Goal: Feedback & Contribution: Contribute content

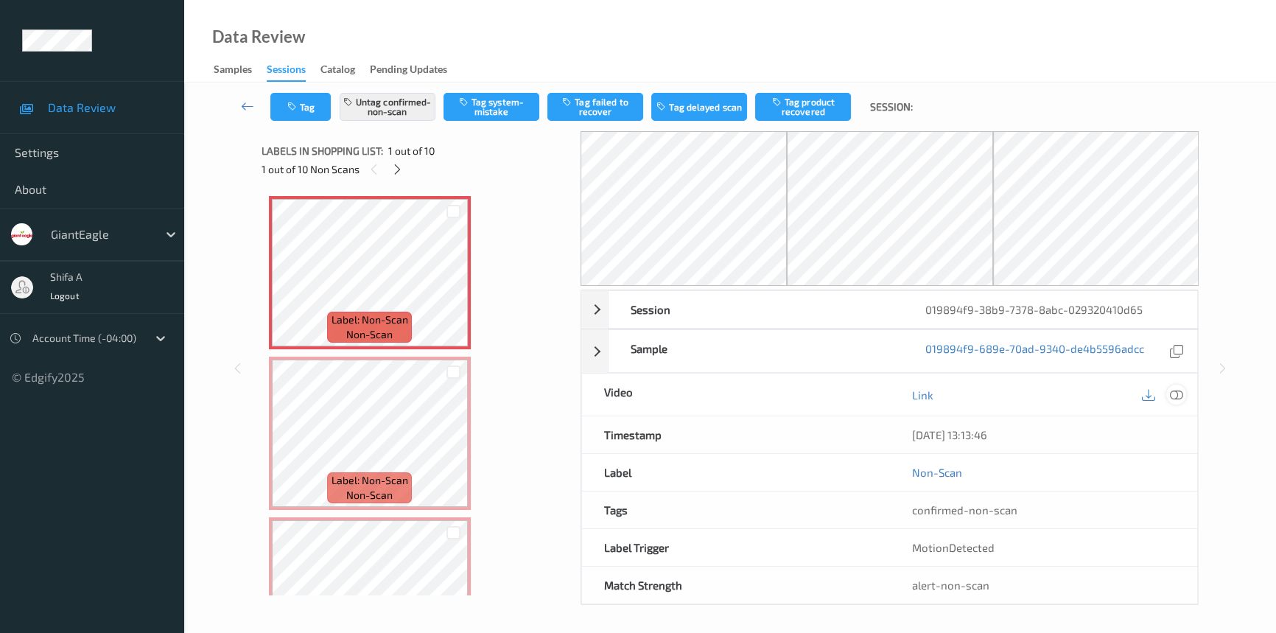
click at [1179, 392] on icon at bounding box center [1176, 394] width 13 height 13
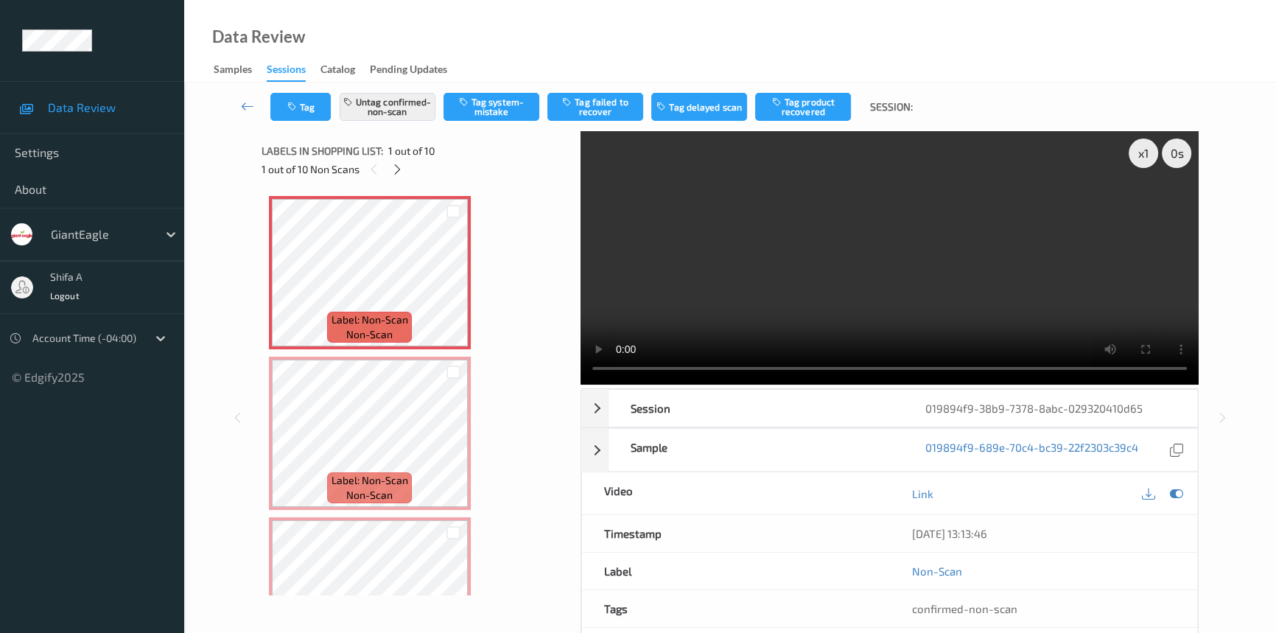
drag, startPoint x: 989, startPoint y: 287, endPoint x: 684, endPoint y: 273, distance: 305.4
click at [988, 286] on video at bounding box center [890, 257] width 618 height 253
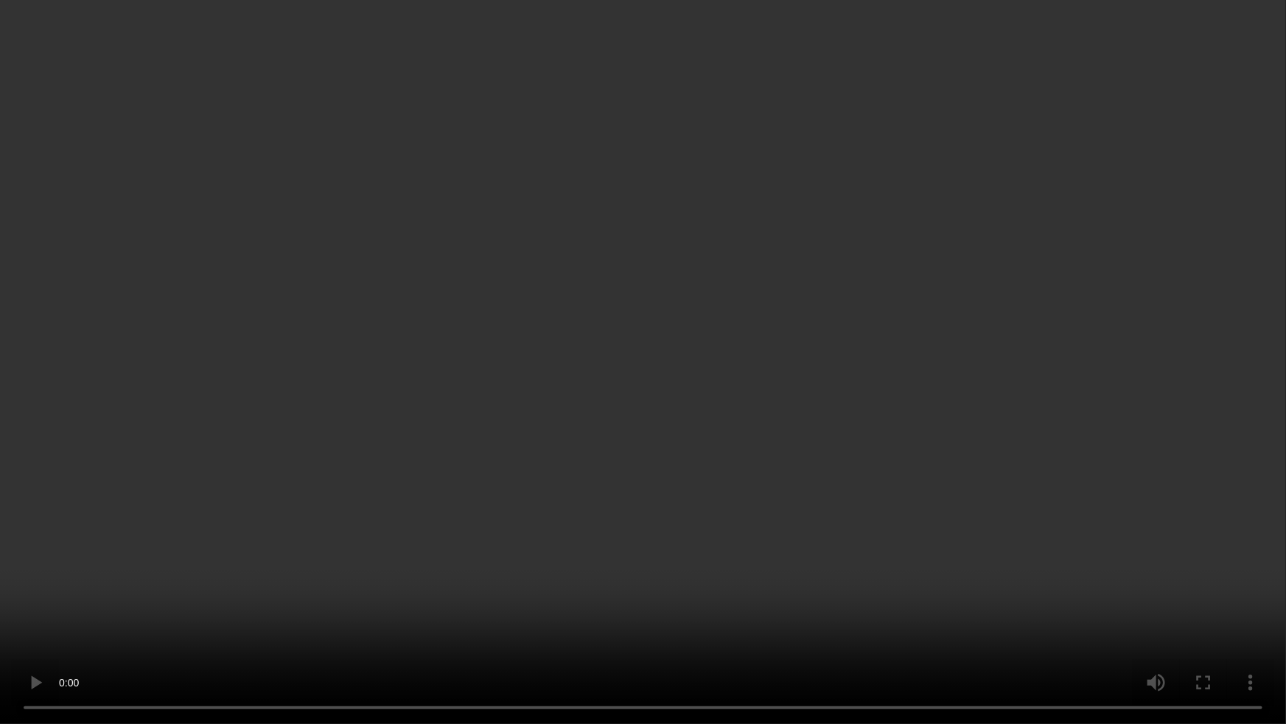
click at [1241, 632] on video at bounding box center [643, 362] width 1286 height 724
click at [1230, 607] on video at bounding box center [643, 362] width 1286 height 724
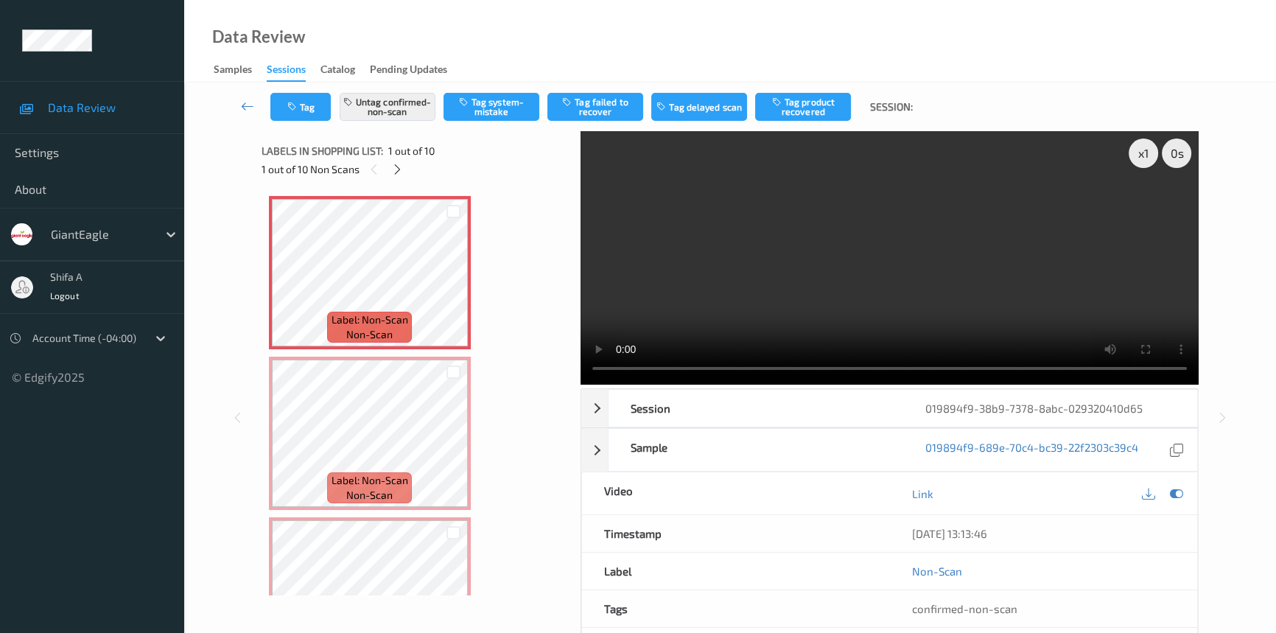
click at [1057, 268] on video at bounding box center [890, 257] width 618 height 253
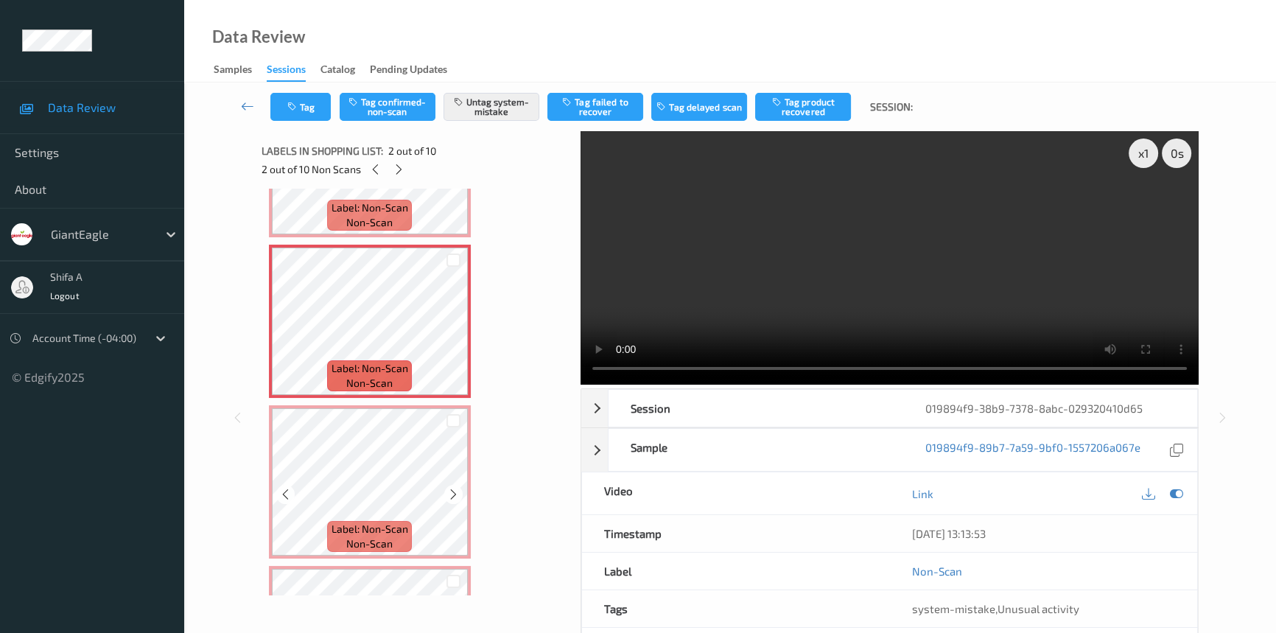
scroll to position [133, 0]
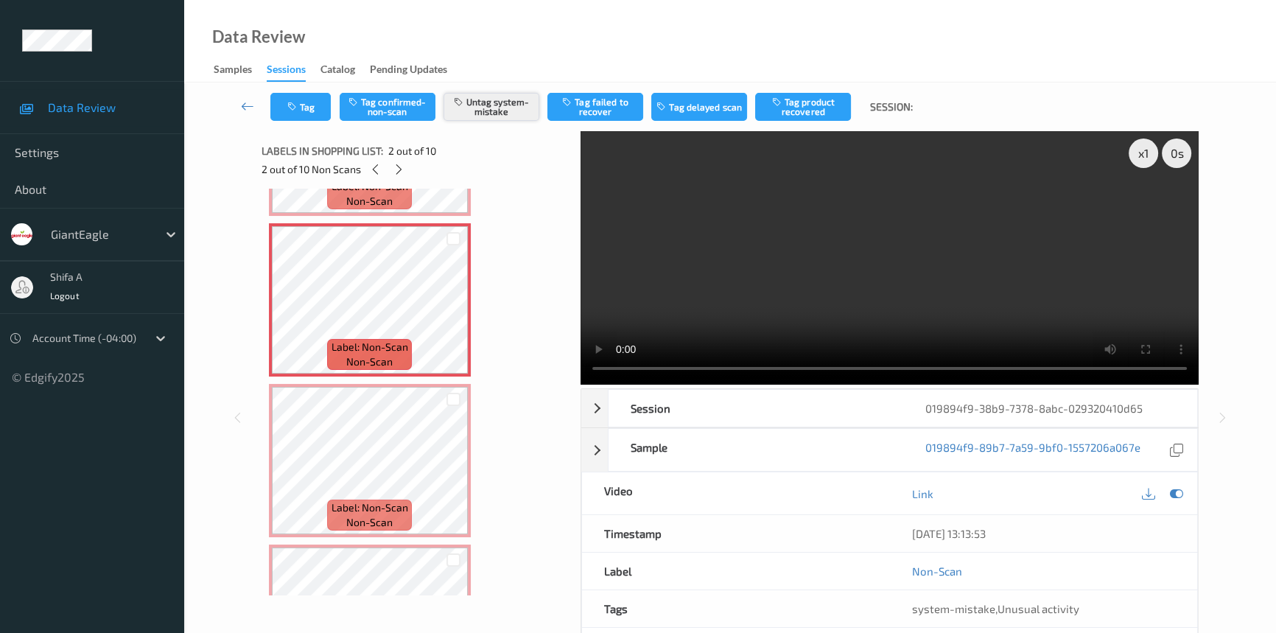
click at [508, 108] on button "Untag system-mistake" at bounding box center [492, 107] width 96 height 28
click at [312, 116] on button "Tag" at bounding box center [300, 107] width 60 height 28
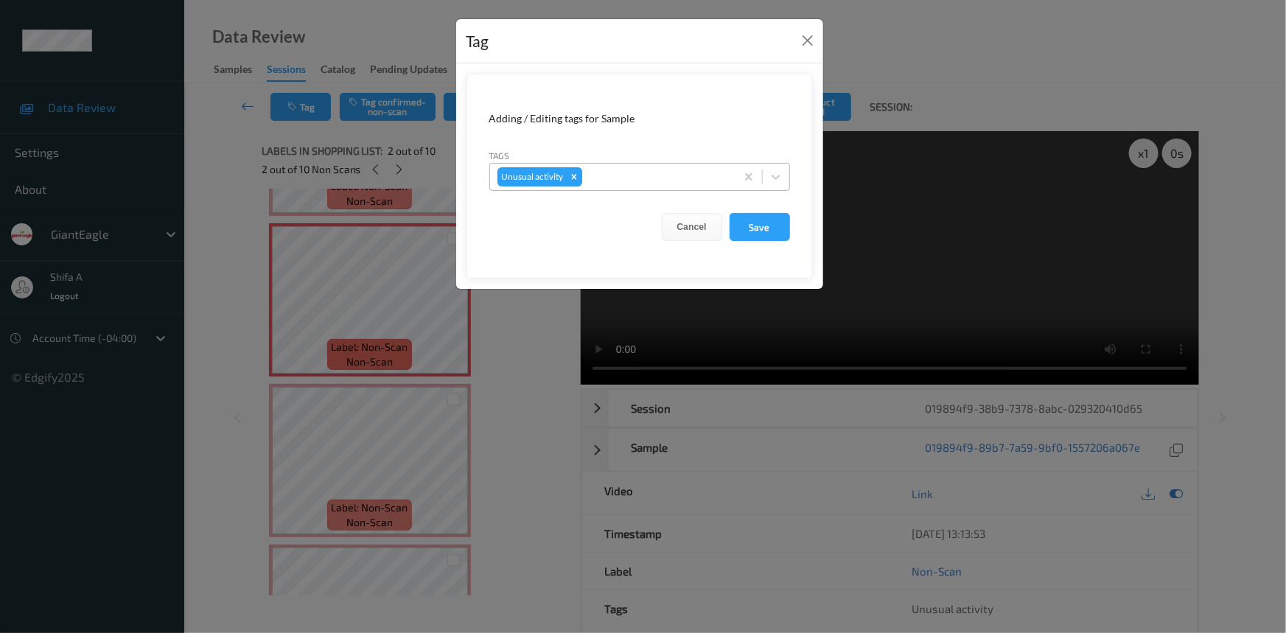
click at [574, 177] on icon "Remove Unusual activity" at bounding box center [573, 176] width 5 height 5
click at [766, 234] on button "Save" at bounding box center [759, 227] width 60 height 28
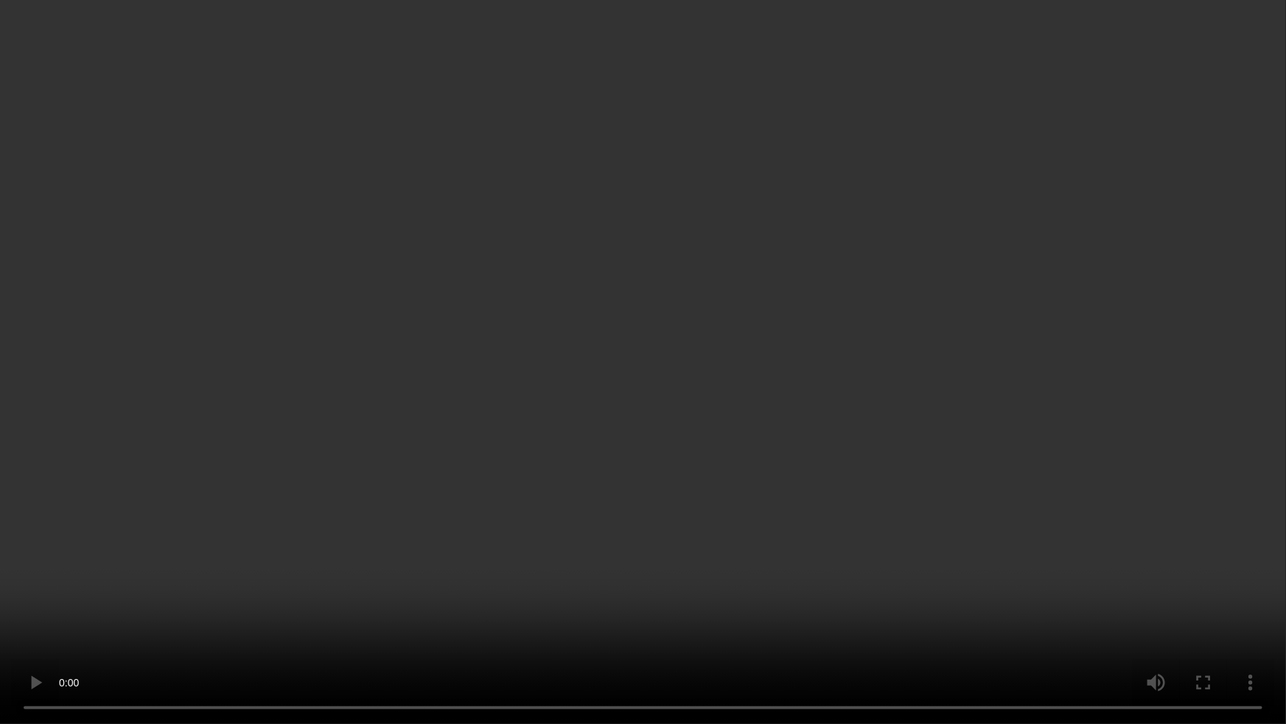
click at [961, 388] on video at bounding box center [643, 362] width 1286 height 724
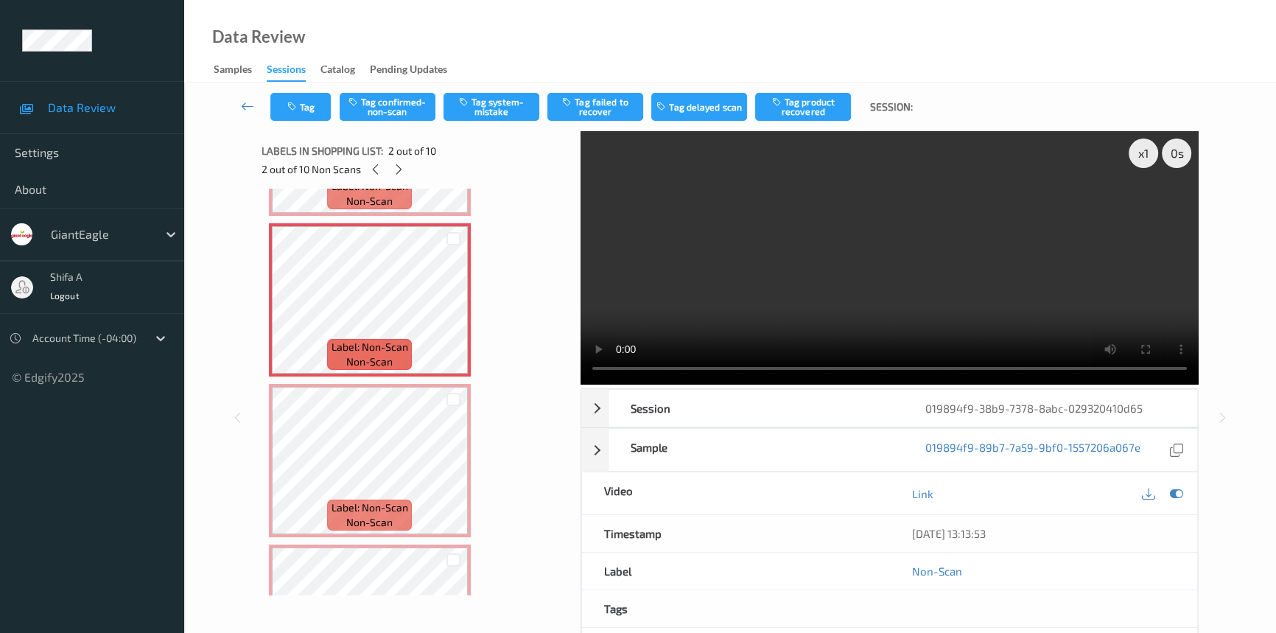
click at [970, 242] on video at bounding box center [890, 257] width 618 height 253
click at [903, 230] on video at bounding box center [890, 257] width 618 height 253
click at [413, 110] on button "Tag confirmed-non-scan" at bounding box center [388, 107] width 96 height 28
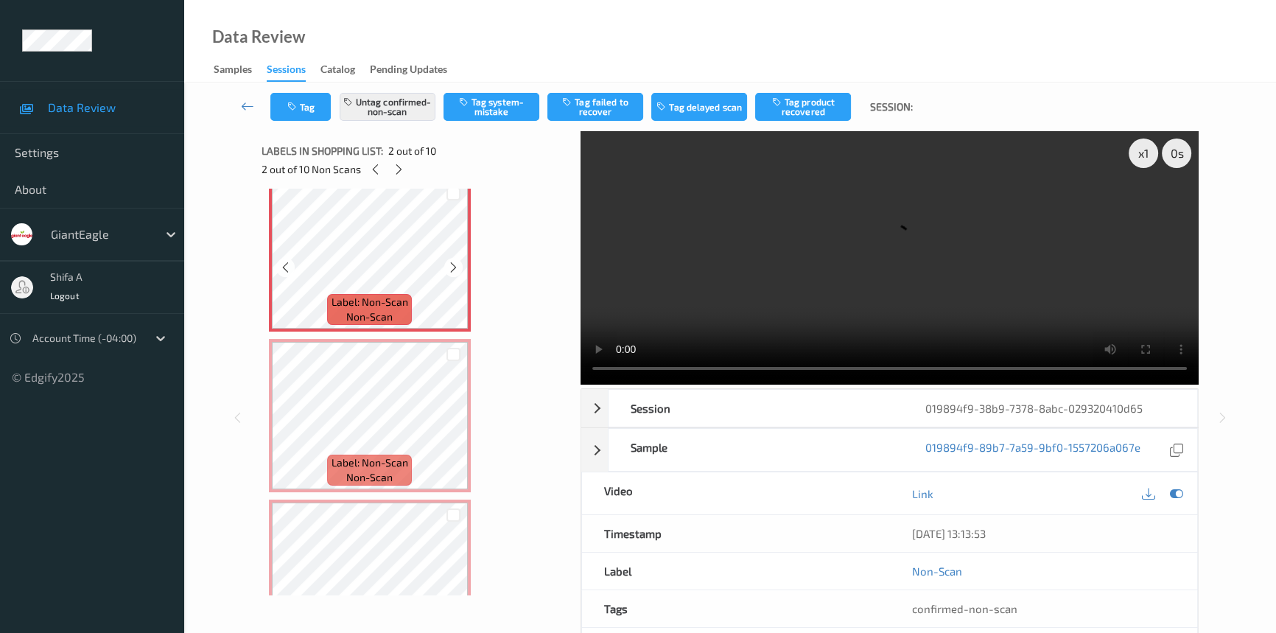
scroll to position [200, 0]
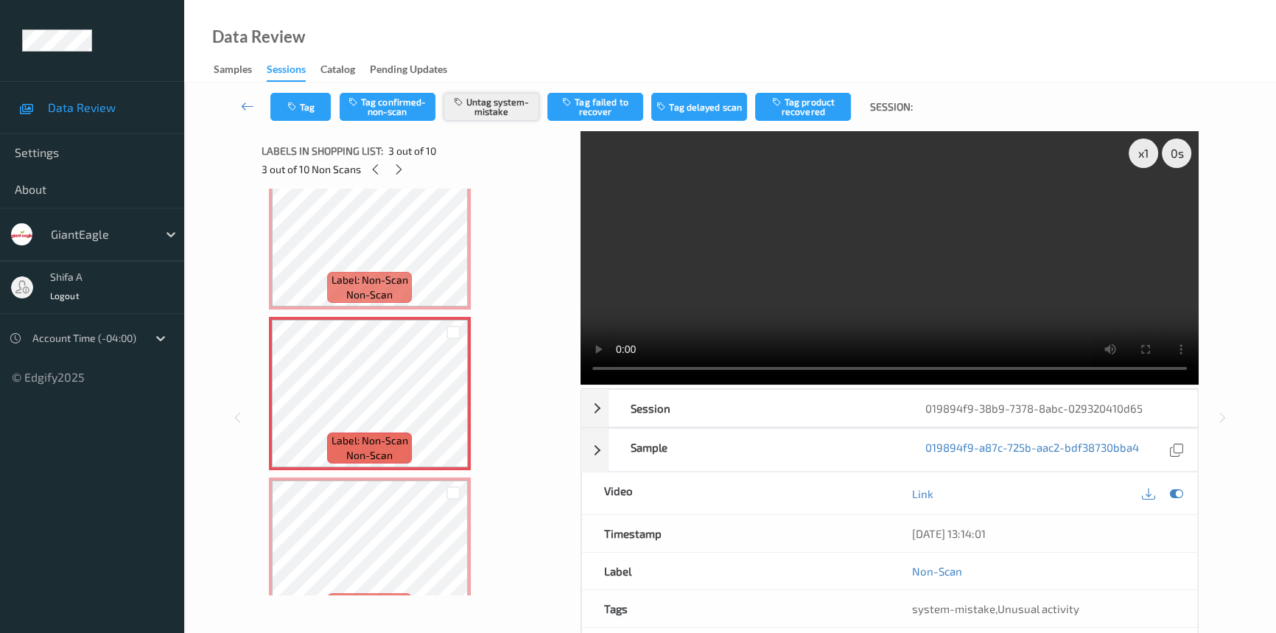
click at [509, 101] on button "Untag system-mistake" at bounding box center [492, 107] width 96 height 28
click at [293, 108] on icon "button" at bounding box center [293, 107] width 13 height 10
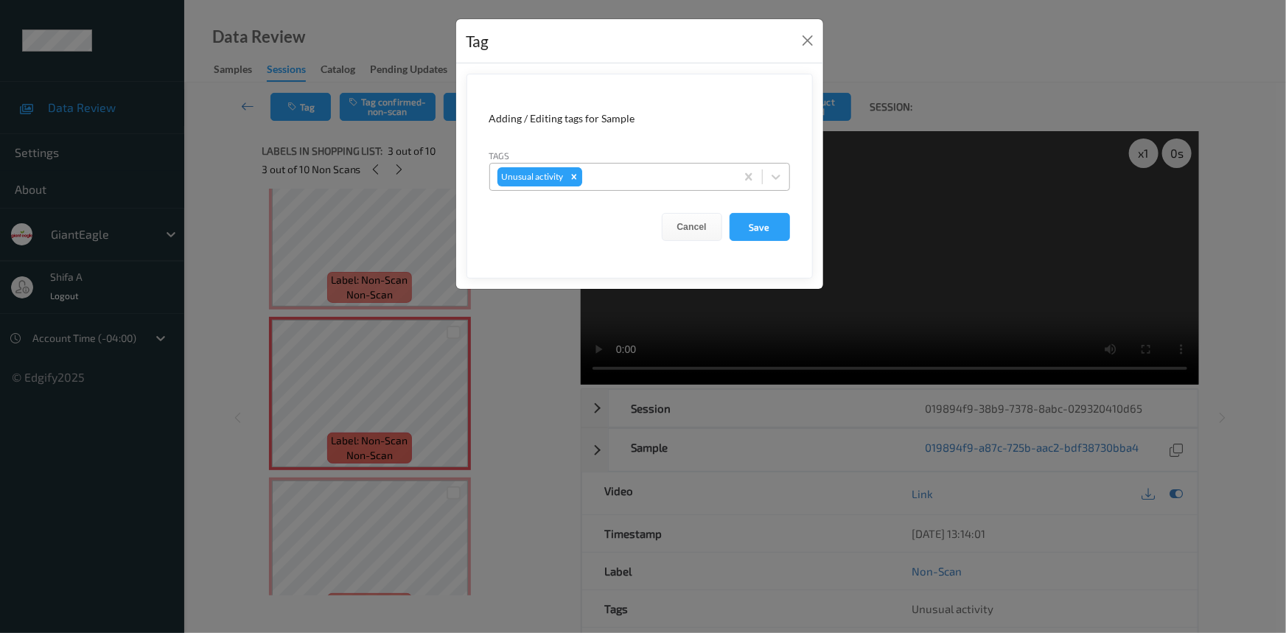
click at [575, 178] on icon "Remove Unusual activity" at bounding box center [573, 176] width 5 height 5
click at [766, 231] on button "Save" at bounding box center [759, 227] width 60 height 28
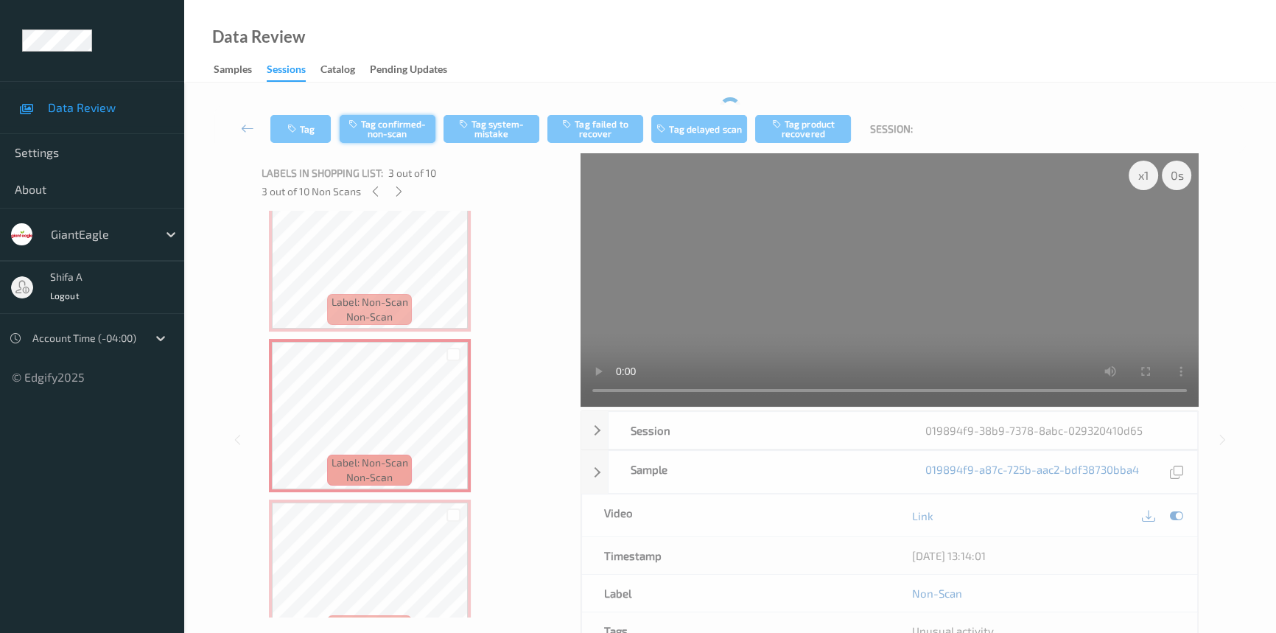
click at [393, 122] on div "Tag Tag confirmed-non-scan Tag system-mistake Tag failed to recover Tag delayed…" at bounding box center [729, 129] width 1031 height 49
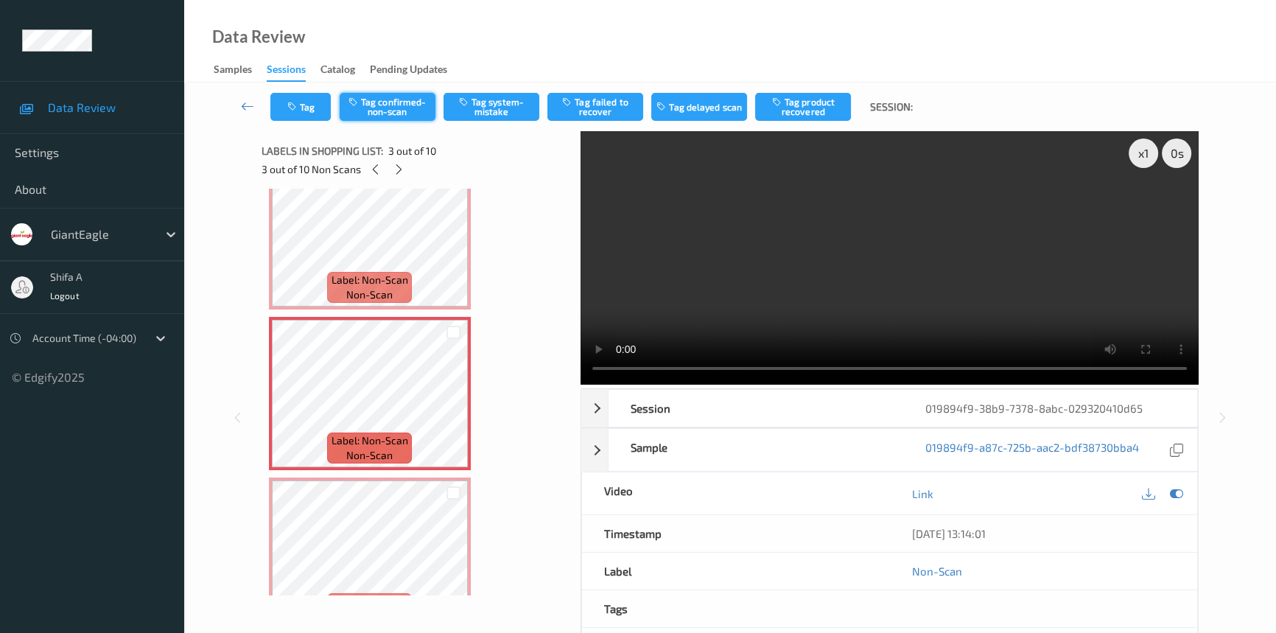
click at [402, 103] on button "Tag confirmed-non-scan" at bounding box center [388, 107] width 96 height 28
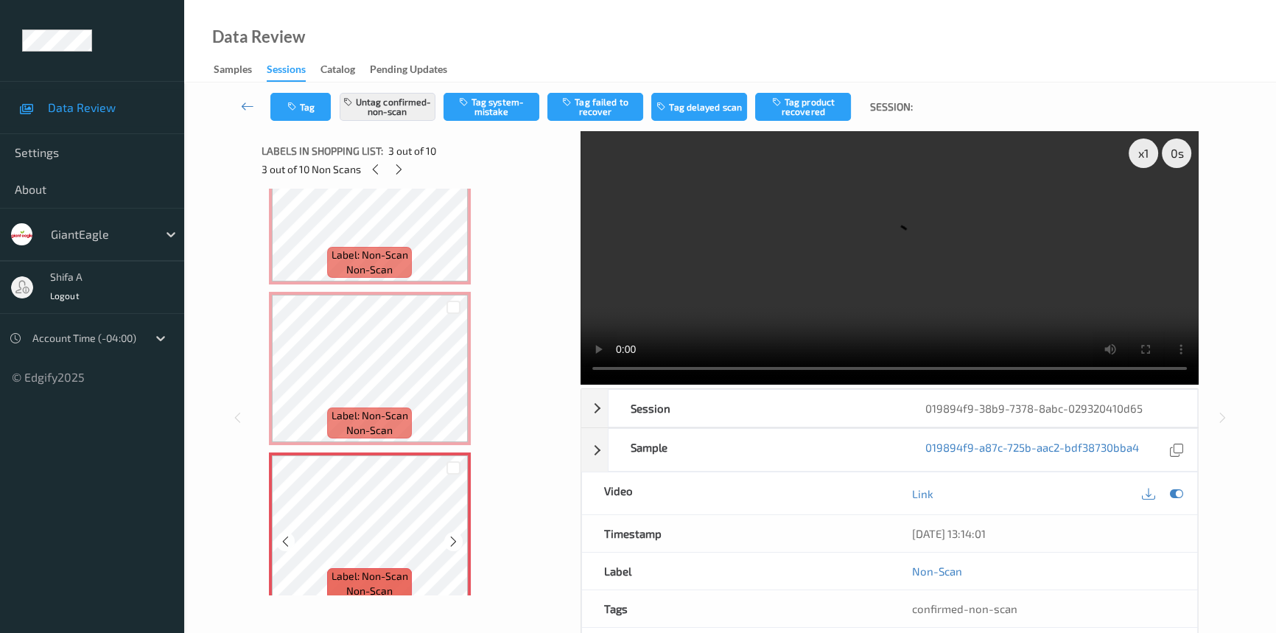
scroll to position [63, 0]
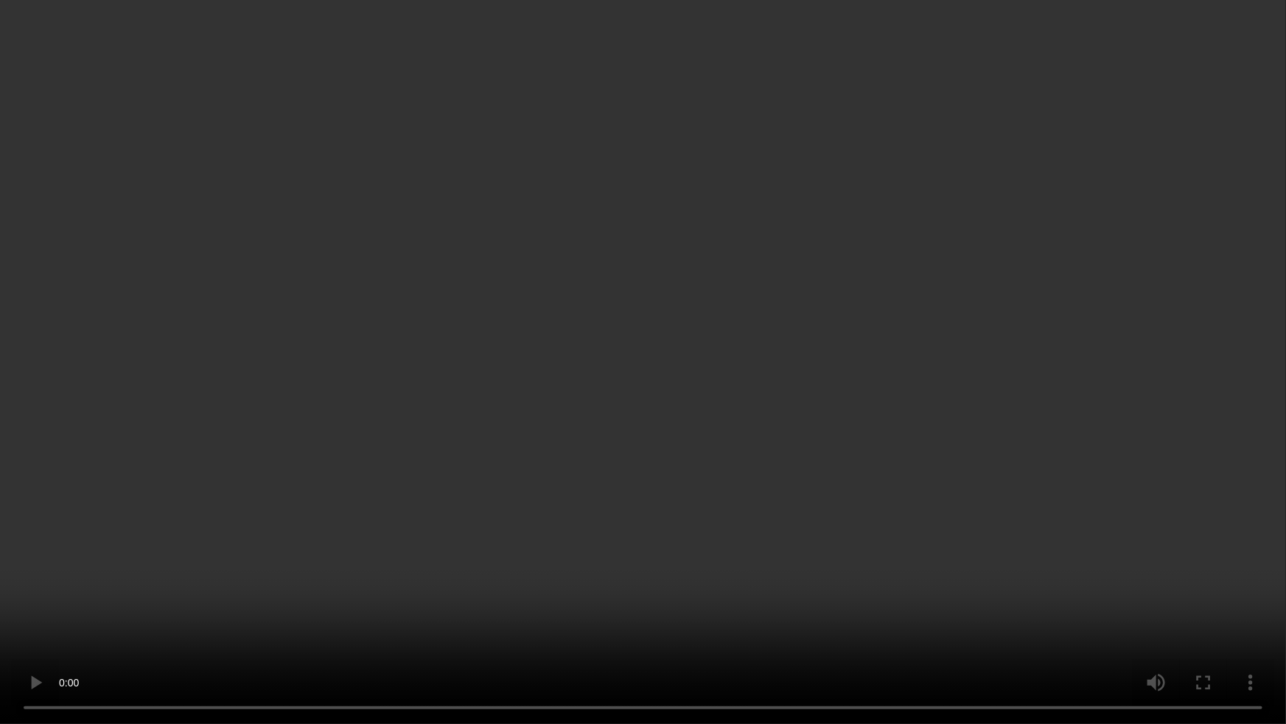
click at [1010, 410] on video at bounding box center [643, 362] width 1286 height 724
click at [1222, 620] on video at bounding box center [643, 362] width 1286 height 724
click at [1197, 592] on video at bounding box center [643, 362] width 1286 height 724
click at [774, 422] on video at bounding box center [643, 362] width 1286 height 724
click at [1235, 632] on video at bounding box center [643, 362] width 1286 height 724
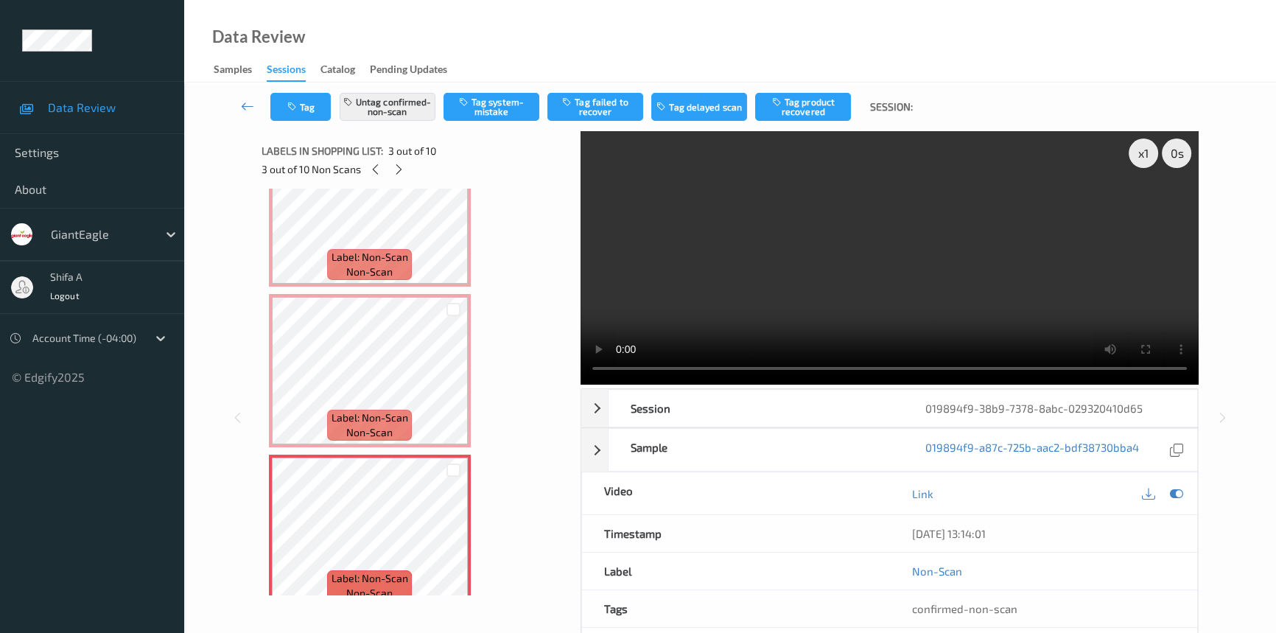
click at [989, 232] on video at bounding box center [890, 257] width 618 height 253
click at [410, 104] on button "Untag confirmed-non-scan" at bounding box center [388, 107] width 96 height 28
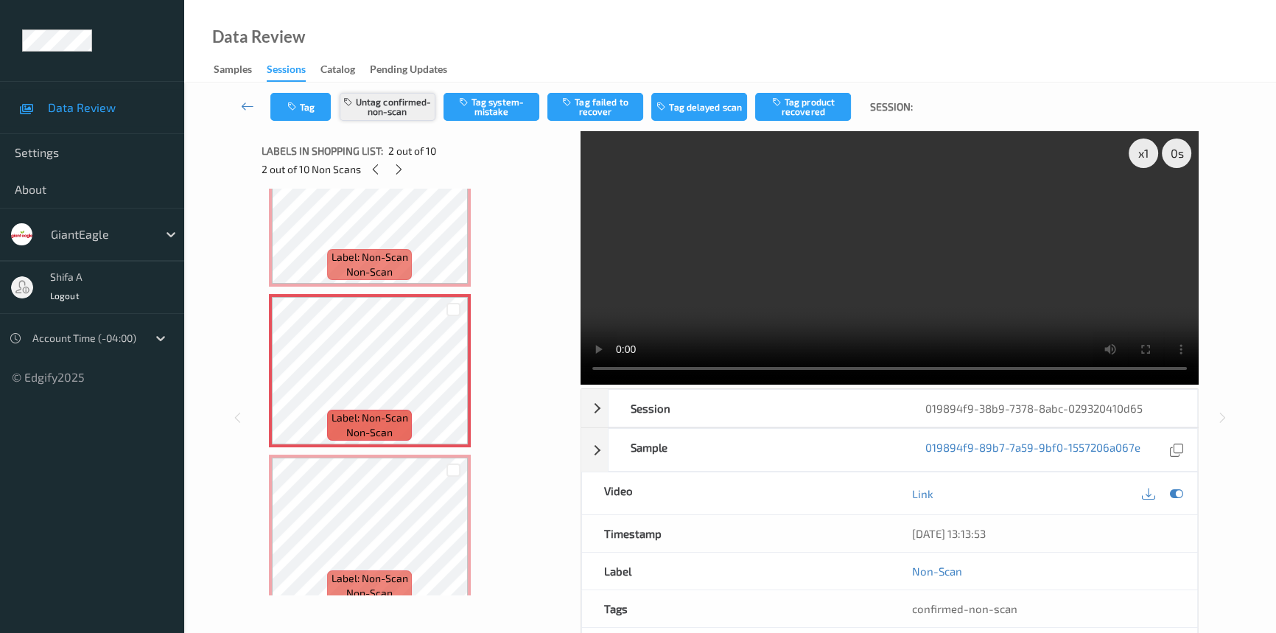
click at [402, 96] on button "Untag confirmed-non-scan" at bounding box center [388, 107] width 96 height 28
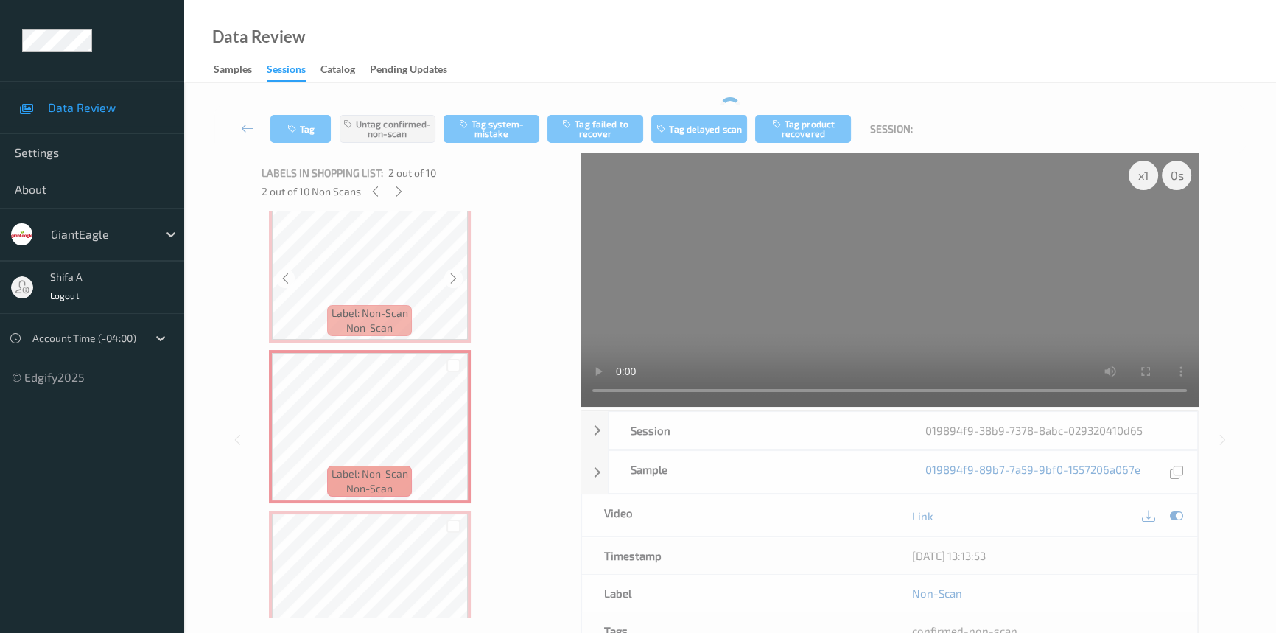
scroll to position [0, 0]
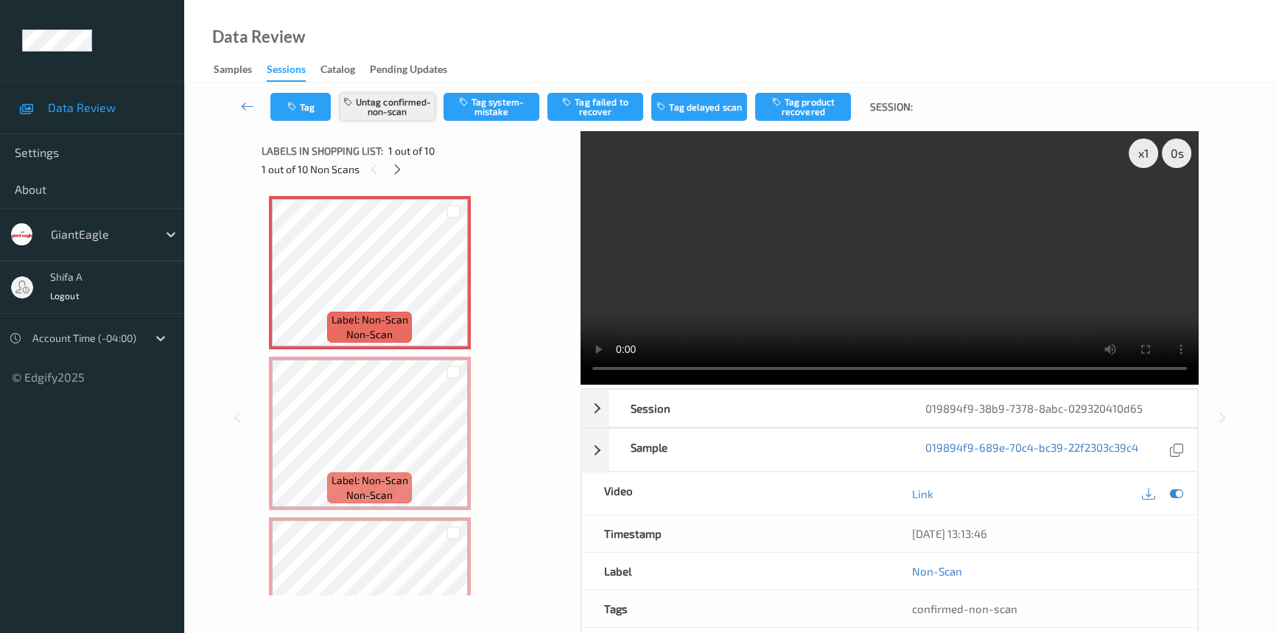
click at [422, 112] on button "Untag confirmed-non-scan" at bounding box center [388, 107] width 96 height 28
click at [508, 106] on button "Tag system-mistake" at bounding box center [492, 107] width 96 height 28
click at [405, 170] on div at bounding box center [397, 169] width 18 height 18
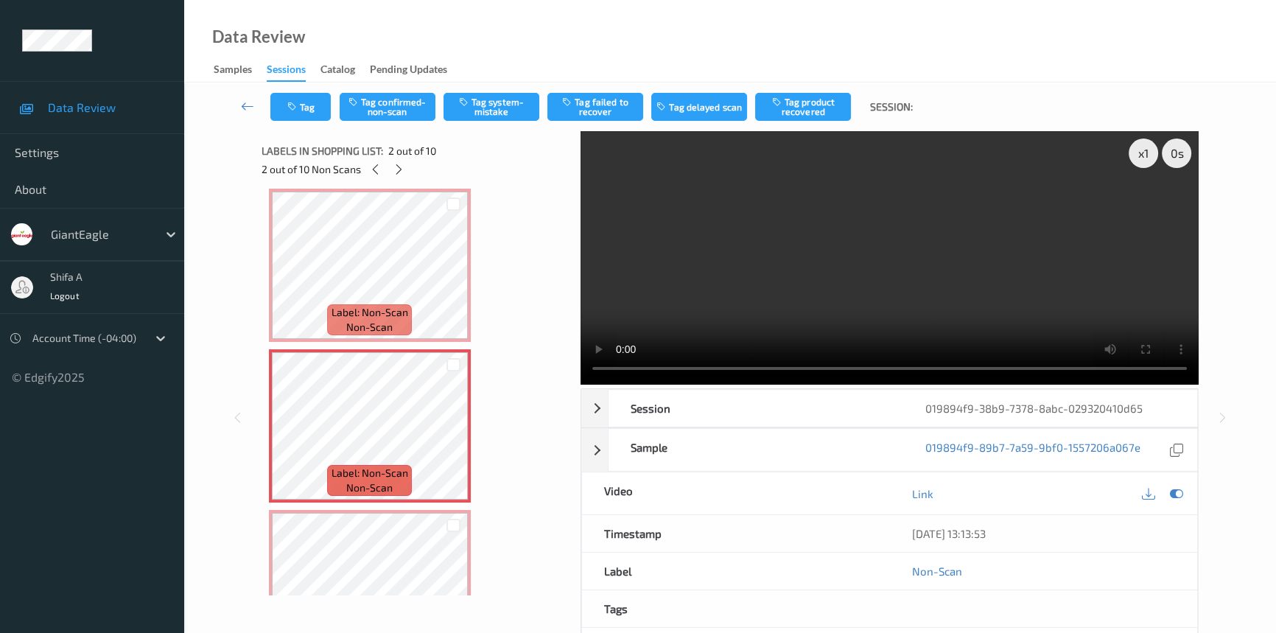
click at [494, 125] on div "Tag Tag confirmed-non-scan Tag system-mistake Tag failed to recover Tag delayed…" at bounding box center [729, 107] width 1031 height 49
click at [504, 110] on button "Tag system-mistake" at bounding box center [492, 107] width 96 height 28
click at [399, 169] on icon at bounding box center [399, 169] width 13 height 13
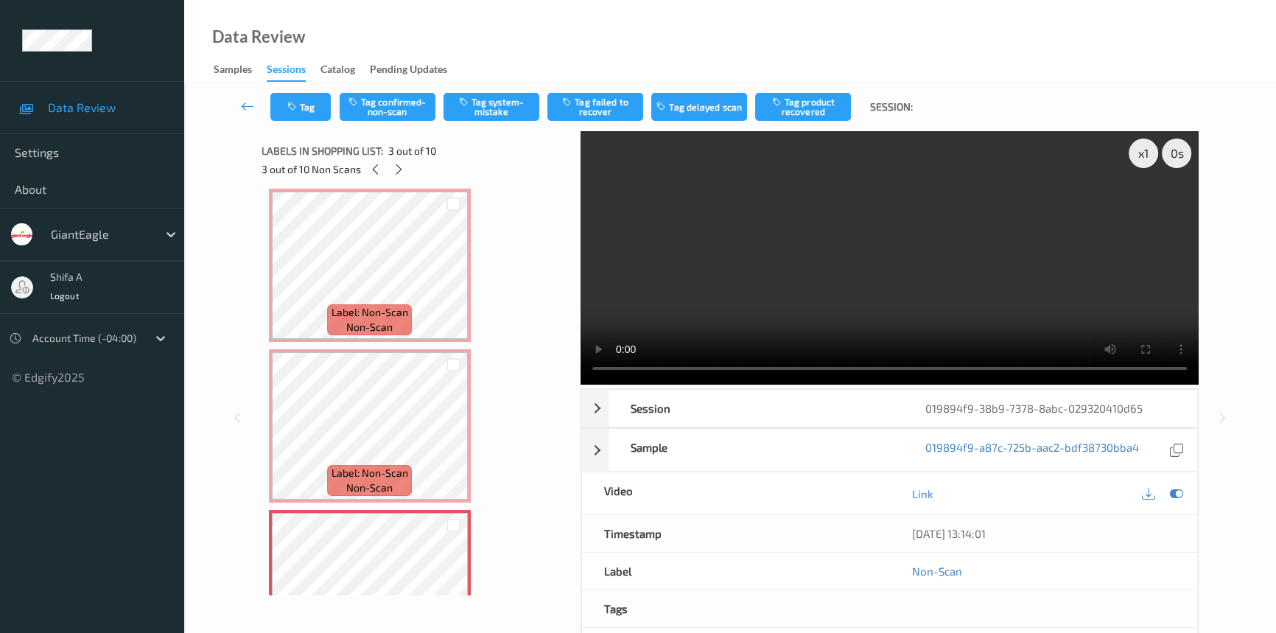
scroll to position [167, 0]
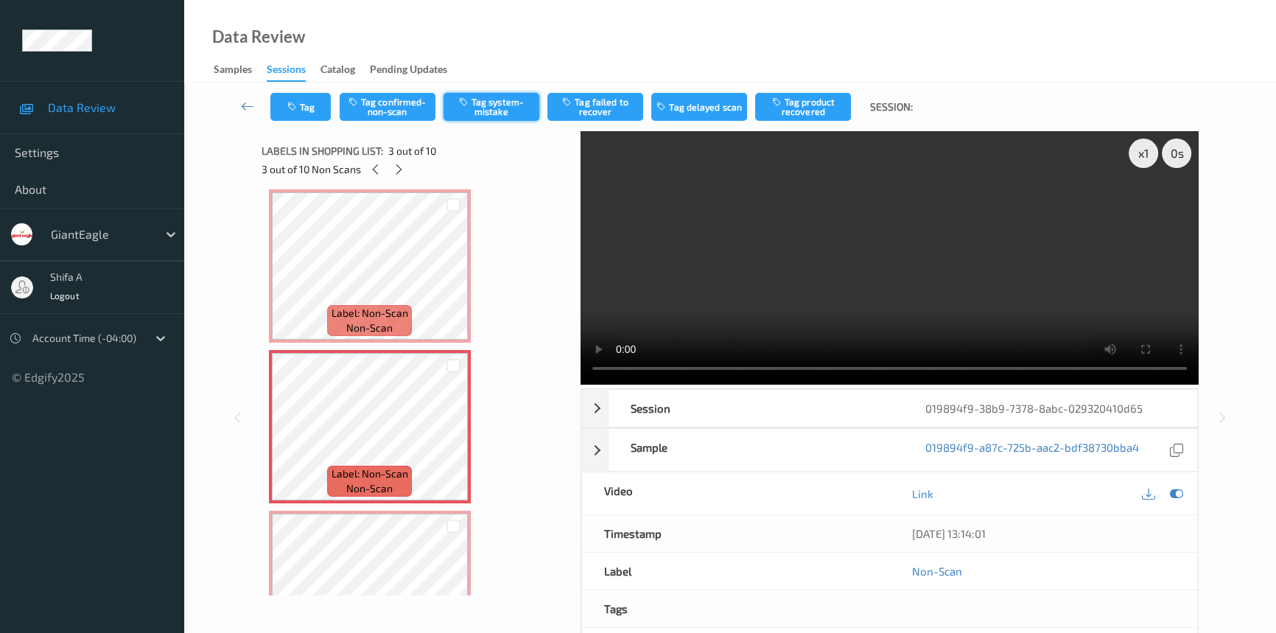
click at [500, 111] on button "Tag system-mistake" at bounding box center [492, 107] width 96 height 28
click at [398, 167] on icon at bounding box center [399, 169] width 13 height 13
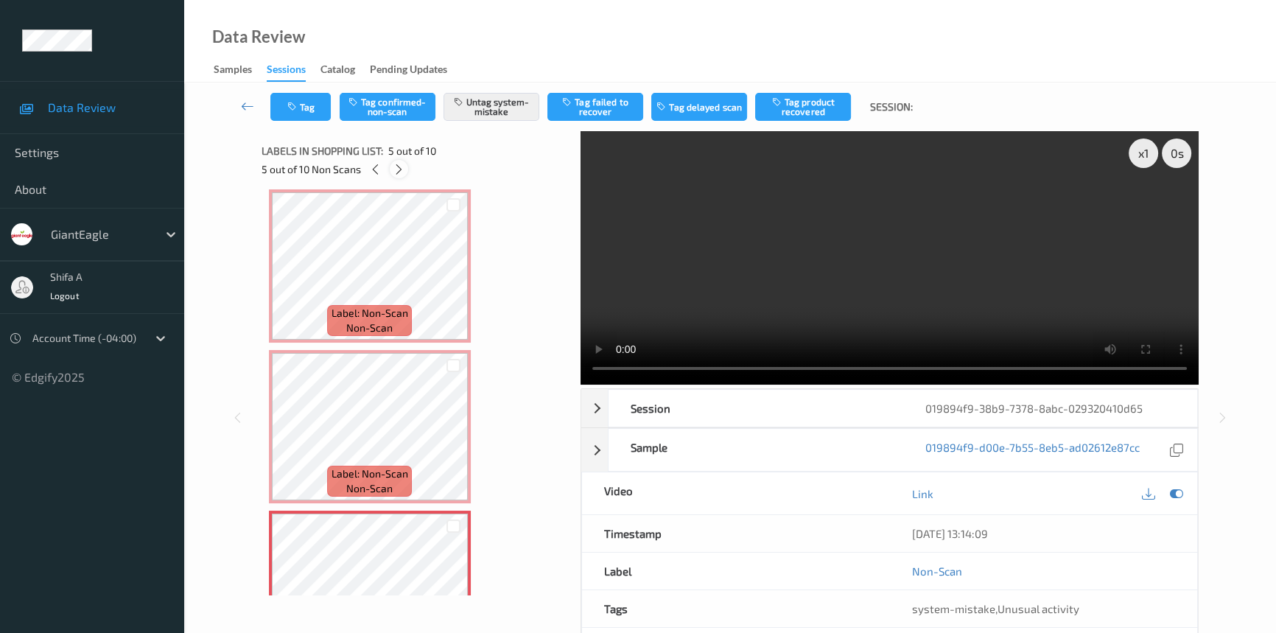
scroll to position [487, 0]
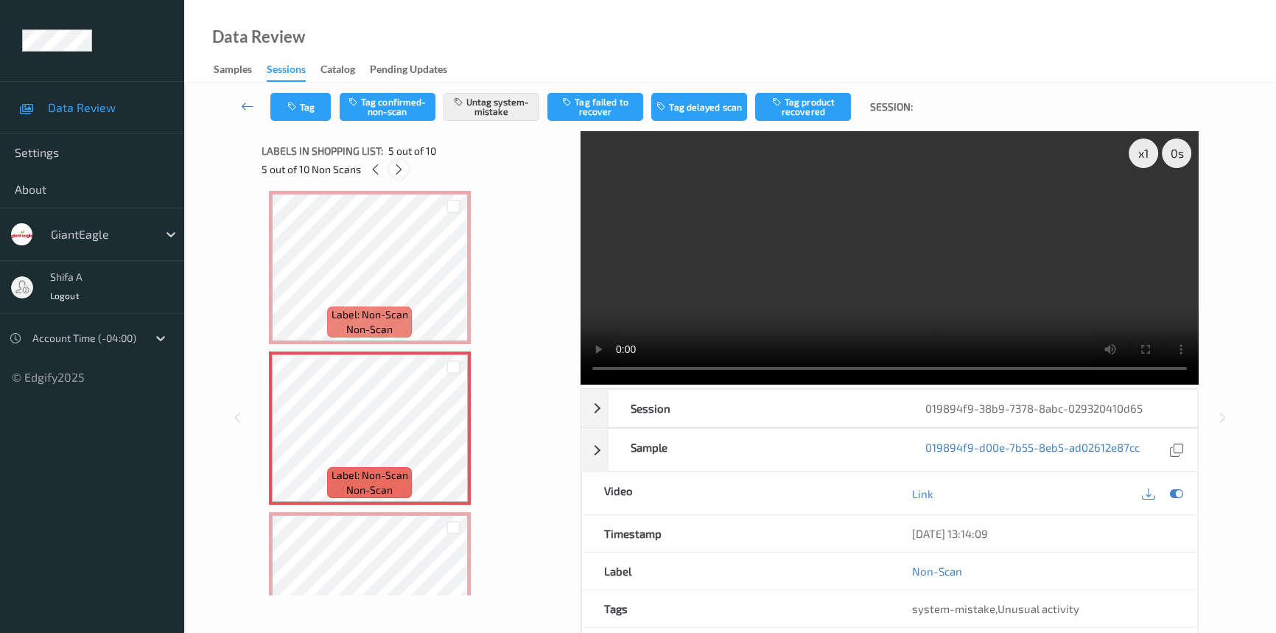
click at [398, 167] on icon at bounding box center [399, 169] width 13 height 13
click at [377, 167] on icon at bounding box center [375, 169] width 13 height 13
click at [377, 167] on icon at bounding box center [376, 169] width 13 height 13
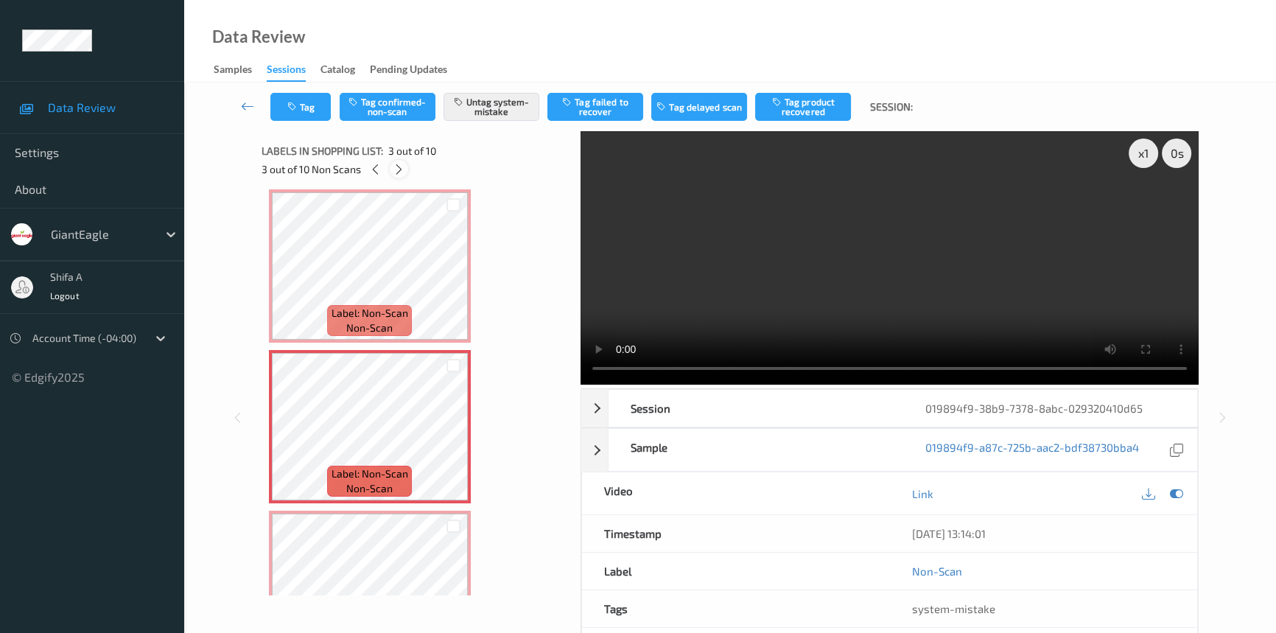
click at [404, 167] on icon at bounding box center [399, 169] width 13 height 13
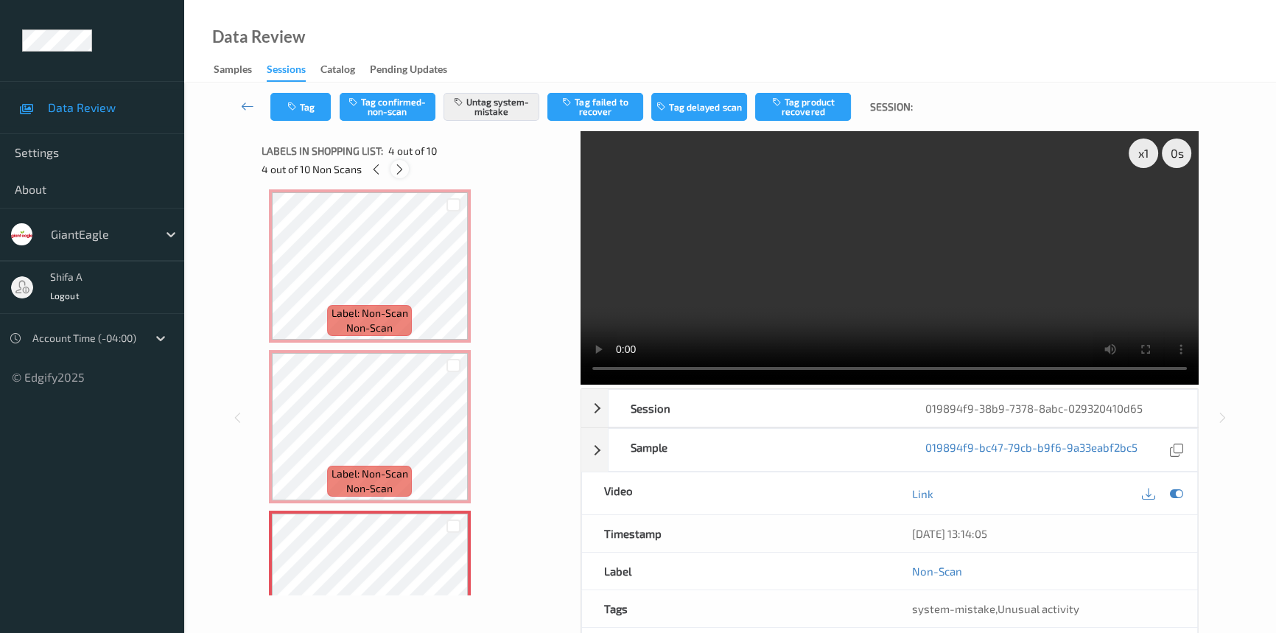
scroll to position [328, 0]
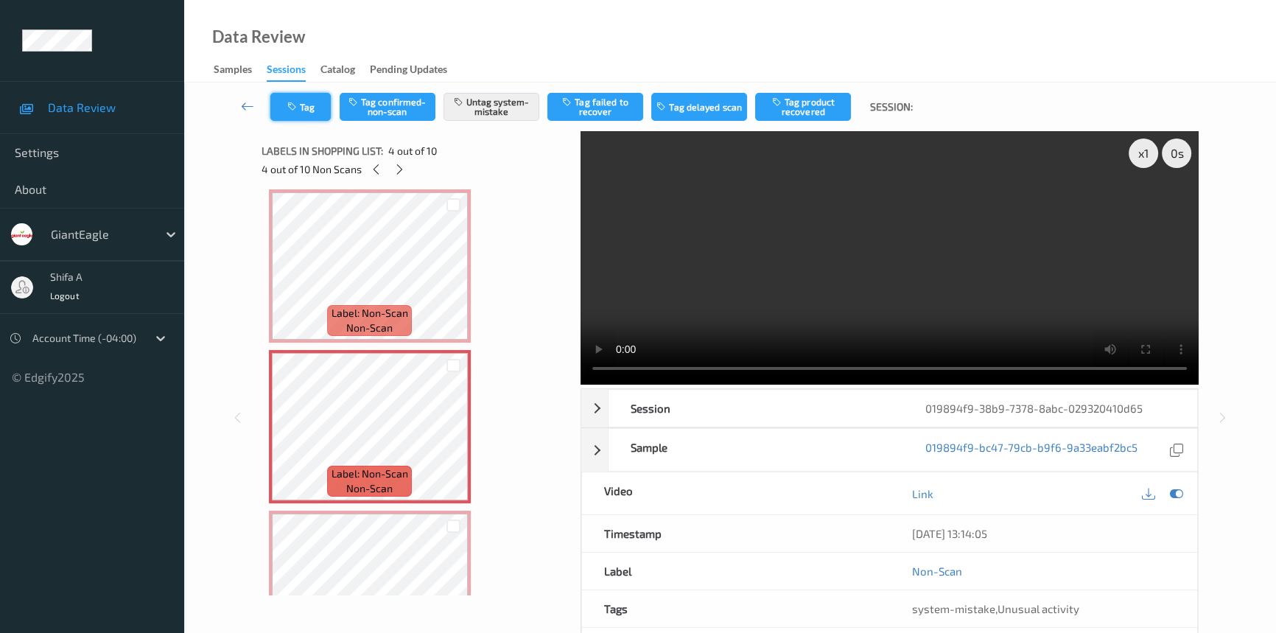
click at [323, 119] on button "Tag" at bounding box center [300, 107] width 60 height 28
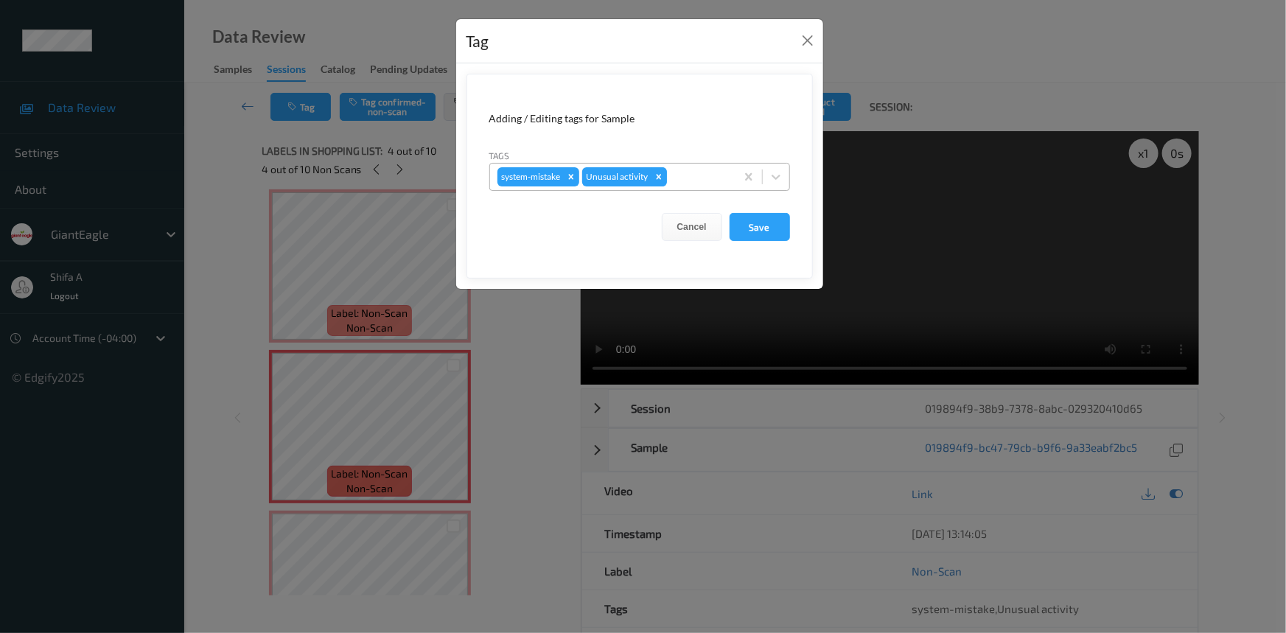
click at [656, 178] on icon "Remove Unusual activity" at bounding box center [658, 176] width 5 height 5
click at [750, 229] on button "Save" at bounding box center [759, 227] width 60 height 28
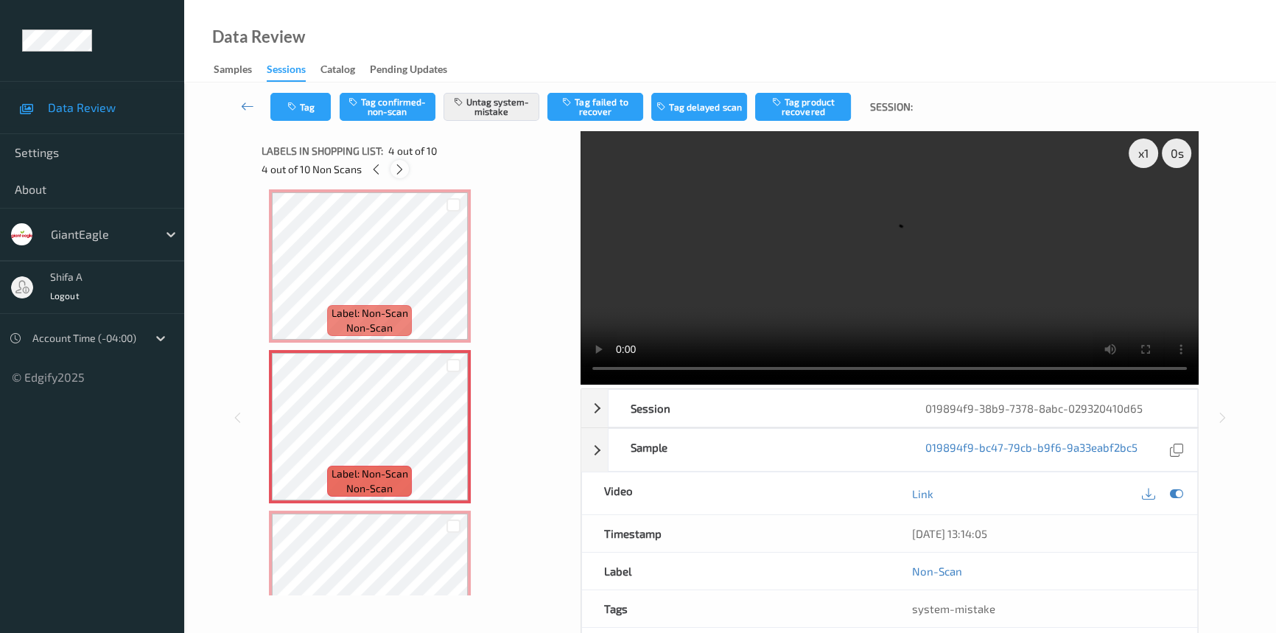
click at [398, 173] on icon at bounding box center [399, 169] width 13 height 13
click at [309, 103] on button "Tag" at bounding box center [300, 107] width 60 height 28
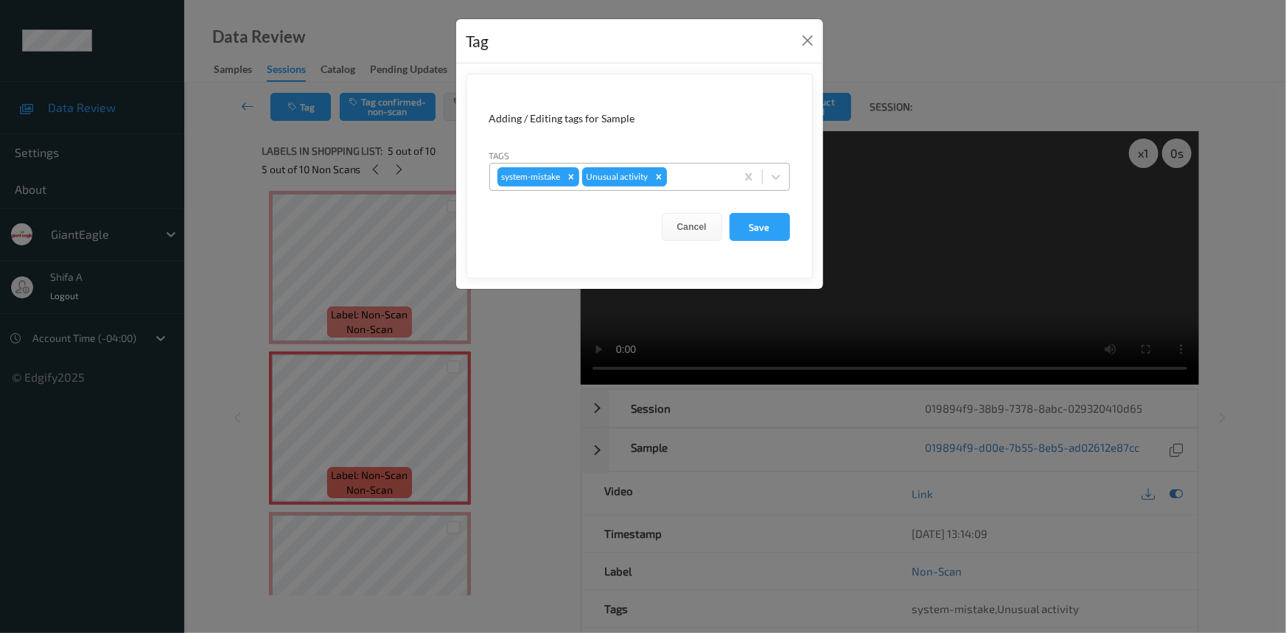
click at [659, 176] on icon "Remove Unusual activity" at bounding box center [658, 176] width 5 height 5
click at [768, 233] on button "Save" at bounding box center [759, 227] width 60 height 28
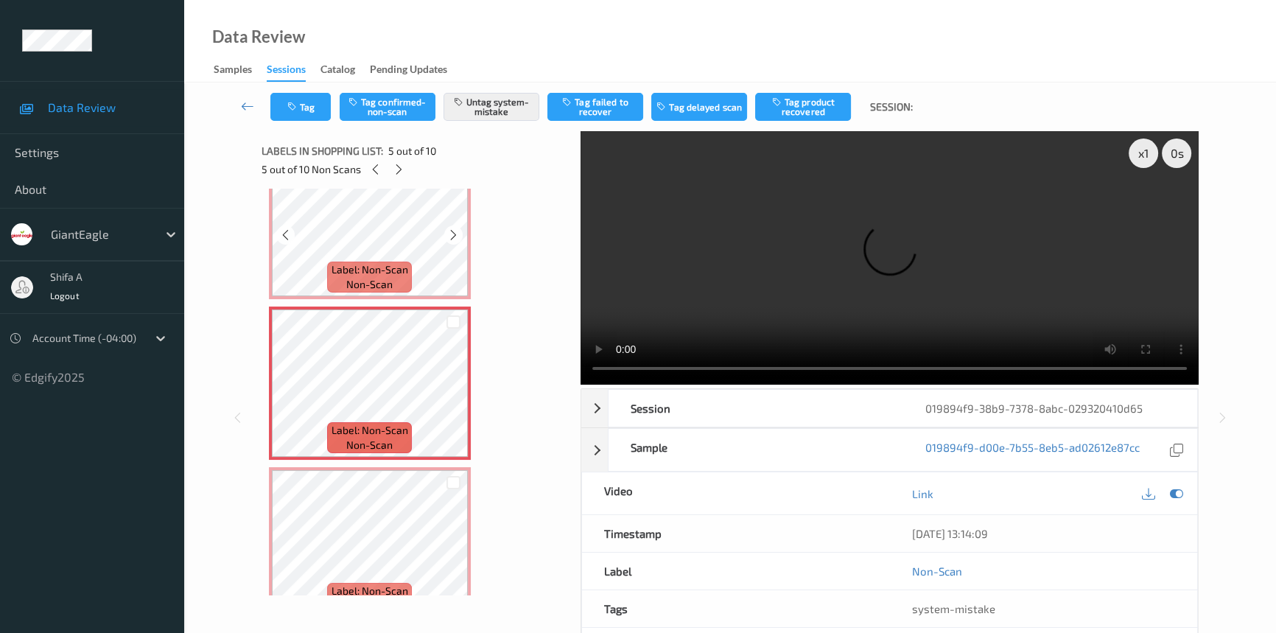
scroll to position [554, 0]
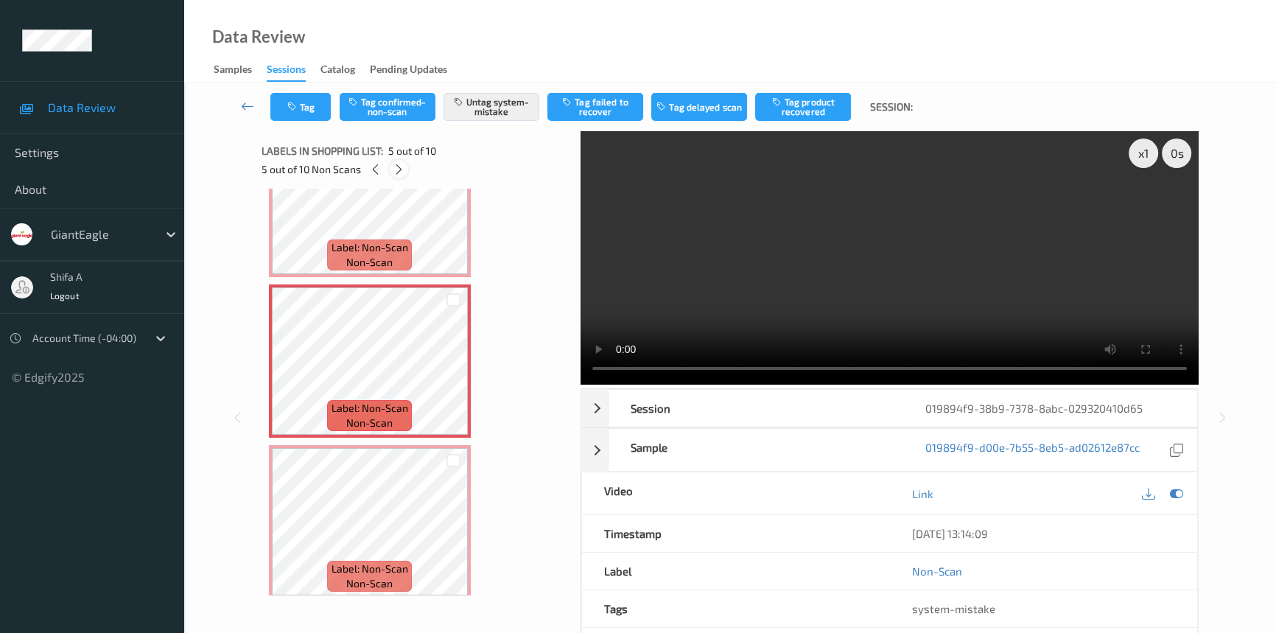
click at [398, 167] on icon at bounding box center [399, 169] width 13 height 13
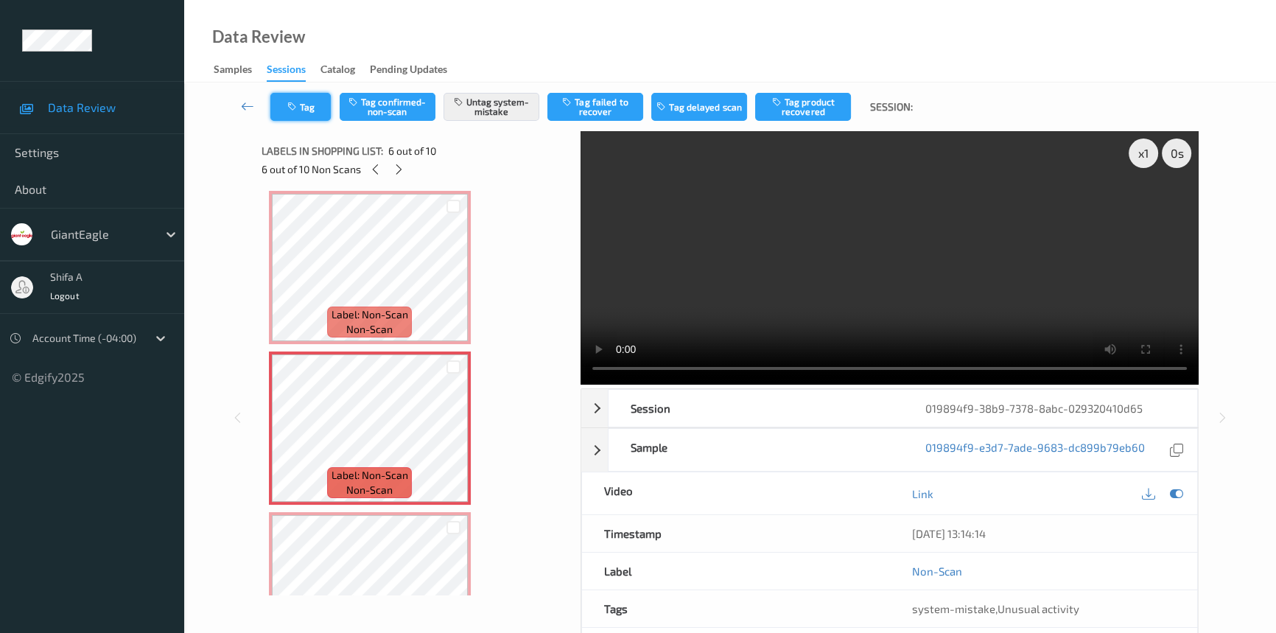
click at [312, 99] on button "Tag" at bounding box center [300, 107] width 60 height 28
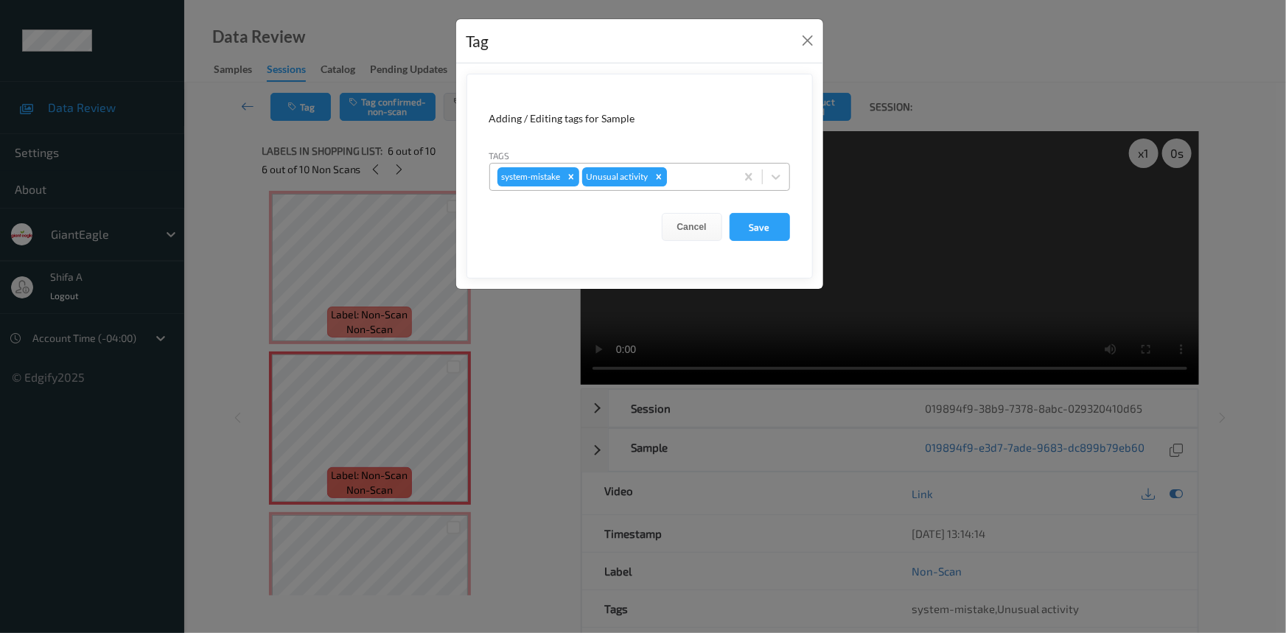
click at [658, 175] on icon "Remove Unusual activity" at bounding box center [658, 176] width 5 height 5
click at [737, 231] on button "Save" at bounding box center [759, 227] width 60 height 28
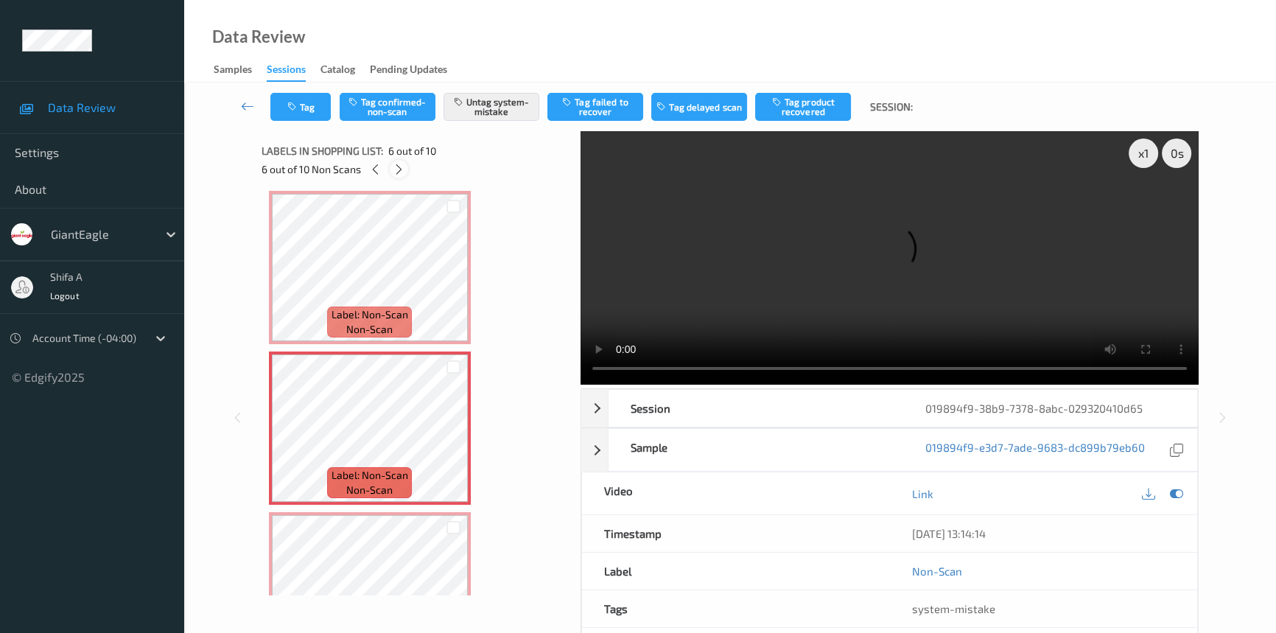
click at [400, 175] on icon at bounding box center [399, 169] width 13 height 13
click at [331, 109] on div "Tag Tag confirmed-non-scan Untag system-mistake Tag failed to recover Tag delay…" at bounding box center [596, 107] width 652 height 28
click at [323, 108] on button "Tag" at bounding box center [300, 107] width 60 height 28
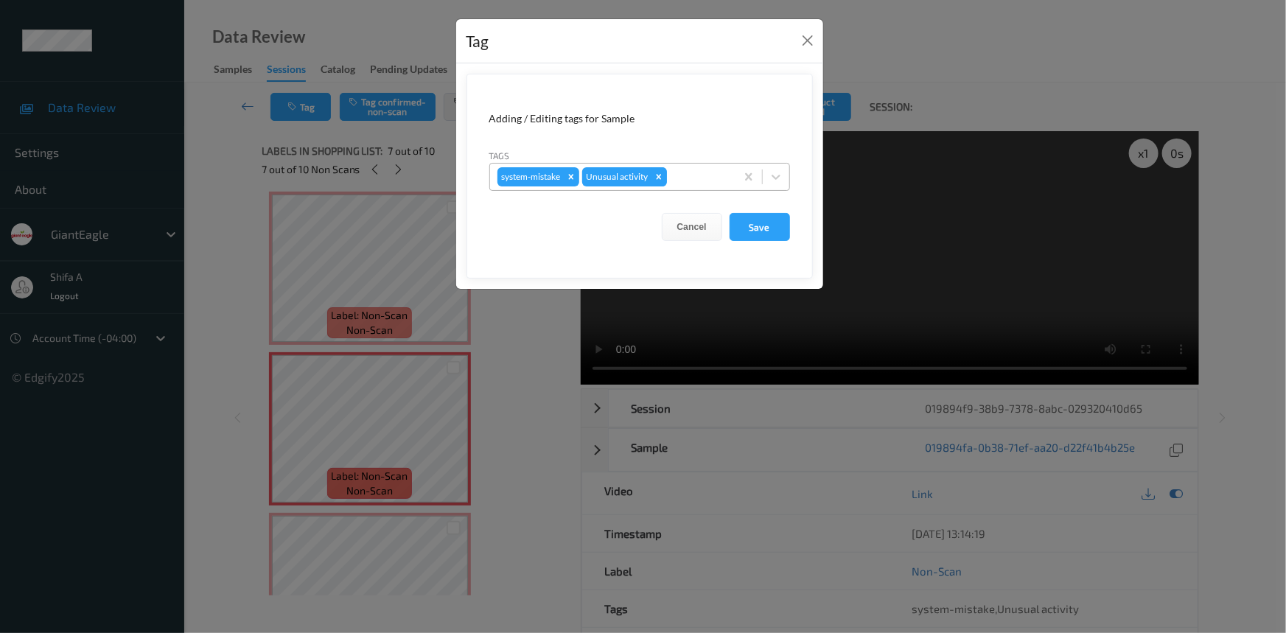
click at [658, 177] on icon "Remove Unusual activity" at bounding box center [658, 176] width 5 height 5
click at [753, 234] on button "Save" at bounding box center [759, 227] width 60 height 28
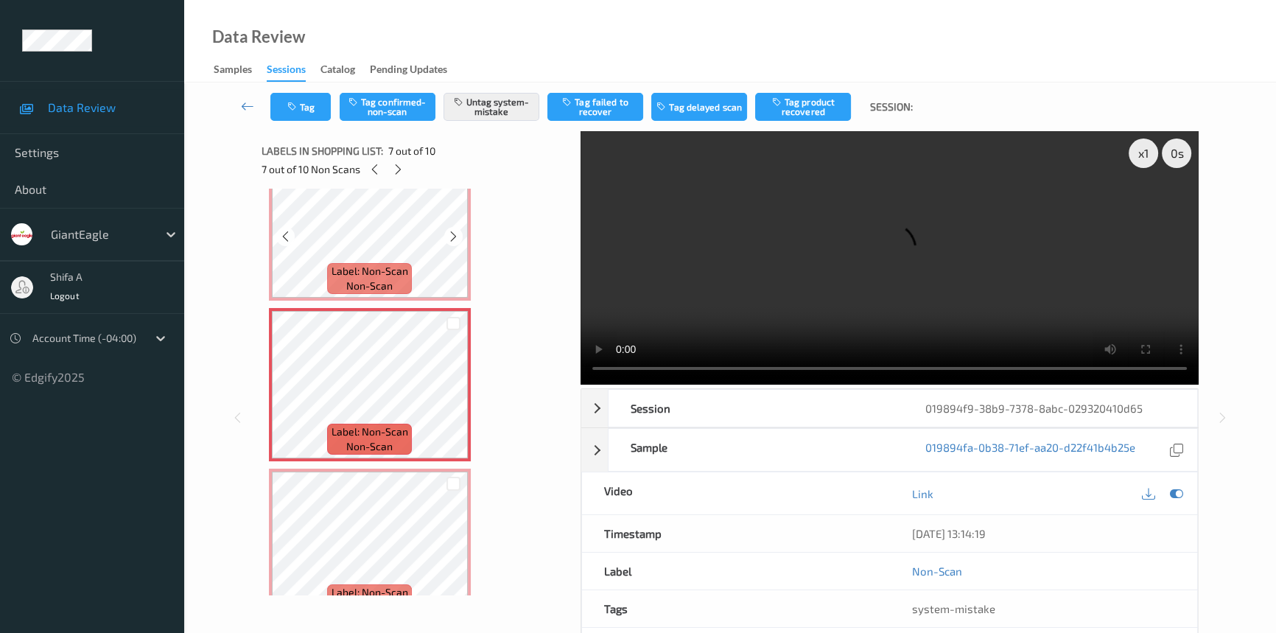
scroll to position [875, 0]
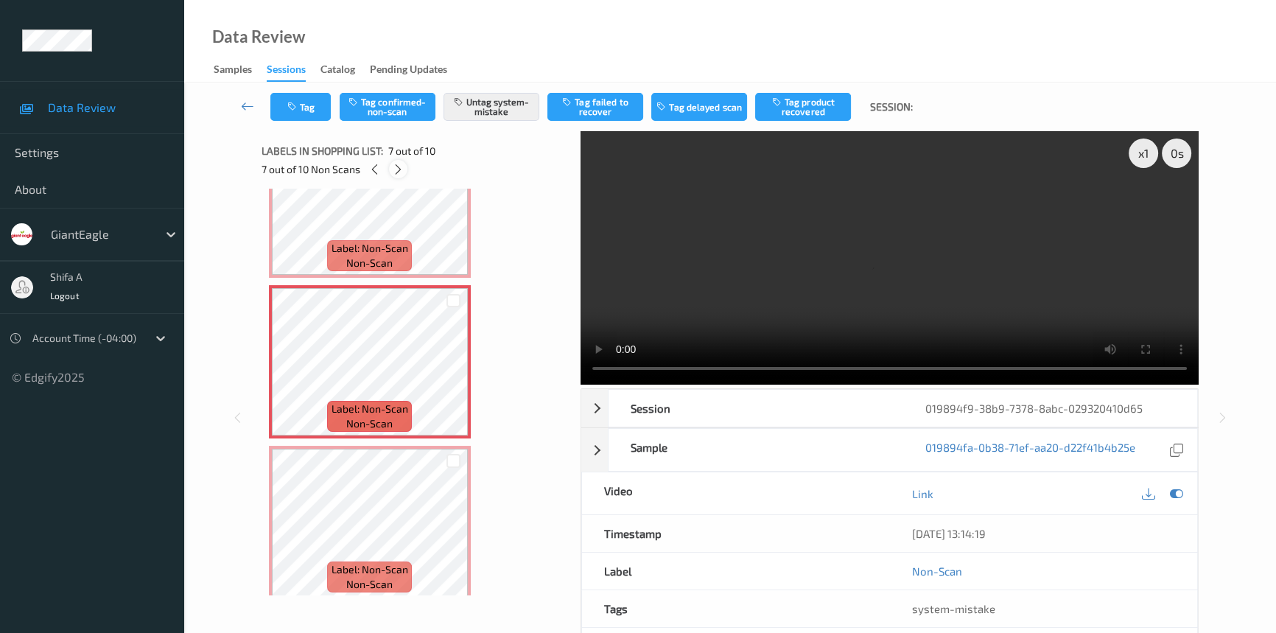
click at [399, 164] on icon at bounding box center [398, 169] width 13 height 13
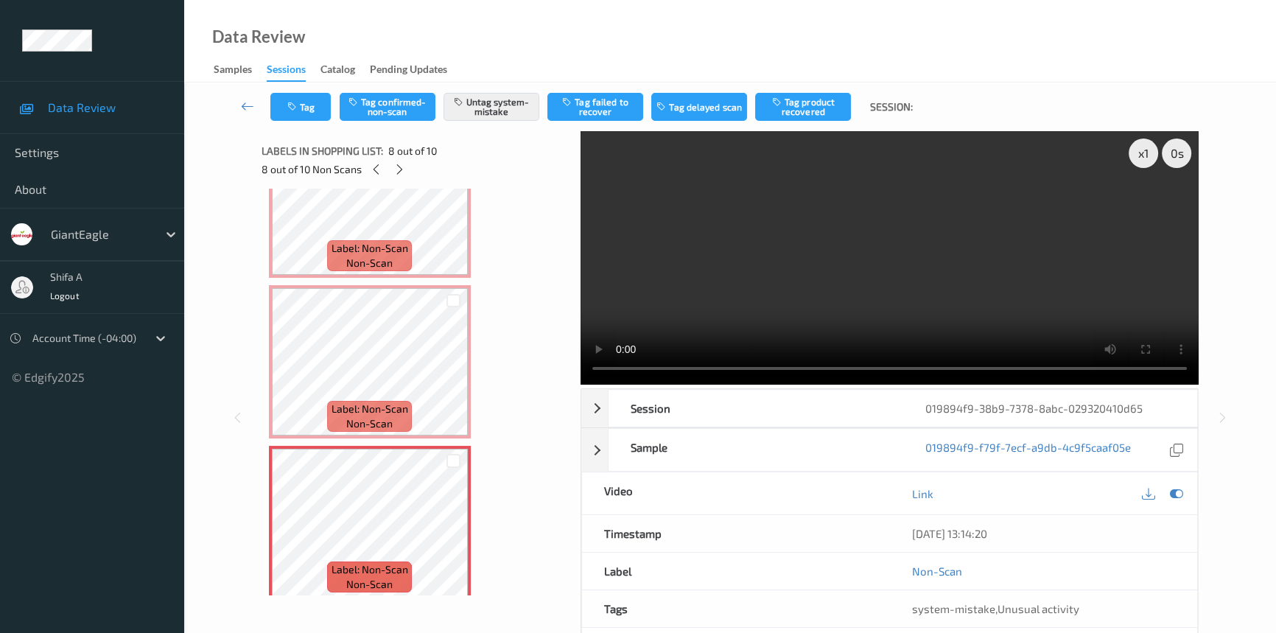
scroll to position [967, 0]
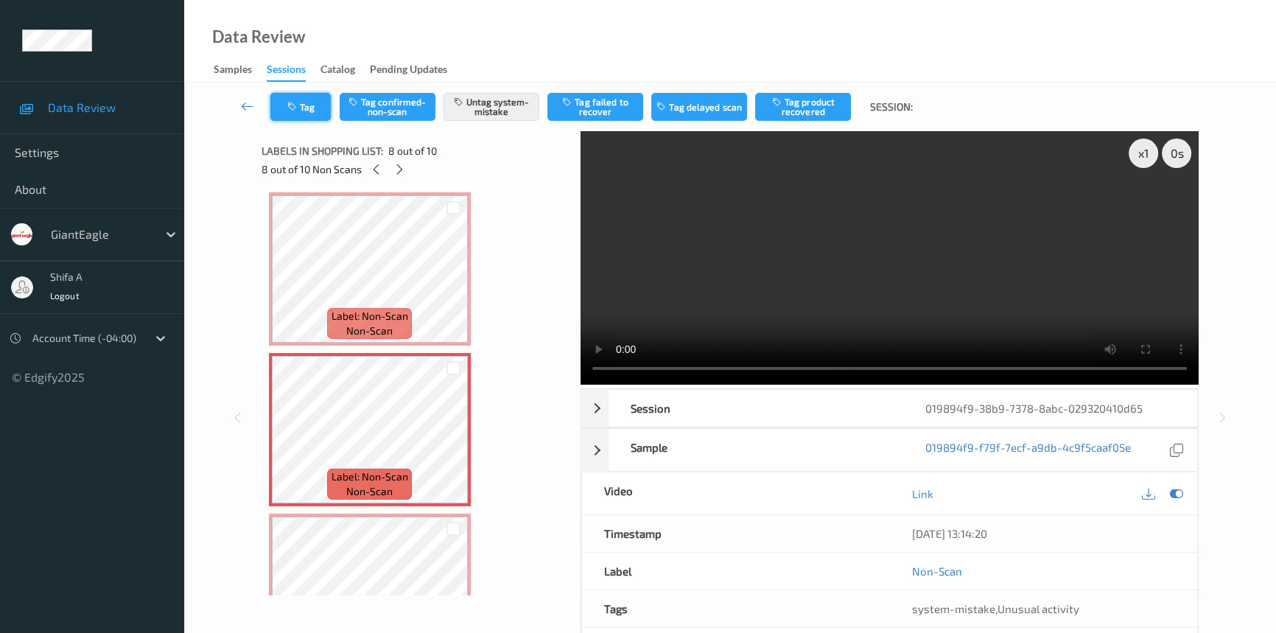
click at [315, 110] on button "Tag" at bounding box center [300, 107] width 60 height 28
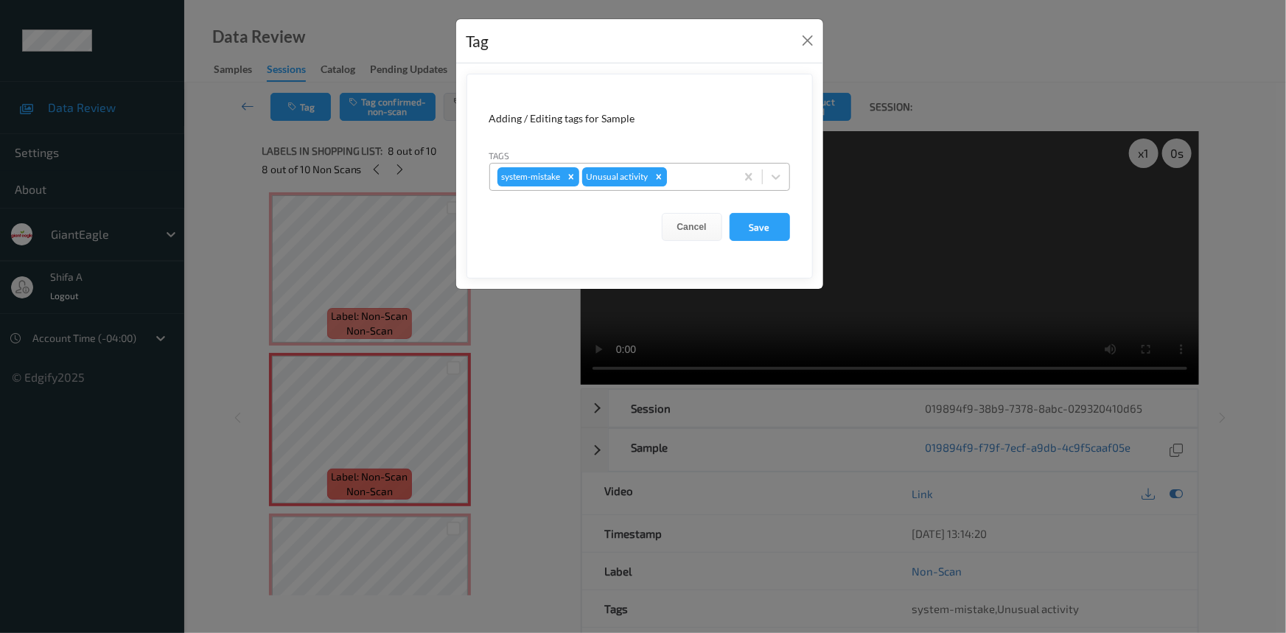
click at [658, 178] on icon "Remove Unusual activity" at bounding box center [658, 176] width 5 height 5
click at [759, 236] on button "Save" at bounding box center [759, 227] width 60 height 28
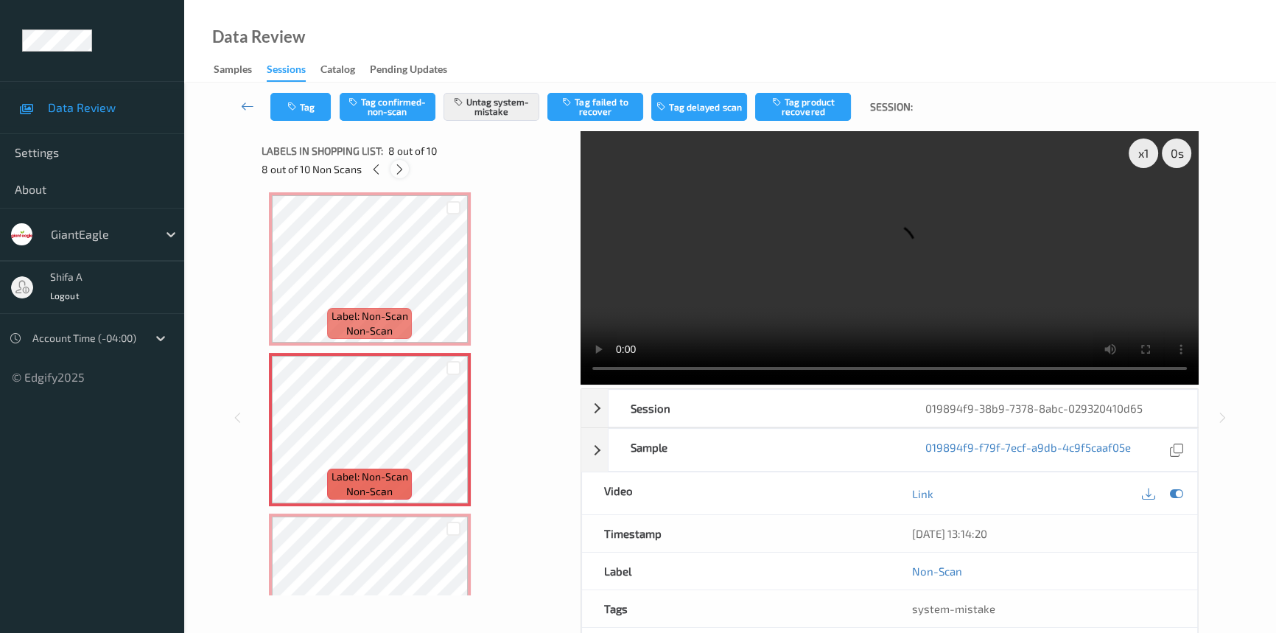
click at [398, 170] on icon at bounding box center [399, 169] width 13 height 13
click at [309, 103] on button "Tag" at bounding box center [300, 107] width 60 height 28
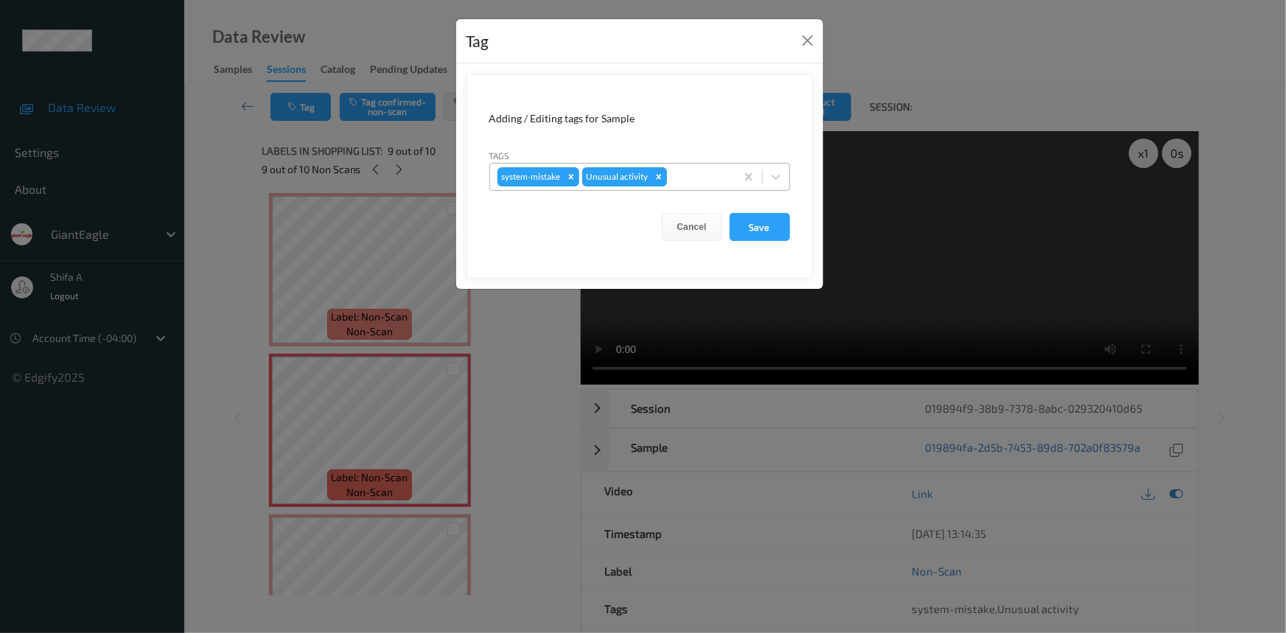
click at [662, 181] on icon "Remove Unusual activity" at bounding box center [659, 177] width 10 height 10
click at [772, 224] on button "Save" at bounding box center [759, 227] width 60 height 28
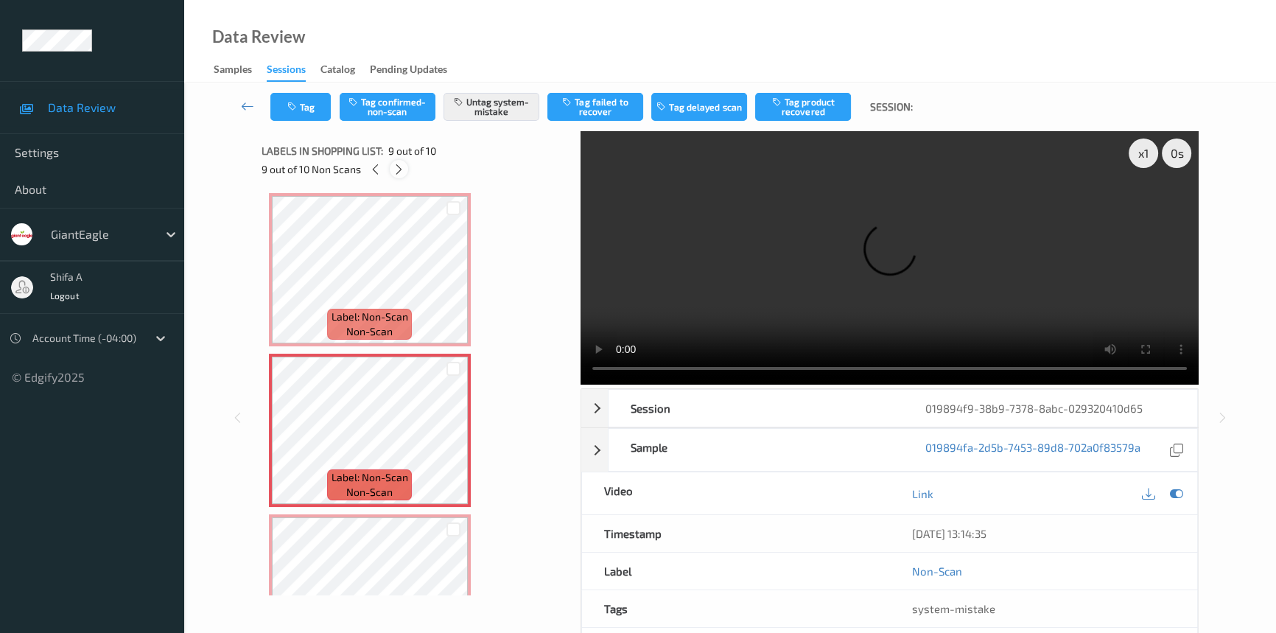
click at [398, 175] on icon at bounding box center [399, 169] width 13 height 13
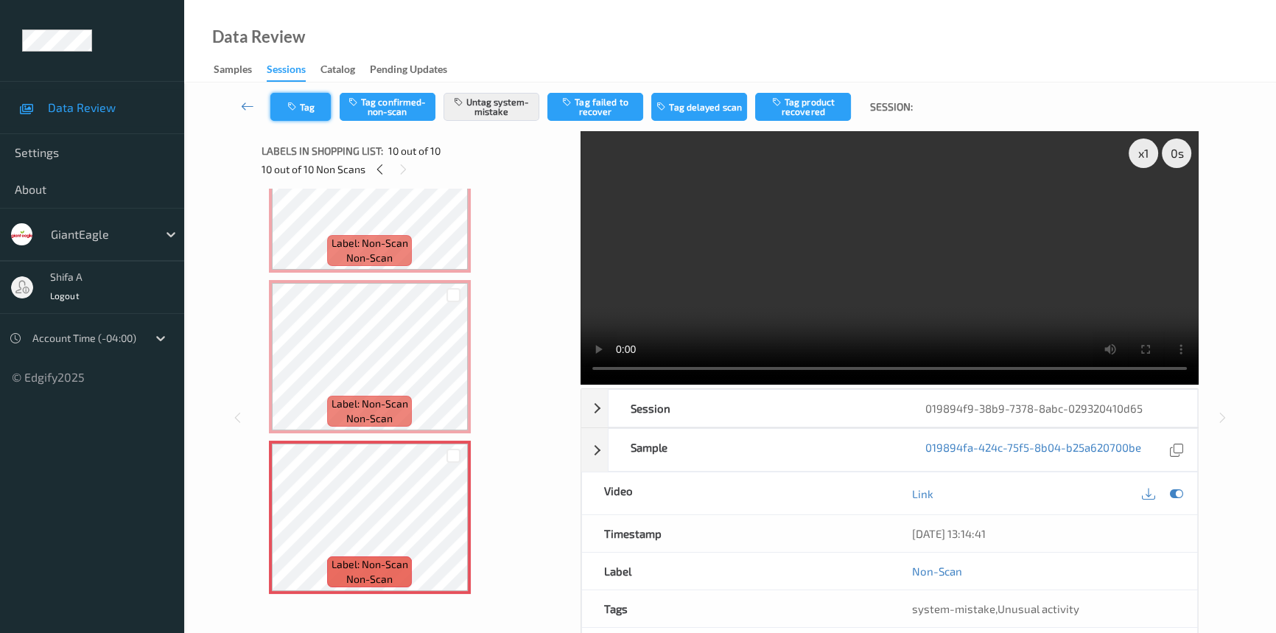
click at [303, 102] on button "Tag" at bounding box center [300, 107] width 60 height 28
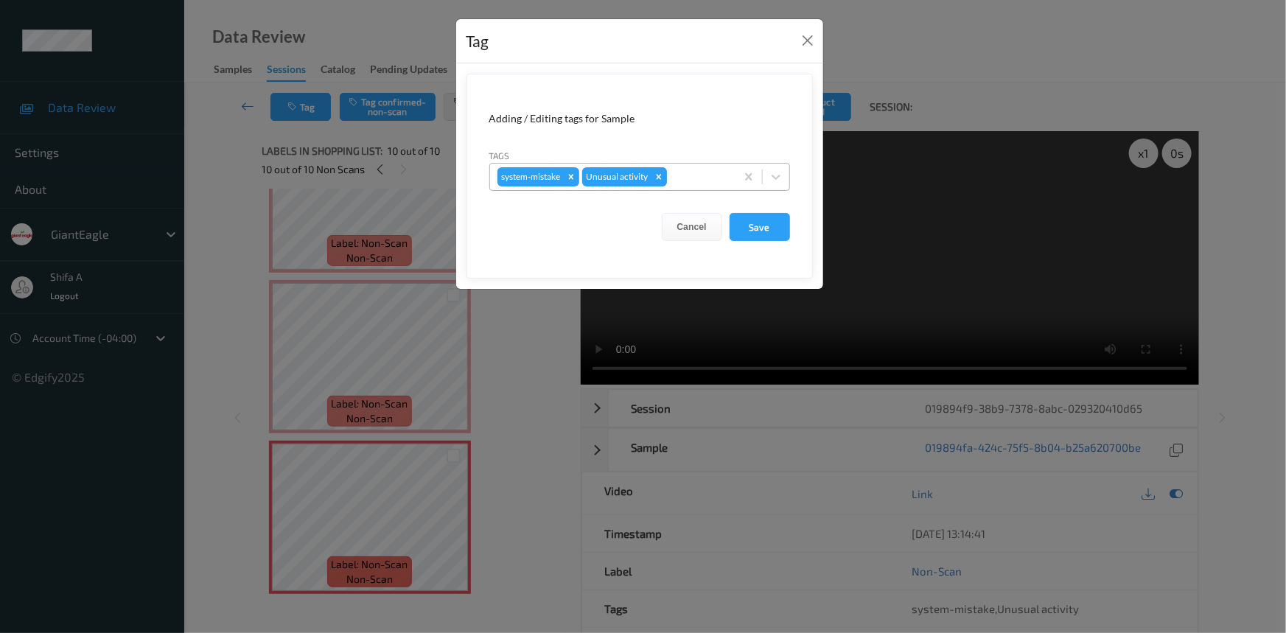
click at [659, 174] on icon "Remove Unusual activity" at bounding box center [659, 177] width 10 height 10
click at [753, 225] on button "Save" at bounding box center [759, 227] width 60 height 28
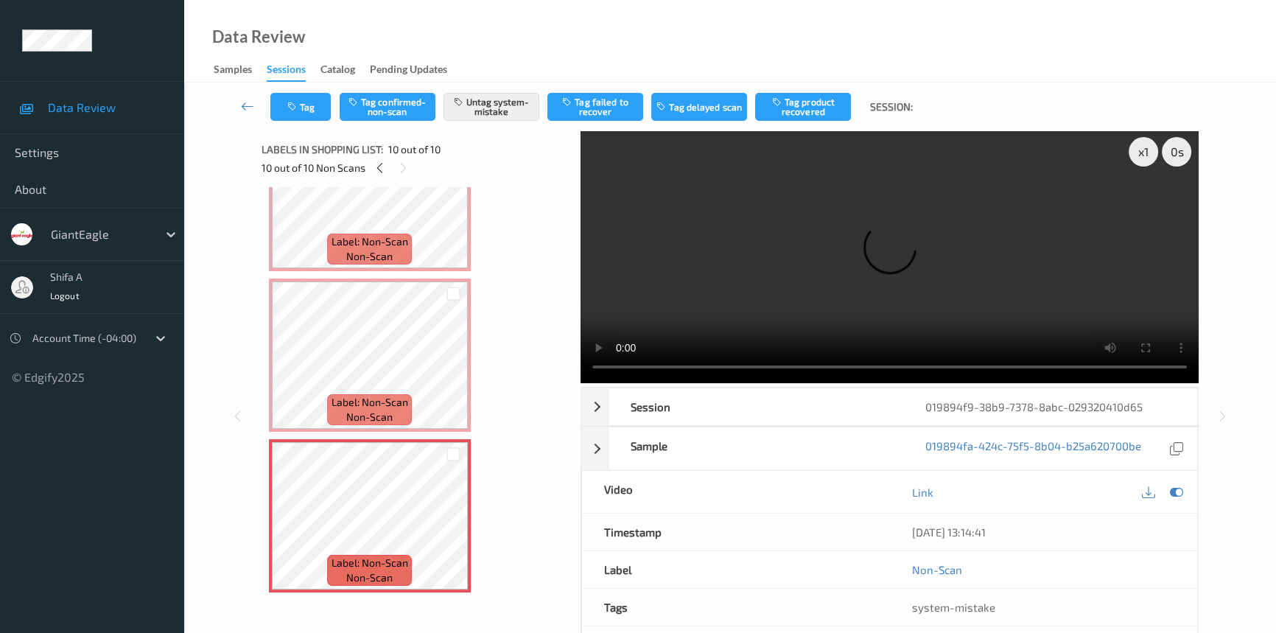
scroll to position [0, 0]
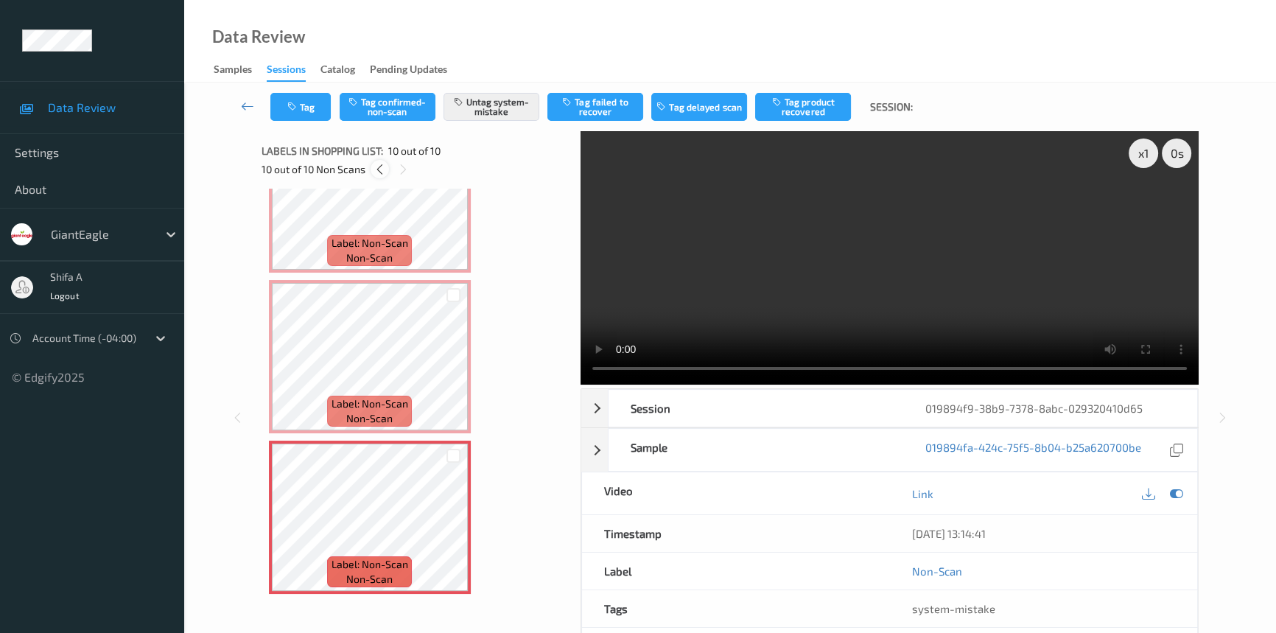
click at [381, 172] on icon at bounding box center [380, 169] width 13 height 13
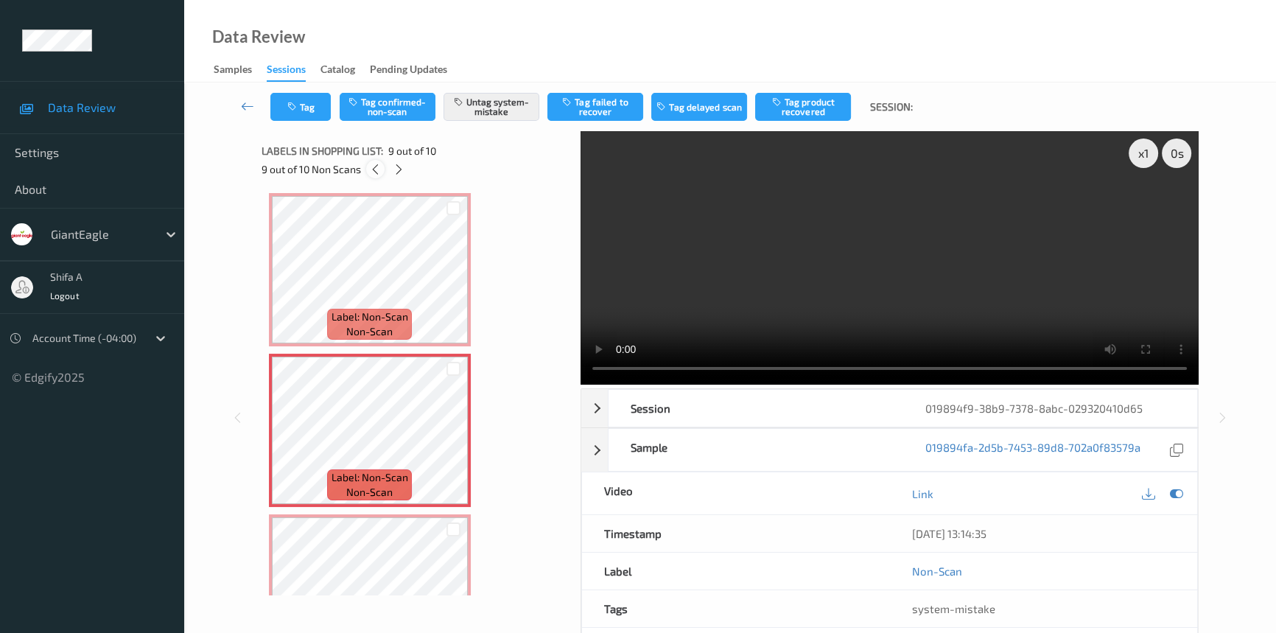
click at [381, 172] on icon at bounding box center [375, 169] width 13 height 13
click at [381, 172] on icon at bounding box center [376, 169] width 13 height 13
click at [381, 172] on div at bounding box center [374, 169] width 18 height 18
click at [381, 172] on icon at bounding box center [375, 169] width 13 height 13
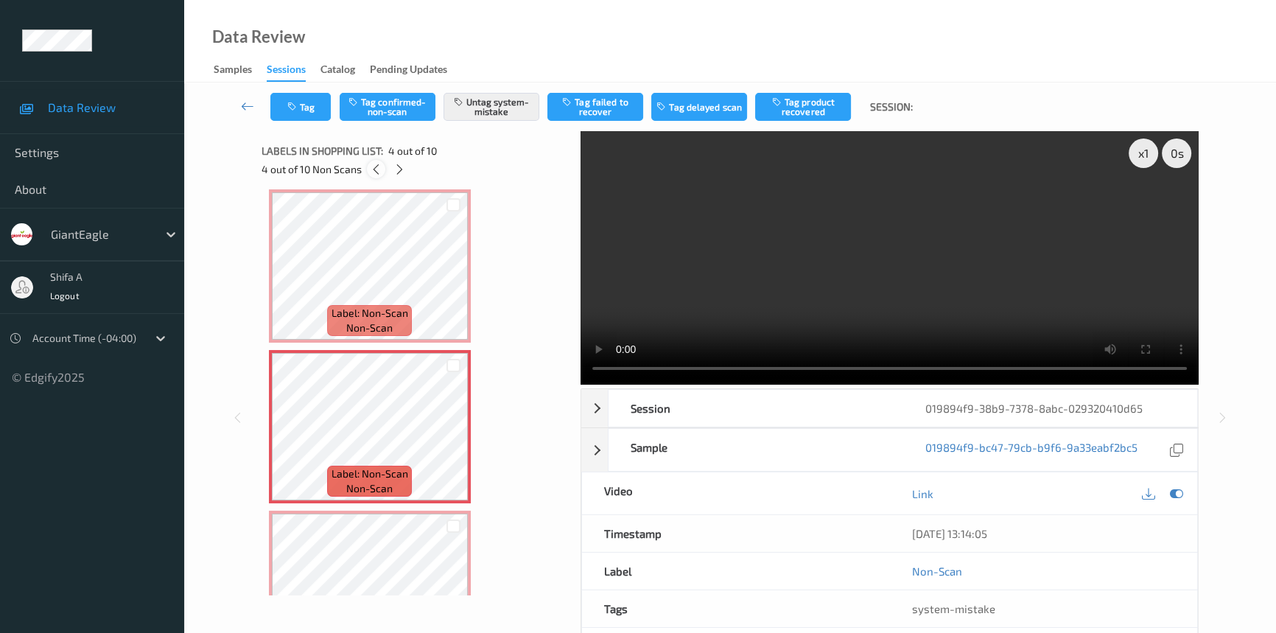
click at [381, 172] on icon at bounding box center [376, 169] width 13 height 13
click at [381, 172] on icon at bounding box center [375, 169] width 13 height 13
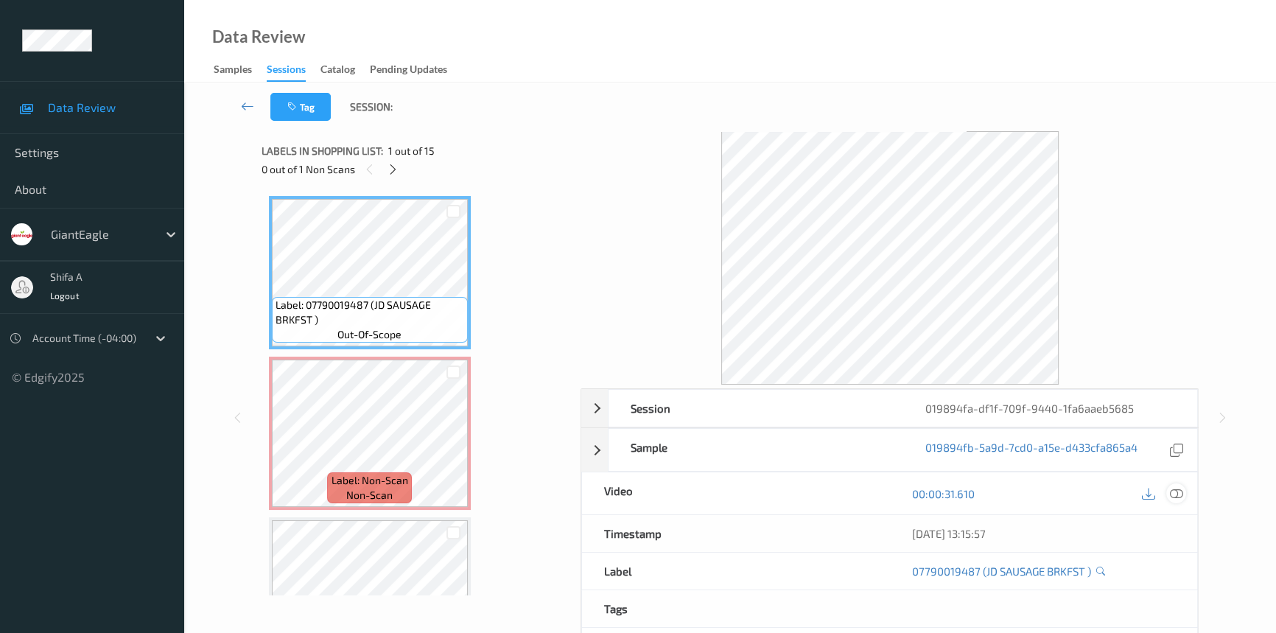
click at [1171, 488] on icon at bounding box center [1176, 493] width 13 height 13
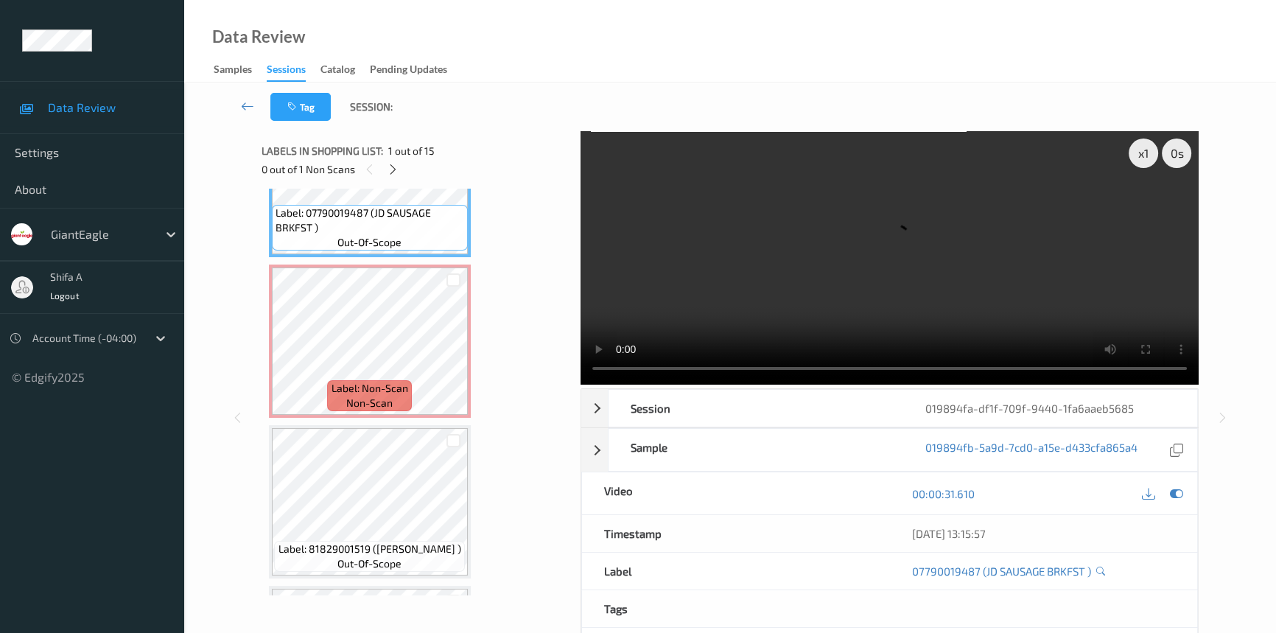
scroll to position [66, 0]
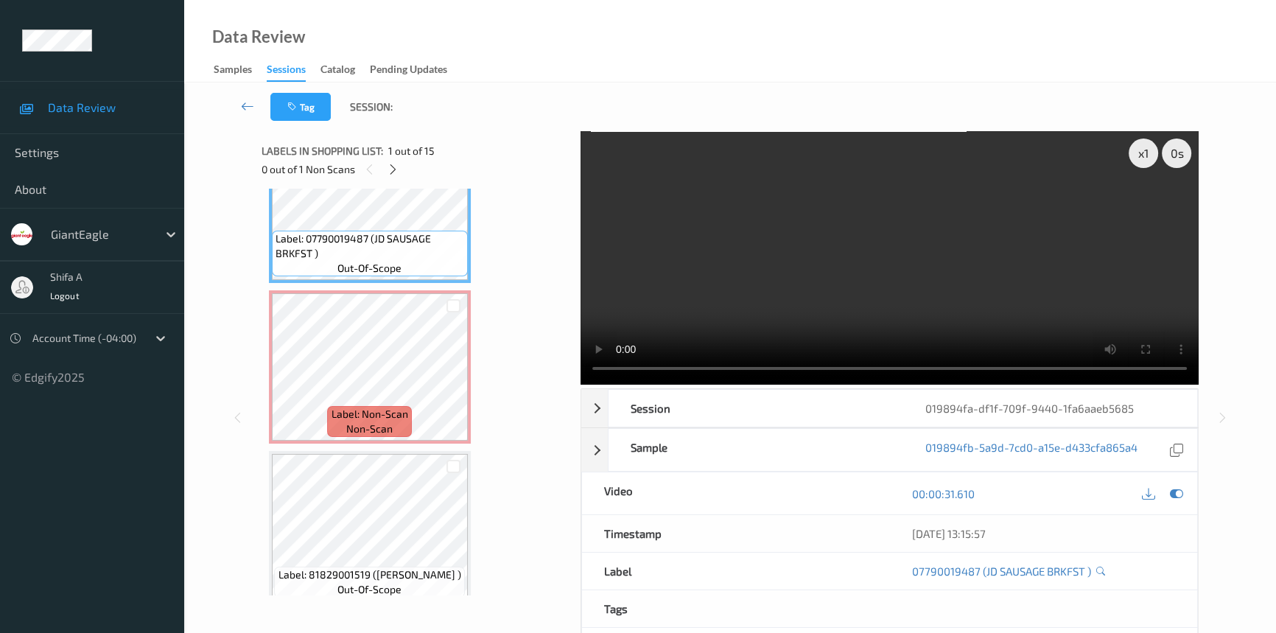
click at [890, 283] on video at bounding box center [890, 257] width 618 height 253
click at [452, 374] on icon at bounding box center [453, 379] width 13 height 13
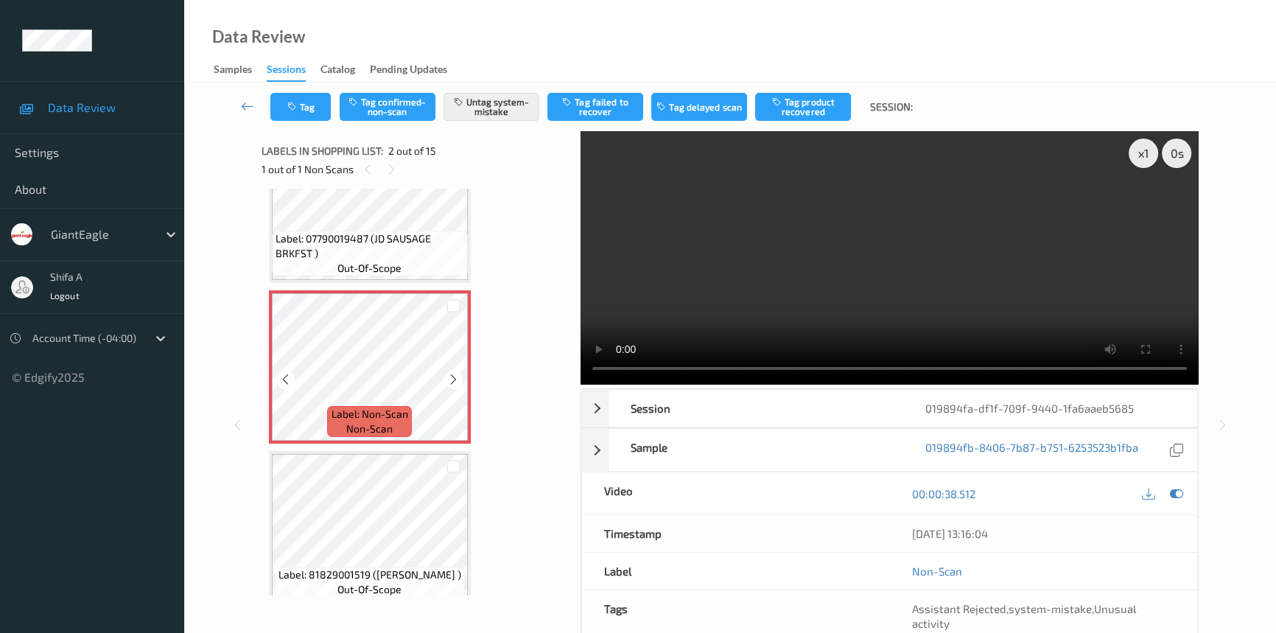
click at [452, 374] on icon at bounding box center [453, 379] width 13 height 13
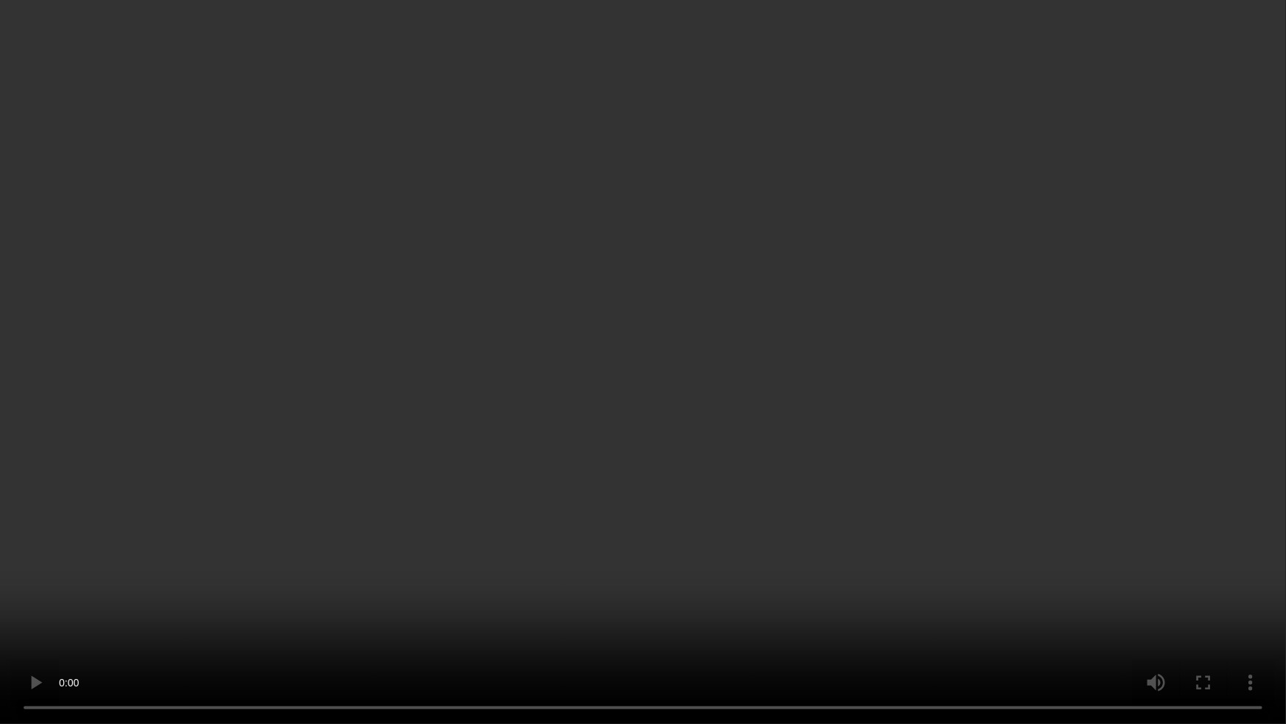
click at [766, 525] on video at bounding box center [643, 362] width 1286 height 724
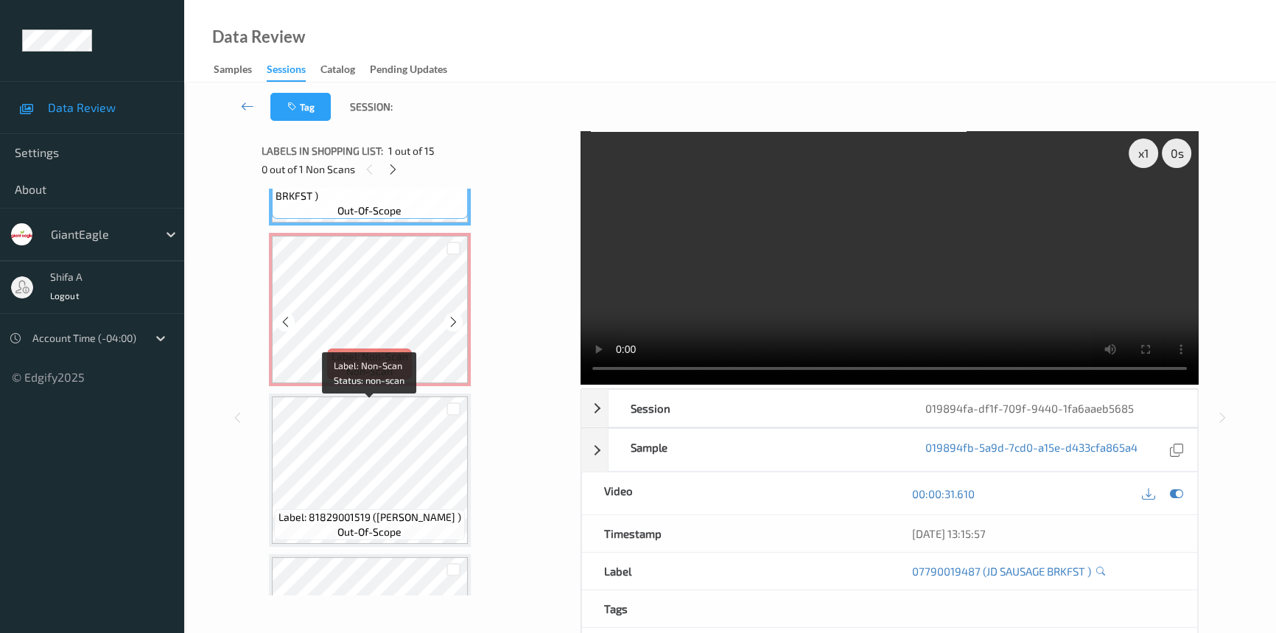
scroll to position [200, 0]
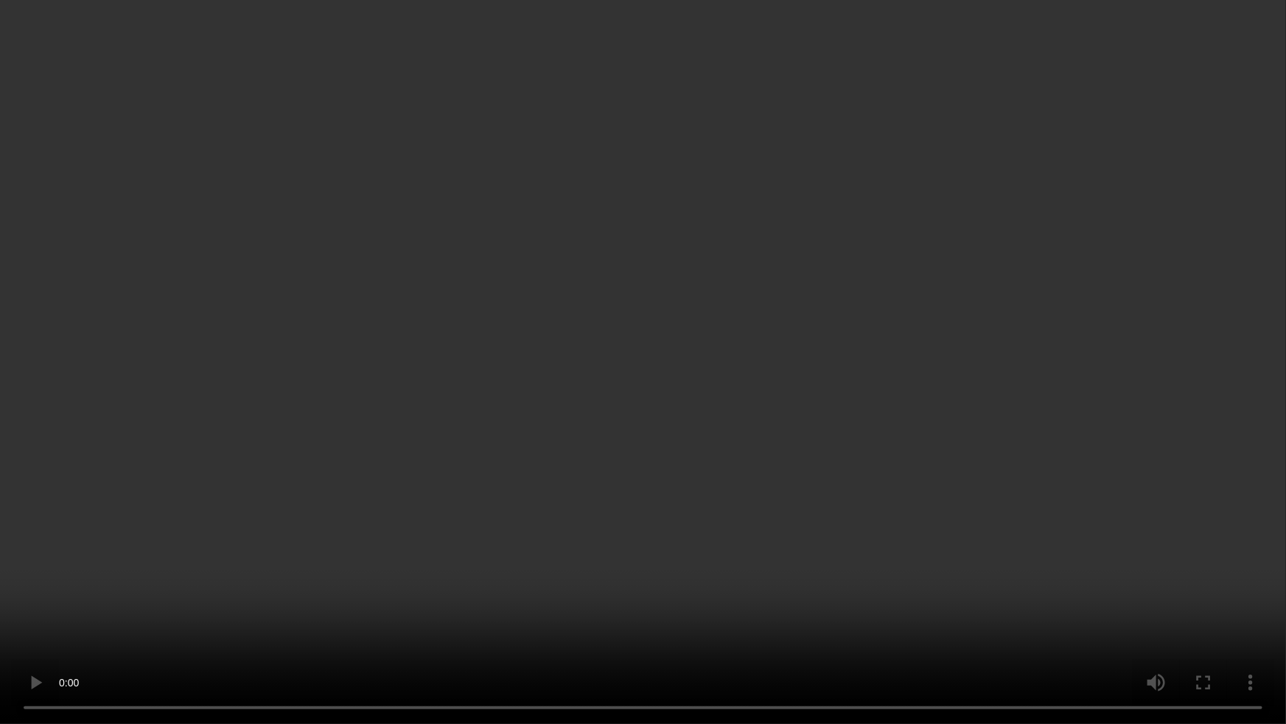
click at [833, 390] on video at bounding box center [643, 362] width 1286 height 724
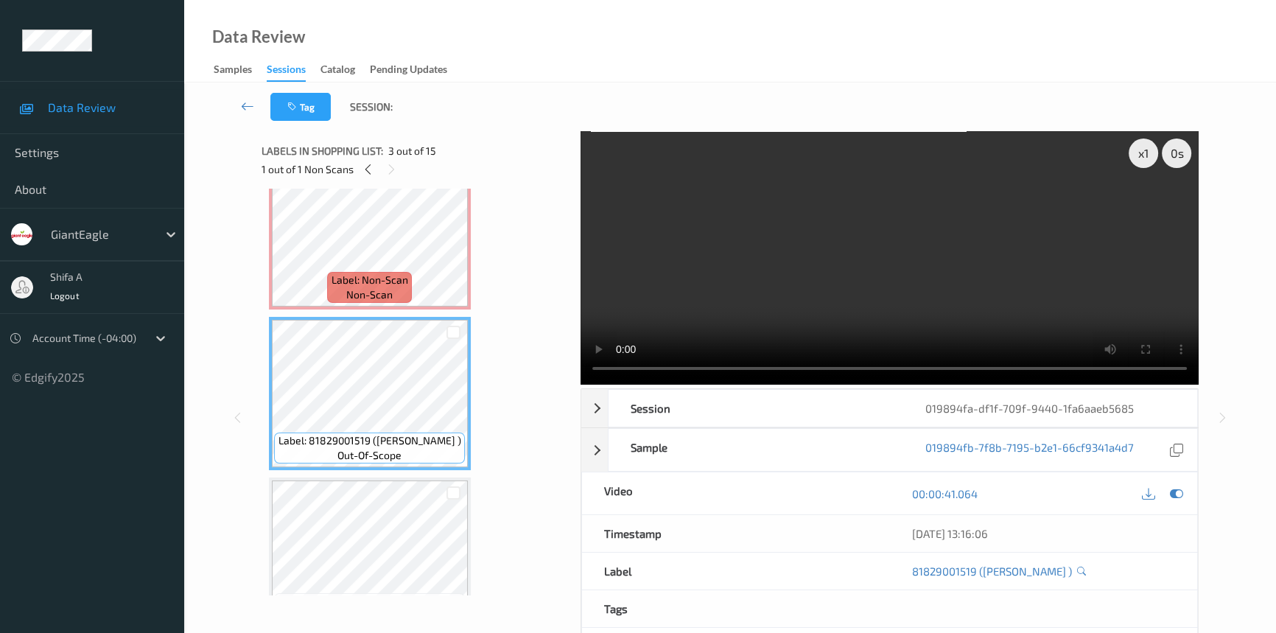
click at [903, 261] on video at bounding box center [890, 257] width 618 height 253
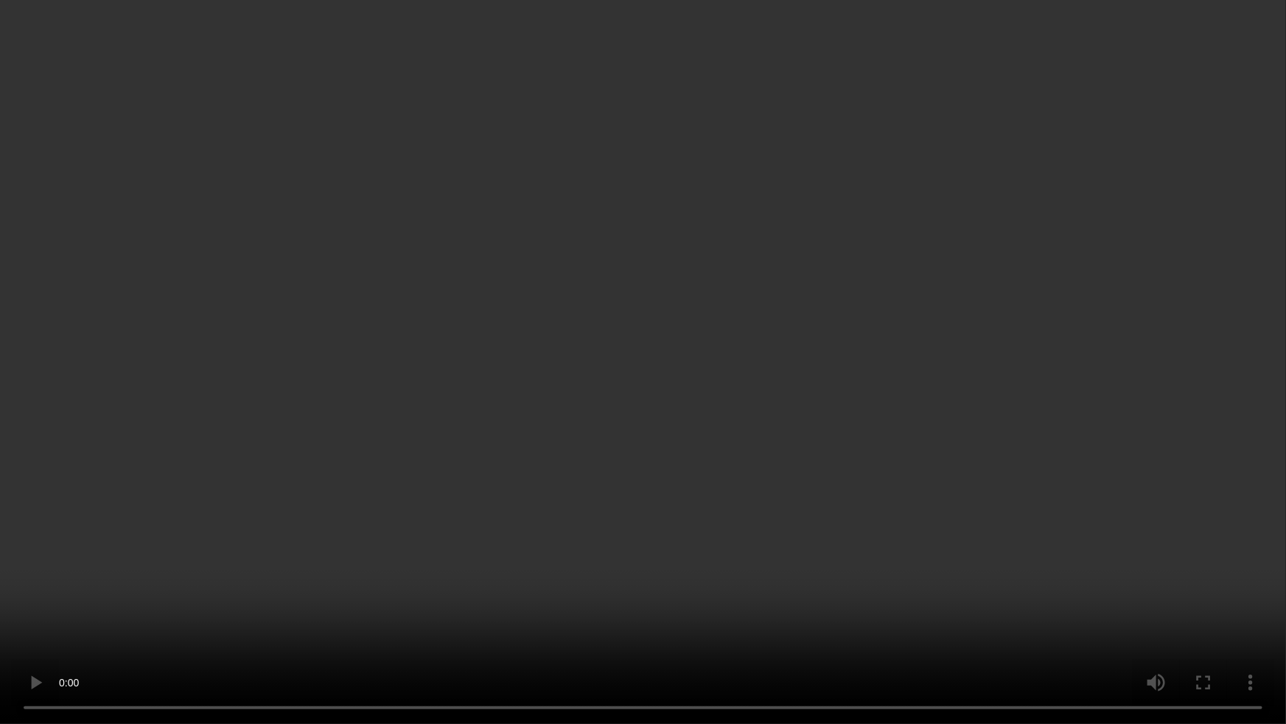
click at [1092, 385] on video at bounding box center [643, 362] width 1286 height 724
click at [1017, 551] on video at bounding box center [643, 362] width 1286 height 724
click at [1120, 619] on video at bounding box center [643, 362] width 1286 height 724
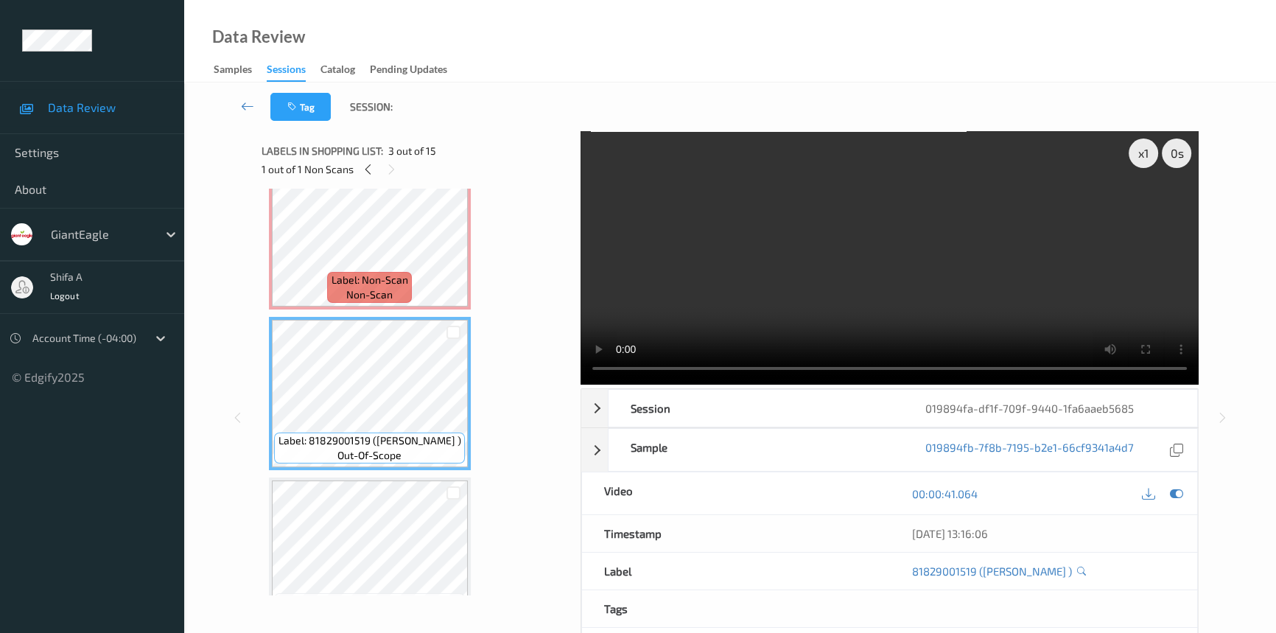
click at [996, 287] on video at bounding box center [890, 257] width 618 height 253
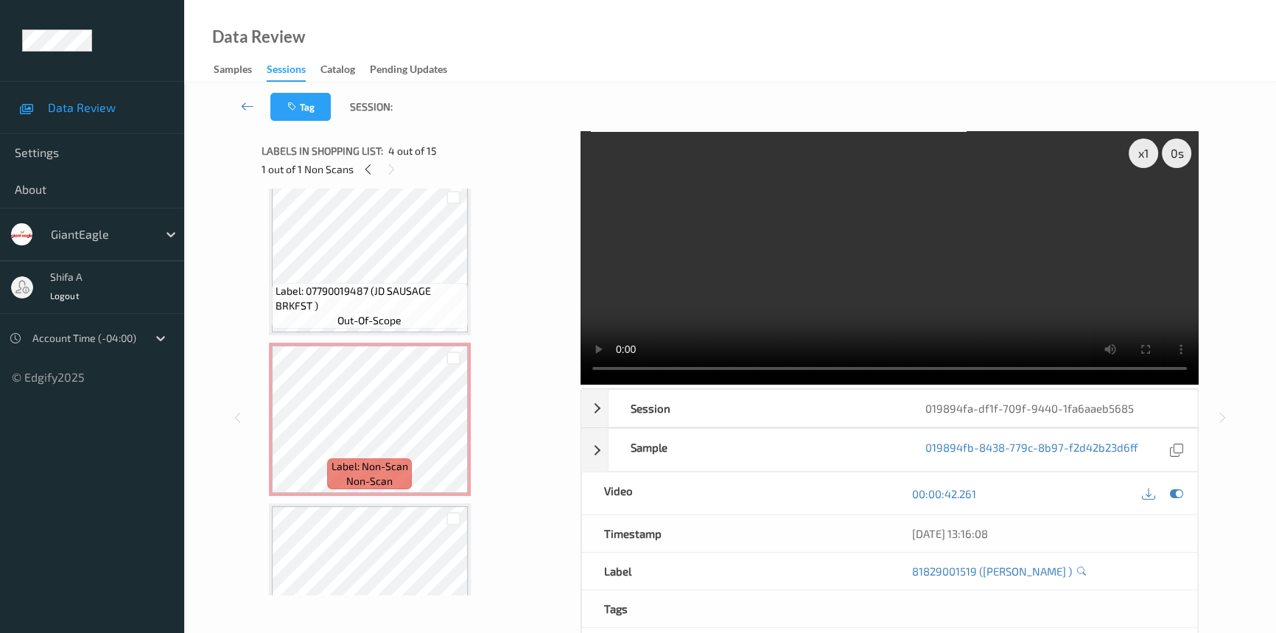
scroll to position [0, 0]
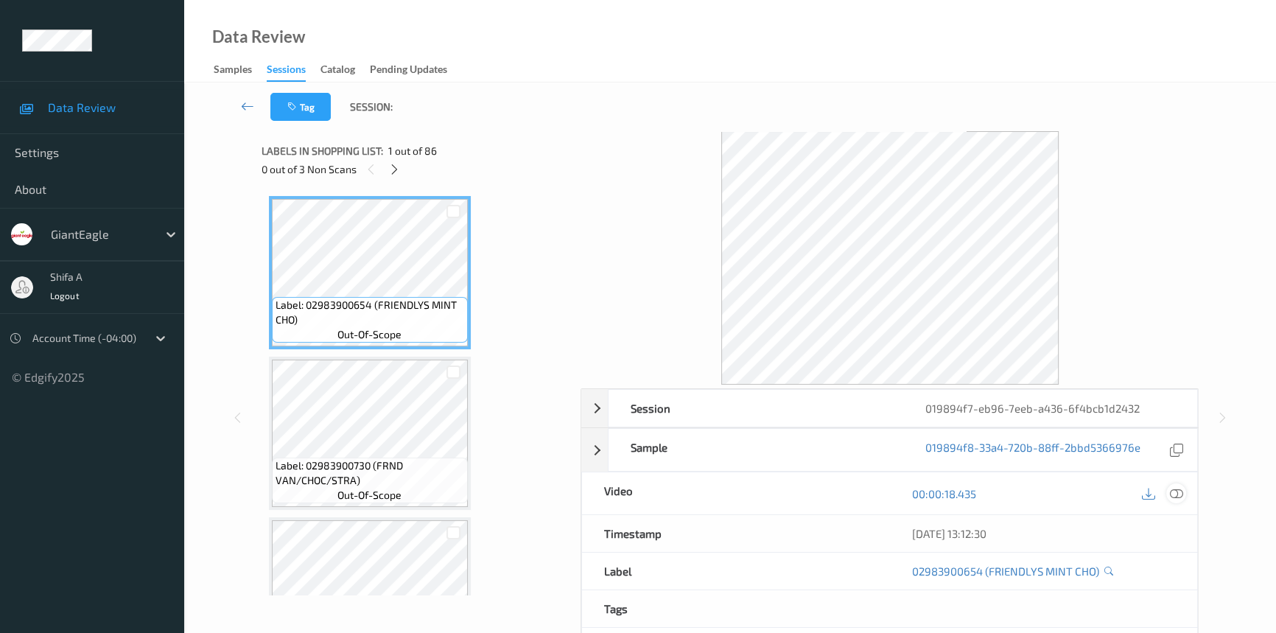
click at [1185, 490] on div at bounding box center [1176, 493] width 20 height 20
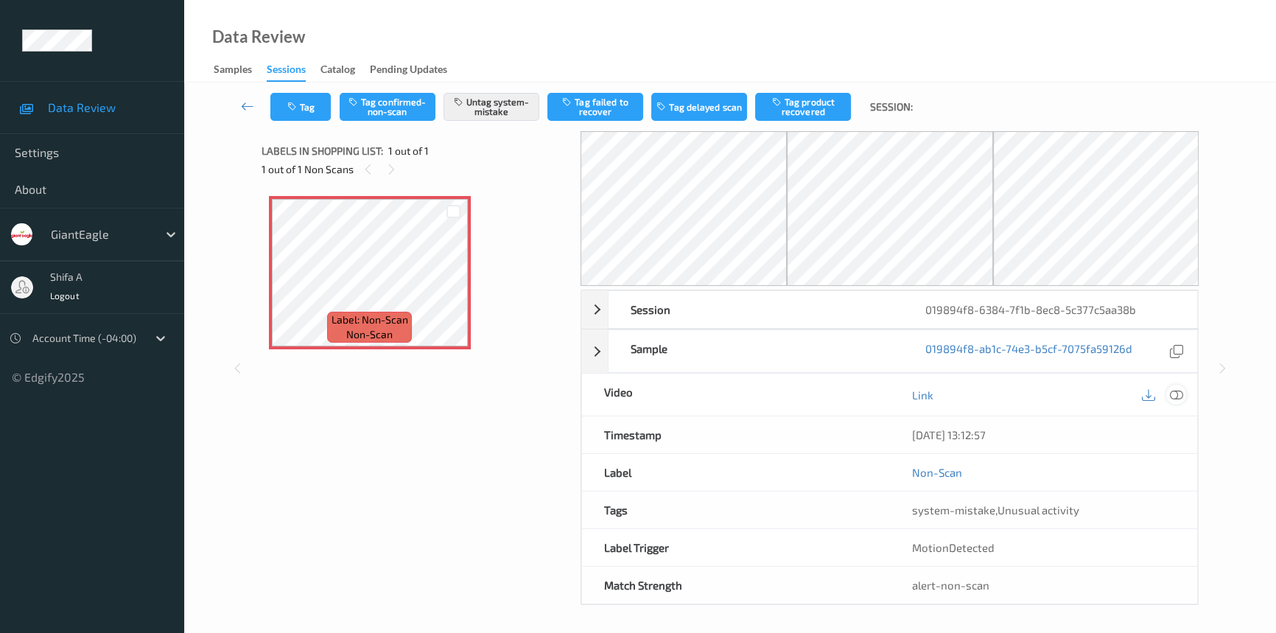
click at [1174, 385] on div at bounding box center [1176, 395] width 20 height 20
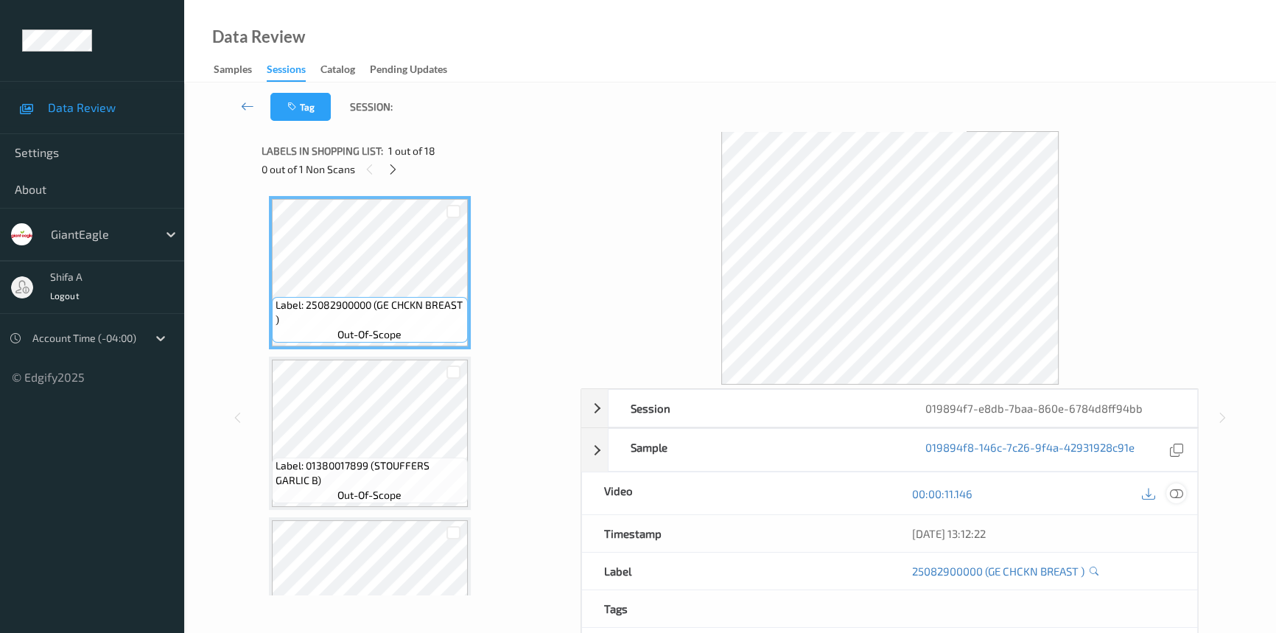
click at [1176, 488] on icon at bounding box center [1176, 493] width 13 height 13
click at [1176, 490] on icon at bounding box center [1176, 493] width 13 height 13
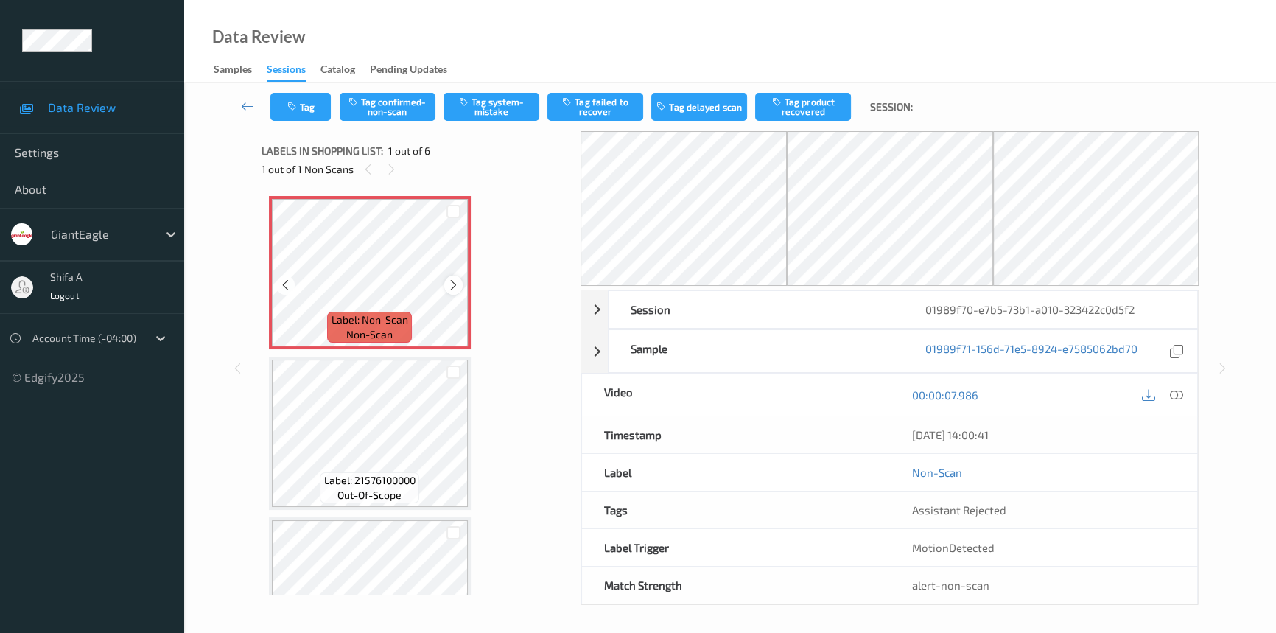
click at [449, 281] on icon at bounding box center [453, 284] width 13 height 13
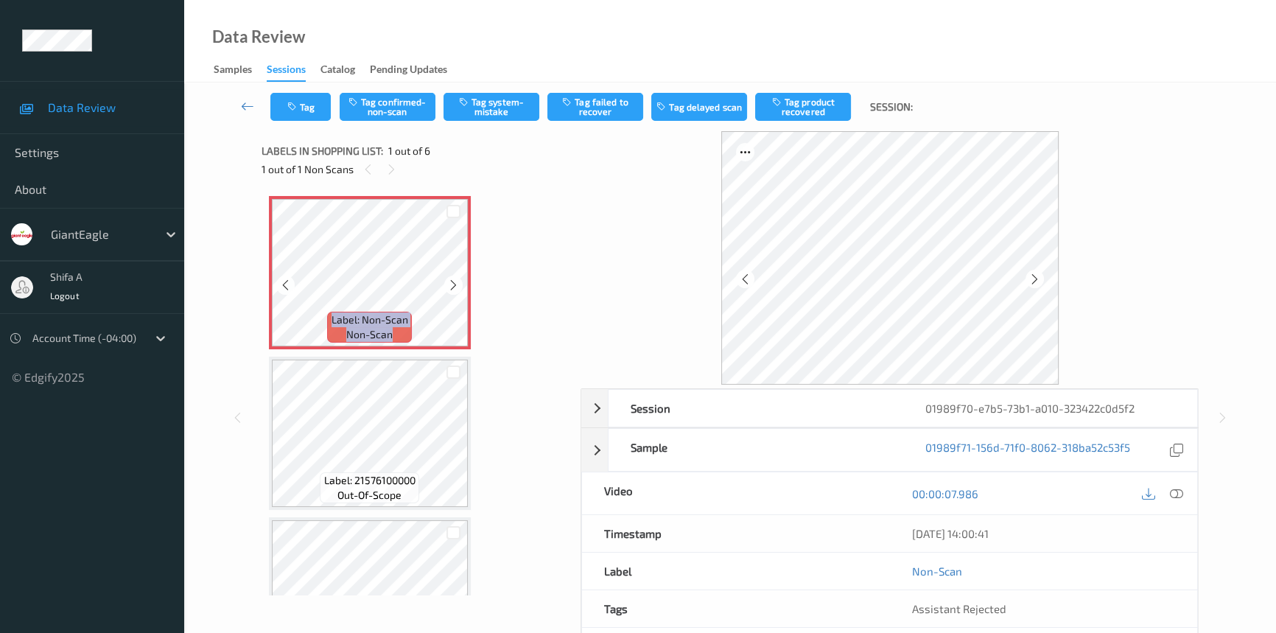
click at [449, 281] on icon at bounding box center [453, 284] width 13 height 13
click at [1174, 494] on icon at bounding box center [1176, 493] width 13 height 13
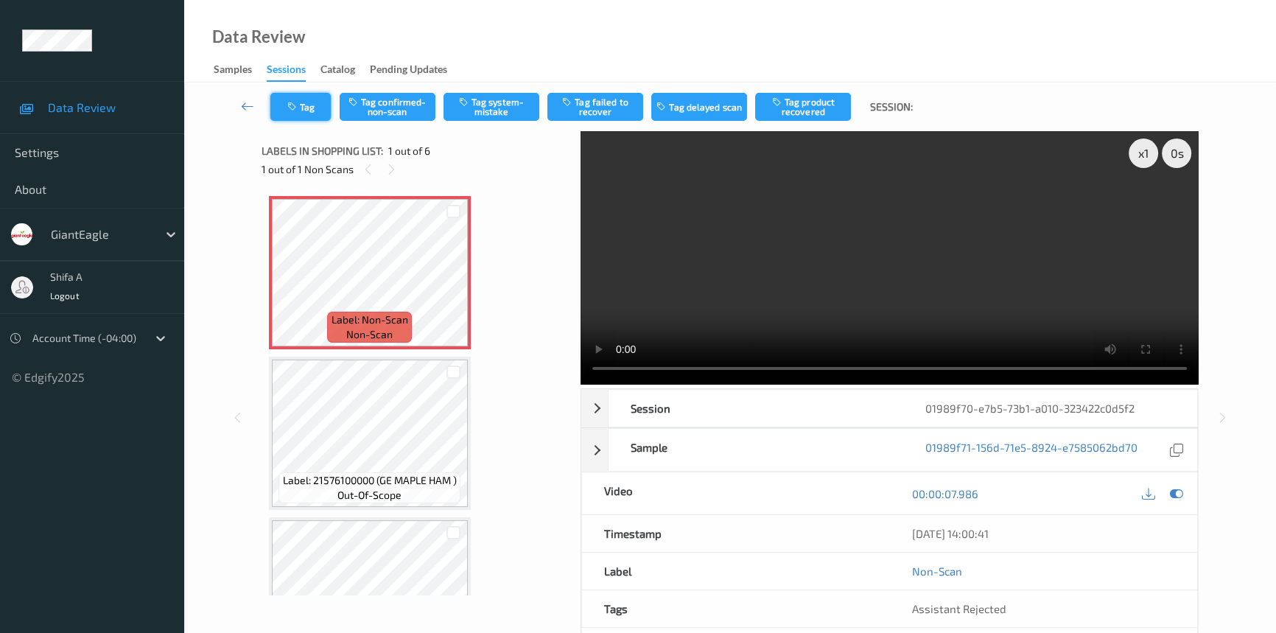
click at [313, 105] on button "Tag" at bounding box center [300, 107] width 60 height 28
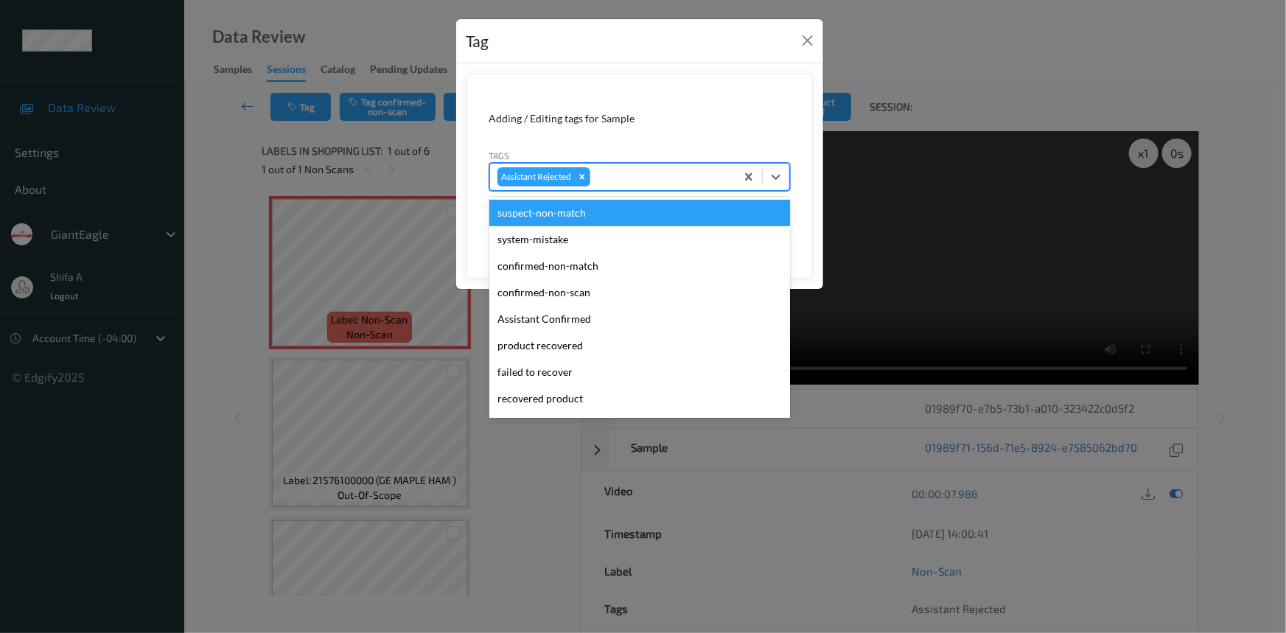
click at [670, 175] on div at bounding box center [660, 177] width 135 height 18
type input "b"
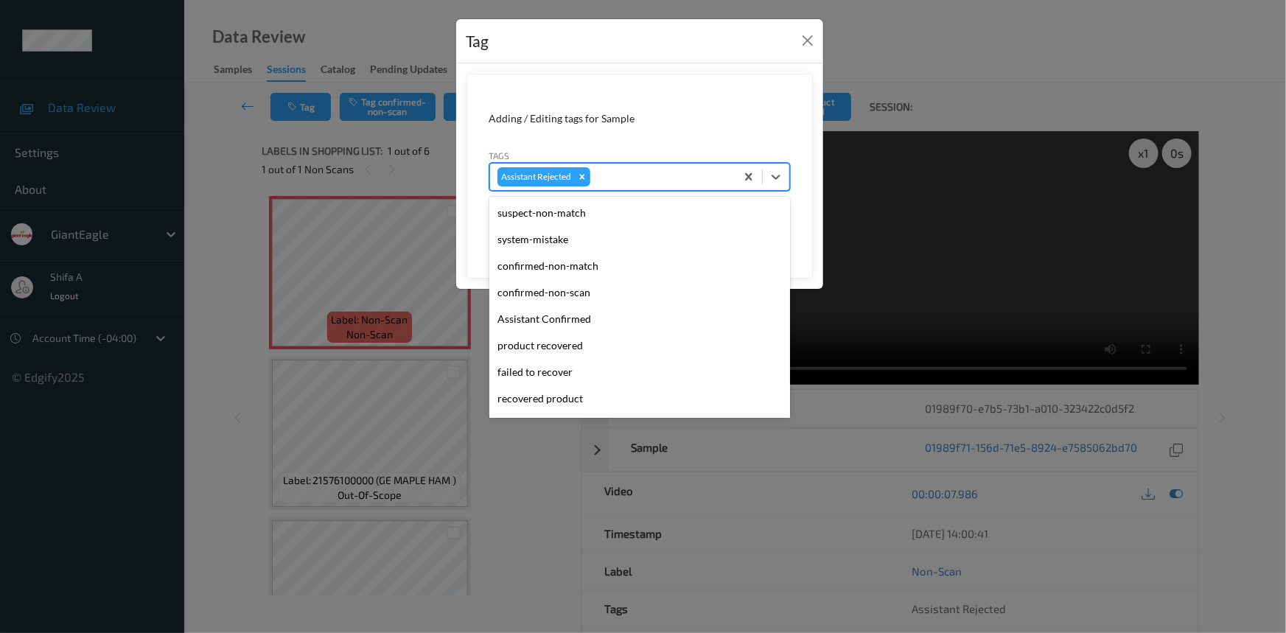
click at [745, 123] on div "Adding / Editing tags for Sample" at bounding box center [639, 118] width 301 height 15
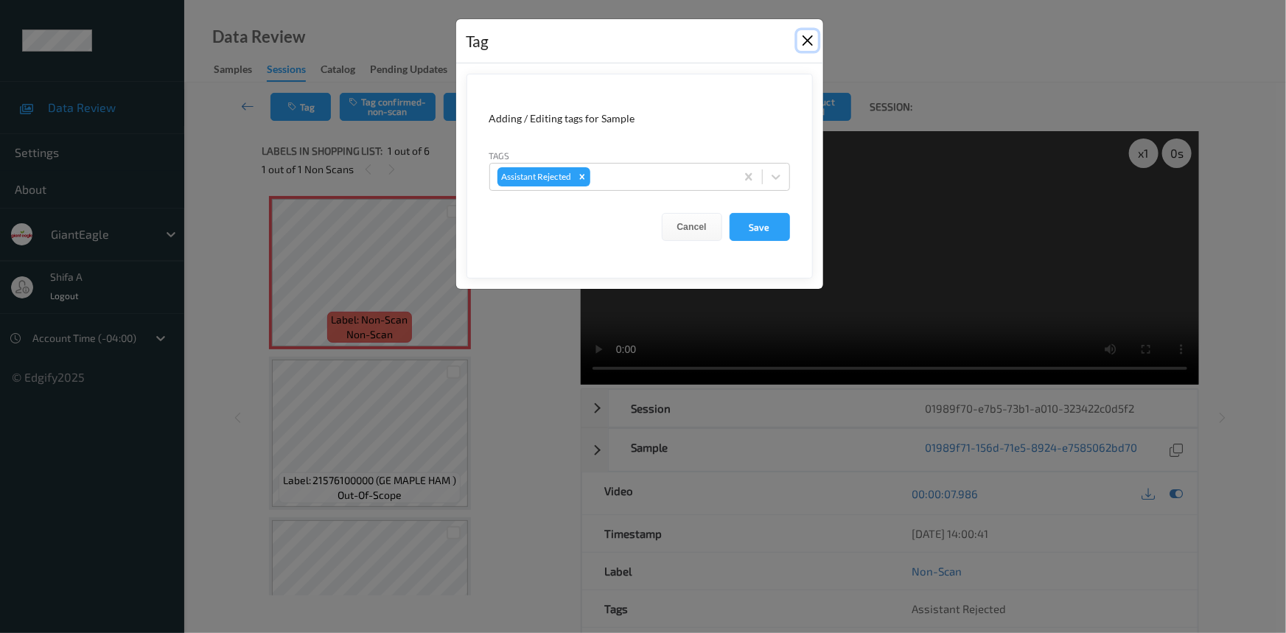
click at [803, 41] on button "Close" at bounding box center [807, 40] width 21 height 21
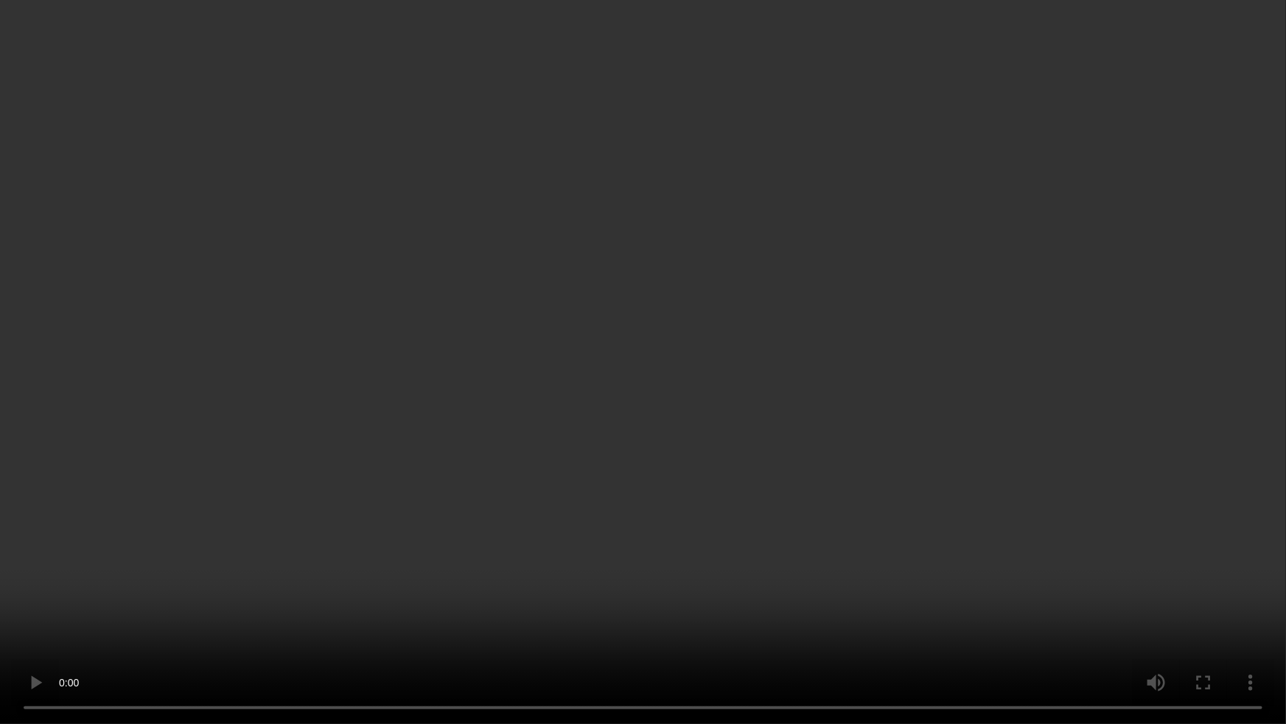
click at [898, 411] on video at bounding box center [643, 362] width 1286 height 724
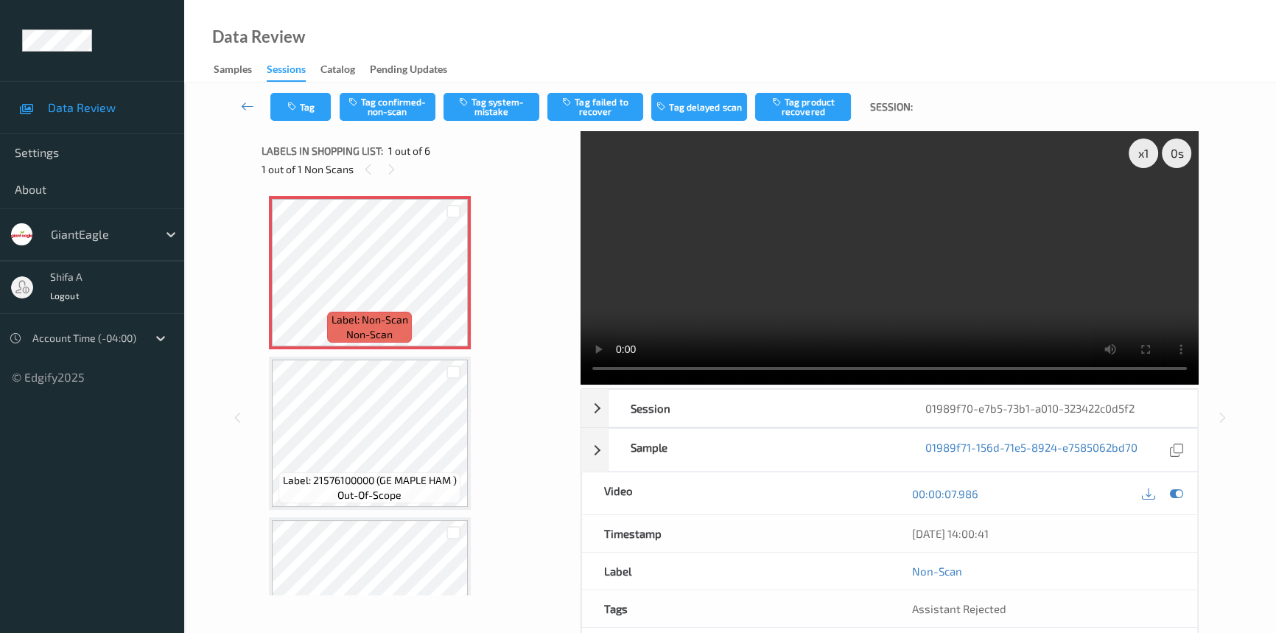
click at [1024, 200] on video at bounding box center [890, 257] width 618 height 253
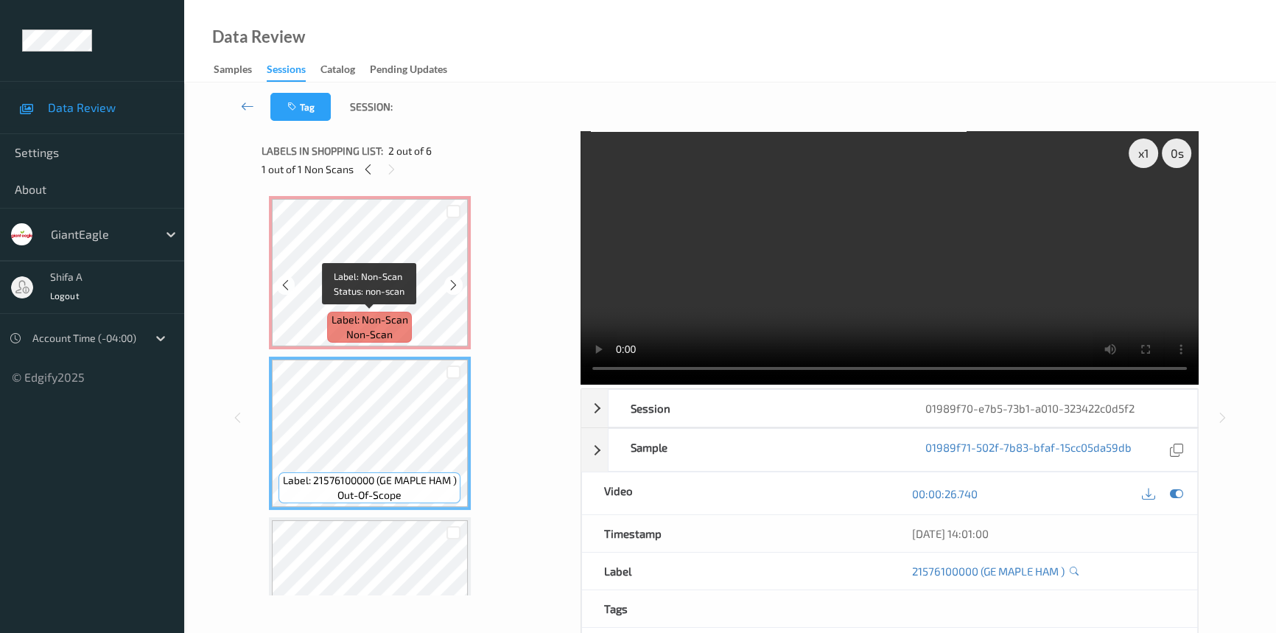
click at [407, 312] on div "Label: Non-Scan non-scan" at bounding box center [369, 327] width 84 height 31
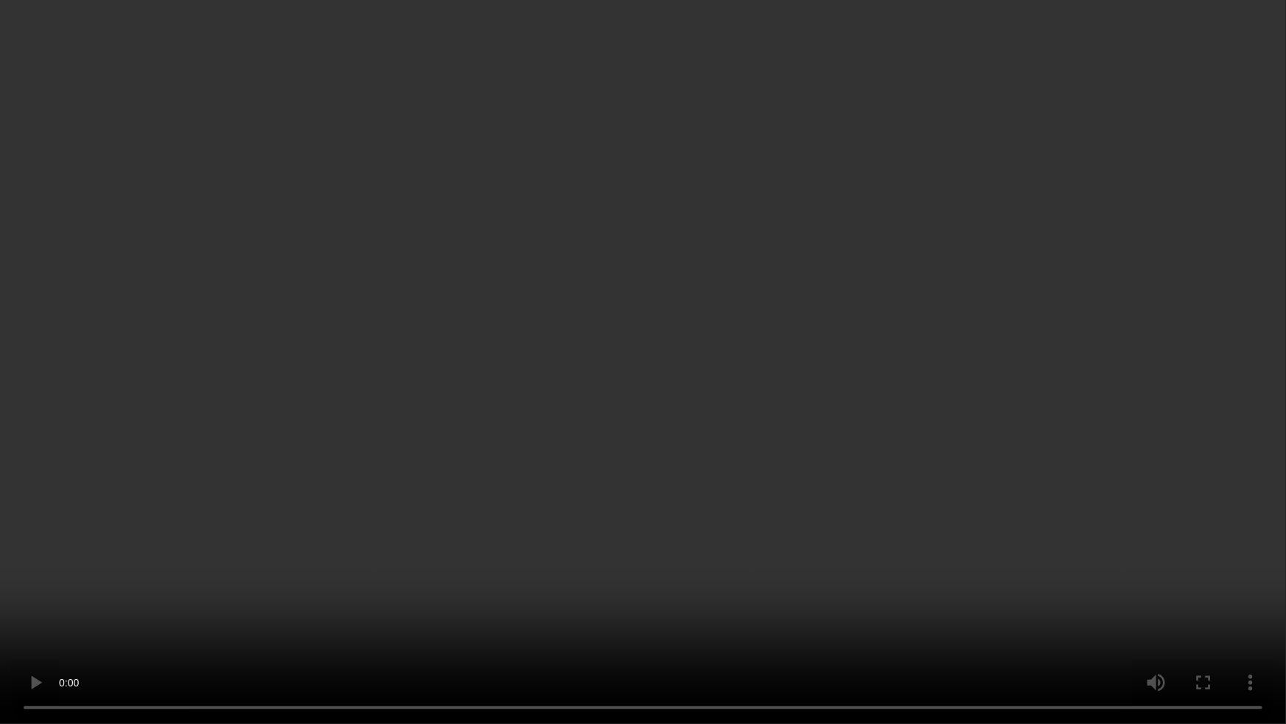
click at [387, 578] on video at bounding box center [643, 362] width 1286 height 724
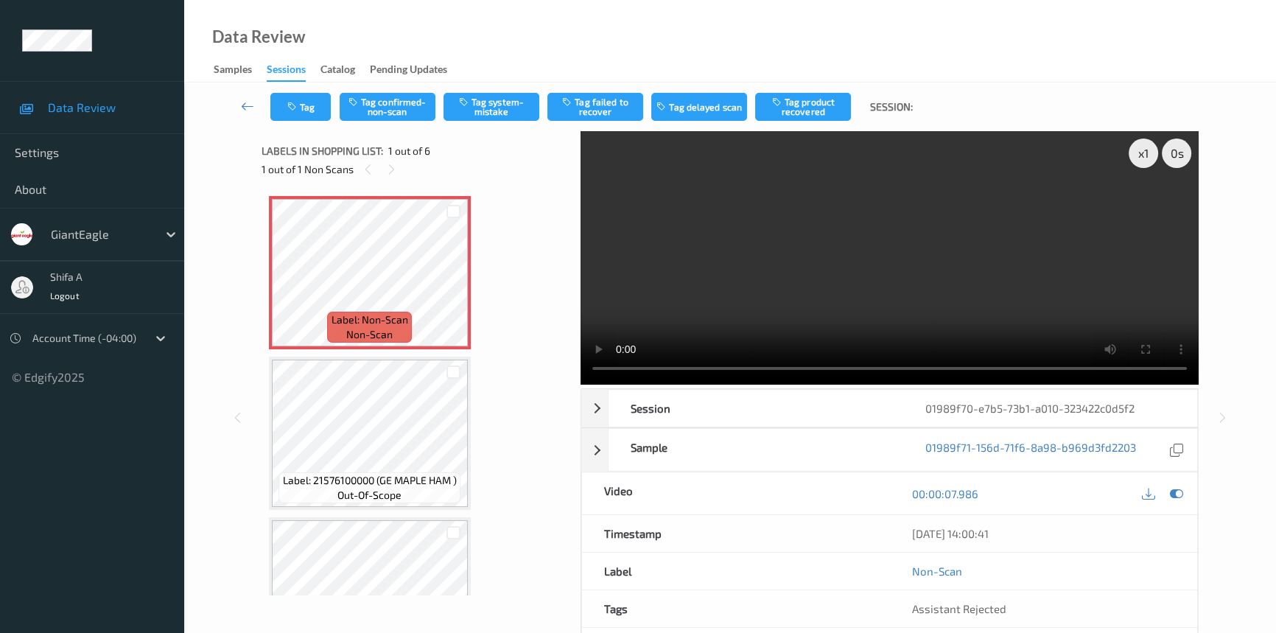
click at [985, 289] on video at bounding box center [890, 257] width 618 height 253
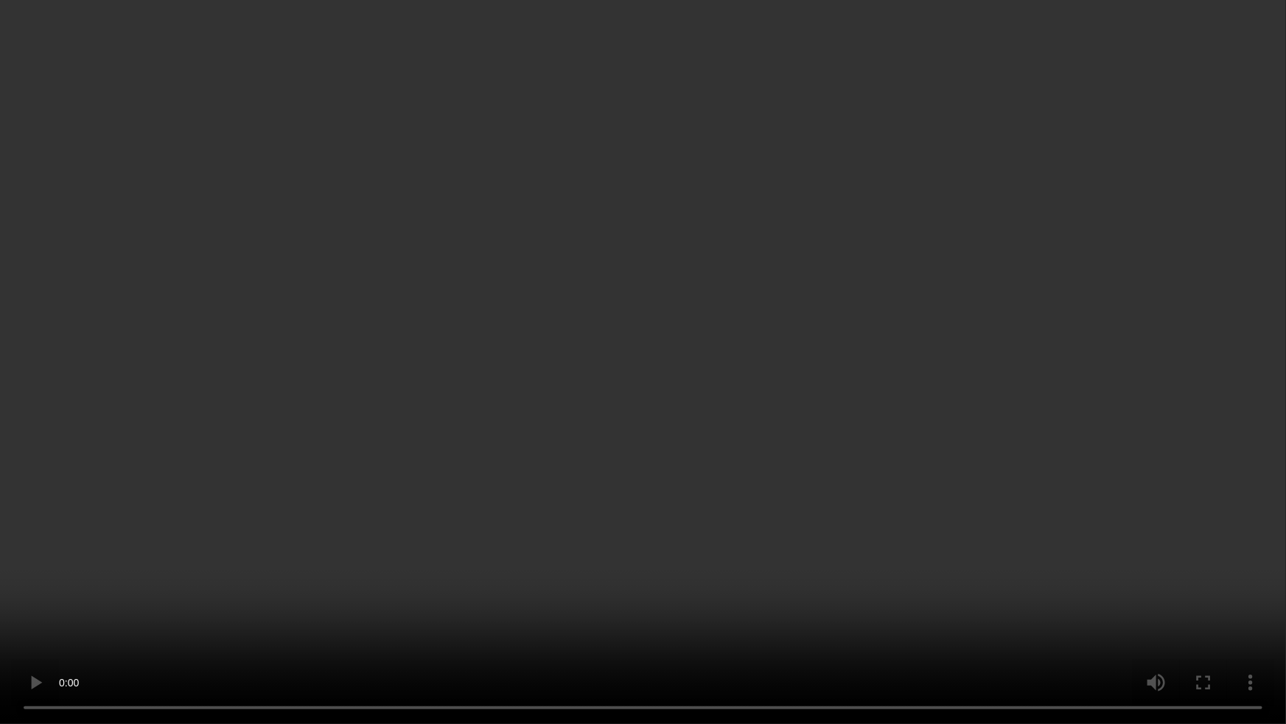
click at [987, 367] on video at bounding box center [643, 362] width 1286 height 724
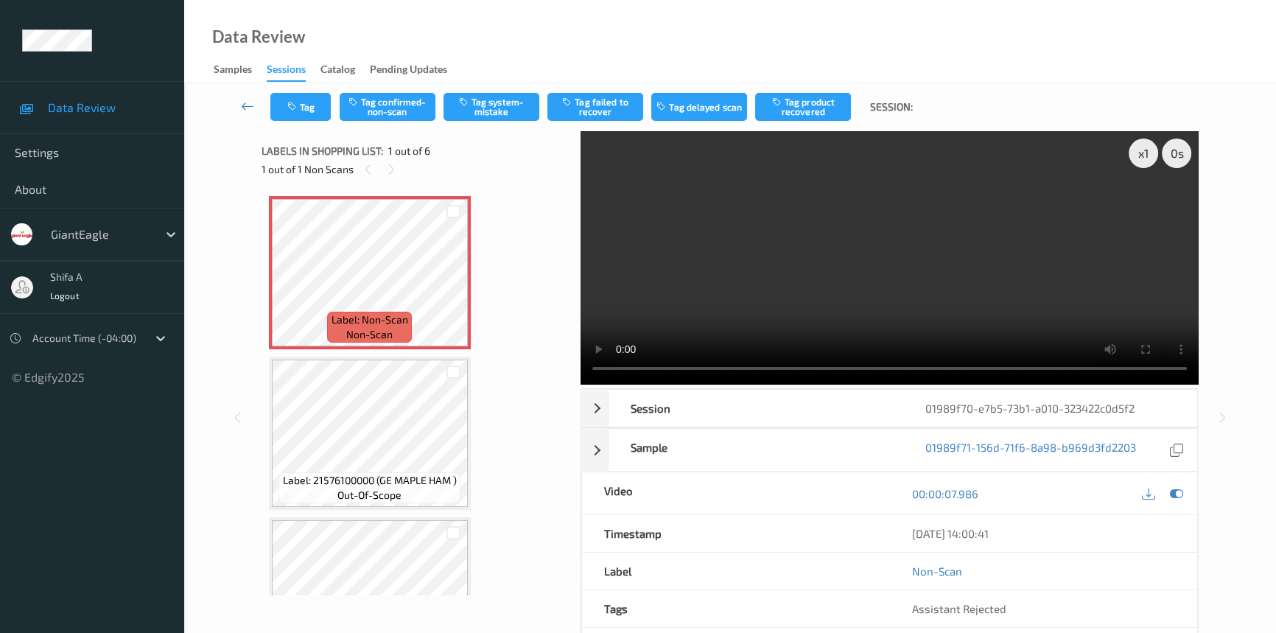
drag, startPoint x: 936, startPoint y: 247, endPoint x: 856, endPoint y: 244, distance: 79.6
click at [936, 246] on video at bounding box center [890, 257] width 618 height 253
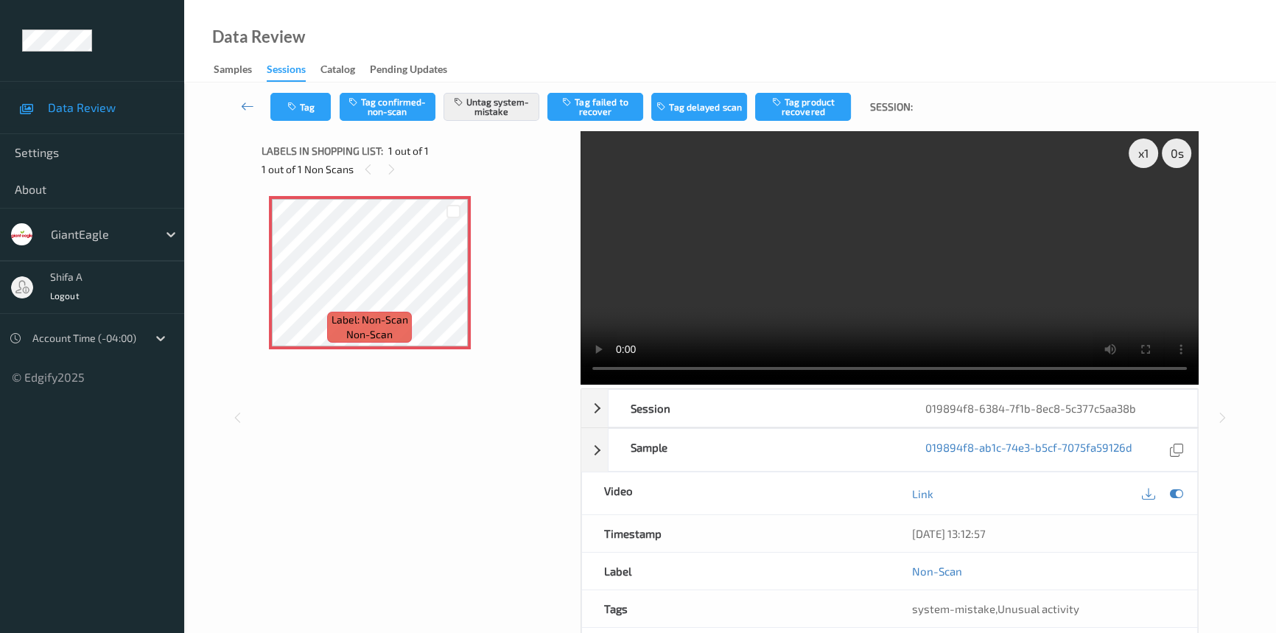
click at [722, 287] on video at bounding box center [890, 257] width 618 height 253
click at [992, 237] on video at bounding box center [890, 257] width 618 height 253
click at [310, 105] on button "Tag" at bounding box center [300, 107] width 60 height 28
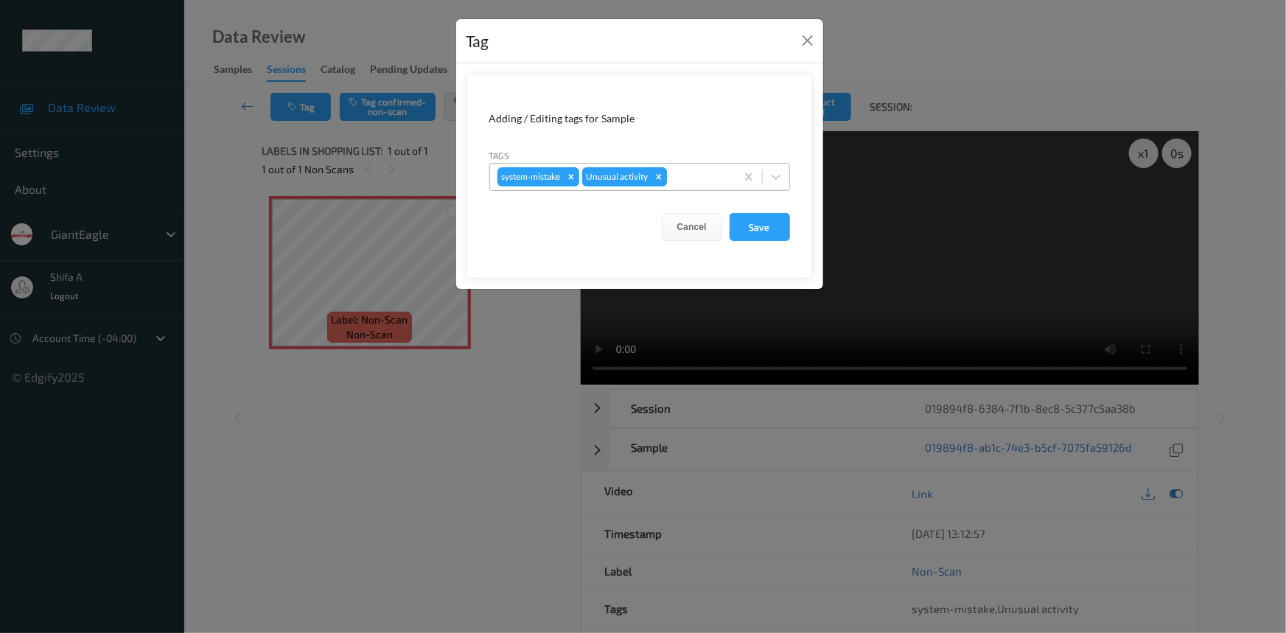
click at [662, 177] on icon "Remove Unusual activity" at bounding box center [659, 177] width 10 height 10
click at [746, 224] on button "Save" at bounding box center [759, 227] width 60 height 28
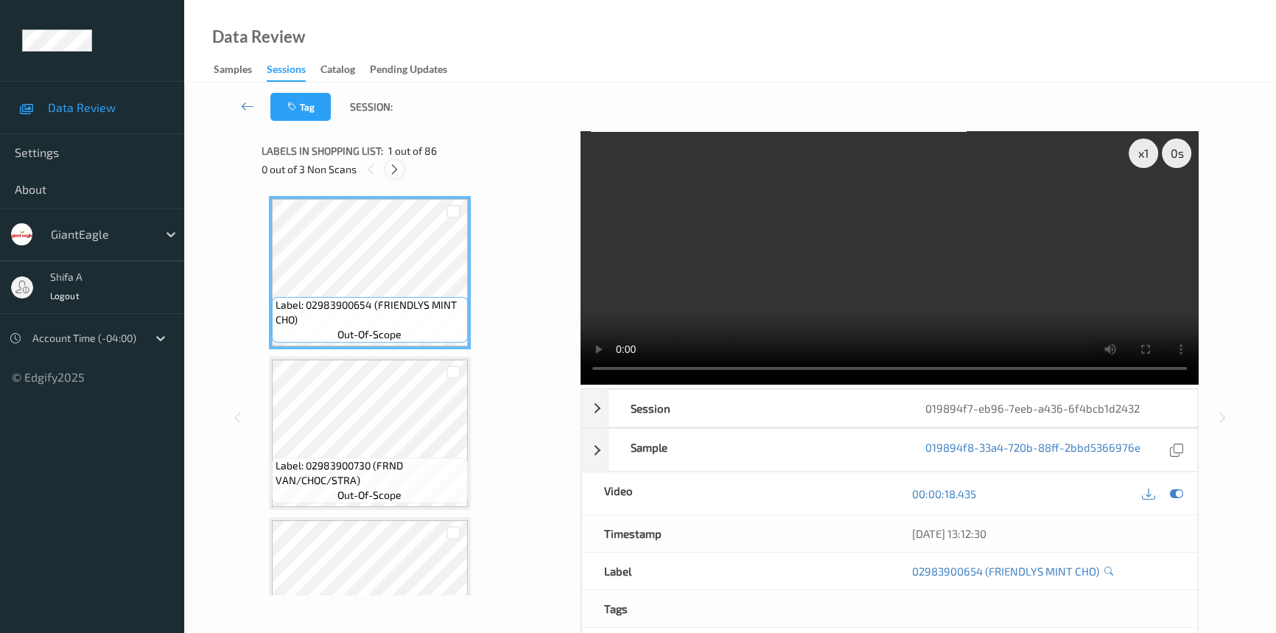
click at [394, 171] on icon at bounding box center [394, 169] width 13 height 13
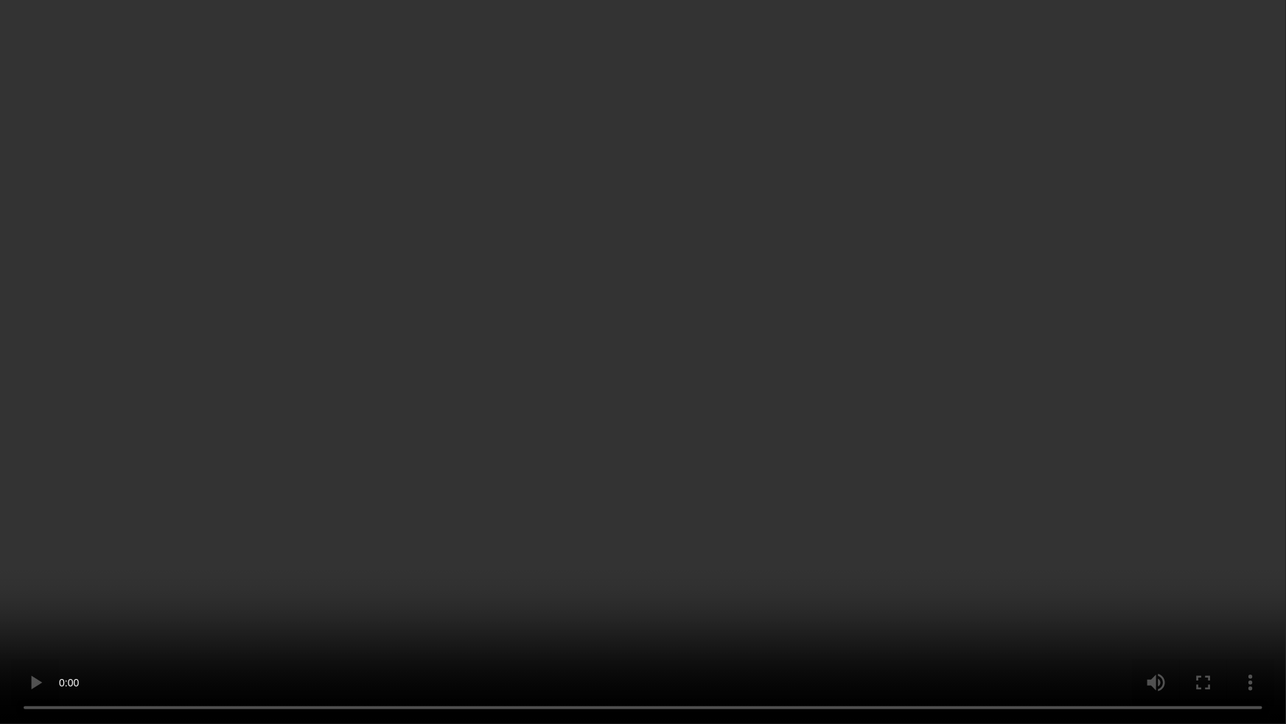
click at [987, 368] on video at bounding box center [643, 362] width 1286 height 724
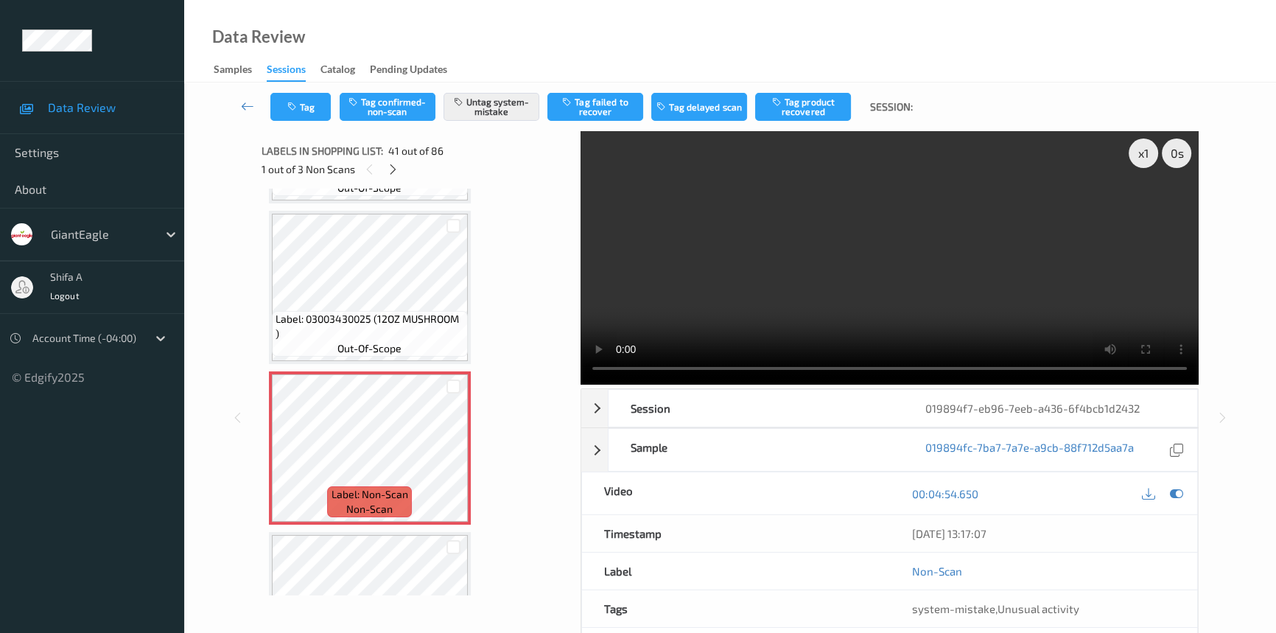
click at [1024, 220] on video at bounding box center [890, 257] width 618 height 253
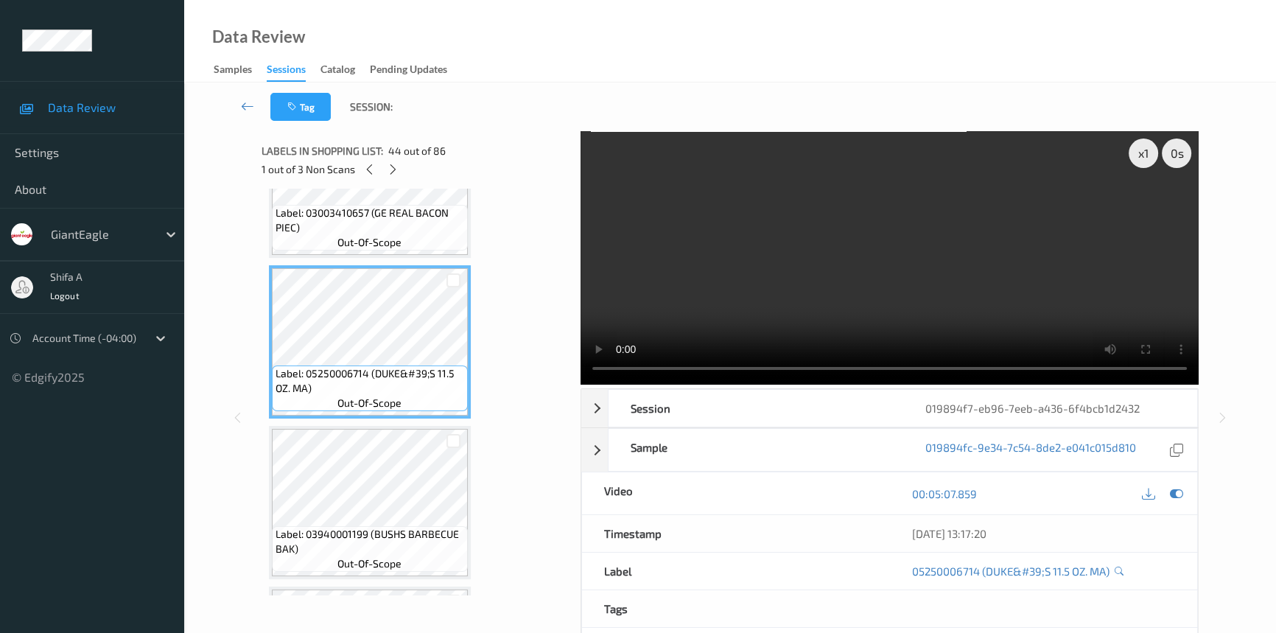
scroll to position [6852, 0]
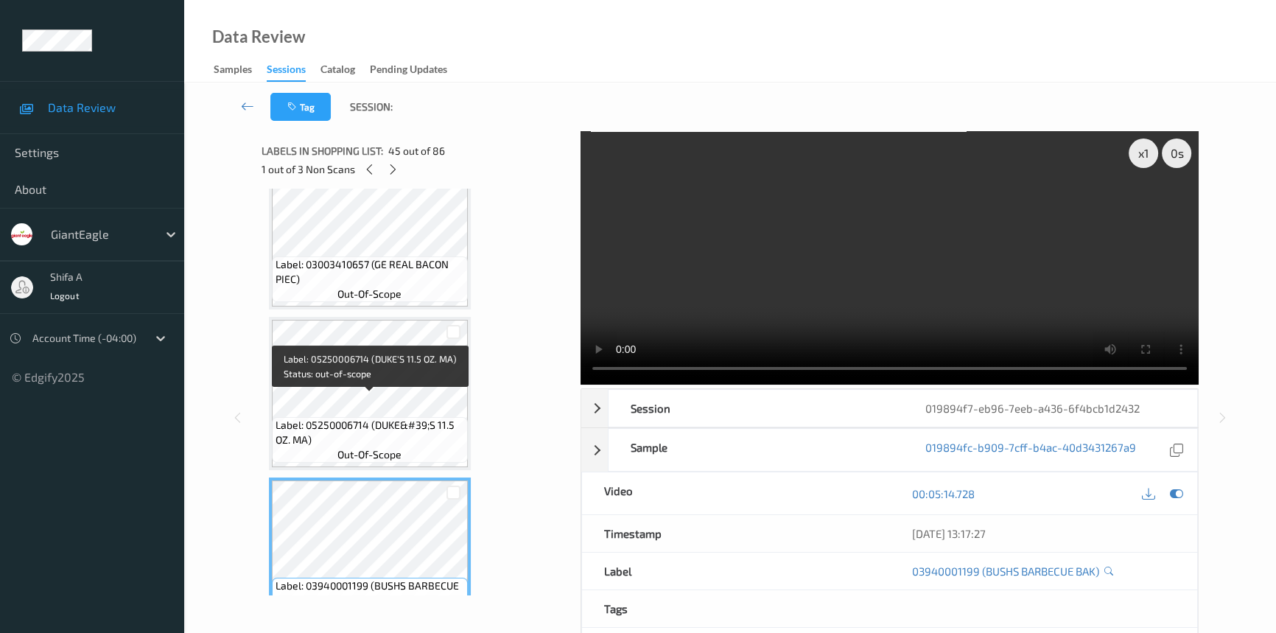
click at [392, 418] on span "Label: 05250006714 (DUKE&#39;S 11.5 OZ. MA)" at bounding box center [370, 432] width 189 height 29
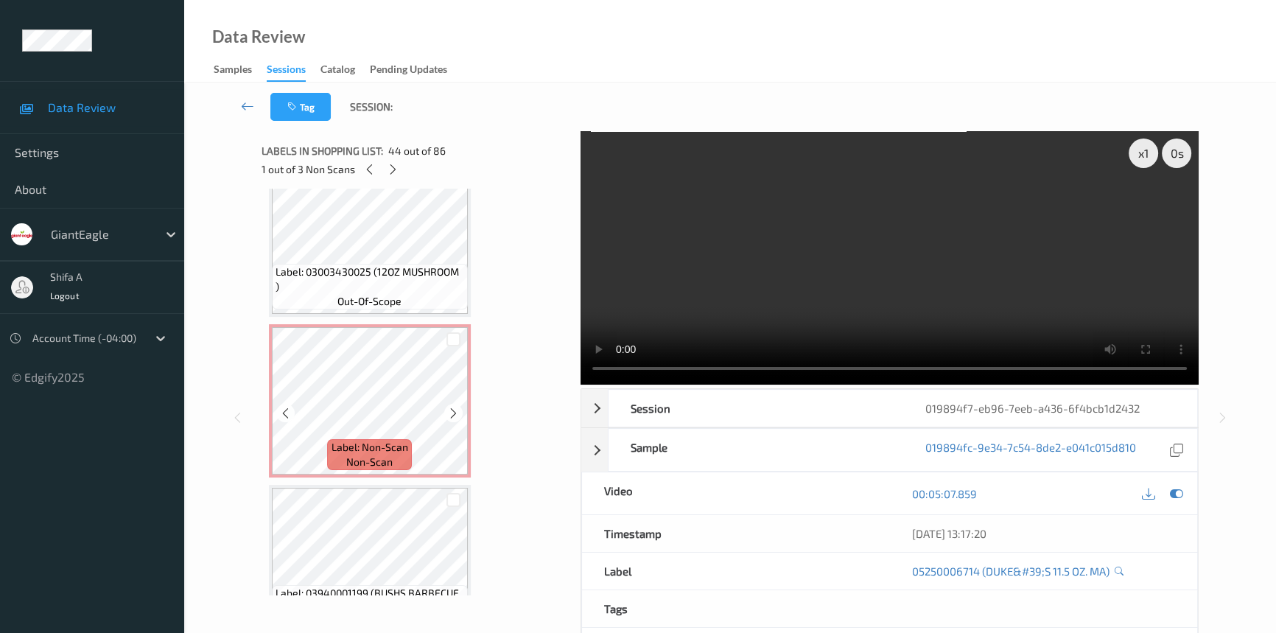
scroll to position [6249, 0]
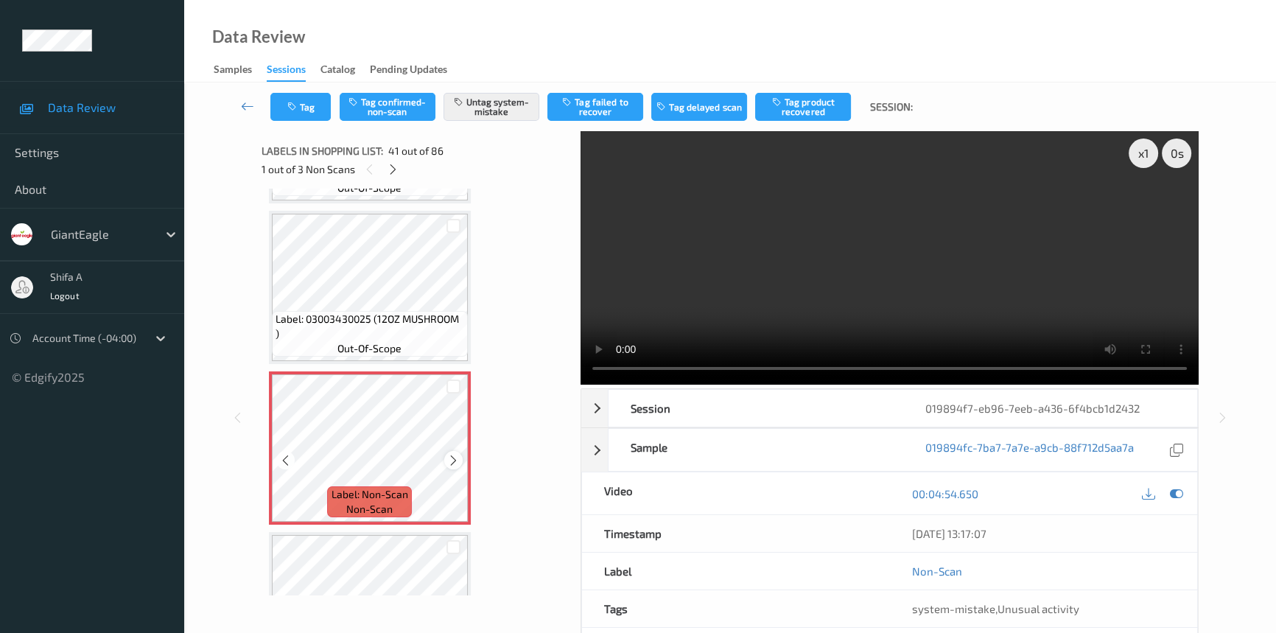
click at [454, 453] on icon at bounding box center [453, 459] width 13 height 13
click at [306, 108] on button "Tag" at bounding box center [300, 107] width 60 height 28
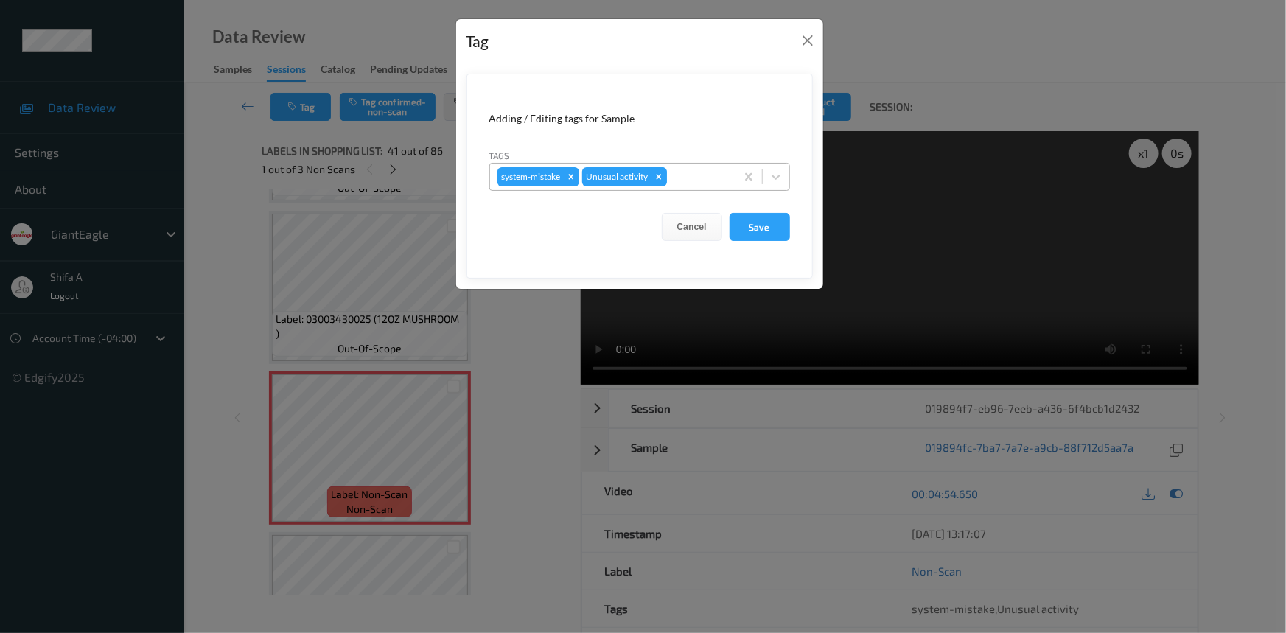
click at [659, 175] on icon "Remove Unusual activity" at bounding box center [659, 177] width 10 height 10
click at [781, 229] on button "Save" at bounding box center [759, 227] width 60 height 28
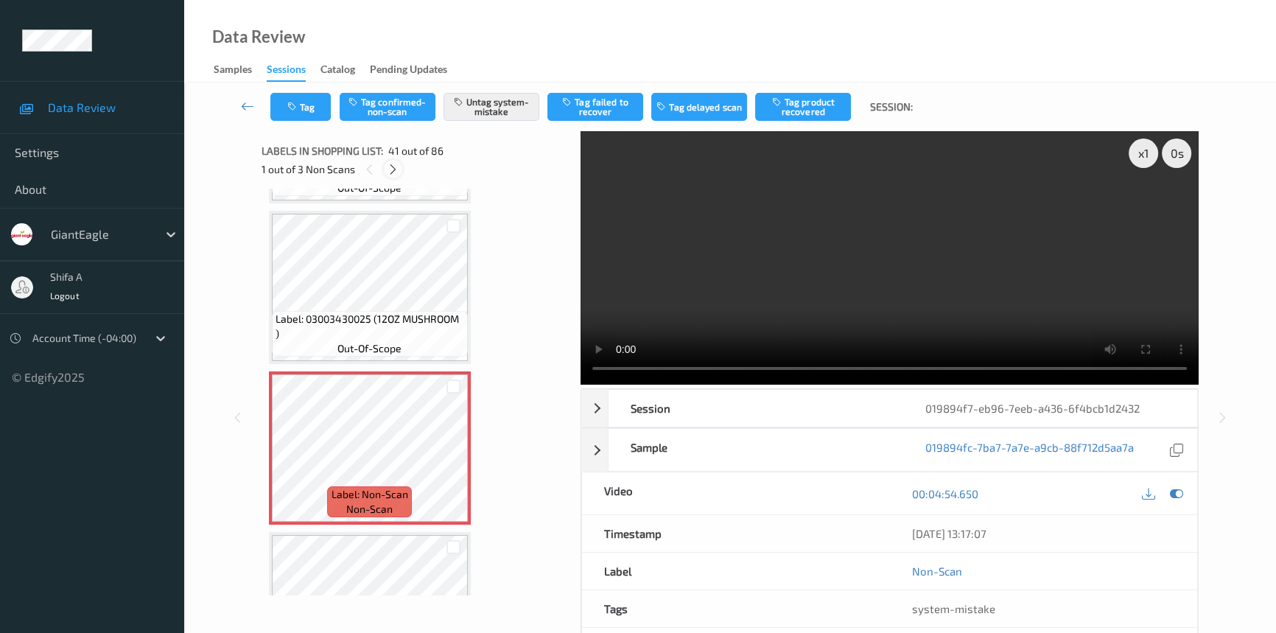
click at [390, 169] on icon at bounding box center [393, 169] width 13 height 13
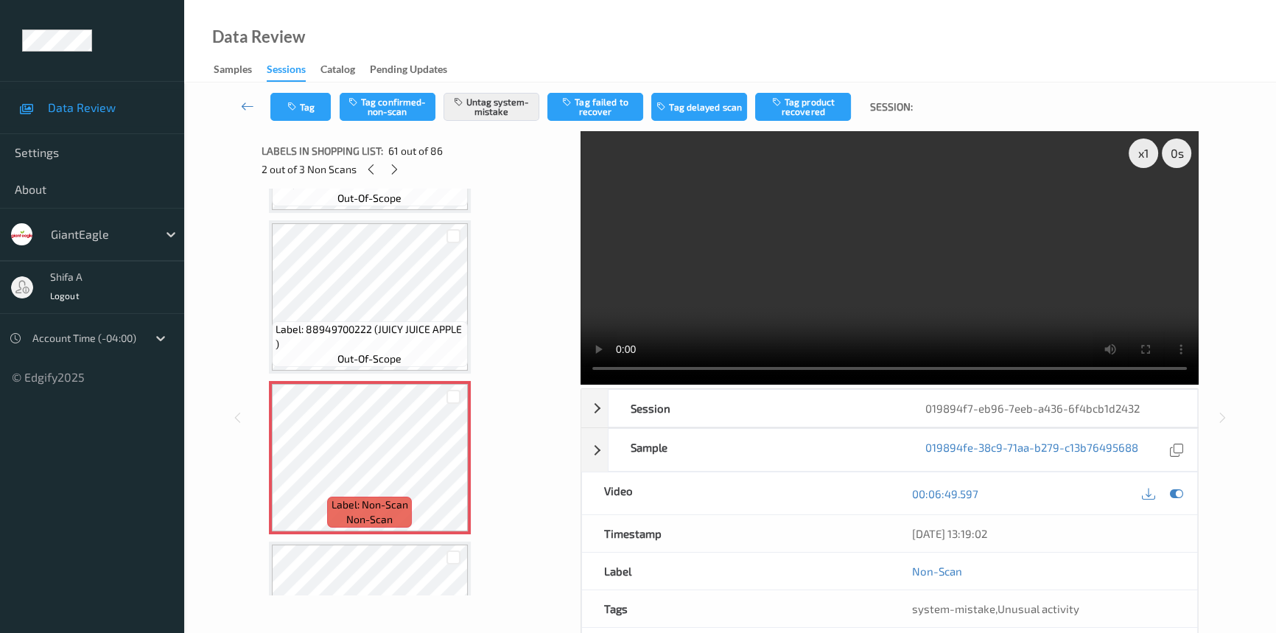
click at [1025, 285] on video at bounding box center [890, 257] width 618 height 253
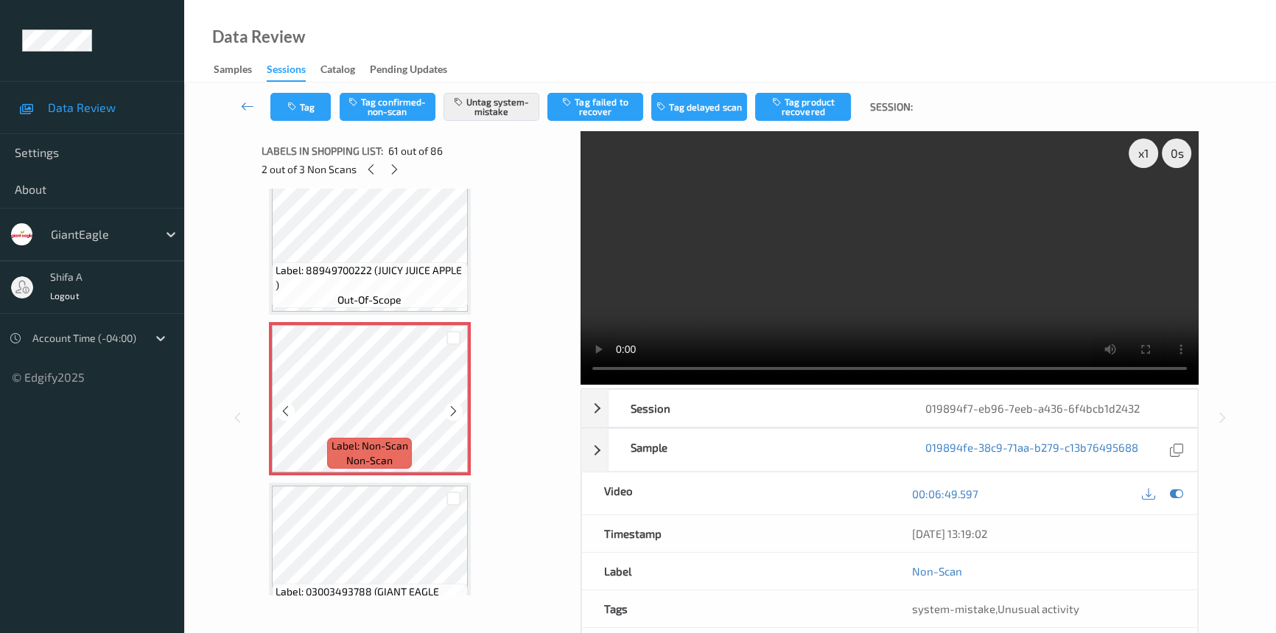
scroll to position [9585, 0]
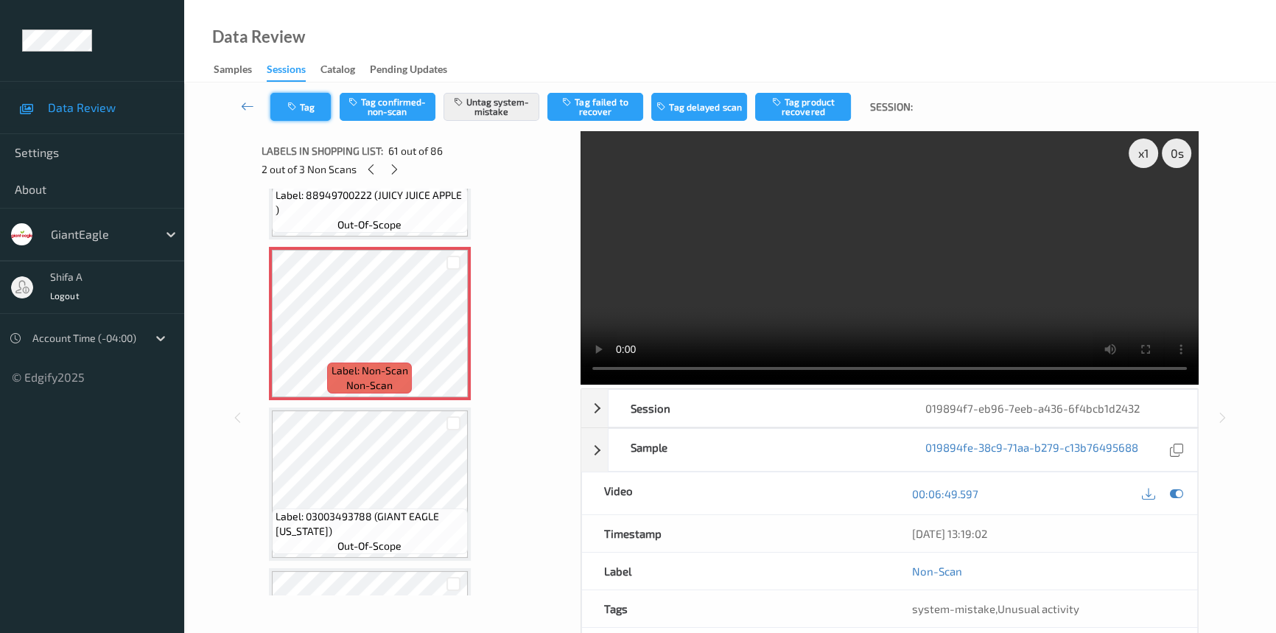
click at [299, 108] on icon "button" at bounding box center [293, 107] width 13 height 10
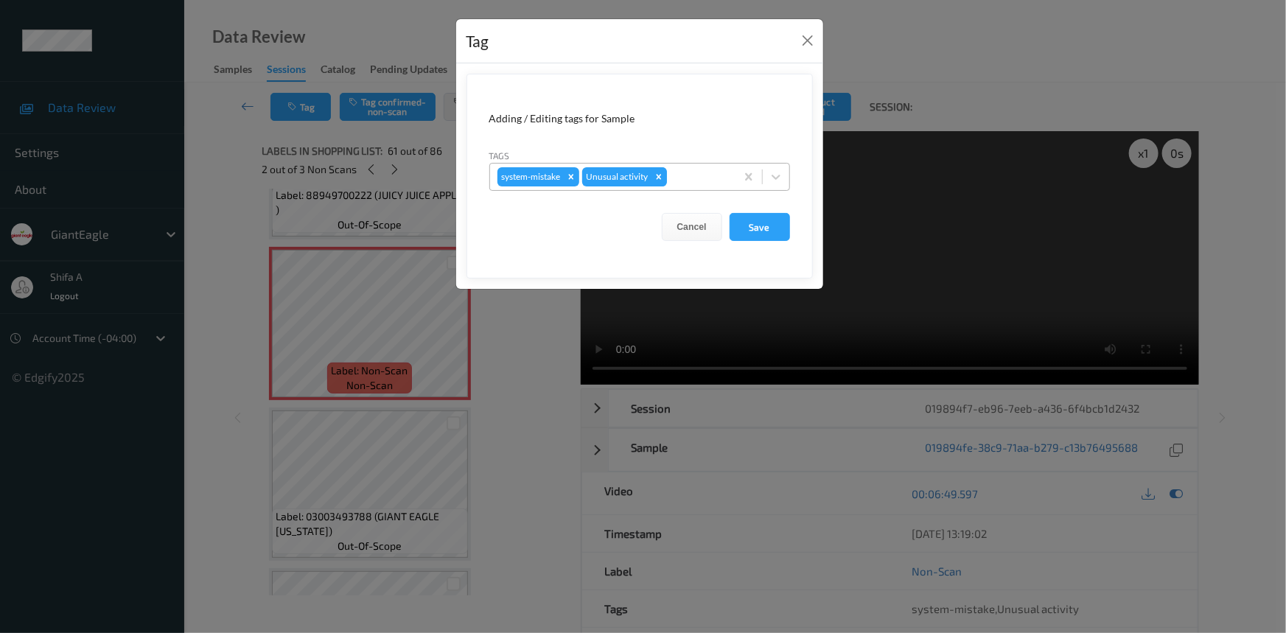
click at [656, 175] on icon "Remove Unusual activity" at bounding box center [659, 177] width 10 height 10
drag, startPoint x: 772, startPoint y: 224, endPoint x: 758, endPoint y: 240, distance: 21.4
click at [770, 224] on button "Save" at bounding box center [759, 227] width 60 height 28
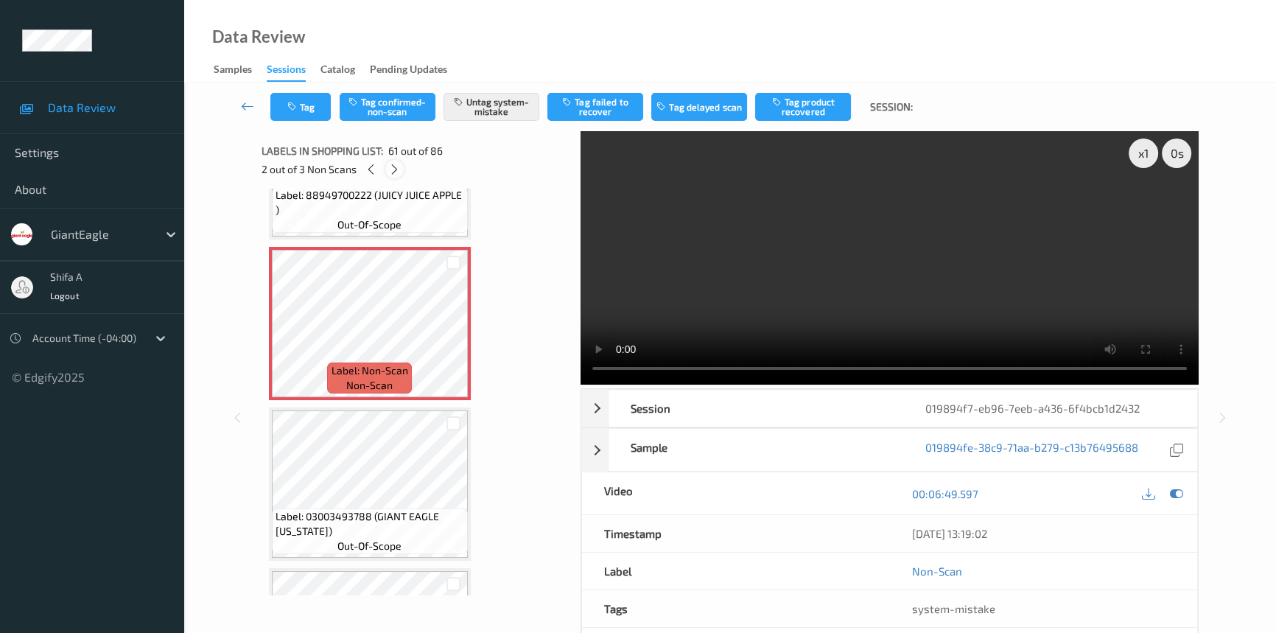
click at [398, 170] on icon at bounding box center [394, 169] width 13 height 13
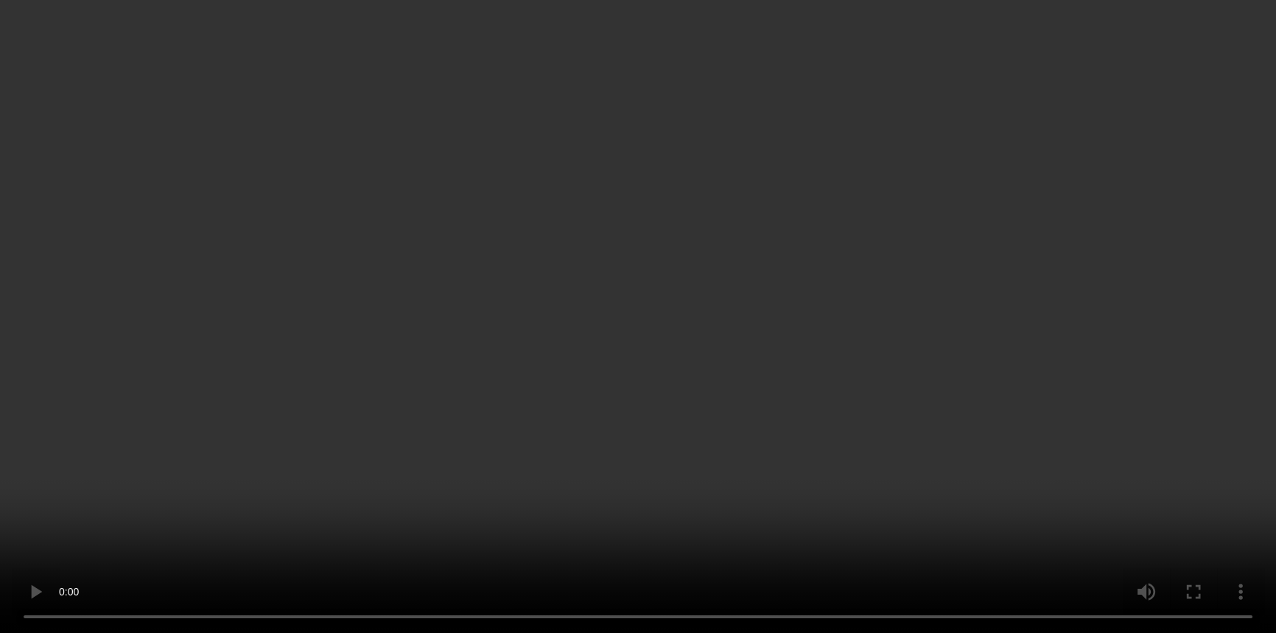
scroll to position [13277, 0]
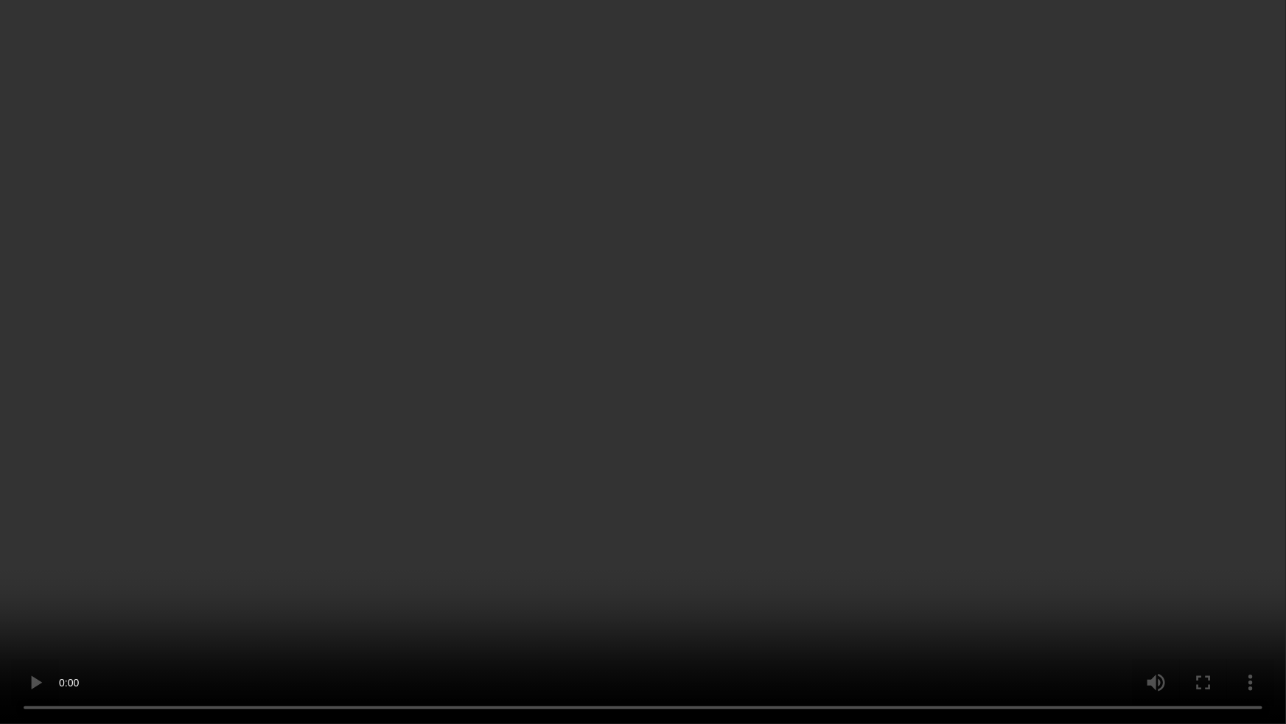
click at [809, 346] on video at bounding box center [643, 362] width 1286 height 724
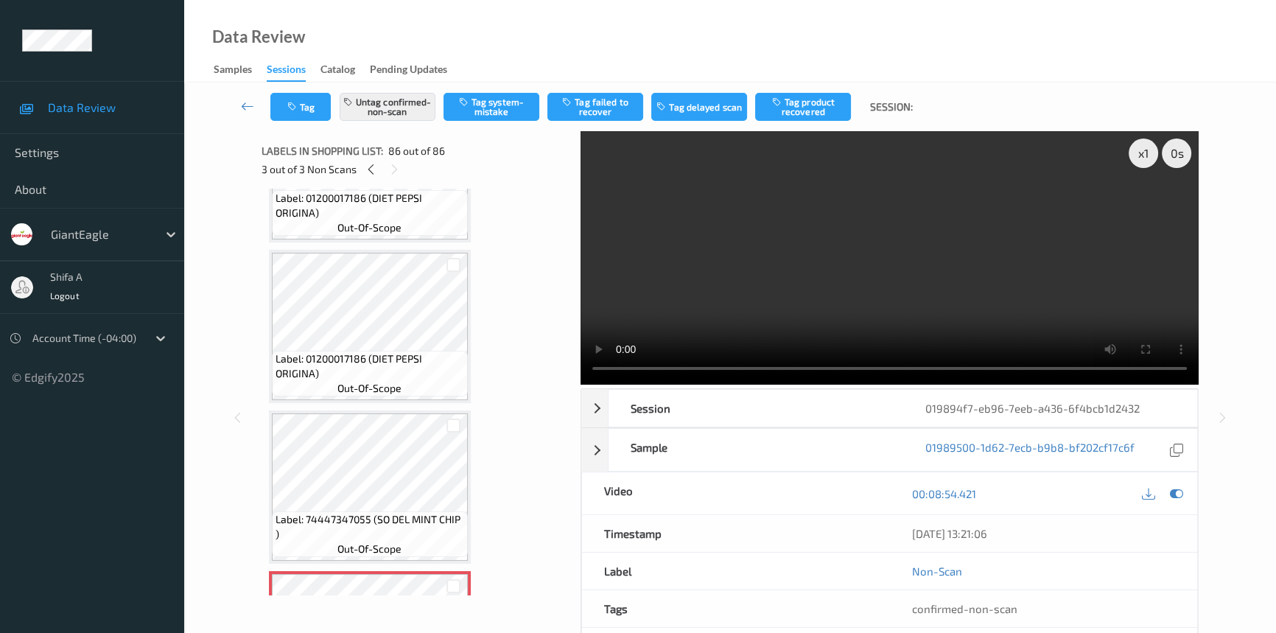
click at [1025, 278] on video at bounding box center [890, 257] width 618 height 253
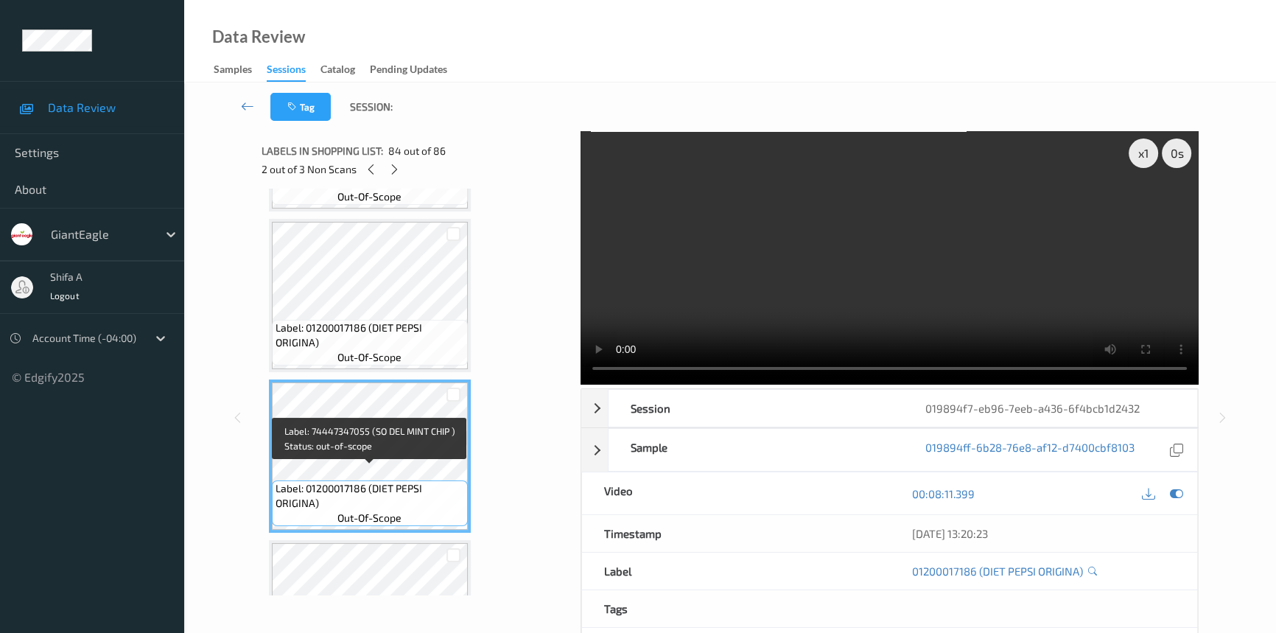
scroll to position [13142, 0]
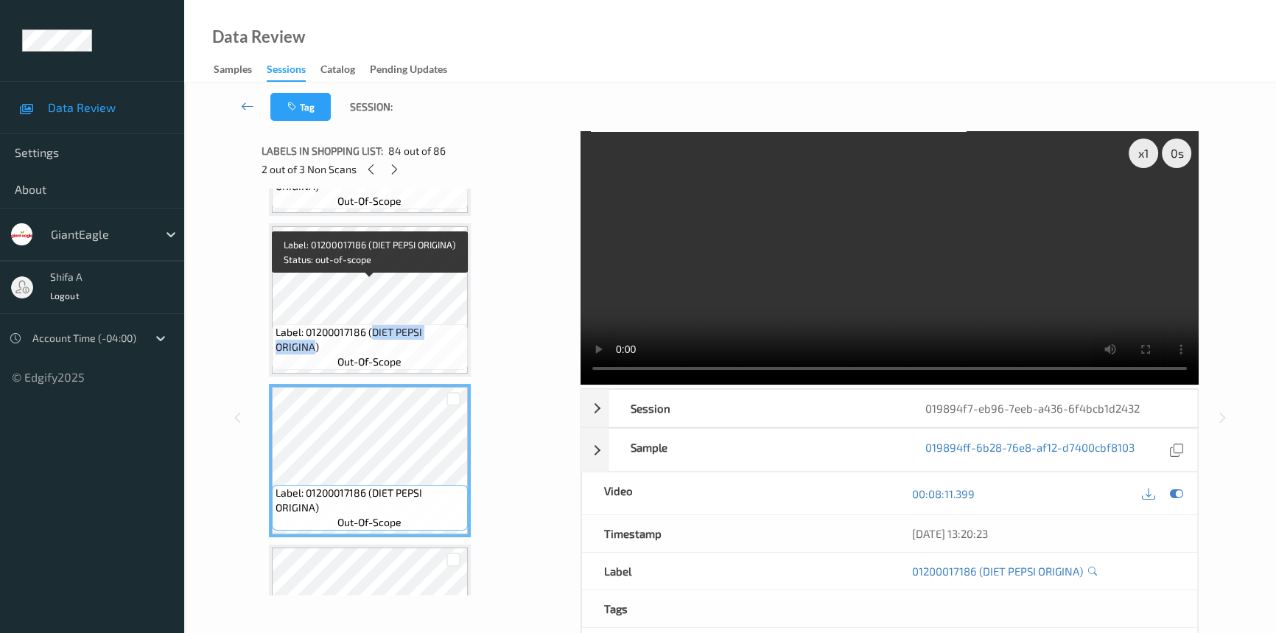
drag, startPoint x: 370, startPoint y: 287, endPoint x: 314, endPoint y: 302, distance: 57.9
click at [314, 325] on span "Label: 01200017186 (DIET PEPSI ORIGINA)" at bounding box center [370, 339] width 189 height 29
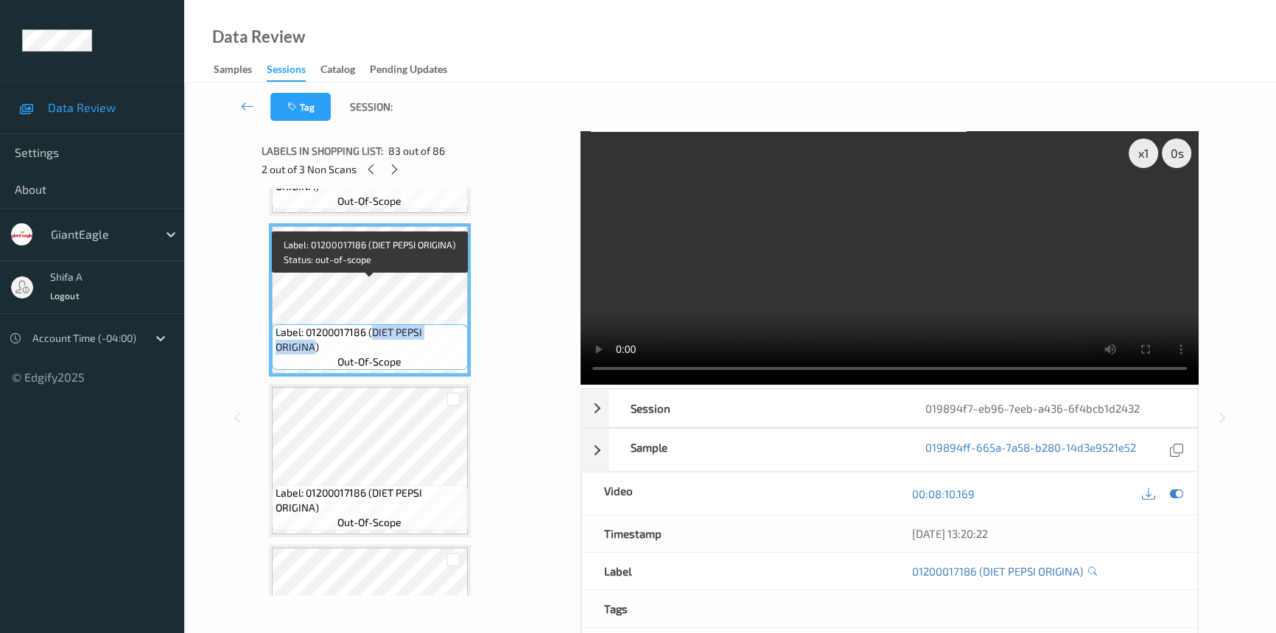
copy span "DIET PEPSI ORIGINA"
click at [886, 253] on video at bounding box center [890, 257] width 618 height 253
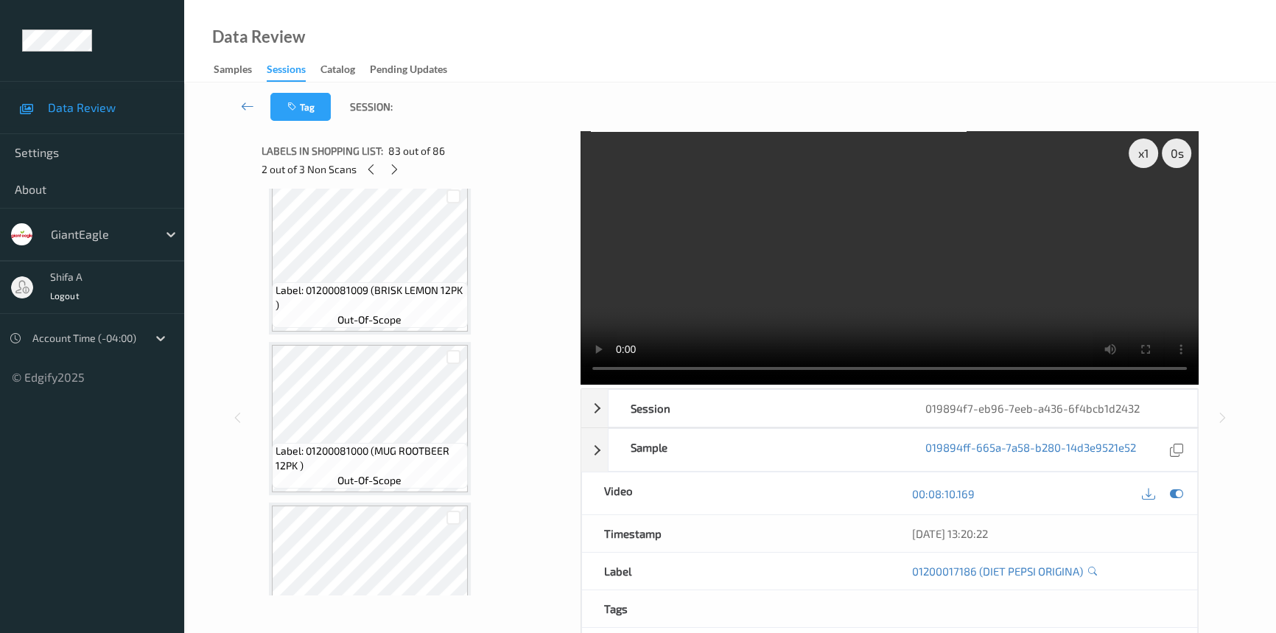
scroll to position [12606, 0]
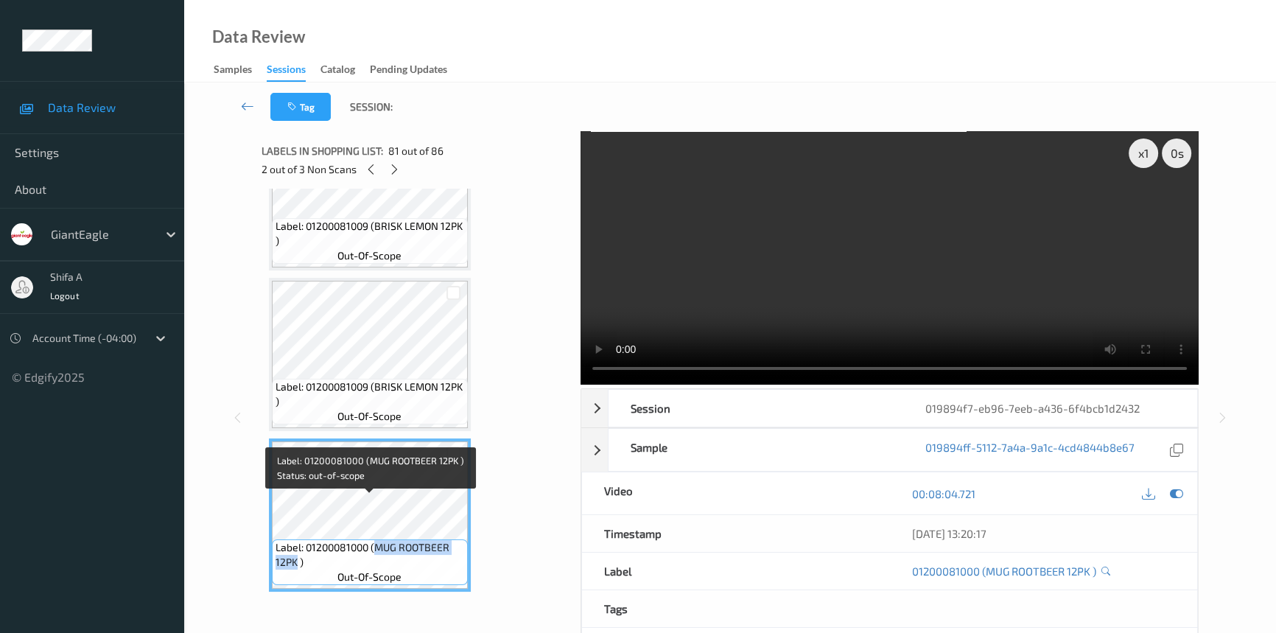
drag, startPoint x: 377, startPoint y: 500, endPoint x: 295, endPoint y: 516, distance: 84.1
click at [295, 540] on span "Label: 01200081000 (MUG ROOTBEER 12PK )" at bounding box center [370, 554] width 189 height 29
copy span "MUG ROOTBEER 12PK"
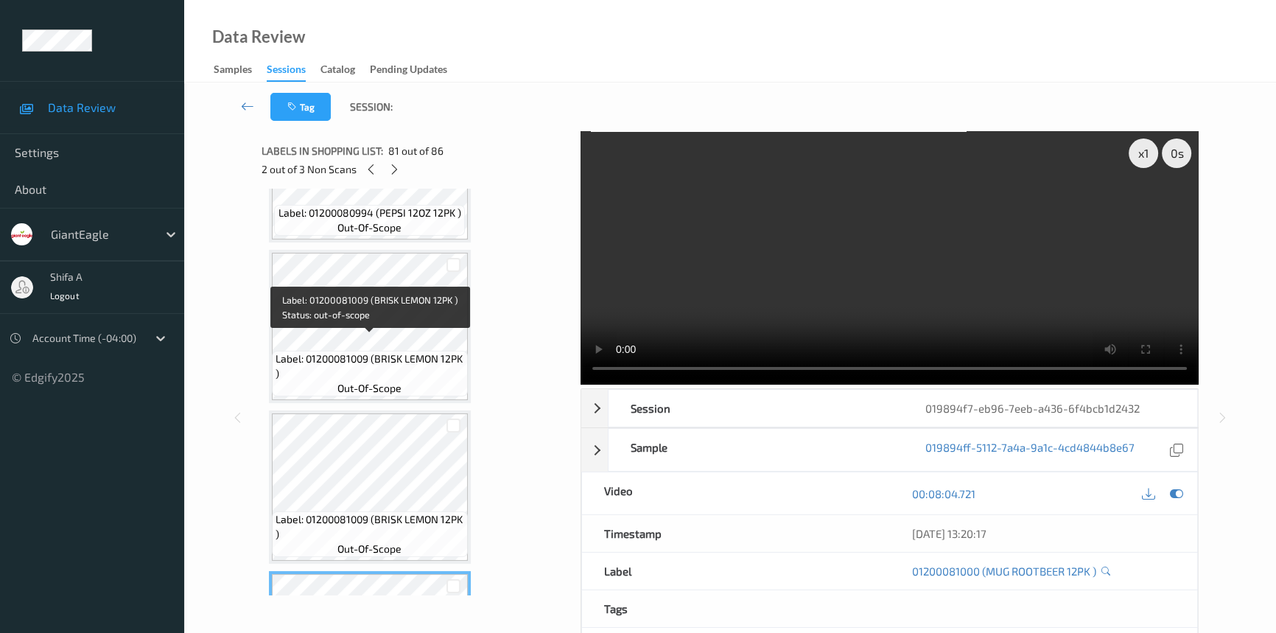
scroll to position [12473, 0]
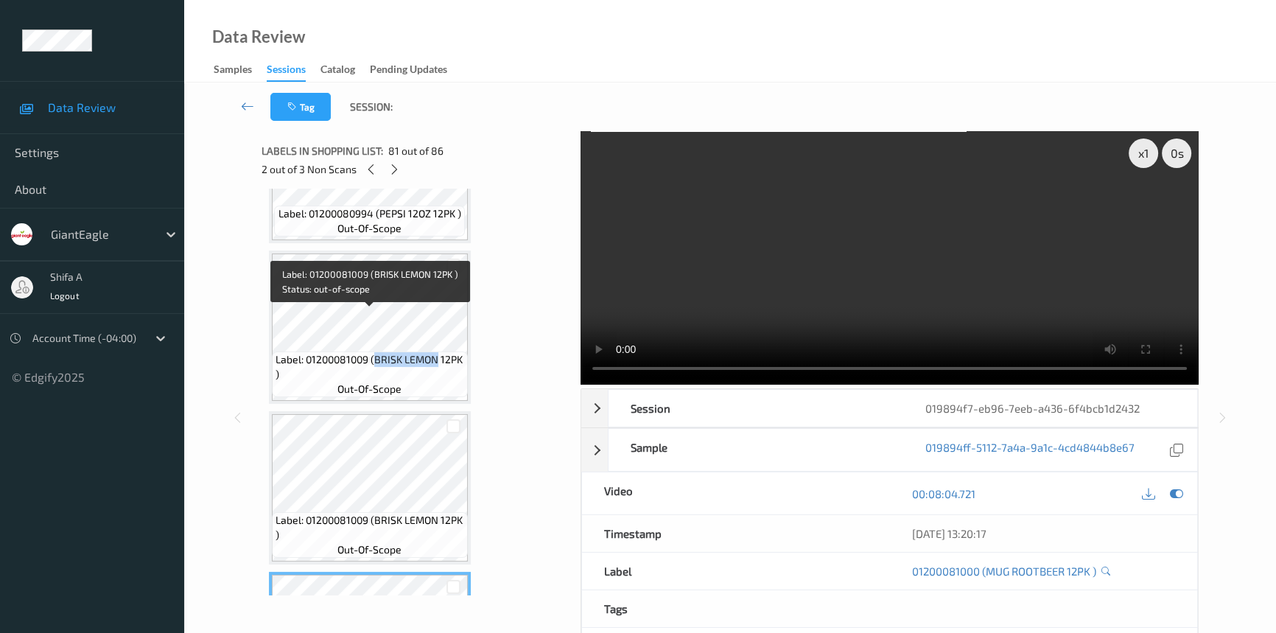
drag, startPoint x: 376, startPoint y: 315, endPoint x: 436, endPoint y: 318, distance: 59.8
click at [436, 352] on span "Label: 01200081009 (BRISK LEMON 12PK )" at bounding box center [370, 366] width 189 height 29
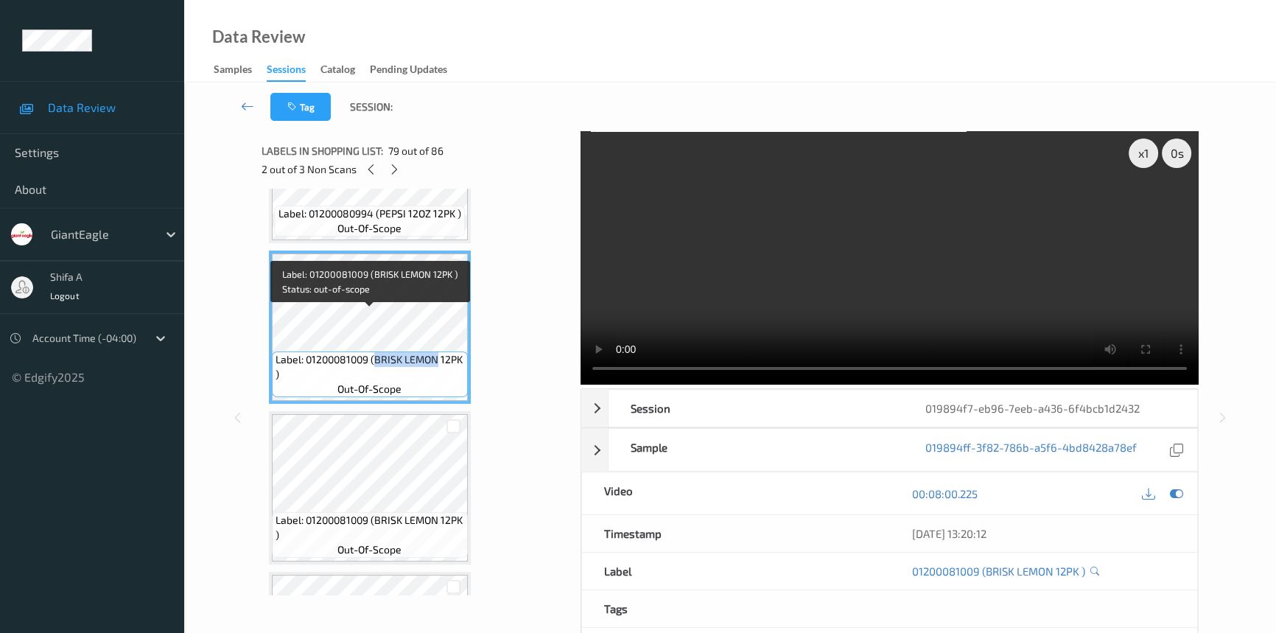
copy span "BRISK LEMON"
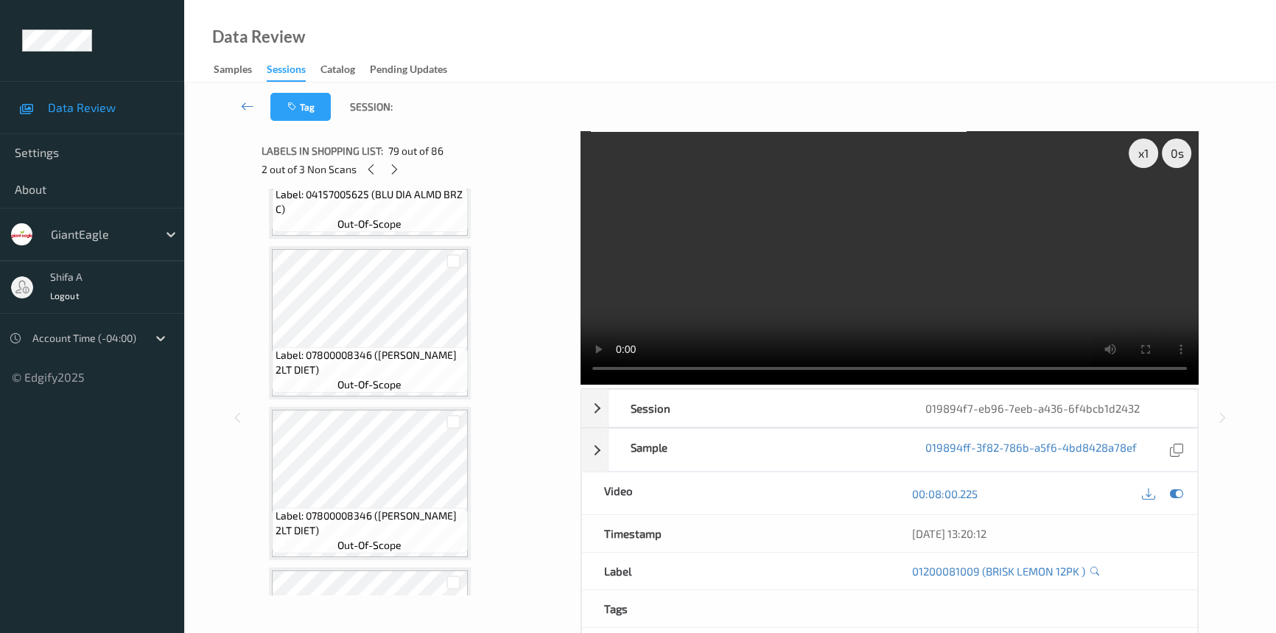
scroll to position [11803, 0]
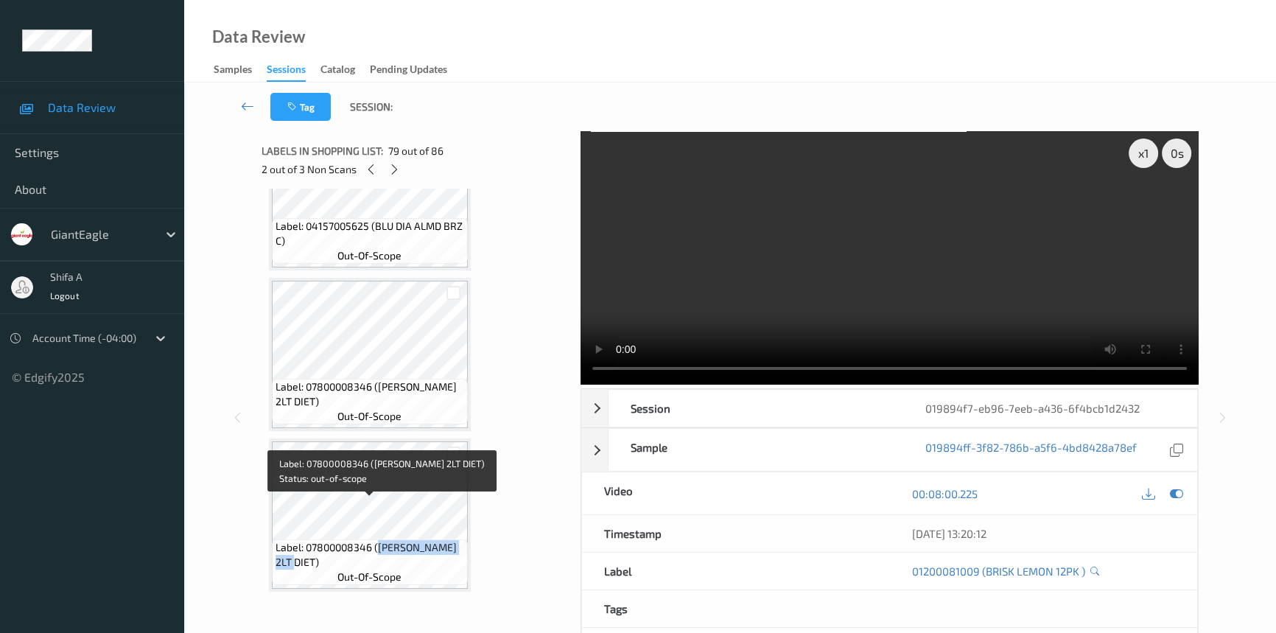
drag, startPoint x: 378, startPoint y: 509, endPoint x: 295, endPoint y: 516, distance: 83.6
click at [295, 540] on span "Label: 07800008346 (DR PEPPER 2LT DIET)" at bounding box center [370, 554] width 189 height 29
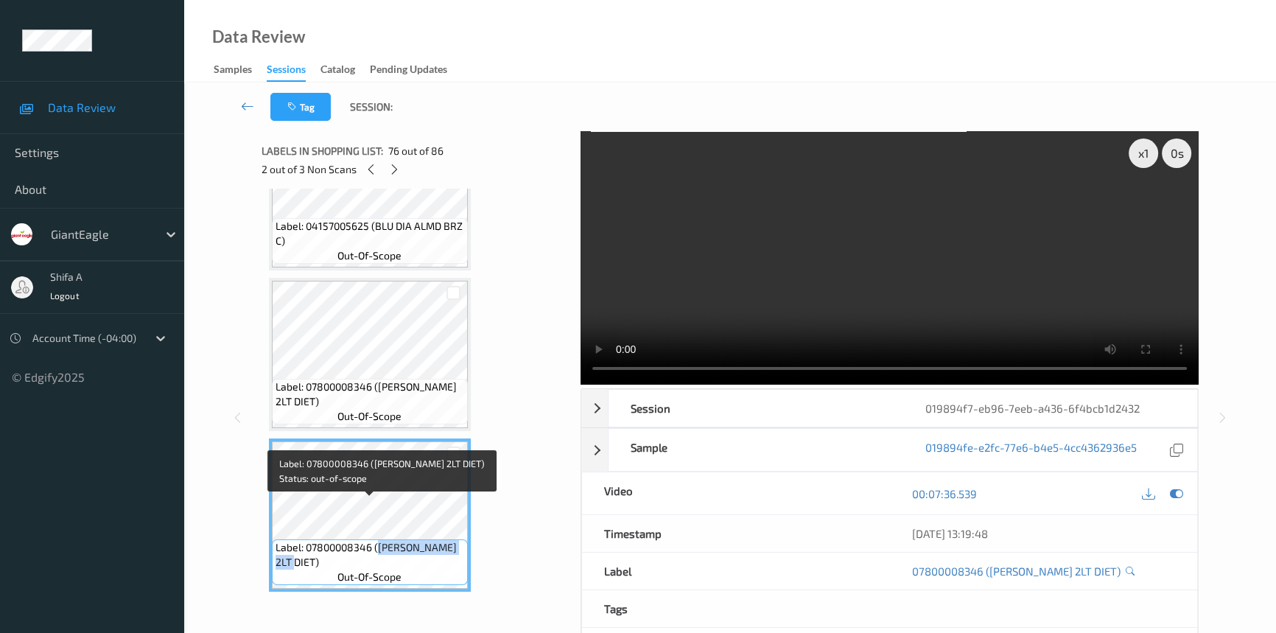
copy span "DR PEPPER 2LT DIET"
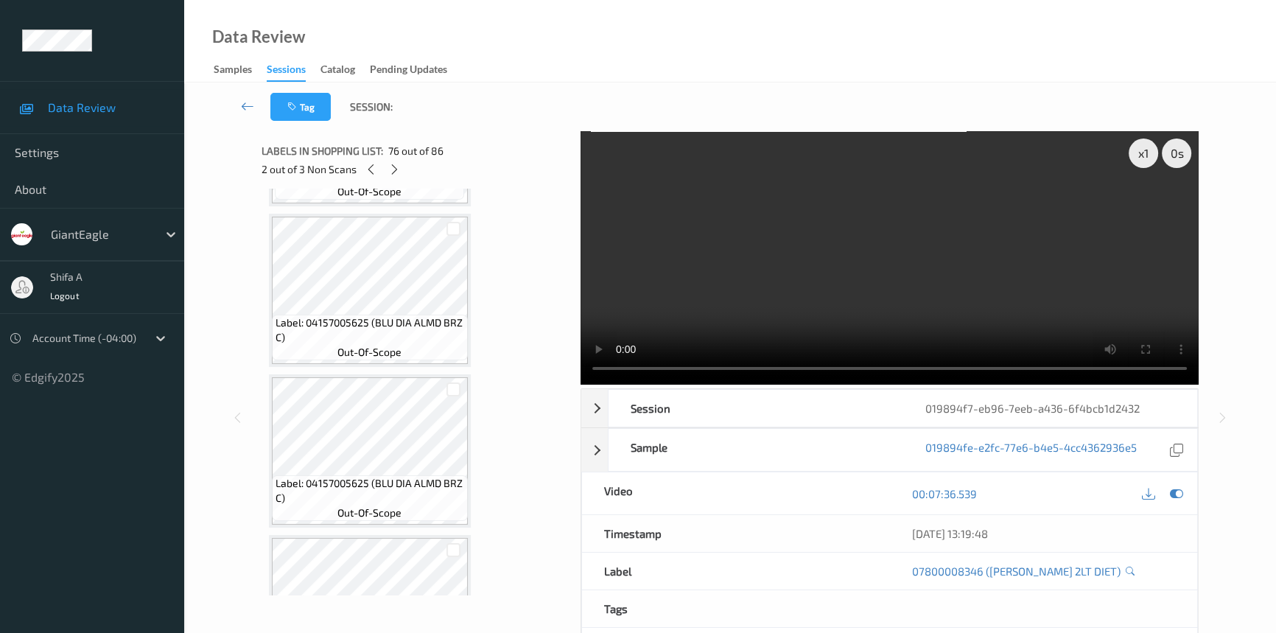
scroll to position [11535, 0]
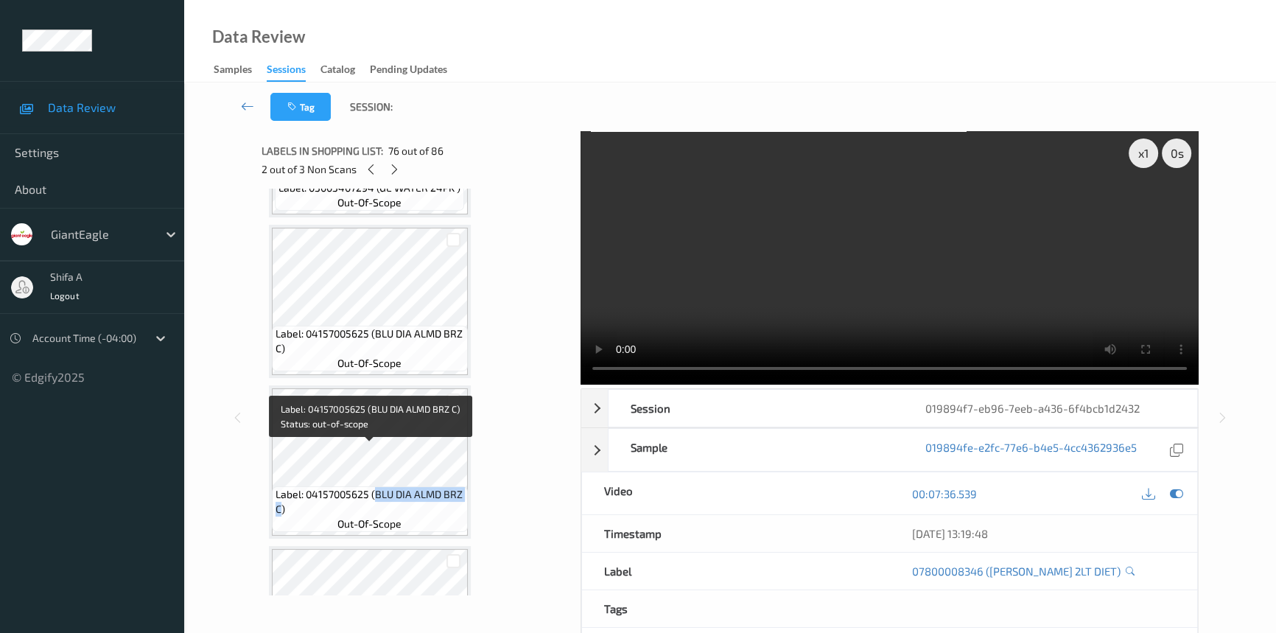
drag, startPoint x: 376, startPoint y: 452, endPoint x: 280, endPoint y: 467, distance: 96.9
click at [280, 487] on span "Label: 04157005625 (BLU DIA ALMD BRZ C)" at bounding box center [370, 501] width 189 height 29
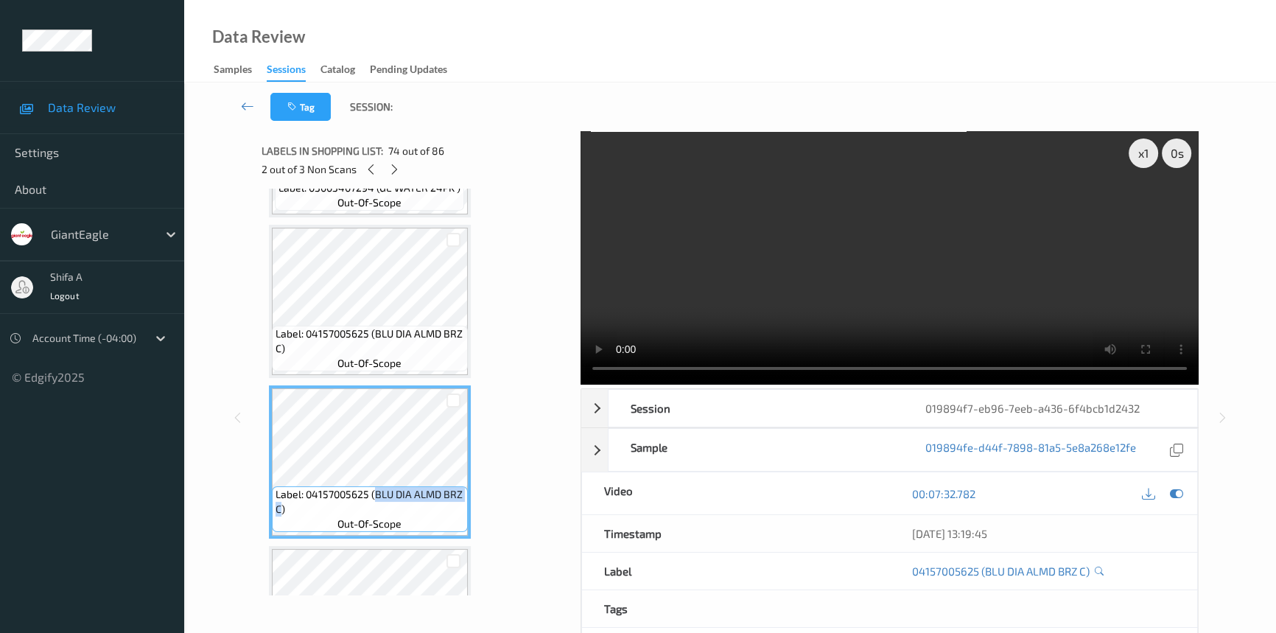
copy span "BLU DIA ALMD BRZ C"
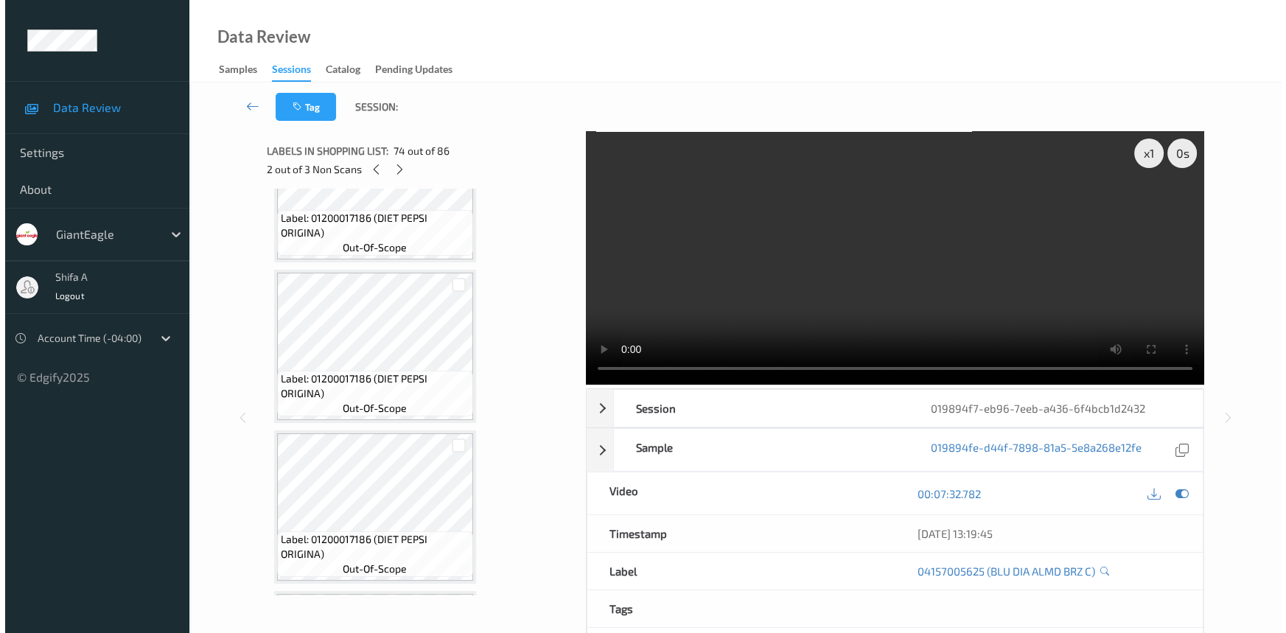
scroll to position [13366, 0]
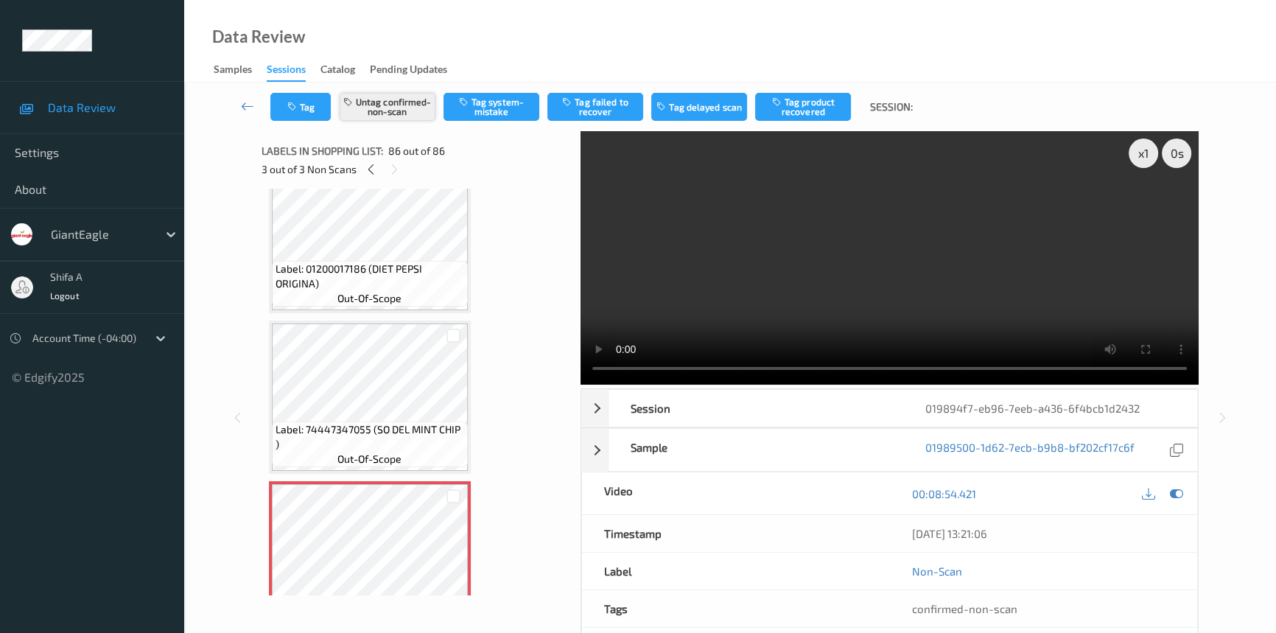
click at [419, 108] on button "Untag confirmed-non-scan" at bounding box center [388, 107] width 96 height 28
click at [311, 108] on button "Tag" at bounding box center [300, 107] width 60 height 28
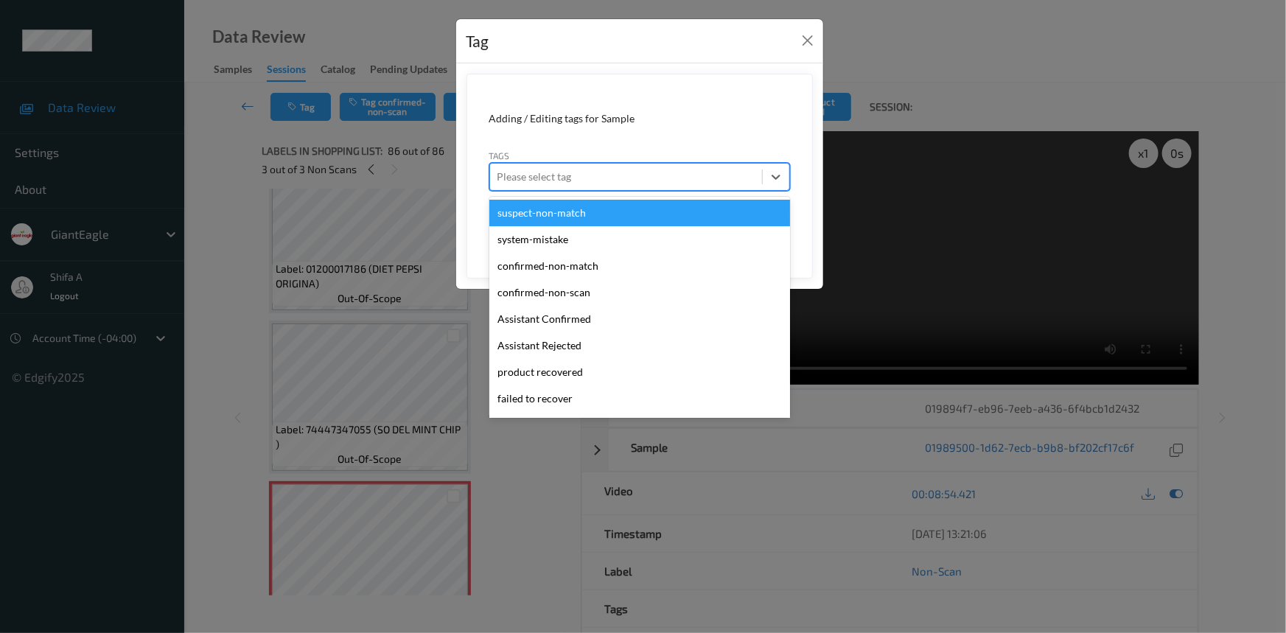
click at [617, 186] on div "Please select tag" at bounding box center [626, 177] width 272 height 24
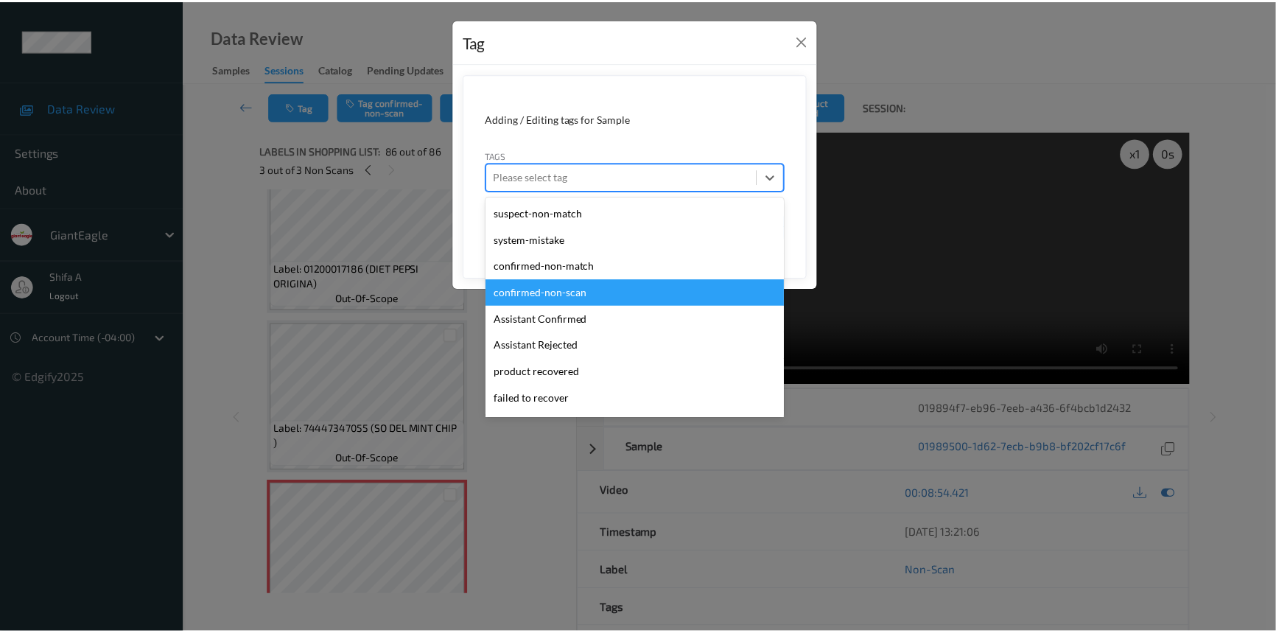
scroll to position [183, 0]
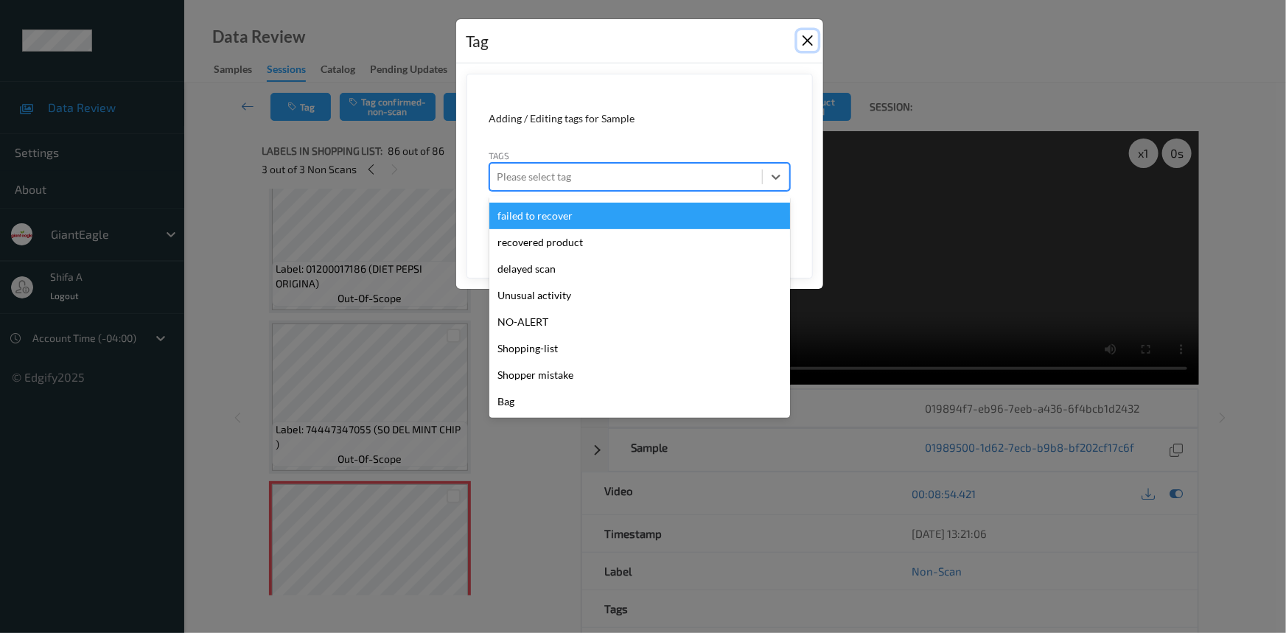
click at [813, 43] on button "Close" at bounding box center [807, 40] width 21 height 21
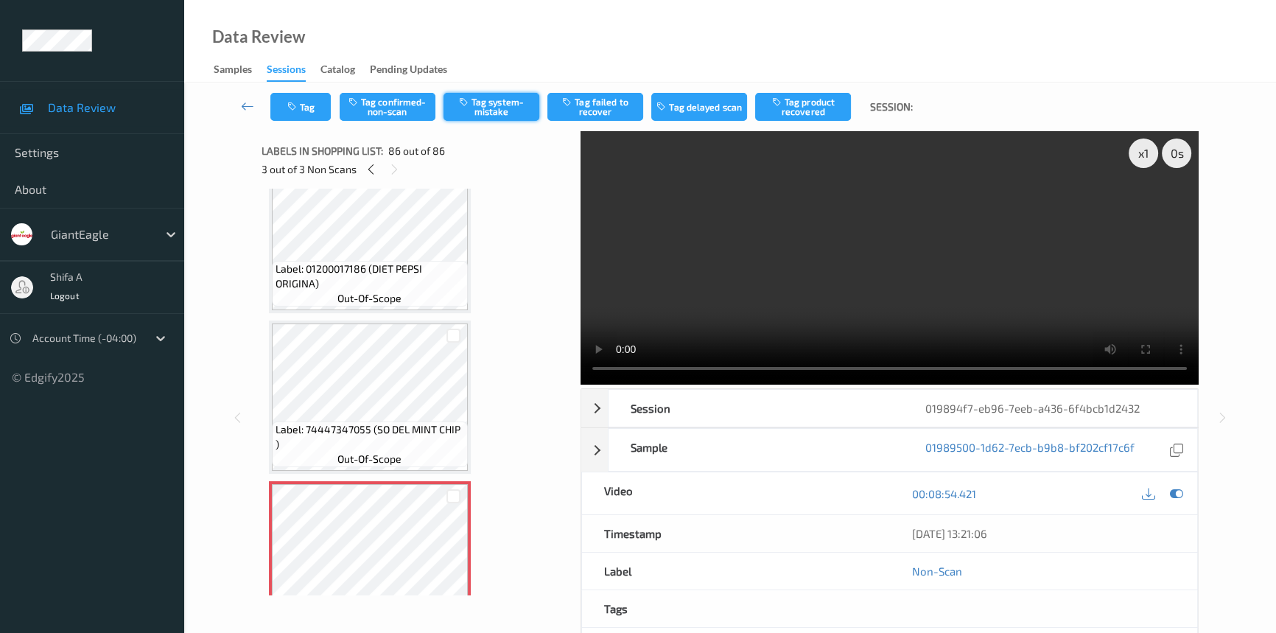
click at [494, 117] on button "Tag system-mistake" at bounding box center [492, 107] width 96 height 28
click at [300, 98] on button "Tag" at bounding box center [300, 107] width 60 height 28
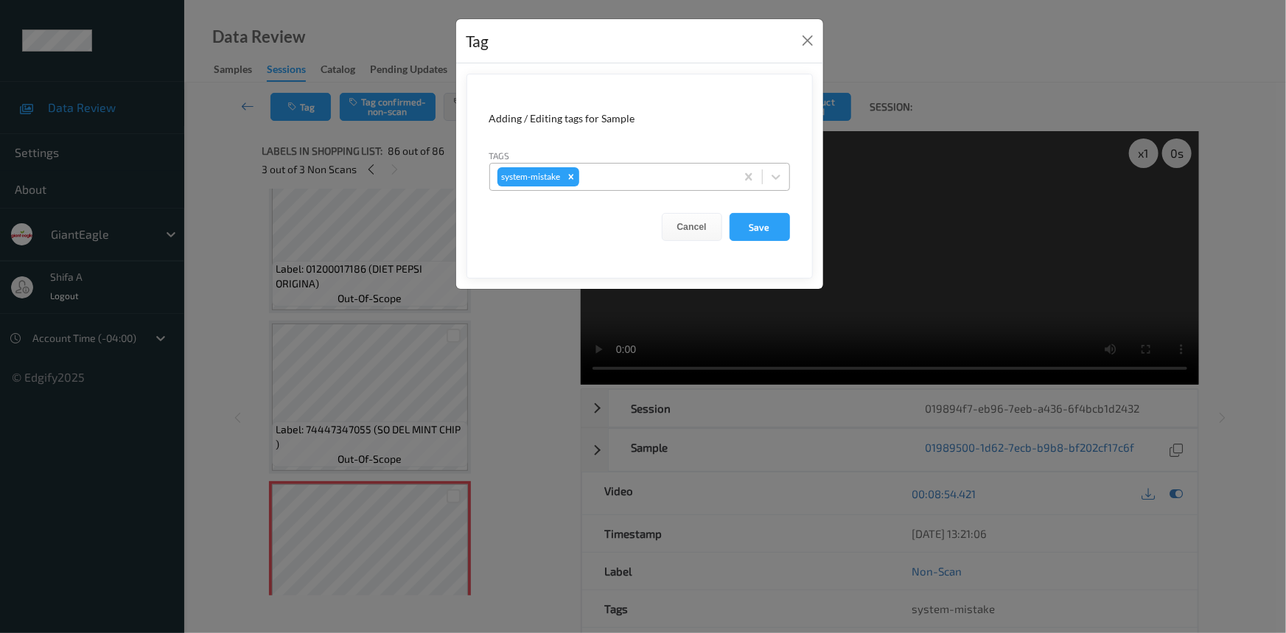
click at [626, 177] on div at bounding box center [655, 177] width 146 height 18
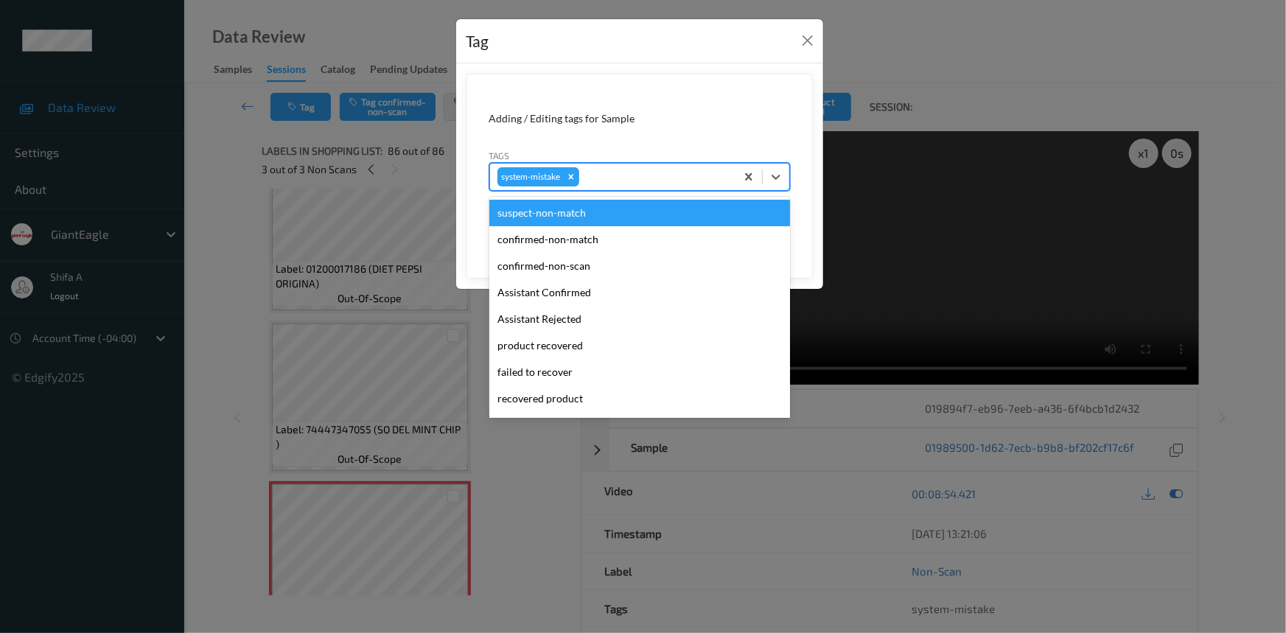
type input "u"
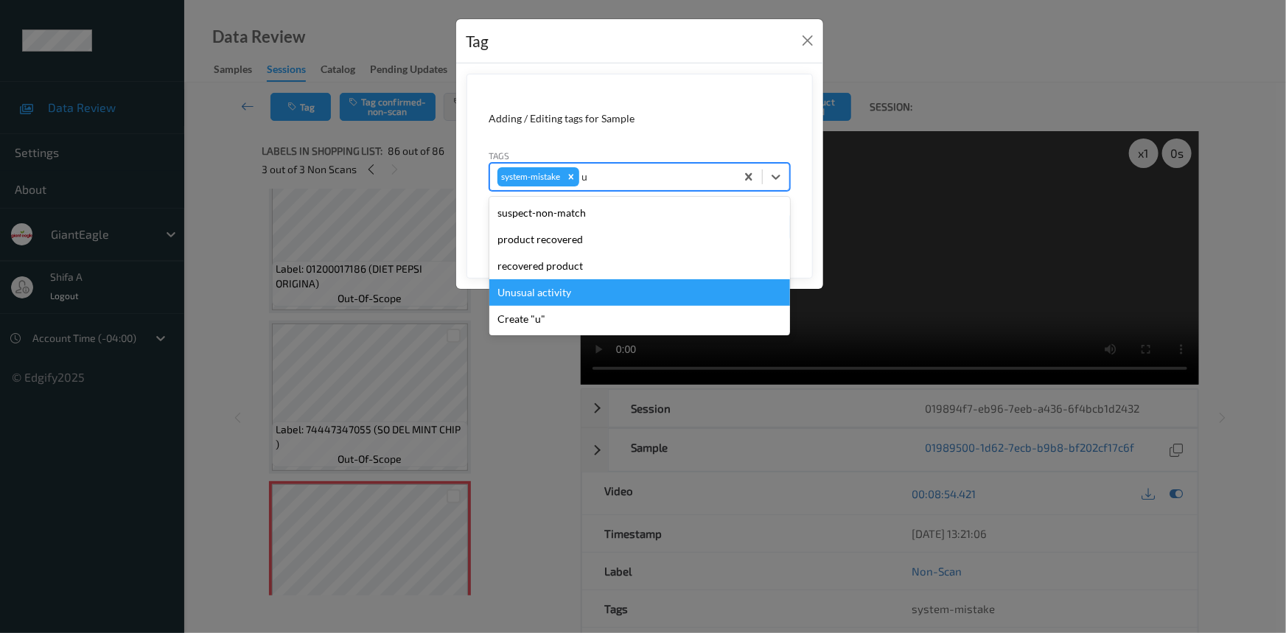
click at [576, 290] on div "Unusual activity" at bounding box center [639, 292] width 301 height 27
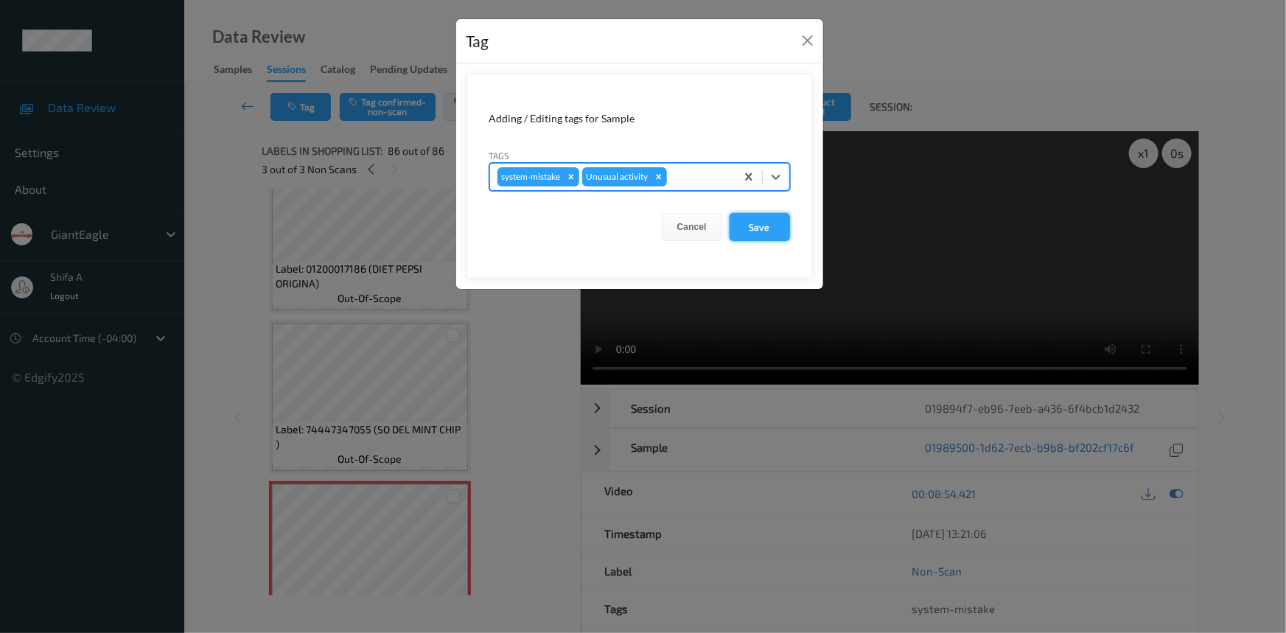
click at [770, 228] on button "Save" at bounding box center [759, 227] width 60 height 28
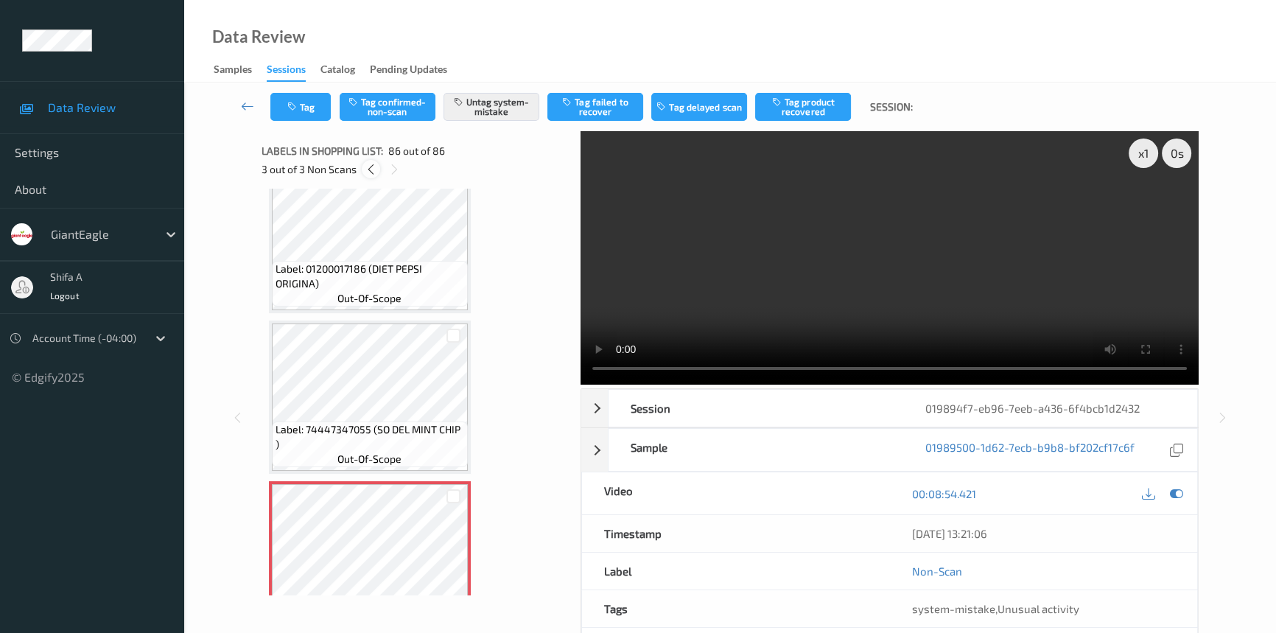
click at [376, 172] on div at bounding box center [371, 169] width 18 height 18
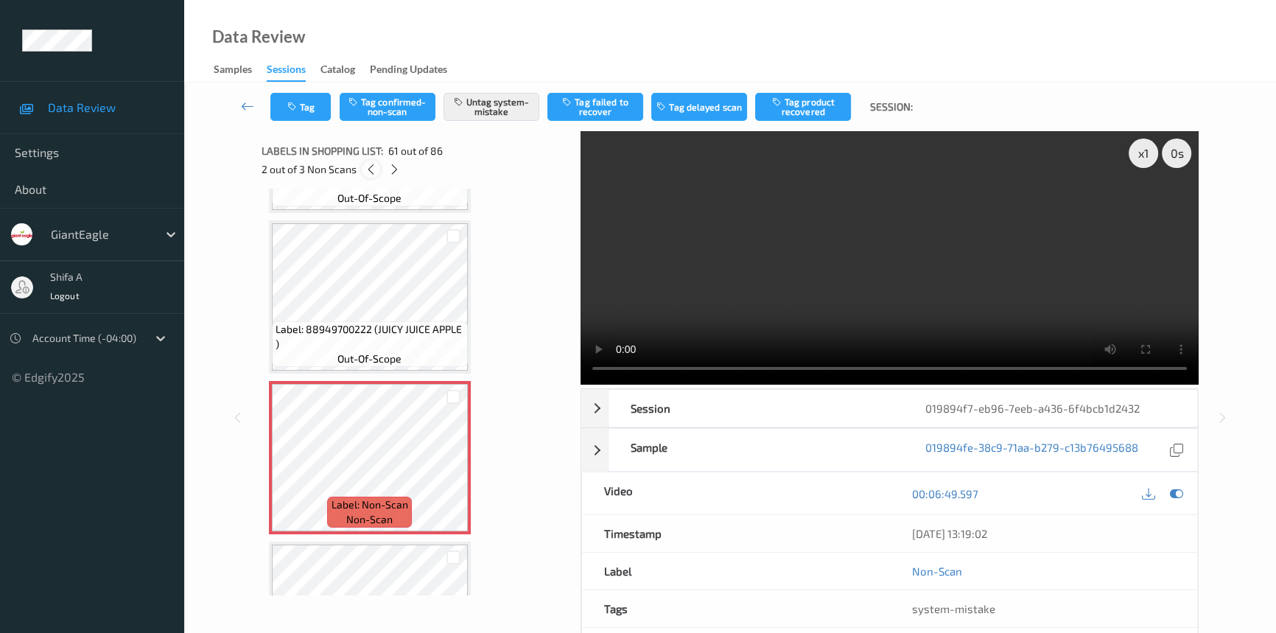
click at [376, 172] on div at bounding box center [371, 169] width 18 height 18
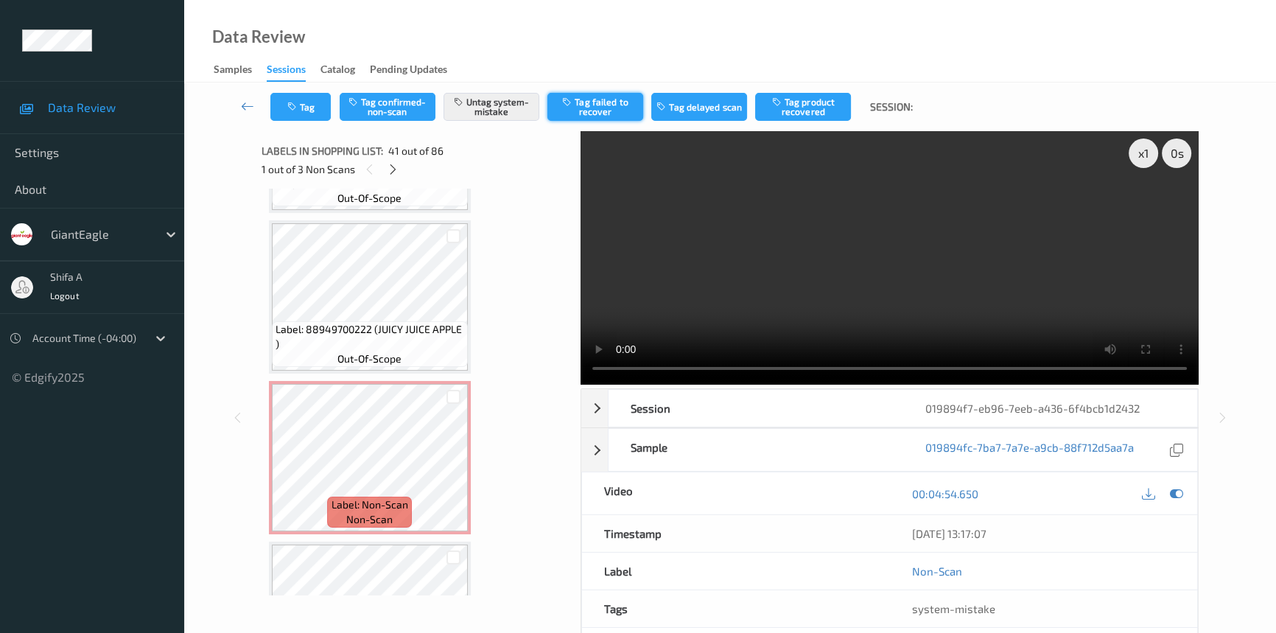
scroll to position [6249, 0]
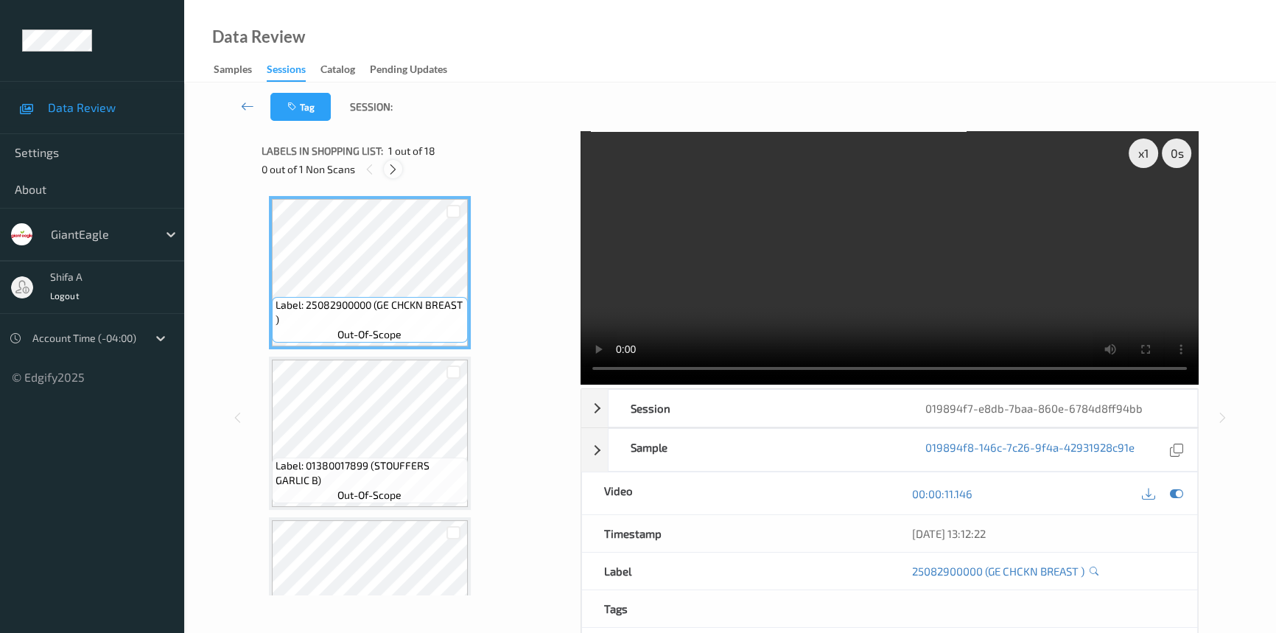
click at [395, 178] on div at bounding box center [393, 169] width 18 height 18
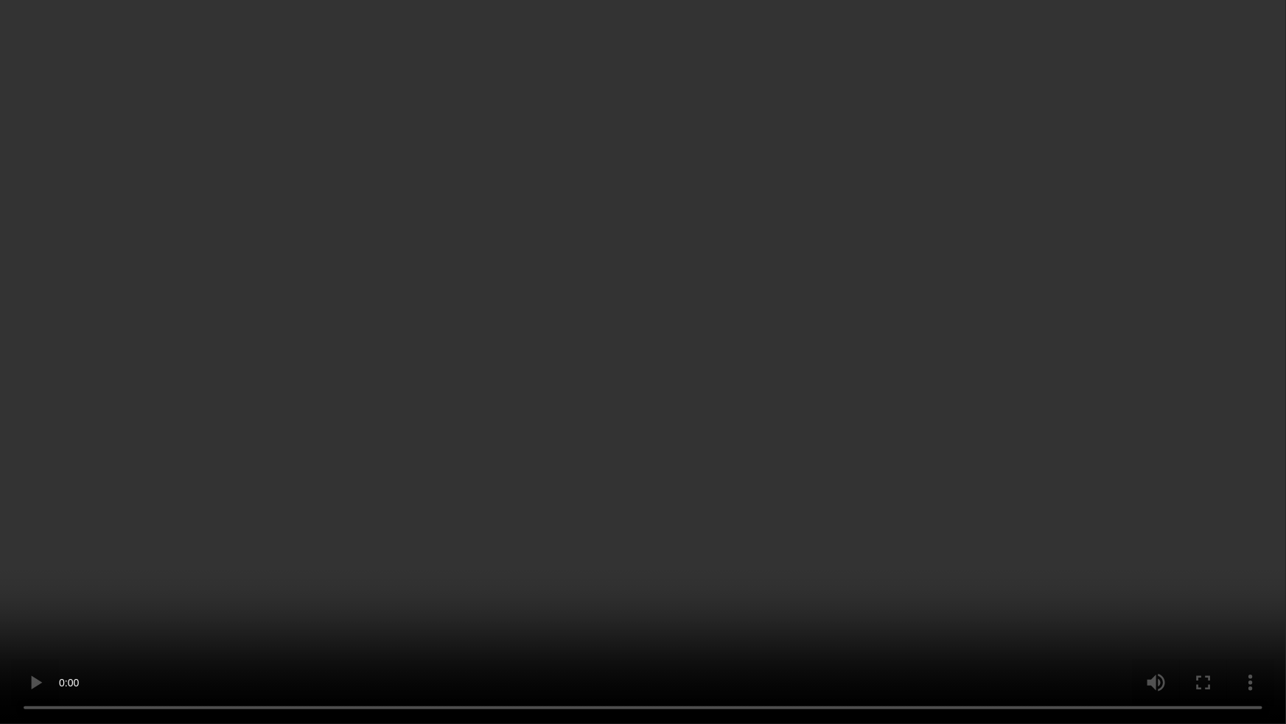
click at [690, 452] on video at bounding box center [643, 362] width 1286 height 724
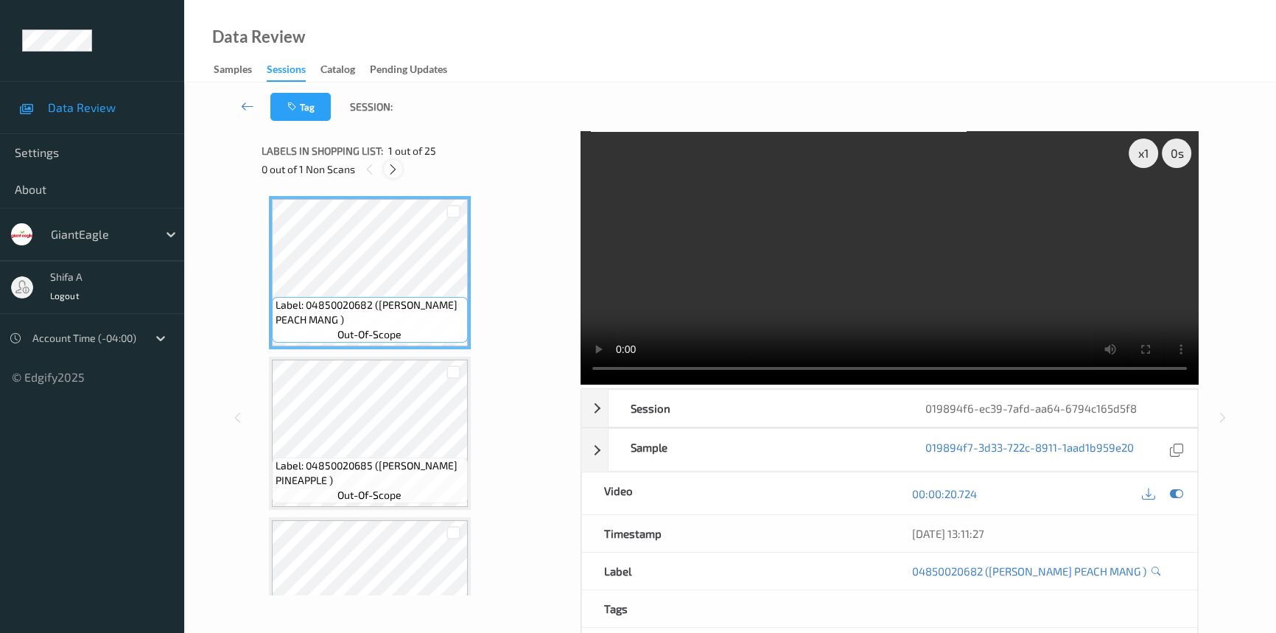
click at [393, 169] on icon at bounding box center [393, 169] width 13 height 13
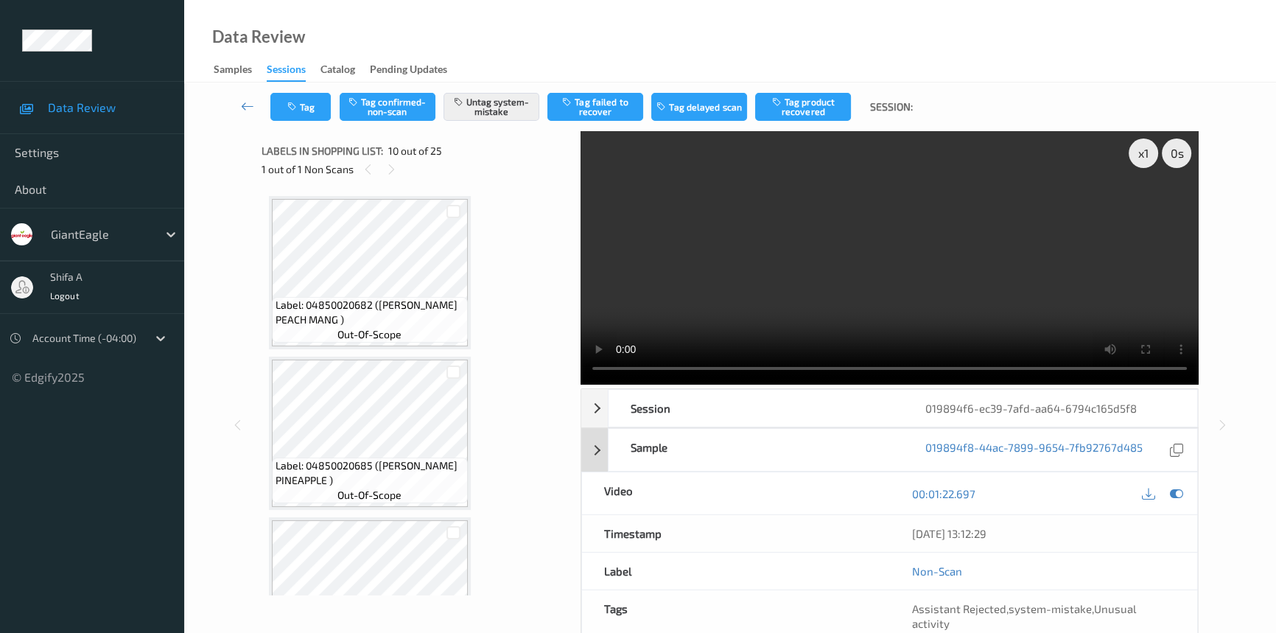
scroll to position [1288, 0]
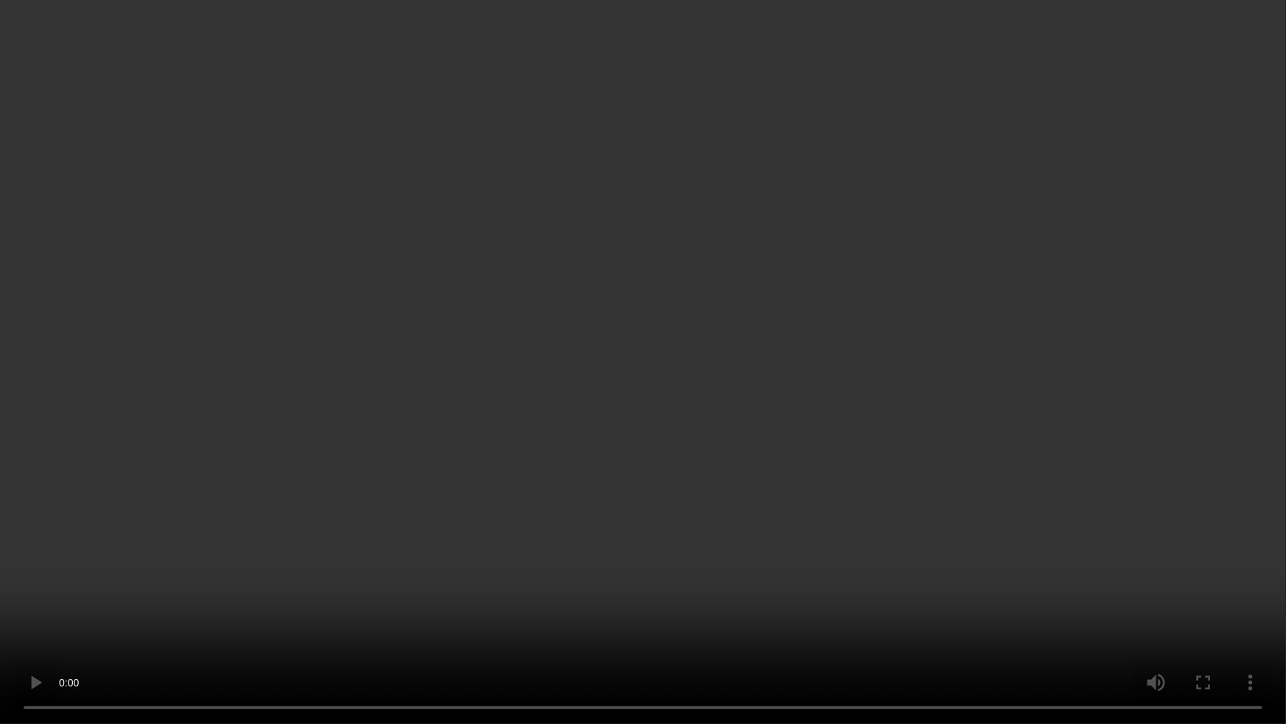
click at [995, 401] on video at bounding box center [643, 362] width 1286 height 724
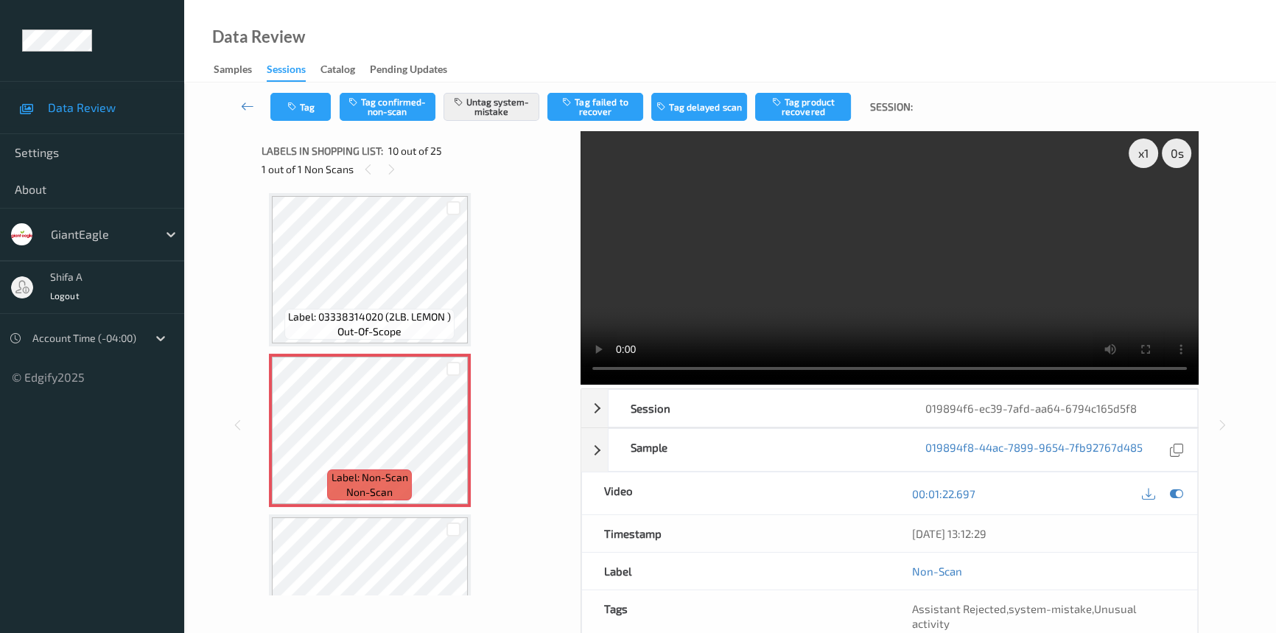
click at [743, 273] on video at bounding box center [890, 257] width 618 height 253
click at [311, 111] on button "Tag" at bounding box center [300, 107] width 60 height 28
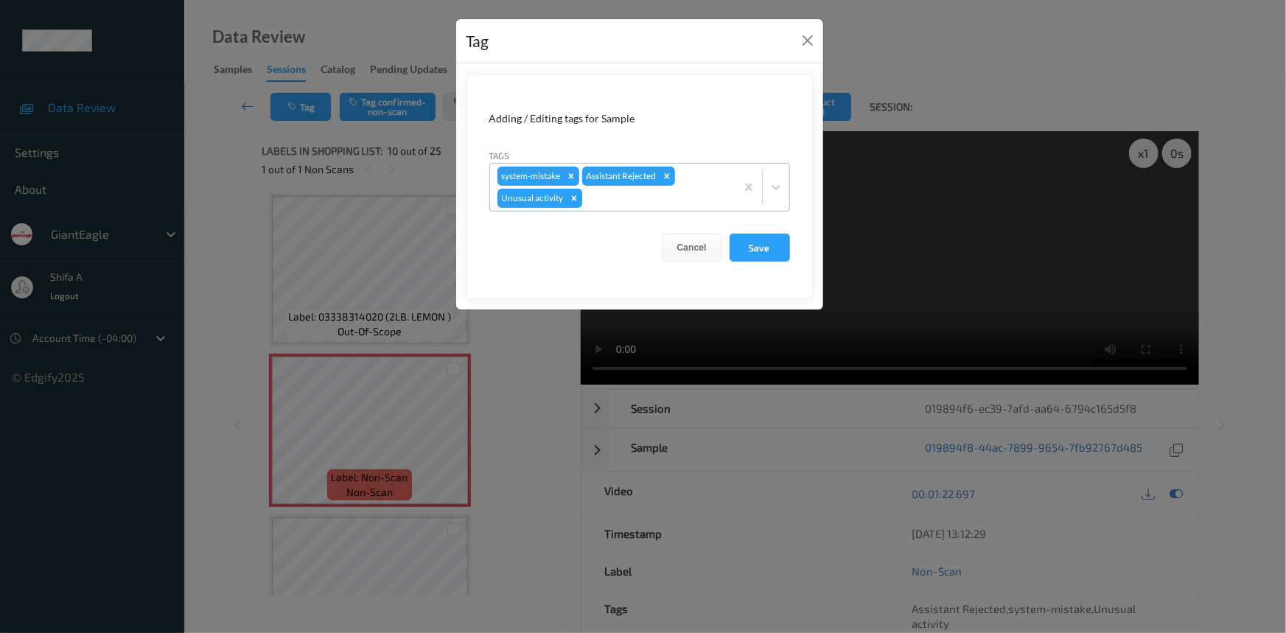
click at [575, 198] on icon "Remove Unusual activity" at bounding box center [574, 198] width 10 height 10
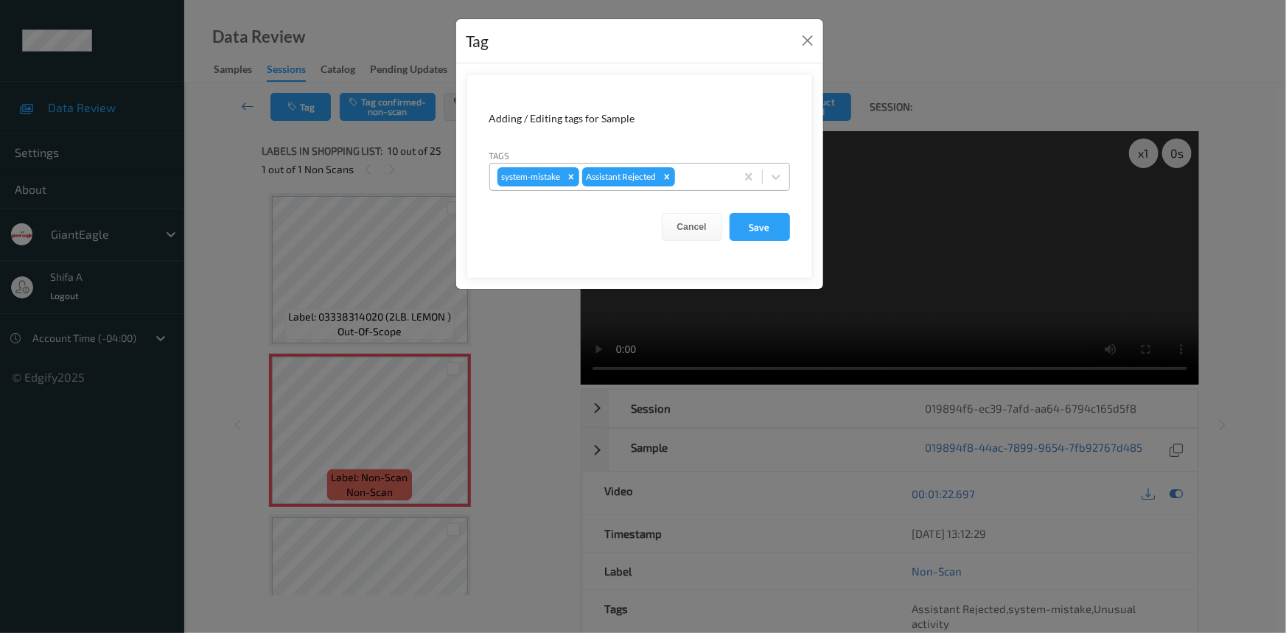
click at [769, 212] on form "Adding / Editing tags for Sample Tags system-mistake Assistant Rejected Cancel …" at bounding box center [639, 176] width 346 height 205
click at [763, 223] on button "Save" at bounding box center [759, 227] width 60 height 28
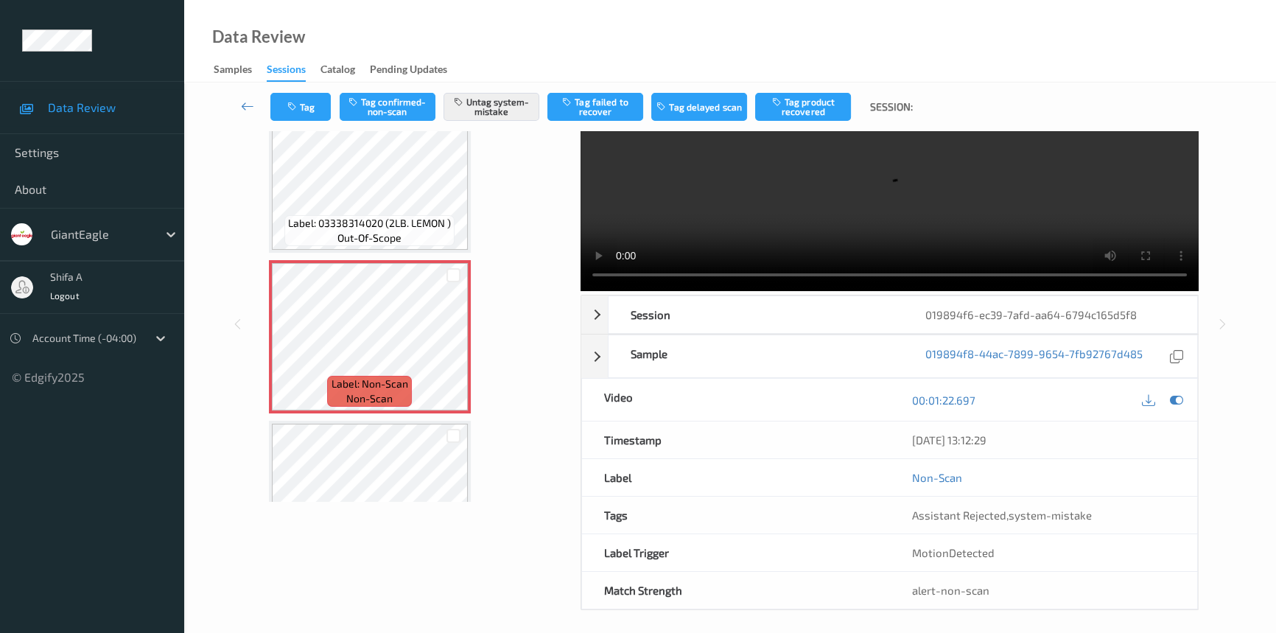
scroll to position [99, 0]
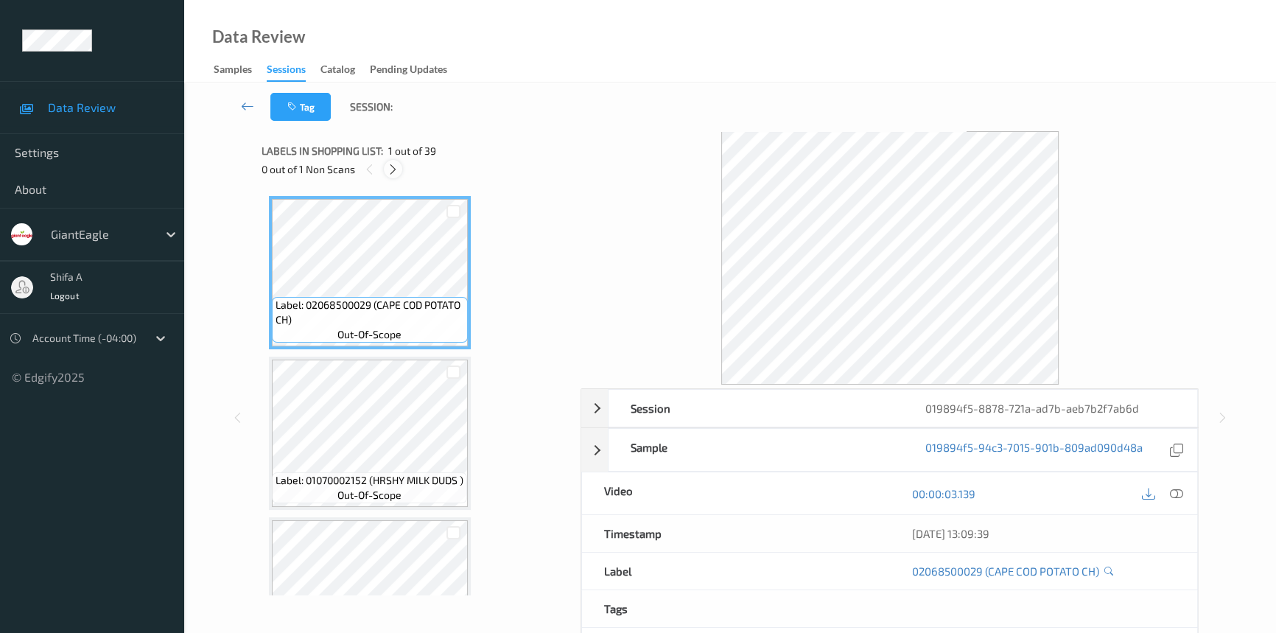
click at [393, 167] on icon at bounding box center [393, 169] width 13 height 13
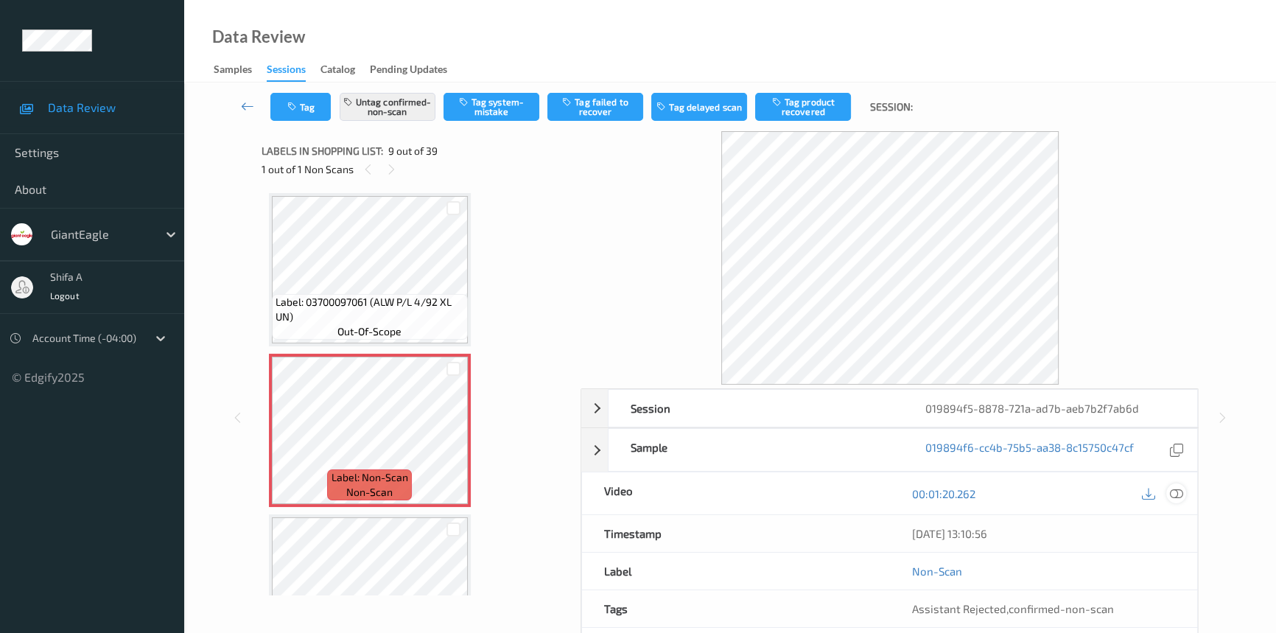
click at [1174, 487] on icon at bounding box center [1176, 493] width 13 height 13
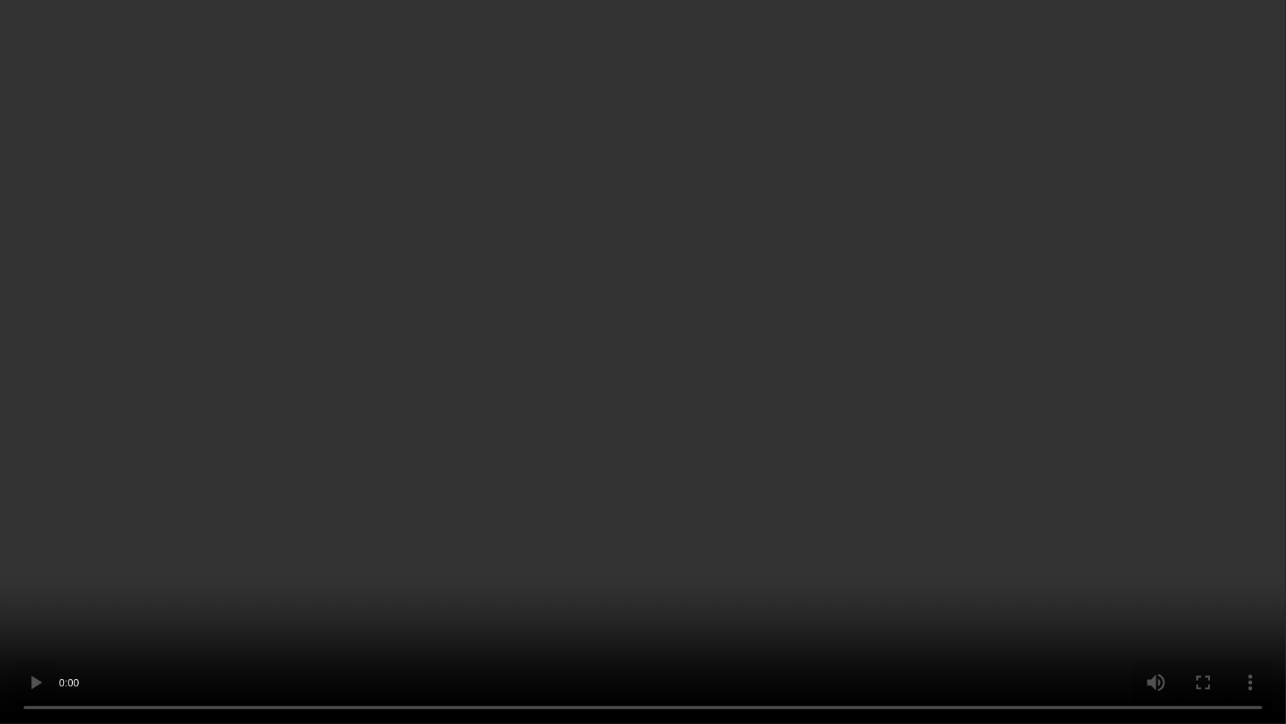
click at [998, 438] on video at bounding box center [643, 362] width 1286 height 724
click at [844, 428] on video at bounding box center [643, 362] width 1286 height 724
click at [1015, 372] on video at bounding box center [643, 362] width 1286 height 724
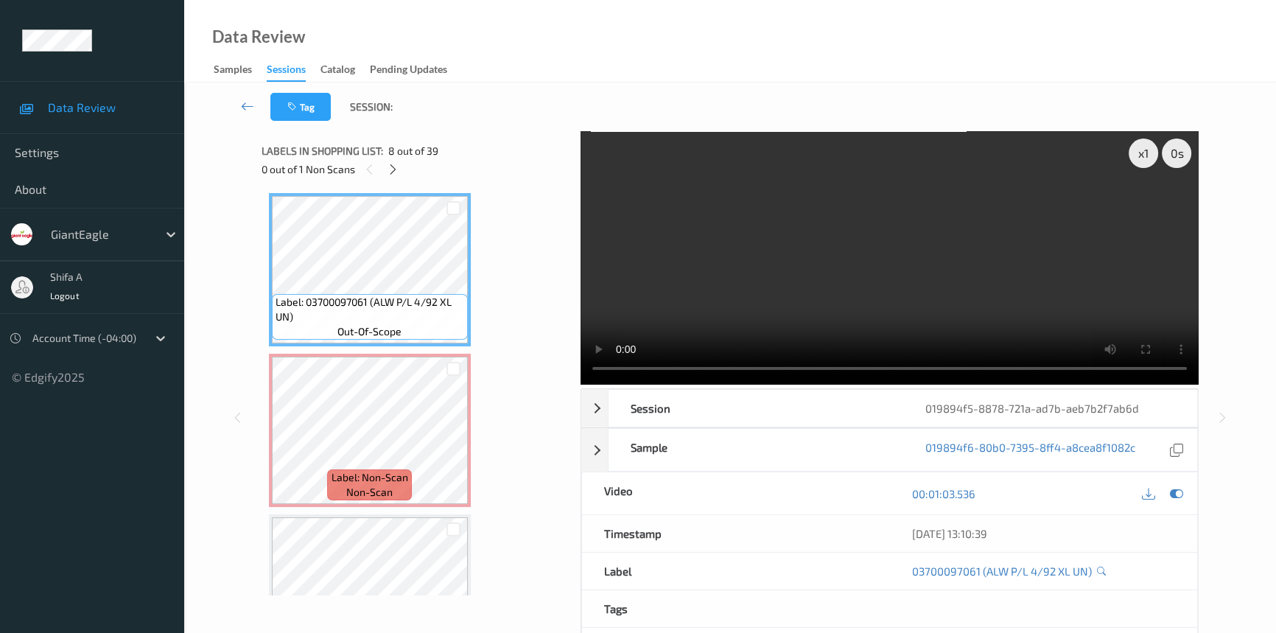
click at [1054, 273] on video at bounding box center [890, 257] width 618 height 253
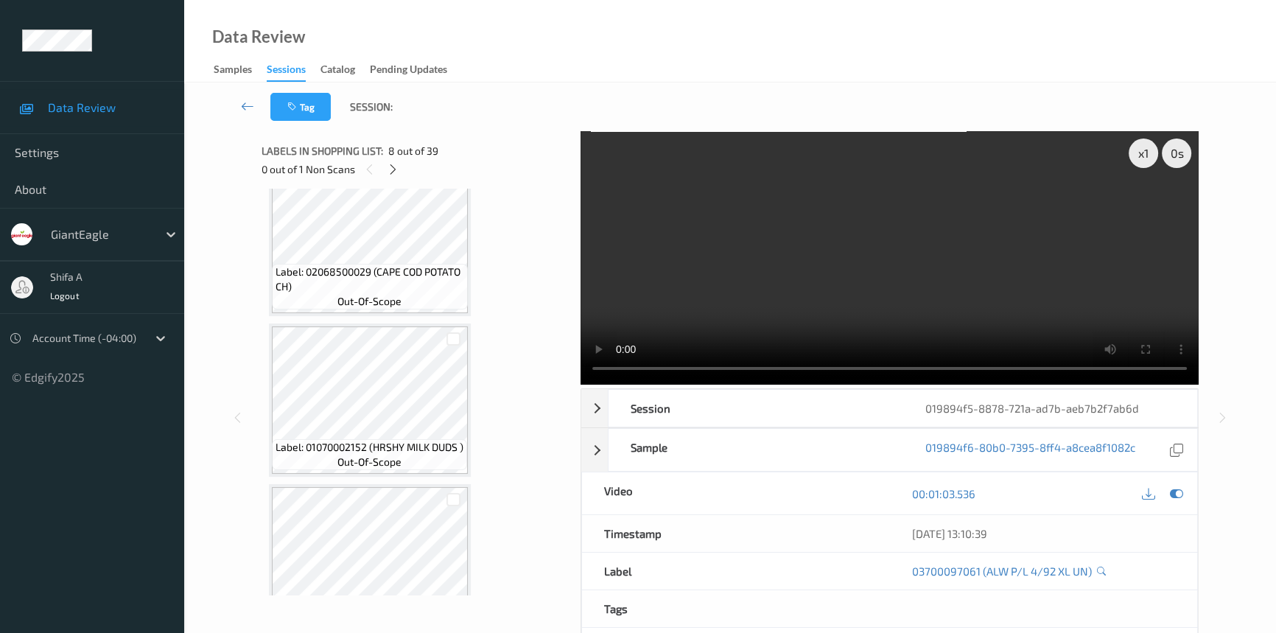
scroll to position [0, 0]
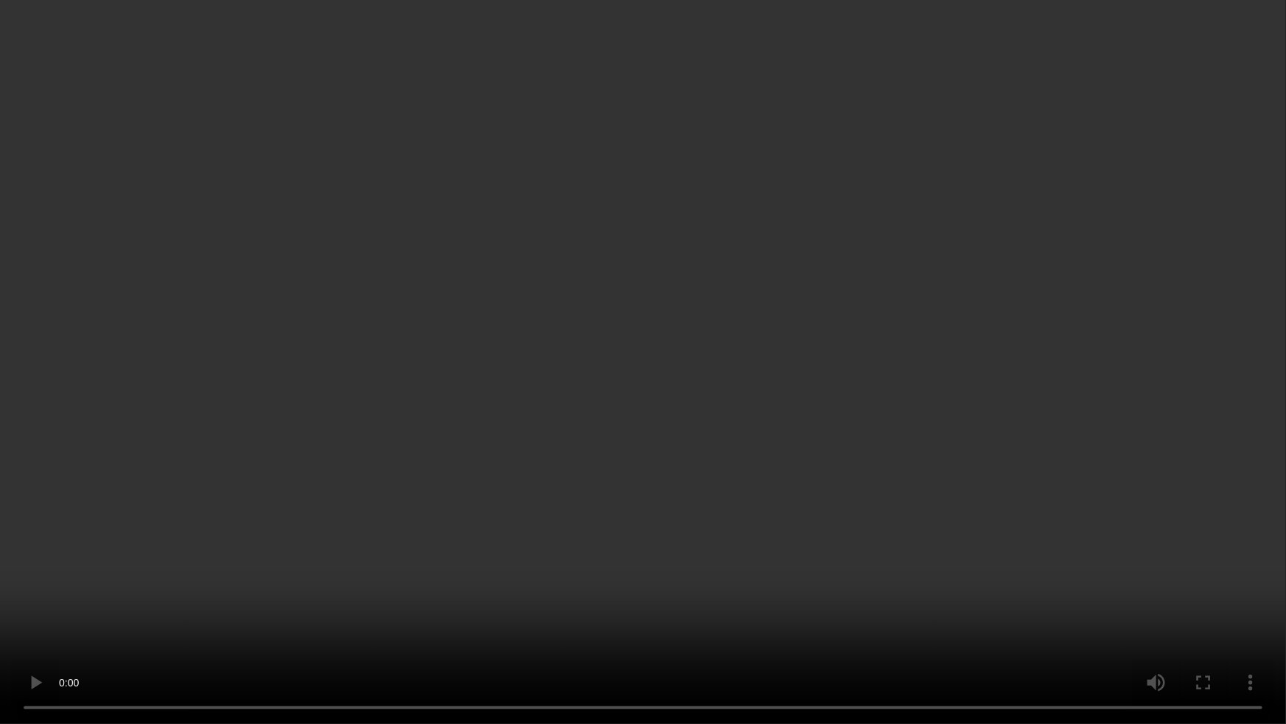
click at [689, 446] on video at bounding box center [643, 362] width 1286 height 724
click at [1210, 467] on video at bounding box center [643, 362] width 1286 height 724
click at [1127, 398] on video at bounding box center [643, 362] width 1286 height 724
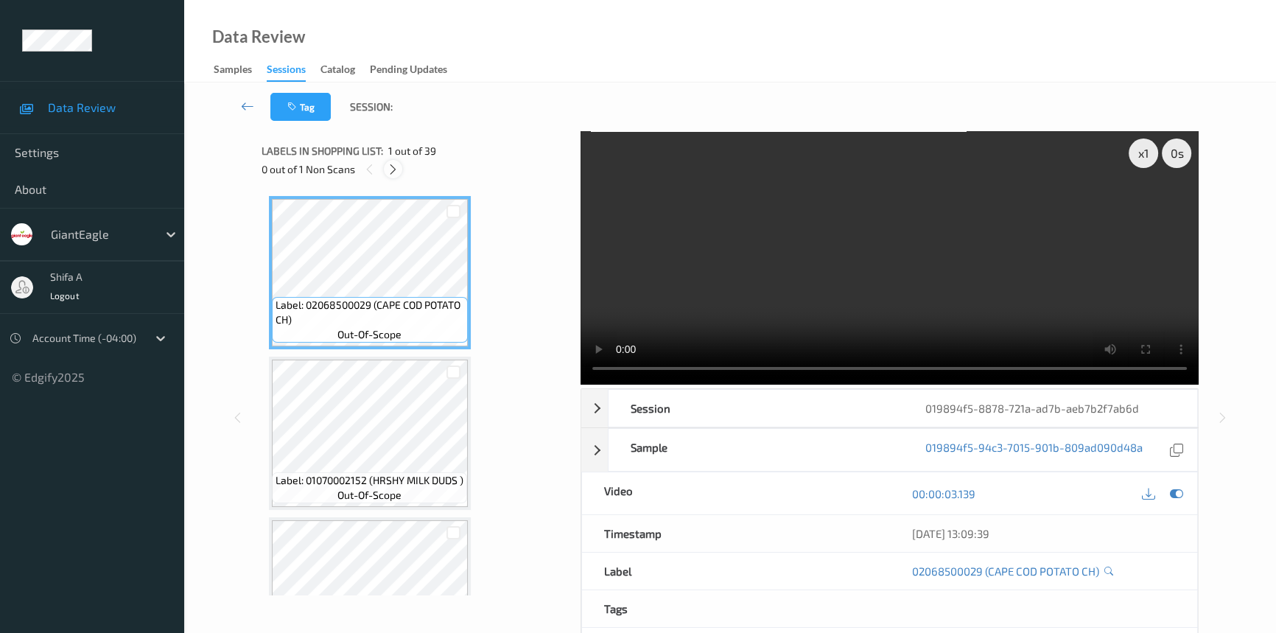
click at [390, 174] on icon at bounding box center [393, 169] width 13 height 13
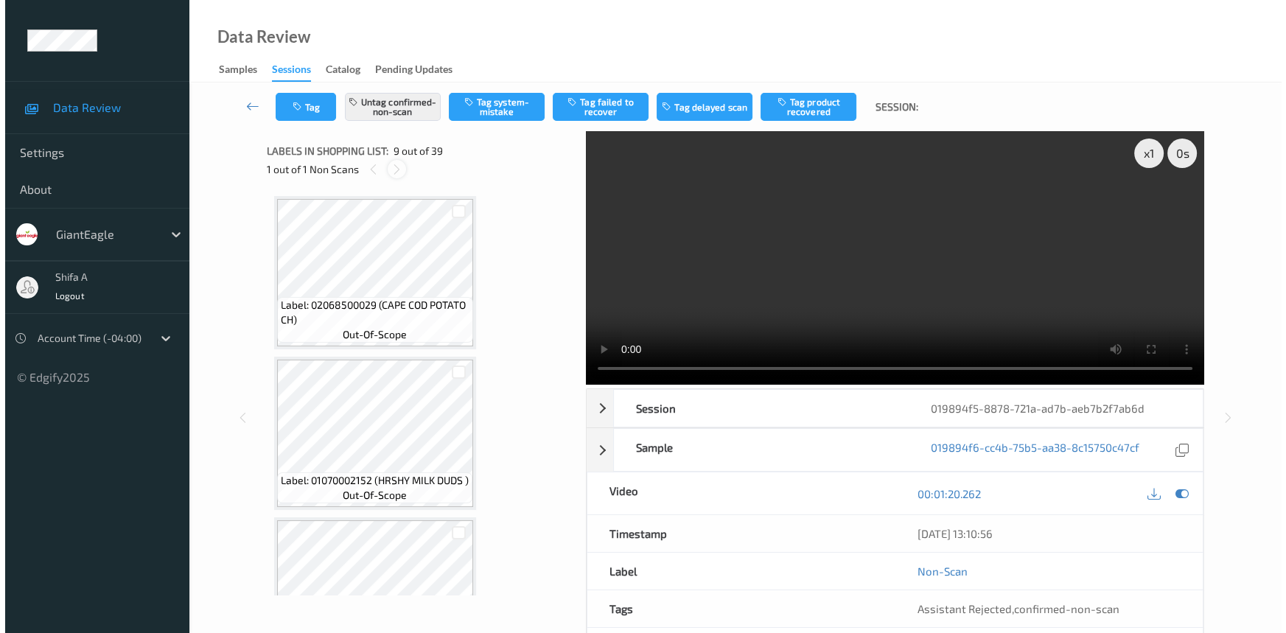
scroll to position [1127, 0]
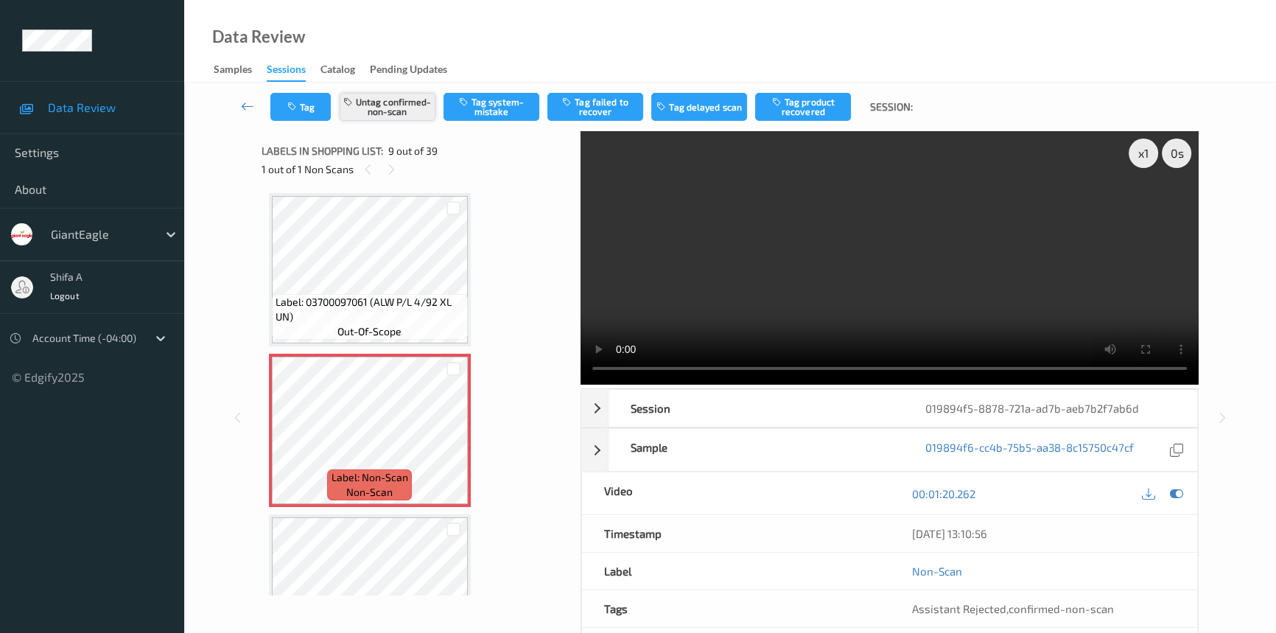
click at [394, 103] on button "Untag confirmed-non-scan" at bounding box center [388, 107] width 96 height 28
click at [486, 108] on button "Tag system-mistake" at bounding box center [492, 107] width 96 height 28
click at [309, 119] on button "Tag" at bounding box center [300, 107] width 60 height 28
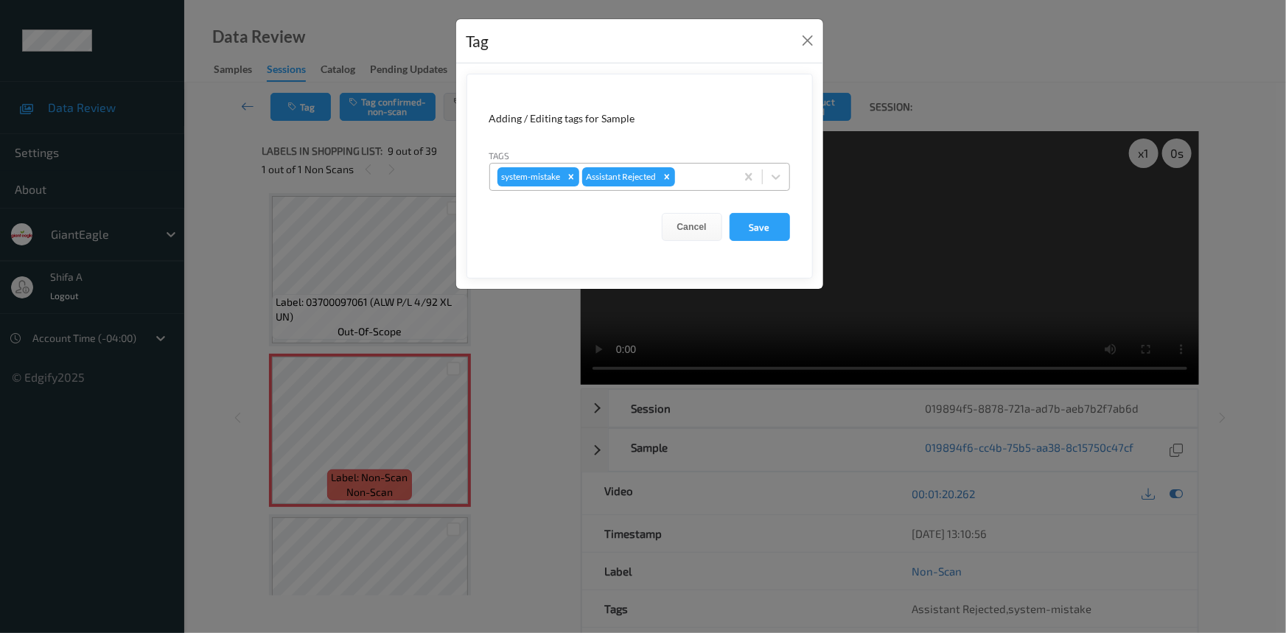
click at [710, 172] on div at bounding box center [703, 177] width 50 height 18
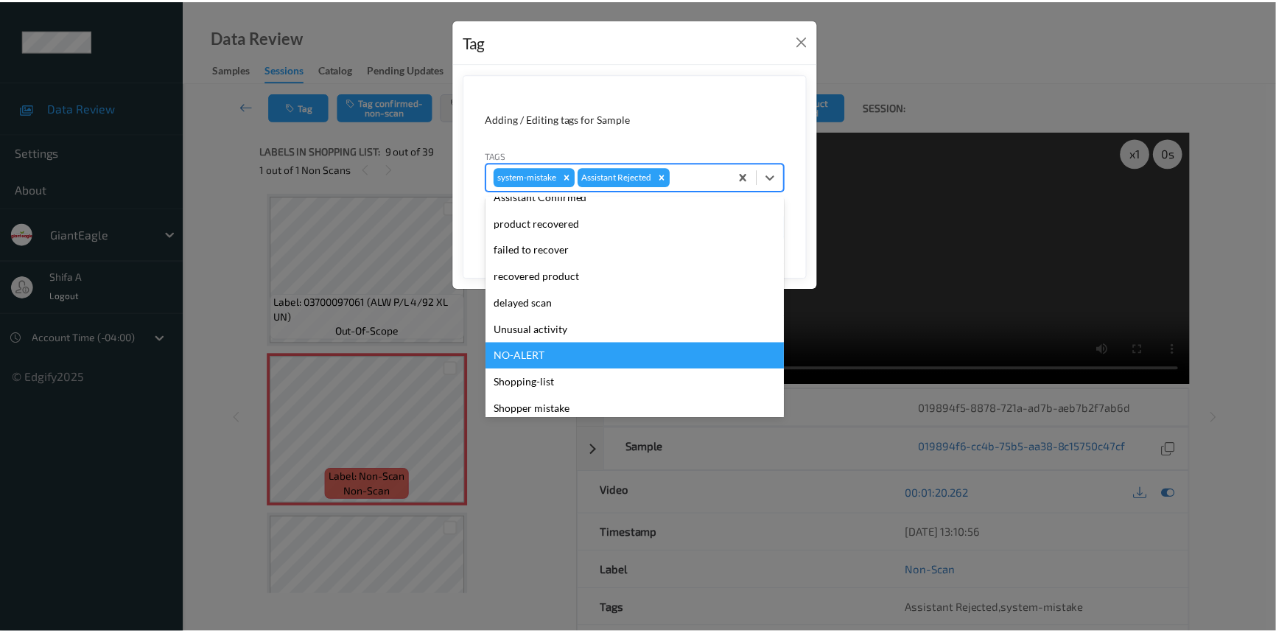
scroll to position [130, 0]
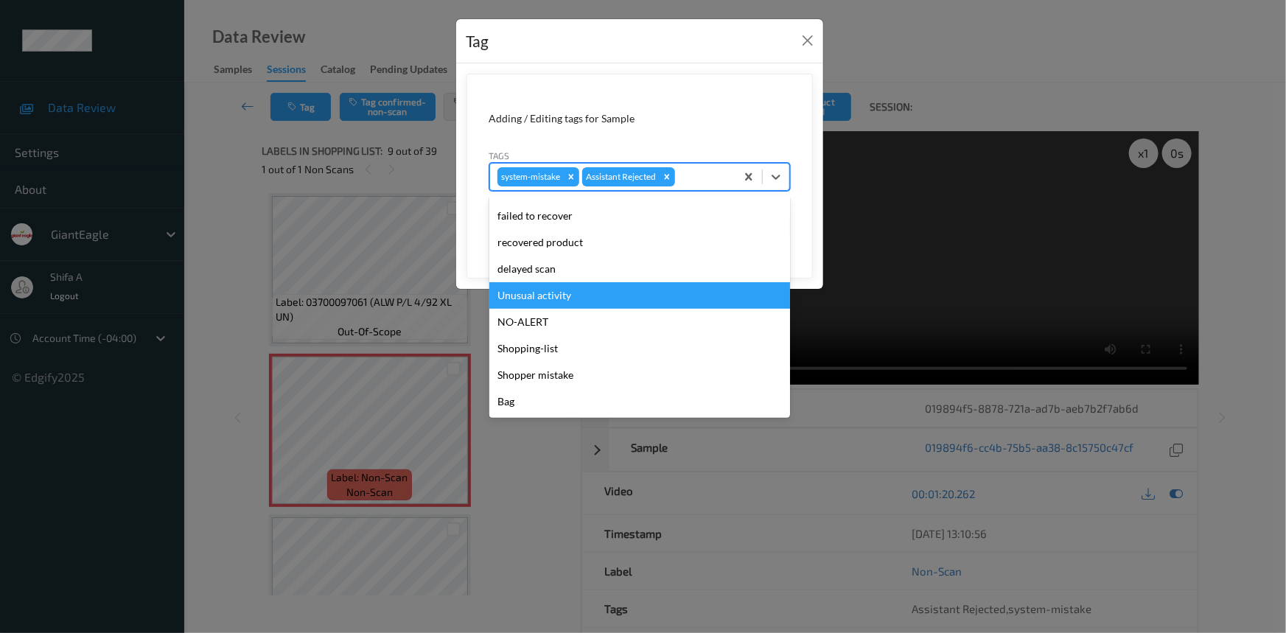
click at [572, 292] on div "Unusual activity" at bounding box center [639, 295] width 301 height 27
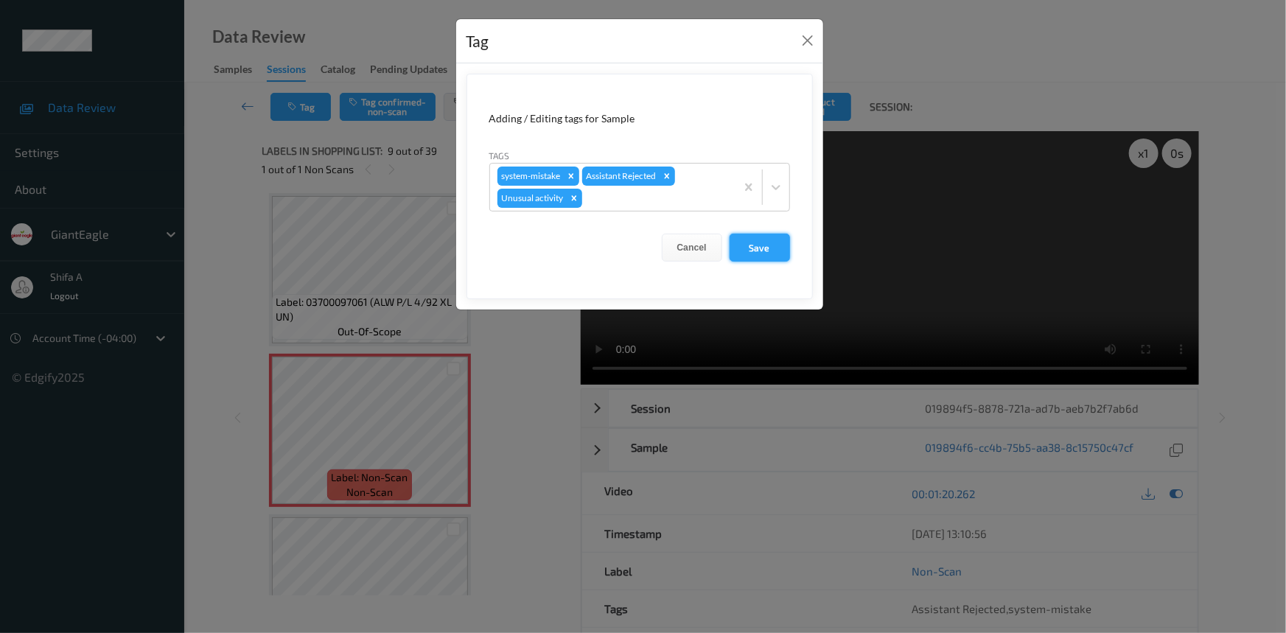
click at [781, 253] on button "Save" at bounding box center [759, 248] width 60 height 28
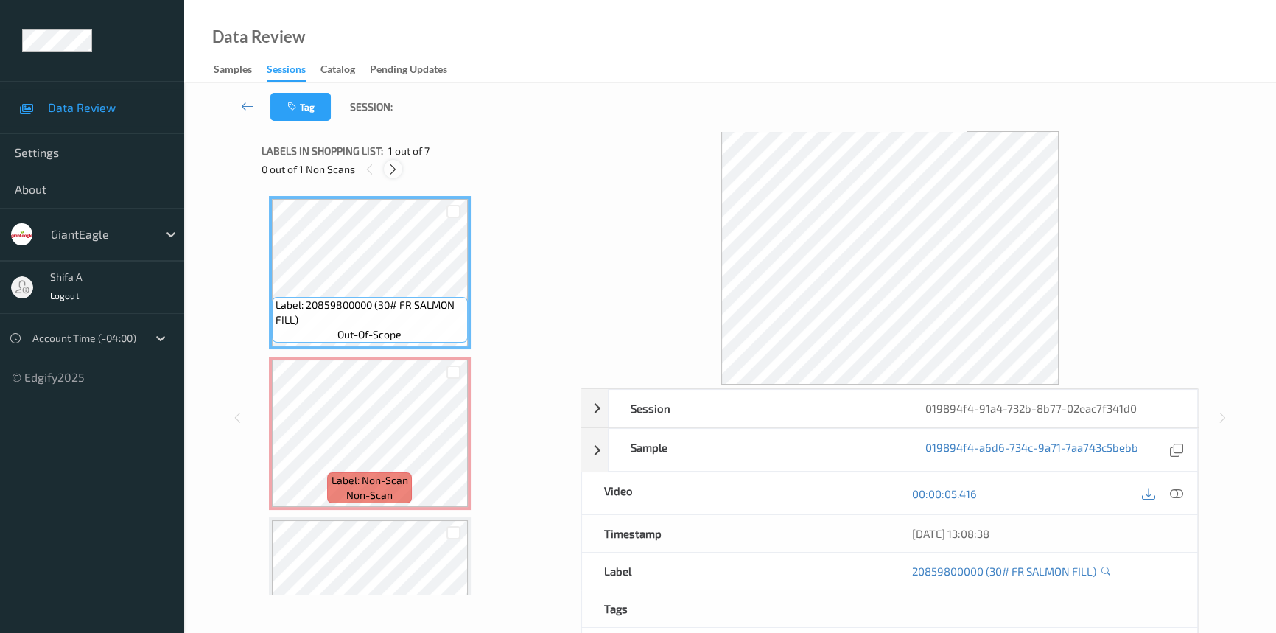
click at [391, 169] on icon at bounding box center [393, 169] width 13 height 13
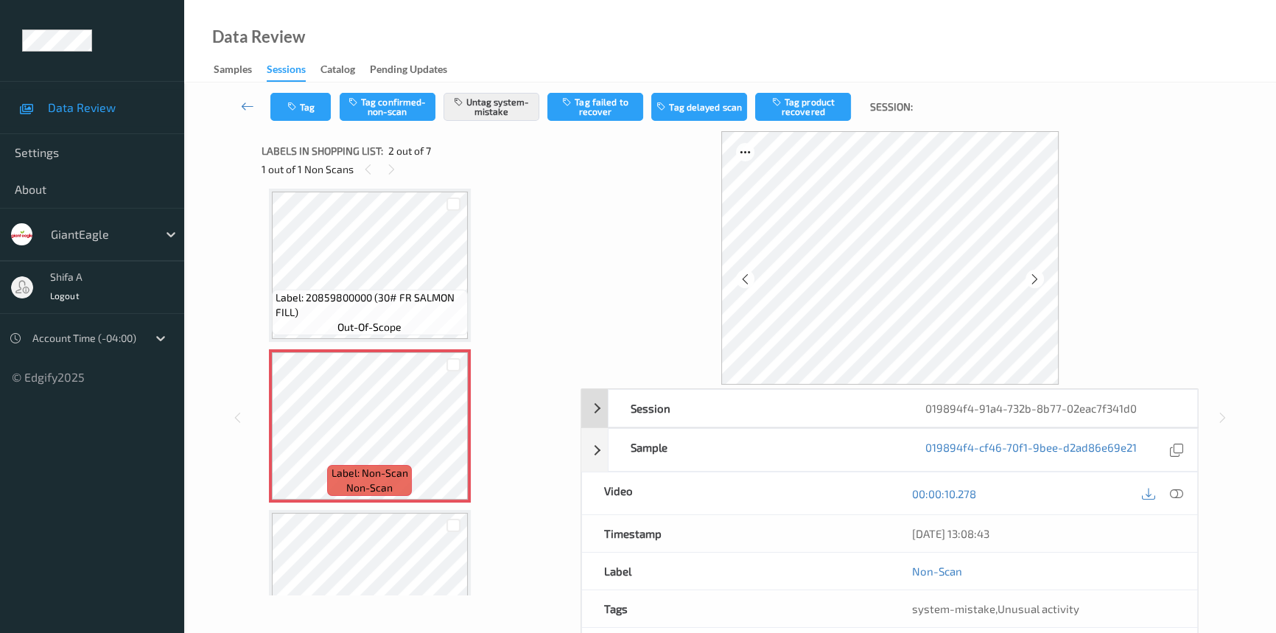
drag, startPoint x: 1177, startPoint y: 490, endPoint x: 1059, endPoint y: 421, distance: 136.3
click at [1178, 490] on icon at bounding box center [1176, 493] width 13 height 13
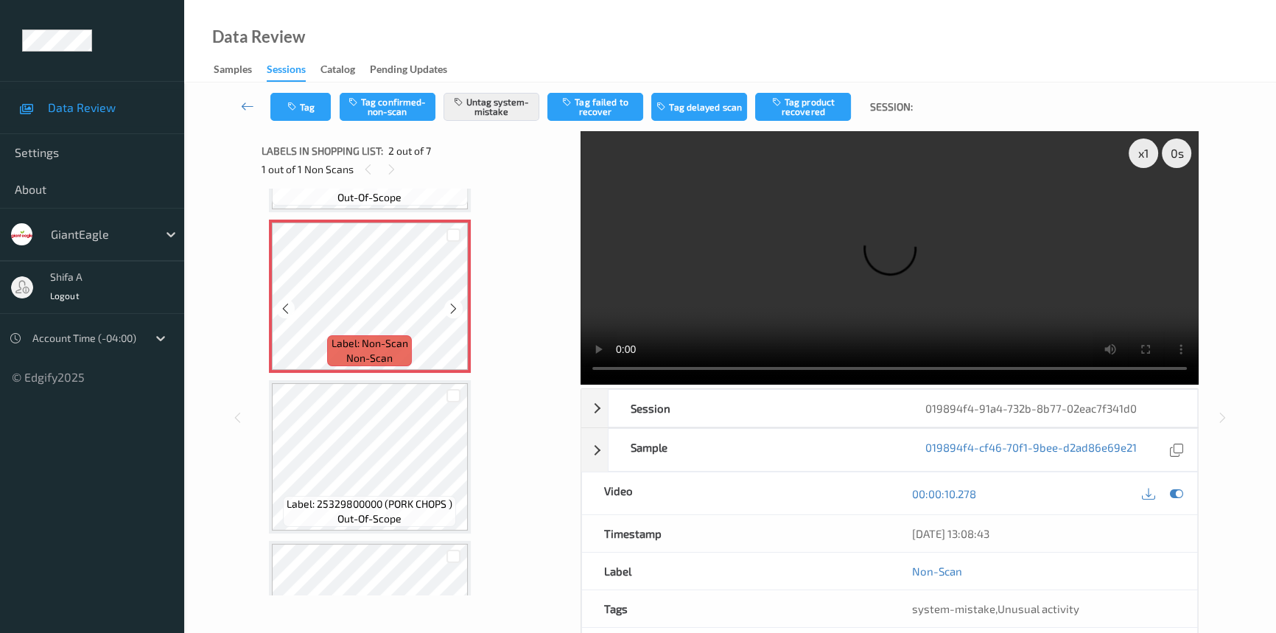
scroll to position [141, 0]
click at [451, 306] on icon at bounding box center [453, 304] width 13 height 13
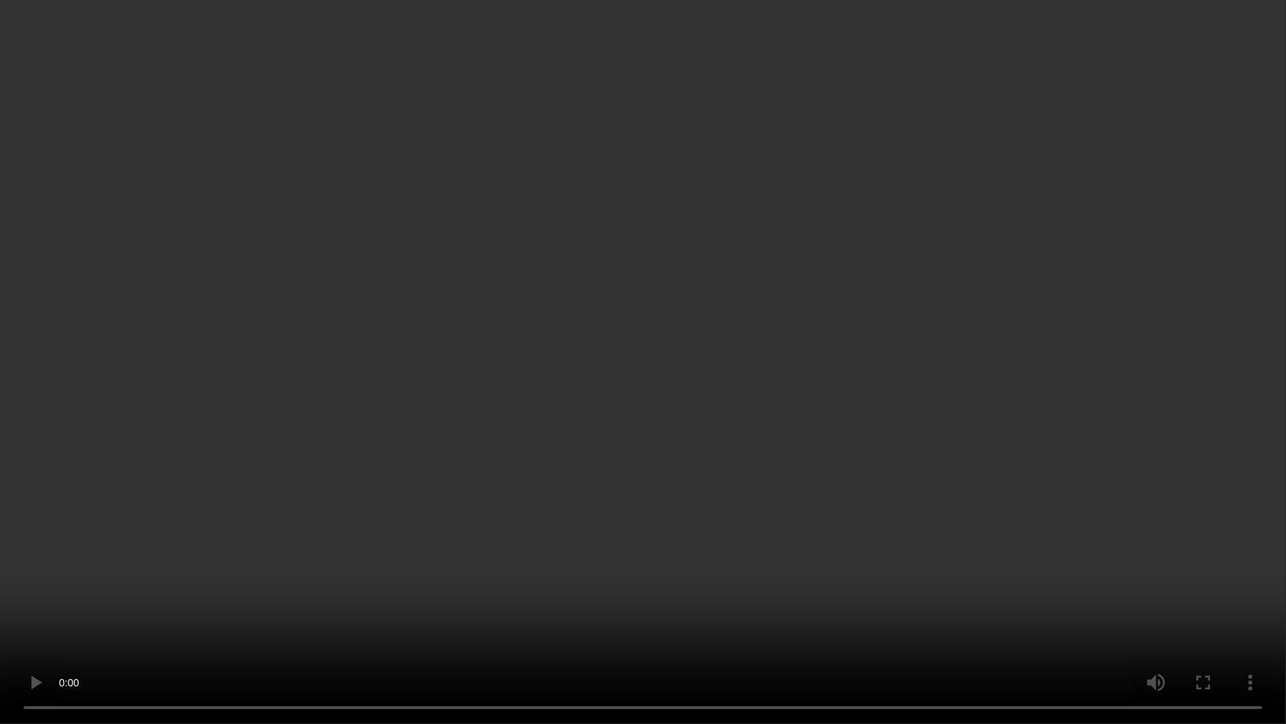
click at [863, 422] on video at bounding box center [643, 362] width 1286 height 724
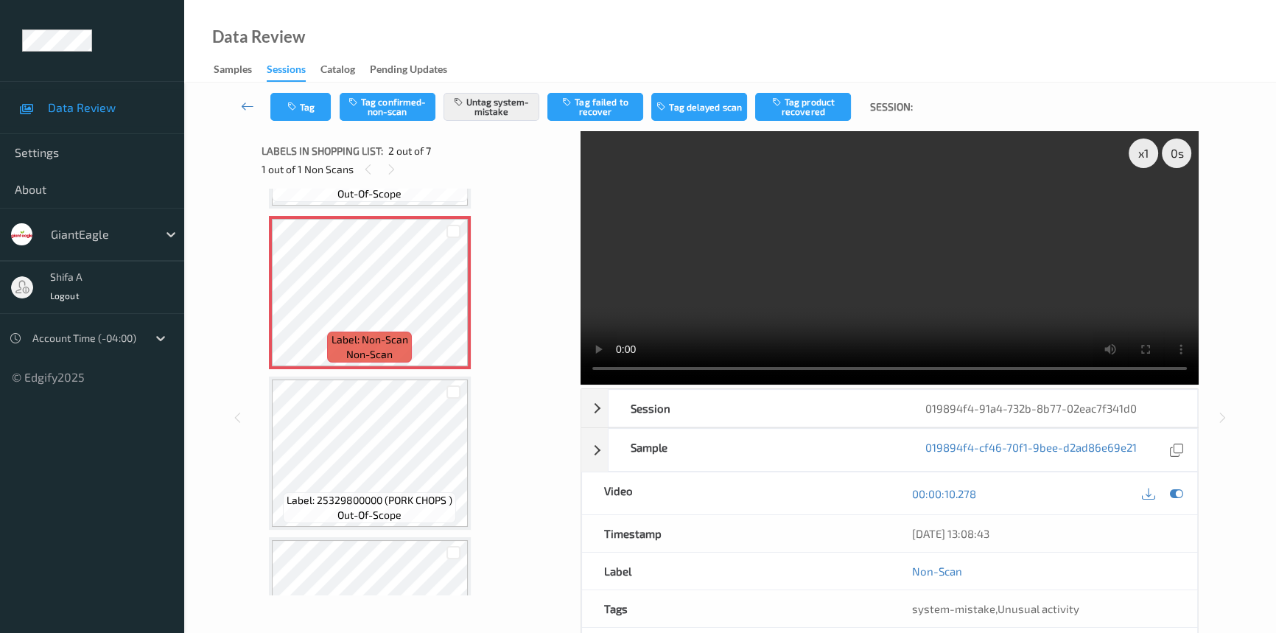
click at [934, 258] on video at bounding box center [890, 257] width 618 height 253
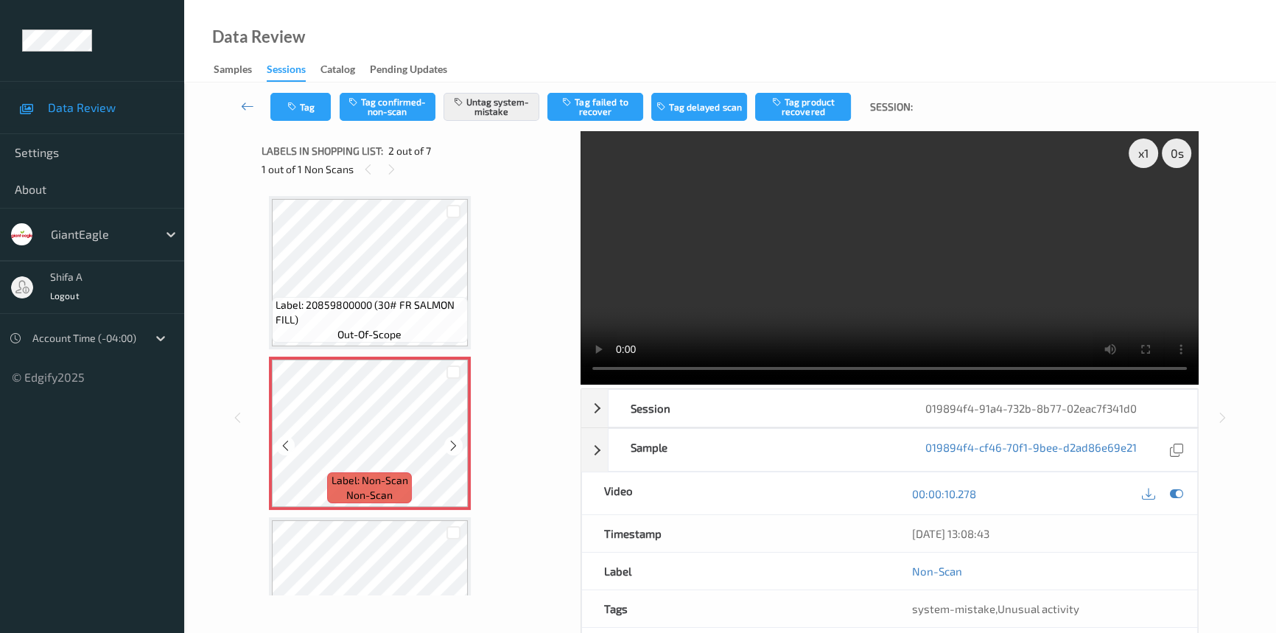
scroll to position [66, 0]
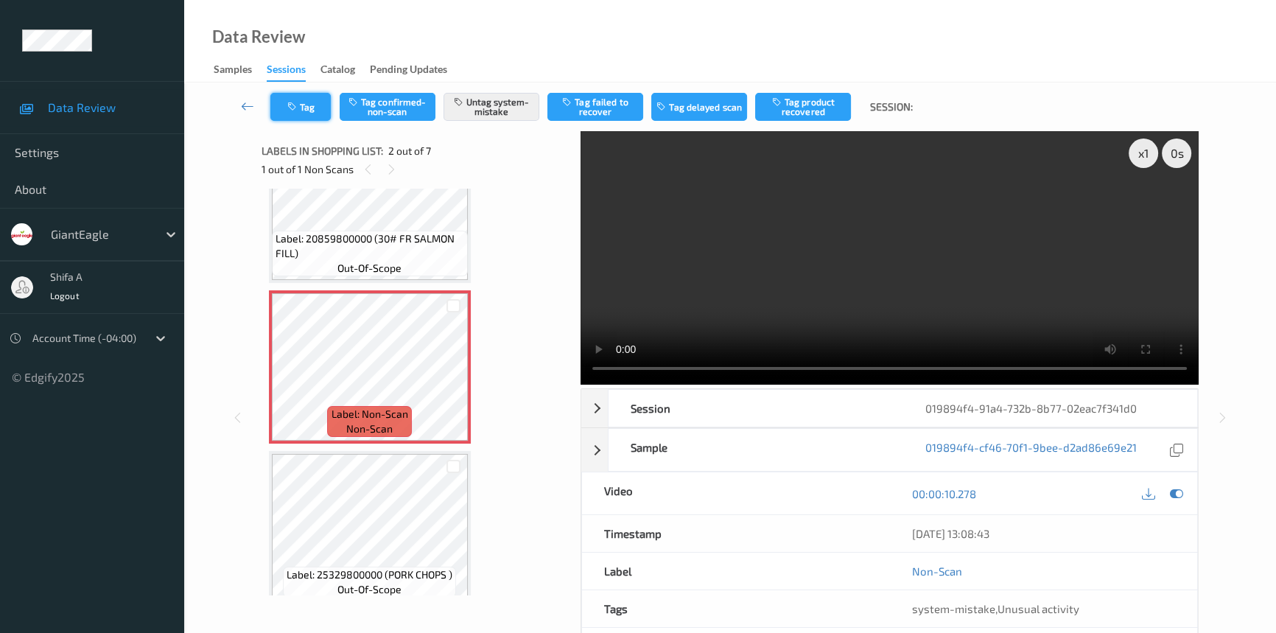
click at [286, 111] on button "Tag" at bounding box center [300, 107] width 60 height 28
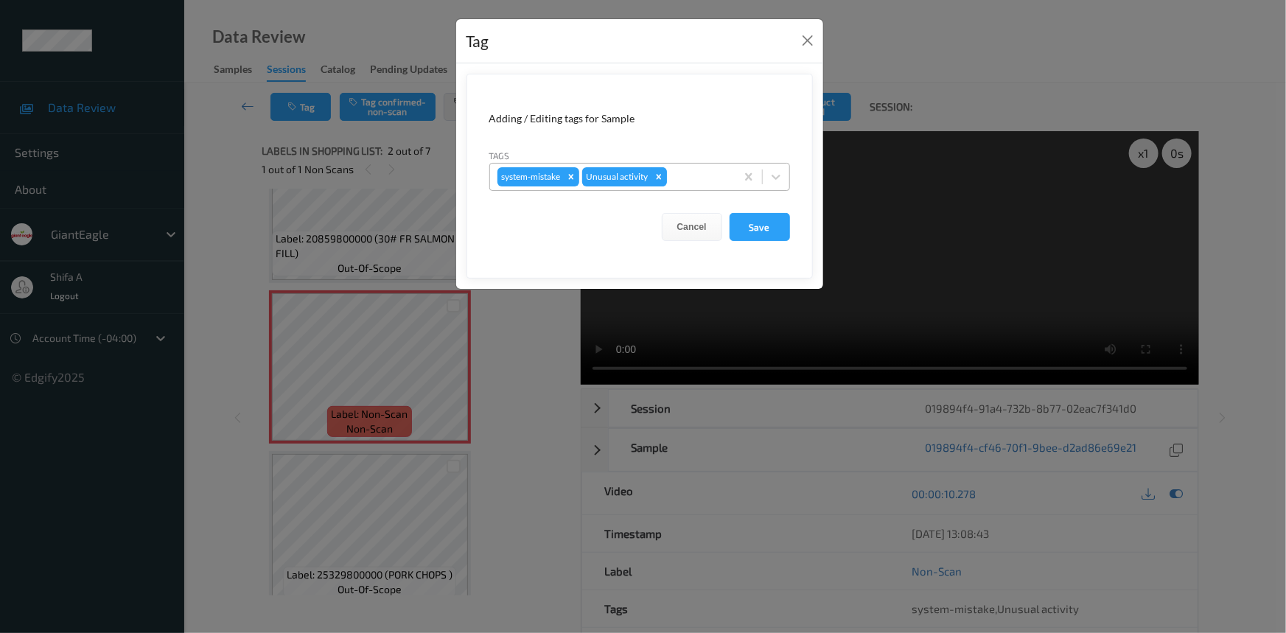
click at [657, 176] on icon "Remove Unusual activity" at bounding box center [659, 177] width 10 height 10
click at [576, 181] on icon "Remove system-mistake" at bounding box center [571, 177] width 10 height 10
click at [762, 234] on button "Save" at bounding box center [759, 227] width 60 height 28
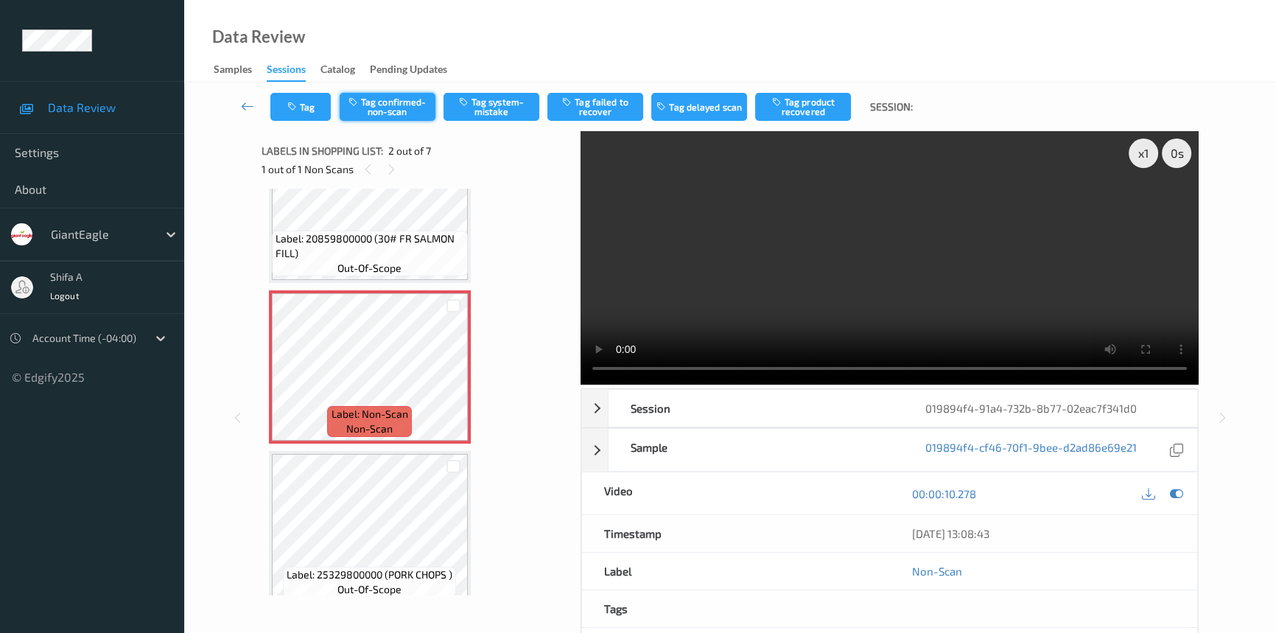
click at [420, 110] on button "Tag confirmed-non-scan" at bounding box center [388, 107] width 96 height 28
click at [825, 103] on button "Tag product recovered" at bounding box center [803, 107] width 96 height 28
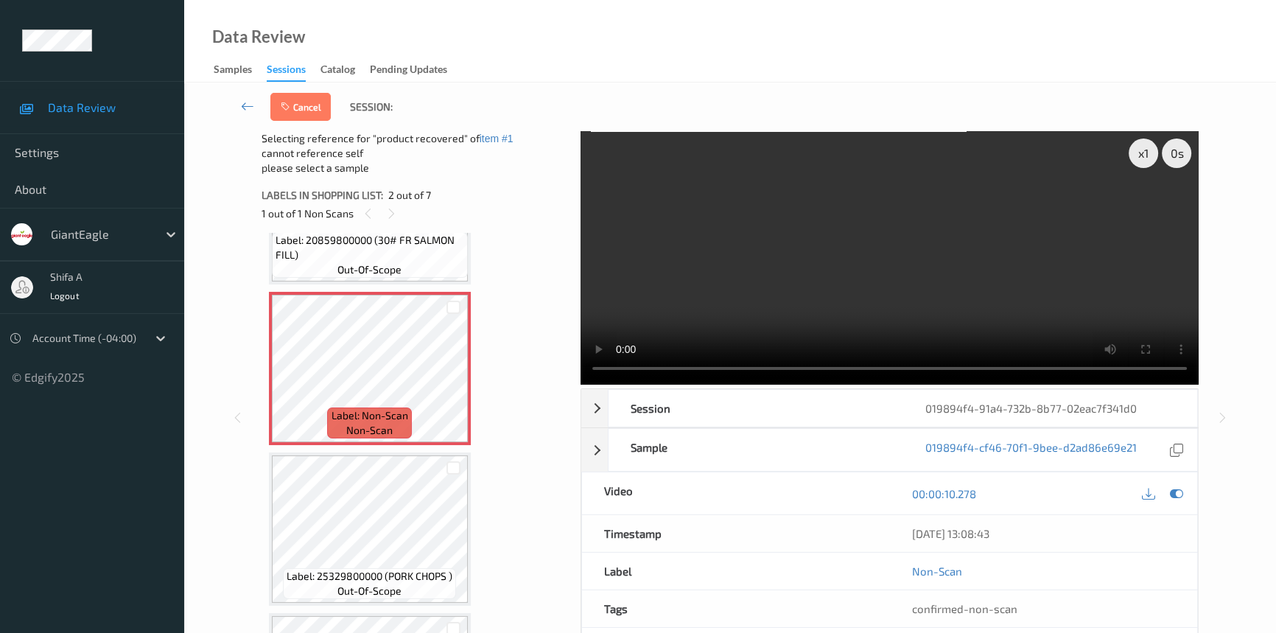
scroll to position [267, 0]
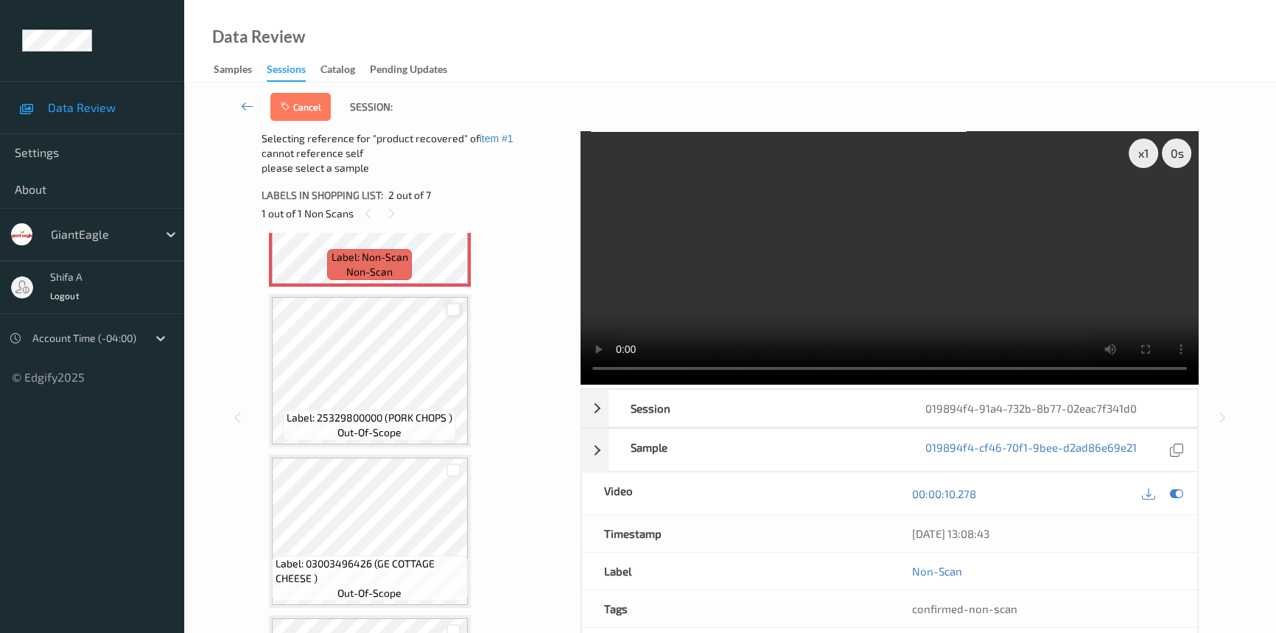
click at [457, 308] on div at bounding box center [453, 310] width 14 height 14
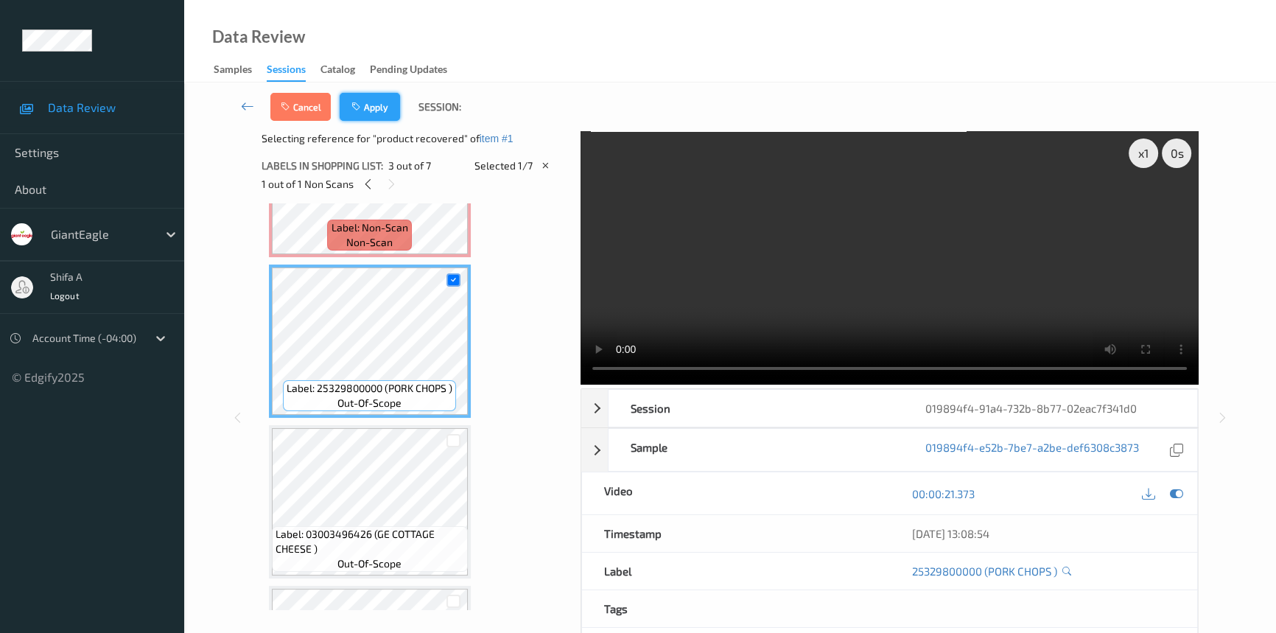
click at [381, 108] on button "Apply" at bounding box center [370, 107] width 60 height 28
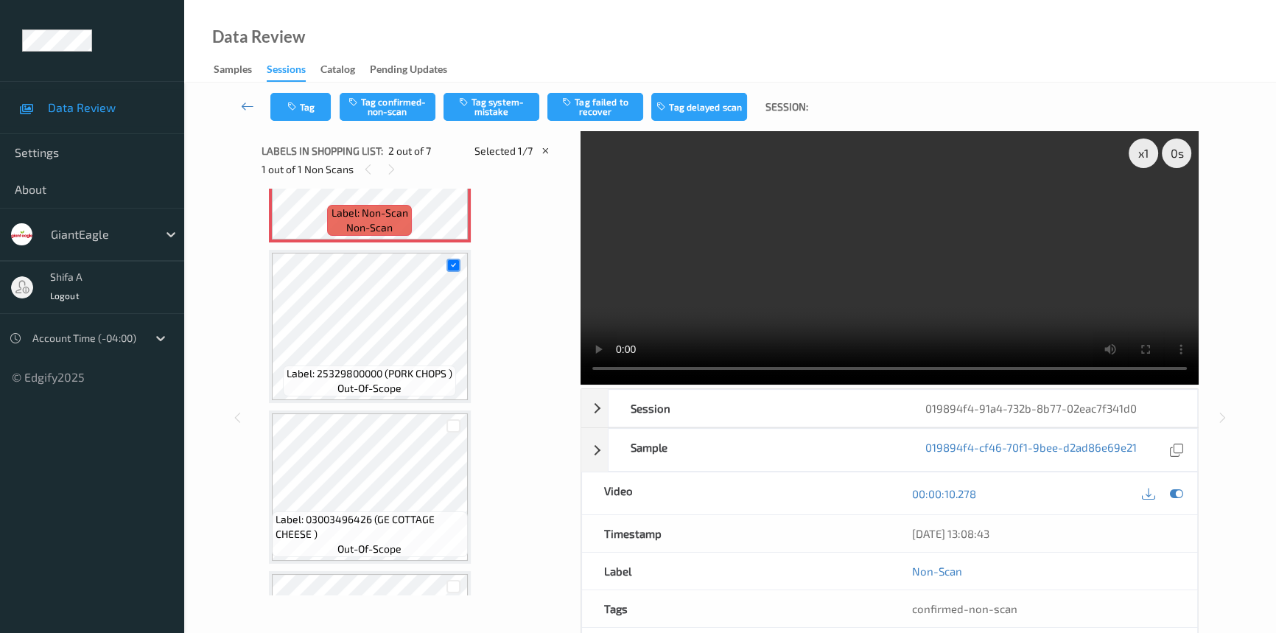
scroll to position [7, 0]
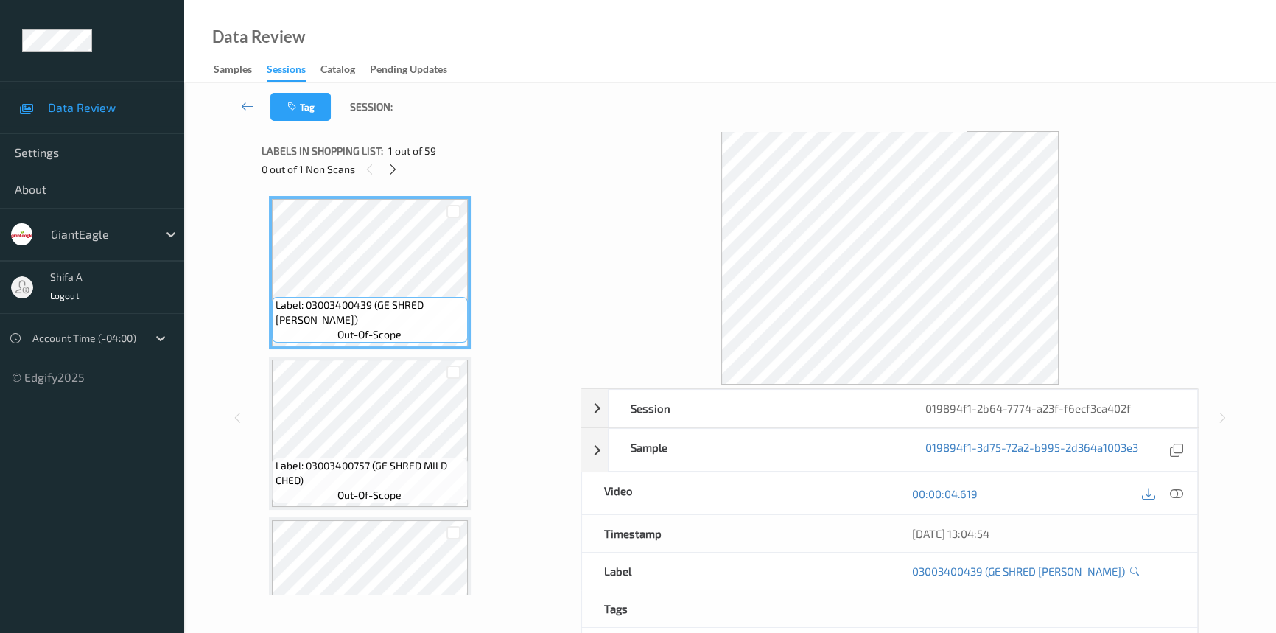
click at [393, 166] on icon at bounding box center [393, 169] width 13 height 13
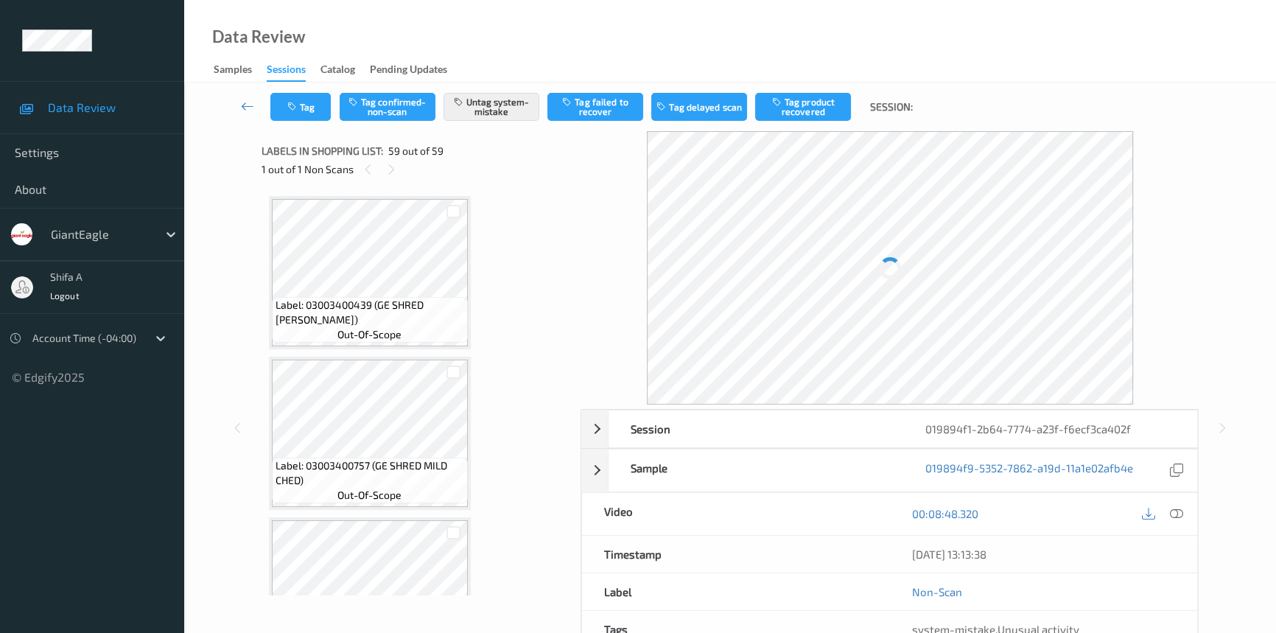
scroll to position [9045, 0]
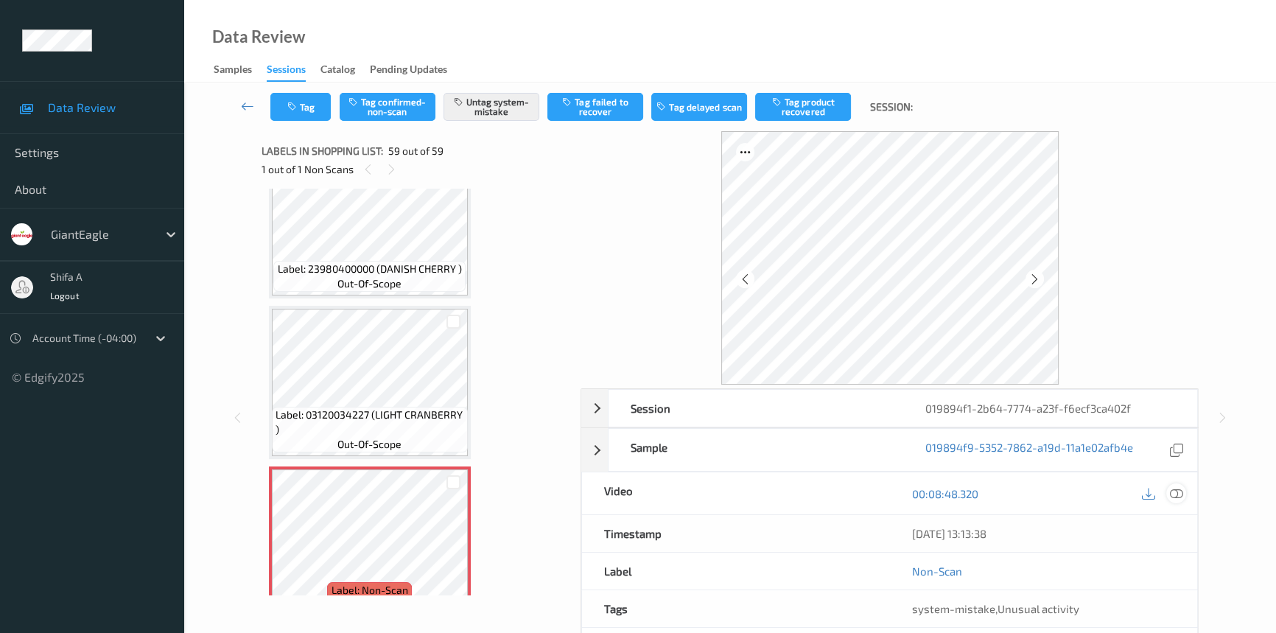
click at [1179, 493] on icon at bounding box center [1176, 493] width 13 height 13
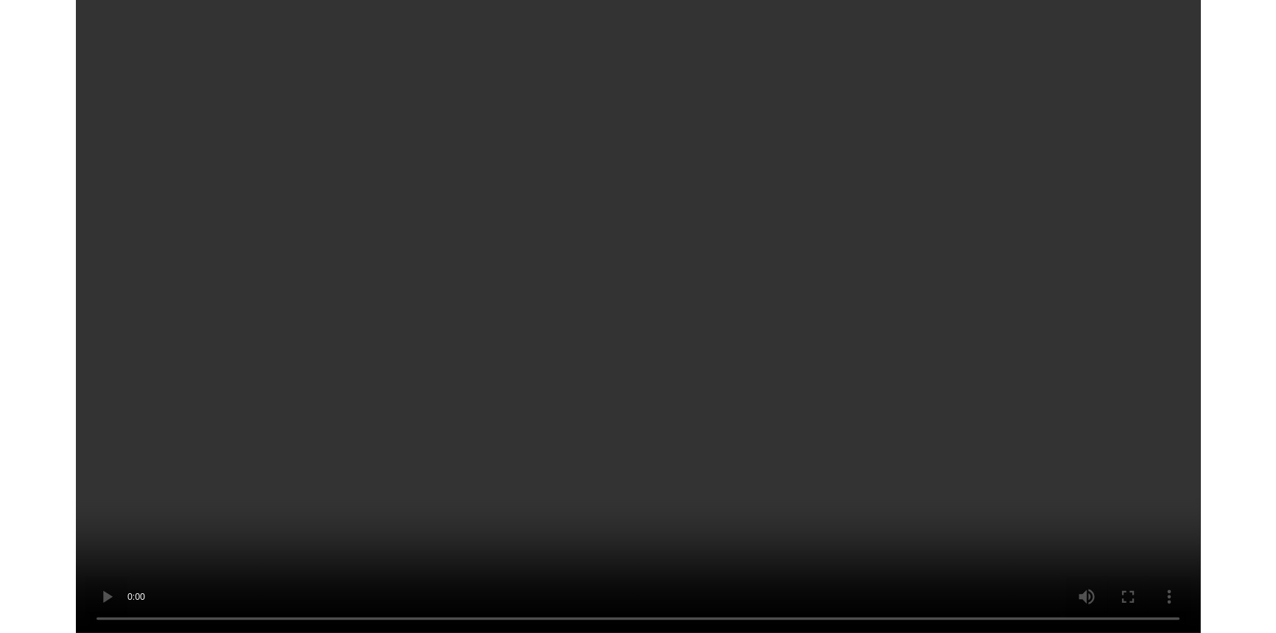
scroll to position [8954, 0]
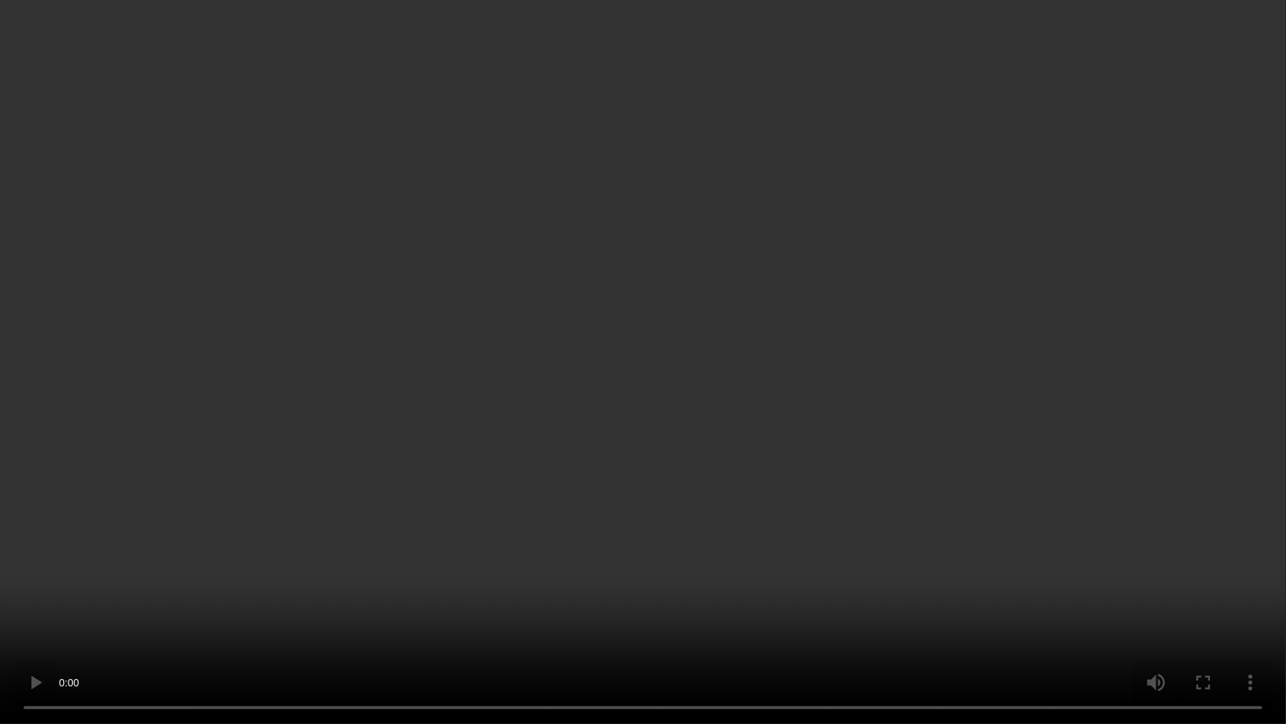
click at [888, 396] on video at bounding box center [643, 362] width 1286 height 724
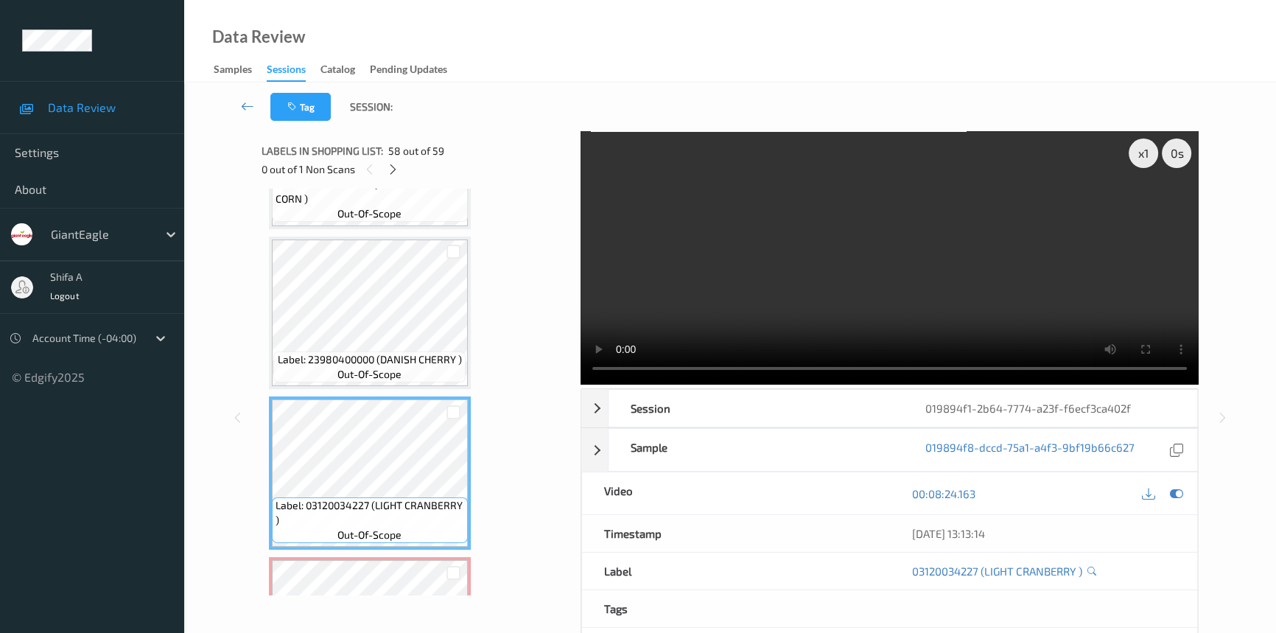
click at [999, 245] on video at bounding box center [890, 257] width 618 height 253
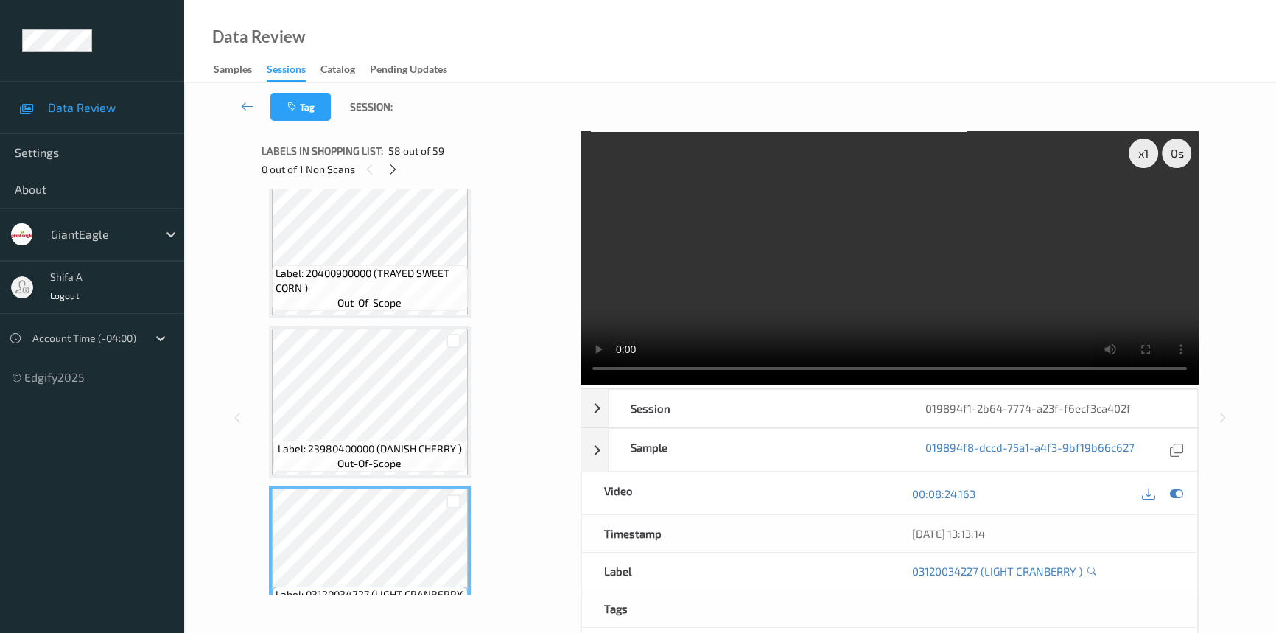
scroll to position [8820, 0]
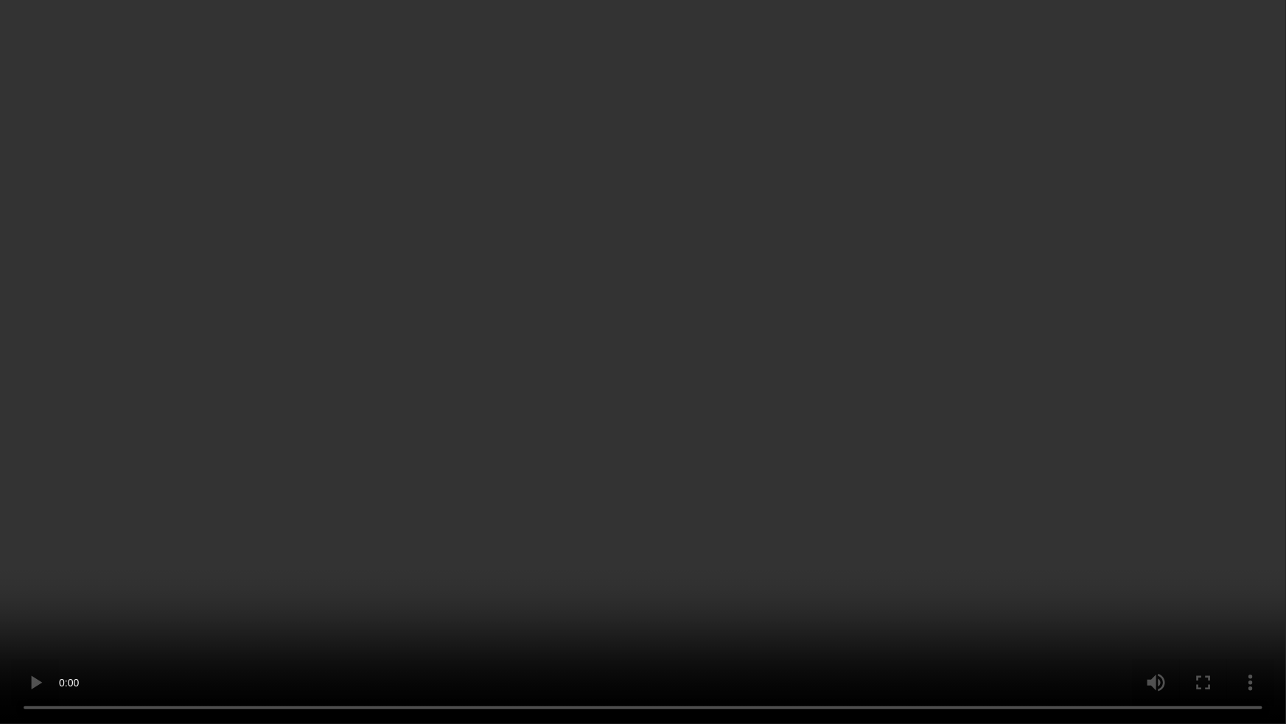
click at [656, 482] on video at bounding box center [643, 362] width 1286 height 724
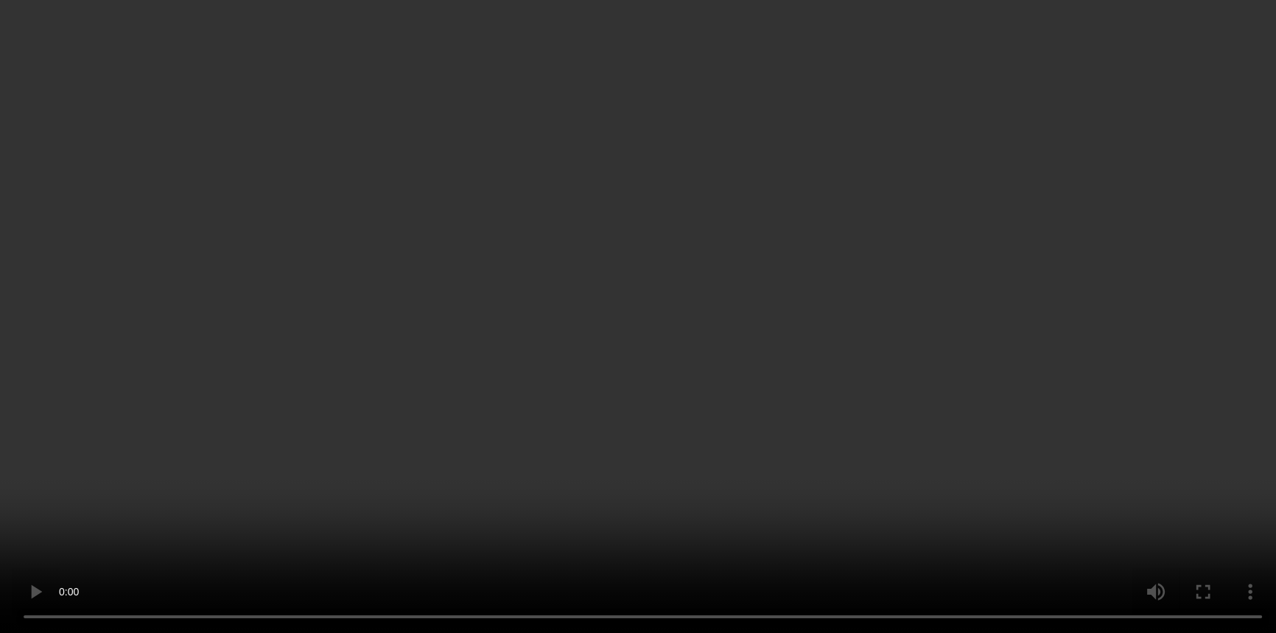
scroll to position [9045, 0]
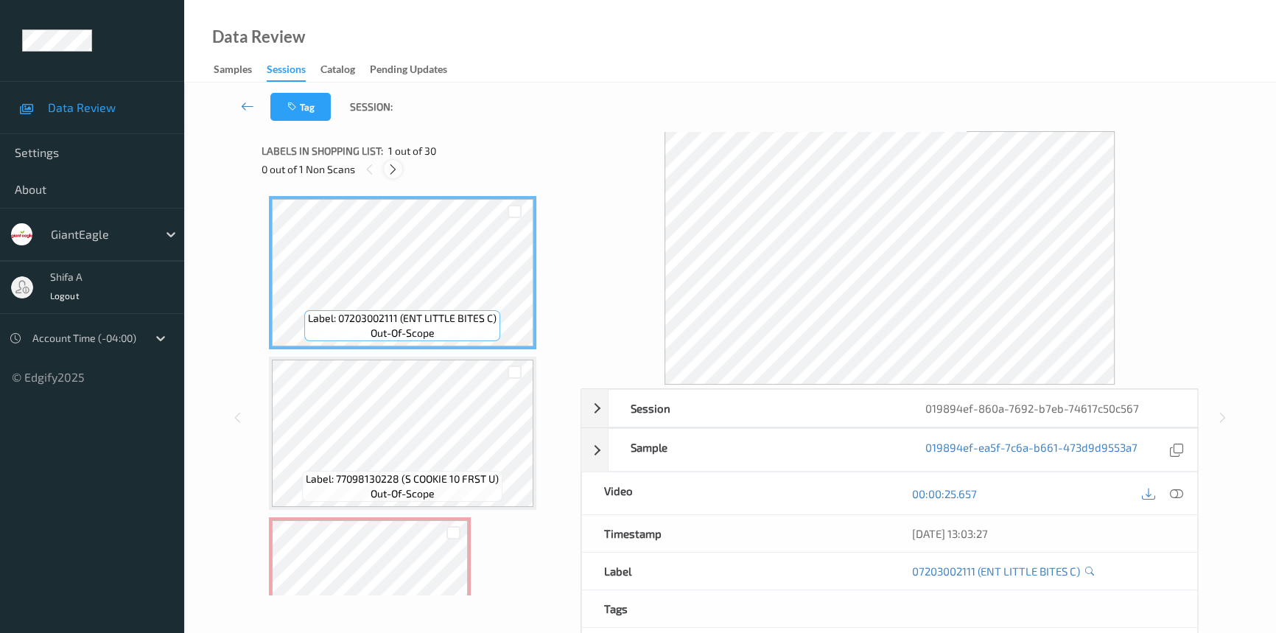
click at [393, 165] on icon at bounding box center [393, 169] width 13 height 13
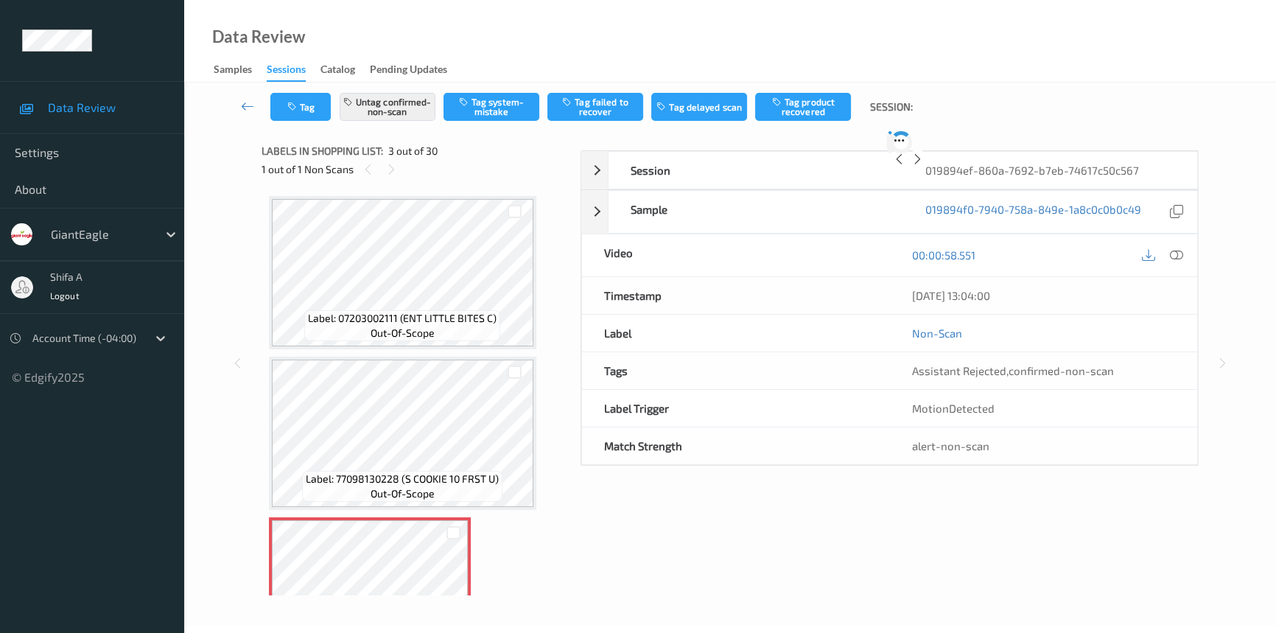
scroll to position [167, 0]
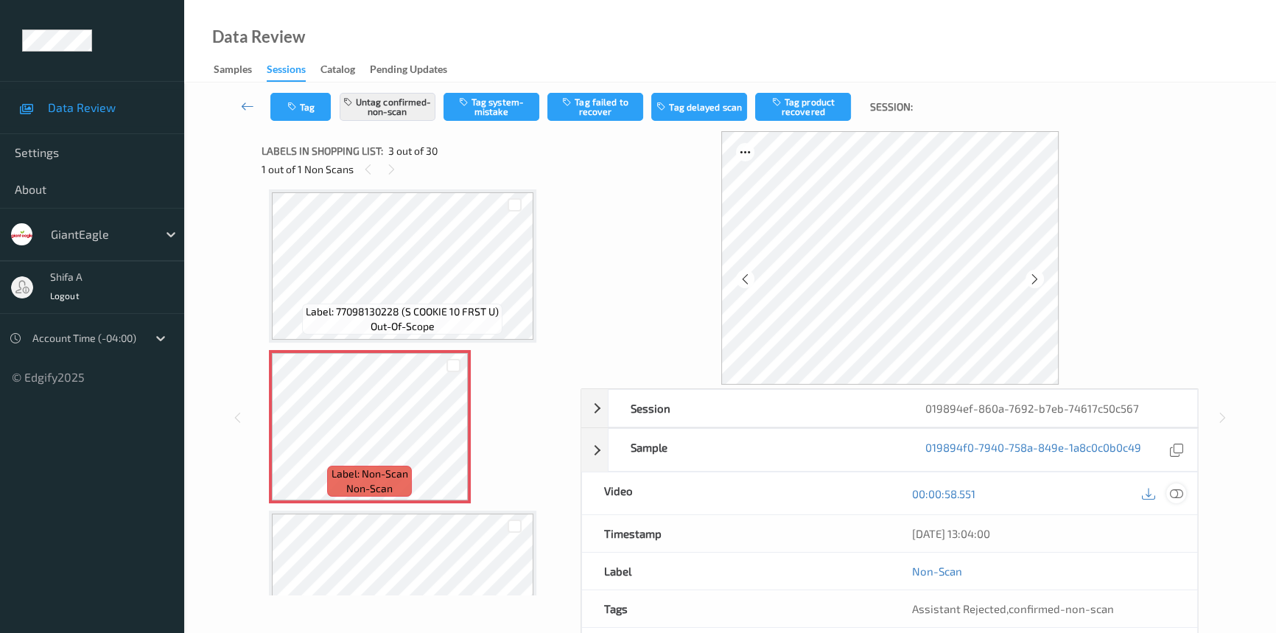
click at [1176, 495] on icon at bounding box center [1176, 493] width 13 height 13
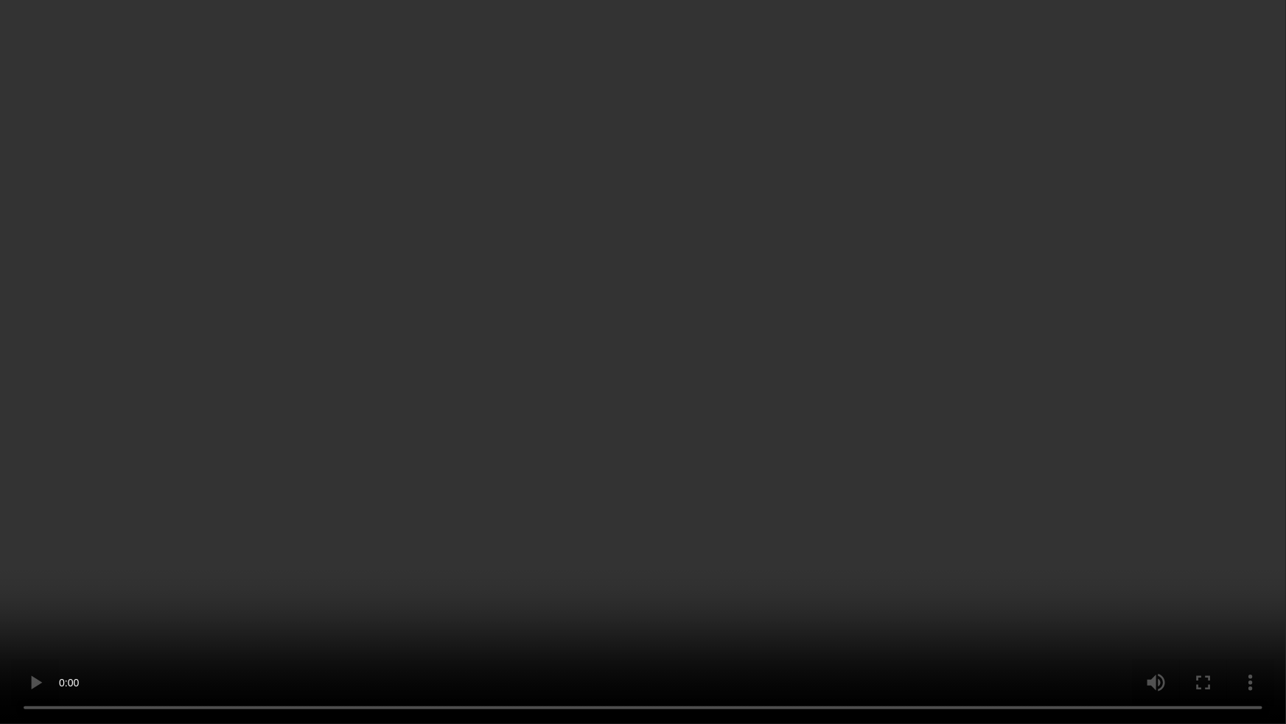
click at [817, 489] on video at bounding box center [643, 362] width 1286 height 724
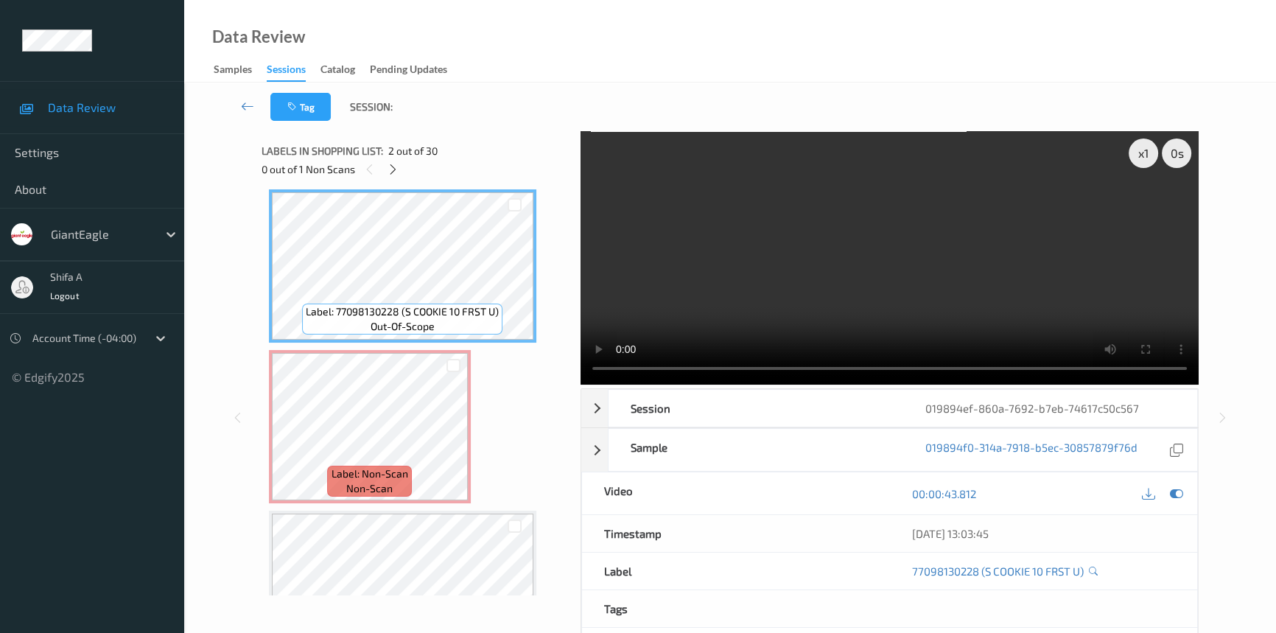
click at [969, 262] on video at bounding box center [890, 257] width 618 height 253
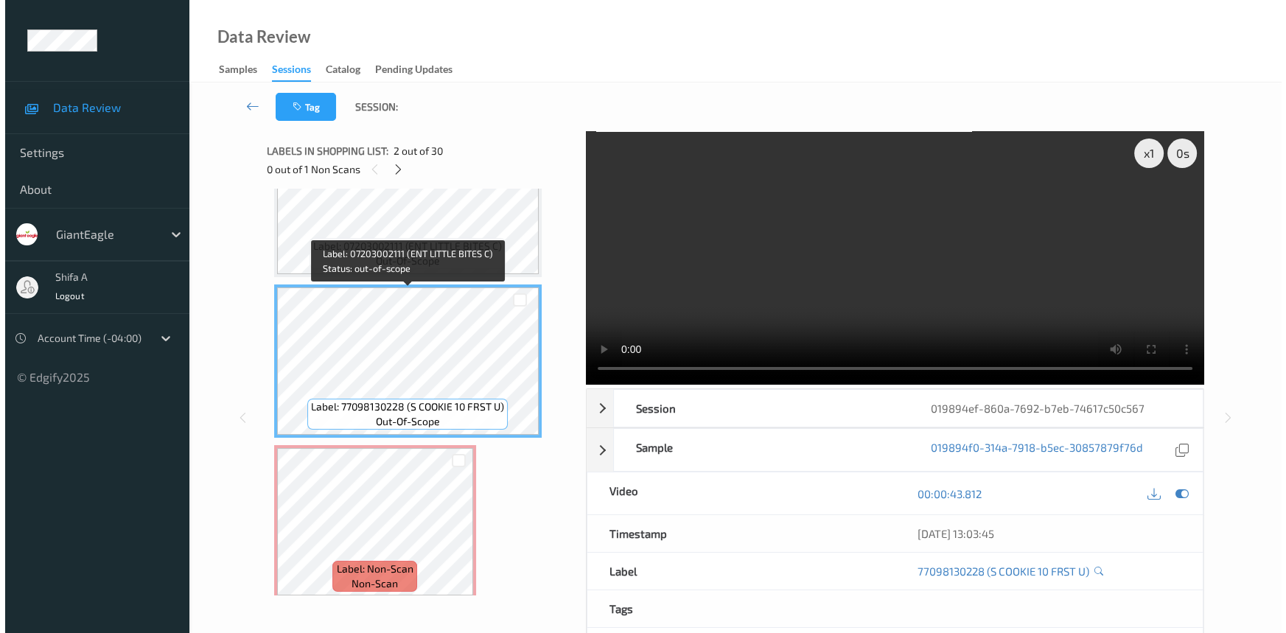
scroll to position [133, 0]
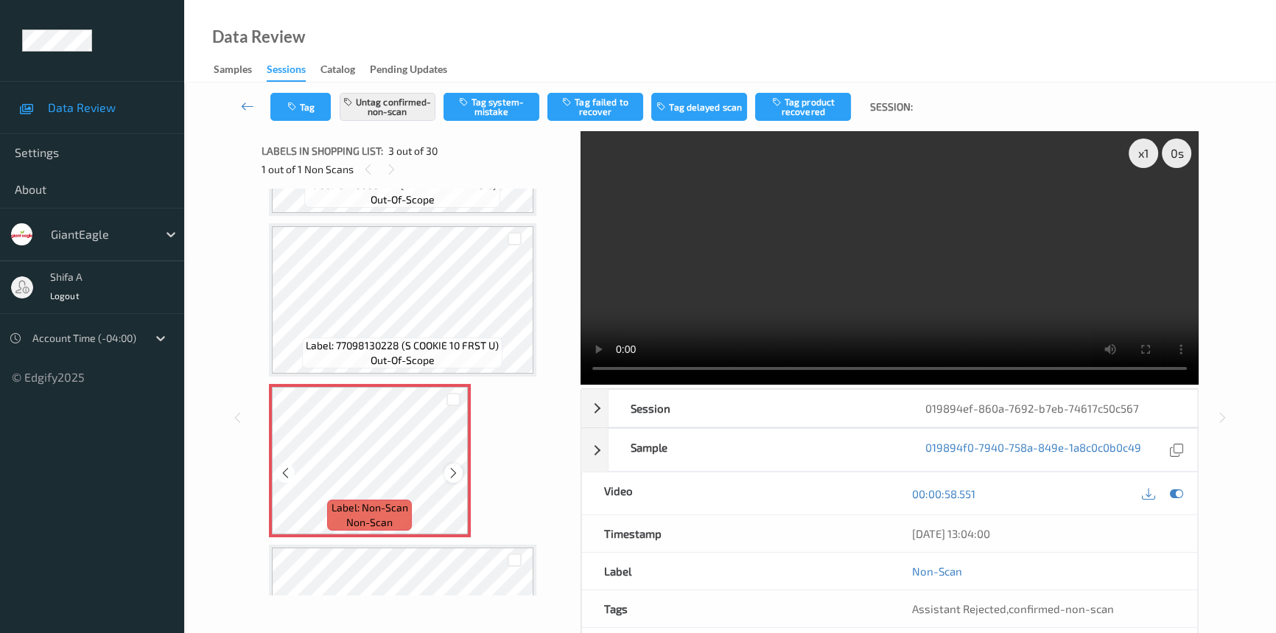
click at [455, 472] on icon at bounding box center [453, 472] width 13 height 13
click at [414, 109] on button "Untag confirmed-non-scan" at bounding box center [388, 107] width 96 height 28
click at [511, 103] on button "Tag system-mistake" at bounding box center [492, 107] width 96 height 28
click at [319, 108] on button "Tag" at bounding box center [300, 107] width 60 height 28
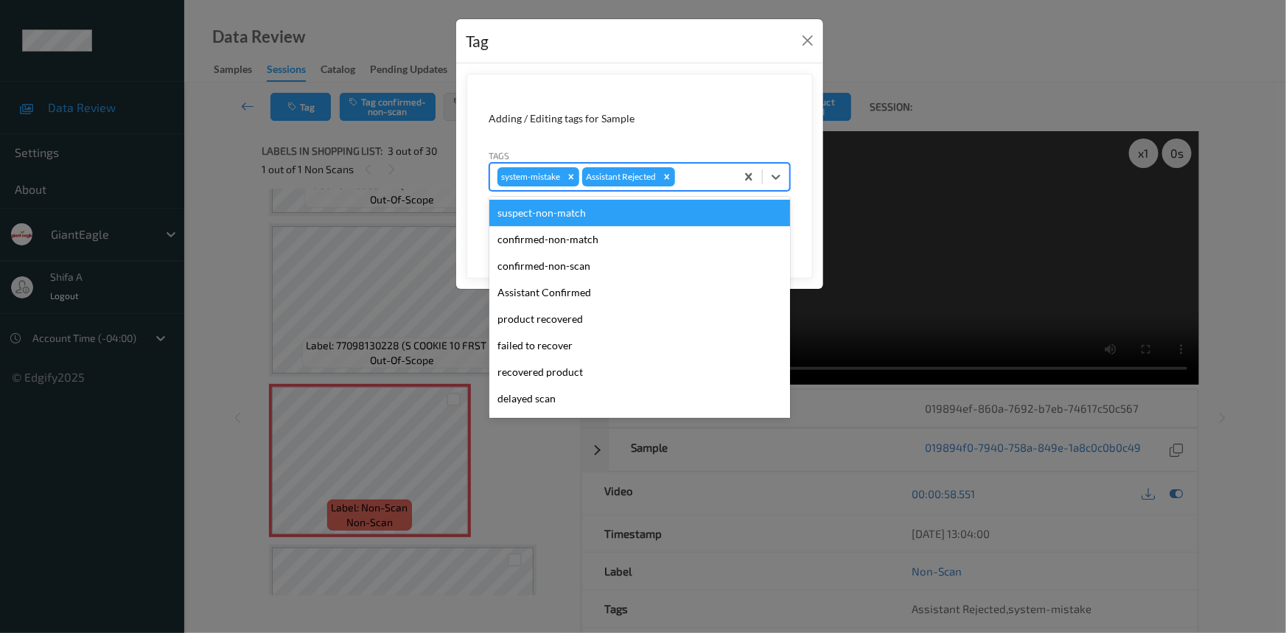
click at [698, 176] on div at bounding box center [703, 177] width 50 height 18
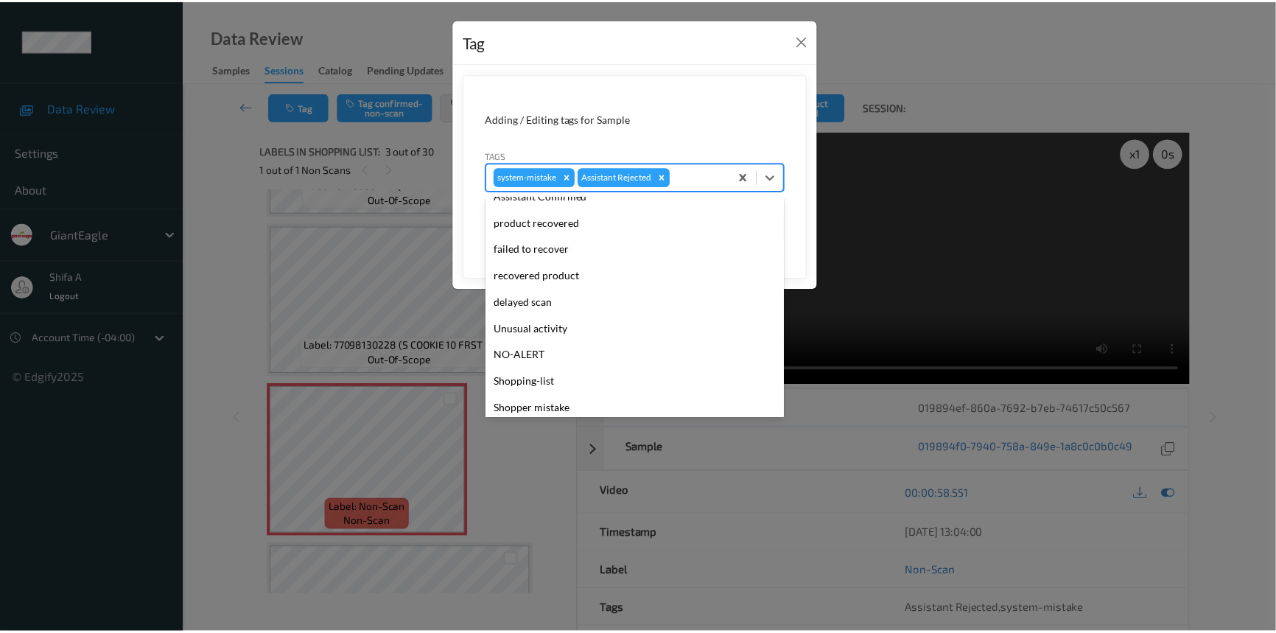
scroll to position [130, 0]
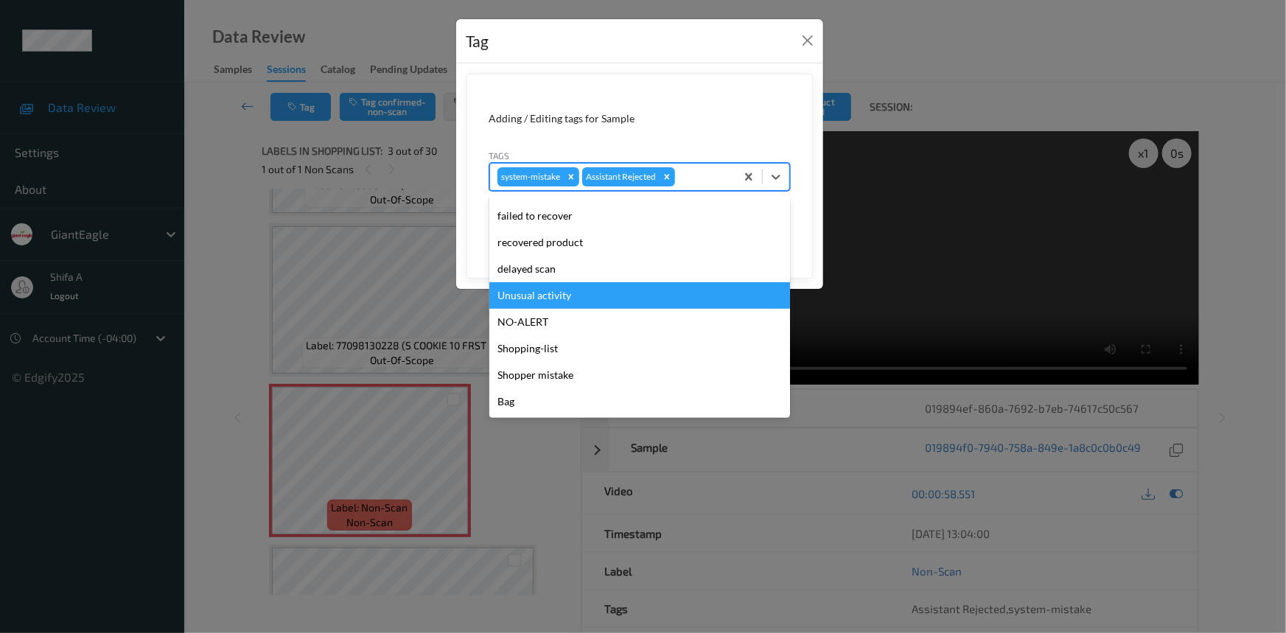
click at [559, 291] on div "Unusual activity" at bounding box center [639, 295] width 301 height 27
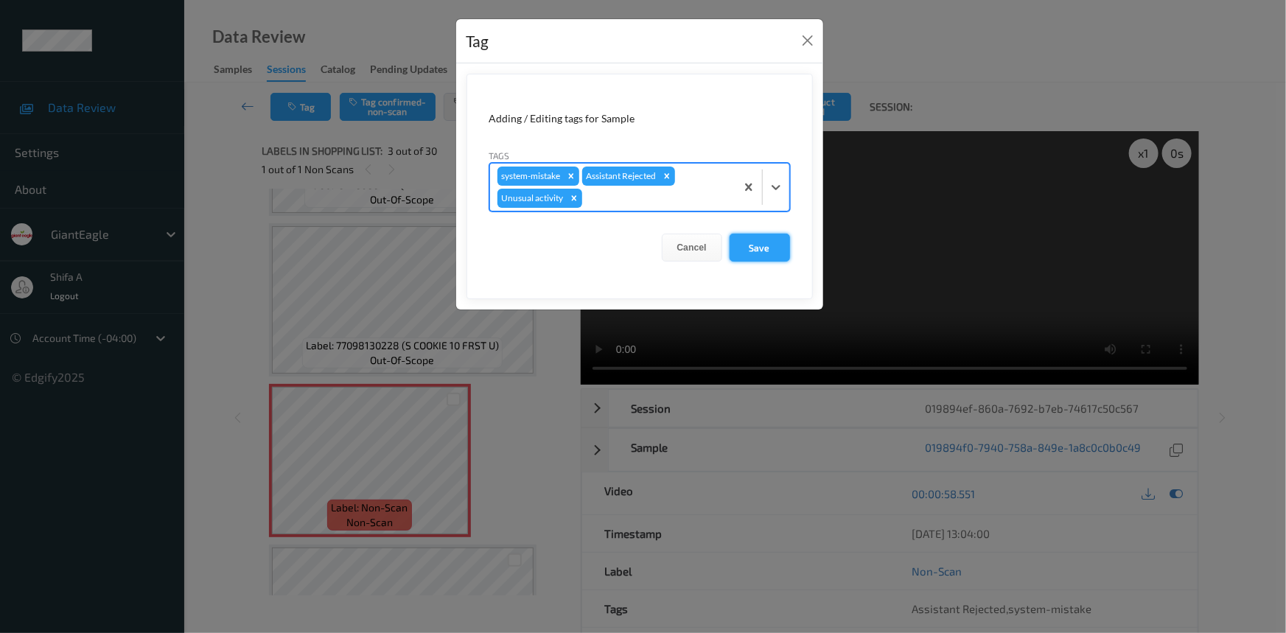
click at [766, 248] on button "Save" at bounding box center [759, 248] width 60 height 28
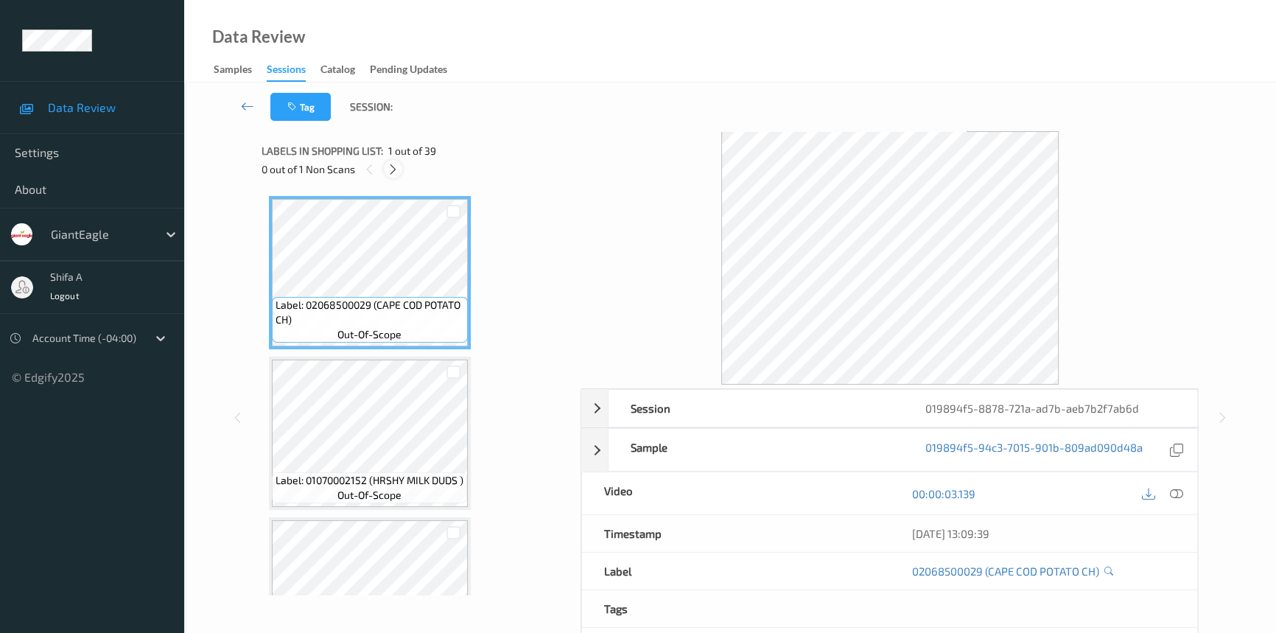
click at [394, 168] on icon at bounding box center [393, 169] width 13 height 13
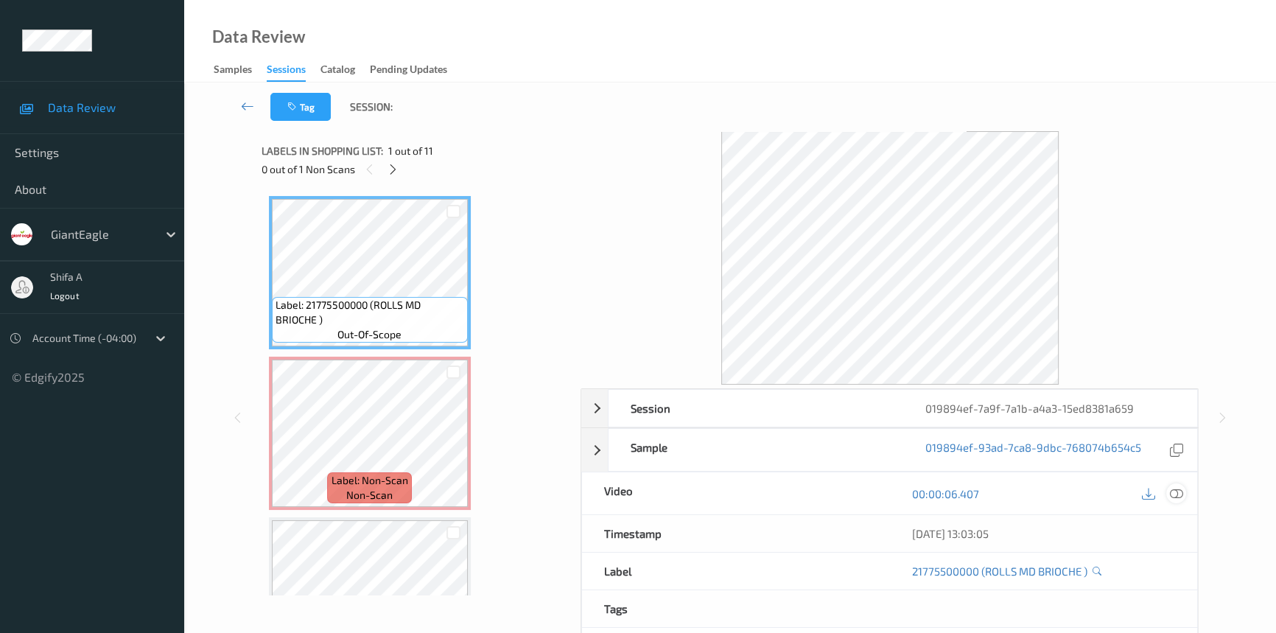
click at [1176, 491] on icon at bounding box center [1176, 493] width 13 height 13
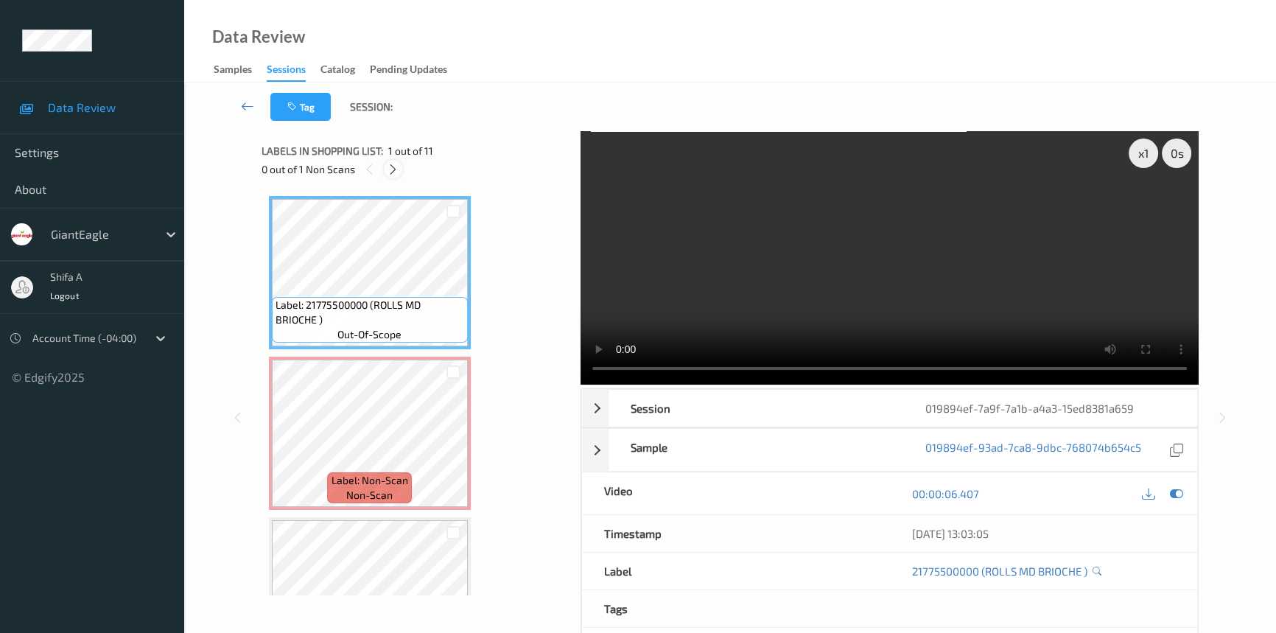
click at [395, 172] on icon at bounding box center [393, 169] width 13 height 13
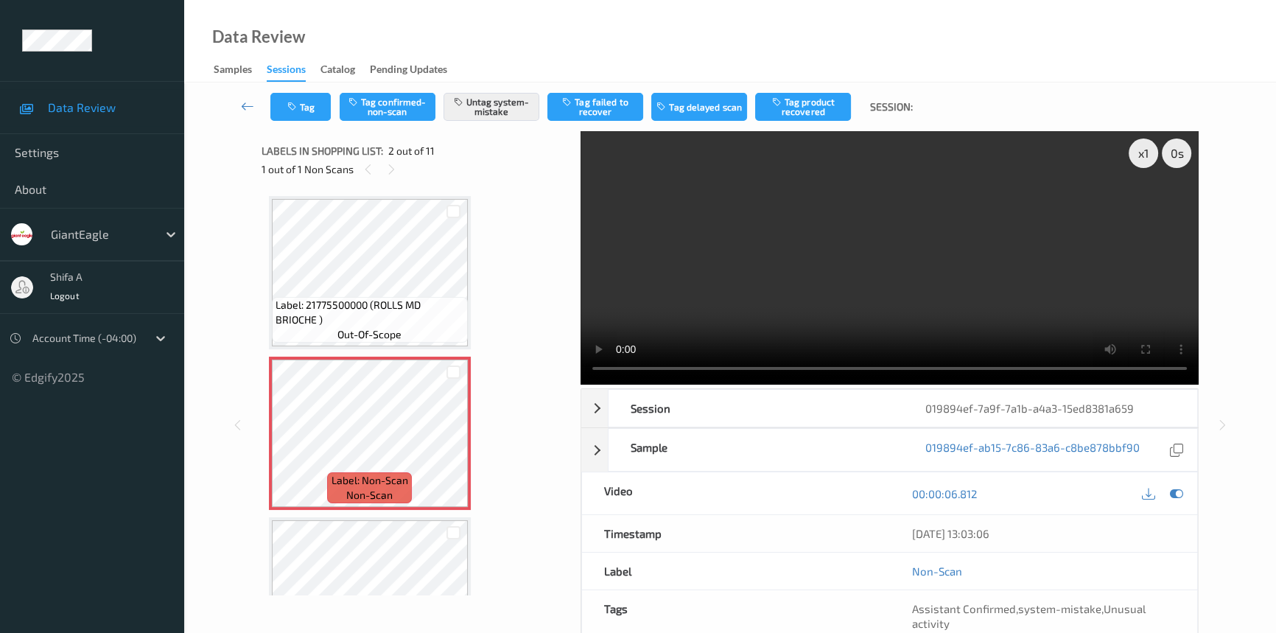
scroll to position [7, 0]
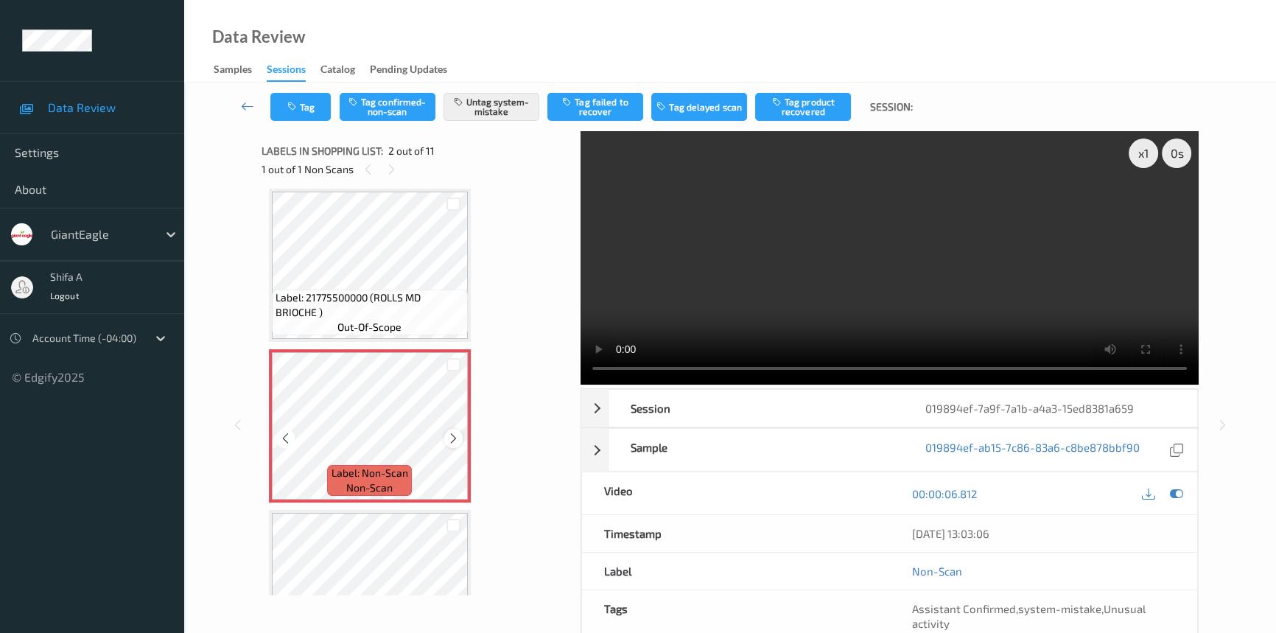
click at [455, 432] on icon at bounding box center [453, 438] width 13 height 13
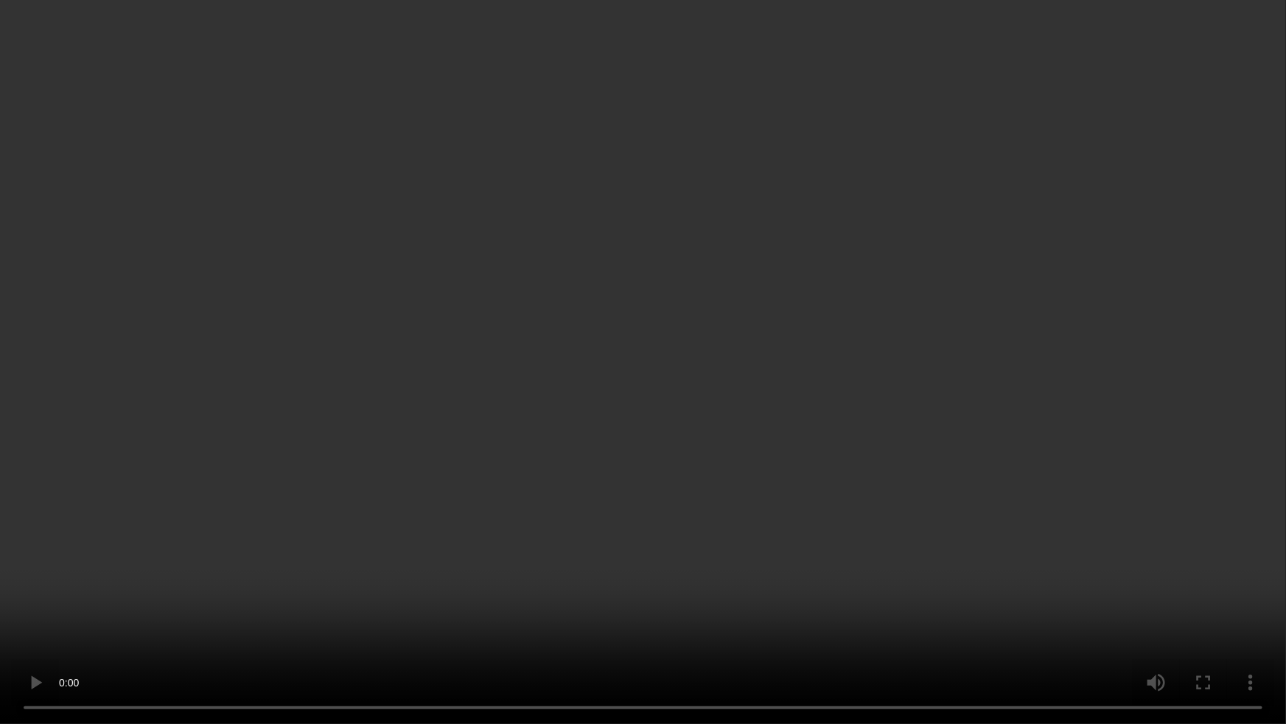
click at [1035, 404] on video at bounding box center [643, 362] width 1286 height 724
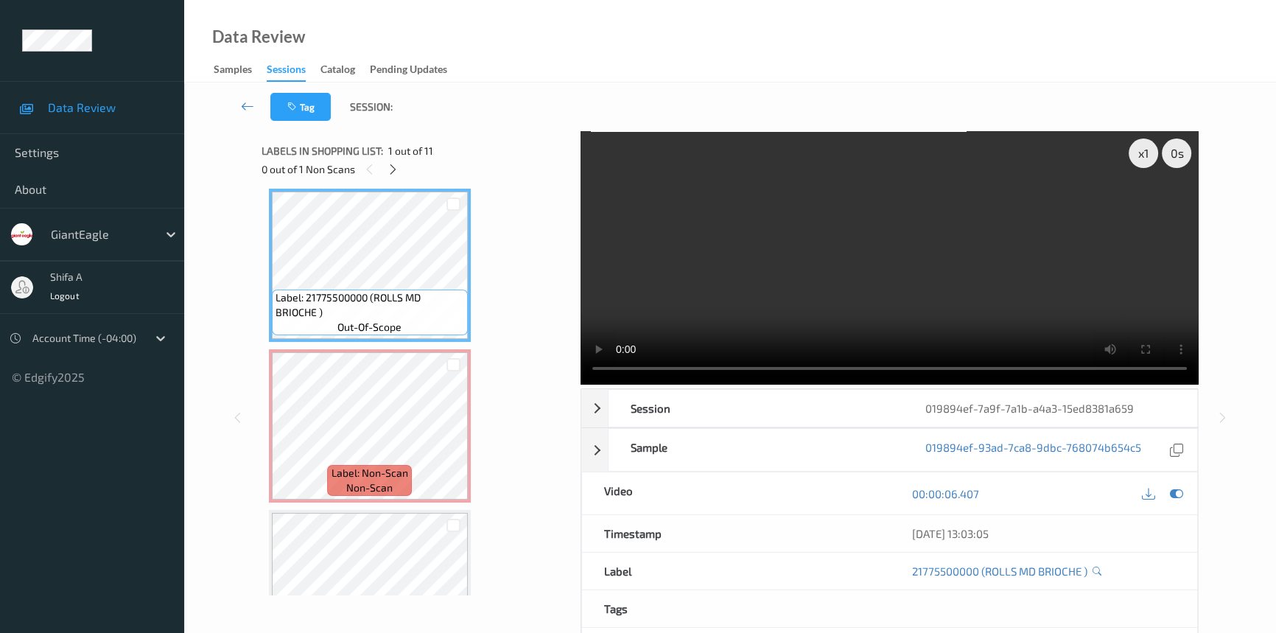
click at [959, 175] on video at bounding box center [890, 257] width 618 height 253
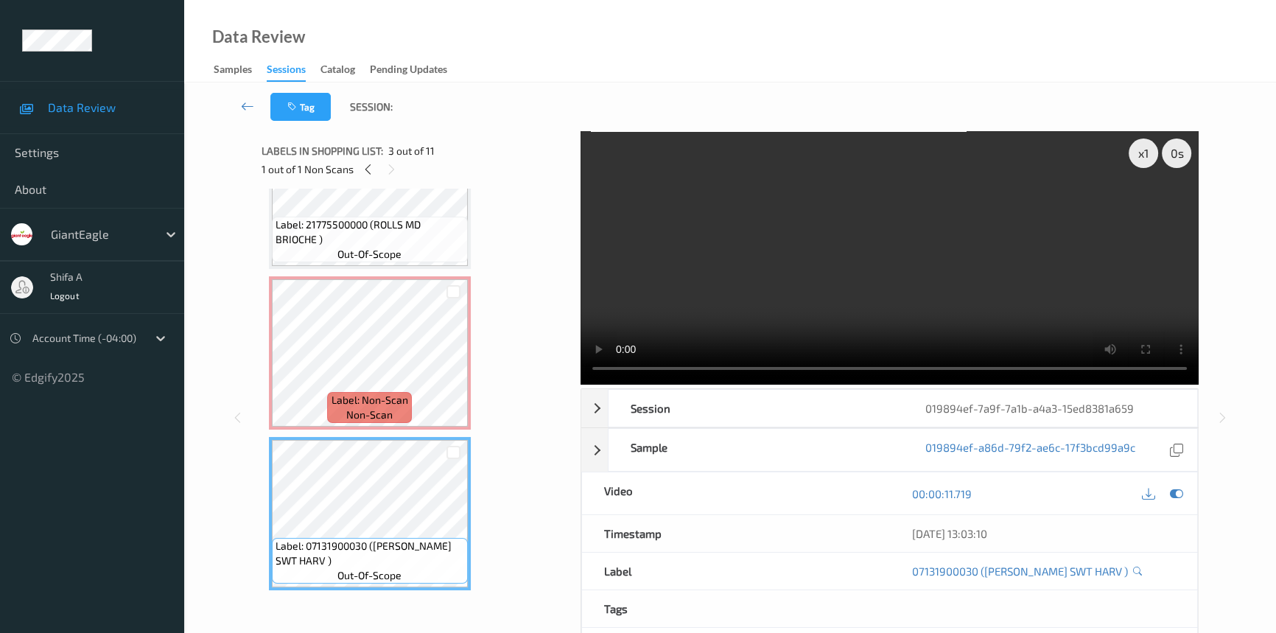
scroll to position [74, 0]
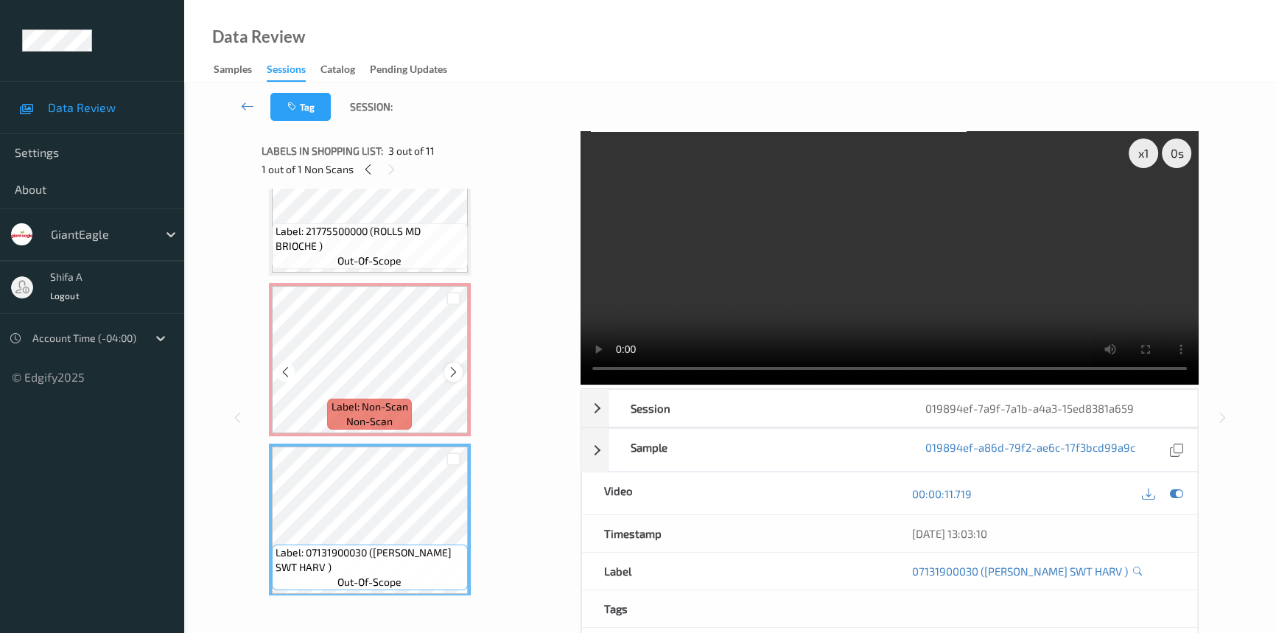
click at [456, 371] on icon at bounding box center [453, 371] width 13 height 13
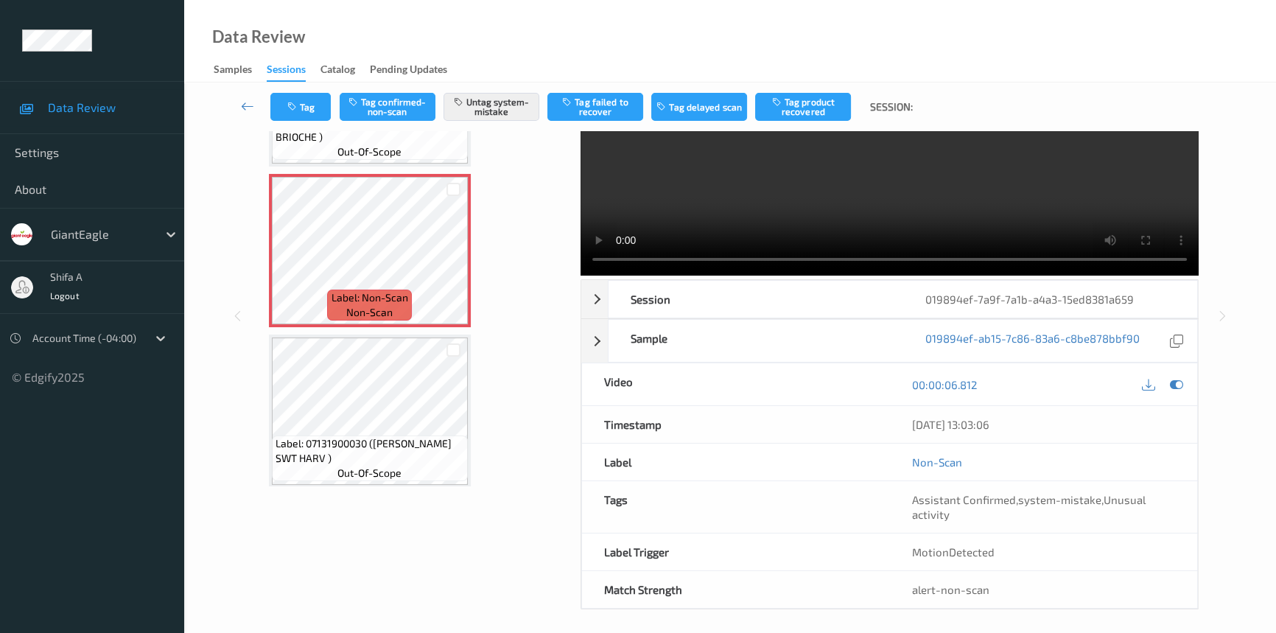
scroll to position [114, 0]
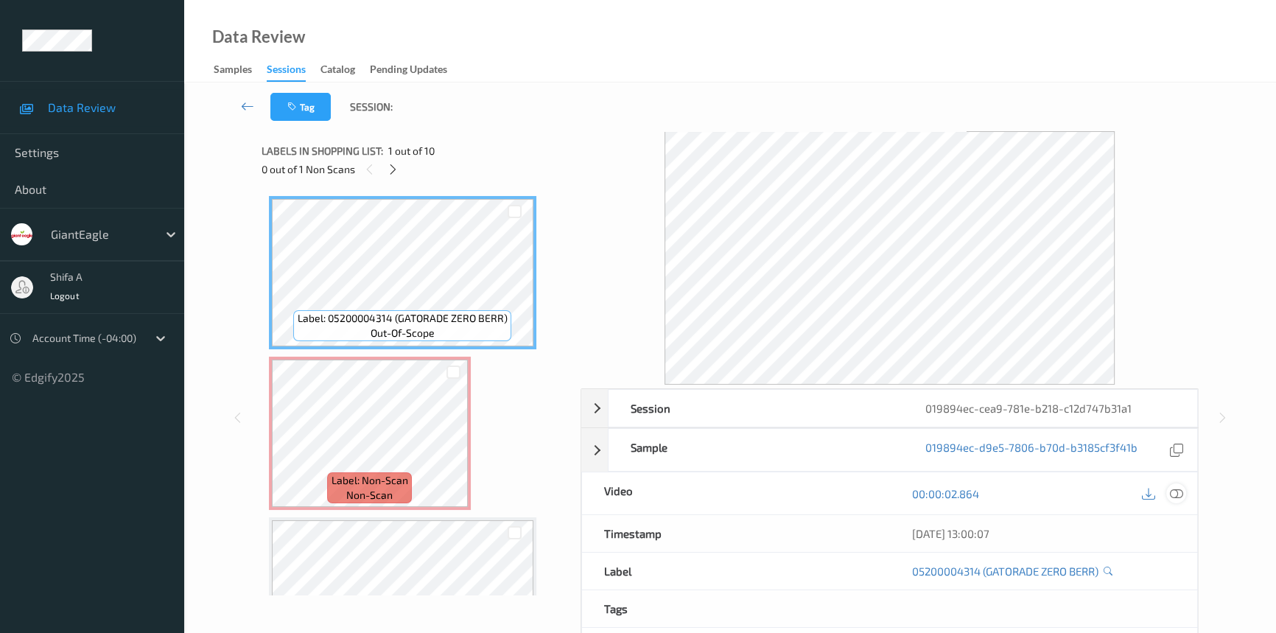
click at [1177, 494] on icon at bounding box center [1176, 493] width 13 height 13
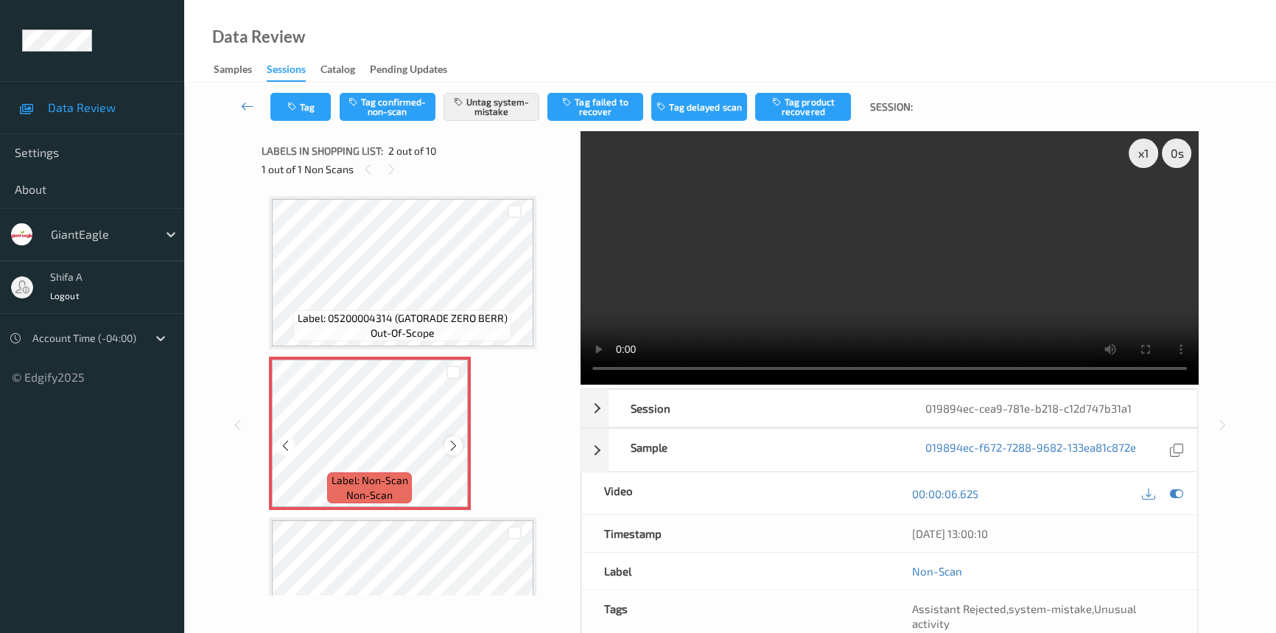
click at [448, 449] on icon at bounding box center [453, 445] width 13 height 13
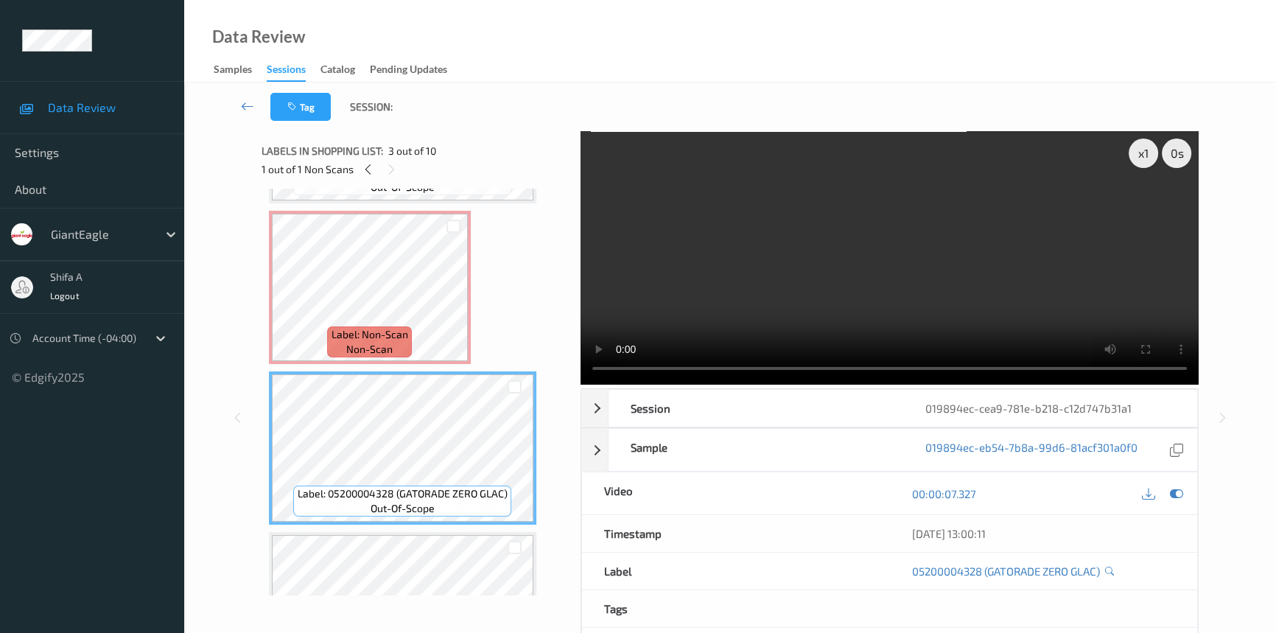
scroll to position [66, 0]
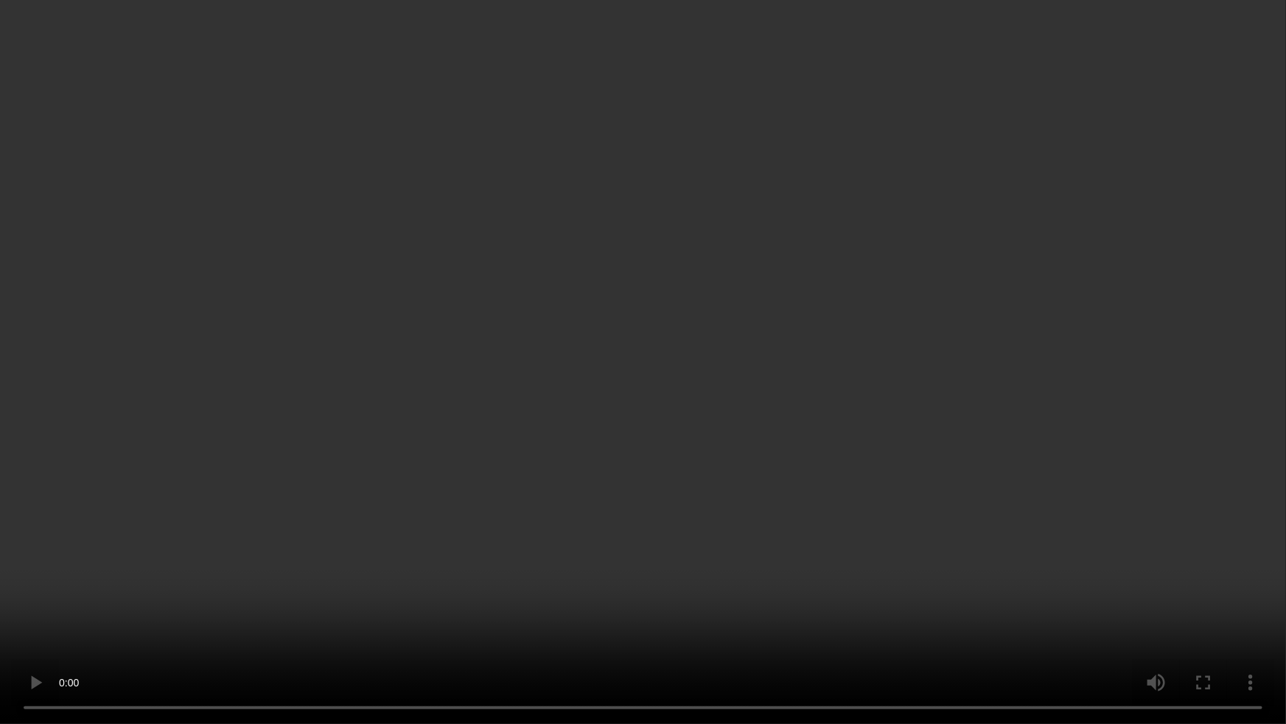
click at [1035, 414] on video at bounding box center [643, 362] width 1286 height 724
click at [1096, 420] on video at bounding box center [643, 362] width 1286 height 724
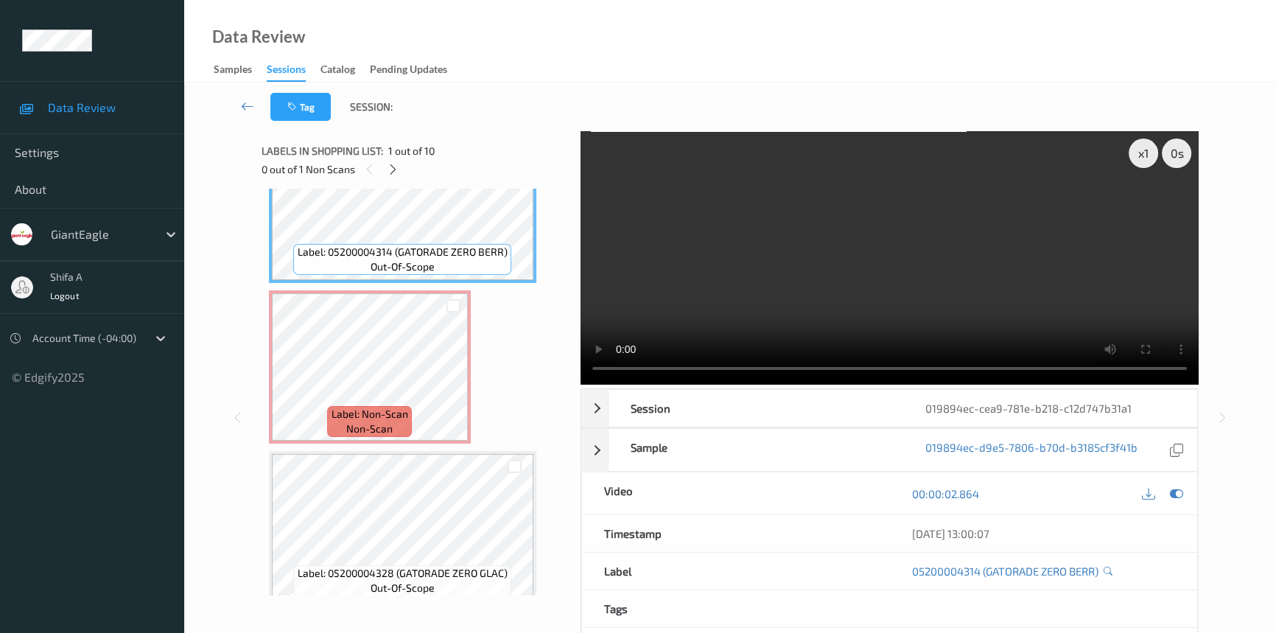
click at [1019, 264] on video at bounding box center [890, 257] width 618 height 253
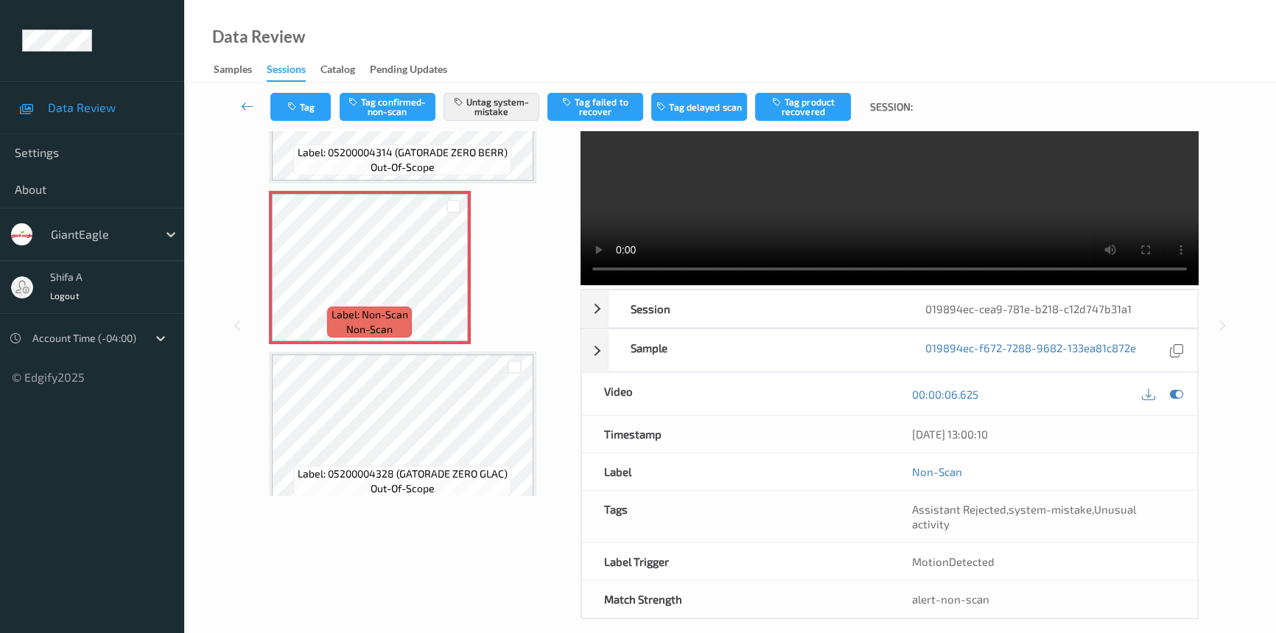
scroll to position [0, 0]
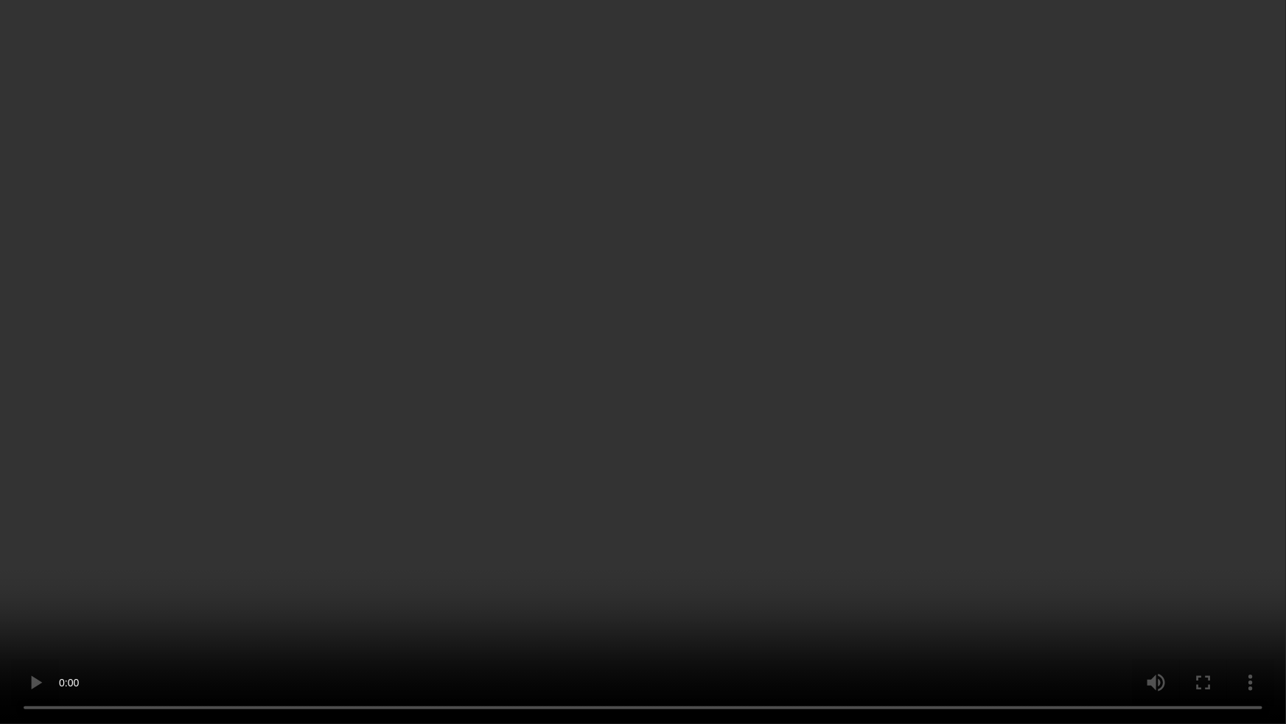
click at [1146, 309] on video at bounding box center [643, 362] width 1286 height 724
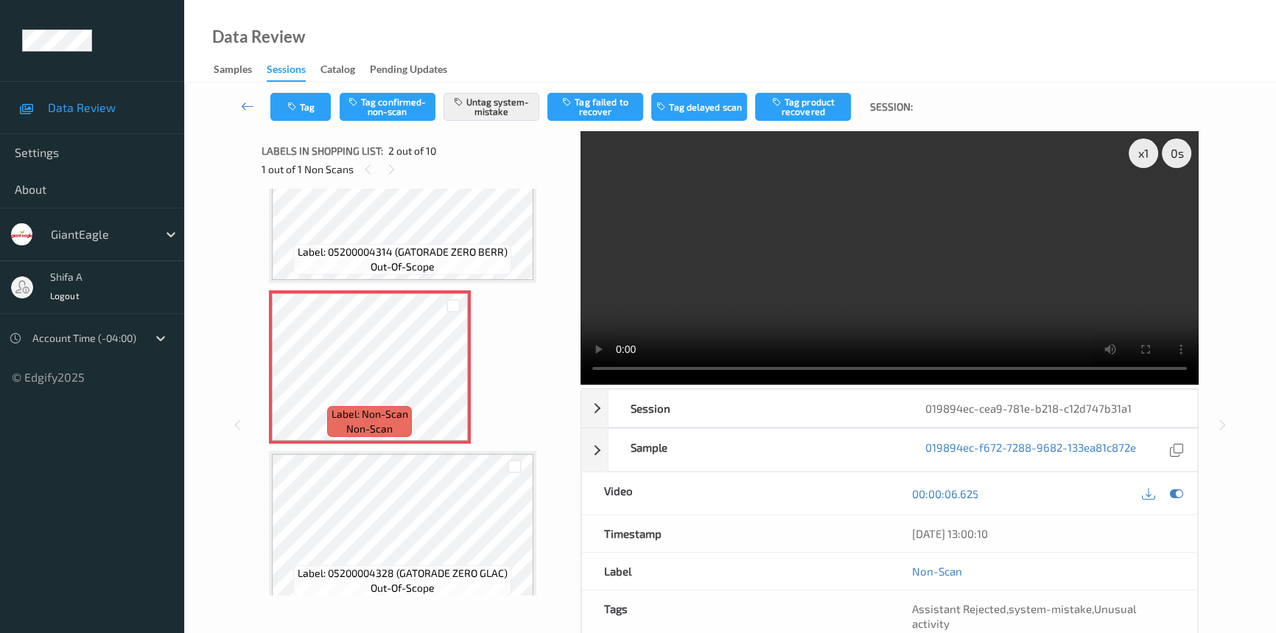
click at [877, 273] on video at bounding box center [890, 257] width 618 height 253
click at [508, 113] on button "Untag system-mistake" at bounding box center [492, 107] width 96 height 28
click at [295, 103] on icon "button" at bounding box center [293, 107] width 13 height 10
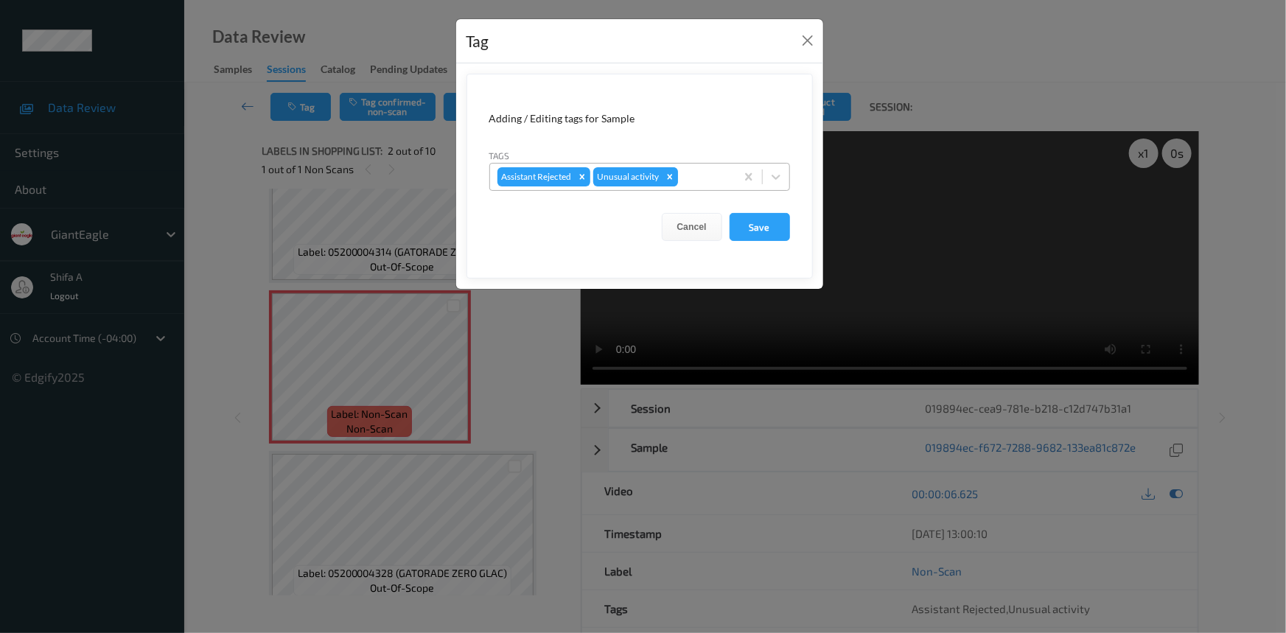
click at [668, 178] on icon "Remove Unusual activity" at bounding box center [670, 177] width 10 height 10
click at [760, 232] on button "Save" at bounding box center [759, 227] width 60 height 28
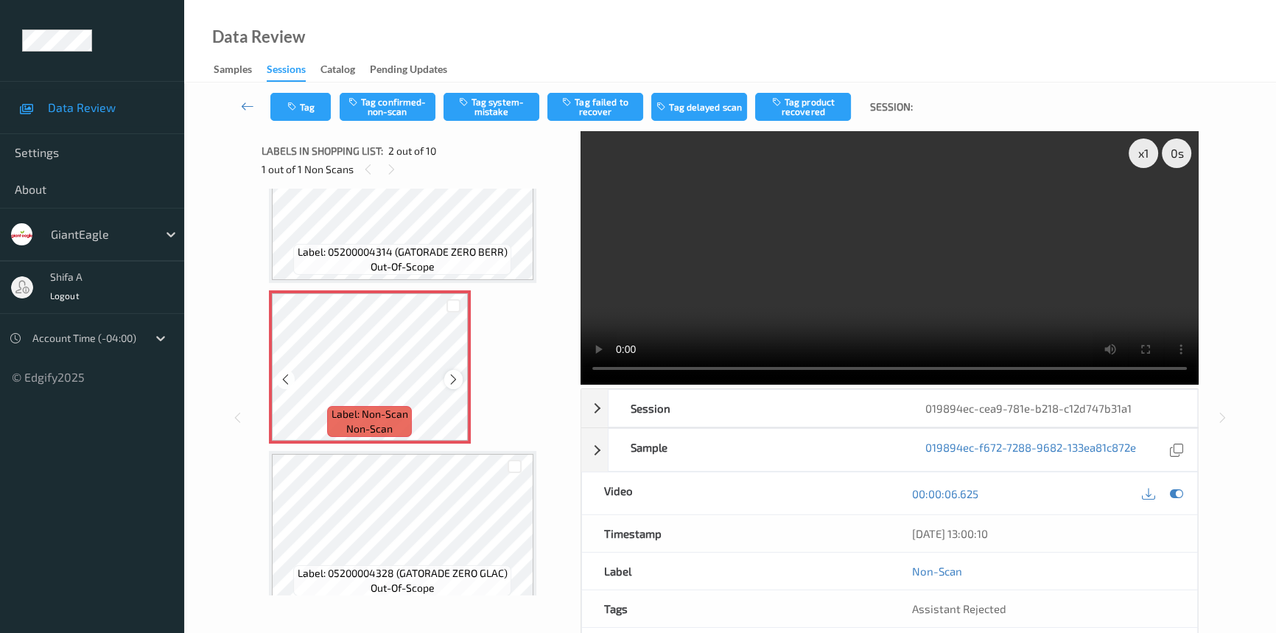
click at [458, 377] on icon at bounding box center [453, 379] width 13 height 13
click at [405, 114] on button "Tag confirmed-non-scan" at bounding box center [388, 107] width 96 height 28
click at [835, 110] on button "Tag product recovered" at bounding box center [803, 107] width 96 height 28
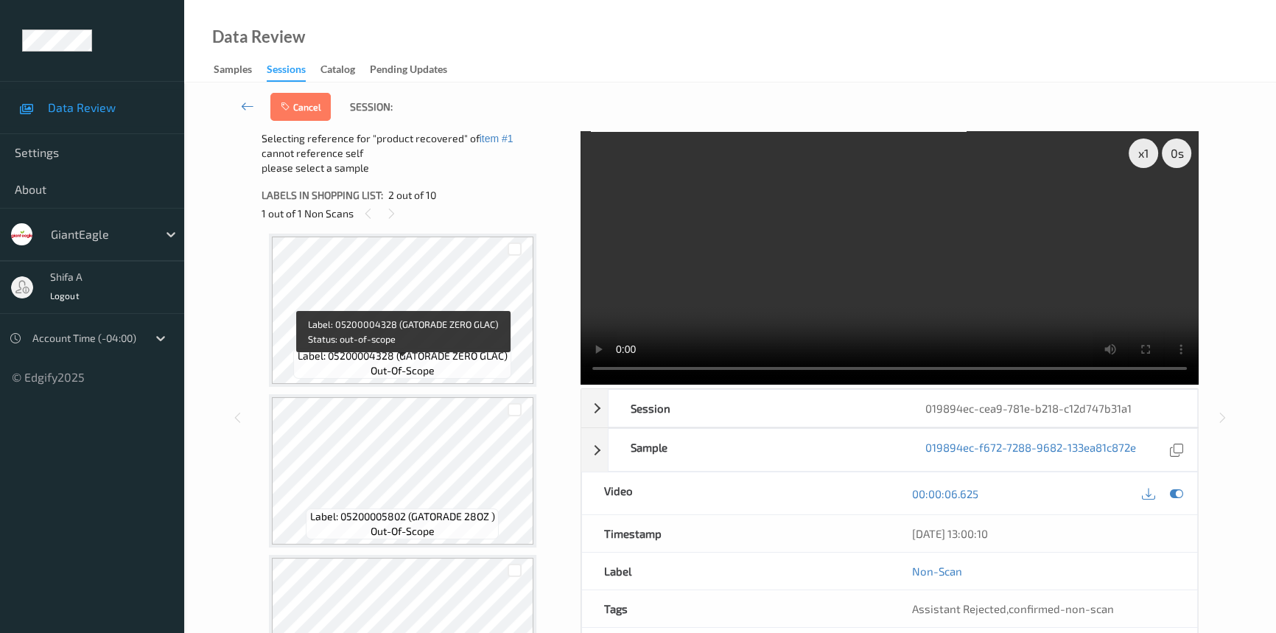
scroll to position [402, 0]
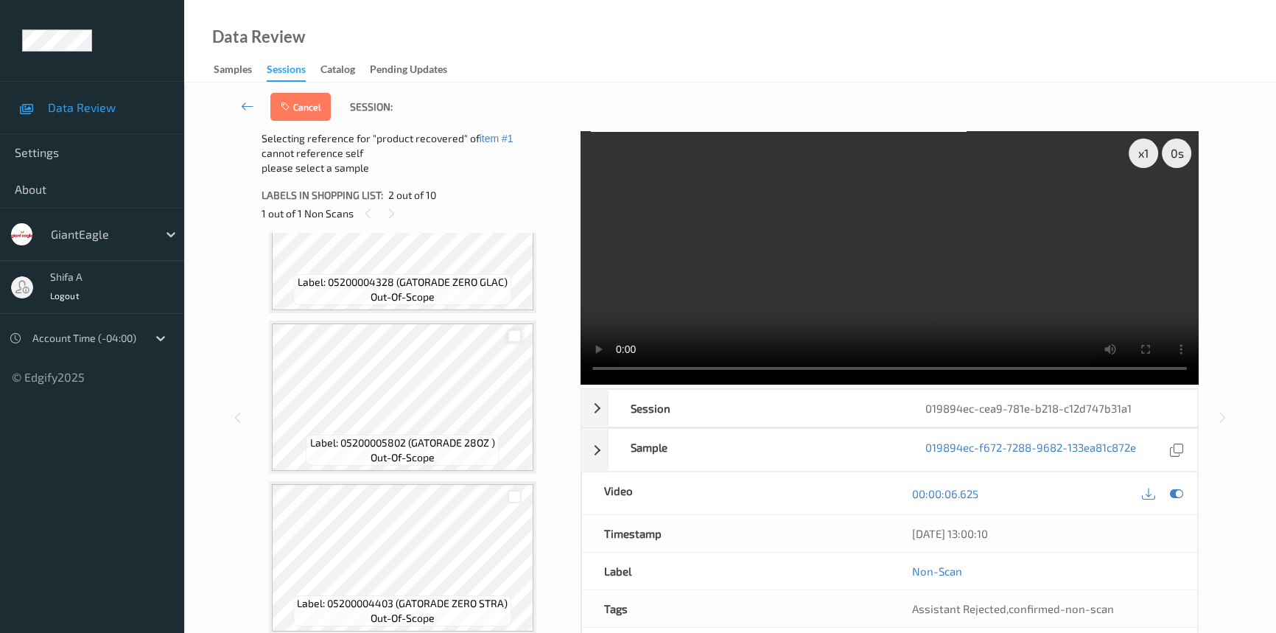
click at [511, 335] on div at bounding box center [515, 336] width 14 height 14
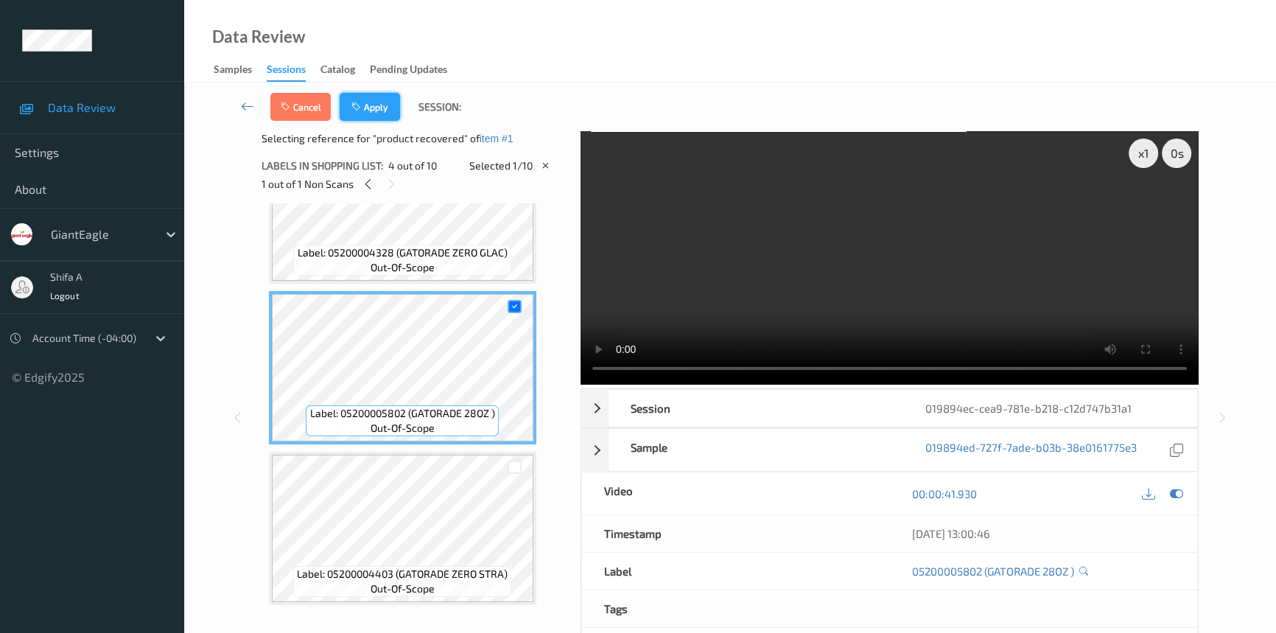
click at [372, 105] on button "Apply" at bounding box center [370, 107] width 60 height 28
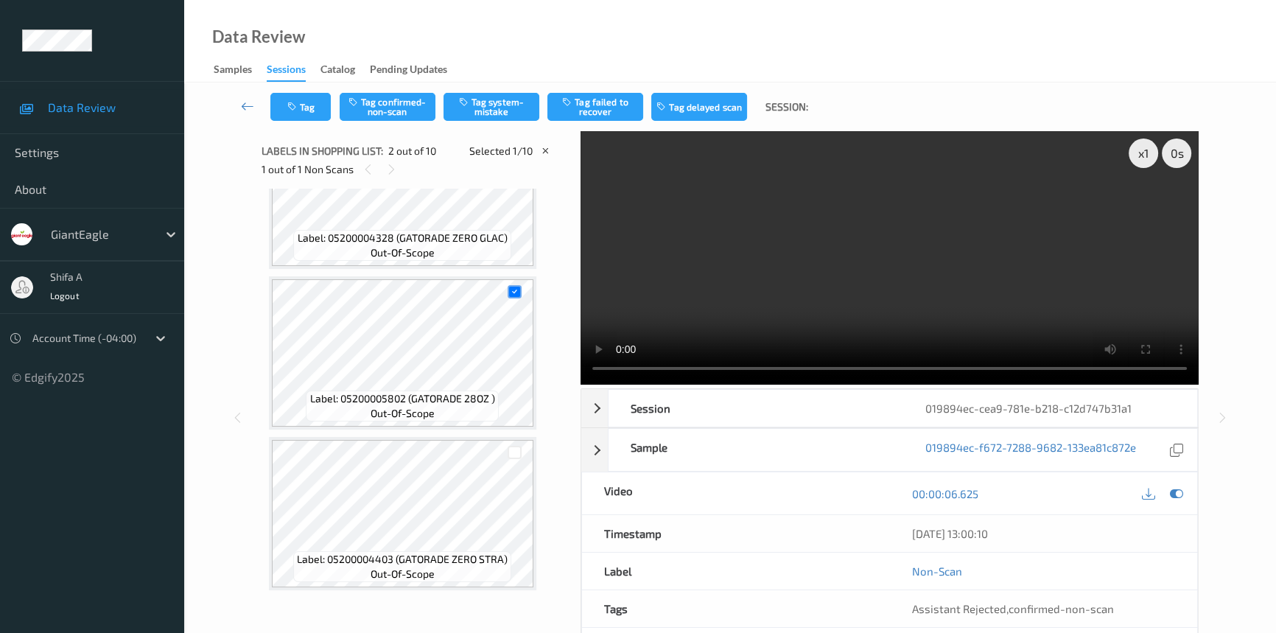
scroll to position [7, 0]
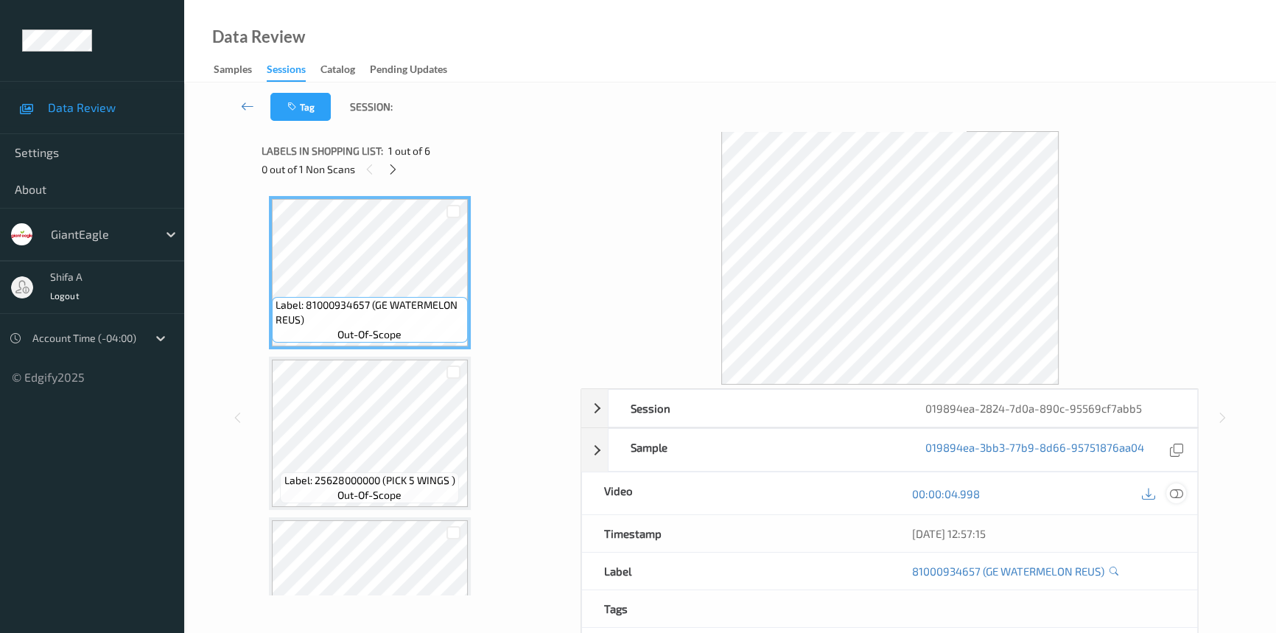
click at [1175, 487] on icon at bounding box center [1176, 493] width 13 height 13
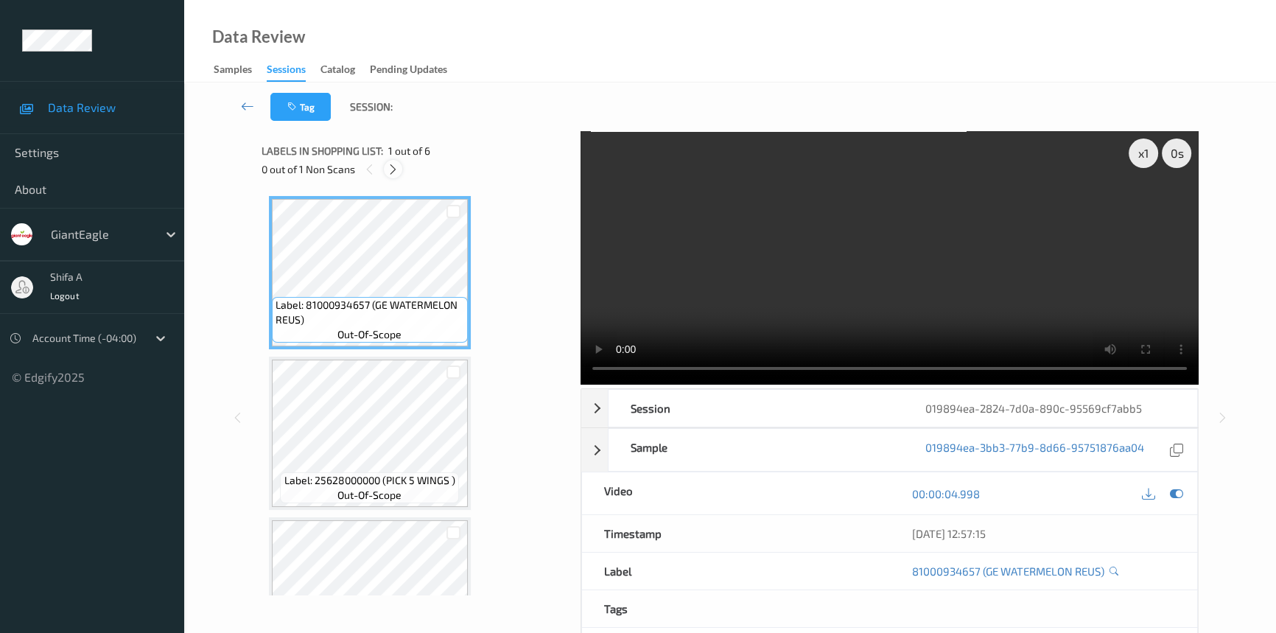
click at [388, 173] on icon at bounding box center [393, 169] width 13 height 13
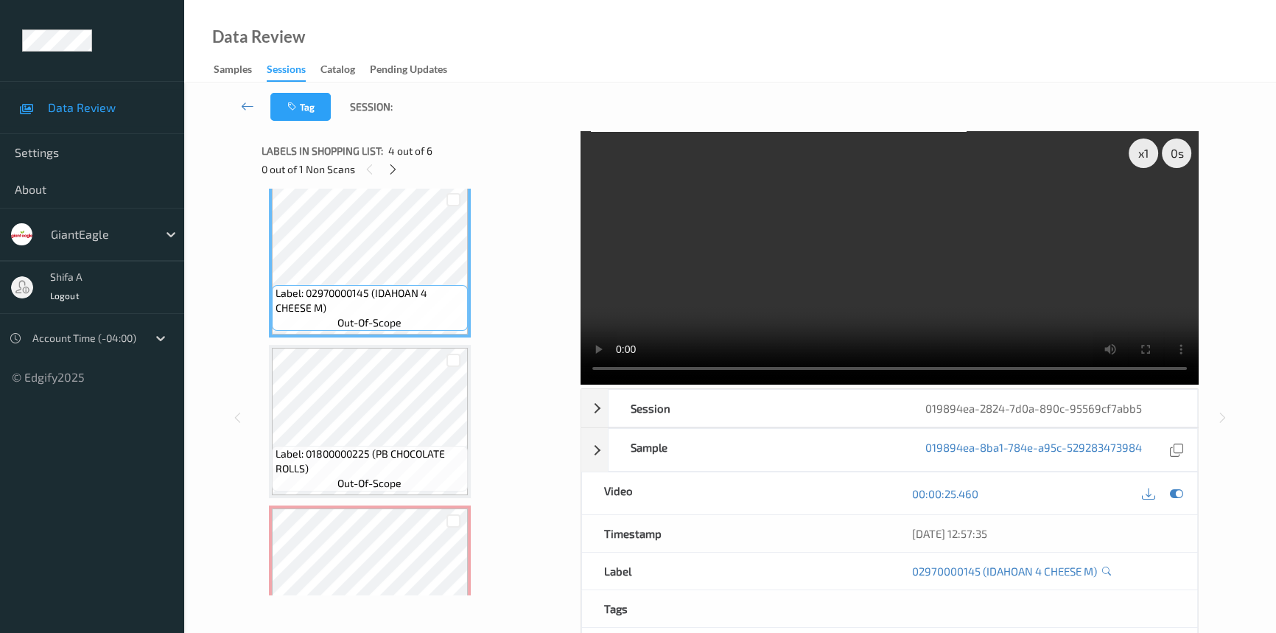
scroll to position [471, 0]
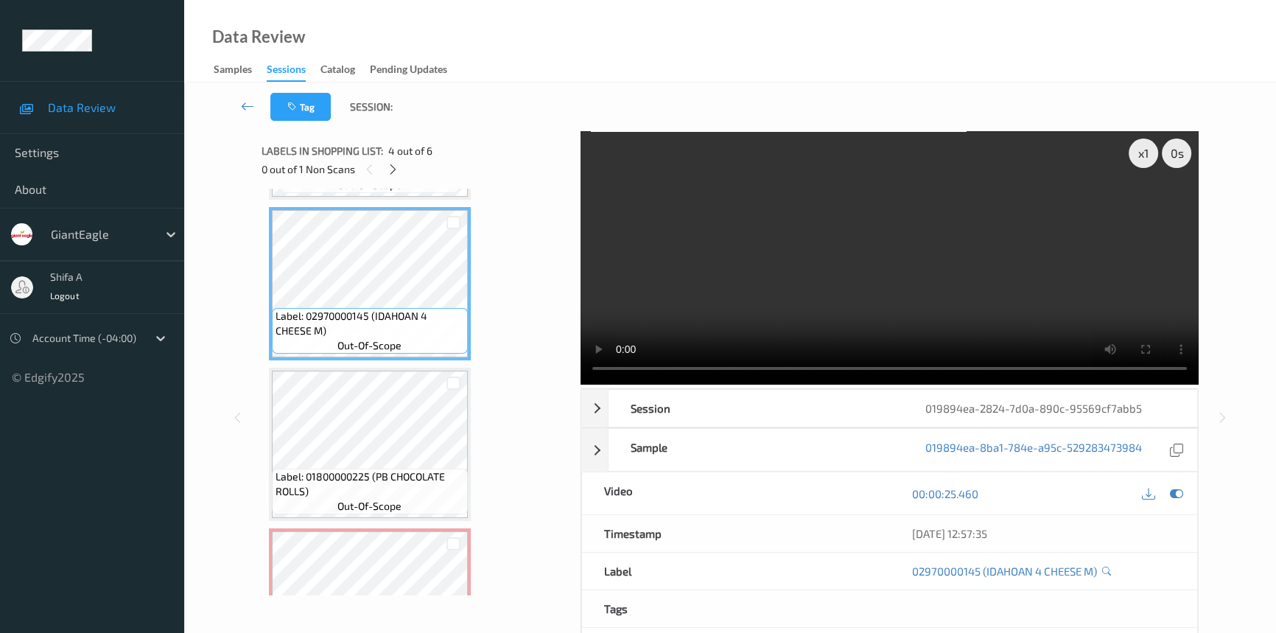
click at [855, 228] on video at bounding box center [890, 257] width 618 height 253
click at [393, 163] on icon at bounding box center [393, 169] width 13 height 13
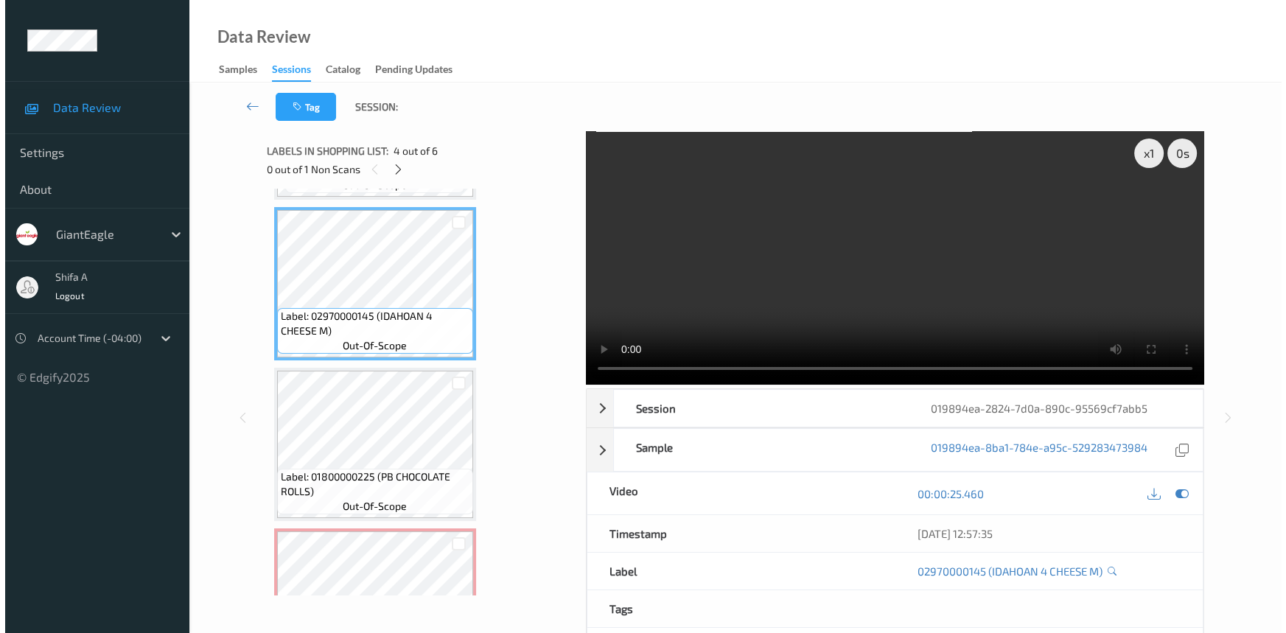
scroll to position [561, 0]
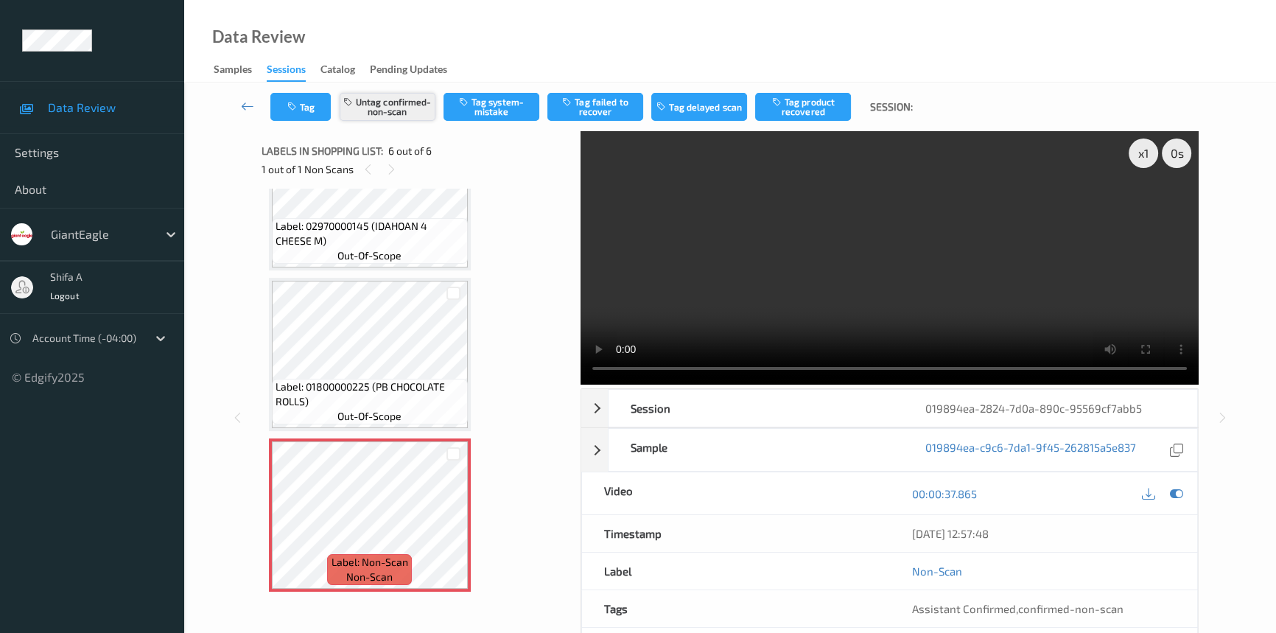
click at [394, 99] on button "Untag confirmed-non-scan" at bounding box center [388, 107] width 96 height 28
click at [481, 107] on button "Tag system-mistake" at bounding box center [492, 107] width 96 height 28
click at [292, 109] on icon "button" at bounding box center [293, 107] width 13 height 10
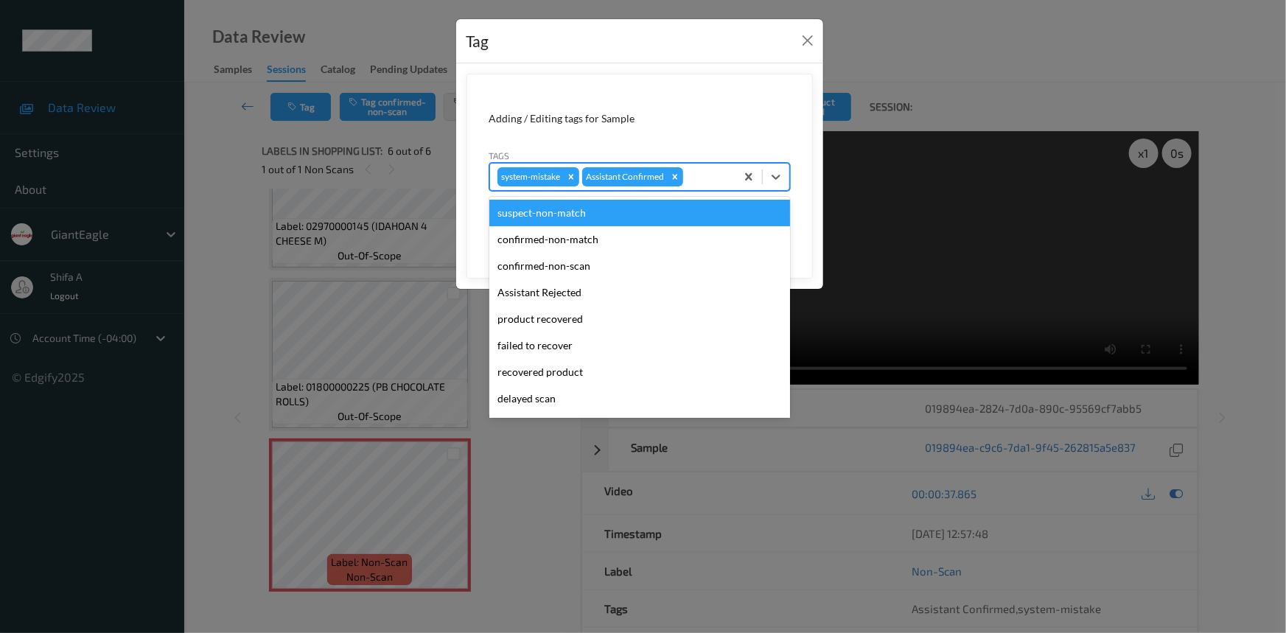
click at [711, 177] on div at bounding box center [707, 177] width 42 height 18
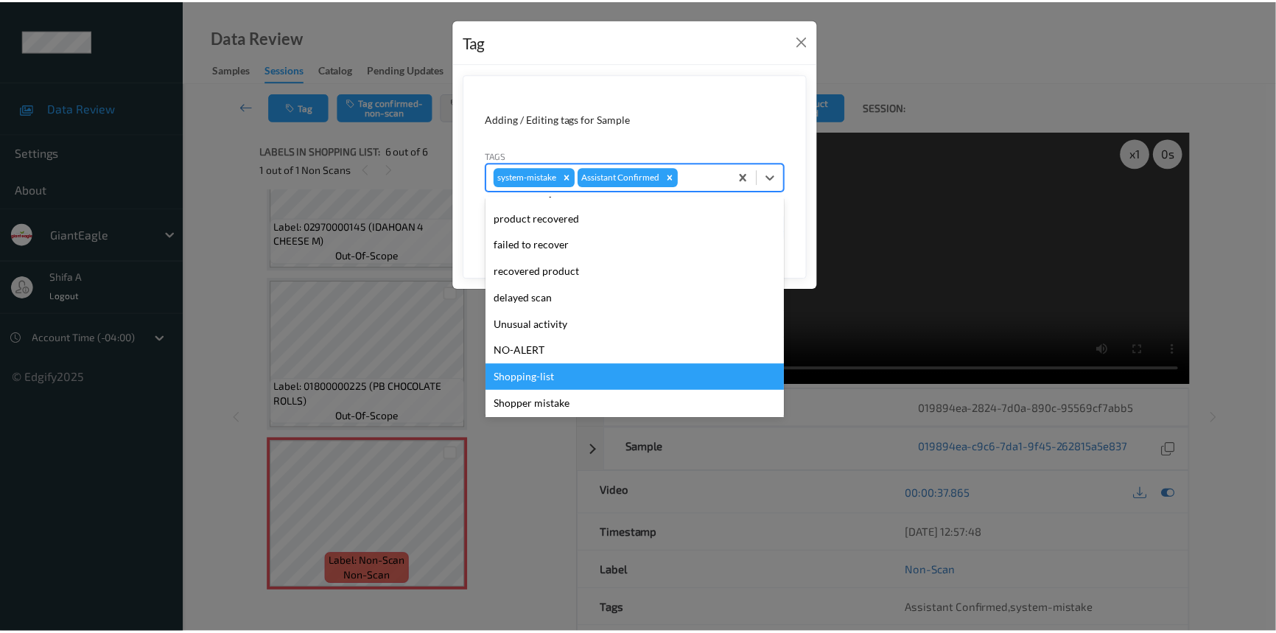
scroll to position [130, 0]
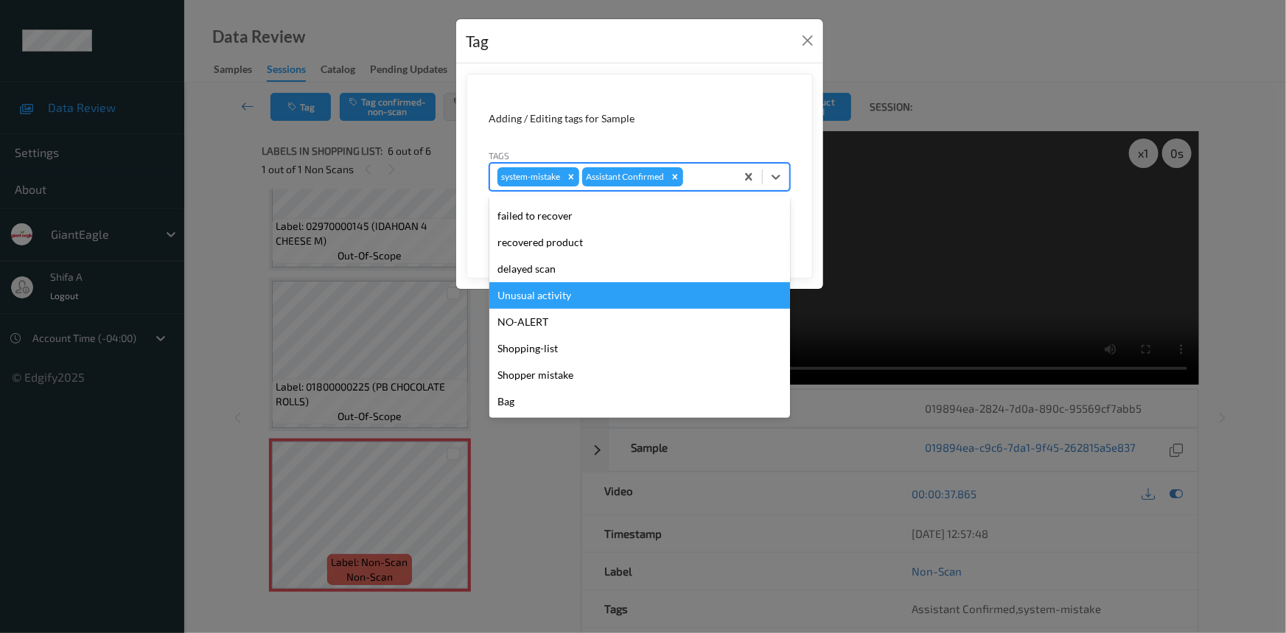
click at [570, 304] on div "Unusual activity" at bounding box center [639, 295] width 301 height 27
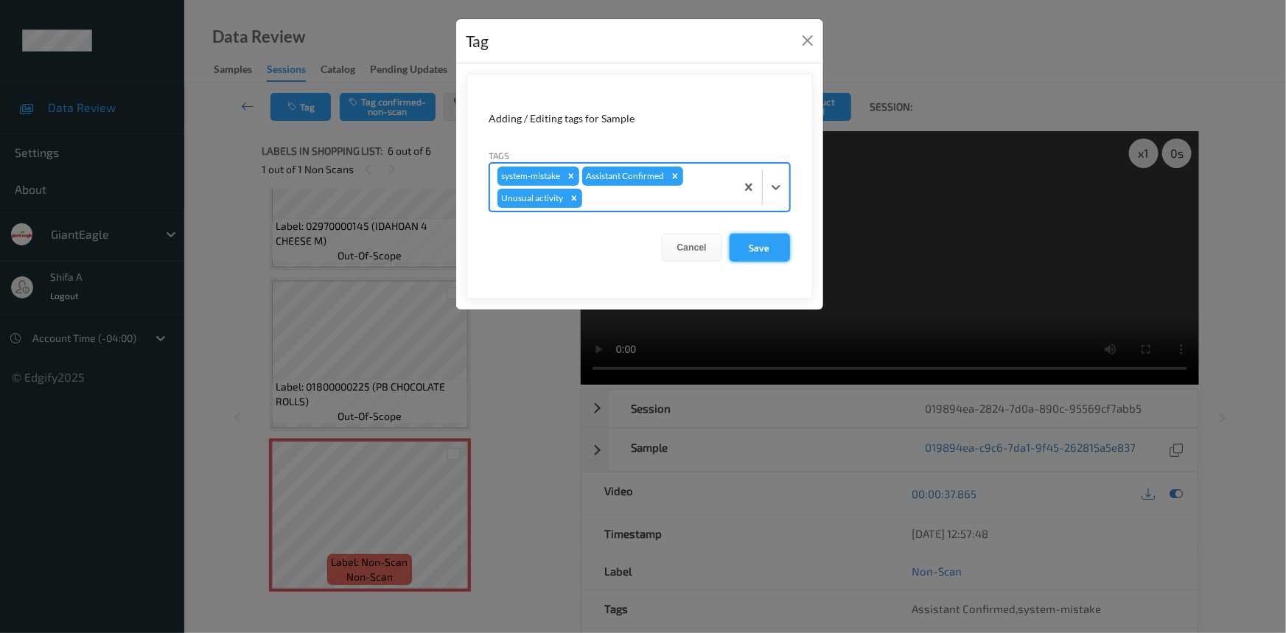
click at [763, 242] on button "Save" at bounding box center [759, 248] width 60 height 28
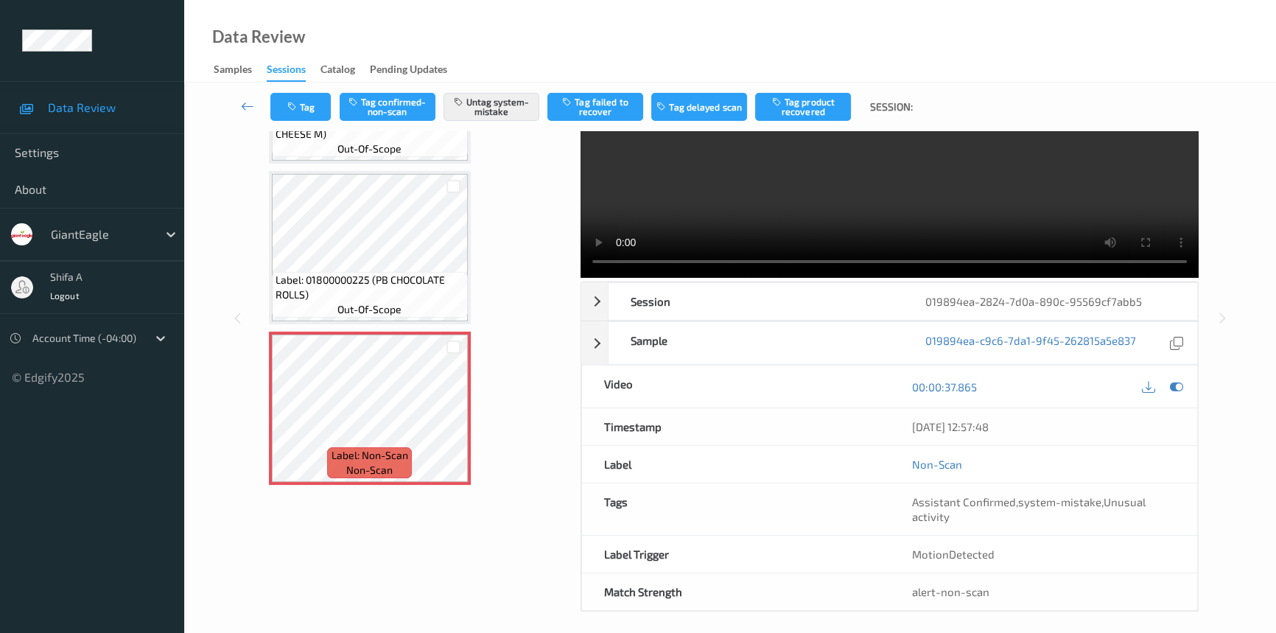
scroll to position [114, 0]
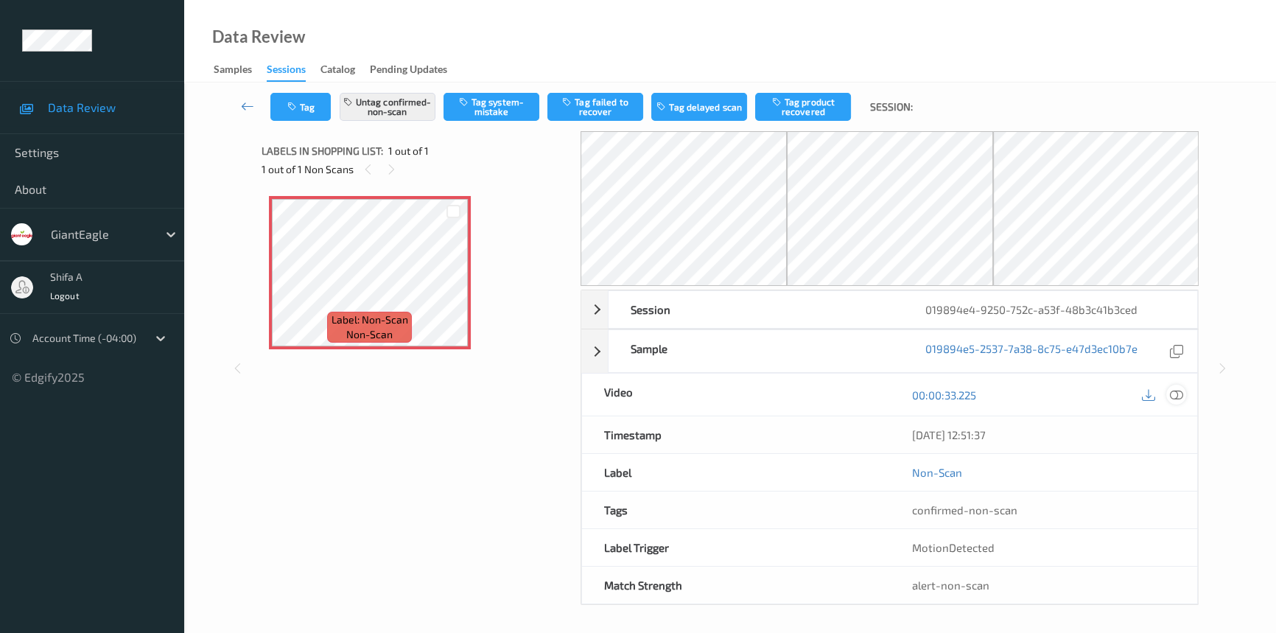
click at [1176, 393] on icon at bounding box center [1176, 394] width 13 height 13
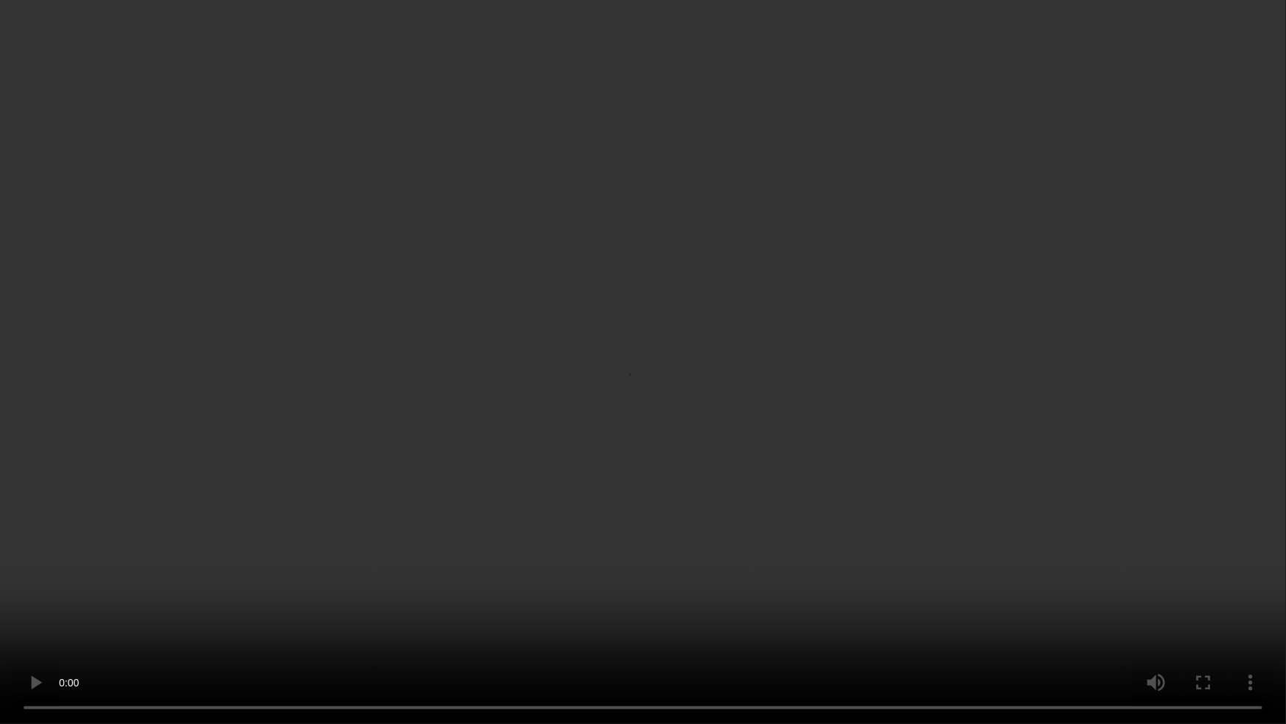
click at [923, 421] on video at bounding box center [643, 362] width 1286 height 724
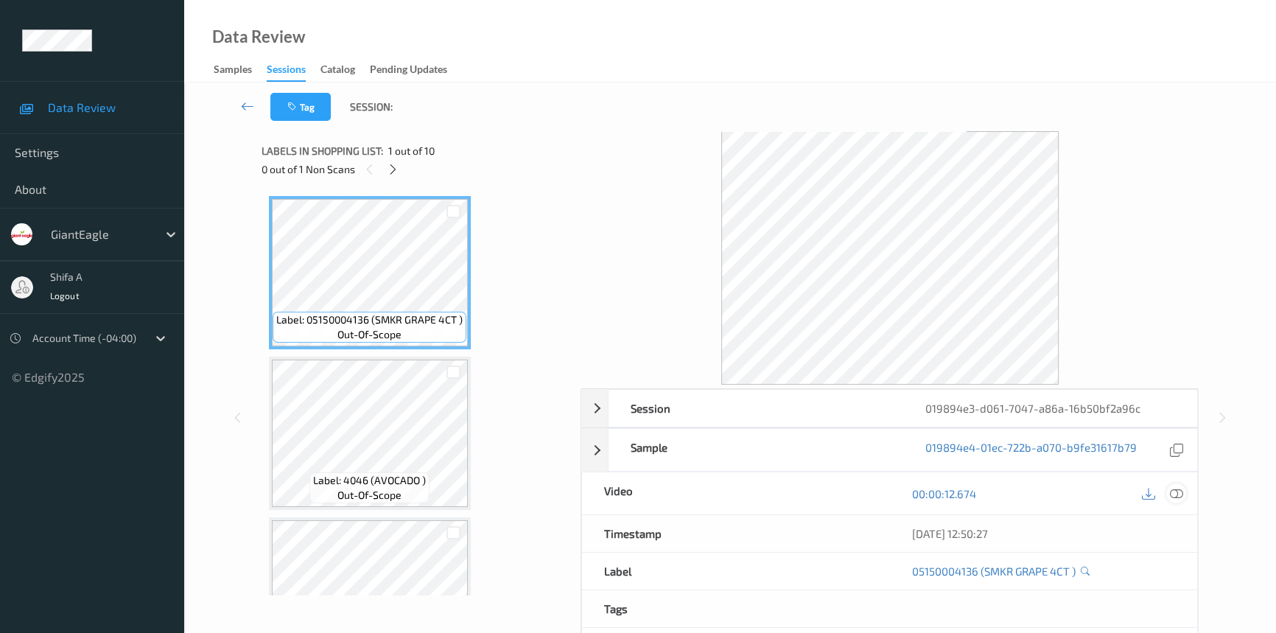
click at [1180, 497] on icon at bounding box center [1176, 493] width 13 height 13
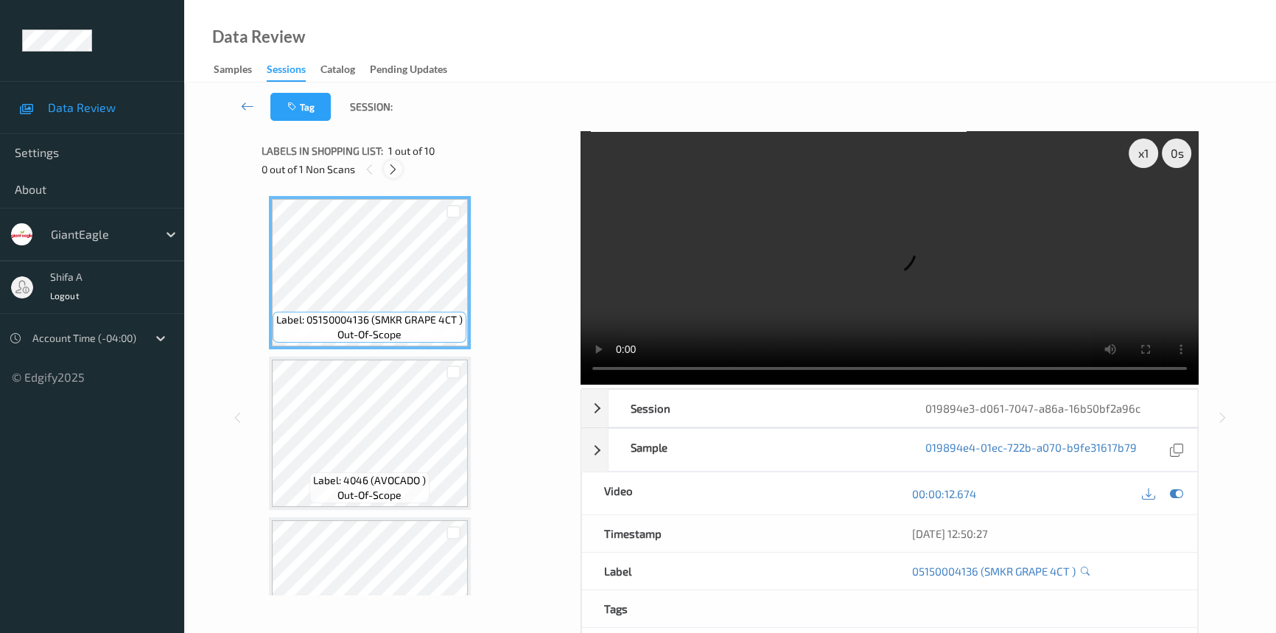
click at [396, 171] on icon at bounding box center [393, 169] width 13 height 13
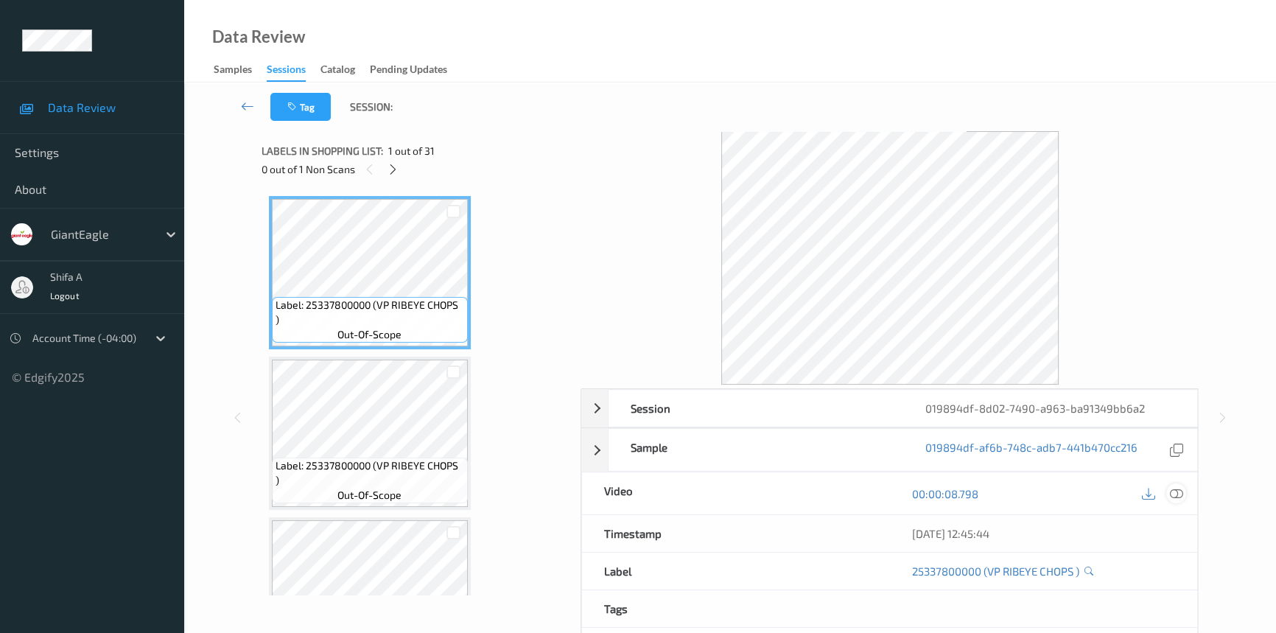
click at [1181, 491] on icon at bounding box center [1176, 493] width 13 height 13
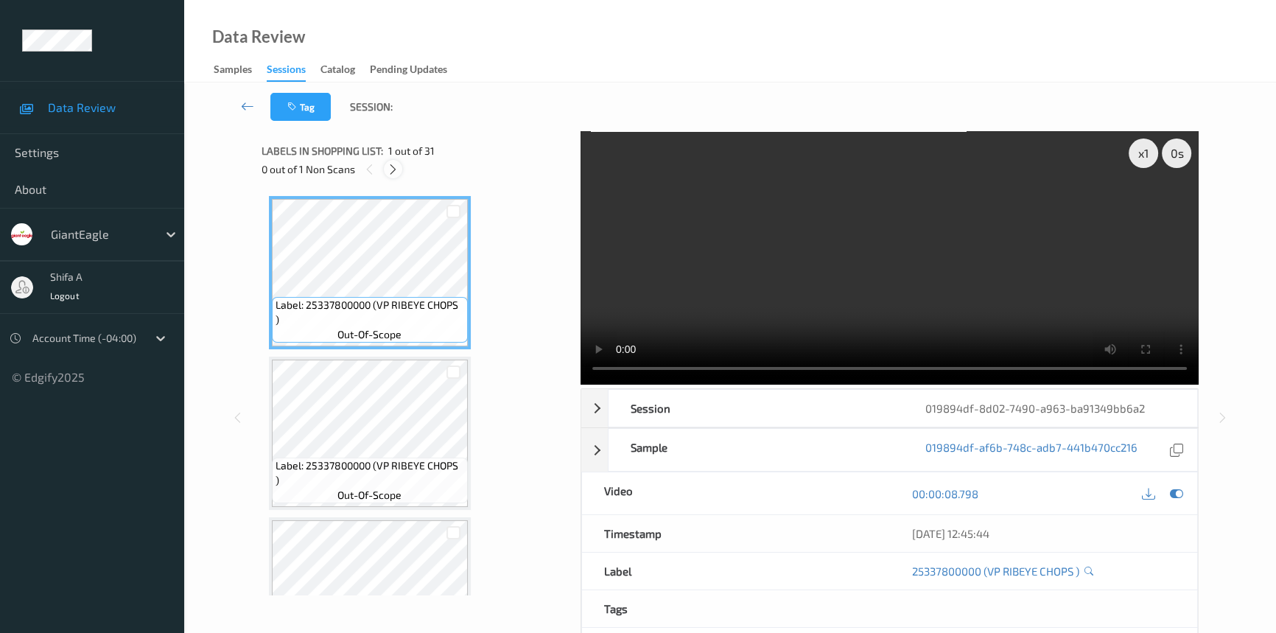
click at [396, 177] on div at bounding box center [393, 169] width 18 height 18
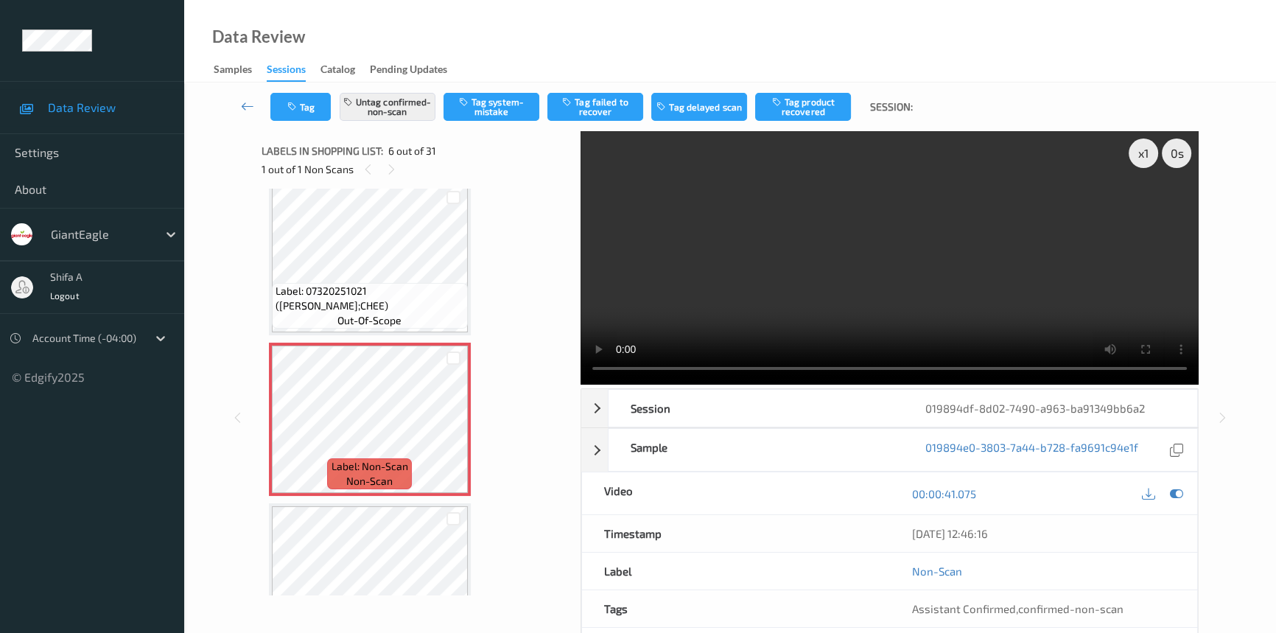
scroll to position [648, 0]
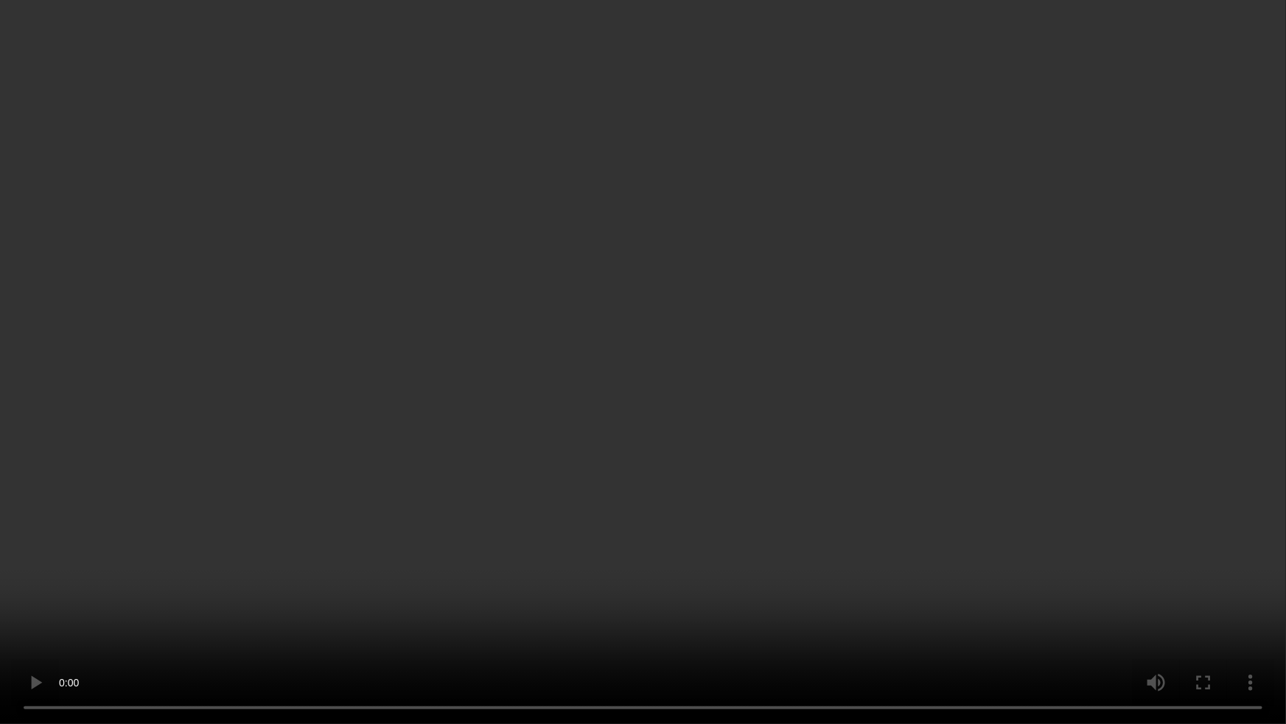
click at [996, 457] on video at bounding box center [643, 362] width 1286 height 724
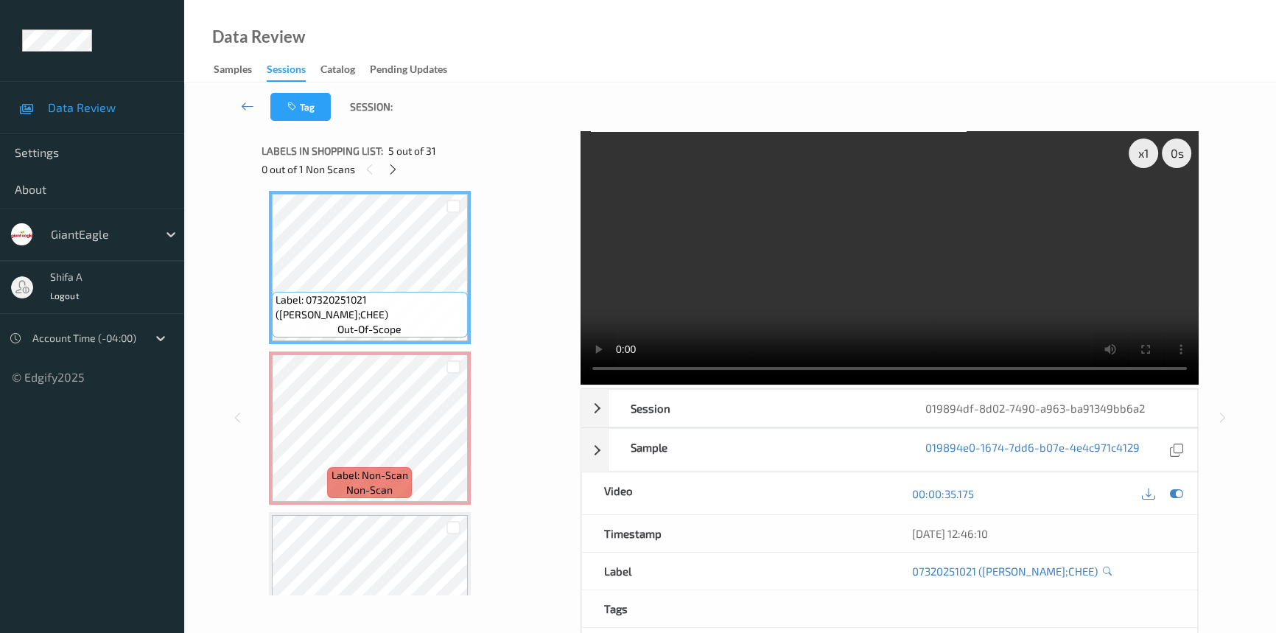
click at [925, 246] on video at bounding box center [890, 257] width 618 height 253
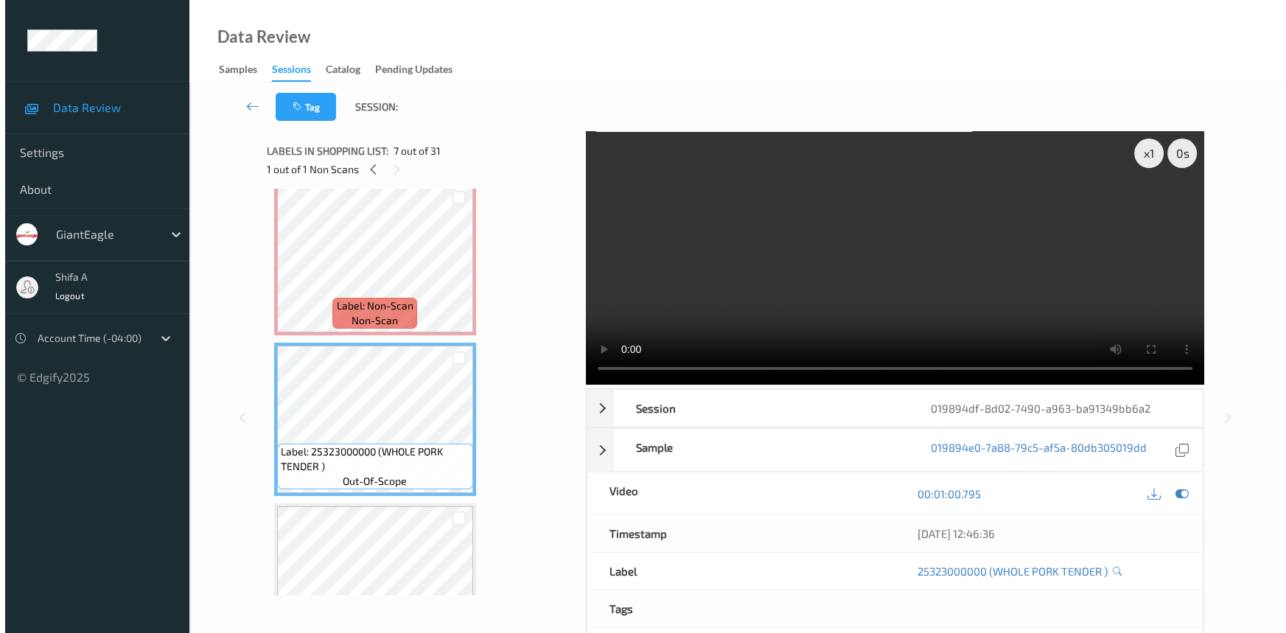
scroll to position [715, 0]
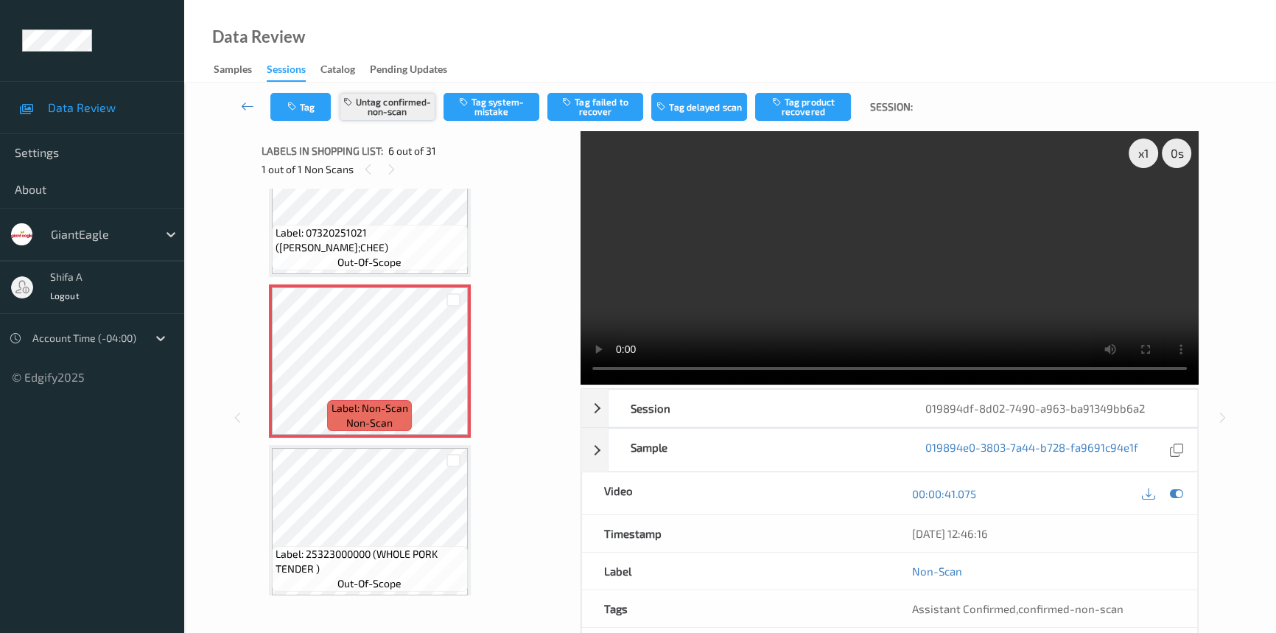
click at [402, 111] on button "Untag confirmed-non-scan" at bounding box center [388, 107] width 96 height 28
click at [479, 120] on button "Tag system-mistake" at bounding box center [492, 107] width 96 height 28
click at [303, 114] on button "Tag" at bounding box center [300, 107] width 60 height 28
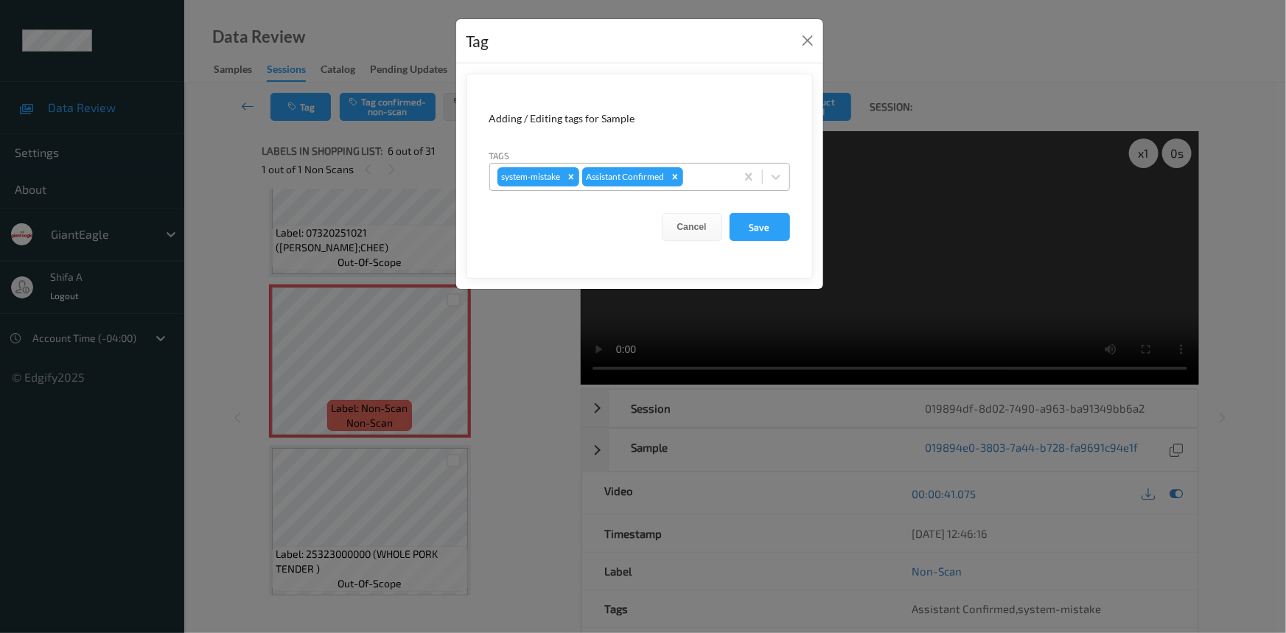
click at [713, 172] on div at bounding box center [707, 177] width 42 height 18
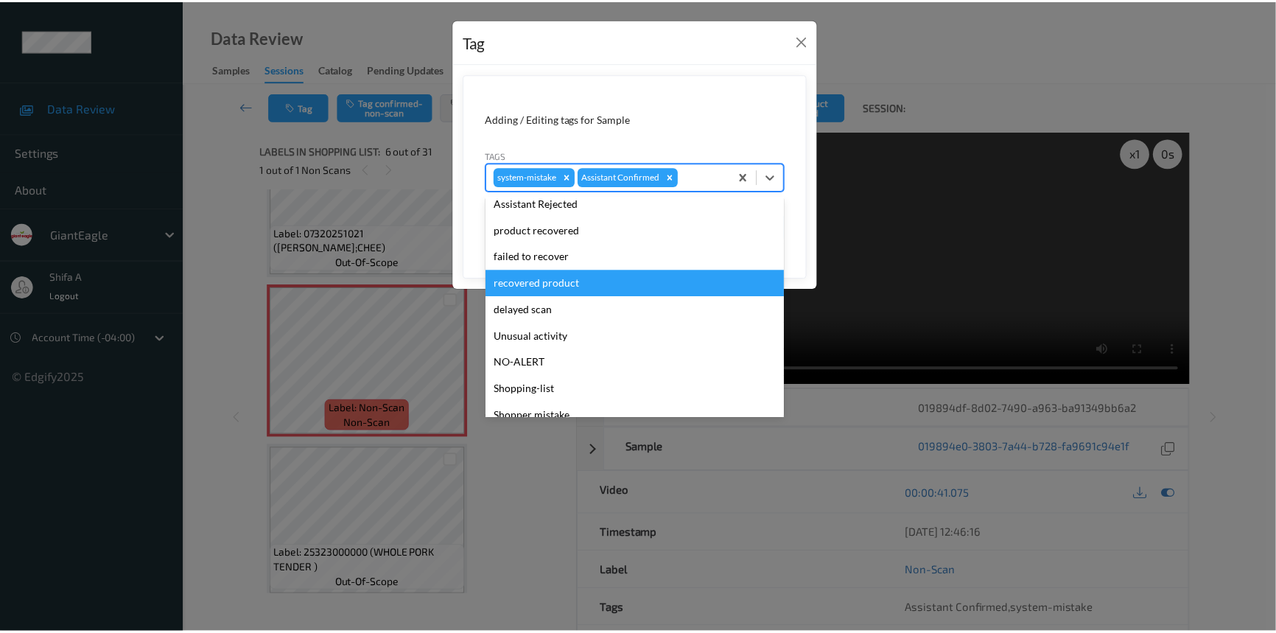
scroll to position [130, 0]
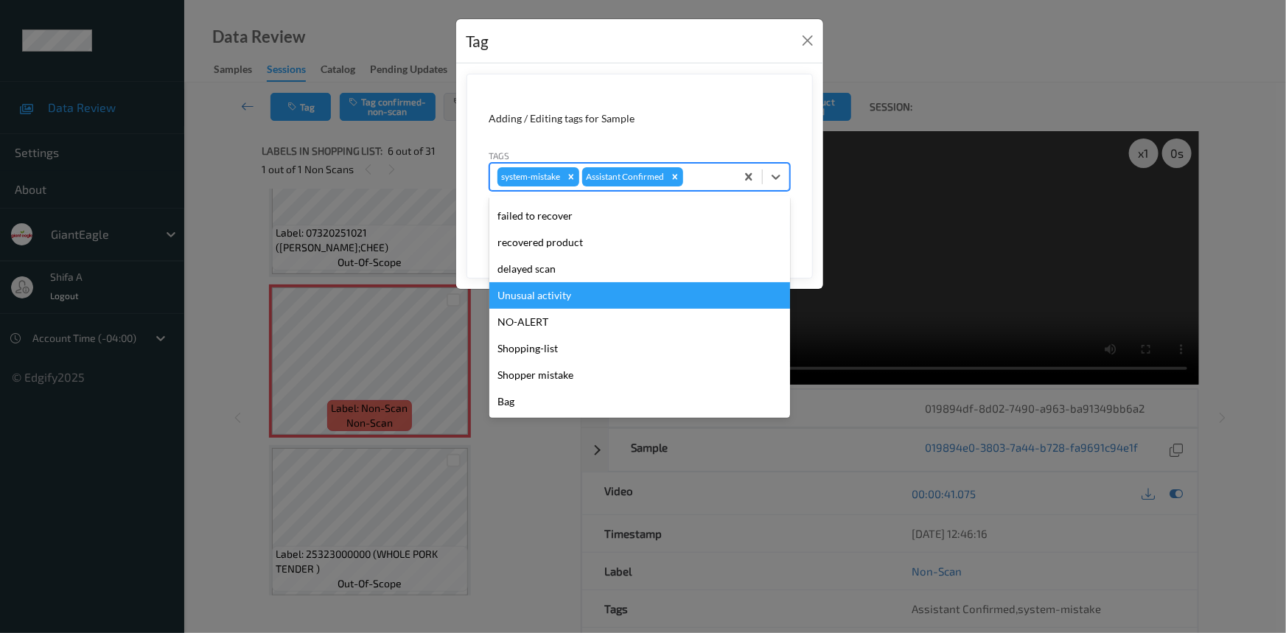
click at [567, 304] on div "Unusual activity" at bounding box center [639, 295] width 301 height 27
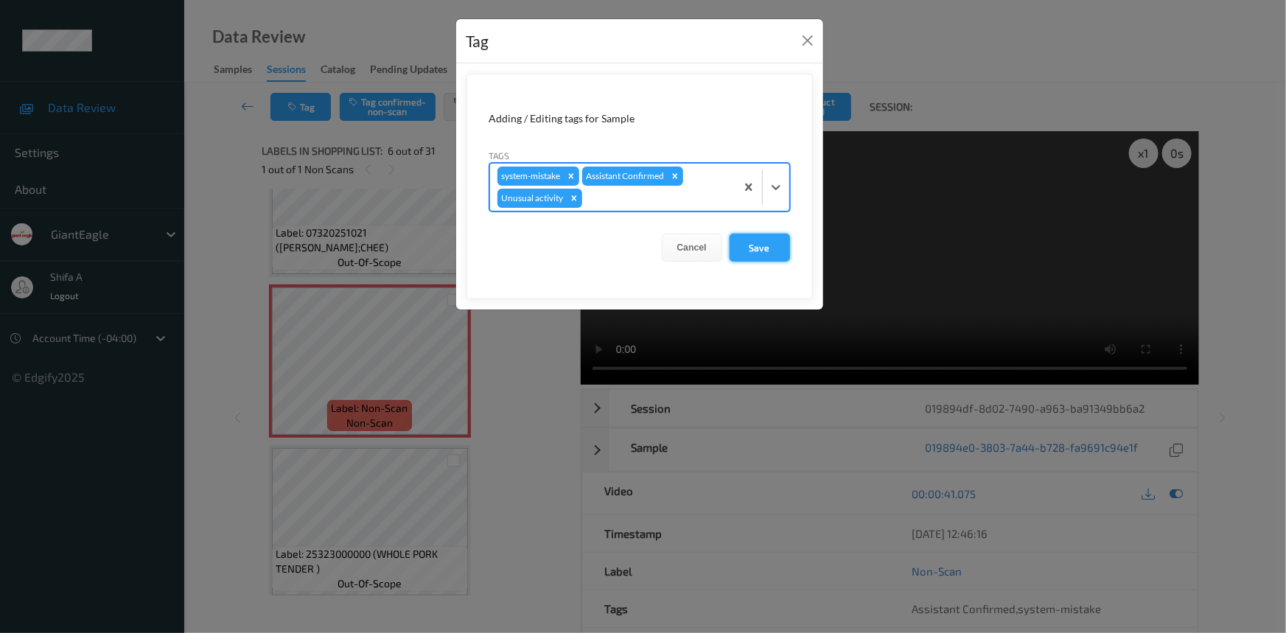
click at [761, 247] on button "Save" at bounding box center [759, 248] width 60 height 28
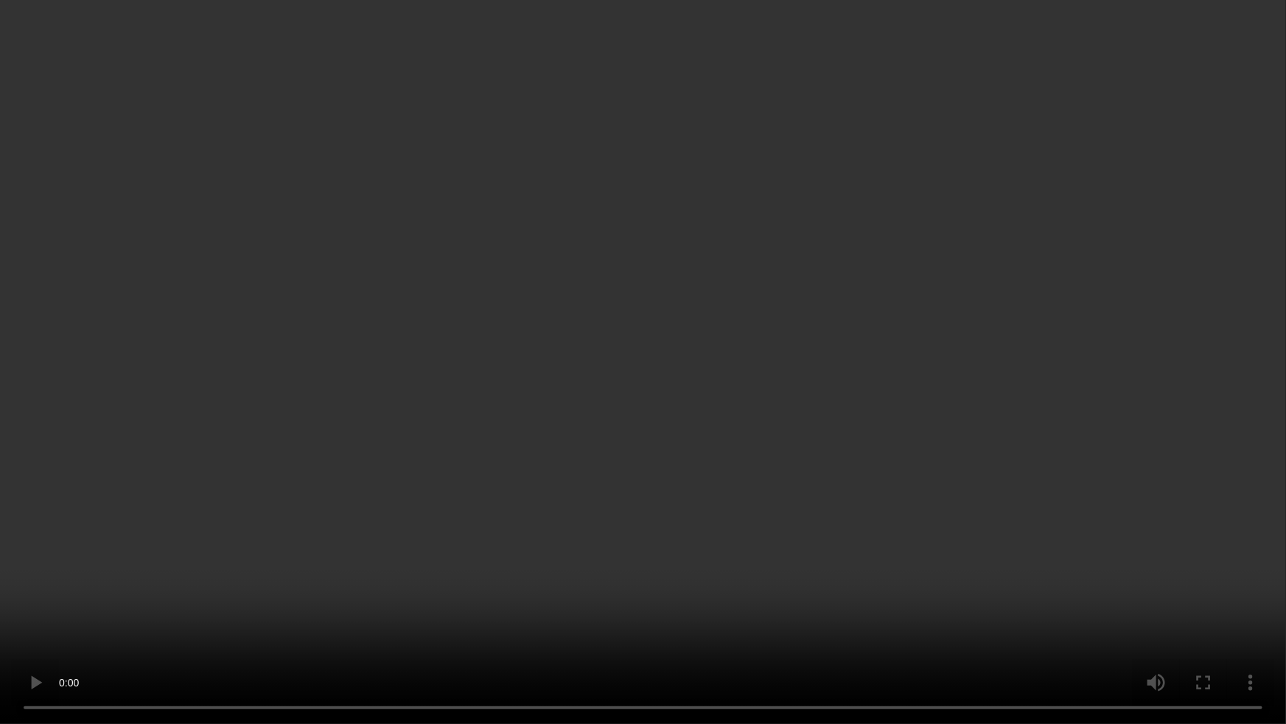
click at [522, 632] on video at bounding box center [643, 362] width 1286 height 724
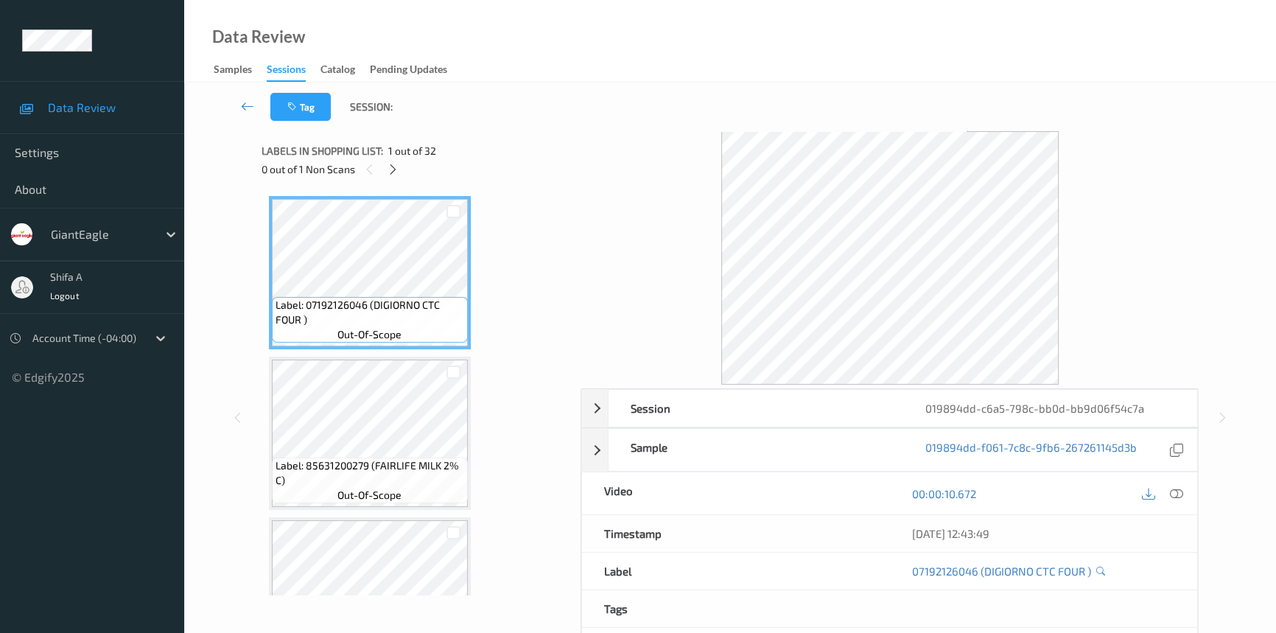
drag, startPoint x: 1163, startPoint y: 464, endPoint x: 1171, endPoint y: 478, distance: 16.2
click at [1164, 467] on div "019894dd-f061-7c8c-9fb6-267261145d3b" at bounding box center [1050, 450] width 295 height 42
click at [1177, 572] on icon at bounding box center [1176, 576] width 13 height 13
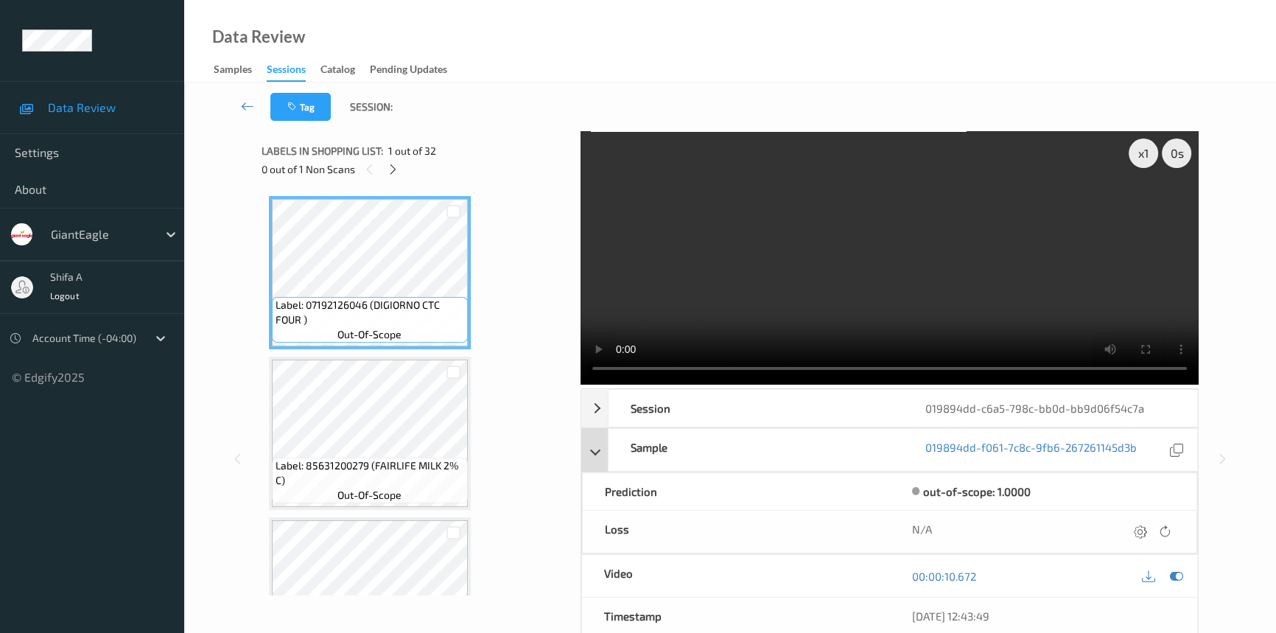
click at [600, 455] on div "Sample 019894dd-f061-7c8c-9fb6-267261145d3b" at bounding box center [889, 449] width 617 height 43
click at [398, 172] on icon at bounding box center [393, 169] width 13 height 13
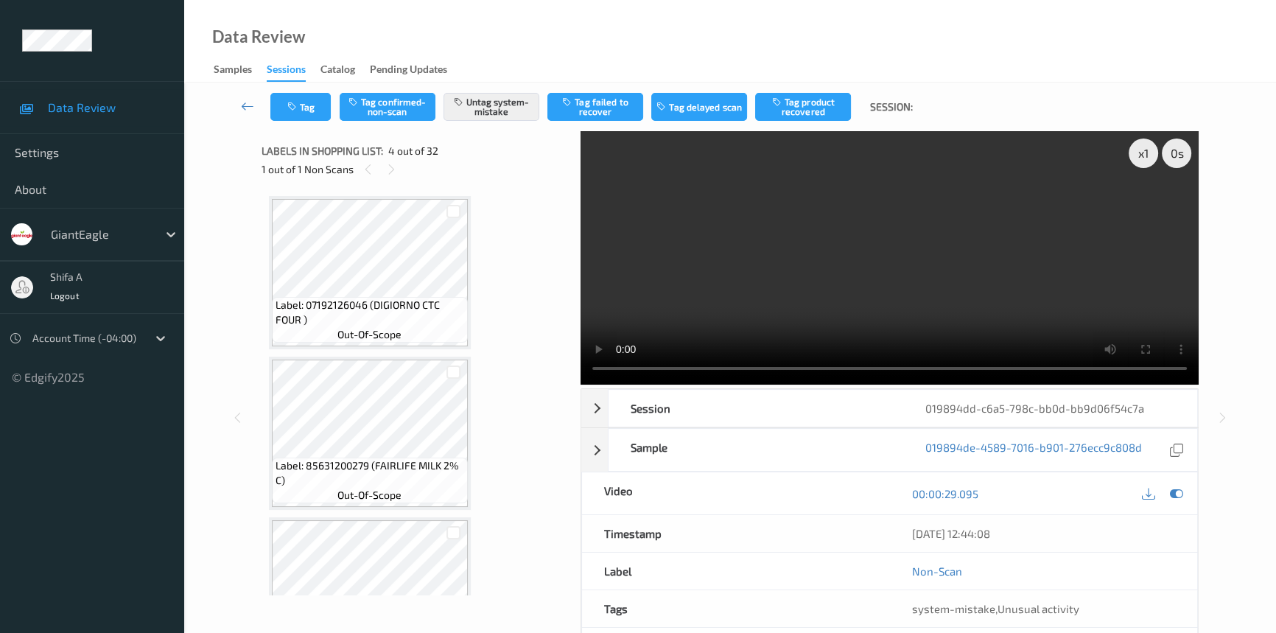
scroll to position [328, 0]
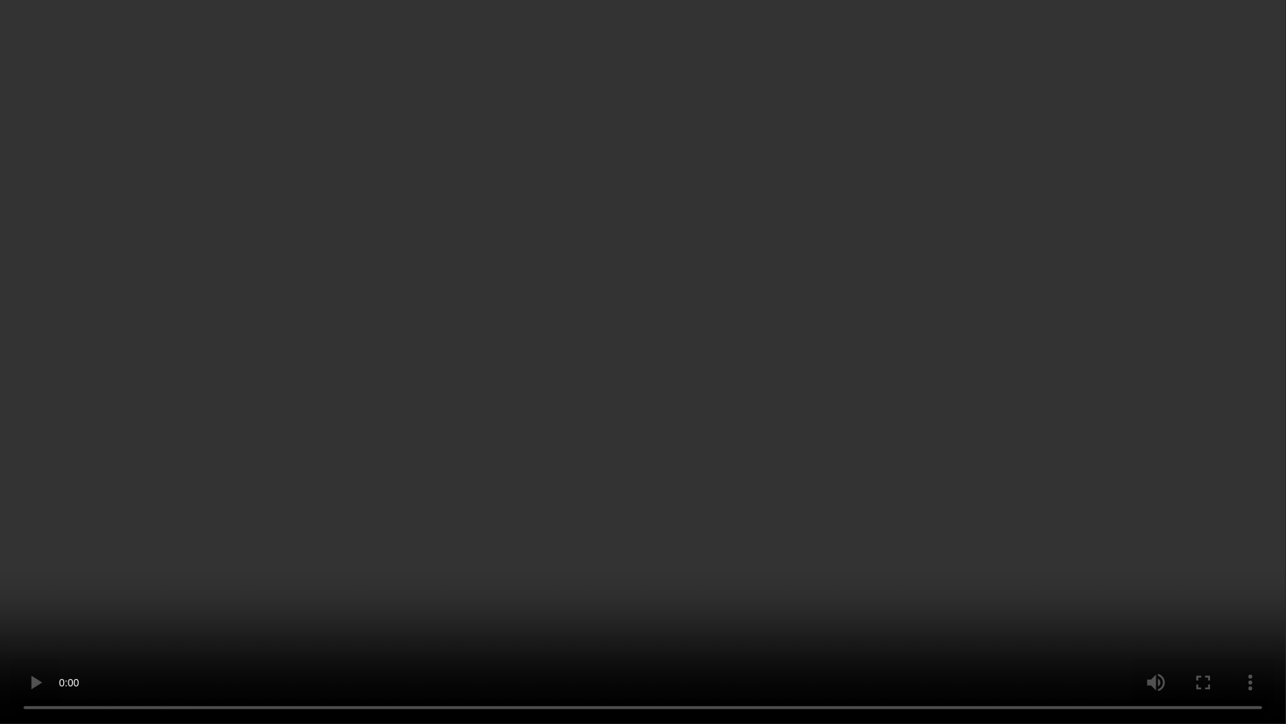
click at [1092, 388] on video at bounding box center [643, 362] width 1286 height 724
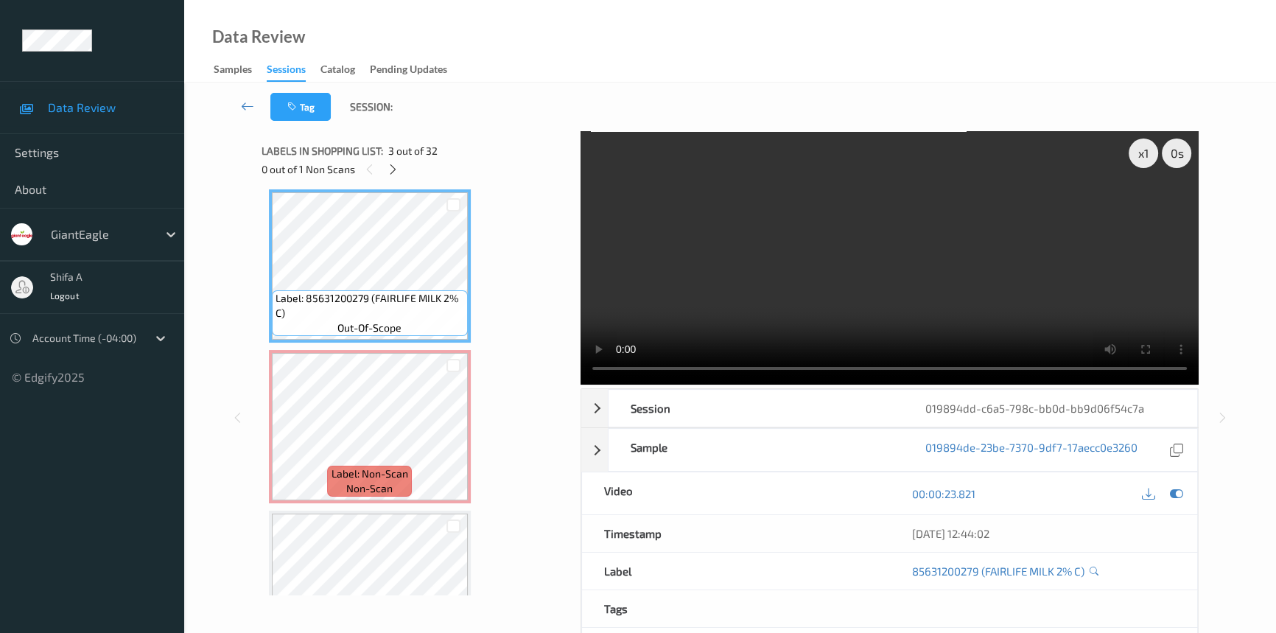
click at [1008, 289] on video at bounding box center [890, 257] width 618 height 253
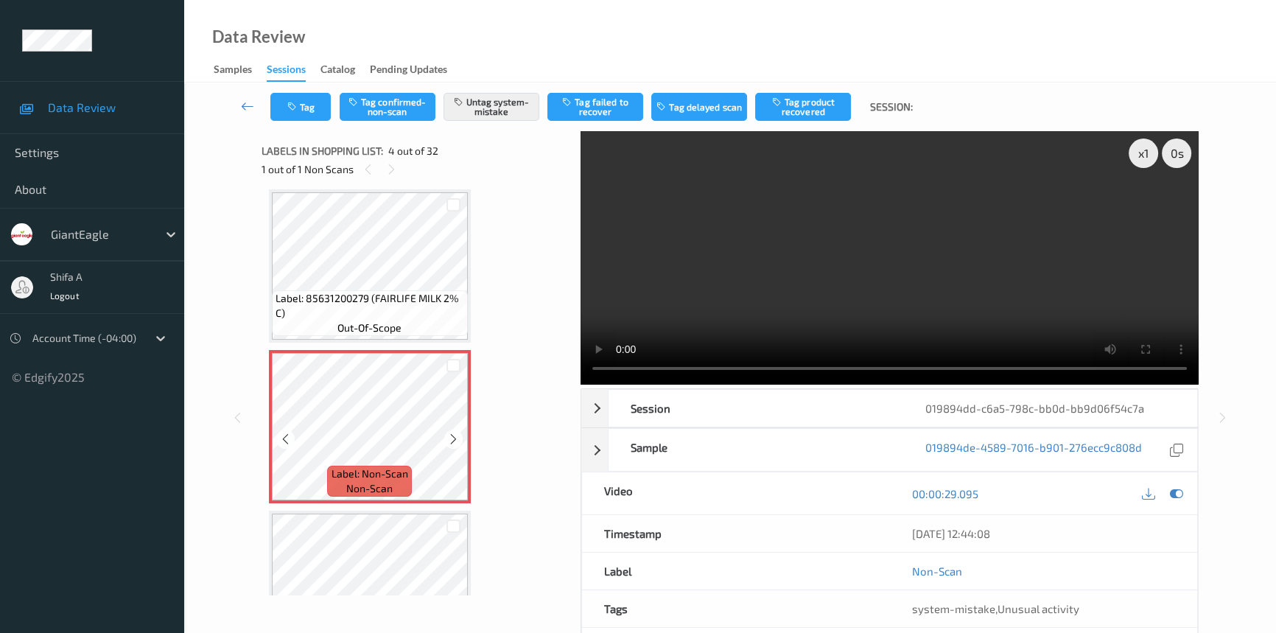
scroll to position [462, 0]
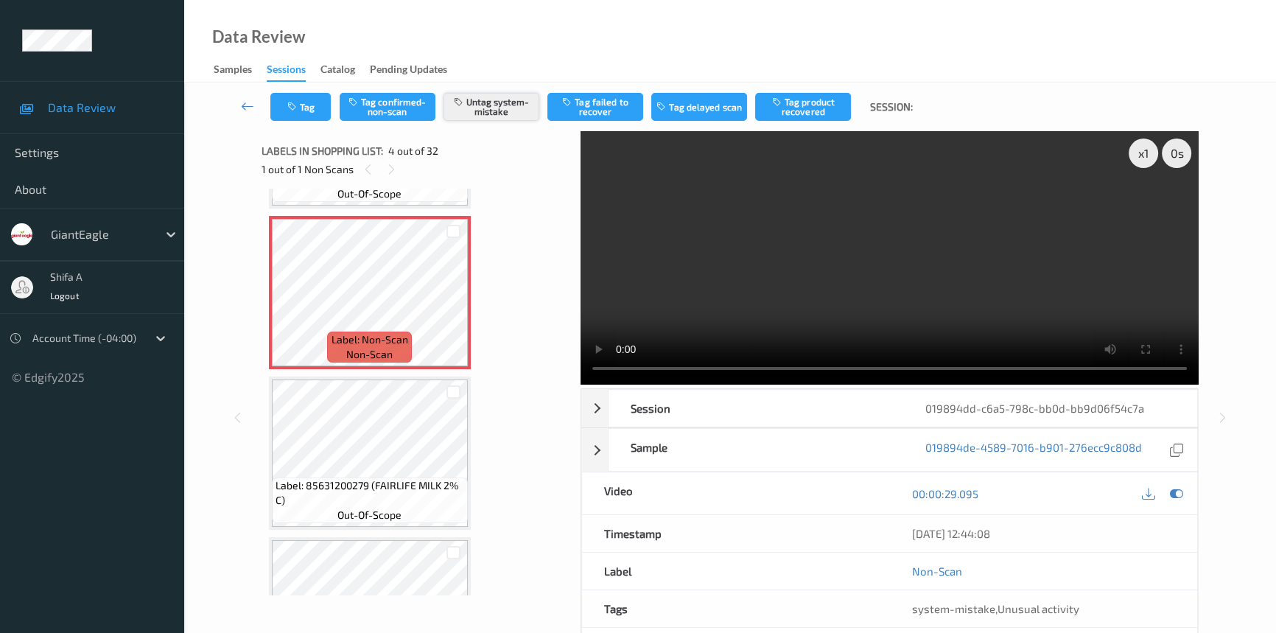
click at [511, 111] on button "Untag system-mistake" at bounding box center [492, 107] width 96 height 28
click at [288, 110] on icon "button" at bounding box center [293, 107] width 13 height 10
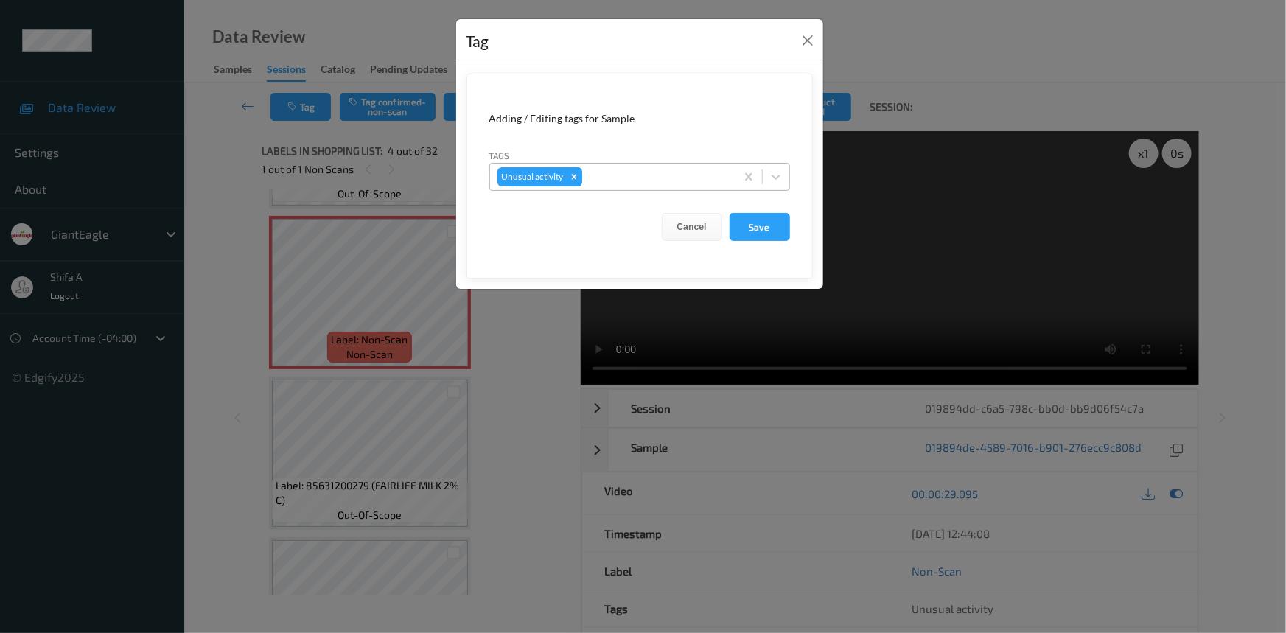
click at [566, 175] on div "Remove Unusual activity" at bounding box center [574, 176] width 16 height 19
click at [766, 237] on button "Save" at bounding box center [759, 227] width 60 height 28
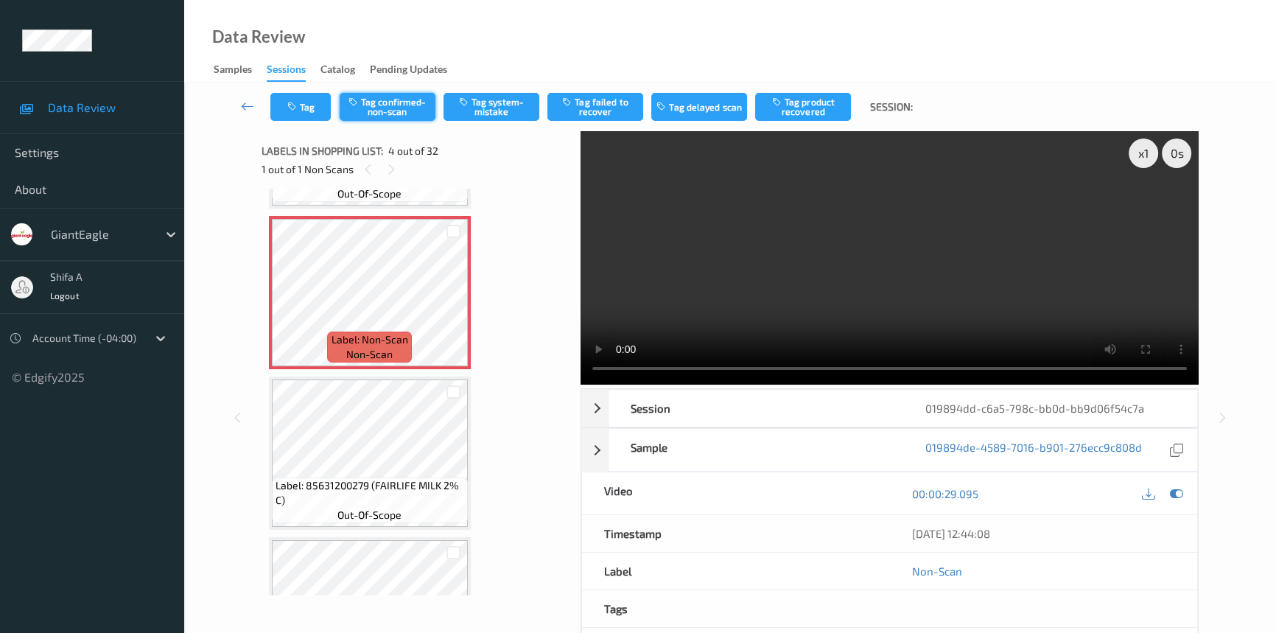
click at [390, 110] on button "Tag confirmed-non-scan" at bounding box center [388, 107] width 96 height 28
click at [831, 111] on button "Tag product recovered" at bounding box center [803, 107] width 96 height 28
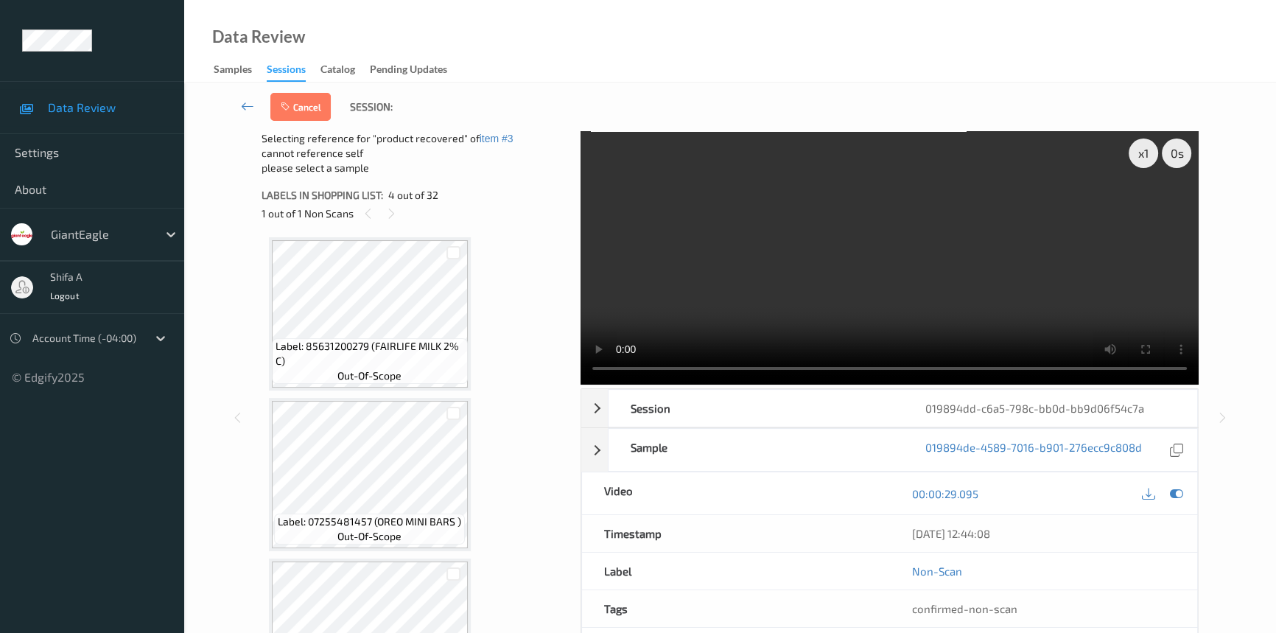
scroll to position [729, 0]
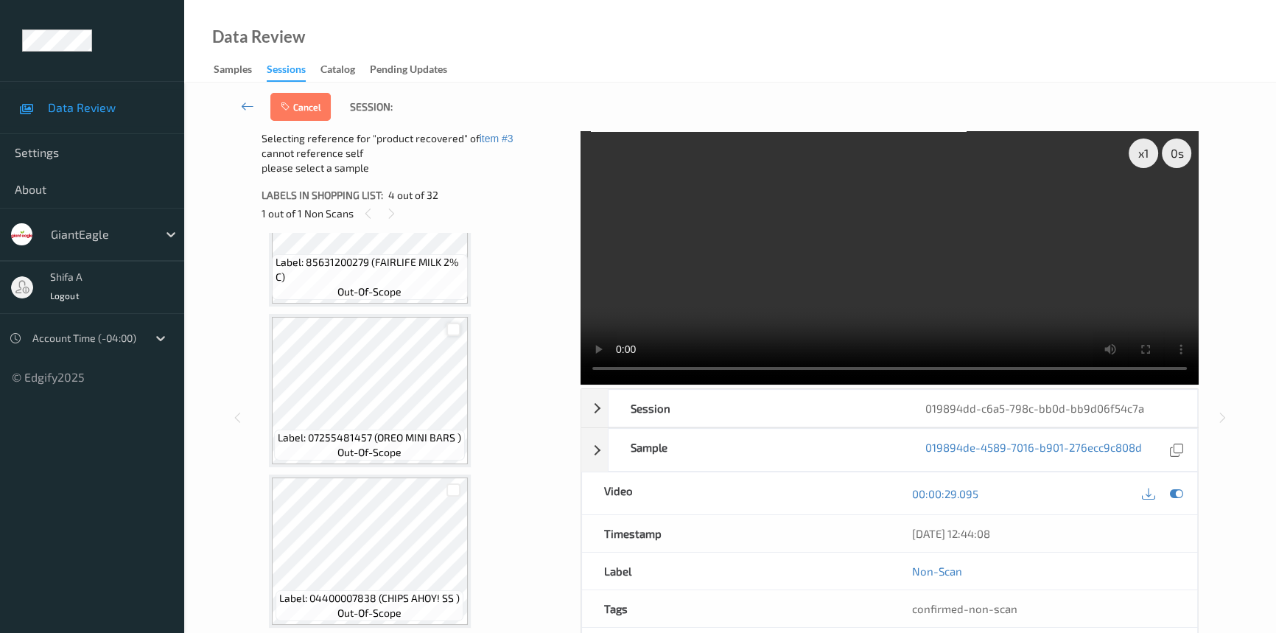
click at [450, 331] on div at bounding box center [453, 330] width 14 height 14
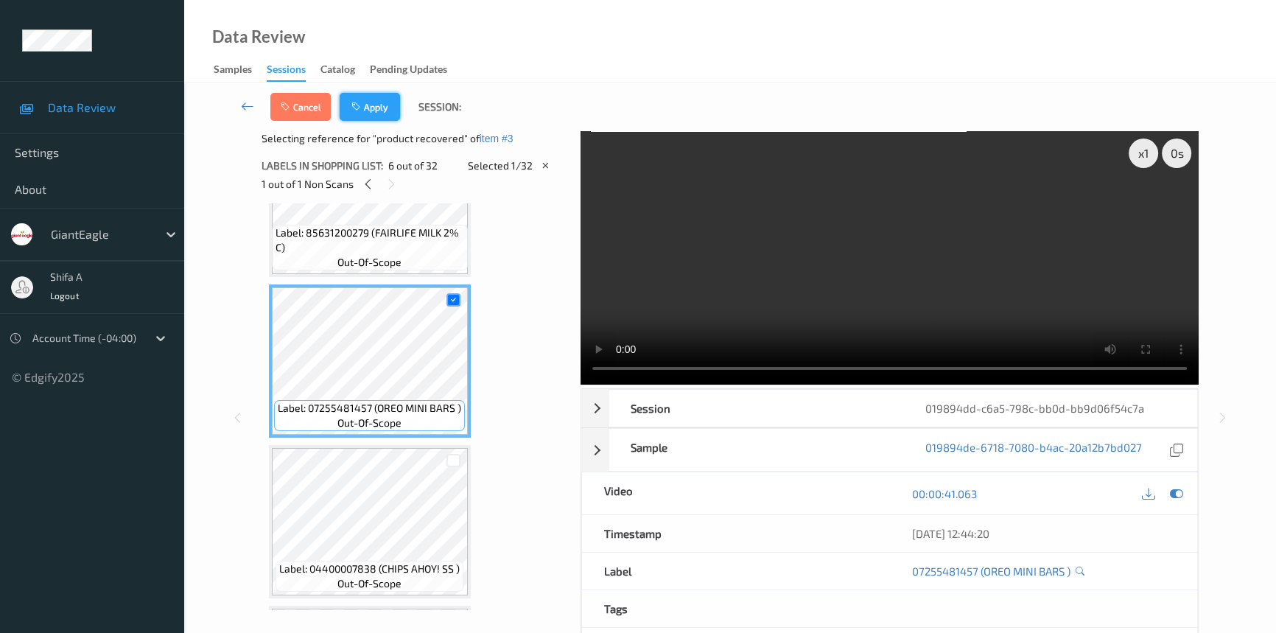
click at [381, 97] on button "Apply" at bounding box center [370, 107] width 60 height 28
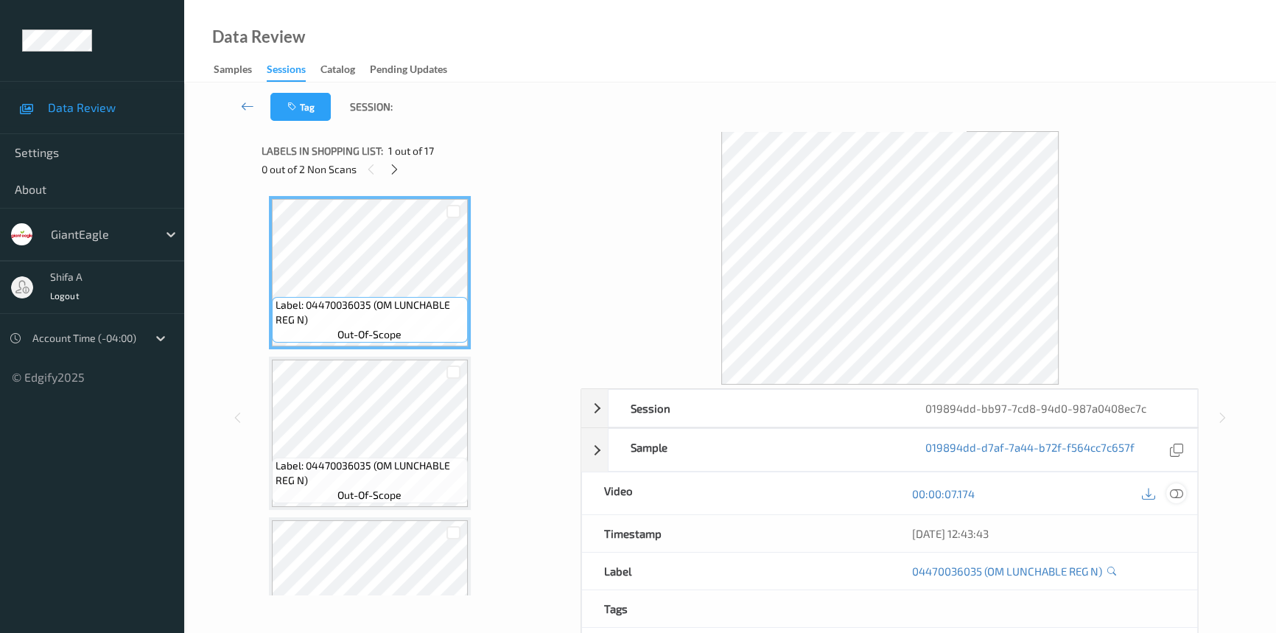
click at [1179, 497] on icon at bounding box center [1176, 493] width 13 height 13
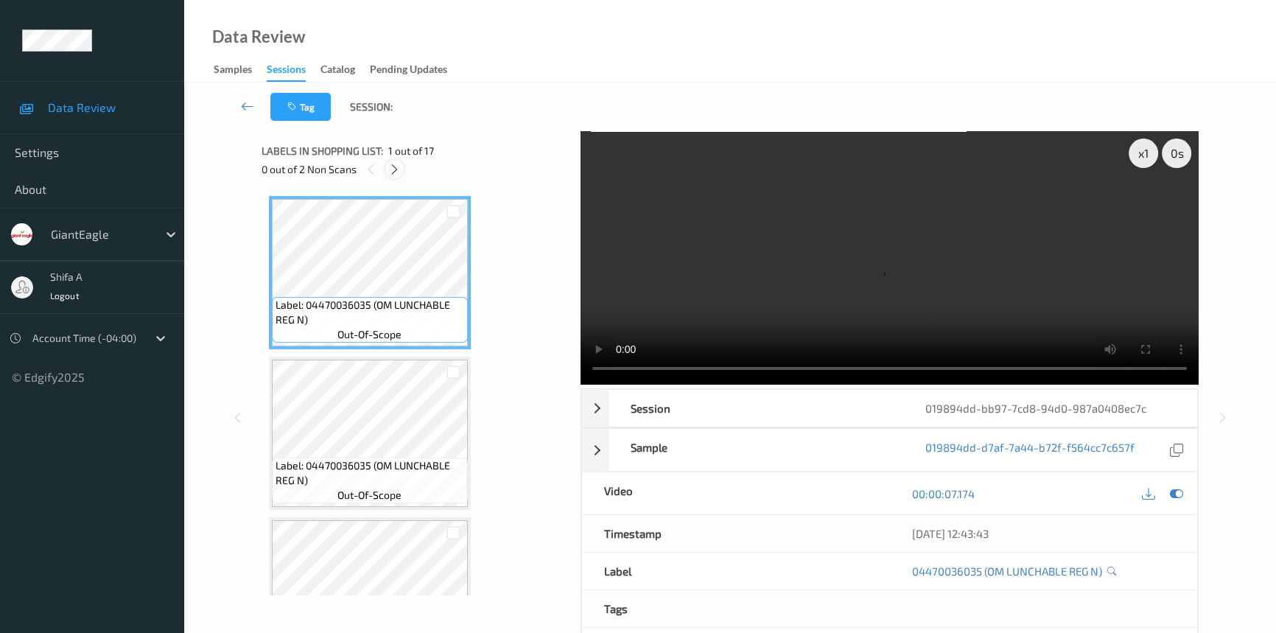
click at [395, 169] on icon at bounding box center [394, 169] width 13 height 13
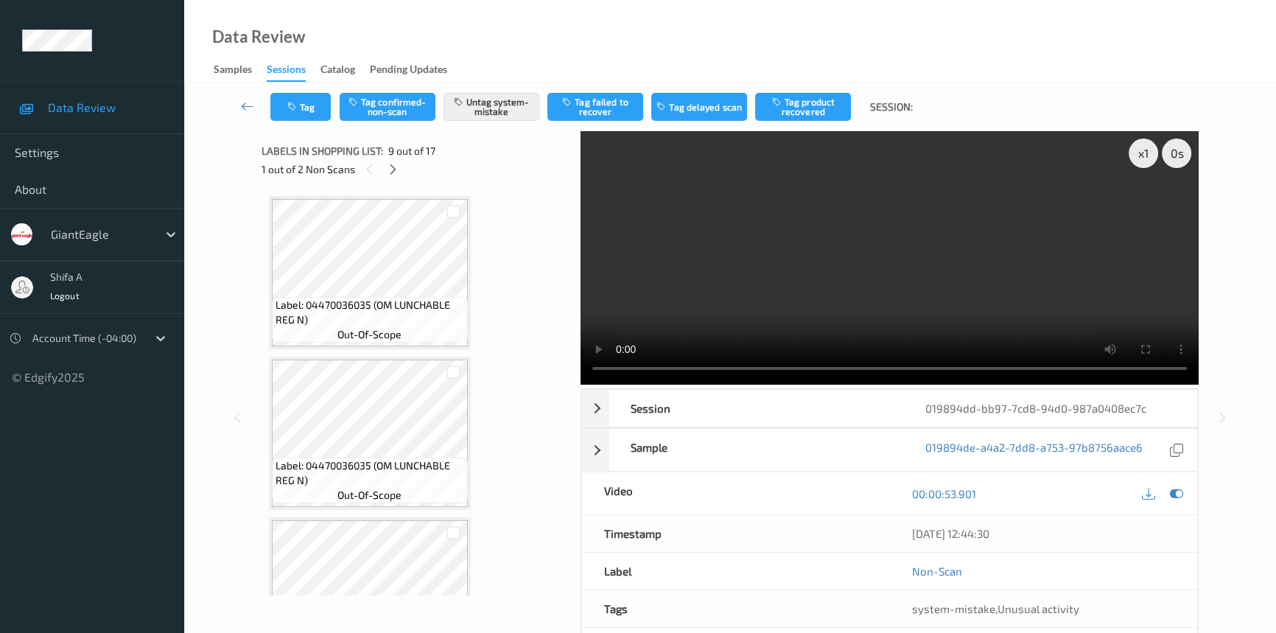
scroll to position [1127, 0]
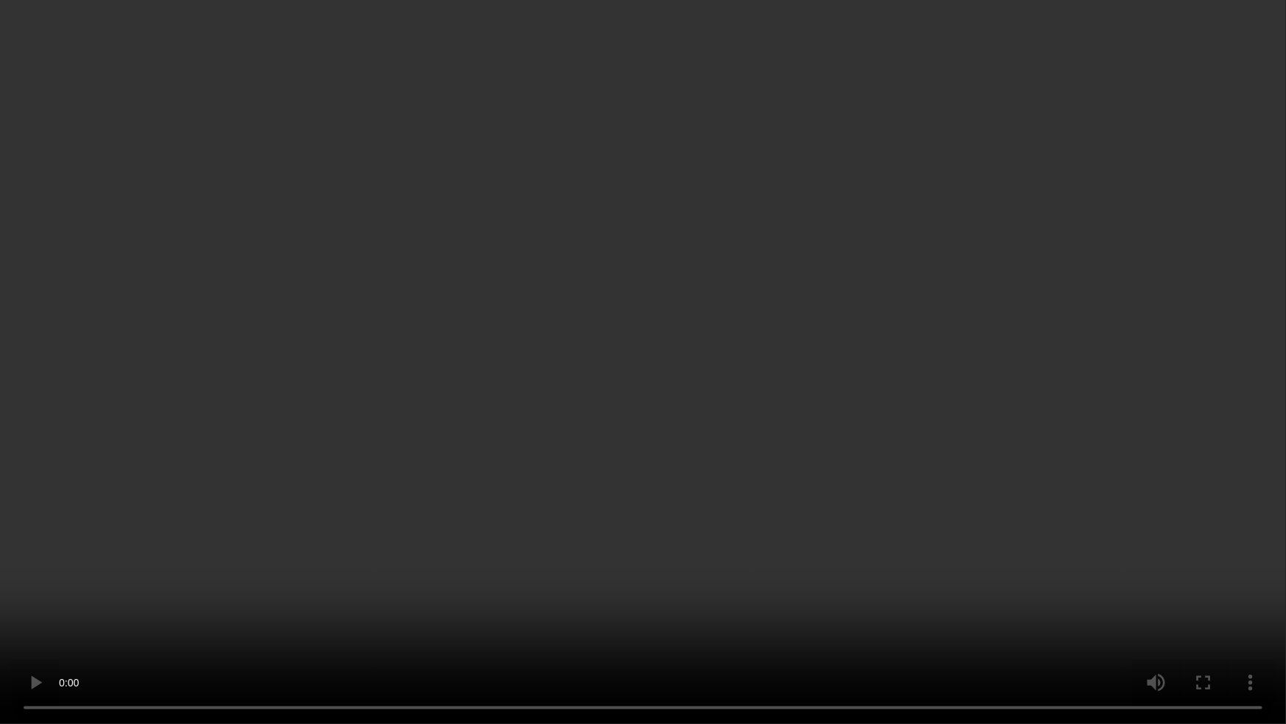
click at [1041, 396] on video at bounding box center [643, 362] width 1286 height 724
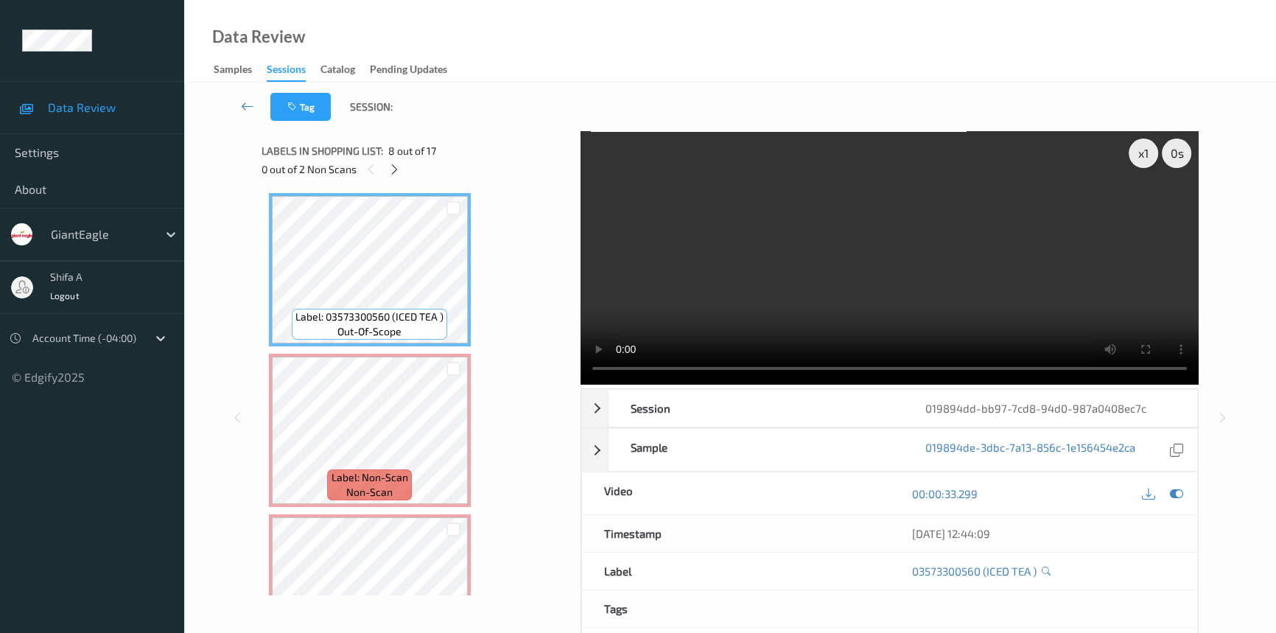
click at [987, 287] on video at bounding box center [890, 257] width 618 height 253
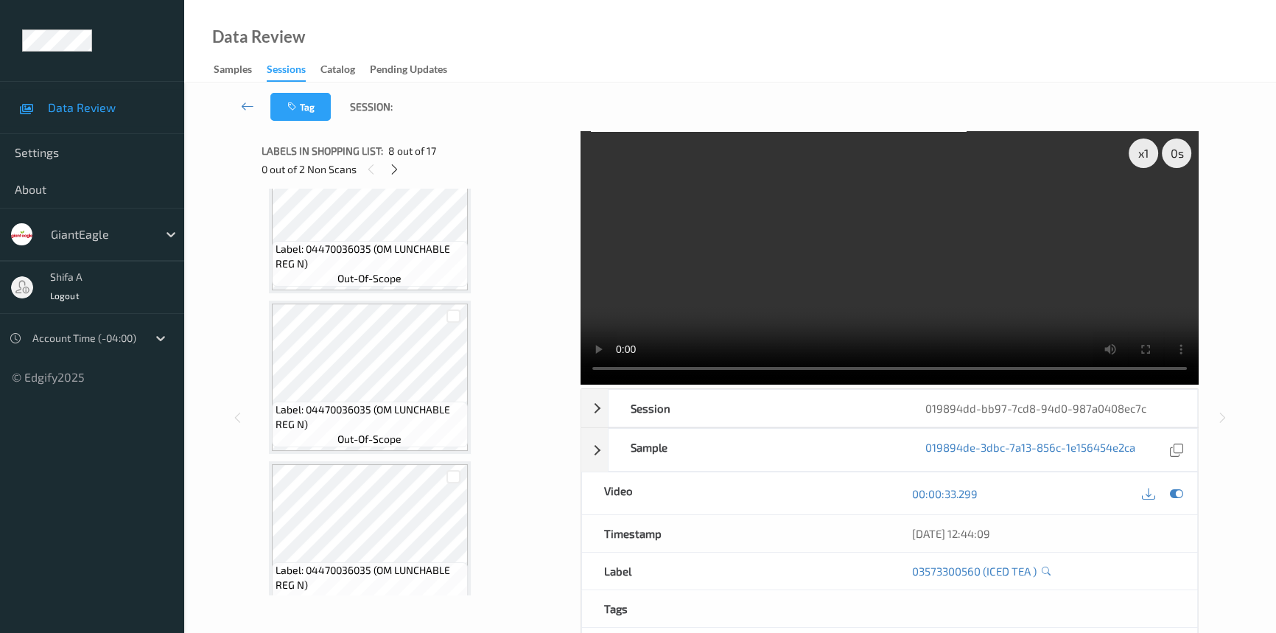
scroll to position [0, 0]
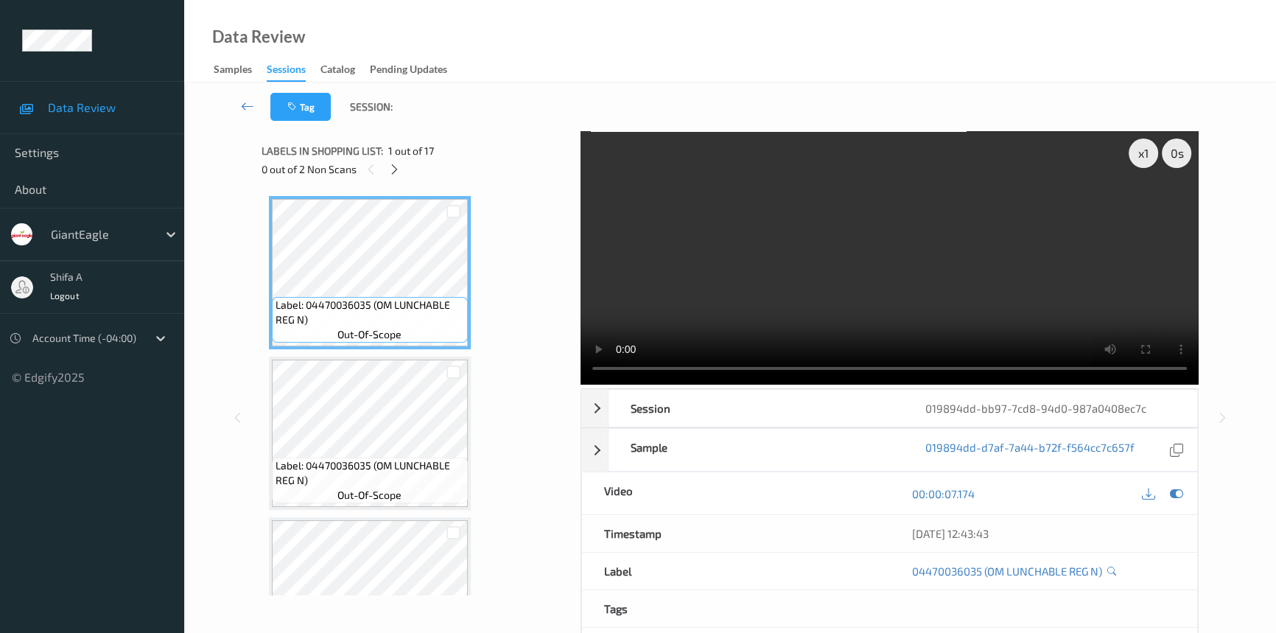
click at [906, 239] on video at bounding box center [890, 257] width 618 height 253
click at [392, 158] on div "Labels in shopping list: 1 out of 17" at bounding box center [416, 150] width 309 height 18
click at [396, 169] on icon at bounding box center [394, 169] width 13 height 13
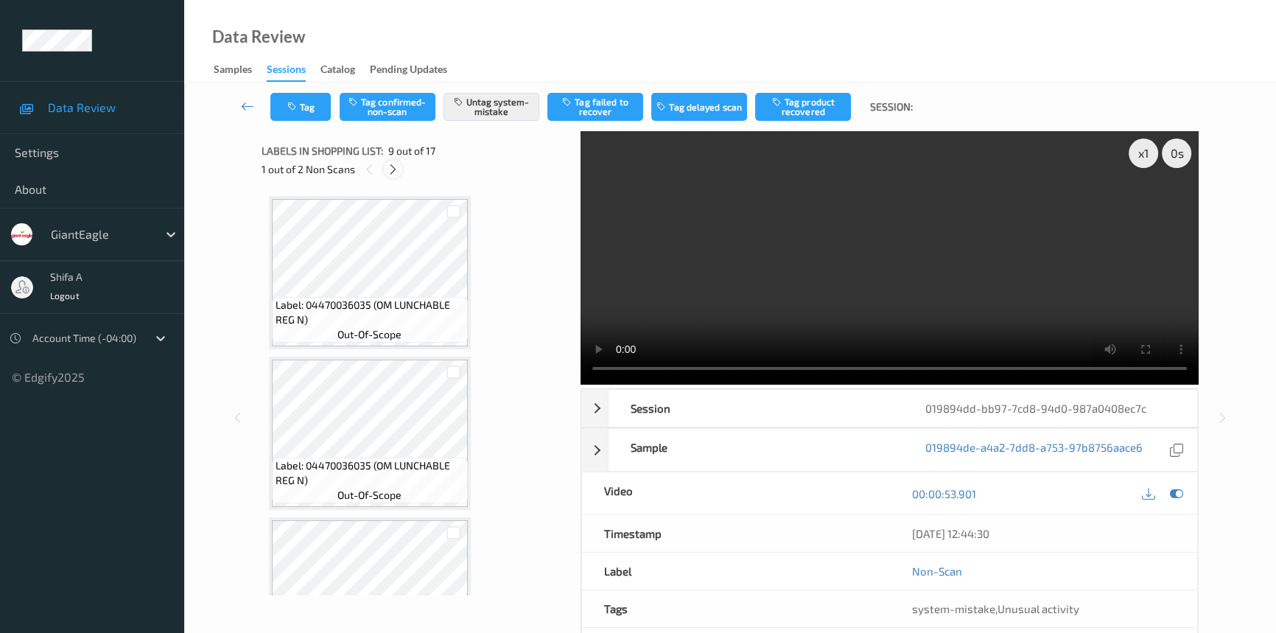
scroll to position [1127, 0]
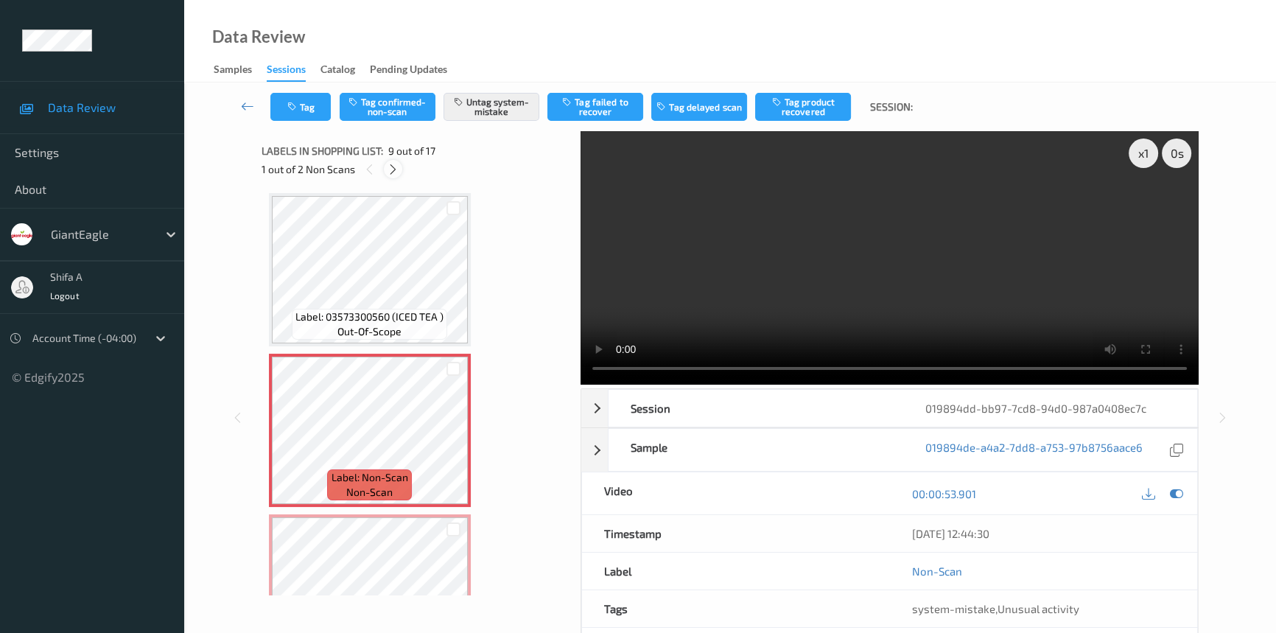
click at [397, 169] on icon at bounding box center [393, 169] width 13 height 13
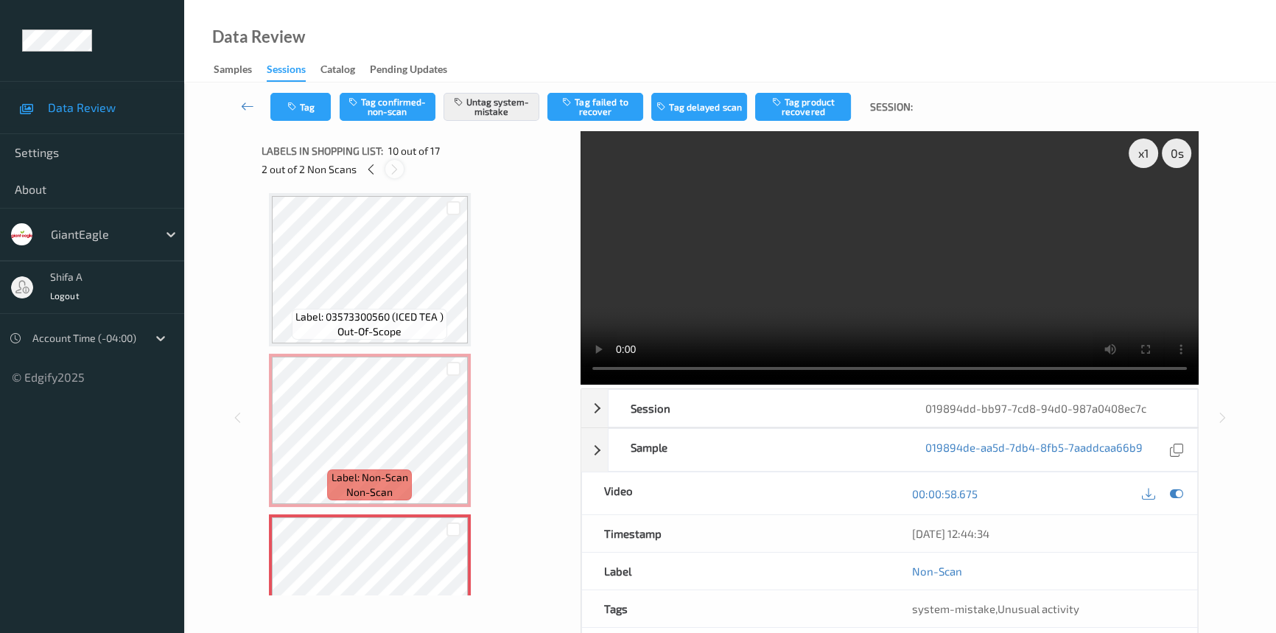
scroll to position [1288, 0]
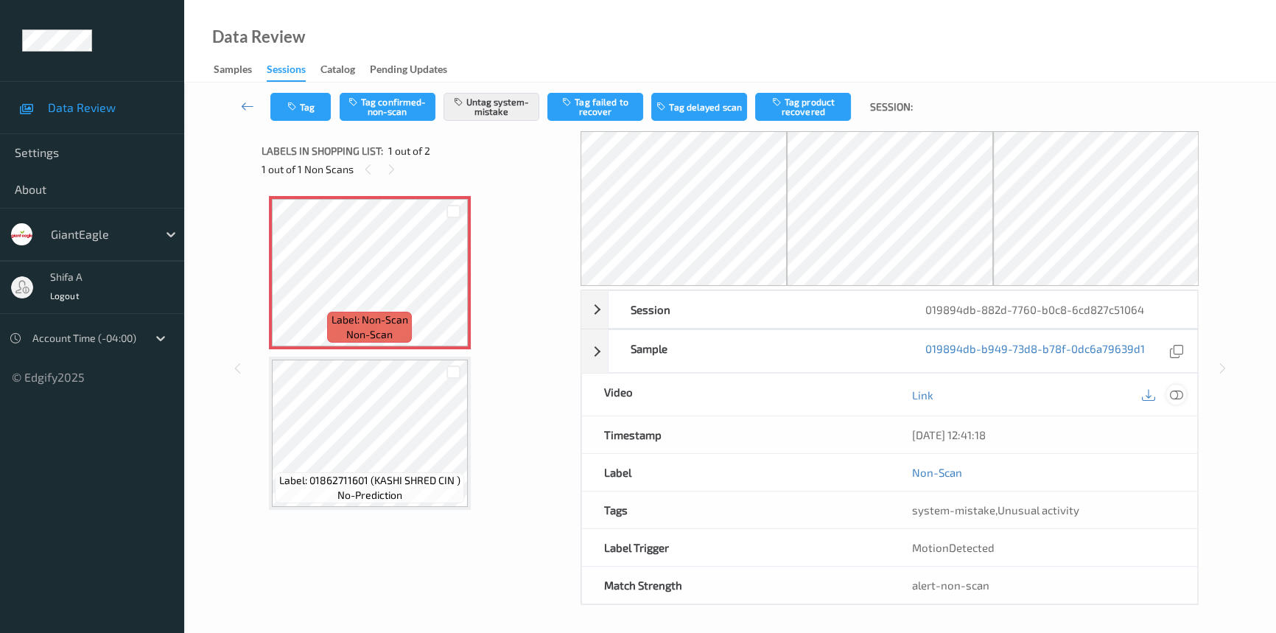
click at [1175, 395] on icon at bounding box center [1176, 394] width 13 height 13
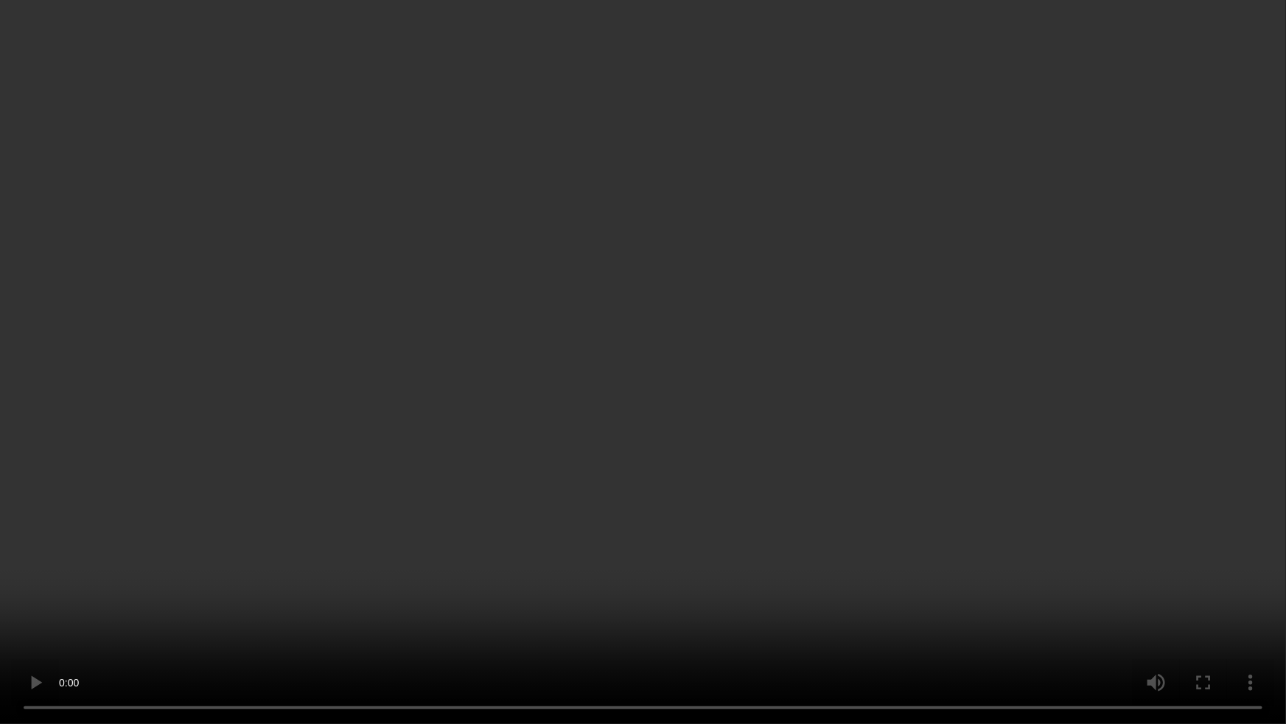
click at [1006, 390] on video at bounding box center [643, 362] width 1286 height 724
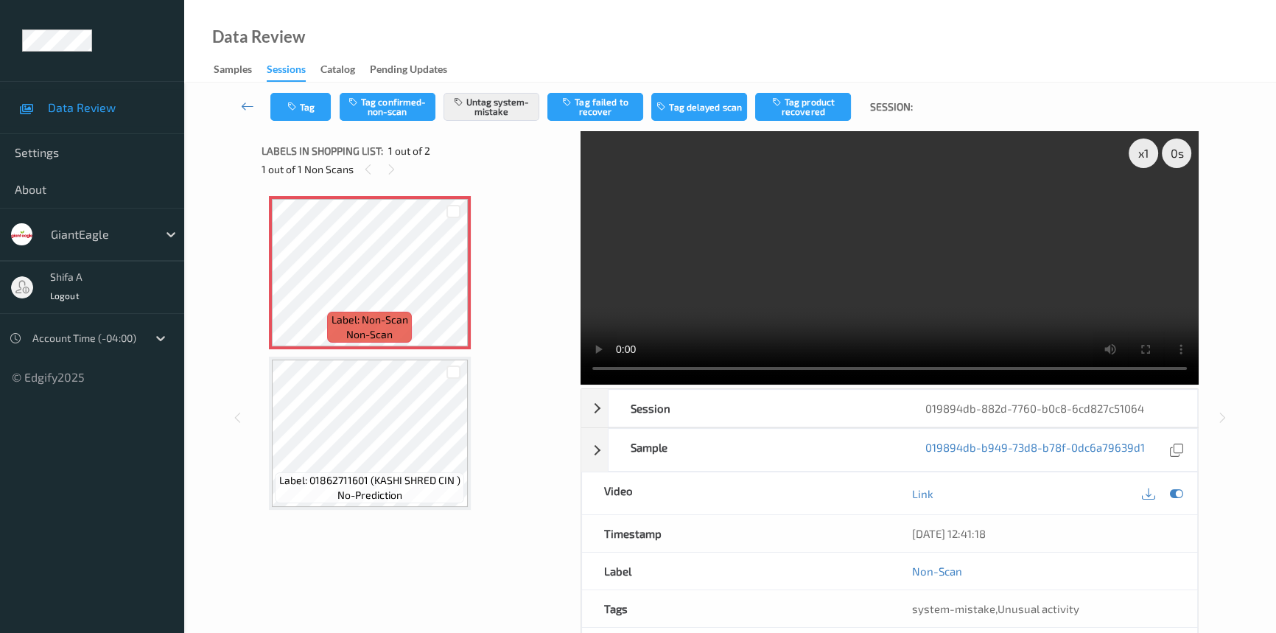
click at [900, 217] on video at bounding box center [890, 257] width 618 height 253
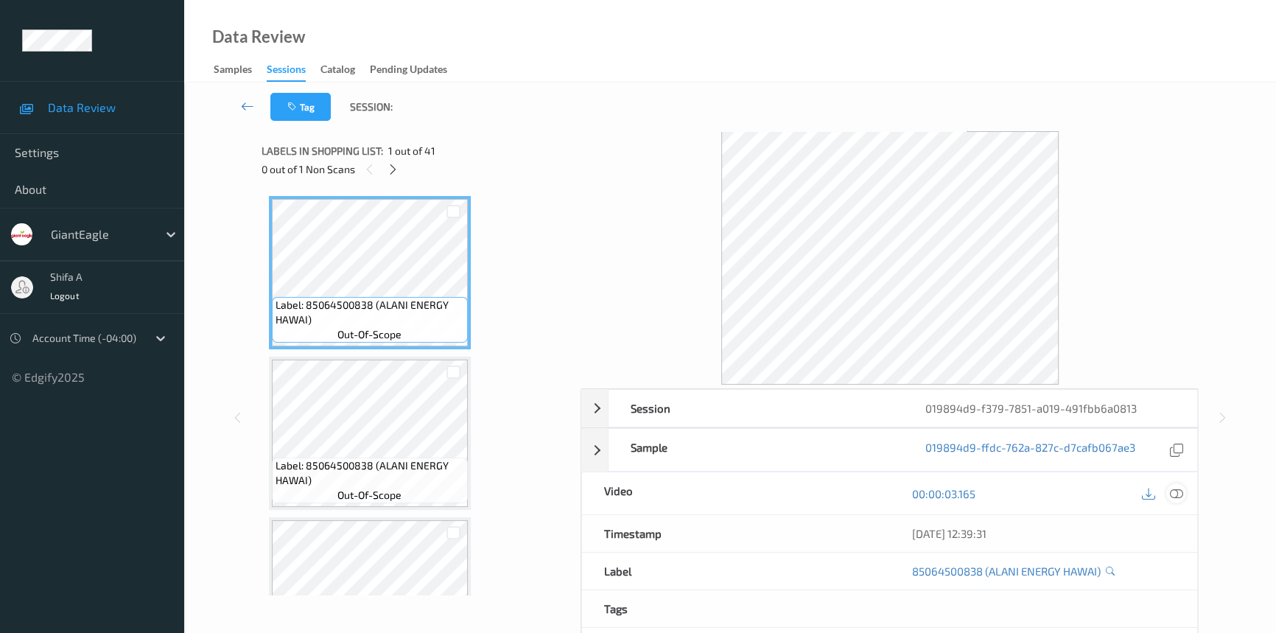
click at [1171, 495] on icon at bounding box center [1176, 493] width 13 height 13
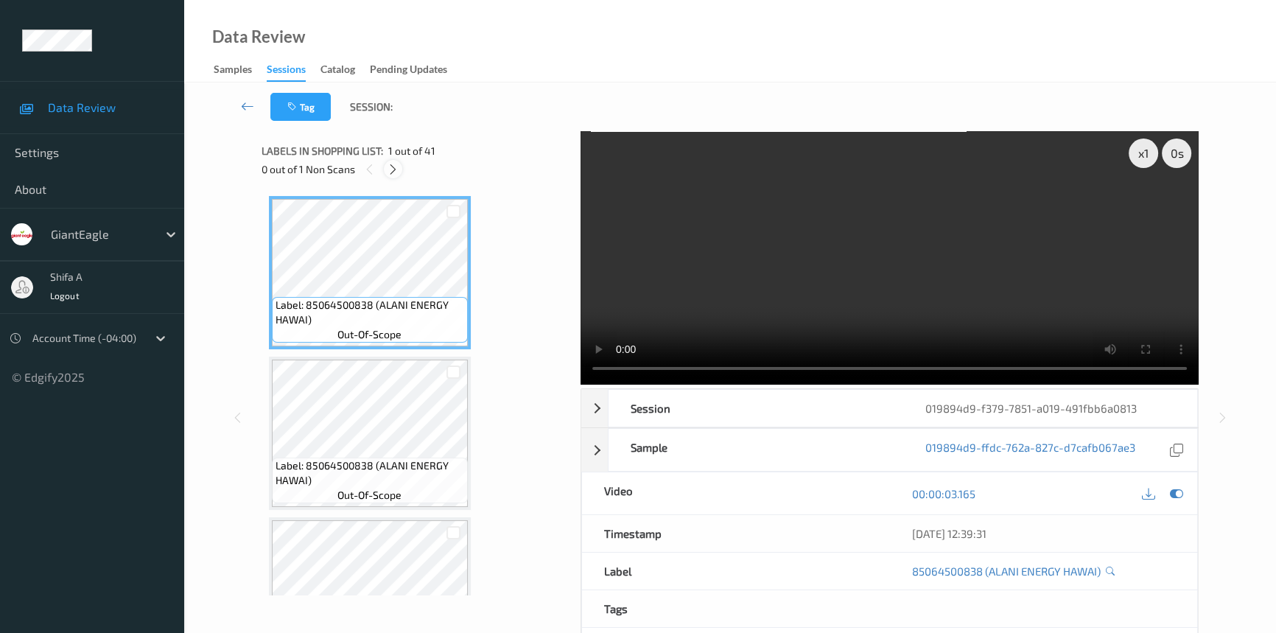
click at [390, 172] on icon at bounding box center [393, 169] width 13 height 13
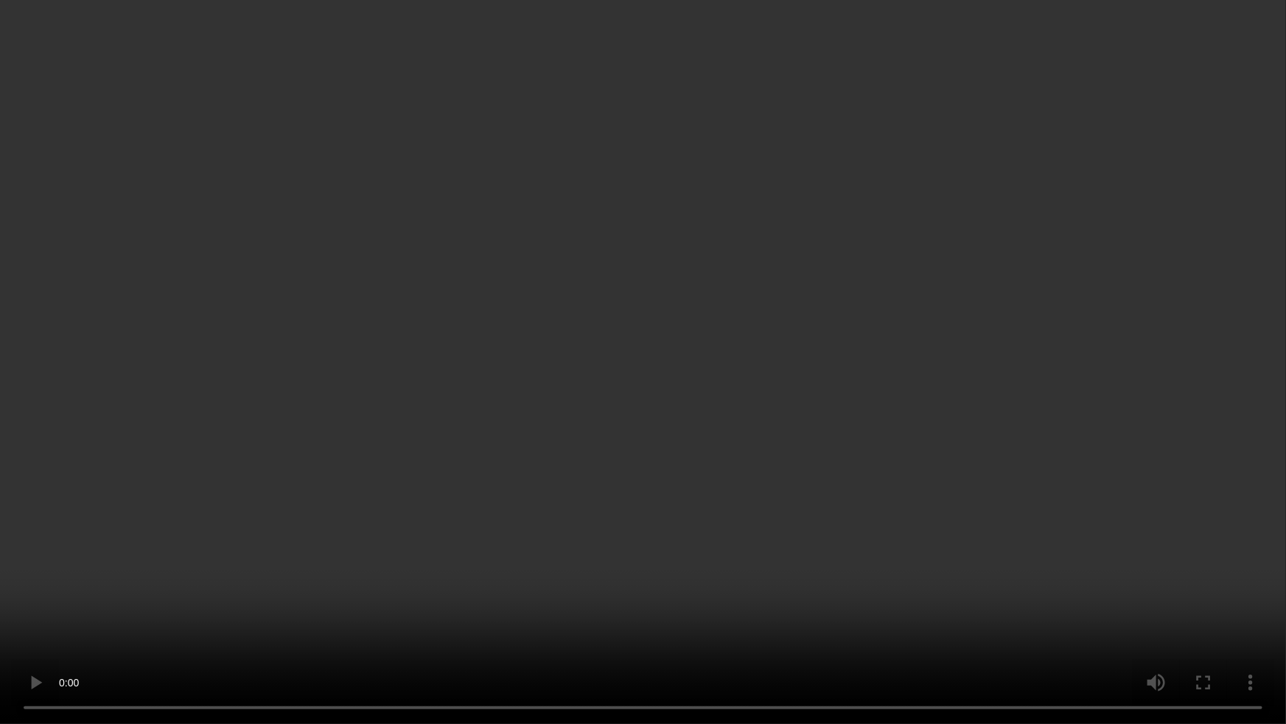
click at [1076, 376] on video at bounding box center [643, 362] width 1286 height 724
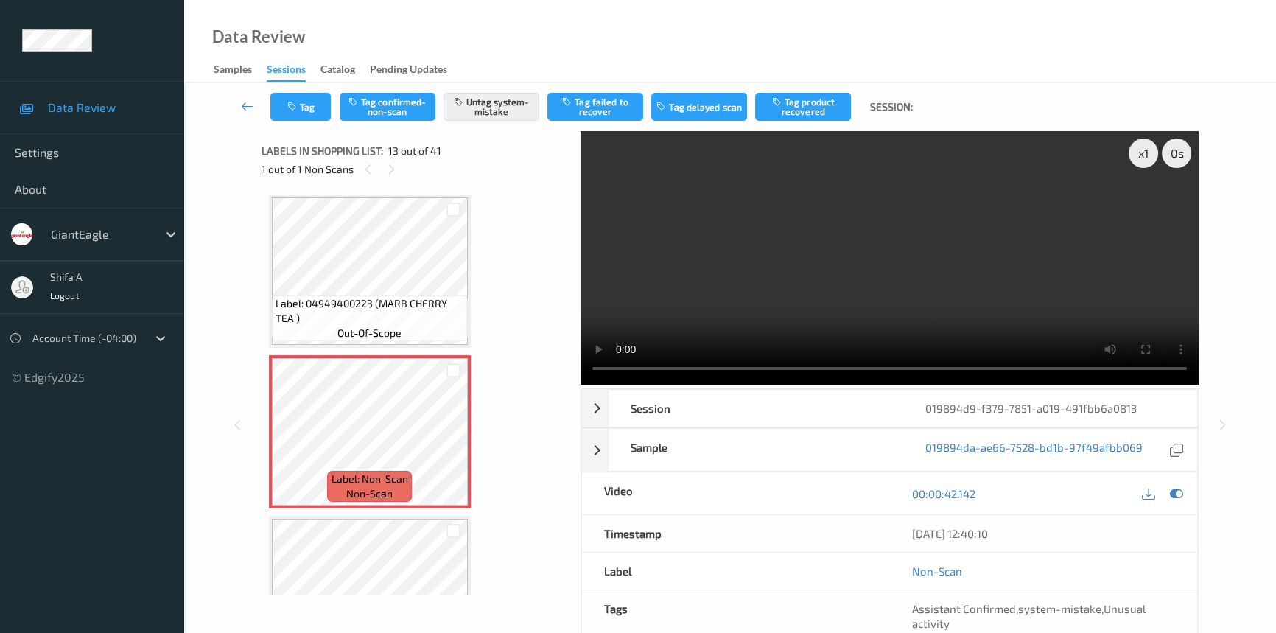
click at [781, 226] on video at bounding box center [890, 257] width 618 height 253
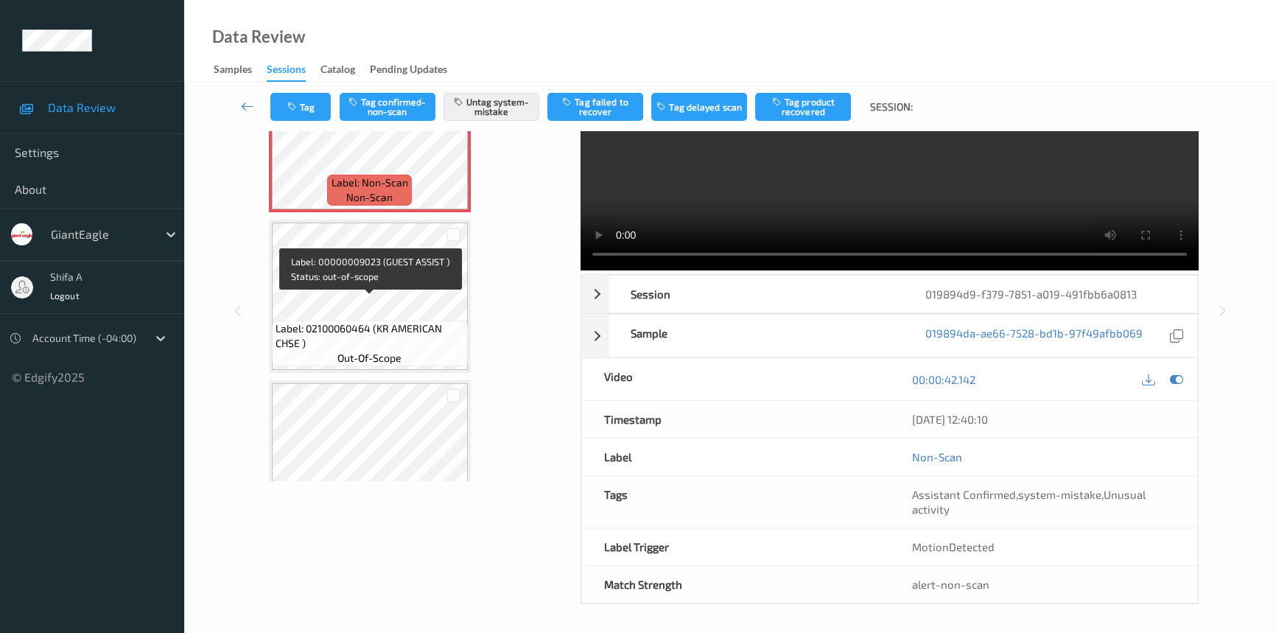
scroll to position [1835, 0]
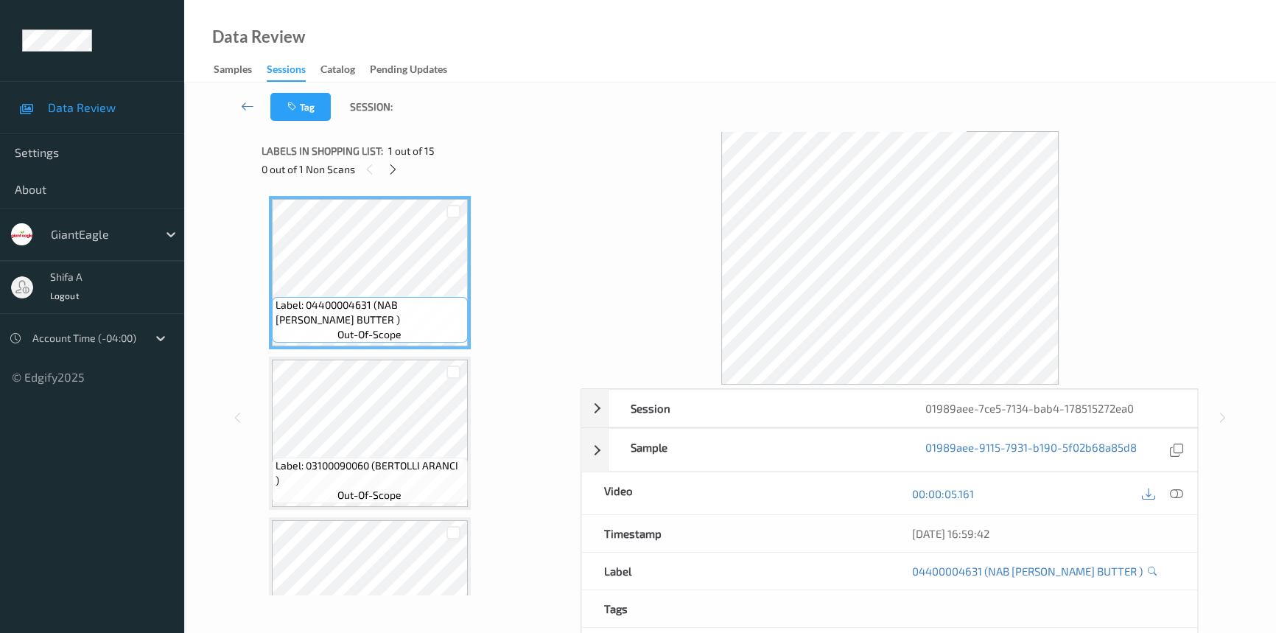
click at [1188, 493] on div "00:00:05.161" at bounding box center [1044, 493] width 308 height 42
click at [1180, 491] on icon at bounding box center [1176, 493] width 13 height 13
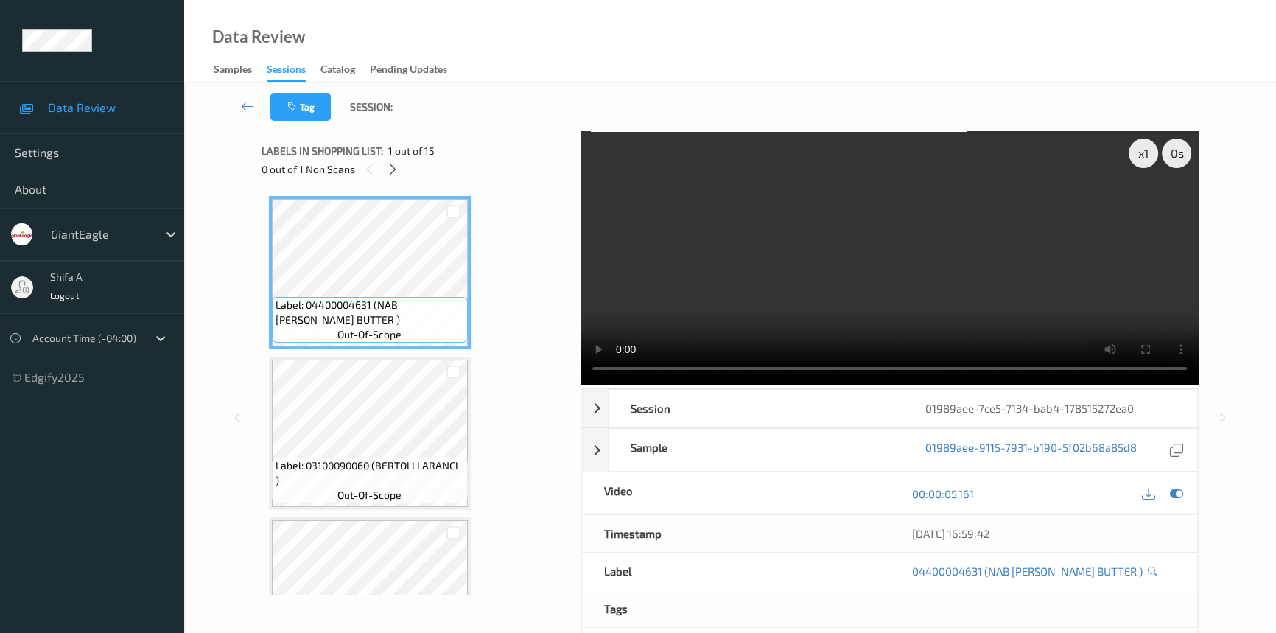
click at [383, 161] on div "0 out of 1 Non Scans" at bounding box center [416, 169] width 309 height 18
click at [388, 169] on icon at bounding box center [393, 169] width 13 height 13
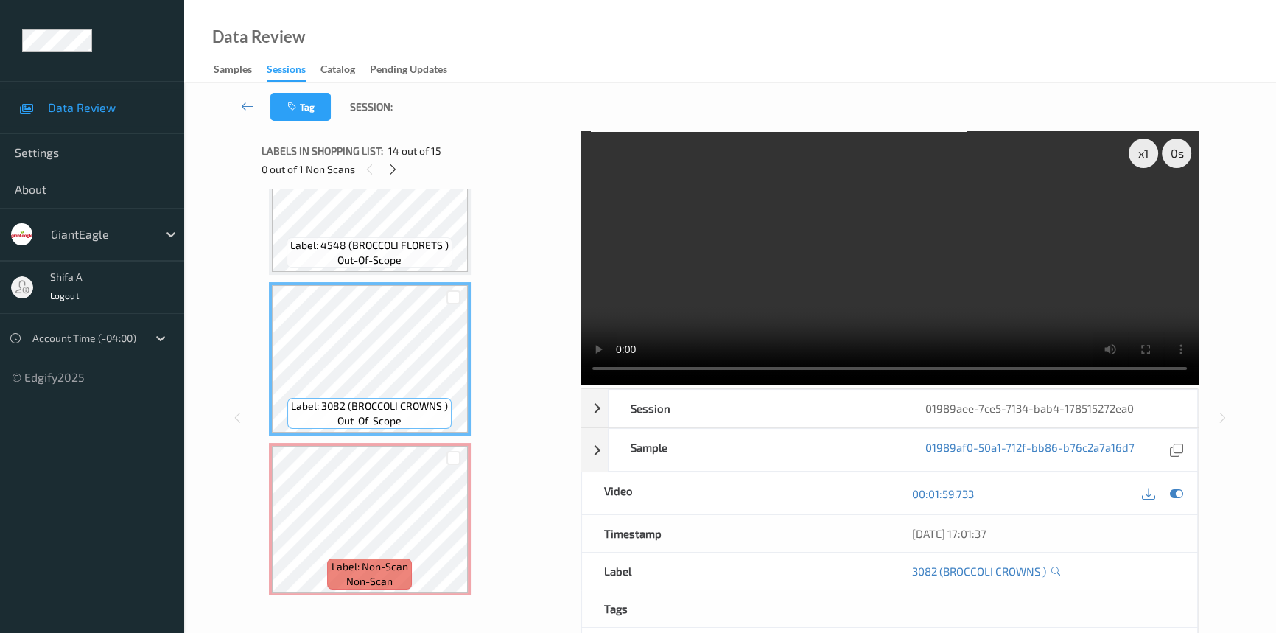
scroll to position [1911, 0]
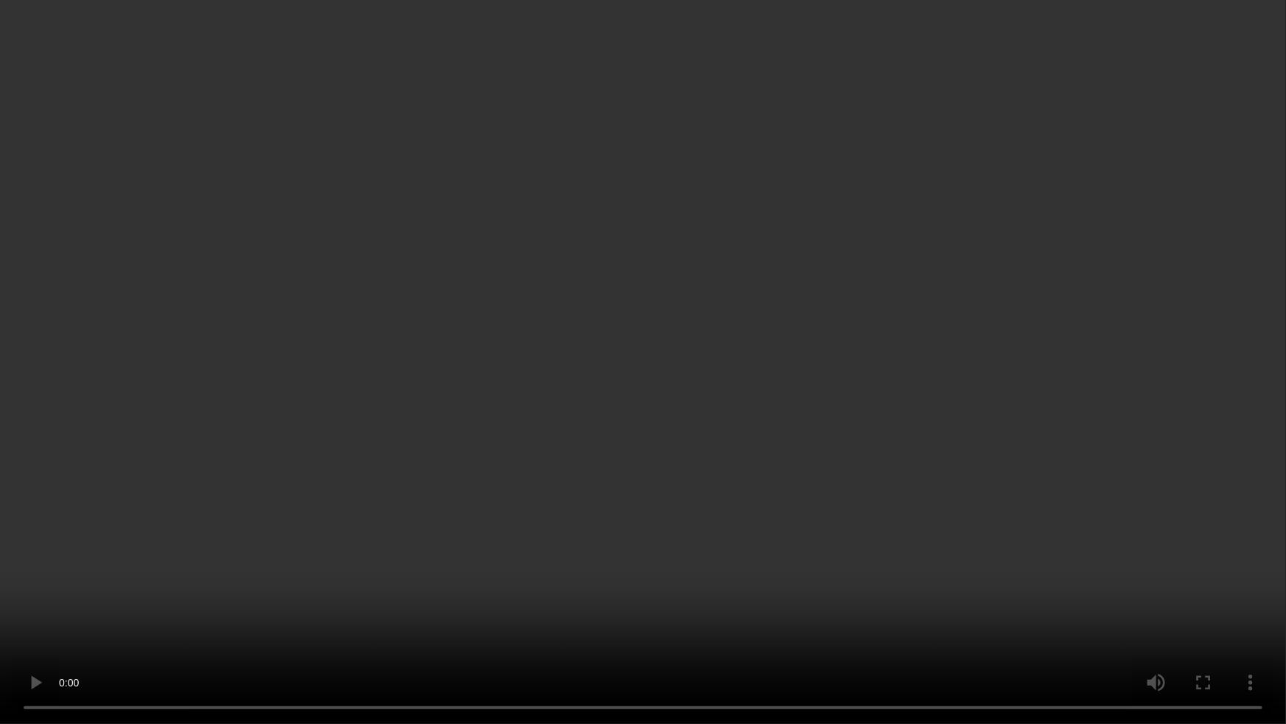
click at [1071, 396] on video at bounding box center [643, 362] width 1286 height 724
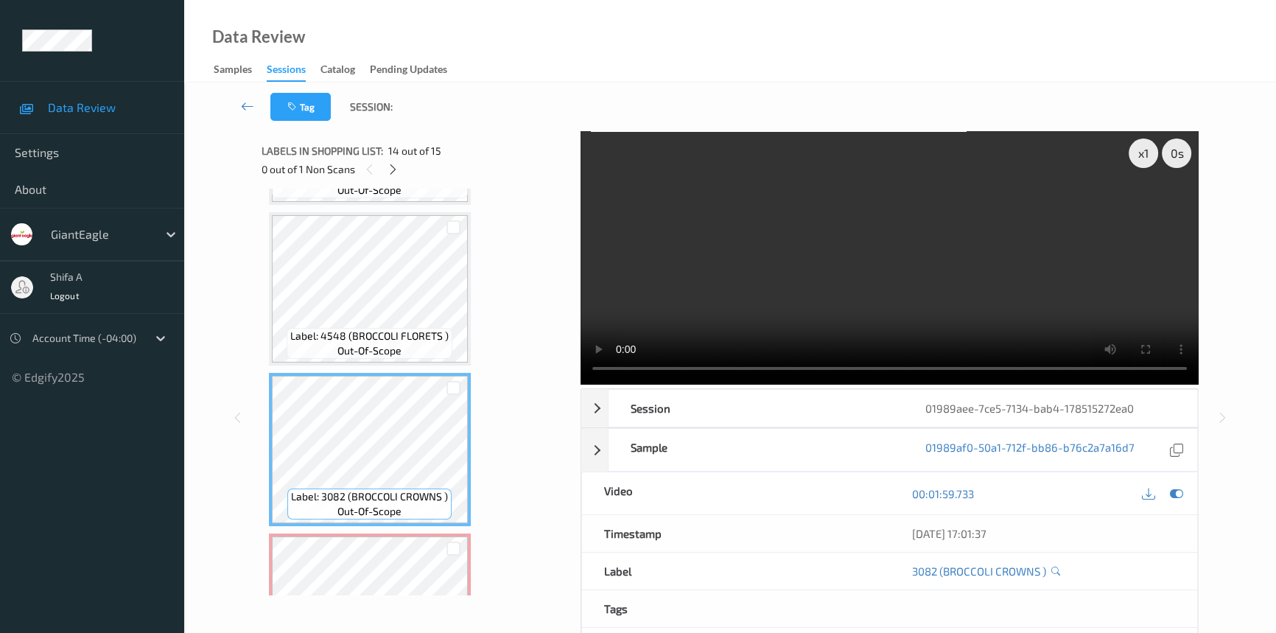
click at [909, 207] on video at bounding box center [890, 257] width 618 height 253
click at [715, 231] on video at bounding box center [890, 257] width 618 height 253
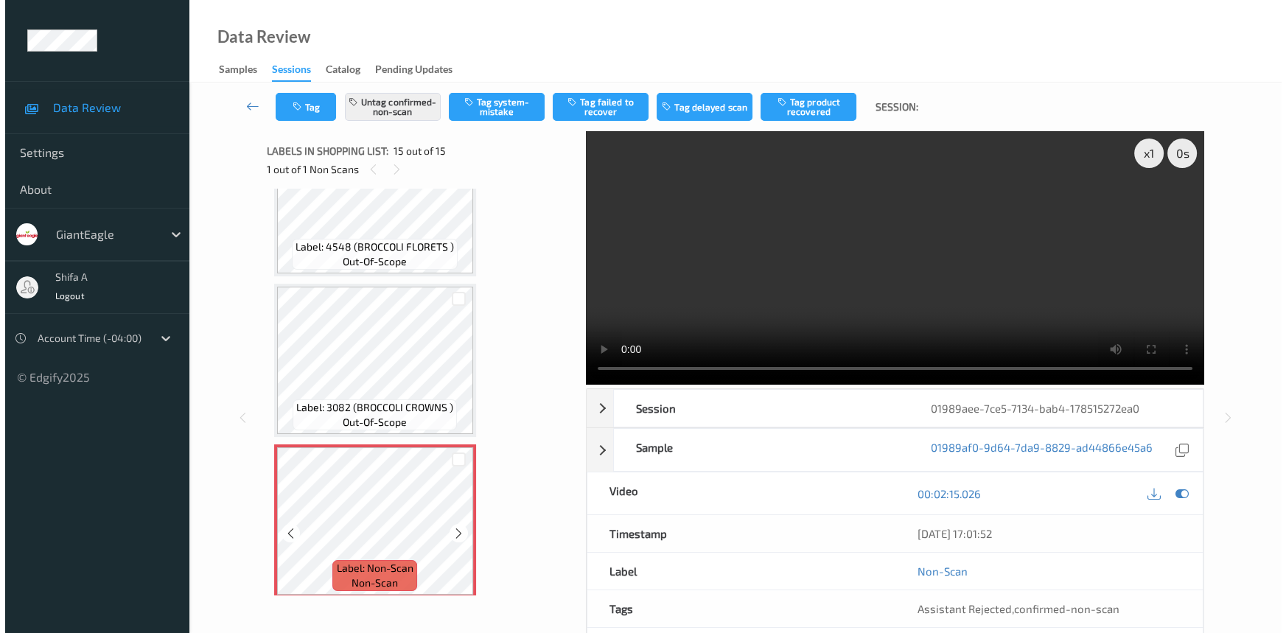
scroll to position [2002, 0]
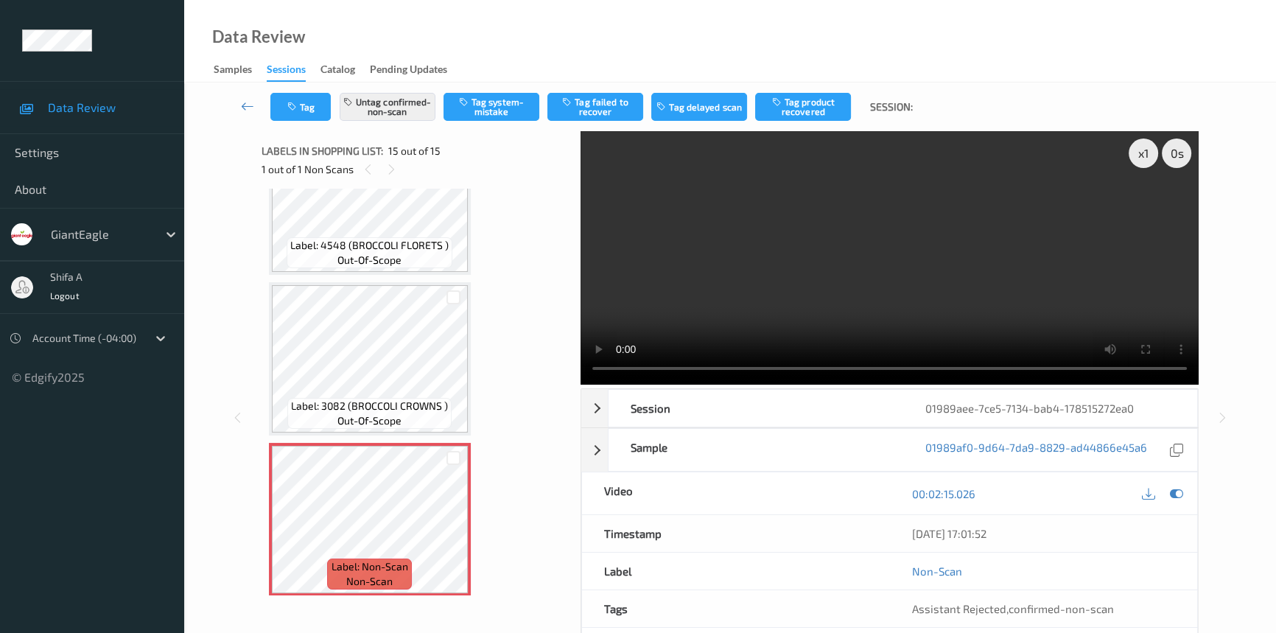
click at [410, 91] on div "Tag Untag confirmed-non-scan Tag system-mistake Tag failed to recover Tag delay…" at bounding box center [729, 107] width 1031 height 49
click at [409, 103] on button "Untag confirmed-non-scan" at bounding box center [388, 107] width 96 height 28
click at [520, 108] on button "Tag system-mistake" at bounding box center [492, 107] width 96 height 28
click at [313, 107] on button "Tag" at bounding box center [300, 107] width 60 height 28
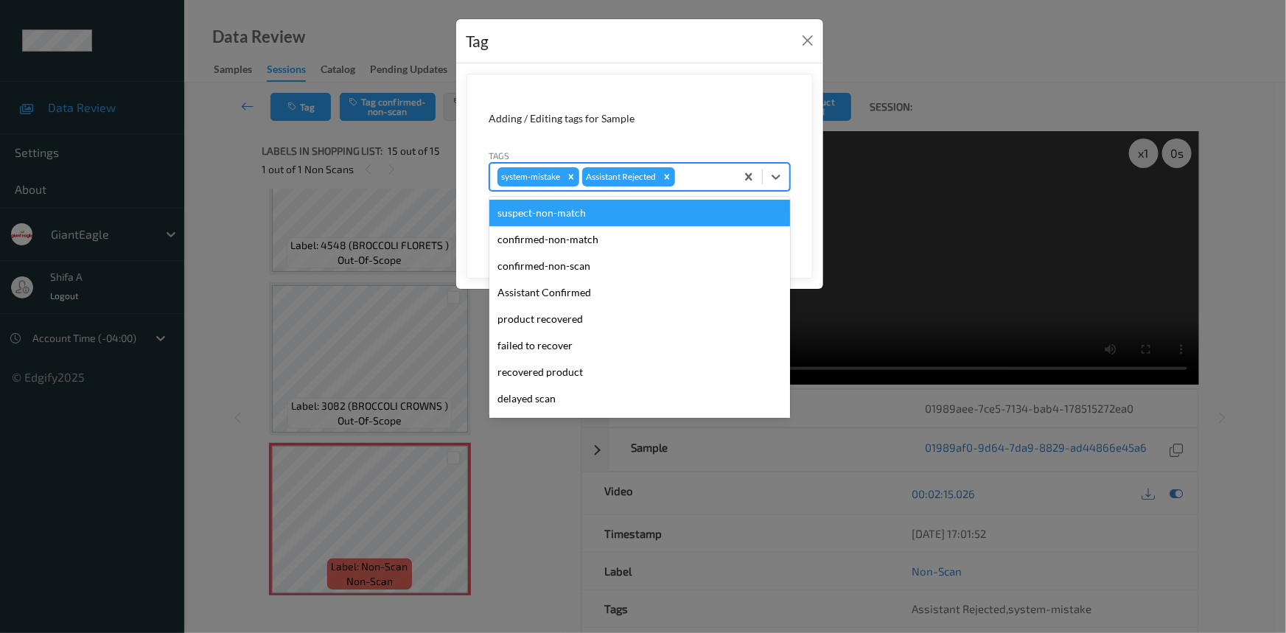
click at [693, 172] on div at bounding box center [703, 177] width 50 height 18
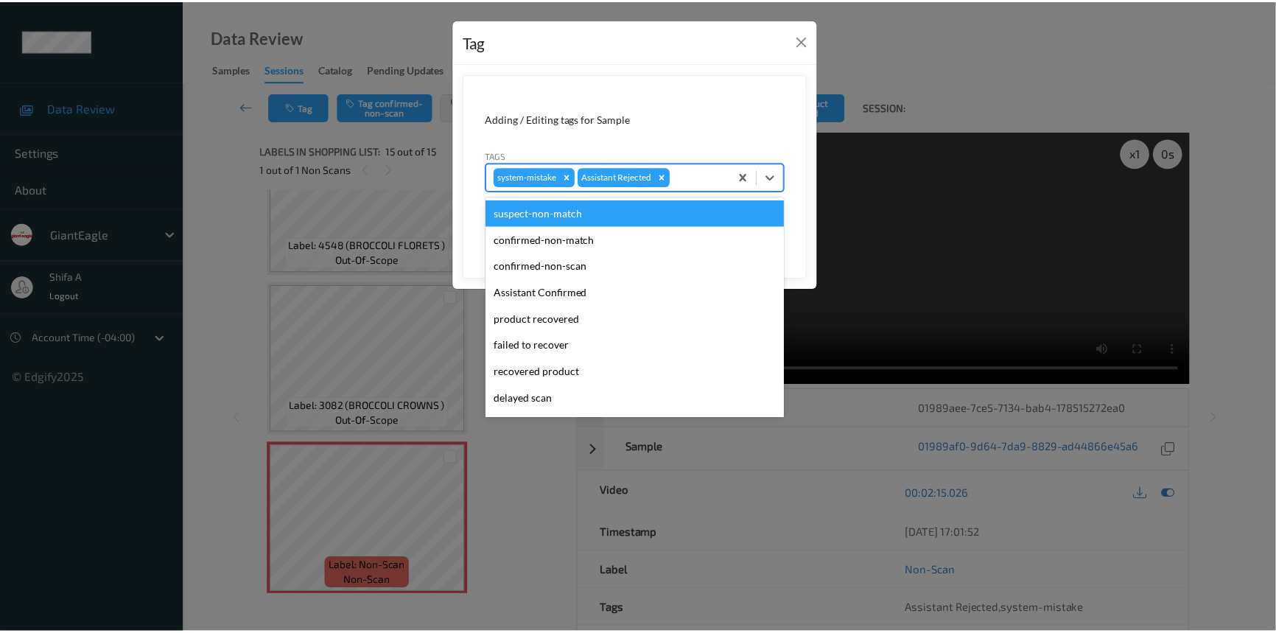
scroll to position [130, 0]
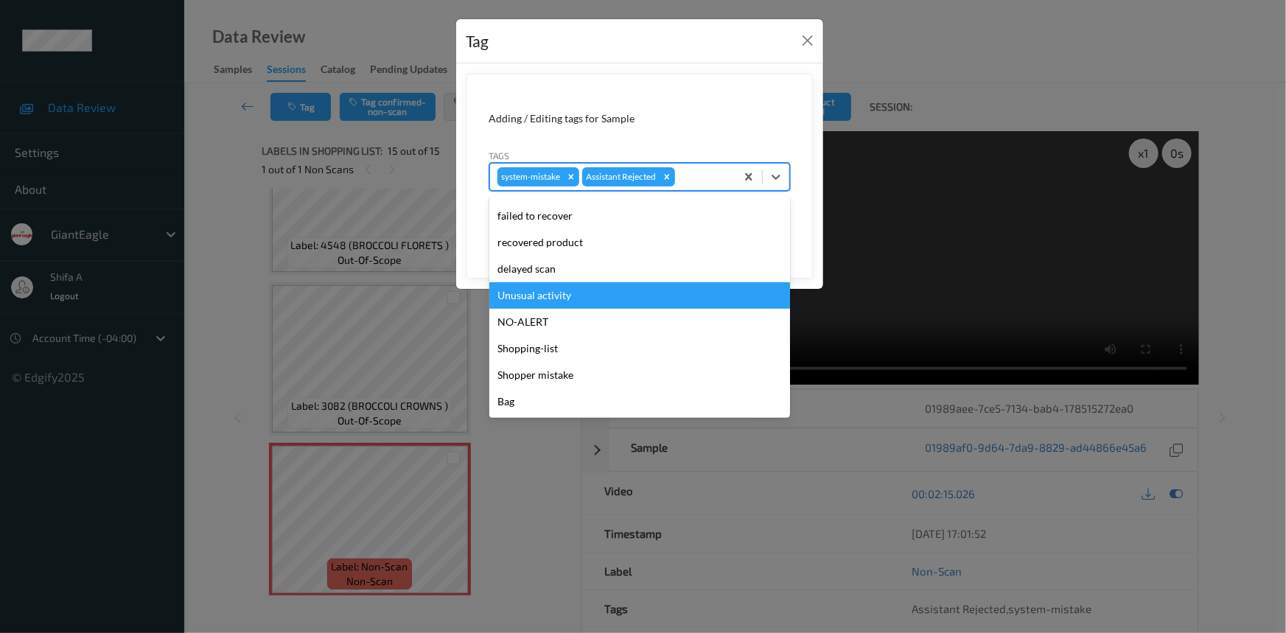
click at [570, 295] on div "Unusual activity" at bounding box center [639, 295] width 301 height 27
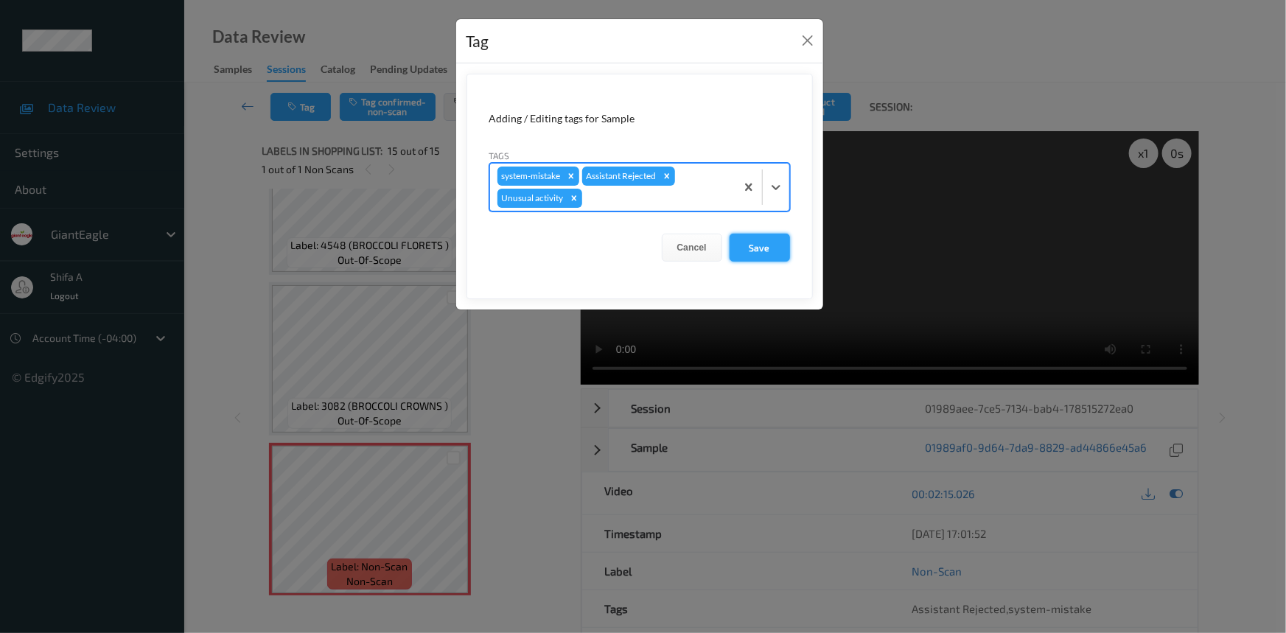
click at [759, 244] on button "Save" at bounding box center [759, 248] width 60 height 28
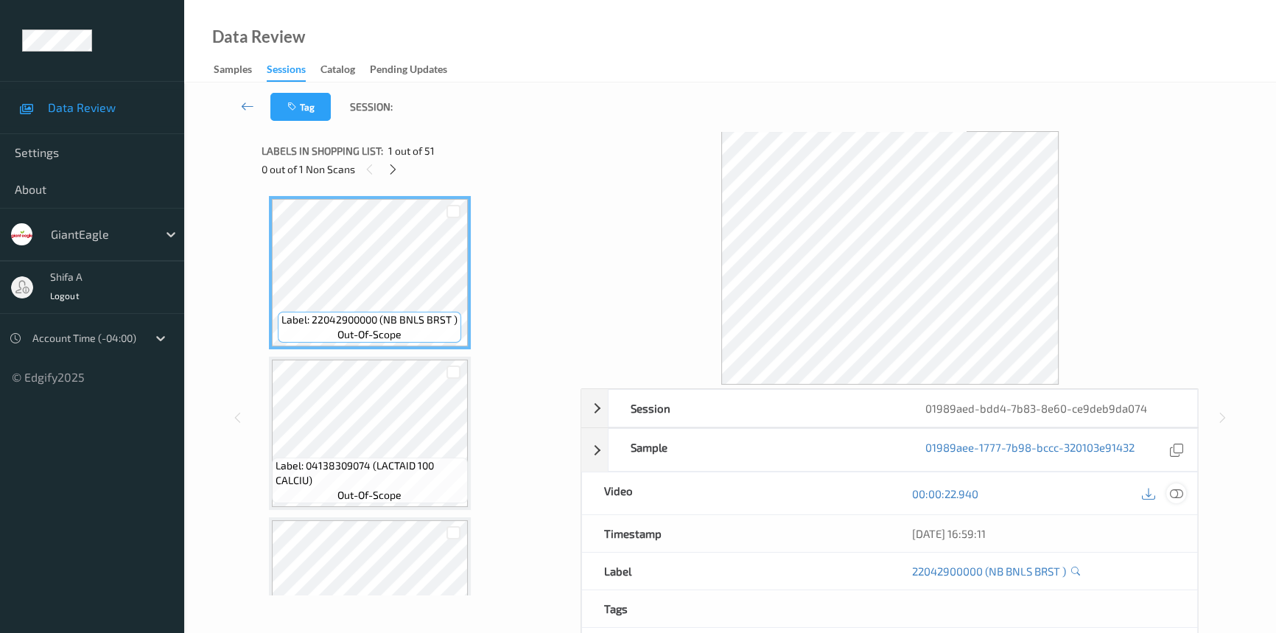
click at [1178, 494] on icon at bounding box center [1176, 493] width 13 height 13
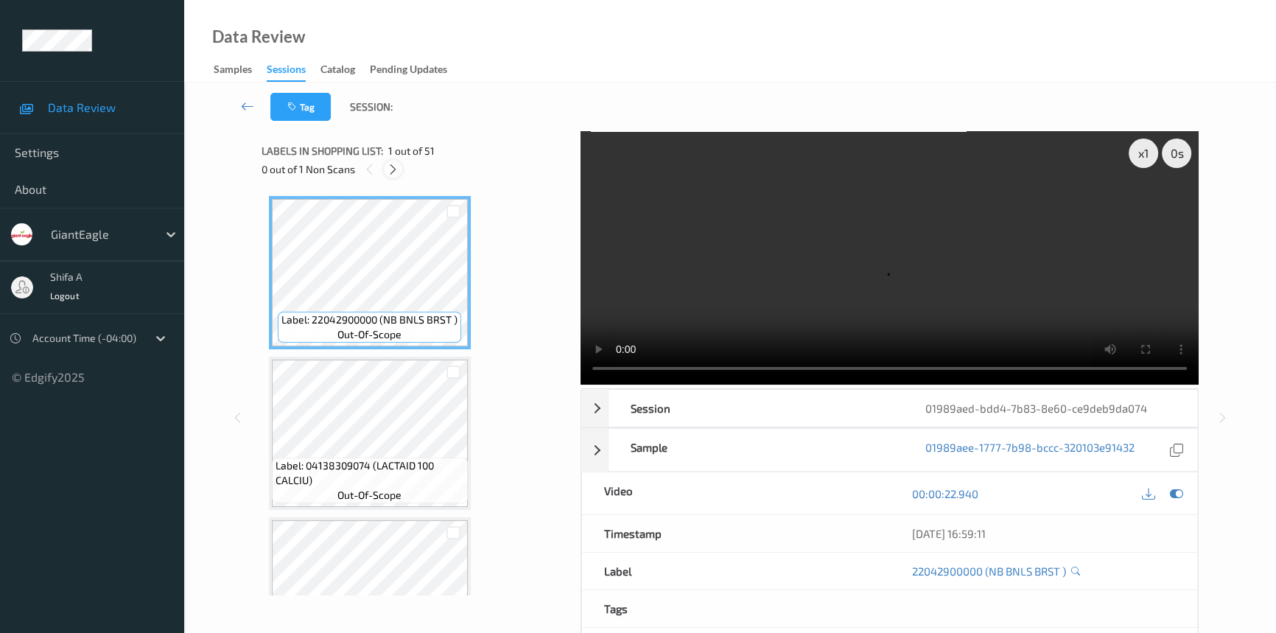
click at [393, 170] on icon at bounding box center [393, 169] width 13 height 13
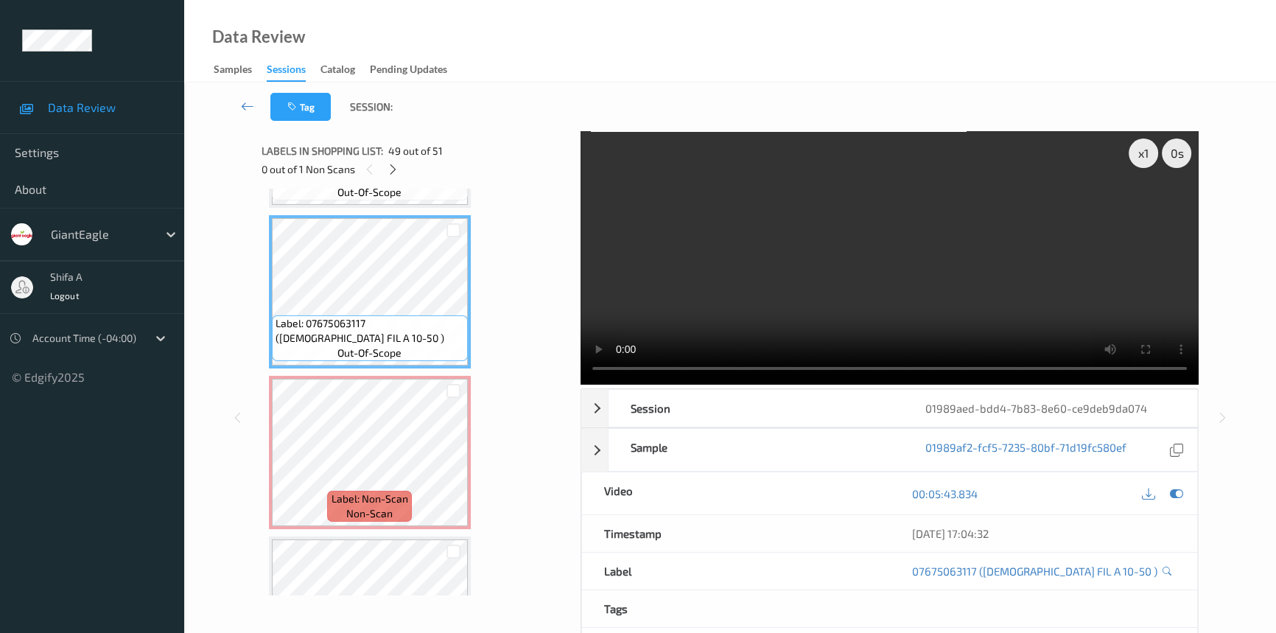
scroll to position [7673, 0]
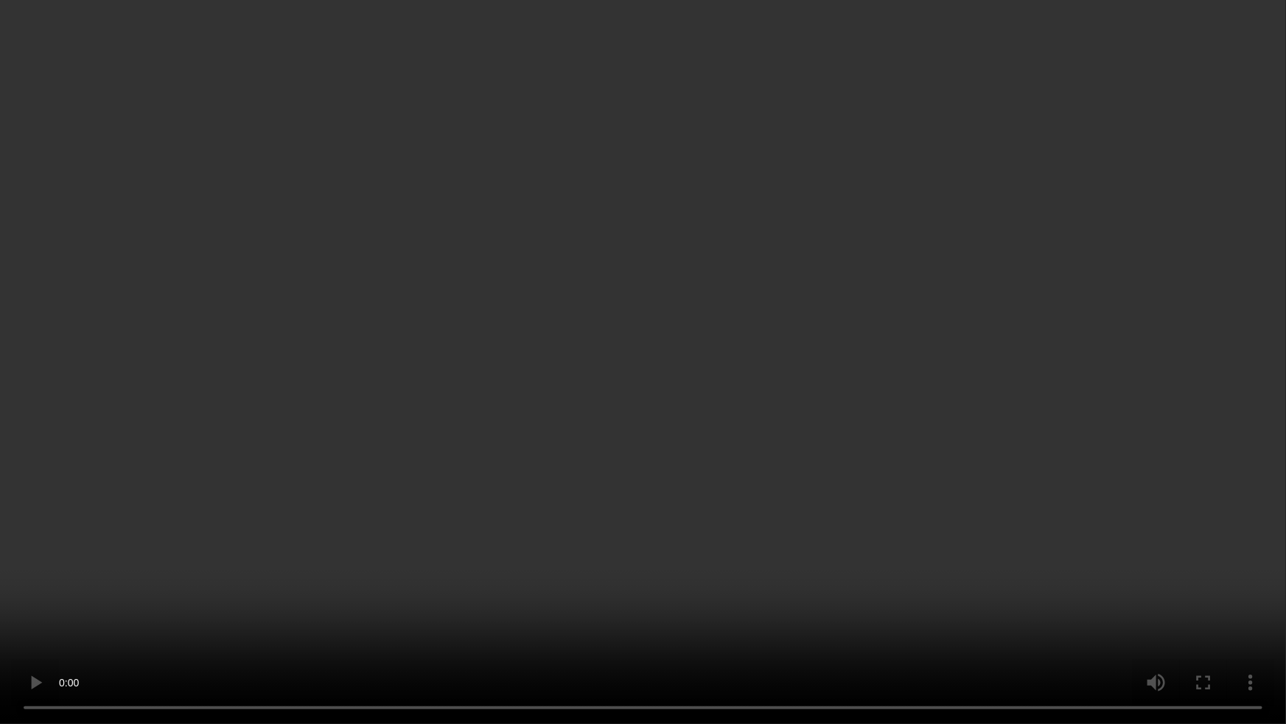
click at [985, 443] on video at bounding box center [643, 362] width 1286 height 724
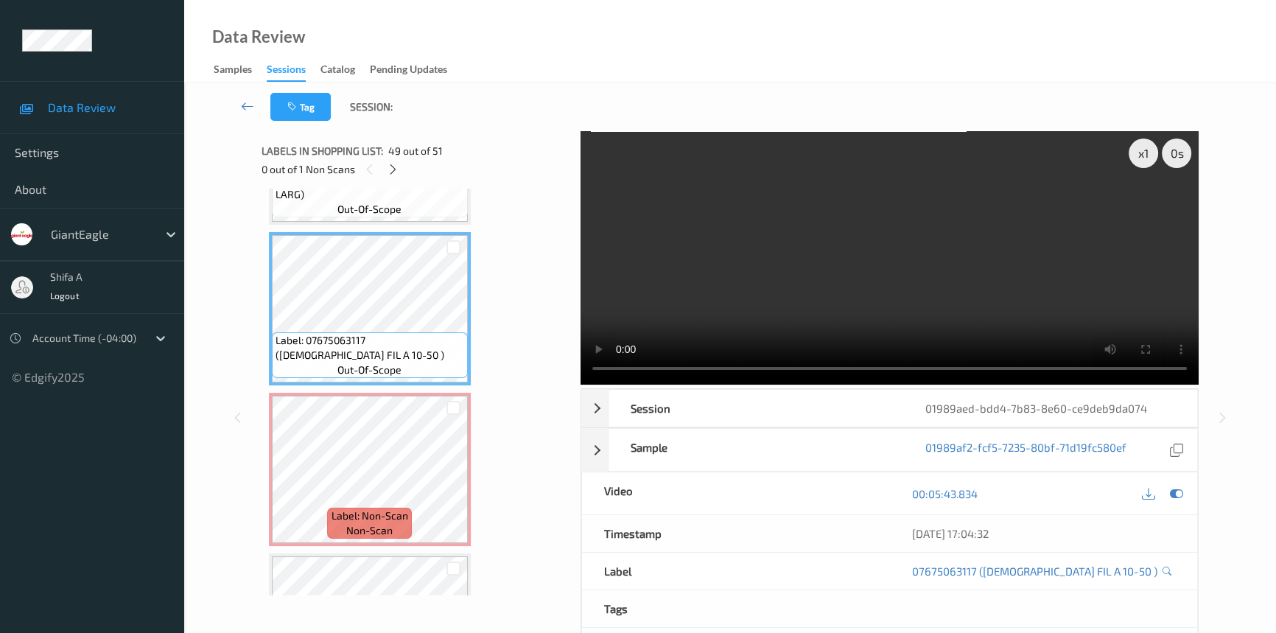
click at [987, 225] on video at bounding box center [890, 257] width 618 height 253
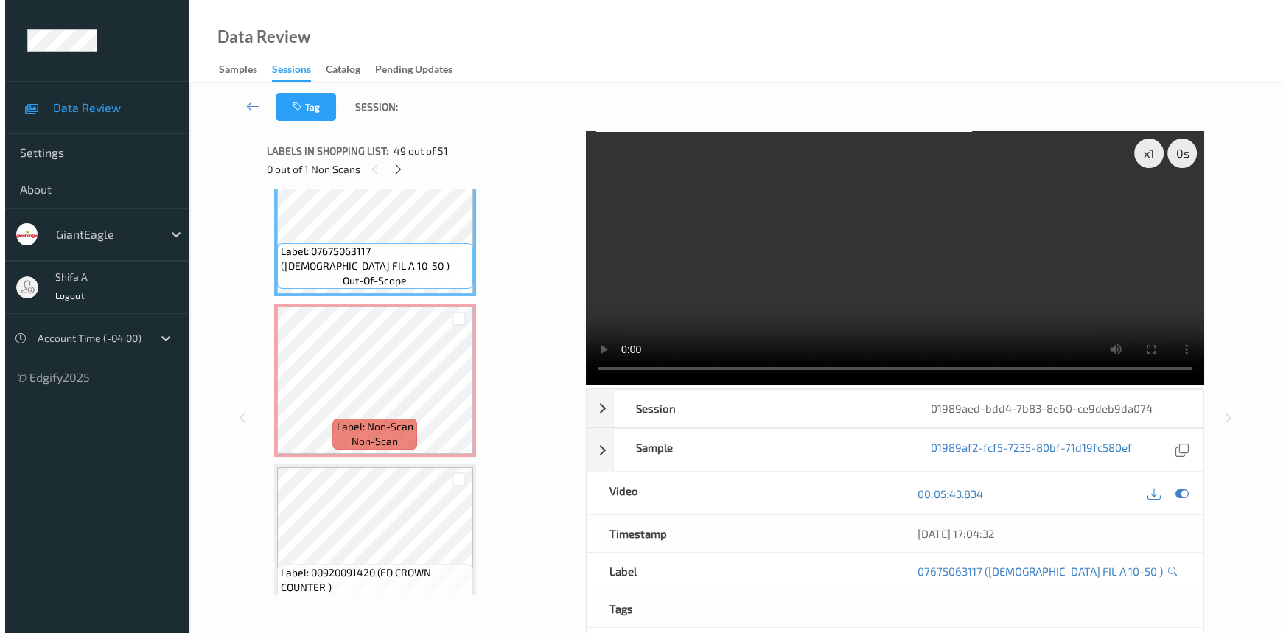
scroll to position [7764, 0]
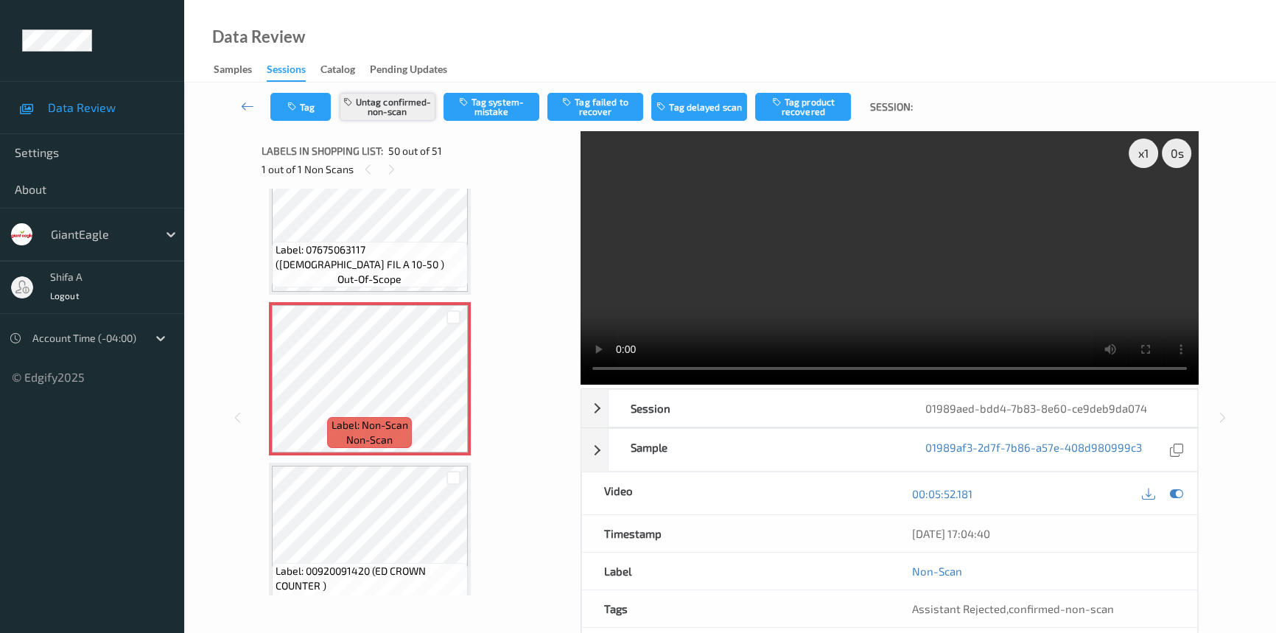
click at [386, 109] on button "Untag confirmed-non-scan" at bounding box center [388, 107] width 96 height 28
click at [480, 109] on button "Tag system-mistake" at bounding box center [492, 107] width 96 height 28
click at [298, 110] on icon "button" at bounding box center [293, 107] width 13 height 10
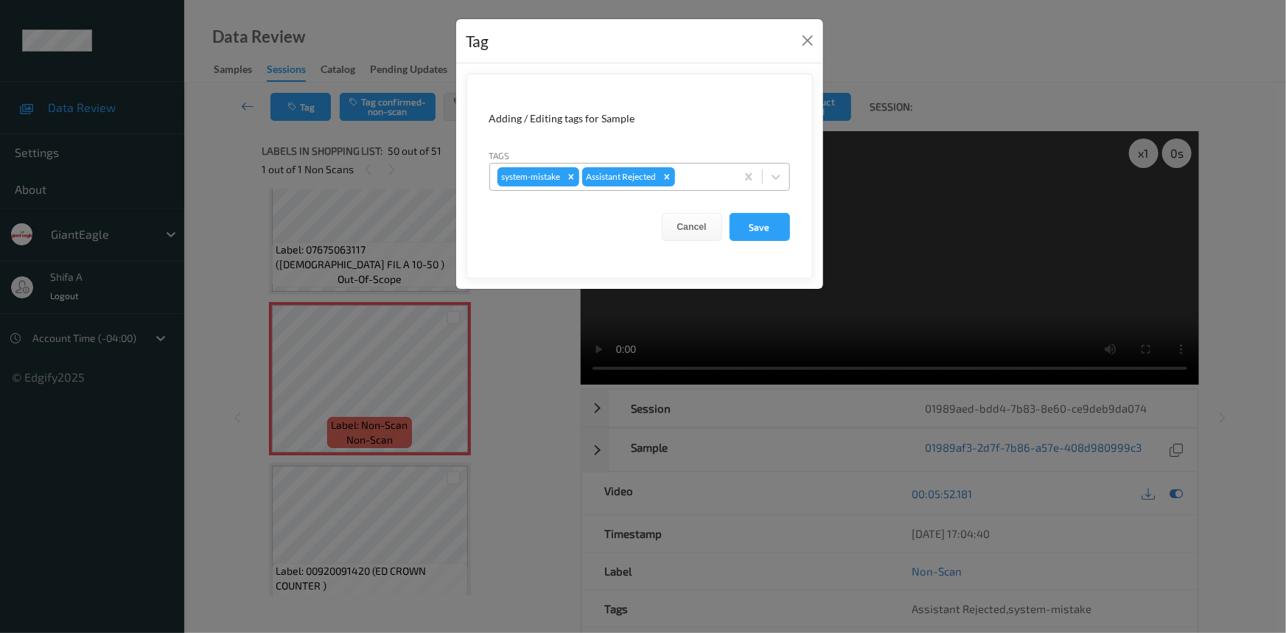
click at [714, 172] on div at bounding box center [703, 177] width 50 height 18
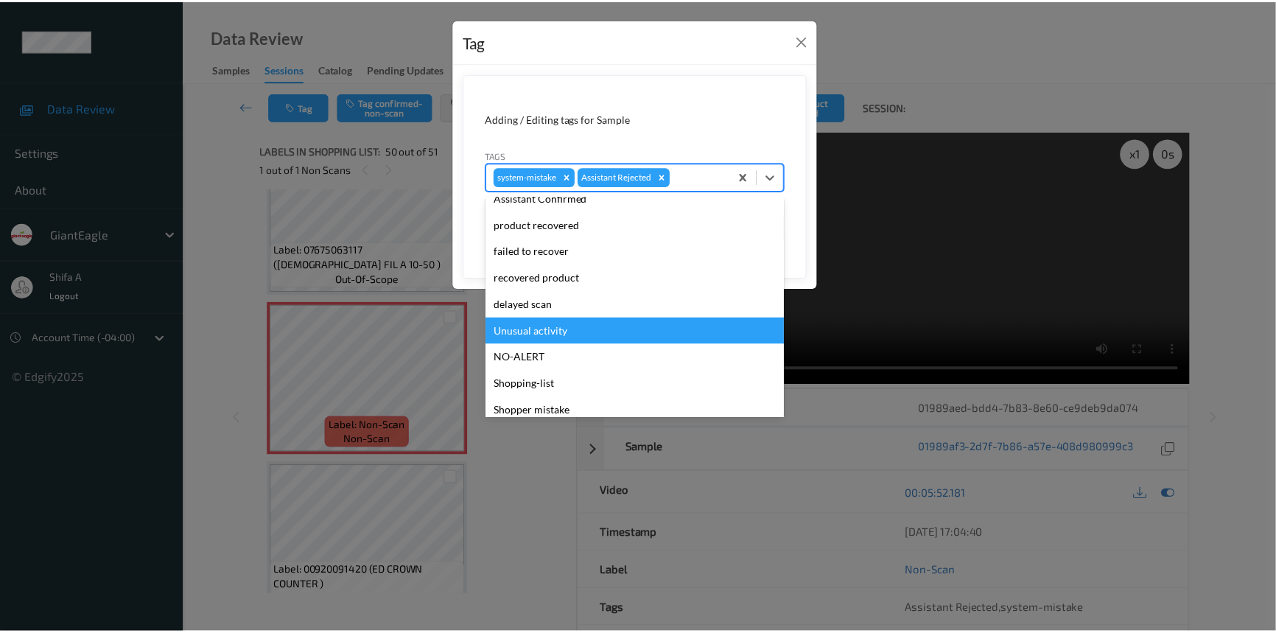
scroll to position [130, 0]
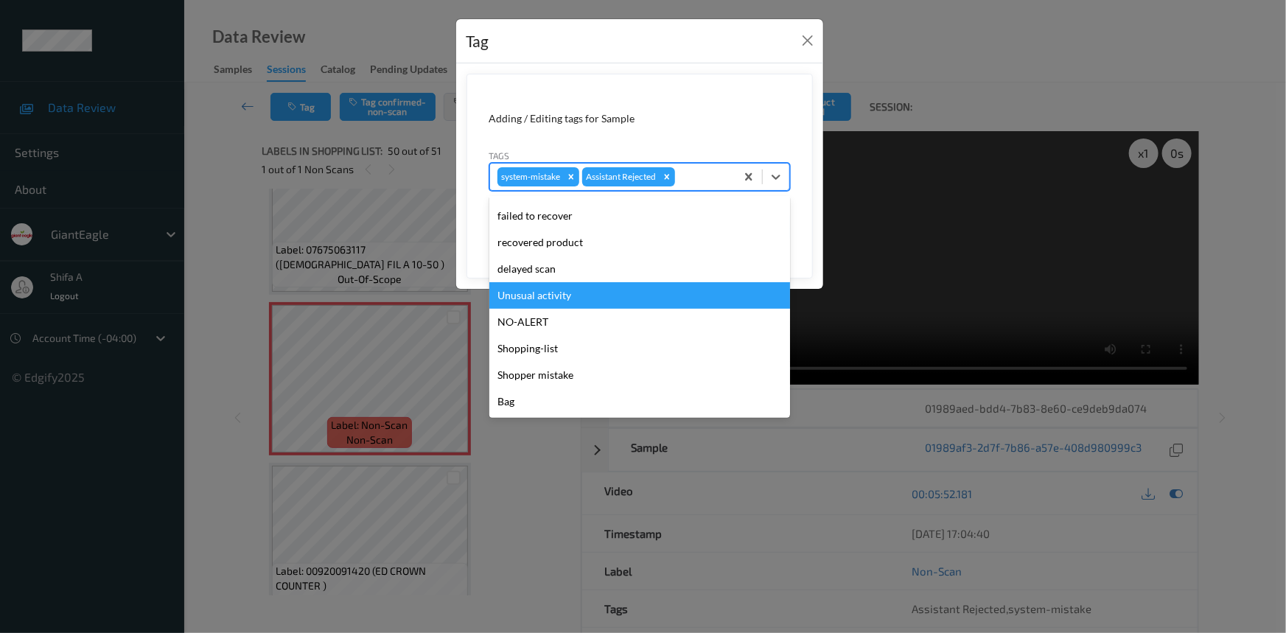
click at [583, 292] on div "Unusual activity" at bounding box center [639, 295] width 301 height 27
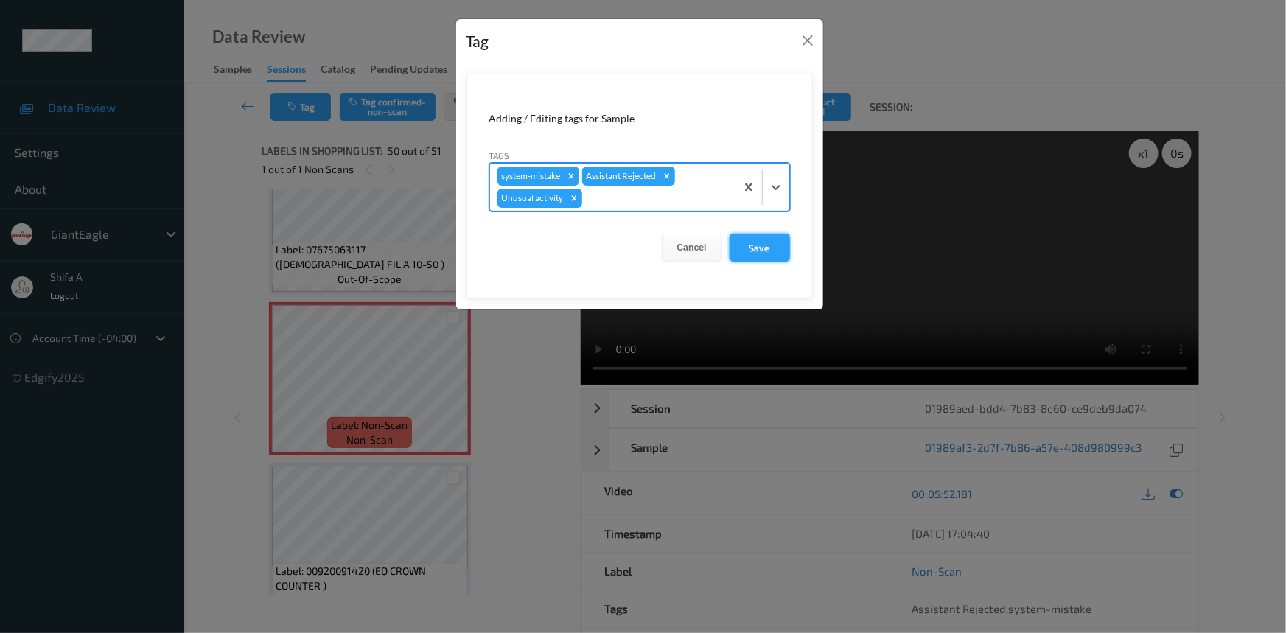
click at [766, 245] on button "Save" at bounding box center [759, 248] width 60 height 28
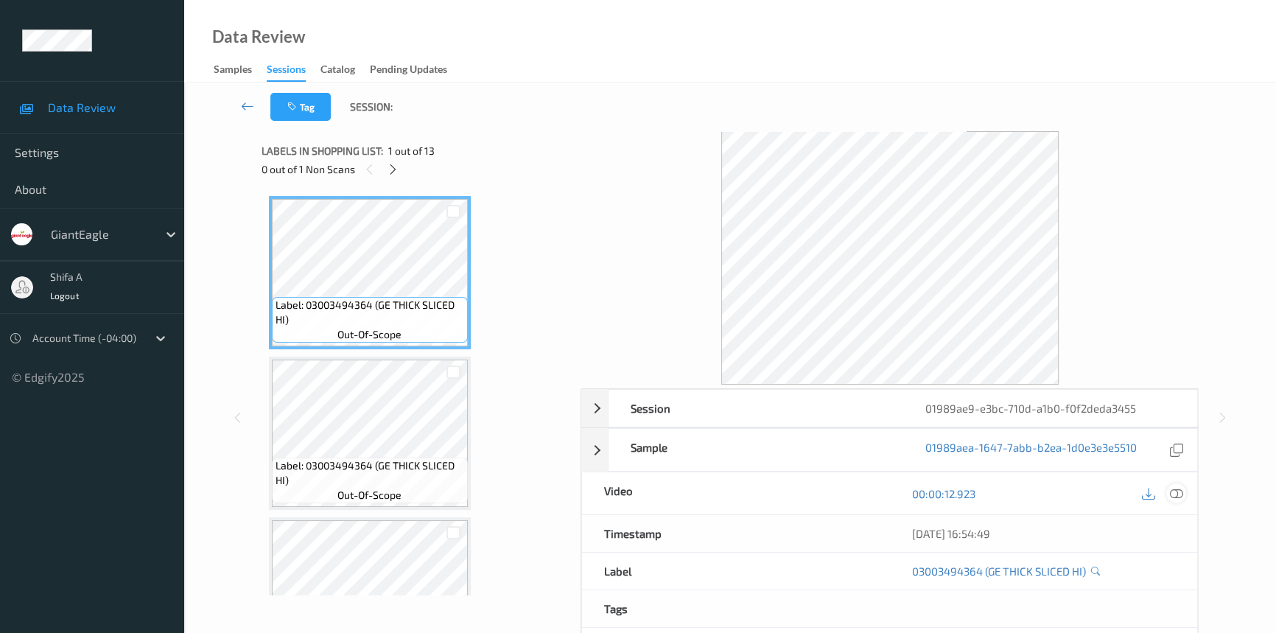
click at [1174, 491] on icon at bounding box center [1176, 493] width 13 height 13
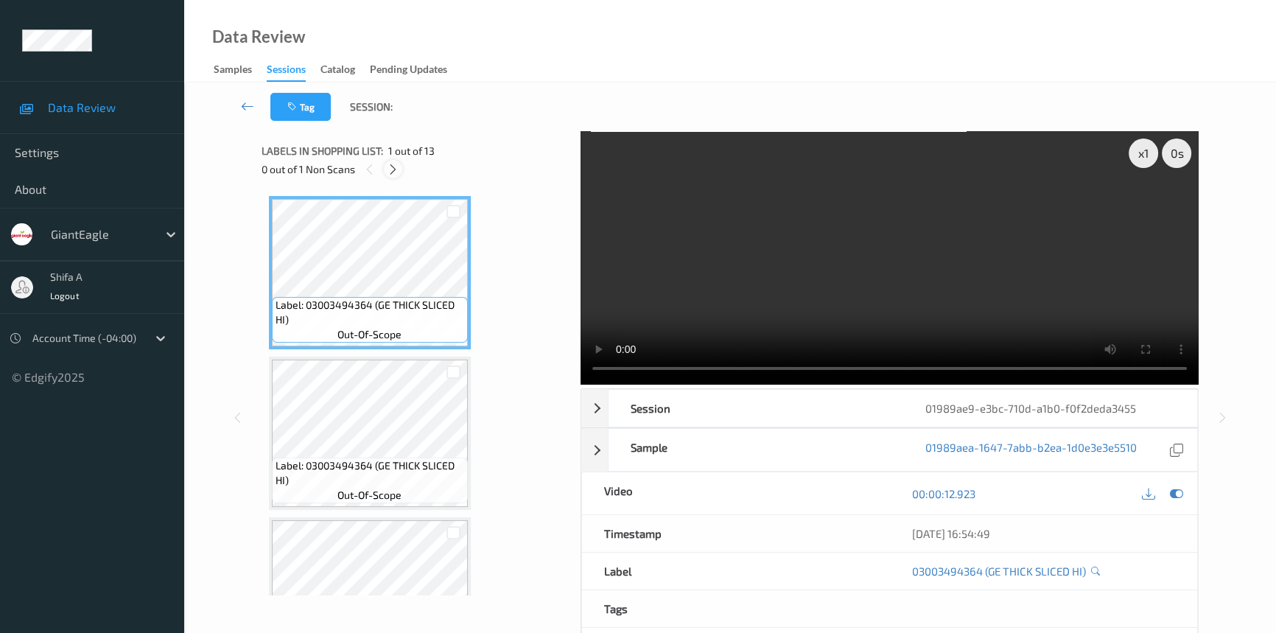
click at [399, 171] on div at bounding box center [393, 169] width 18 height 18
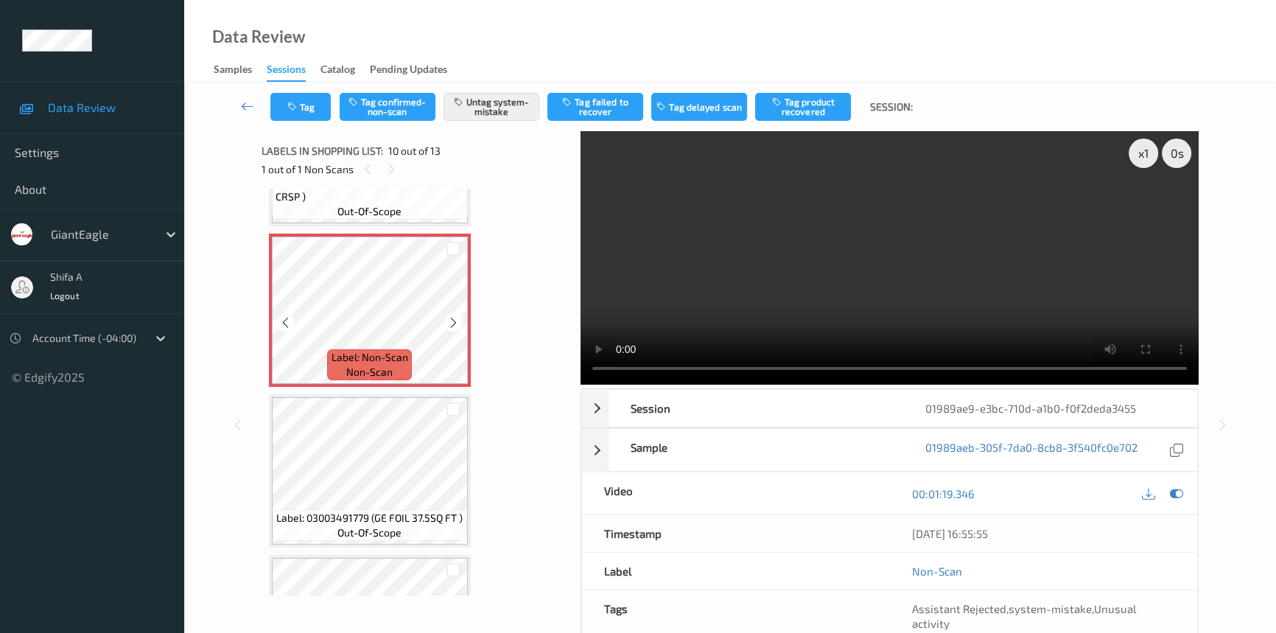
scroll to position [1422, 0]
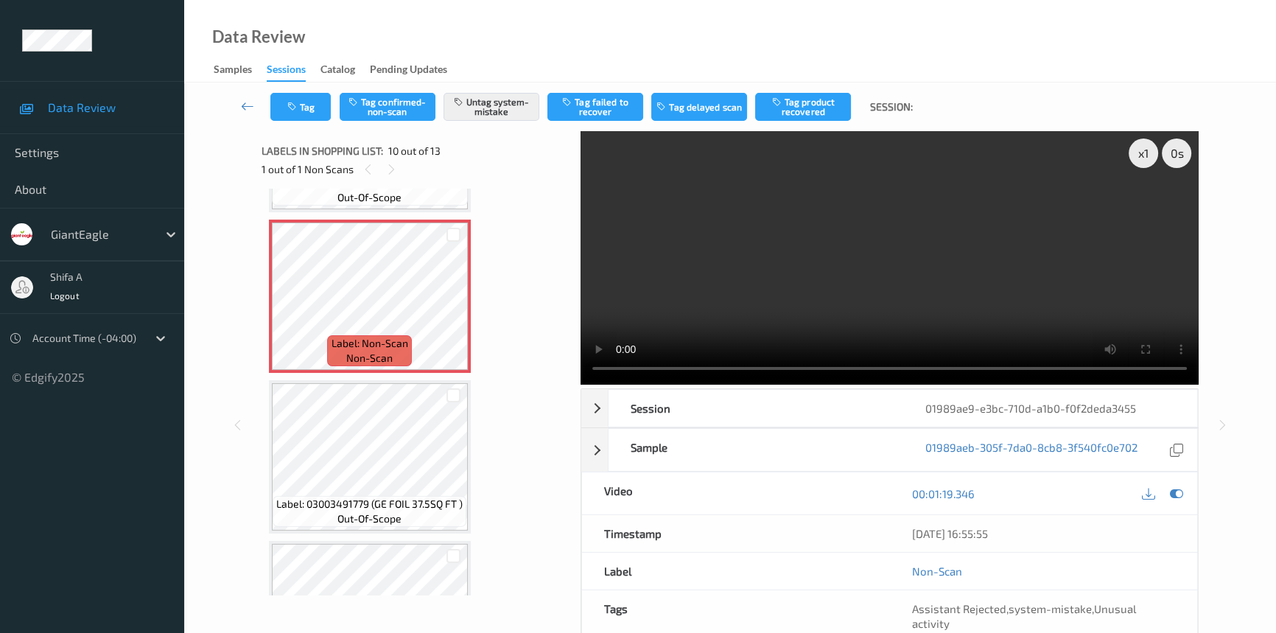
click at [1017, 235] on video at bounding box center [890, 257] width 618 height 253
click at [316, 105] on button "Tag" at bounding box center [300, 107] width 60 height 28
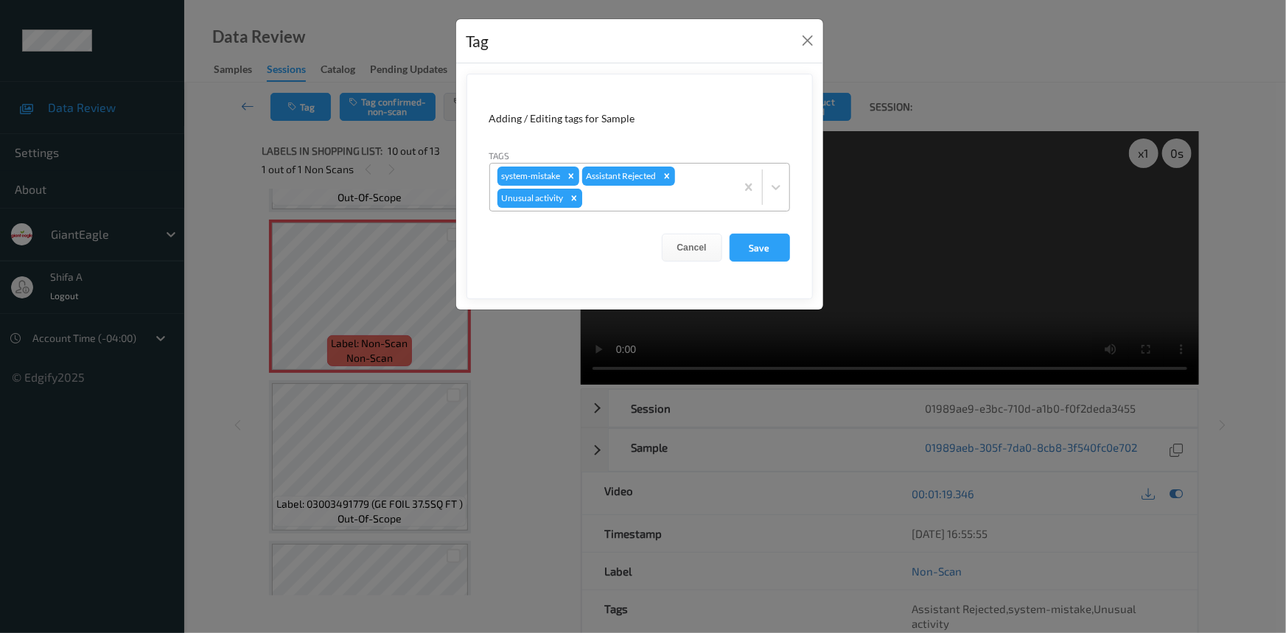
click at [579, 197] on div "Remove Unusual activity" at bounding box center [574, 198] width 16 height 19
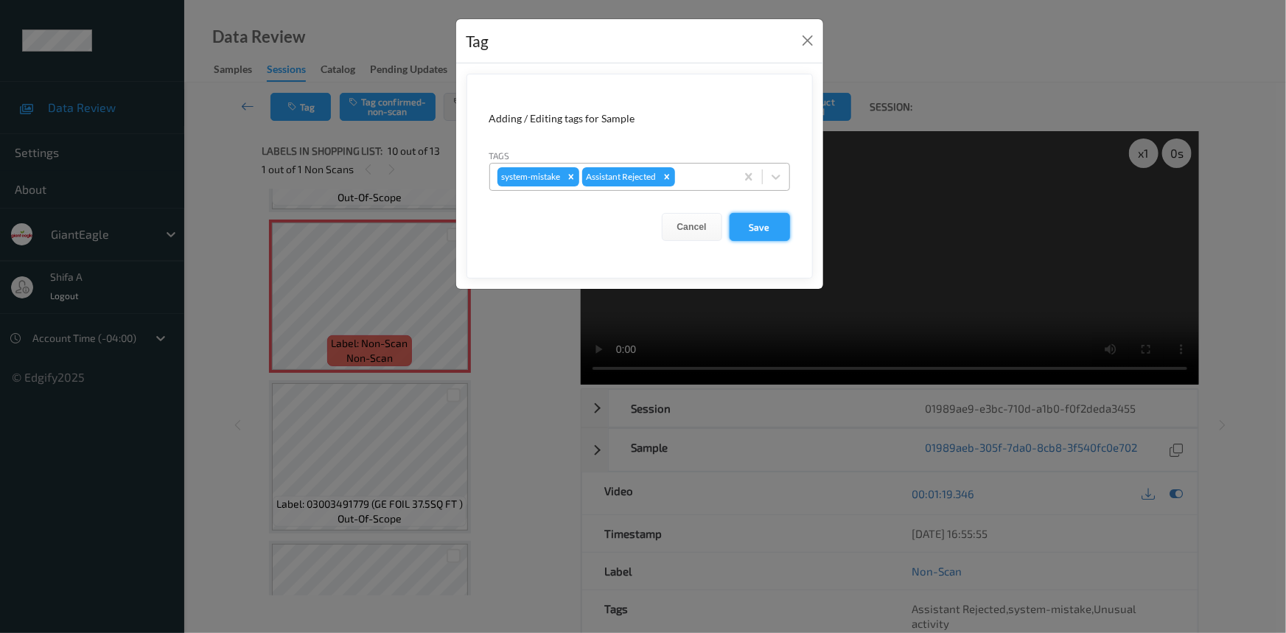
click at [751, 230] on button "Save" at bounding box center [759, 227] width 60 height 28
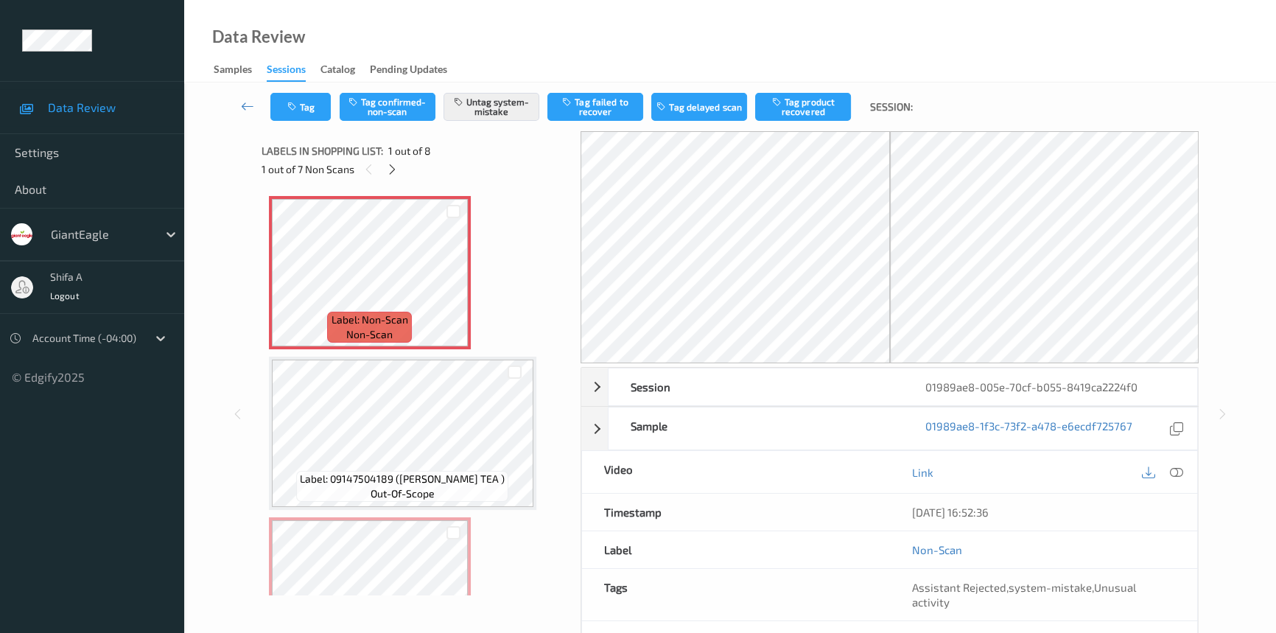
drag, startPoint x: 1174, startPoint y: 468, endPoint x: 1151, endPoint y: 479, distance: 25.4
click at [1173, 468] on icon at bounding box center [1176, 472] width 13 height 13
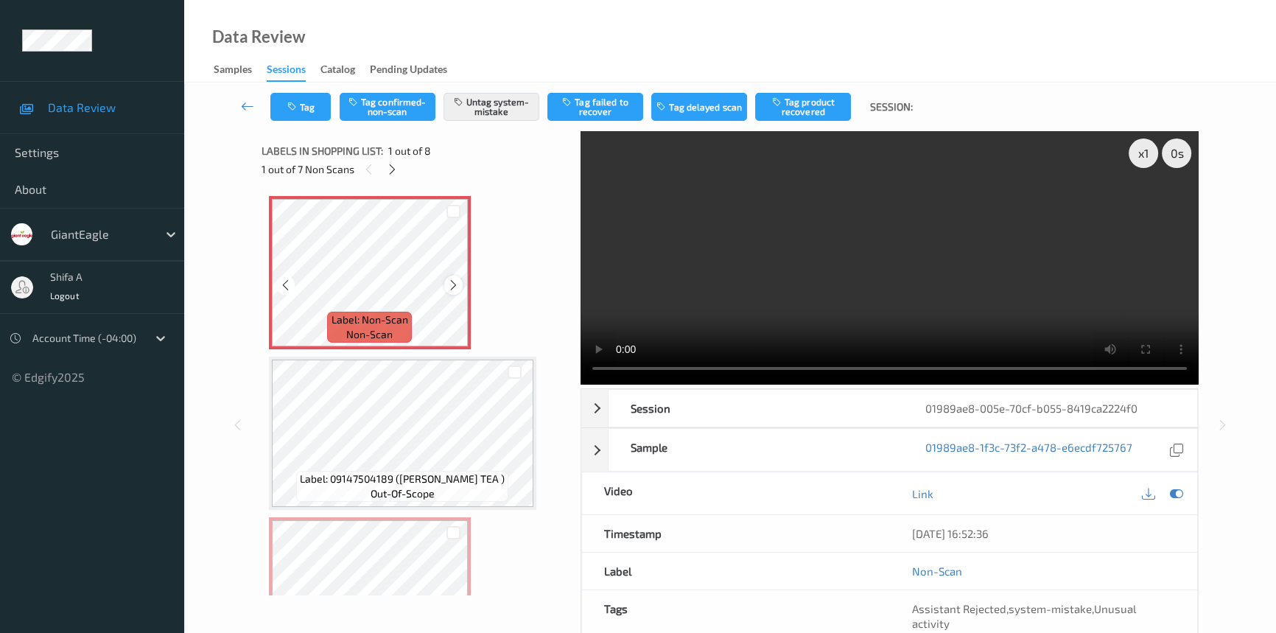
click at [455, 278] on icon at bounding box center [453, 284] width 13 height 13
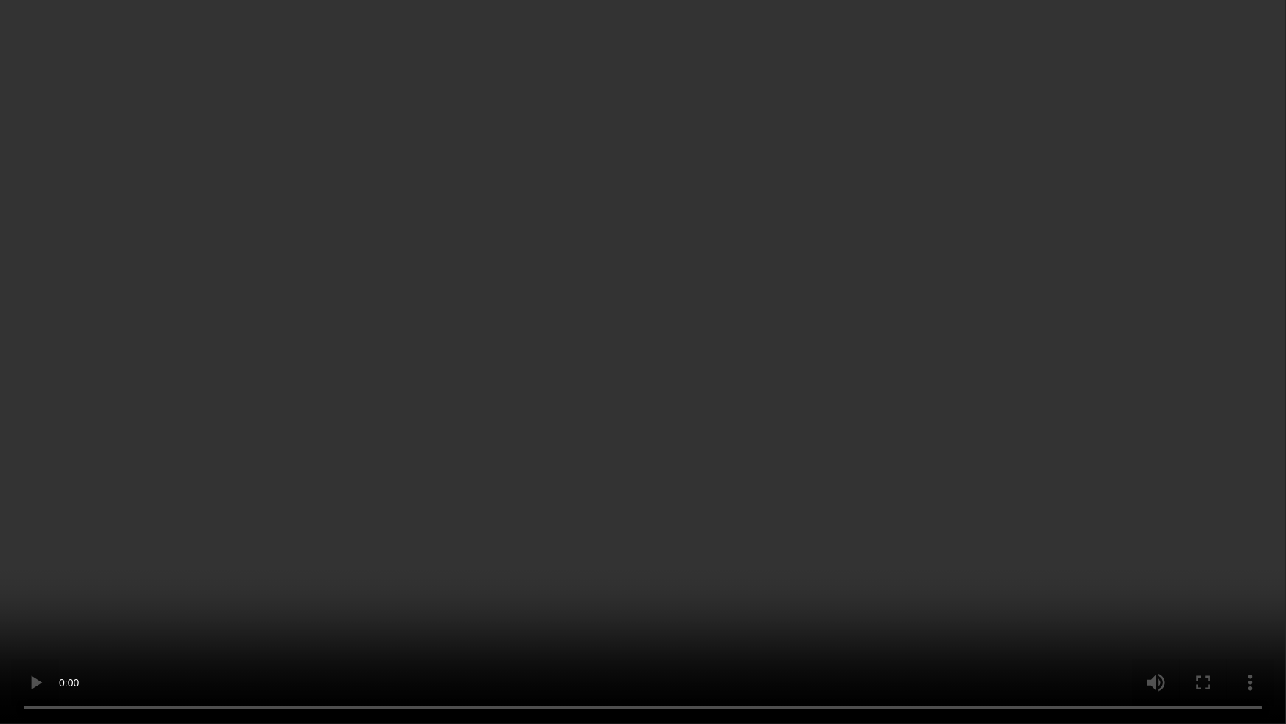
click at [1123, 357] on video at bounding box center [643, 362] width 1286 height 724
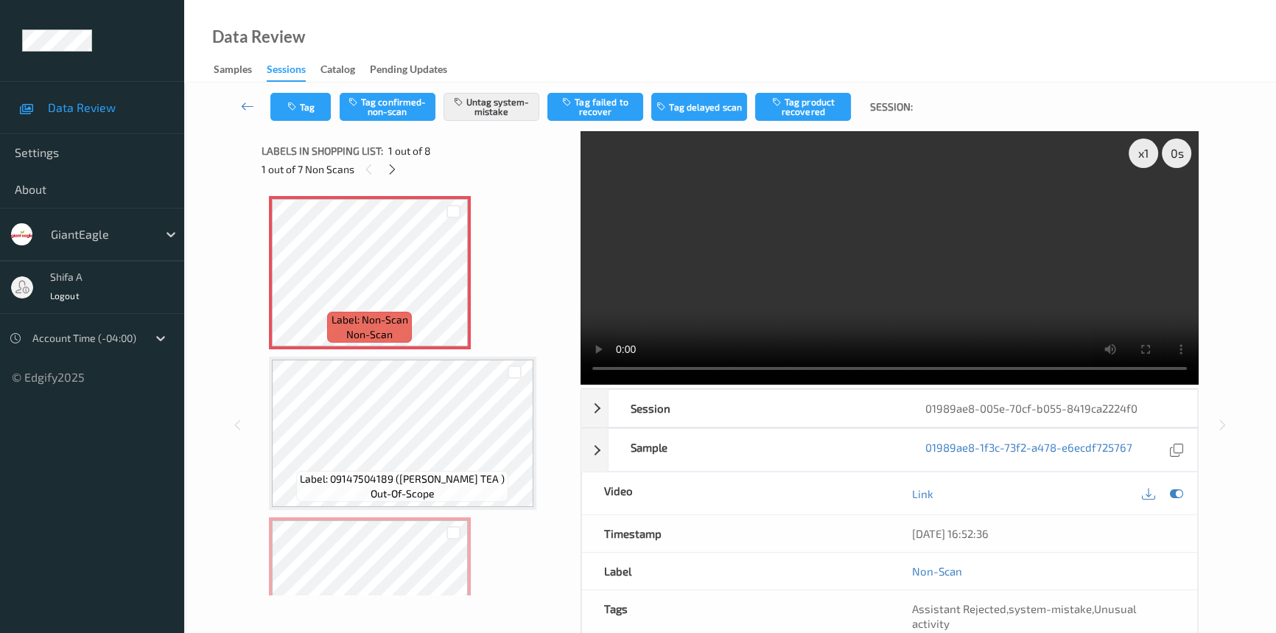
click at [1017, 289] on video at bounding box center [890, 257] width 618 height 253
click at [309, 111] on button "Tag" at bounding box center [300, 107] width 60 height 28
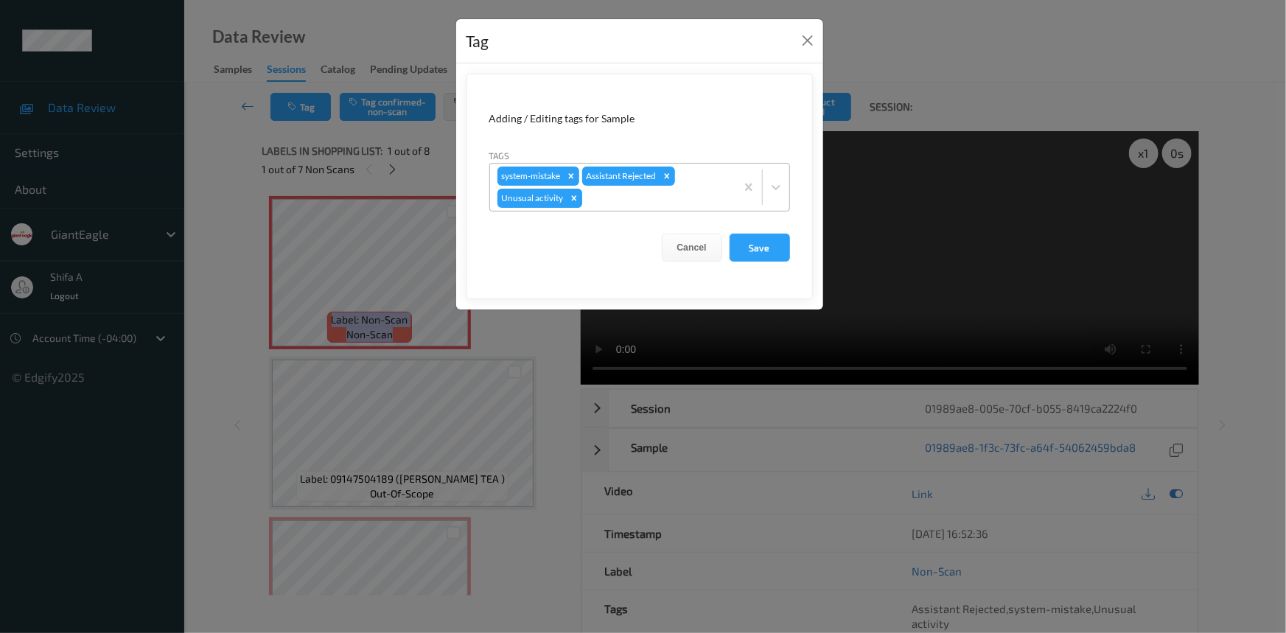
click at [577, 197] on icon "Remove Unusual activity" at bounding box center [574, 198] width 10 height 10
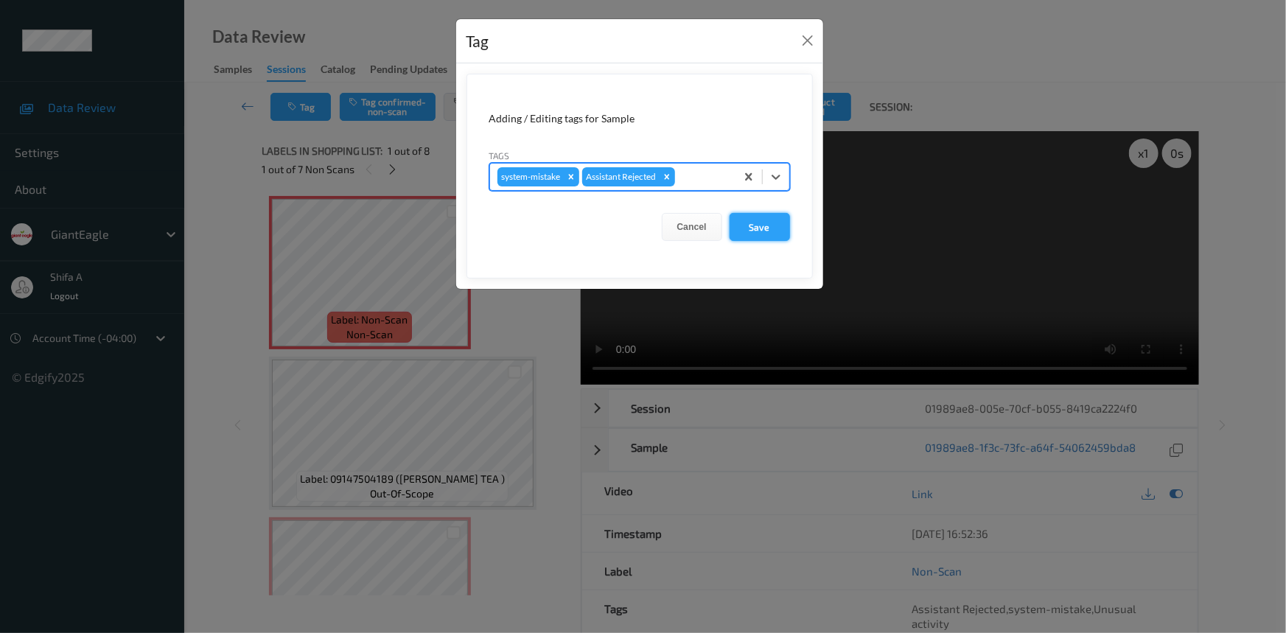
click at [772, 213] on button "Save" at bounding box center [759, 227] width 60 height 28
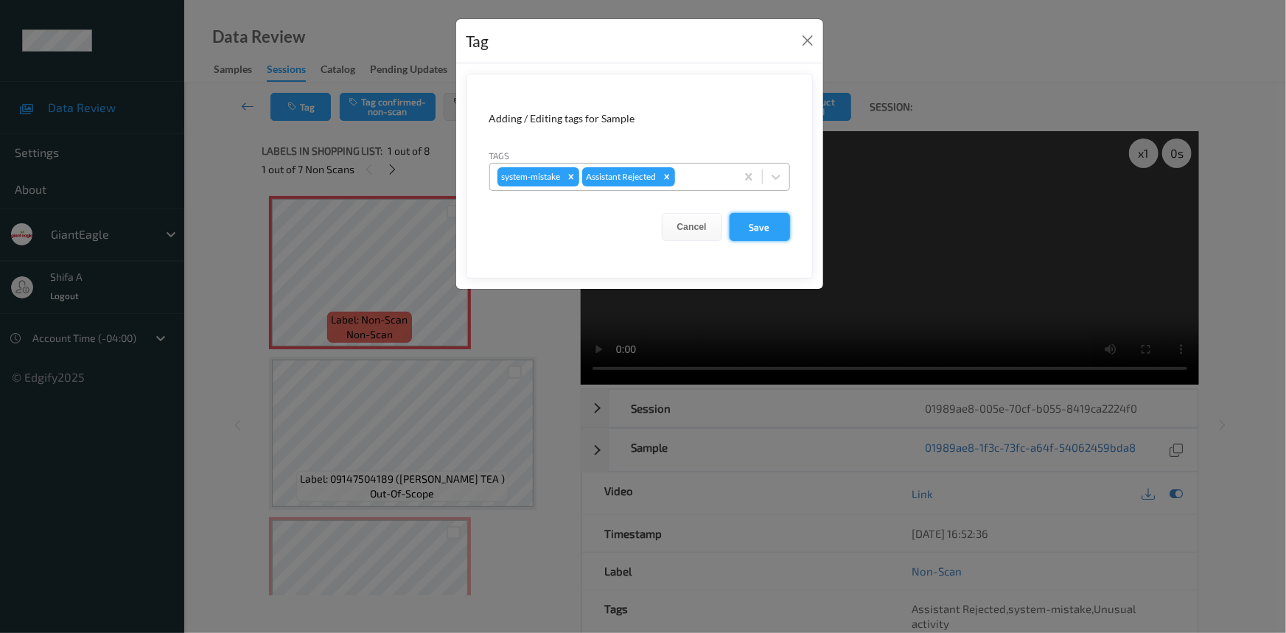
click at [766, 228] on button "Save" at bounding box center [759, 227] width 60 height 28
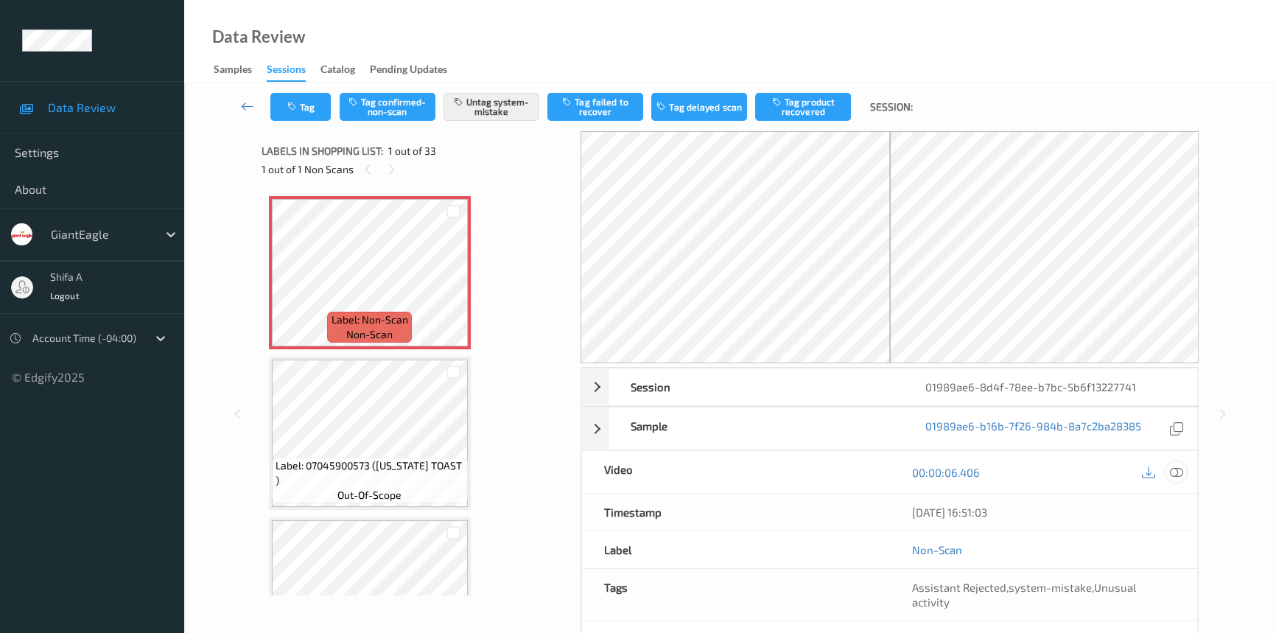
click at [1182, 466] on icon at bounding box center [1176, 472] width 13 height 13
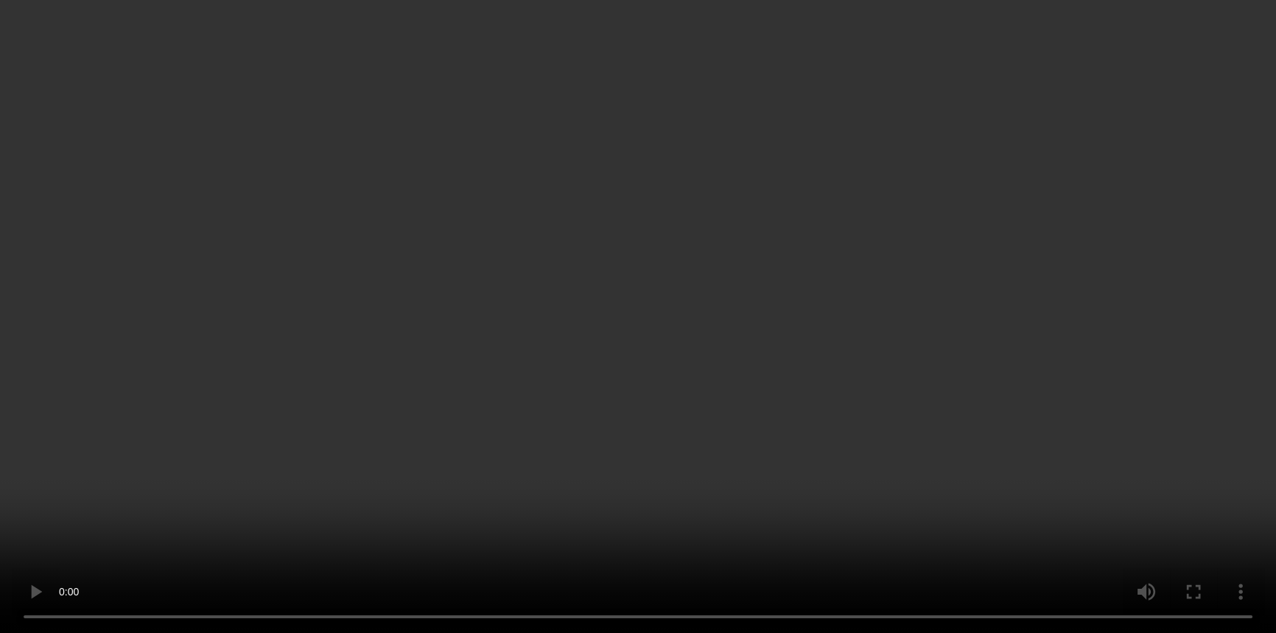
click at [1060, 377] on video at bounding box center [638, 316] width 1276 height 633
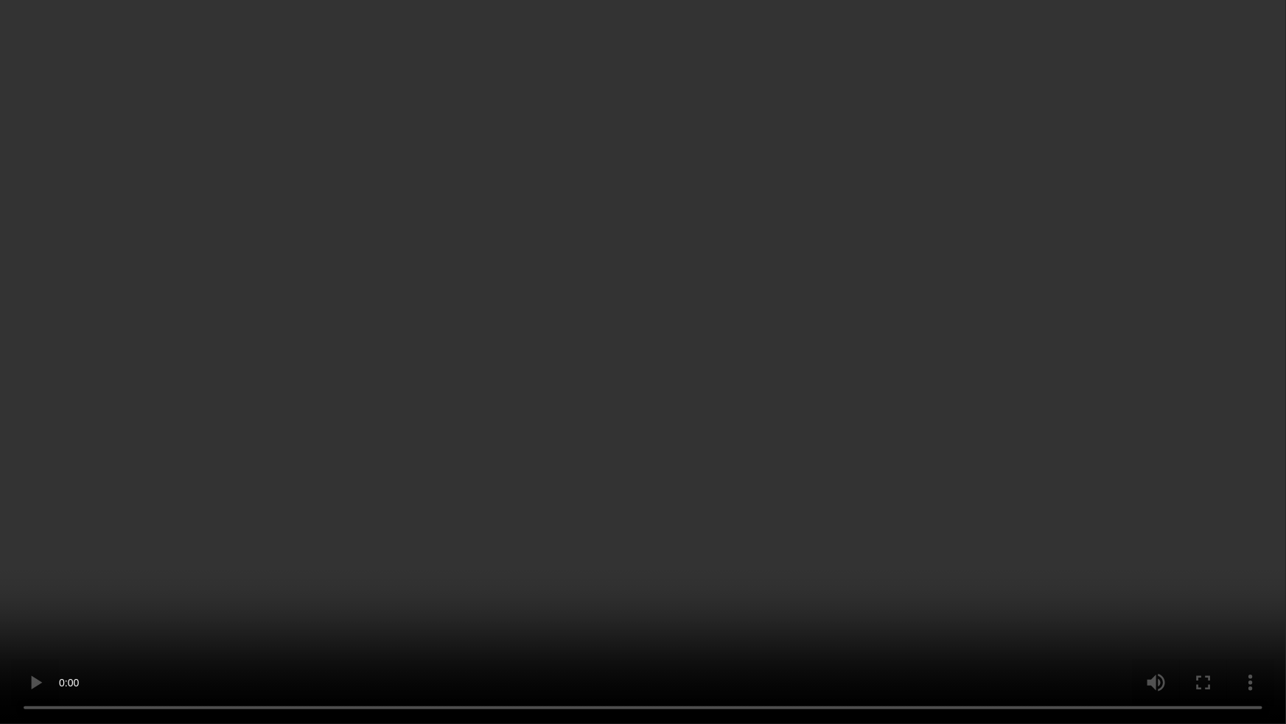
click at [1060, 377] on video at bounding box center [643, 362] width 1286 height 724
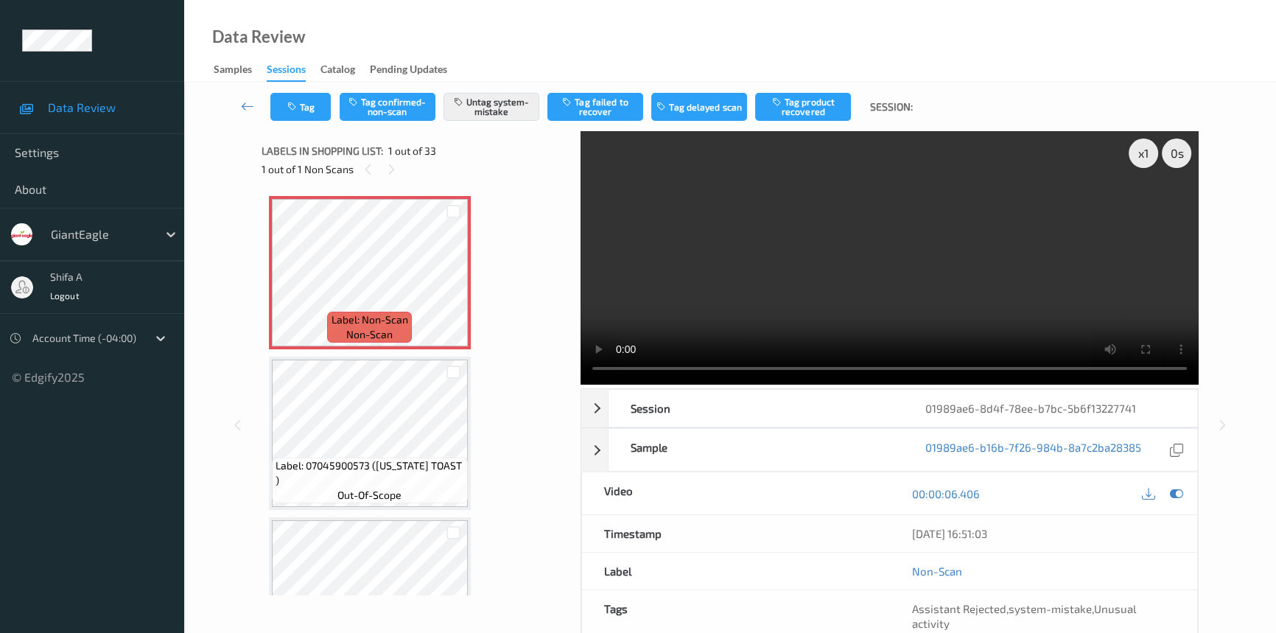
click at [903, 248] on video at bounding box center [890, 257] width 618 height 253
click at [309, 99] on button "Tag" at bounding box center [300, 107] width 60 height 28
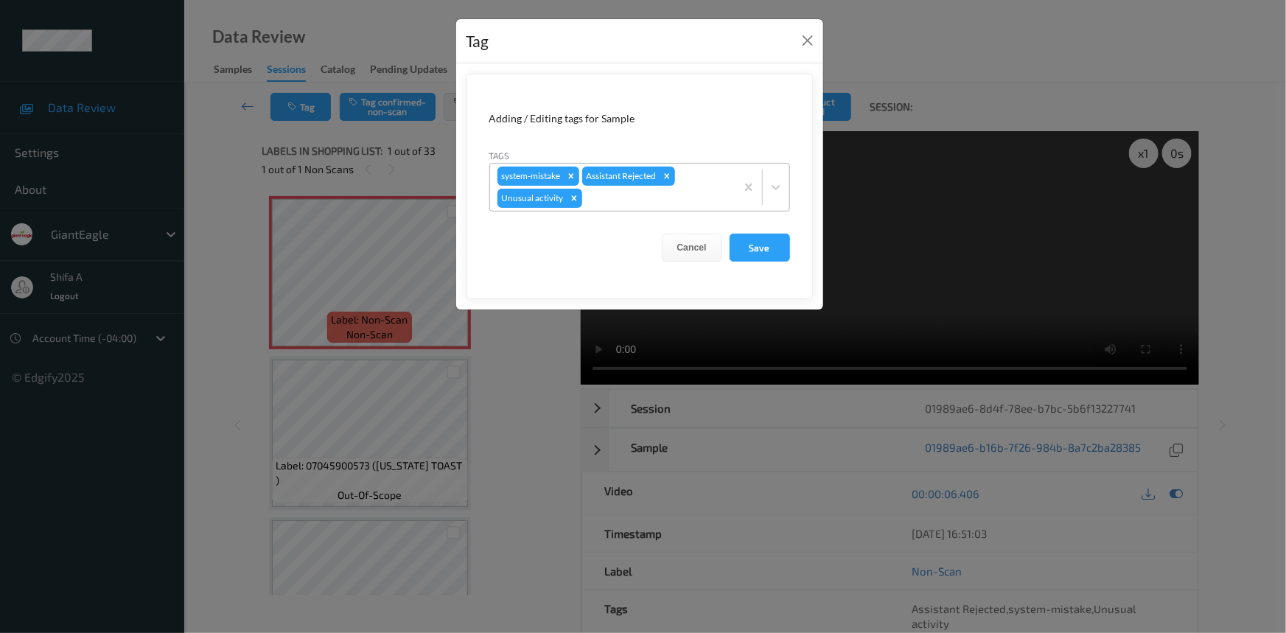
click at [669, 199] on div at bounding box center [656, 198] width 143 height 18
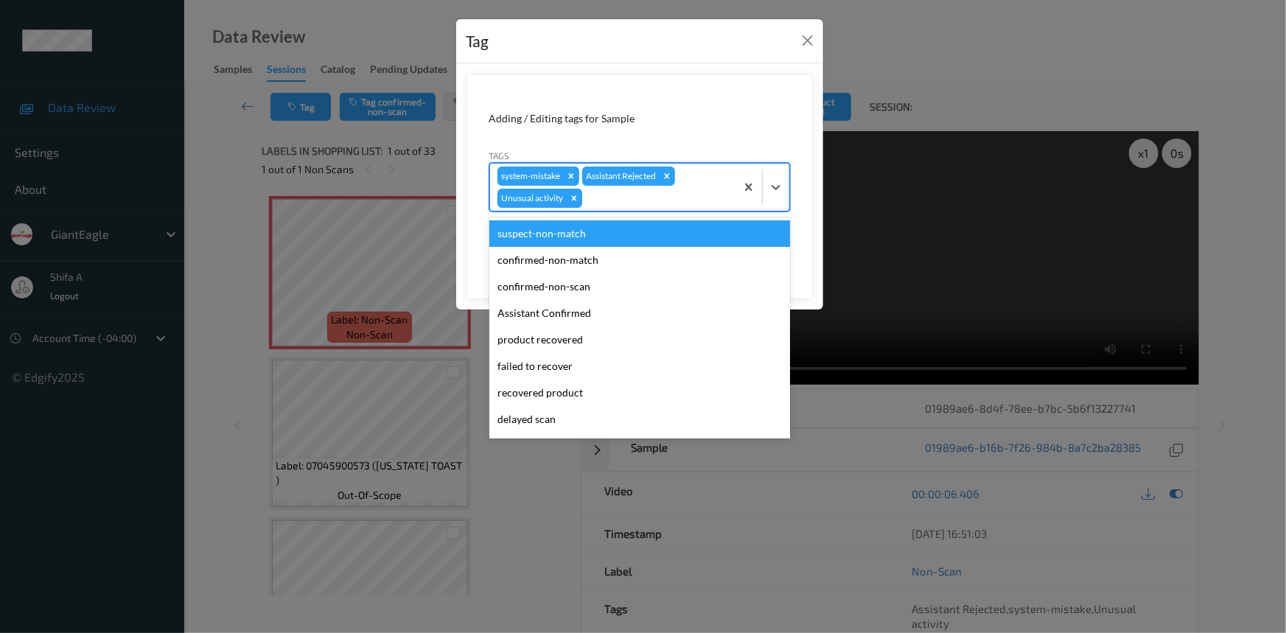
click at [566, 199] on div "Remove Unusual activity" at bounding box center [574, 198] width 16 height 19
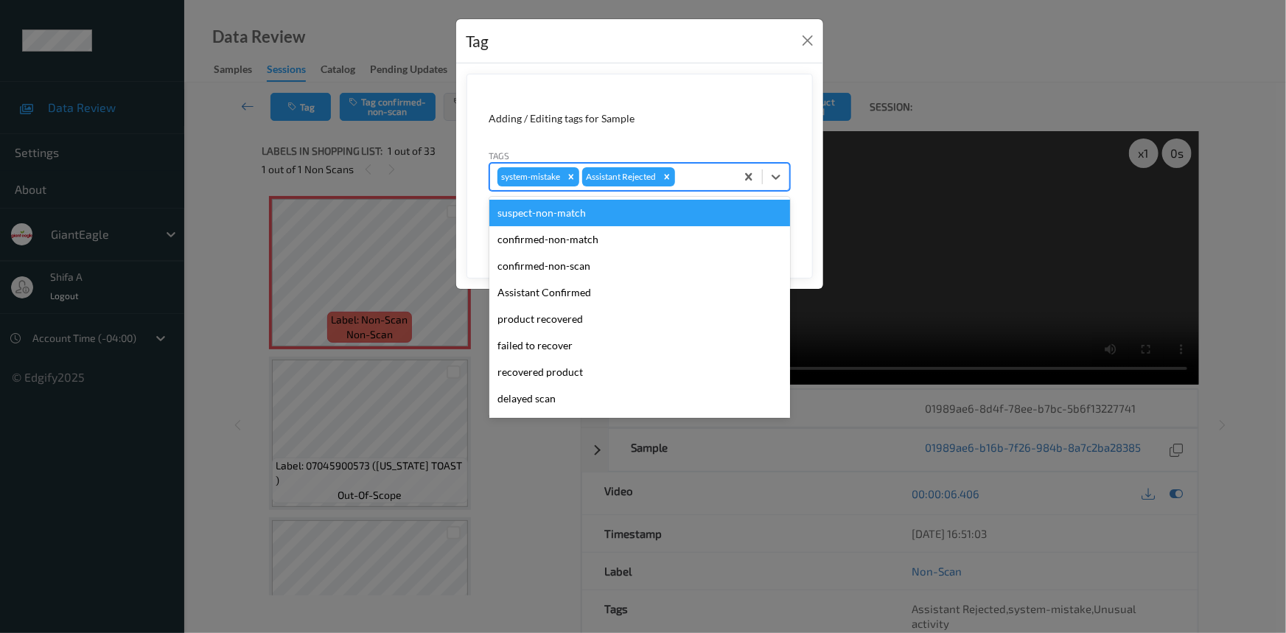
click at [662, 108] on form "Adding / Editing tags for Sample Tags option Unusual activity, deselected. opti…" at bounding box center [639, 176] width 346 height 205
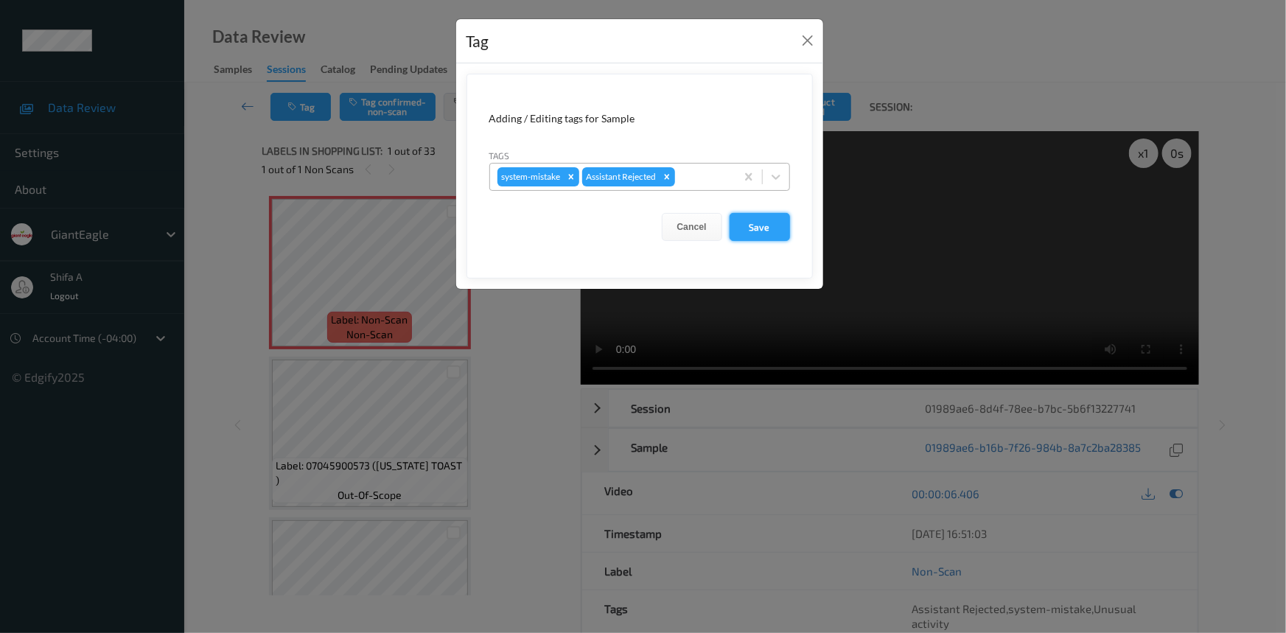
click at [778, 238] on button "Save" at bounding box center [759, 227] width 60 height 28
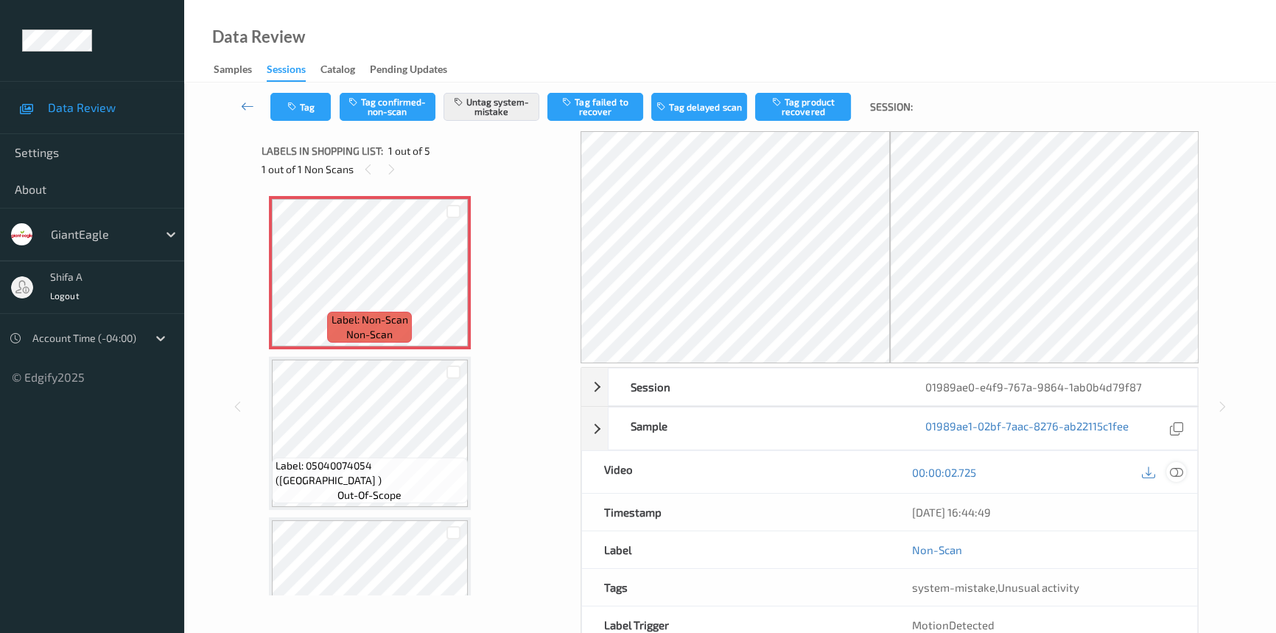
click at [1176, 475] on icon at bounding box center [1176, 472] width 13 height 13
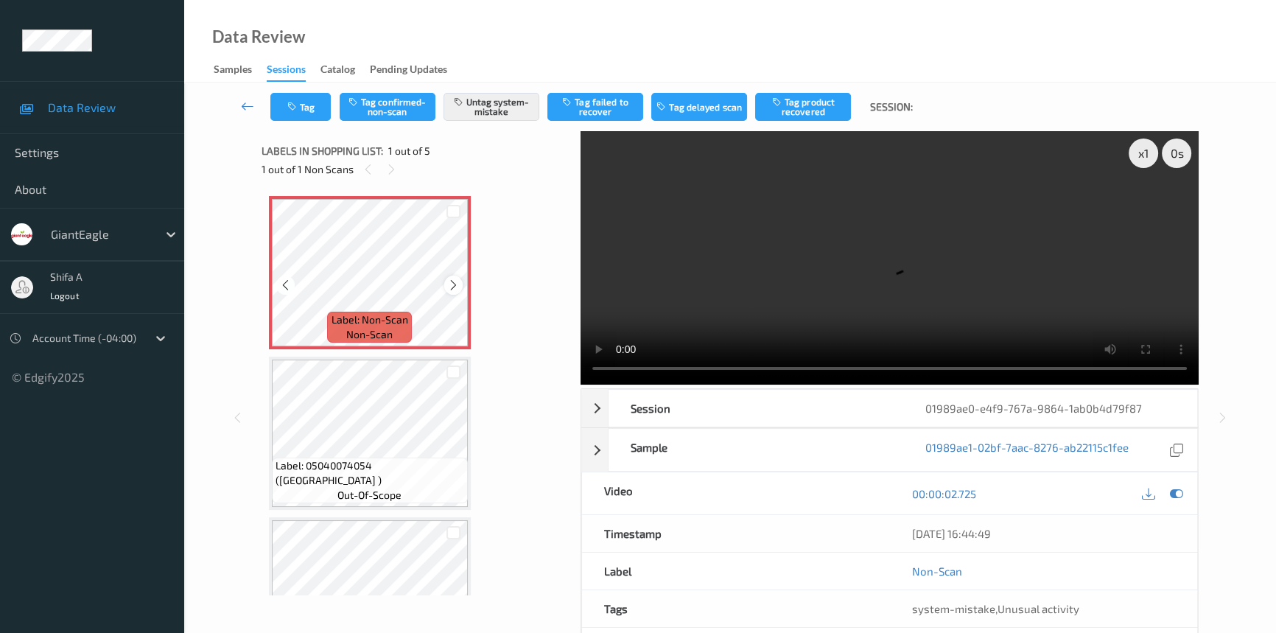
click at [451, 287] on icon at bounding box center [453, 284] width 13 height 13
click at [452, 279] on icon at bounding box center [453, 284] width 13 height 13
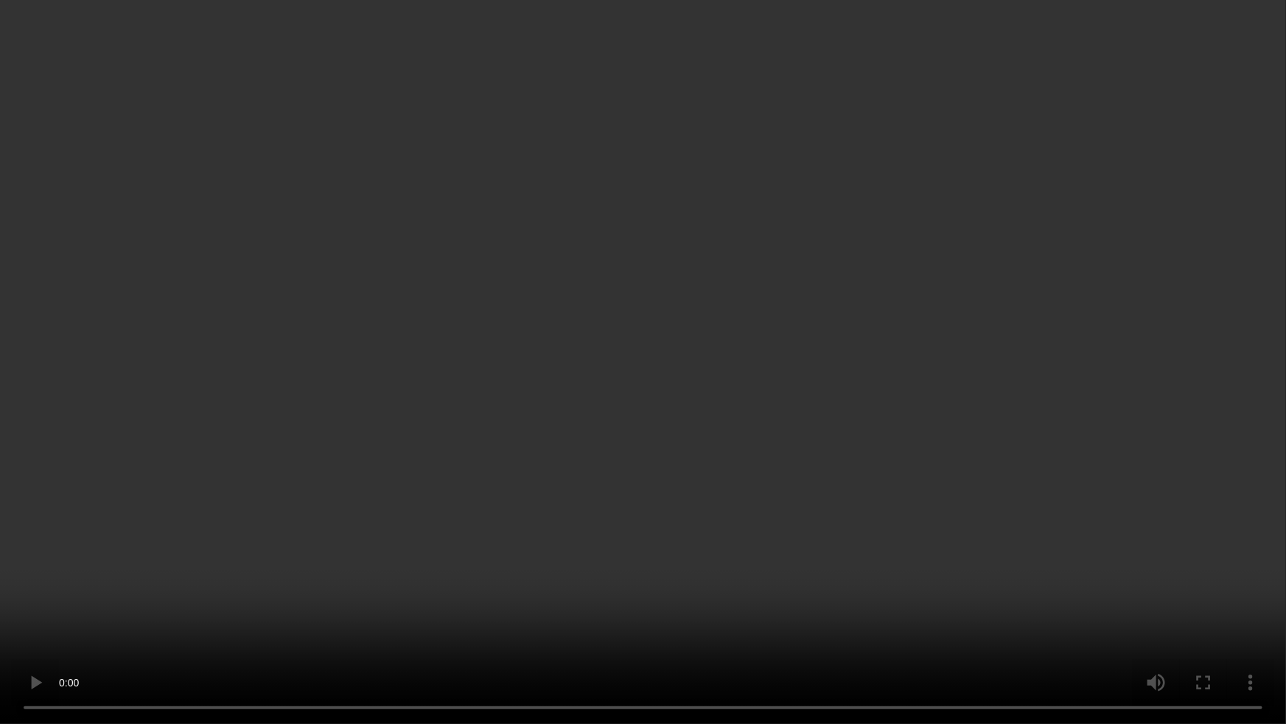
click at [1149, 403] on video at bounding box center [643, 362] width 1286 height 724
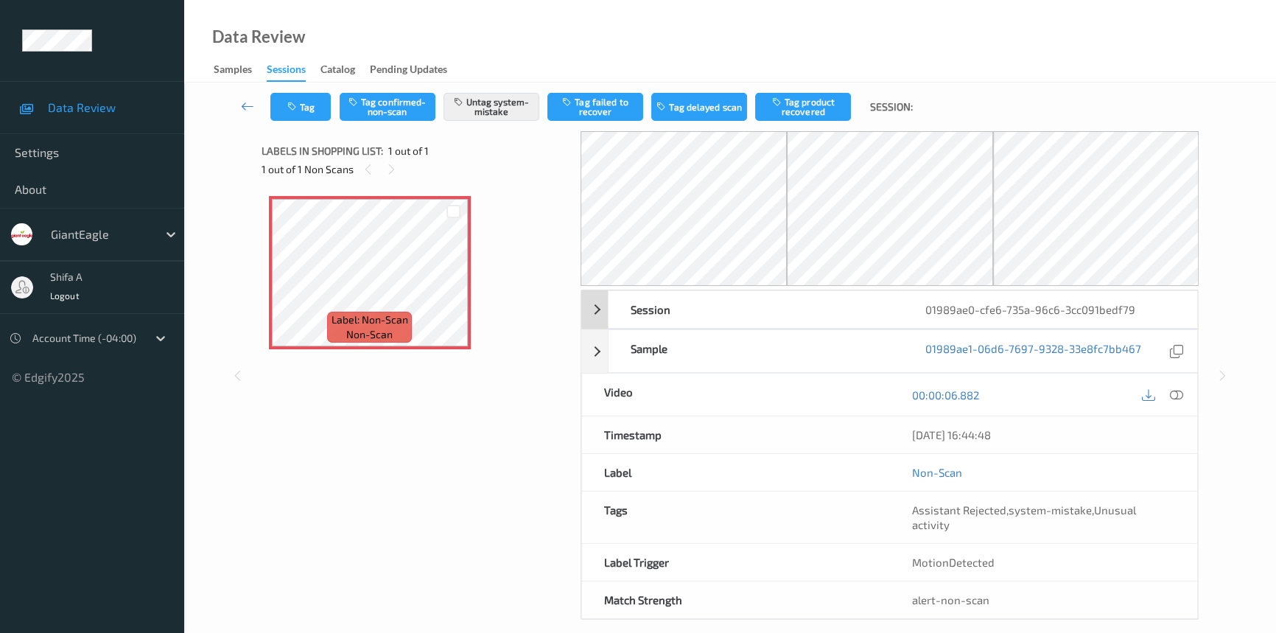
click at [1175, 396] on icon at bounding box center [1176, 394] width 13 height 13
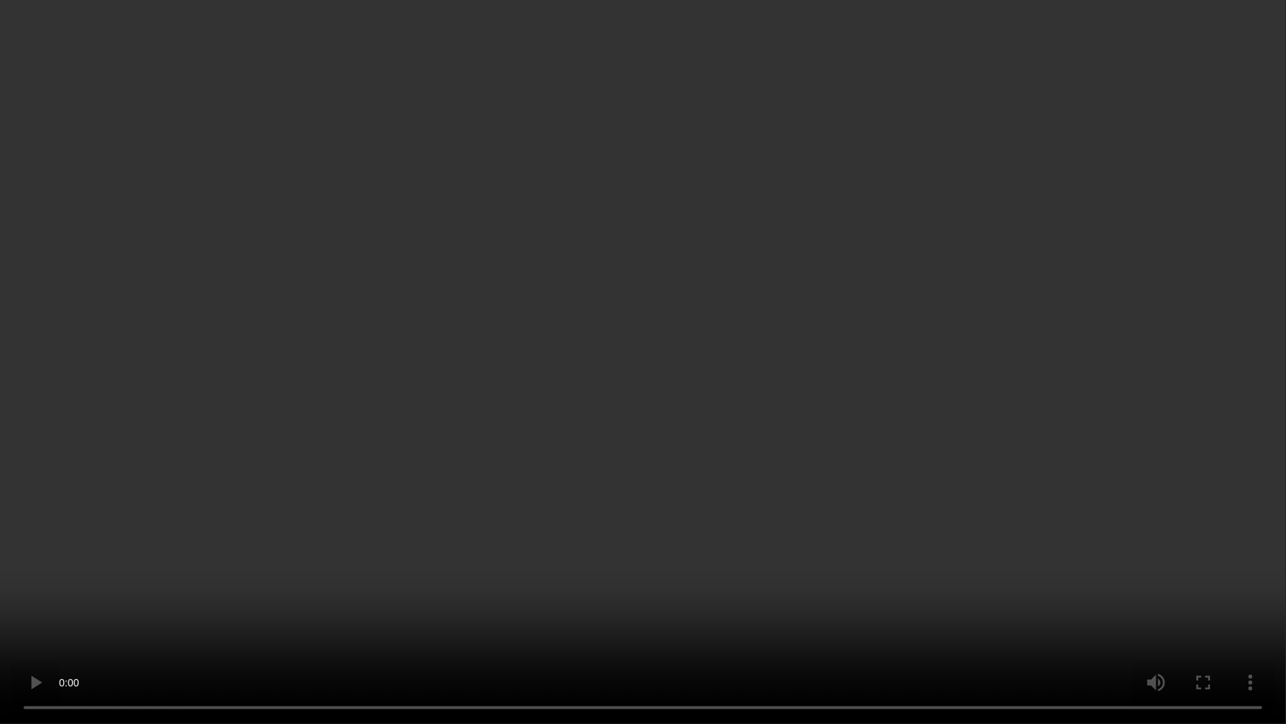
click at [1040, 365] on video at bounding box center [643, 362] width 1286 height 724
click at [726, 224] on video at bounding box center [643, 362] width 1286 height 724
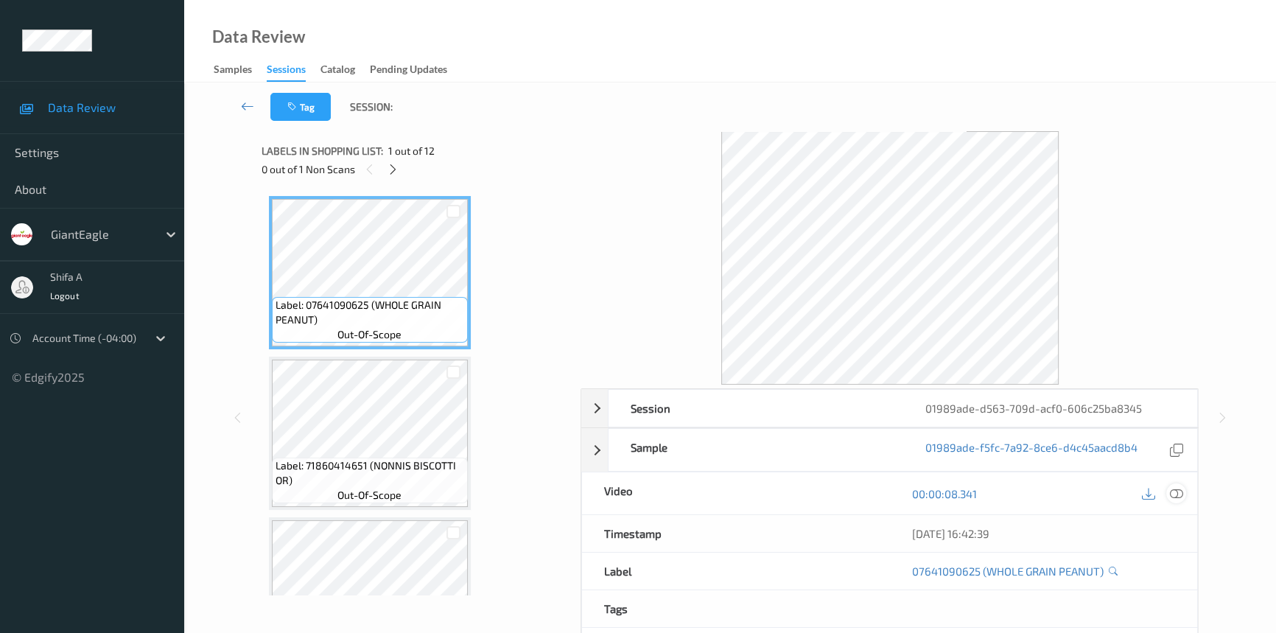
click at [1183, 494] on div at bounding box center [1176, 493] width 20 height 20
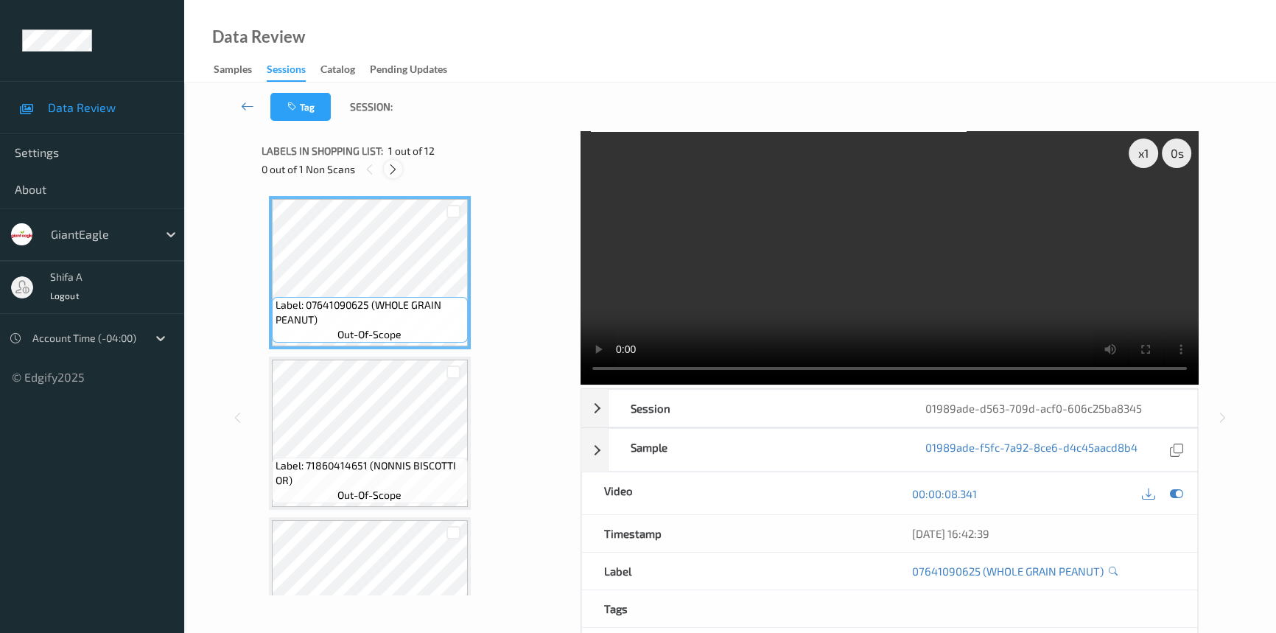
click at [392, 171] on icon at bounding box center [393, 169] width 13 height 13
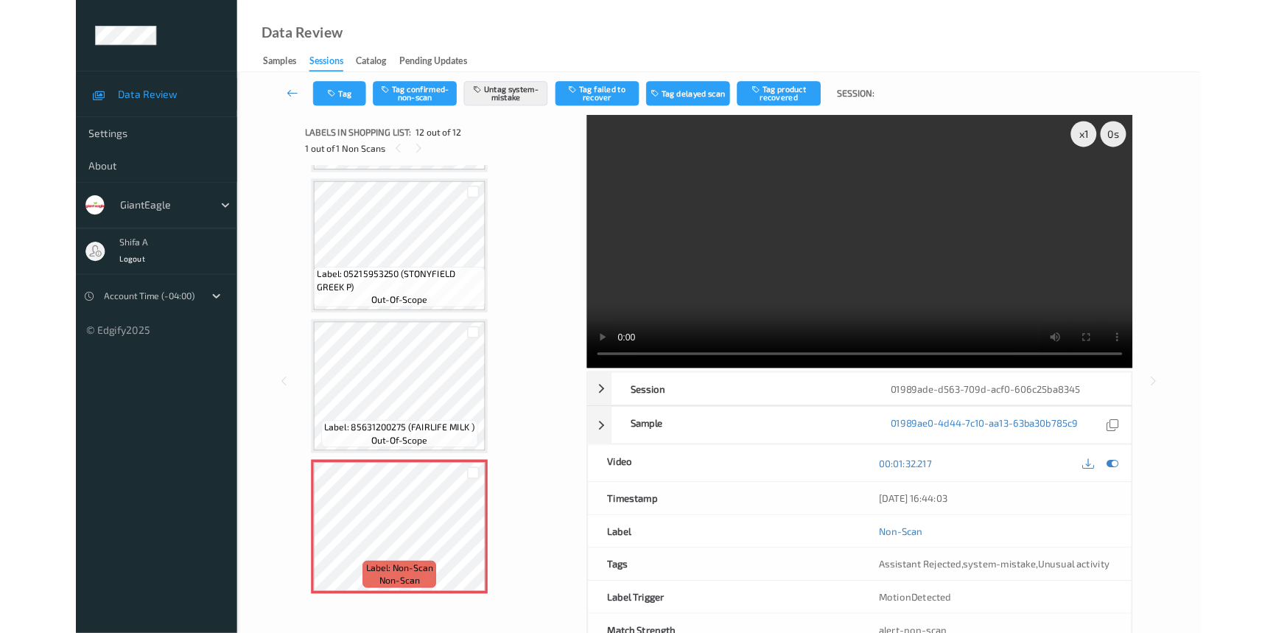
scroll to position [1431, 0]
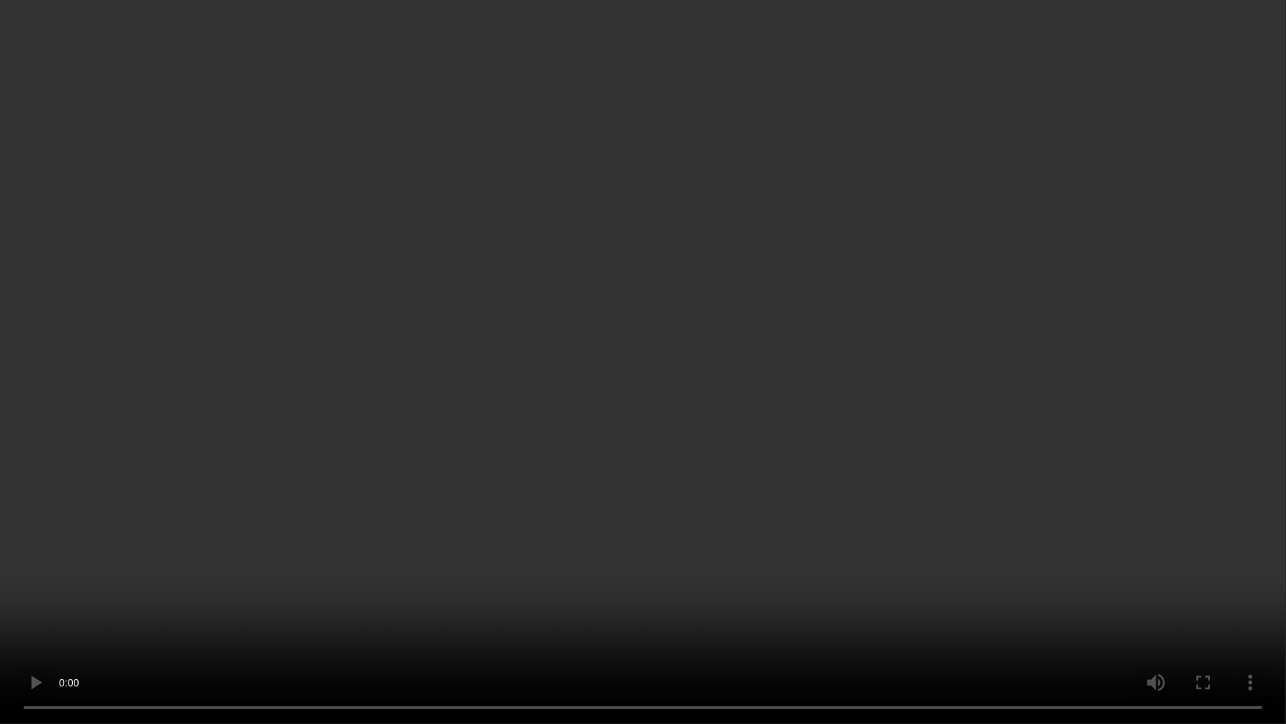
click at [1114, 402] on video at bounding box center [643, 362] width 1286 height 724
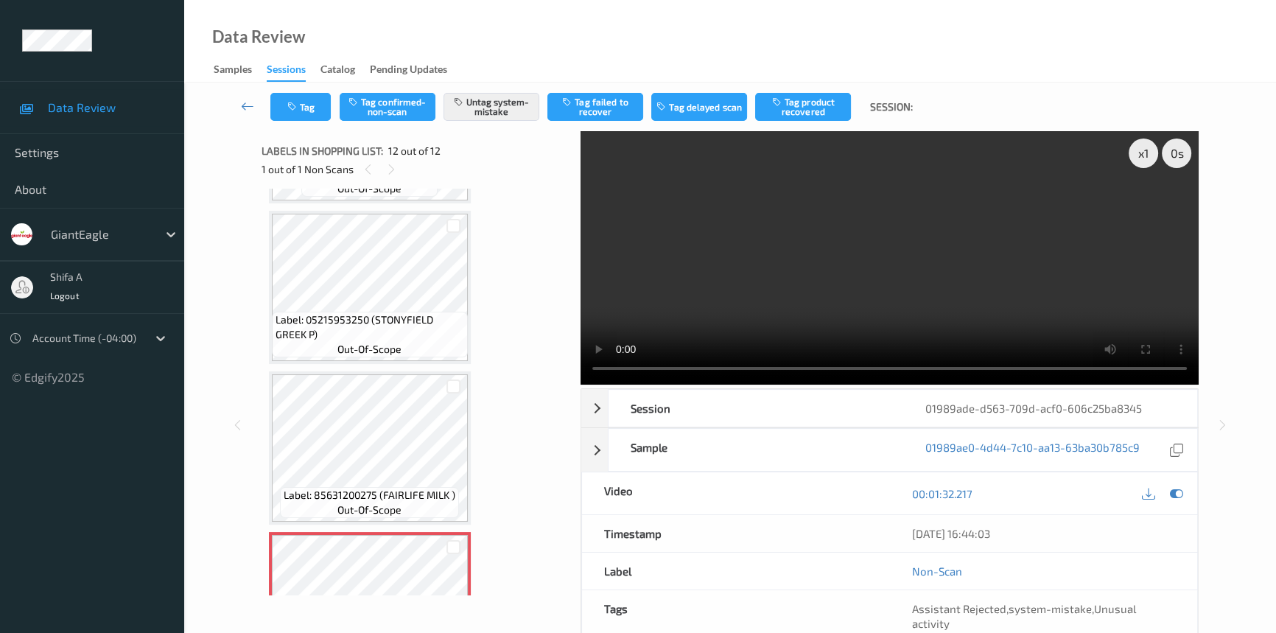
drag, startPoint x: 992, startPoint y: 279, endPoint x: 985, endPoint y: 271, distance: 10.5
click at [989, 276] on video at bounding box center [890, 257] width 618 height 253
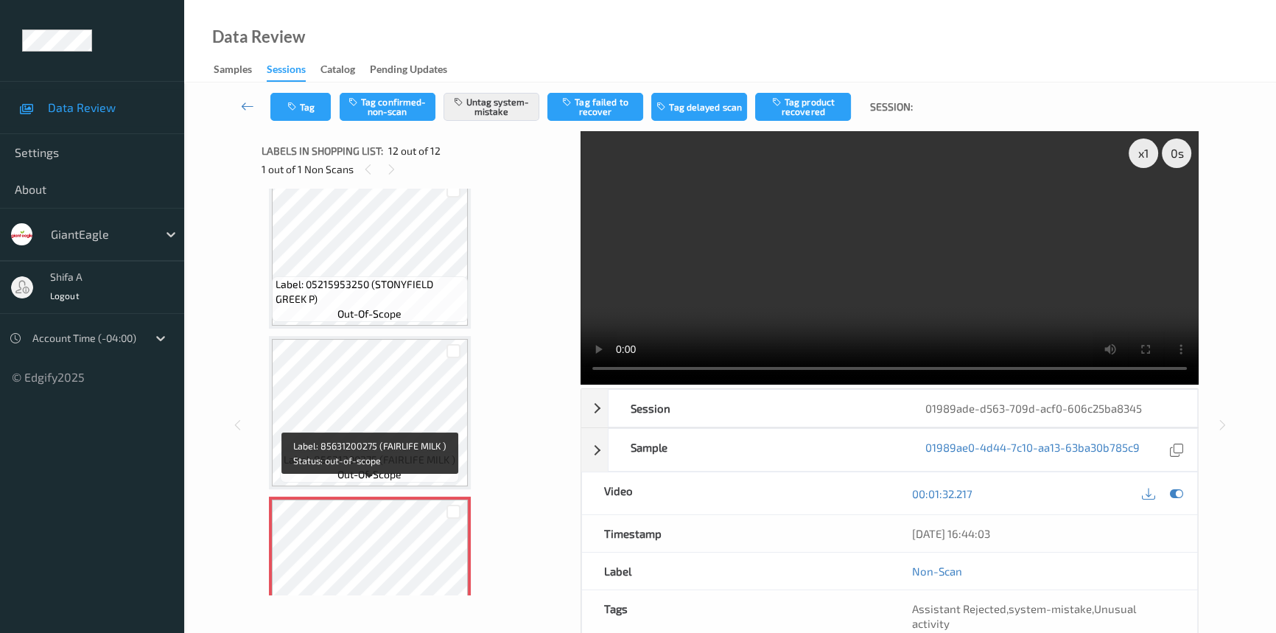
scroll to position [1521, 0]
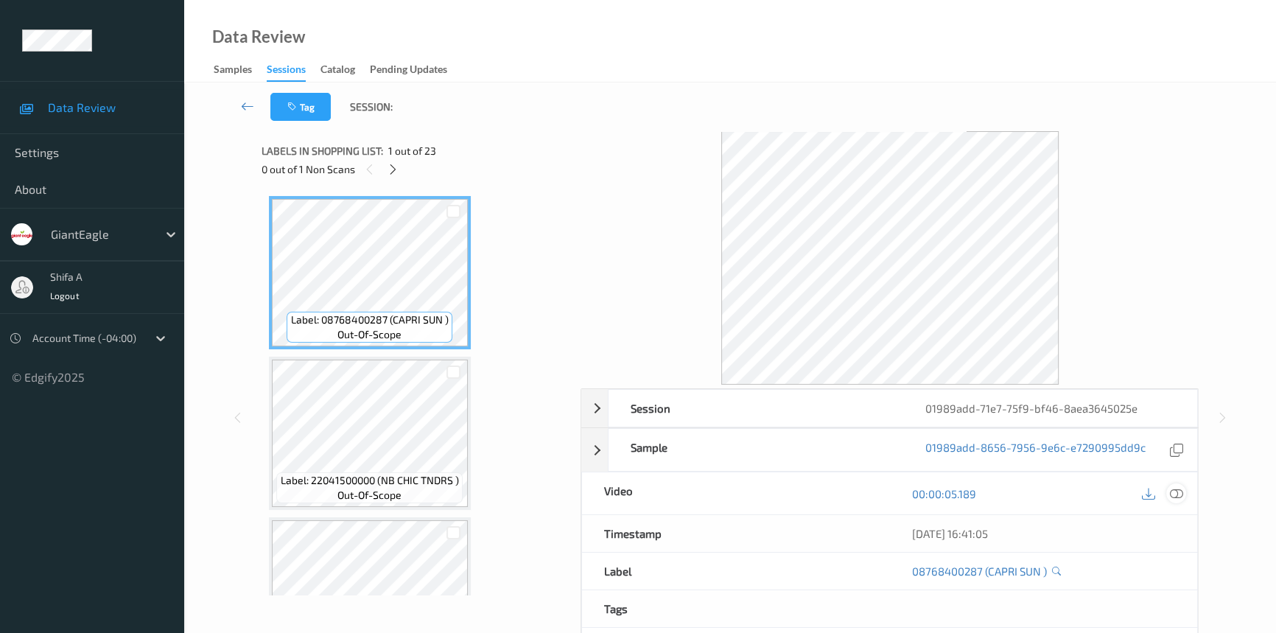
click at [1176, 497] on icon at bounding box center [1176, 493] width 13 height 13
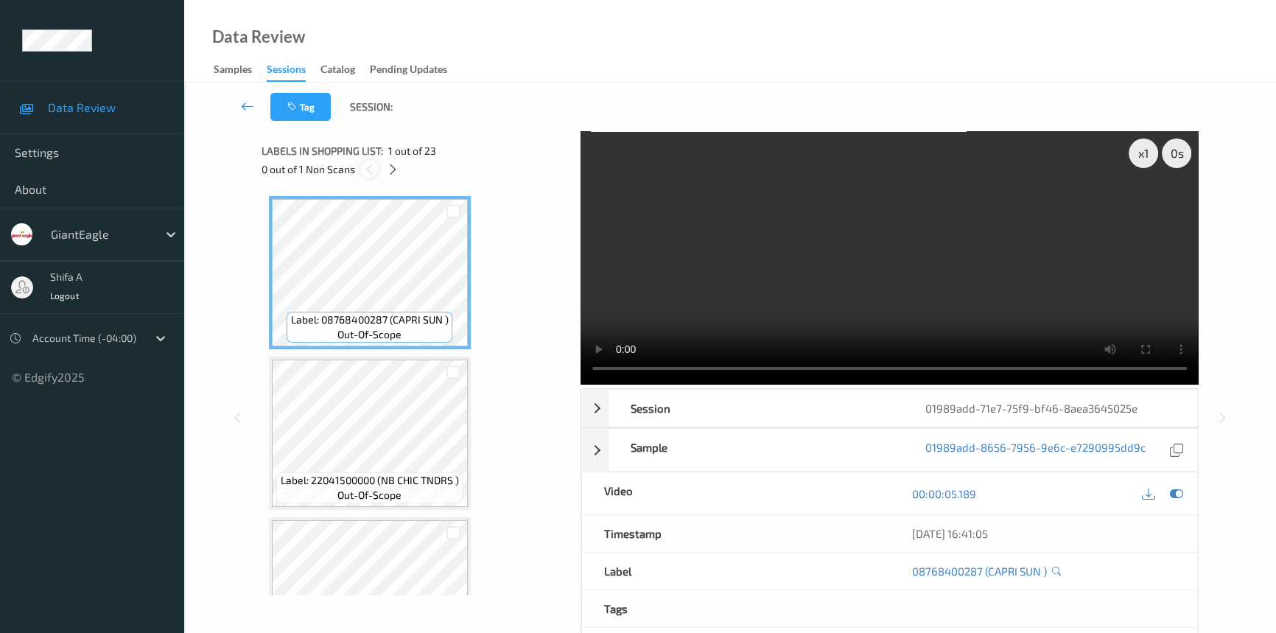
click at [377, 172] on div at bounding box center [369, 169] width 18 height 18
click at [388, 169] on icon at bounding box center [393, 169] width 13 height 13
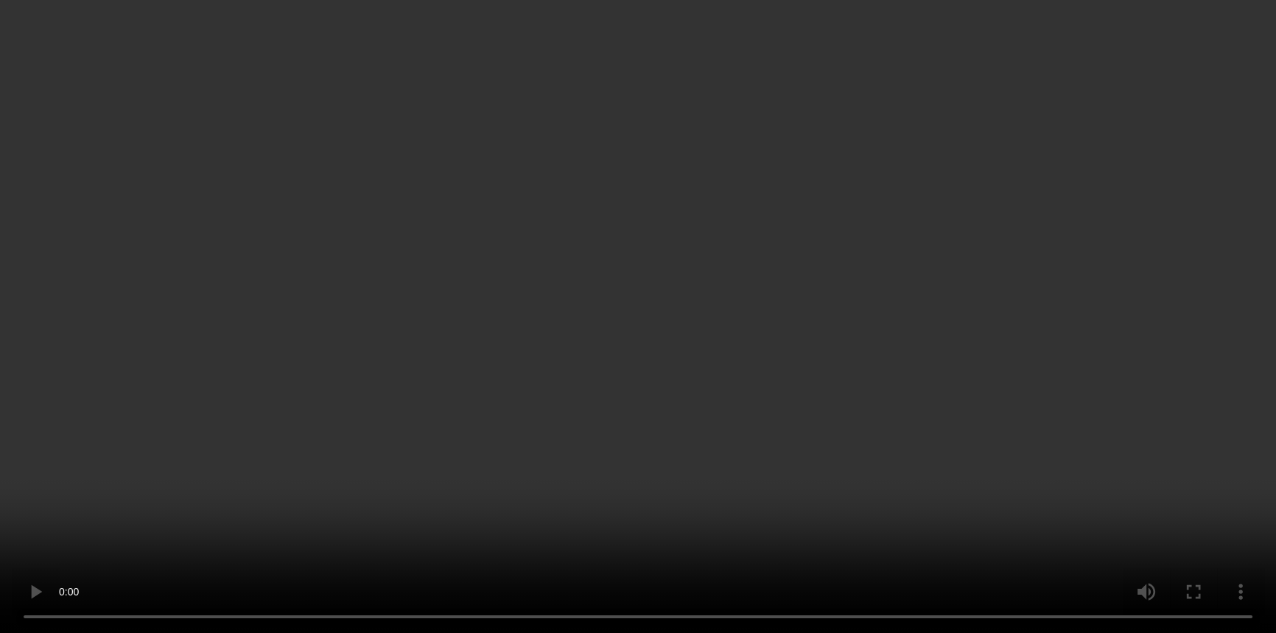
scroll to position [3192, 0]
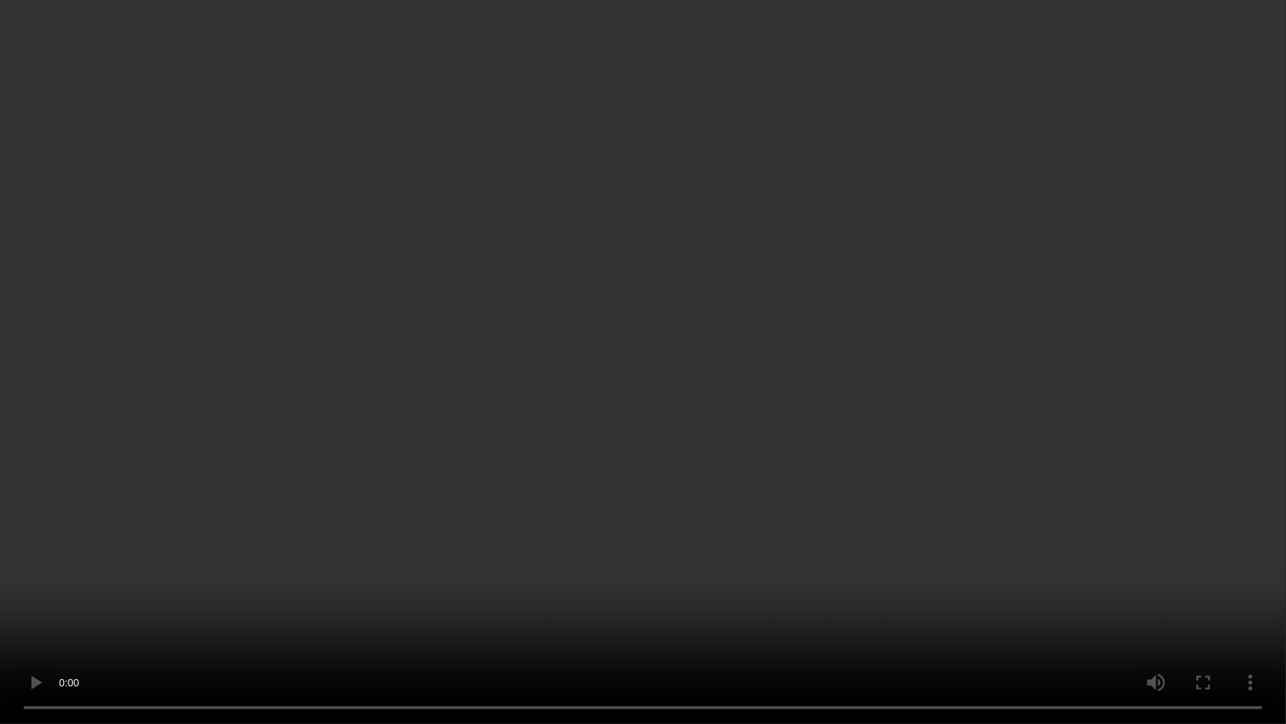
click at [883, 368] on video at bounding box center [643, 362] width 1286 height 724
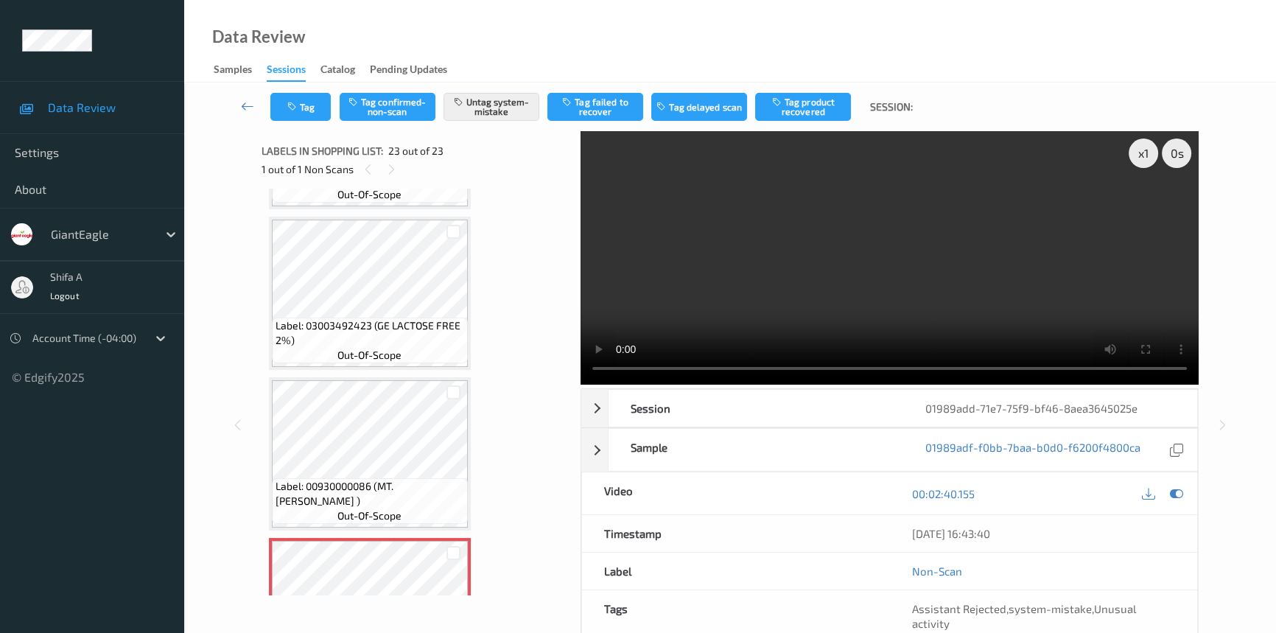
click at [835, 308] on video at bounding box center [890, 257] width 618 height 253
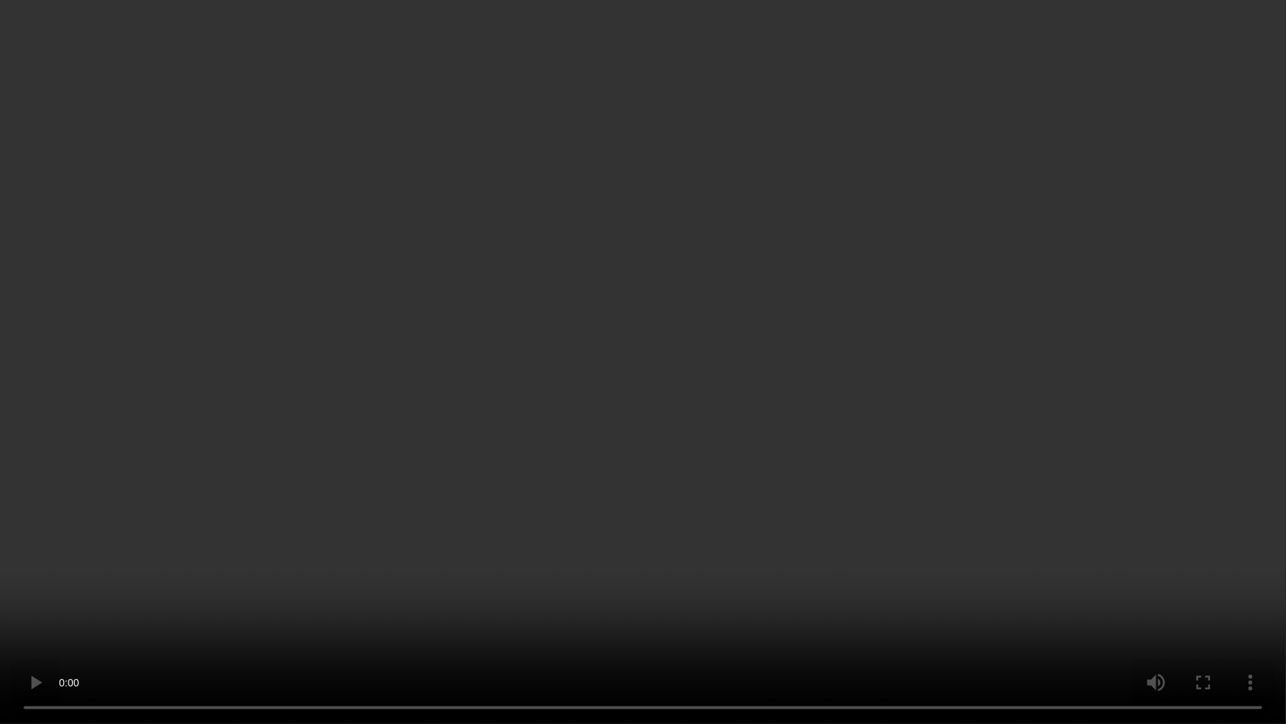
click at [1117, 375] on video at bounding box center [643, 362] width 1286 height 724
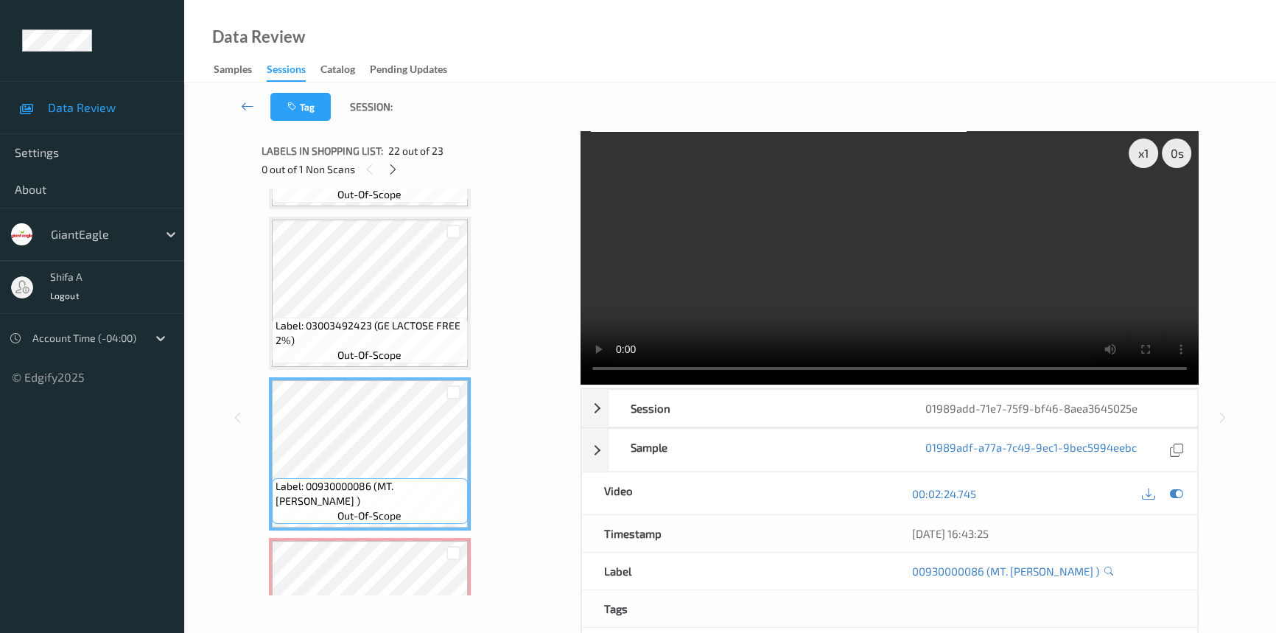
click at [933, 257] on video at bounding box center [890, 257] width 618 height 253
click at [899, 287] on video at bounding box center [890, 257] width 618 height 253
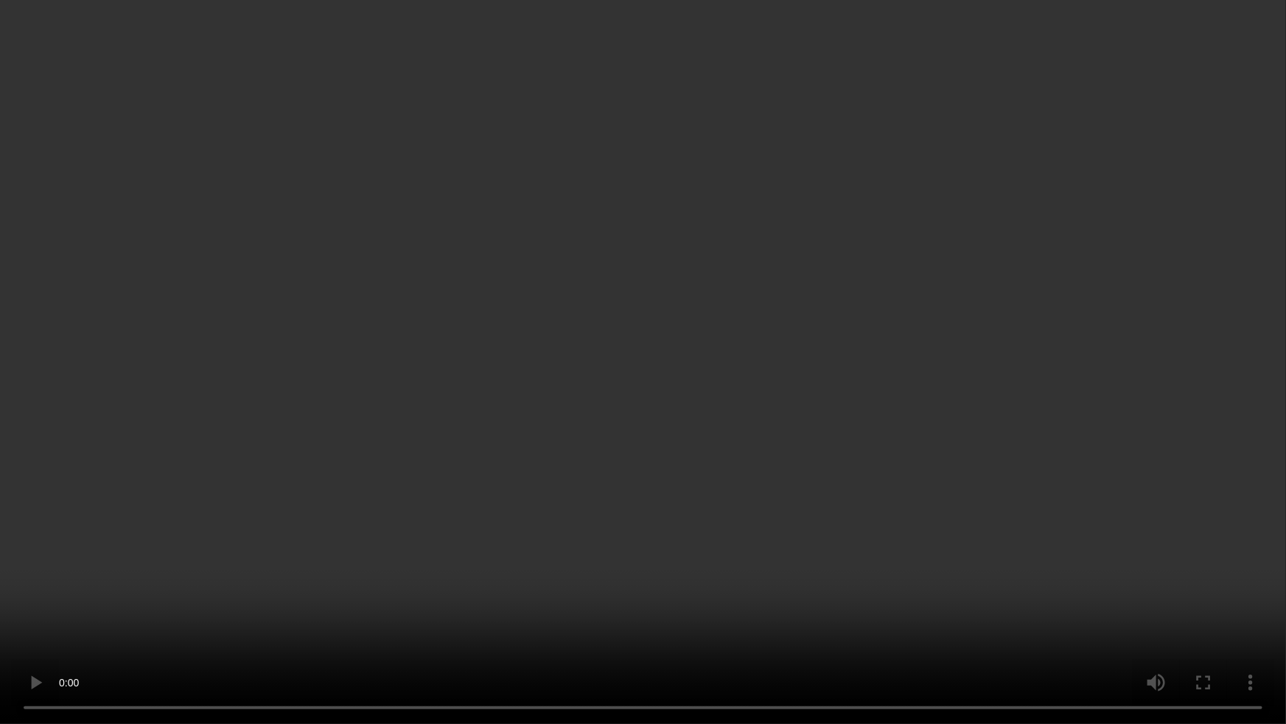
click at [1009, 366] on video at bounding box center [643, 362] width 1286 height 724
click at [1085, 376] on video at bounding box center [643, 362] width 1286 height 724
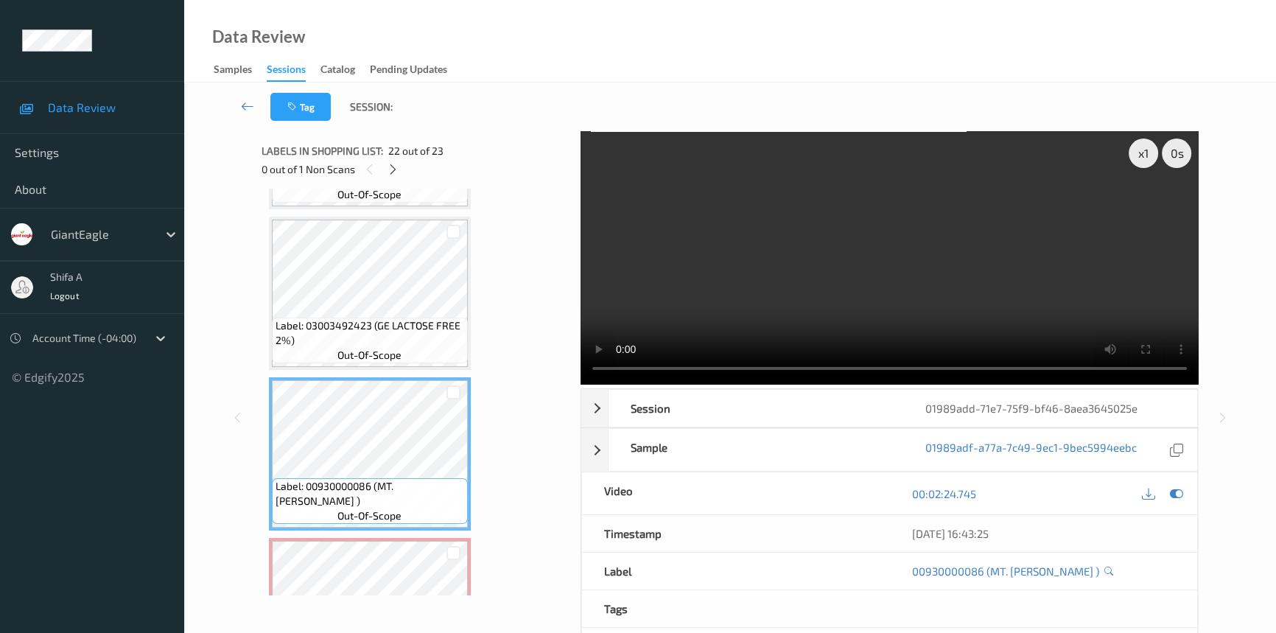
click at [839, 265] on video at bounding box center [890, 257] width 618 height 253
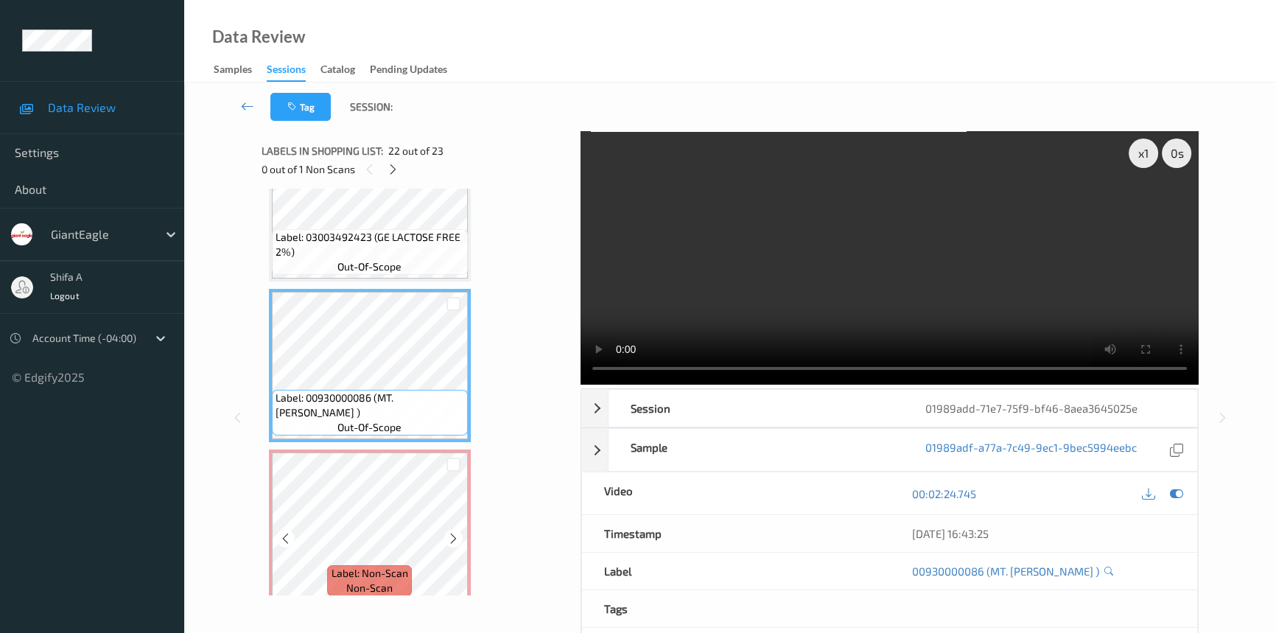
scroll to position [3282, 0]
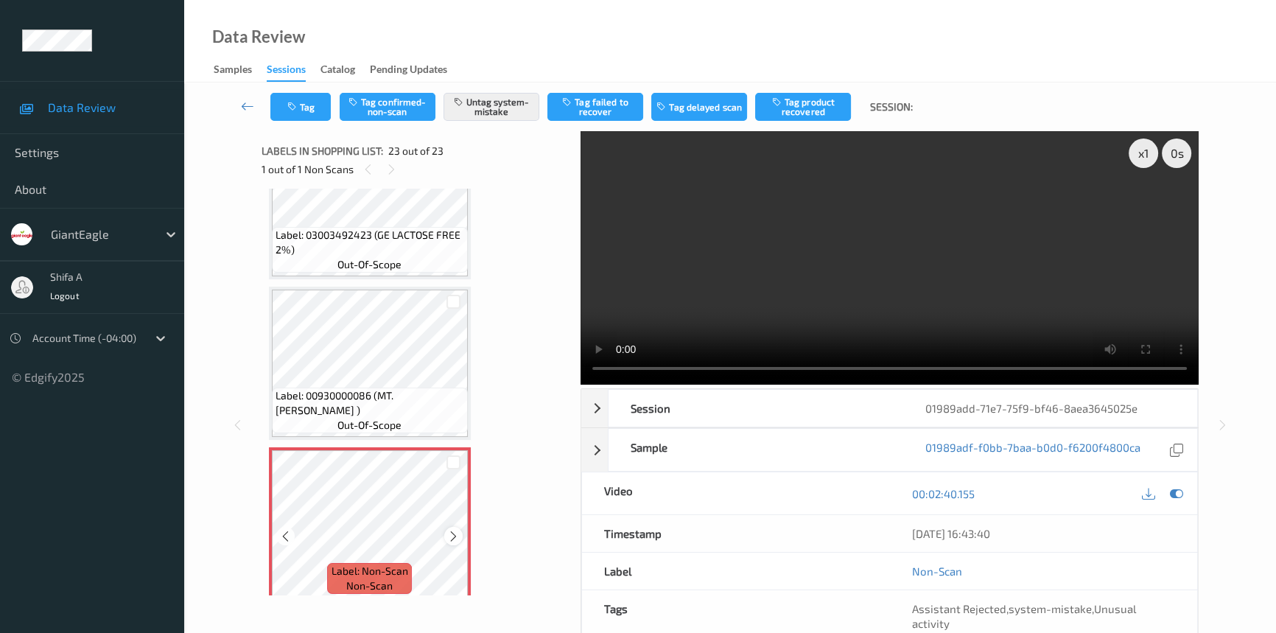
click at [457, 530] on icon at bounding box center [453, 536] width 13 height 13
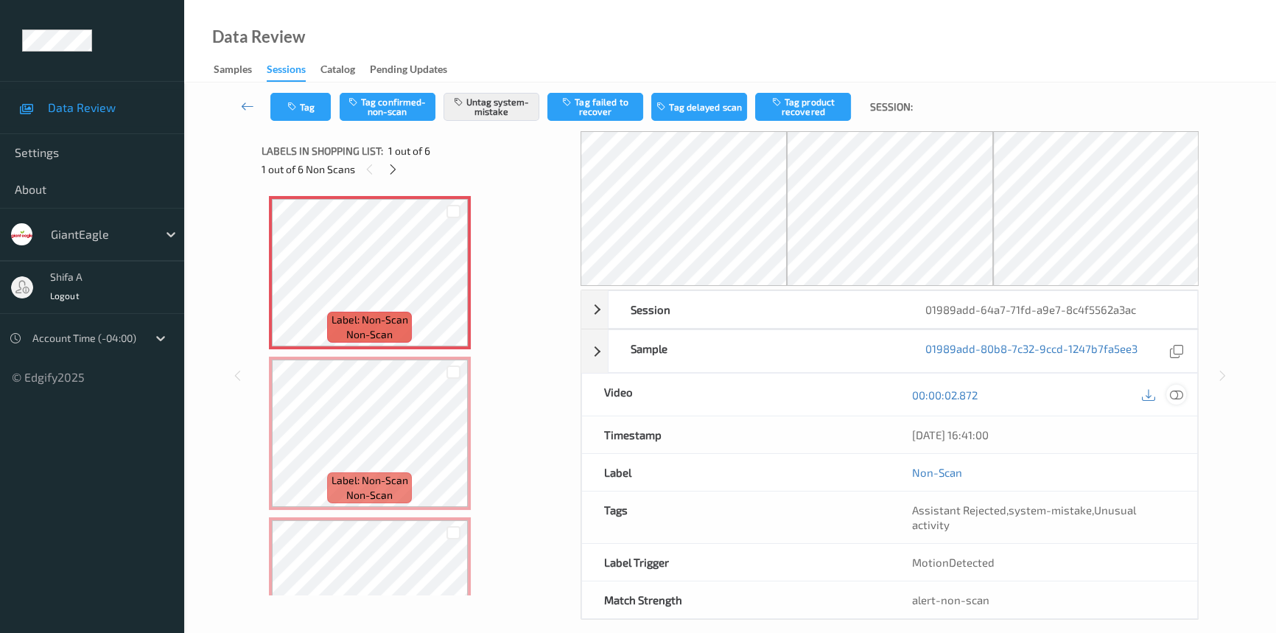
click at [1180, 393] on icon at bounding box center [1176, 394] width 13 height 13
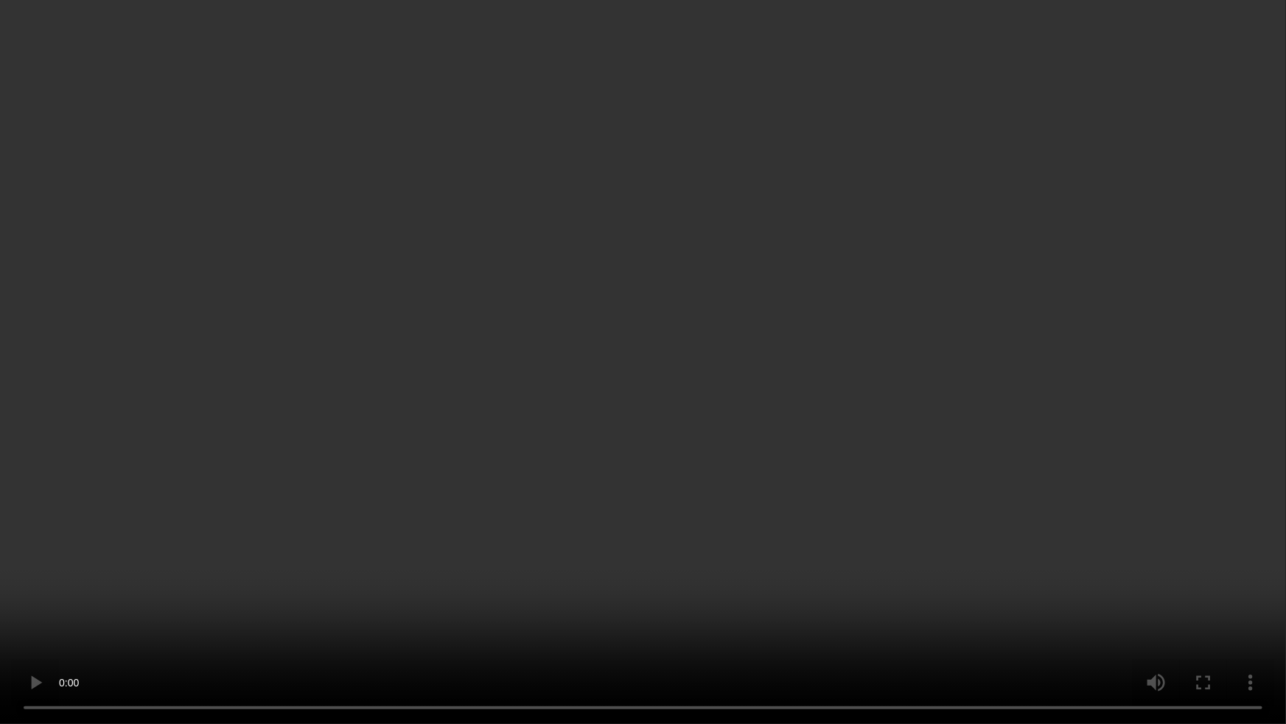
click at [717, 485] on video at bounding box center [643, 362] width 1286 height 724
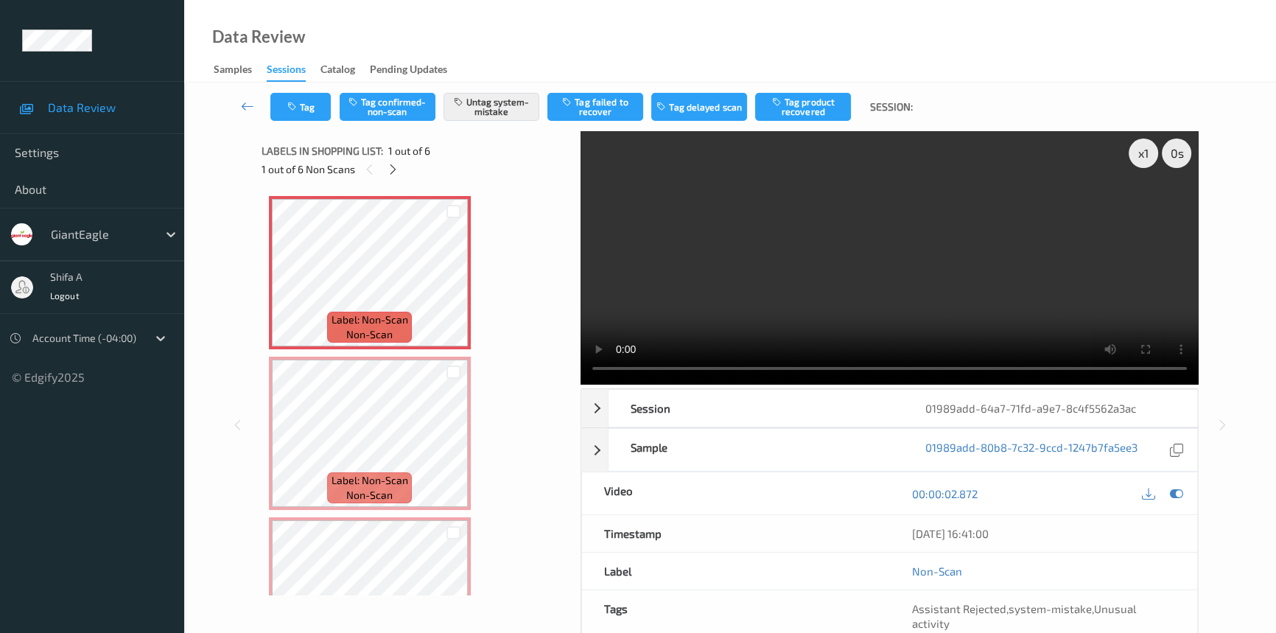
click at [1054, 273] on video at bounding box center [890, 257] width 618 height 253
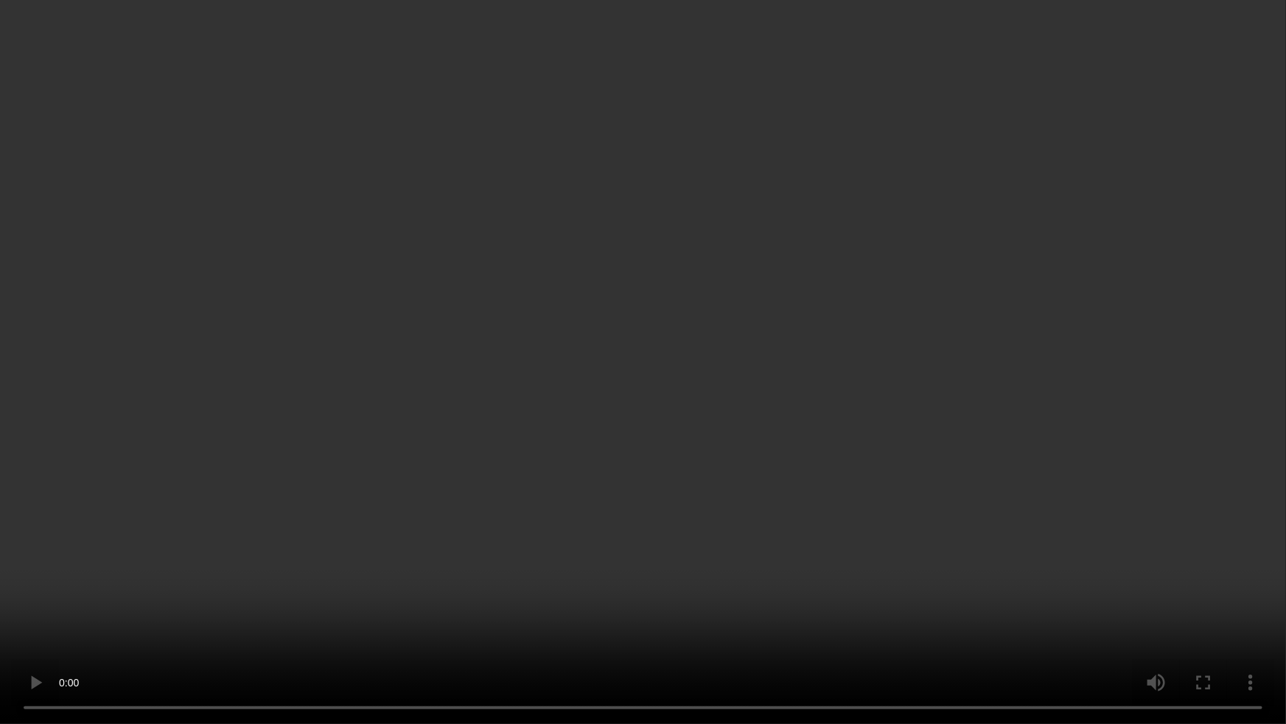
click at [987, 371] on video at bounding box center [643, 362] width 1286 height 724
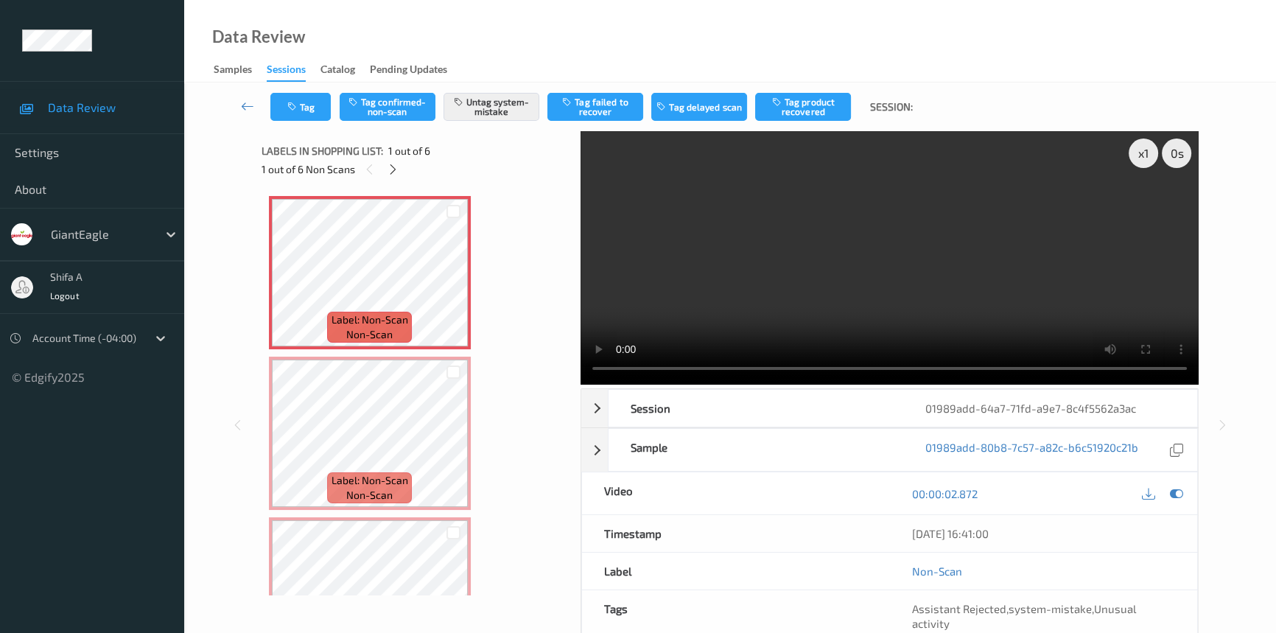
click at [930, 203] on video at bounding box center [890, 257] width 618 height 253
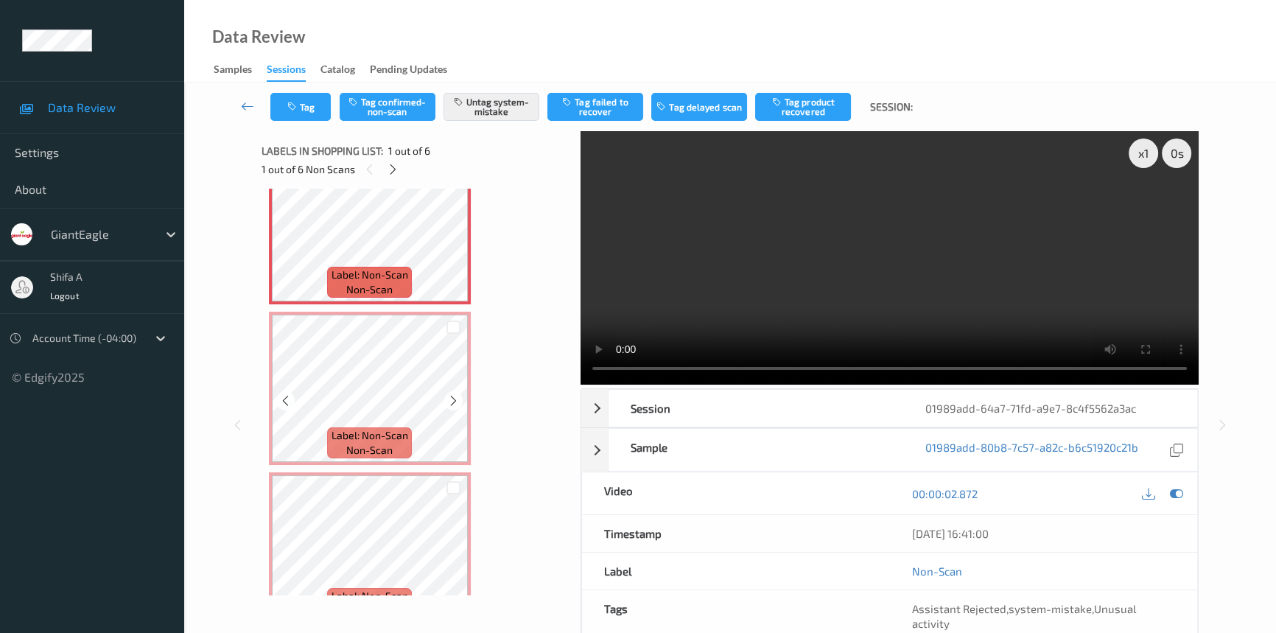
scroll to position [66, 0]
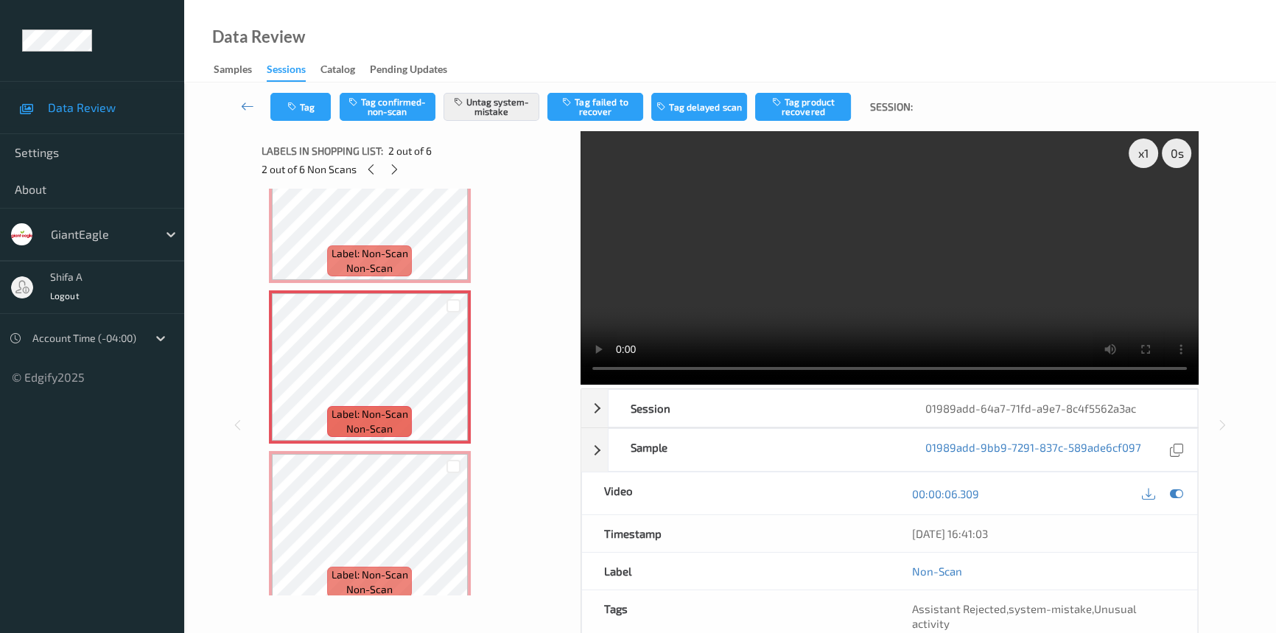
click at [921, 270] on video at bounding box center [890, 257] width 618 height 253
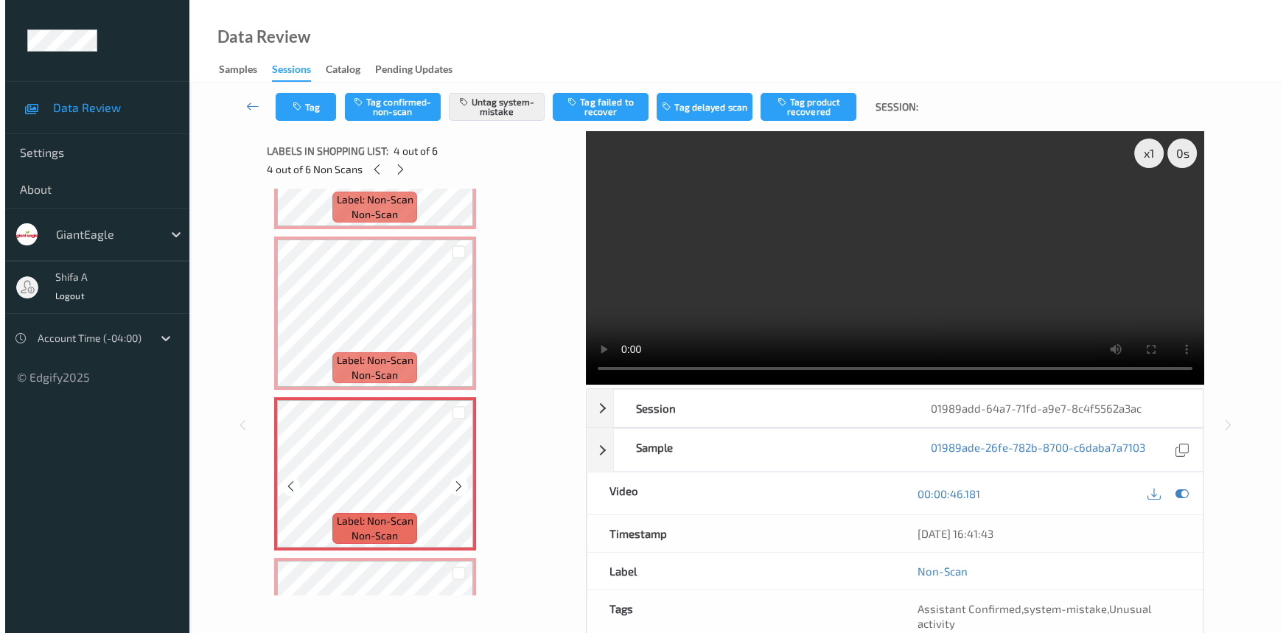
scroll to position [267, 0]
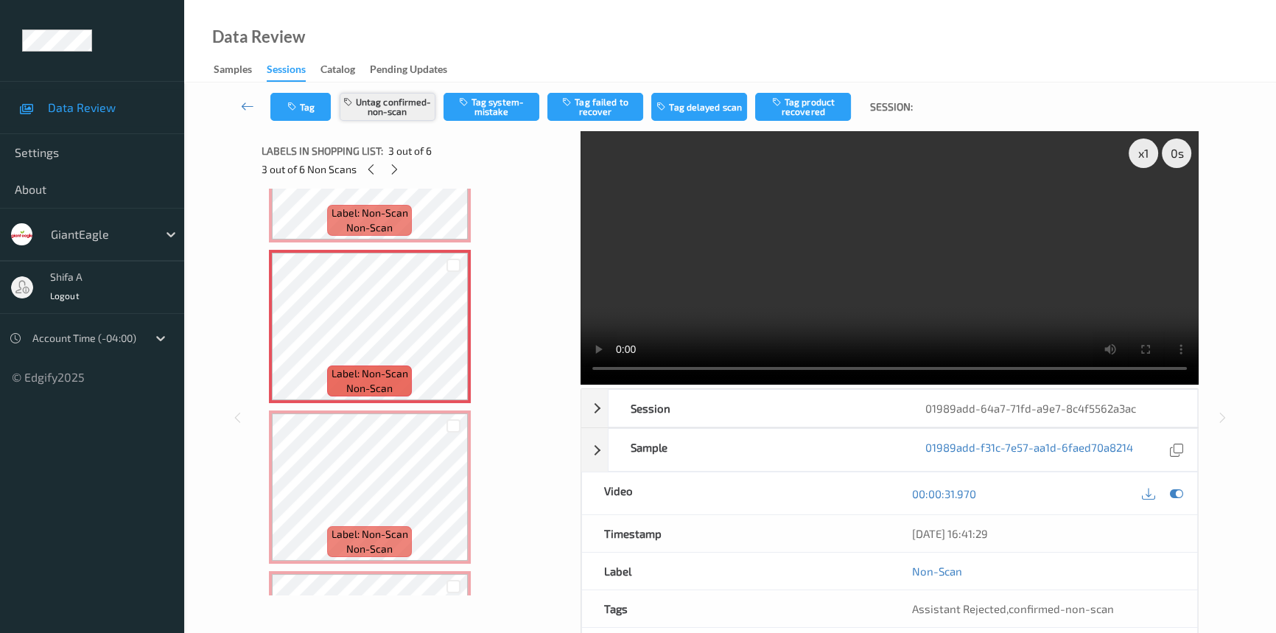
click at [399, 112] on button "Untag confirmed-non-scan" at bounding box center [388, 107] width 96 height 28
click at [501, 112] on button "Tag system-mistake" at bounding box center [492, 107] width 96 height 28
click at [299, 112] on button "Tag" at bounding box center [300, 107] width 60 height 28
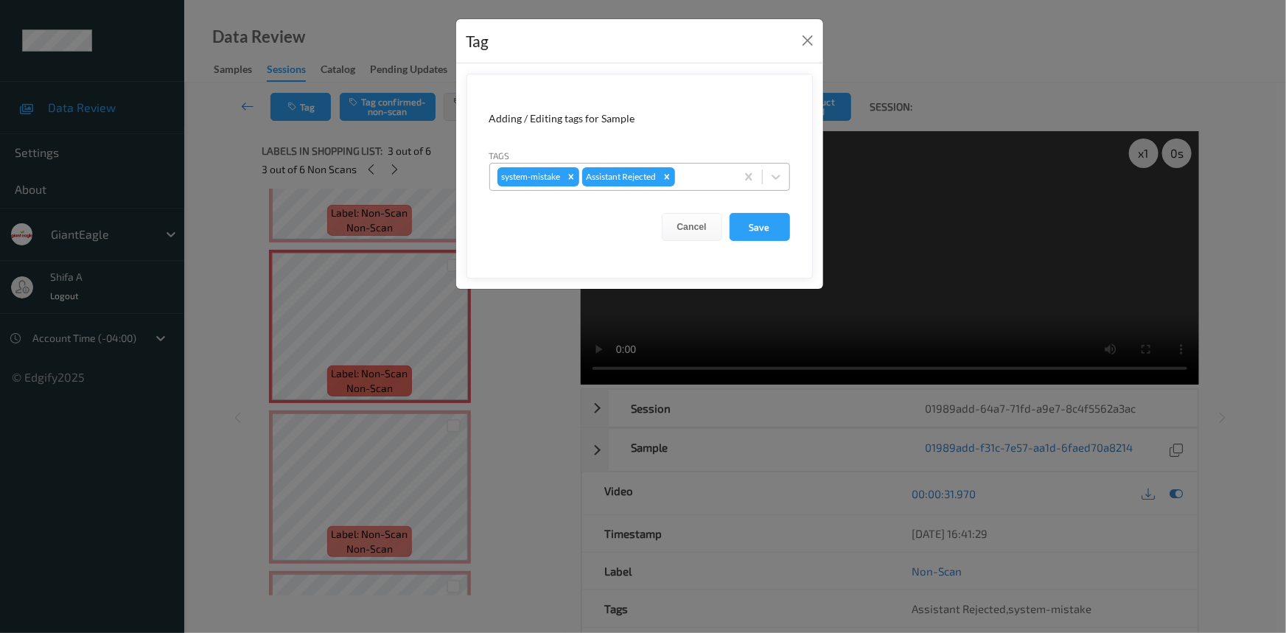
click at [691, 178] on div at bounding box center [703, 177] width 50 height 18
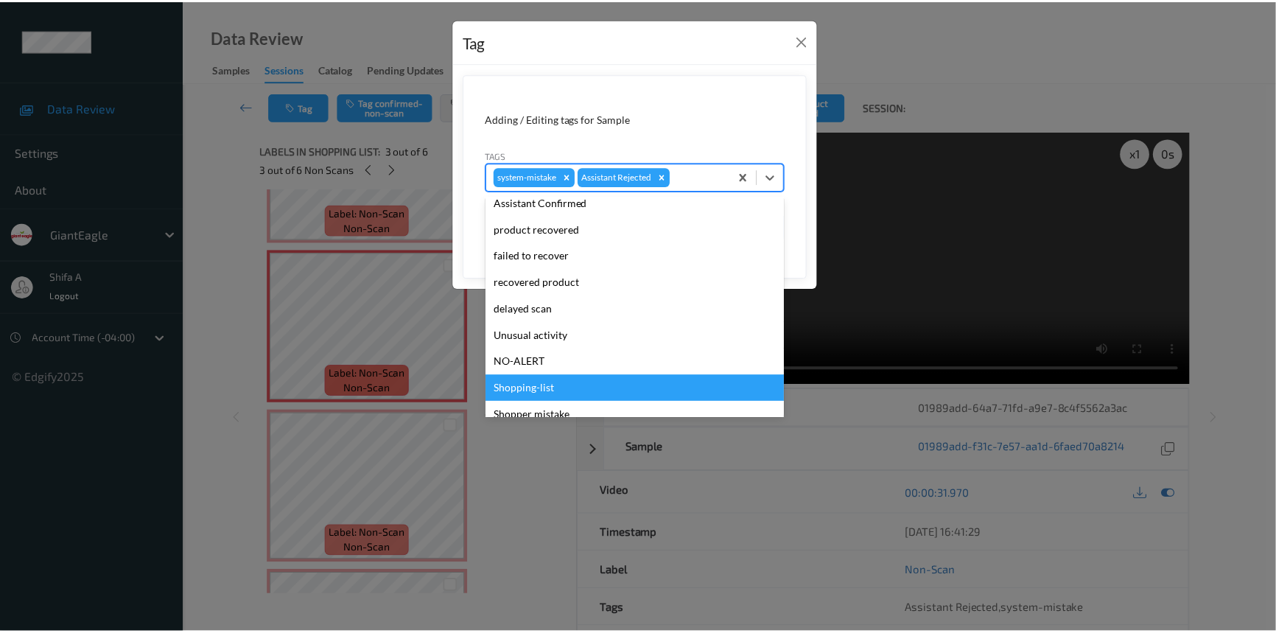
scroll to position [130, 0]
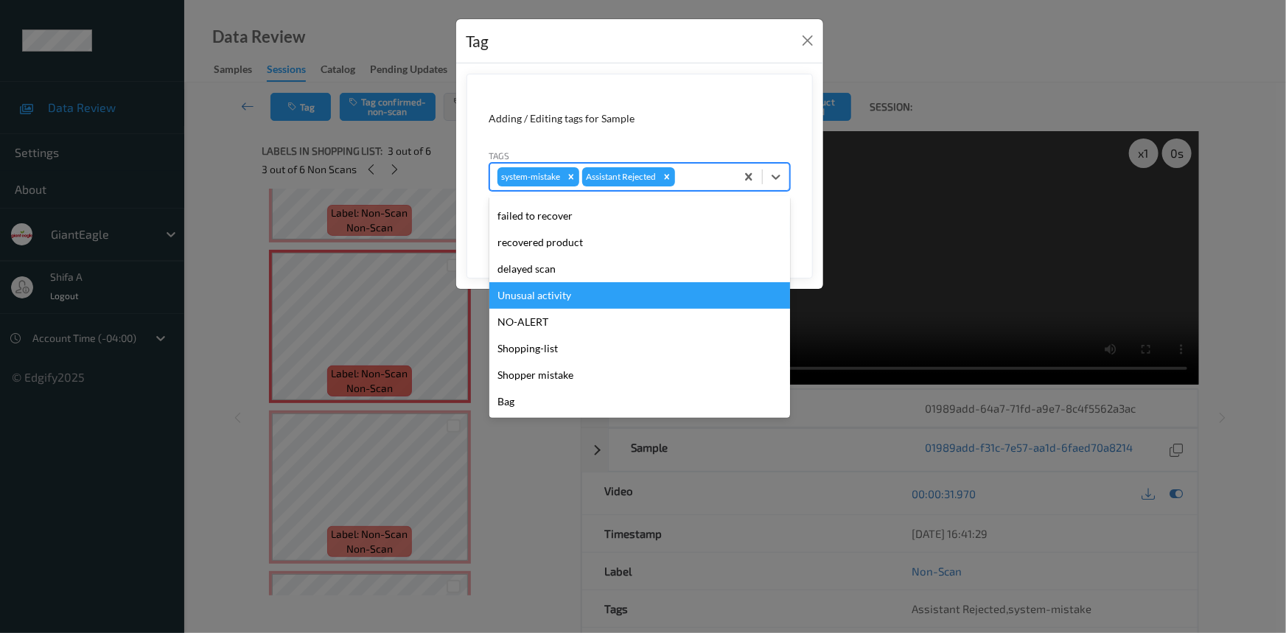
click at [581, 295] on div "Unusual activity" at bounding box center [639, 295] width 301 height 27
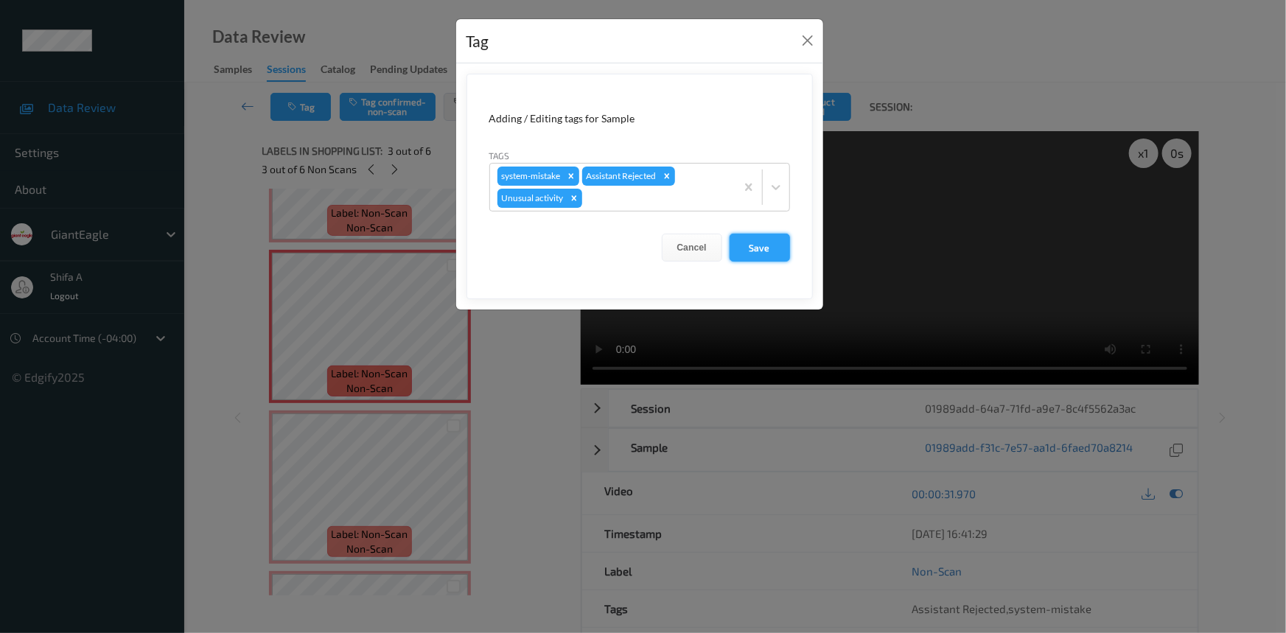
click at [750, 255] on button "Save" at bounding box center [759, 248] width 60 height 28
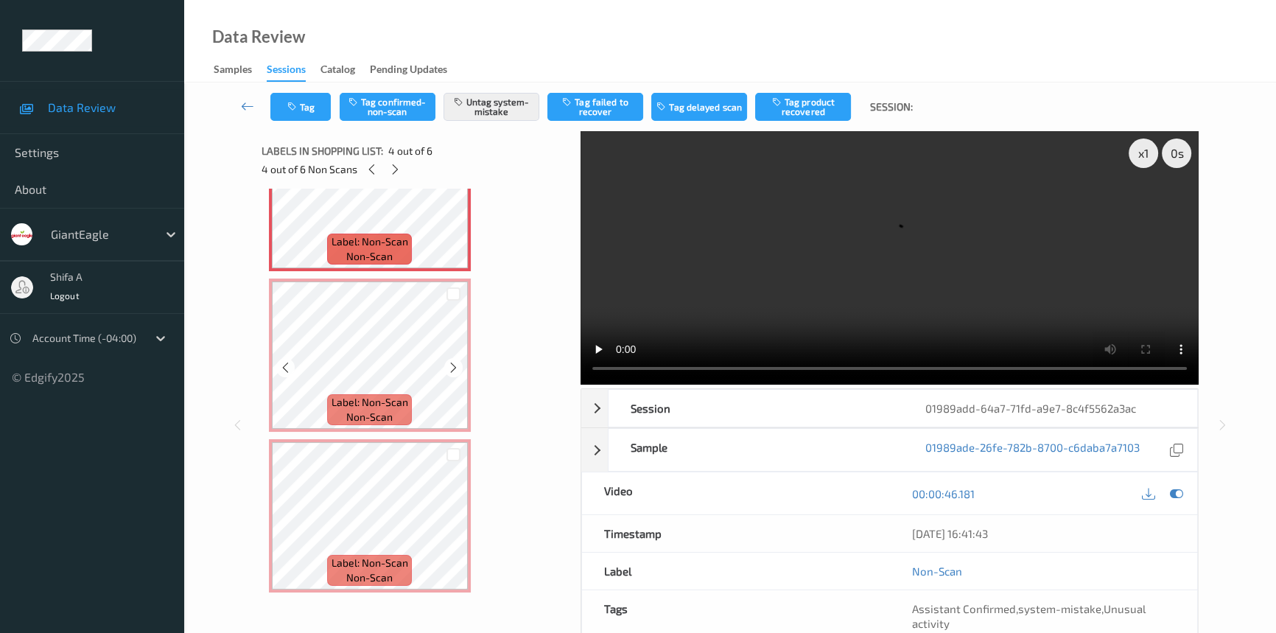
scroll to position [561, 0]
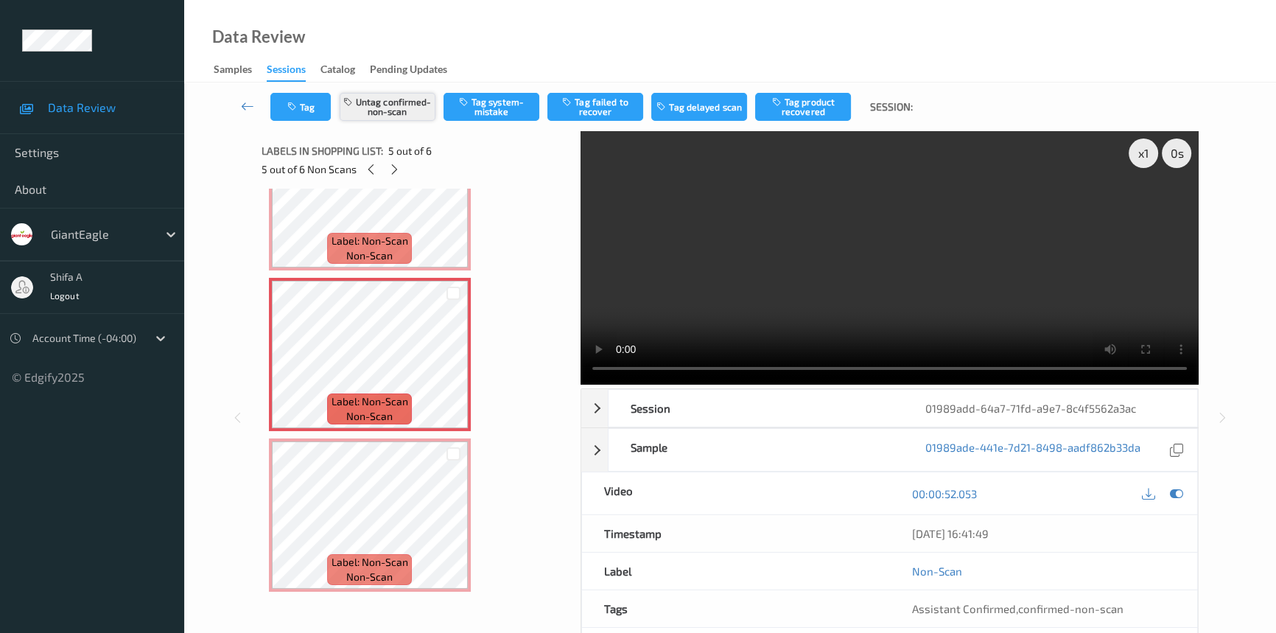
click at [404, 102] on button "Untag confirmed-non-scan" at bounding box center [388, 107] width 96 height 28
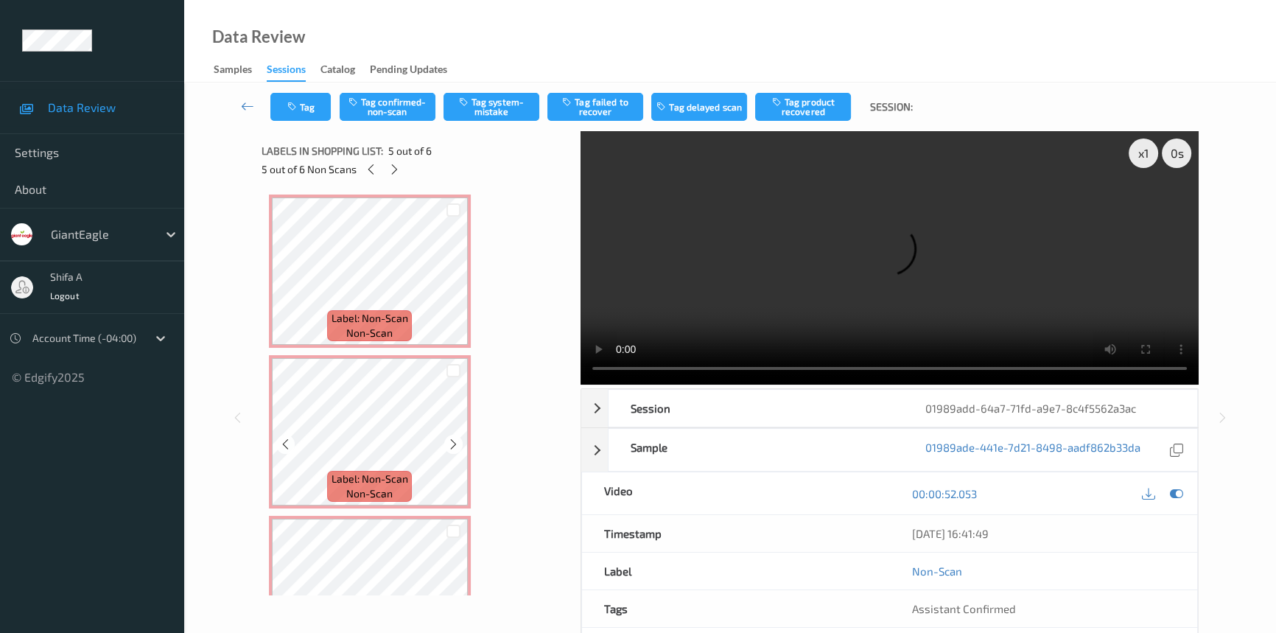
scroll to position [159, 0]
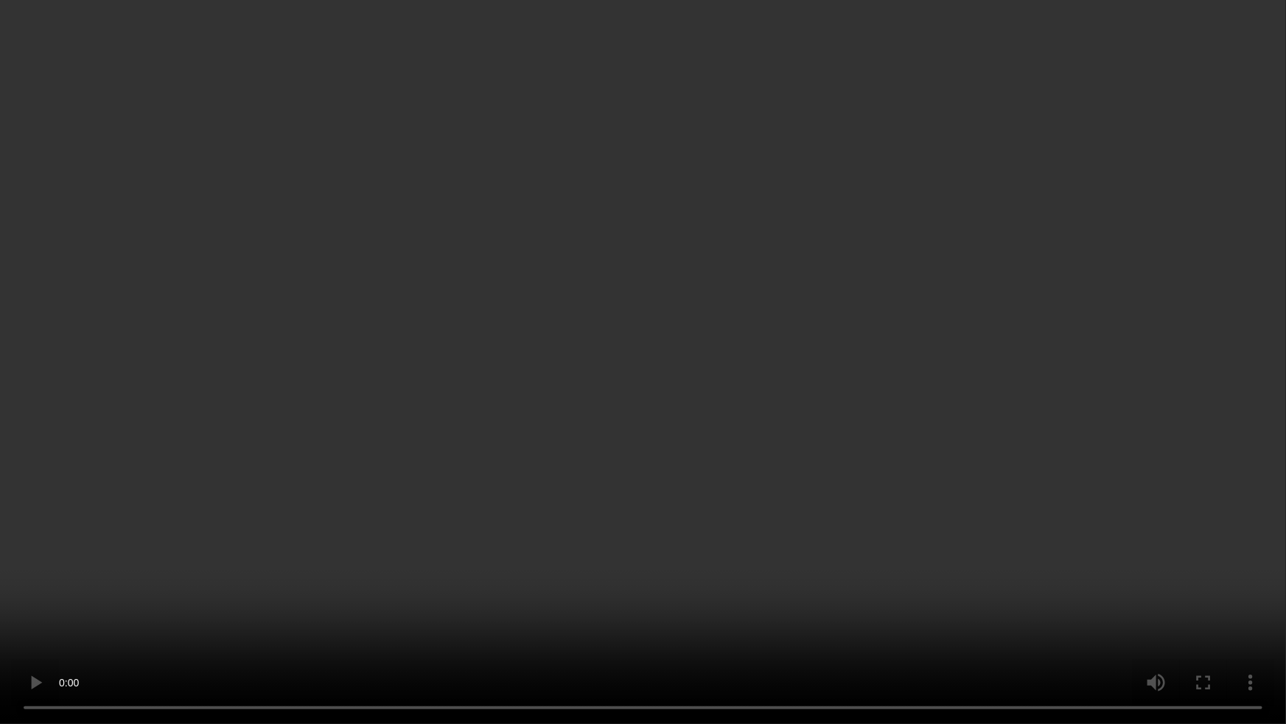
click at [1002, 441] on video at bounding box center [643, 362] width 1286 height 724
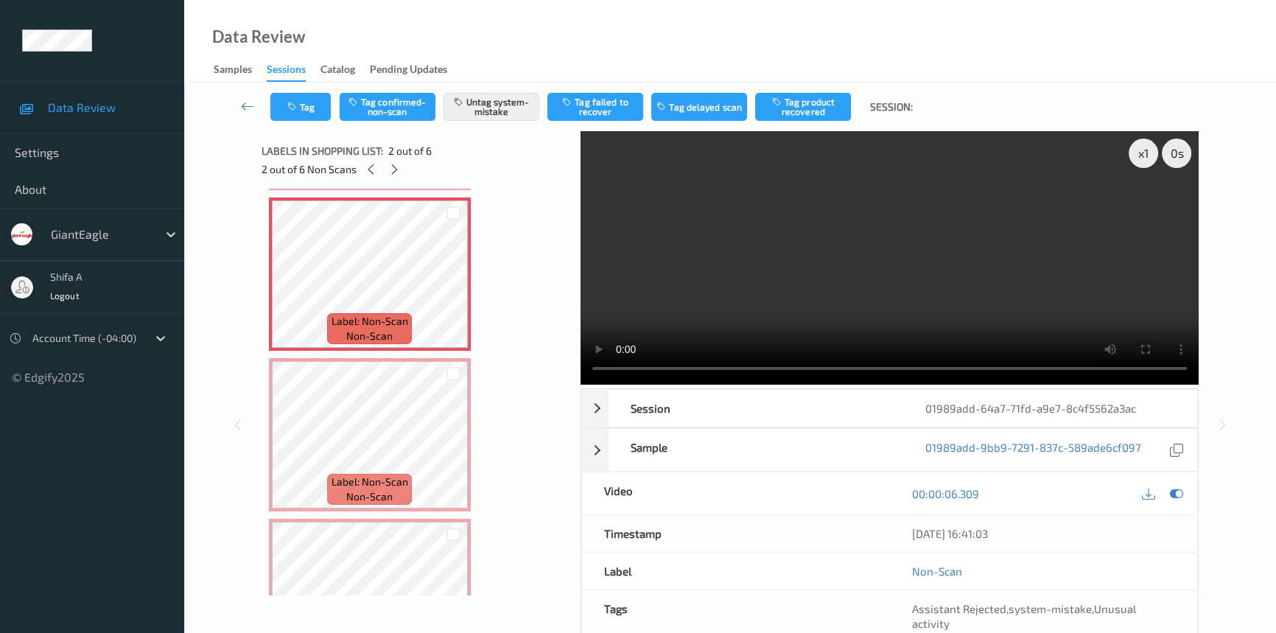
click at [973, 282] on video at bounding box center [890, 257] width 618 height 253
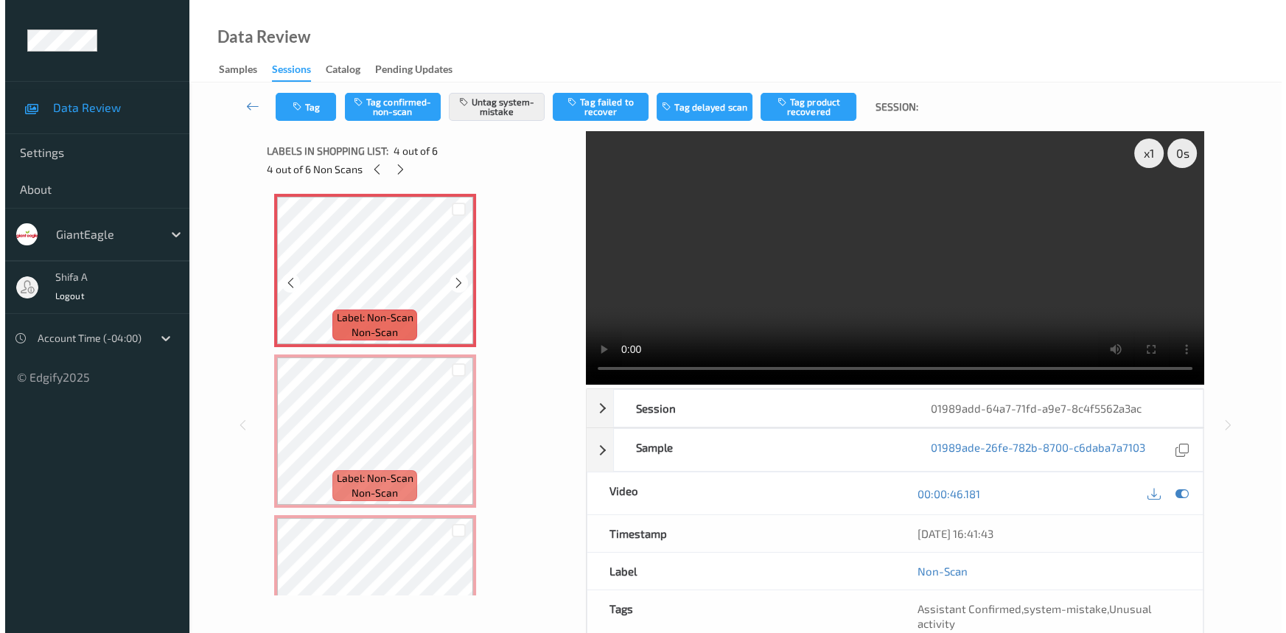
scroll to position [561, 0]
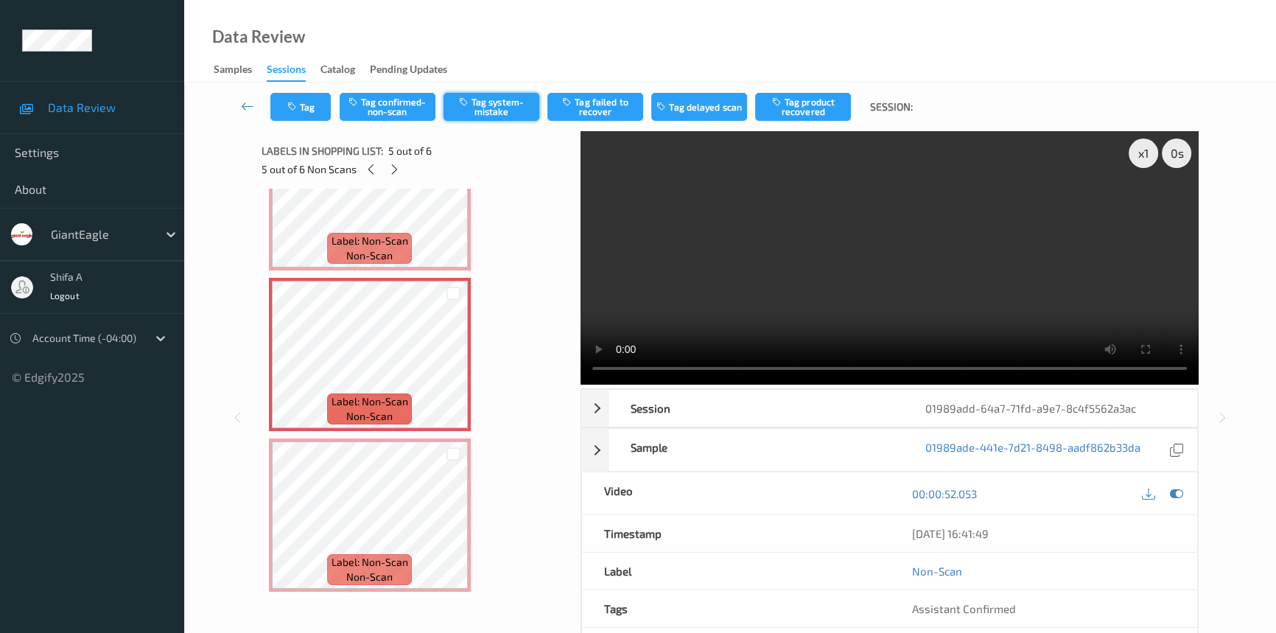
click at [500, 103] on button "Tag system-mistake" at bounding box center [492, 107] width 96 height 28
click at [298, 104] on icon "button" at bounding box center [293, 107] width 13 height 10
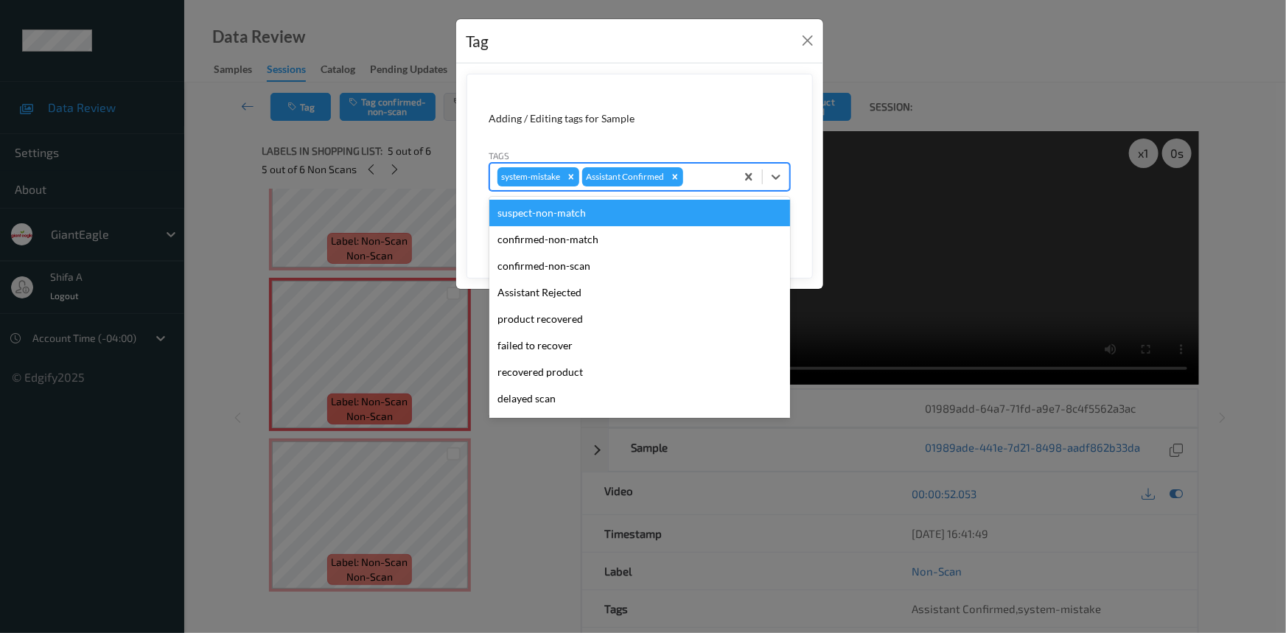
click at [717, 178] on div at bounding box center [707, 177] width 42 height 18
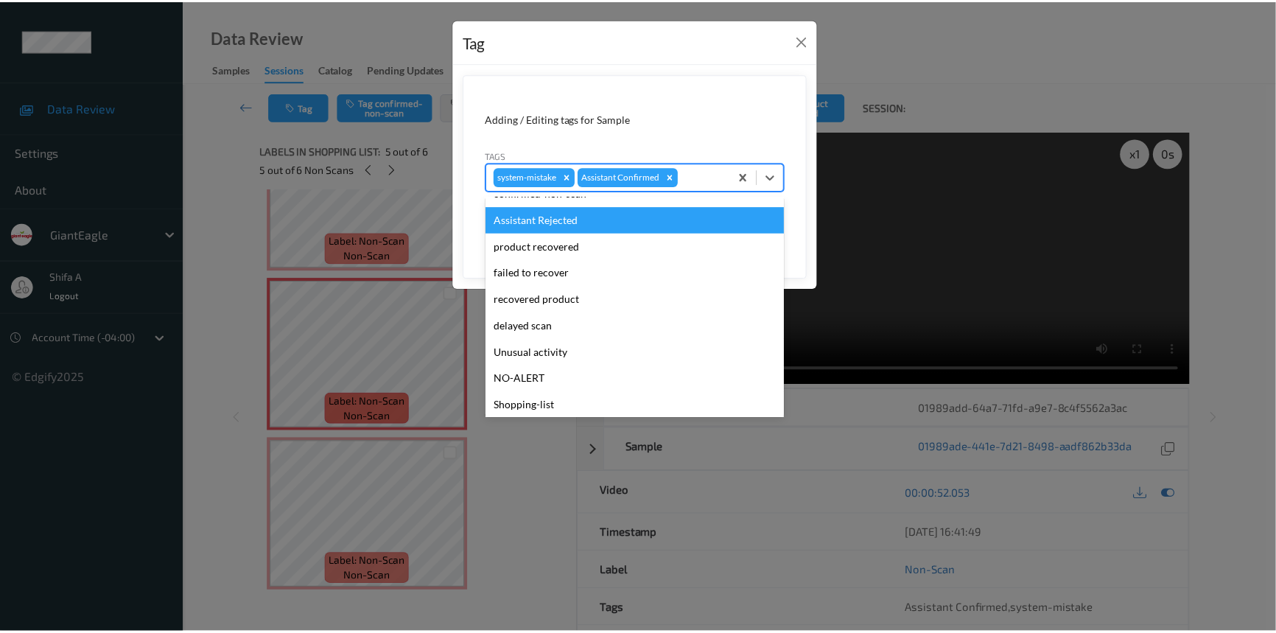
scroll to position [130, 0]
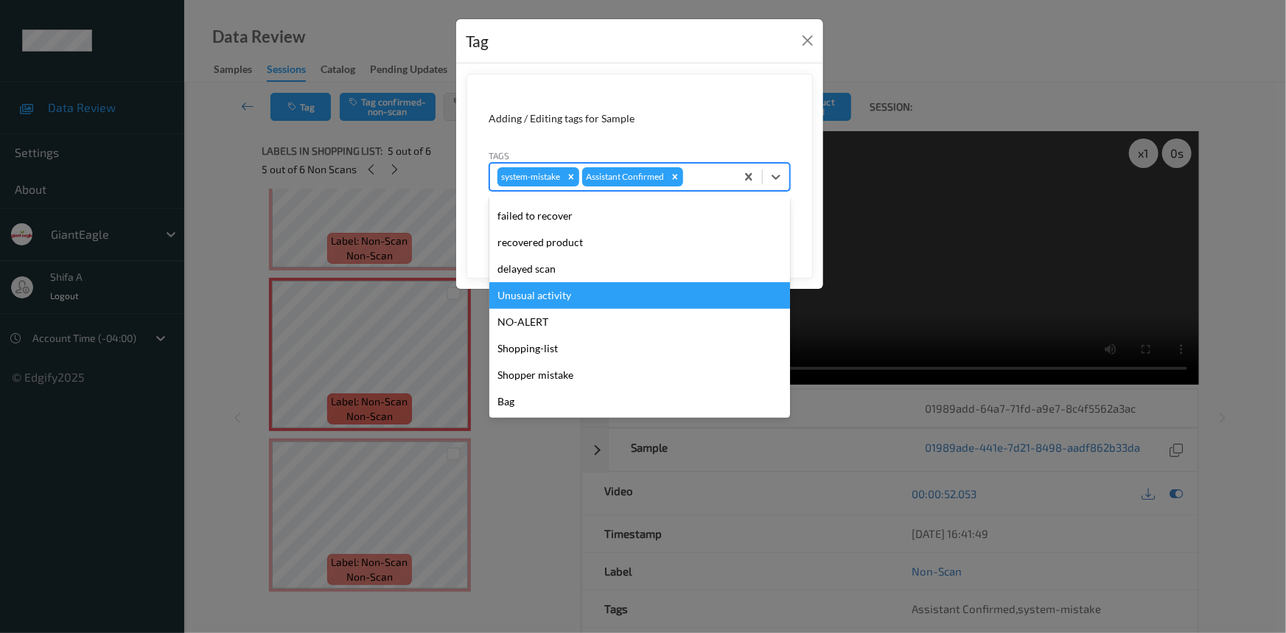
click at [561, 286] on div "Unusual activity" at bounding box center [639, 295] width 301 height 27
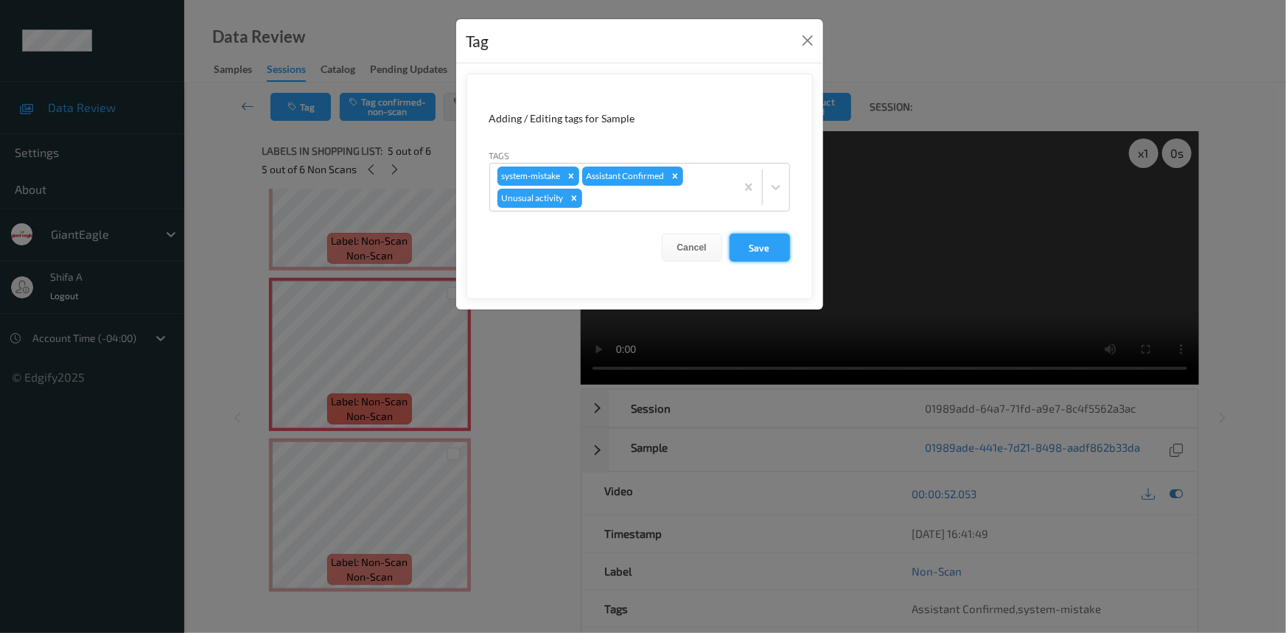
click at [747, 244] on button "Save" at bounding box center [759, 248] width 60 height 28
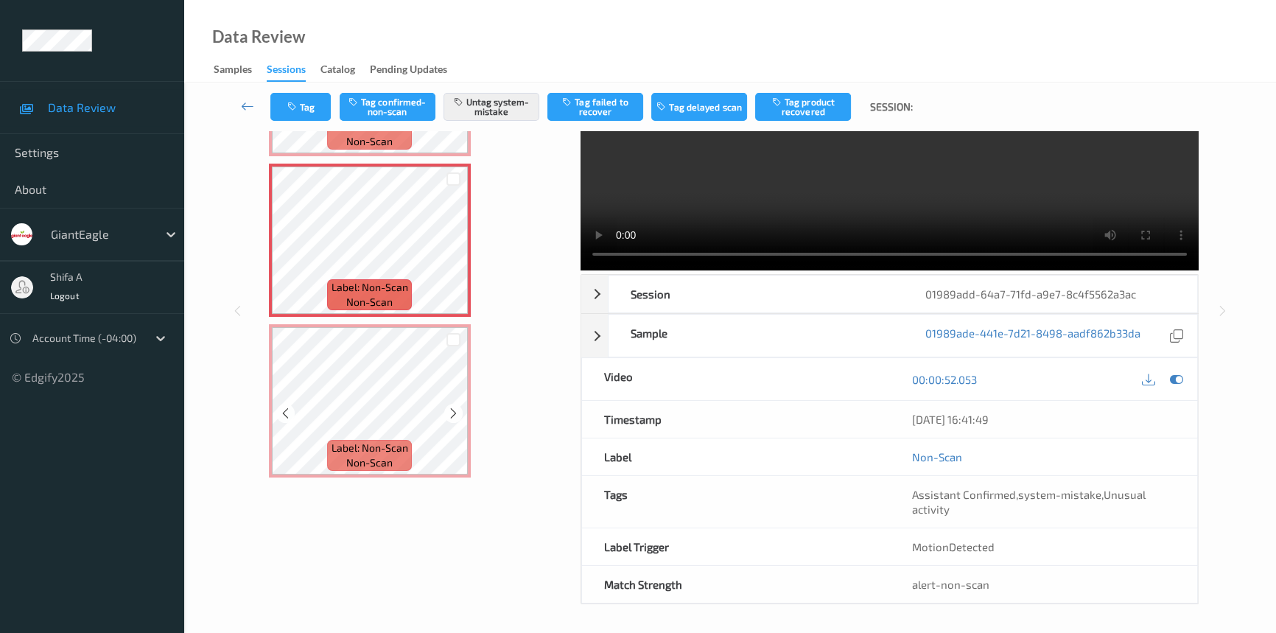
scroll to position [99, 0]
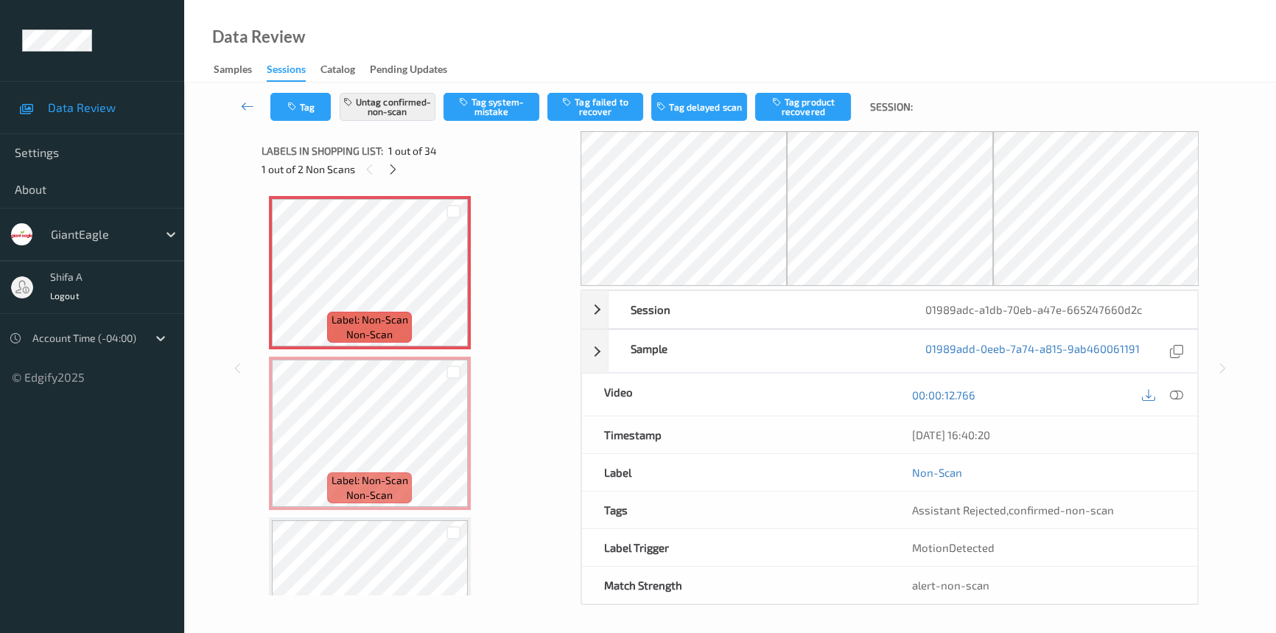
drag, startPoint x: 1173, startPoint y: 392, endPoint x: 1171, endPoint y: 384, distance: 8.2
click at [1174, 390] on icon at bounding box center [1176, 394] width 13 height 13
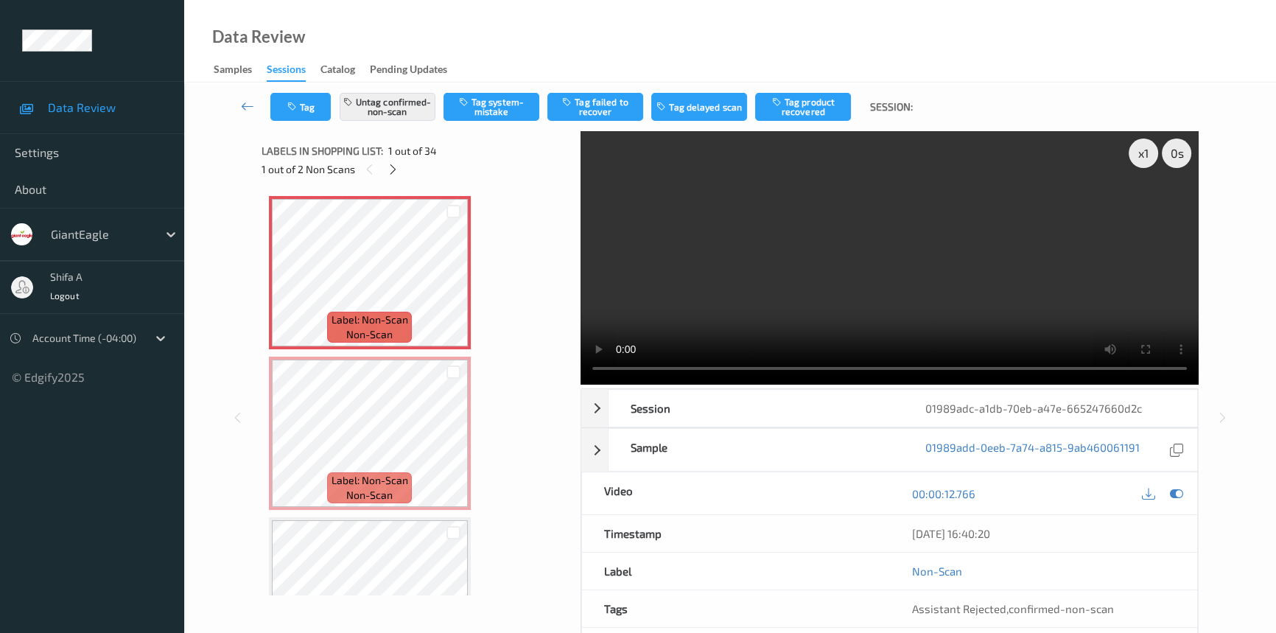
click at [994, 248] on video at bounding box center [890, 257] width 618 height 253
click at [402, 107] on button "Untag confirmed-non-scan" at bounding box center [388, 107] width 96 height 28
click at [495, 111] on button "Tag system-mistake" at bounding box center [492, 107] width 96 height 28
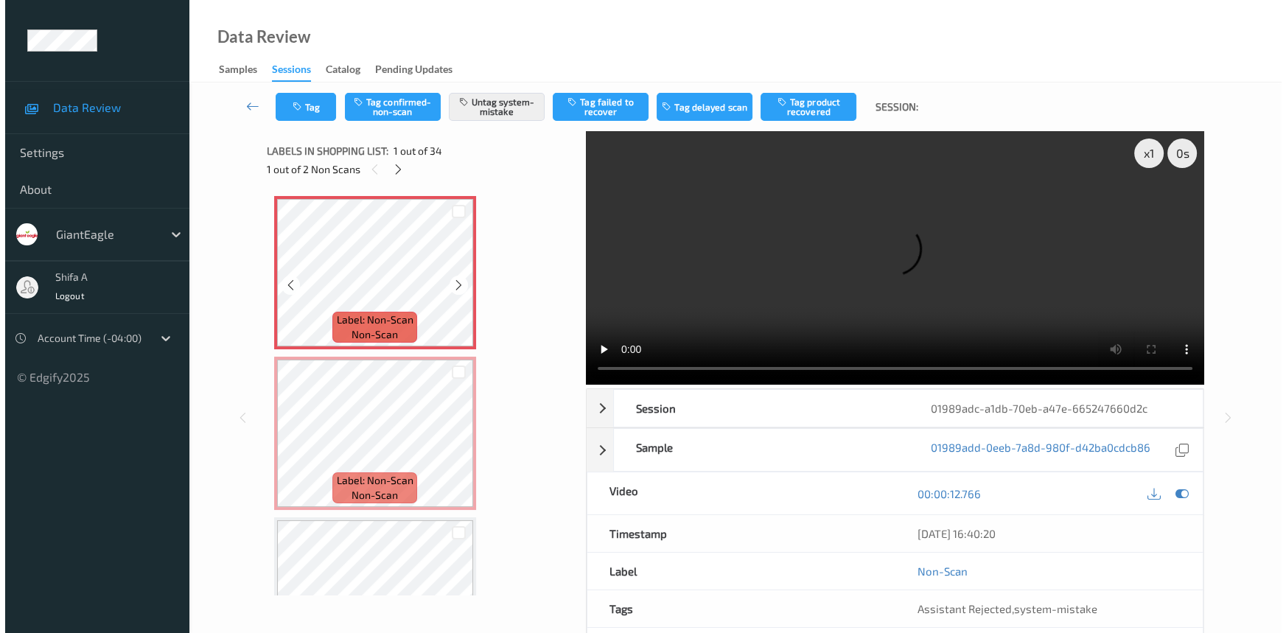
scroll to position [66, 0]
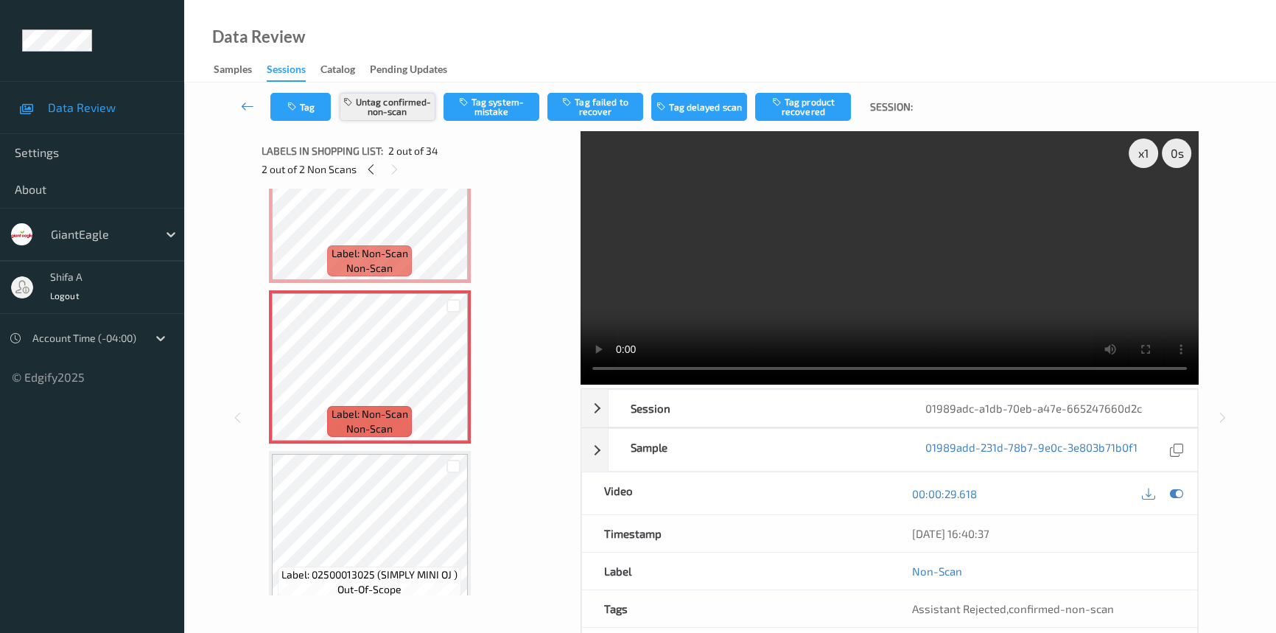
click at [407, 100] on button "Untag confirmed-non-scan" at bounding box center [388, 107] width 96 height 28
click at [513, 109] on button "Tag system-mistake" at bounding box center [492, 107] width 96 height 28
click at [302, 107] on button "Tag" at bounding box center [300, 107] width 60 height 28
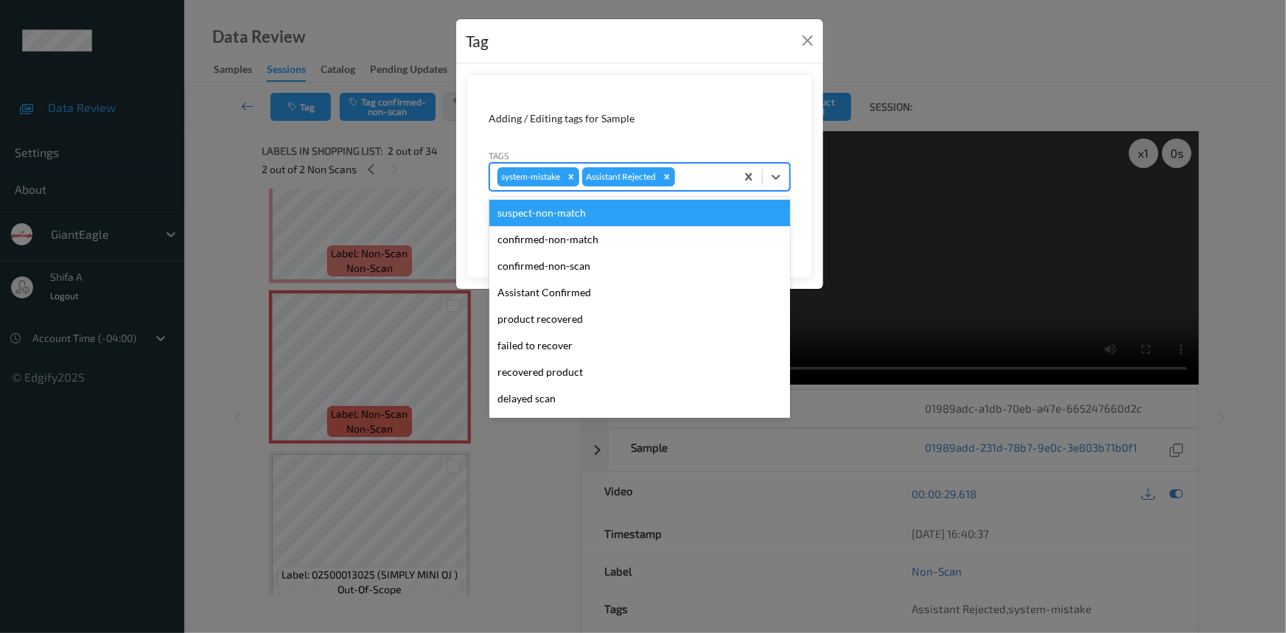
click at [703, 182] on div at bounding box center [703, 177] width 50 height 18
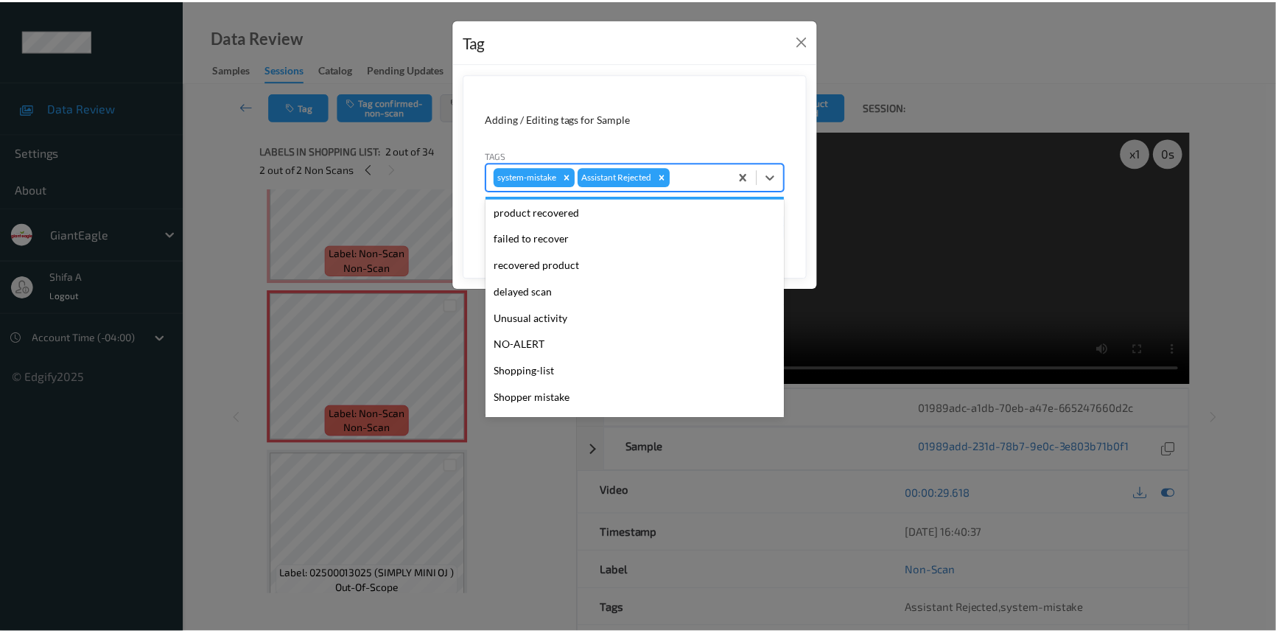
scroll to position [130, 0]
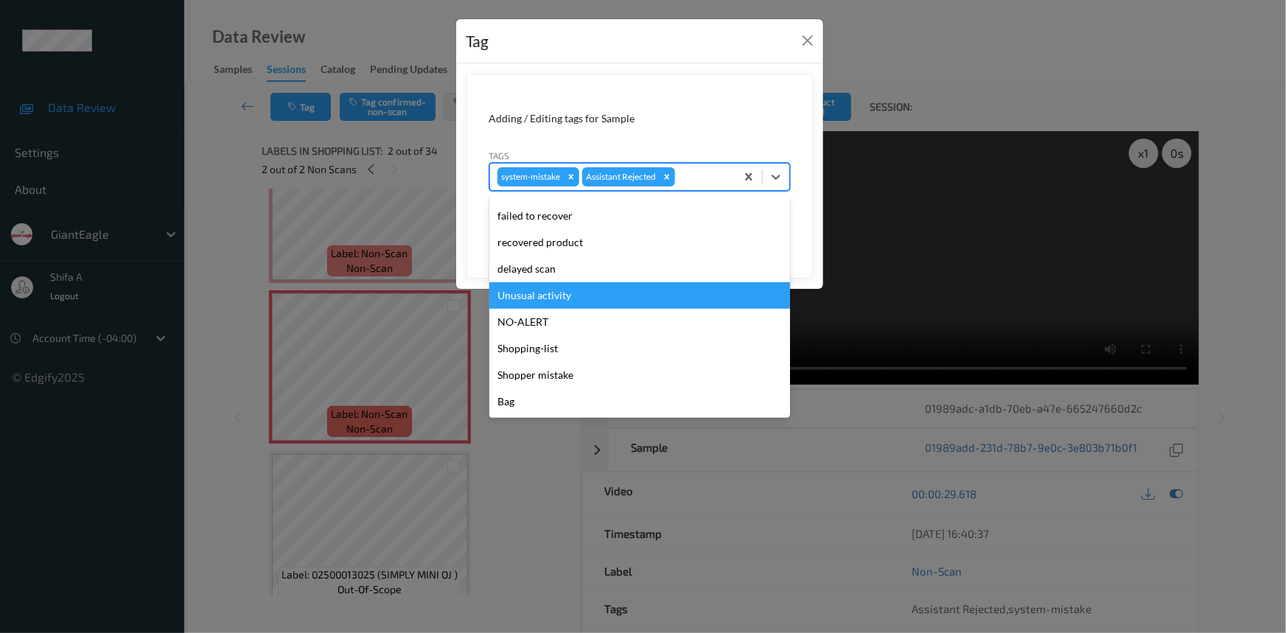
click at [571, 291] on div "Unusual activity" at bounding box center [639, 295] width 301 height 27
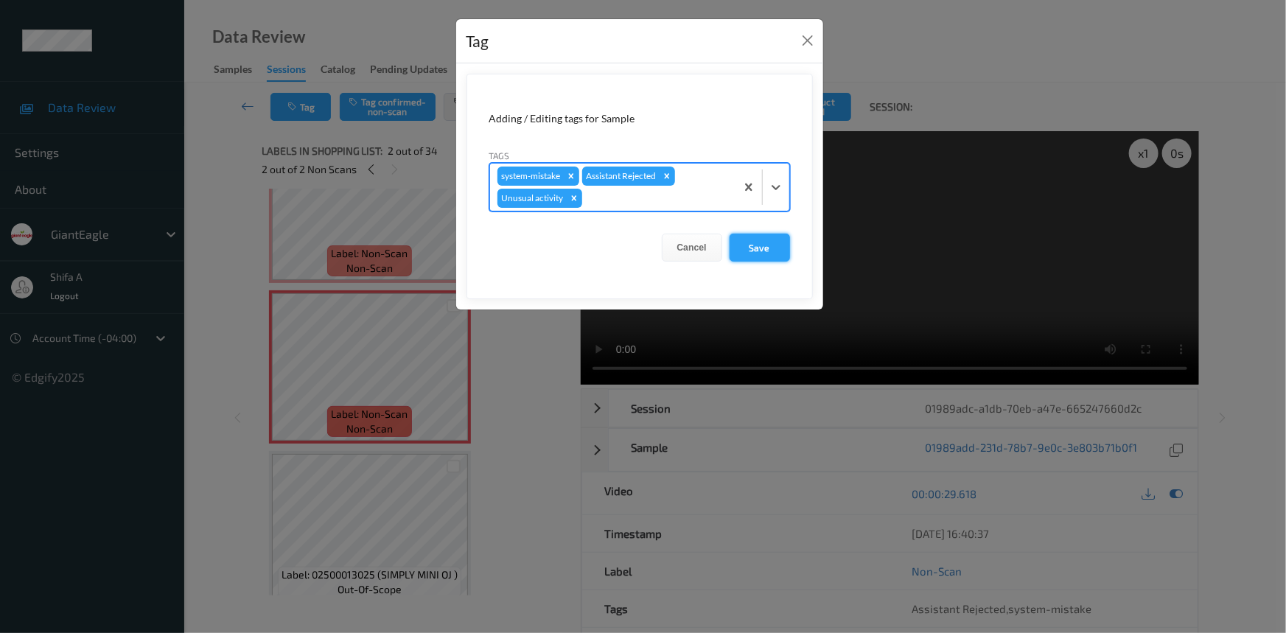
click at [753, 237] on button "Save" at bounding box center [759, 248] width 60 height 28
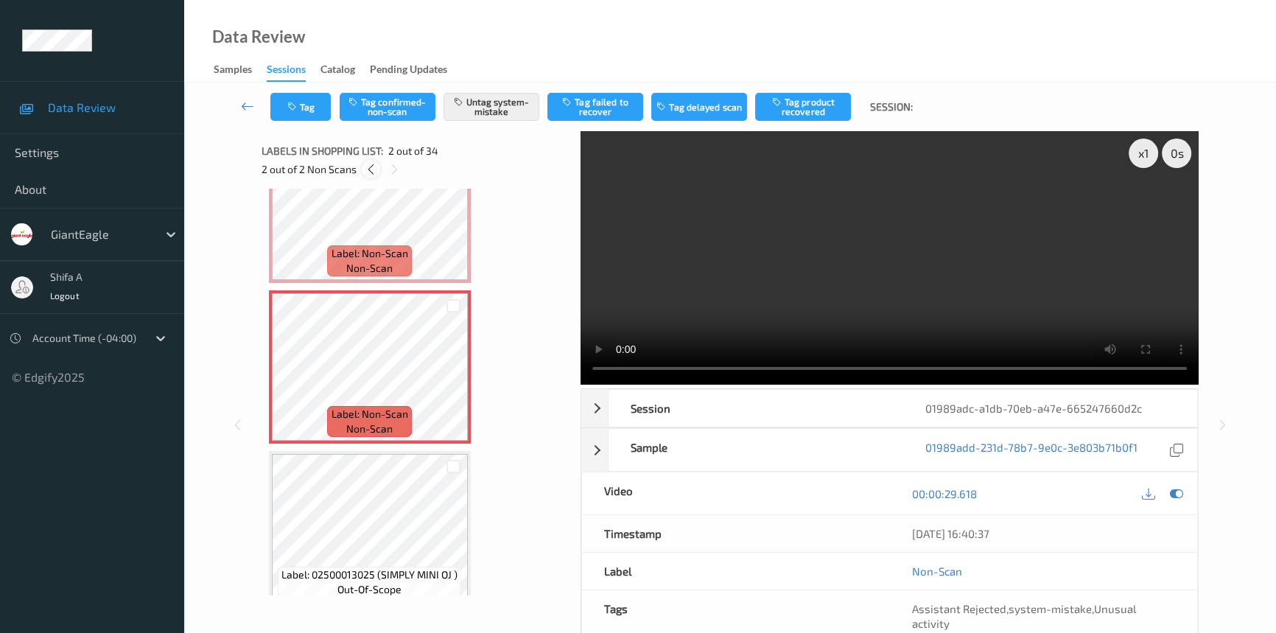
click at [368, 174] on icon at bounding box center [371, 169] width 13 height 13
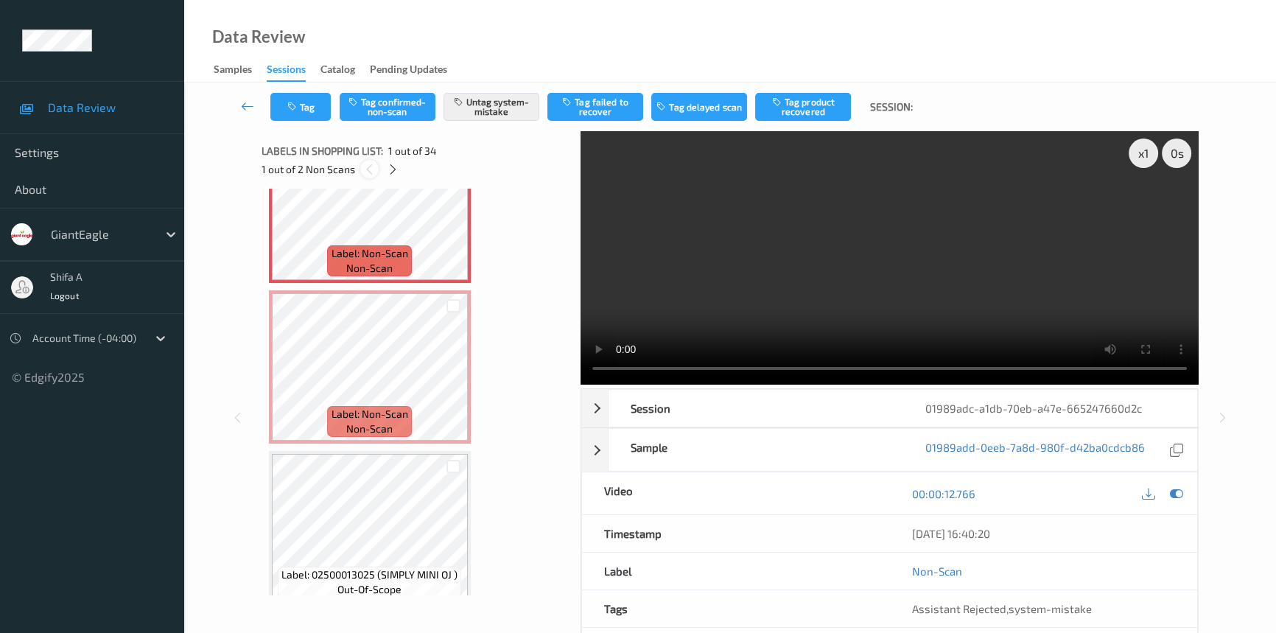
scroll to position [7, 0]
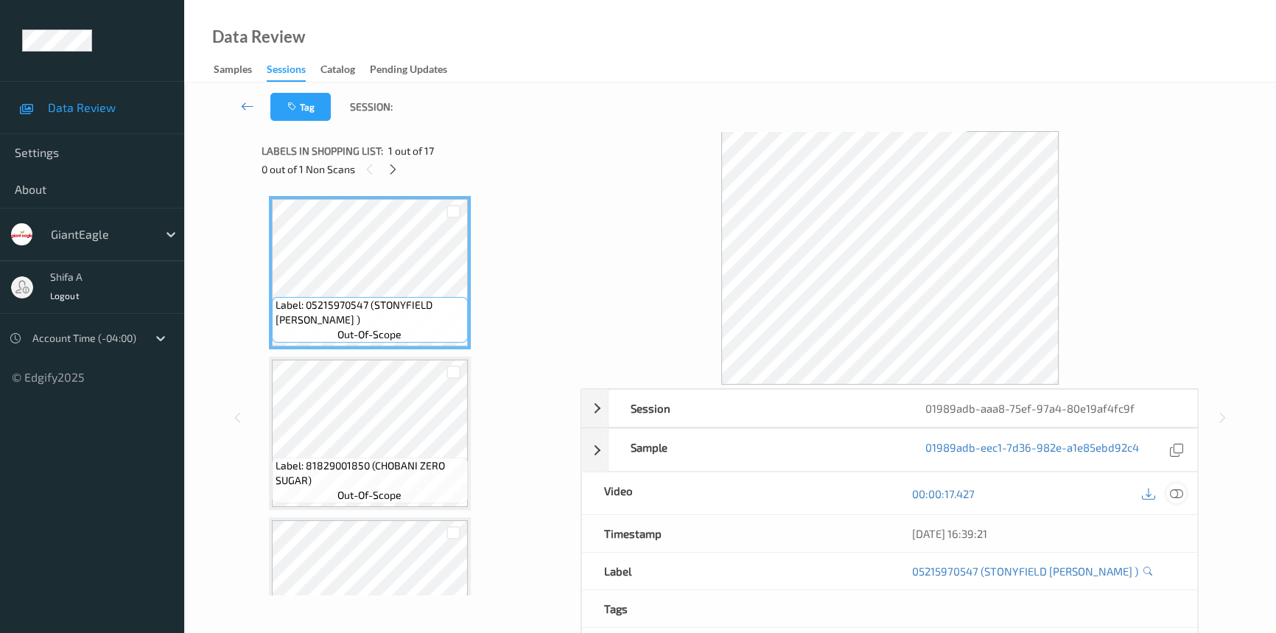
click at [1182, 499] on icon at bounding box center [1176, 493] width 13 height 13
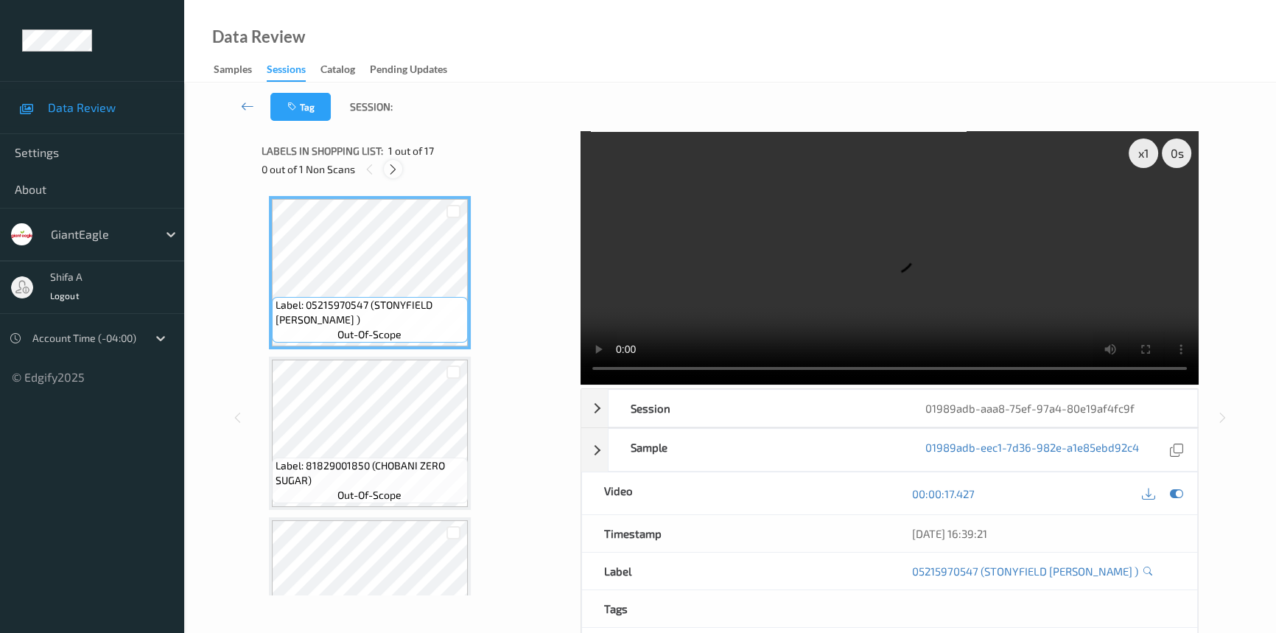
click at [387, 169] on icon at bounding box center [393, 169] width 13 height 13
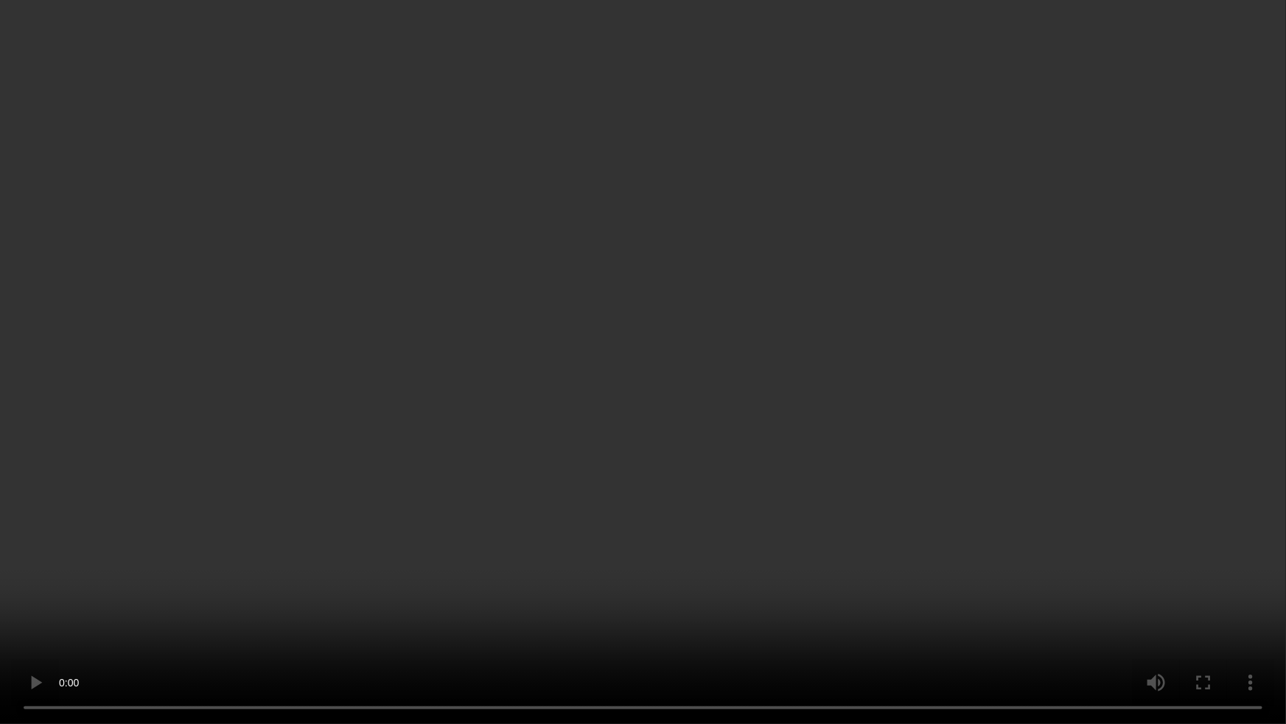
click at [1001, 422] on video at bounding box center [643, 362] width 1286 height 724
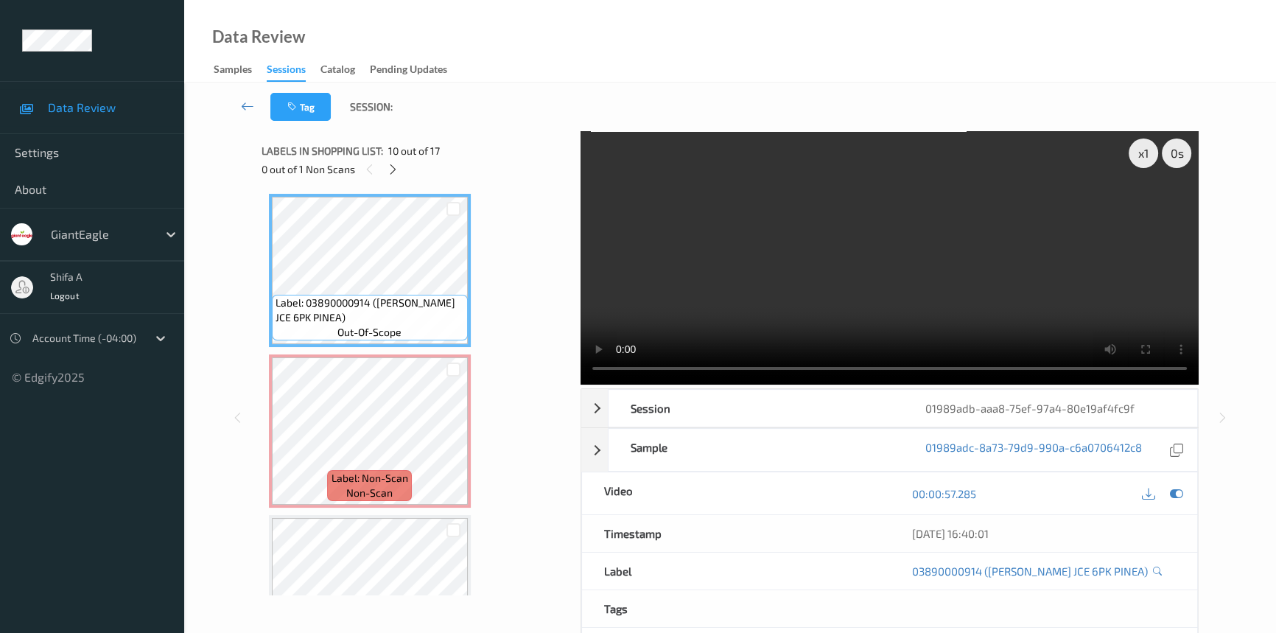
click at [998, 298] on video at bounding box center [890, 257] width 618 height 253
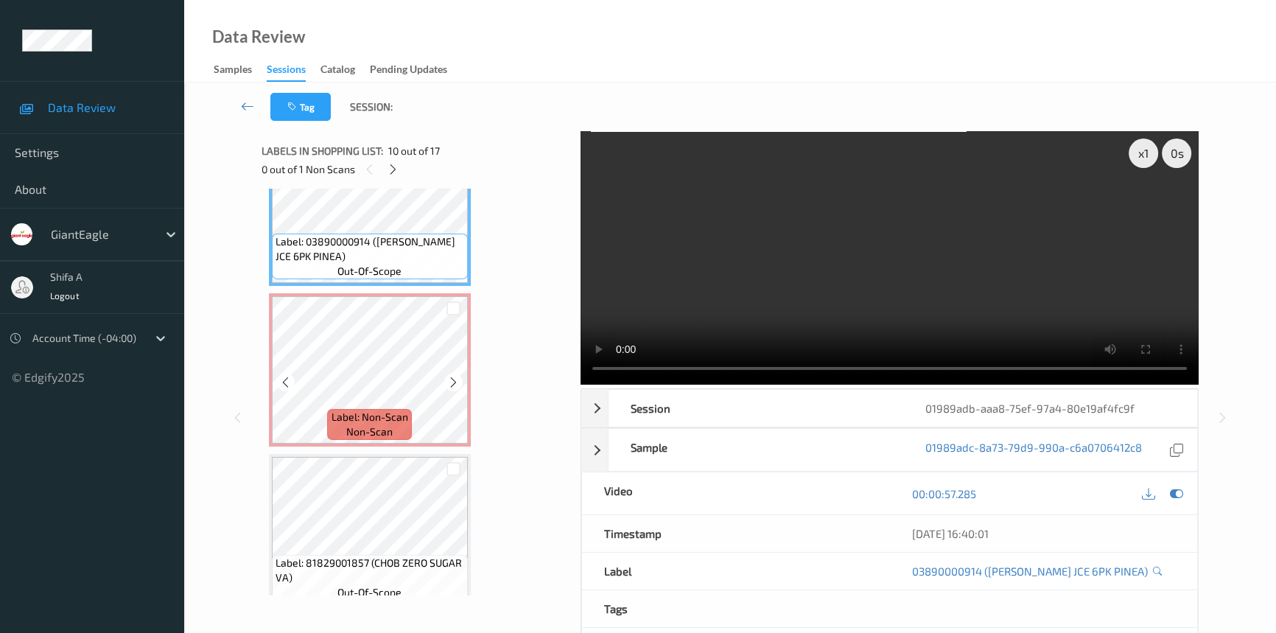
scroll to position [1582, 0]
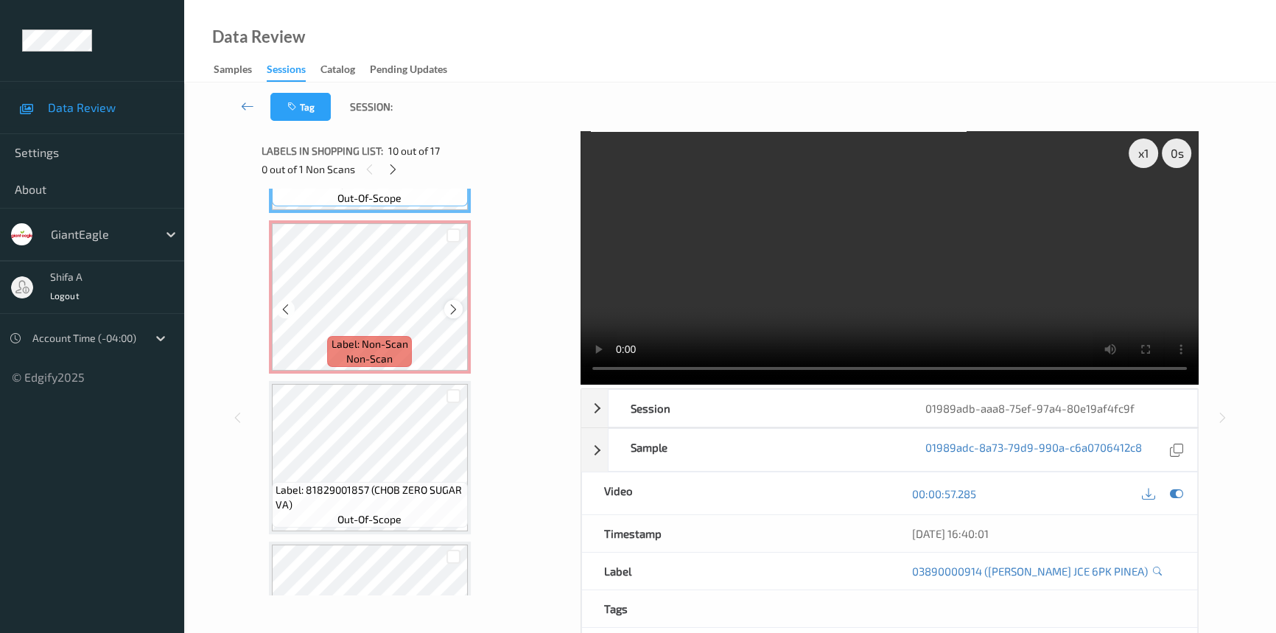
click at [452, 303] on icon at bounding box center [453, 309] width 13 height 13
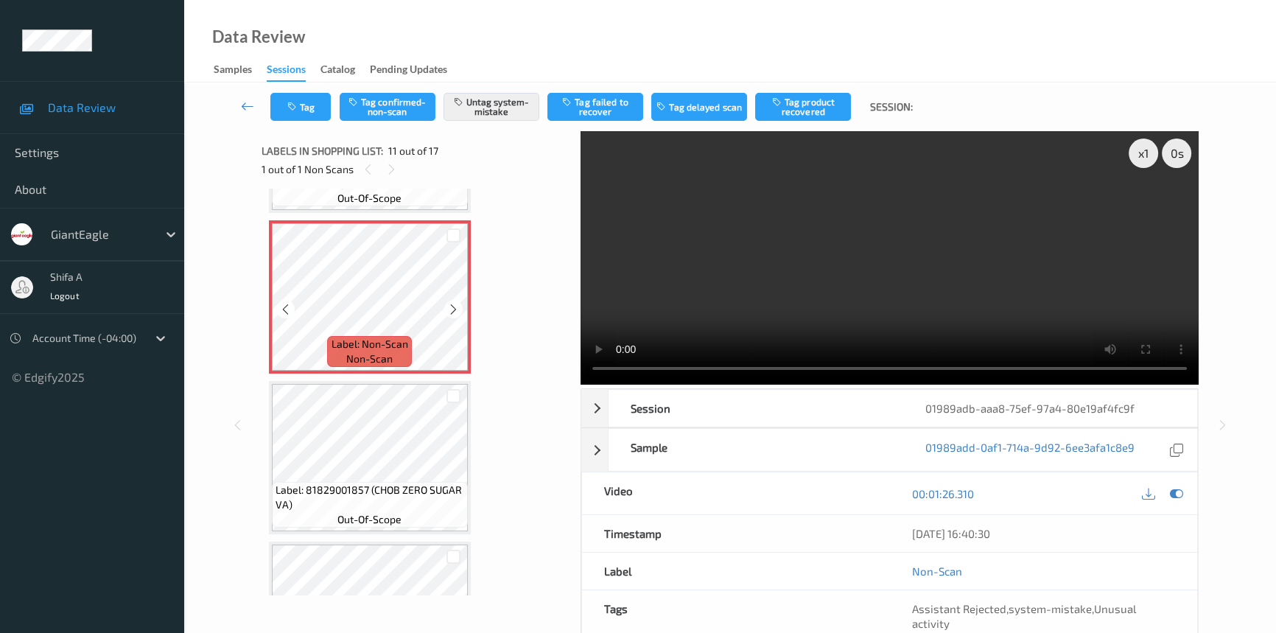
click at [452, 303] on icon at bounding box center [453, 309] width 13 height 13
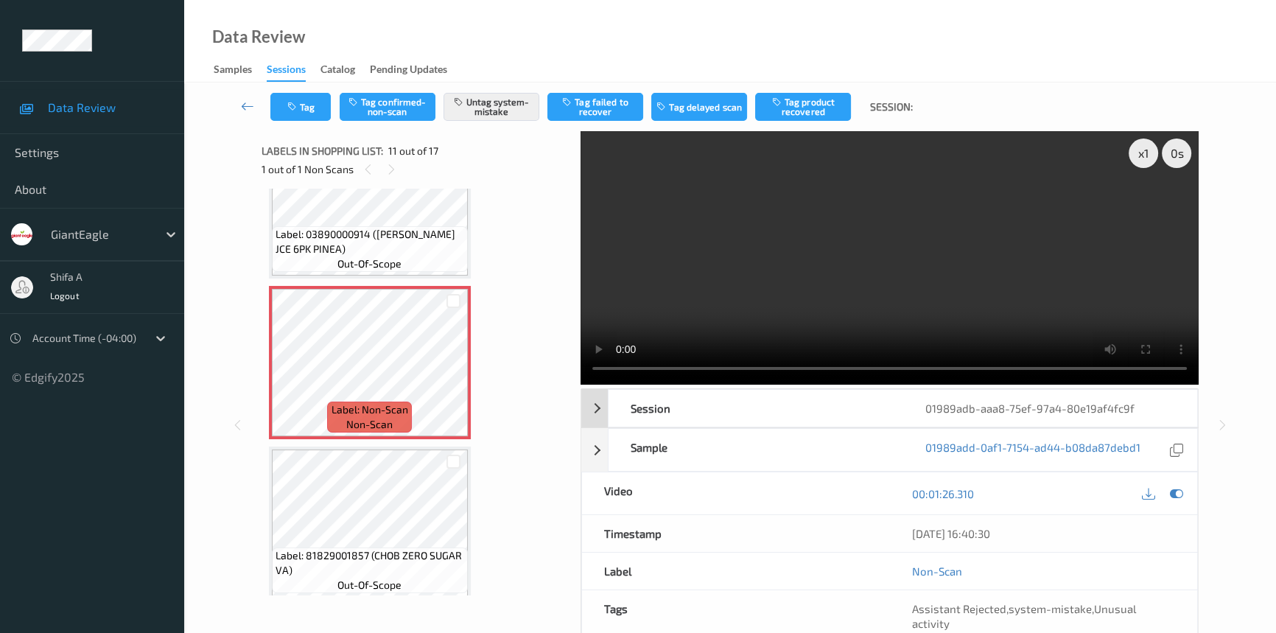
scroll to position [1515, 0]
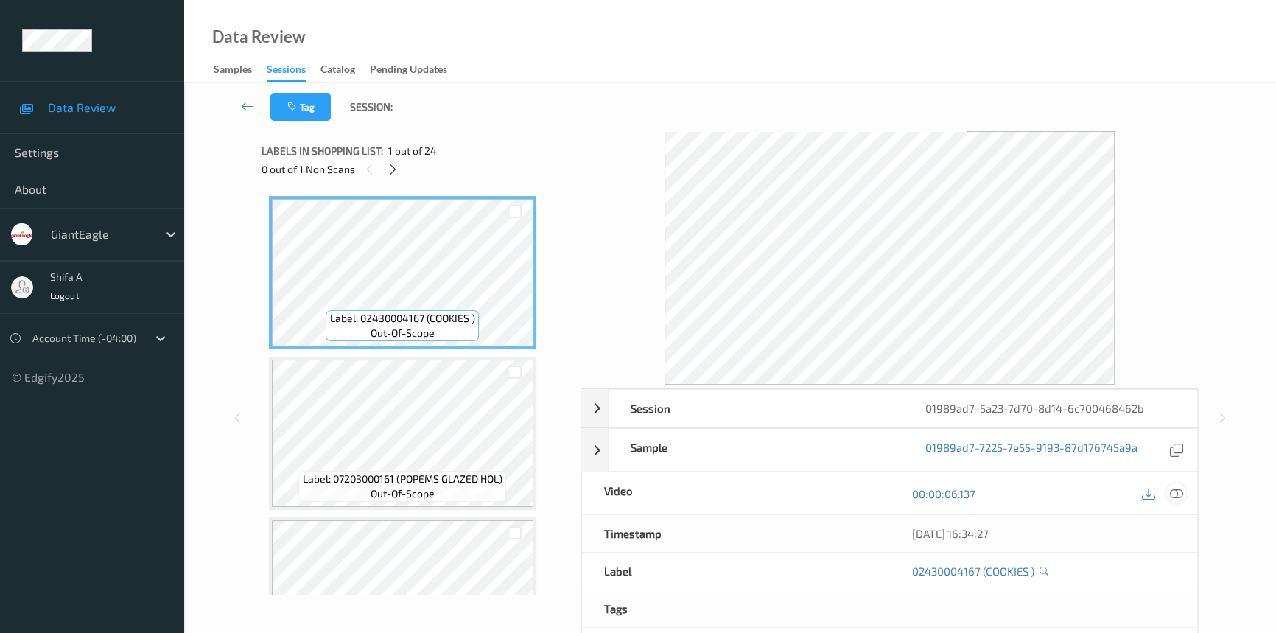
click at [1185, 492] on div at bounding box center [1176, 493] width 20 height 20
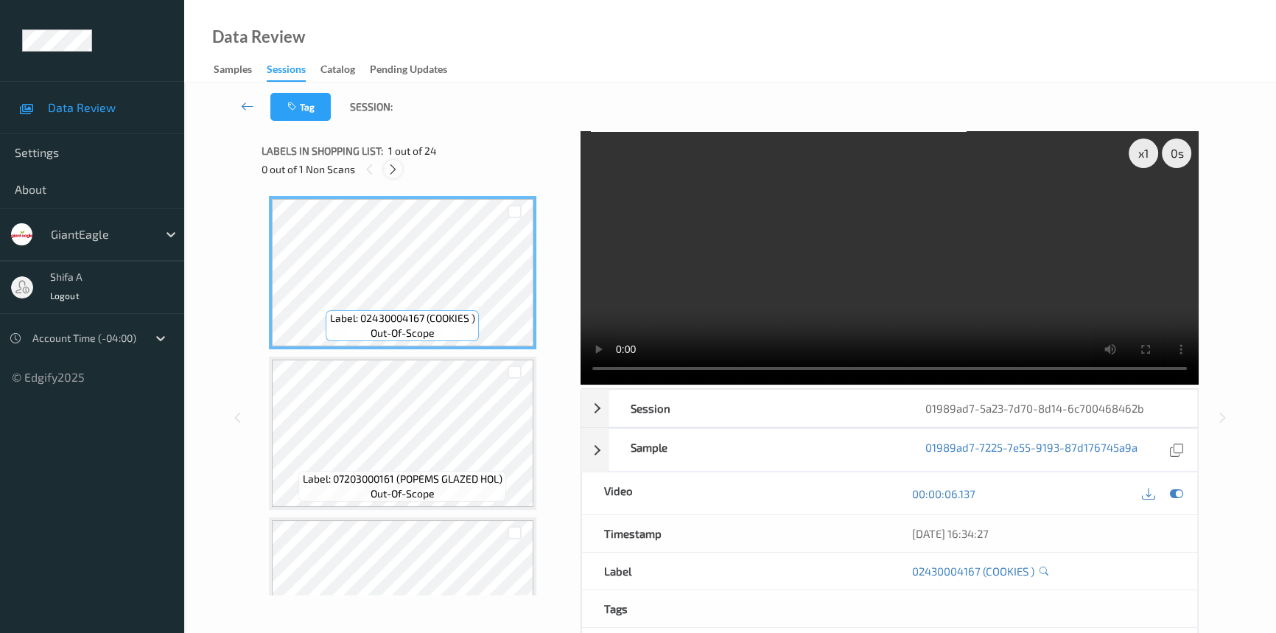
click at [394, 175] on icon at bounding box center [393, 169] width 13 height 13
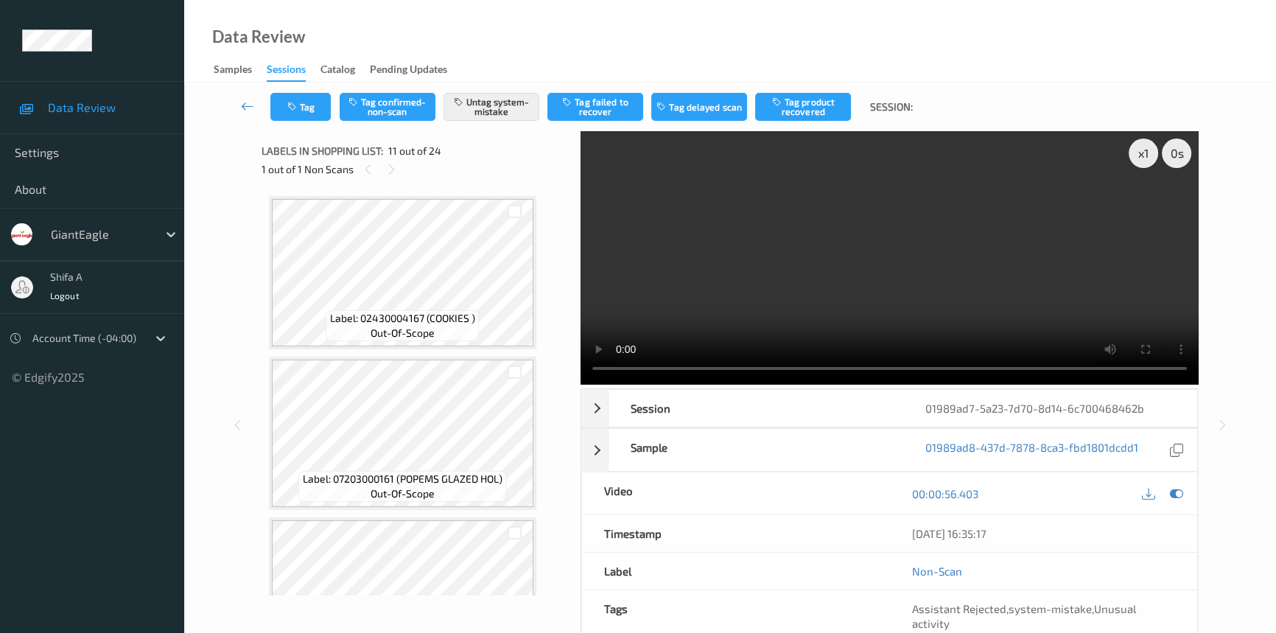
scroll to position [1448, 0]
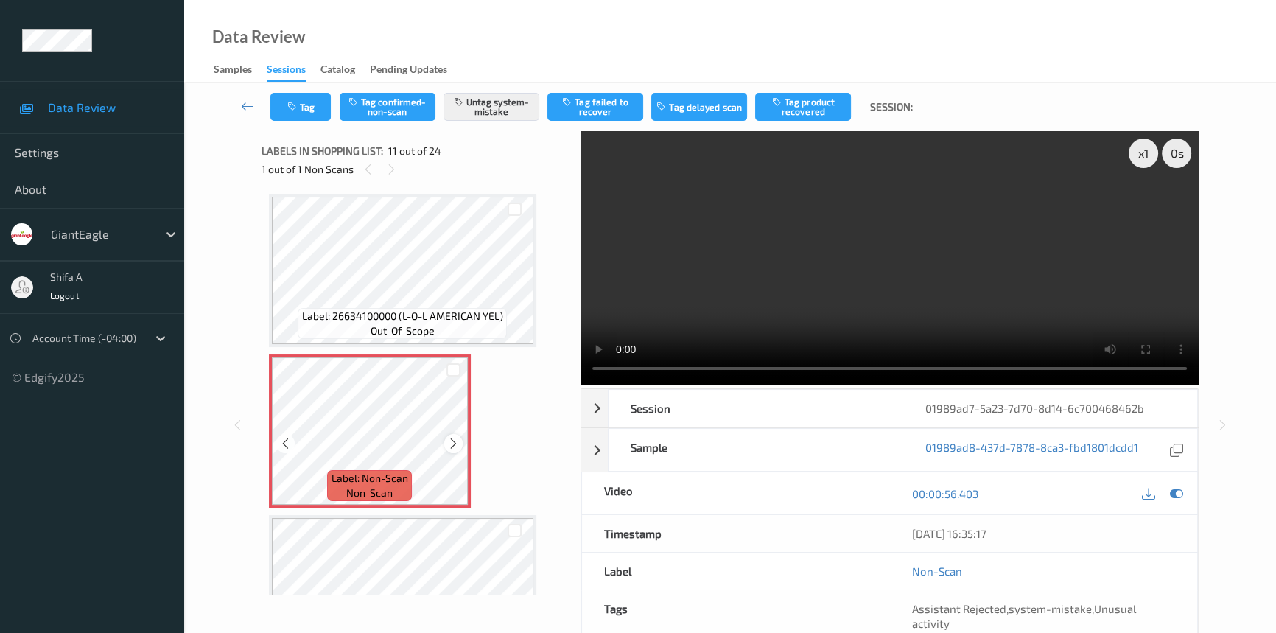
click at [450, 437] on icon at bounding box center [453, 443] width 13 height 13
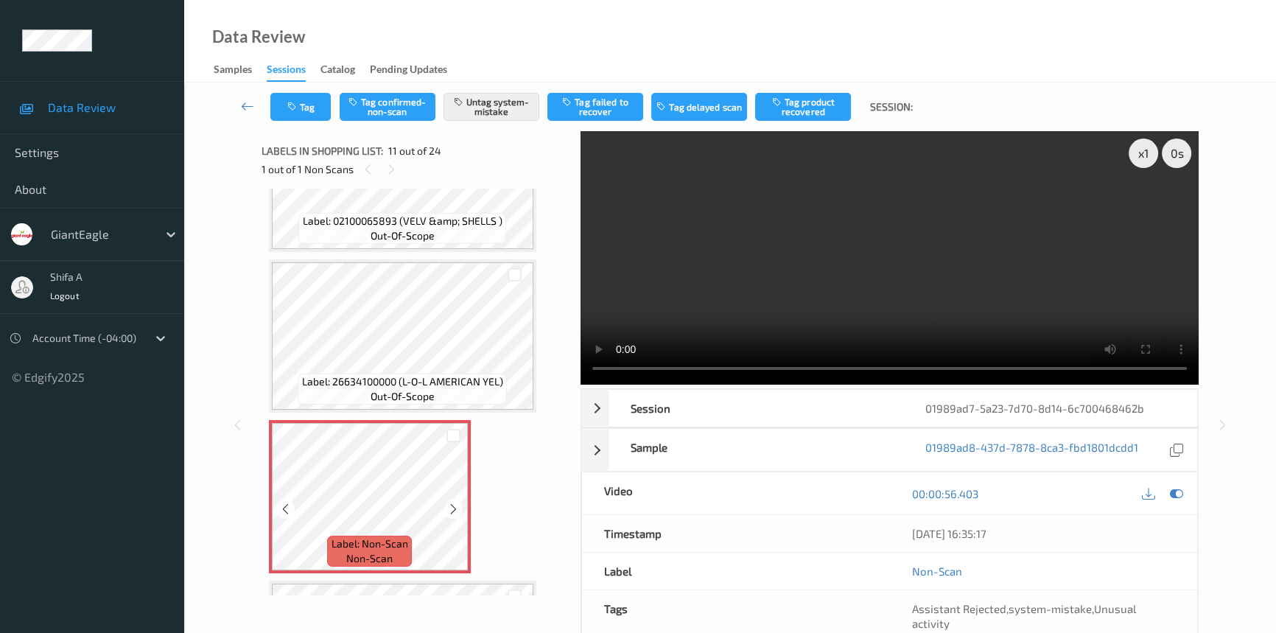
scroll to position [1381, 0]
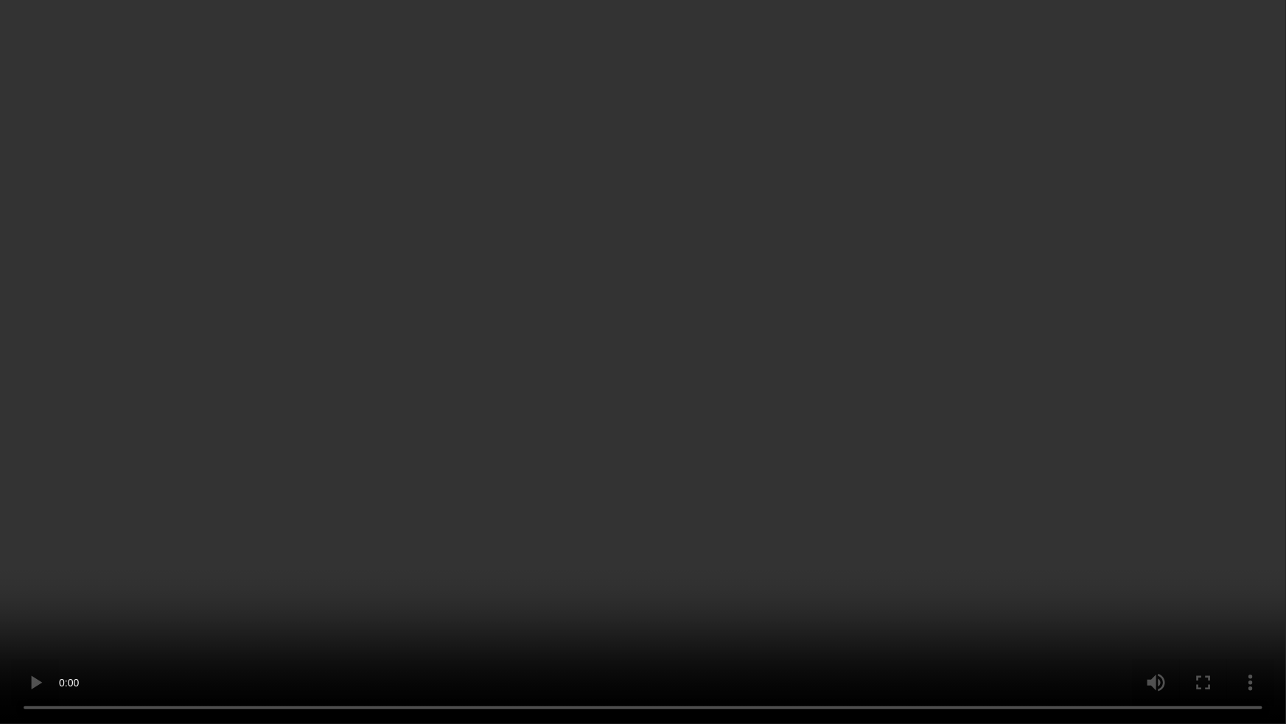
click at [1037, 383] on video at bounding box center [643, 362] width 1286 height 724
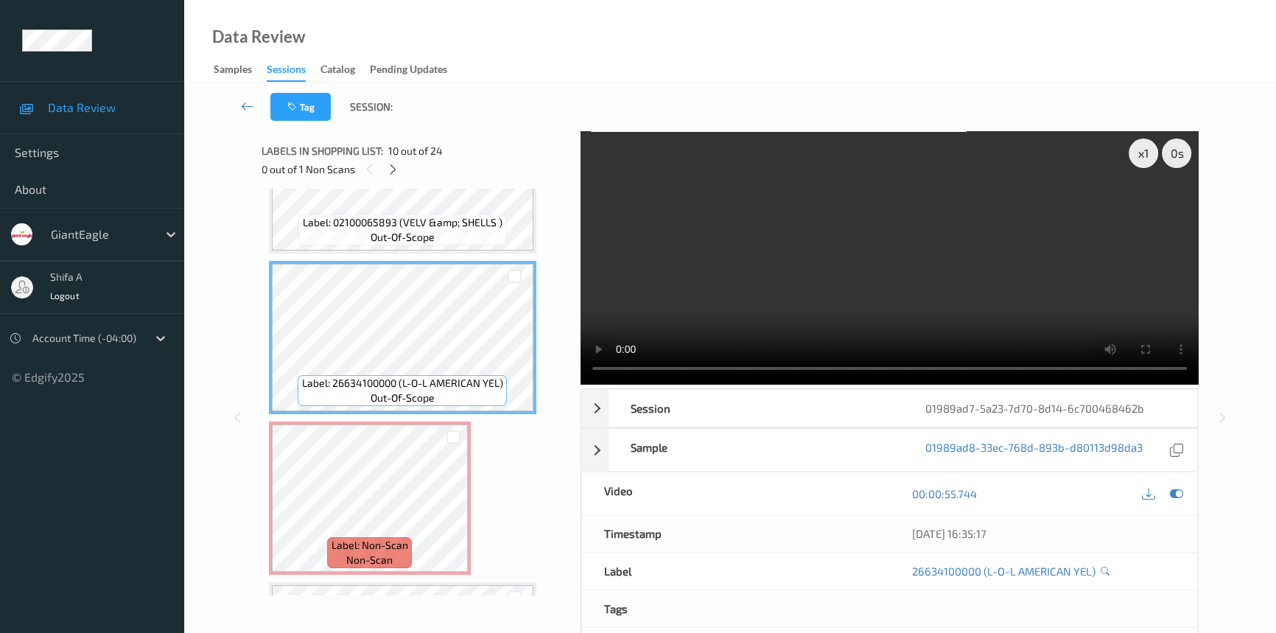
click at [967, 287] on video at bounding box center [890, 257] width 618 height 253
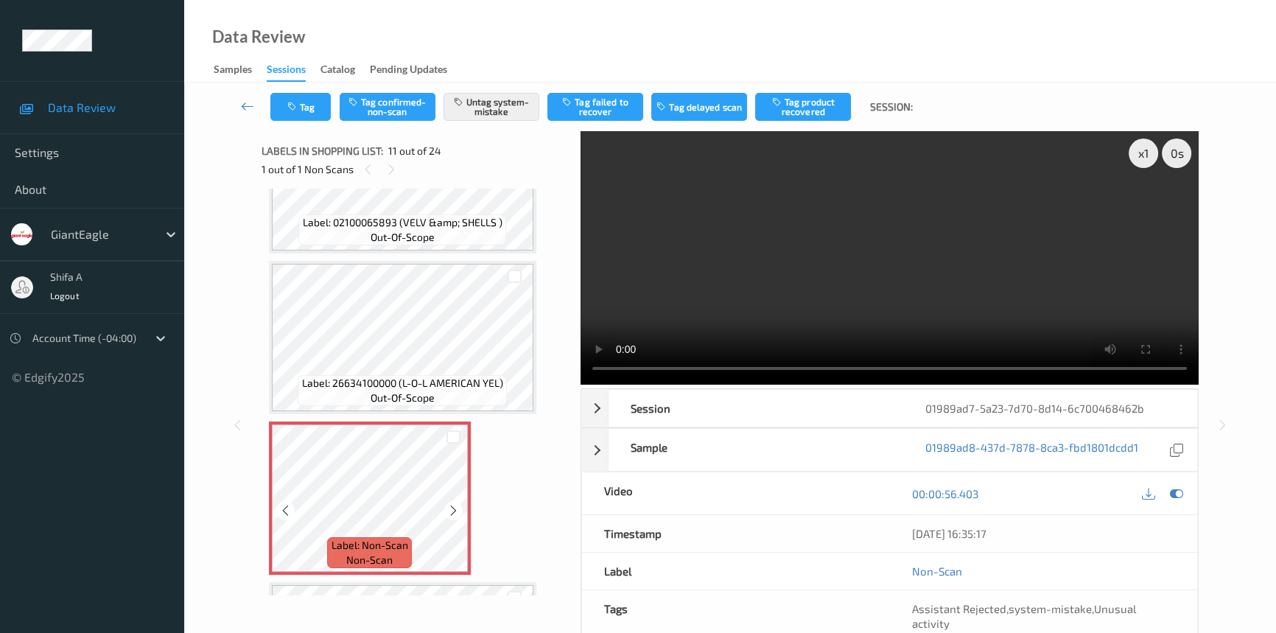
scroll to position [1515, 0]
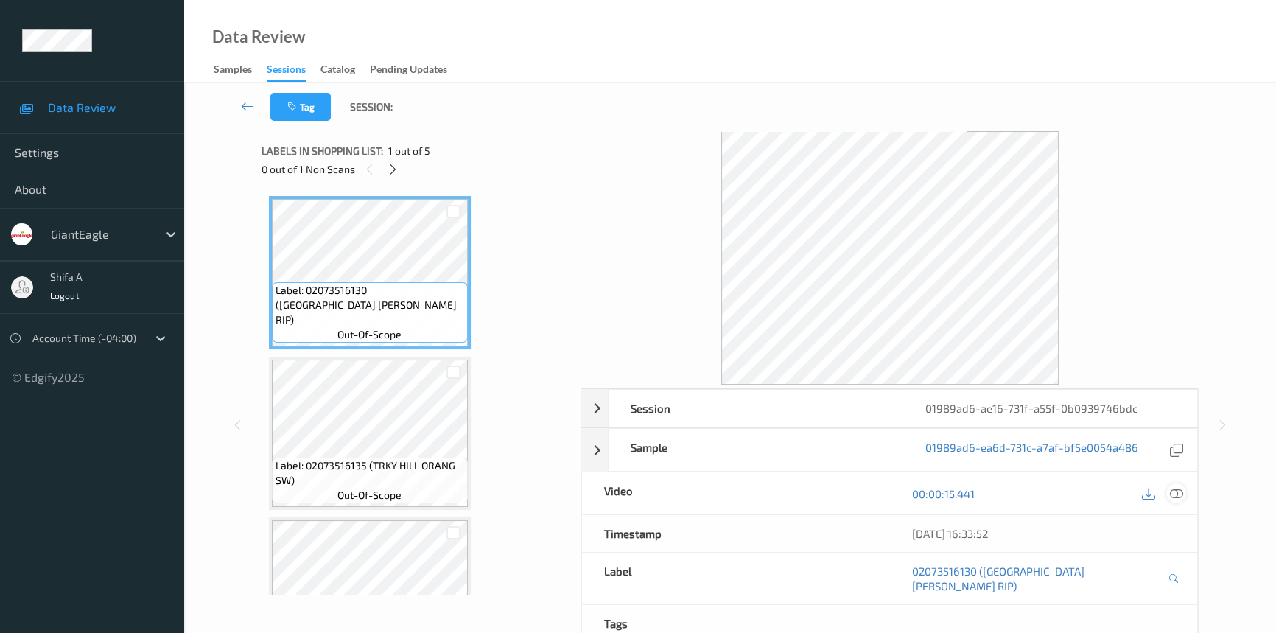
click at [1178, 489] on icon at bounding box center [1176, 493] width 13 height 13
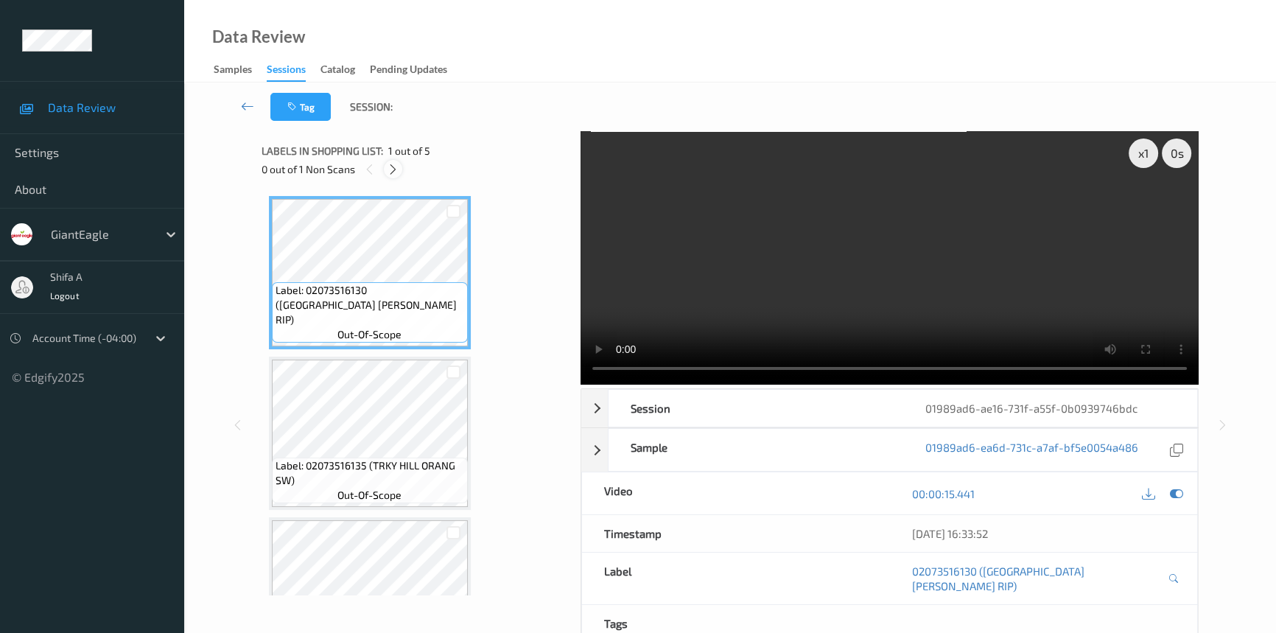
click at [390, 169] on icon at bounding box center [393, 169] width 13 height 13
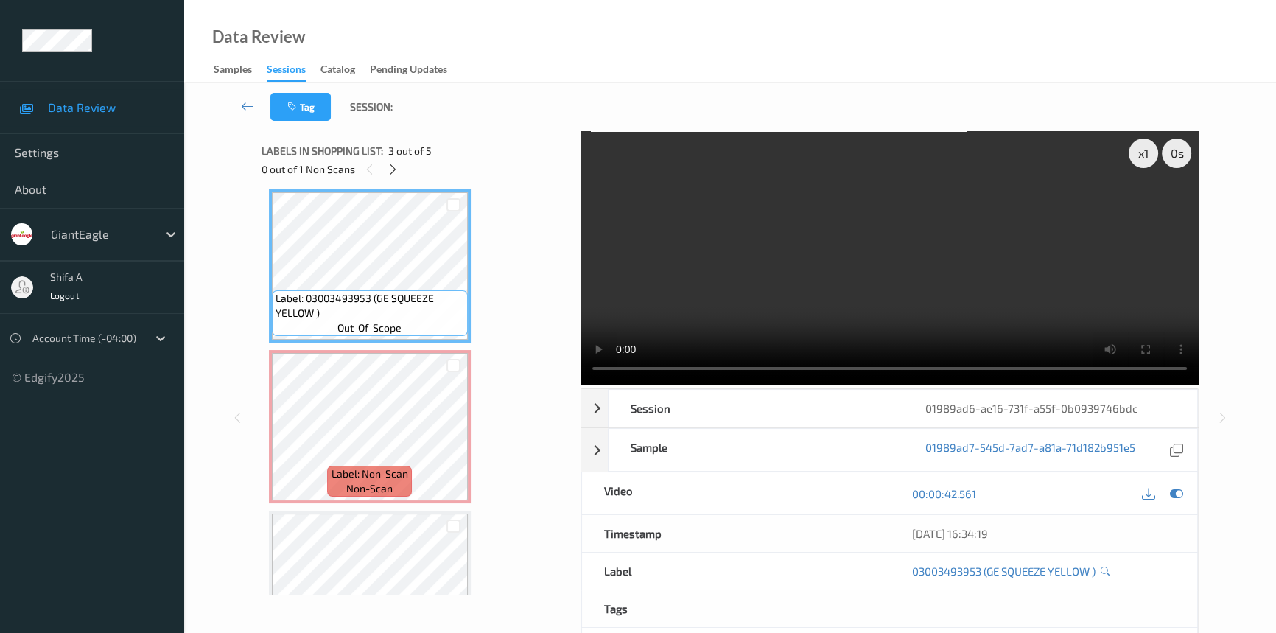
scroll to position [310, 0]
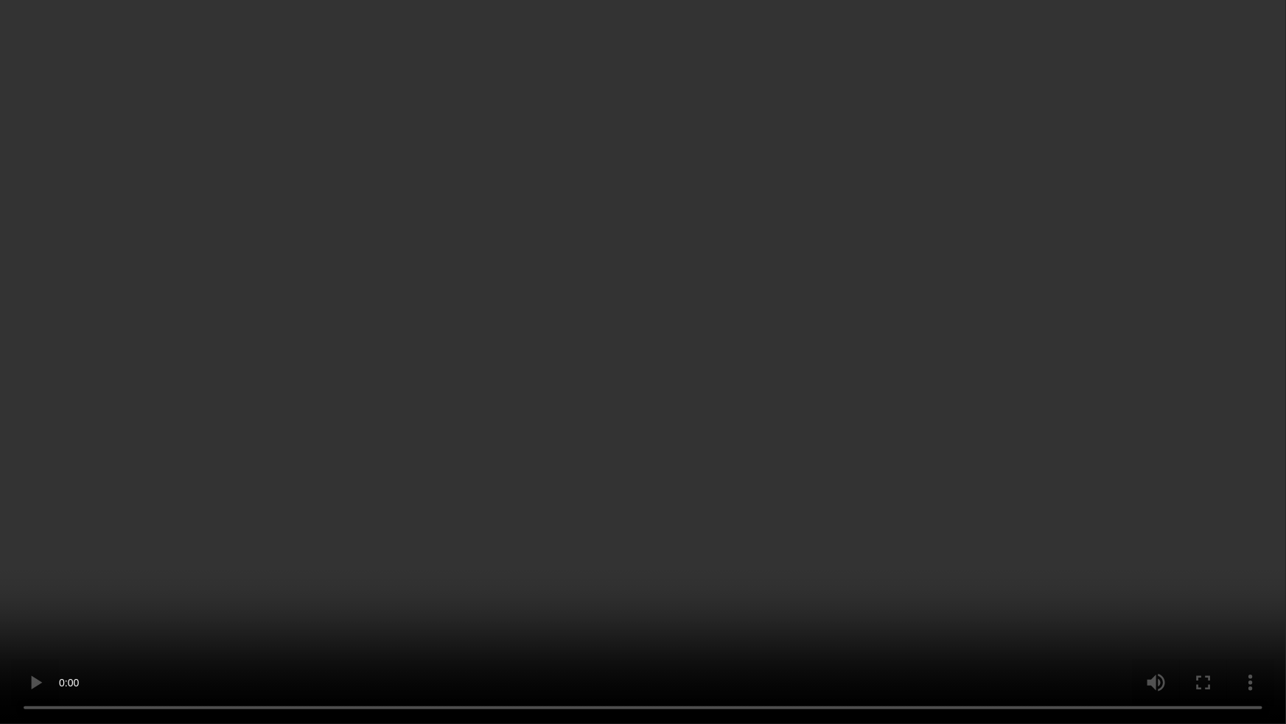
click at [1041, 412] on video at bounding box center [643, 362] width 1286 height 724
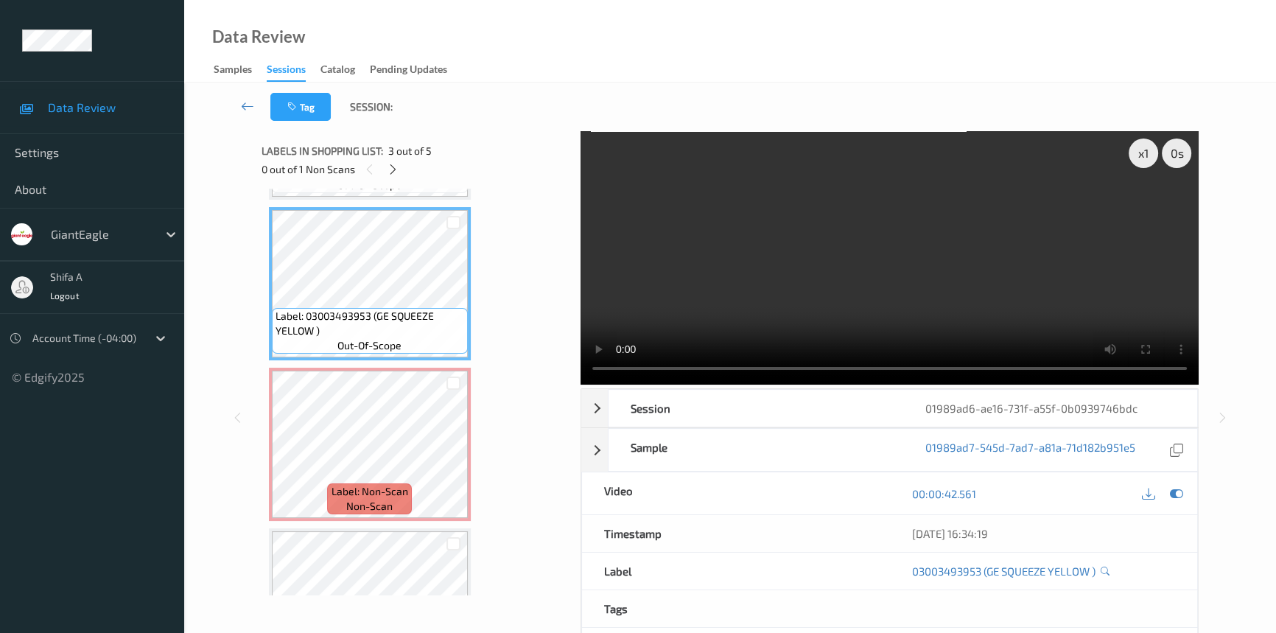
click at [963, 274] on video at bounding box center [890, 257] width 618 height 253
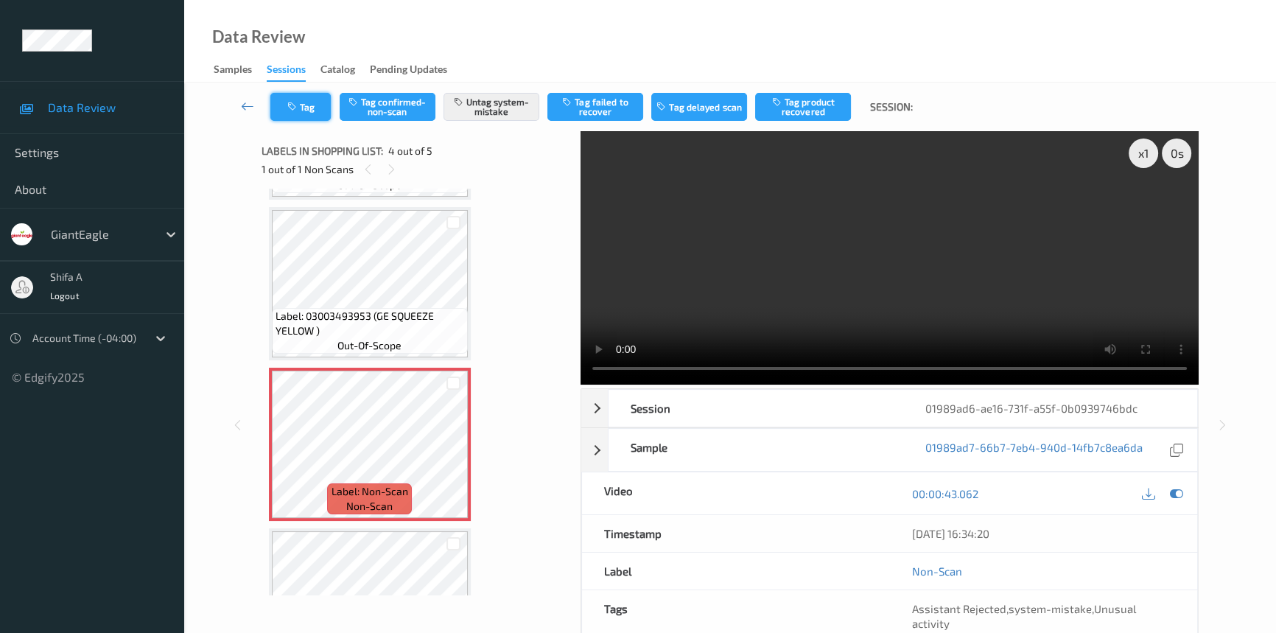
click at [310, 118] on button "Tag" at bounding box center [300, 107] width 60 height 28
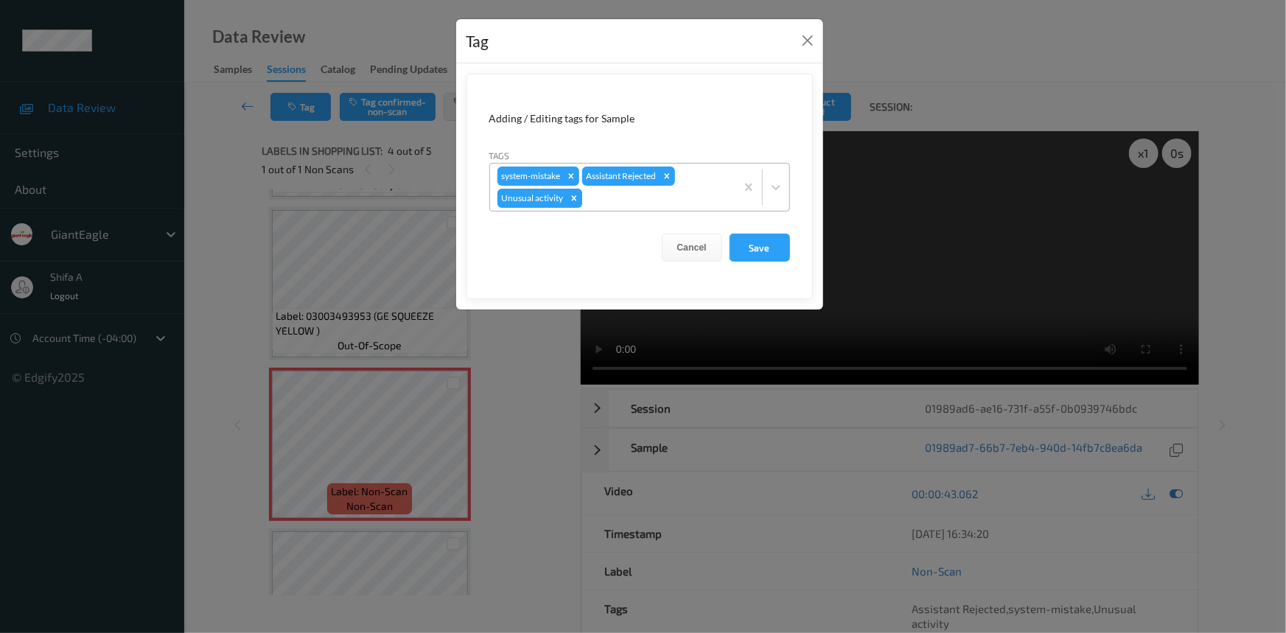
click at [571, 197] on icon "Remove Unusual activity" at bounding box center [573, 197] width 5 height 5
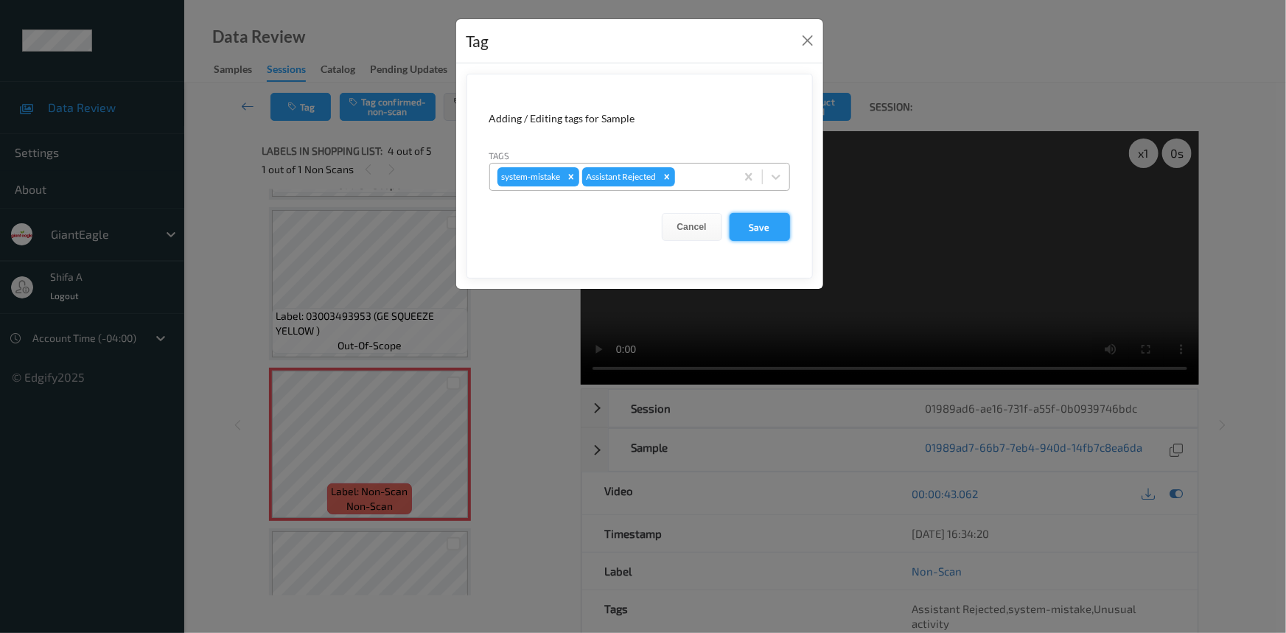
click at [775, 241] on button "Save" at bounding box center [759, 227] width 60 height 28
click at [773, 235] on button "Save" at bounding box center [759, 227] width 60 height 28
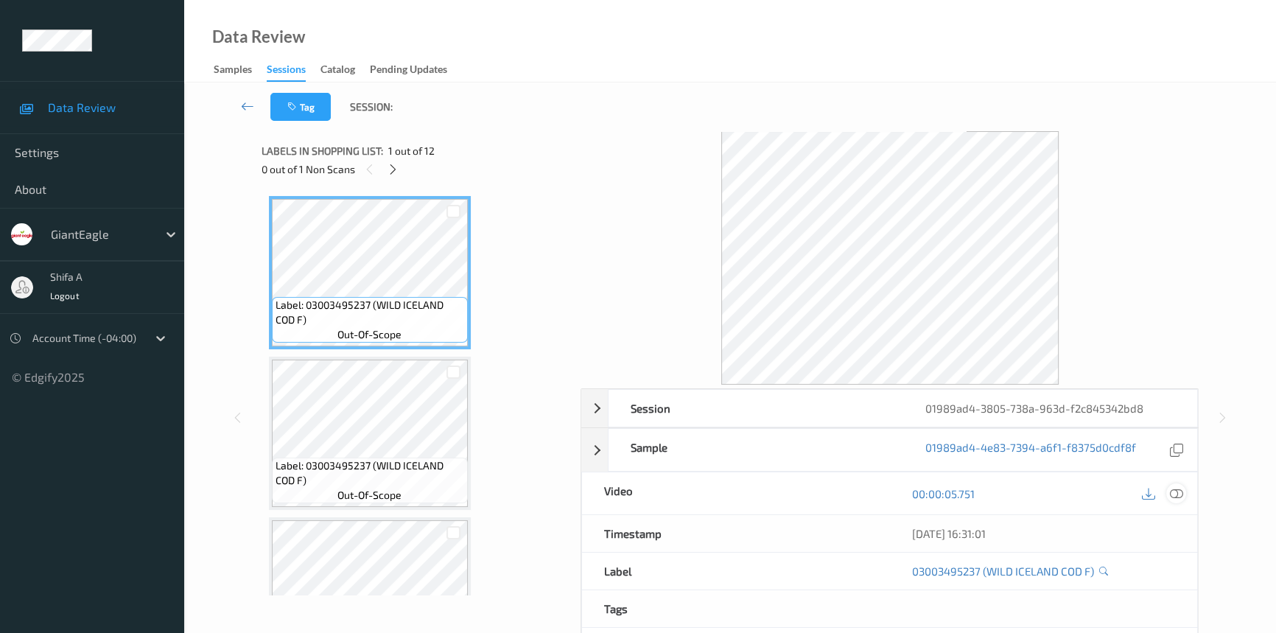
click at [1179, 493] on icon at bounding box center [1176, 493] width 13 height 13
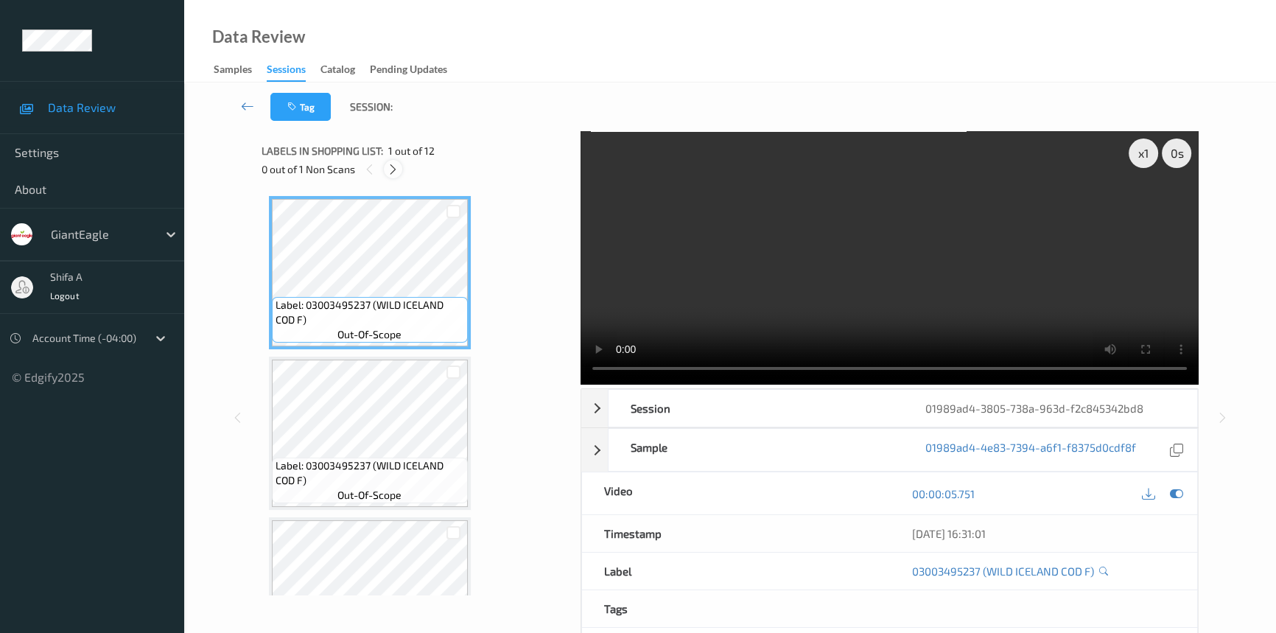
click at [394, 172] on icon at bounding box center [393, 169] width 13 height 13
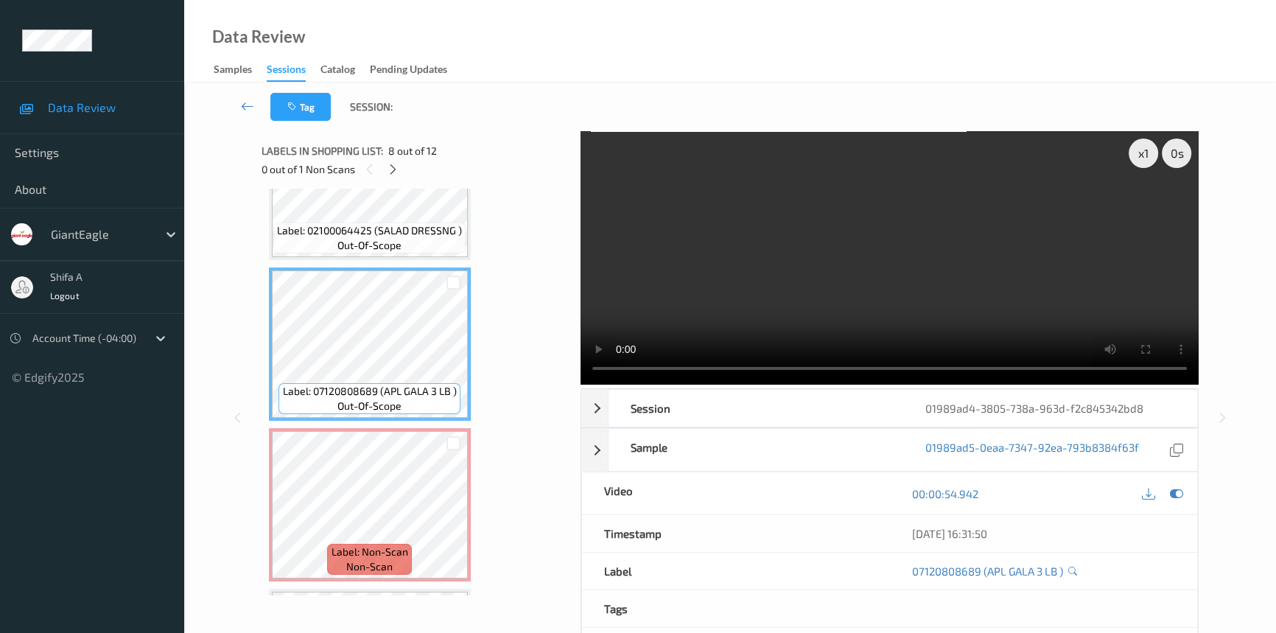
scroll to position [994, 0]
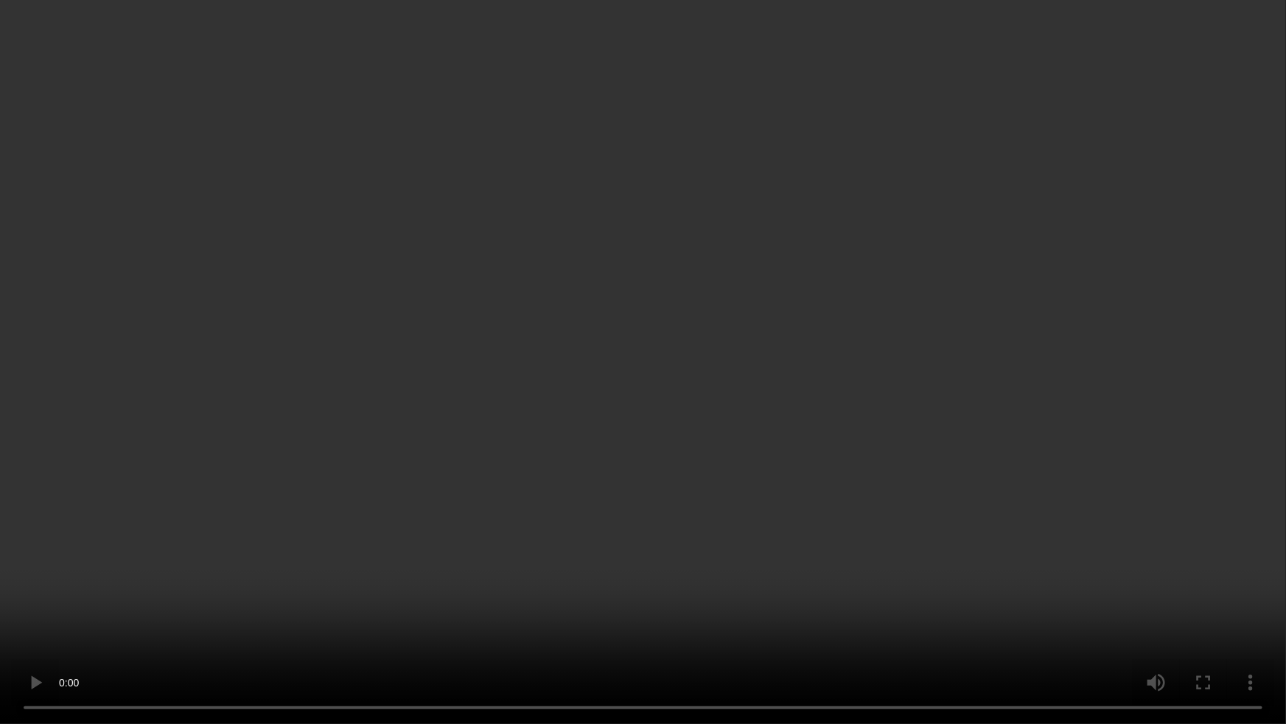
click at [1076, 405] on video at bounding box center [643, 362] width 1286 height 724
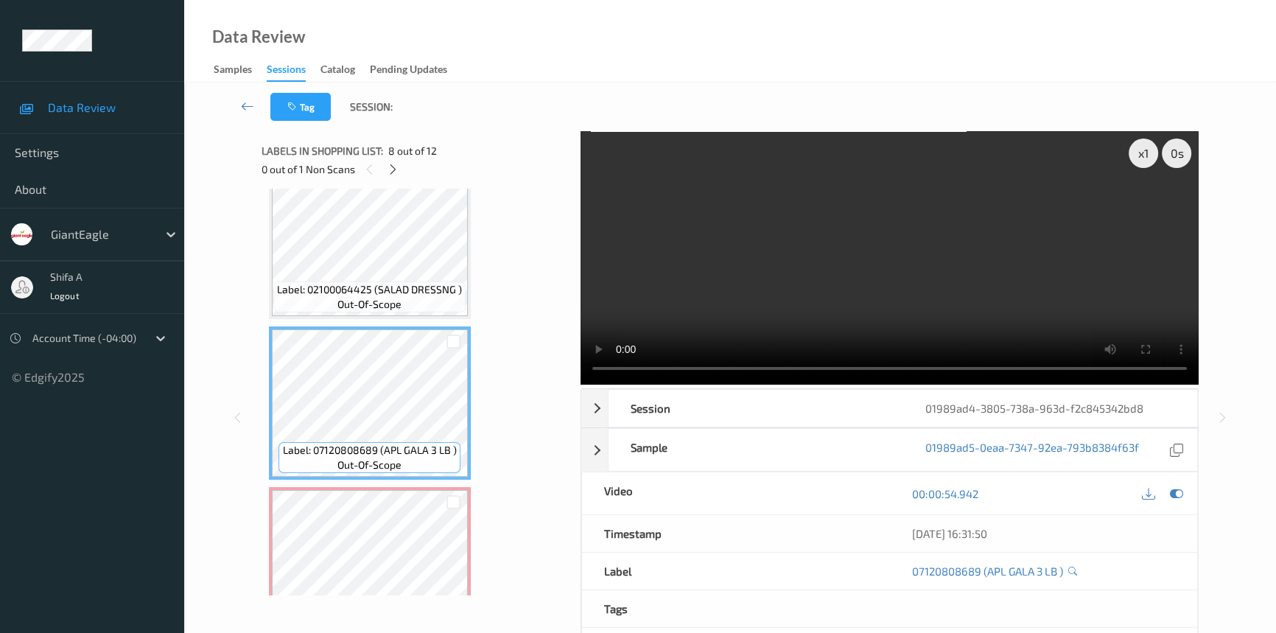
click at [953, 266] on video at bounding box center [890, 257] width 618 height 253
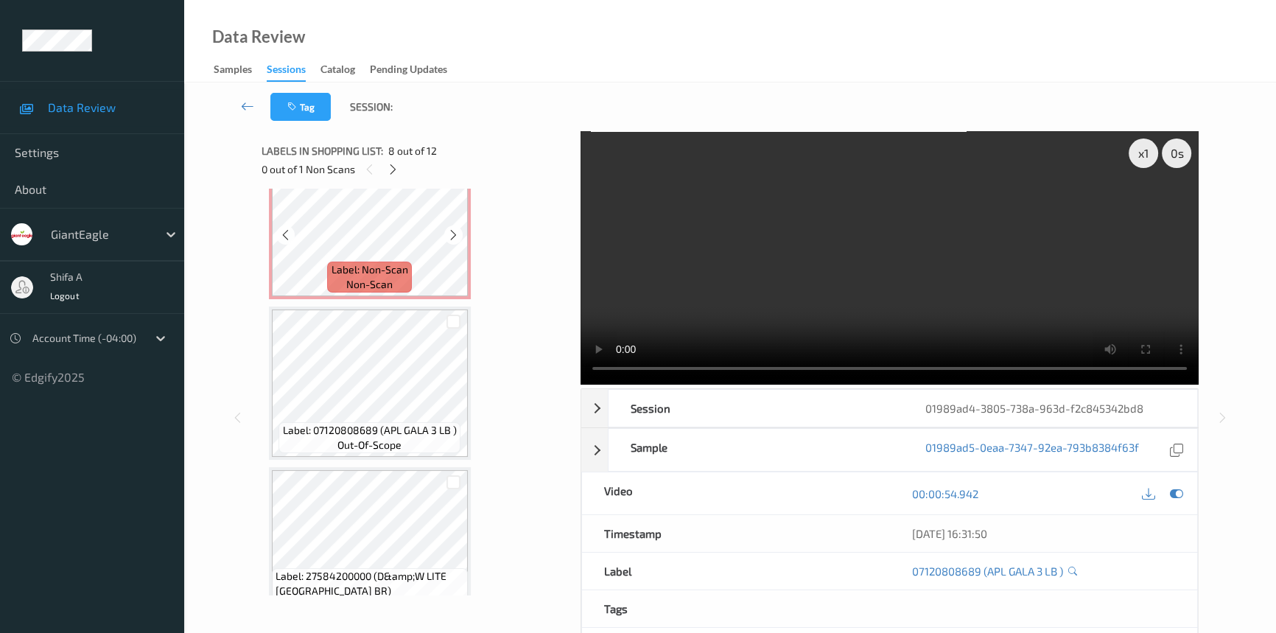
scroll to position [1395, 0]
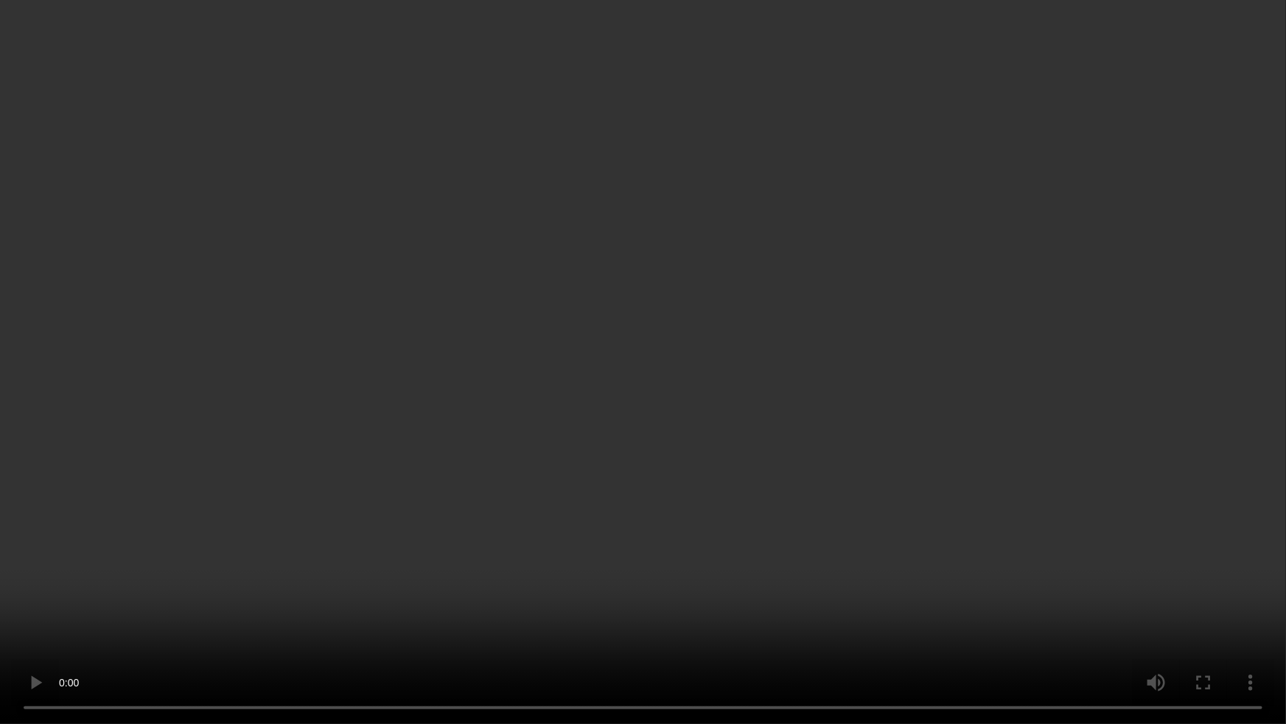
click at [970, 389] on video at bounding box center [643, 362] width 1286 height 724
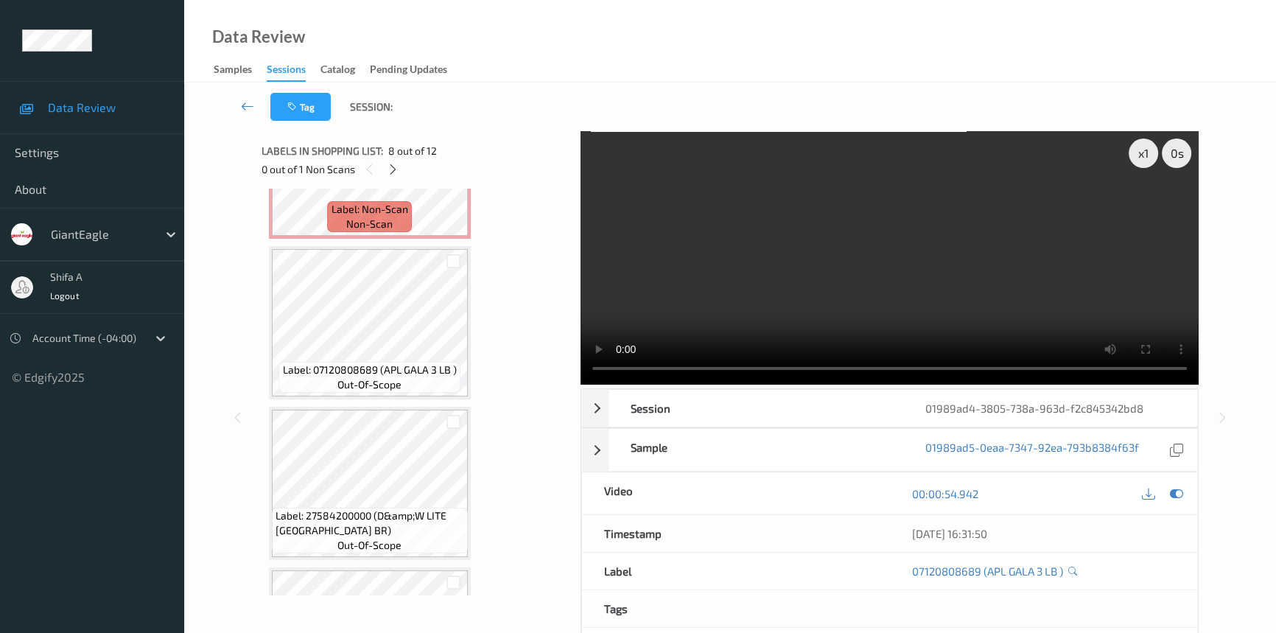
click at [1006, 273] on video at bounding box center [890, 257] width 618 height 253
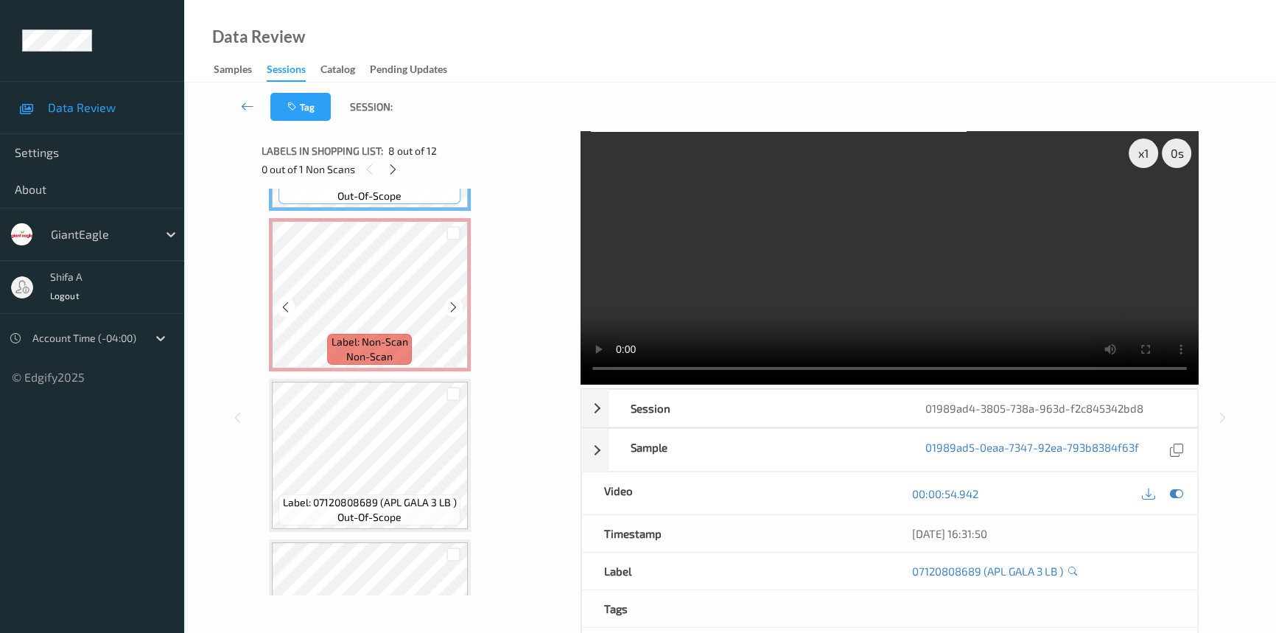
scroll to position [1261, 0]
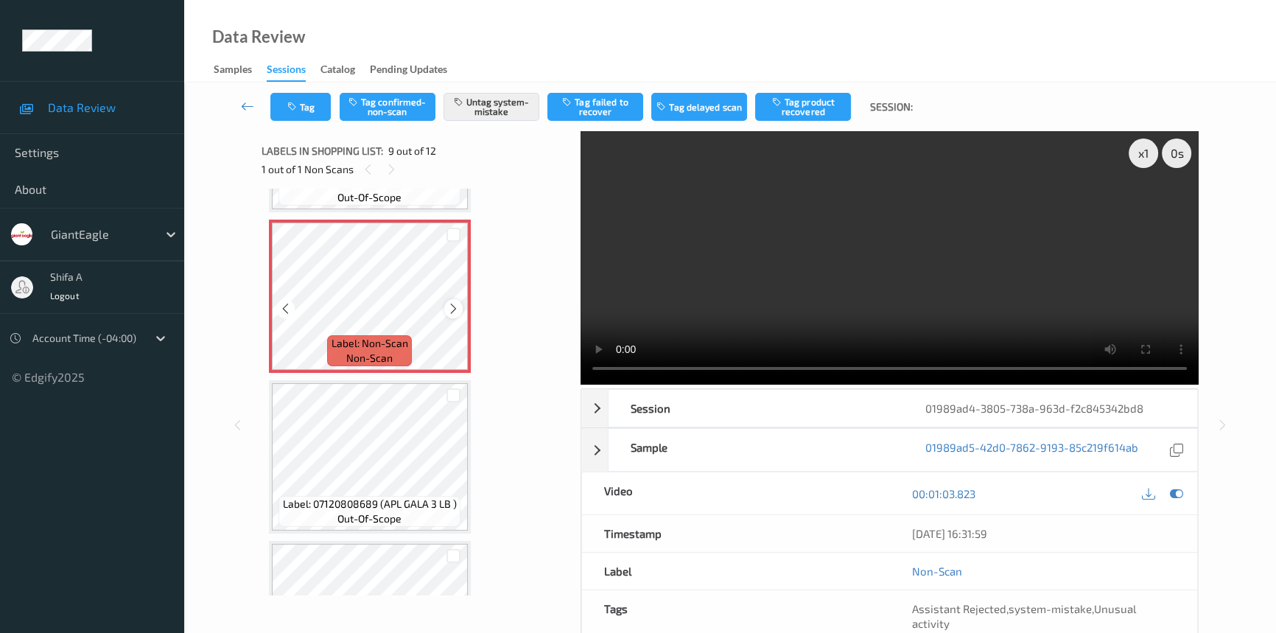
click at [457, 302] on icon at bounding box center [453, 308] width 13 height 13
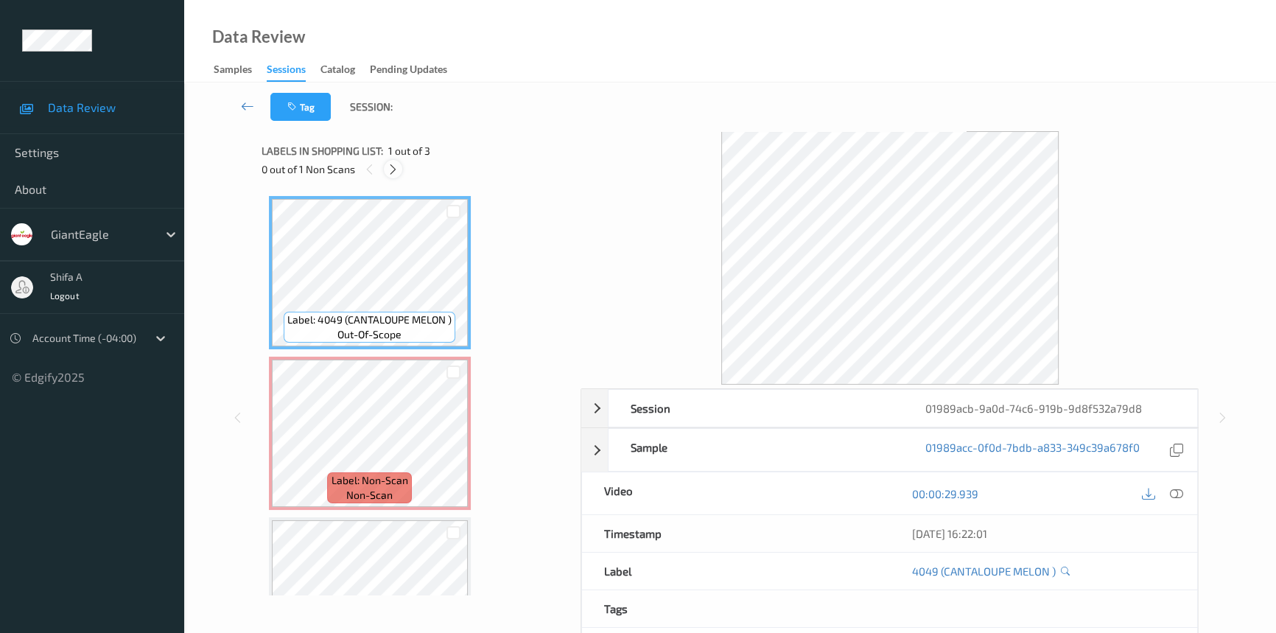
click at [390, 172] on icon at bounding box center [393, 169] width 13 height 13
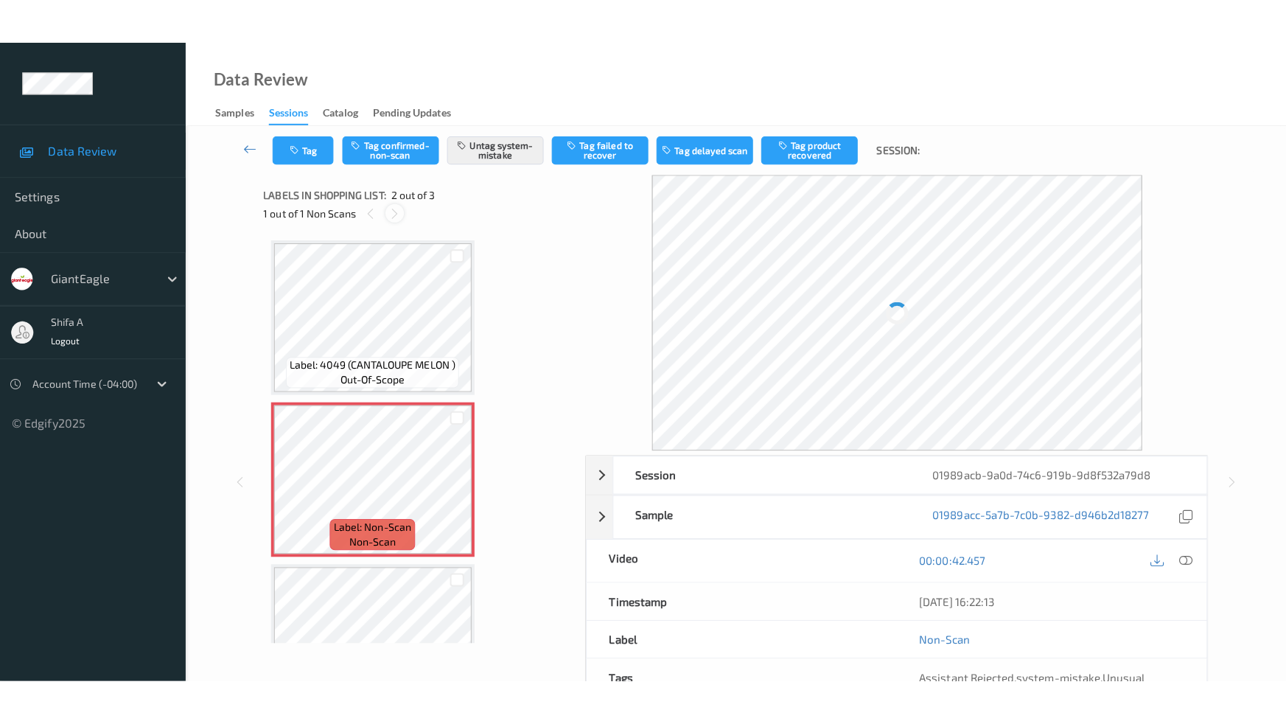
scroll to position [7, 0]
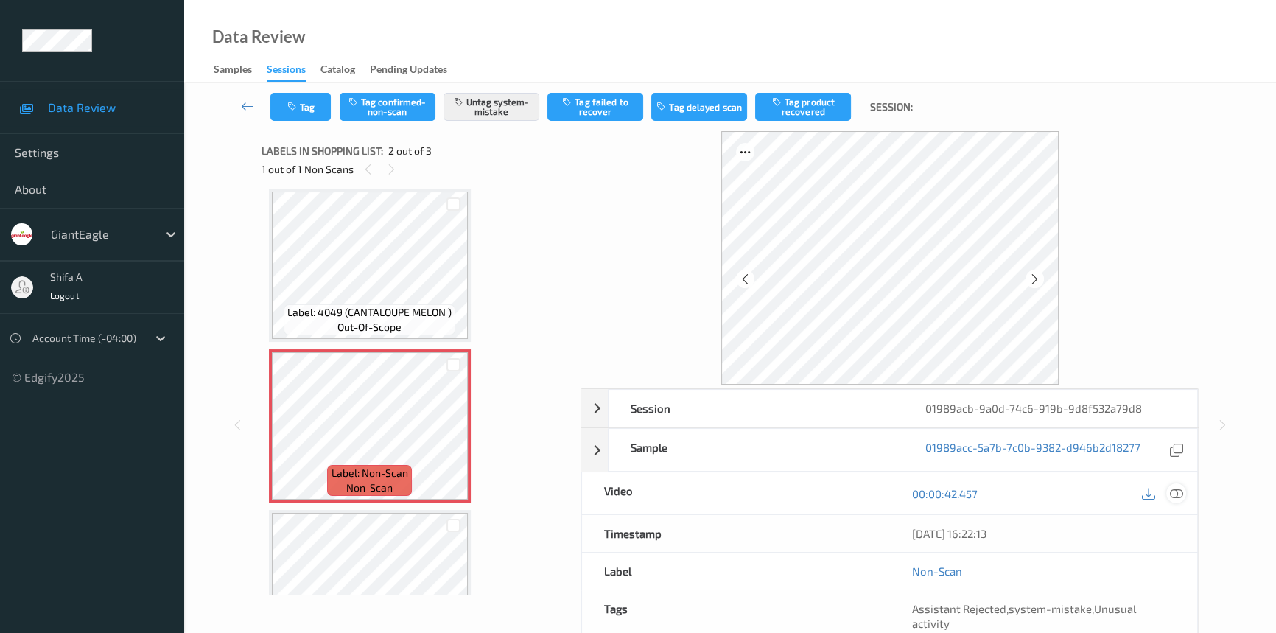
click at [1183, 492] on icon at bounding box center [1176, 493] width 13 height 13
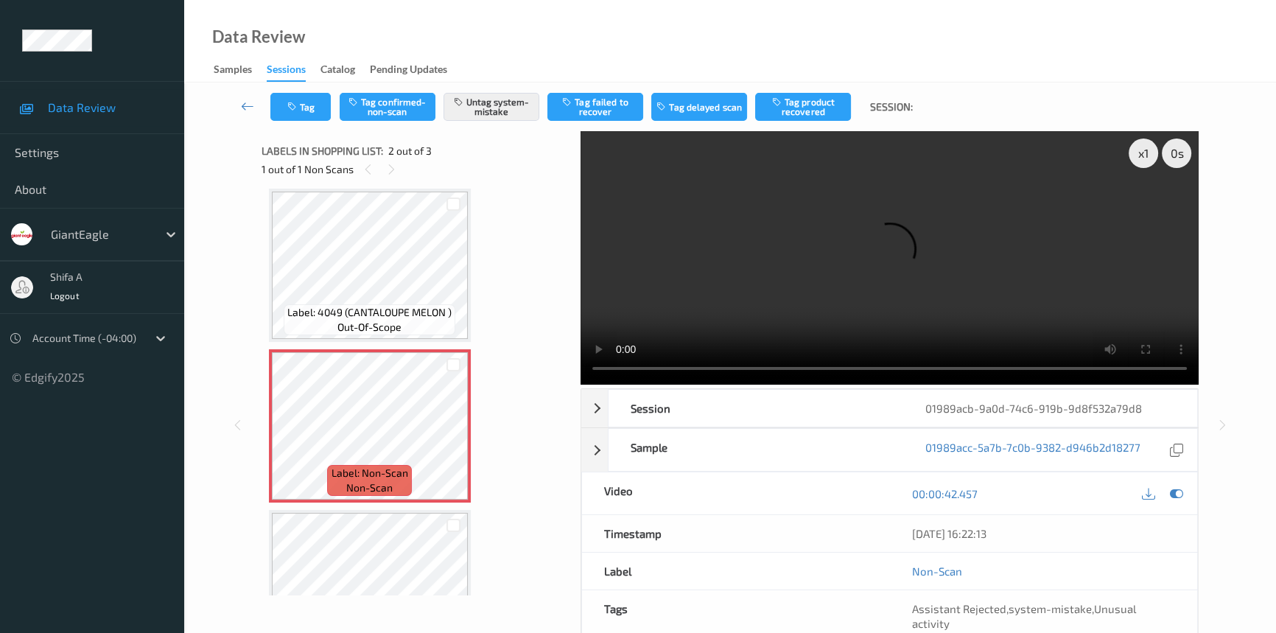
scroll to position [0, 0]
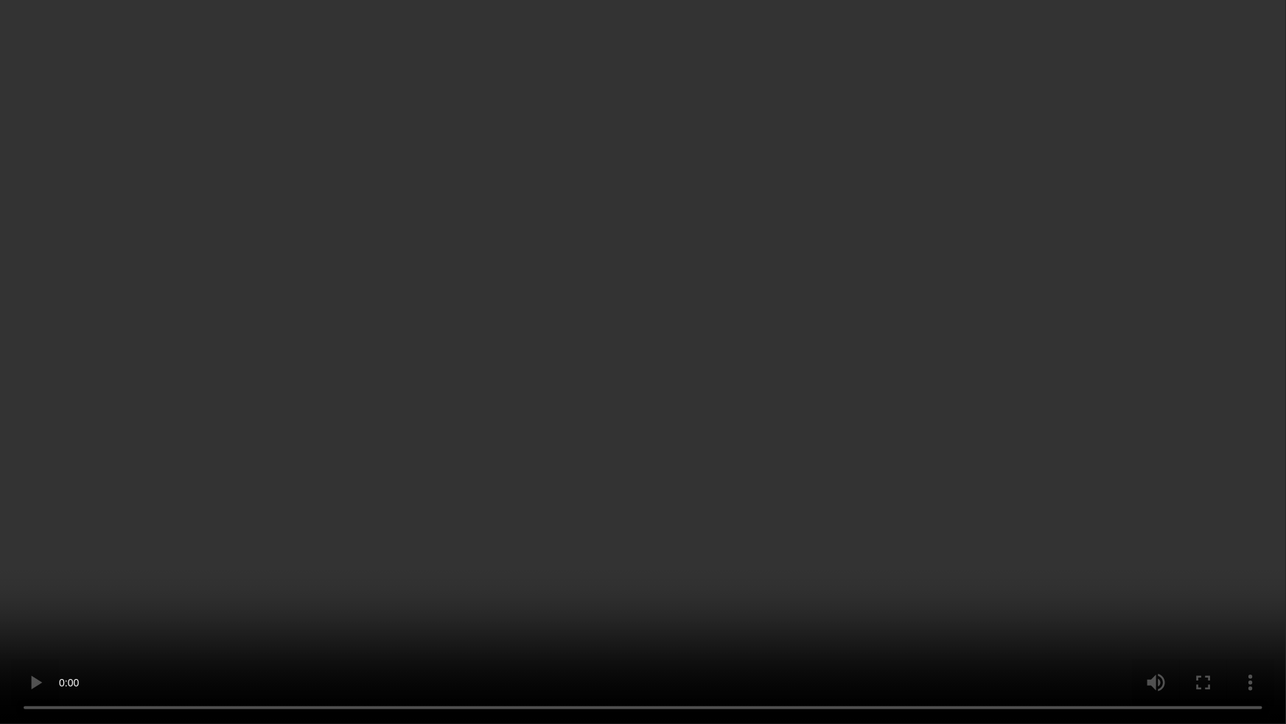
click at [954, 399] on video at bounding box center [643, 362] width 1286 height 724
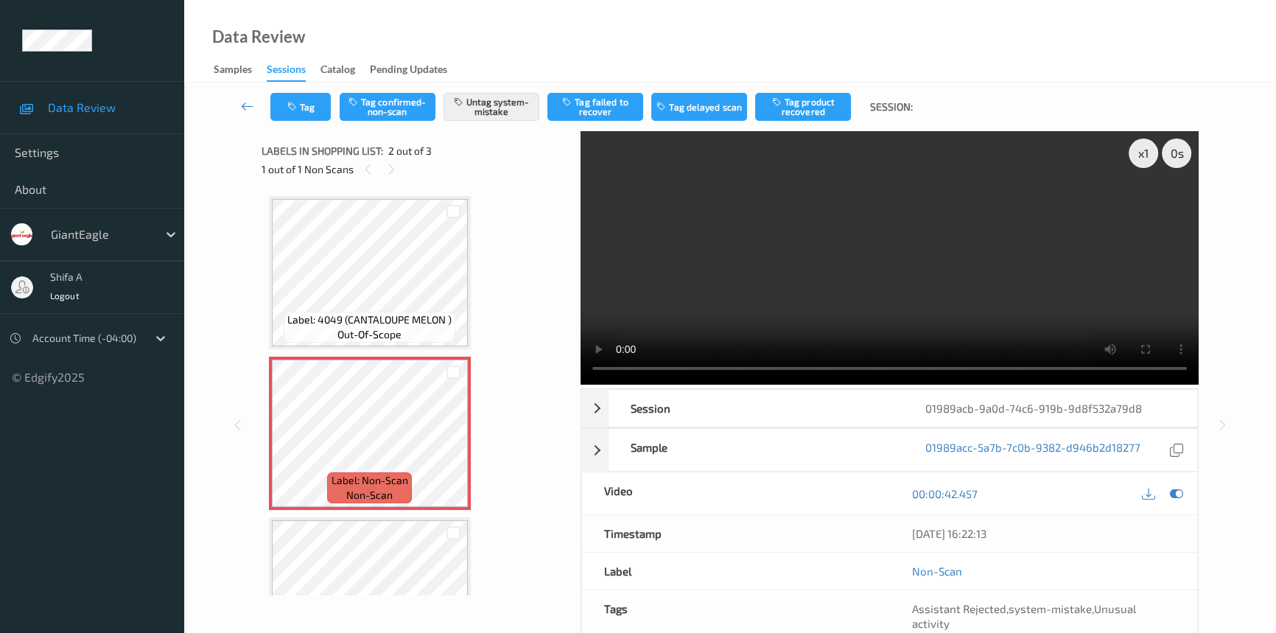
click at [866, 305] on video at bounding box center [890, 257] width 618 height 253
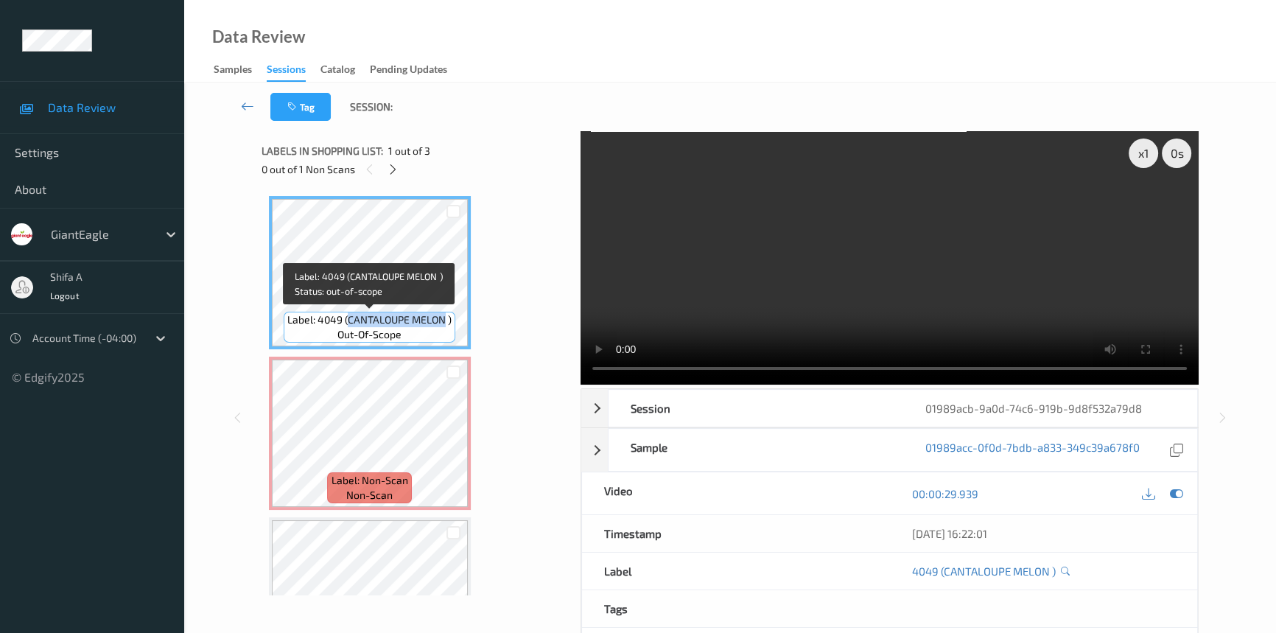
drag, startPoint x: 349, startPoint y: 316, endPoint x: 444, endPoint y: 321, distance: 94.4
click at [444, 321] on span "Label: 4049 (CANTALOUPE MELON )" at bounding box center [369, 319] width 164 height 15
copy span "CANTALOUPE MELON"
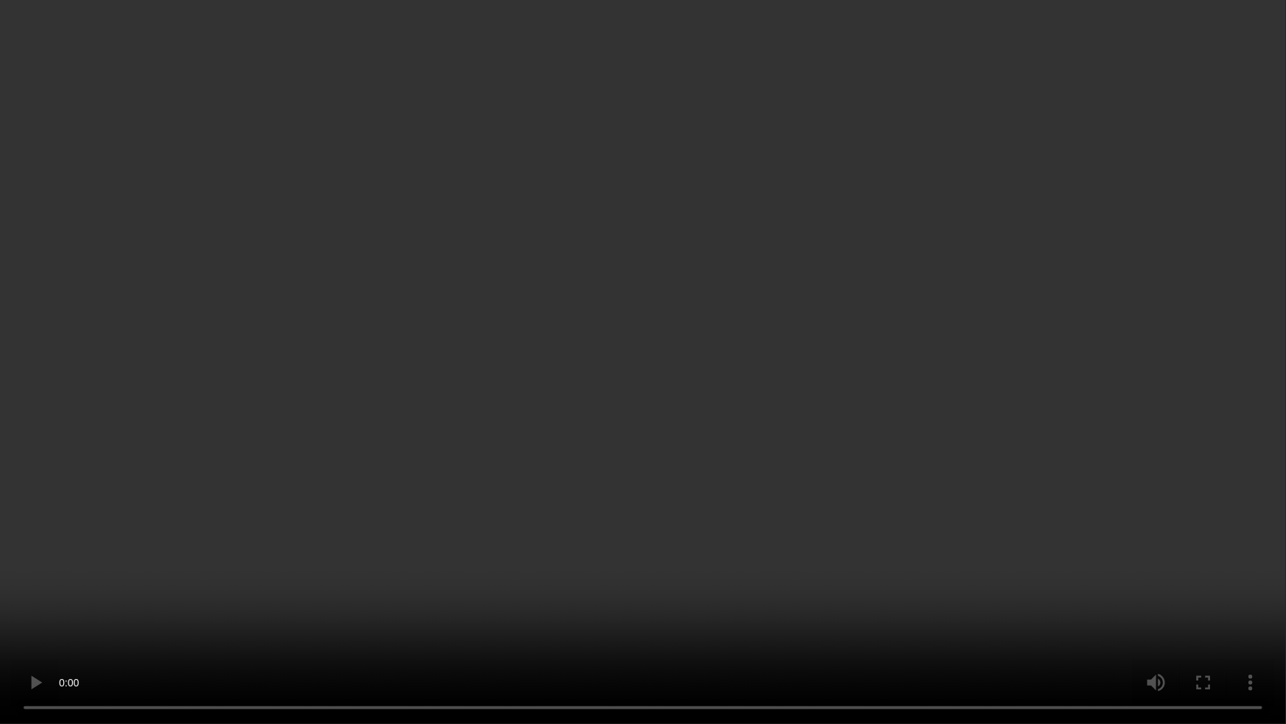
click at [1050, 396] on video at bounding box center [643, 362] width 1286 height 724
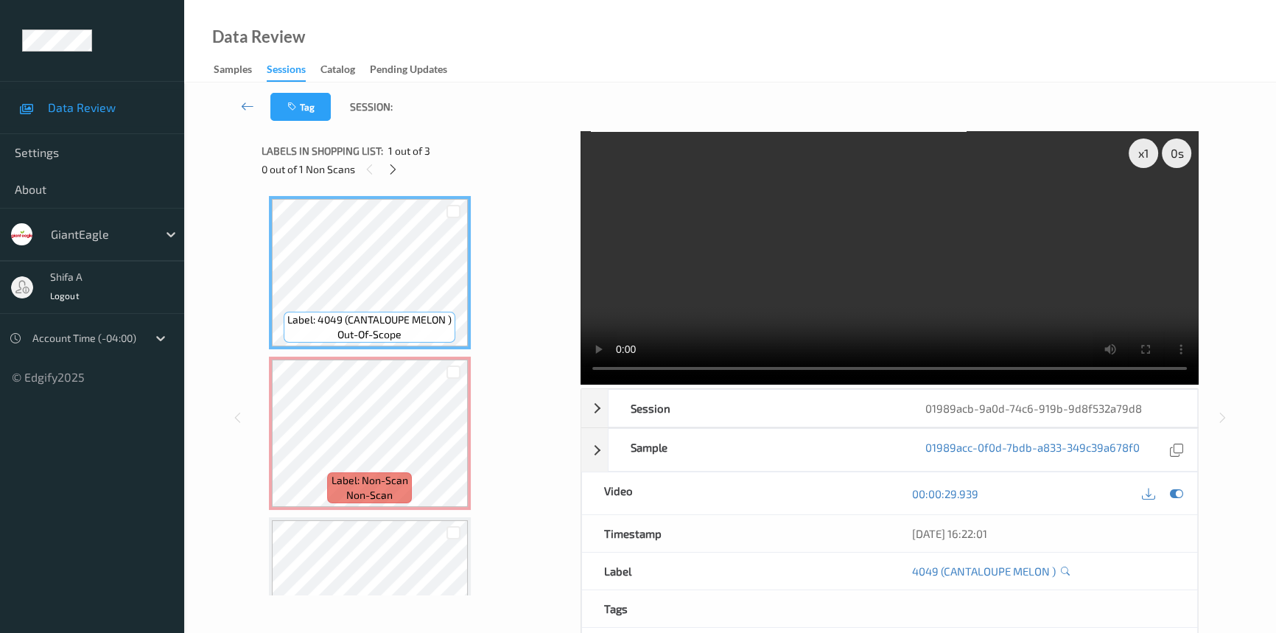
click at [918, 256] on video at bounding box center [890, 257] width 618 height 253
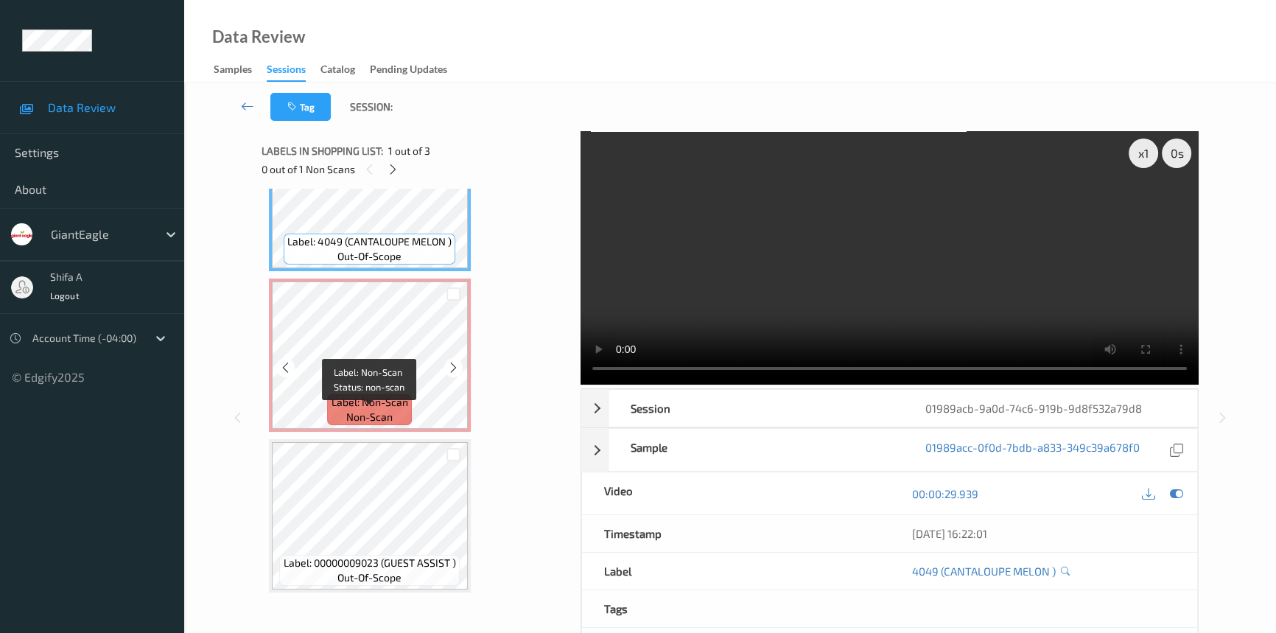
scroll to position [81, 0]
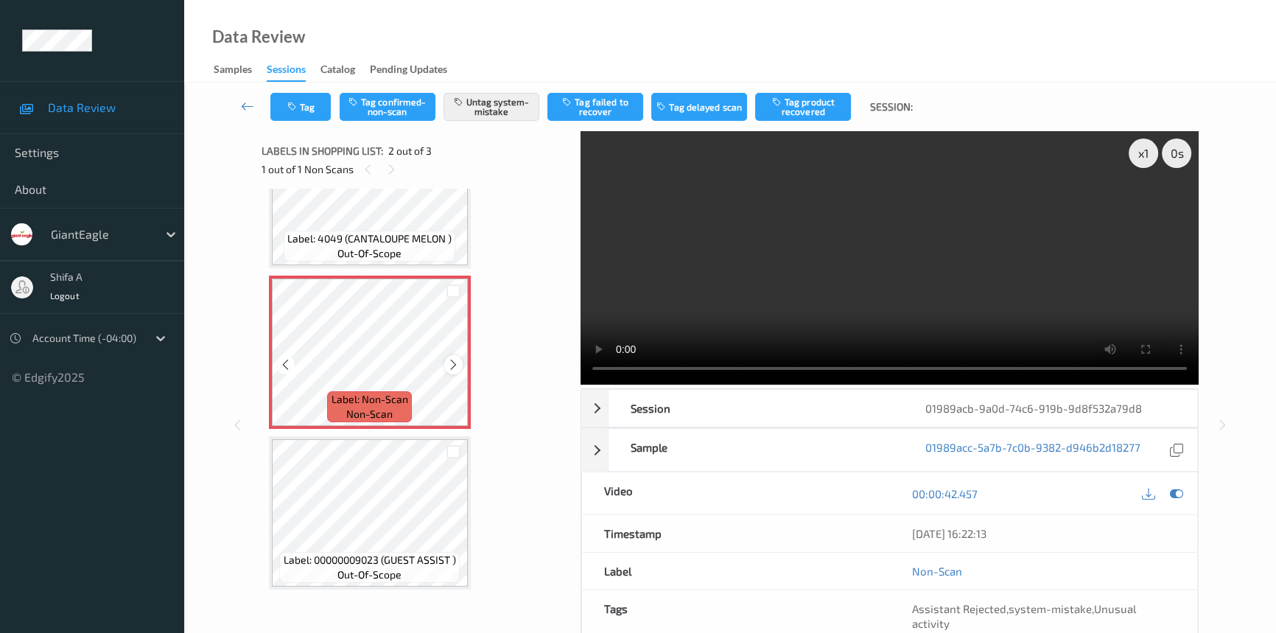
click at [453, 366] on icon at bounding box center [453, 364] width 13 height 13
click at [493, 114] on button "Untag system-mistake" at bounding box center [492, 107] width 96 height 28
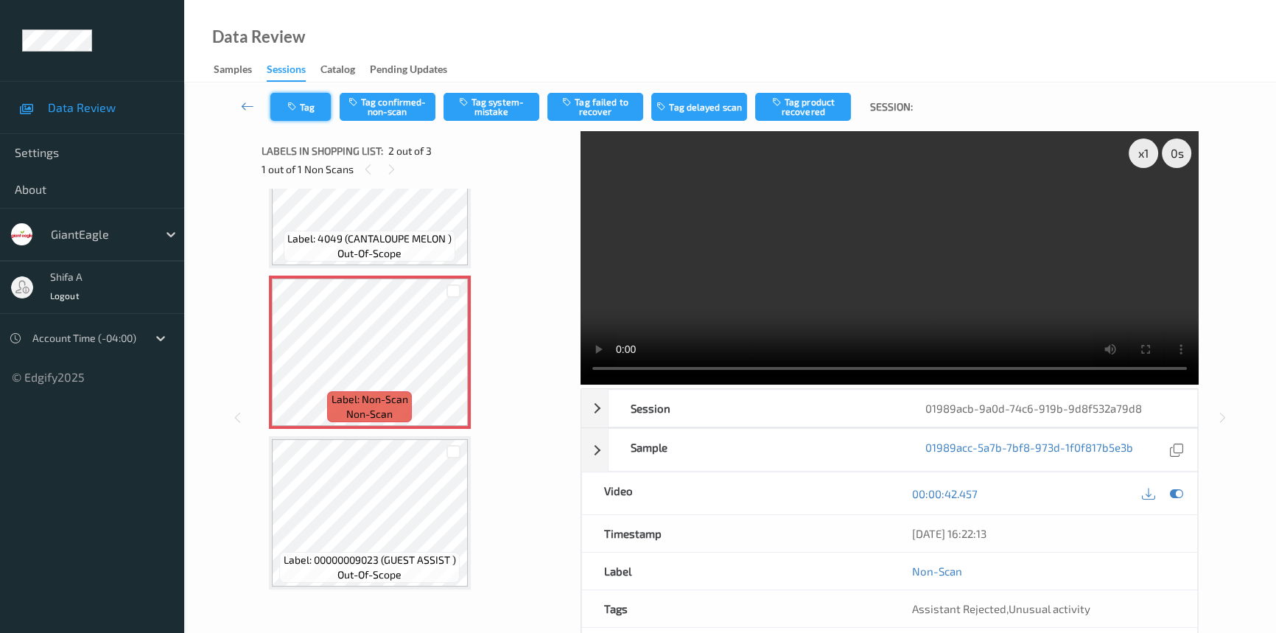
click at [294, 102] on icon "button" at bounding box center [293, 107] width 13 height 10
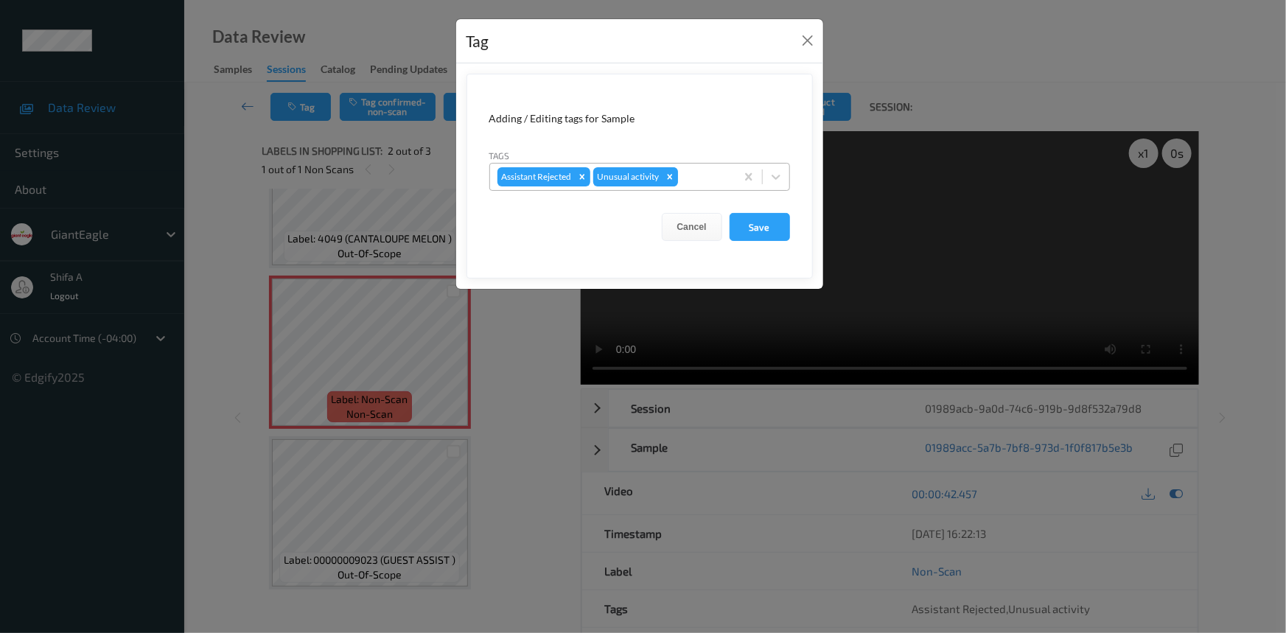
click at [670, 176] on icon "Remove Unusual activity" at bounding box center [669, 176] width 5 height 5
click at [750, 223] on button "Save" at bounding box center [759, 227] width 60 height 28
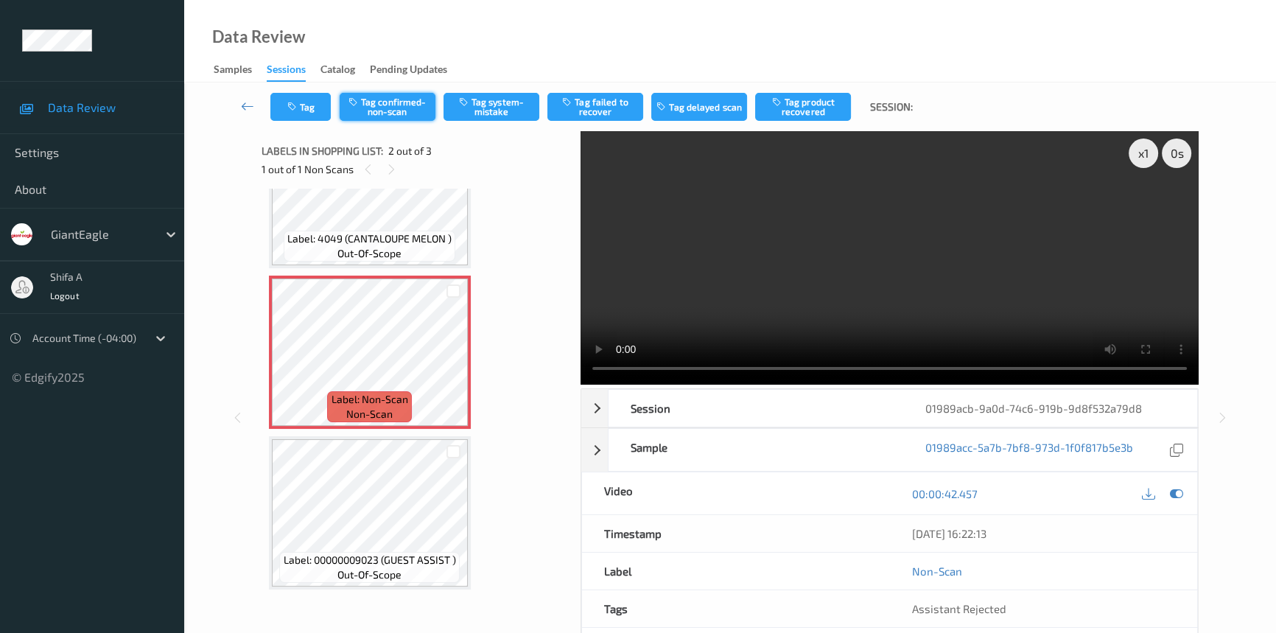
click at [388, 108] on button "Tag confirmed-non-scan" at bounding box center [388, 107] width 96 height 28
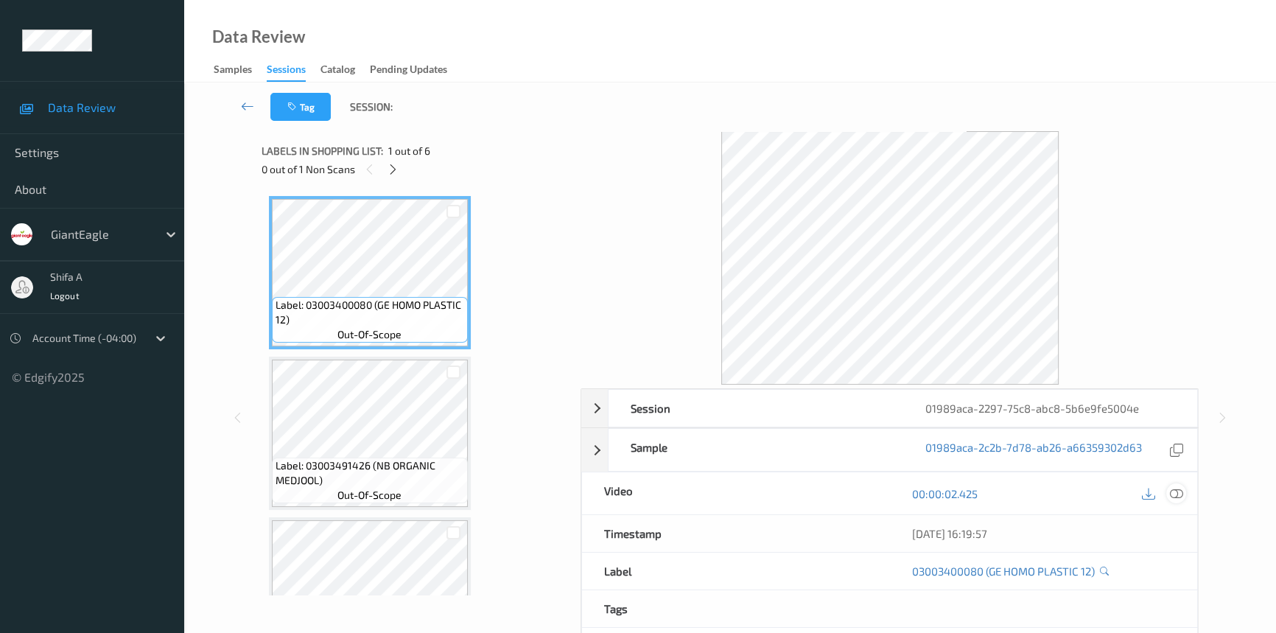
drag, startPoint x: 1179, startPoint y: 488, endPoint x: 1171, endPoint y: 529, distance: 41.2
click at [1180, 488] on icon at bounding box center [1176, 493] width 13 height 13
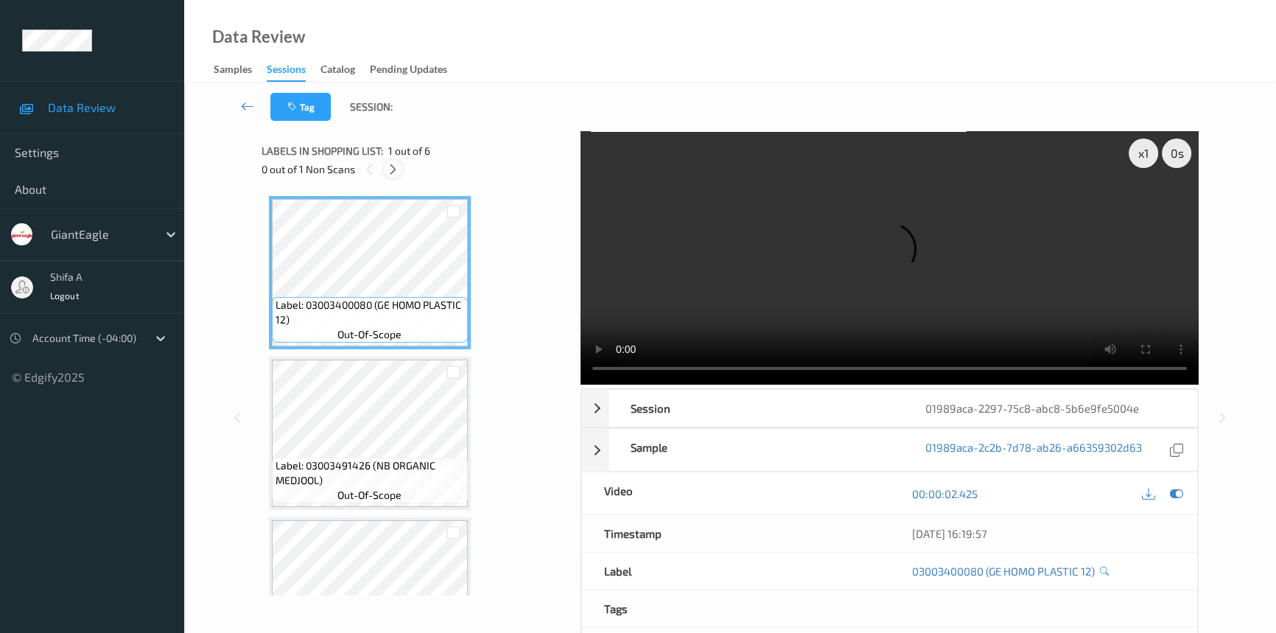
click at [398, 169] on icon at bounding box center [393, 169] width 13 height 13
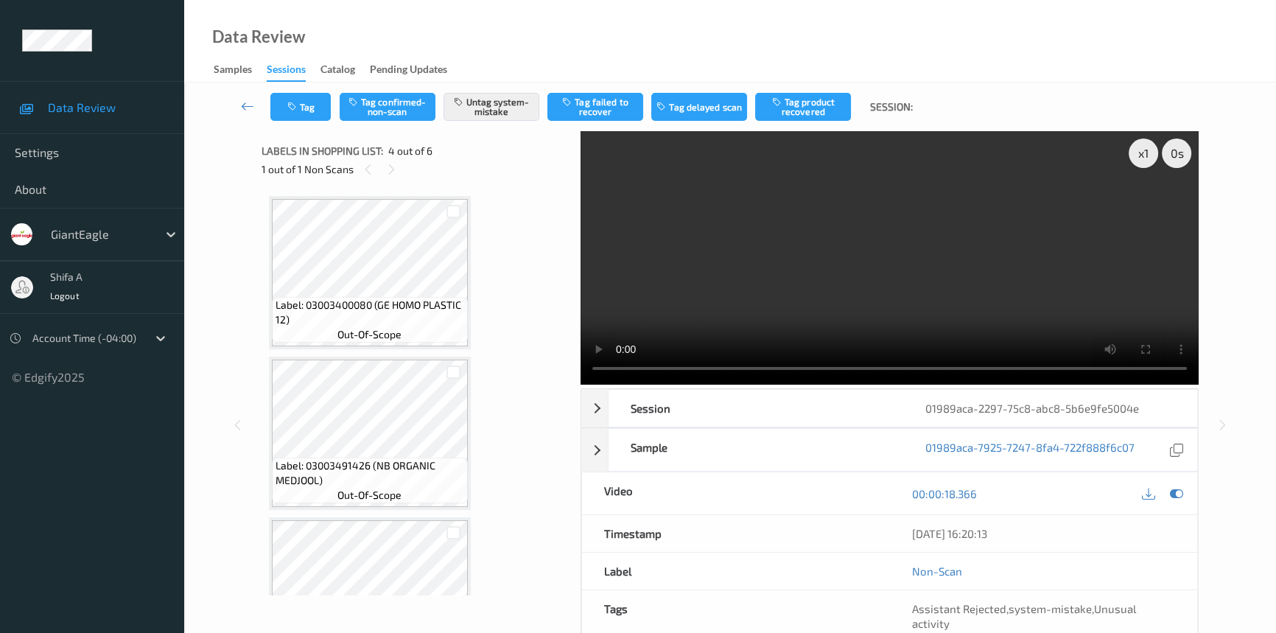
scroll to position [328, 0]
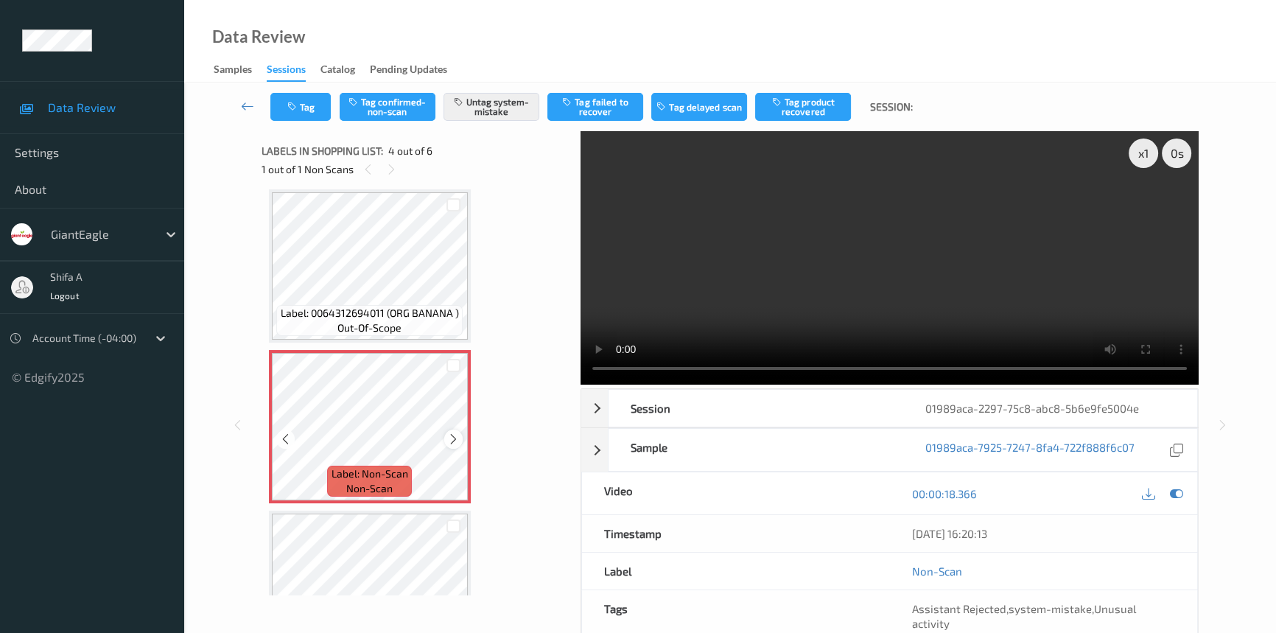
click at [452, 437] on icon at bounding box center [453, 438] width 13 height 13
click at [327, 111] on button "Tag" at bounding box center [300, 107] width 60 height 28
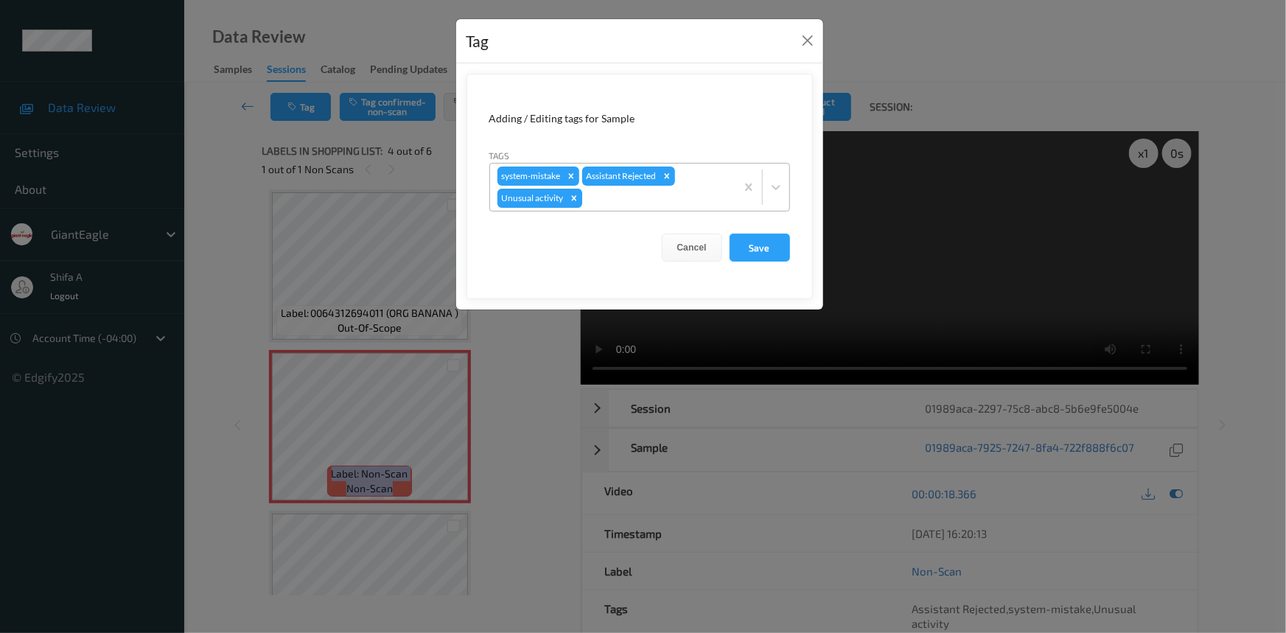
click at [570, 195] on icon "Remove Unusual activity" at bounding box center [574, 198] width 10 height 10
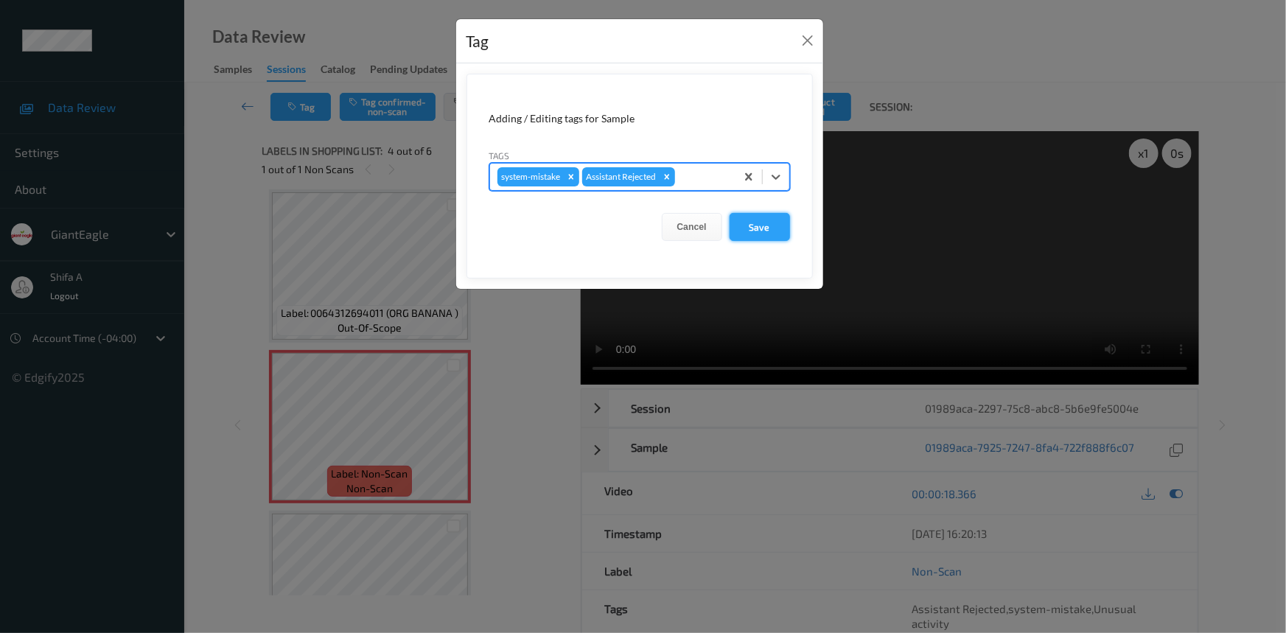
click at [769, 223] on button "Save" at bounding box center [759, 227] width 60 height 28
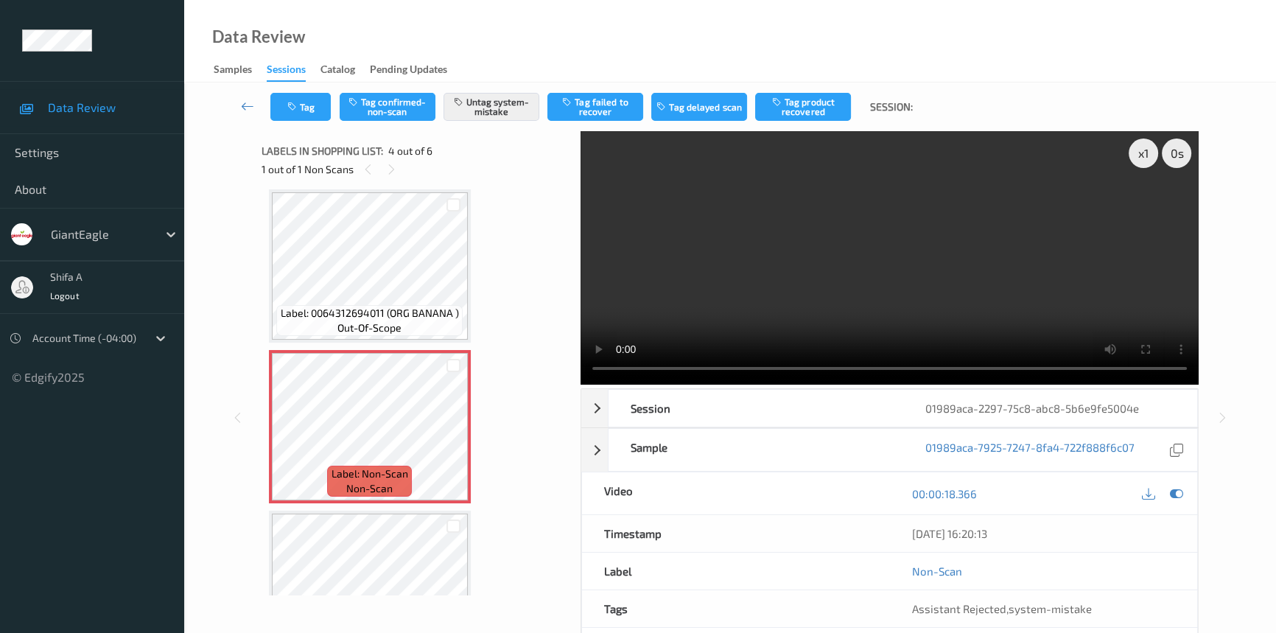
click at [413, 33] on div "Data Review Samples Sessions Catalog Pending Updates" at bounding box center [730, 41] width 1092 height 83
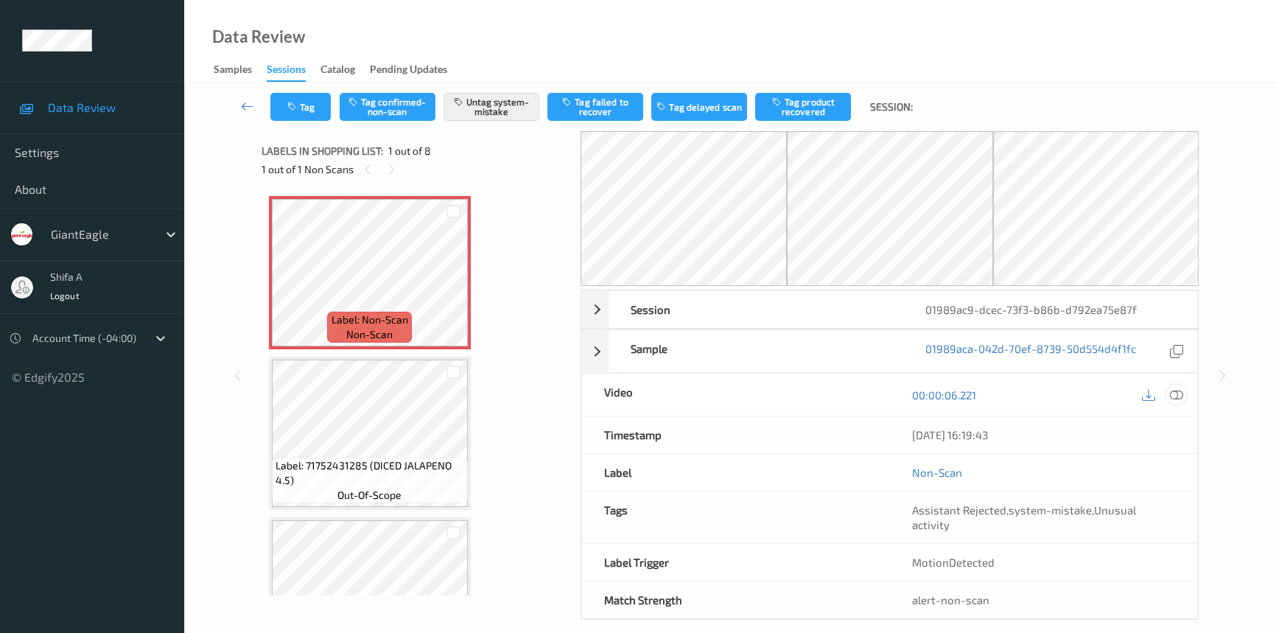
click at [1180, 389] on icon at bounding box center [1176, 394] width 13 height 13
click at [1179, 394] on icon at bounding box center [1176, 394] width 13 height 13
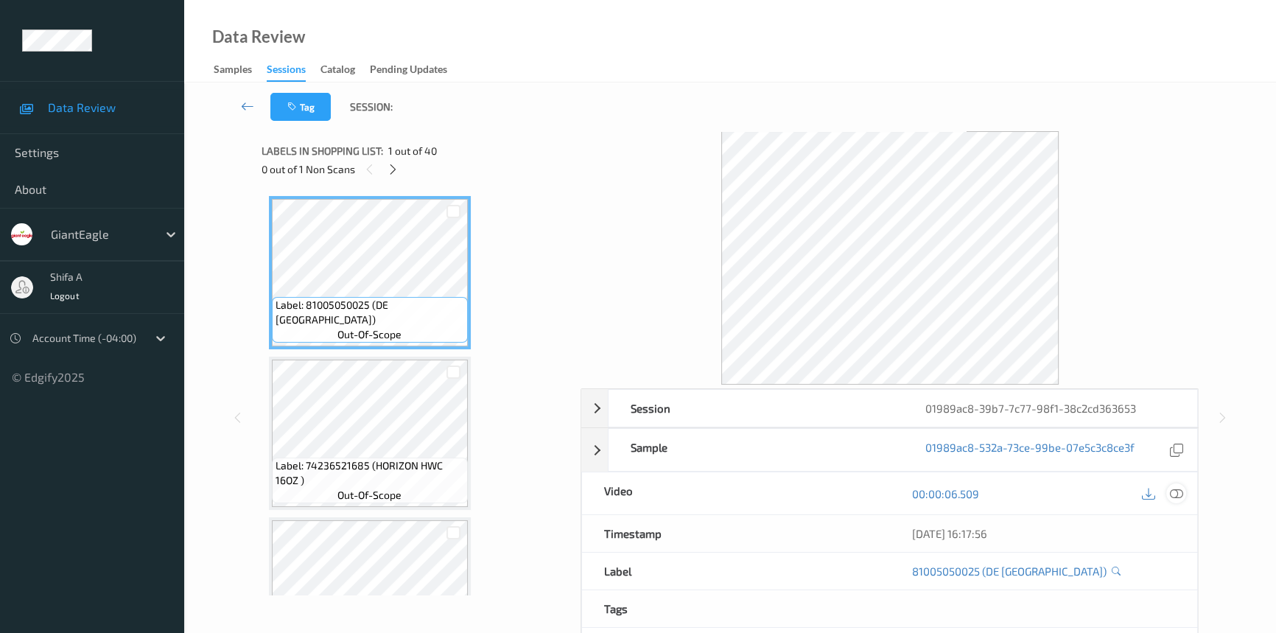
click at [1180, 494] on icon at bounding box center [1176, 493] width 13 height 13
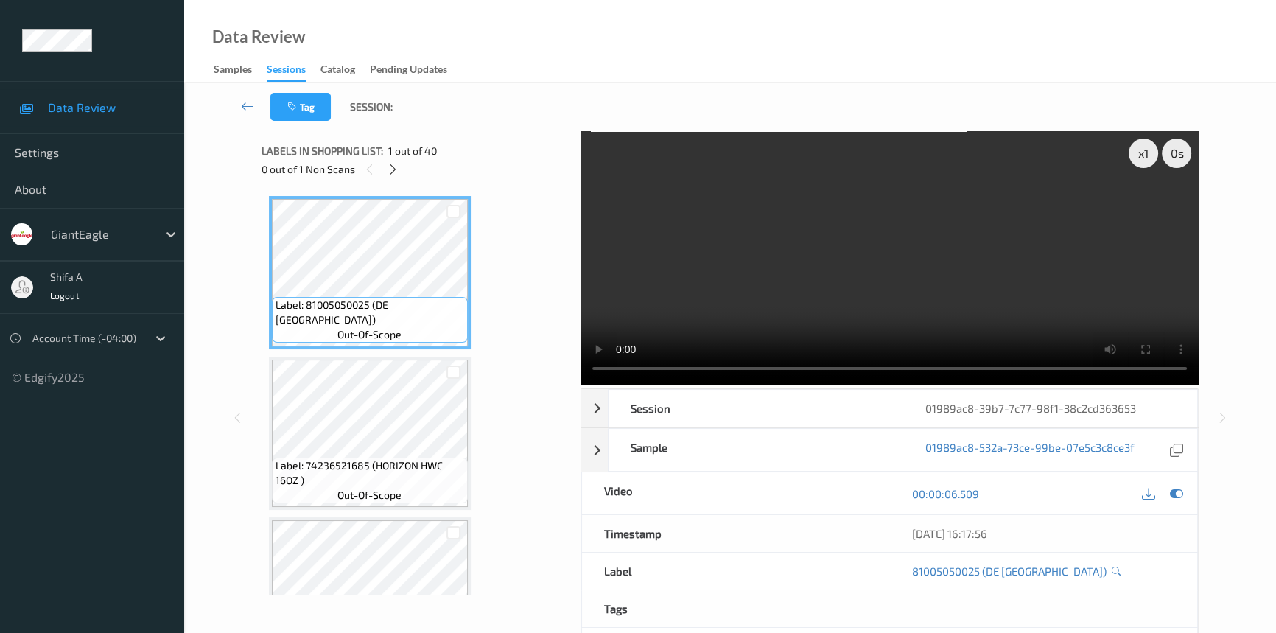
click at [394, 178] on div "Labels in shopping list: 1 out of 40 0 out of 1 Non Scans" at bounding box center [416, 159] width 309 height 57
click at [394, 175] on icon at bounding box center [393, 169] width 13 height 13
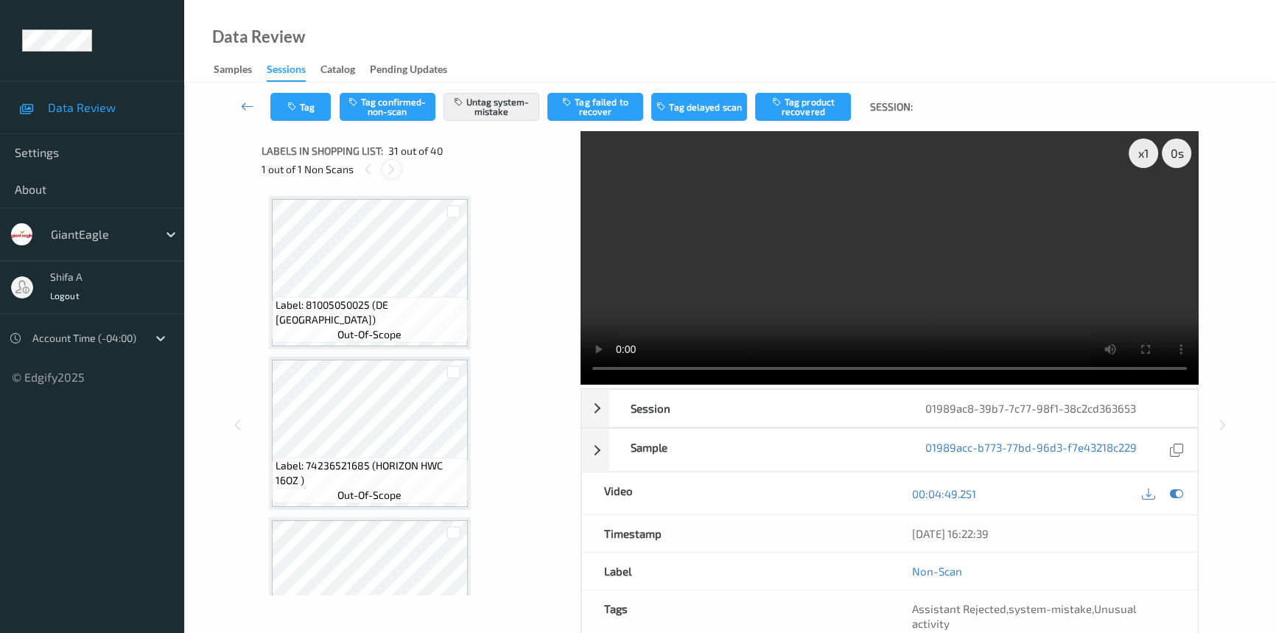
scroll to position [4649, 0]
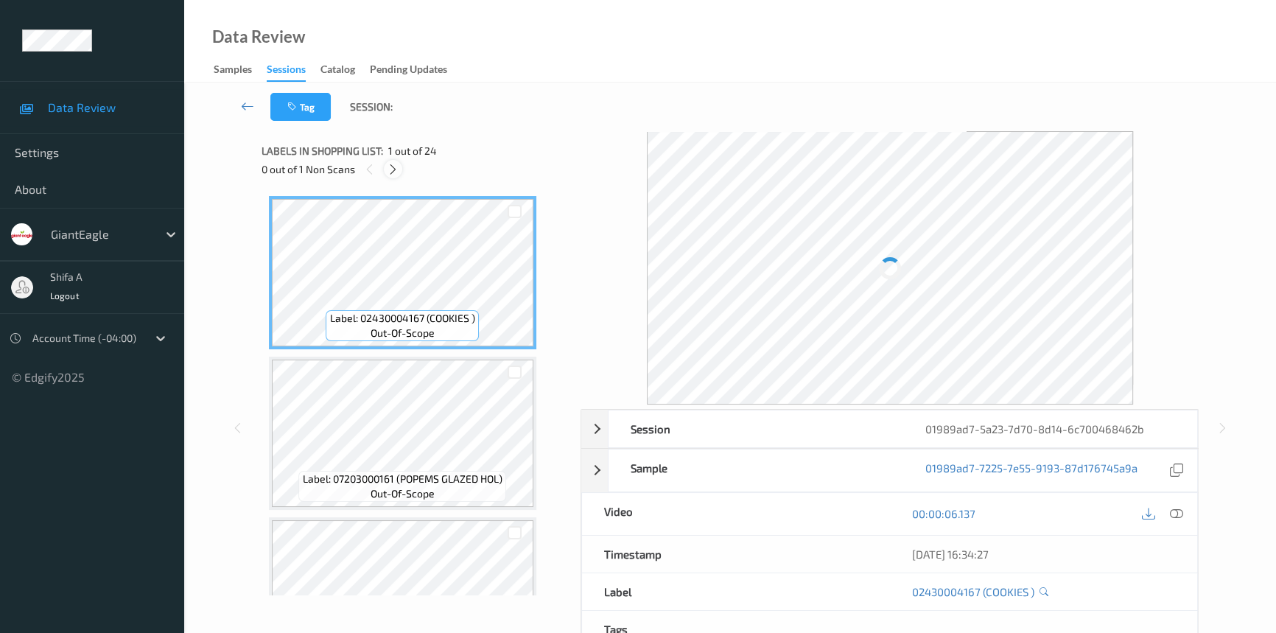
click at [395, 171] on icon at bounding box center [393, 169] width 13 height 13
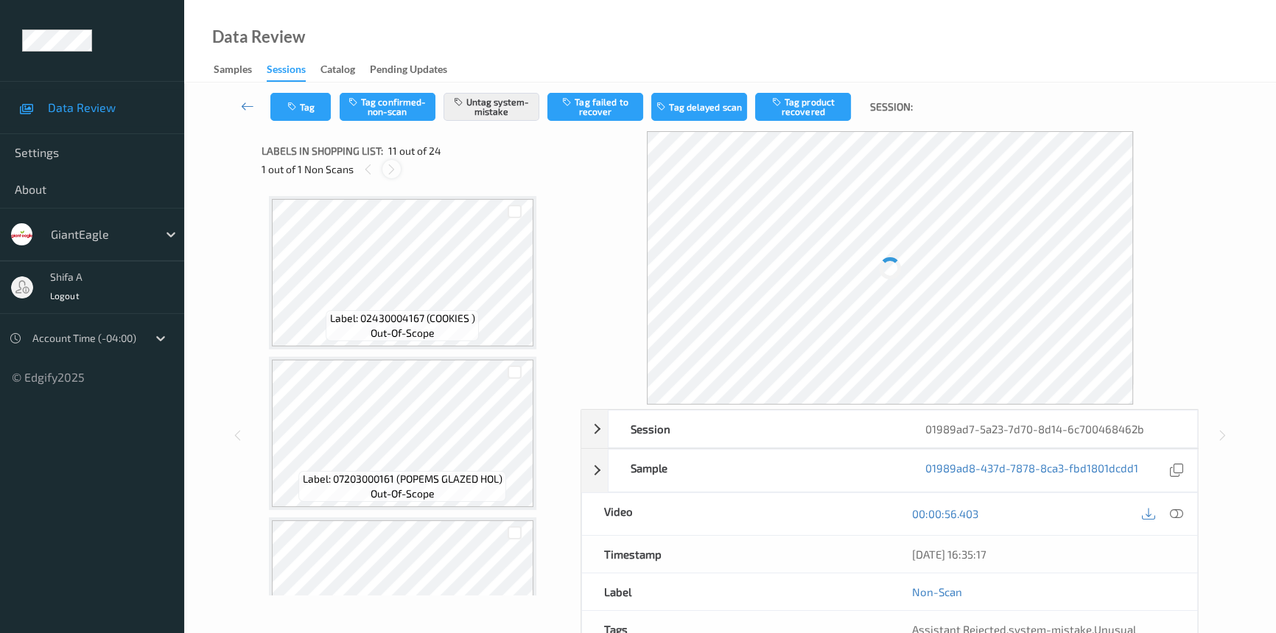
scroll to position [1448, 0]
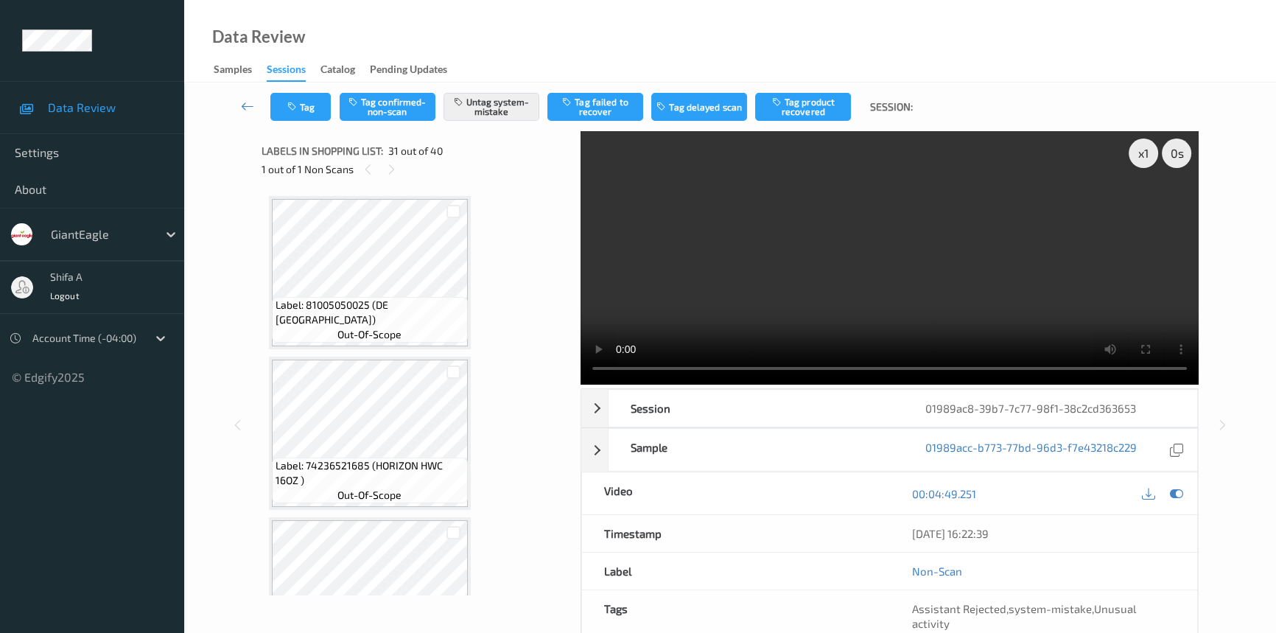
scroll to position [4649, 0]
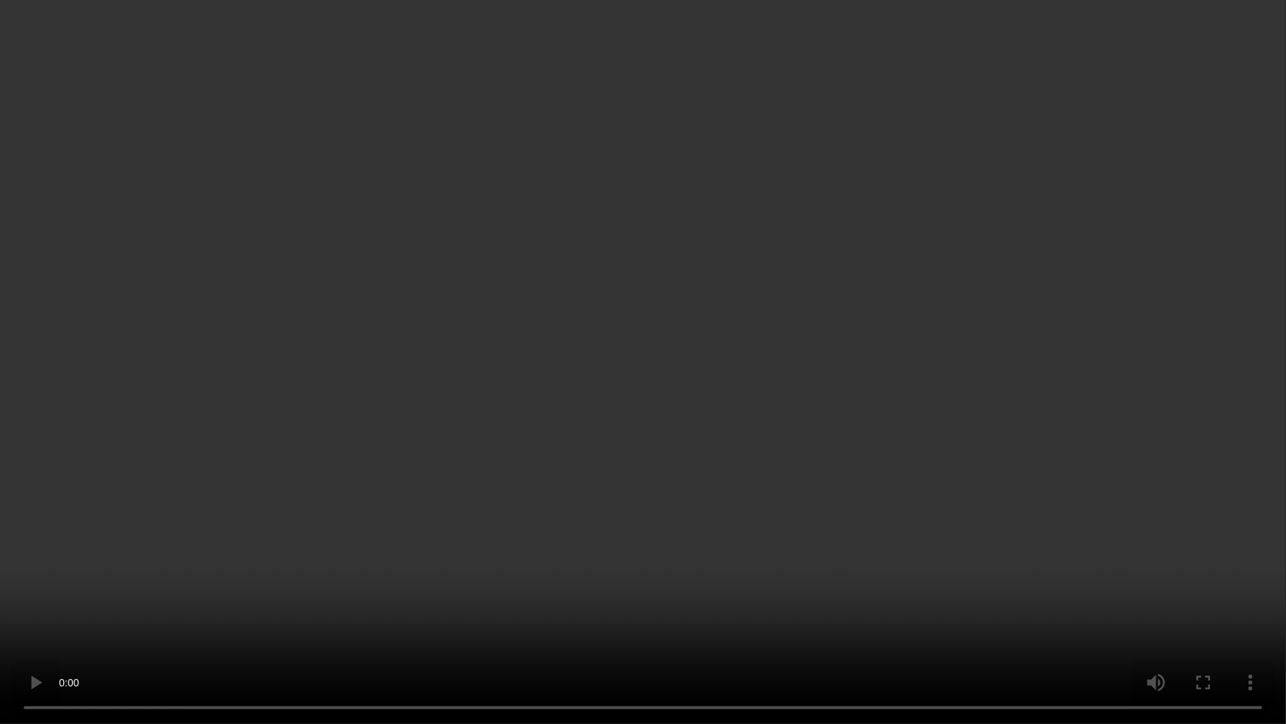
click at [1013, 371] on video at bounding box center [643, 362] width 1286 height 724
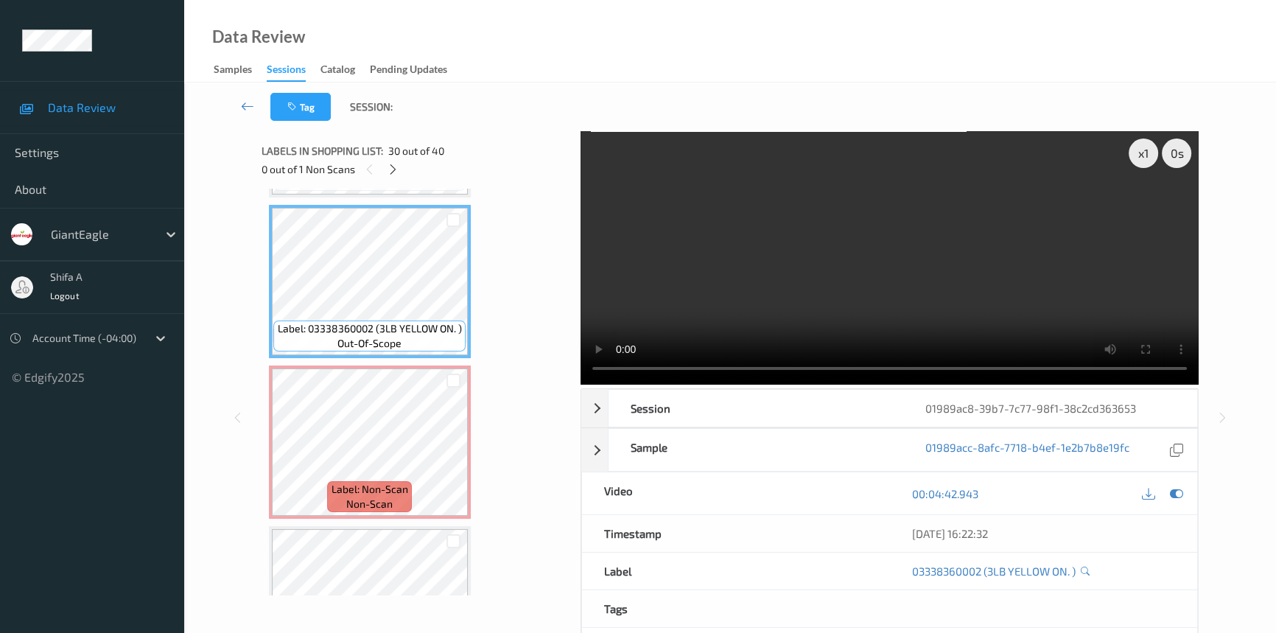
click at [899, 259] on video at bounding box center [890, 257] width 618 height 253
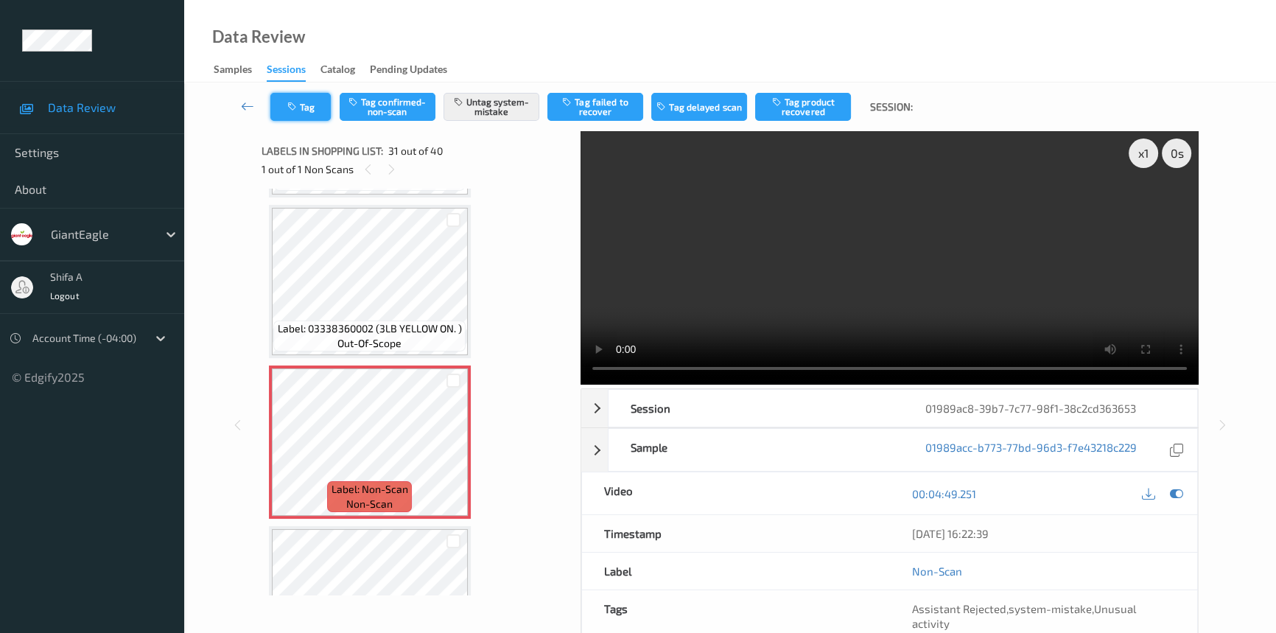
click at [287, 105] on icon "button" at bounding box center [293, 107] width 13 height 10
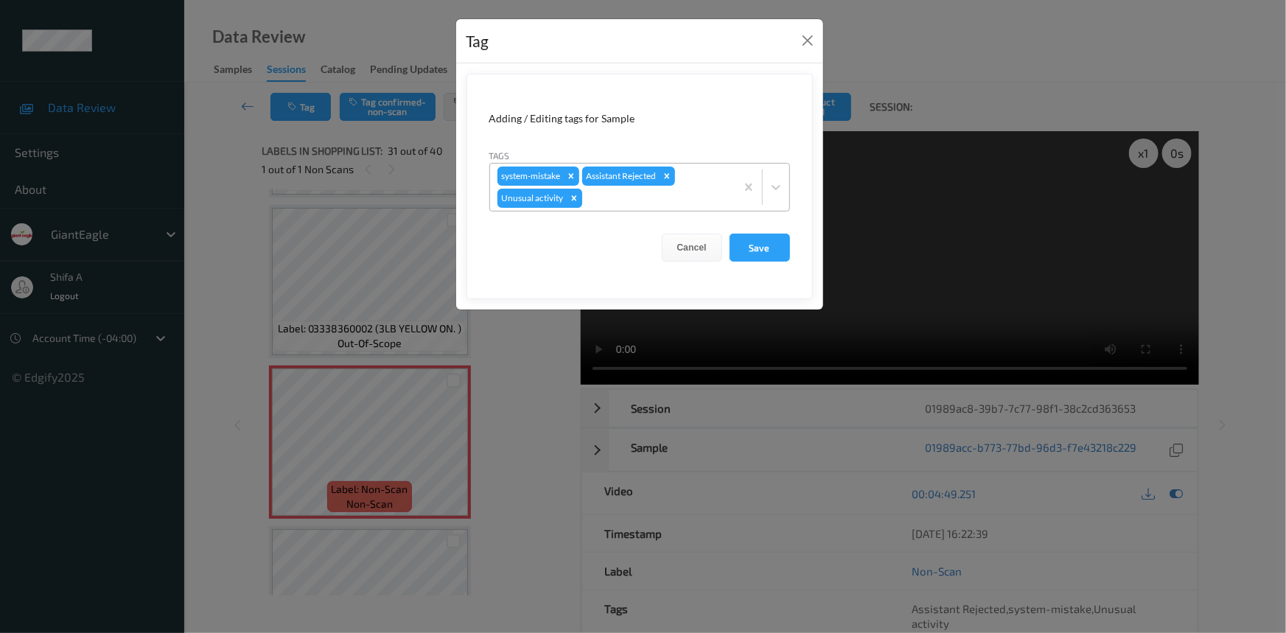
click at [575, 198] on icon "Remove Unusual activity" at bounding box center [574, 198] width 10 height 10
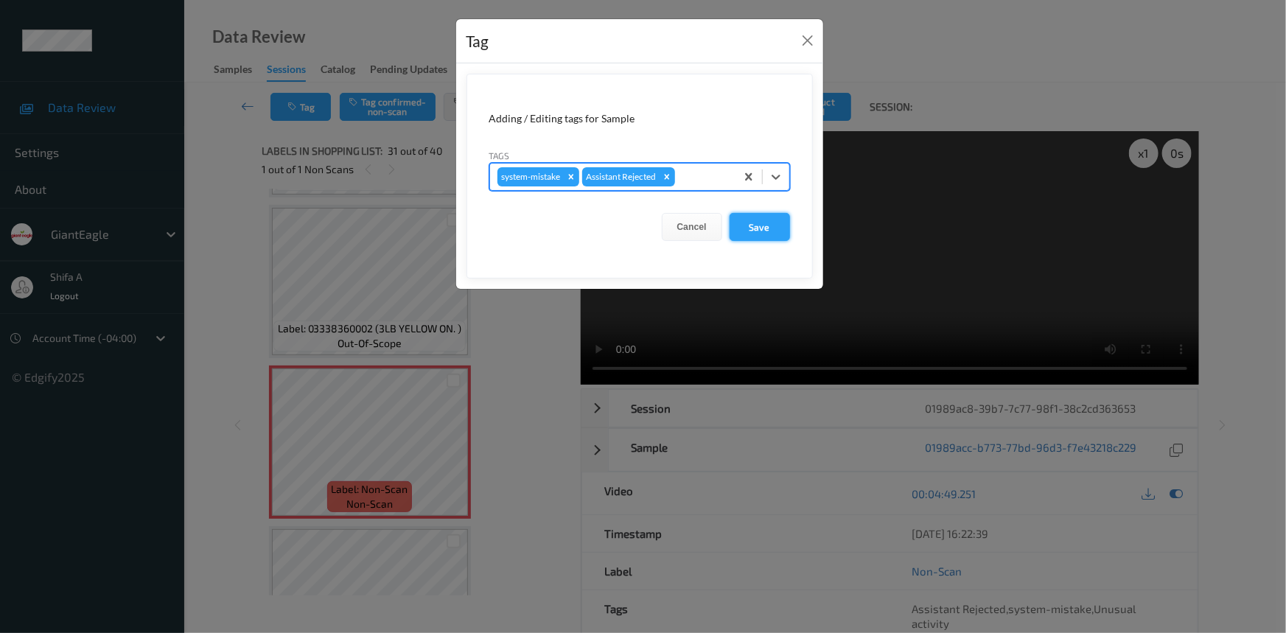
click at [771, 226] on button "Save" at bounding box center [759, 227] width 60 height 28
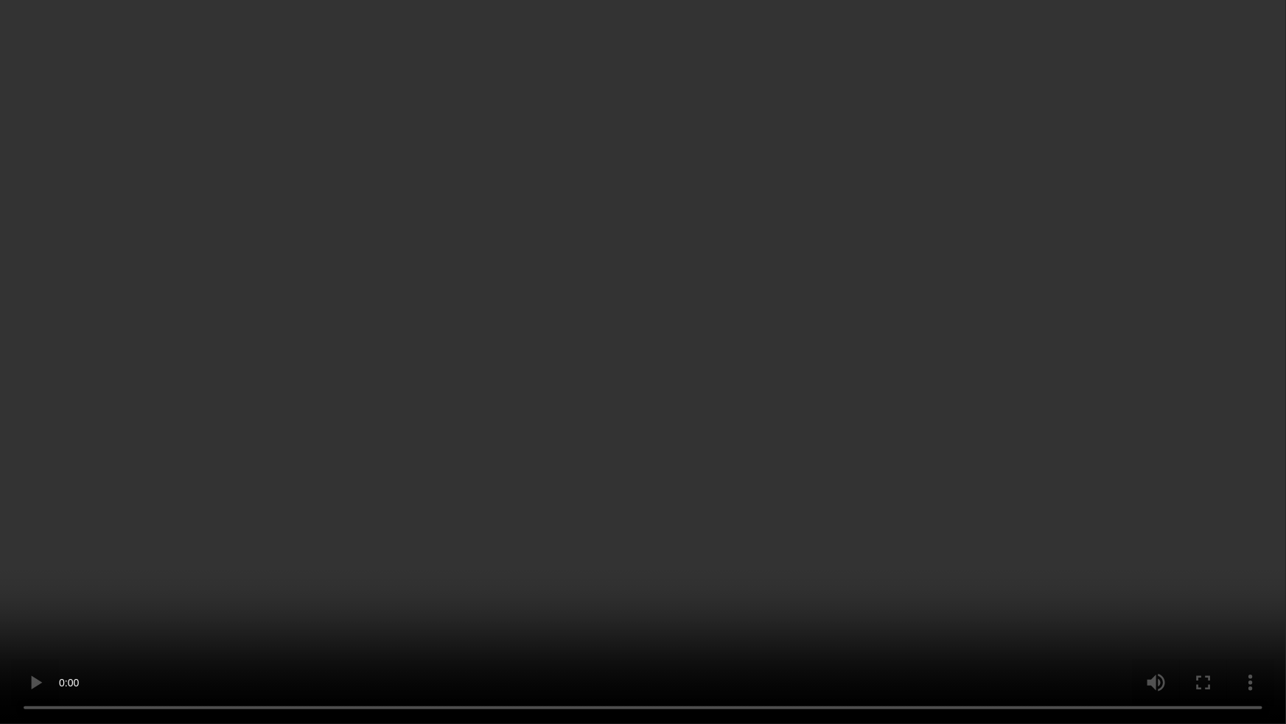
click at [723, 450] on video at bounding box center [643, 362] width 1286 height 724
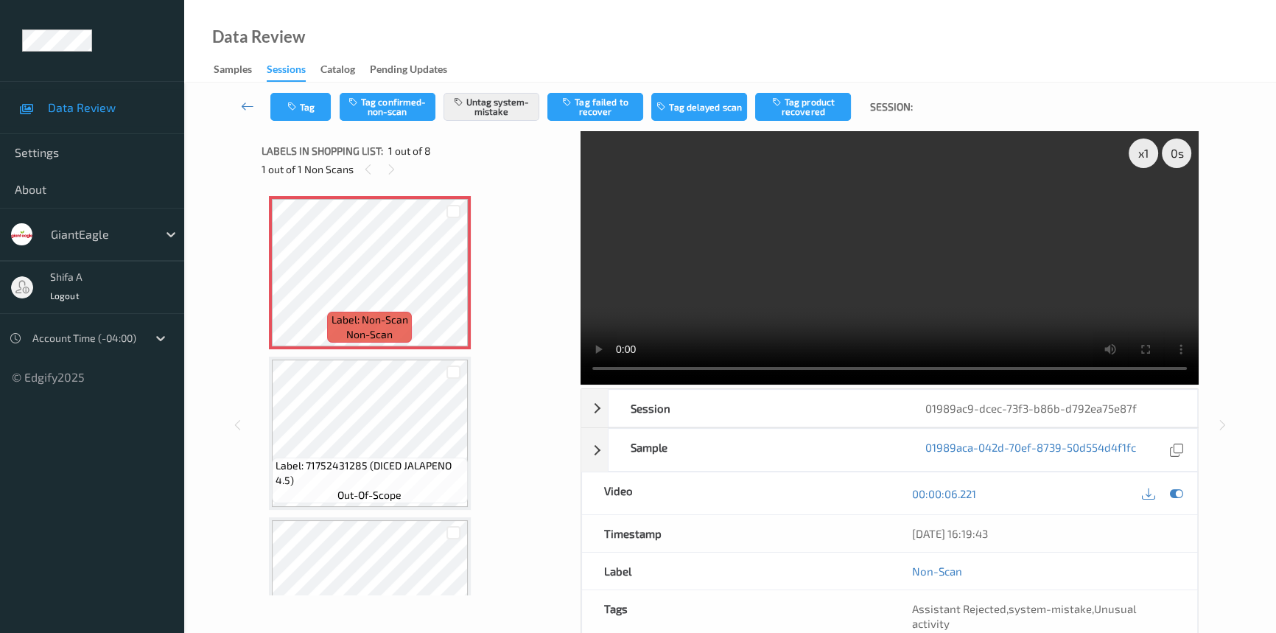
click at [1013, 282] on video at bounding box center [890, 257] width 618 height 253
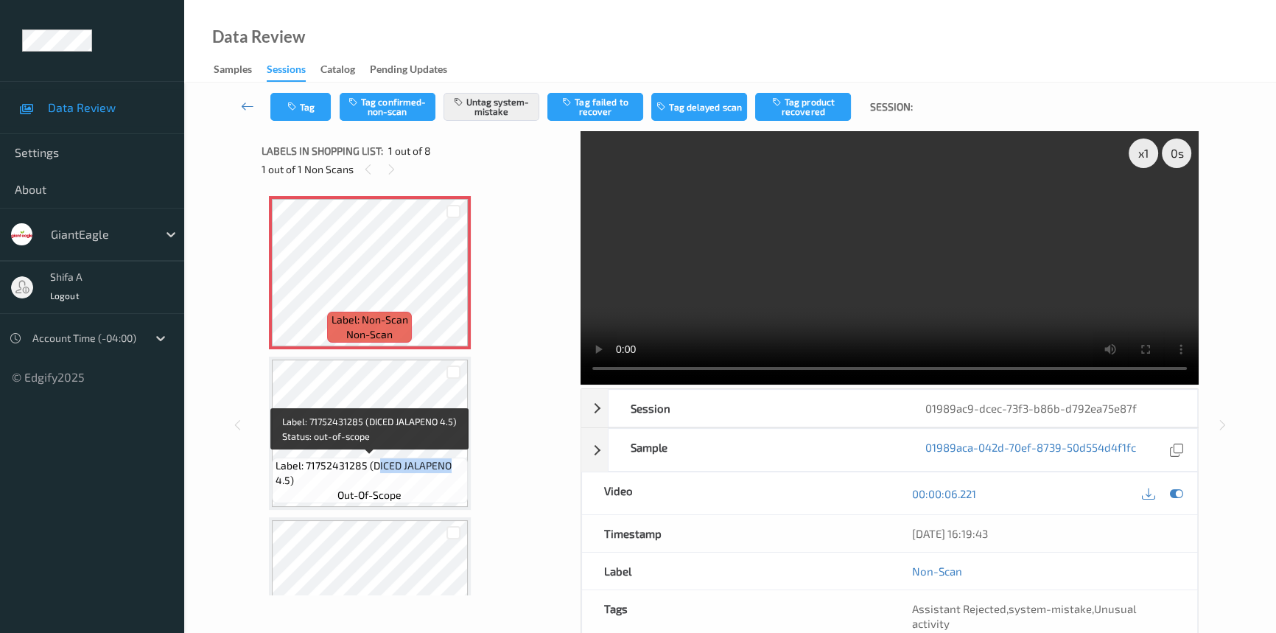
drag, startPoint x: 375, startPoint y: 466, endPoint x: 456, endPoint y: 468, distance: 81.1
click at [456, 468] on span "Label: 71752431285 (DICED JALAPENO 4.5)" at bounding box center [370, 472] width 189 height 29
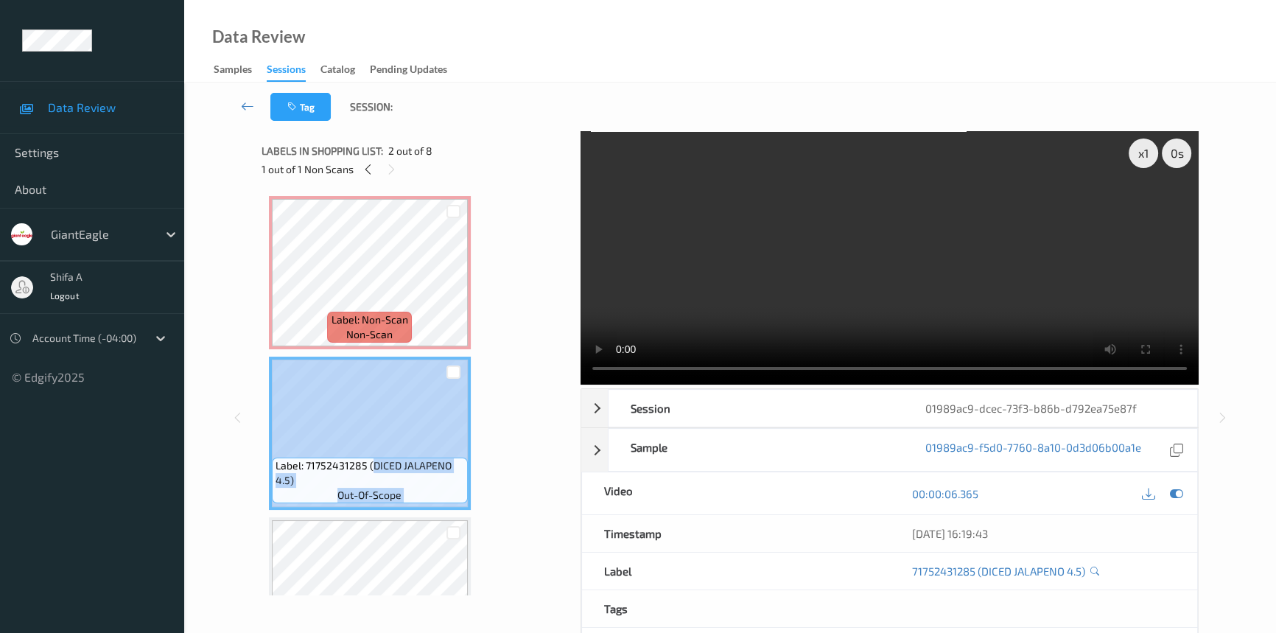
drag, startPoint x: 371, startPoint y: 463, endPoint x: 489, endPoint y: 466, distance: 118.7
drag, startPoint x: 507, startPoint y: 459, endPoint x: 449, endPoint y: 468, distance: 58.9
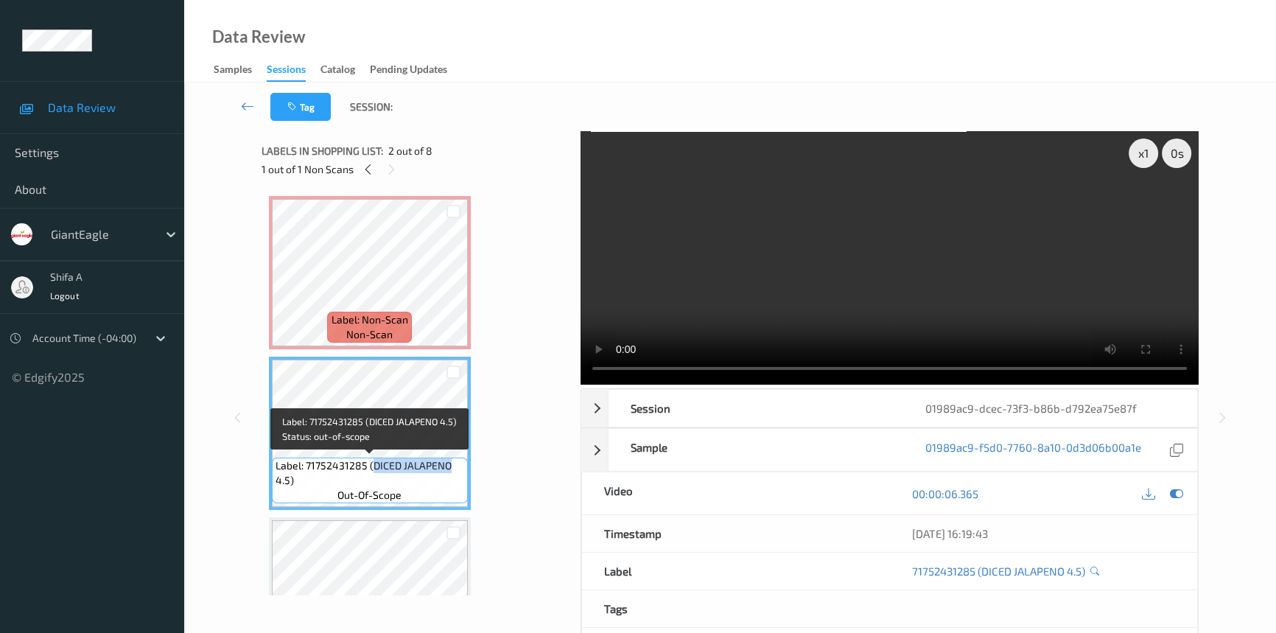
drag, startPoint x: 449, startPoint y: 465, endPoint x: 373, endPoint y: 464, distance: 76.6
click at [373, 464] on span "Label: 71752431285 (DICED JALAPENO 4.5)" at bounding box center [370, 472] width 189 height 29
copy span "DICED JALAPENO"
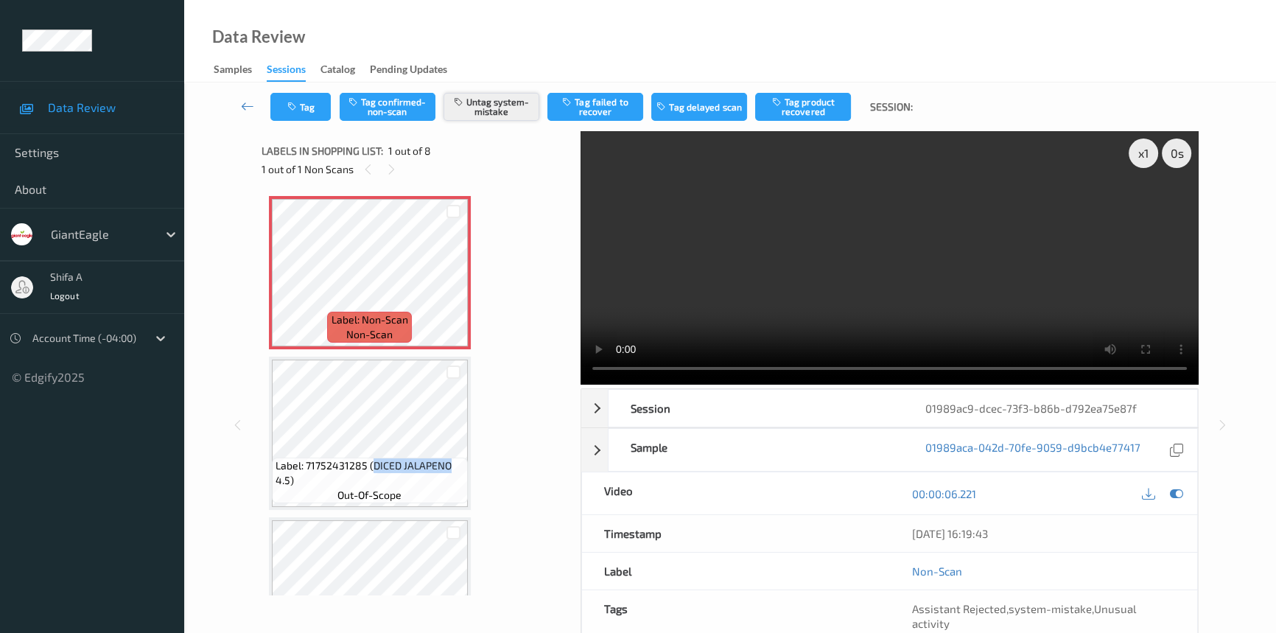
click at [506, 102] on button "Untag system-mistake" at bounding box center [492, 107] width 96 height 28
click at [316, 104] on button "Tag" at bounding box center [300, 107] width 60 height 28
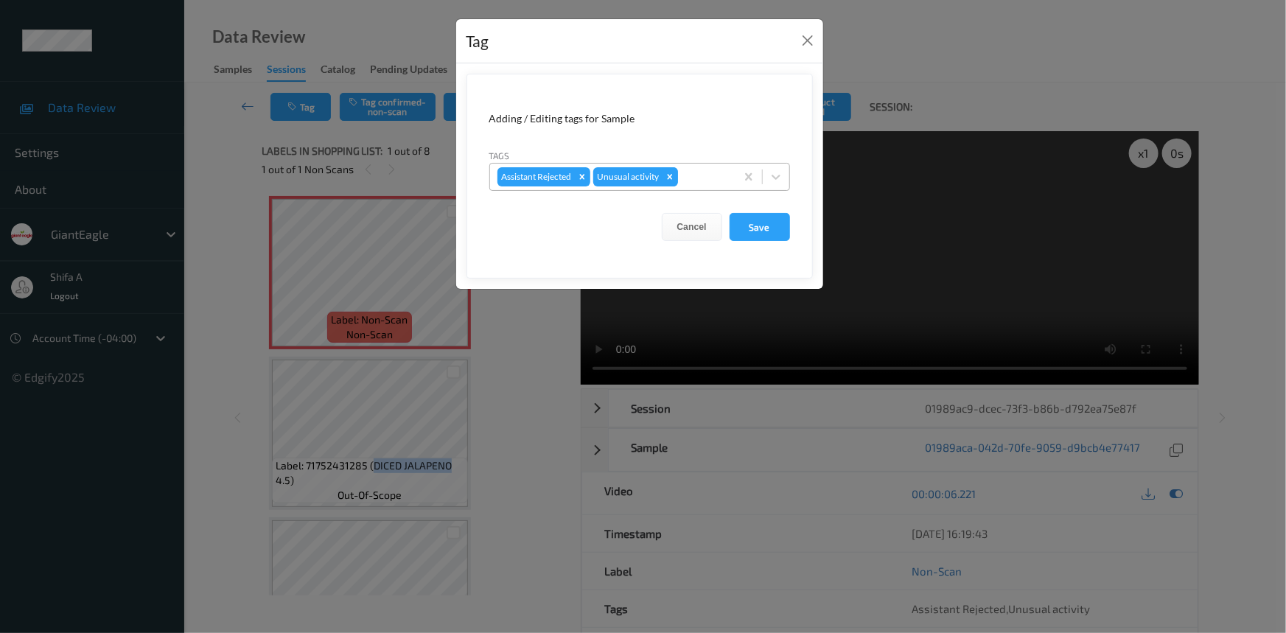
click at [670, 174] on icon "Remove Unusual activity" at bounding box center [670, 177] width 10 height 10
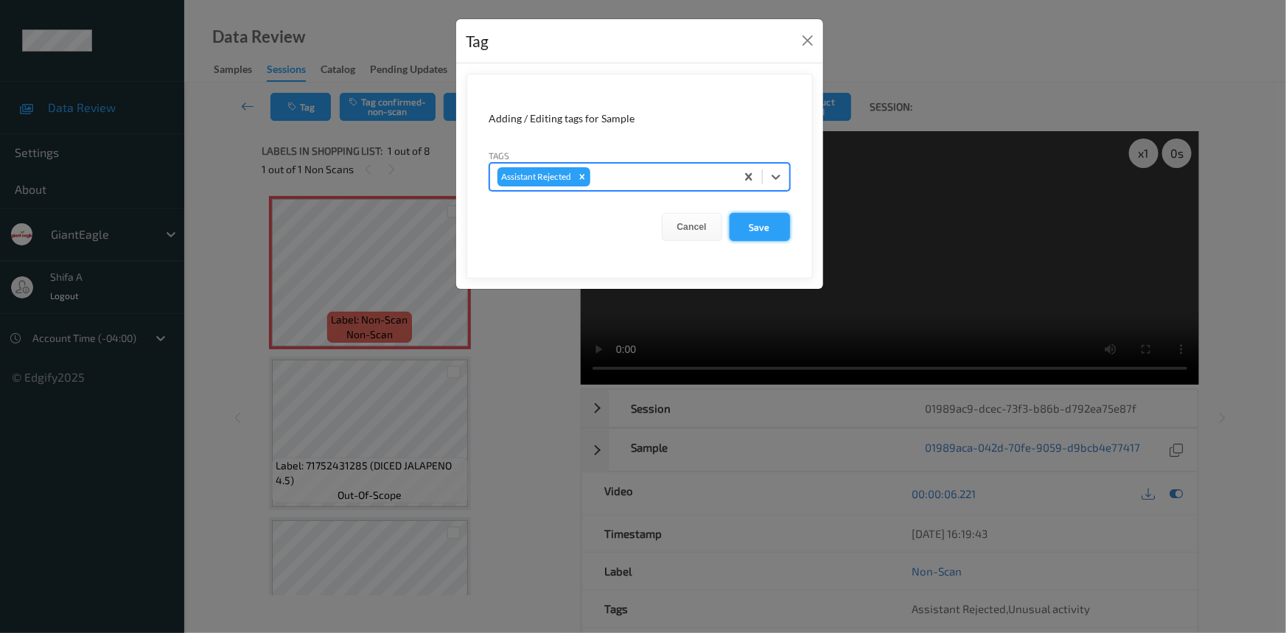
click at [770, 239] on button "Save" at bounding box center [759, 227] width 60 height 28
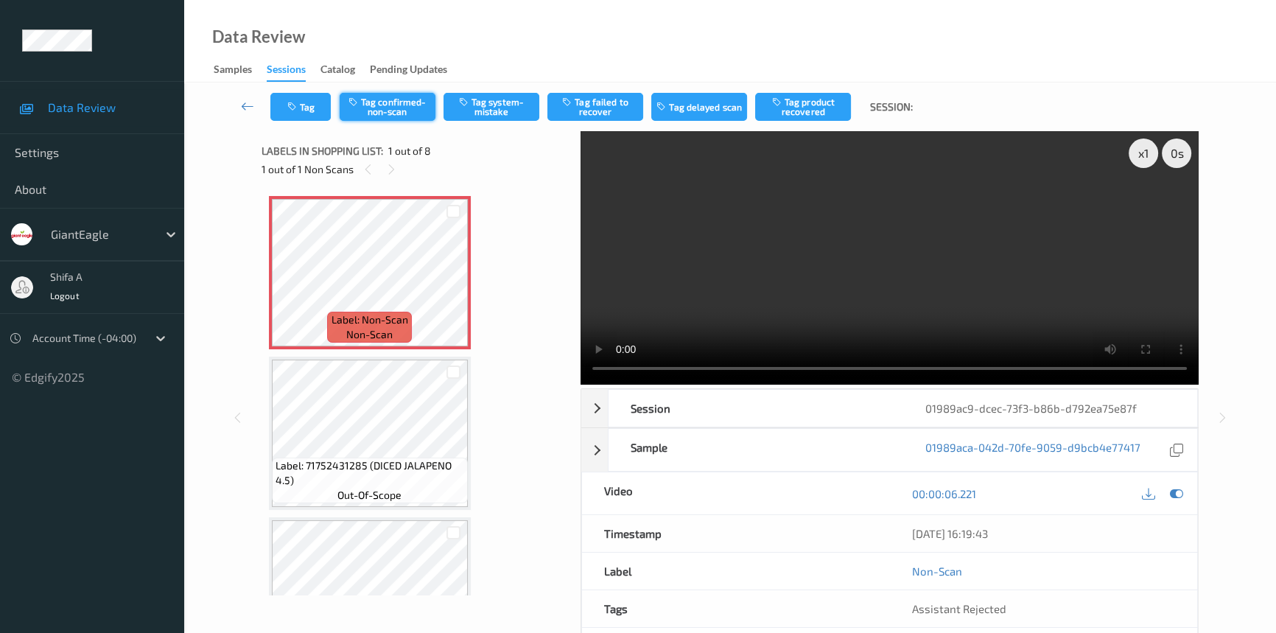
click at [404, 111] on button "Tag confirmed-non-scan" at bounding box center [388, 107] width 96 height 28
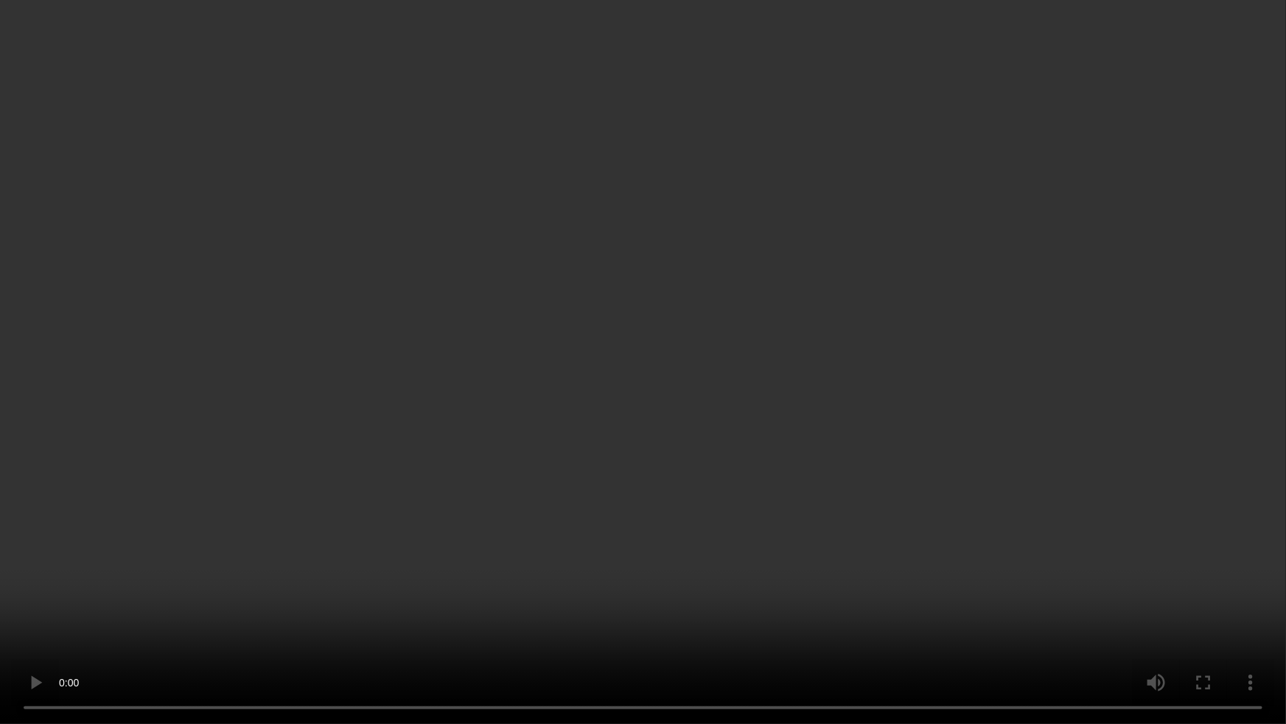
click at [1069, 388] on video at bounding box center [643, 362] width 1286 height 724
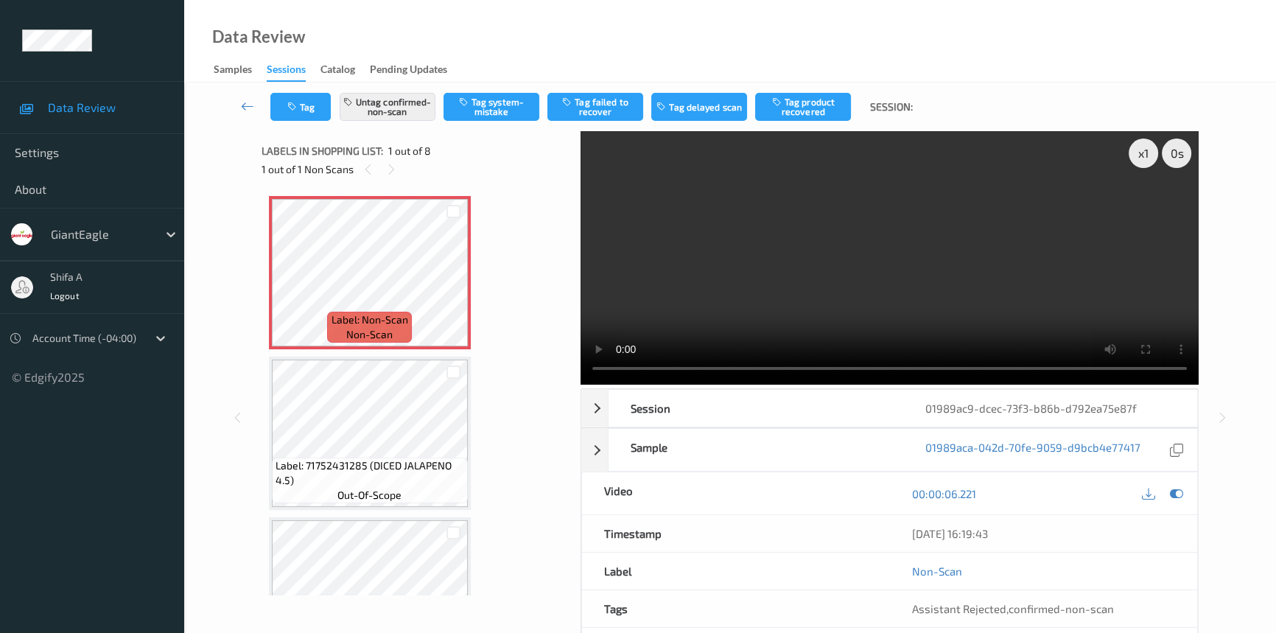
click at [884, 270] on video at bounding box center [890, 257] width 618 height 253
click at [608, 102] on button "Tag failed to recover" at bounding box center [595, 107] width 96 height 28
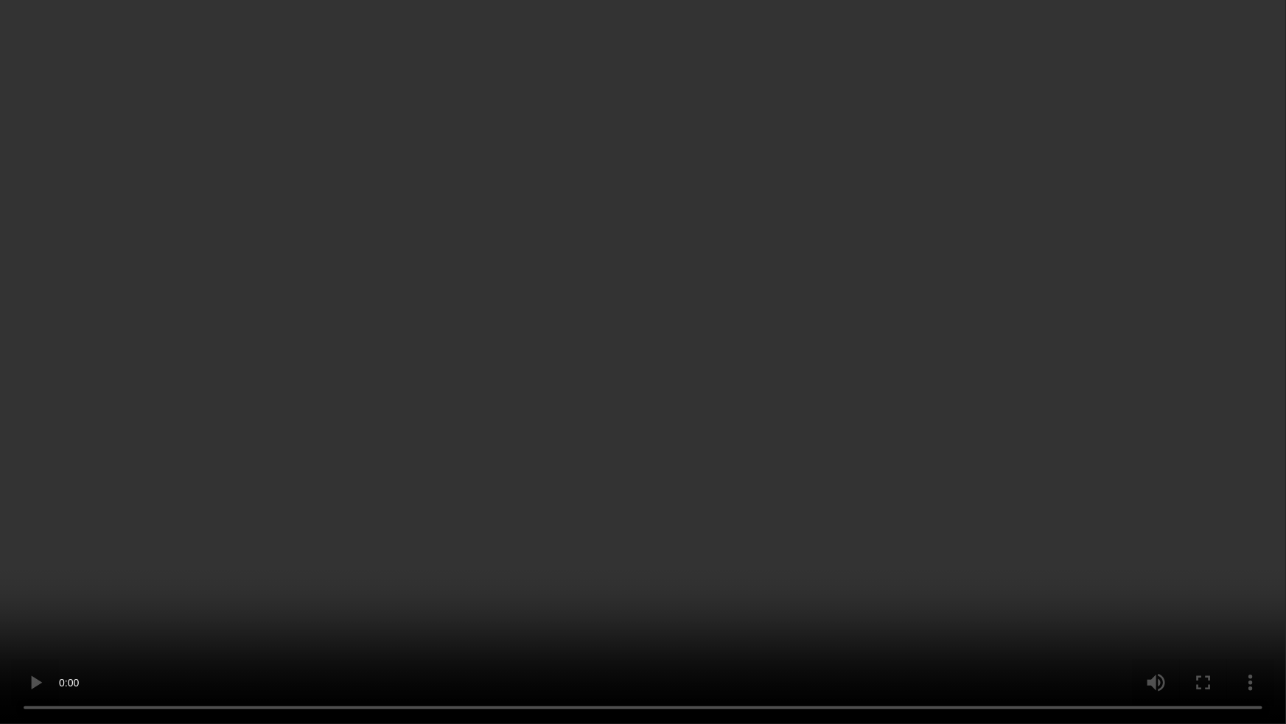
click at [869, 390] on video at bounding box center [643, 362] width 1286 height 724
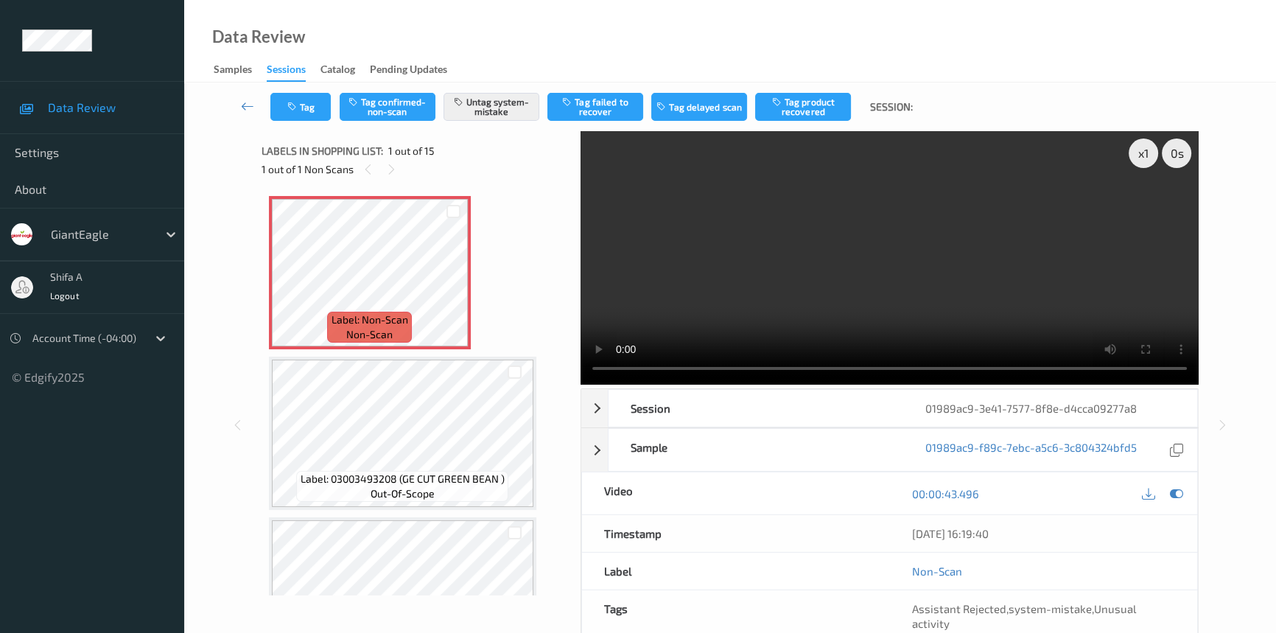
click at [912, 242] on video at bounding box center [890, 257] width 618 height 253
click at [1004, 318] on video at bounding box center [890, 257] width 618 height 253
click at [309, 103] on button "Tag" at bounding box center [300, 107] width 60 height 28
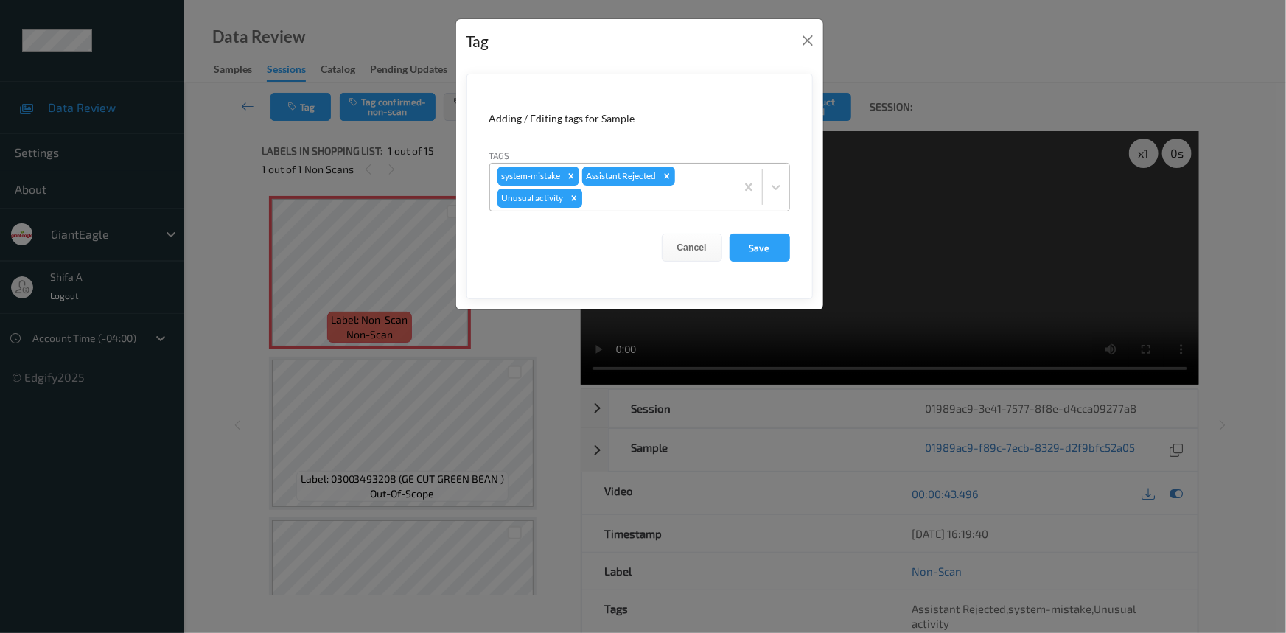
click at [575, 199] on icon "Remove Unusual activity" at bounding box center [574, 198] width 10 height 10
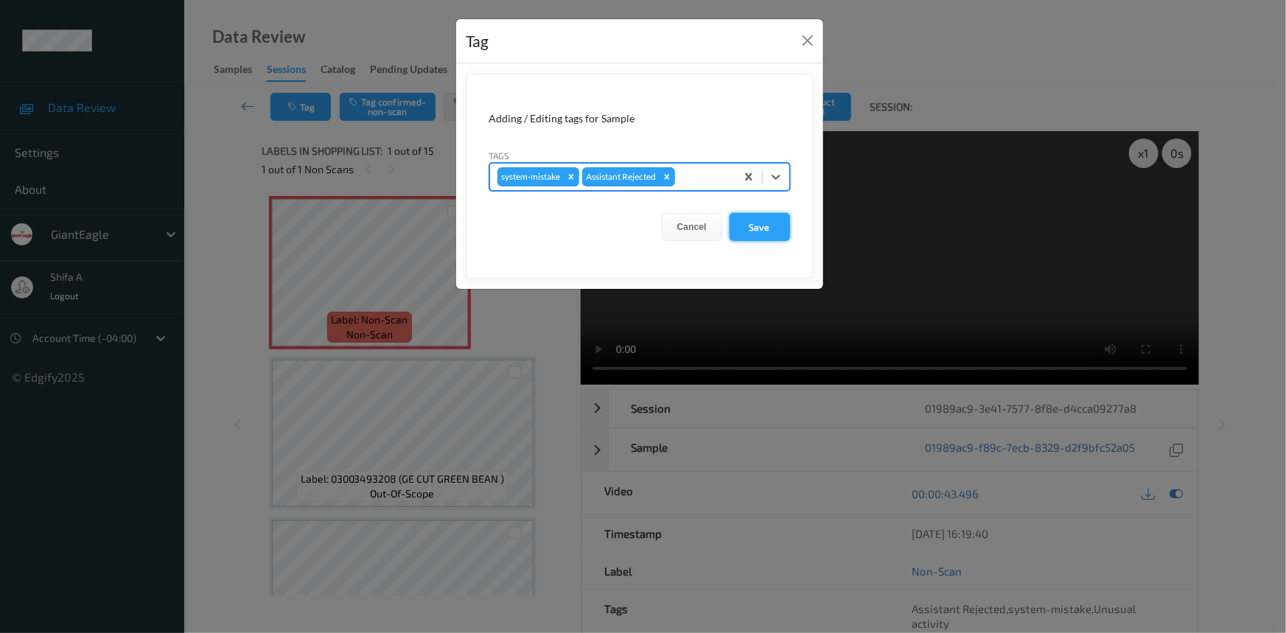
click at [764, 233] on button "Save" at bounding box center [759, 227] width 60 height 28
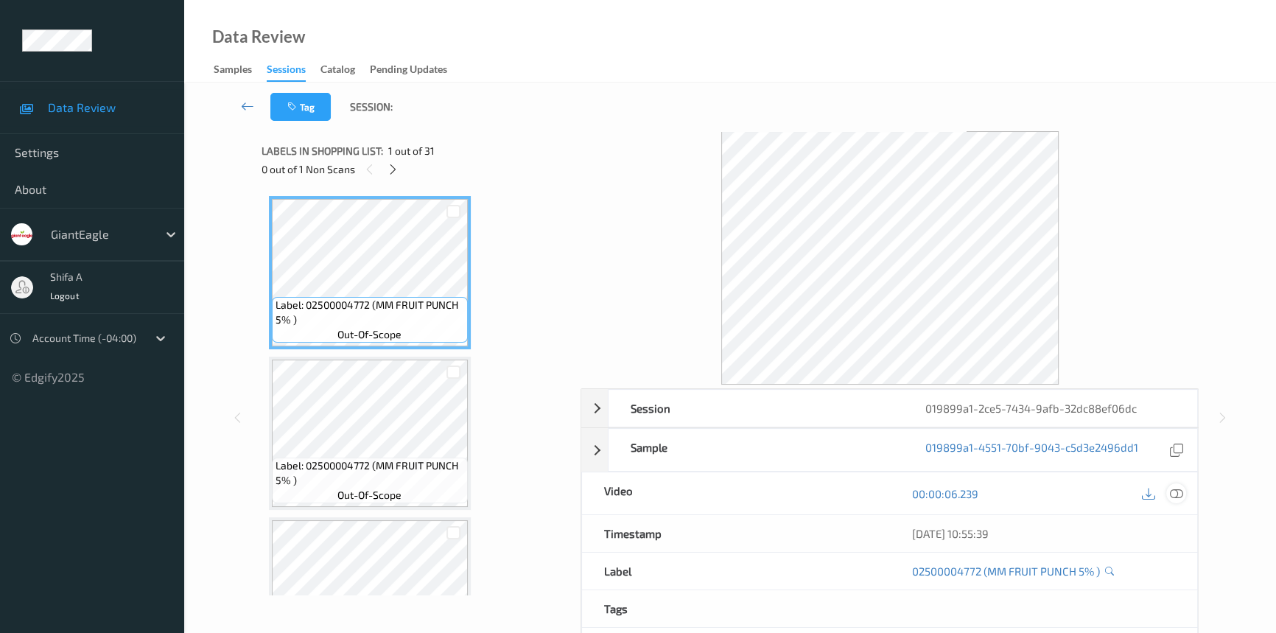
click at [1177, 494] on icon at bounding box center [1176, 493] width 13 height 13
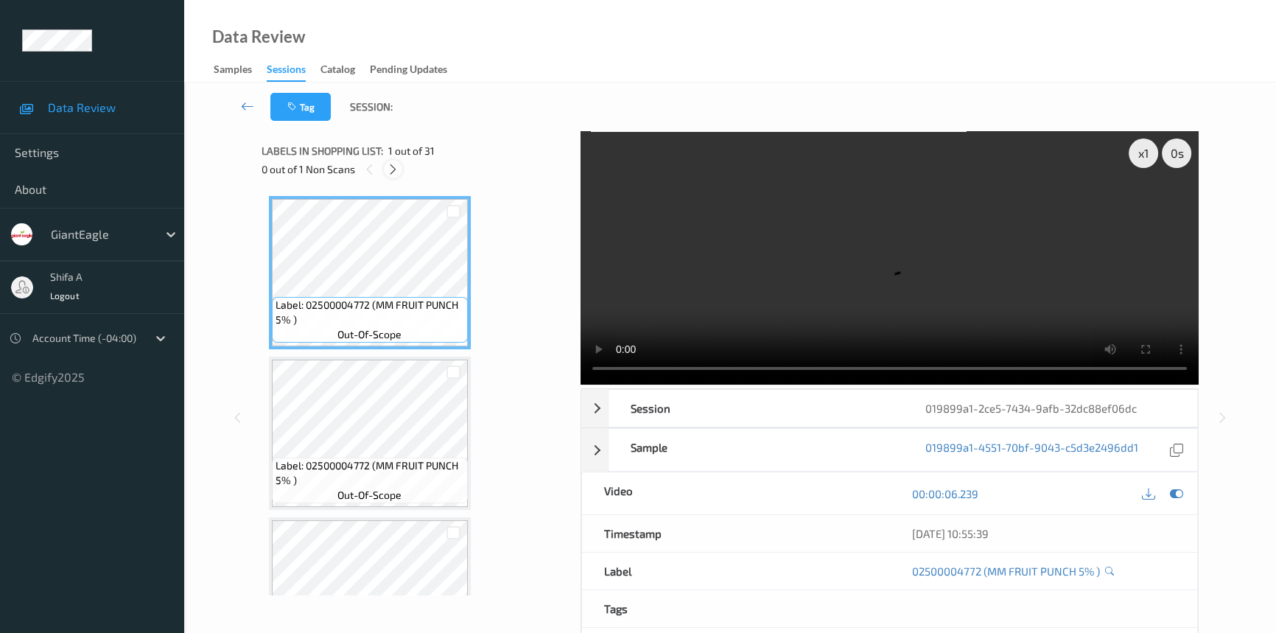
click at [388, 171] on icon at bounding box center [393, 169] width 13 height 13
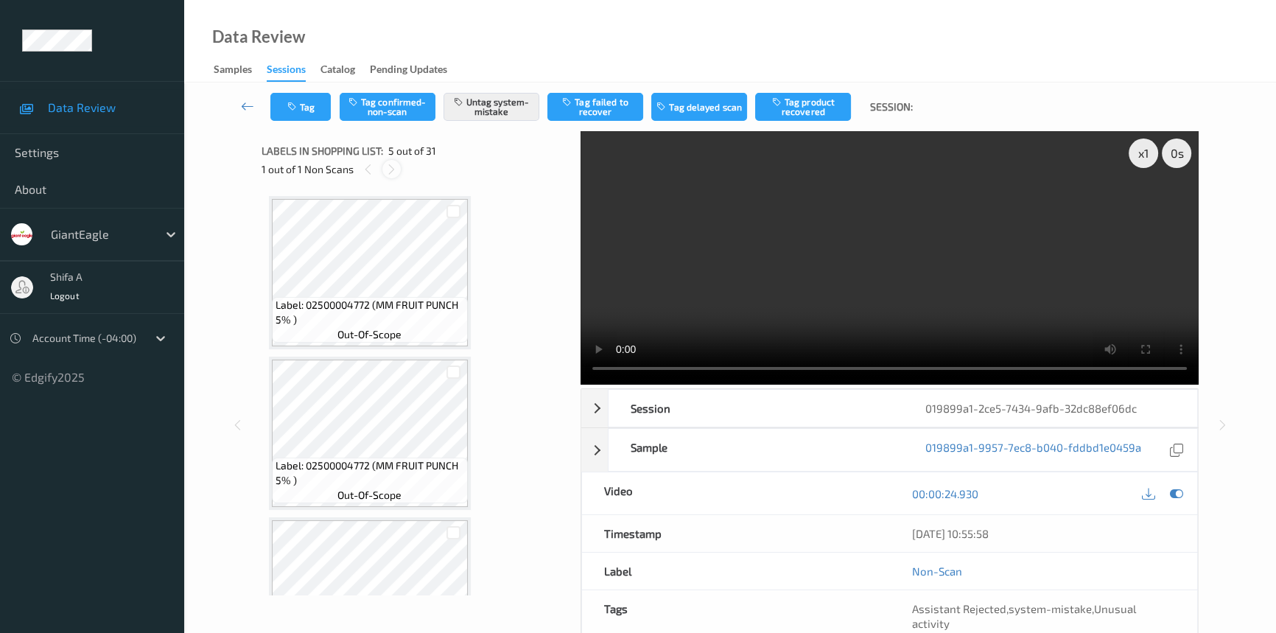
scroll to position [487, 0]
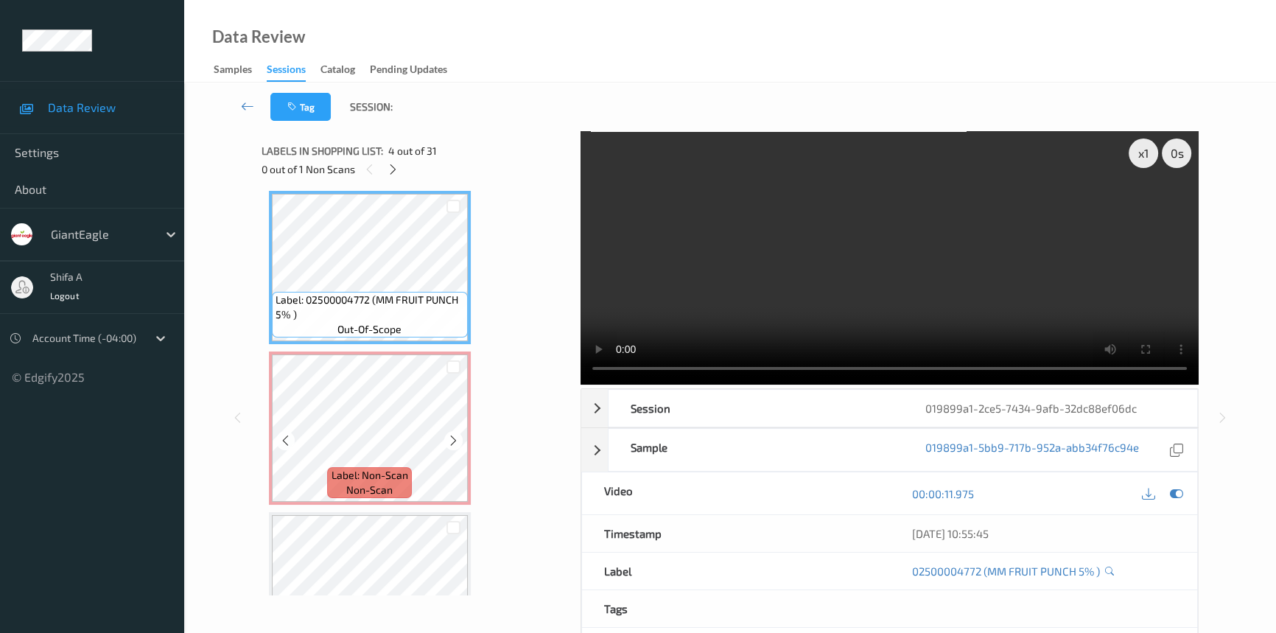
click at [441, 365] on div at bounding box center [454, 366] width 28 height 24
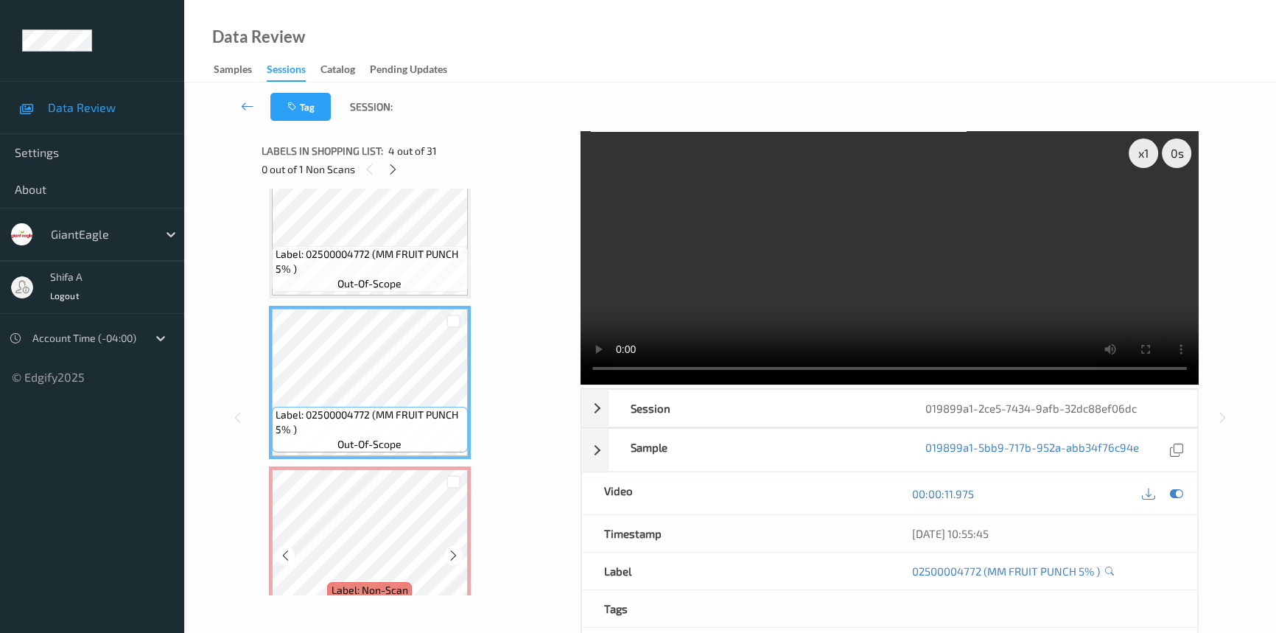
scroll to position [354, 0]
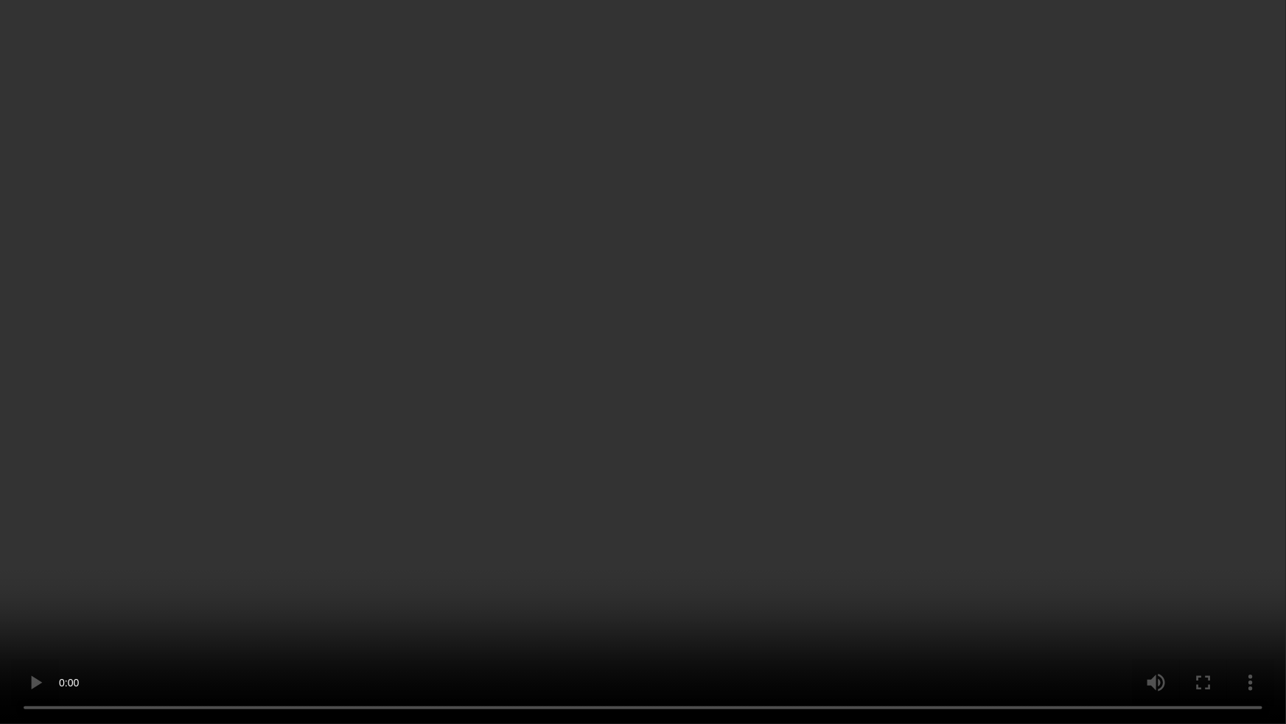
click at [889, 426] on video at bounding box center [643, 362] width 1286 height 724
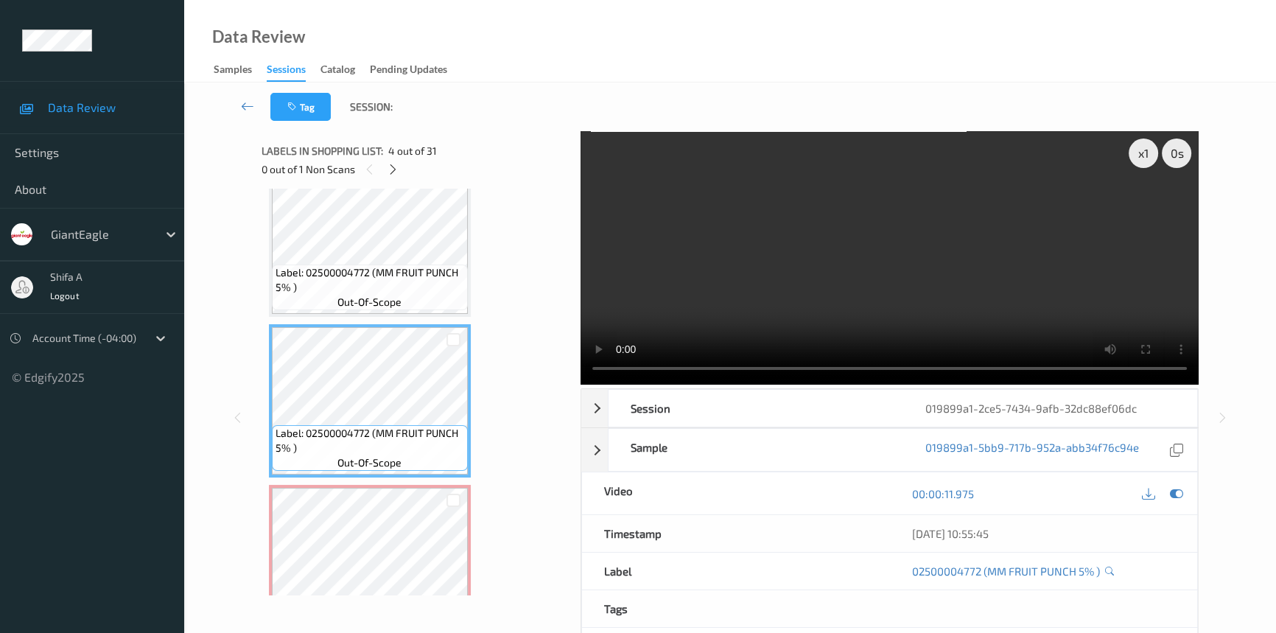
click at [926, 287] on video at bounding box center [890, 257] width 618 height 253
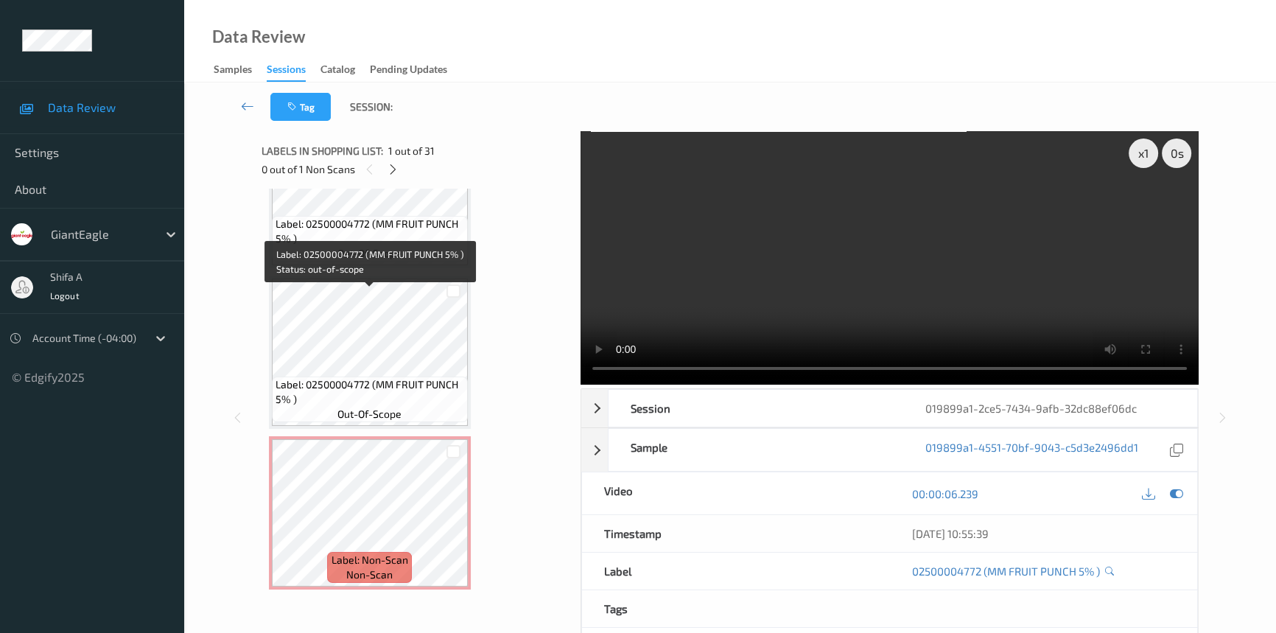
scroll to position [536, 0]
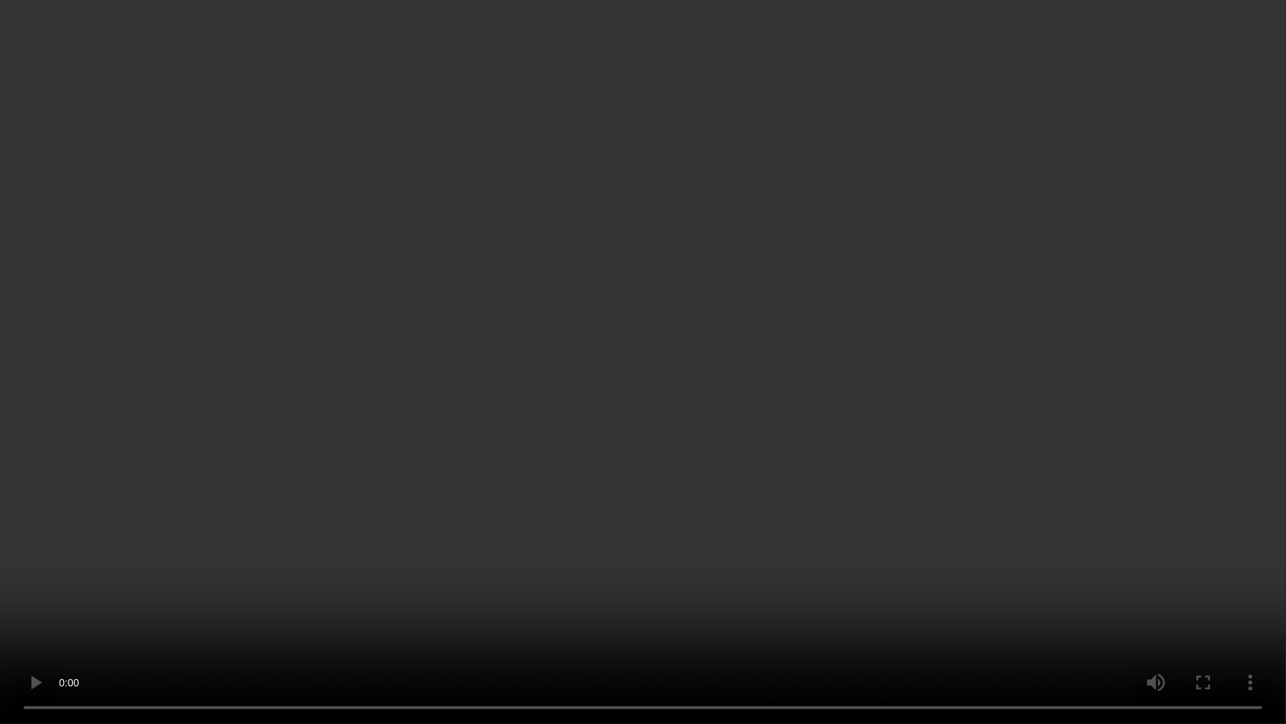
click at [975, 405] on video at bounding box center [643, 362] width 1286 height 724
click at [886, 501] on video at bounding box center [643, 362] width 1286 height 724
click at [1073, 390] on video at bounding box center [643, 362] width 1286 height 724
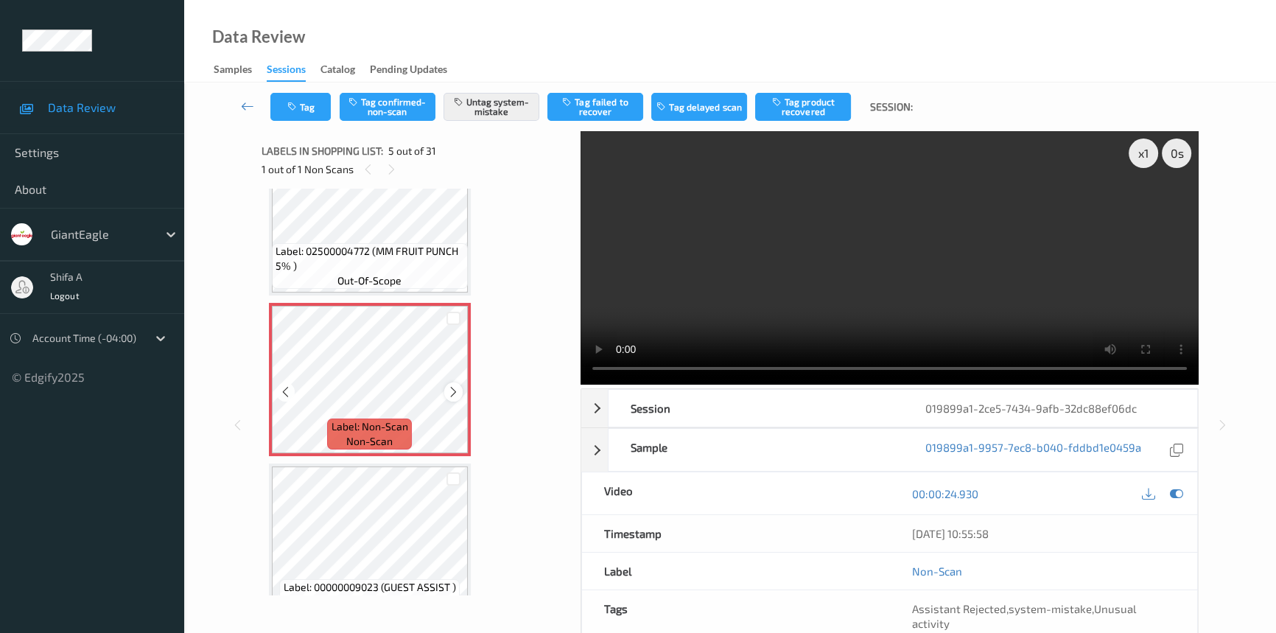
click at [455, 391] on icon at bounding box center [453, 391] width 13 height 13
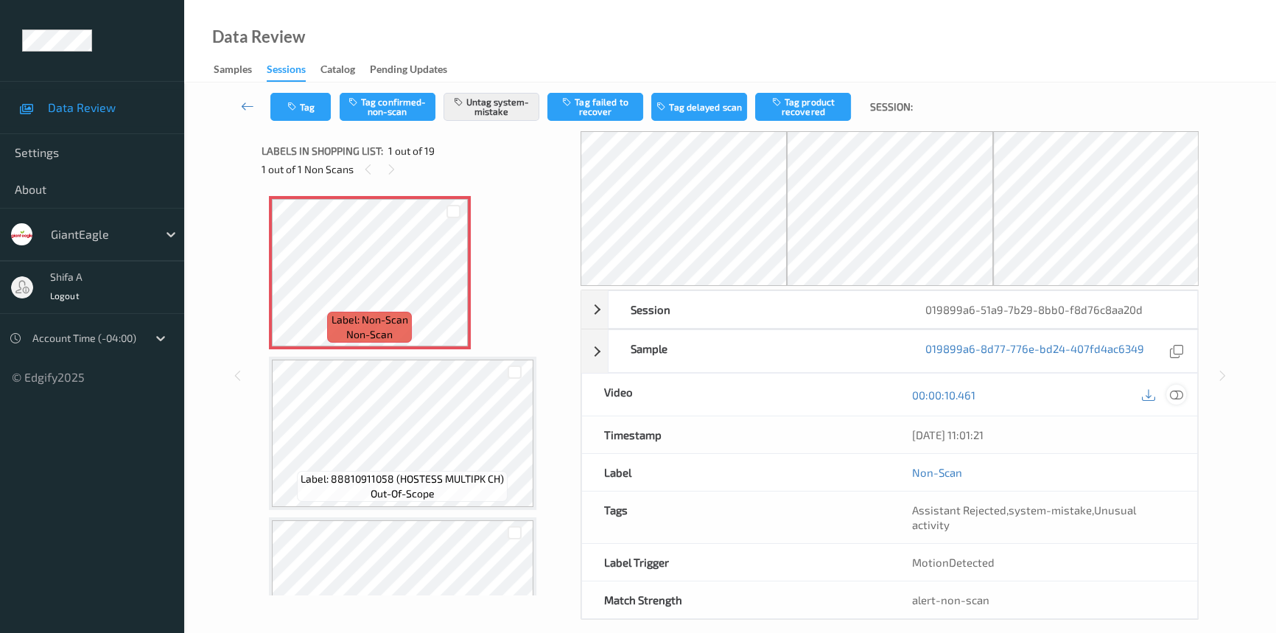
click at [1177, 391] on icon at bounding box center [1176, 394] width 13 height 13
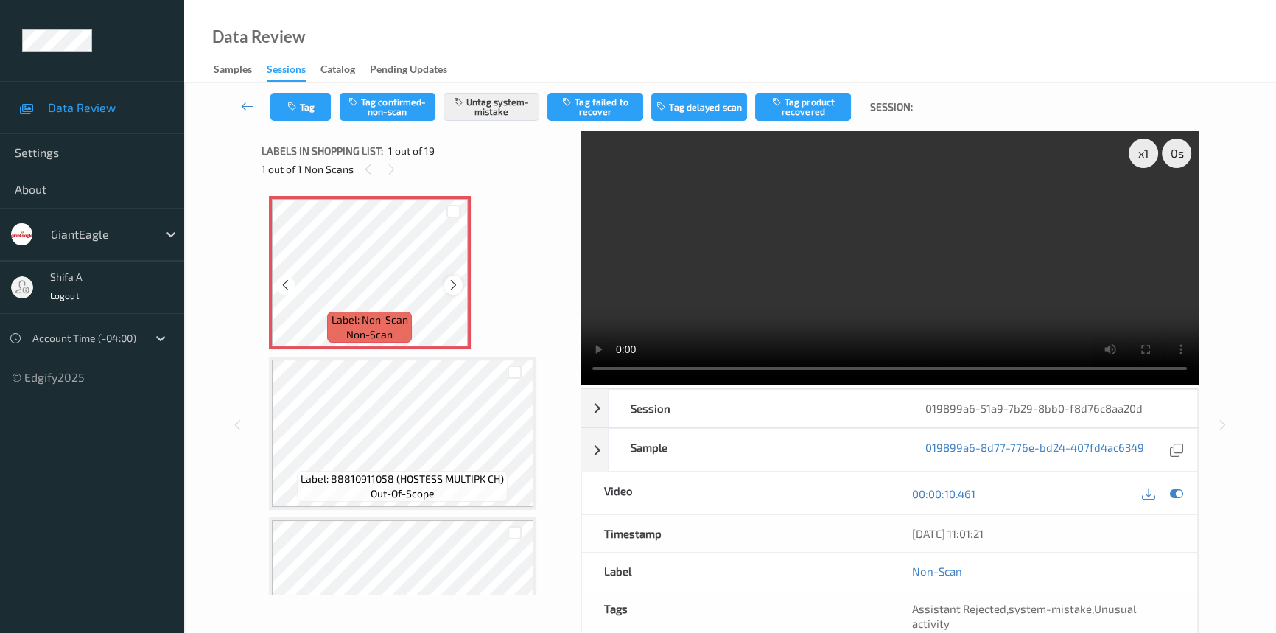
click at [452, 287] on icon at bounding box center [453, 284] width 13 height 13
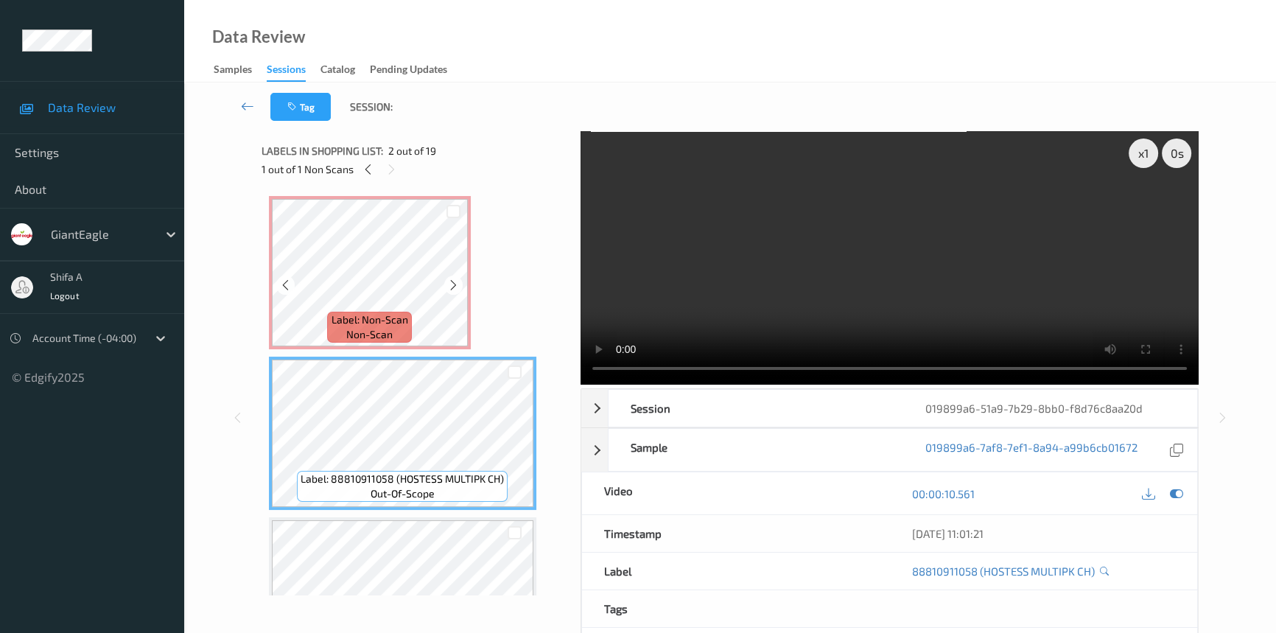
click at [410, 313] on div "Label: Non-Scan non-scan" at bounding box center [369, 327] width 84 height 31
click at [402, 320] on span "Label: Non-Scan" at bounding box center [370, 319] width 77 height 15
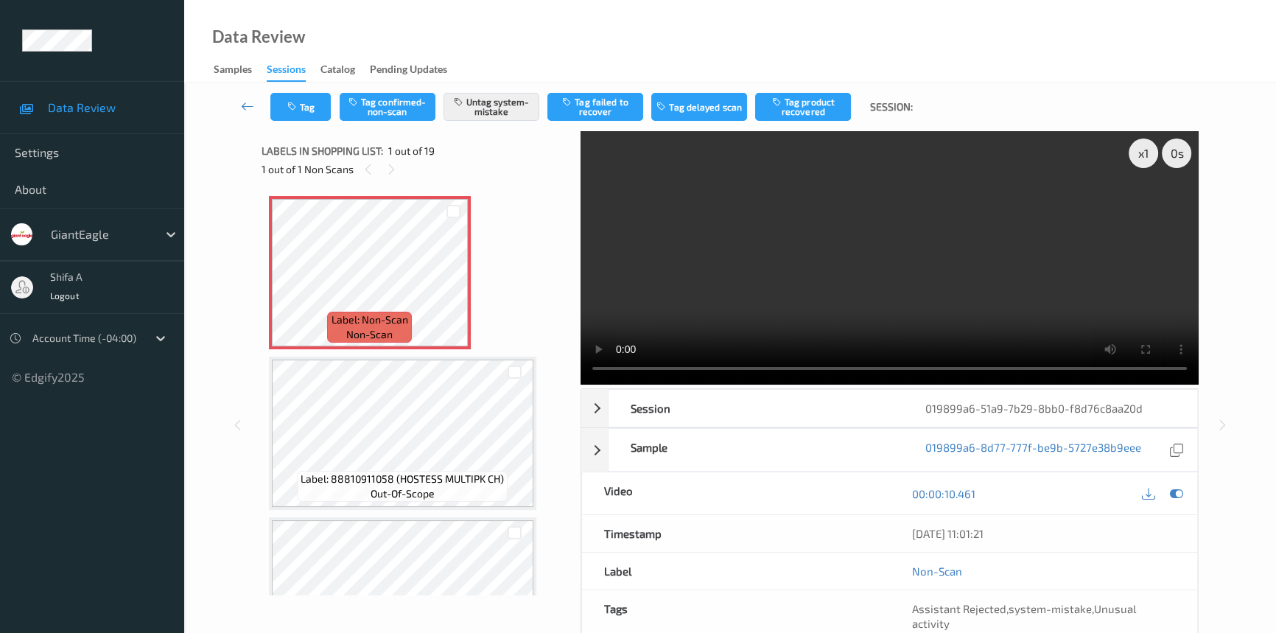
click at [847, 205] on video at bounding box center [890, 257] width 618 height 253
click at [456, 282] on icon at bounding box center [453, 284] width 13 height 13
click at [455, 282] on icon at bounding box center [453, 284] width 13 height 13
click at [309, 102] on button "Tag" at bounding box center [300, 107] width 60 height 28
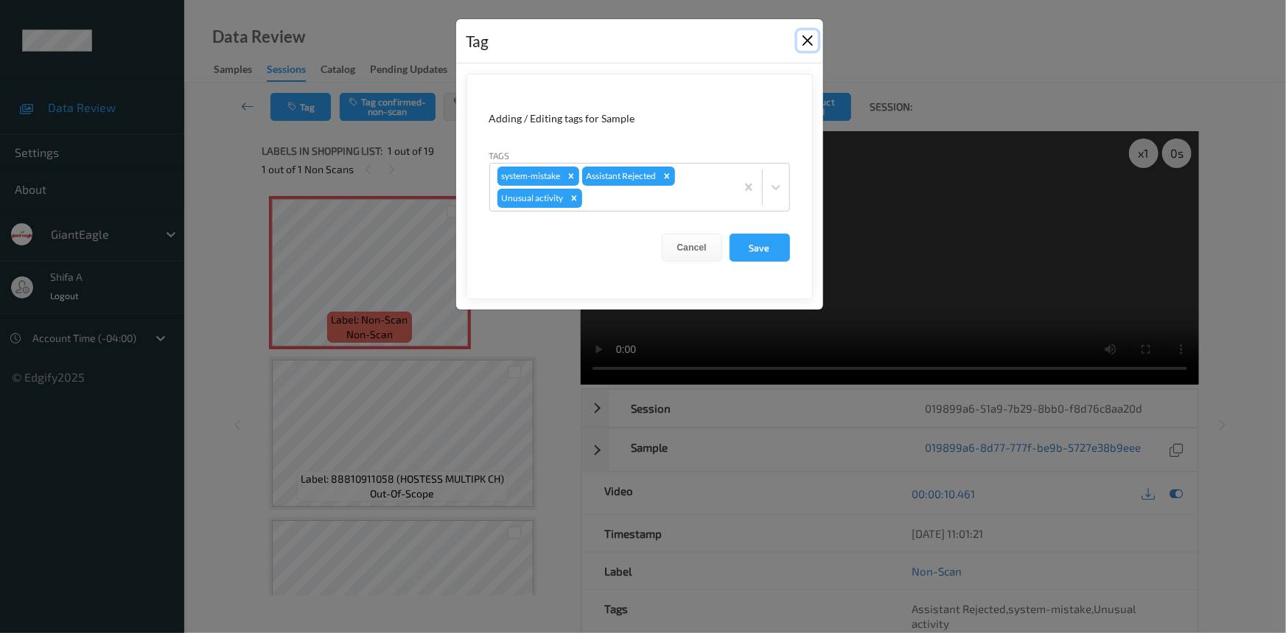
click at [799, 38] on button "Close" at bounding box center [807, 40] width 21 height 21
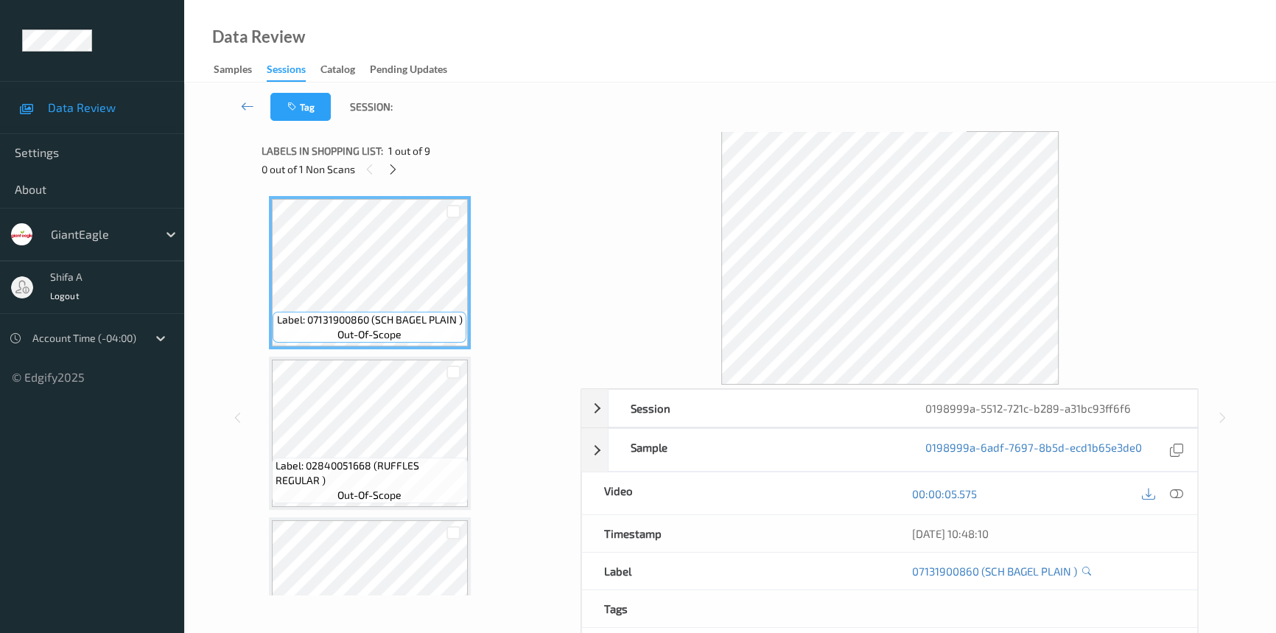
drag, startPoint x: 1181, startPoint y: 492, endPoint x: 906, endPoint y: 494, distance: 274.8
click at [1180, 492] on icon at bounding box center [1176, 493] width 13 height 13
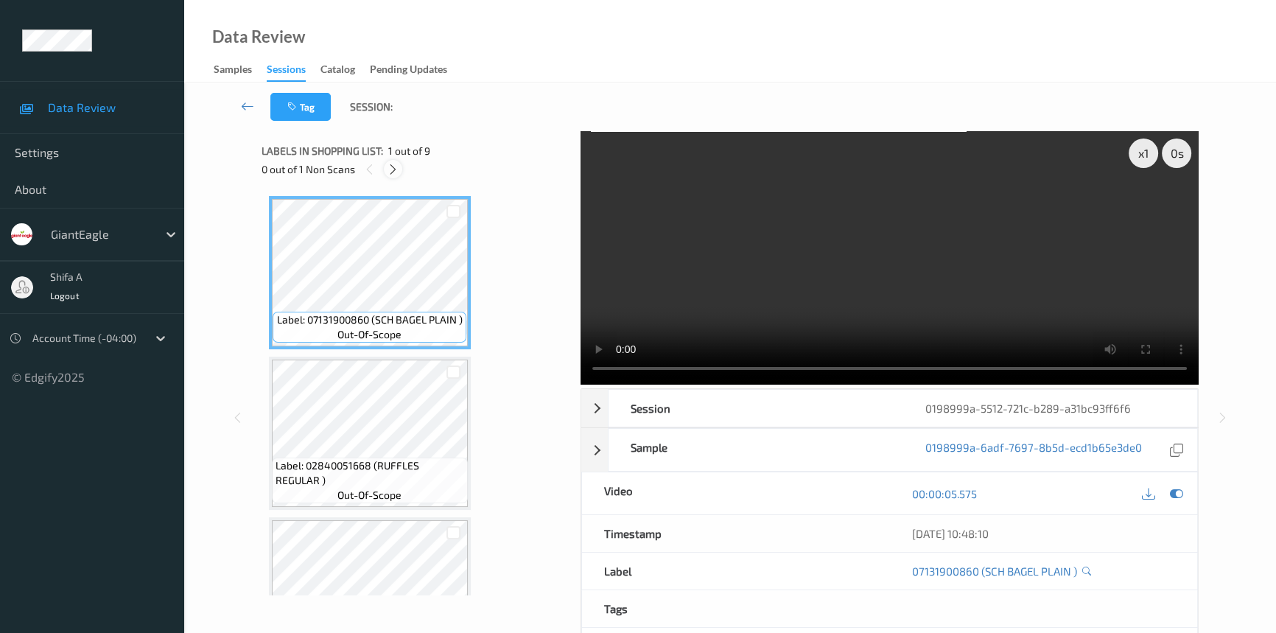
click at [396, 163] on icon at bounding box center [393, 169] width 13 height 13
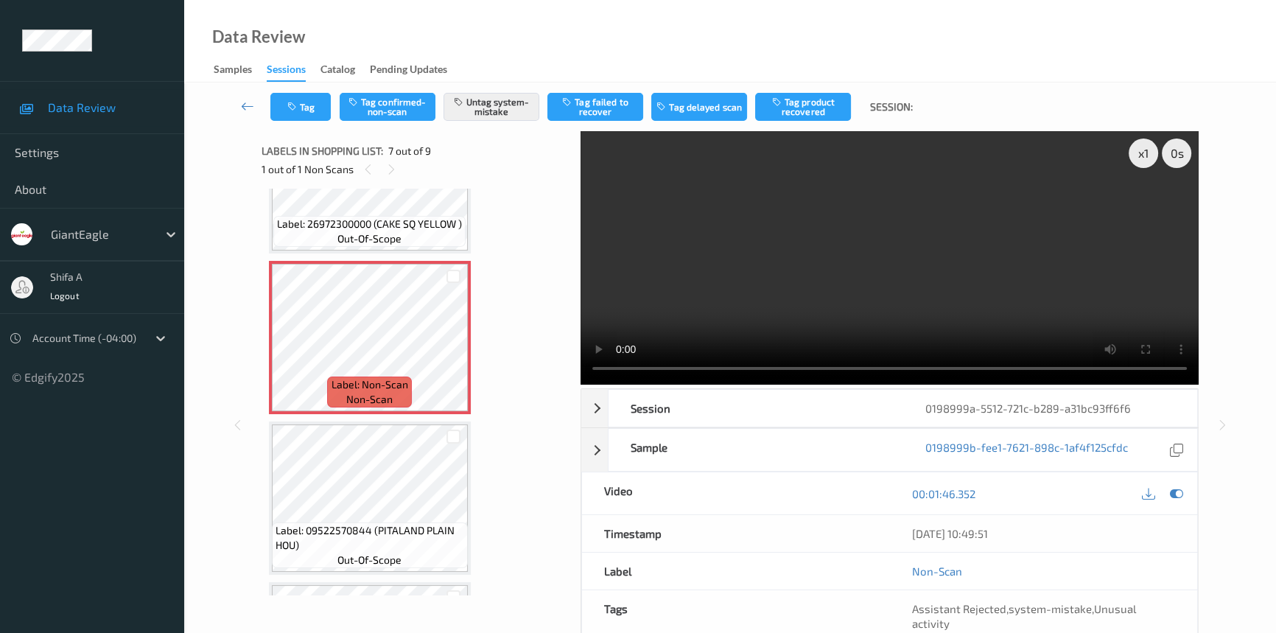
scroll to position [875, 0]
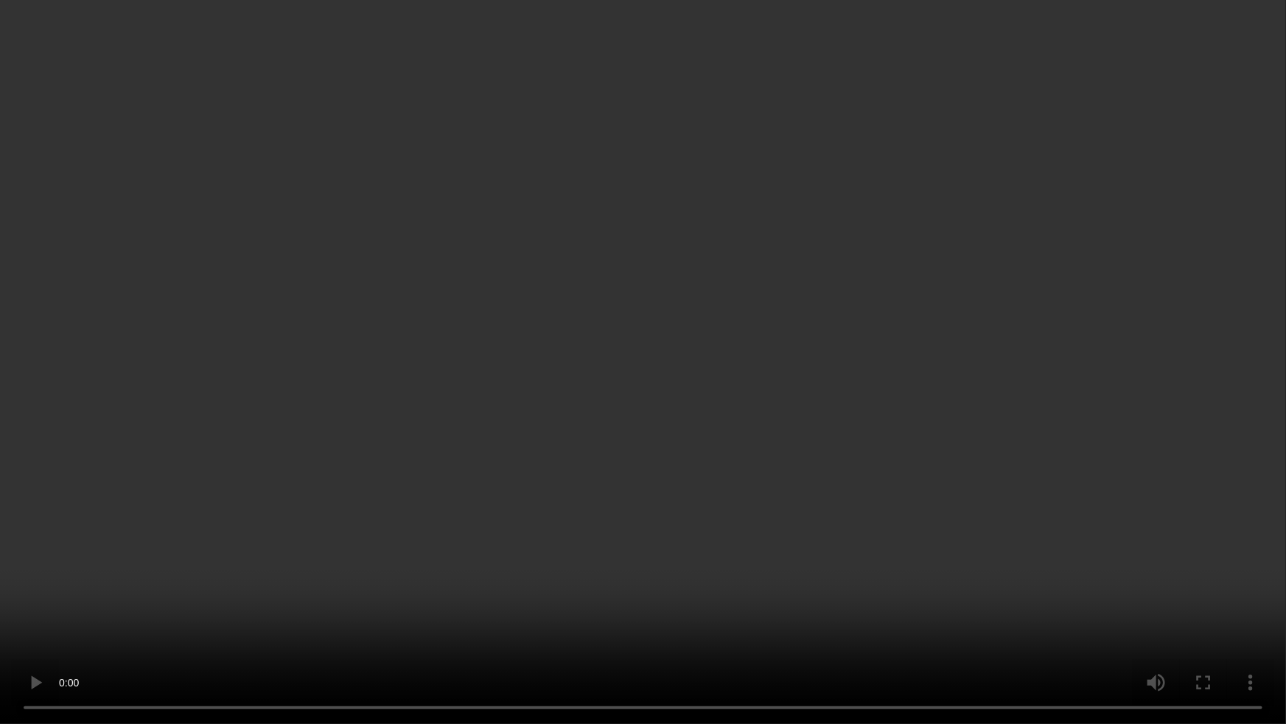
click at [1072, 414] on video at bounding box center [643, 362] width 1286 height 724
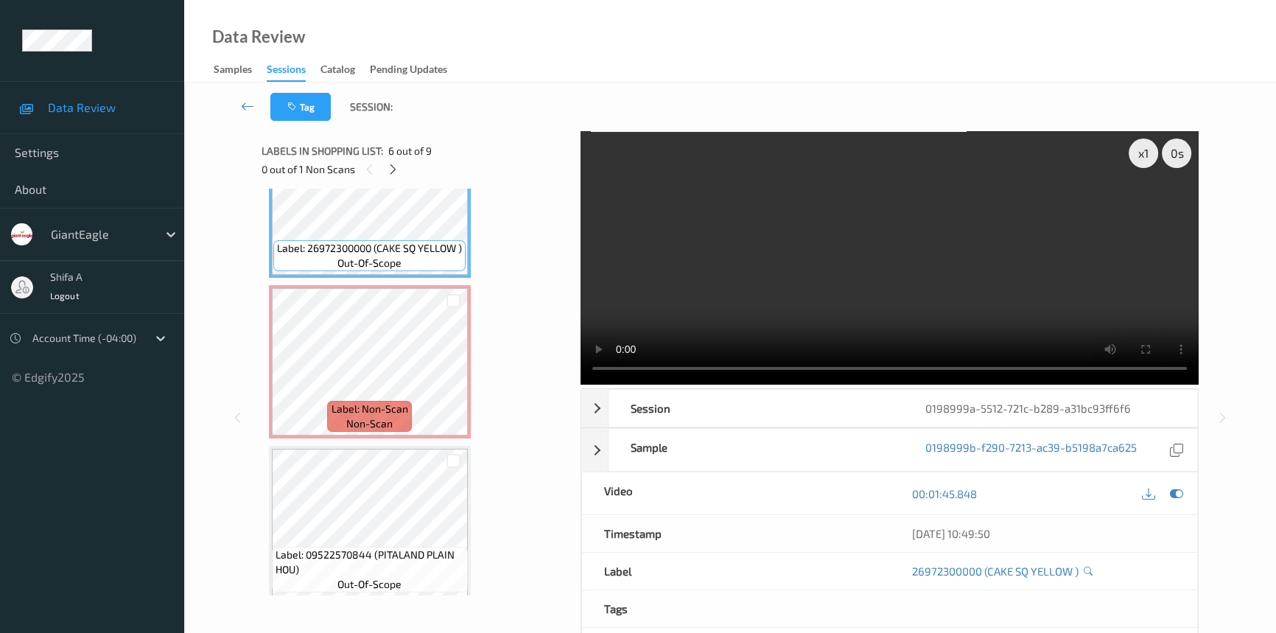
click at [1010, 251] on video at bounding box center [890, 257] width 618 height 253
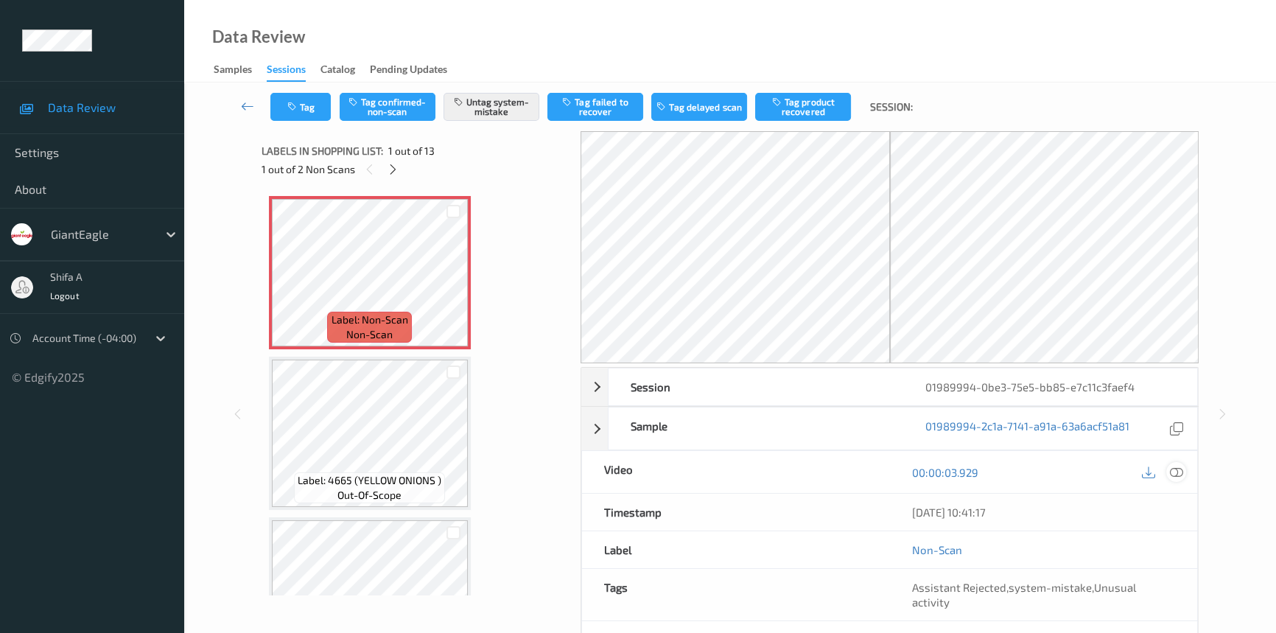
click at [1175, 471] on icon at bounding box center [1176, 472] width 13 height 13
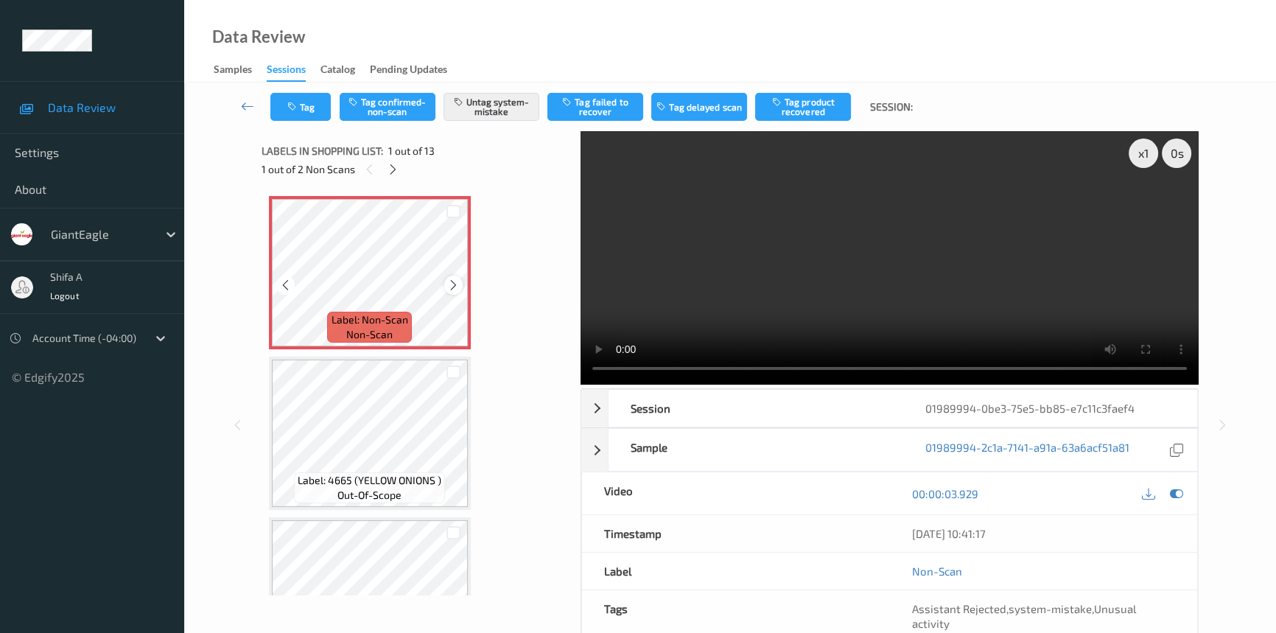
click at [451, 282] on icon at bounding box center [453, 284] width 13 height 13
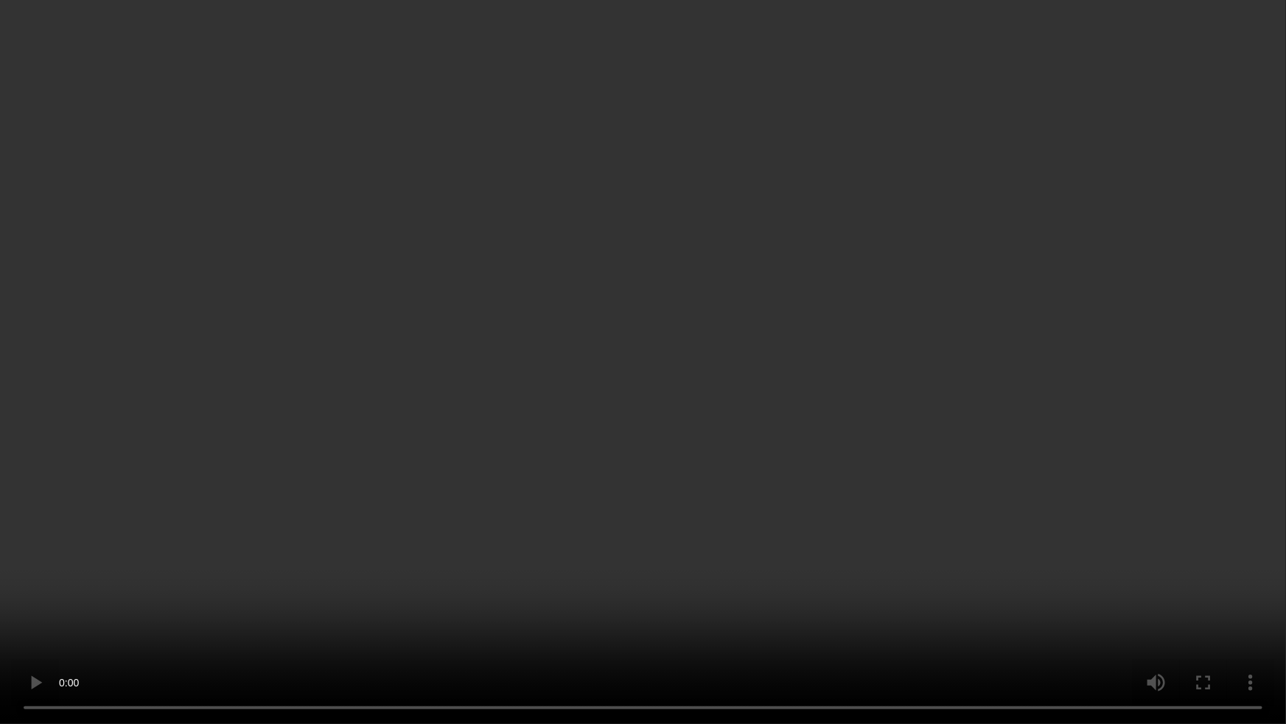
click at [1046, 382] on video at bounding box center [643, 362] width 1286 height 724
click at [851, 412] on video at bounding box center [643, 362] width 1286 height 724
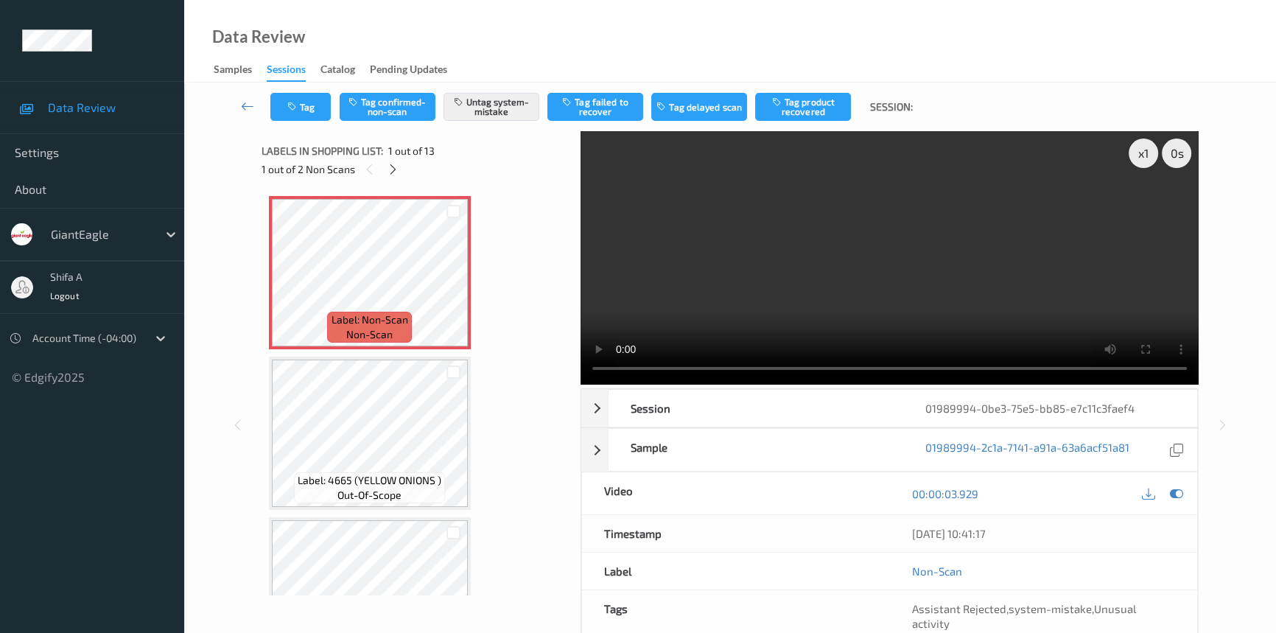
click at [942, 272] on video at bounding box center [890, 257] width 618 height 253
click at [299, 108] on icon "button" at bounding box center [293, 107] width 13 height 10
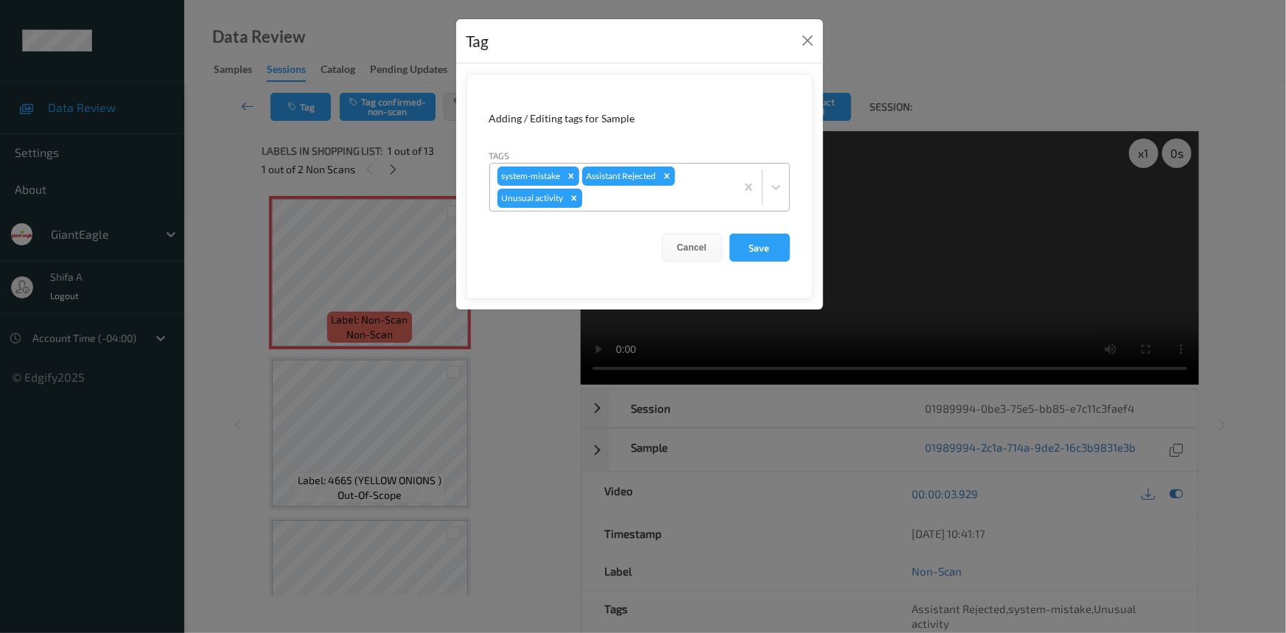
click at [573, 199] on icon "Remove Unusual activity" at bounding box center [574, 198] width 10 height 10
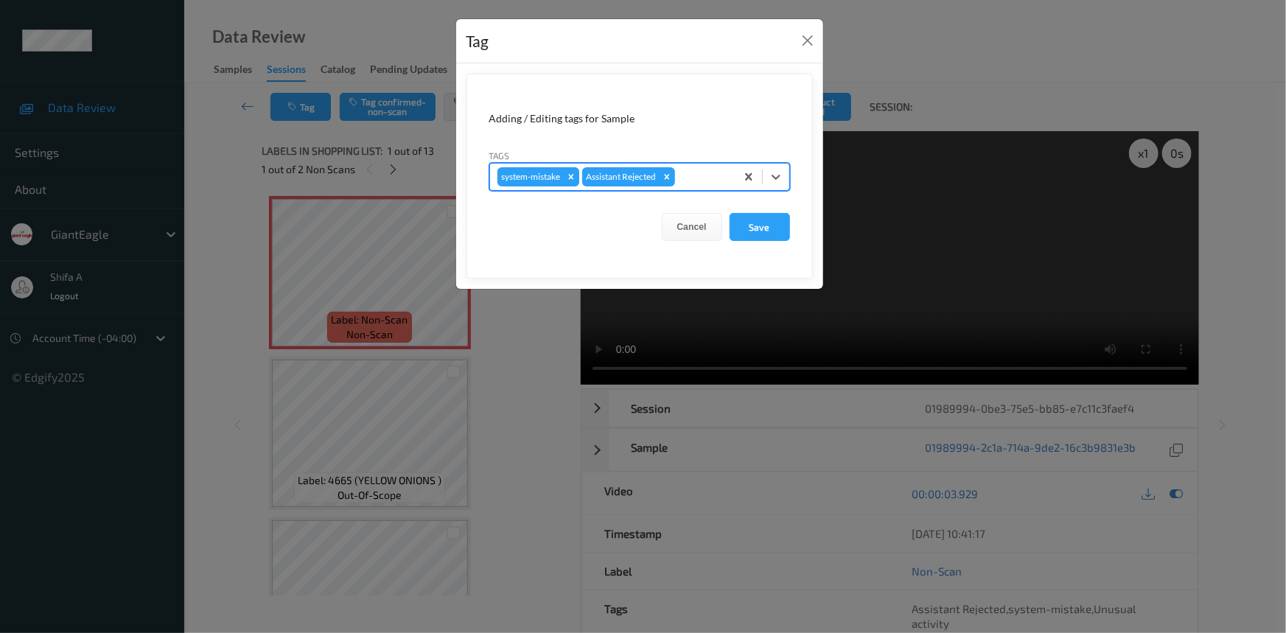
click at [571, 176] on icon "Remove system-mistake" at bounding box center [570, 176] width 5 height 5
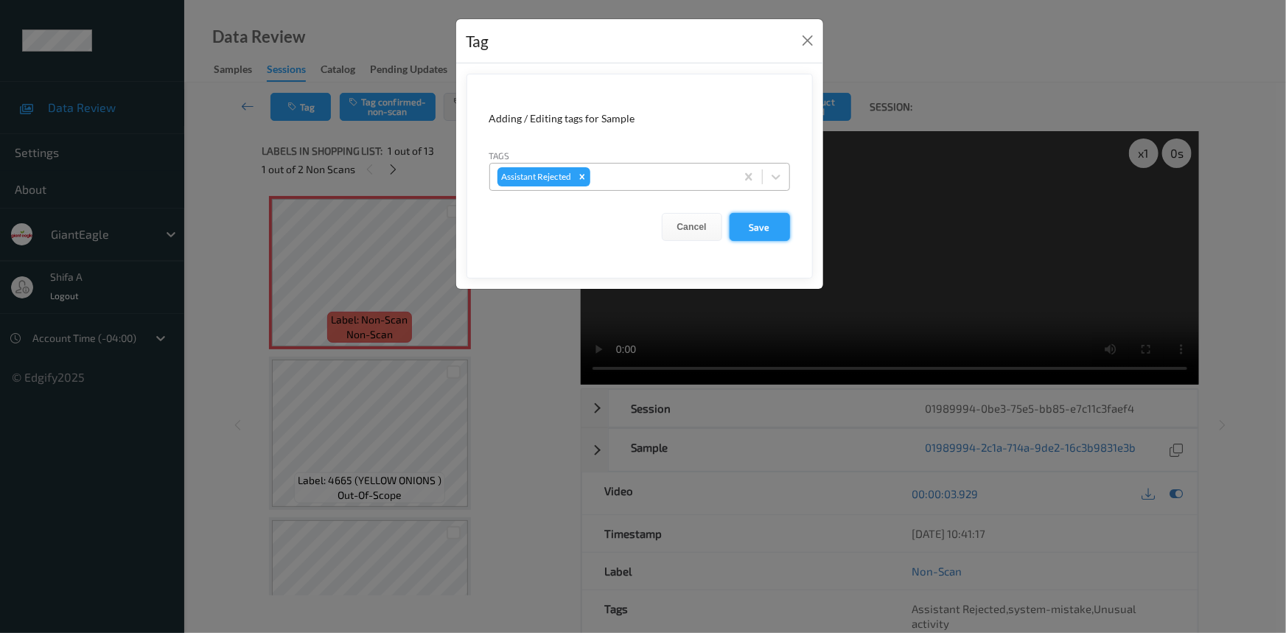
click at [750, 227] on button "Save" at bounding box center [759, 227] width 60 height 28
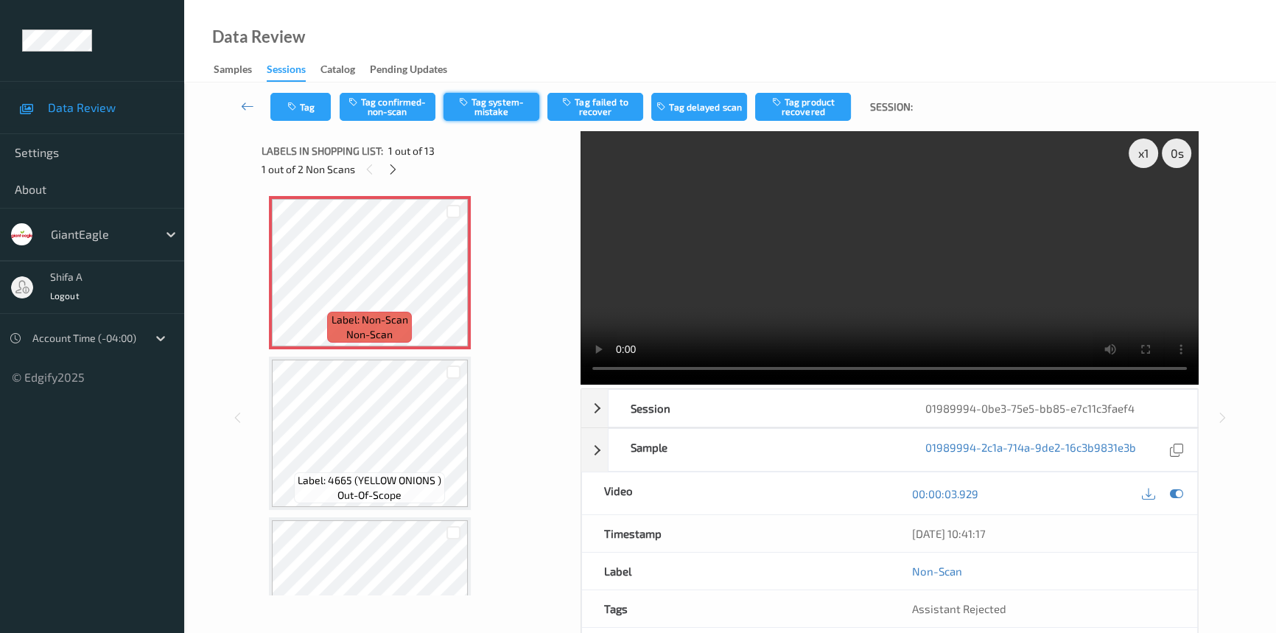
click at [506, 111] on button "Tag system-mistake" at bounding box center [492, 107] width 96 height 28
click at [307, 118] on button "Tag" at bounding box center [300, 107] width 60 height 28
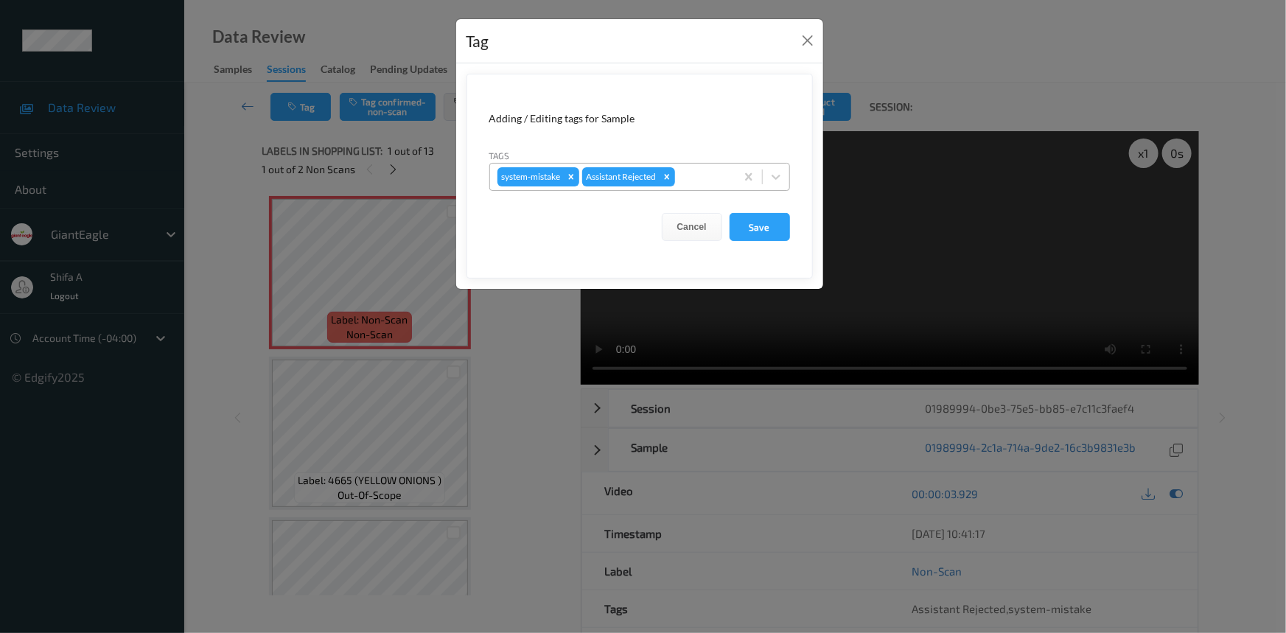
click at [716, 178] on div at bounding box center [703, 177] width 50 height 18
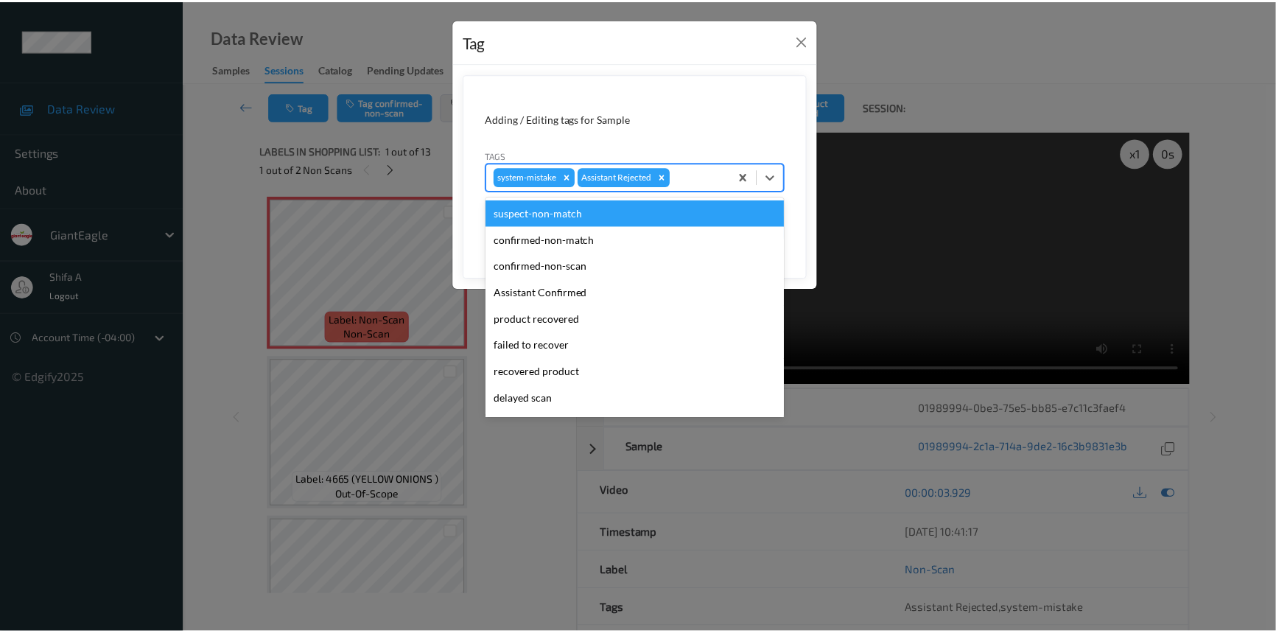
scroll to position [130, 0]
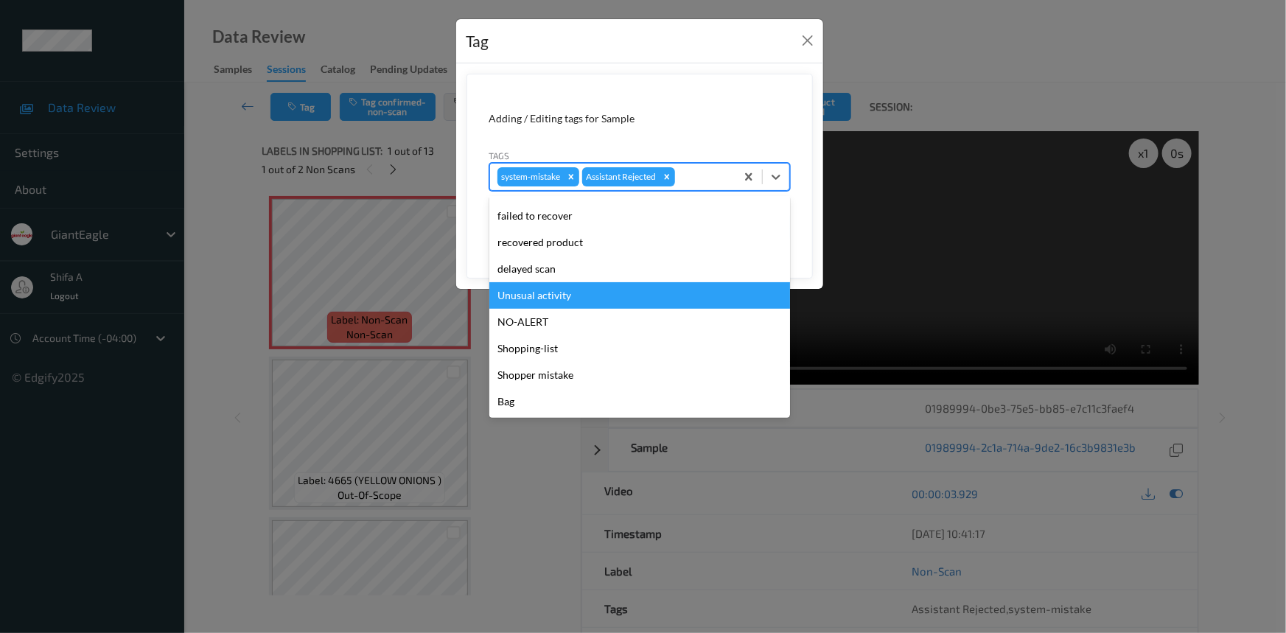
click at [577, 301] on div "Unusual activity" at bounding box center [639, 295] width 301 height 27
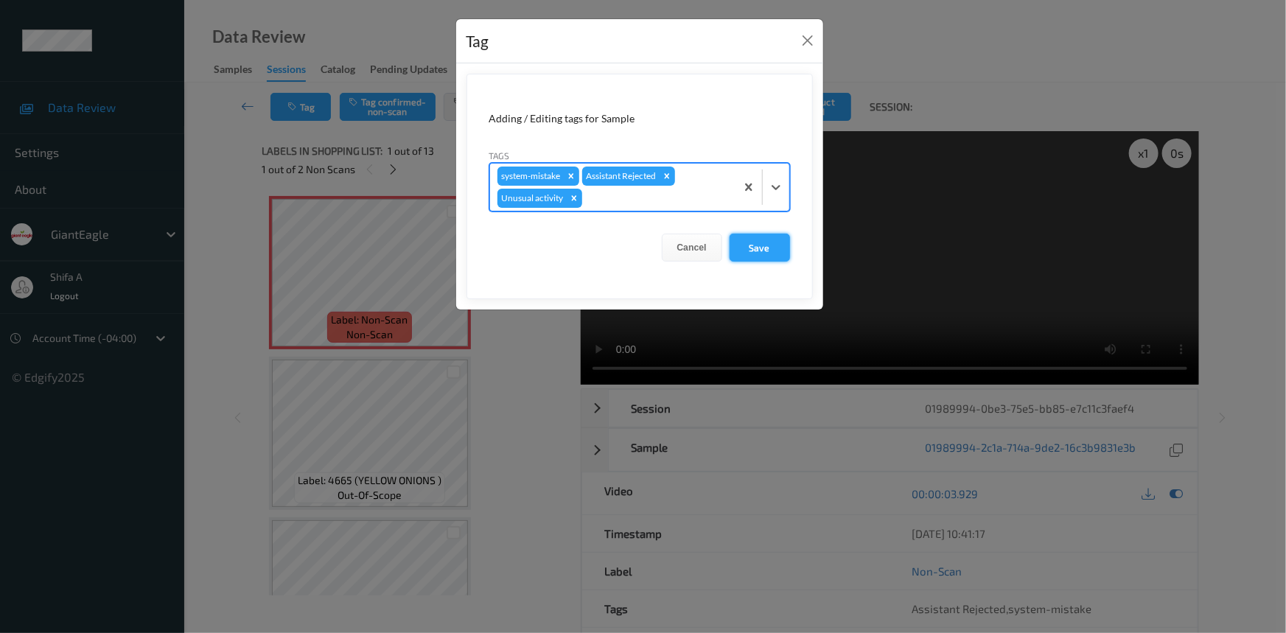
click at [762, 251] on button "Save" at bounding box center [759, 248] width 60 height 28
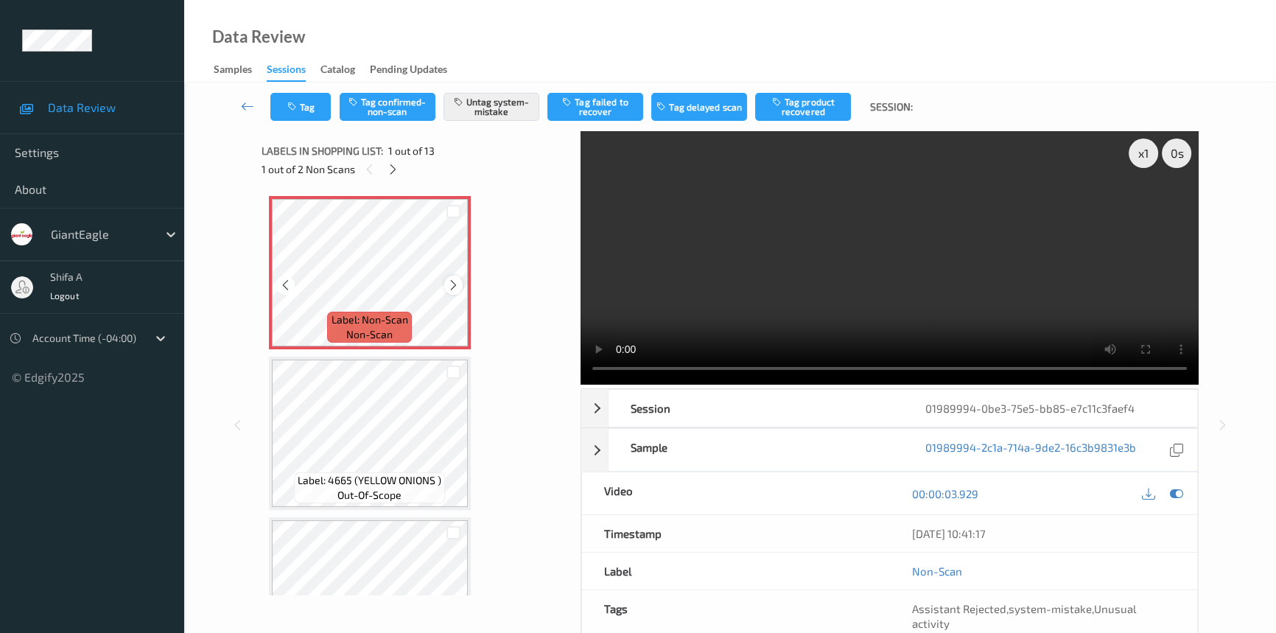
click at [452, 286] on icon at bounding box center [453, 284] width 13 height 13
click at [452, 283] on icon at bounding box center [453, 284] width 13 height 13
click at [399, 172] on div at bounding box center [393, 169] width 18 height 18
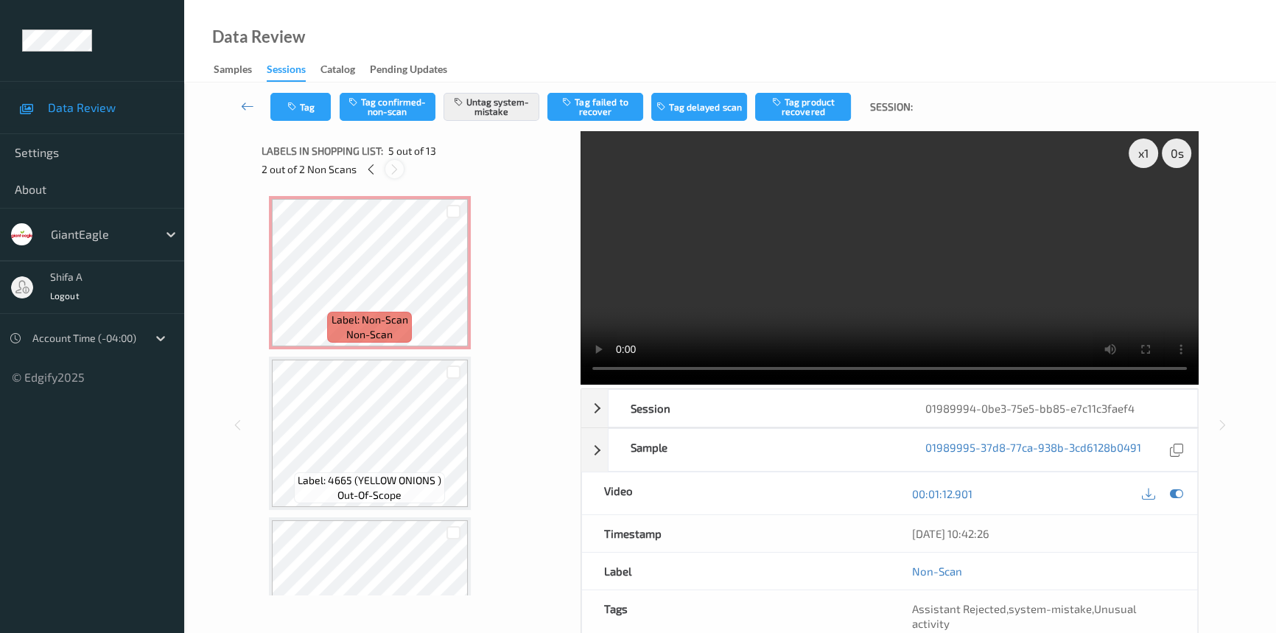
scroll to position [487, 0]
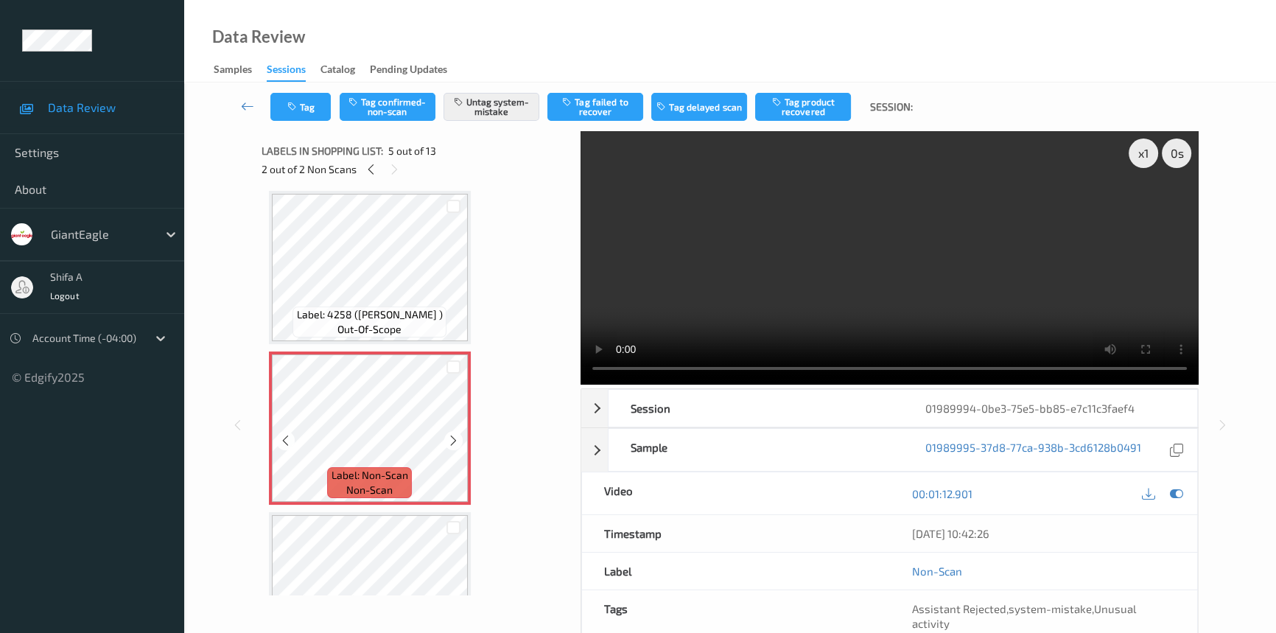
click at [458, 434] on icon at bounding box center [453, 440] width 13 height 13
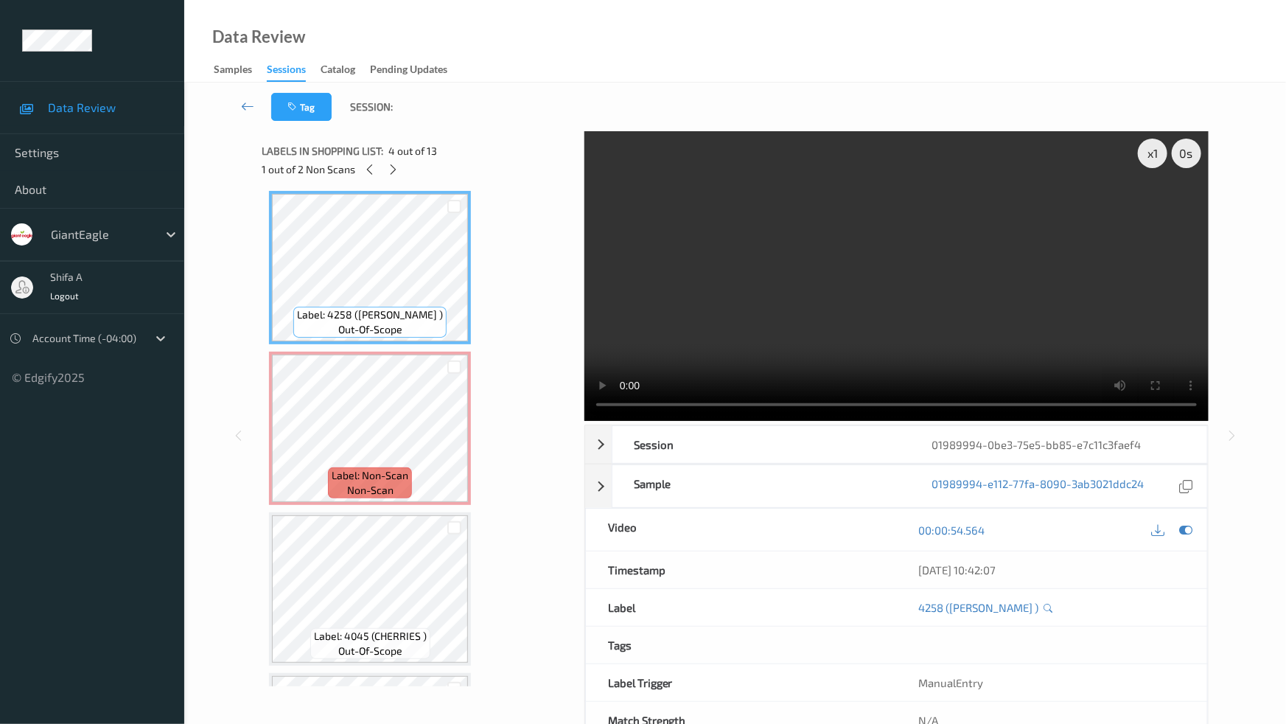
click at [965, 415] on video at bounding box center [896, 276] width 624 height 290
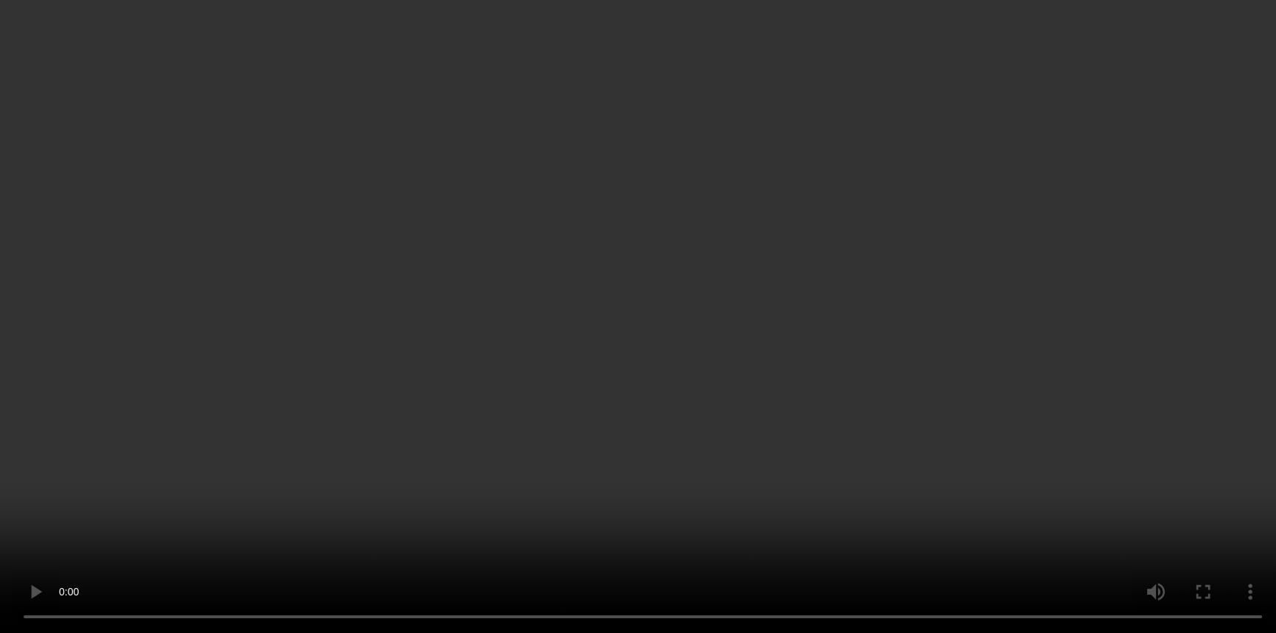
click at [945, 283] on video at bounding box center [638, 316] width 1276 height 633
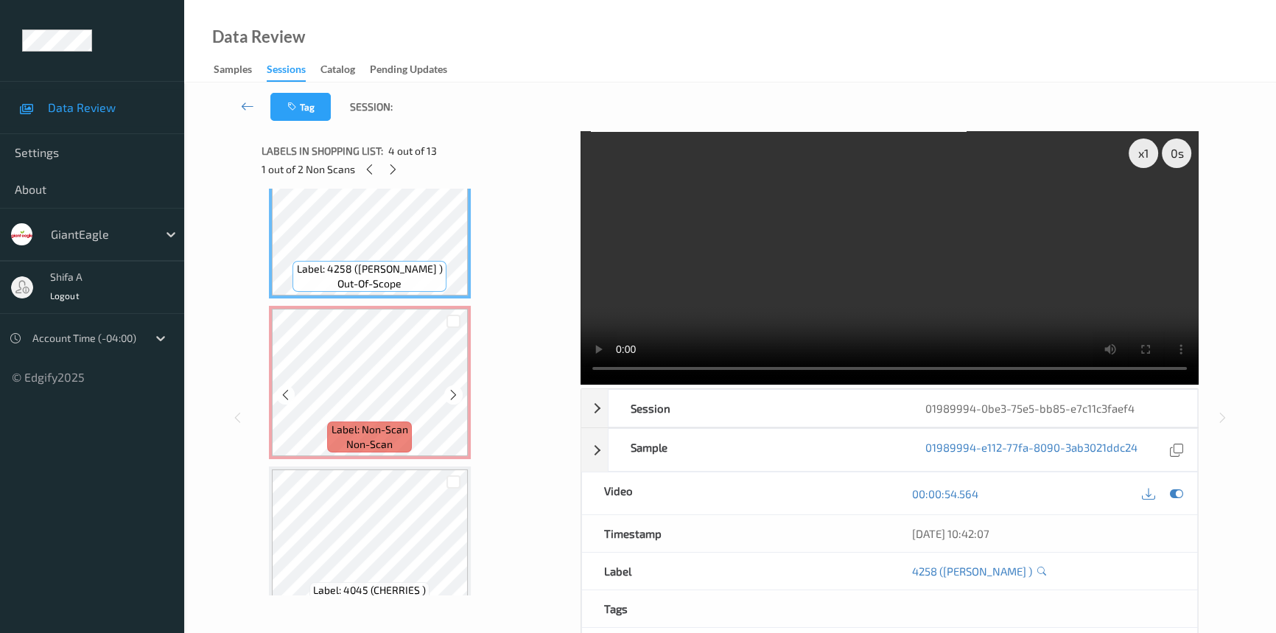
scroll to position [554, 0]
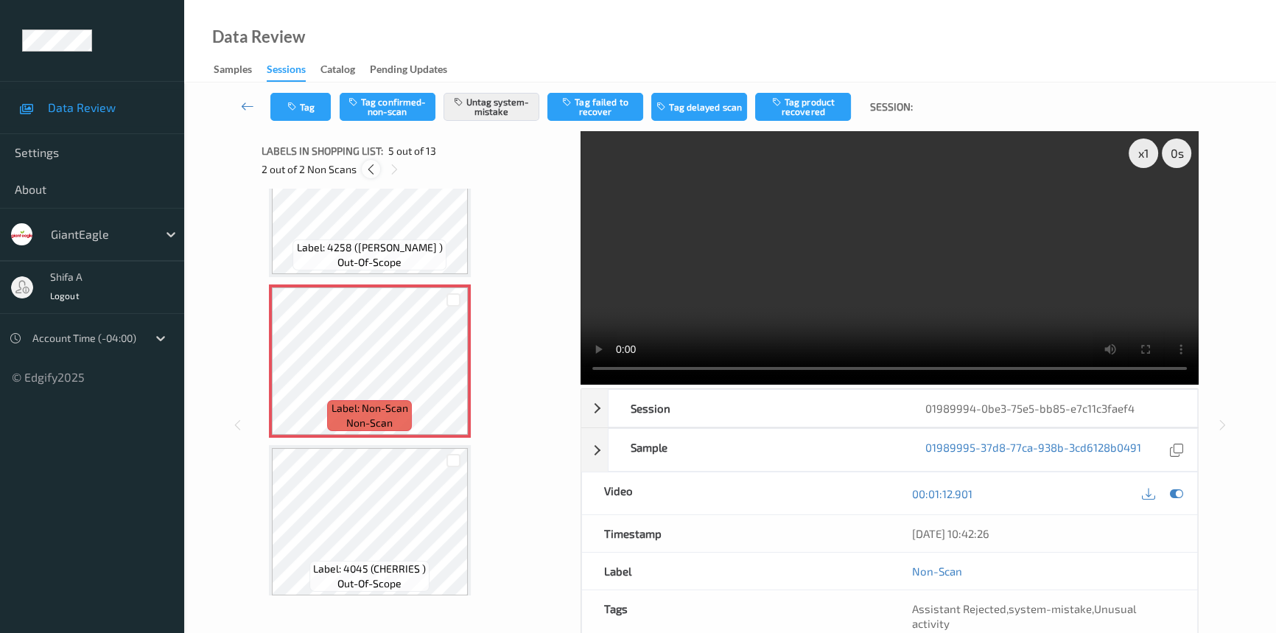
click at [376, 175] on icon at bounding box center [371, 169] width 13 height 13
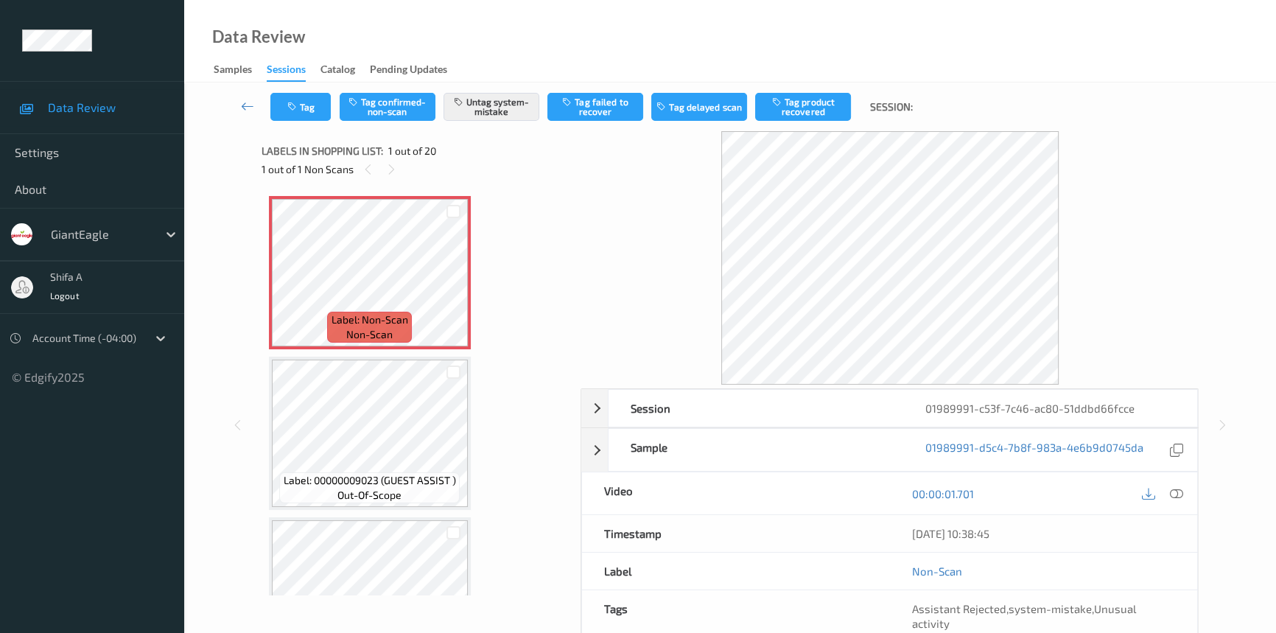
drag, startPoint x: 1182, startPoint y: 488, endPoint x: 1157, endPoint y: 530, distance: 48.9
click at [1182, 487] on icon at bounding box center [1176, 493] width 13 height 13
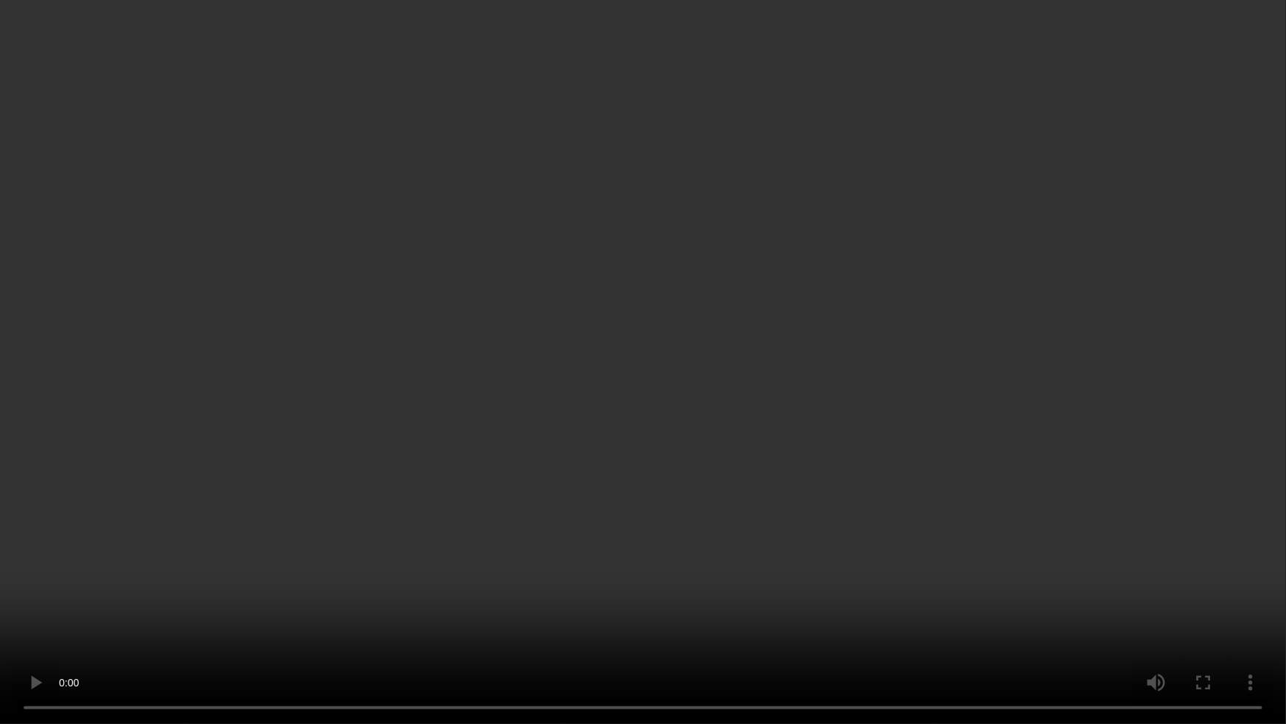
click at [1049, 396] on video at bounding box center [643, 362] width 1286 height 724
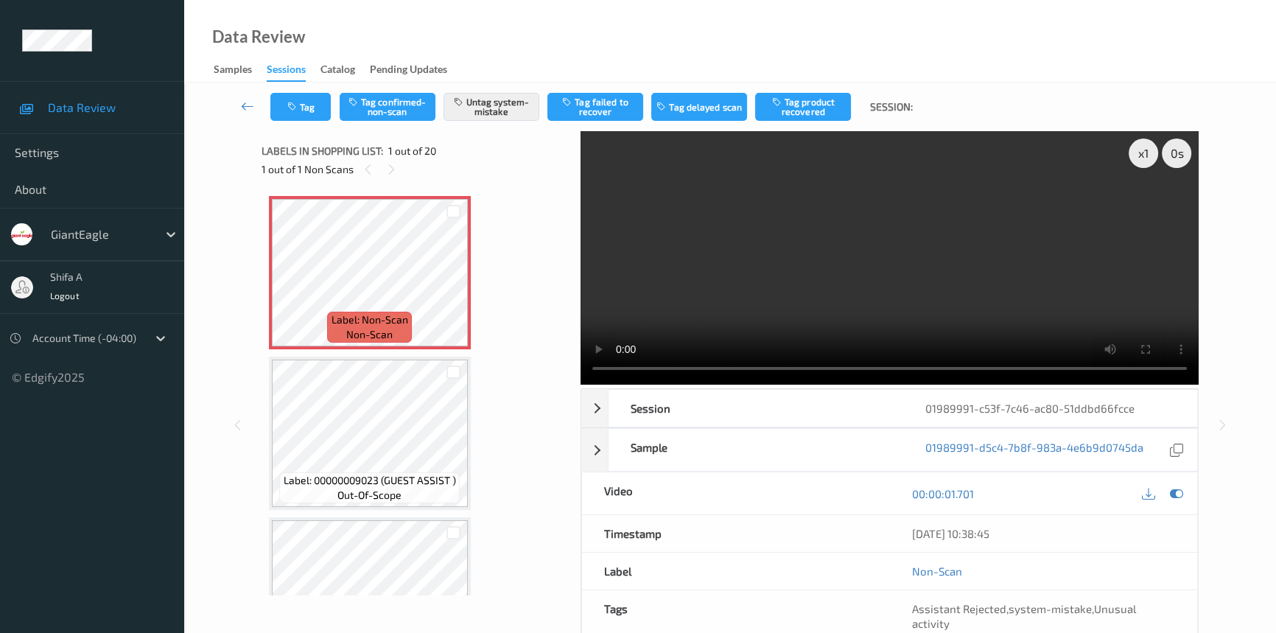
click at [952, 218] on video at bounding box center [890, 257] width 618 height 253
click at [312, 116] on button "Tag" at bounding box center [300, 107] width 60 height 28
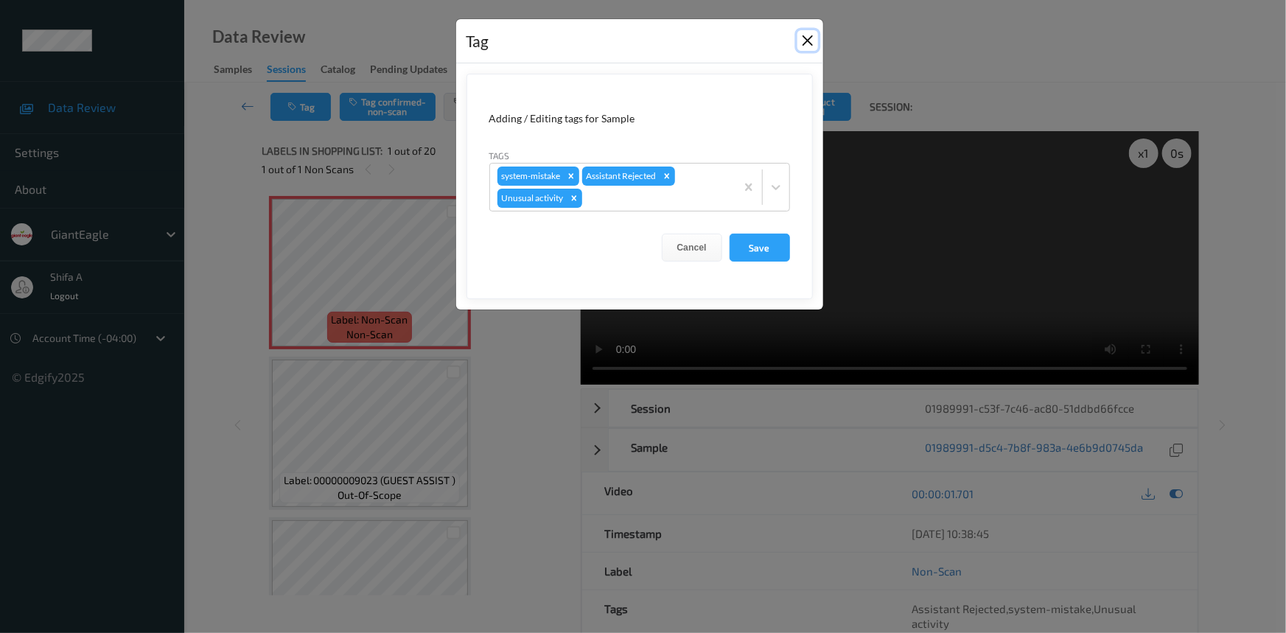
click at [812, 35] on button "Close" at bounding box center [807, 40] width 21 height 21
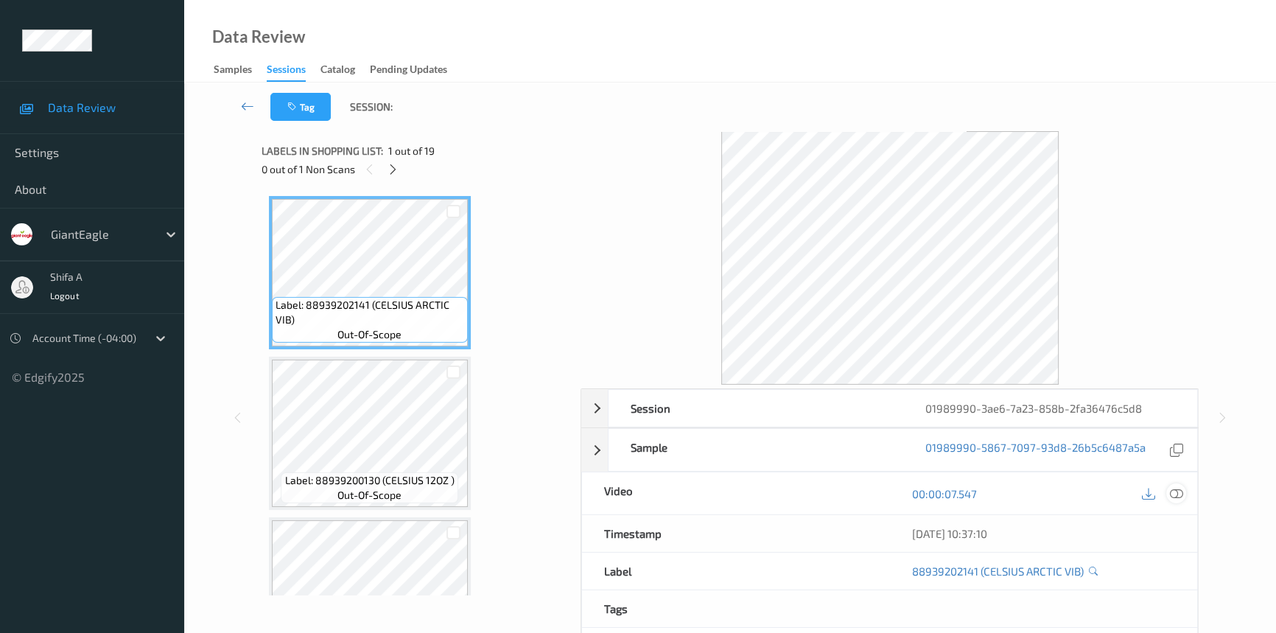
click at [1174, 495] on icon at bounding box center [1176, 493] width 13 height 13
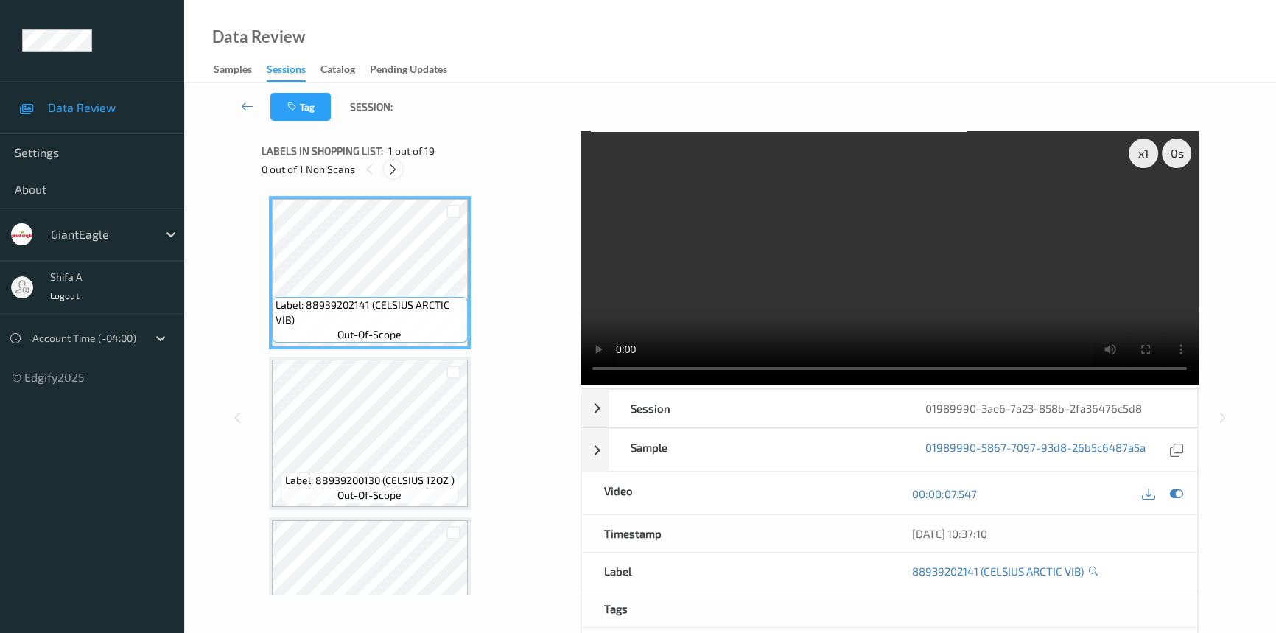
click at [390, 168] on icon at bounding box center [393, 169] width 13 height 13
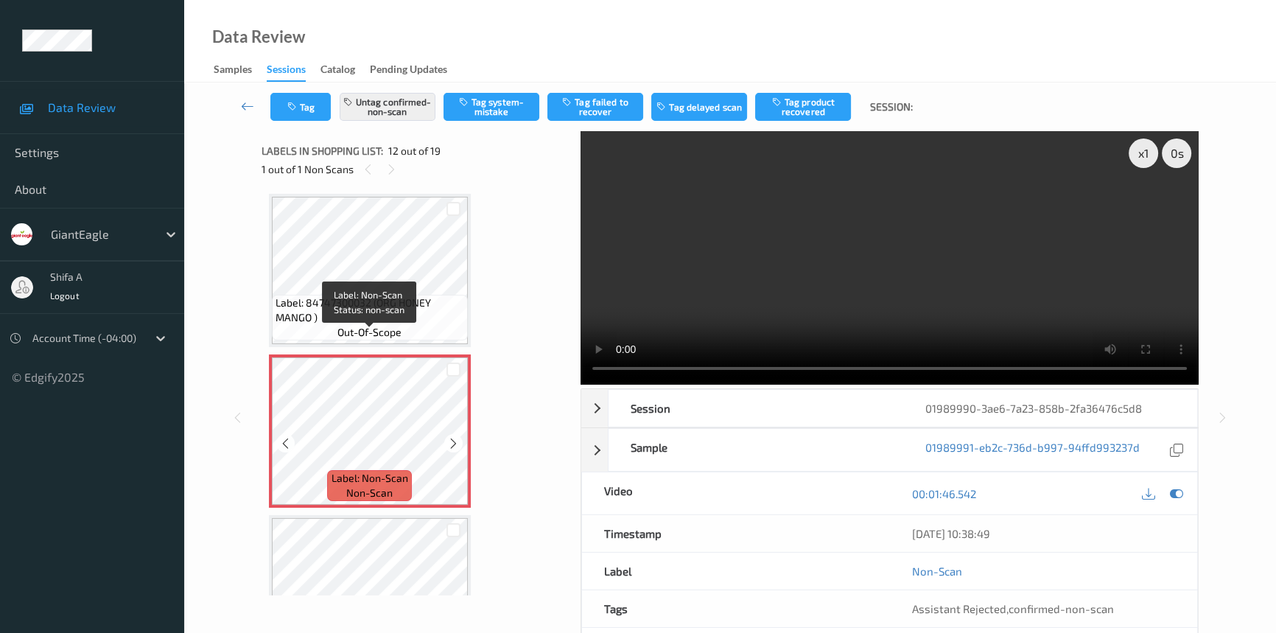
scroll to position [1608, 0]
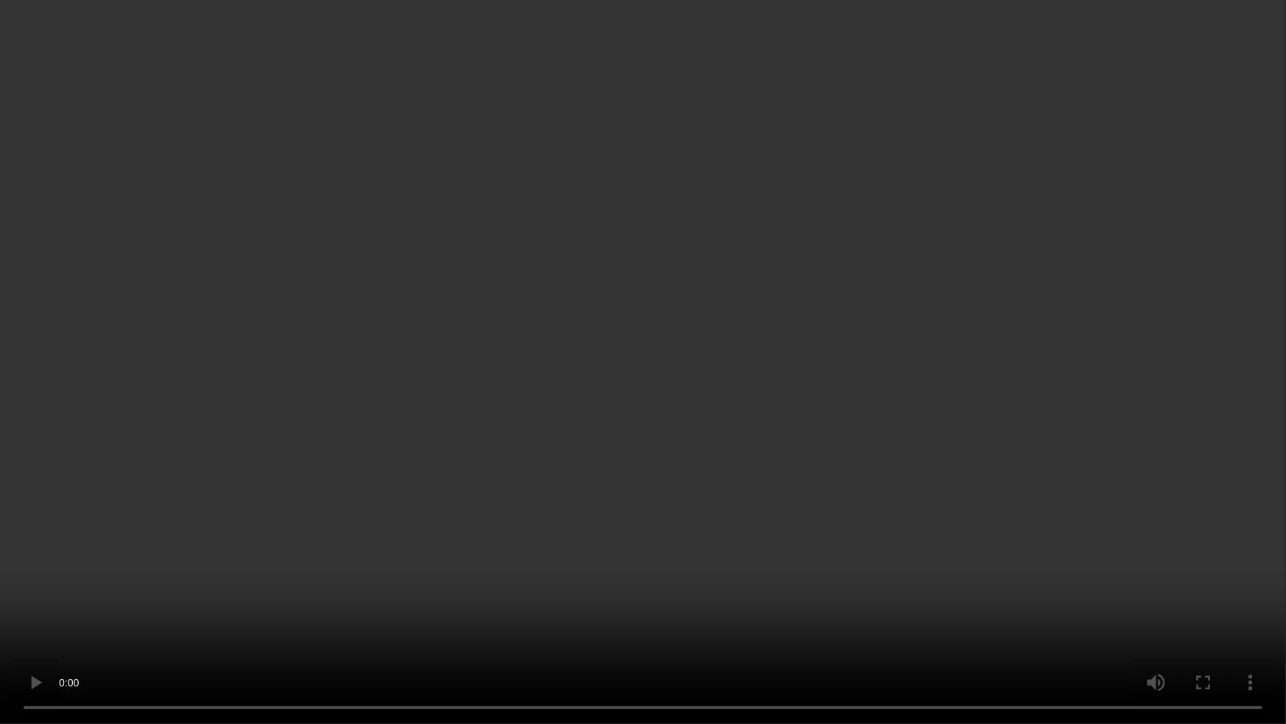
click at [1059, 370] on video at bounding box center [643, 362] width 1286 height 724
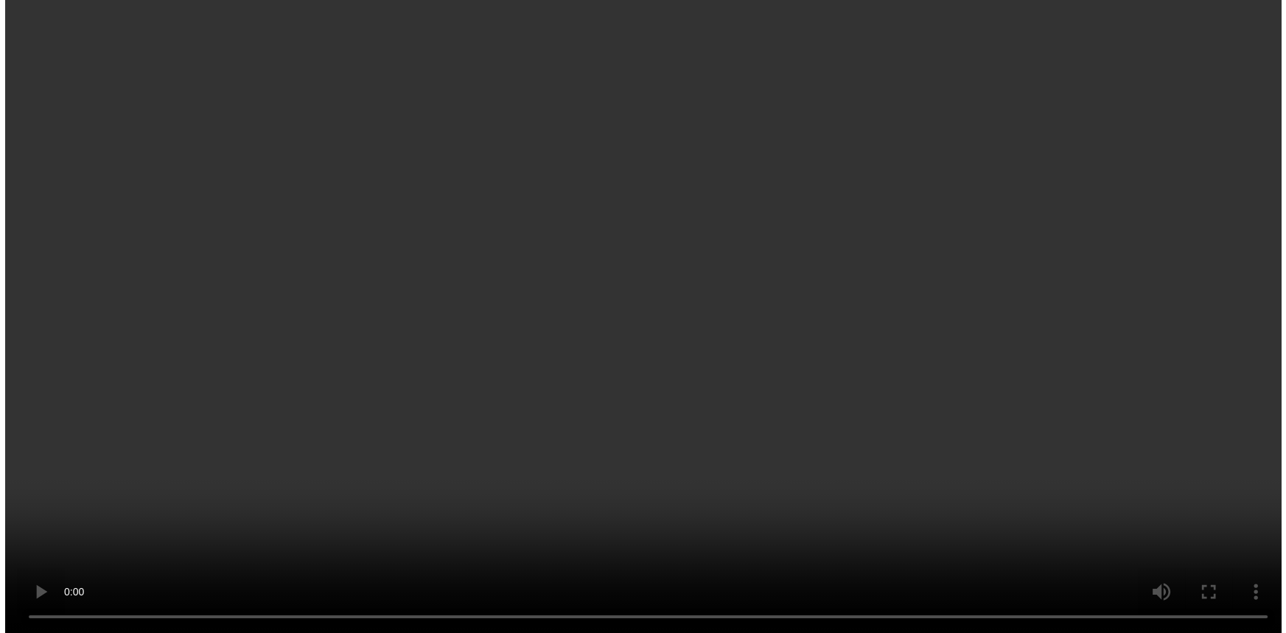
scroll to position [1742, 0]
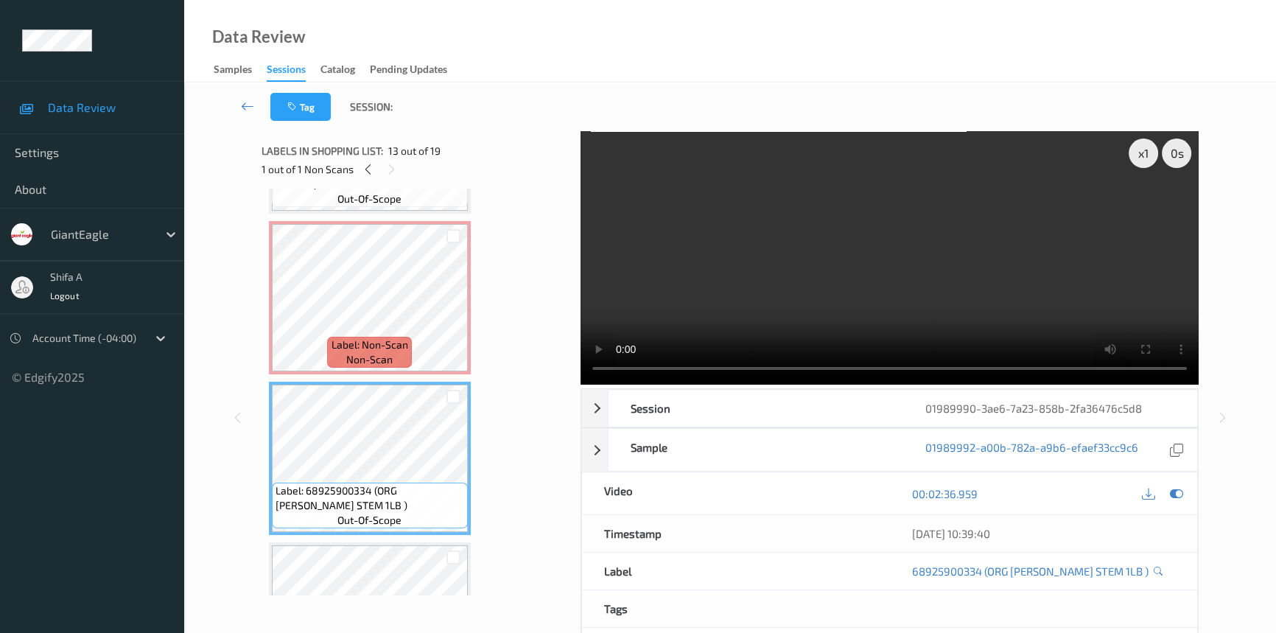
click at [905, 315] on video at bounding box center [890, 257] width 618 height 253
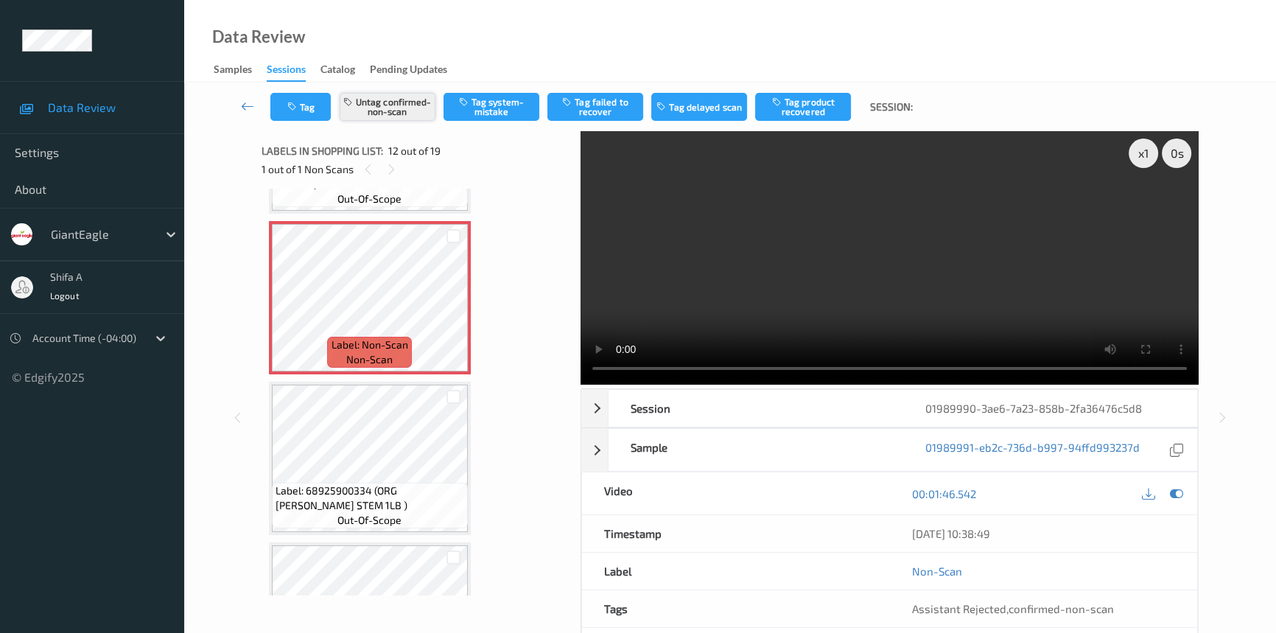
click at [395, 102] on button "Untag confirmed-non-scan" at bounding box center [388, 107] width 96 height 28
click at [497, 111] on button "Tag system-mistake" at bounding box center [492, 107] width 96 height 28
click at [303, 109] on button "Tag" at bounding box center [300, 107] width 60 height 28
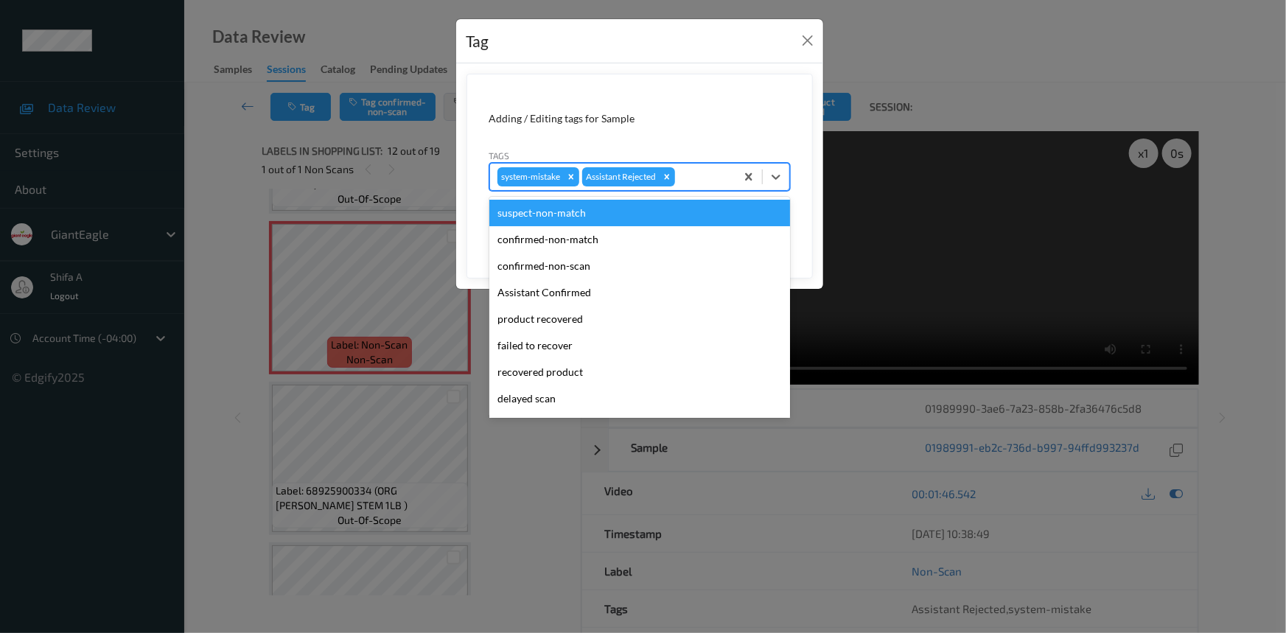
click at [712, 169] on div at bounding box center [703, 177] width 50 height 18
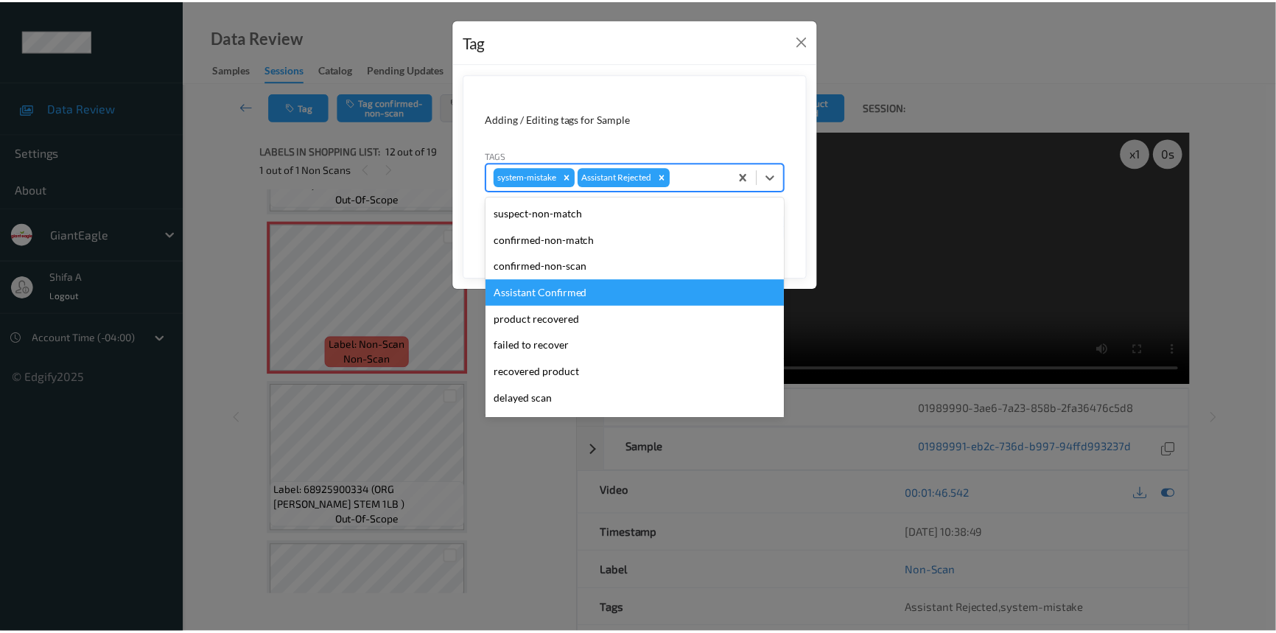
scroll to position [130, 0]
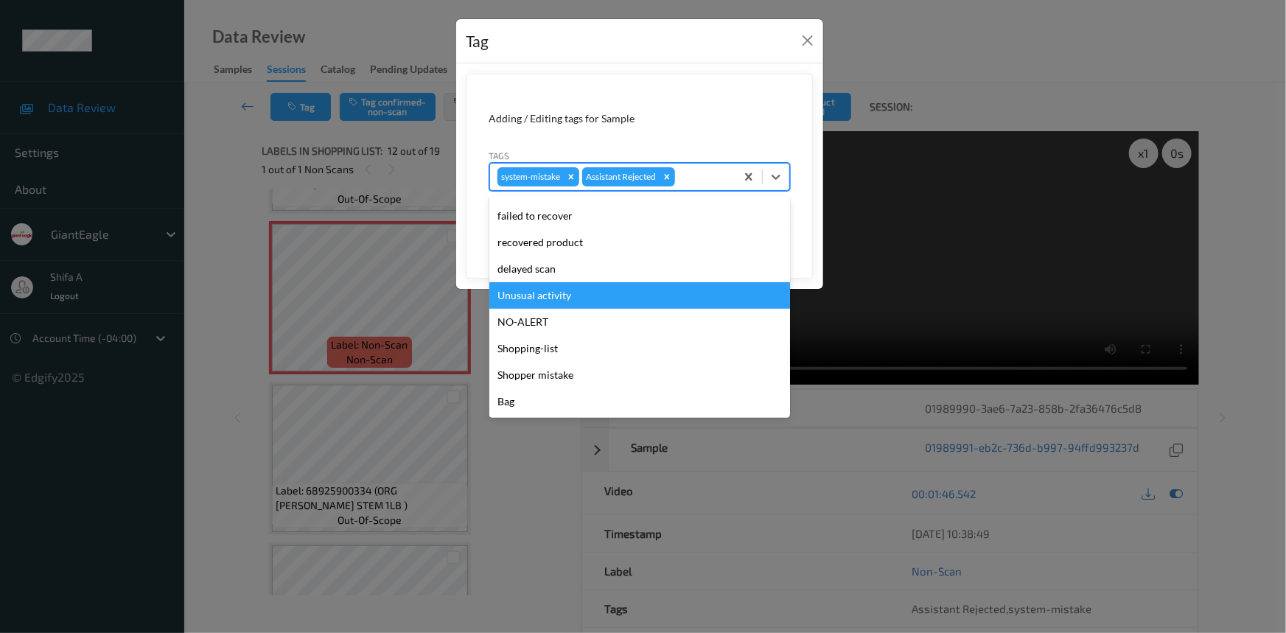
click at [596, 301] on div "Unusual activity" at bounding box center [639, 295] width 301 height 27
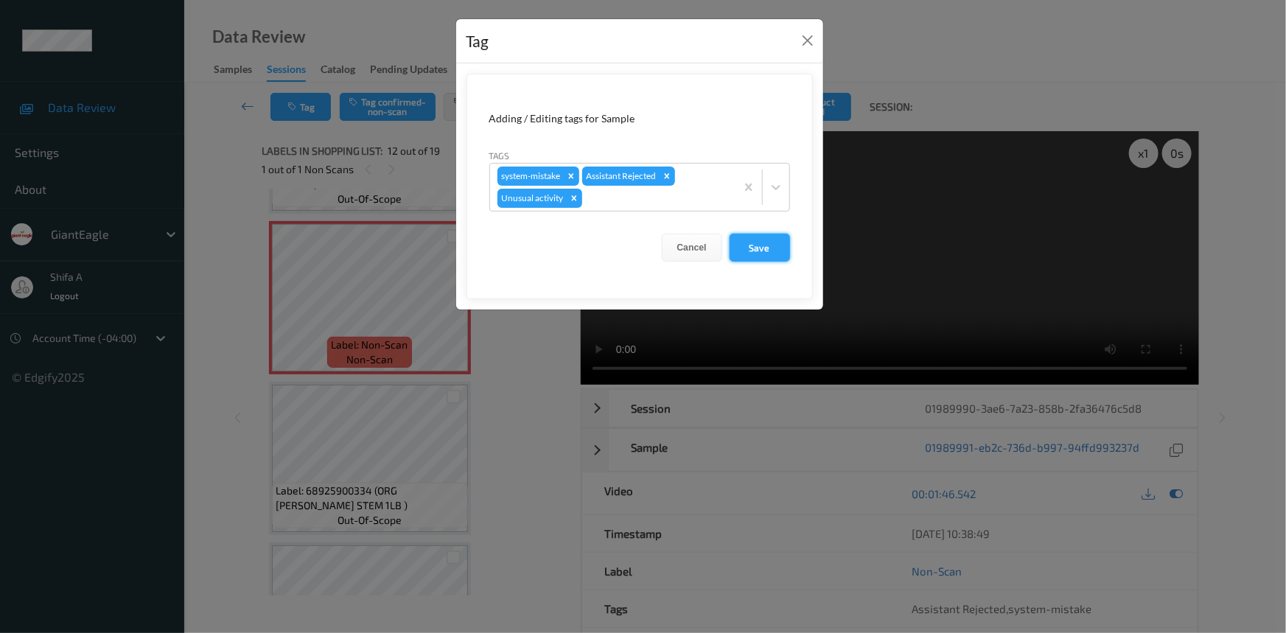
click at [774, 258] on button "Save" at bounding box center [759, 248] width 60 height 28
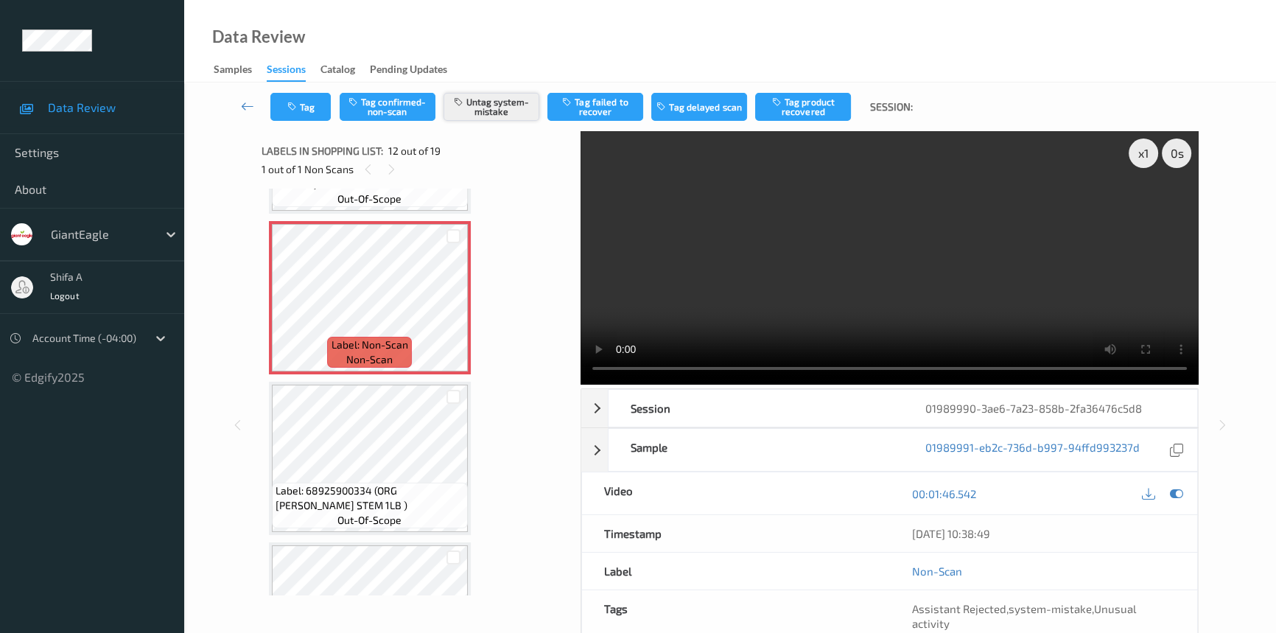
click at [491, 104] on button "Untag system-mistake" at bounding box center [492, 107] width 96 height 28
click at [386, 120] on button "Tag confirmed-non-scan" at bounding box center [388, 107] width 96 height 28
click at [298, 116] on button "Tag" at bounding box center [300, 107] width 60 height 28
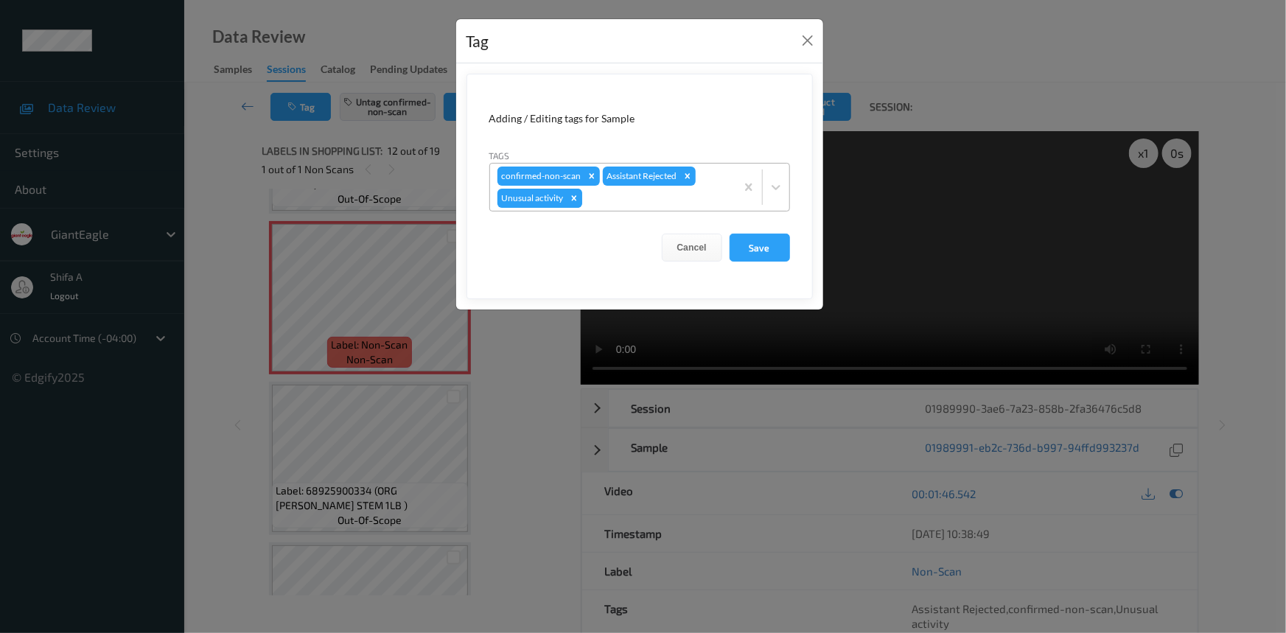
click at [572, 203] on icon "Remove Unusual activity" at bounding box center [574, 198] width 10 height 10
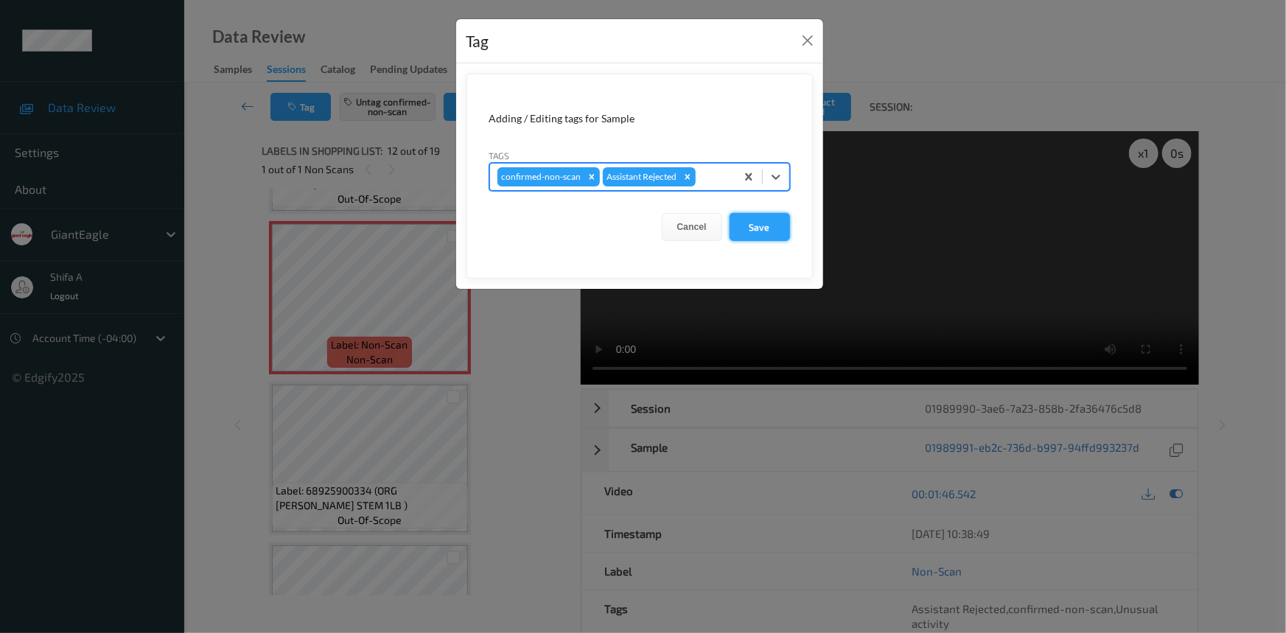
click at [763, 231] on button "Save" at bounding box center [759, 227] width 60 height 28
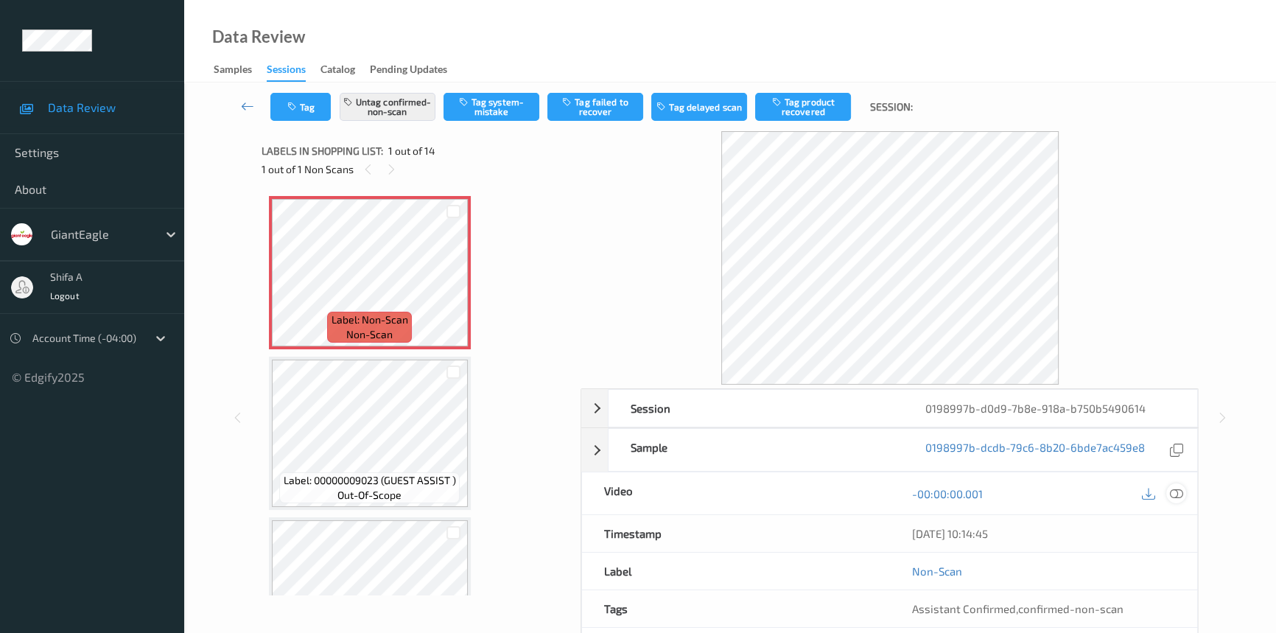
click at [1175, 494] on icon at bounding box center [1176, 493] width 13 height 13
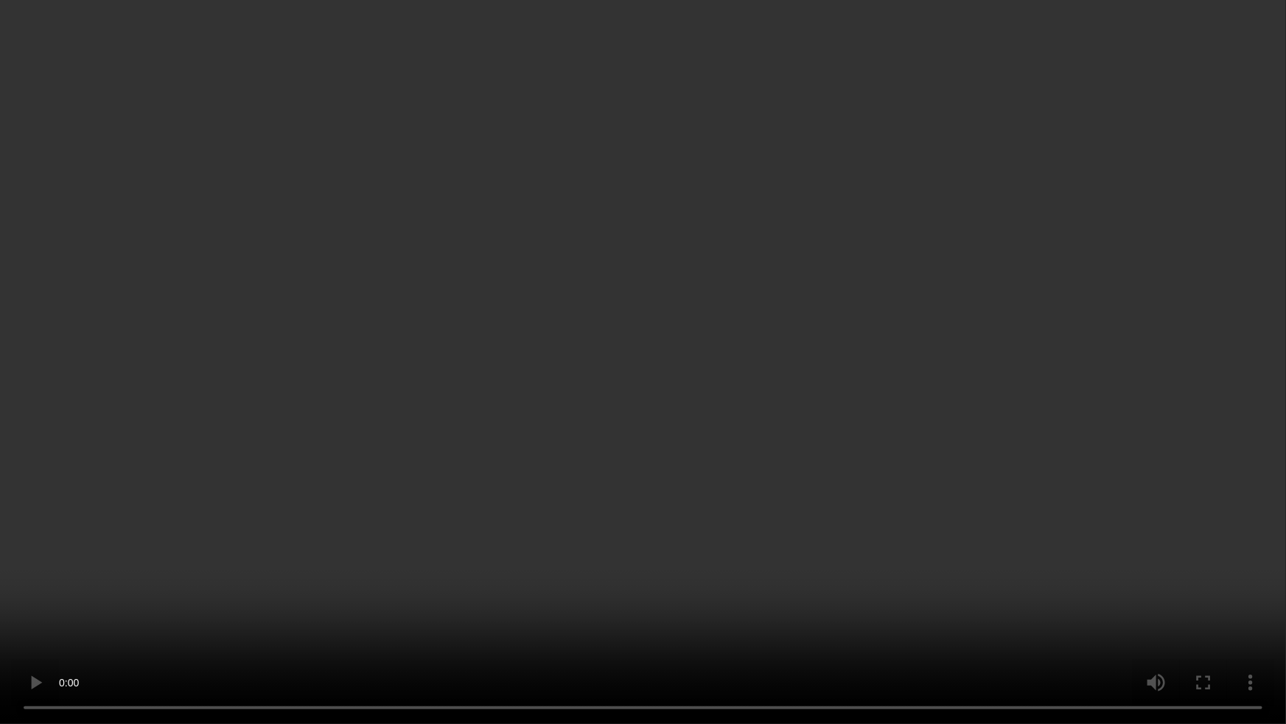
click at [500, 654] on video at bounding box center [643, 362] width 1286 height 724
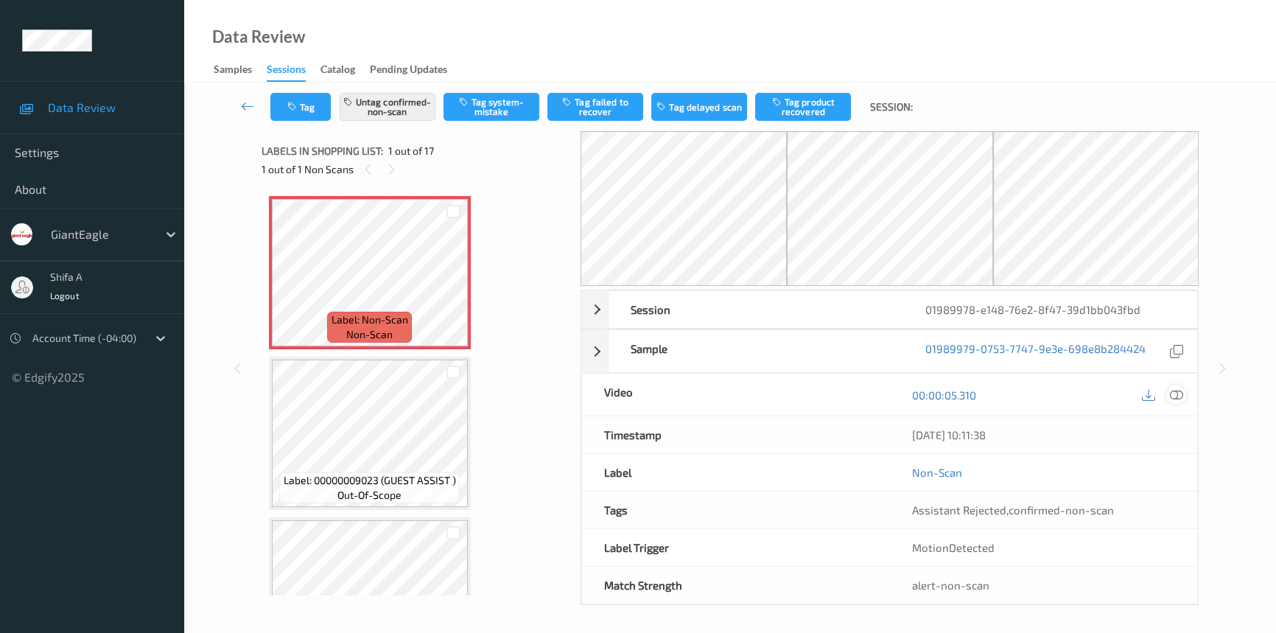
click at [1185, 396] on div at bounding box center [1176, 395] width 20 height 20
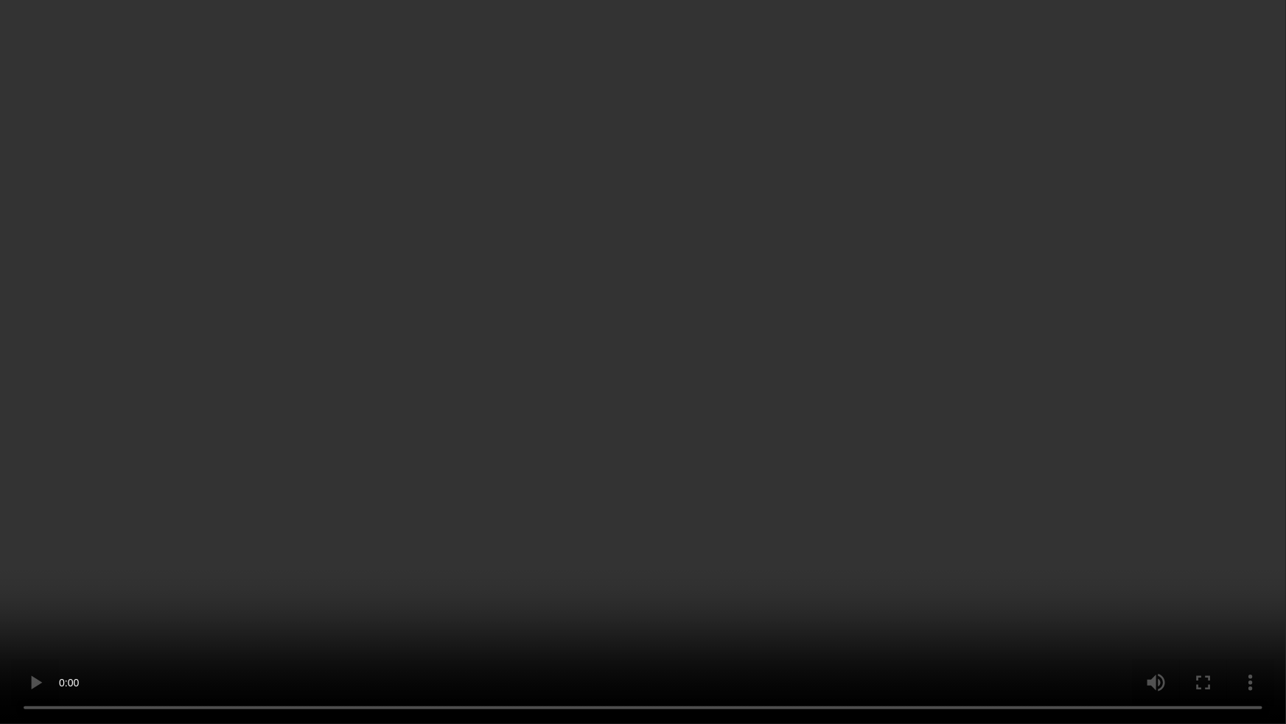
click at [1093, 390] on video at bounding box center [643, 362] width 1286 height 724
click at [781, 248] on video at bounding box center [643, 362] width 1286 height 724
click at [739, 216] on video at bounding box center [643, 362] width 1286 height 724
click at [726, 226] on video at bounding box center [643, 362] width 1286 height 724
click at [817, 398] on video at bounding box center [643, 362] width 1286 height 724
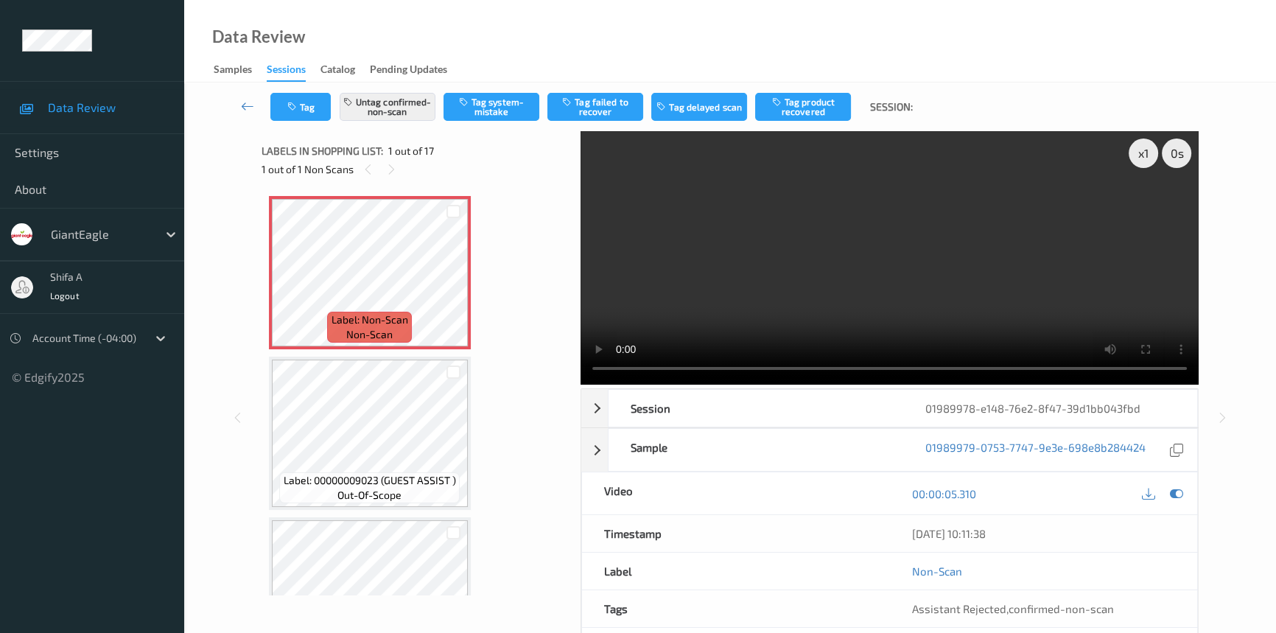
click at [960, 252] on video at bounding box center [890, 257] width 618 height 253
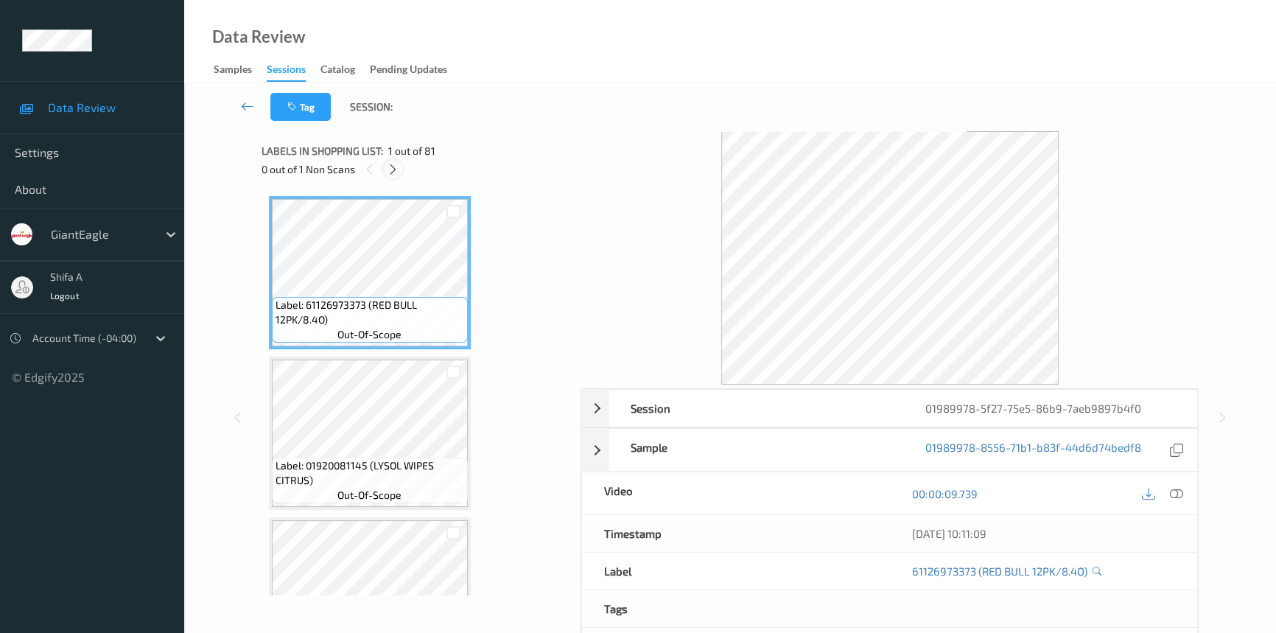
click at [392, 168] on icon at bounding box center [393, 169] width 13 height 13
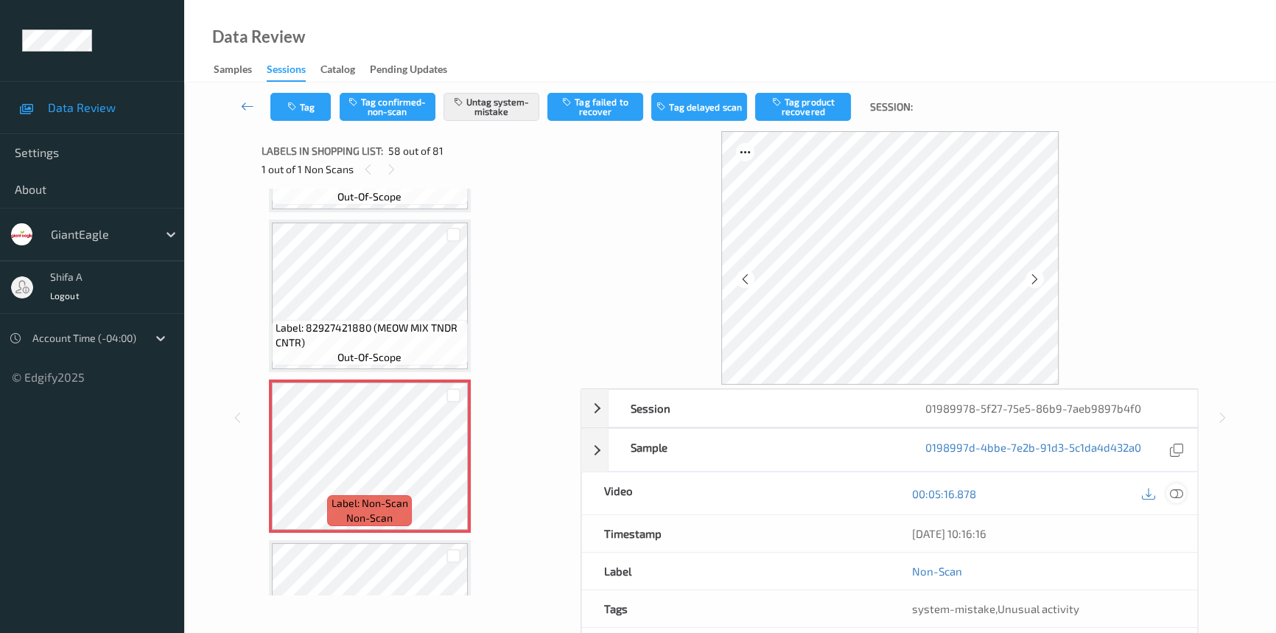
click at [1172, 498] on icon at bounding box center [1176, 493] width 13 height 13
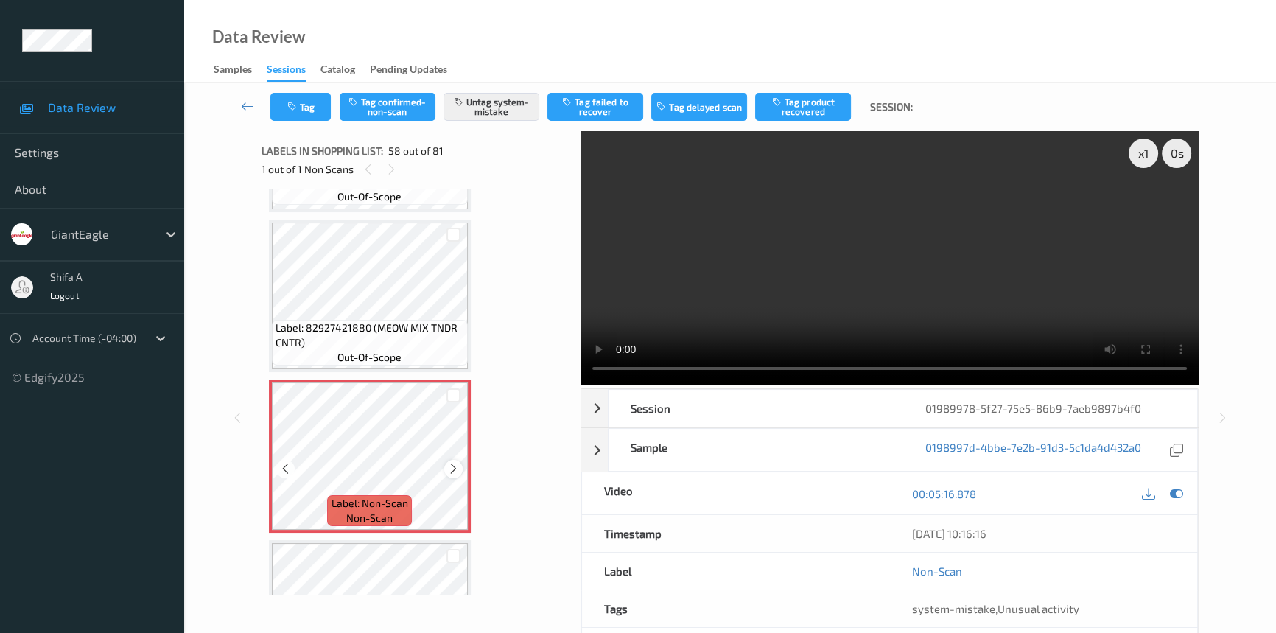
click at [452, 462] on icon at bounding box center [453, 468] width 13 height 13
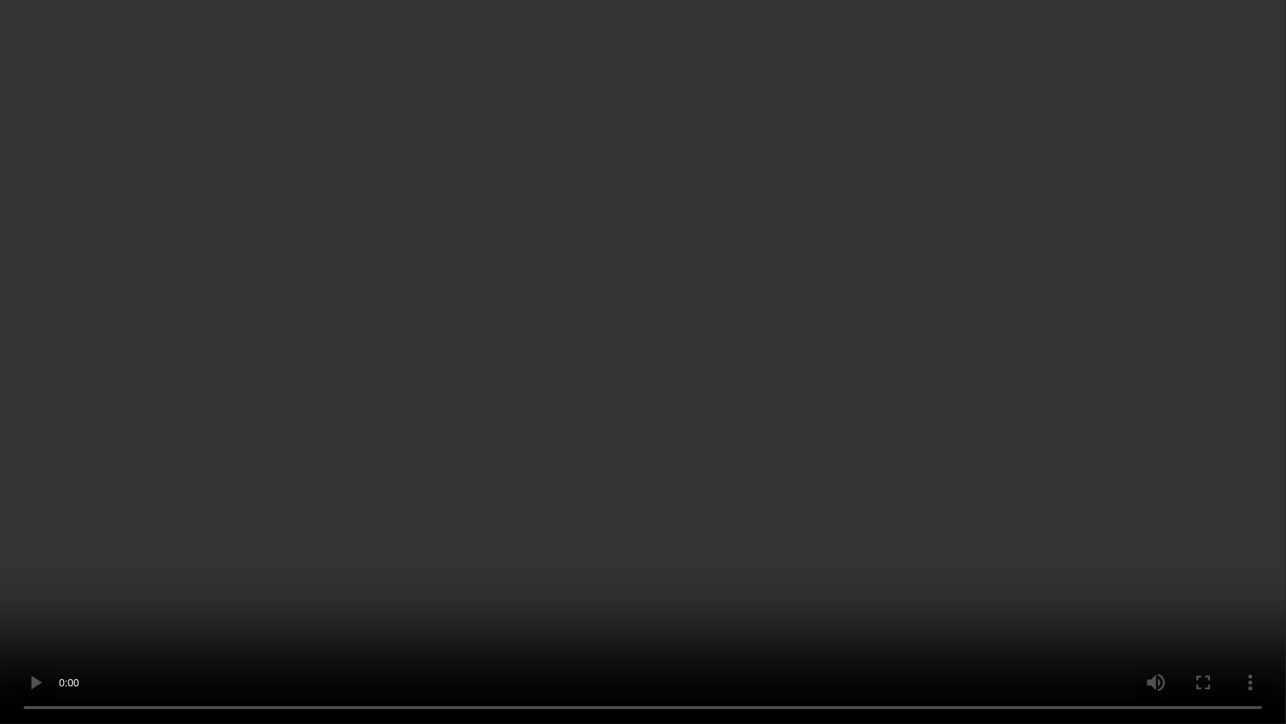
click at [989, 390] on video at bounding box center [643, 362] width 1286 height 724
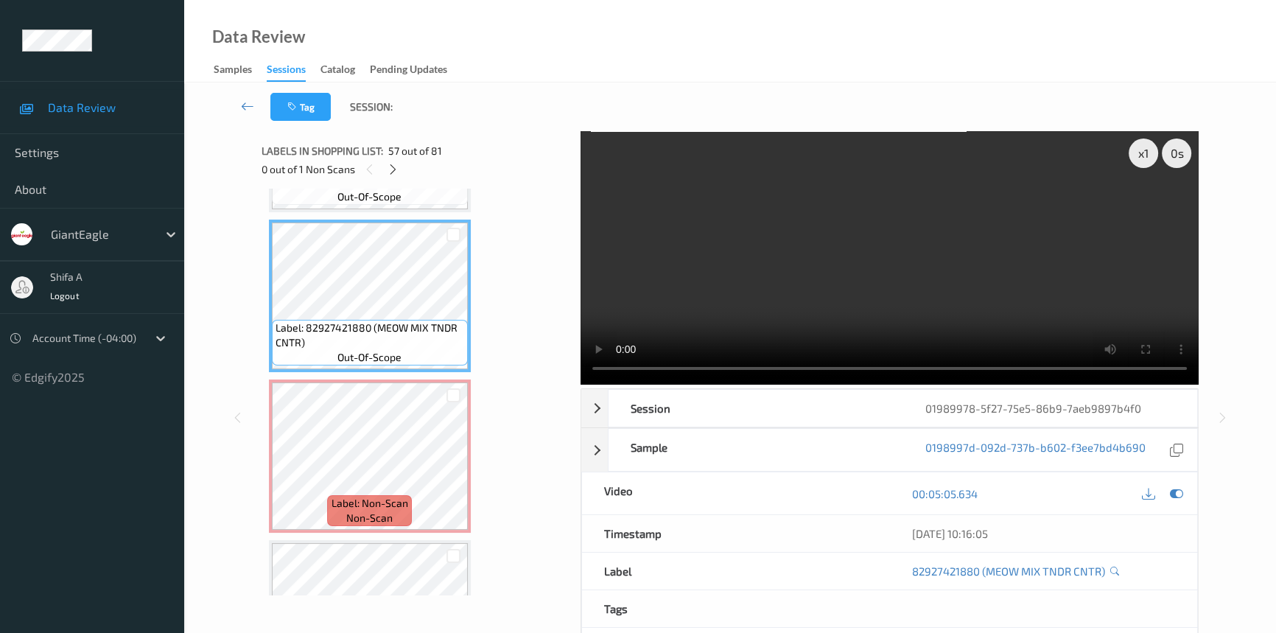
click at [923, 259] on video at bounding box center [890, 257] width 618 height 253
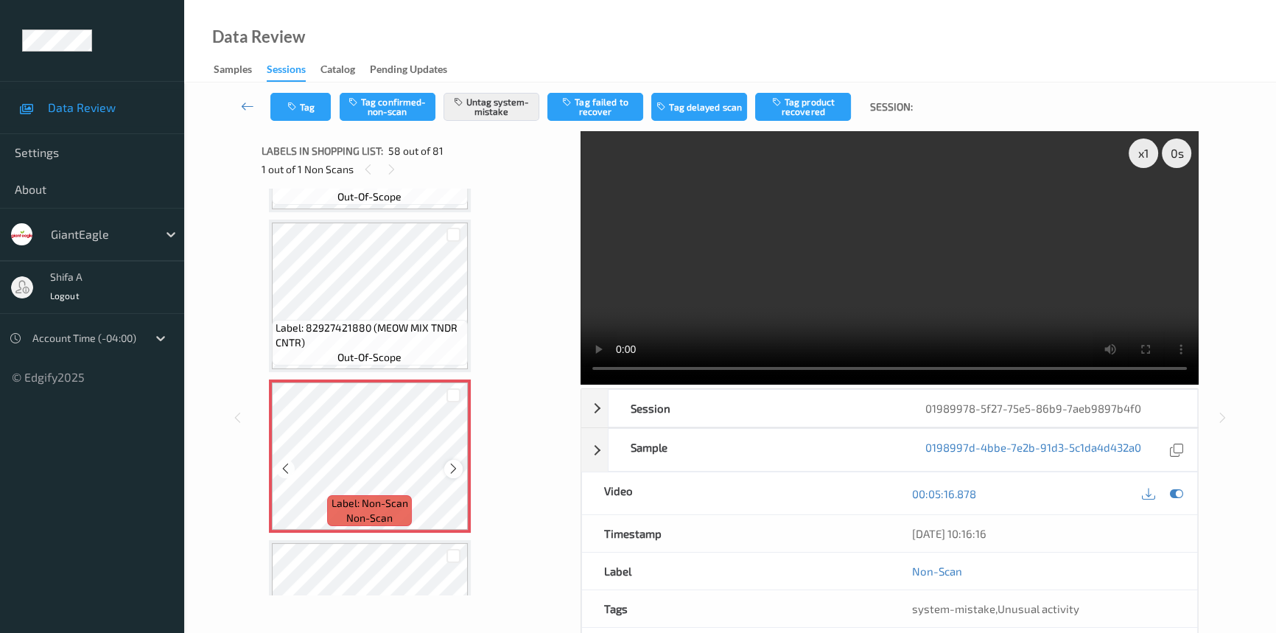
click at [454, 462] on icon at bounding box center [453, 468] width 13 height 13
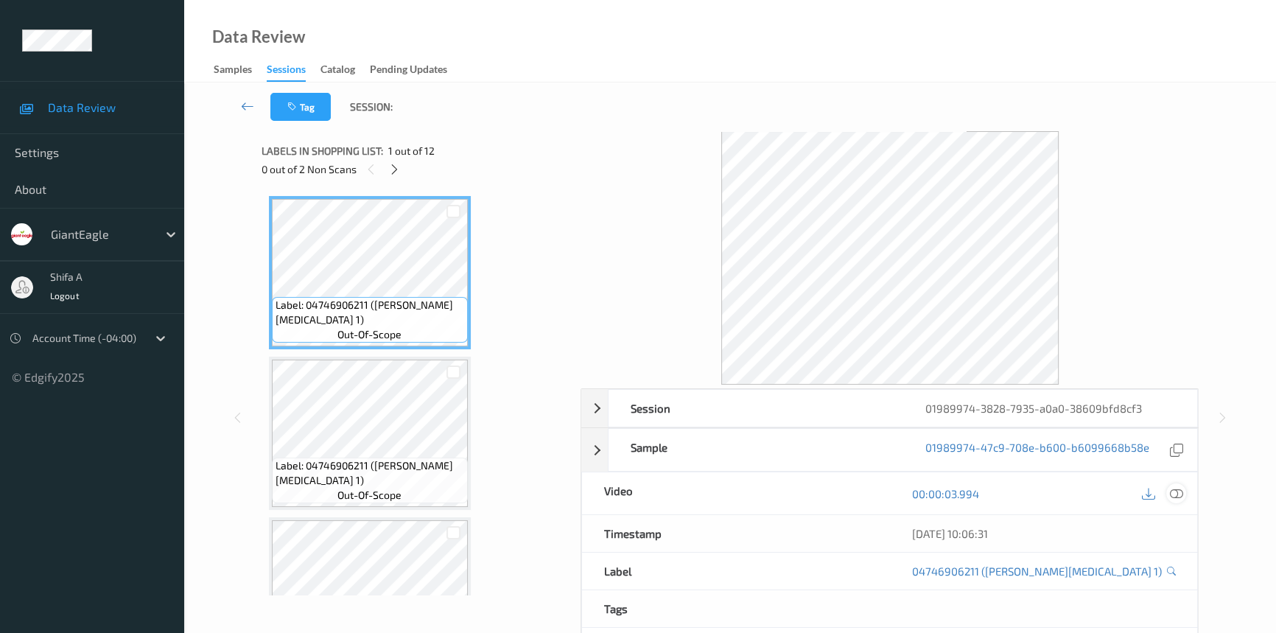
click at [1179, 489] on icon at bounding box center [1176, 493] width 13 height 13
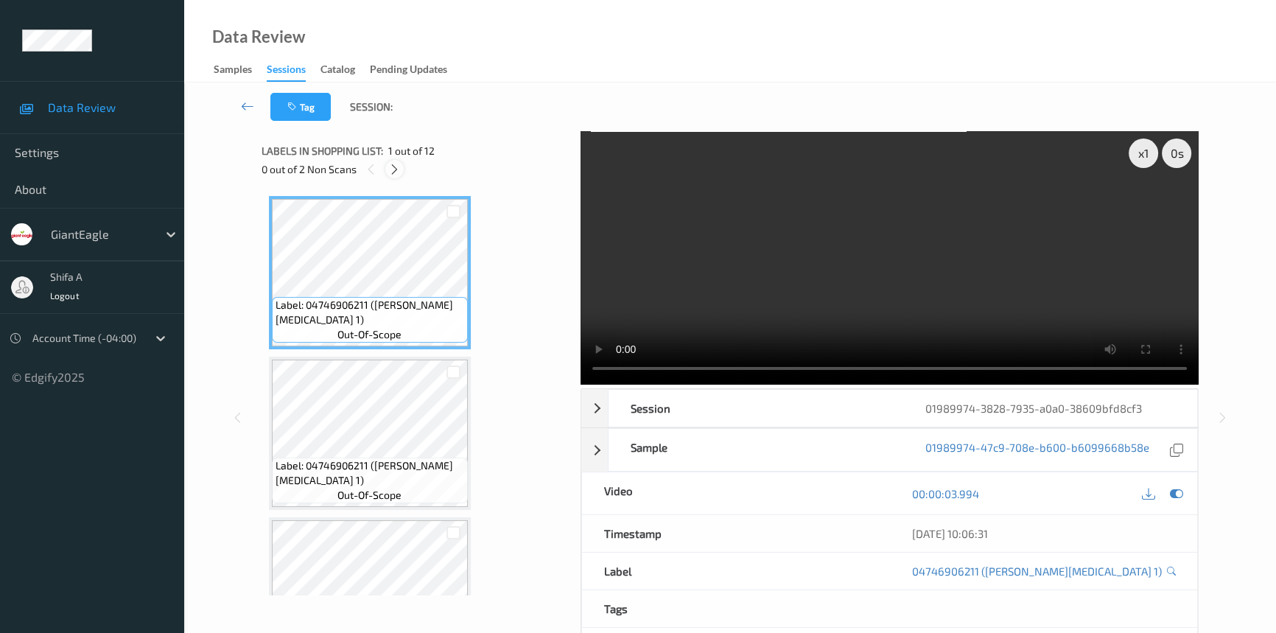
click at [396, 171] on icon at bounding box center [394, 169] width 13 height 13
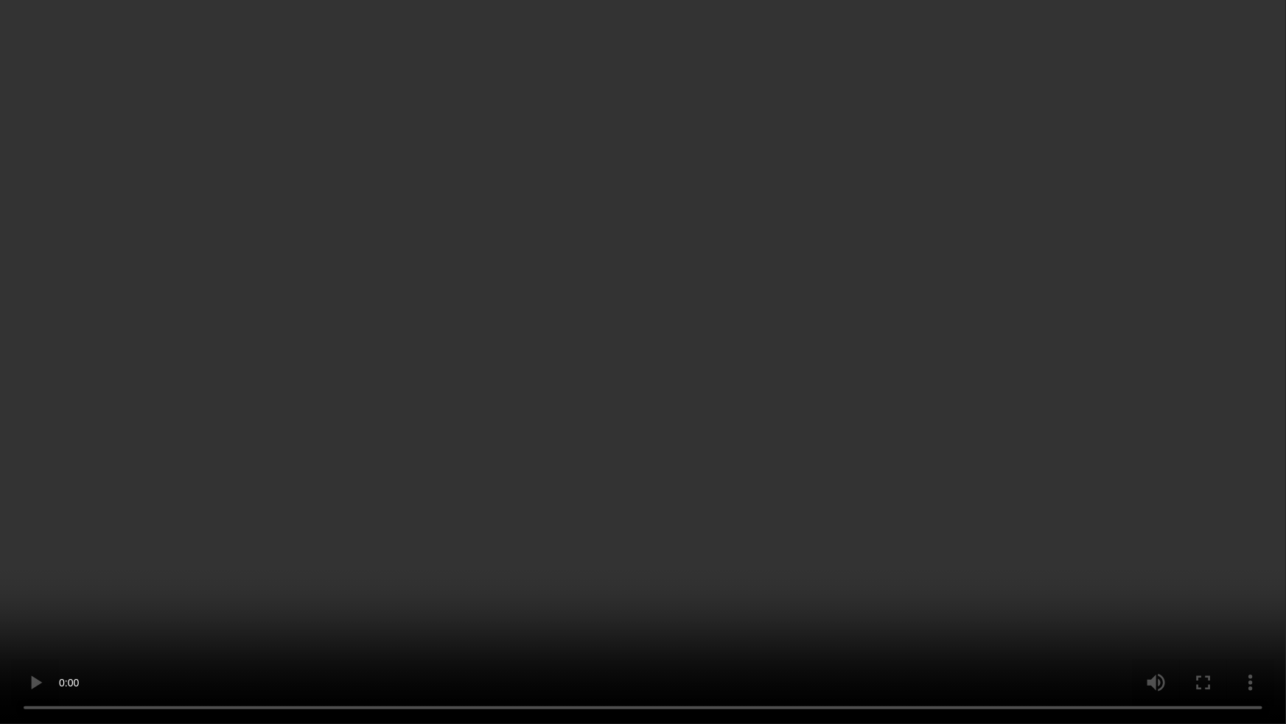
click at [1054, 397] on video at bounding box center [643, 362] width 1286 height 724
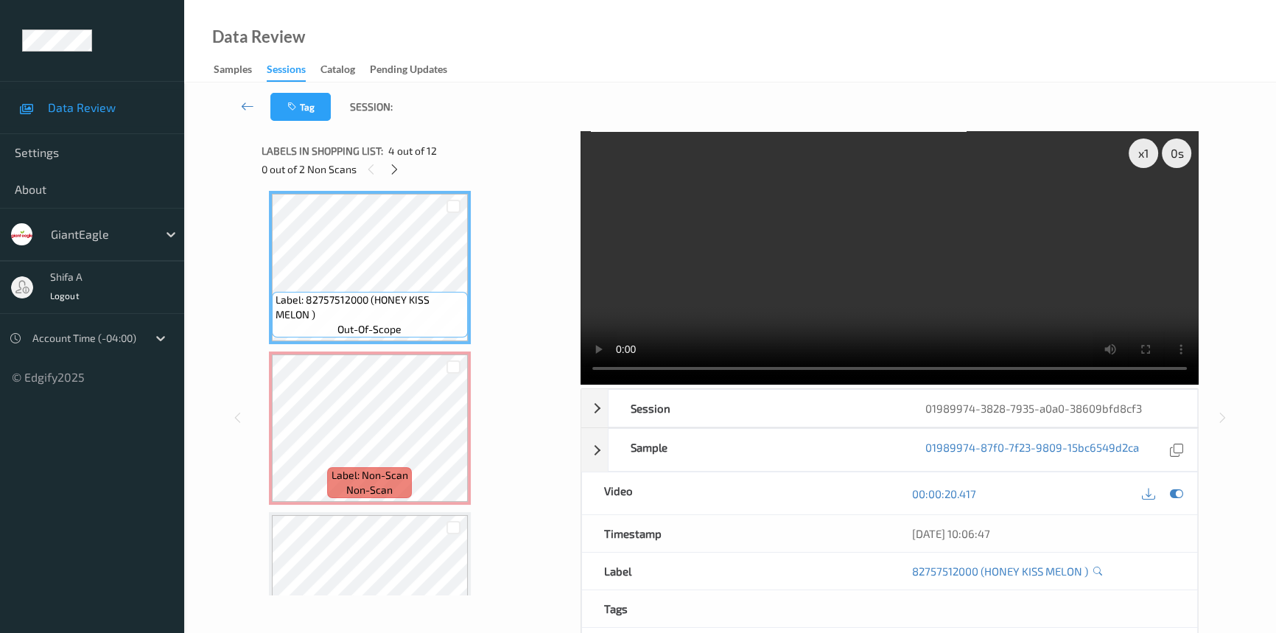
click at [921, 237] on video at bounding box center [890, 257] width 618 height 253
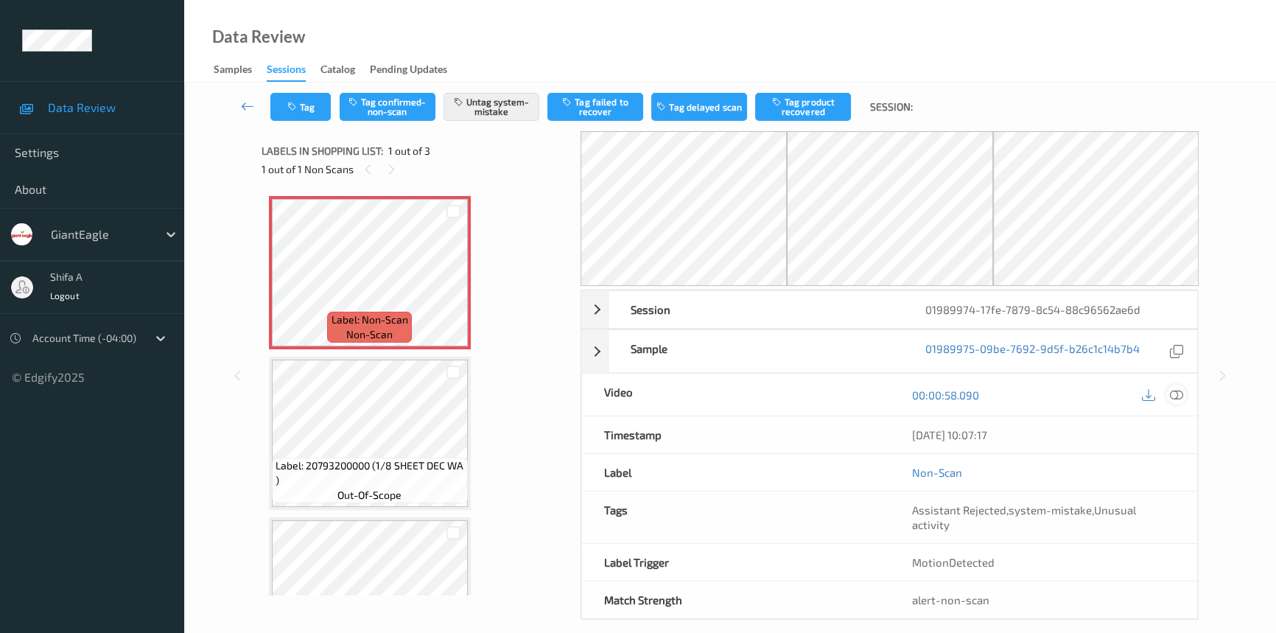
click at [1176, 397] on icon at bounding box center [1176, 394] width 13 height 13
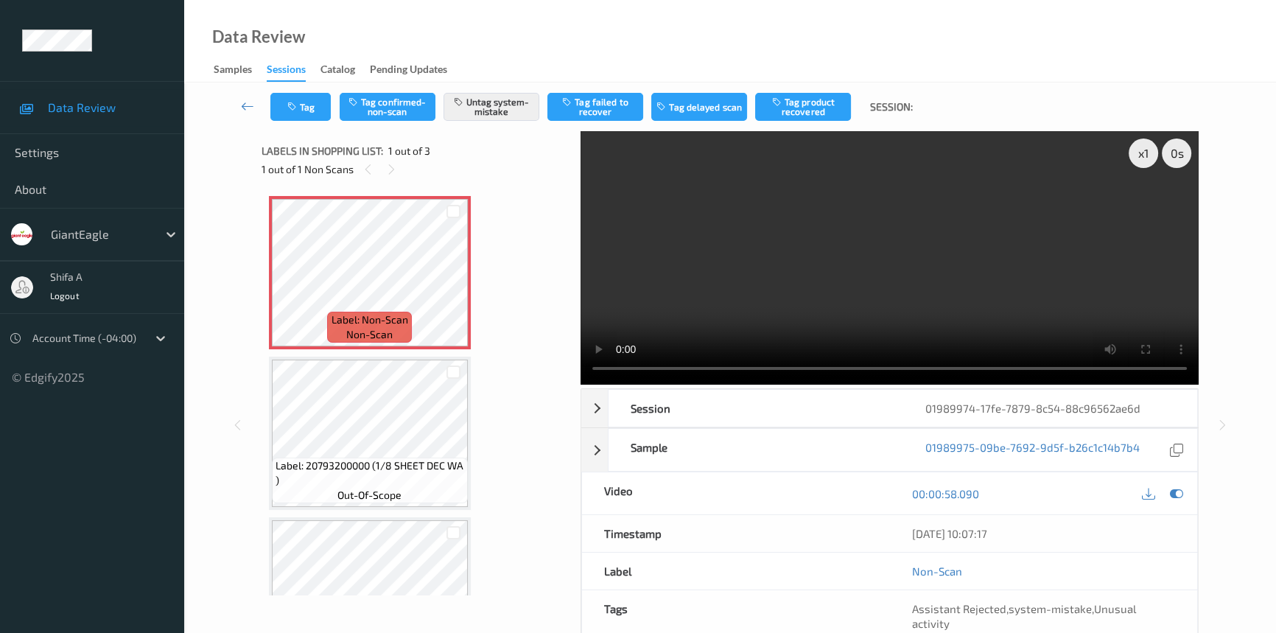
click at [992, 263] on video at bounding box center [890, 257] width 618 height 253
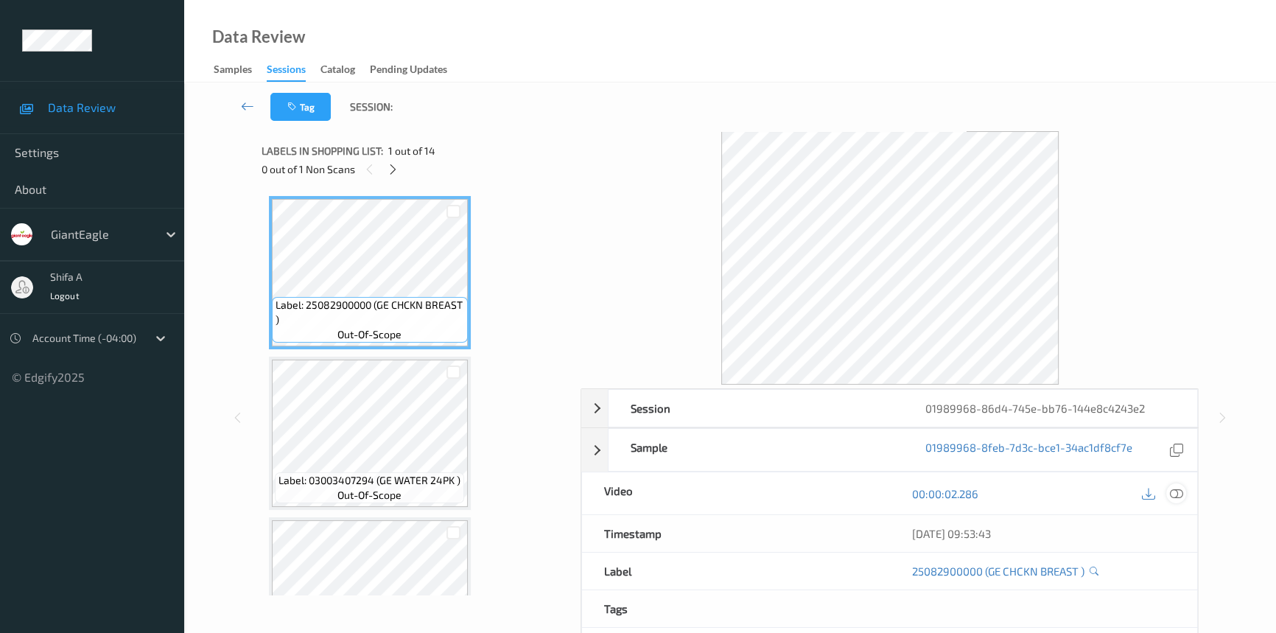
click at [1179, 494] on icon at bounding box center [1176, 493] width 13 height 13
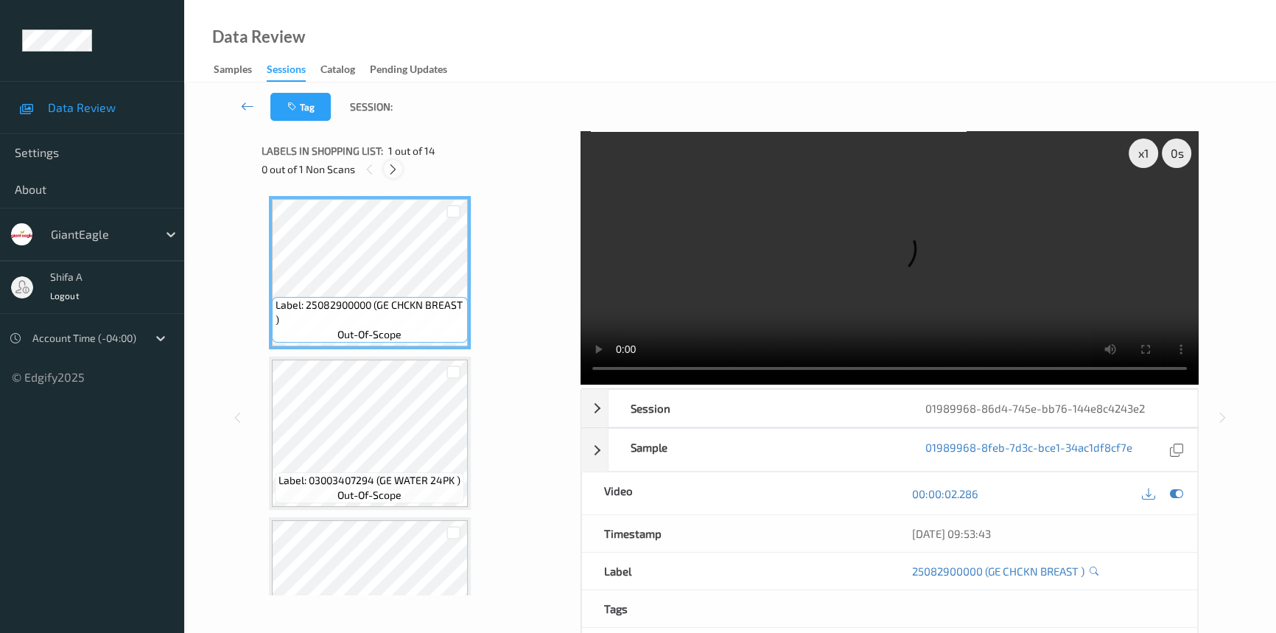
click at [398, 169] on icon at bounding box center [393, 169] width 13 height 13
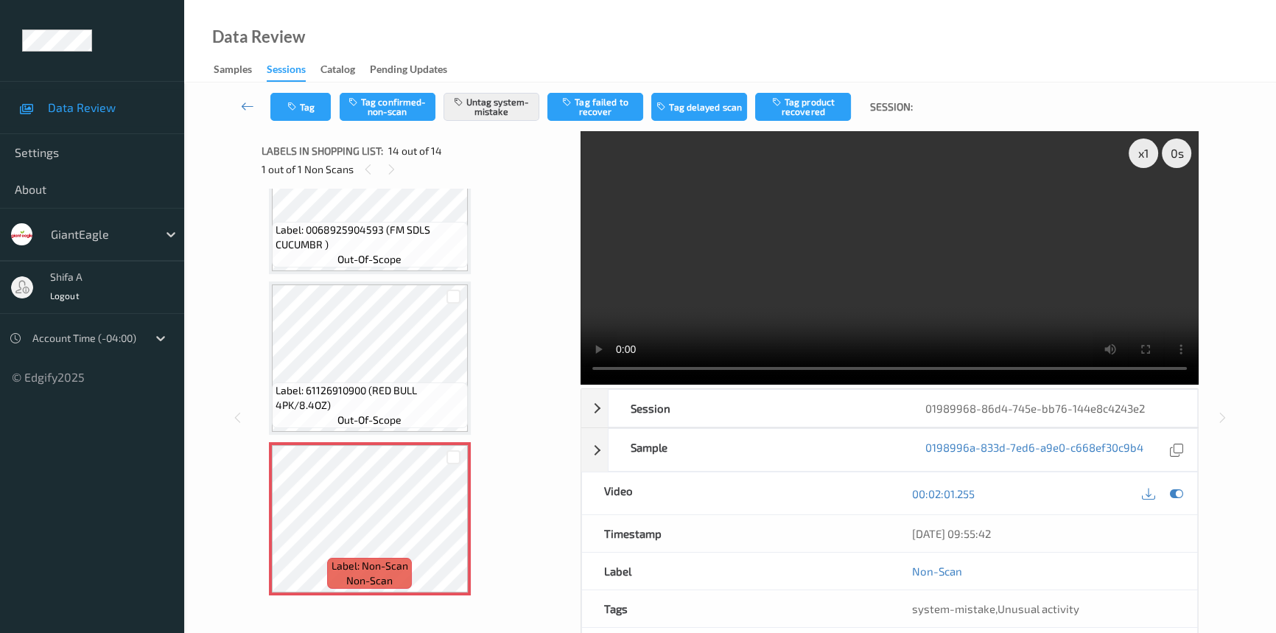
scroll to position [1751, 0]
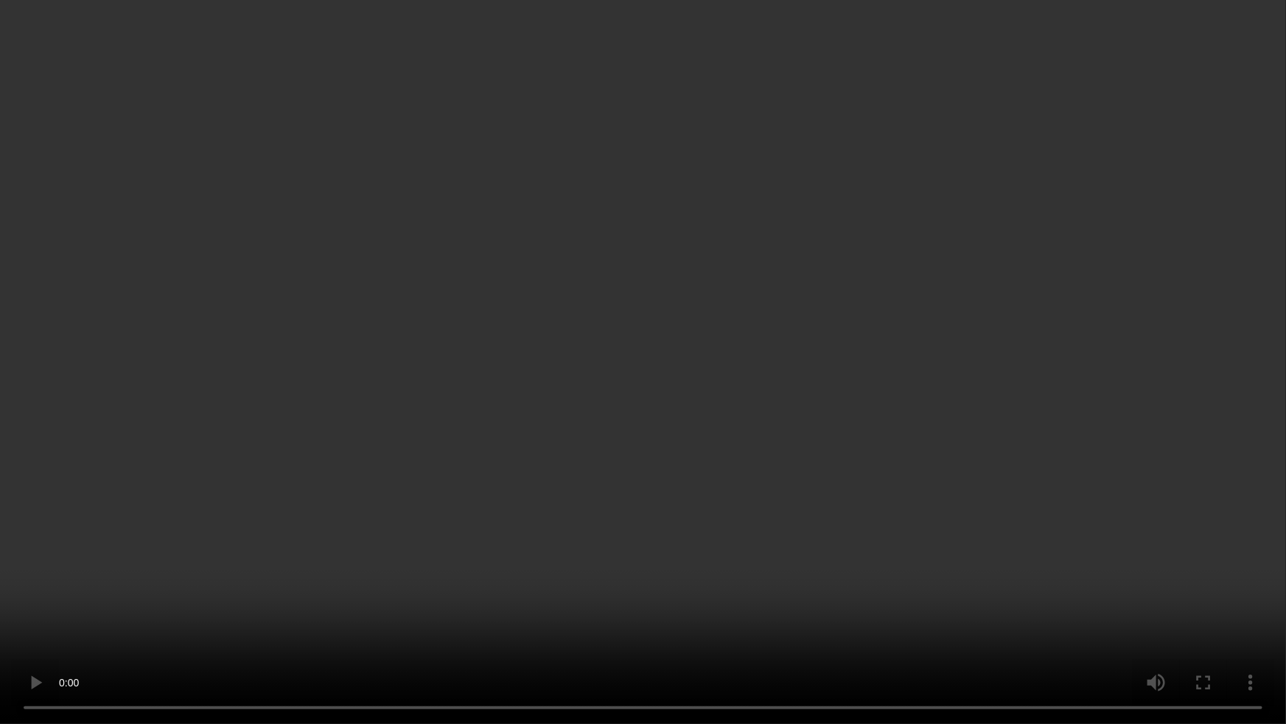
click at [635, 614] on video at bounding box center [643, 362] width 1286 height 724
click at [975, 617] on video at bounding box center [643, 362] width 1286 height 724
click at [964, 628] on video at bounding box center [643, 362] width 1286 height 724
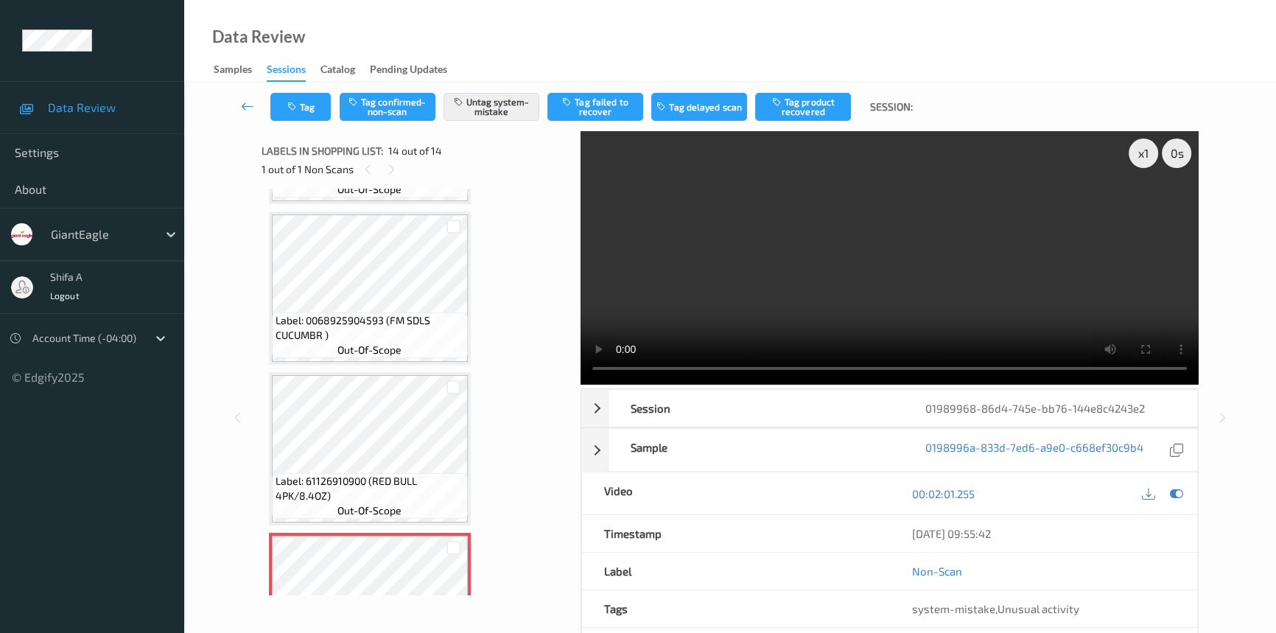
click at [984, 273] on video at bounding box center [890, 257] width 618 height 253
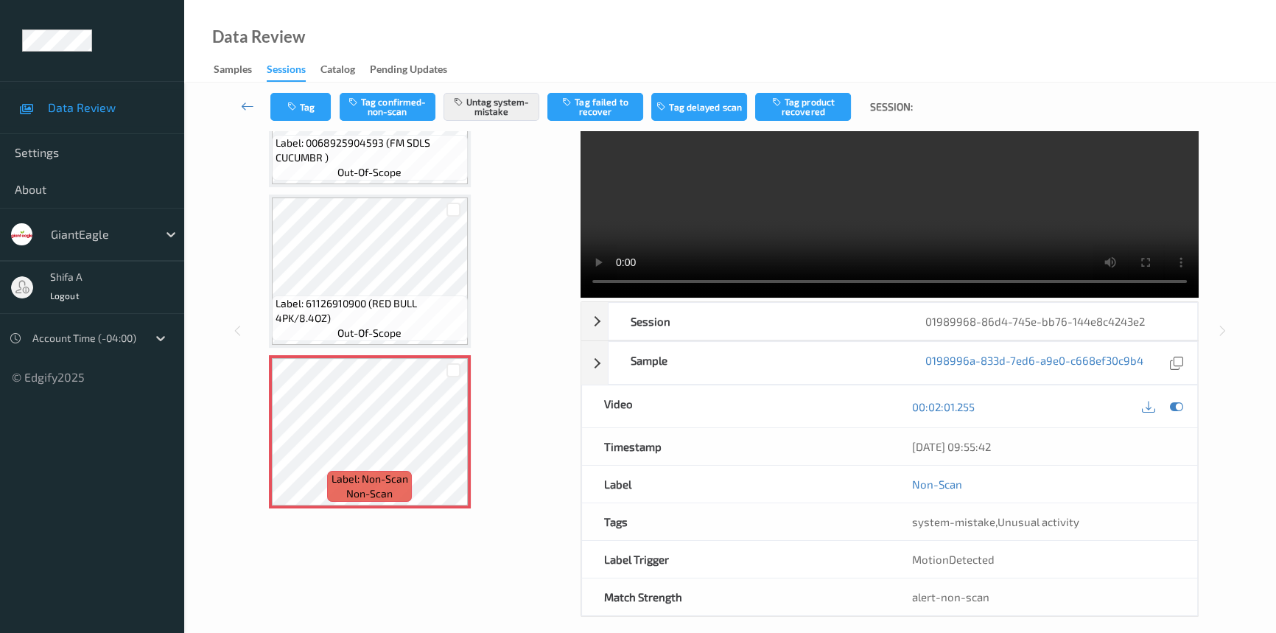
scroll to position [99, 0]
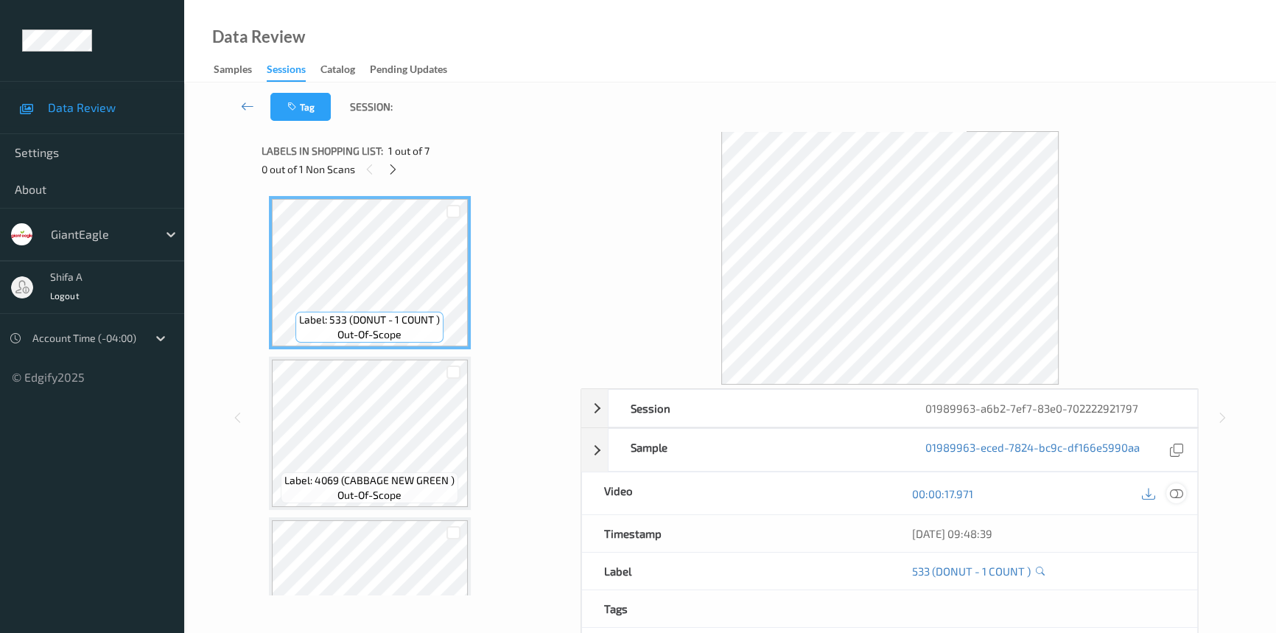
click at [1174, 488] on icon at bounding box center [1176, 493] width 13 height 13
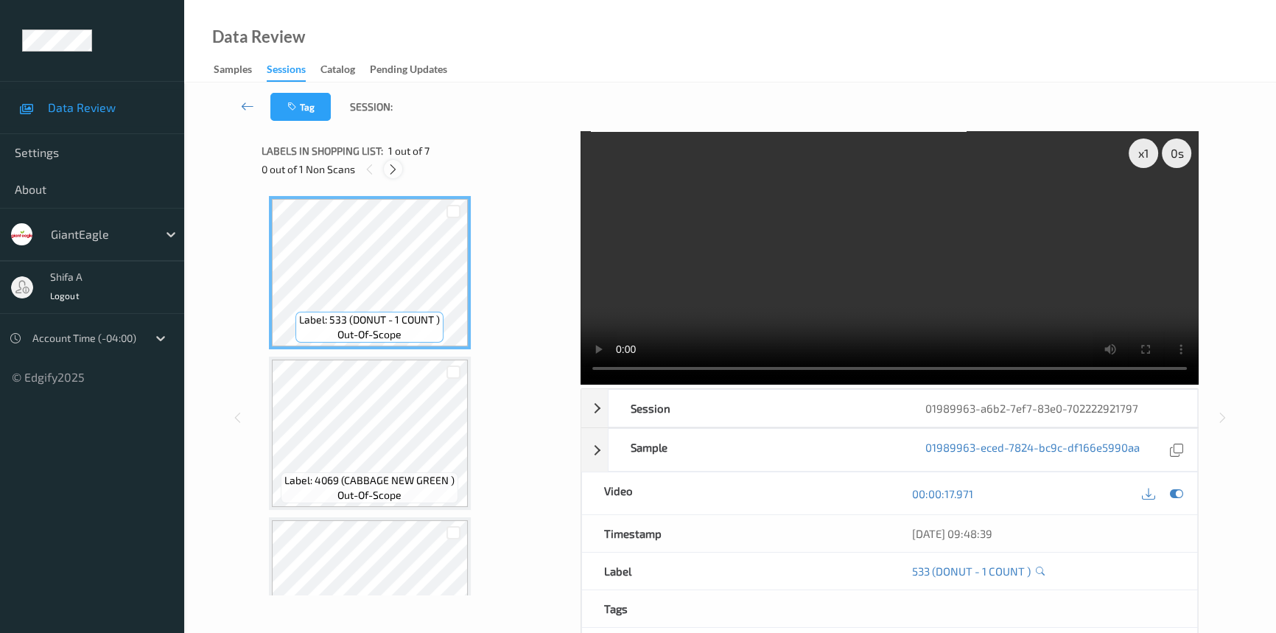
click at [393, 174] on icon at bounding box center [393, 169] width 13 height 13
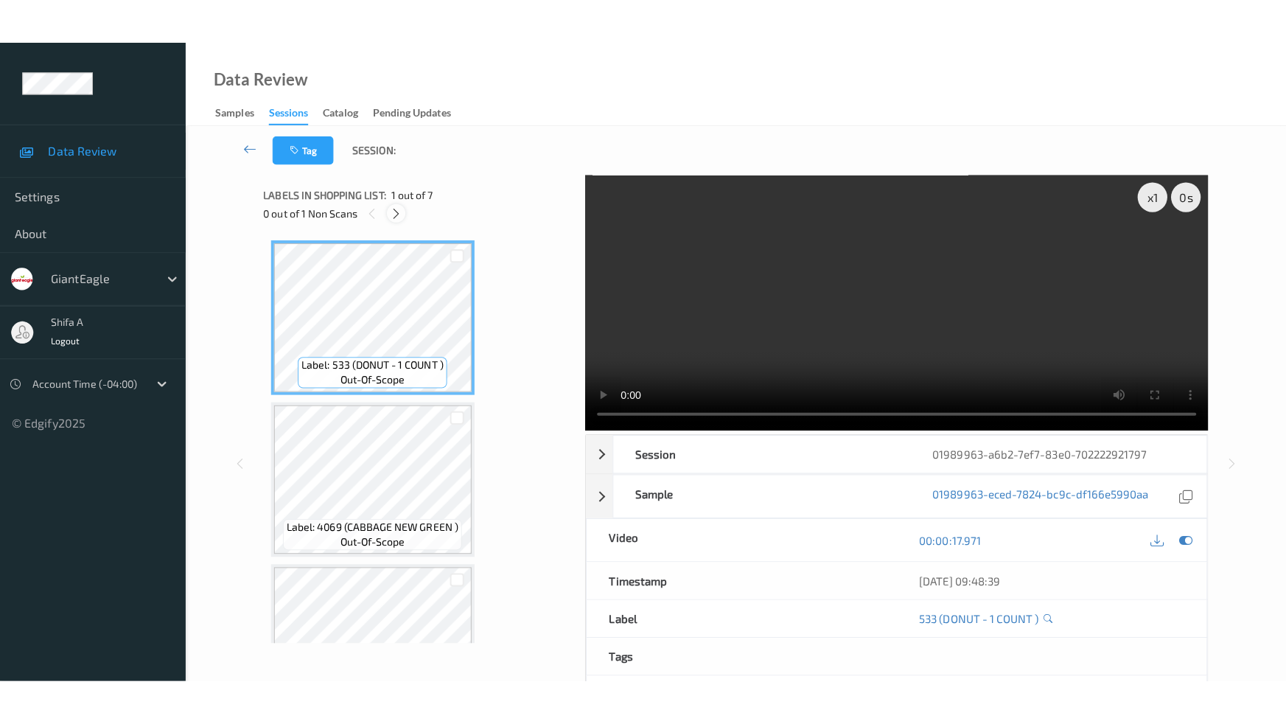
scroll to position [648, 0]
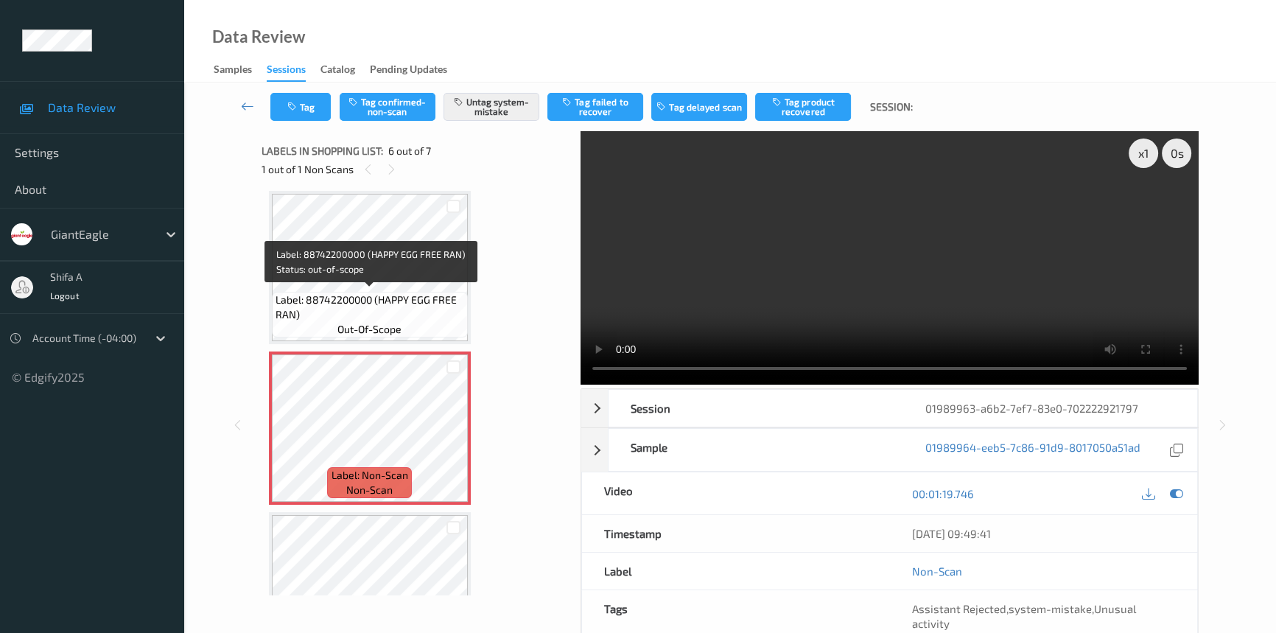
click at [376, 295] on span "Label: 88742200000 (HAPPY EGG FREE RAN)" at bounding box center [370, 306] width 189 height 29
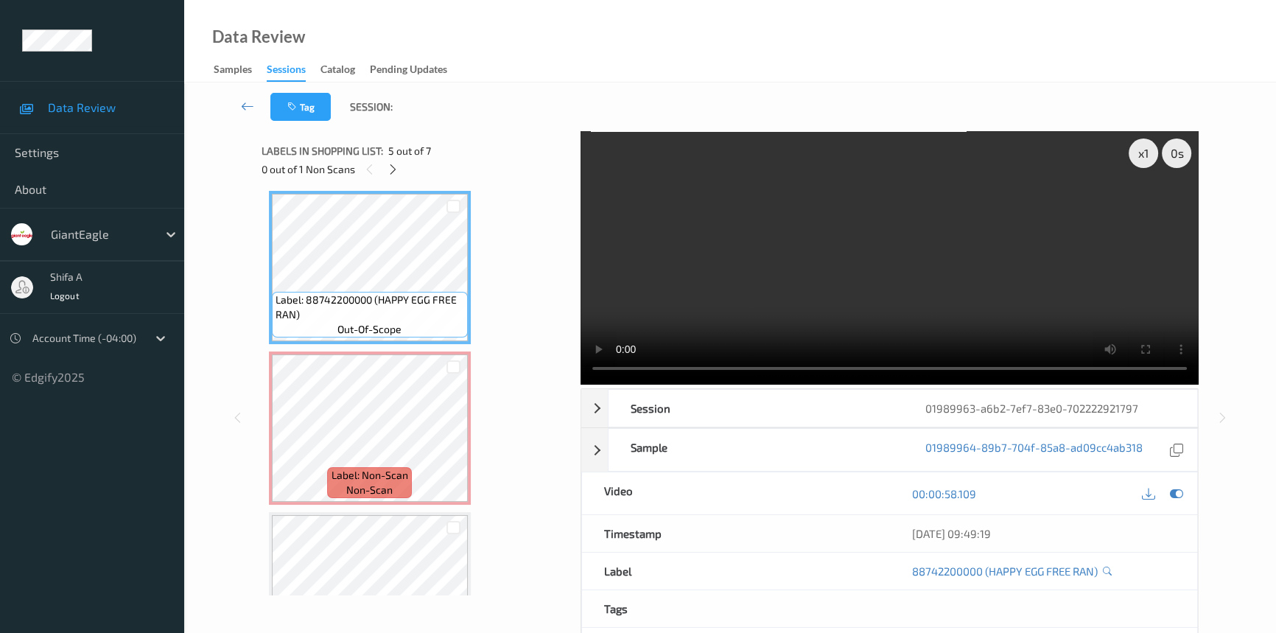
scroll to position [631, 0]
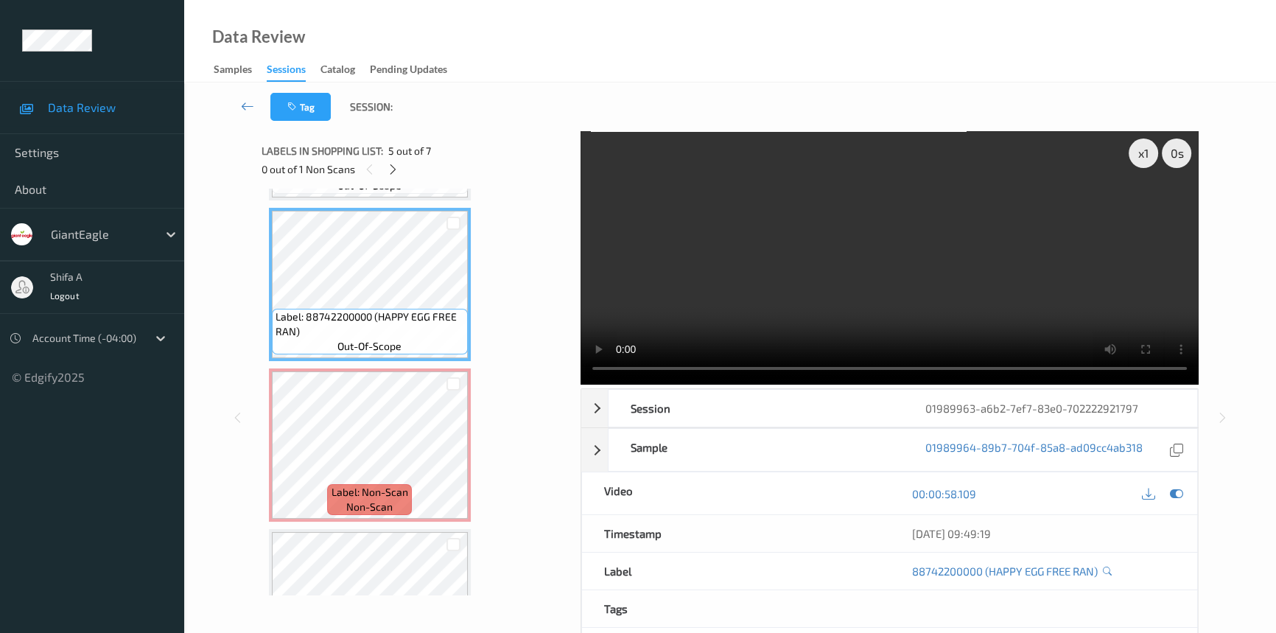
click at [988, 279] on video at bounding box center [890, 257] width 618 height 253
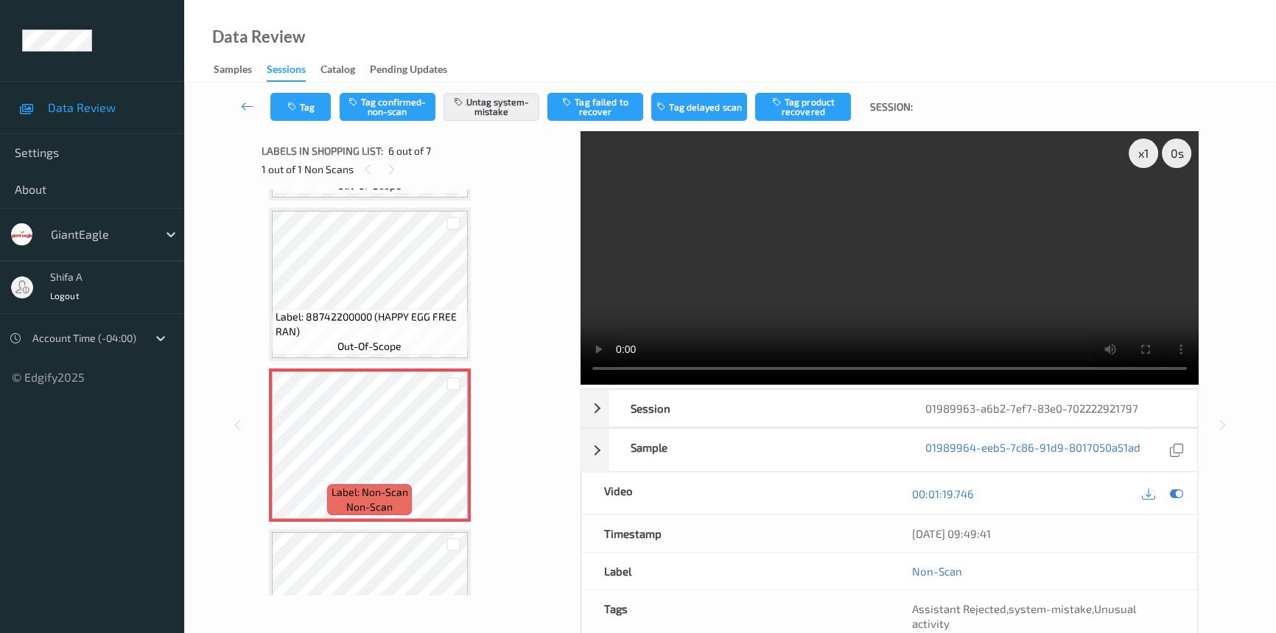
click at [813, 267] on video at bounding box center [890, 257] width 618 height 253
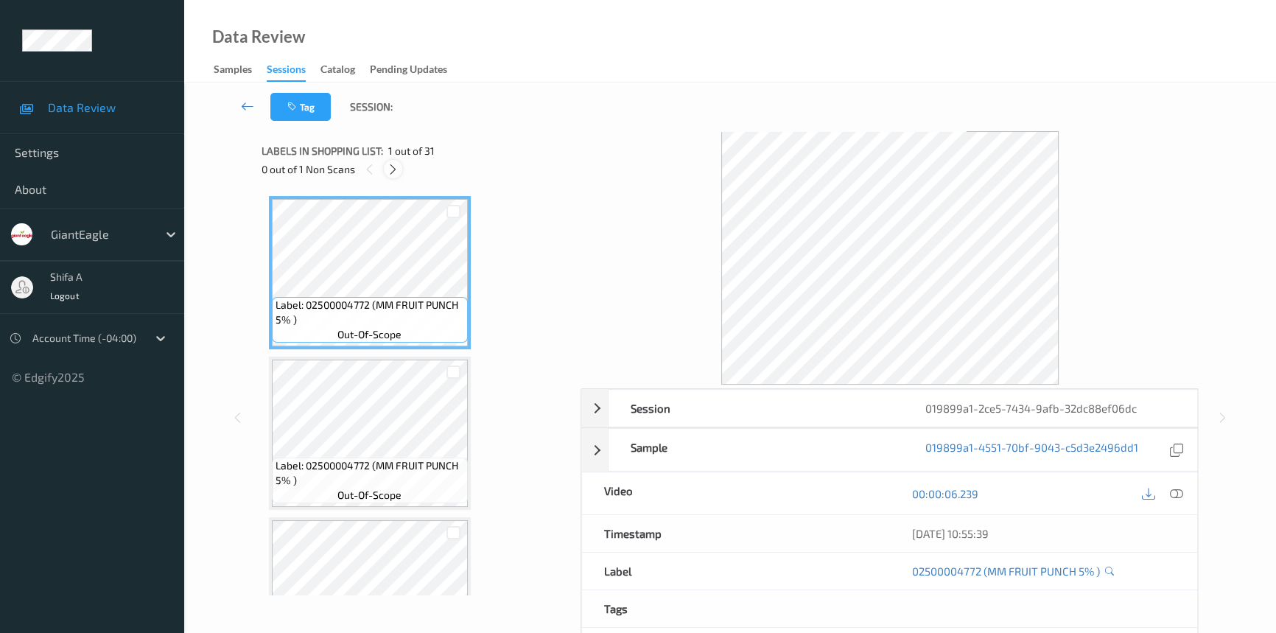
click at [398, 164] on icon at bounding box center [393, 169] width 13 height 13
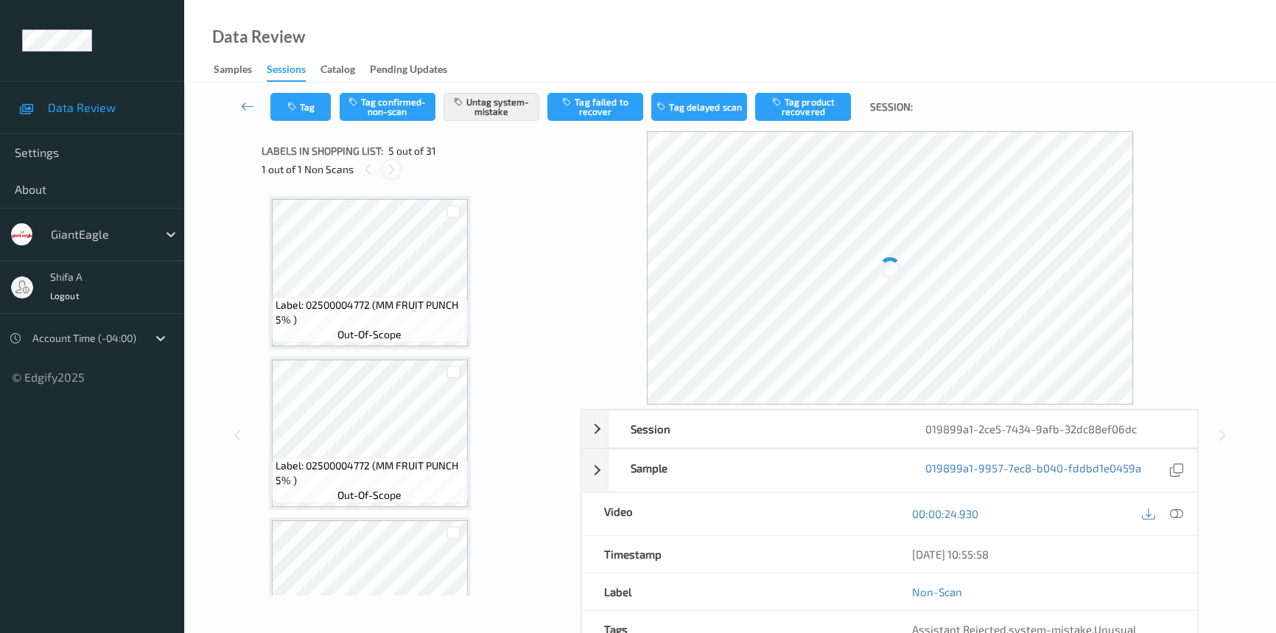
scroll to position [487, 0]
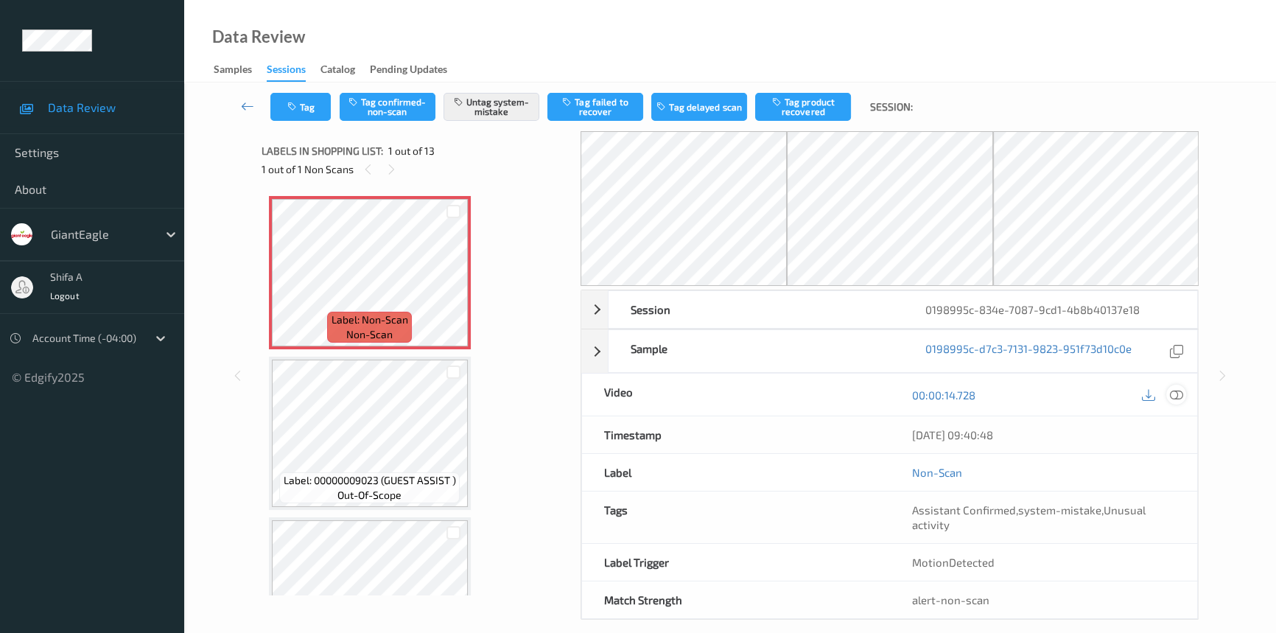
click at [1177, 396] on icon at bounding box center [1176, 394] width 13 height 13
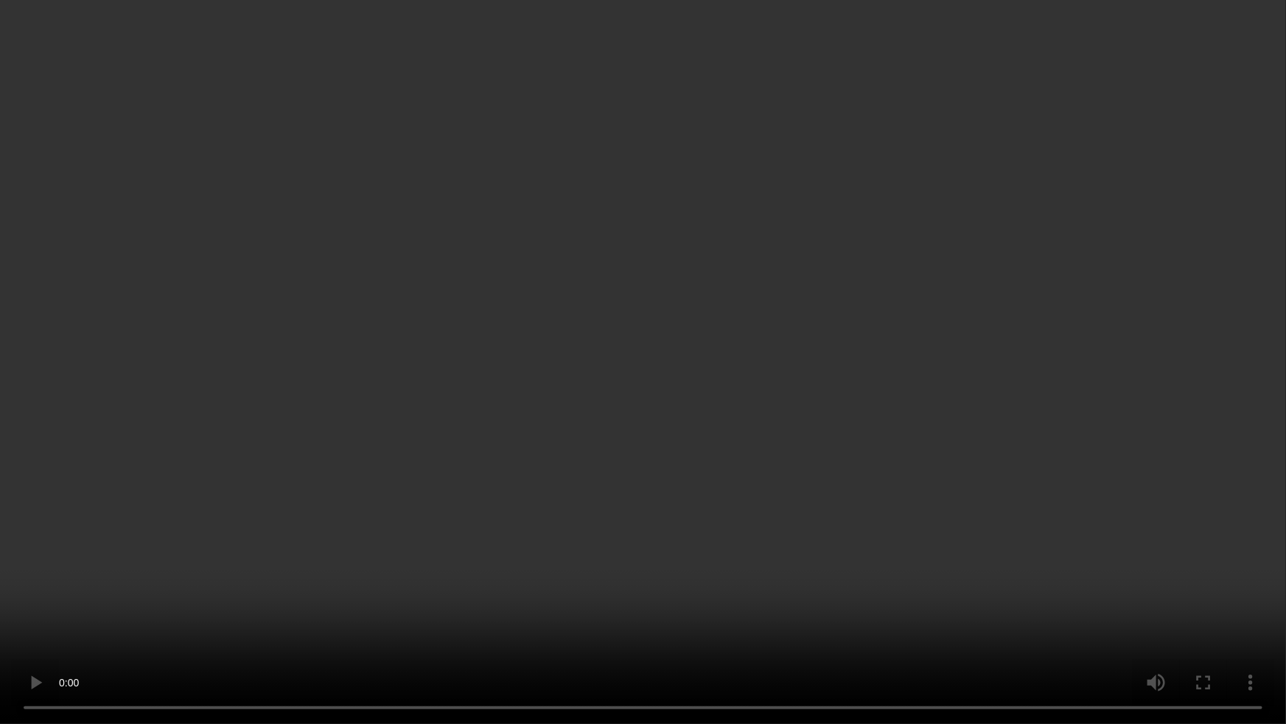
click at [1098, 404] on video at bounding box center [643, 362] width 1286 height 724
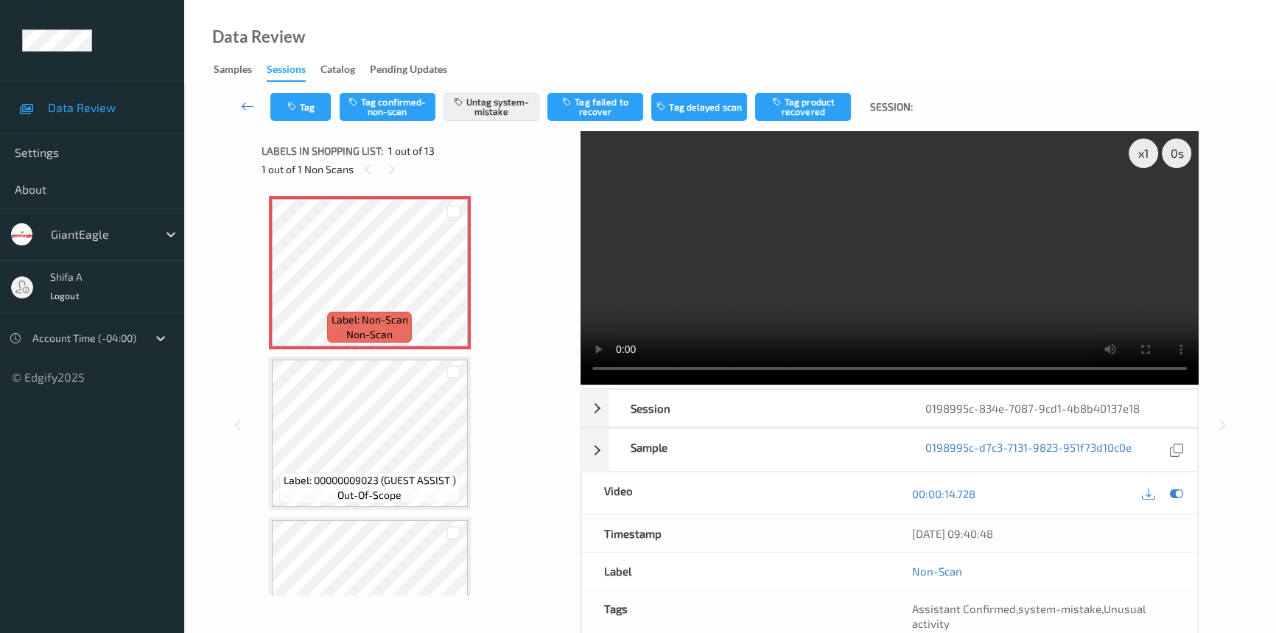
click at [802, 225] on video at bounding box center [890, 257] width 618 height 253
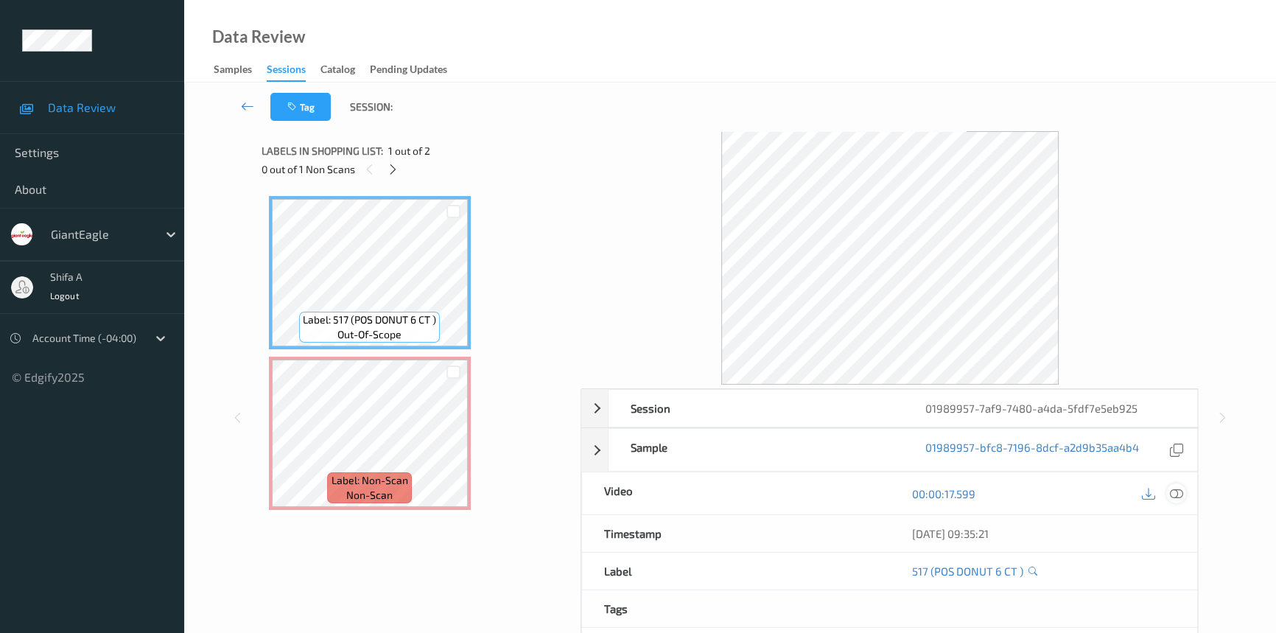
click at [1172, 500] on icon at bounding box center [1176, 493] width 13 height 13
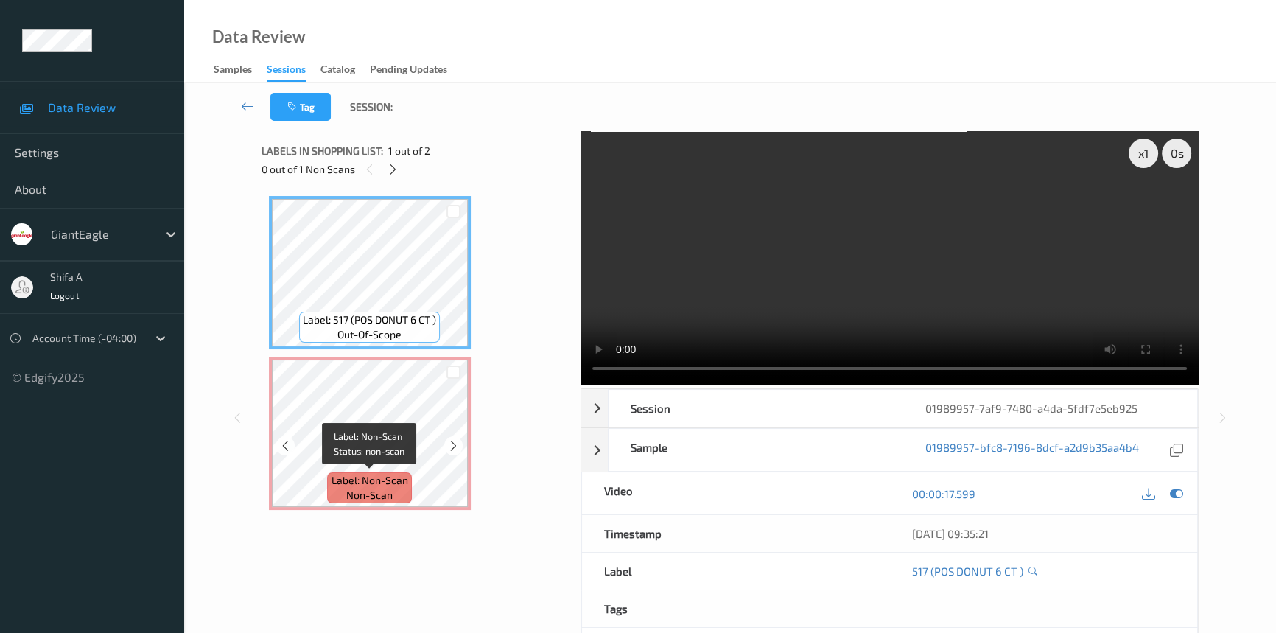
click at [327, 488] on div "Label: Non-Scan non-scan" at bounding box center [369, 487] width 84 height 31
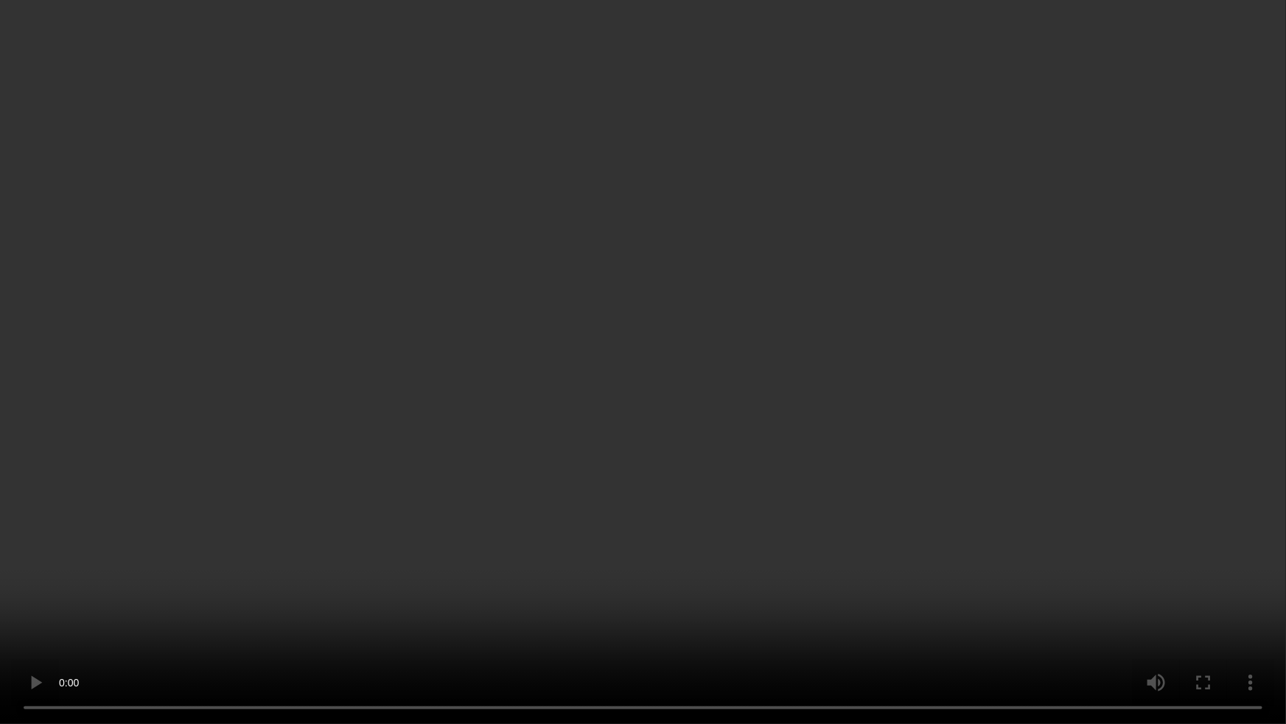
click at [814, 441] on video at bounding box center [643, 362] width 1286 height 724
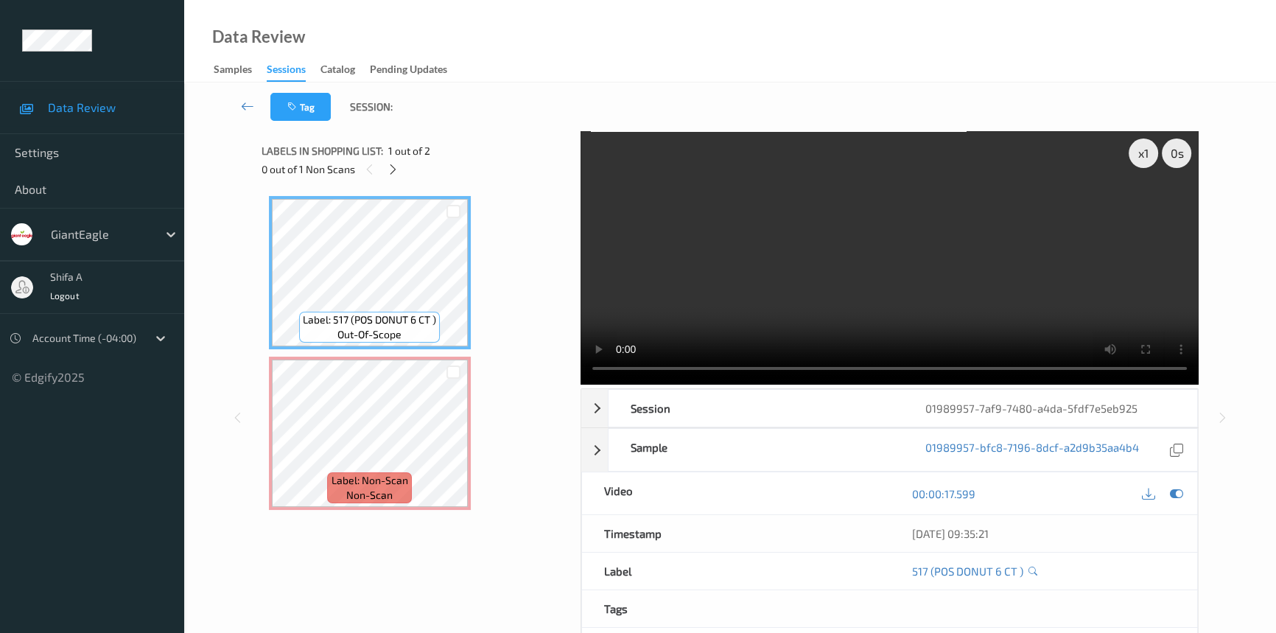
click at [943, 291] on video at bounding box center [890, 257] width 618 height 253
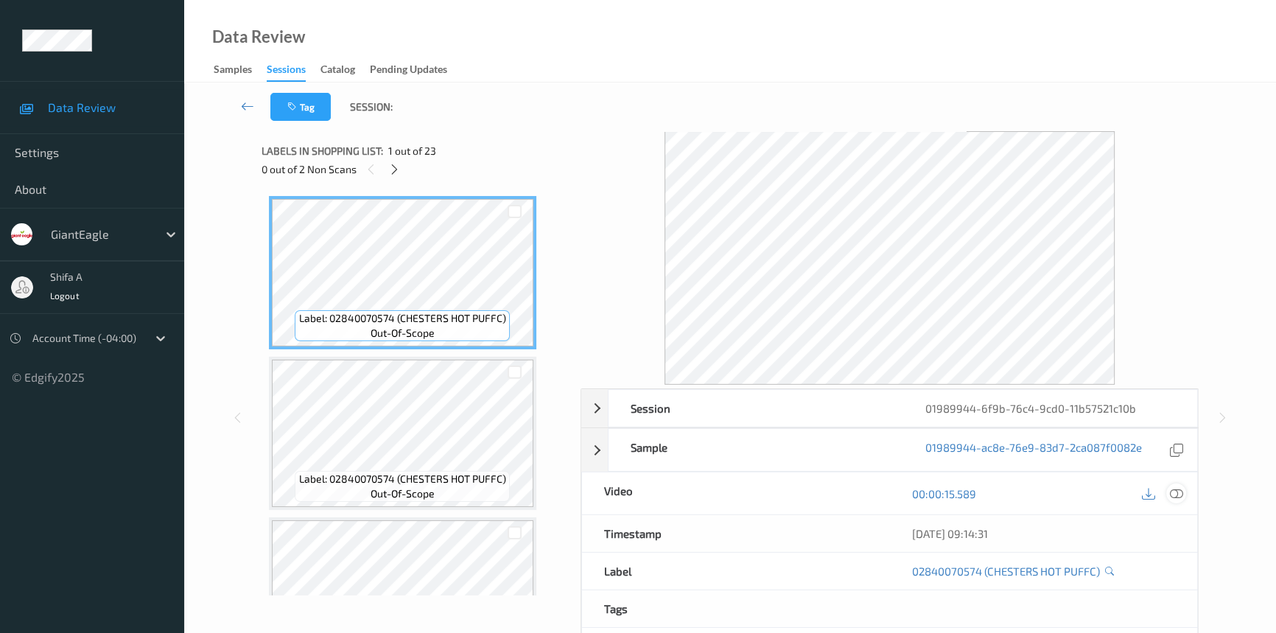
click at [1170, 497] on icon at bounding box center [1176, 493] width 13 height 13
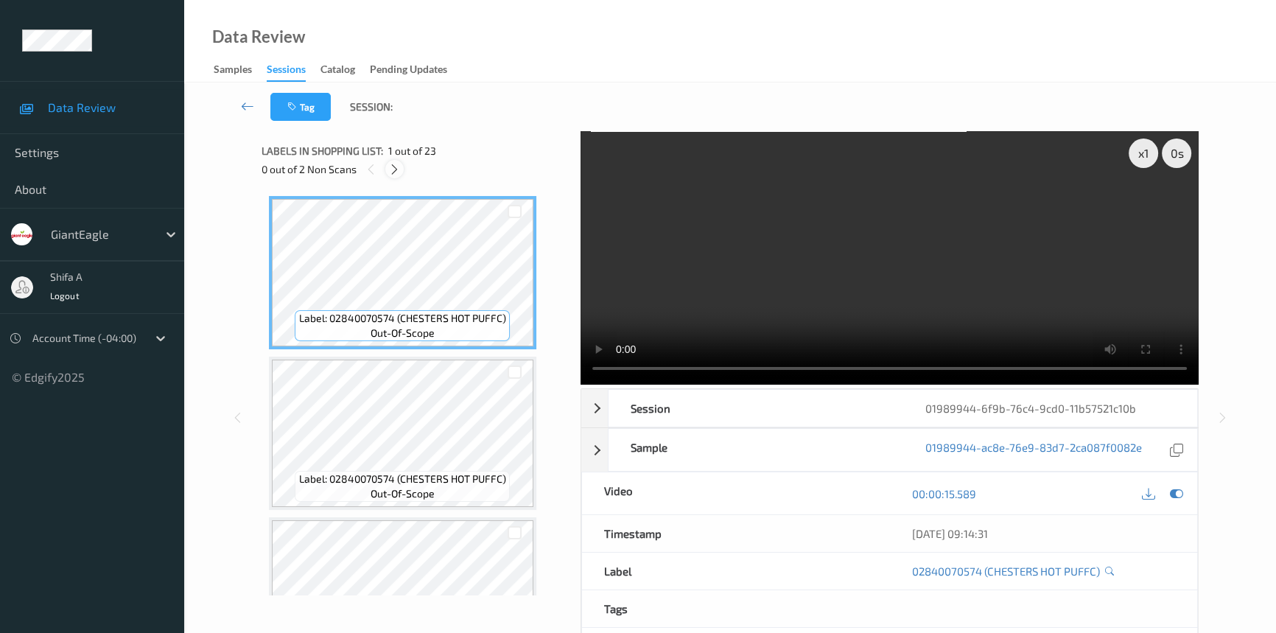
click at [399, 170] on icon at bounding box center [394, 169] width 13 height 13
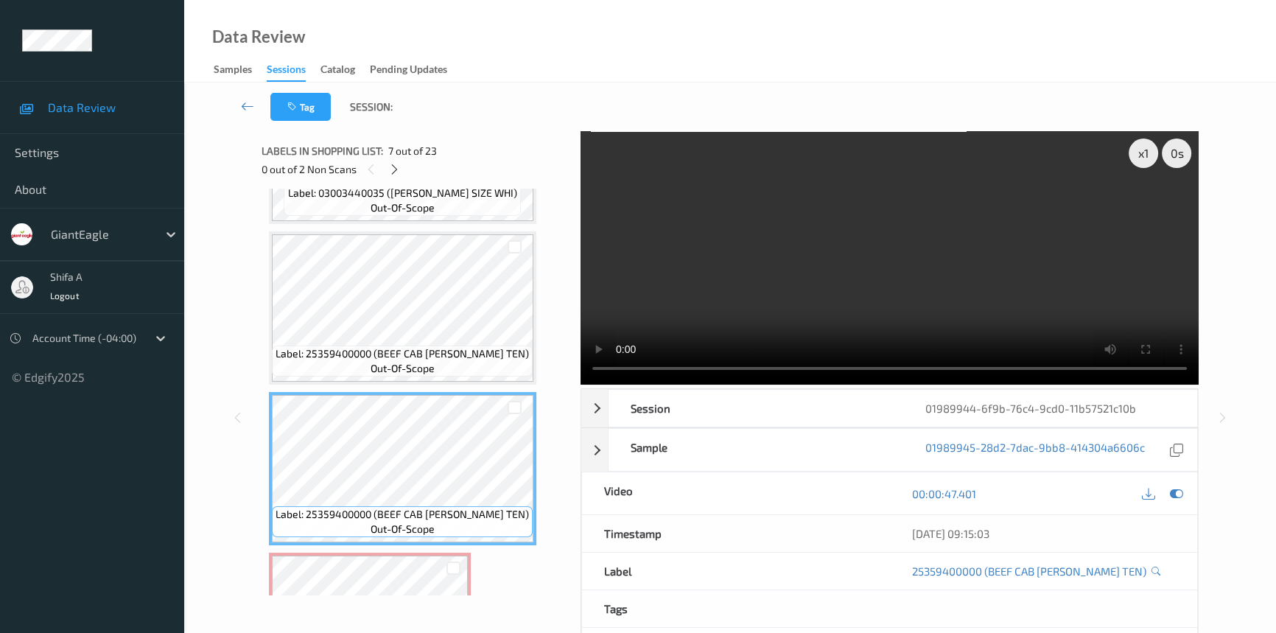
scroll to position [766, 0]
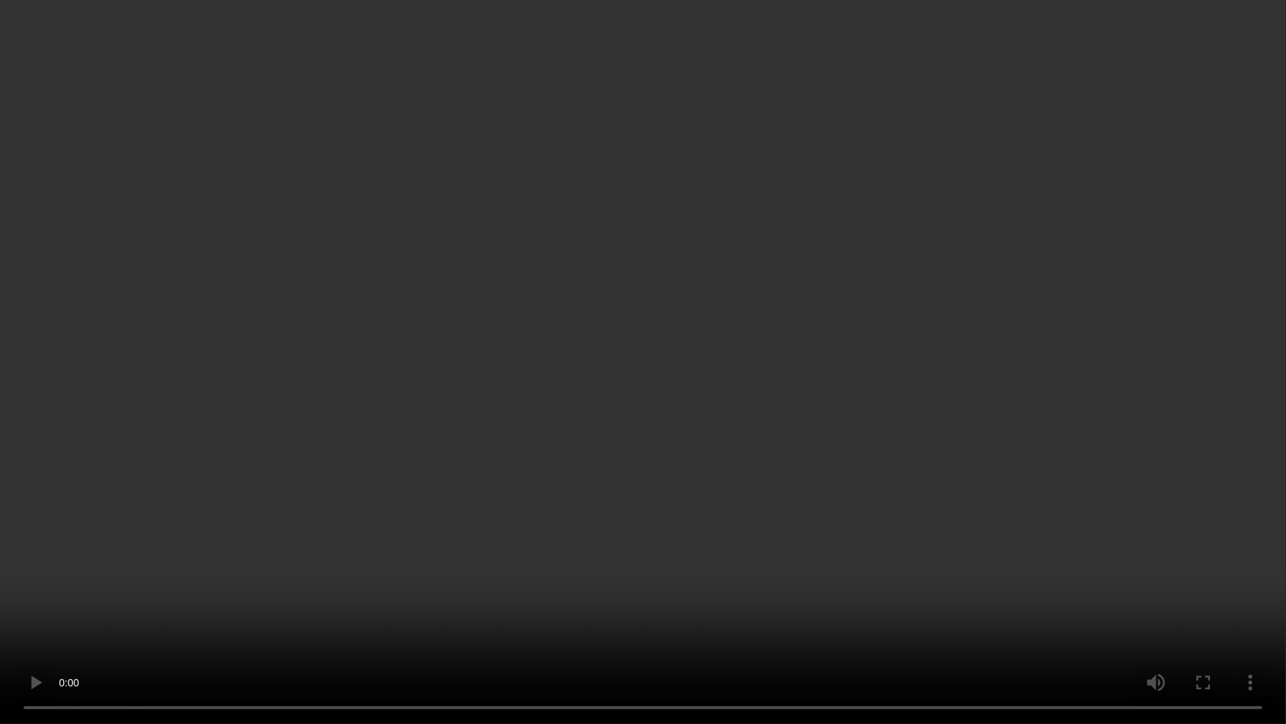
click at [925, 432] on video at bounding box center [643, 362] width 1286 height 724
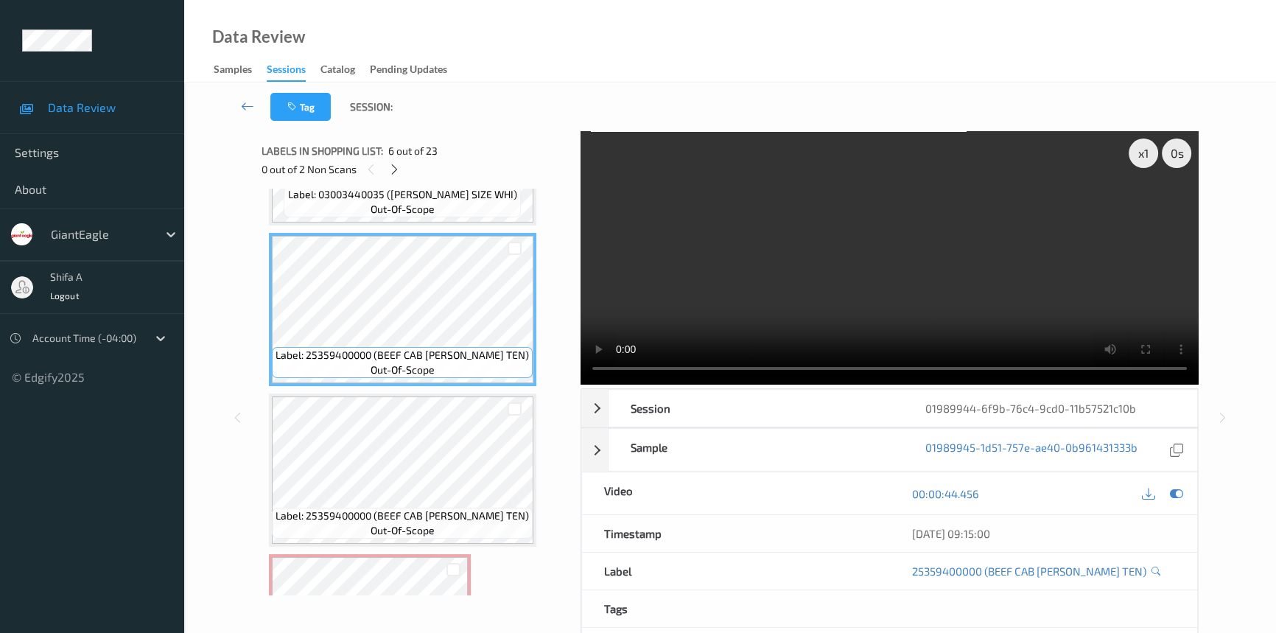
click at [1009, 304] on video at bounding box center [890, 257] width 618 height 253
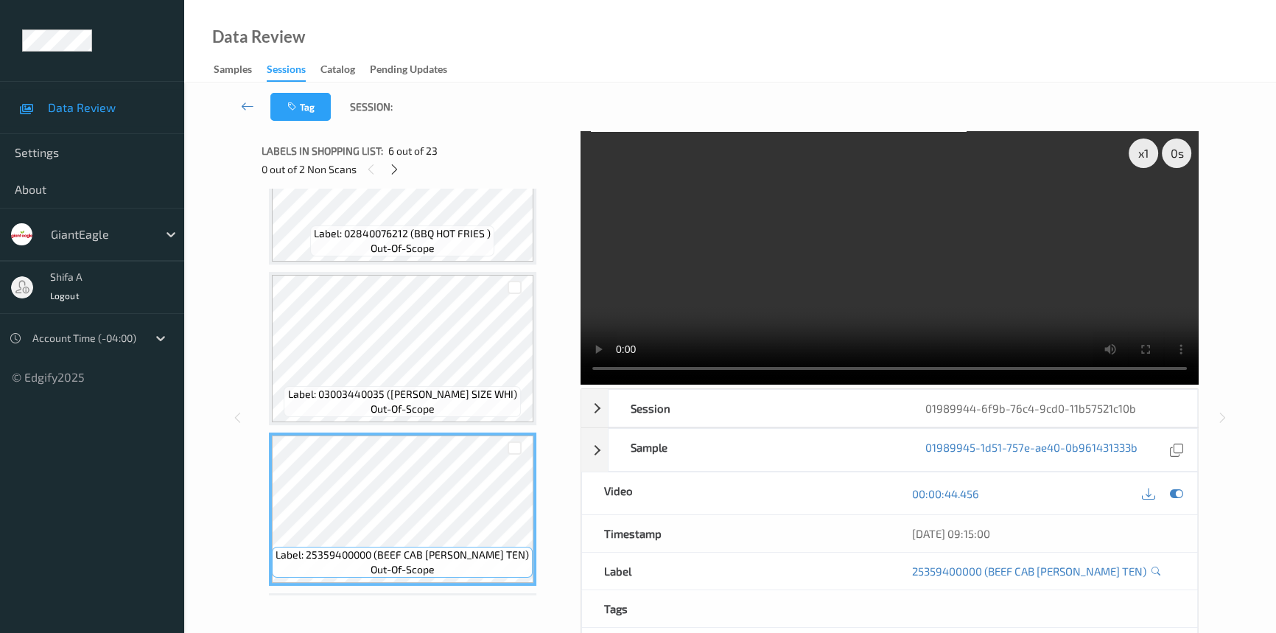
scroll to position [566, 0]
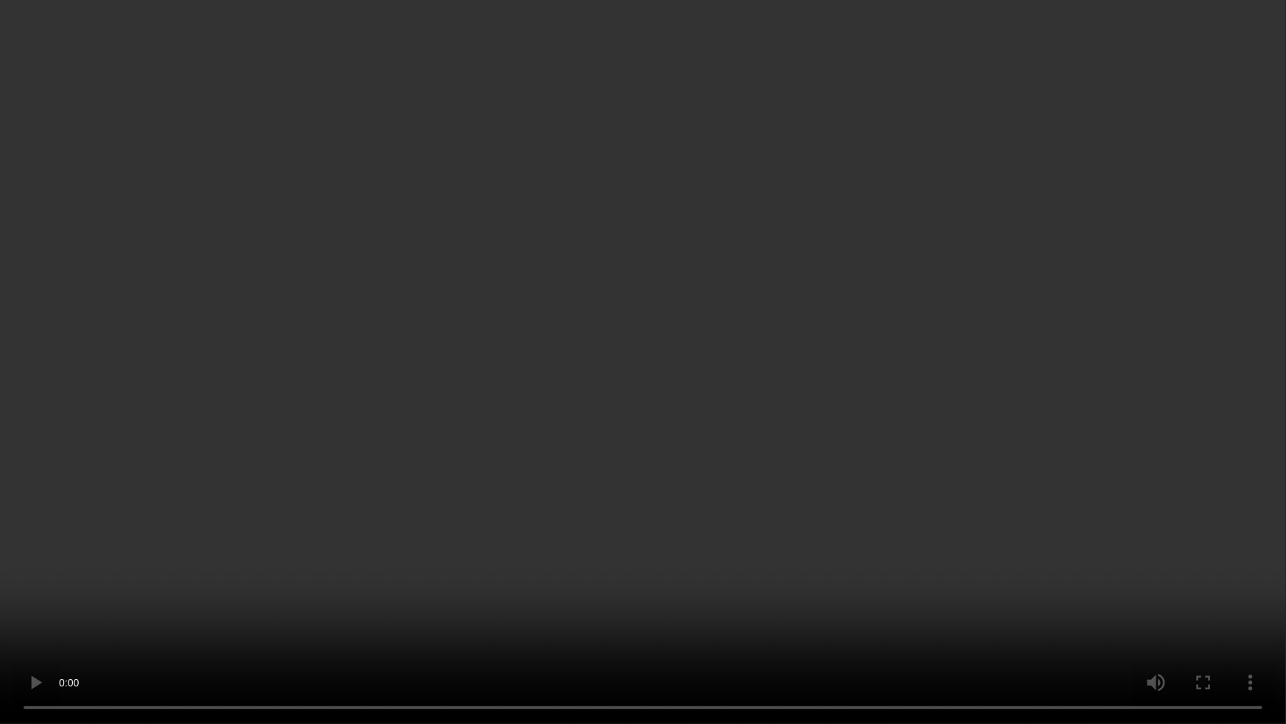
click at [760, 390] on video at bounding box center [643, 362] width 1286 height 724
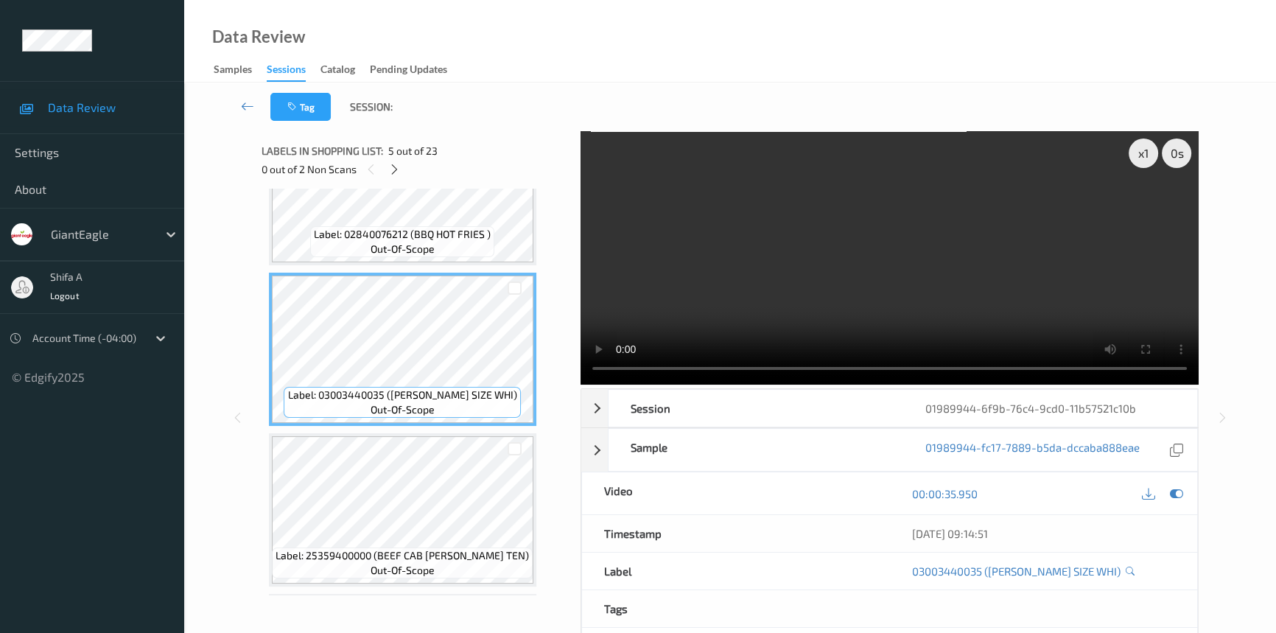
click at [1012, 295] on video at bounding box center [890, 257] width 618 height 253
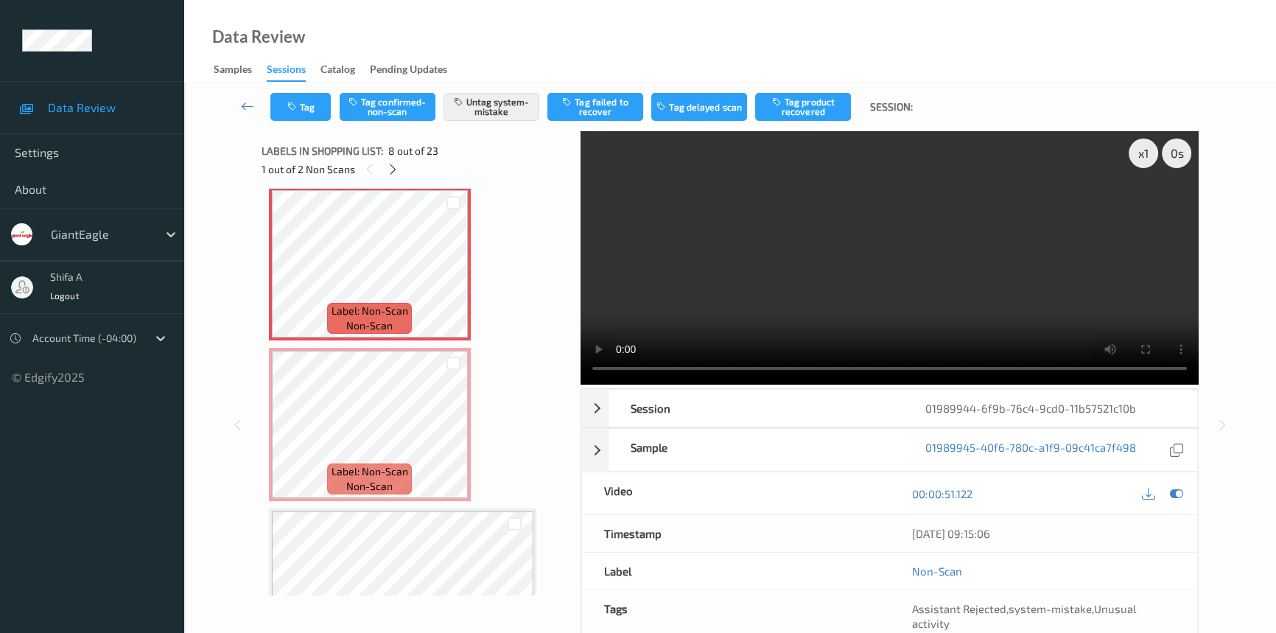
scroll to position [1169, 0]
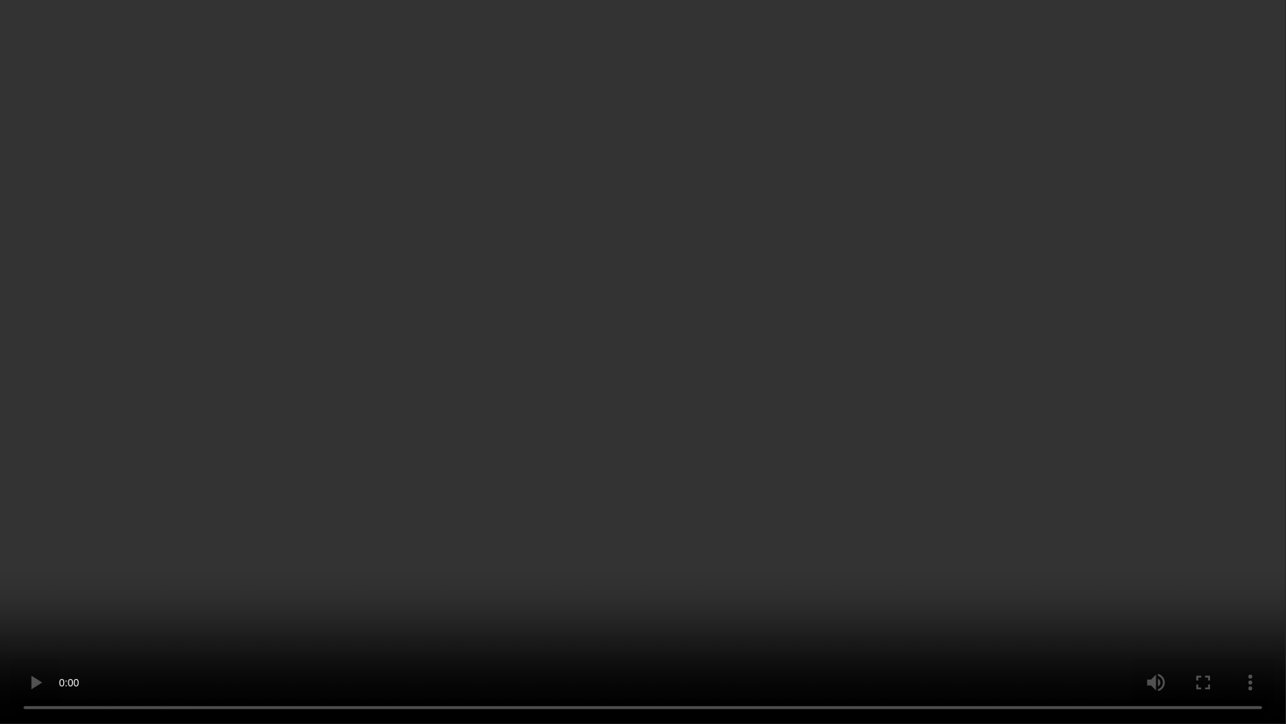
click at [855, 418] on video at bounding box center [643, 362] width 1286 height 724
click at [684, 567] on video at bounding box center [643, 362] width 1286 height 724
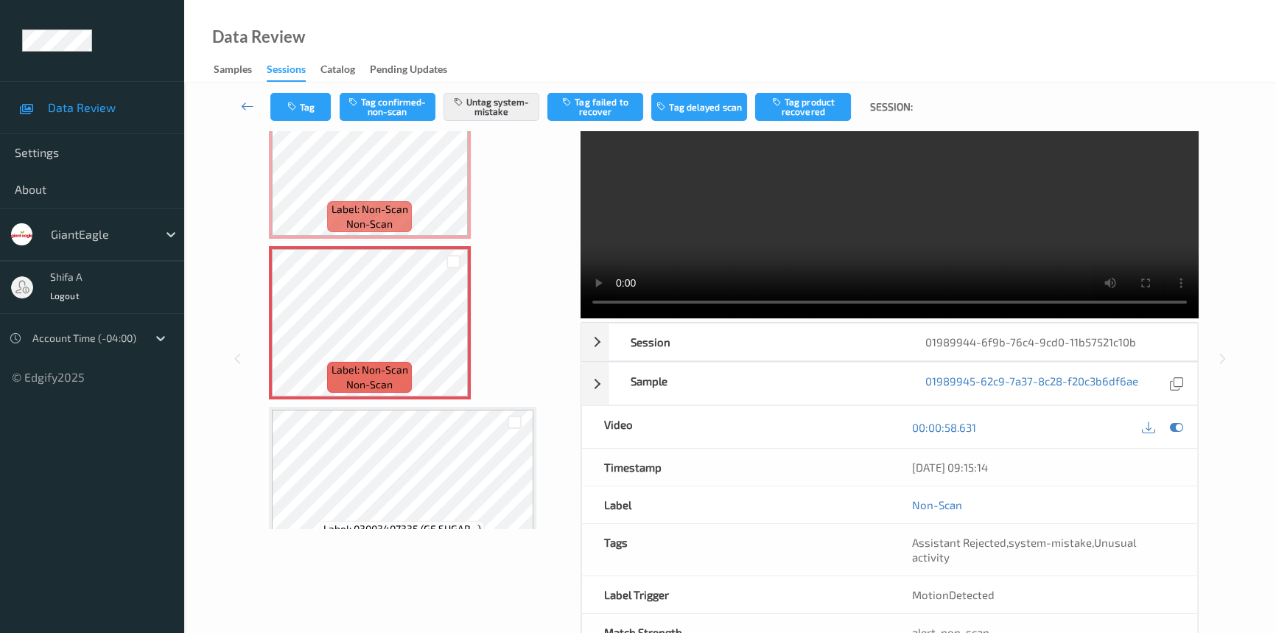
scroll to position [0, 0]
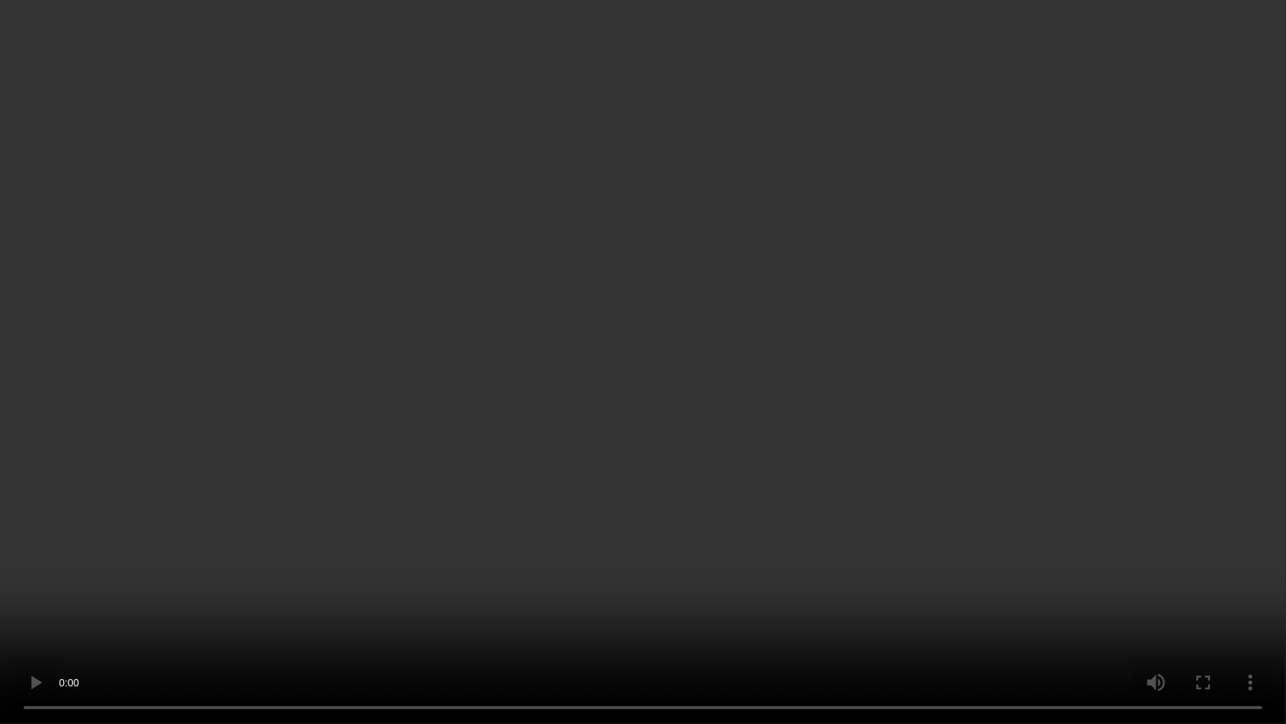
click at [884, 326] on video at bounding box center [643, 362] width 1286 height 724
click at [825, 480] on video at bounding box center [643, 362] width 1286 height 724
drag, startPoint x: 930, startPoint y: 433, endPoint x: 884, endPoint y: 460, distance: 53.2
click at [929, 433] on video at bounding box center [643, 362] width 1286 height 724
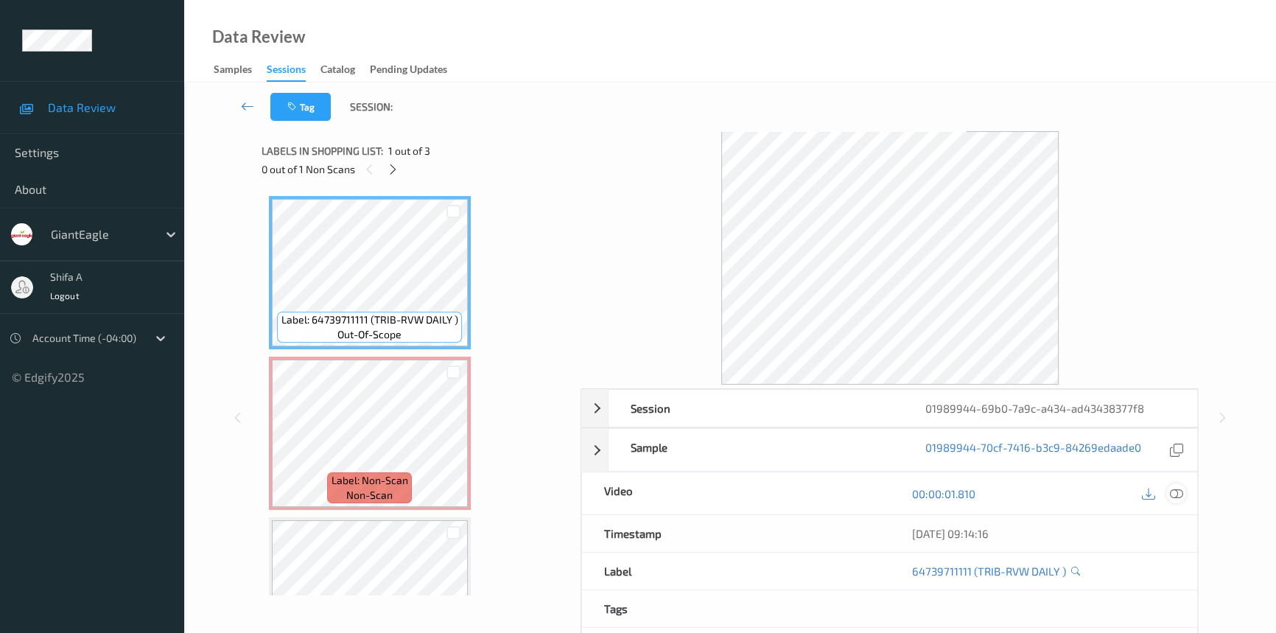
click at [1177, 490] on icon at bounding box center [1176, 493] width 13 height 13
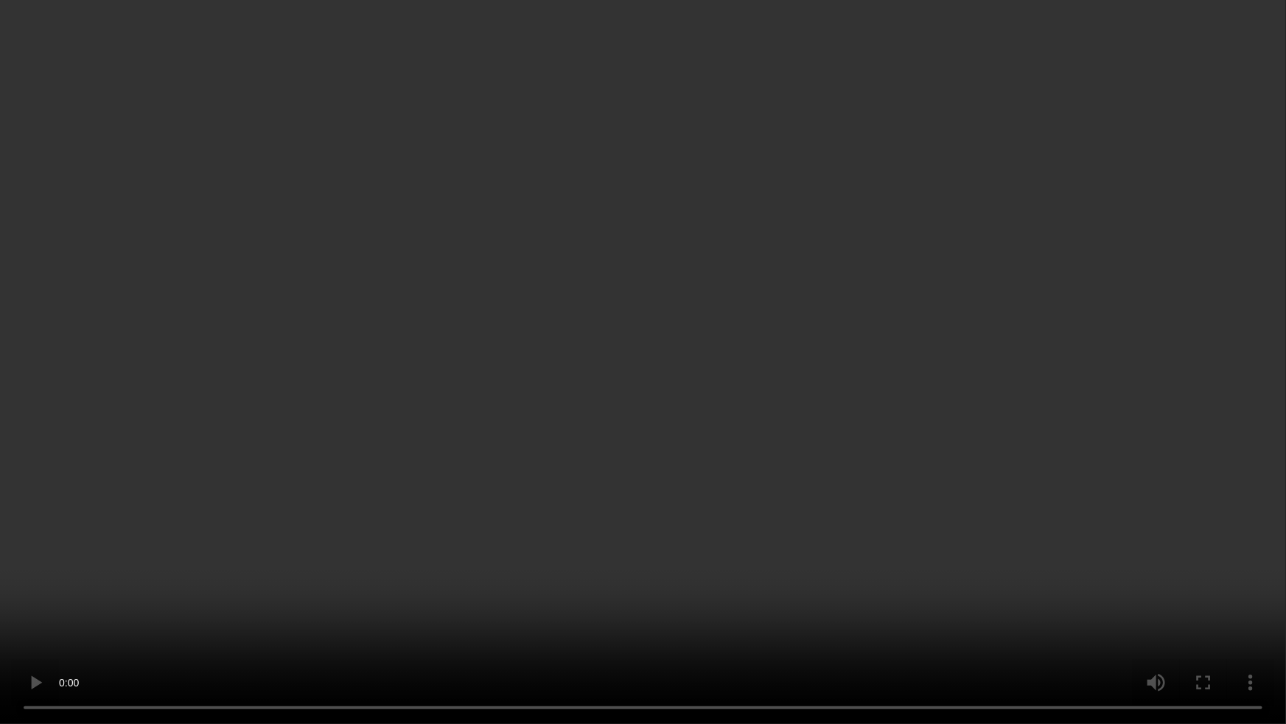
click at [942, 420] on video at bounding box center [643, 362] width 1286 height 724
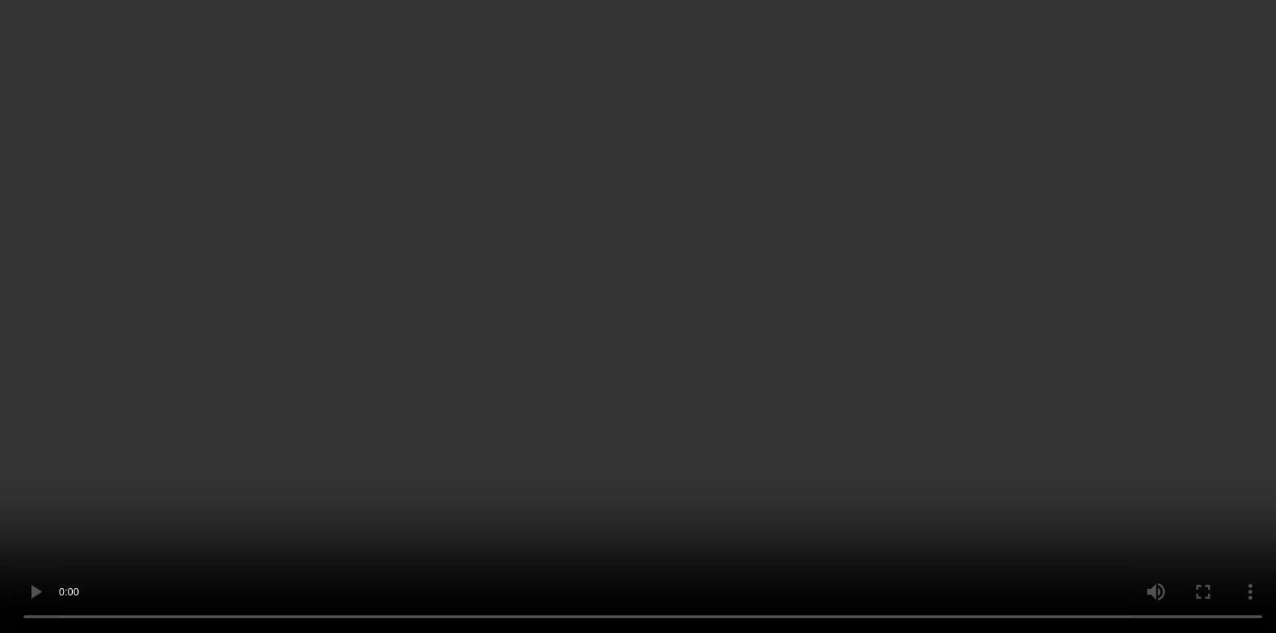
scroll to position [81, 0]
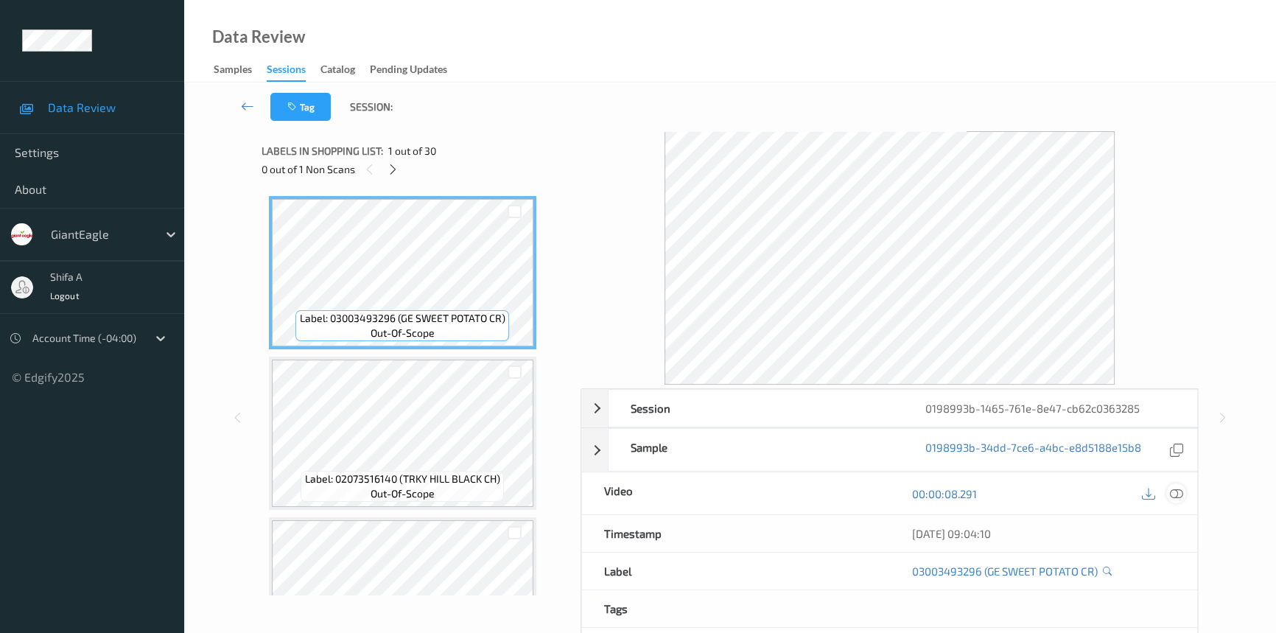
click at [1175, 494] on icon at bounding box center [1176, 493] width 13 height 13
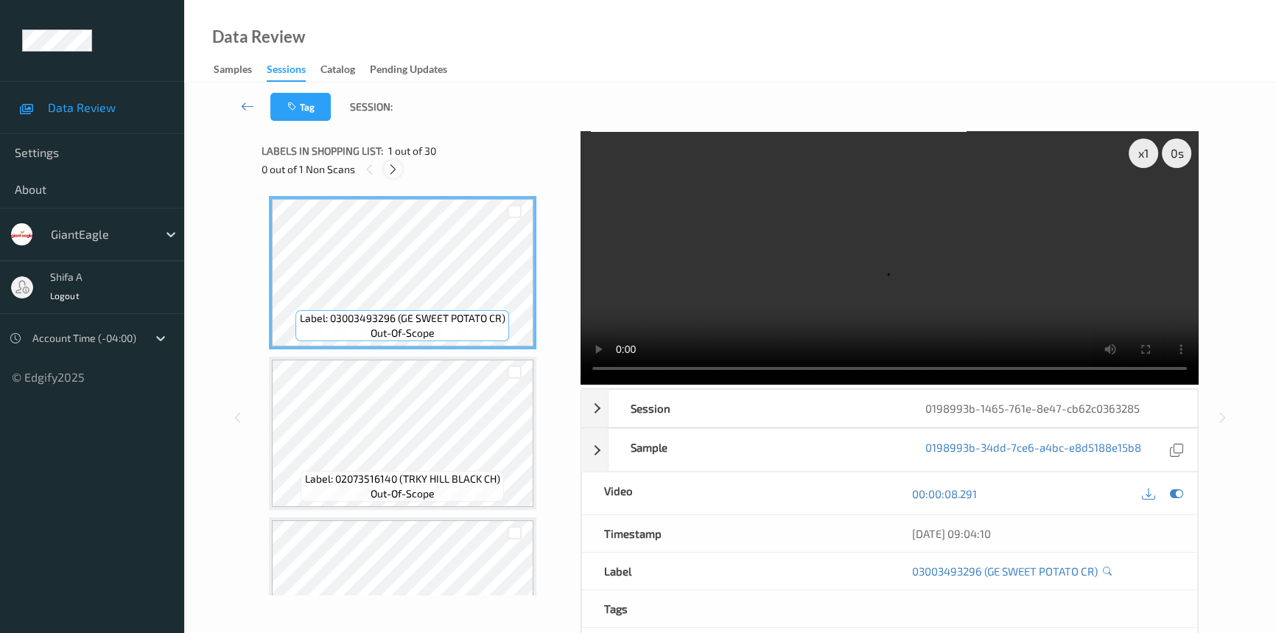
click at [391, 169] on icon at bounding box center [393, 169] width 13 height 13
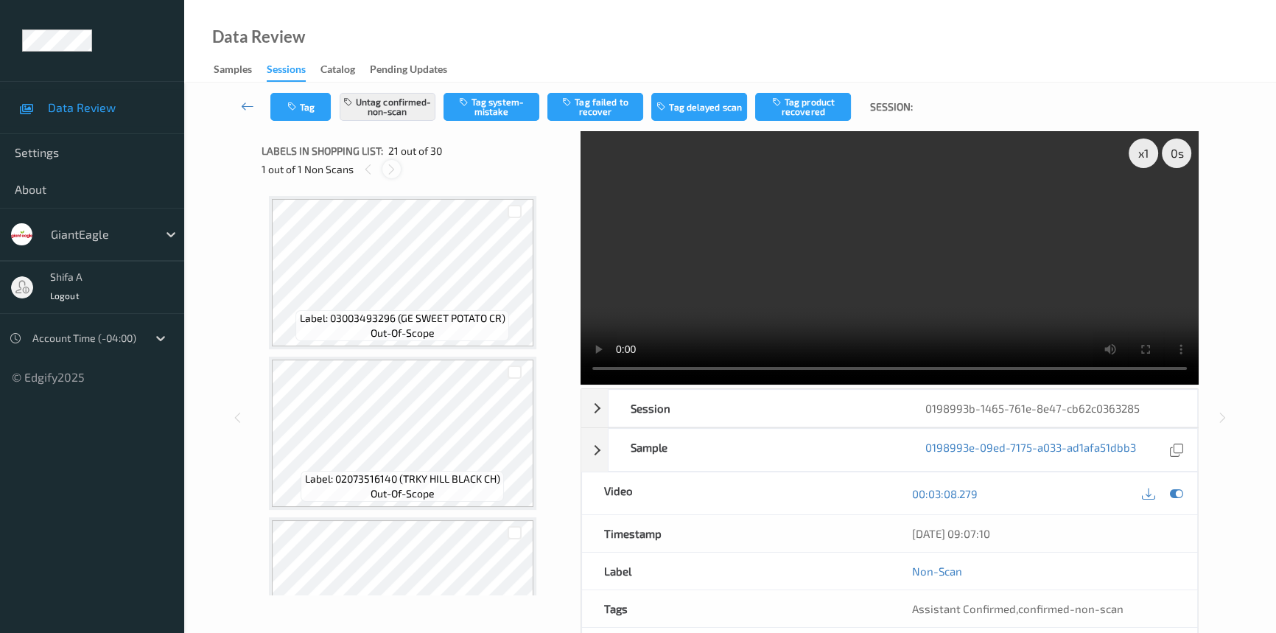
scroll to position [3049, 0]
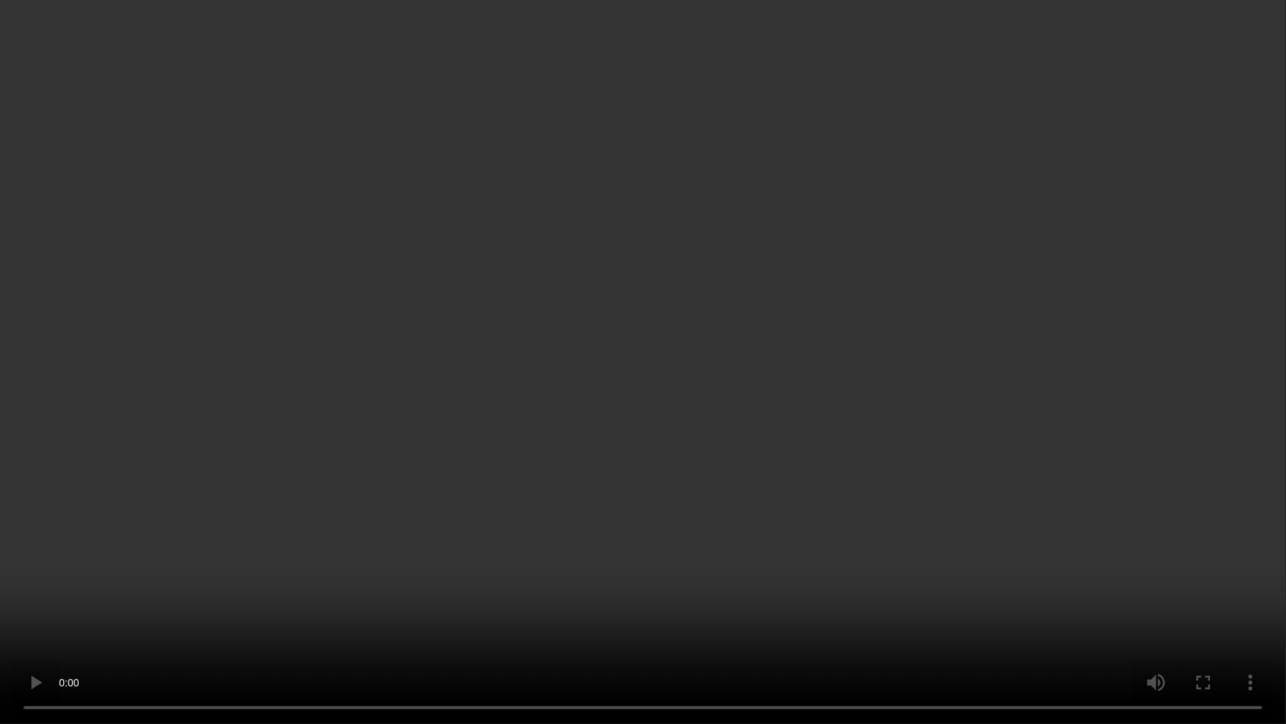
click at [913, 382] on video at bounding box center [643, 362] width 1286 height 724
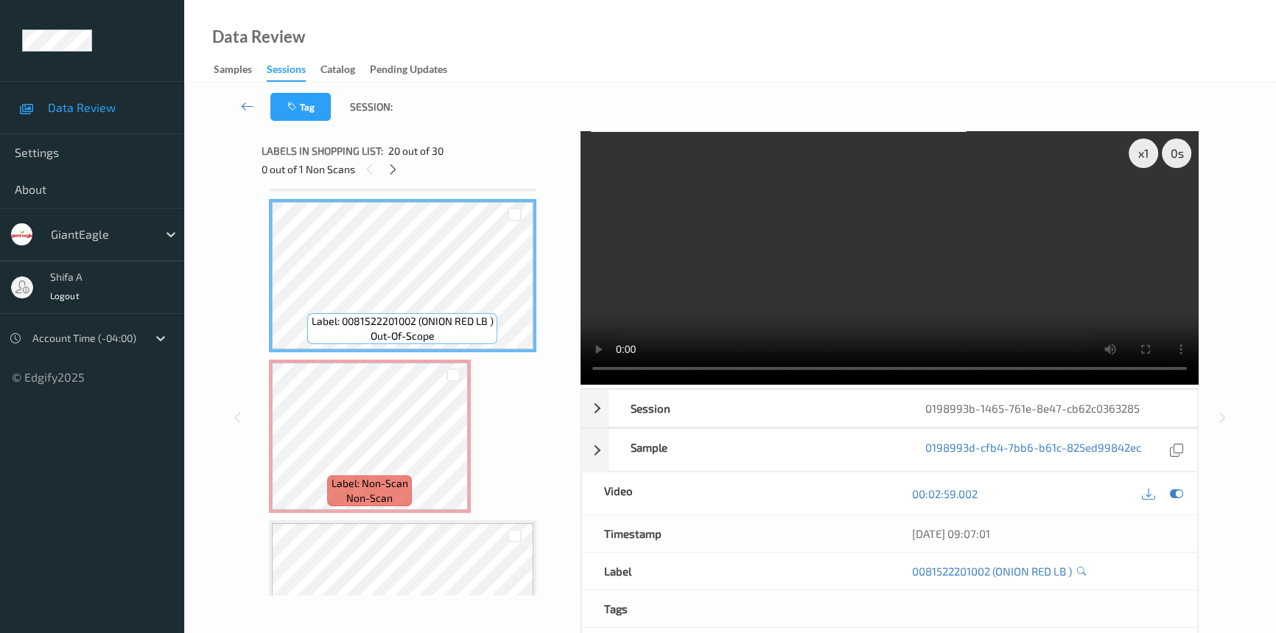
click at [973, 256] on video at bounding box center [890, 257] width 618 height 253
click at [973, 283] on video at bounding box center [890, 257] width 618 height 253
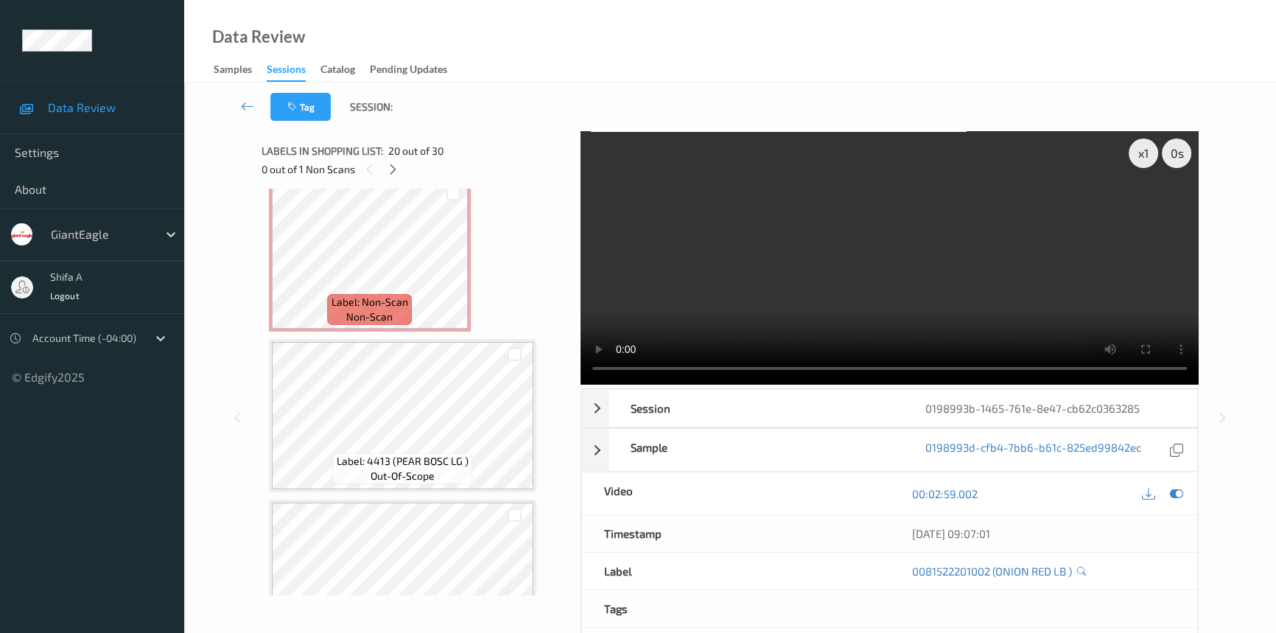
scroll to position [3249, 0]
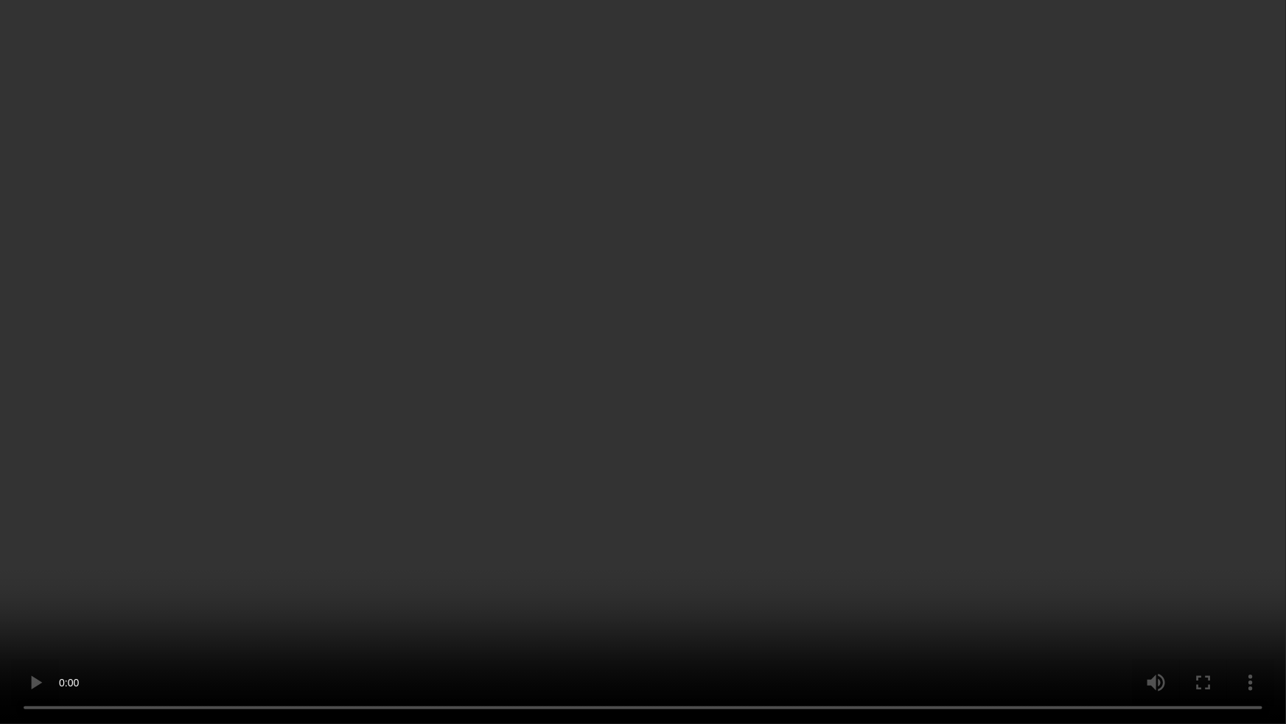
click at [911, 404] on video at bounding box center [643, 362] width 1286 height 724
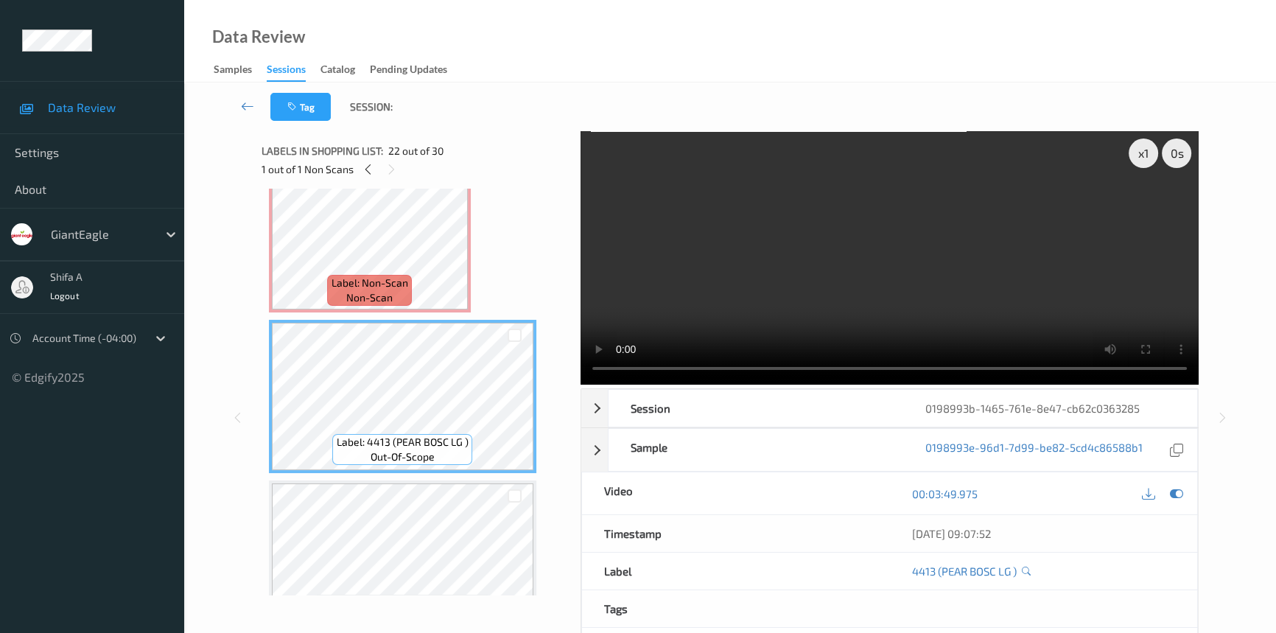
click at [977, 307] on video at bounding box center [890, 257] width 618 height 253
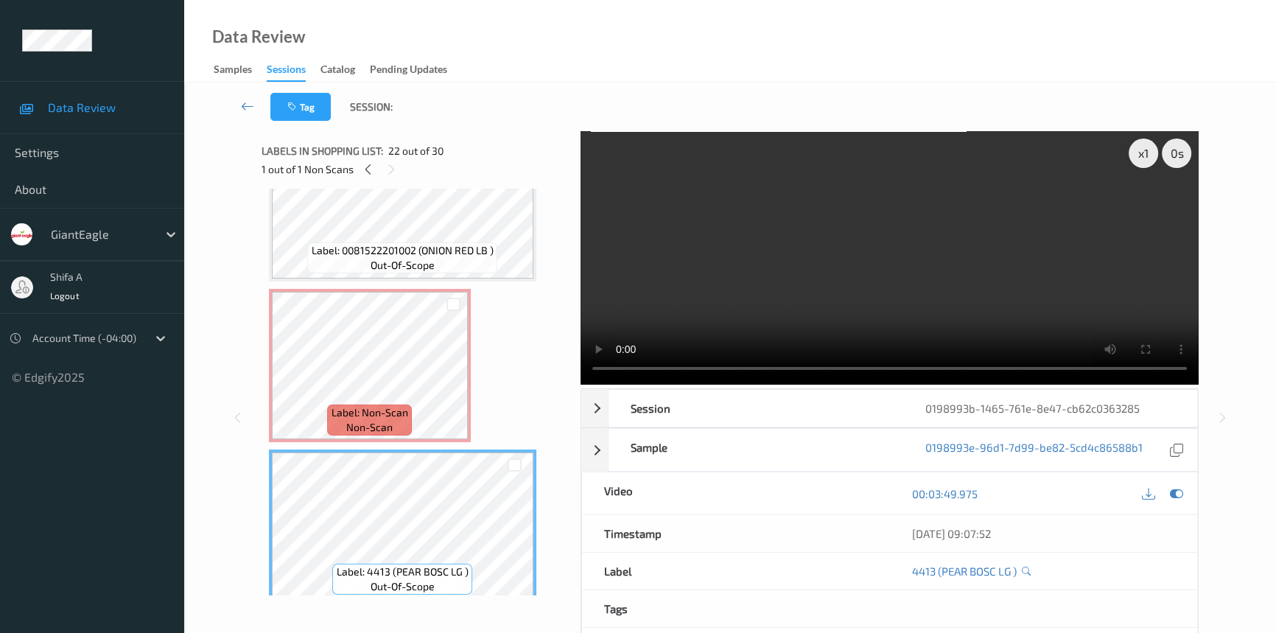
scroll to position [3116, 0]
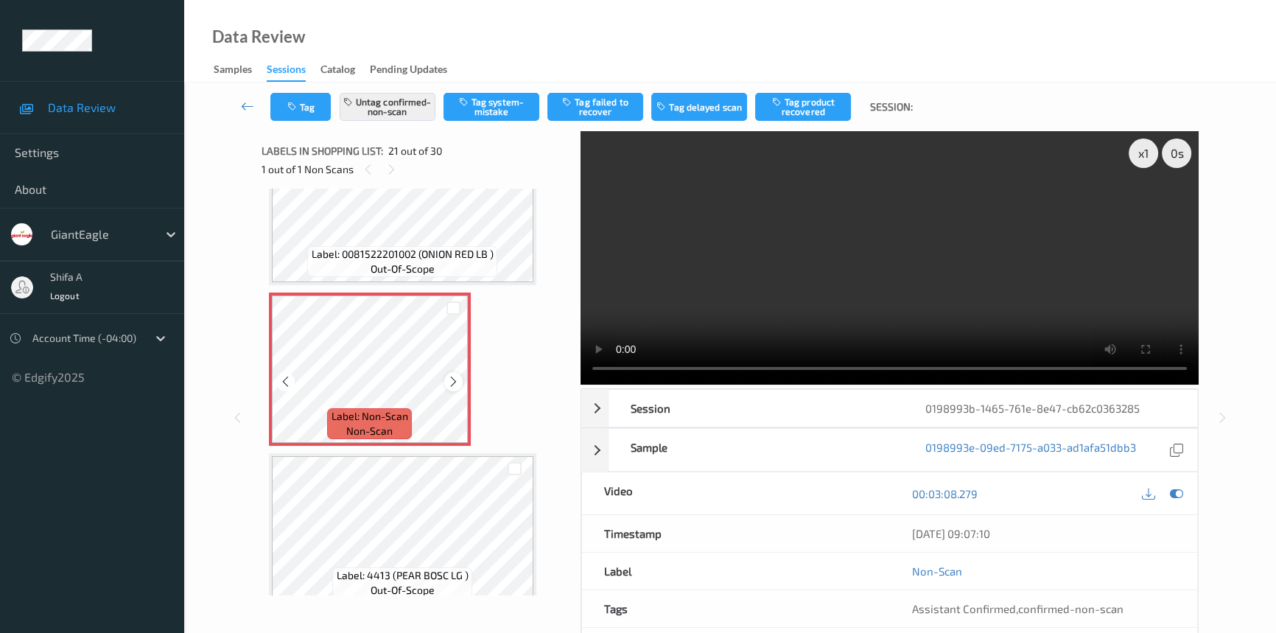
click at [449, 377] on div at bounding box center [453, 381] width 18 height 18
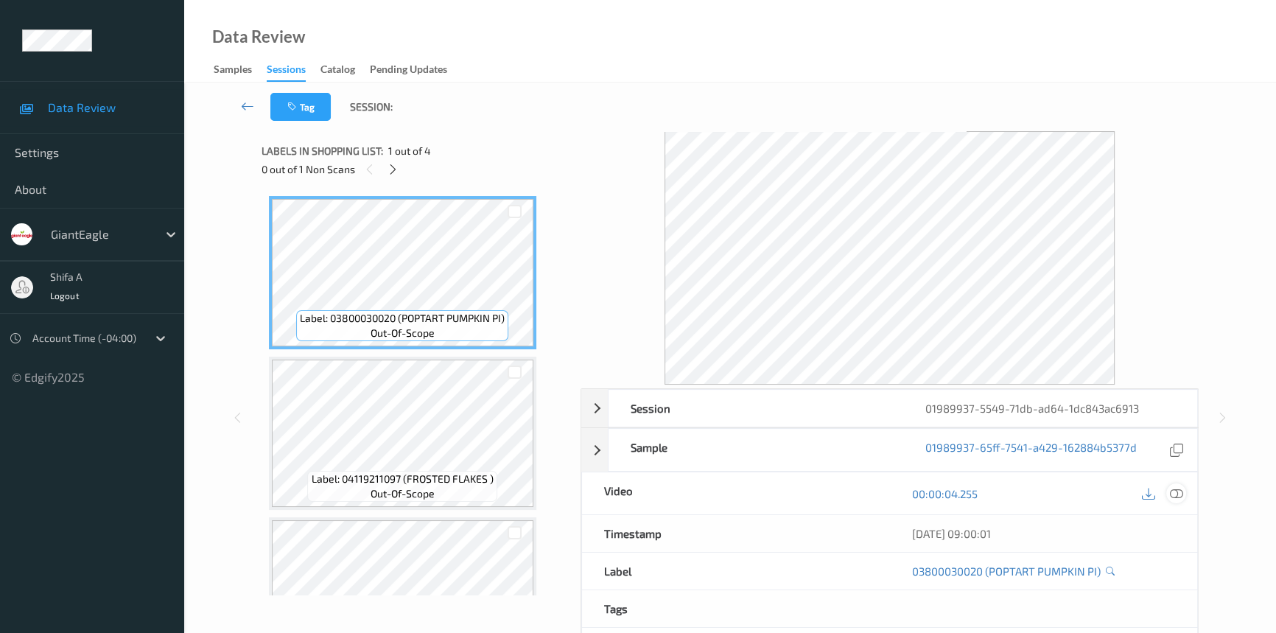
drag, startPoint x: 1178, startPoint y: 492, endPoint x: 1017, endPoint y: 398, distance: 186.3
click at [1178, 491] on icon at bounding box center [1176, 493] width 13 height 13
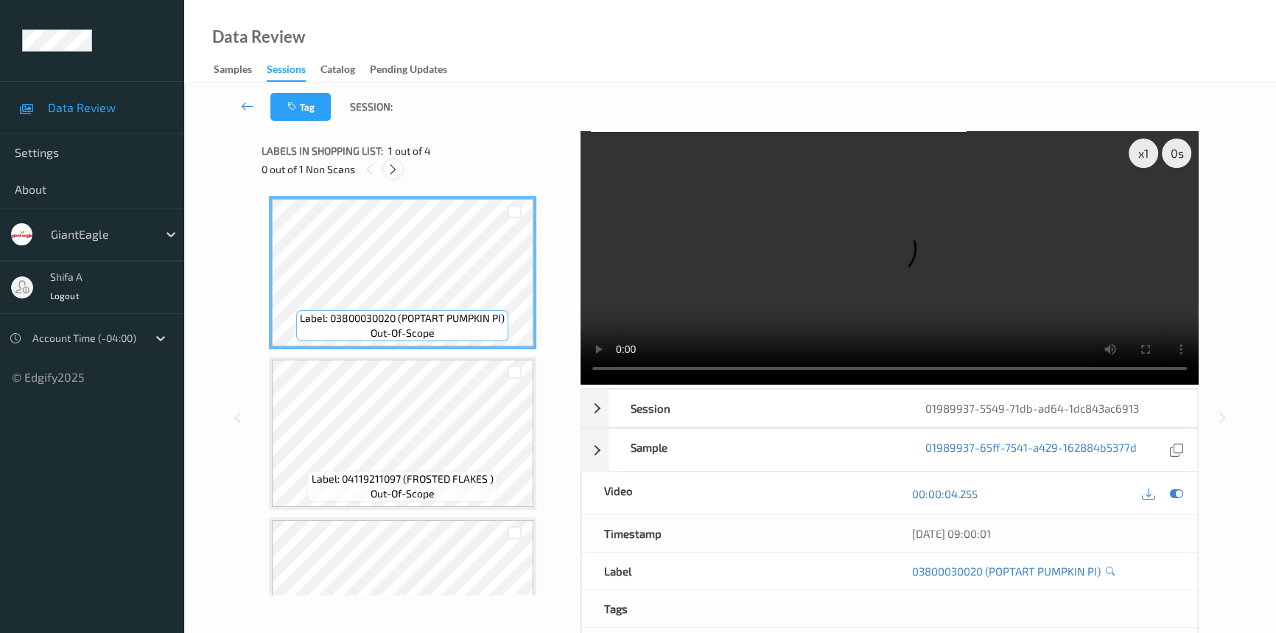
click at [395, 170] on icon at bounding box center [393, 169] width 13 height 13
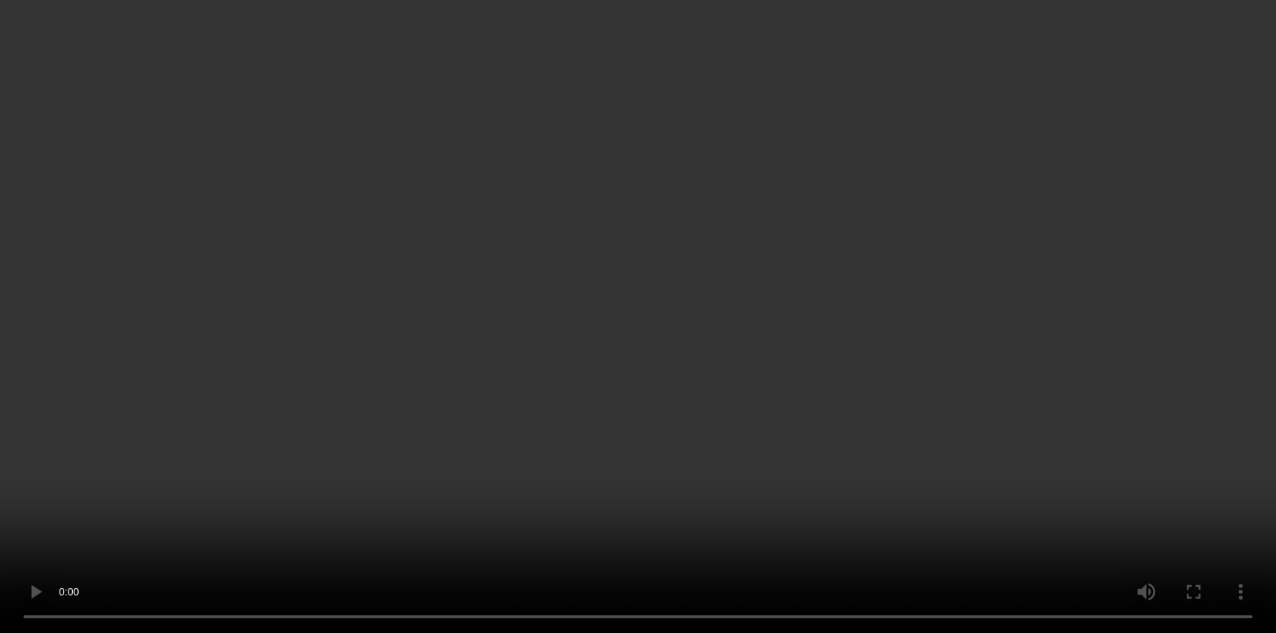
scroll to position [150, 0]
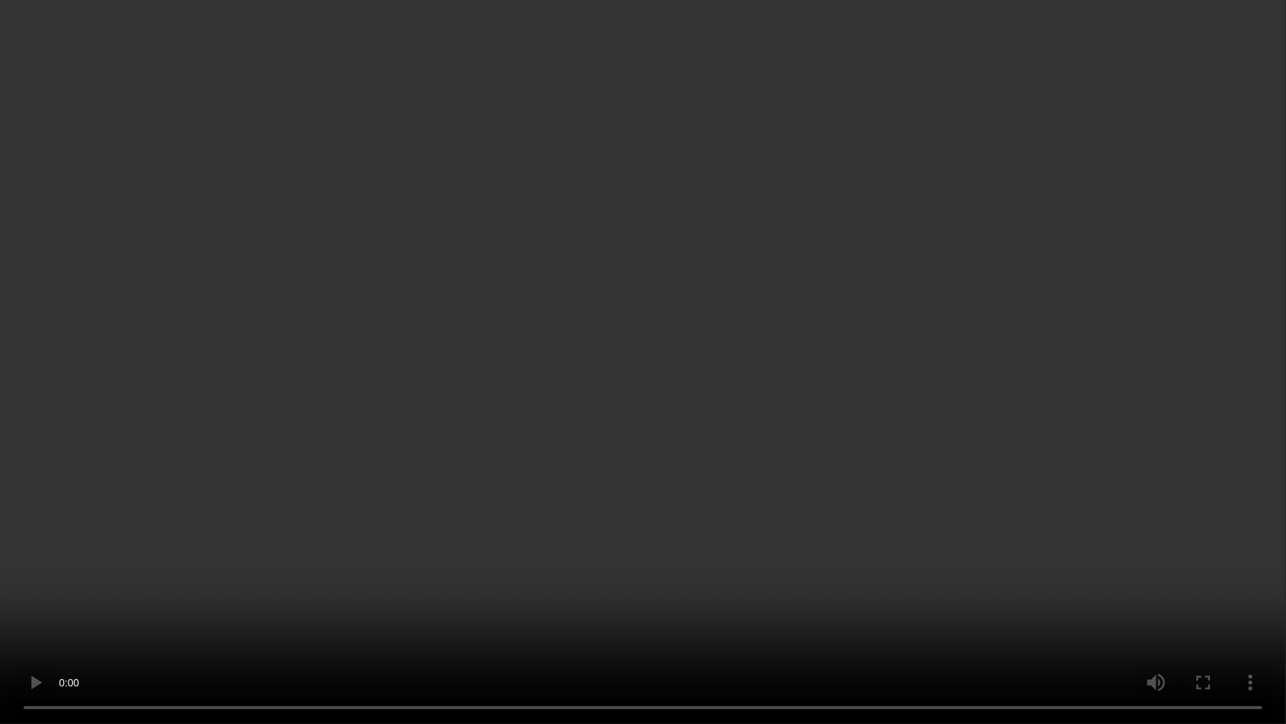
click at [837, 421] on video at bounding box center [643, 362] width 1286 height 724
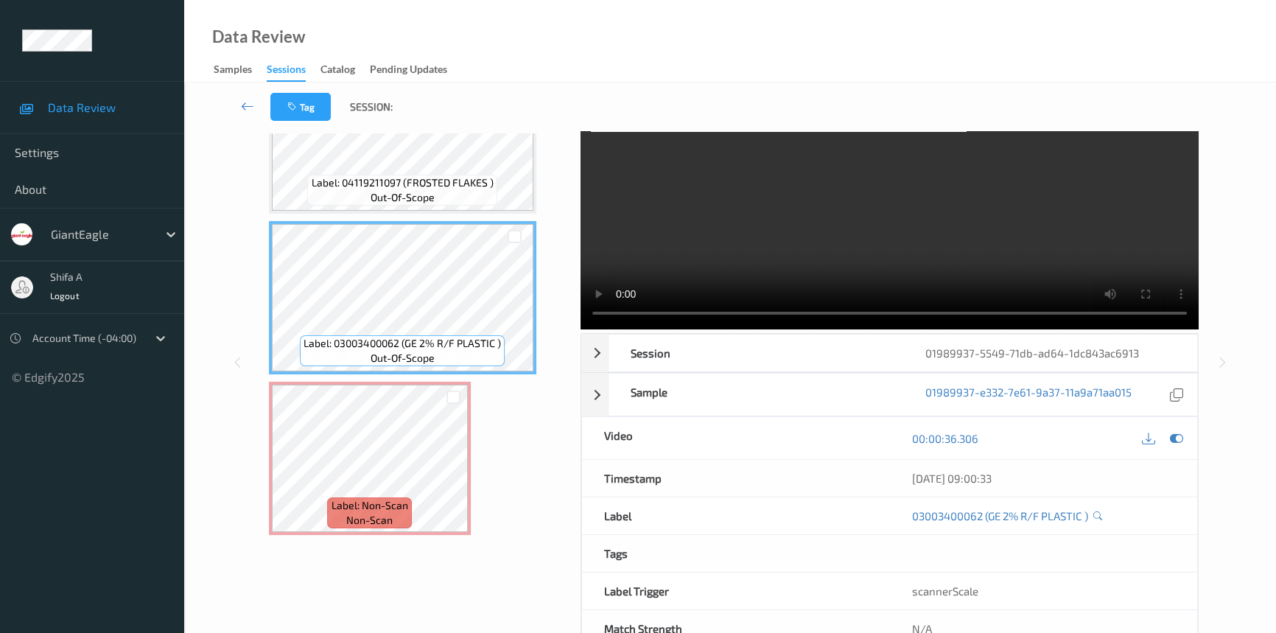
scroll to position [99, 0]
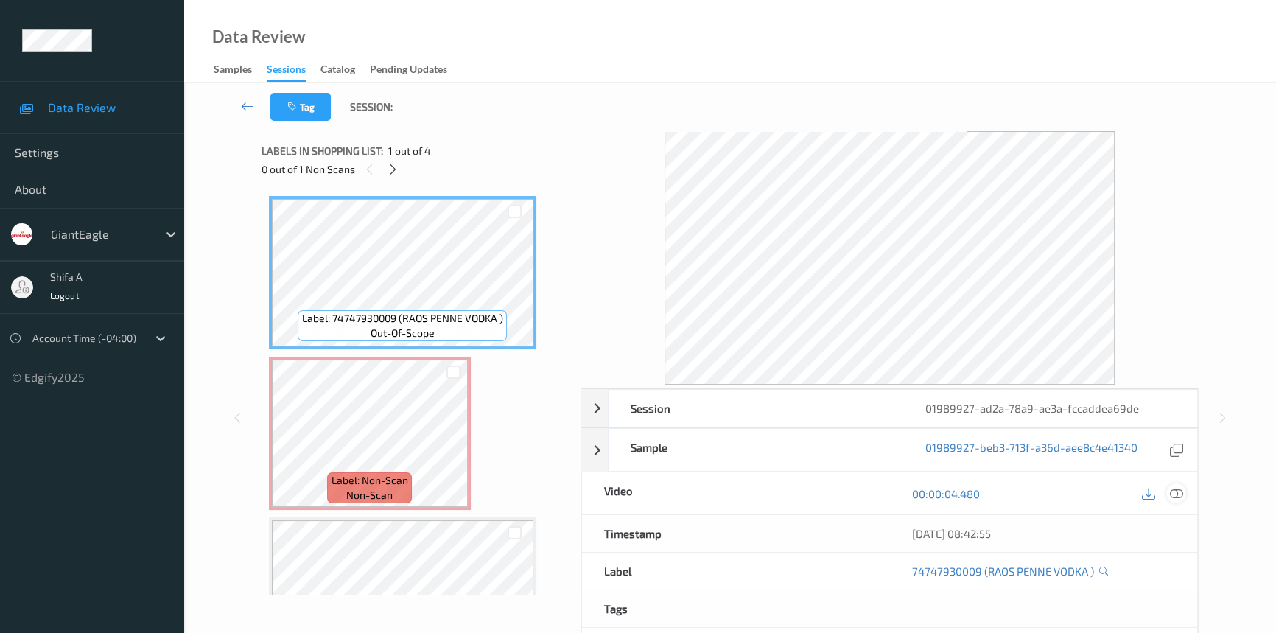
click at [1175, 487] on icon at bounding box center [1176, 493] width 13 height 13
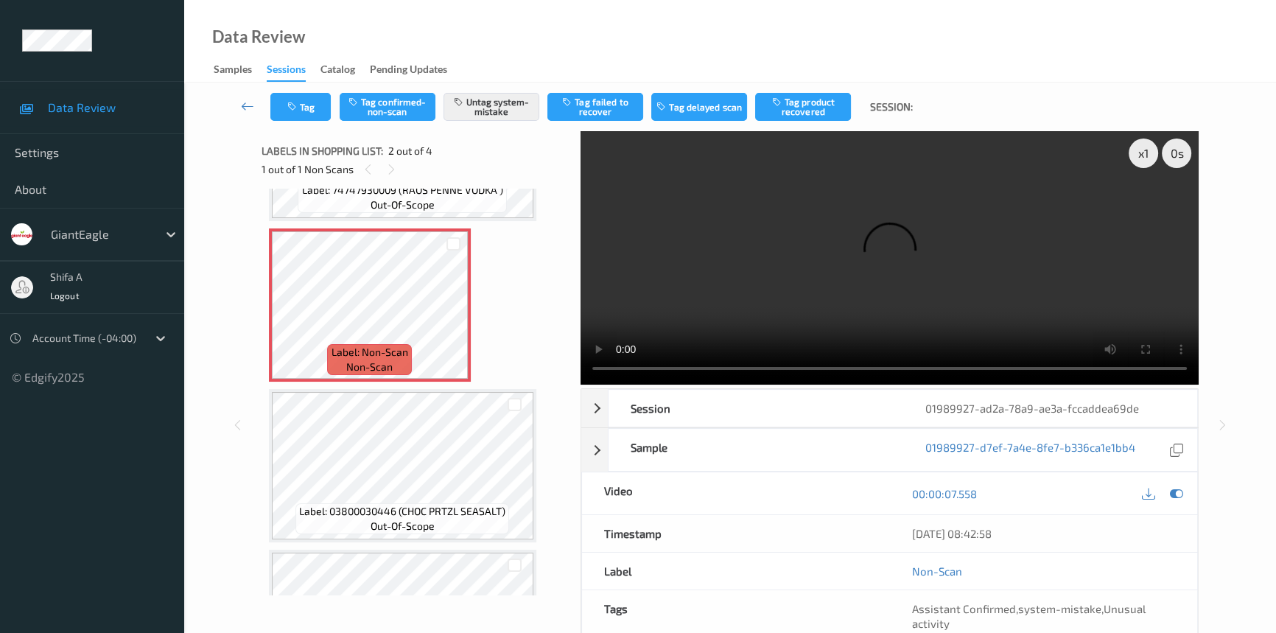
scroll to position [133, 0]
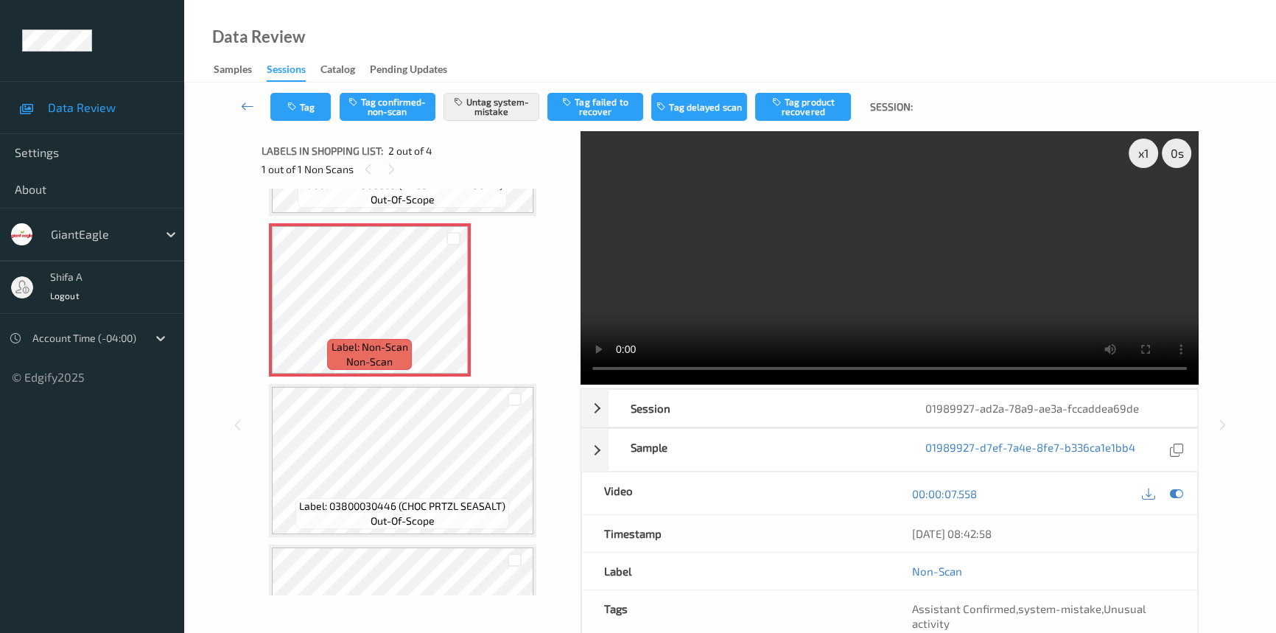
click at [933, 256] on video at bounding box center [890, 257] width 618 height 253
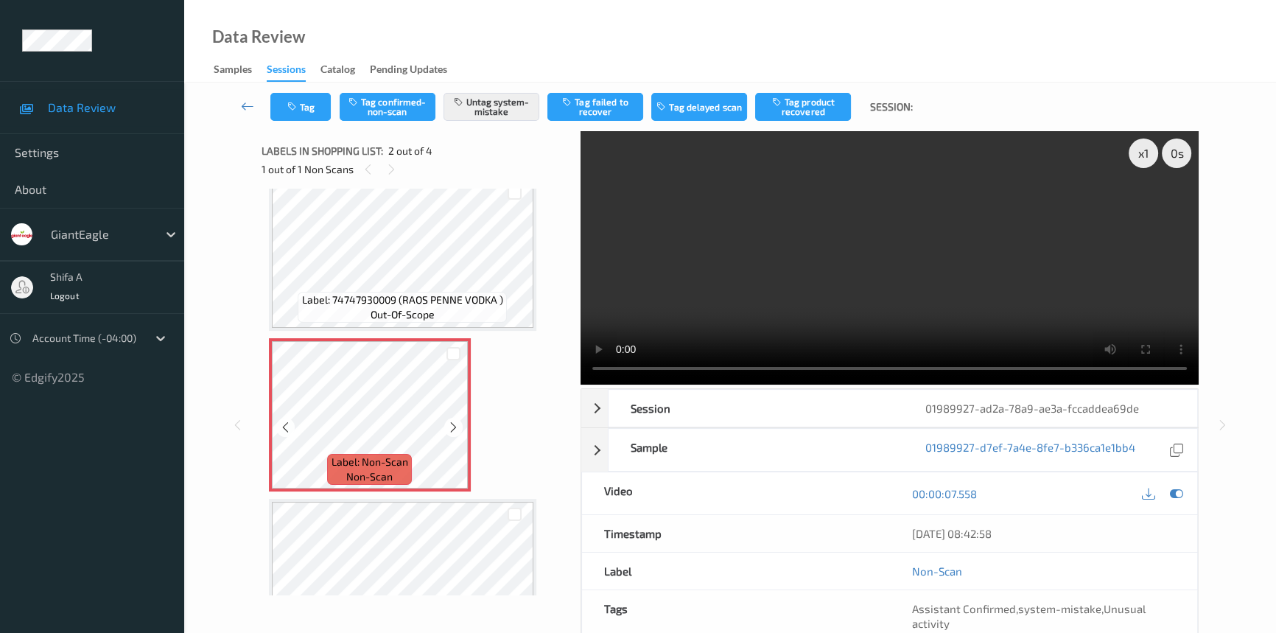
scroll to position [0, 0]
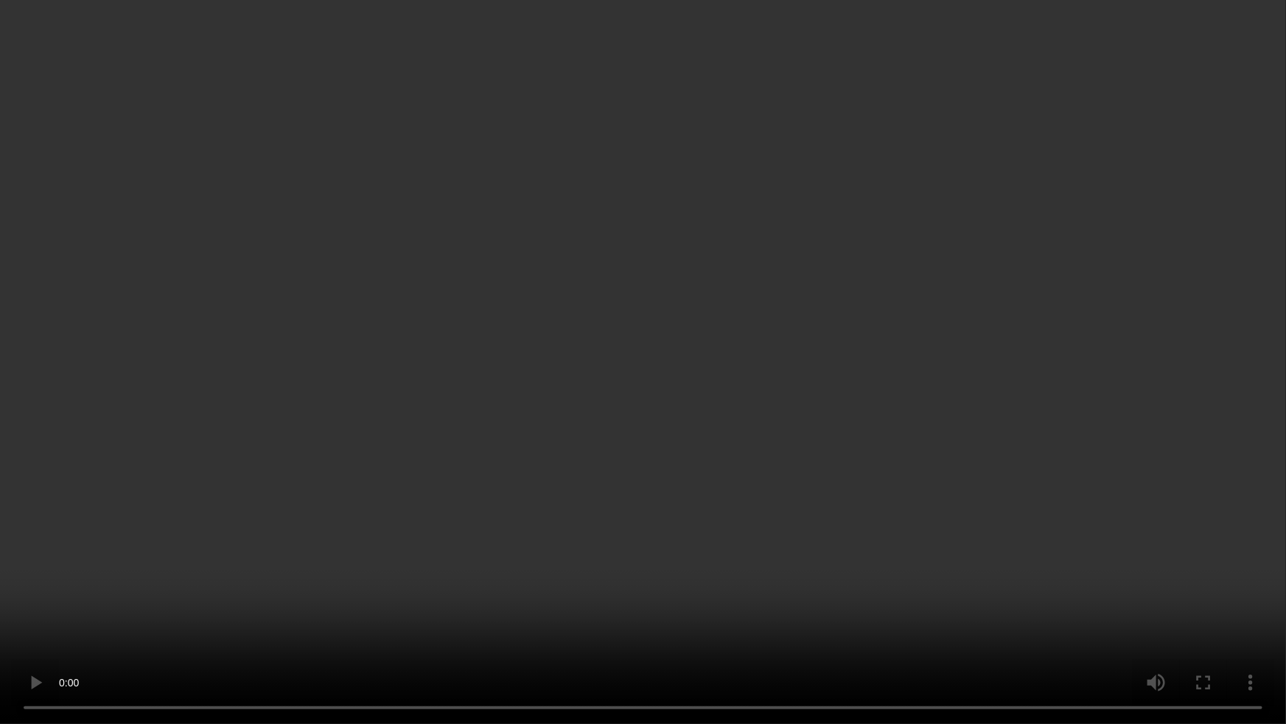
click at [632, 486] on video at bounding box center [643, 362] width 1286 height 724
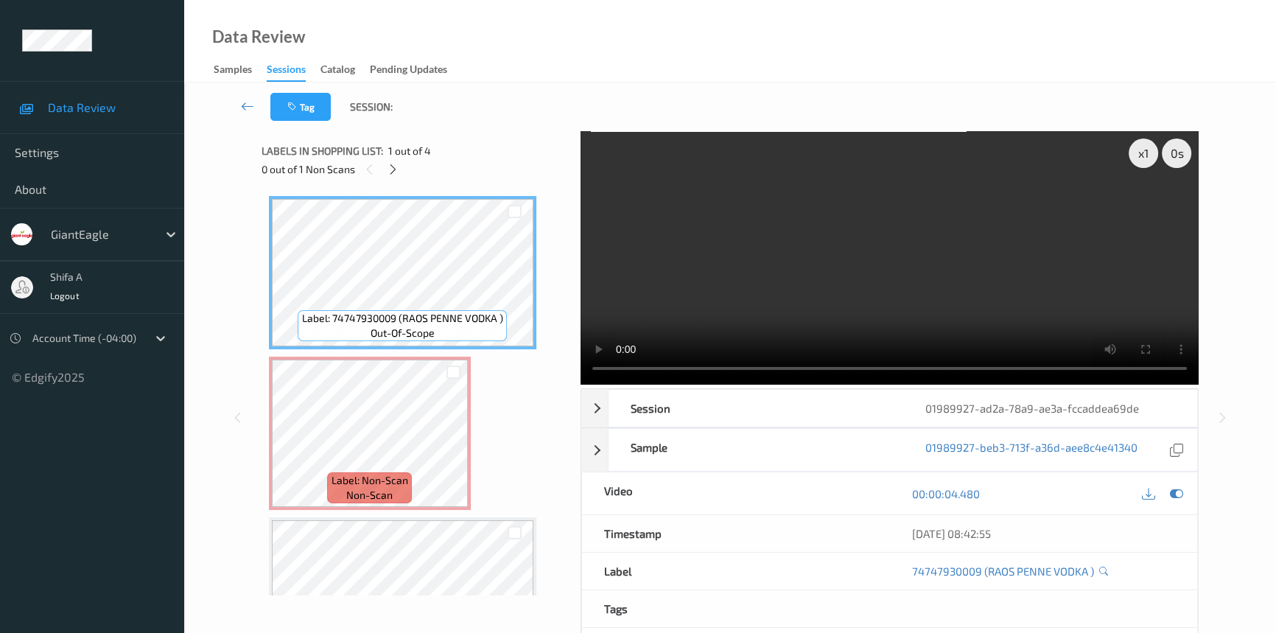
click at [819, 234] on video at bounding box center [890, 257] width 618 height 253
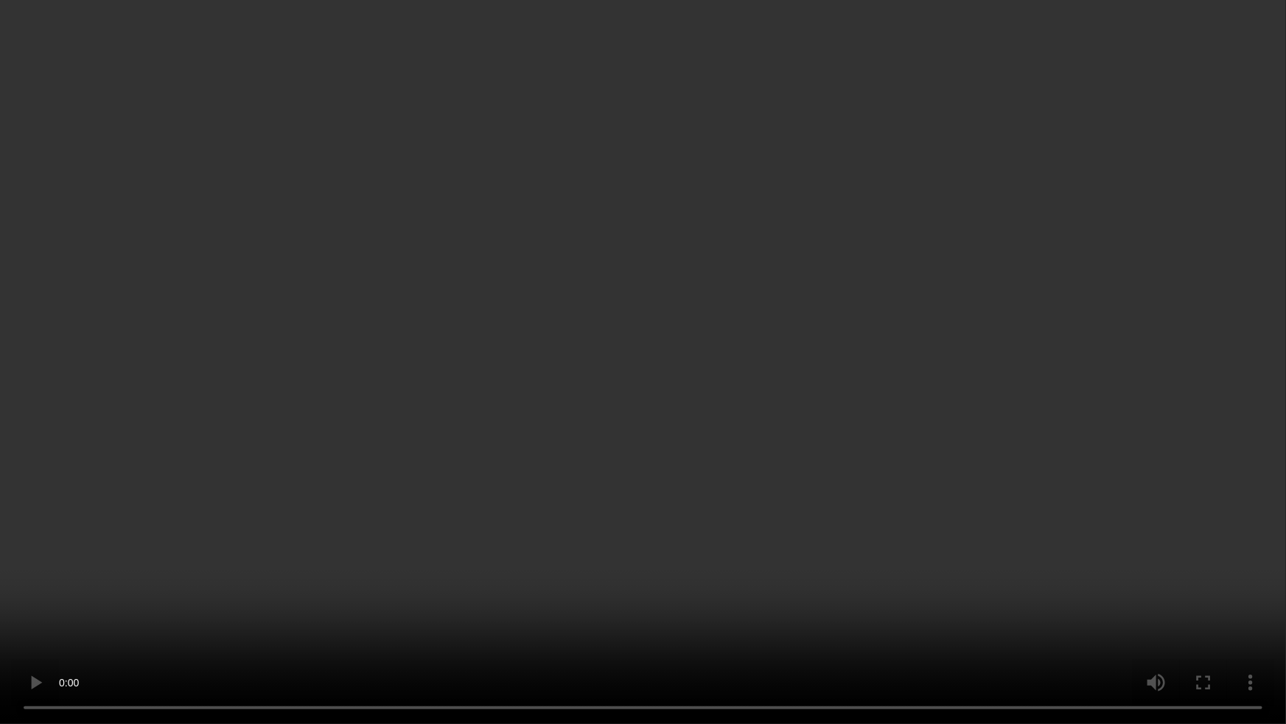
click at [1082, 410] on video at bounding box center [643, 362] width 1286 height 724
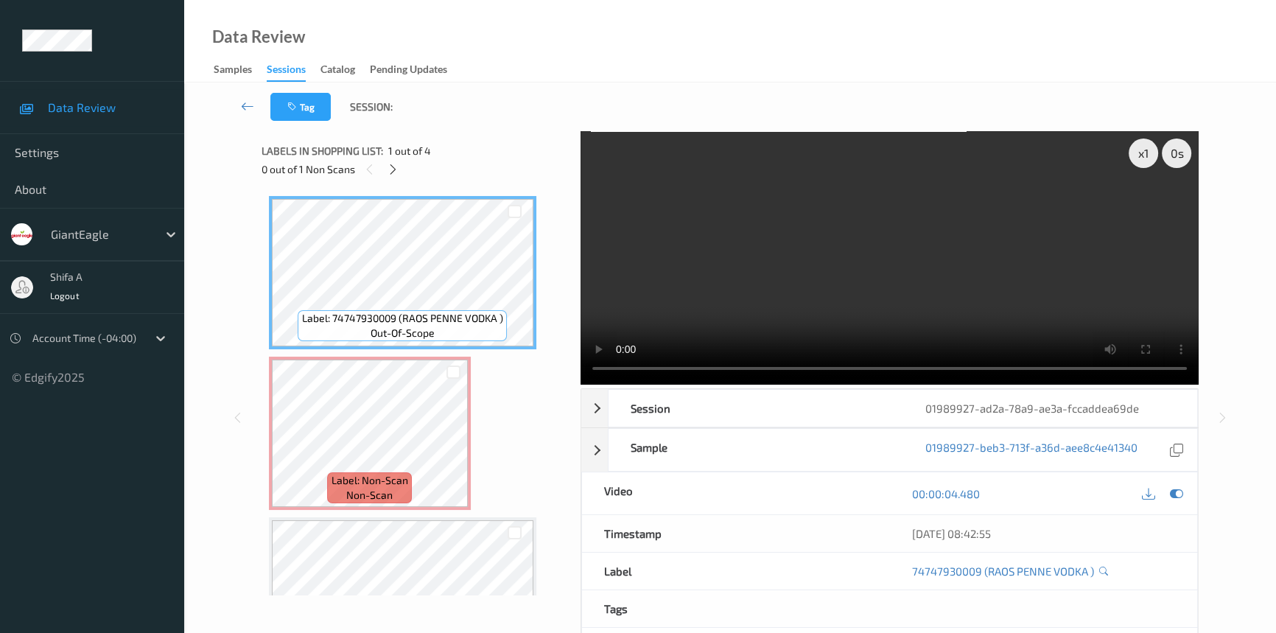
click at [838, 204] on video at bounding box center [890, 257] width 618 height 253
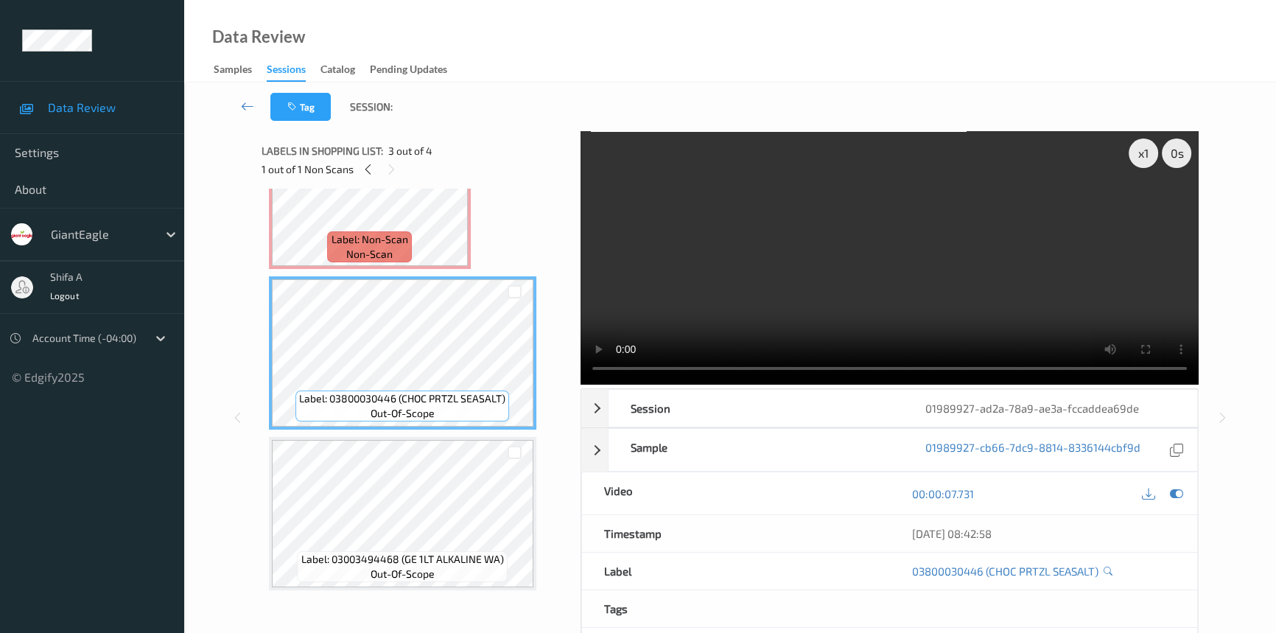
scroll to position [107, 0]
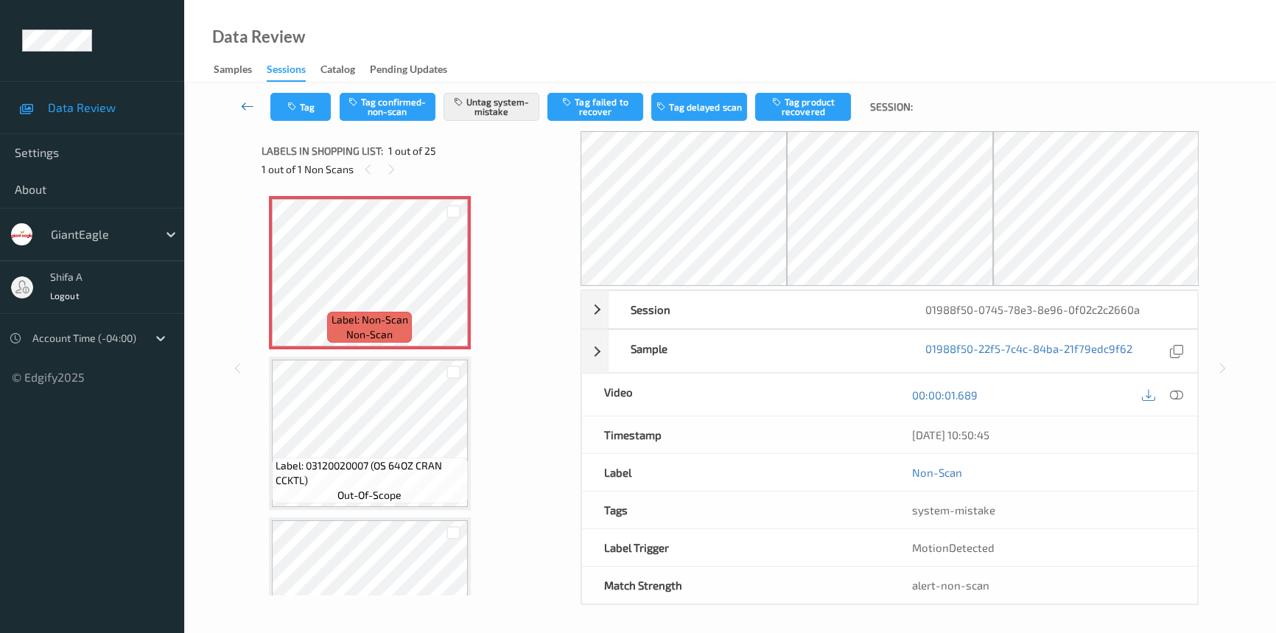
click at [243, 108] on icon at bounding box center [247, 106] width 13 height 15
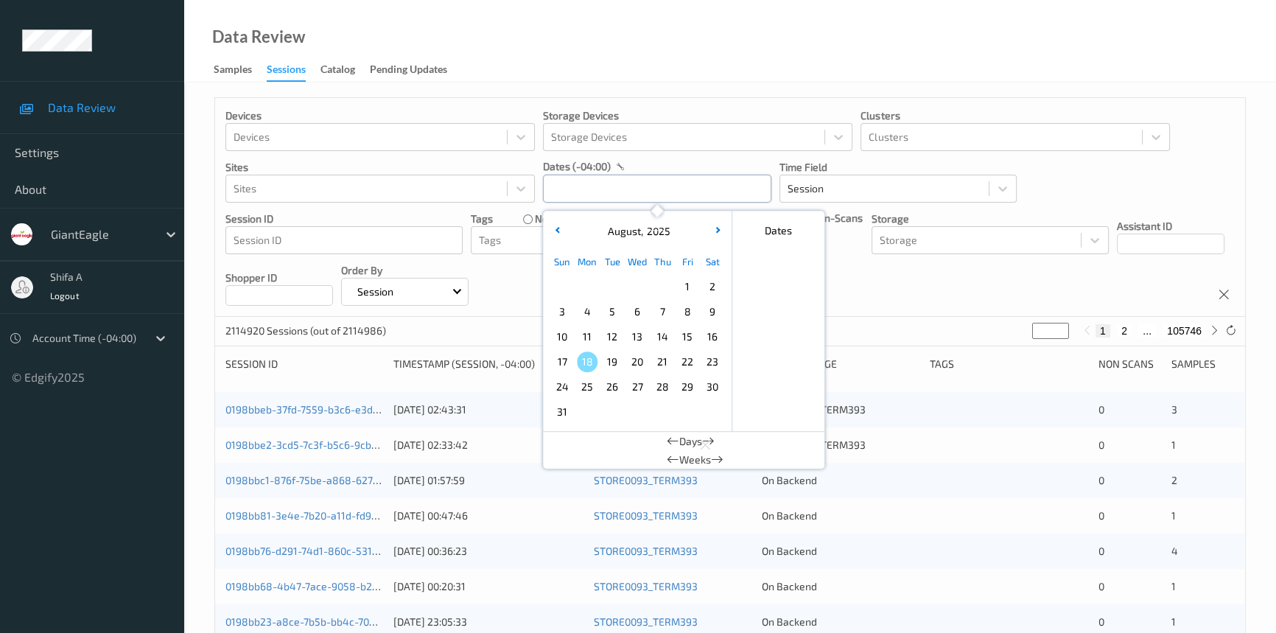
click at [656, 181] on input "text" at bounding box center [657, 189] width 228 height 28
click at [711, 317] on span "9" at bounding box center [712, 311] width 21 height 21
type input "09/08/2025 00:00 -> 09/08/2025 23:59"
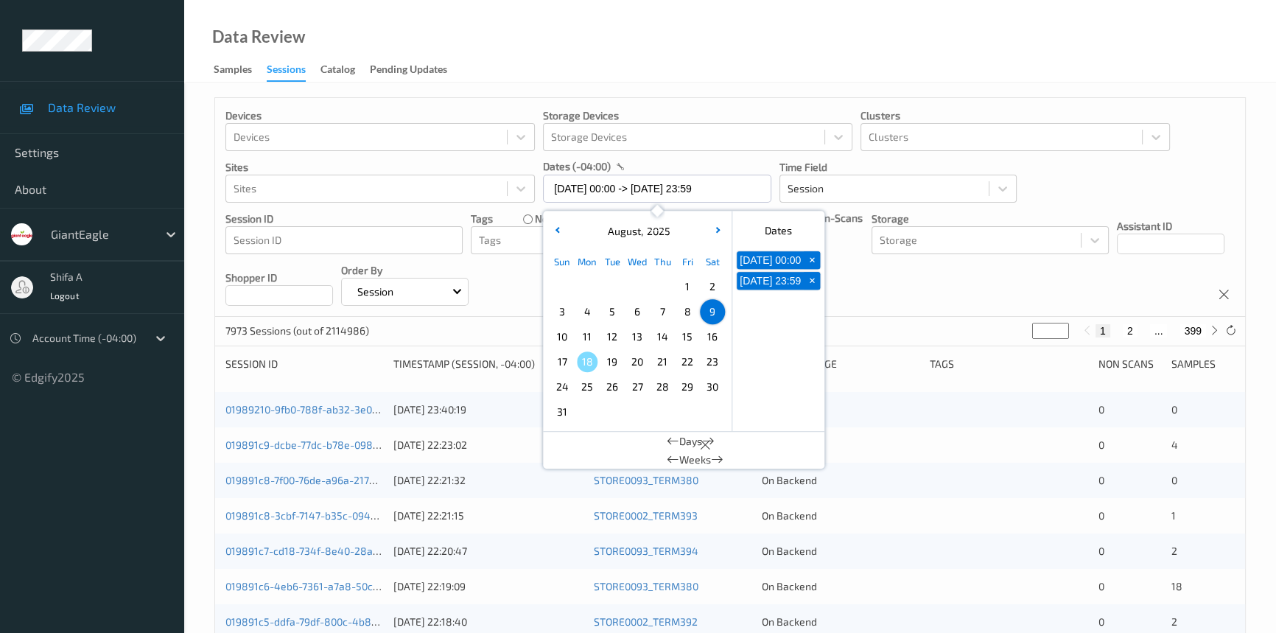
click at [993, 309] on div "Devices Devices Storage Devices Storage Devices Clusters Clusters Sites Sites d…" at bounding box center [730, 207] width 1030 height 219
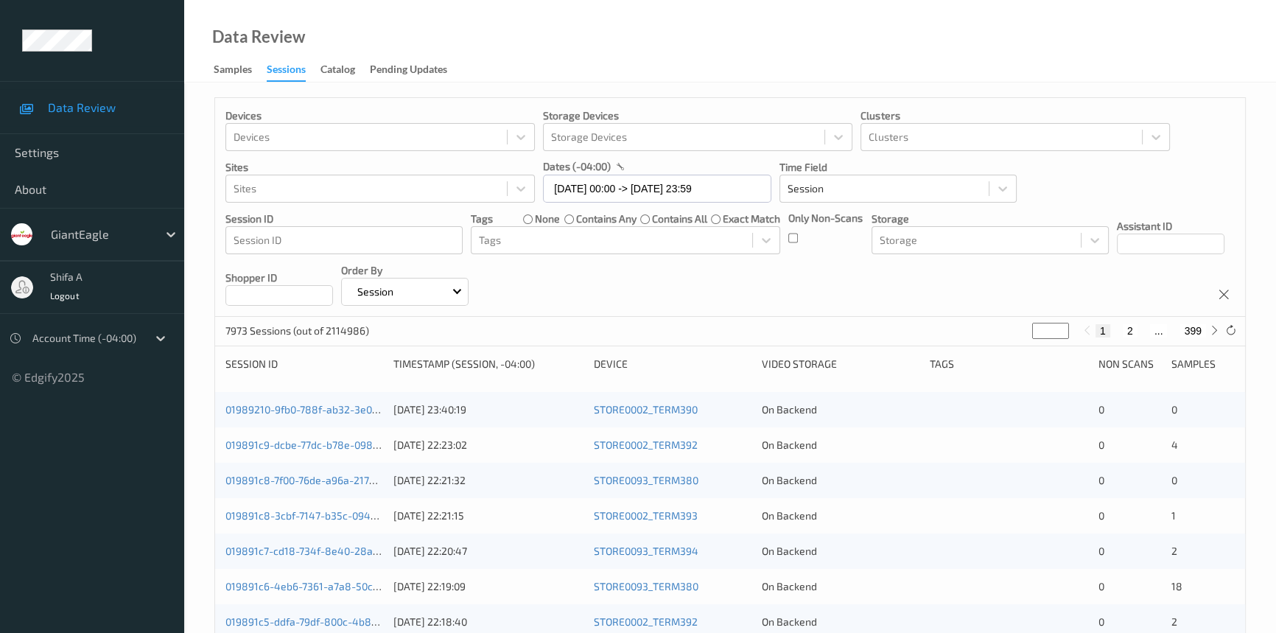
click at [1123, 332] on button "2" at bounding box center [1130, 330] width 15 height 13
type input "*"
click at [1142, 332] on button "3" at bounding box center [1143, 330] width 15 height 13
type input "*"
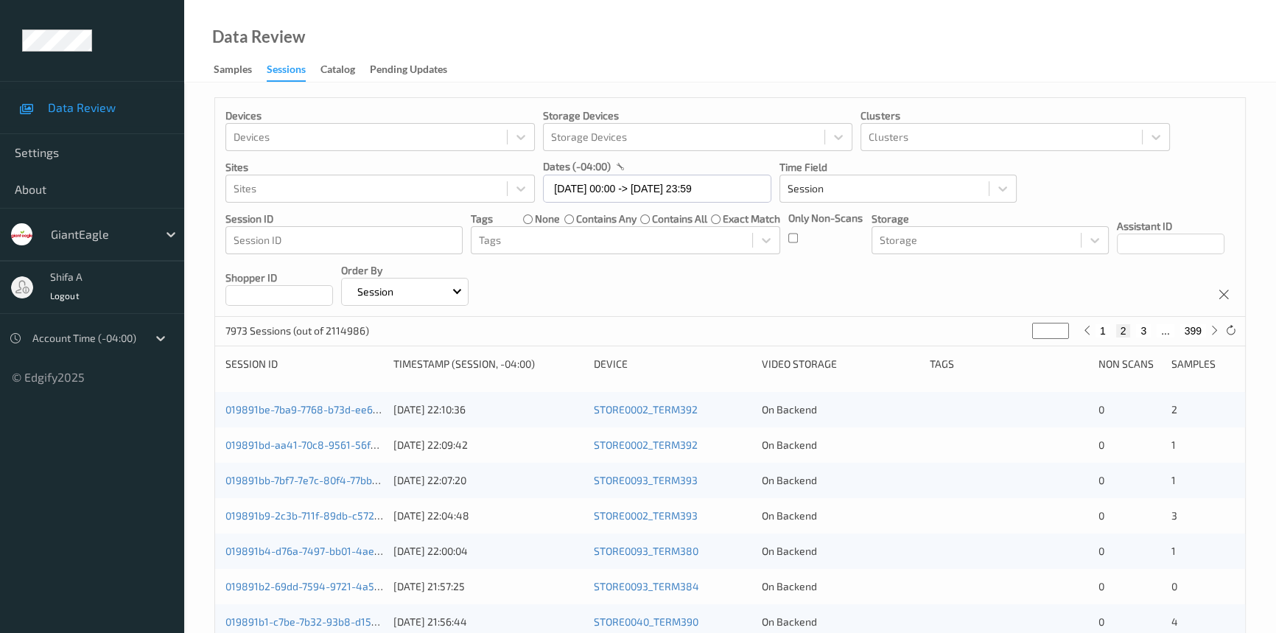
type input "*"
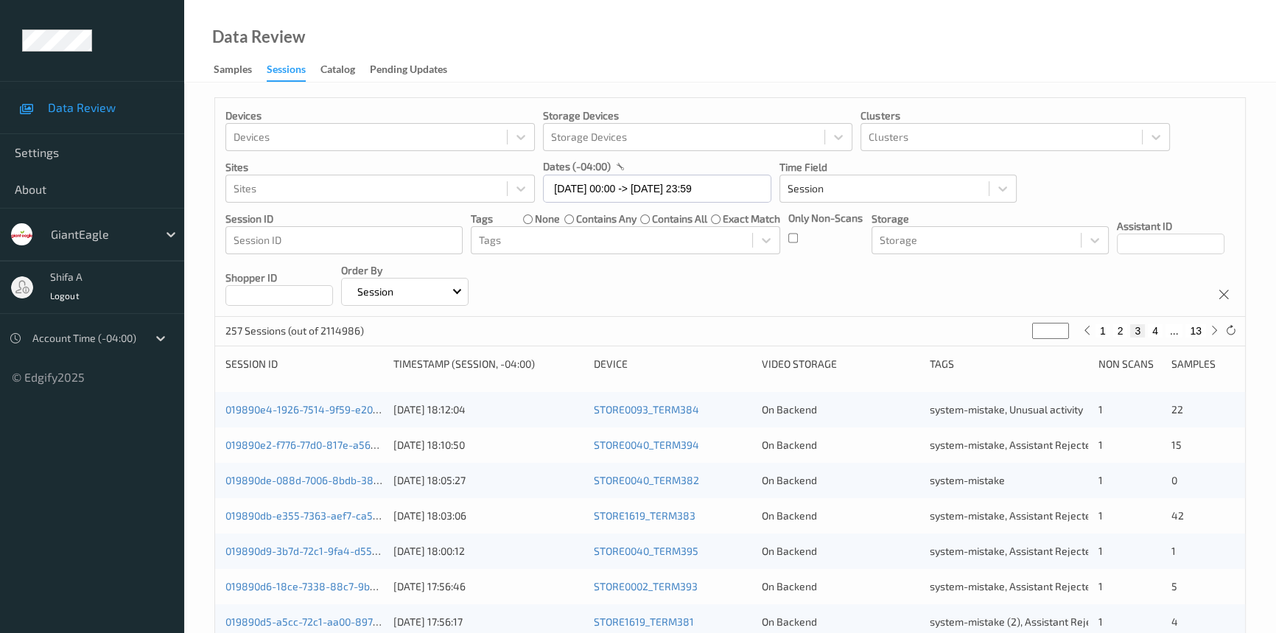
click at [1194, 331] on button "13" at bounding box center [1195, 330] width 21 height 13
type input "**"
click at [1162, 331] on button "12" at bounding box center [1163, 330] width 21 height 13
type input "**"
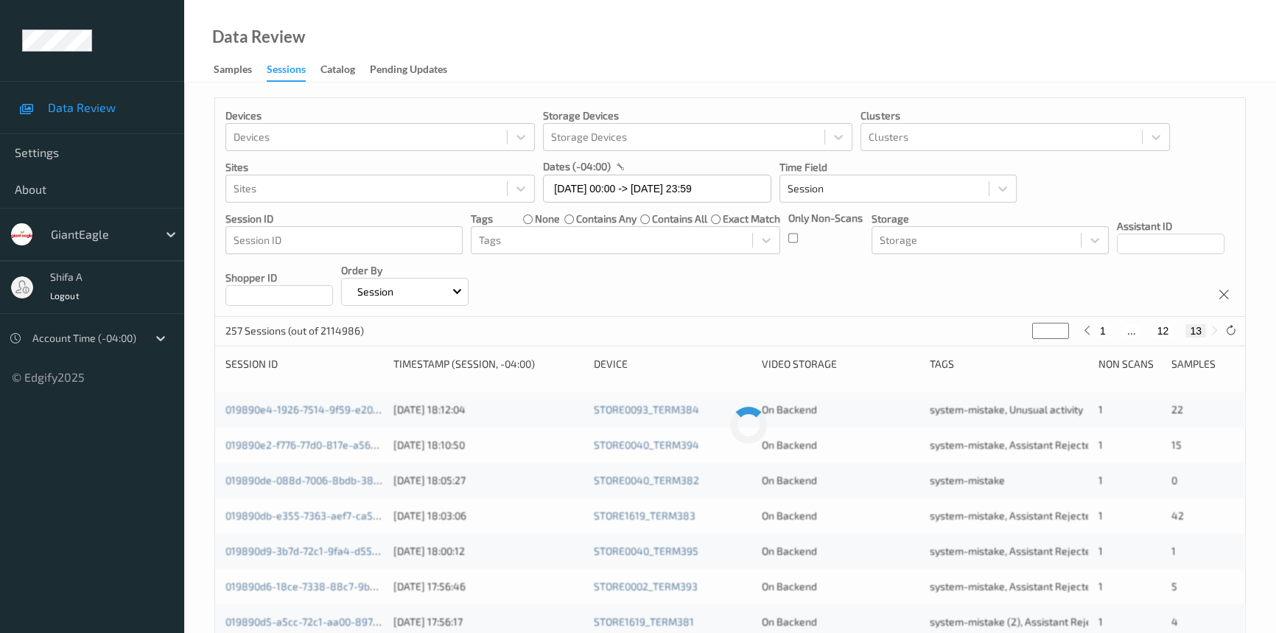
type input "**"
click at [1141, 332] on button "11" at bounding box center [1146, 330] width 21 height 13
type input "**"
click at [1141, 332] on button "10" at bounding box center [1135, 330] width 21 height 13
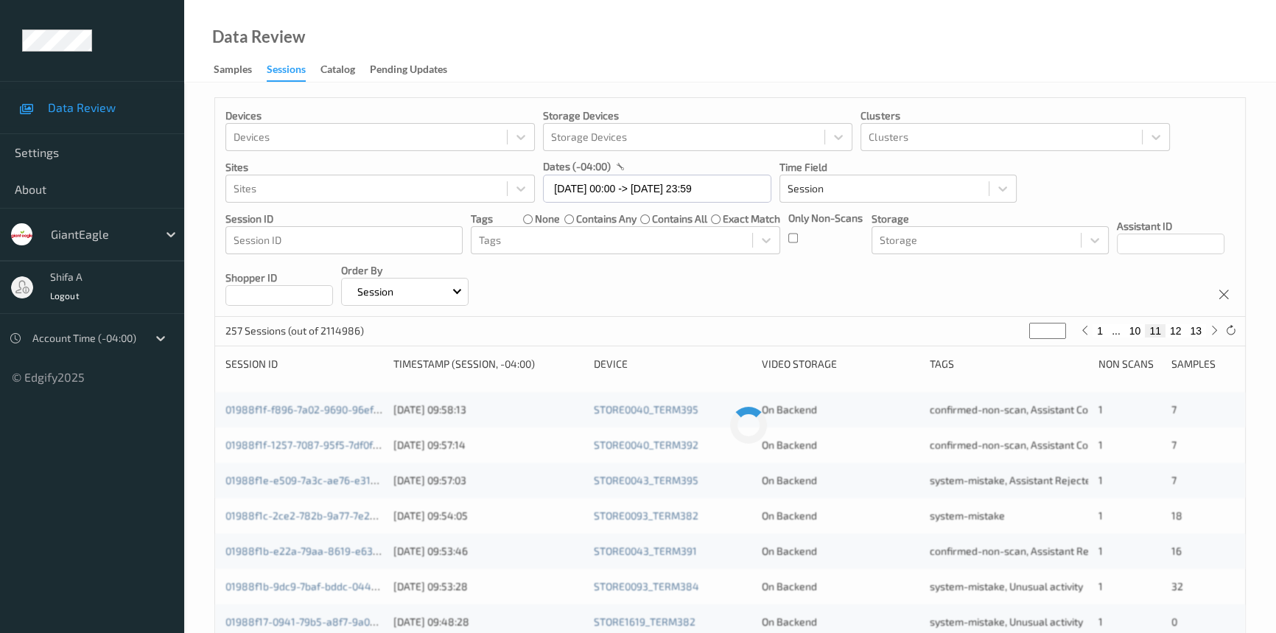
type input "**"
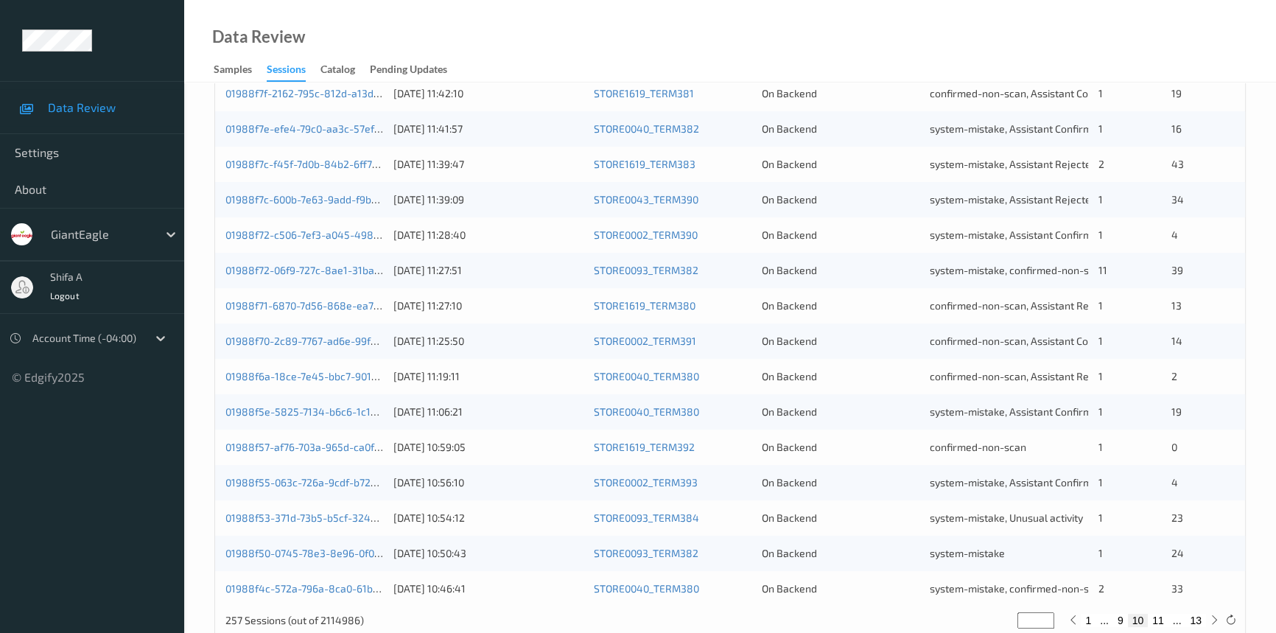
scroll to position [525, 0]
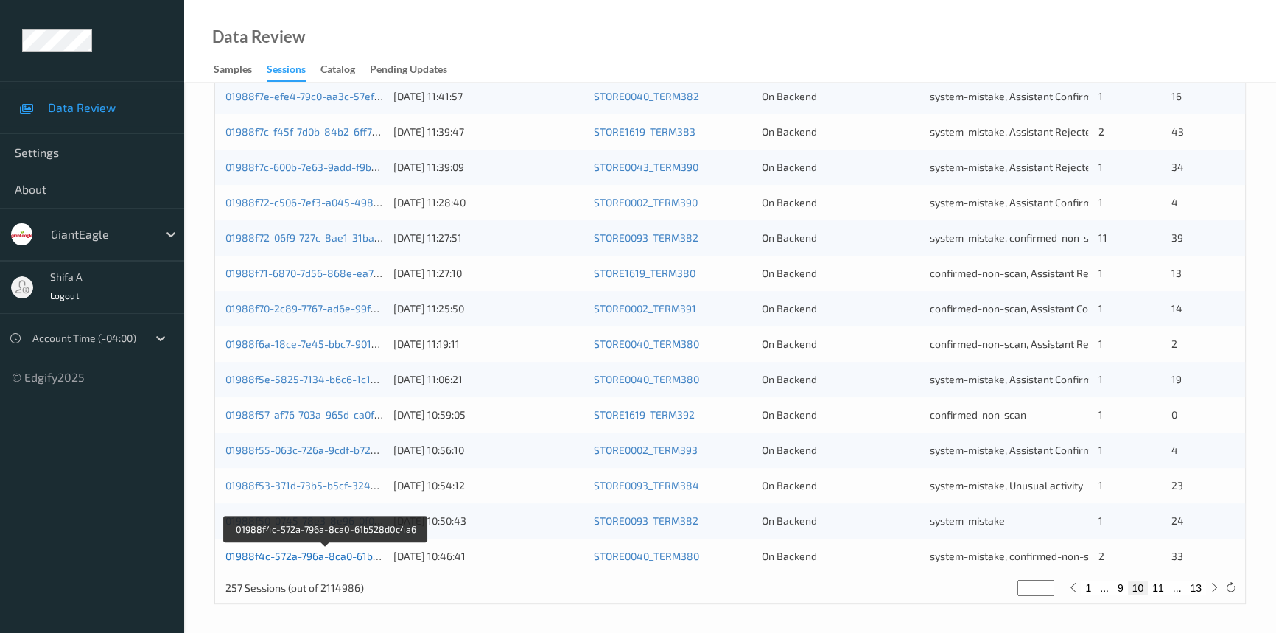
click at [289, 556] on link "01988f4c-572a-796a-8ca0-61b528d0c4a6" at bounding box center [325, 556] width 201 height 13
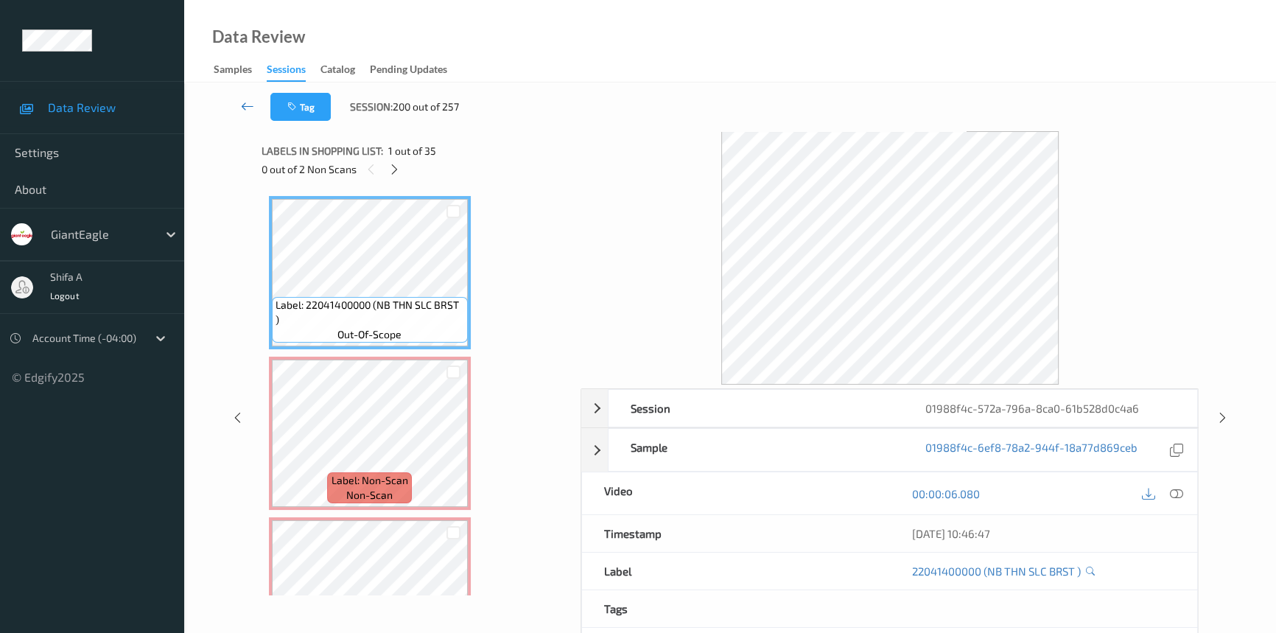
click at [242, 102] on icon at bounding box center [247, 106] width 13 height 15
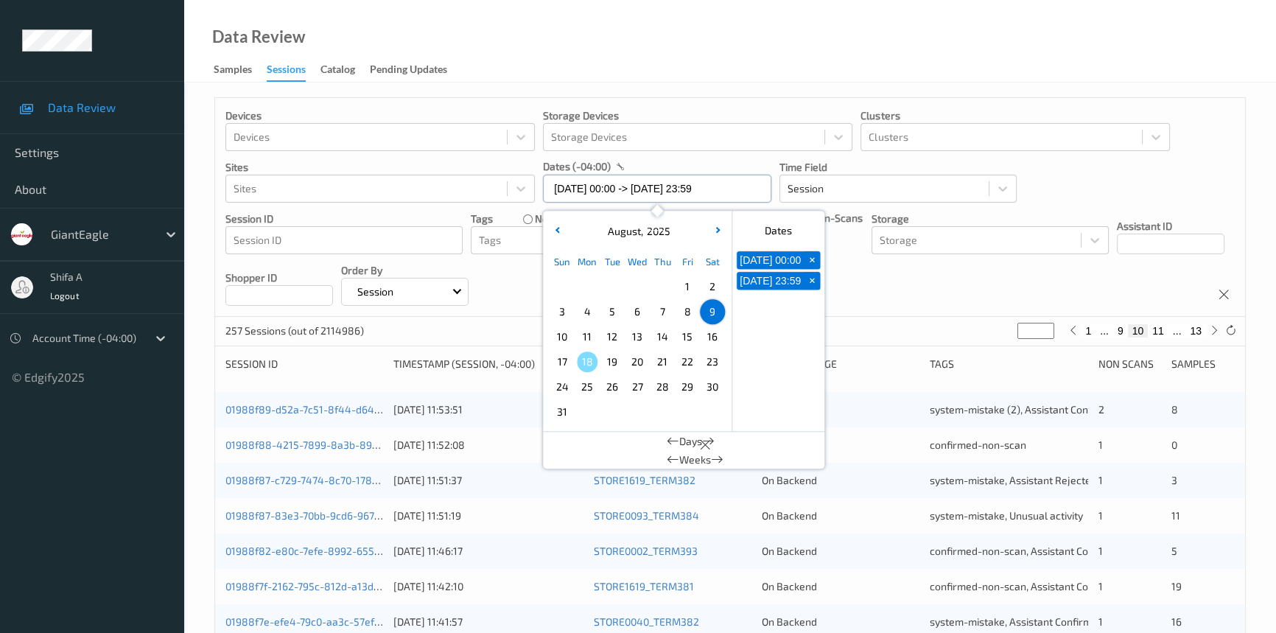
click at [715, 192] on input "09/08/2025 00:00 -> 09/08/2025 23:59" at bounding box center [657, 189] width 228 height 28
click at [554, 336] on span "10" at bounding box center [562, 336] width 21 height 21
type input "10/08/2025 00:00"
type input "*"
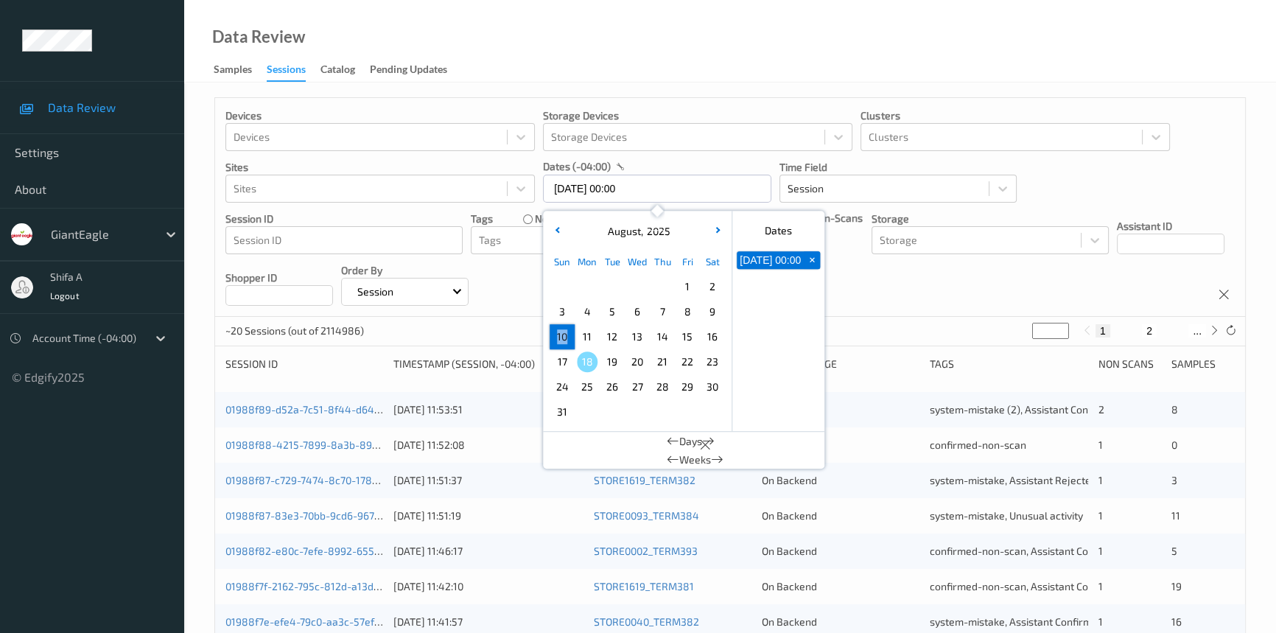
click at [554, 336] on span "10" at bounding box center [562, 336] width 21 height 21
type input "10/08/2025 00:00 -> 10/08/2025 23:59"
click at [670, 81] on div "Data Review Samples Sessions Catalog Pending Updates" at bounding box center [730, 41] width 1092 height 83
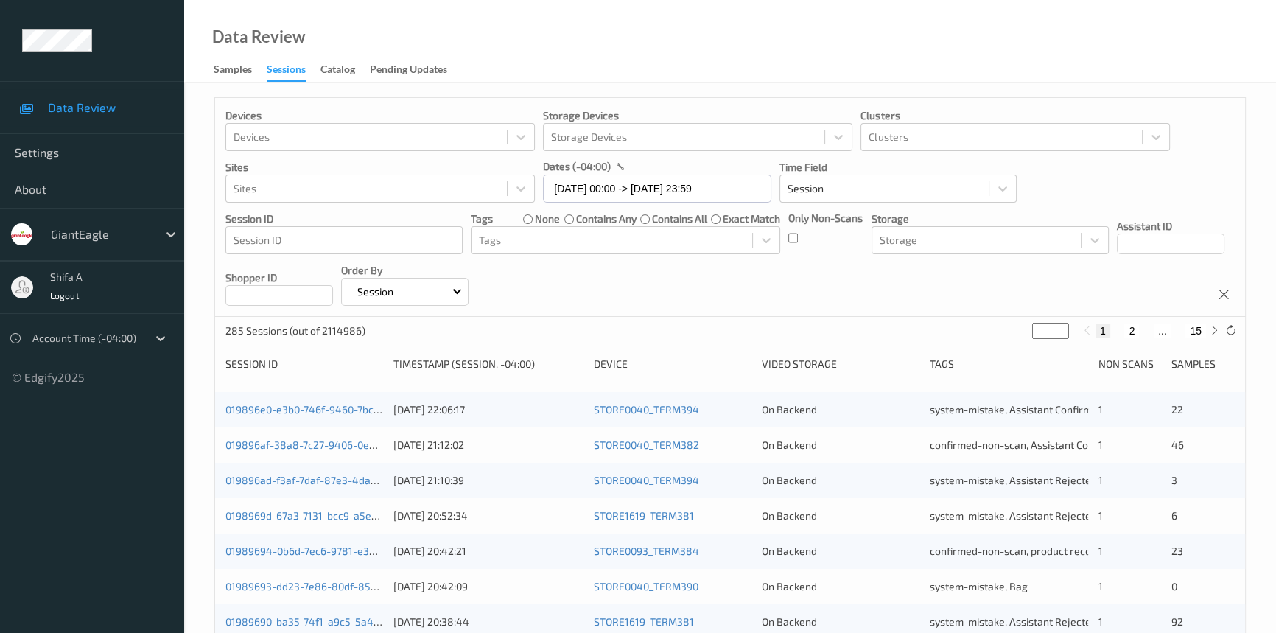
click at [1201, 329] on button "15" at bounding box center [1195, 330] width 21 height 13
type input "**"
click at [1163, 329] on button "14" at bounding box center [1163, 330] width 21 height 13
type input "**"
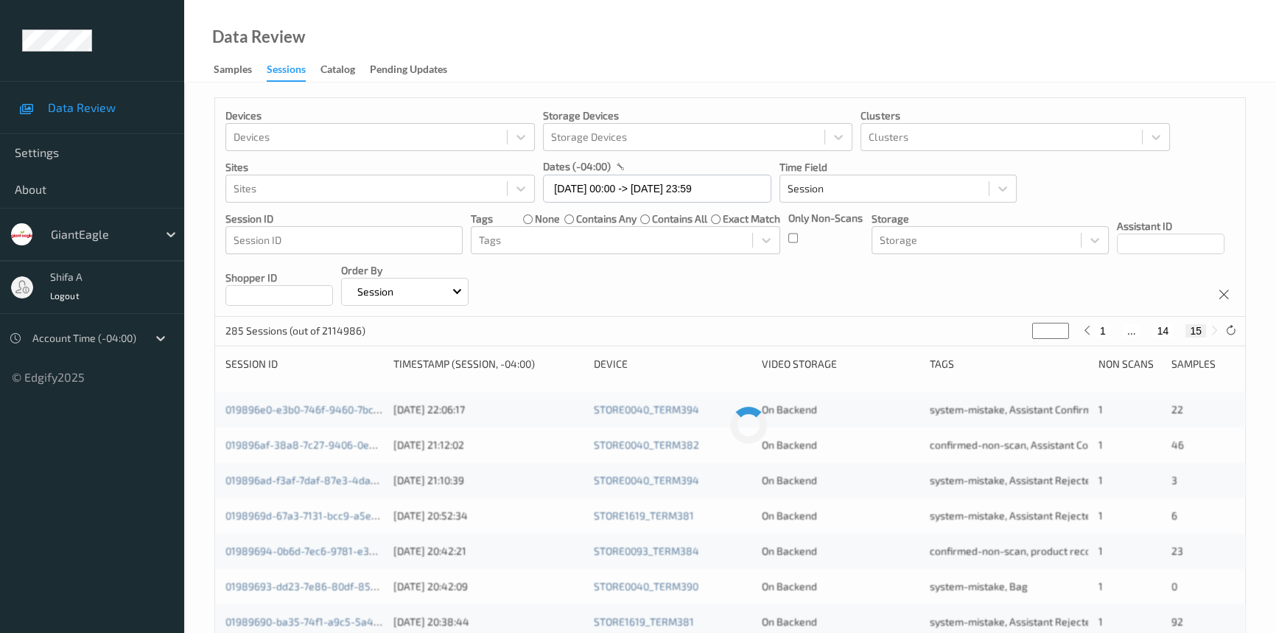
type input "**"
click at [1143, 331] on button "13" at bounding box center [1146, 330] width 21 height 13
type input "**"
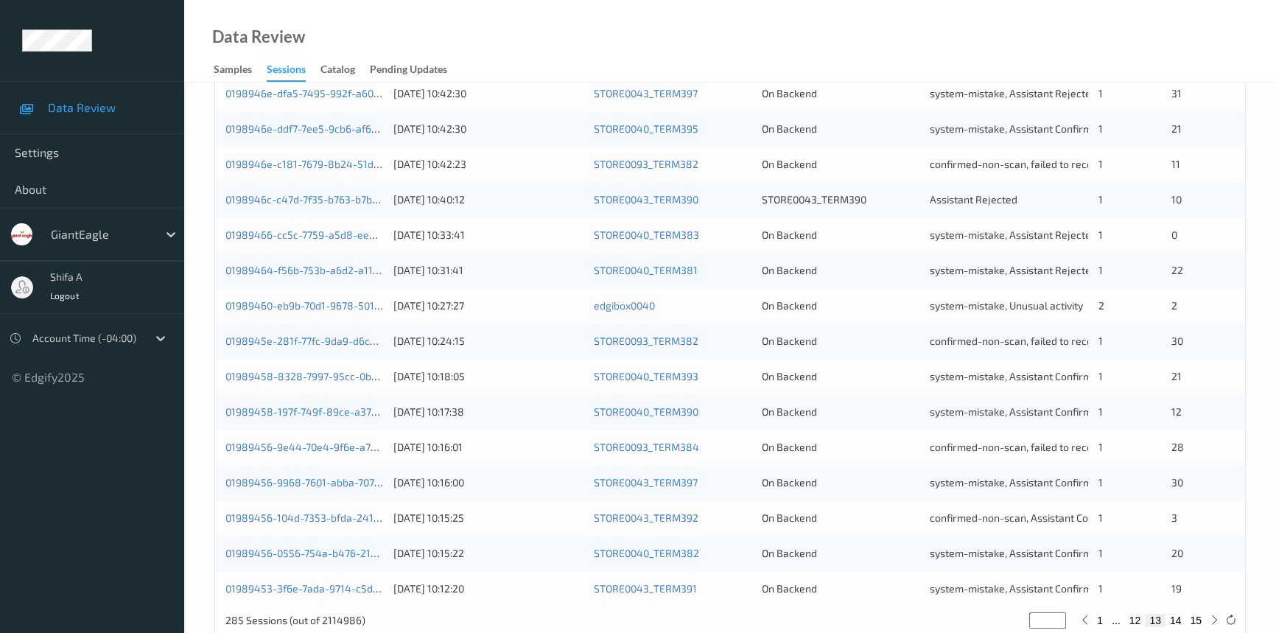
scroll to position [525, 0]
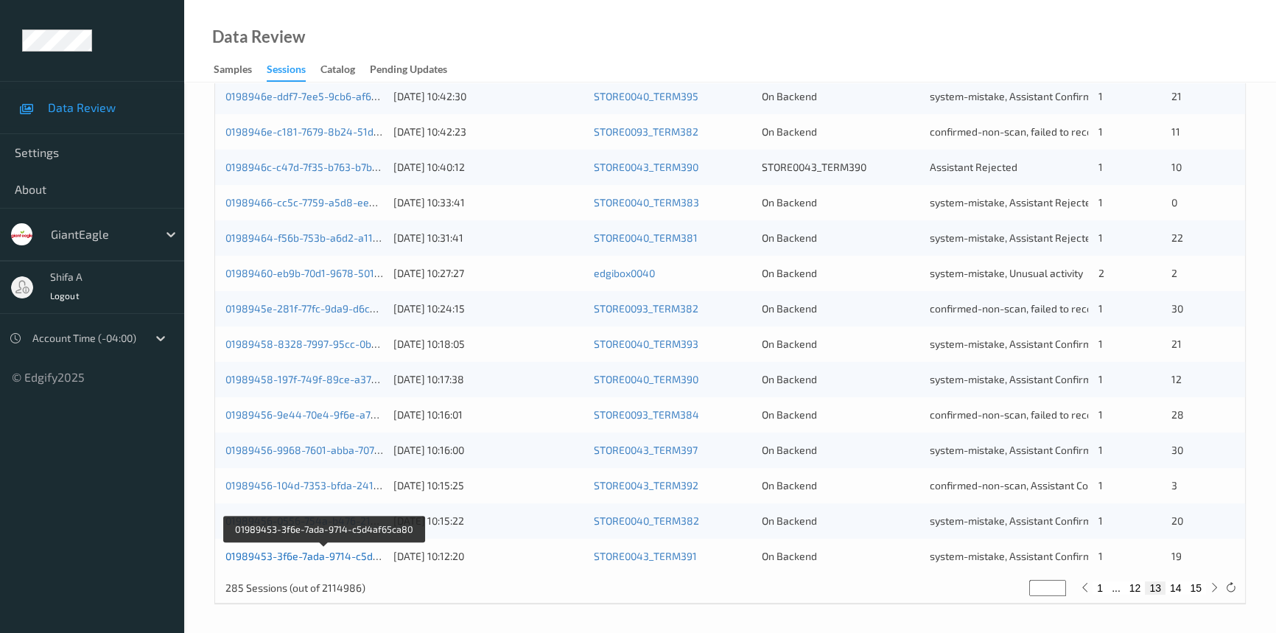
click at [327, 553] on link "01989453-3f6e-7ada-9714-c5d4af65ca80" at bounding box center [324, 556] width 199 height 13
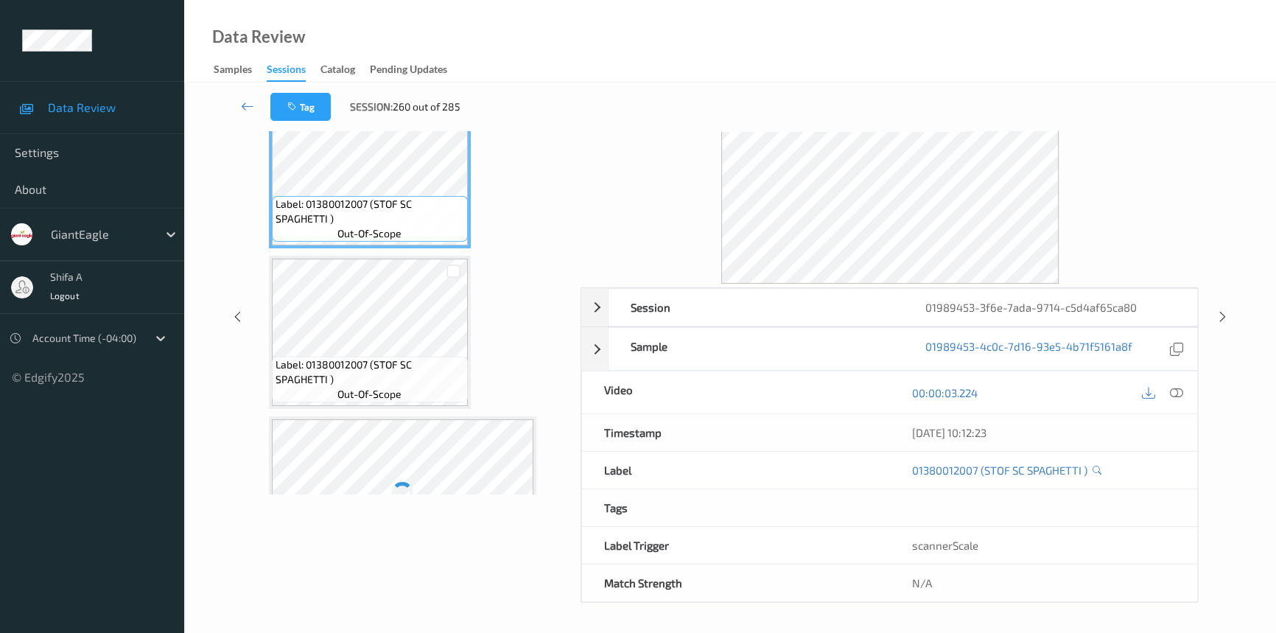
scroll to position [99, 0]
click at [247, 100] on icon at bounding box center [247, 106] width 13 height 15
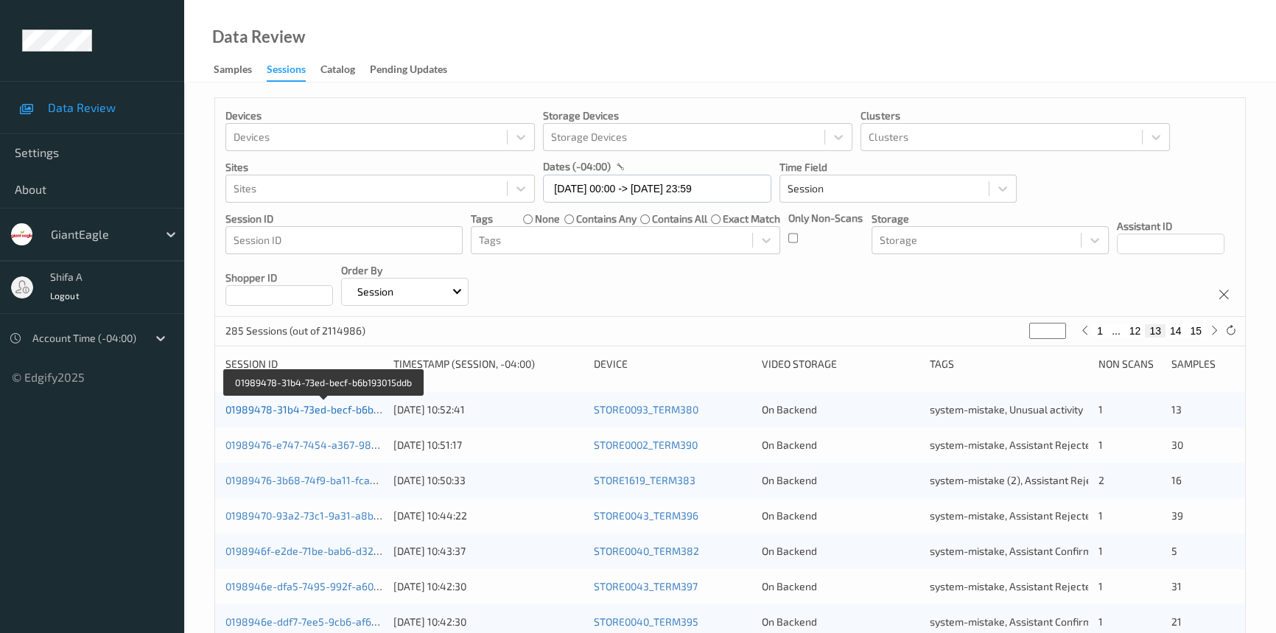
click at [343, 409] on link "01989478-31b4-73ed-becf-b6b193015ddb" at bounding box center [324, 409] width 198 height 13
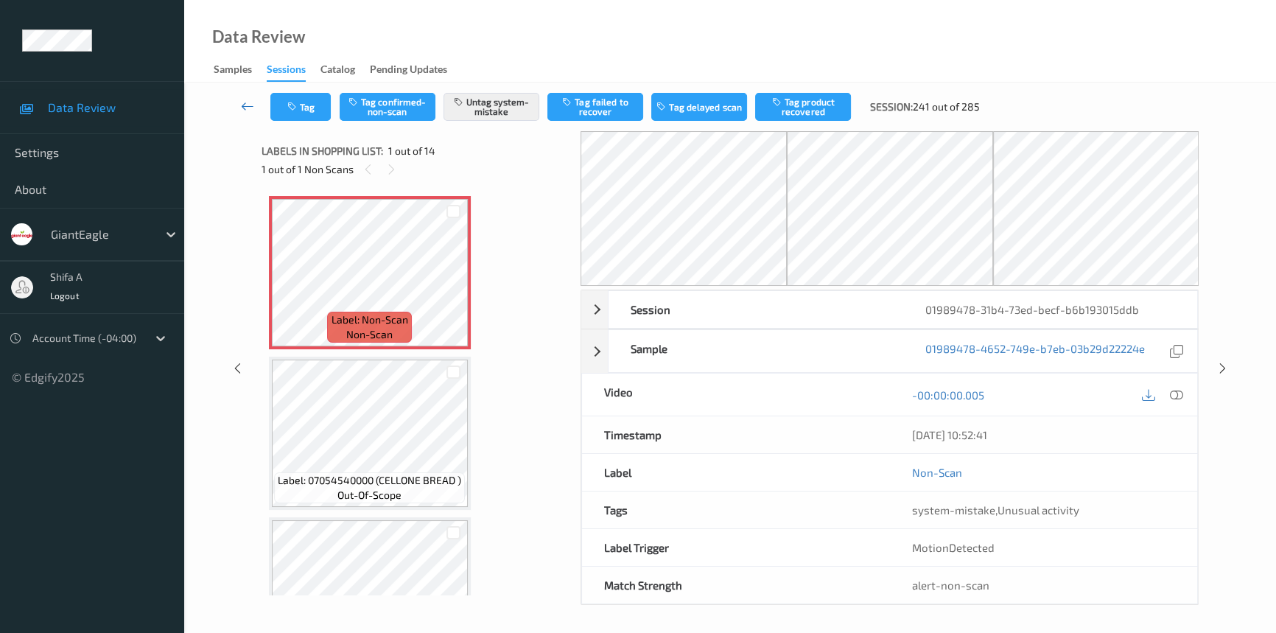
click at [249, 103] on icon at bounding box center [247, 106] width 13 height 15
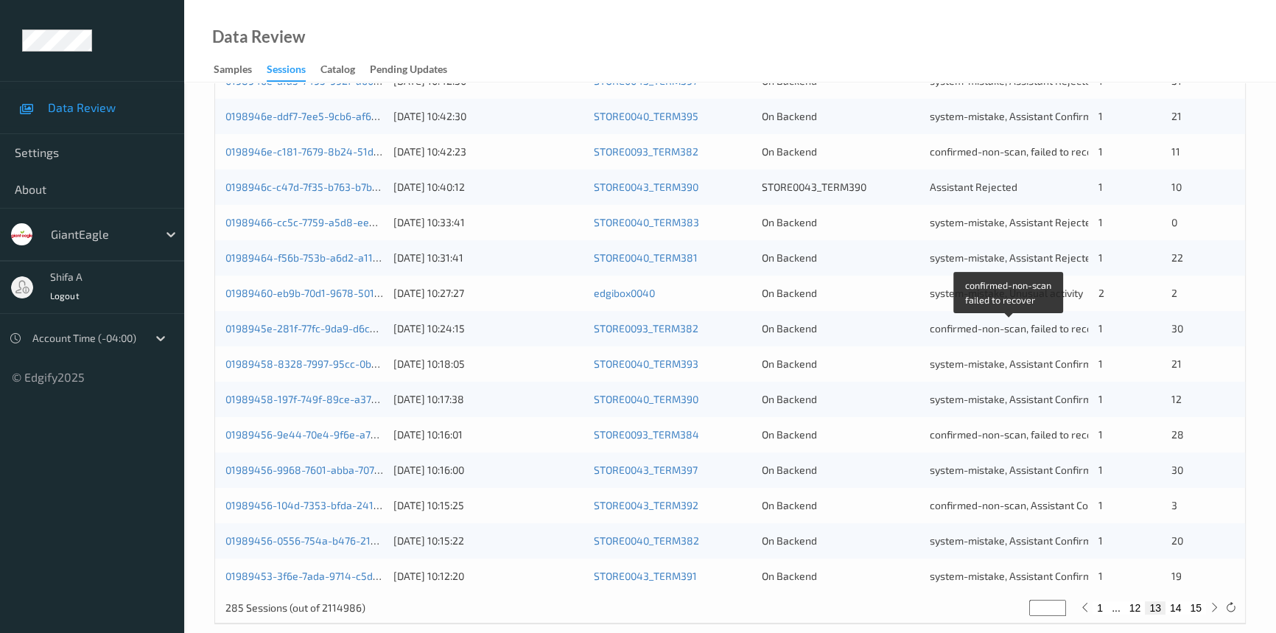
scroll to position [525, 0]
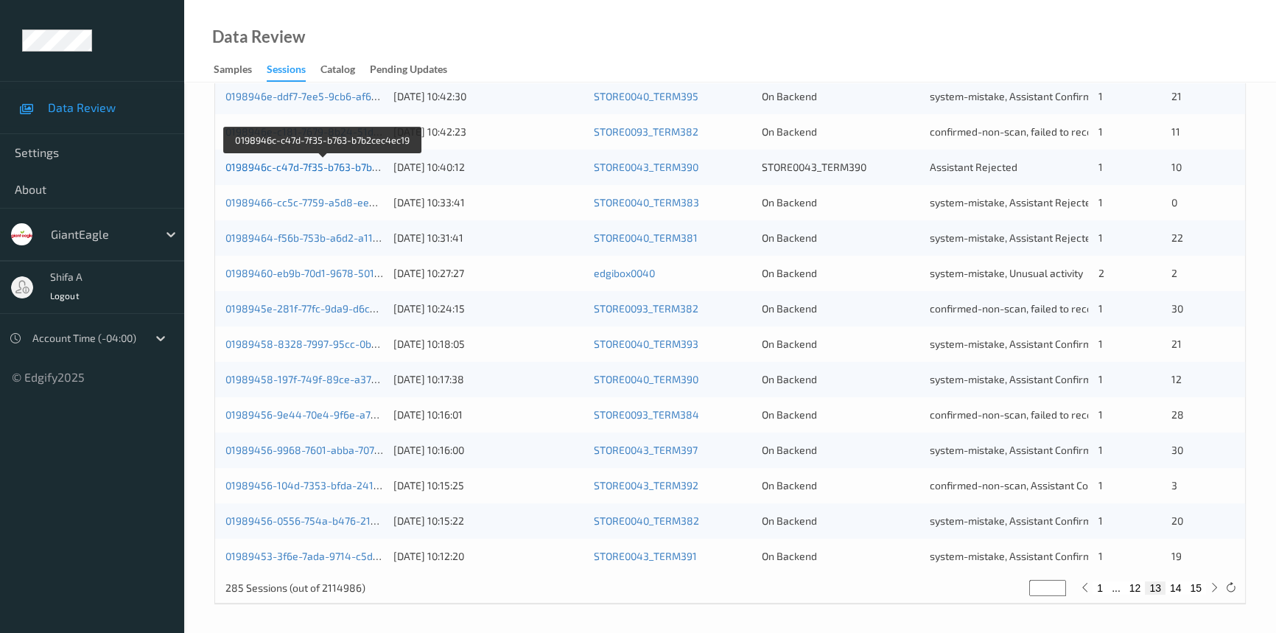
click at [360, 167] on link "0198946c-c47d-7f35-b763-b7b2cec4ec19" at bounding box center [323, 167] width 197 height 13
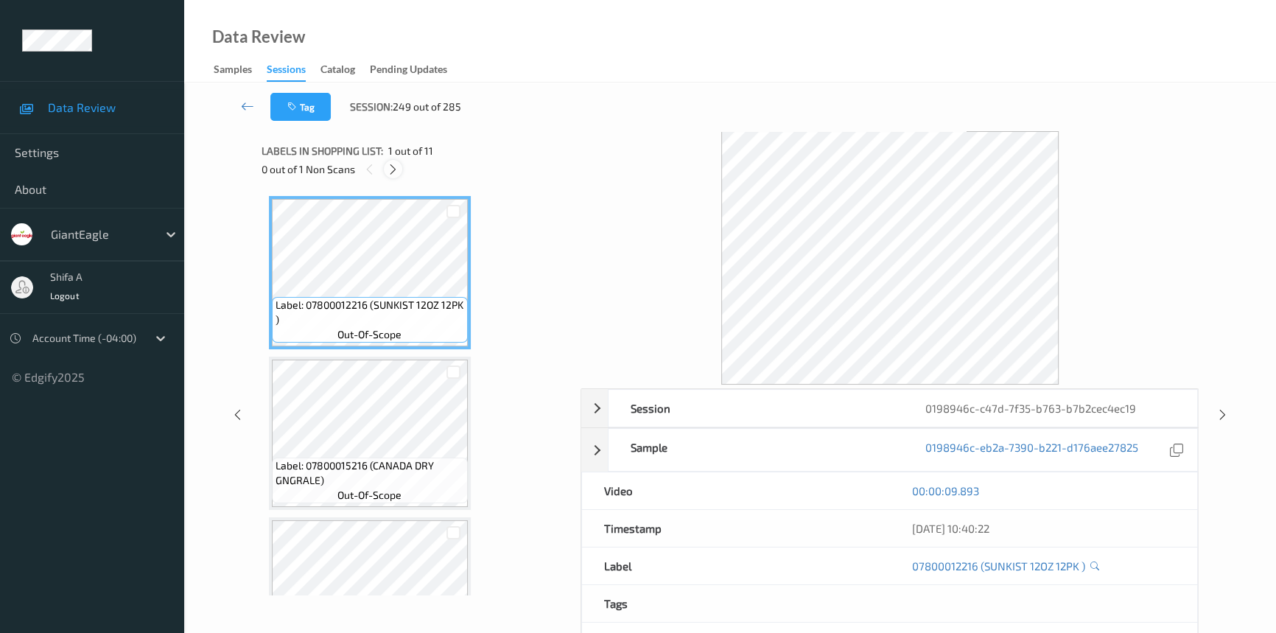
click at [398, 170] on icon at bounding box center [393, 169] width 13 height 13
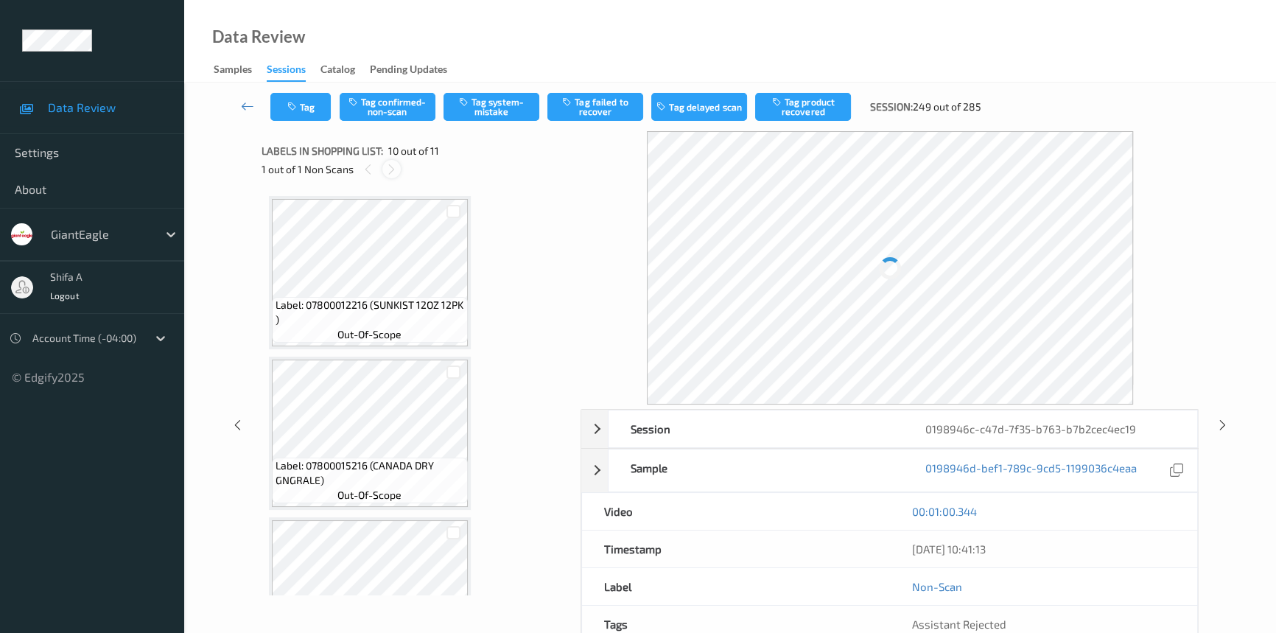
scroll to position [1288, 0]
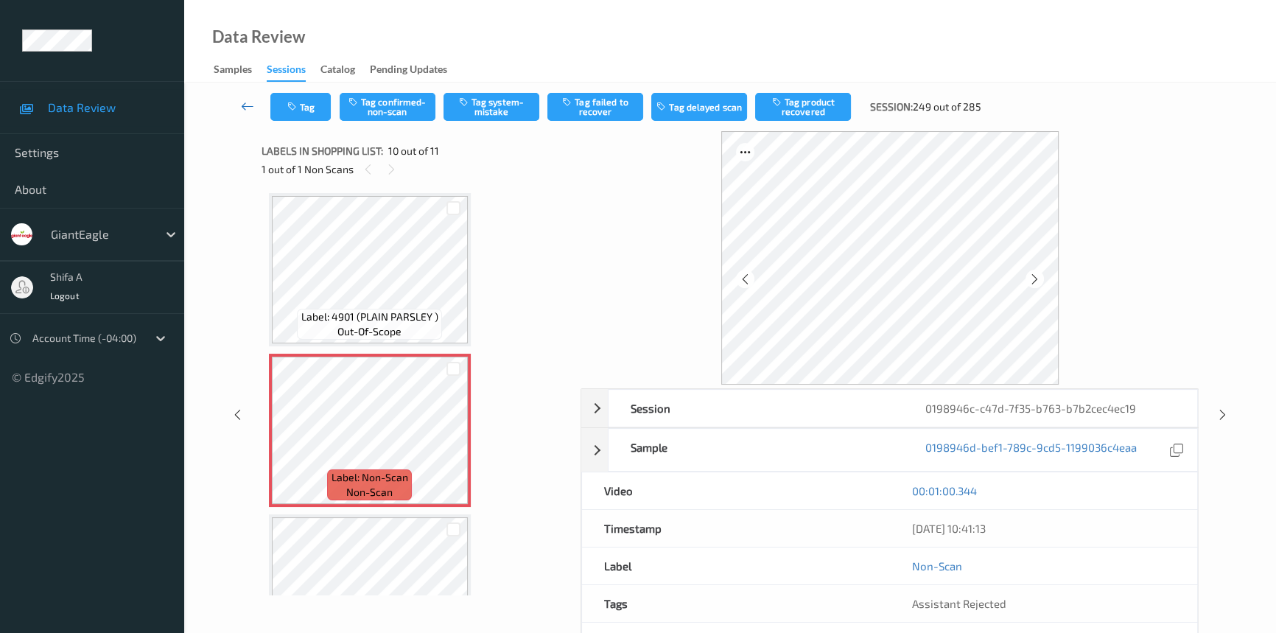
click at [245, 104] on icon at bounding box center [247, 106] width 13 height 15
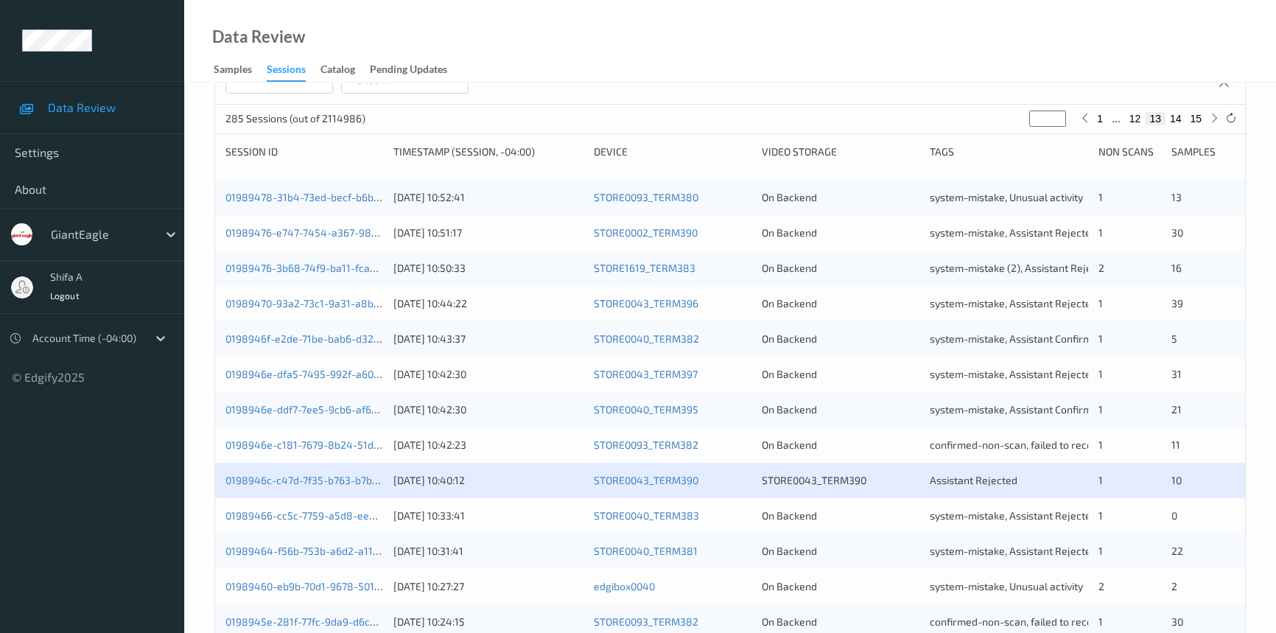
scroll to position [200, 0]
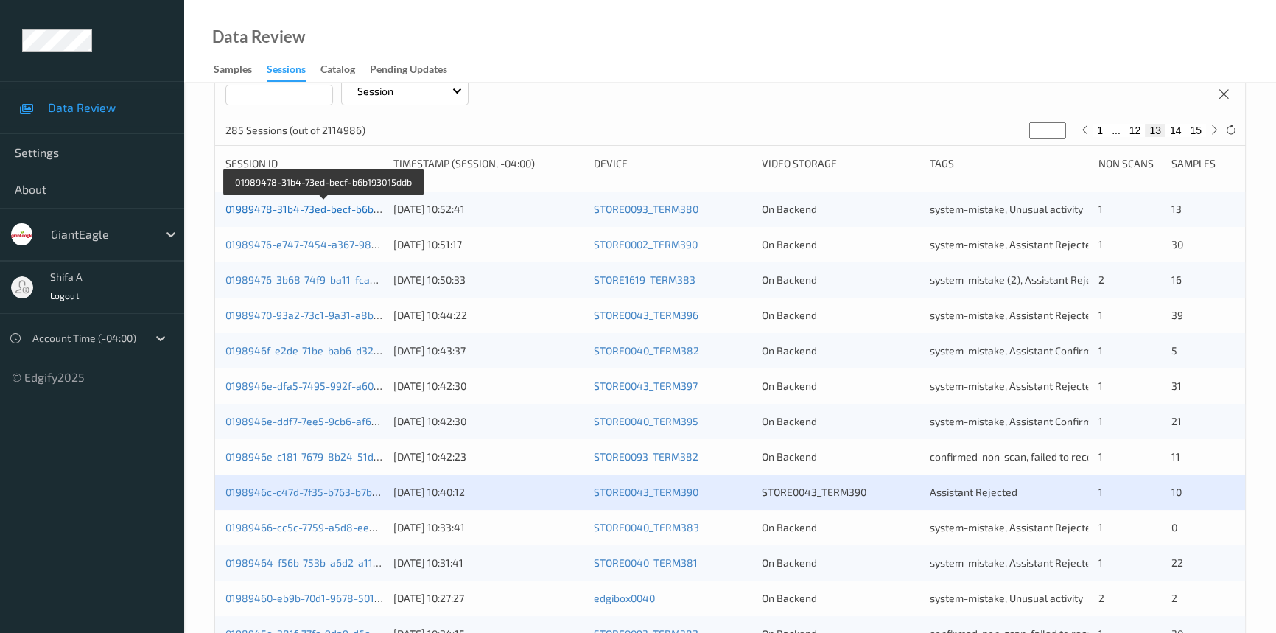
click at [341, 208] on link "01989478-31b4-73ed-becf-b6b193015ddb" at bounding box center [324, 209] width 198 height 13
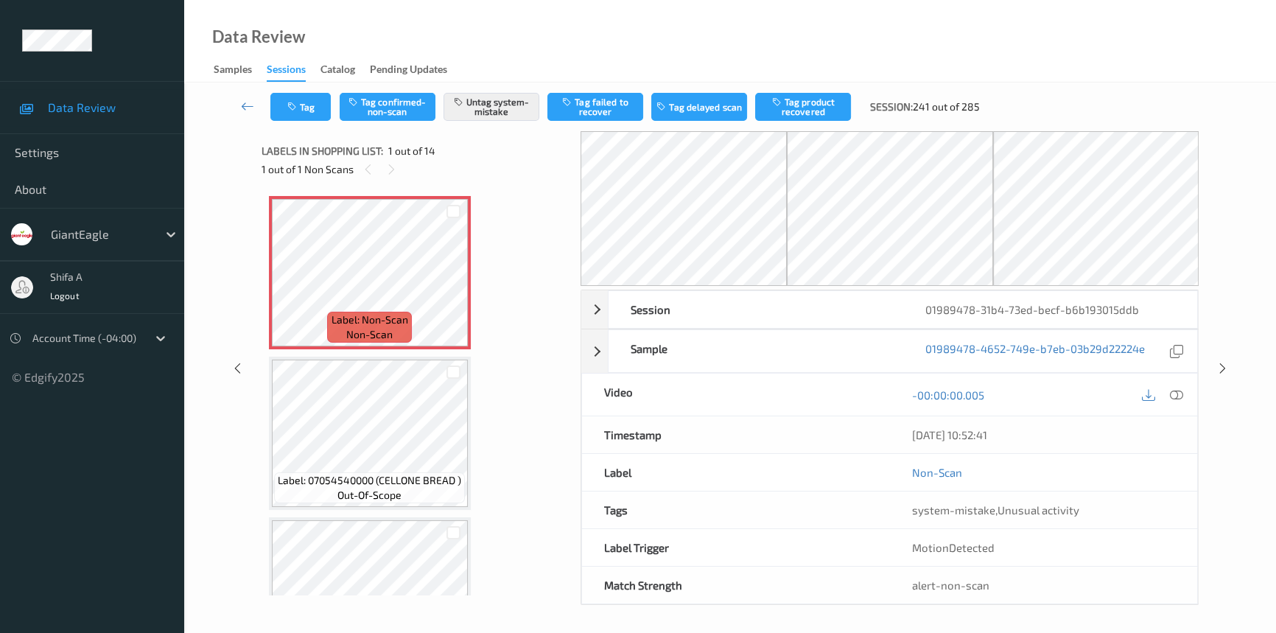
click at [561, 45] on div "Data Review Samples Sessions Catalog Pending Updates" at bounding box center [730, 41] width 1092 height 83
click at [250, 108] on icon at bounding box center [247, 106] width 13 height 15
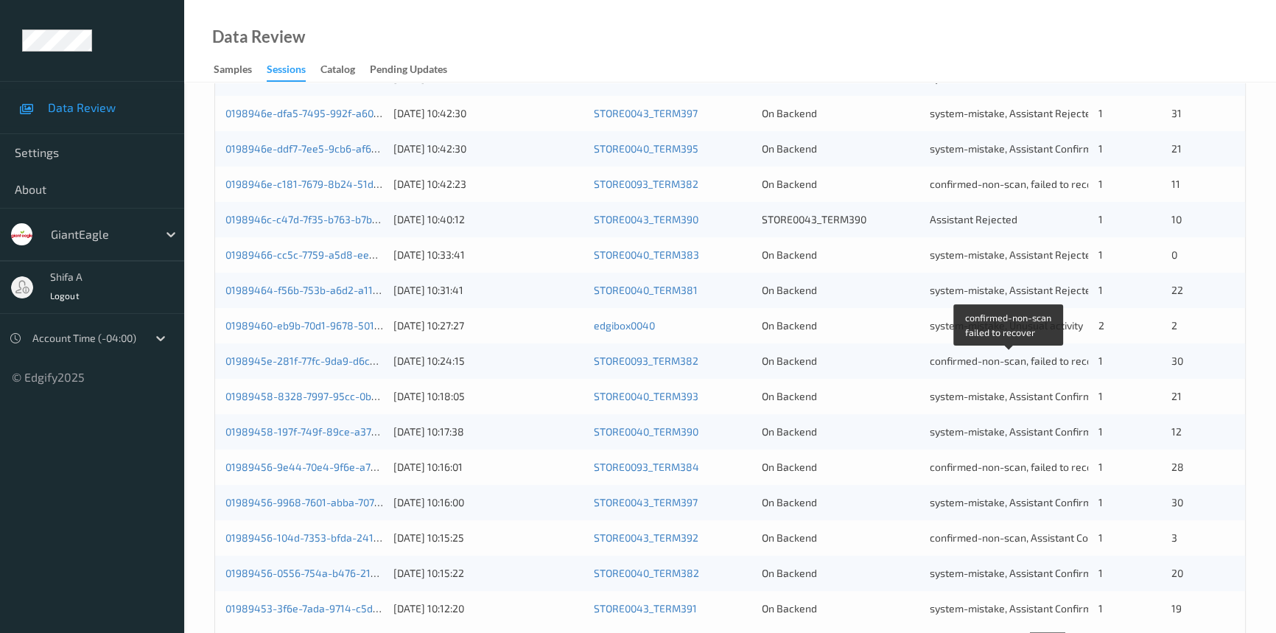
scroll to position [525, 0]
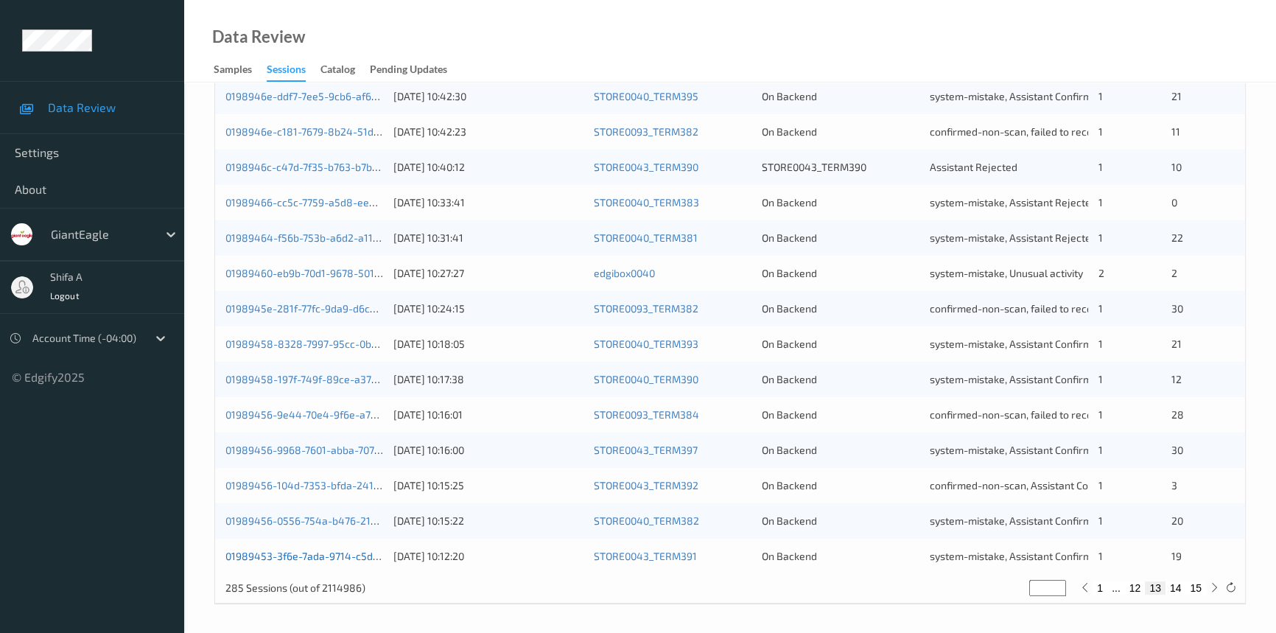
click at [346, 556] on link "01989453-3f6e-7ada-9714-c5d4af65ca80" at bounding box center [324, 556] width 199 height 13
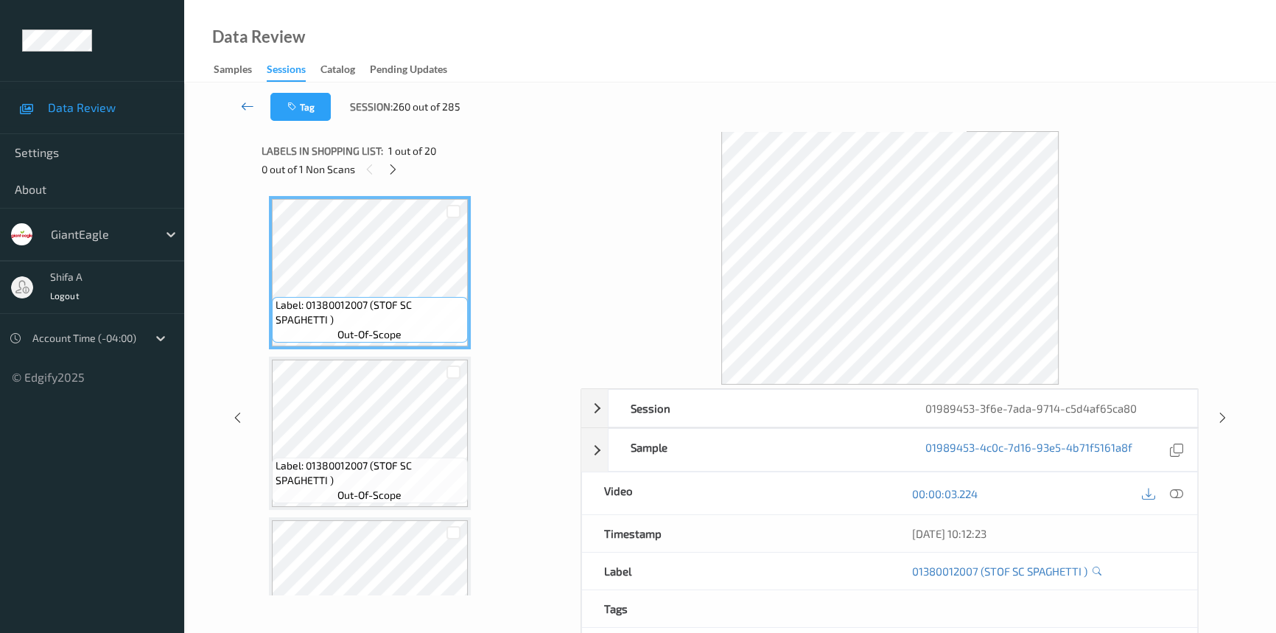
click at [244, 105] on icon at bounding box center [247, 106] width 13 height 15
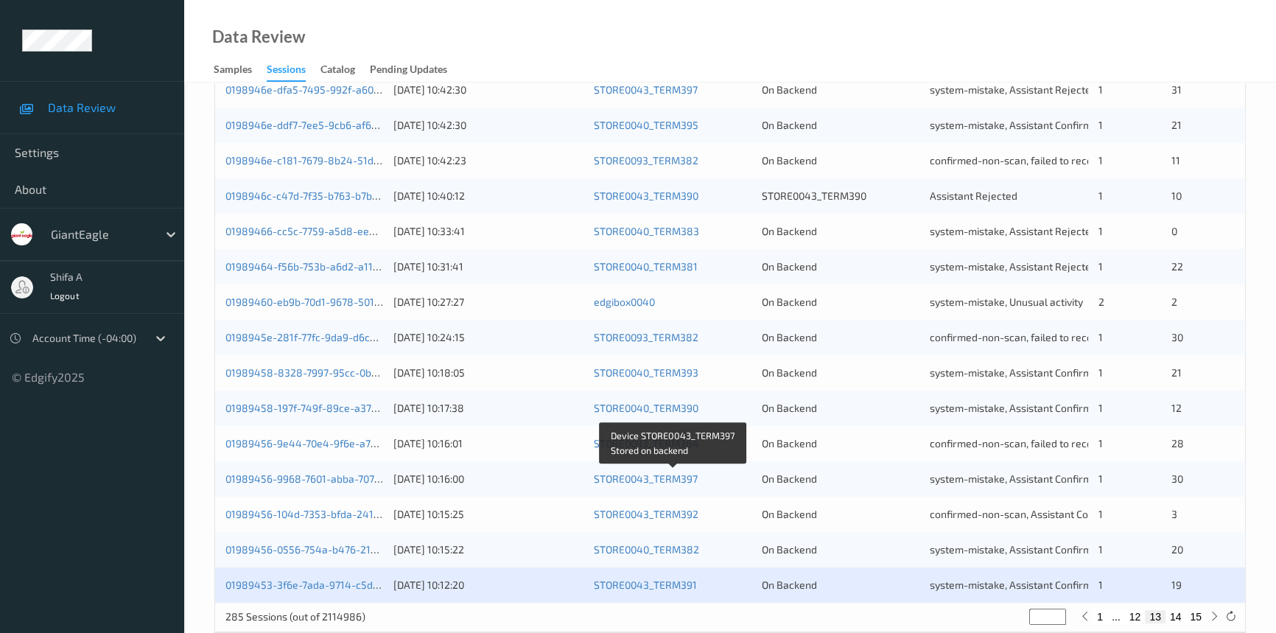
scroll to position [525, 0]
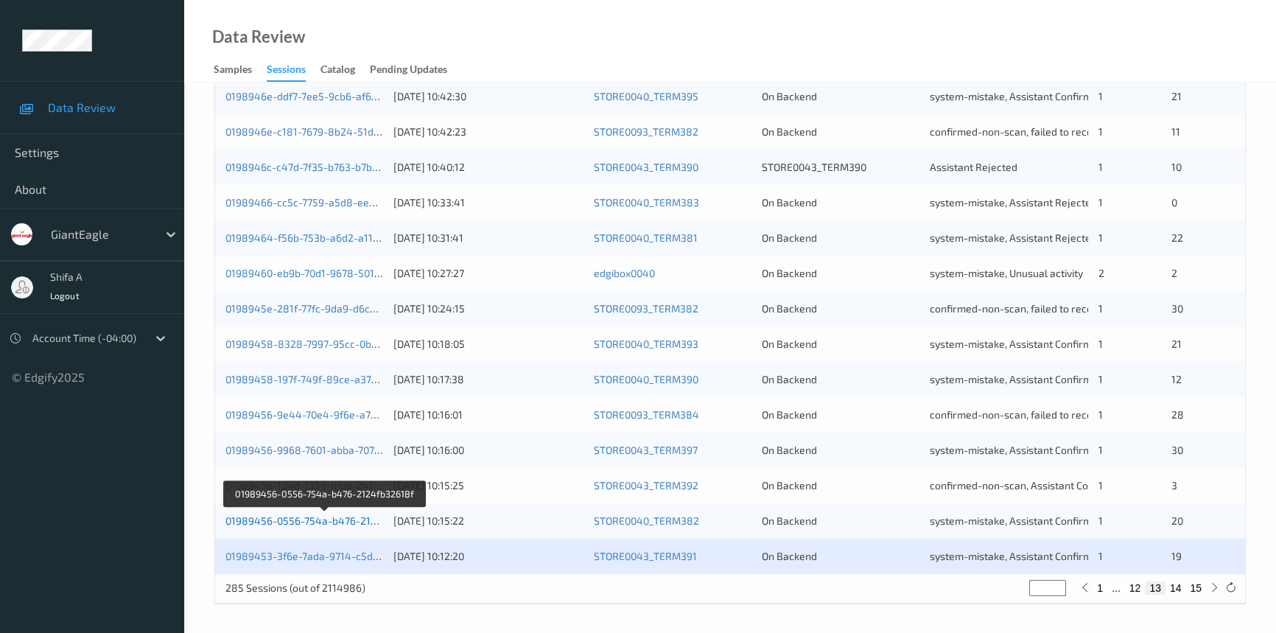
click at [355, 515] on link "01989456-0556-754a-b476-2124fb32618f" at bounding box center [325, 520] width 200 height 13
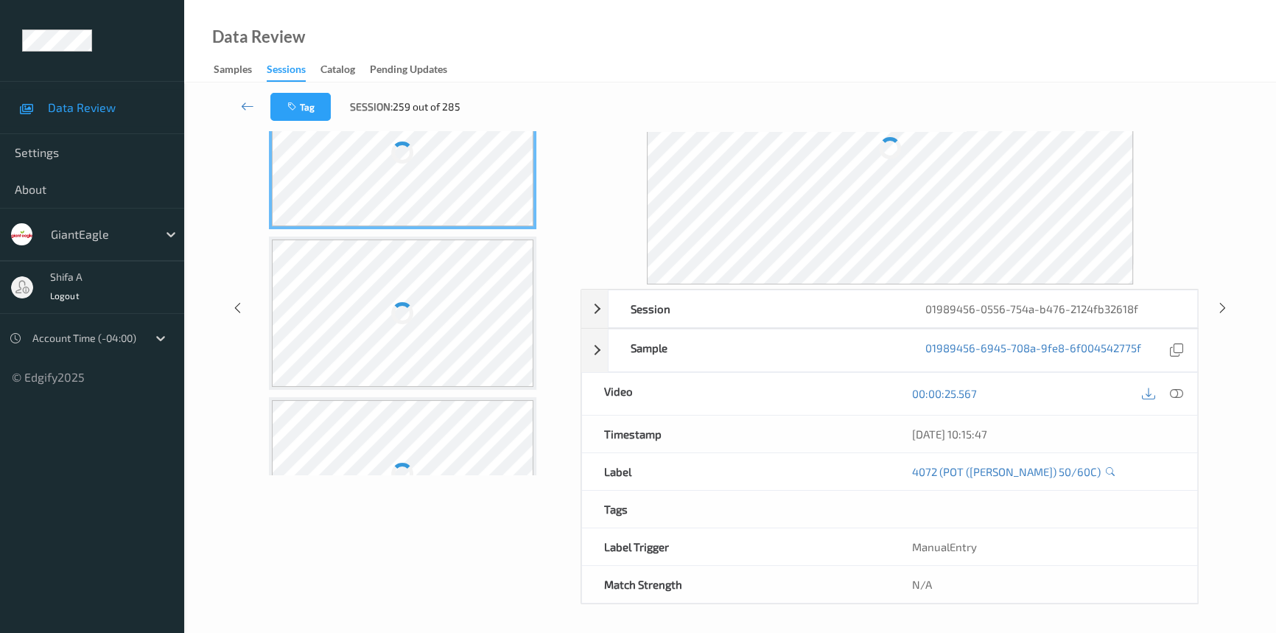
scroll to position [99, 0]
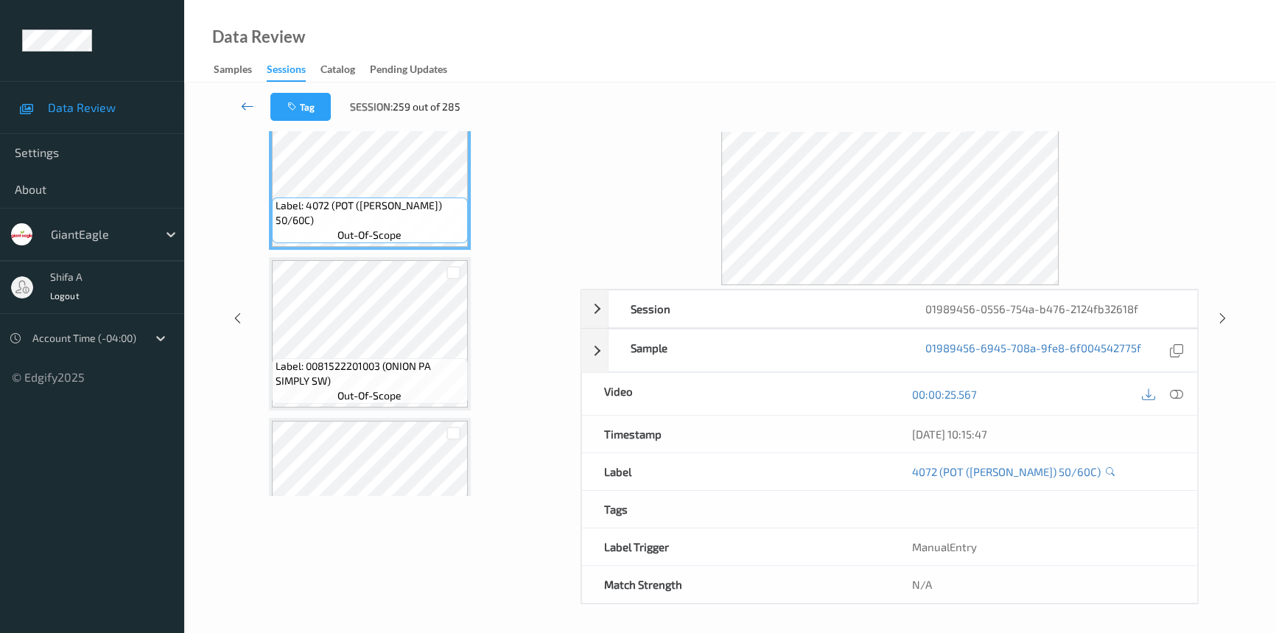
click at [250, 102] on icon at bounding box center [247, 106] width 13 height 15
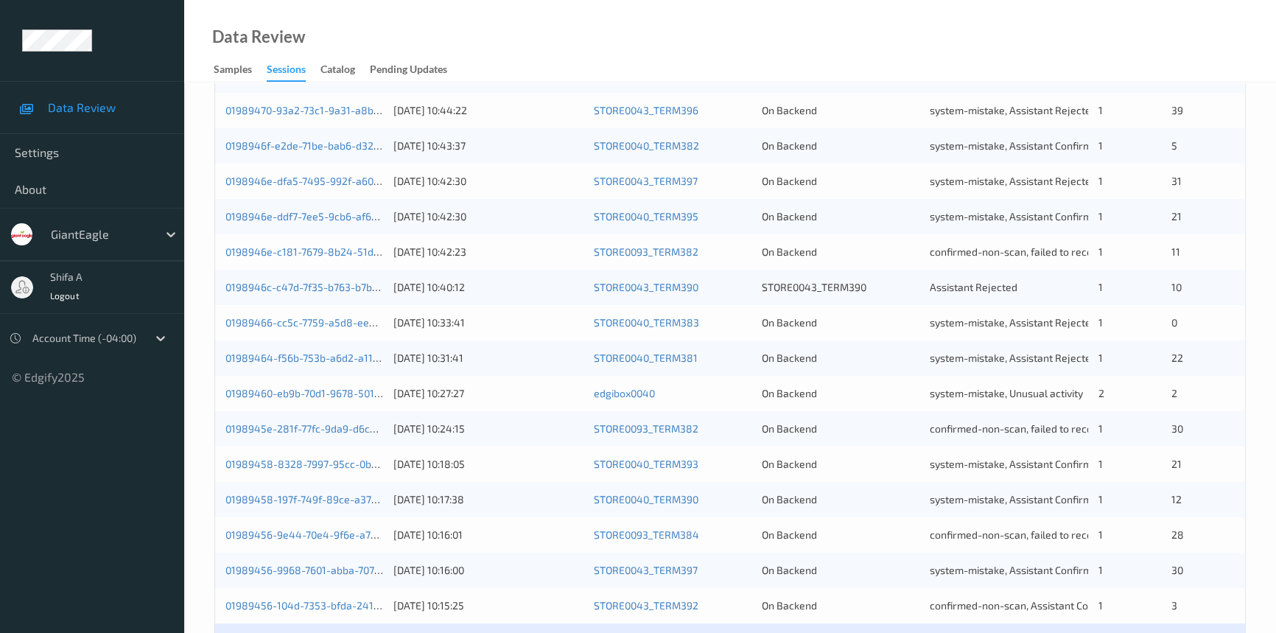
scroll to position [525, 0]
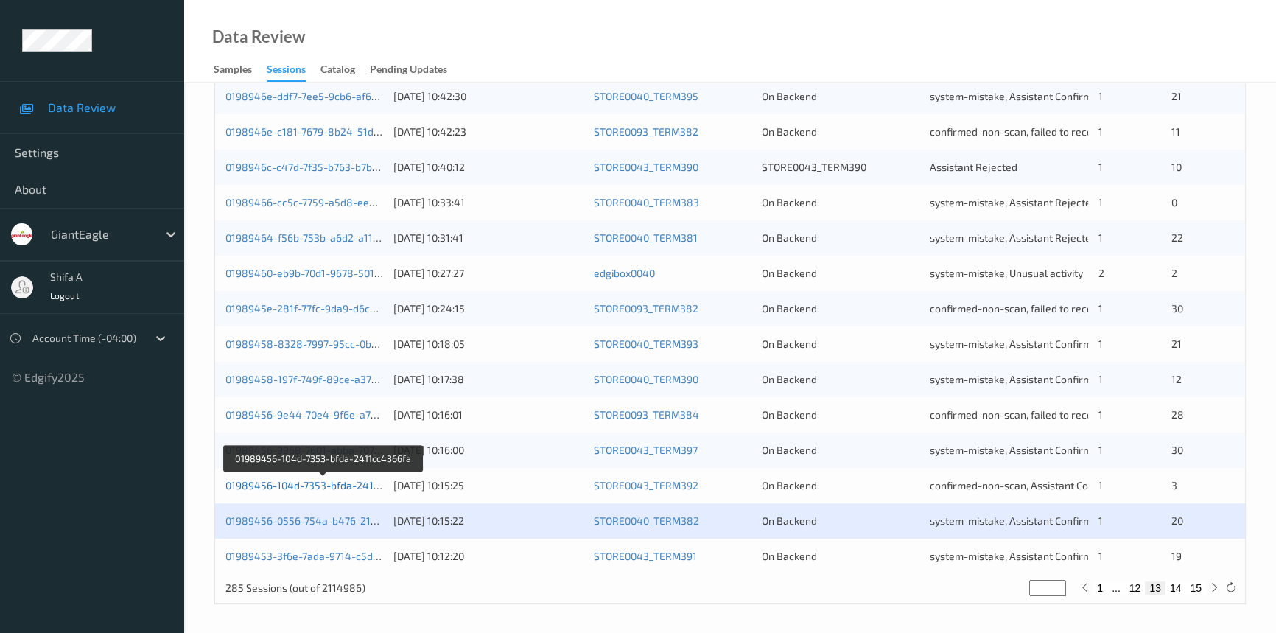
click at [343, 480] on link "01989456-104d-7353-bfda-2411cc4366fa" at bounding box center [323, 485] width 197 height 13
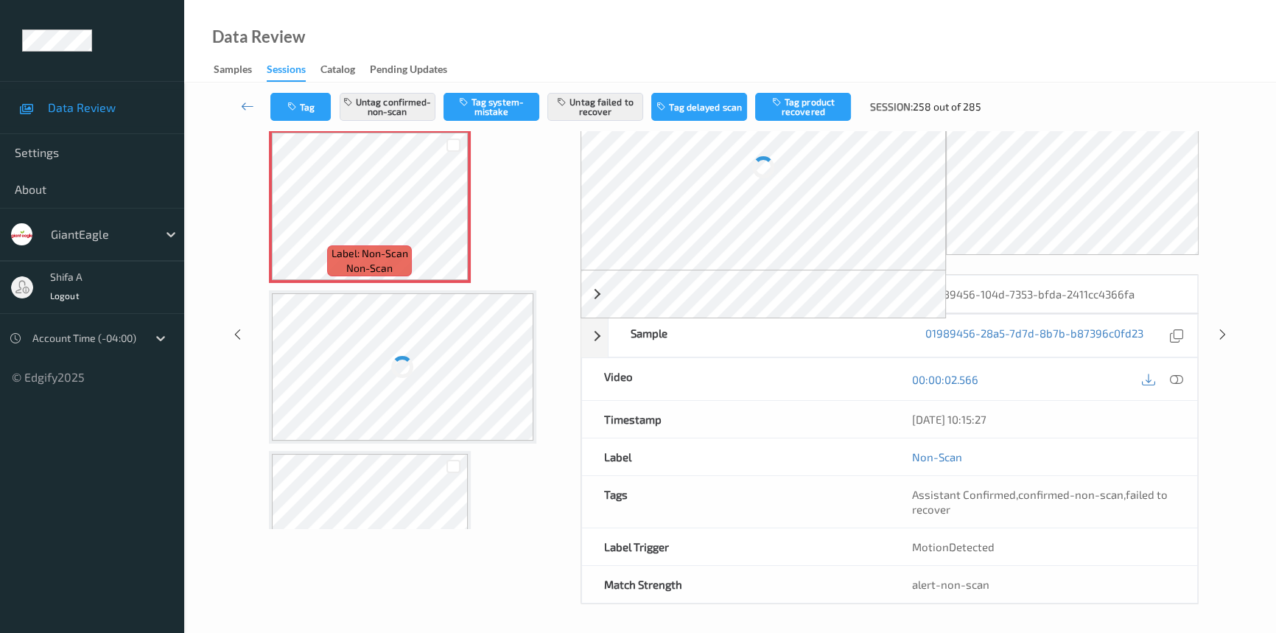
scroll to position [94, 0]
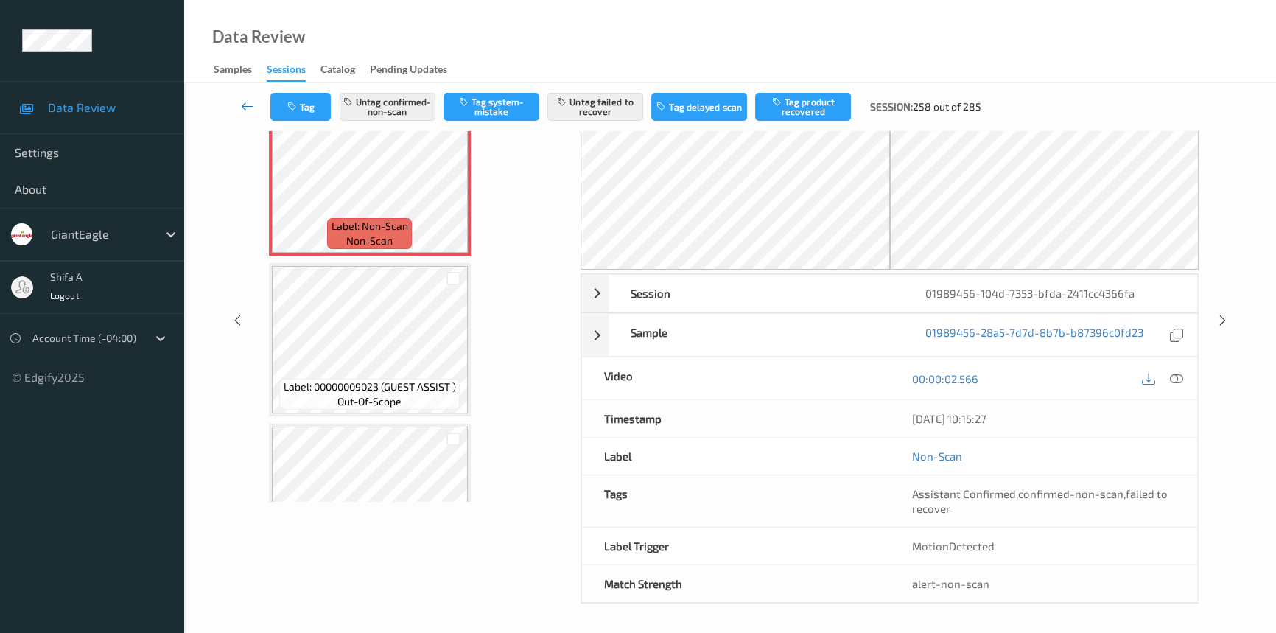
click at [243, 105] on icon at bounding box center [247, 106] width 13 height 15
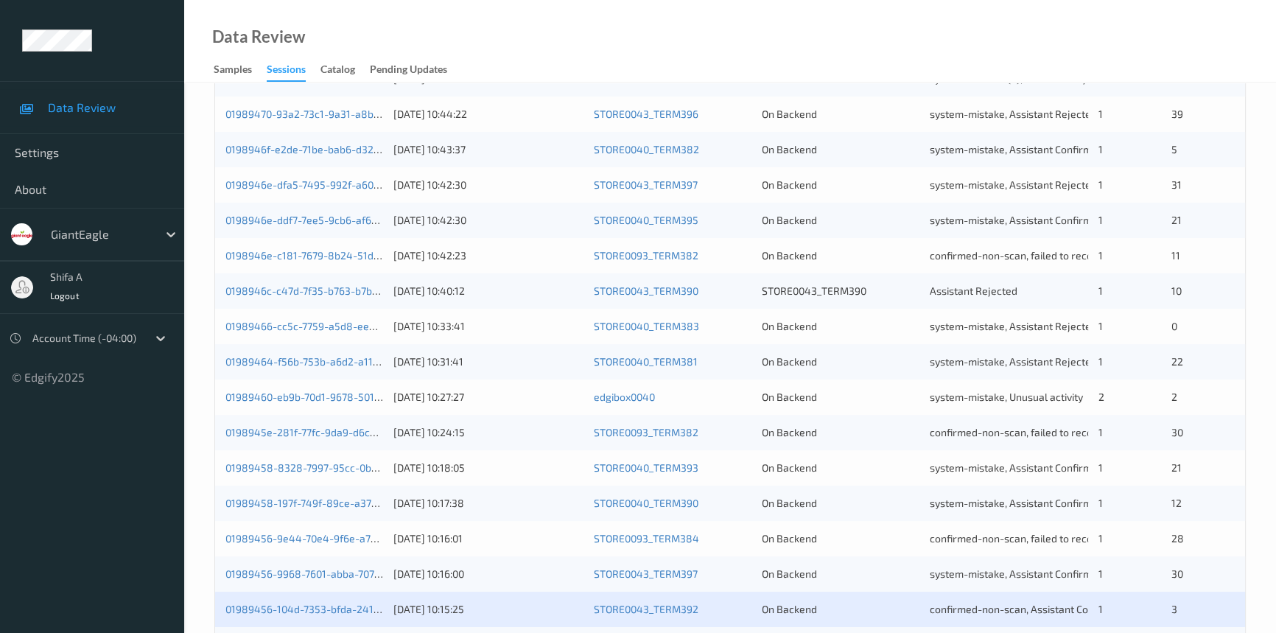
scroll to position [525, 0]
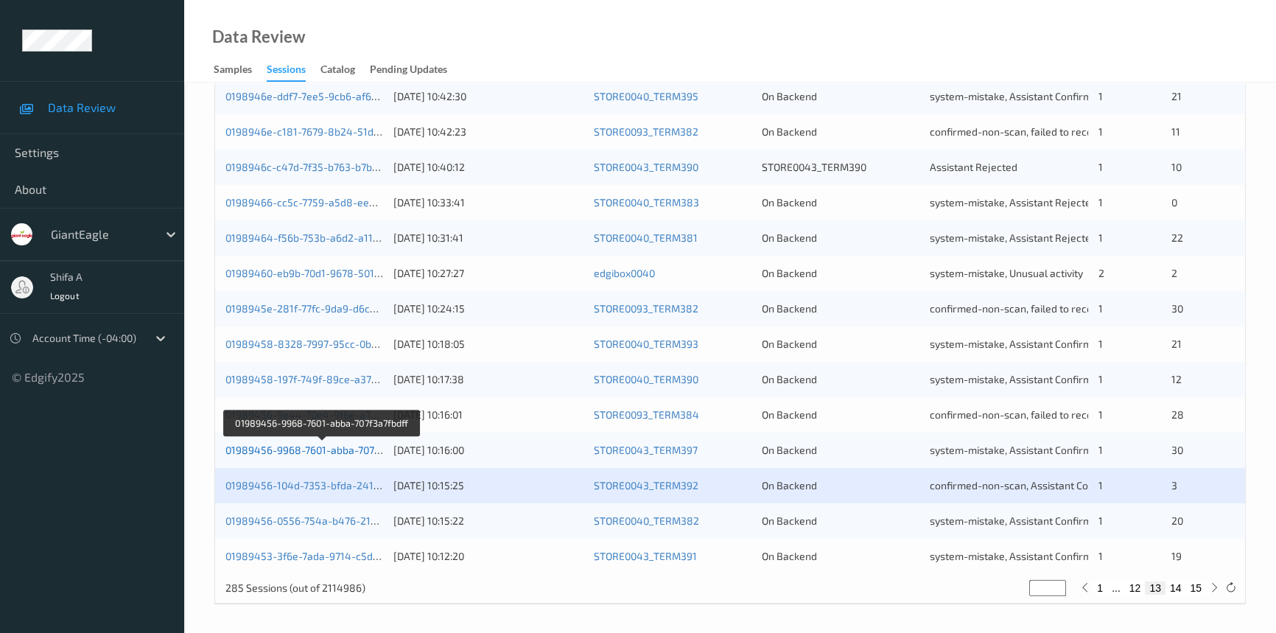
click at [353, 447] on link "01989456-9968-7601-abba-707f3a7fbdff" at bounding box center [321, 450] width 192 height 13
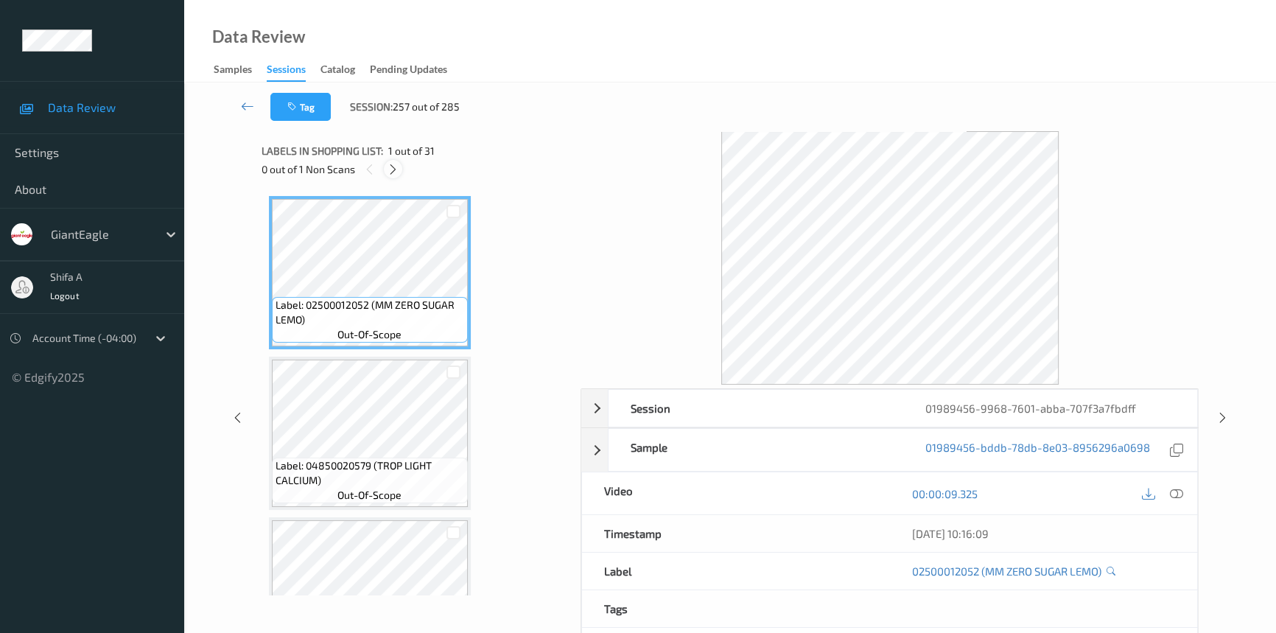
click at [399, 169] on icon at bounding box center [393, 169] width 13 height 13
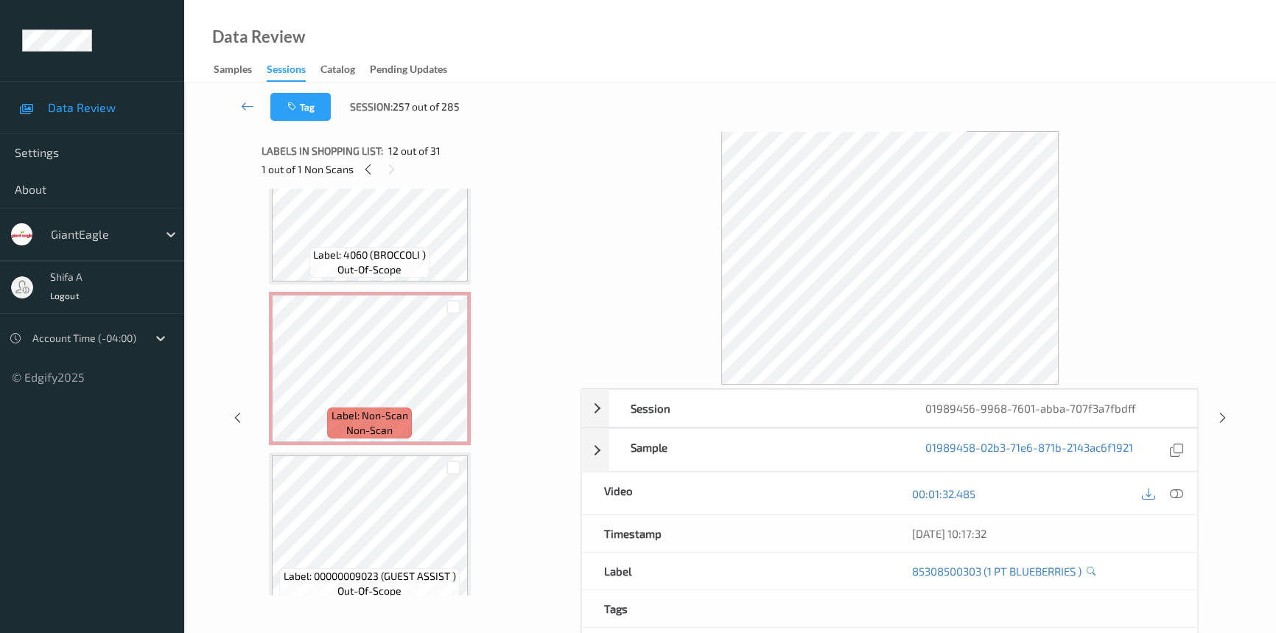
scroll to position [1288, 0]
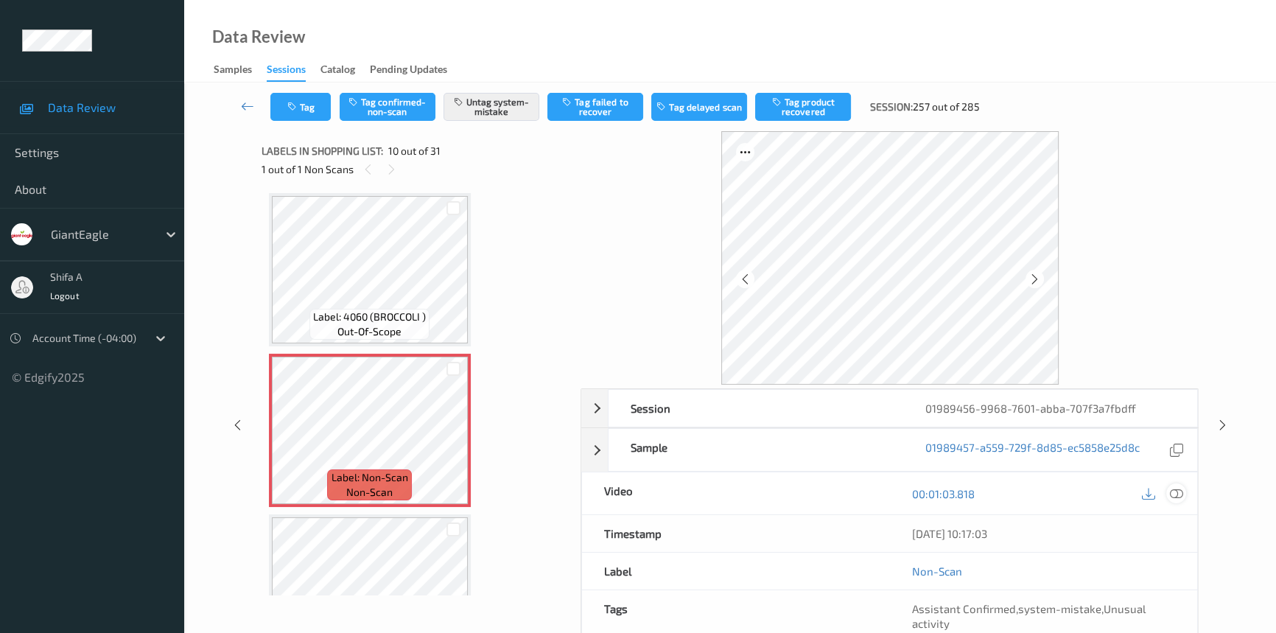
drag, startPoint x: 1172, startPoint y: 496, endPoint x: 1157, endPoint y: 506, distance: 18.0
click at [1172, 494] on icon at bounding box center [1176, 493] width 13 height 13
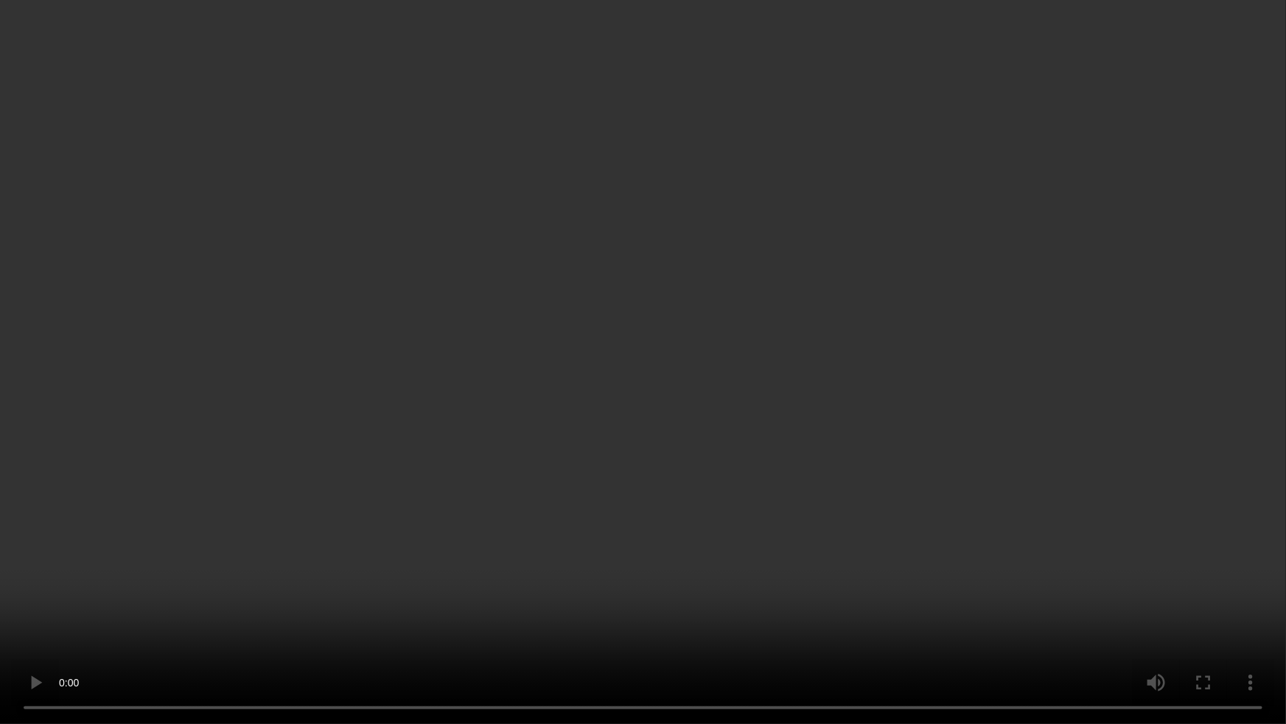
click at [1080, 410] on video at bounding box center [643, 362] width 1286 height 724
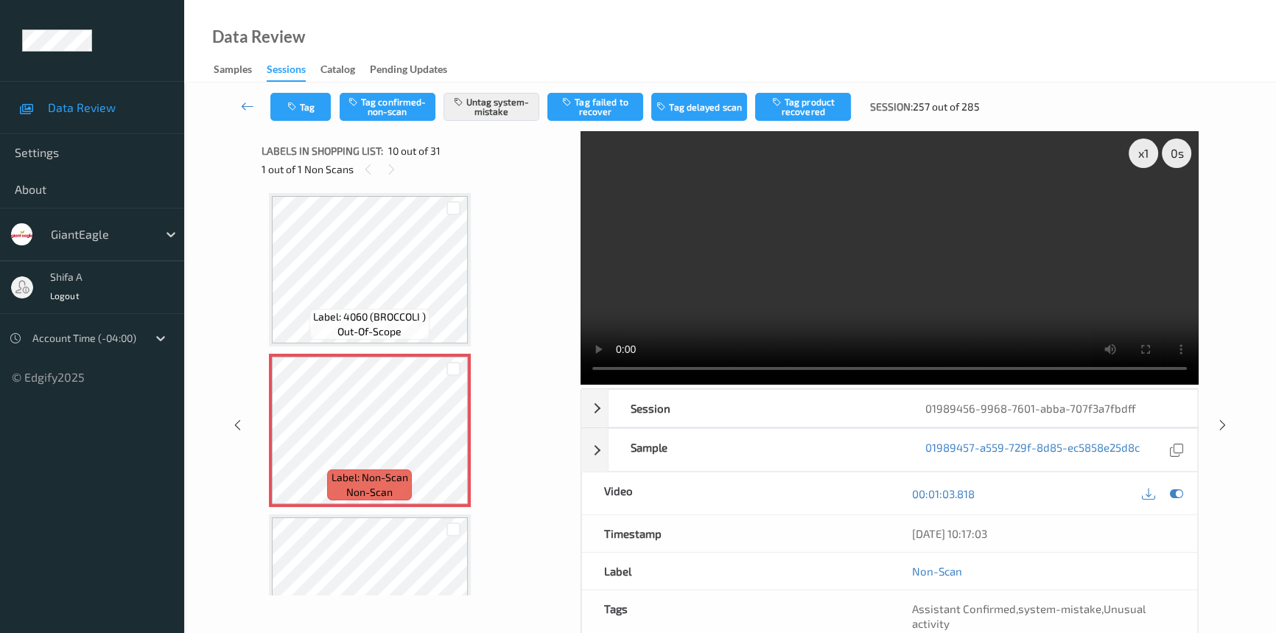
click at [925, 200] on video at bounding box center [890, 257] width 618 height 253
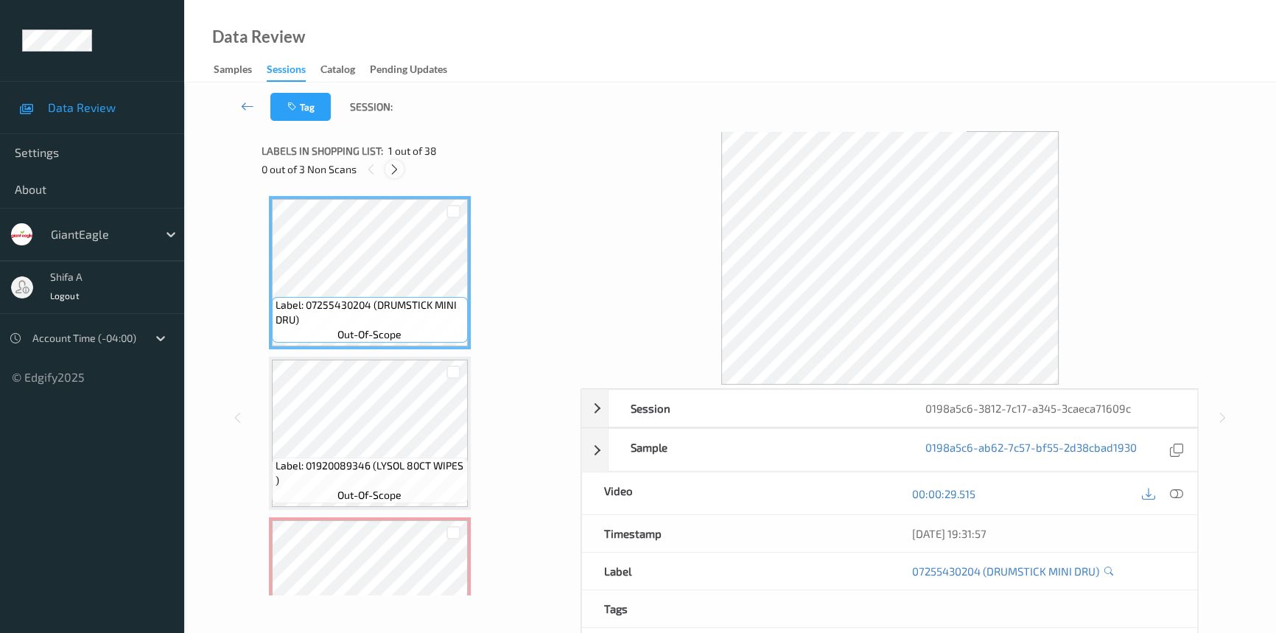
click at [389, 171] on icon at bounding box center [394, 169] width 13 height 13
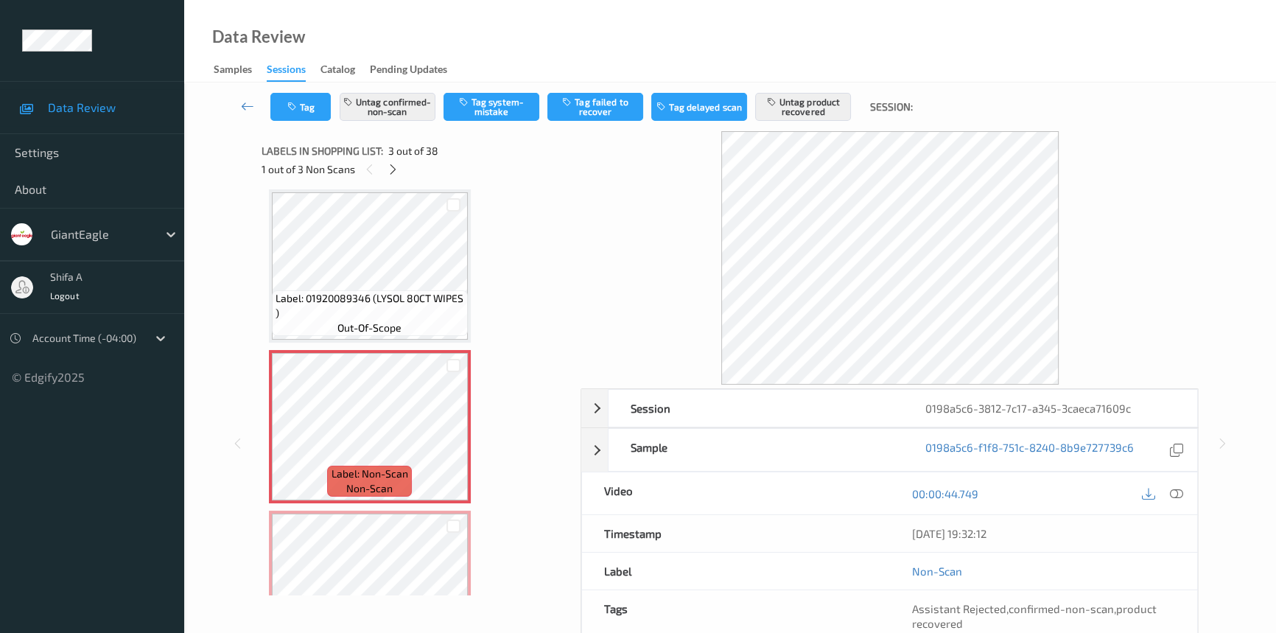
scroll to position [435, 0]
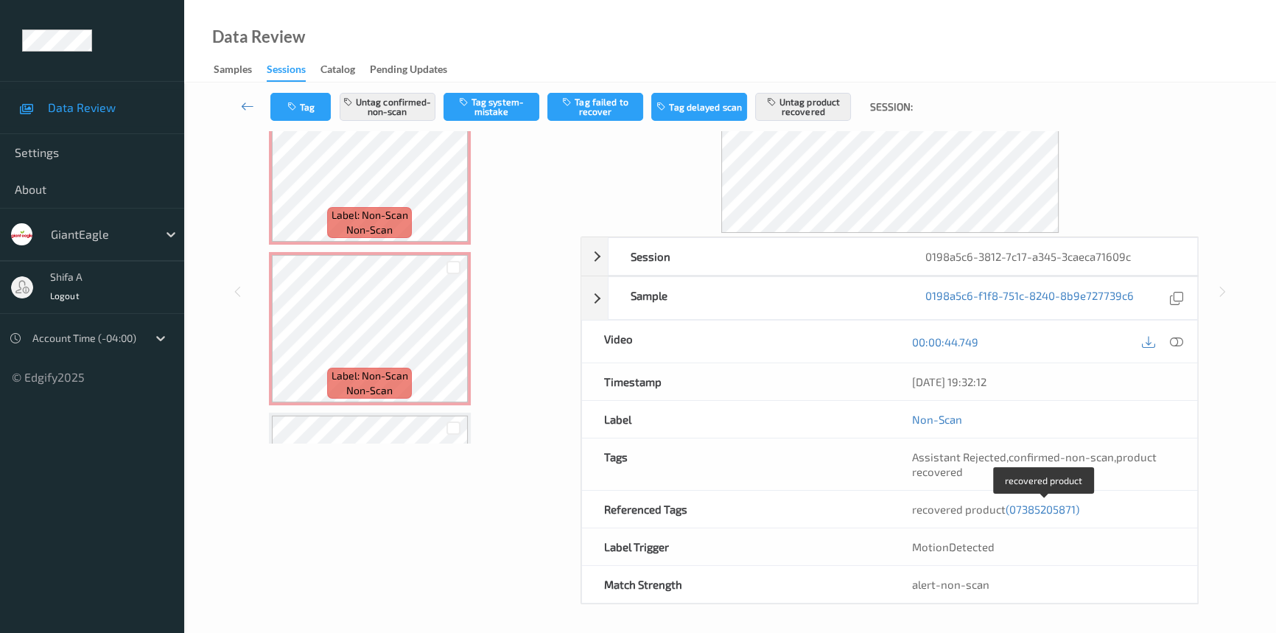
click at [1032, 508] on span "(07385205871)" at bounding box center [1043, 508] width 74 height 13
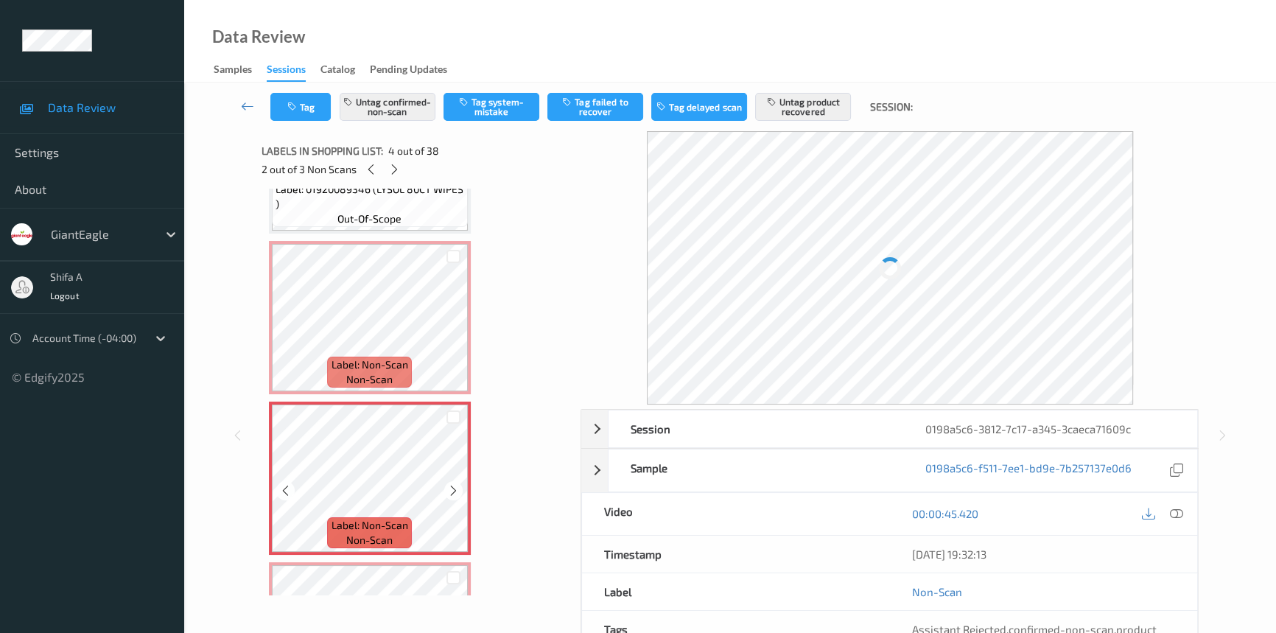
scroll to position [272, 0]
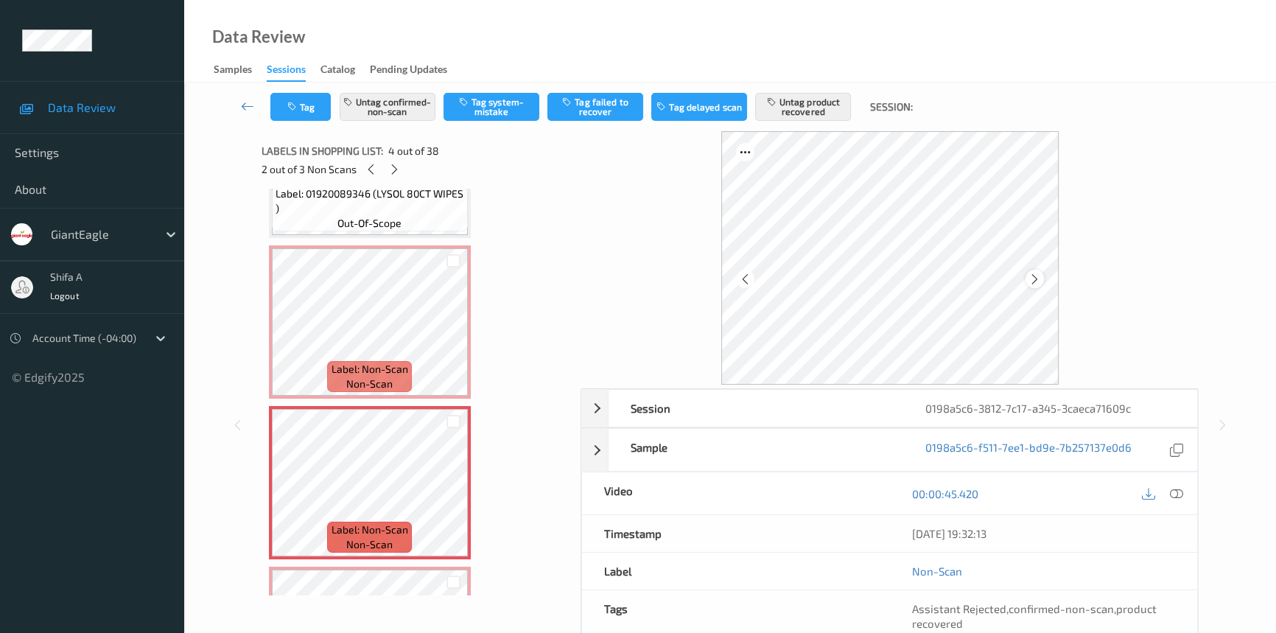
click at [1040, 282] on div at bounding box center [1035, 279] width 18 height 18
click at [1040, 281] on icon at bounding box center [1035, 278] width 13 height 13
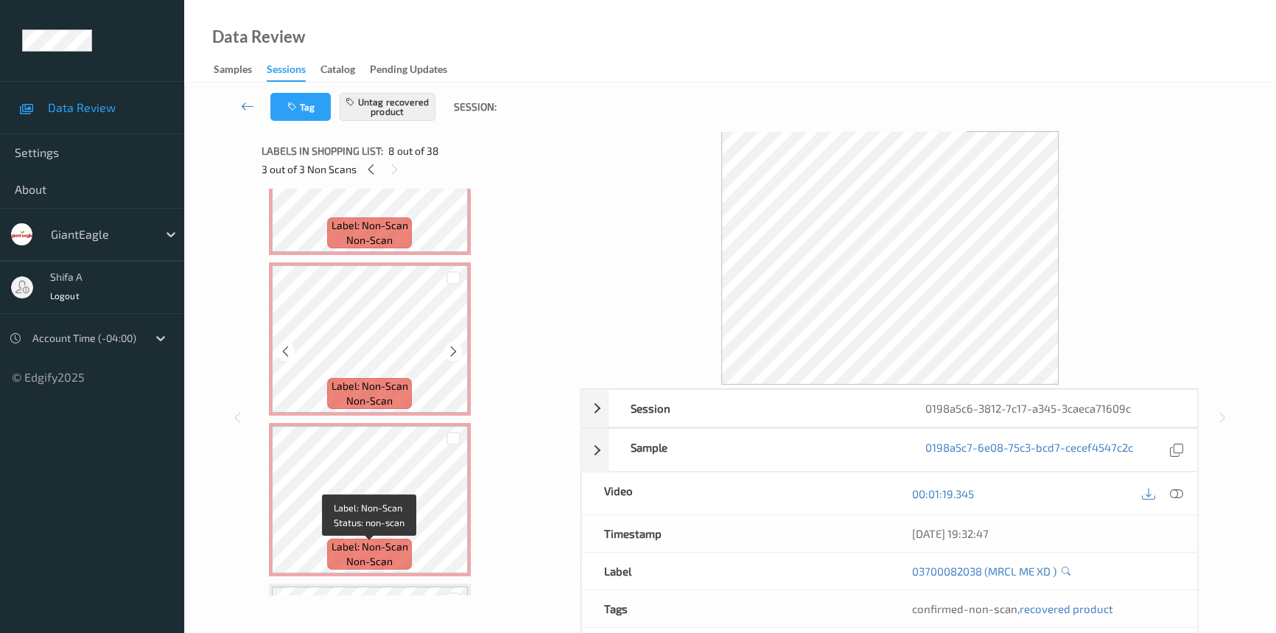
scroll to position [405, 0]
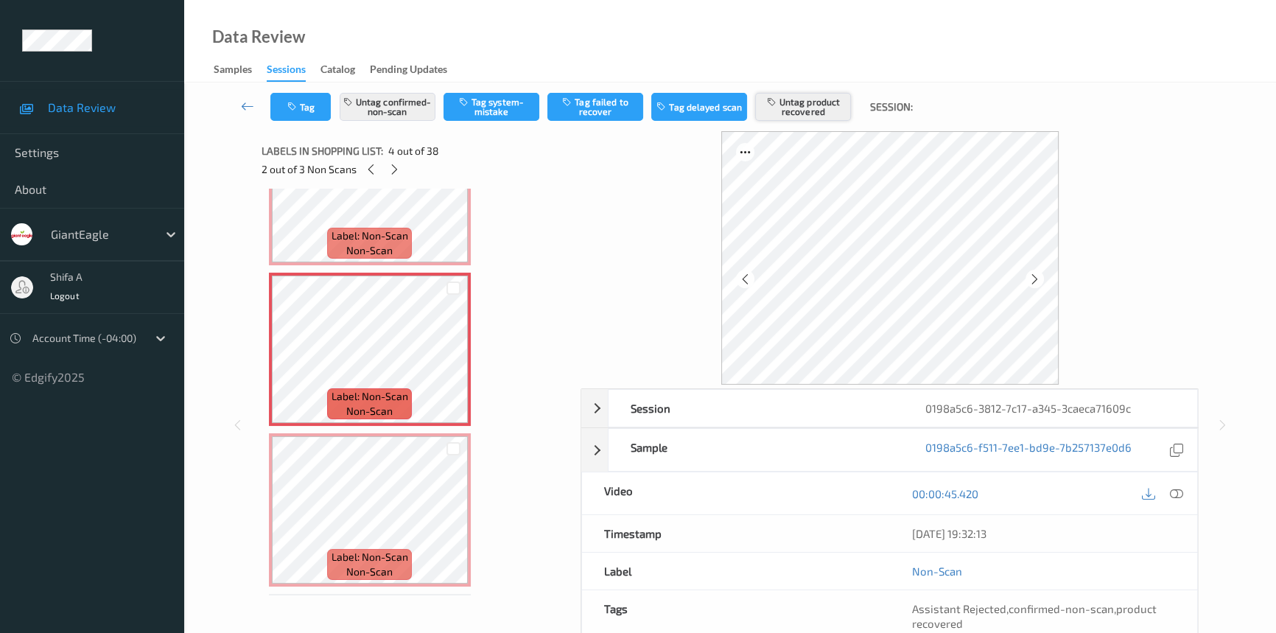
click at [818, 105] on button "Untag product recovered" at bounding box center [803, 107] width 96 height 28
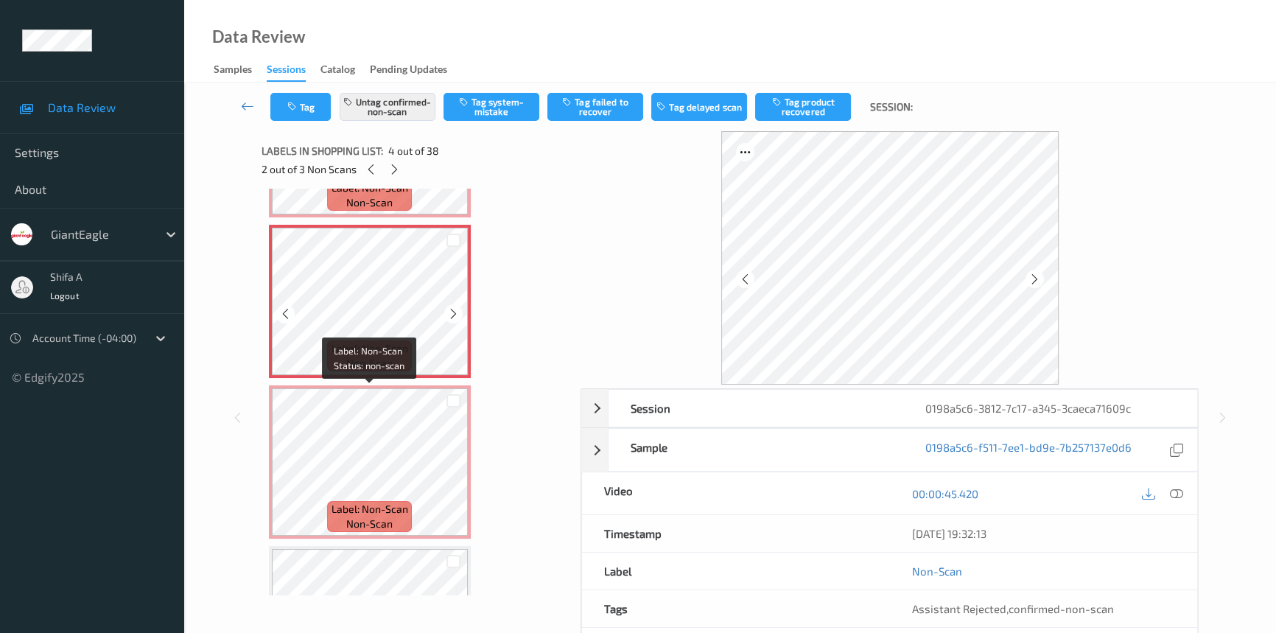
scroll to position [472, 0]
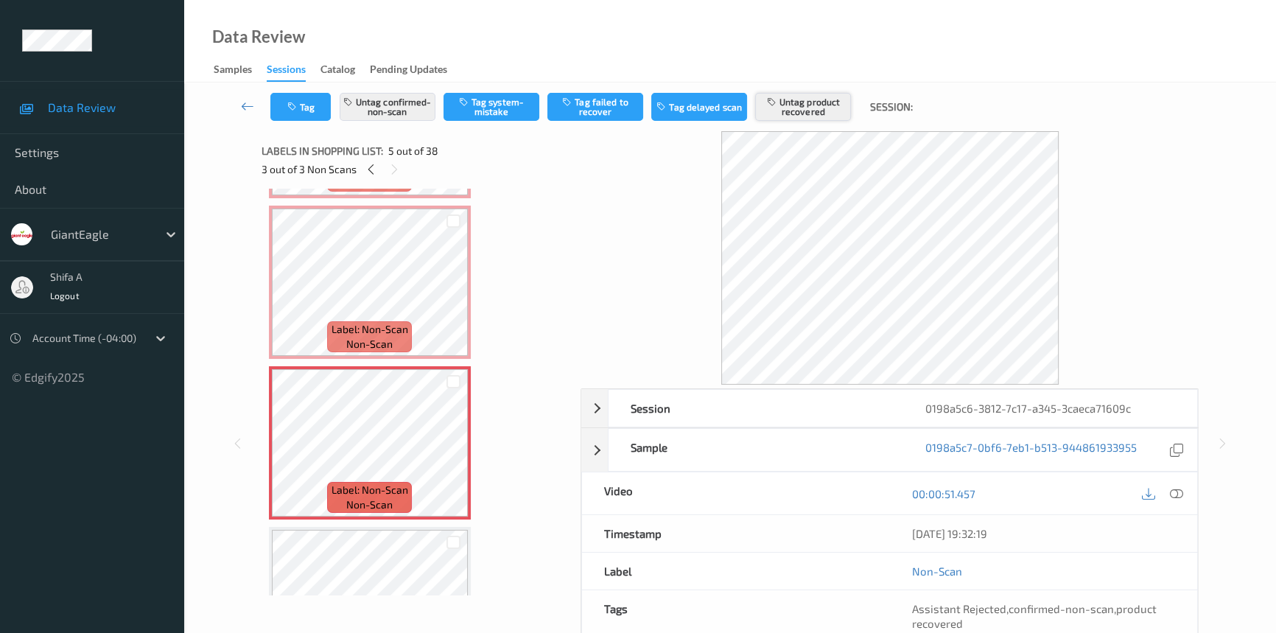
click at [816, 109] on button "Untag product recovered" at bounding box center [803, 107] width 96 height 28
click at [816, 109] on button "Tag product recovered" at bounding box center [803, 107] width 96 height 28
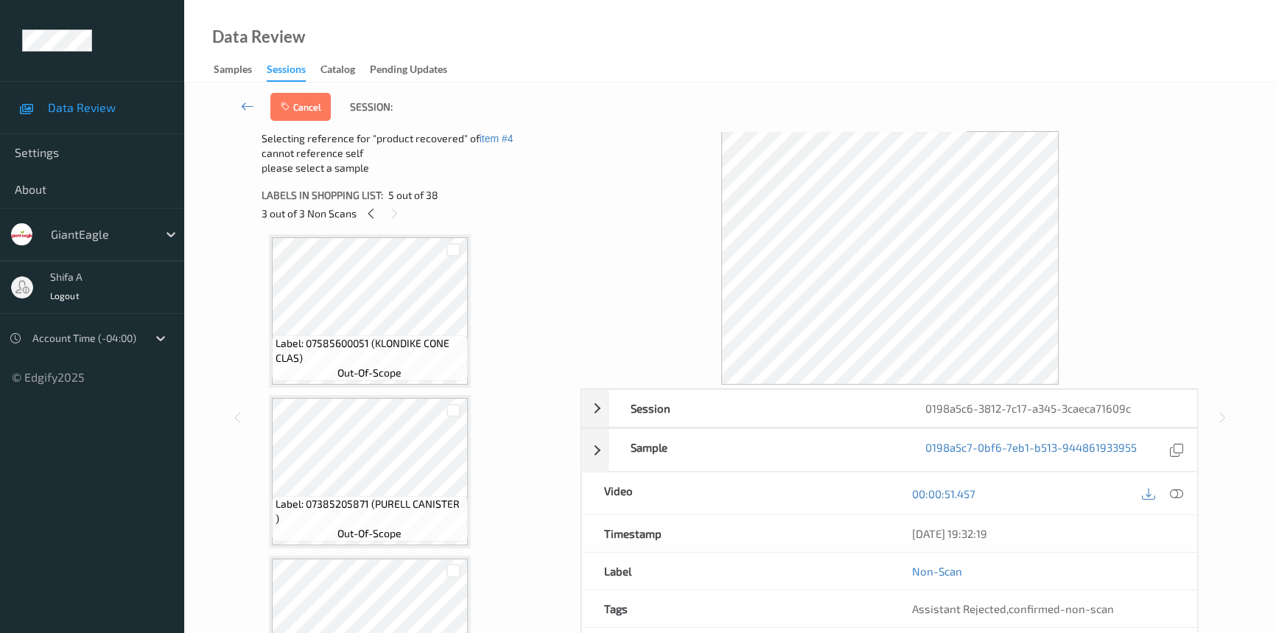
scroll to position [875, 0]
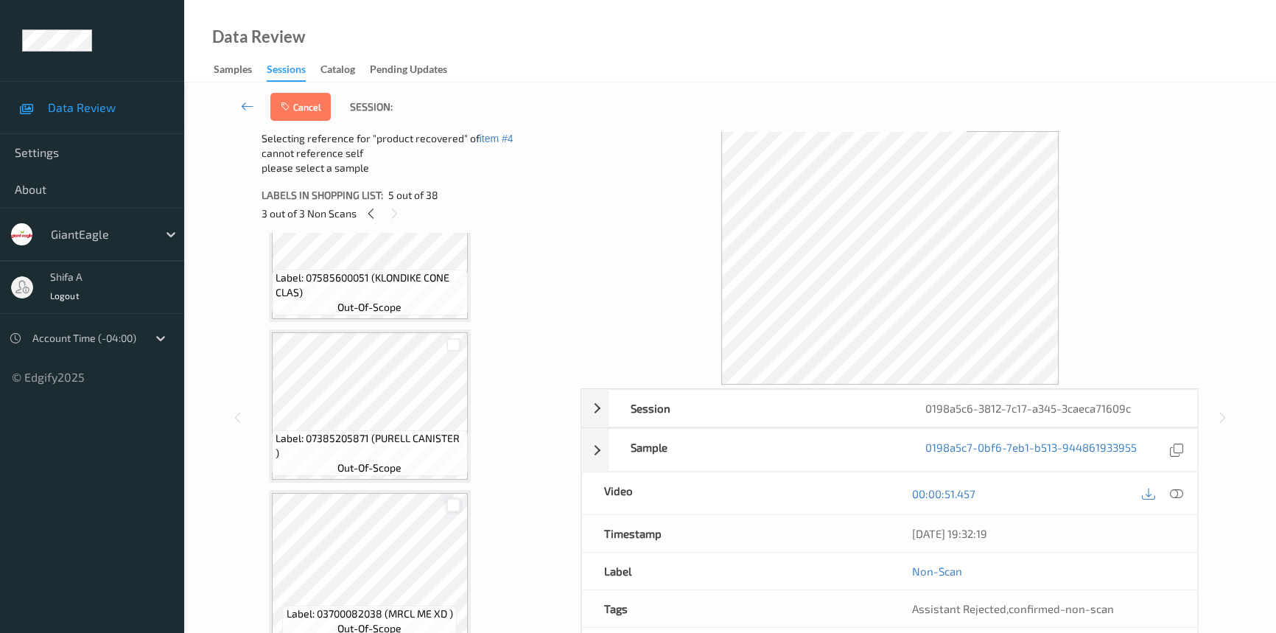
click at [450, 502] on div at bounding box center [453, 505] width 14 height 14
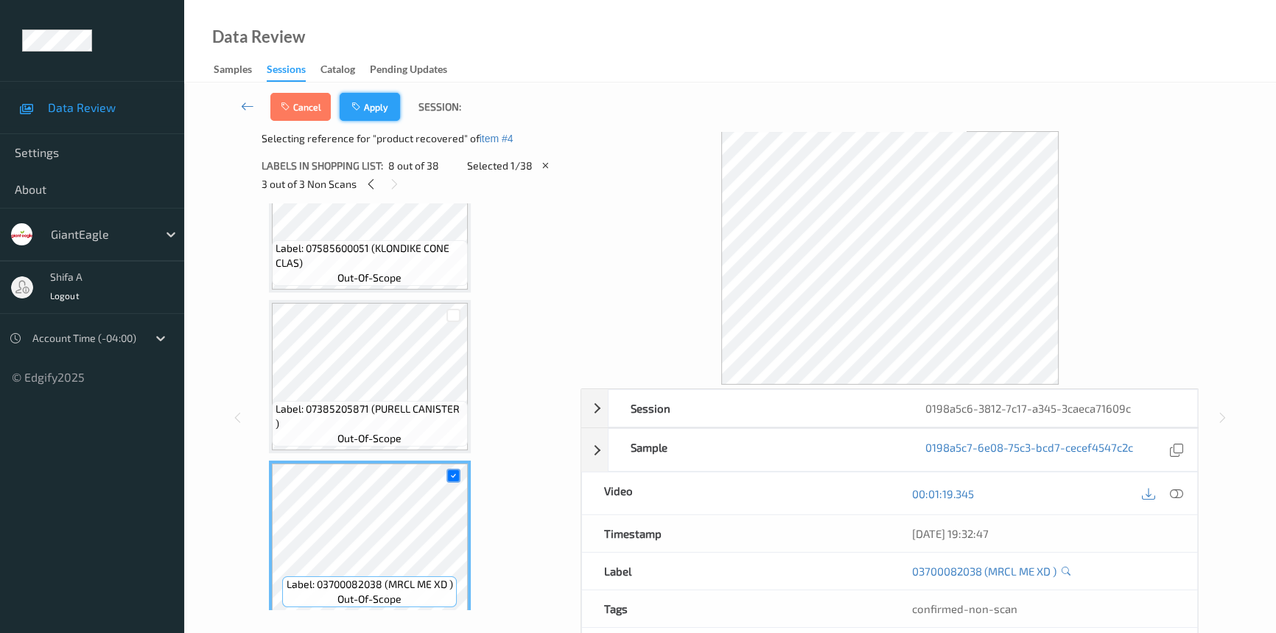
click at [391, 111] on button "Apply" at bounding box center [370, 107] width 60 height 28
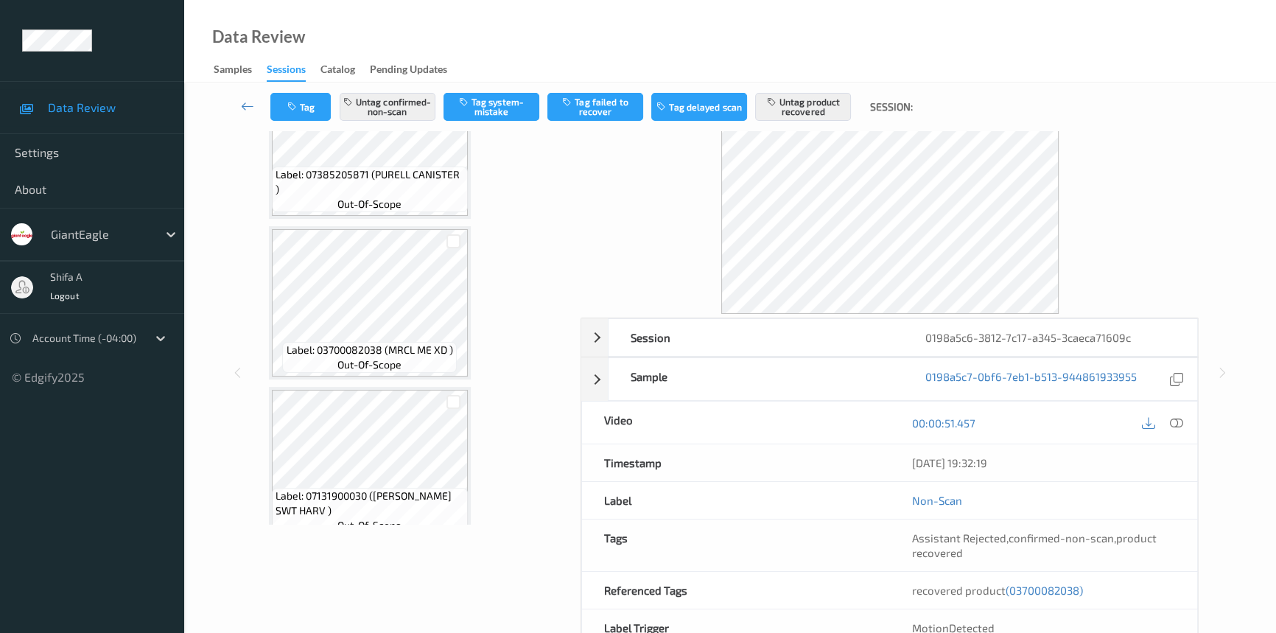
scroll to position [152, 0]
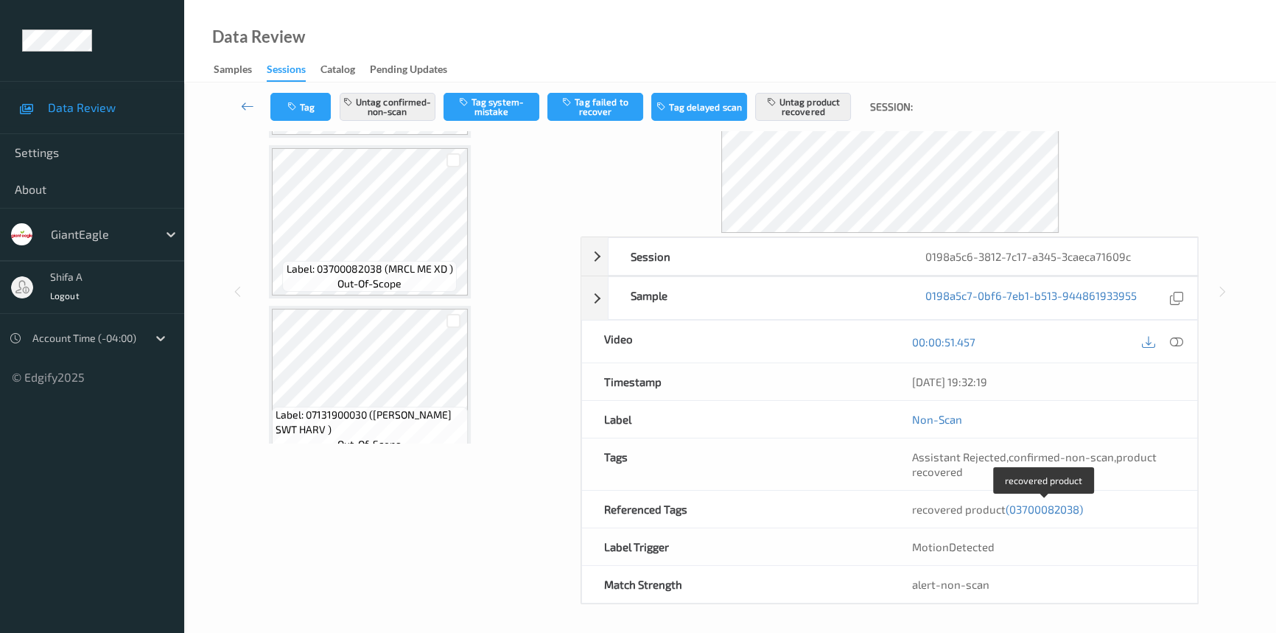
click at [1025, 508] on span "(03700082038)" at bounding box center [1044, 508] width 77 height 13
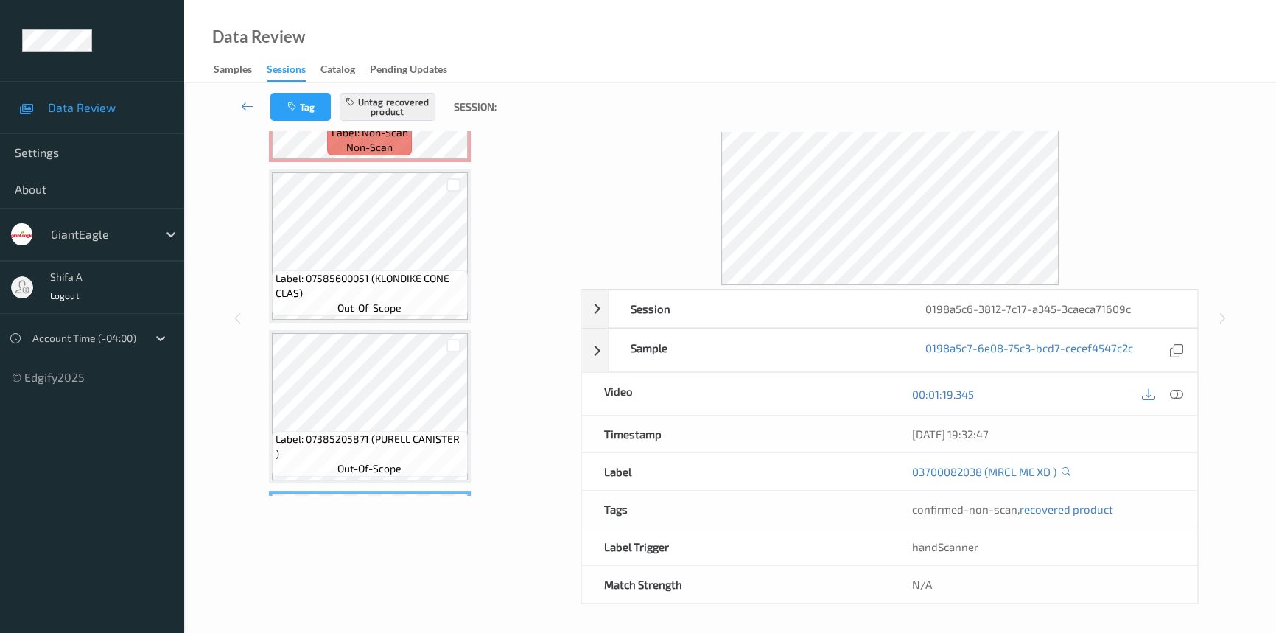
scroll to position [633, 0]
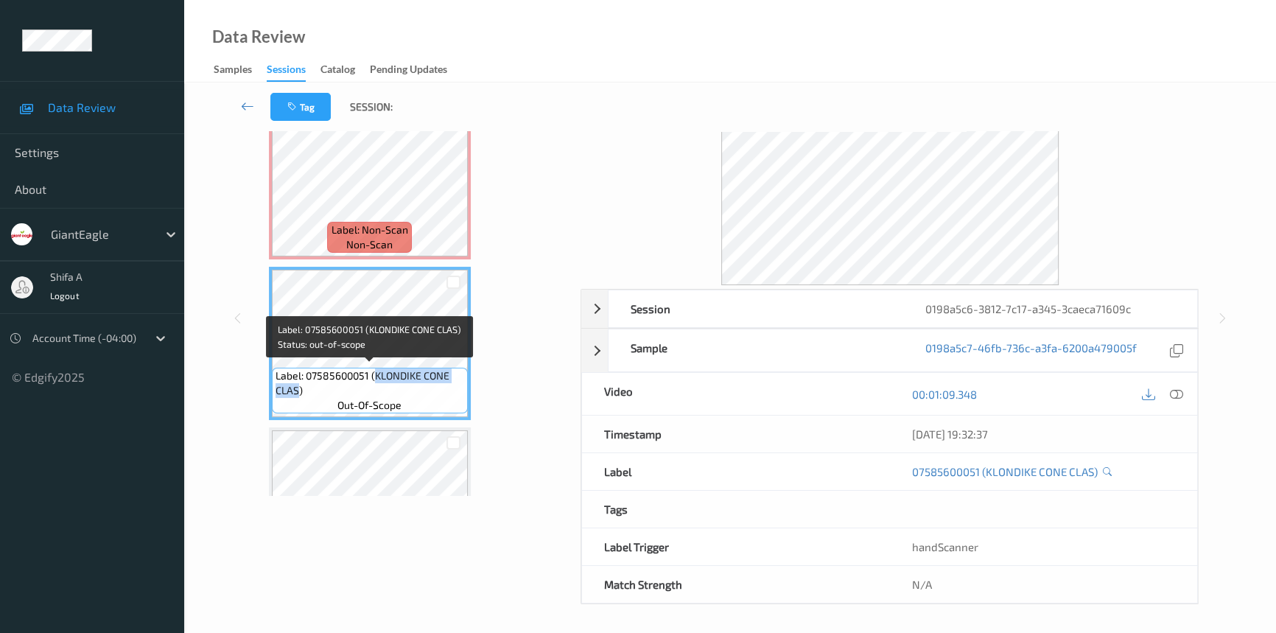
drag, startPoint x: 374, startPoint y: 376, endPoint x: 297, endPoint y: 387, distance: 78.1
click at [297, 387] on span "Label: 07585600051 (KLONDIKE CONE CLAS)" at bounding box center [370, 382] width 189 height 29
copy span "KLONDIKE CONE CLAS"
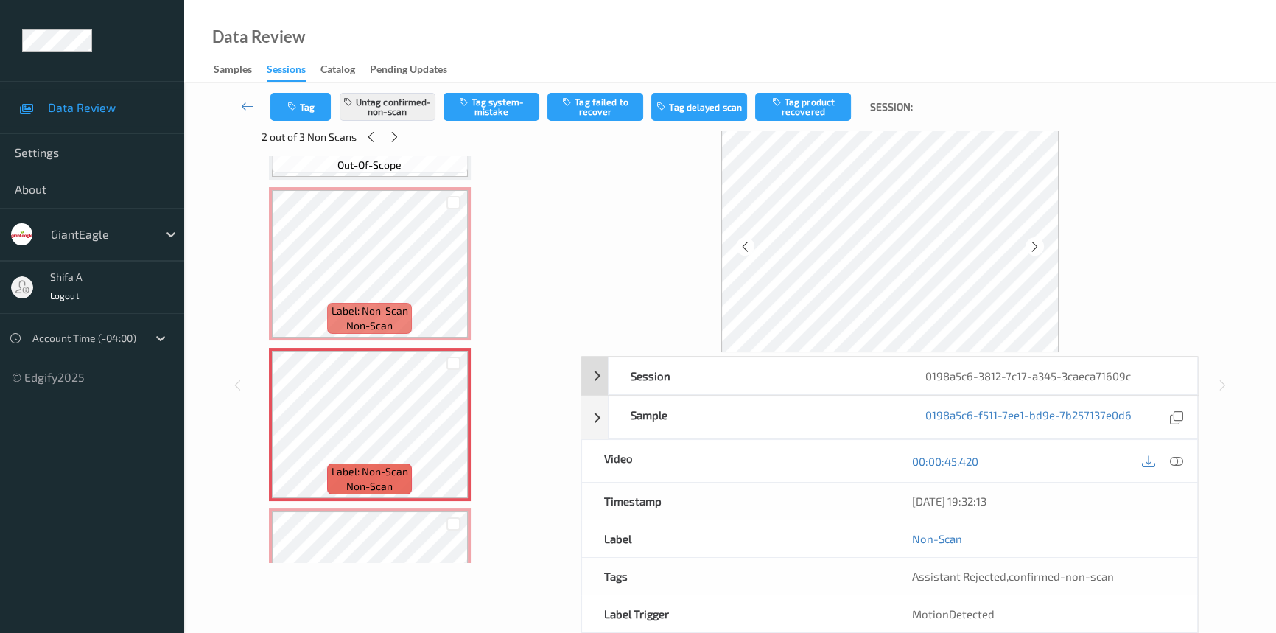
scroll to position [0, 0]
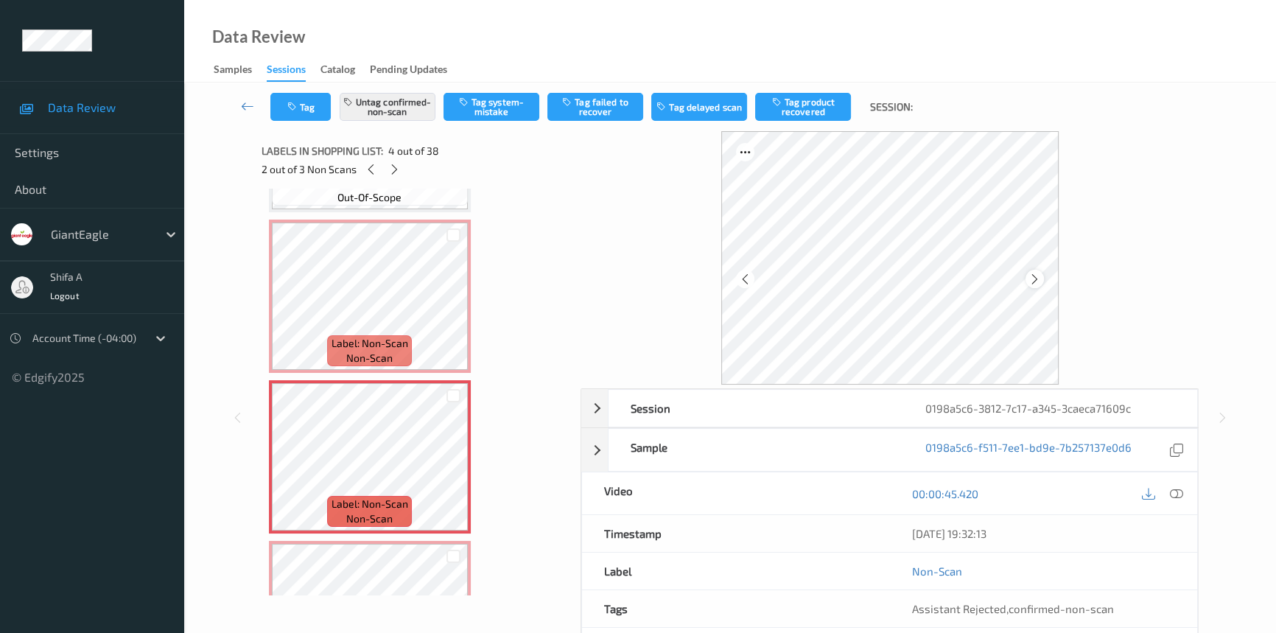
click at [1034, 280] on icon at bounding box center [1035, 278] width 13 height 13
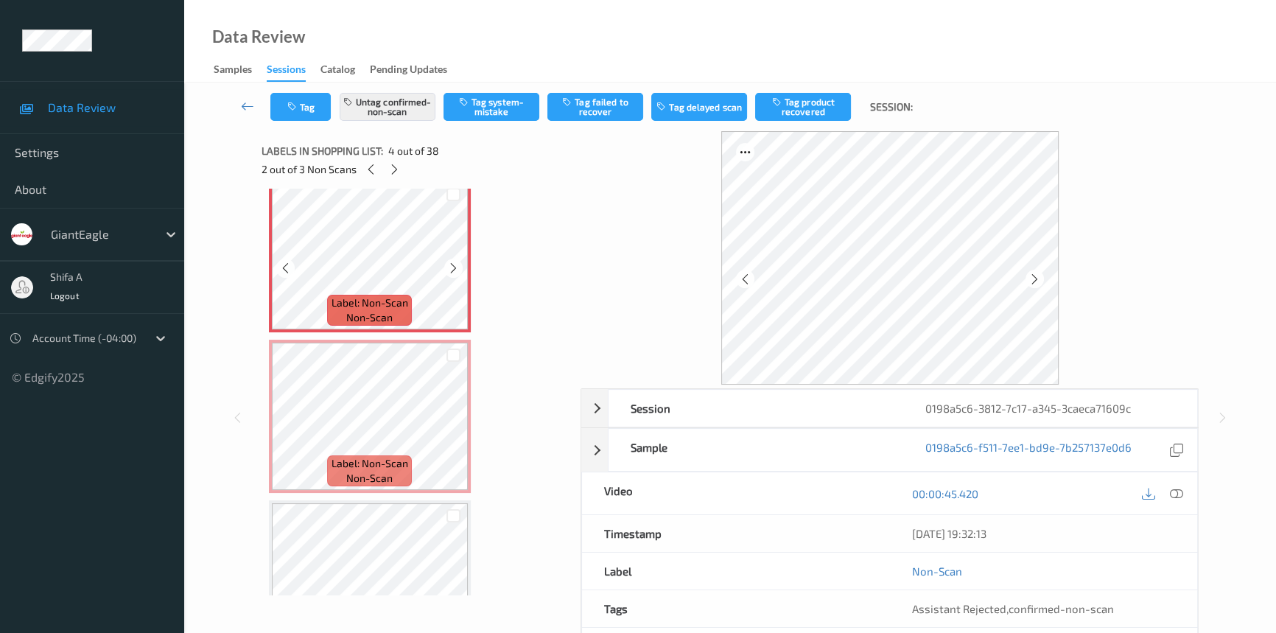
scroll to position [432, 0]
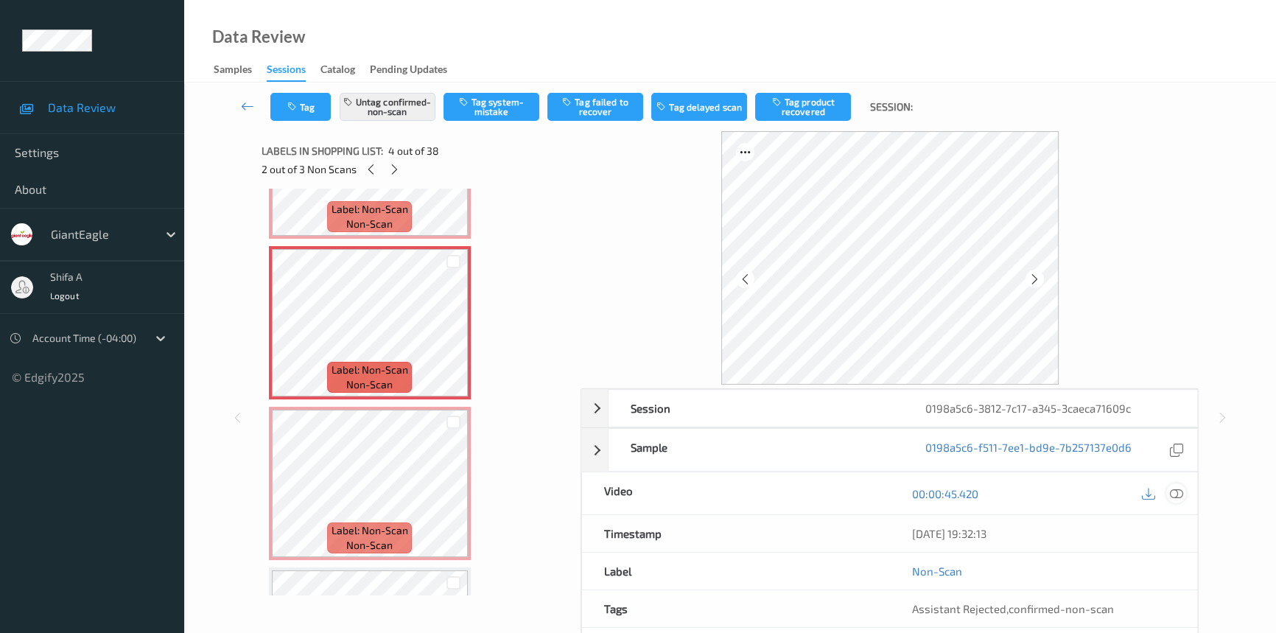
click at [1179, 491] on icon at bounding box center [1176, 493] width 13 height 13
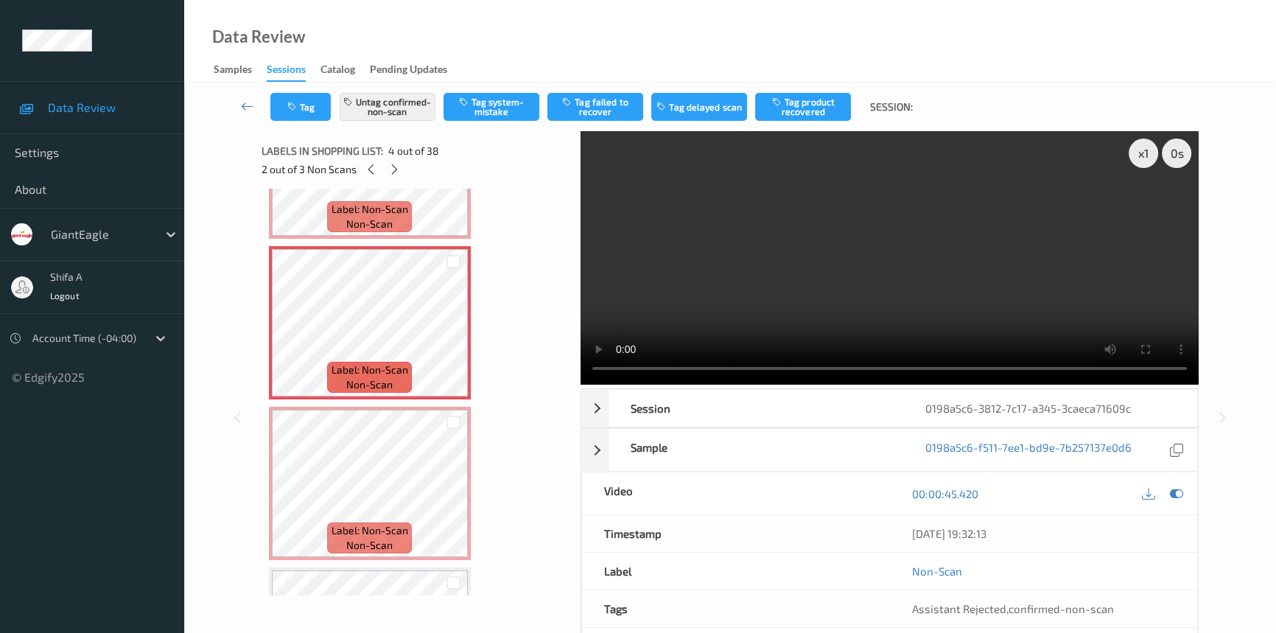
click at [989, 217] on video at bounding box center [890, 257] width 618 height 253
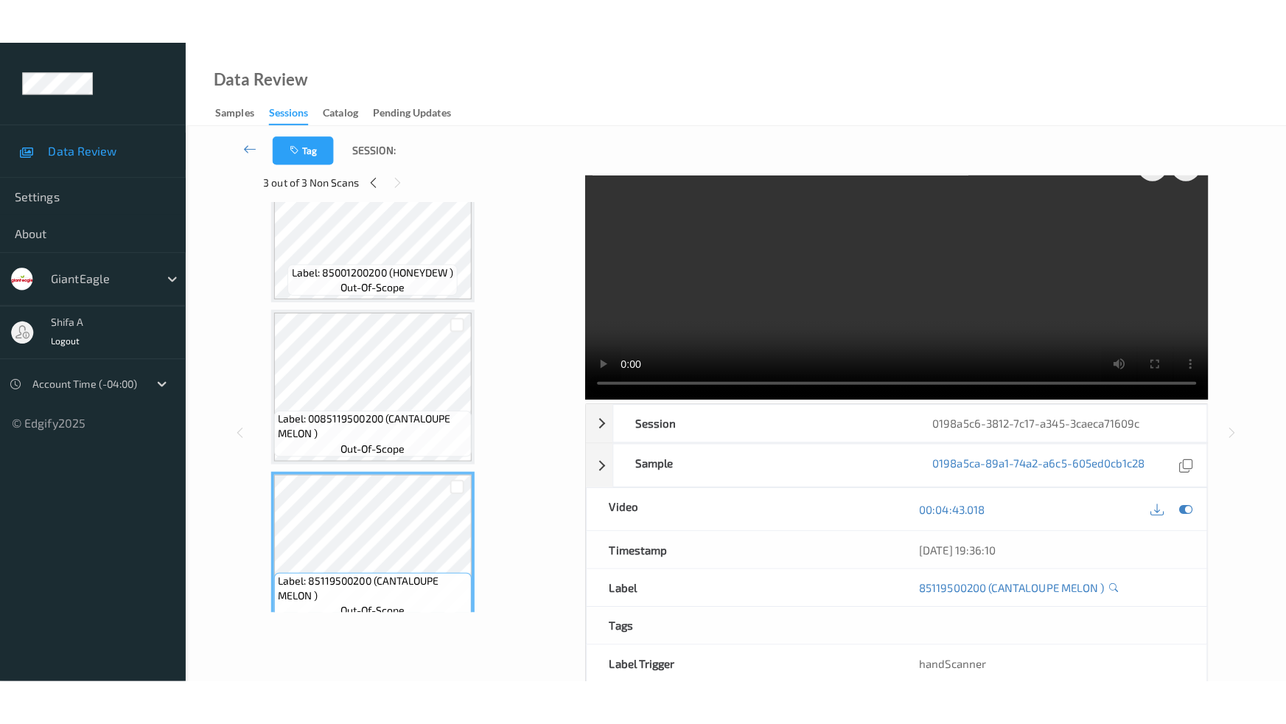
scroll to position [0, 0]
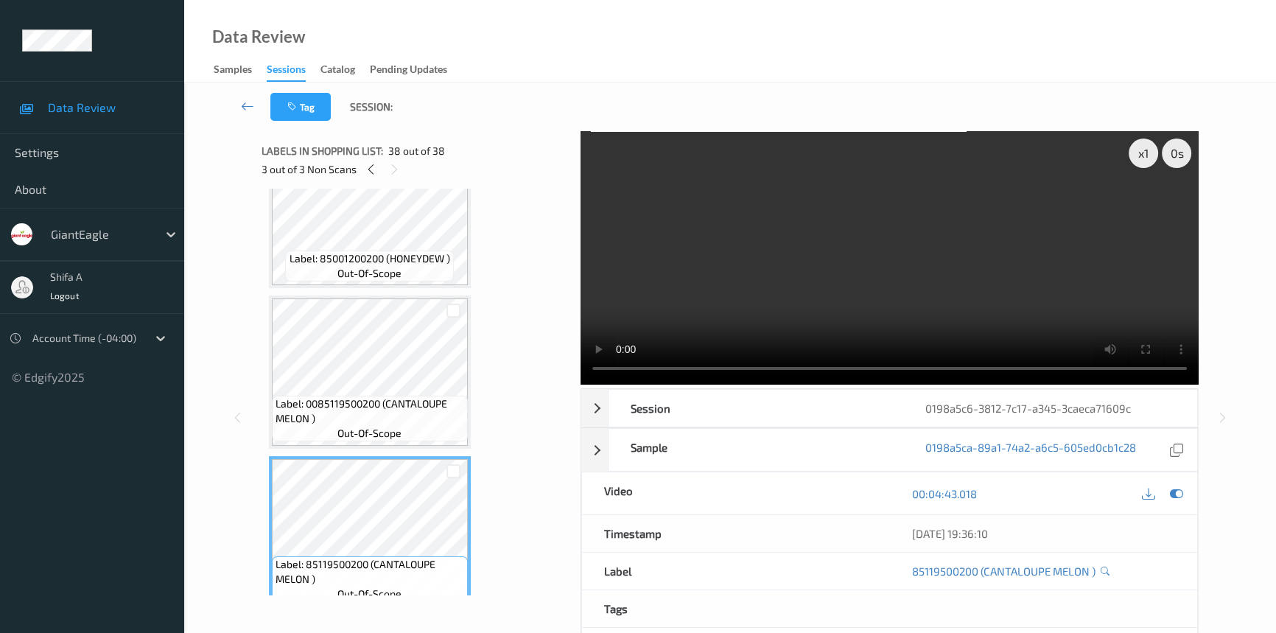
click at [1082, 293] on video at bounding box center [890, 257] width 618 height 253
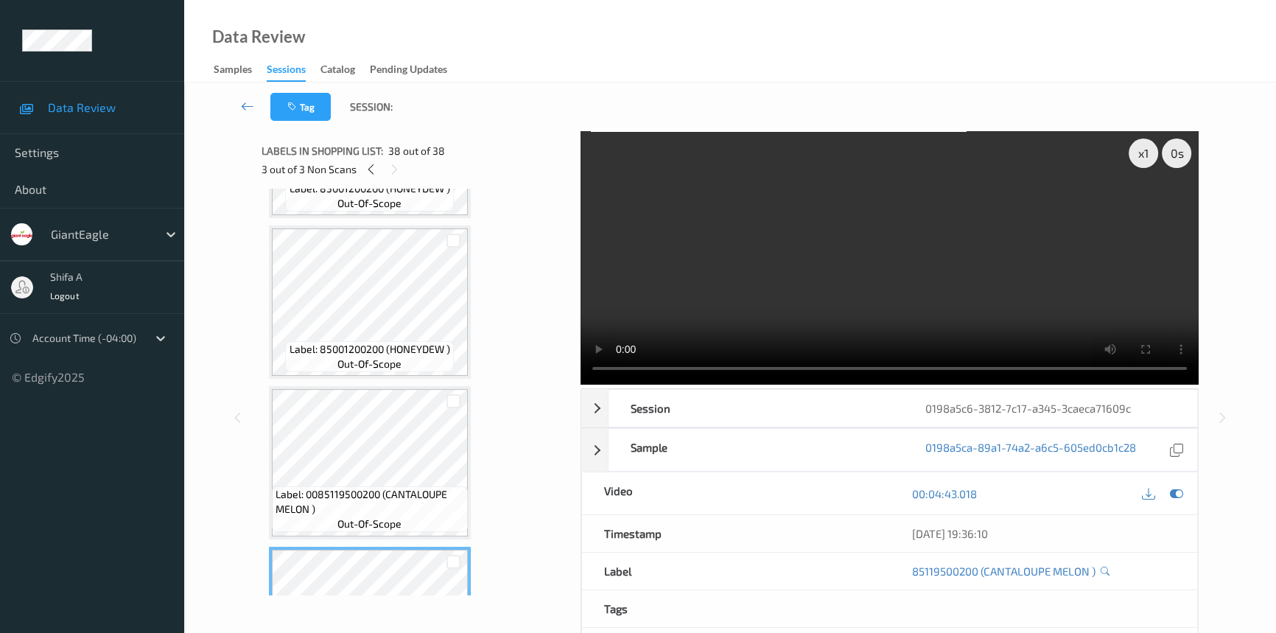
click at [883, 200] on video at bounding box center [890, 257] width 618 height 253
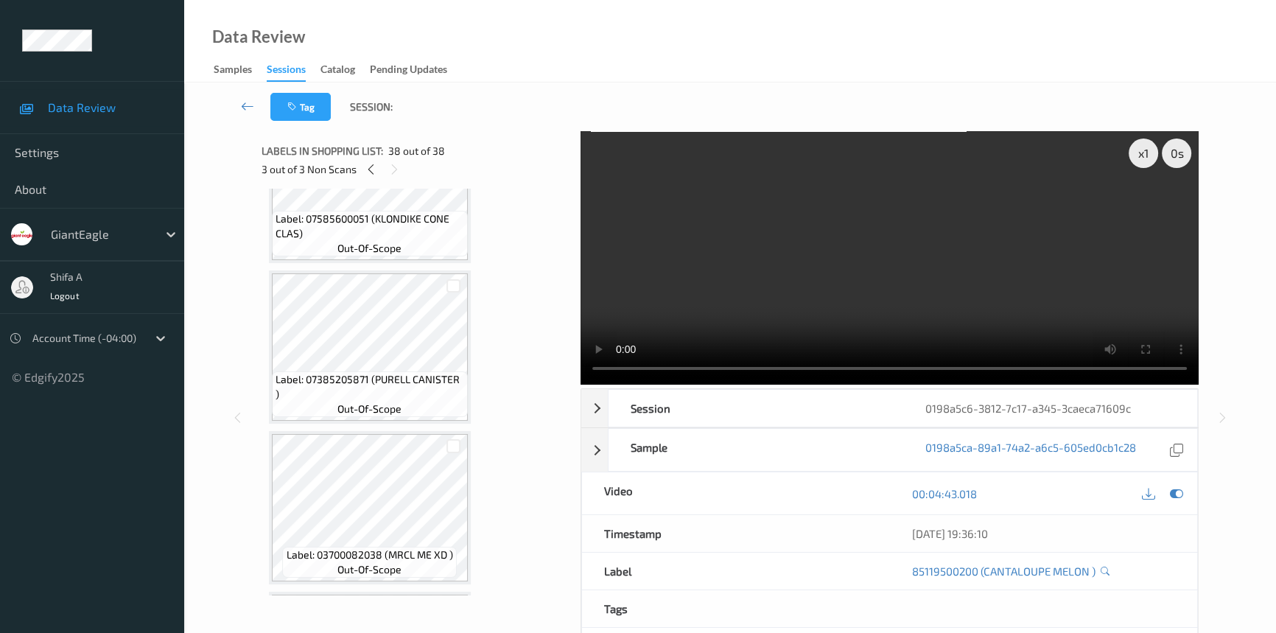
scroll to position [636, 0]
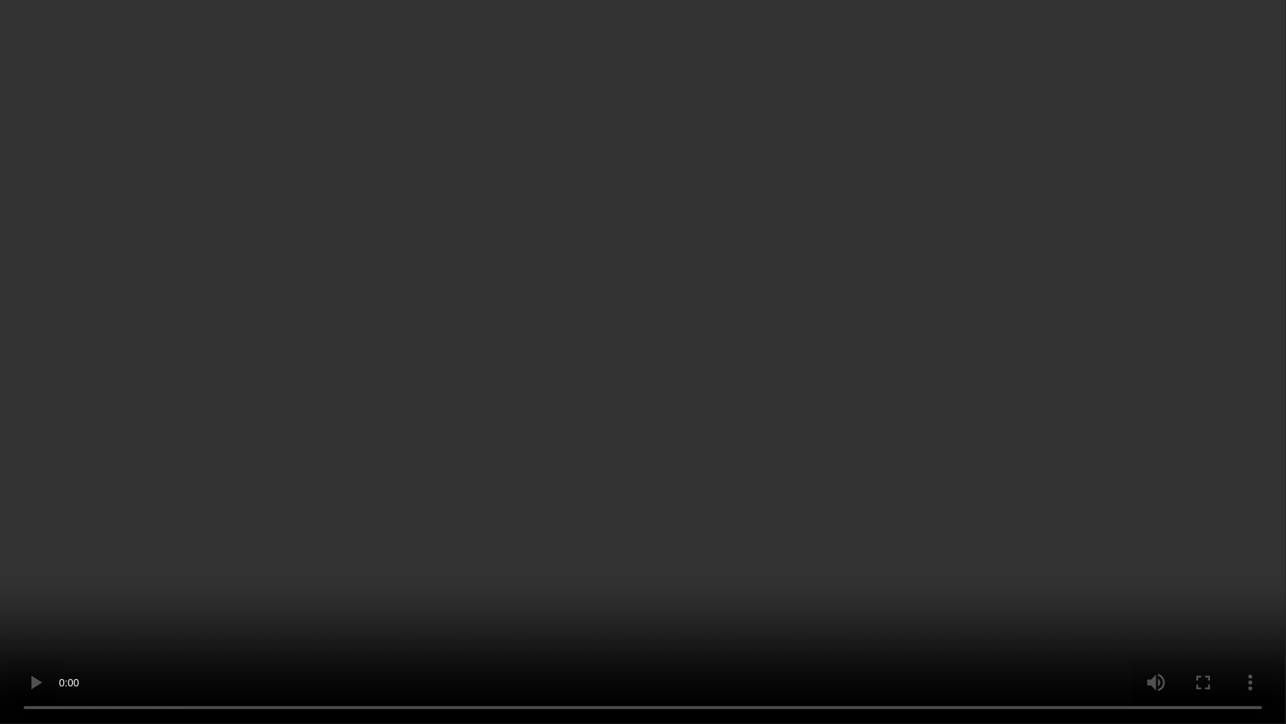
click at [576, 444] on video at bounding box center [643, 362] width 1286 height 724
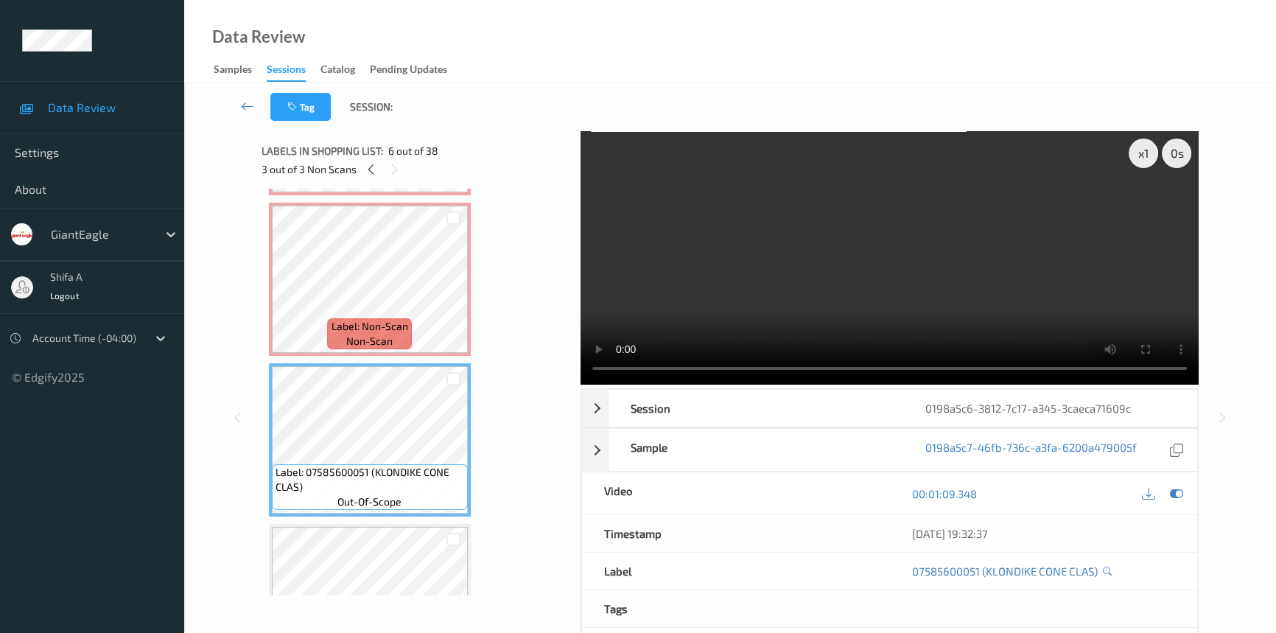
click at [956, 214] on video at bounding box center [890, 257] width 618 height 253
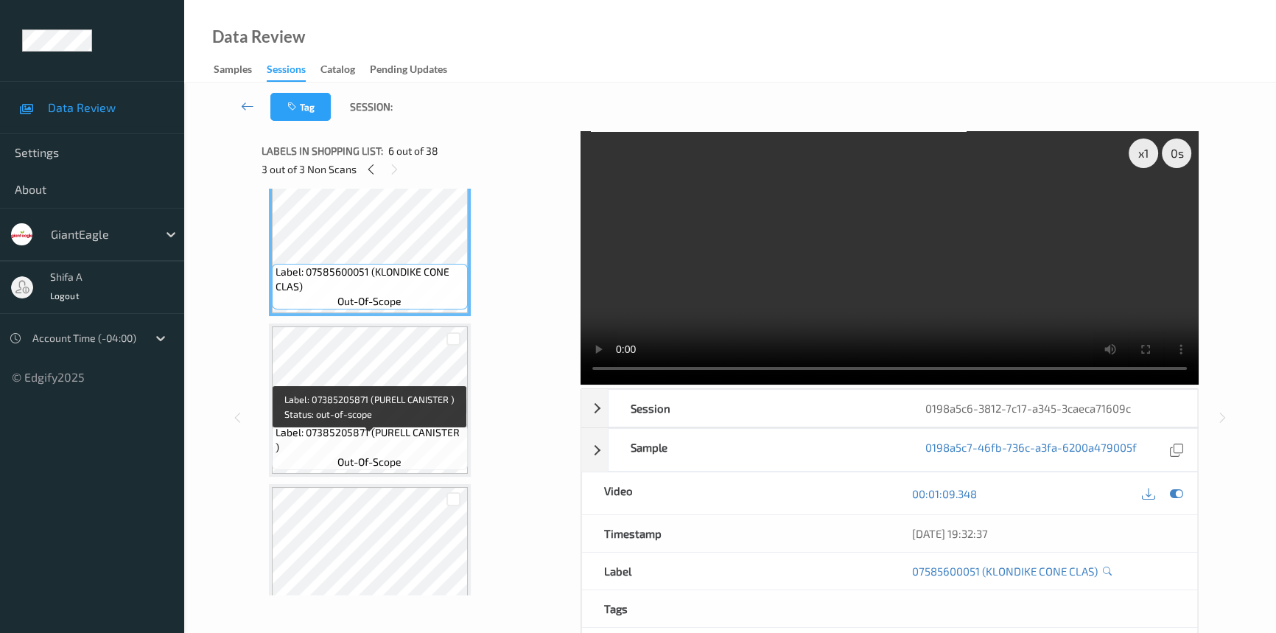
scroll to position [837, 0]
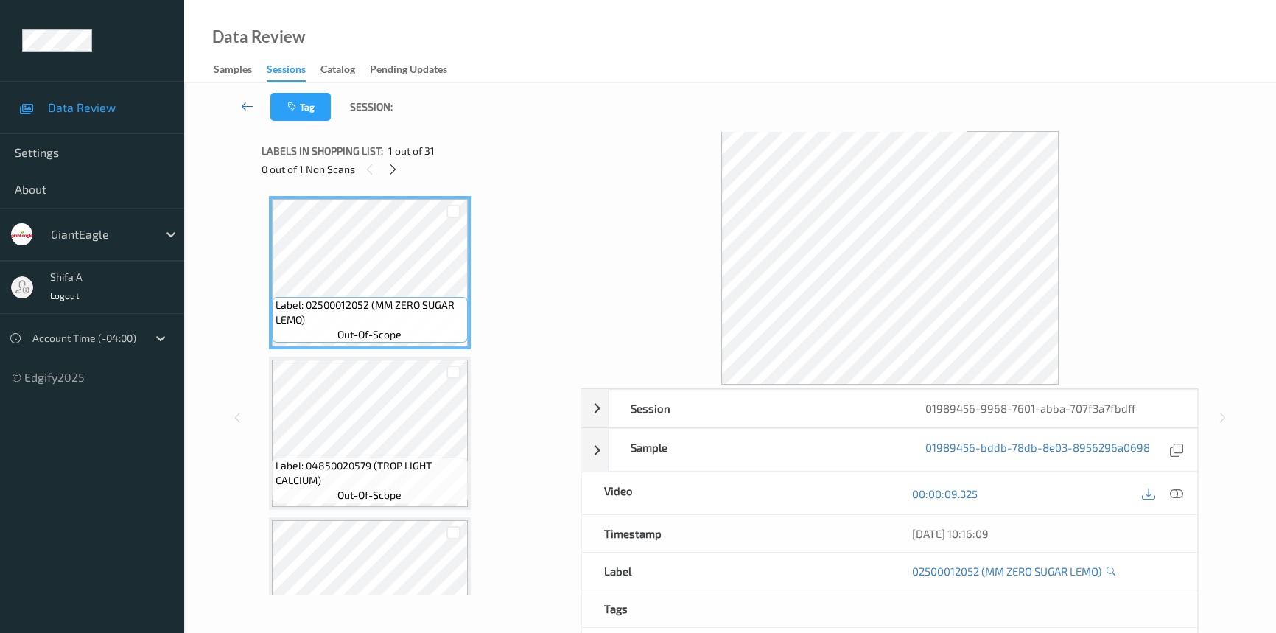
click at [243, 111] on icon at bounding box center [247, 106] width 13 height 15
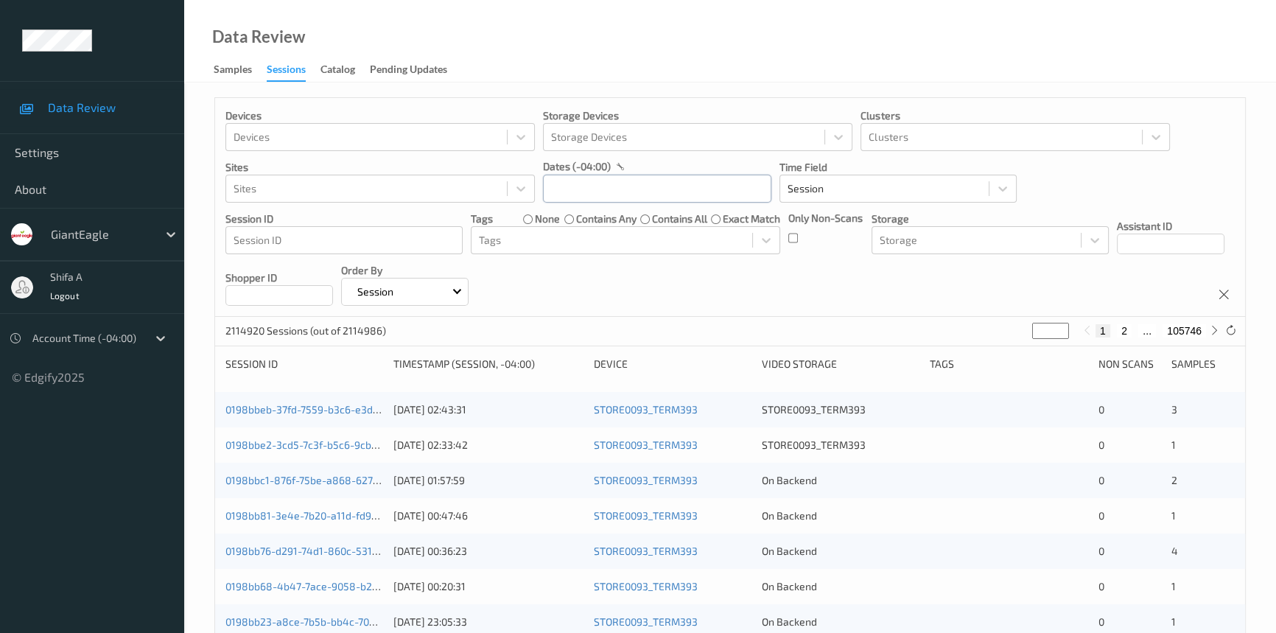
click at [683, 195] on input "text" at bounding box center [657, 189] width 228 height 28
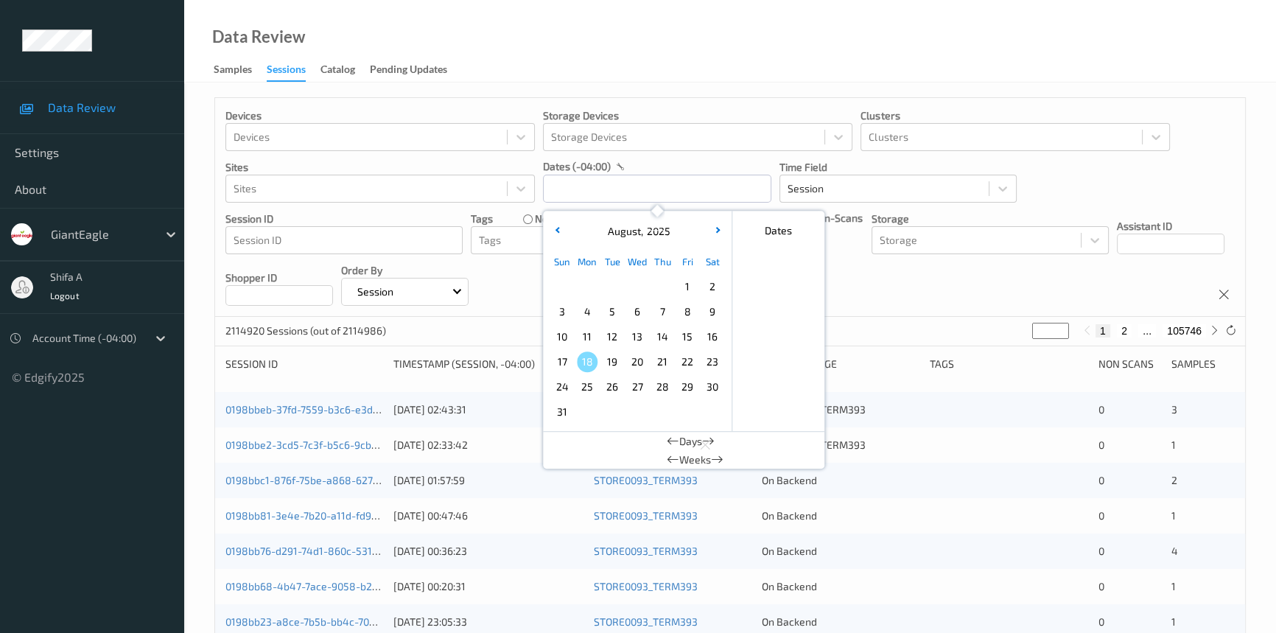
click at [567, 332] on span "10" at bounding box center [562, 336] width 21 height 21
type input "[DATE] 00:00 -> [DATE] 23:59"
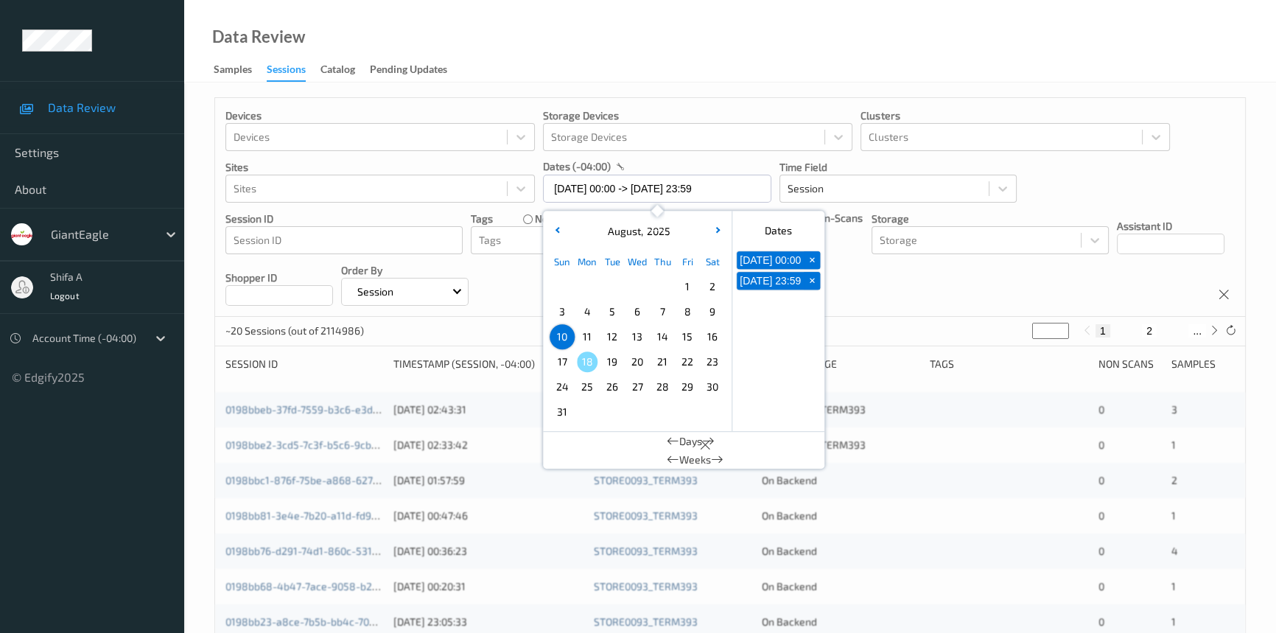
click at [743, 74] on div "Data Review Samples Sessions Catalog Pending Updates" at bounding box center [730, 41] width 1092 height 83
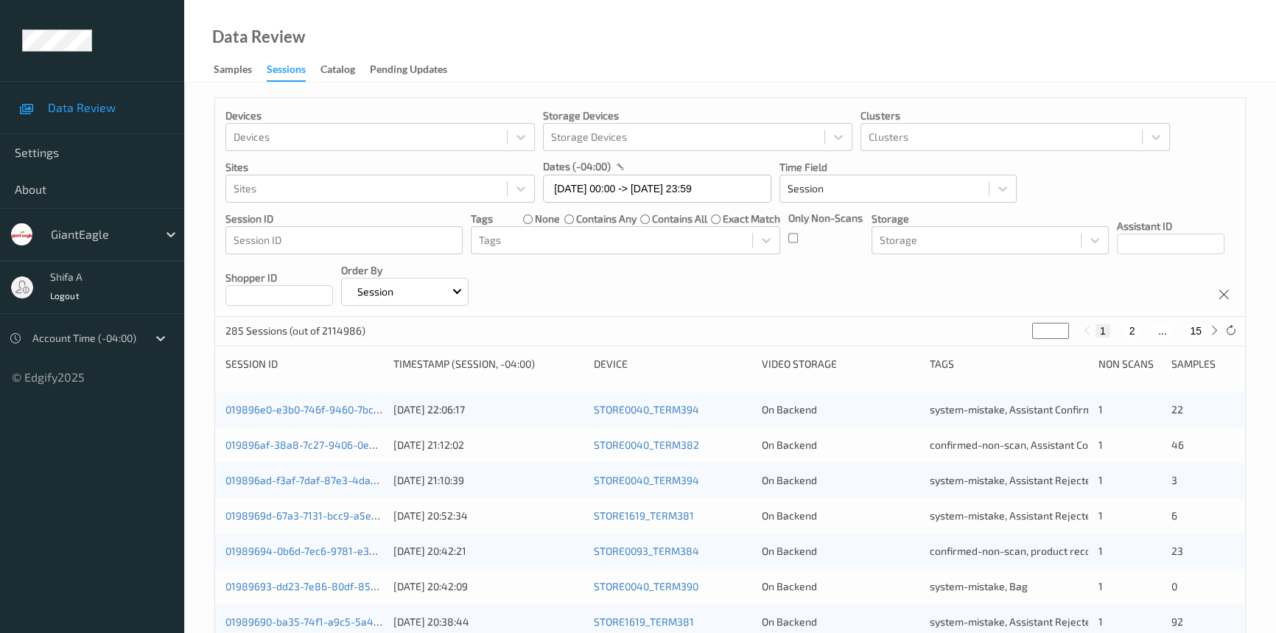
click at [1198, 330] on button "15" at bounding box center [1195, 330] width 21 height 13
type input "**"
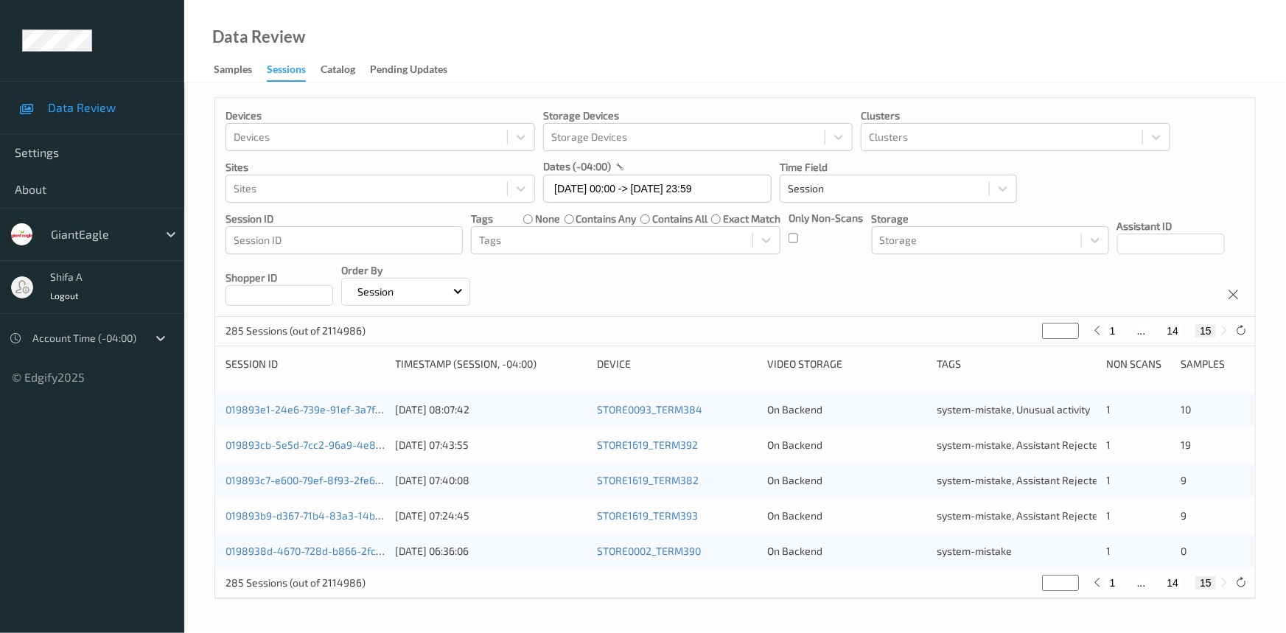
click at [1169, 330] on button "14" at bounding box center [1173, 330] width 21 height 13
type input "**"
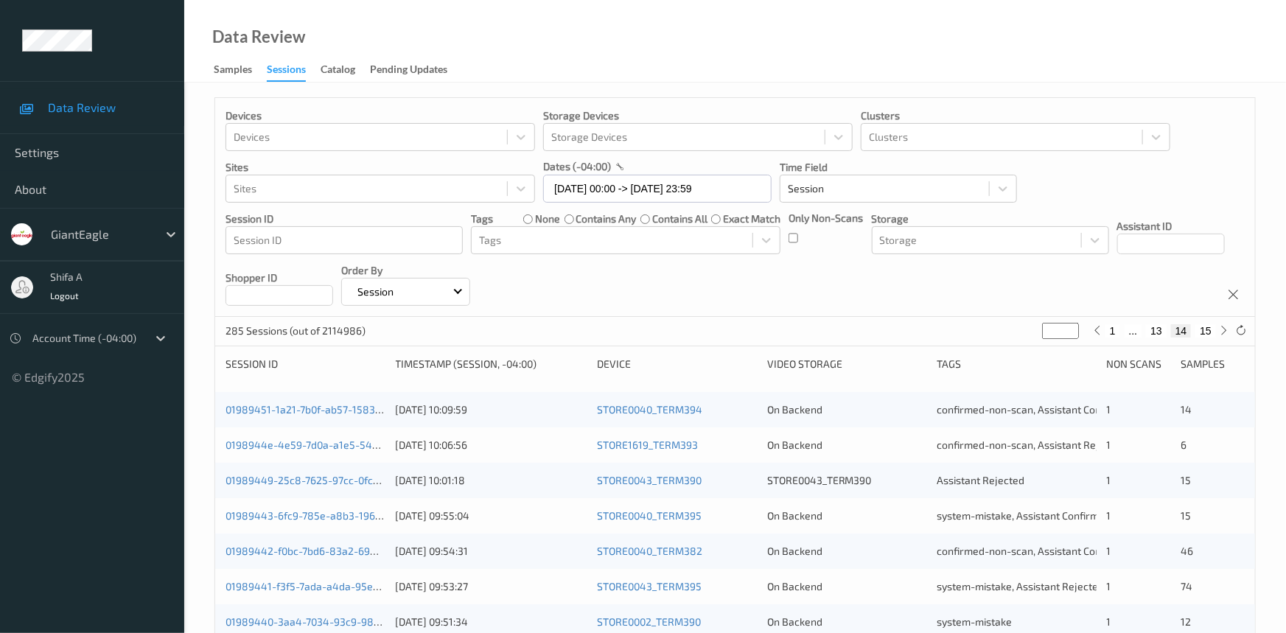
click at [1149, 330] on button "13" at bounding box center [1156, 330] width 21 height 13
type input "**"
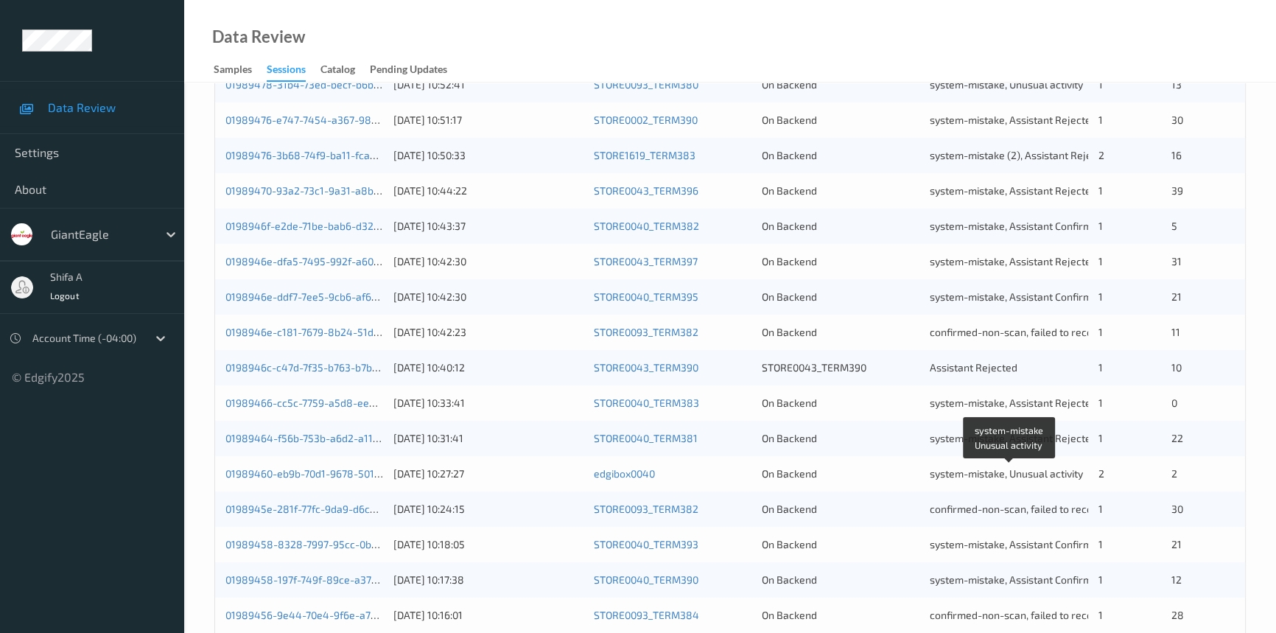
scroll to position [469, 0]
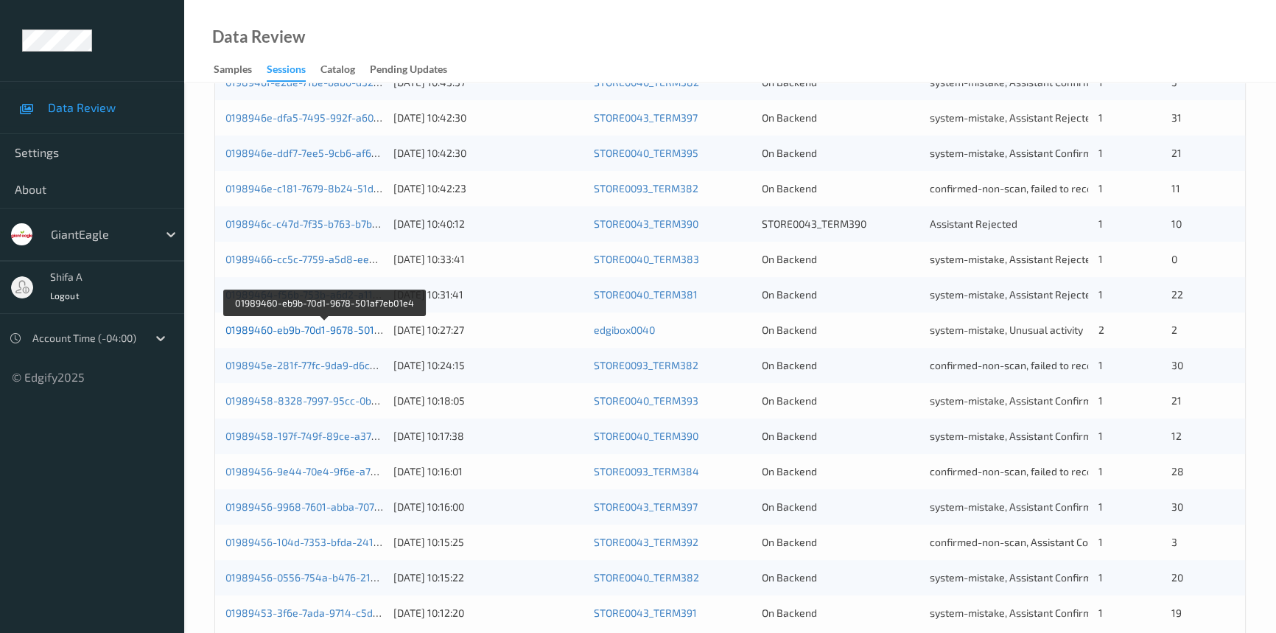
click at [320, 326] on link "01989460-eb9b-70d1-9678-501af7eb01e4" at bounding box center [324, 329] width 198 height 13
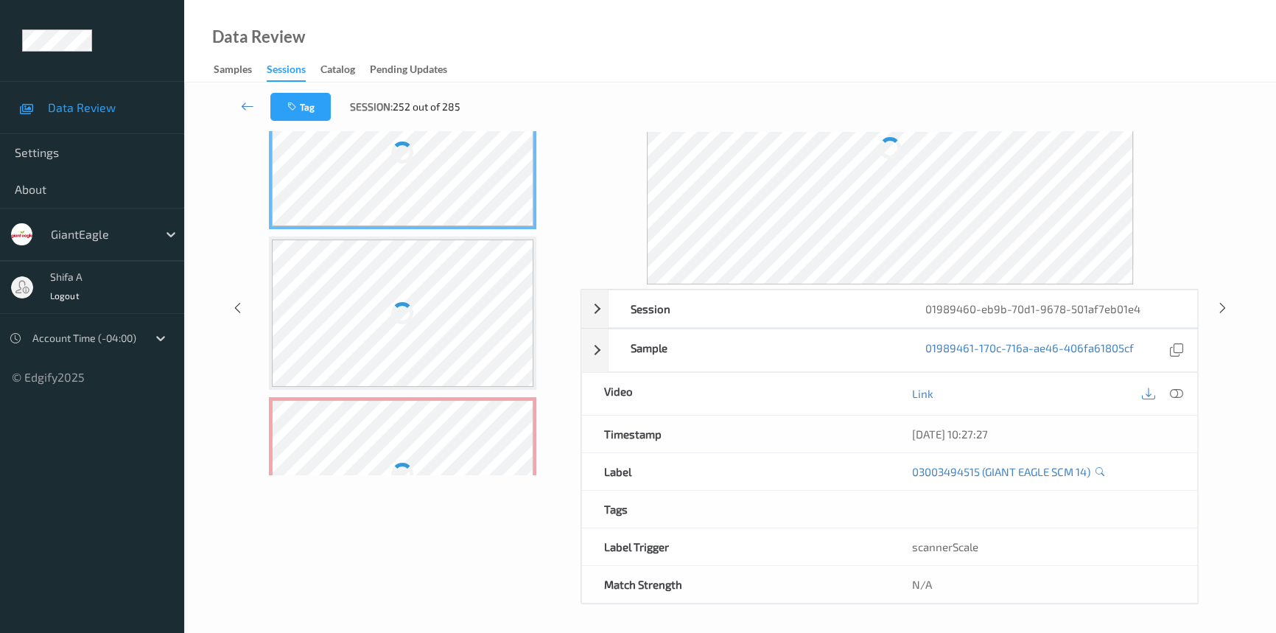
scroll to position [99, 0]
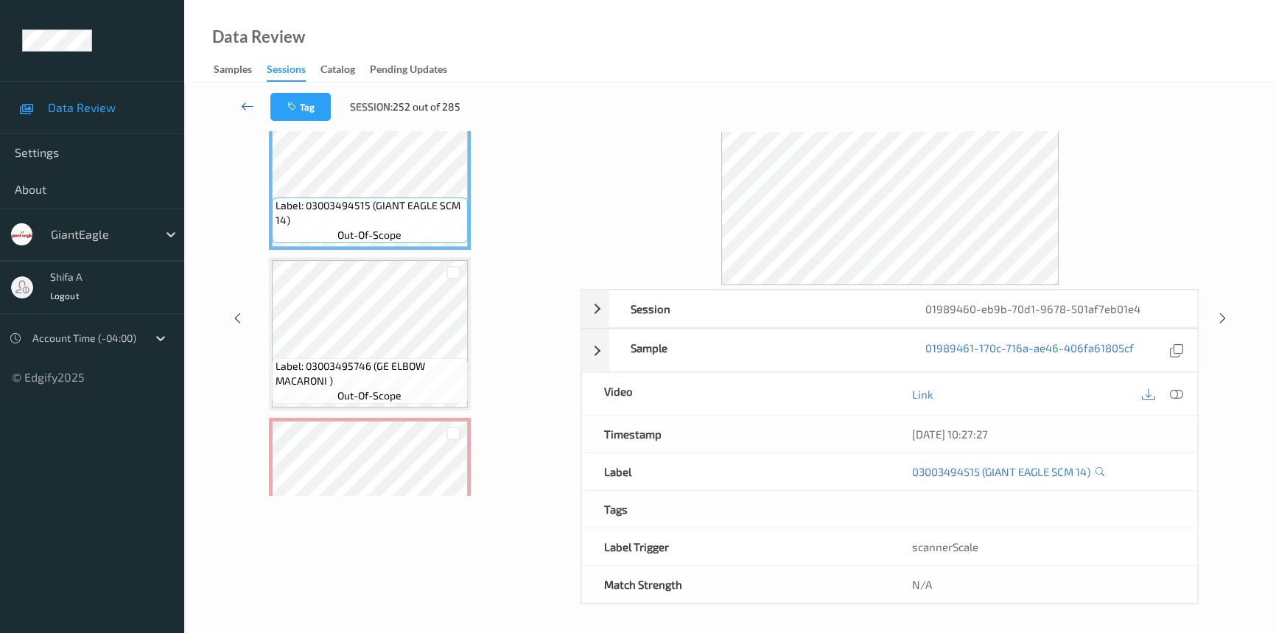
click at [249, 107] on icon at bounding box center [247, 106] width 13 height 15
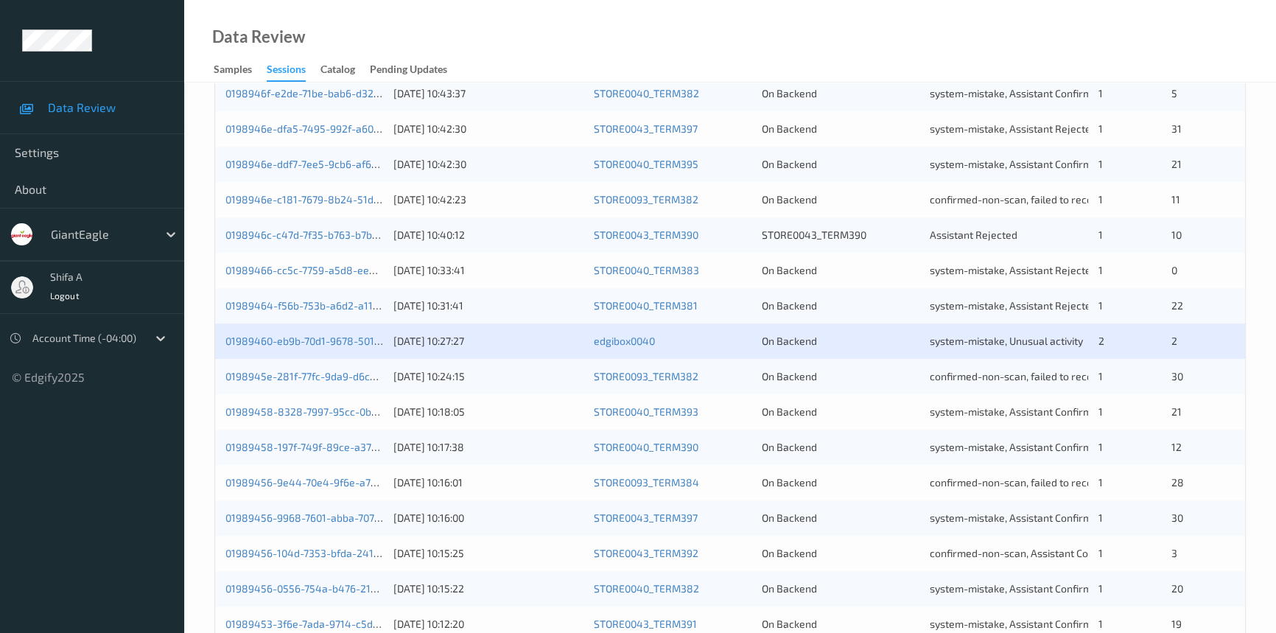
scroll to position [525, 0]
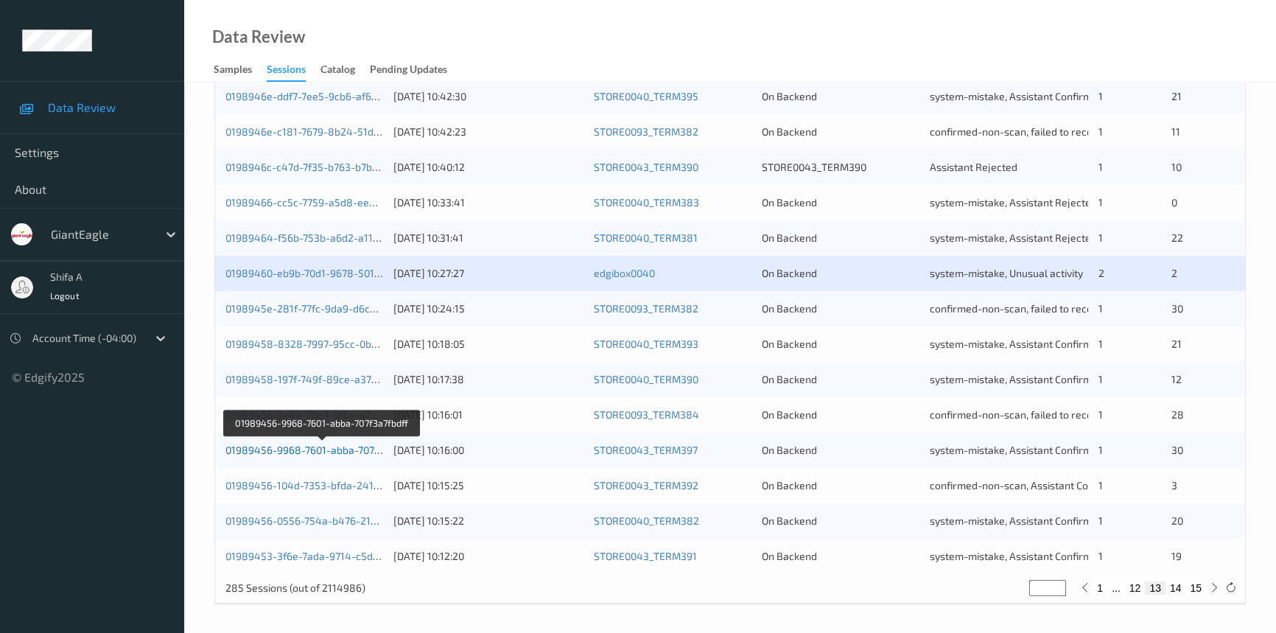
click at [337, 446] on link "01989456-9968-7601-abba-707f3a7fbdff" at bounding box center [321, 450] width 192 height 13
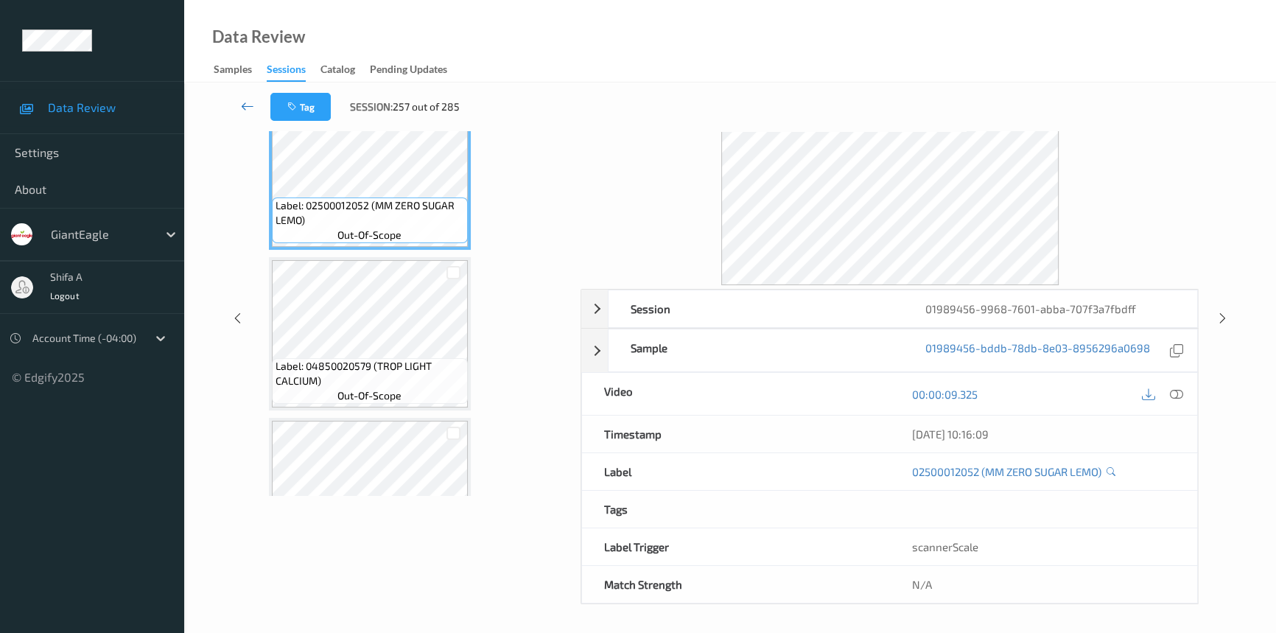
click at [242, 100] on icon at bounding box center [247, 106] width 13 height 15
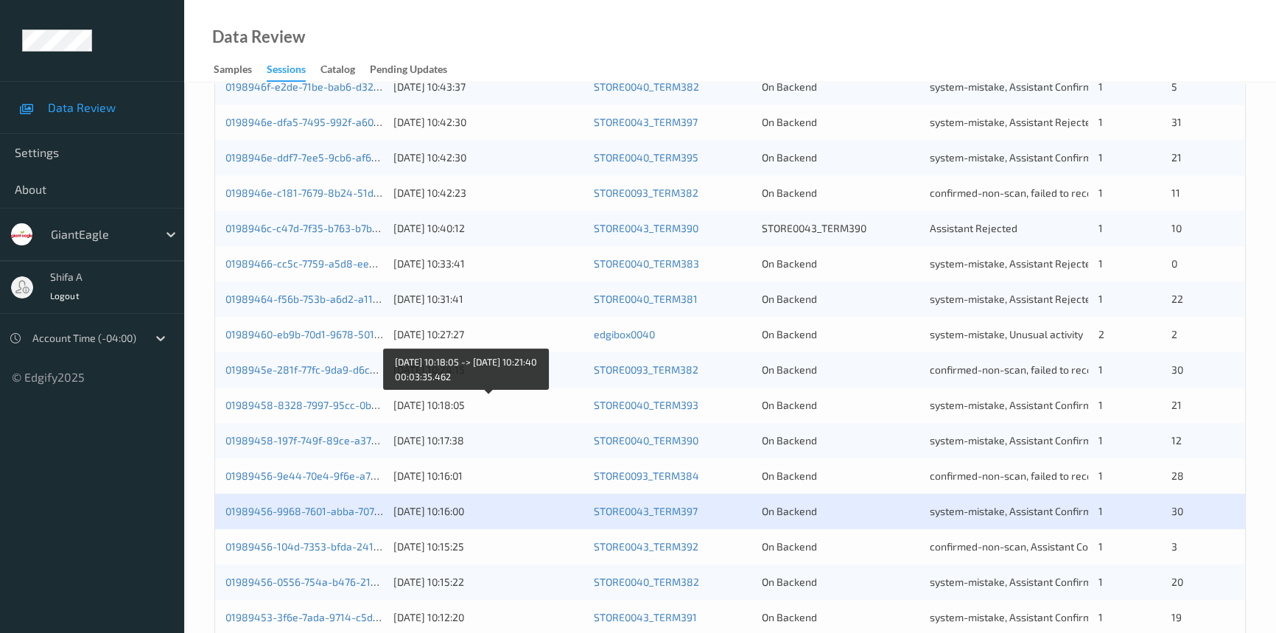
scroll to position [525, 0]
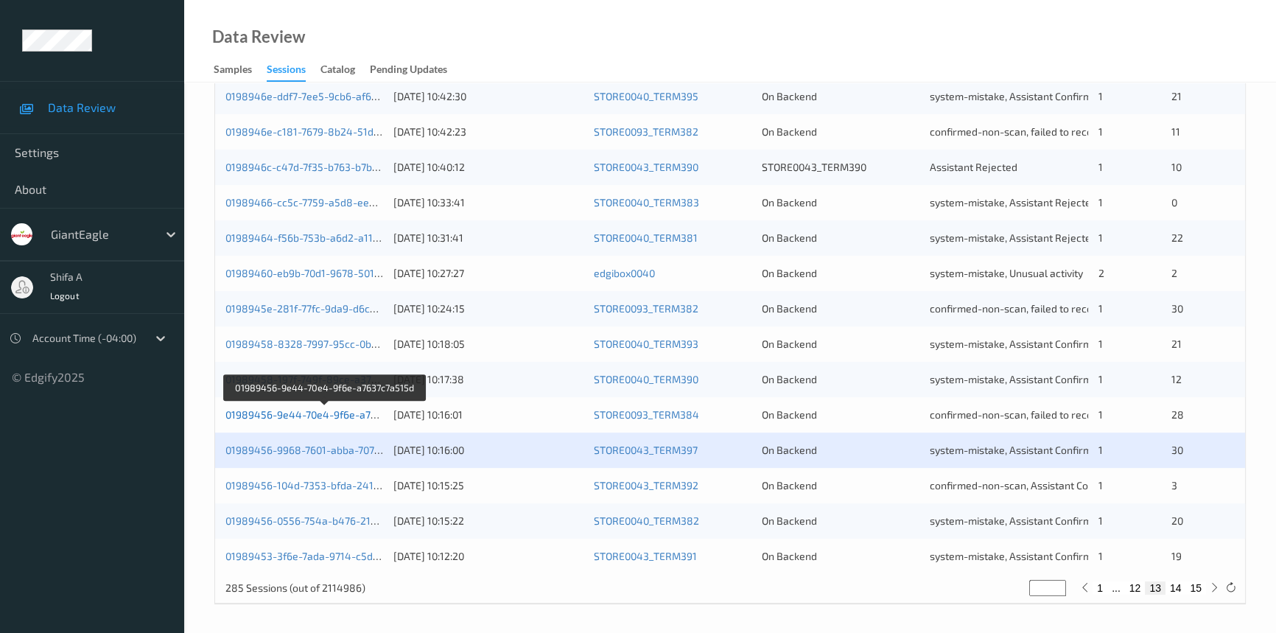
click at [343, 413] on link "01989456-9e44-70e4-9f6e-a7637c7a515d" at bounding box center [325, 414] width 200 height 13
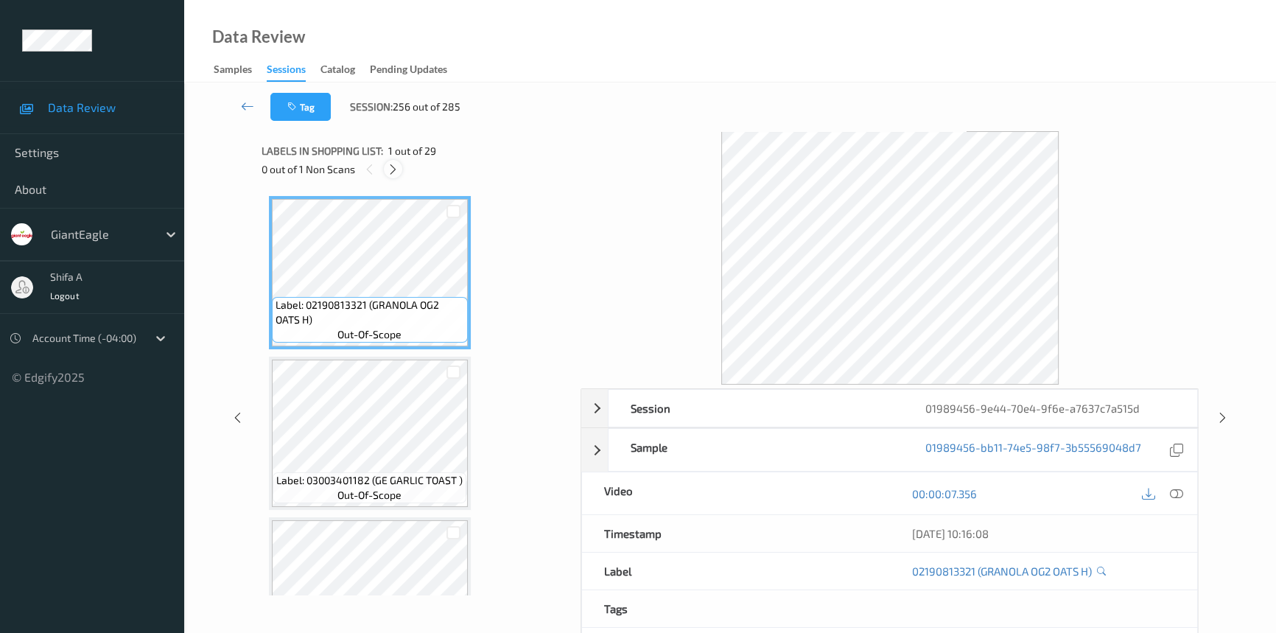
click at [394, 175] on icon at bounding box center [393, 169] width 13 height 13
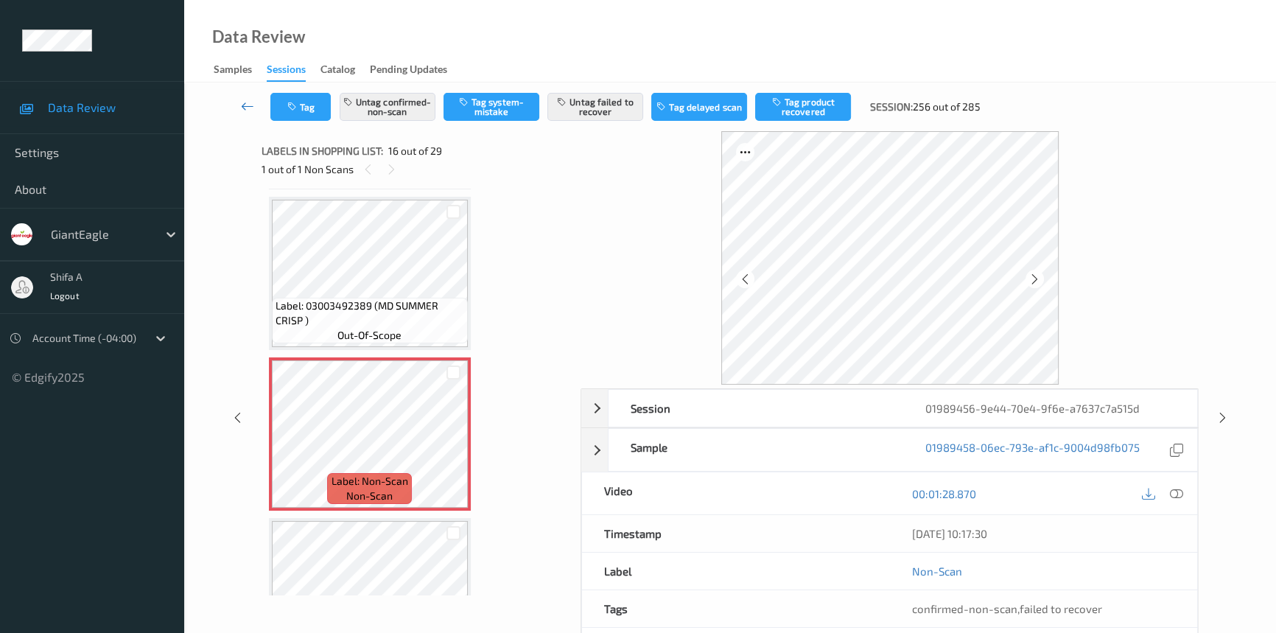
click at [249, 112] on icon at bounding box center [247, 106] width 13 height 15
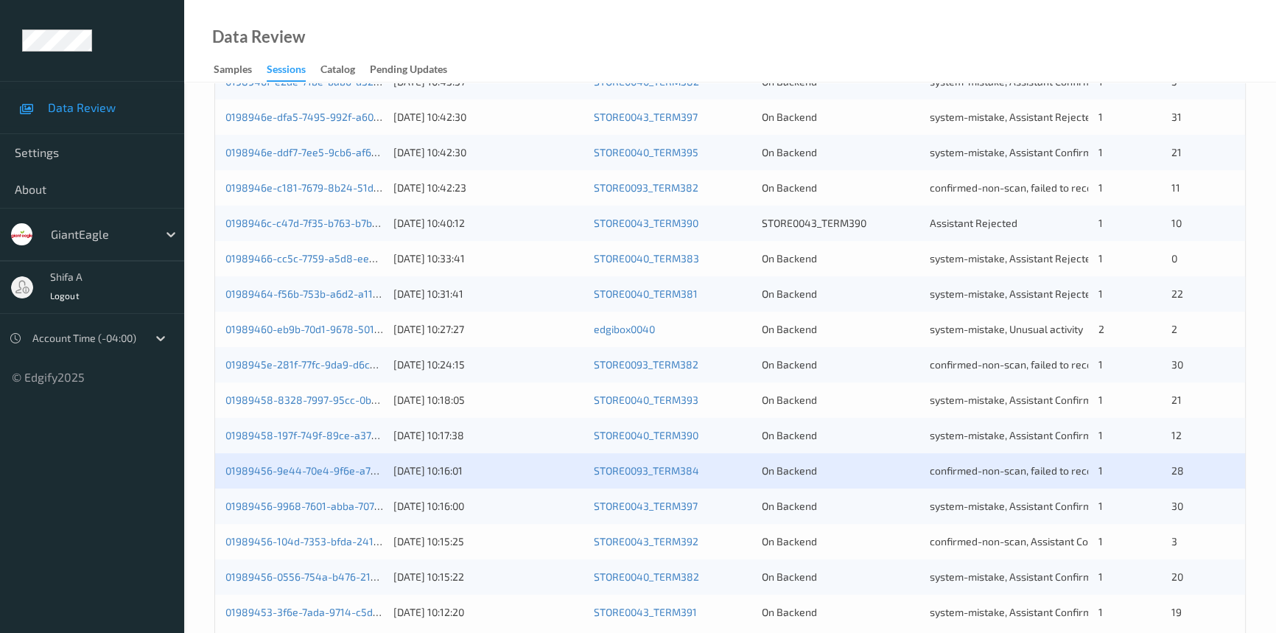
scroll to position [525, 0]
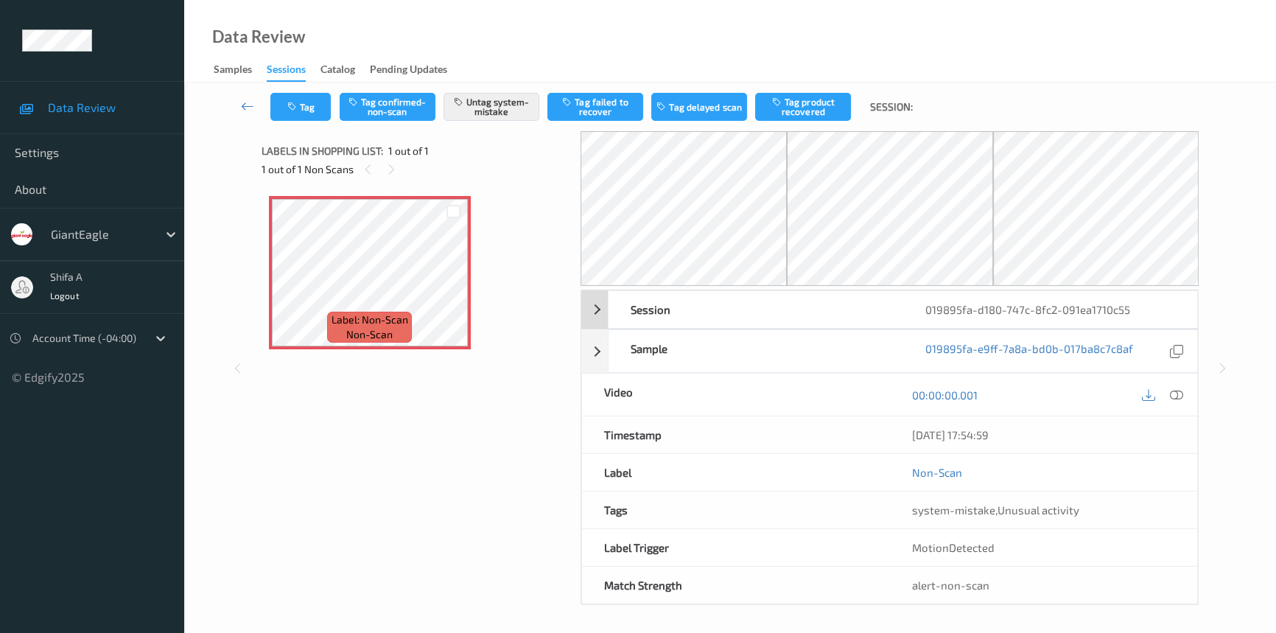
drag, startPoint x: 1179, startPoint y: 393, endPoint x: 1190, endPoint y: 427, distance: 34.9
click at [1178, 391] on icon at bounding box center [1176, 394] width 13 height 13
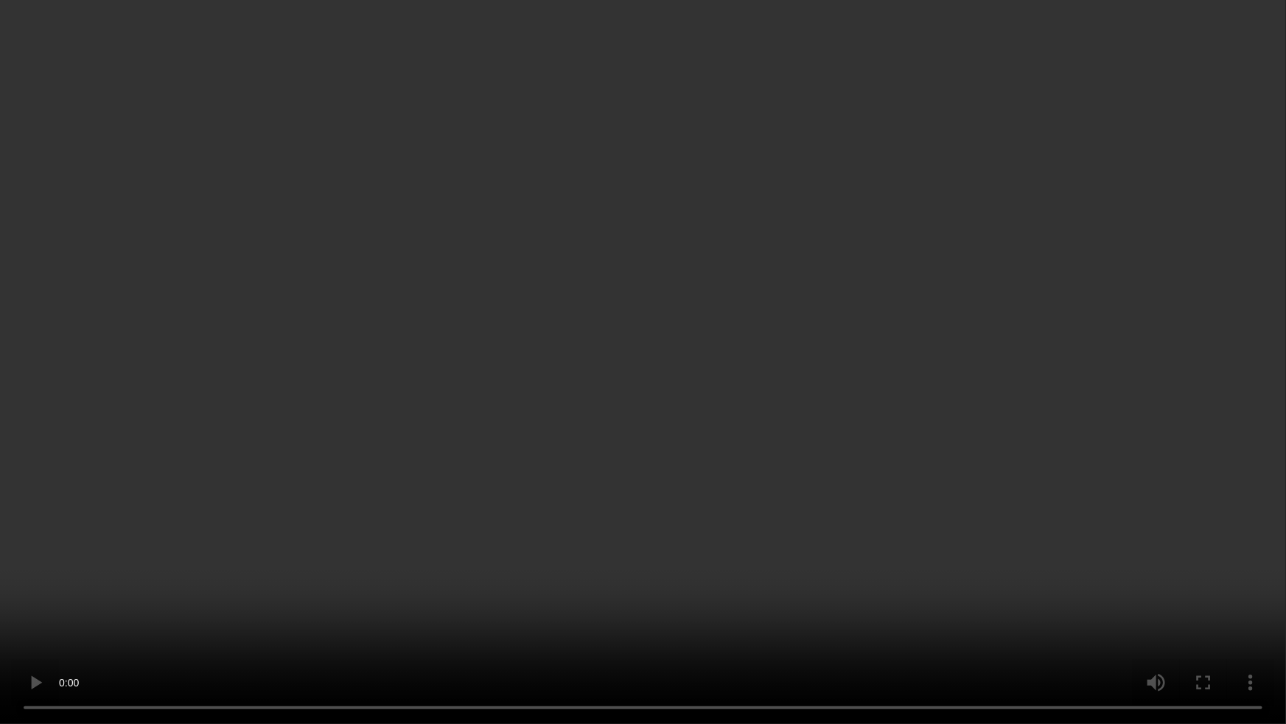
click at [950, 398] on video at bounding box center [643, 362] width 1286 height 724
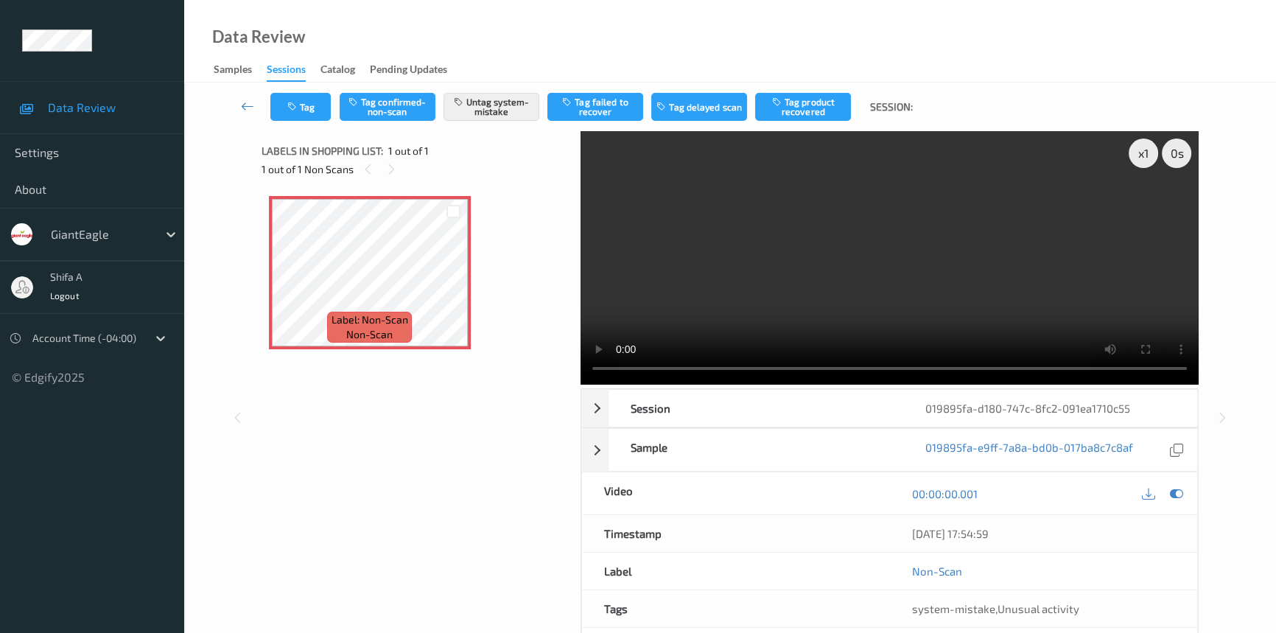
click at [991, 292] on video at bounding box center [890, 257] width 618 height 253
click at [292, 108] on icon "button" at bounding box center [293, 107] width 13 height 10
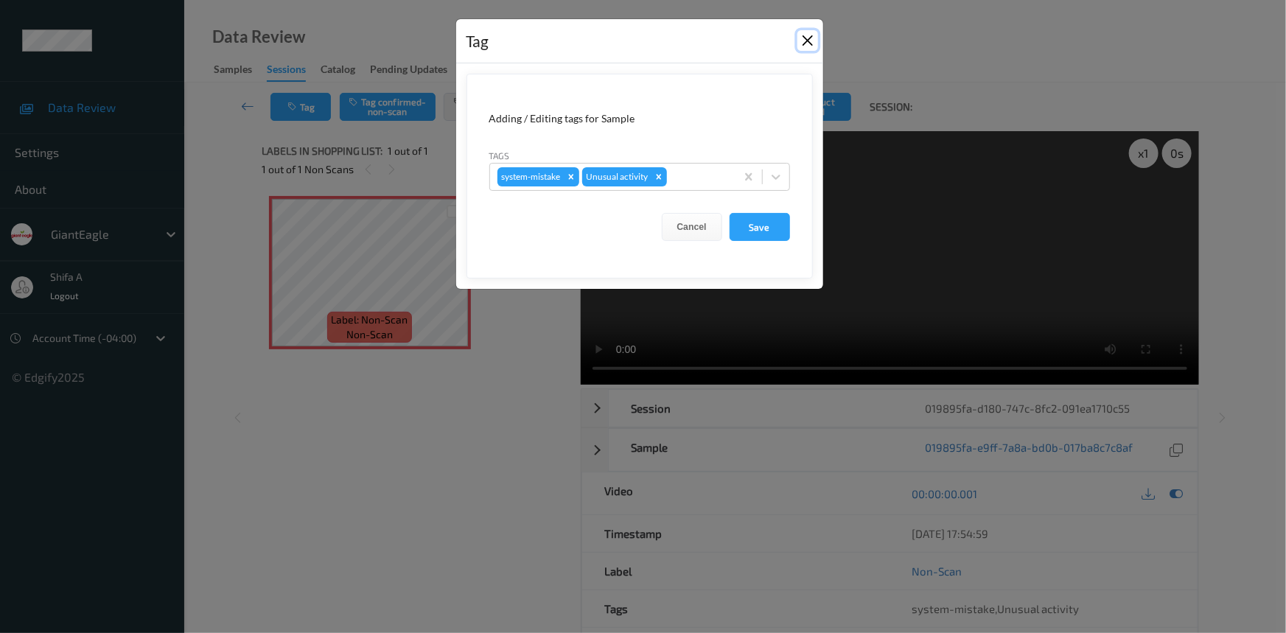
drag, startPoint x: 805, startPoint y: 41, endPoint x: 645, endPoint y: 164, distance: 201.2
click at [805, 41] on button "Close" at bounding box center [807, 40] width 21 height 21
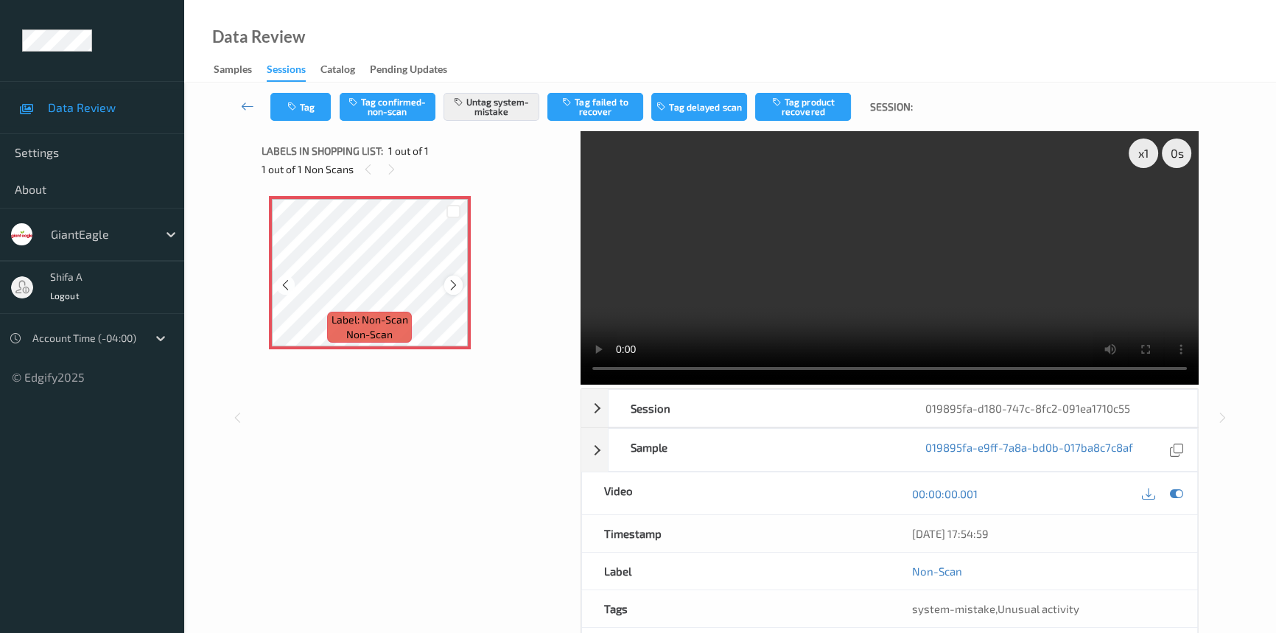
click at [454, 279] on icon at bounding box center [453, 284] width 13 height 13
click at [322, 111] on button "Tag" at bounding box center [300, 107] width 60 height 28
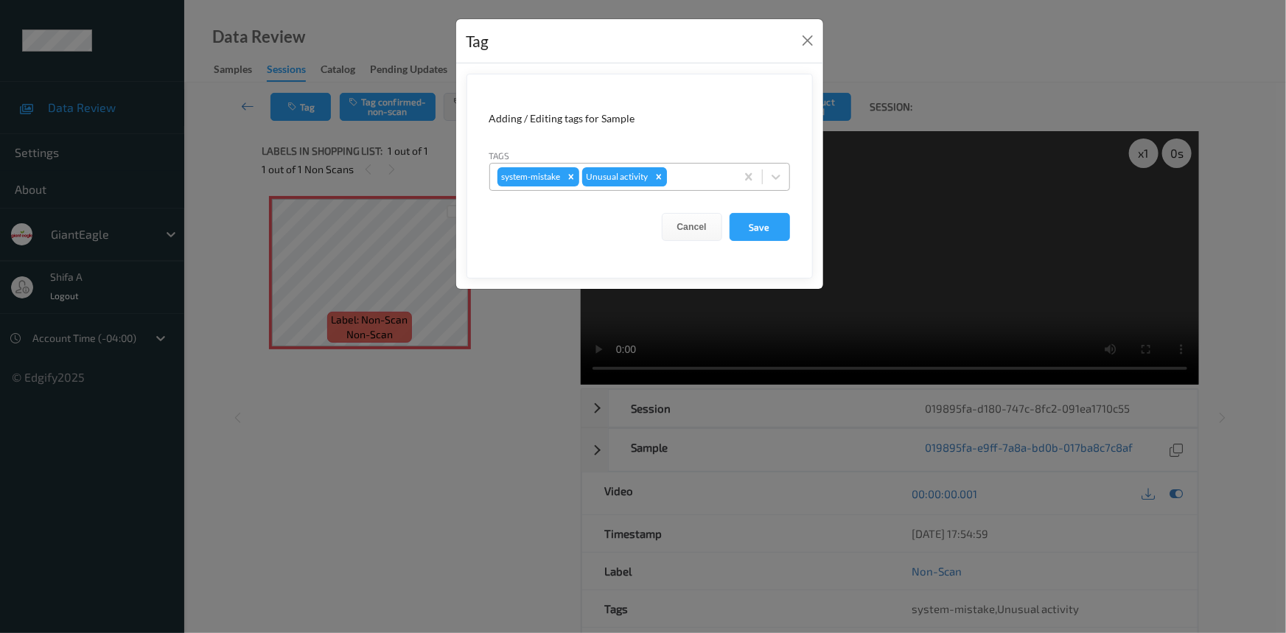
click at [656, 181] on icon "Remove Unusual activity" at bounding box center [659, 177] width 10 height 10
click at [752, 231] on button "Save" at bounding box center [759, 227] width 60 height 28
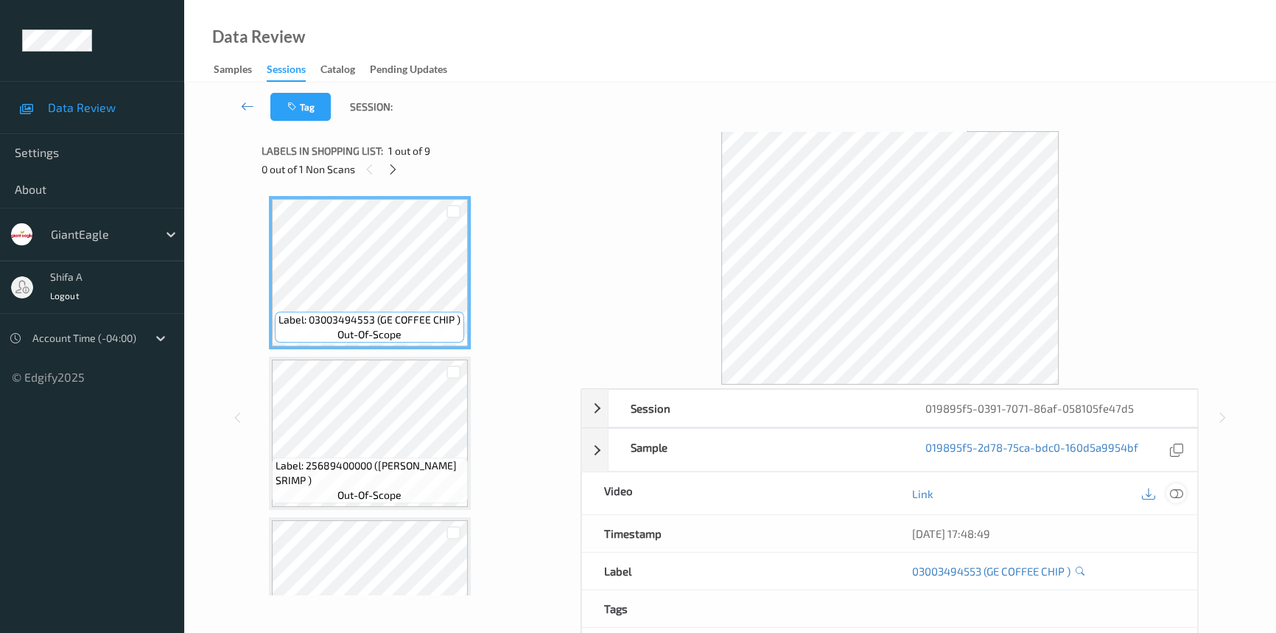
click at [1180, 492] on icon at bounding box center [1176, 493] width 13 height 13
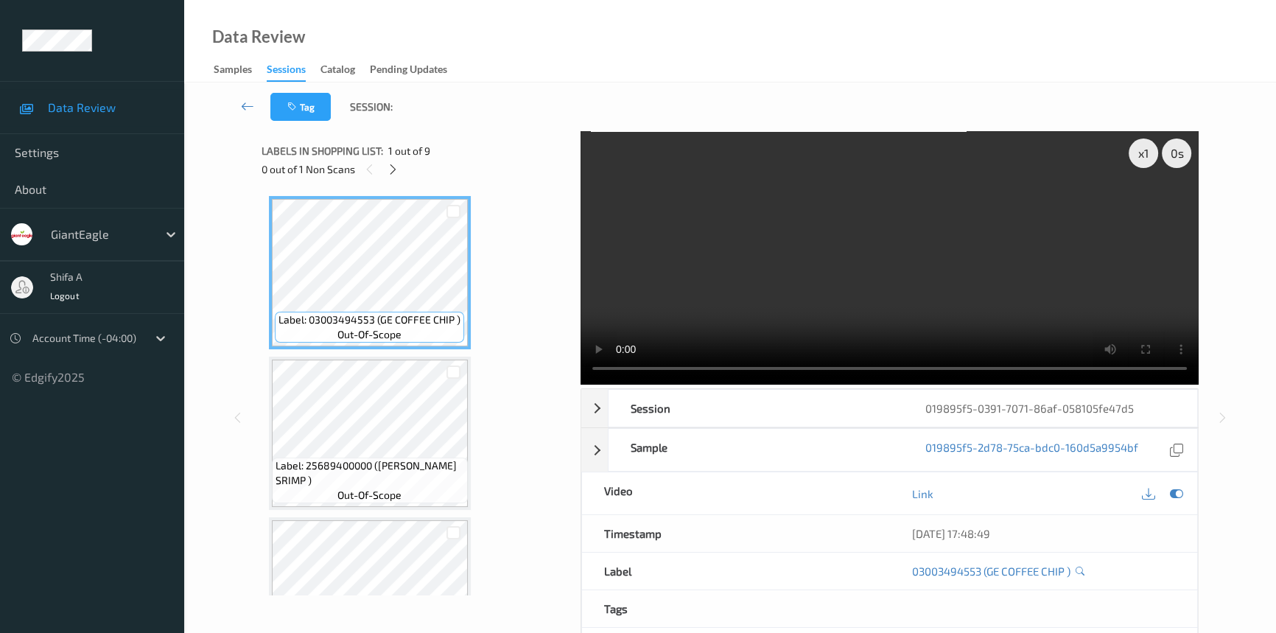
click at [388, 160] on div "0 out of 1 Non Scans" at bounding box center [416, 169] width 309 height 18
click at [392, 168] on icon at bounding box center [393, 169] width 13 height 13
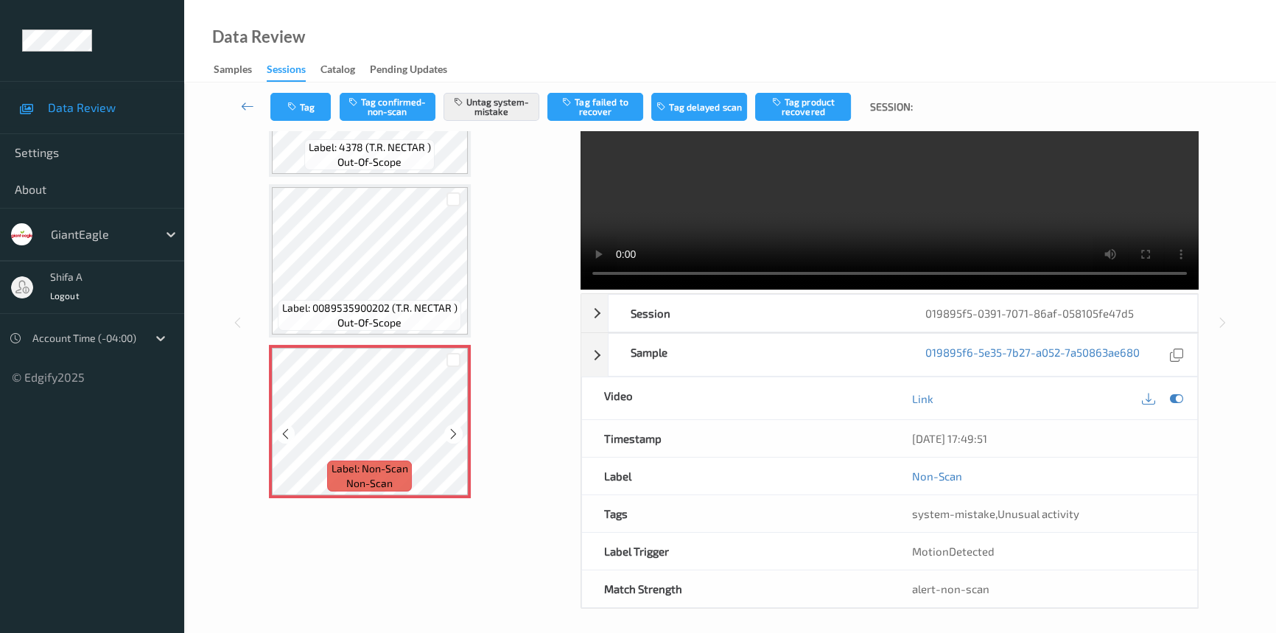
scroll to position [99, 0]
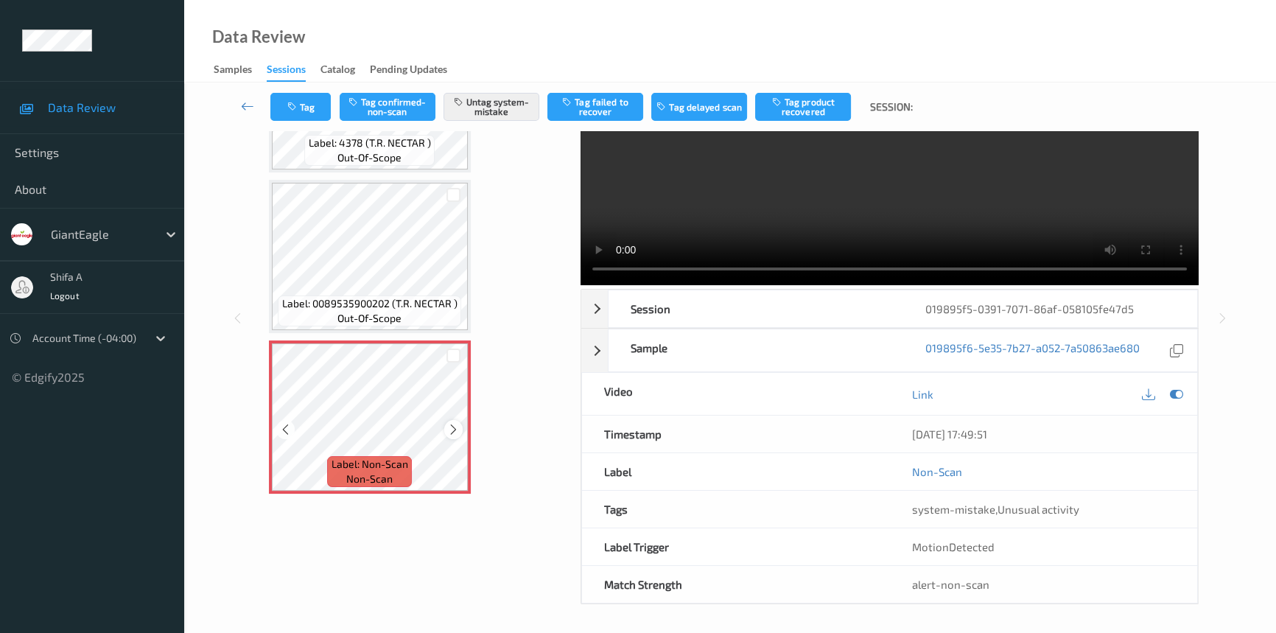
click at [455, 423] on icon at bounding box center [453, 429] width 13 height 13
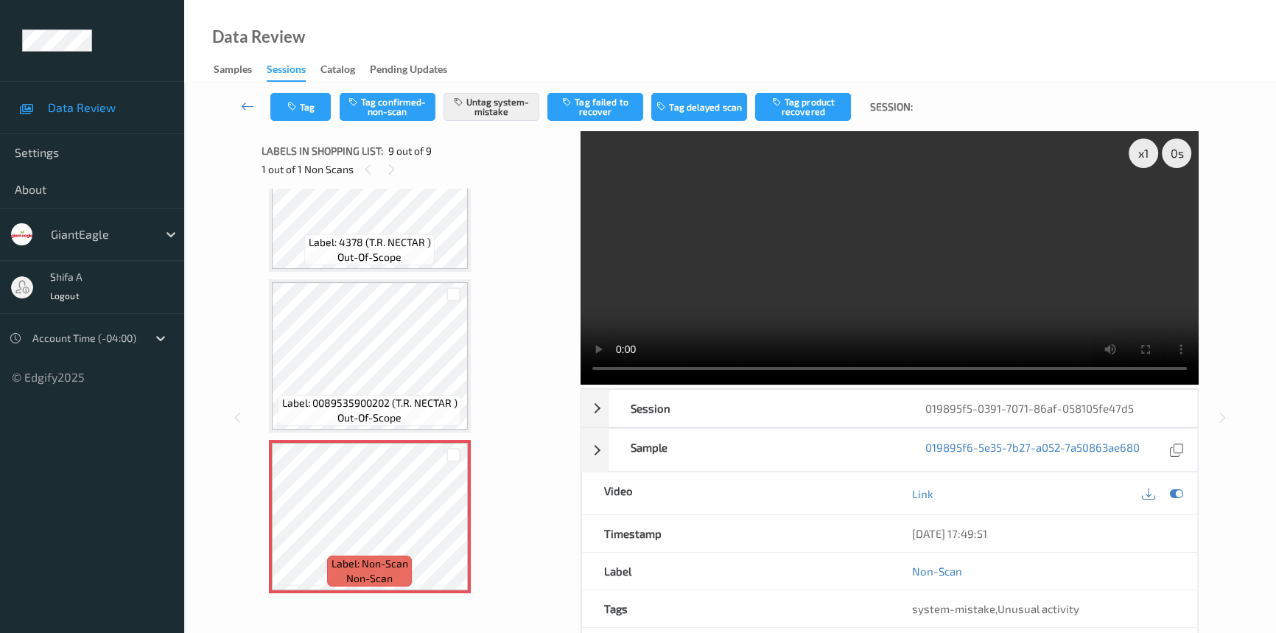
scroll to position [950, 0]
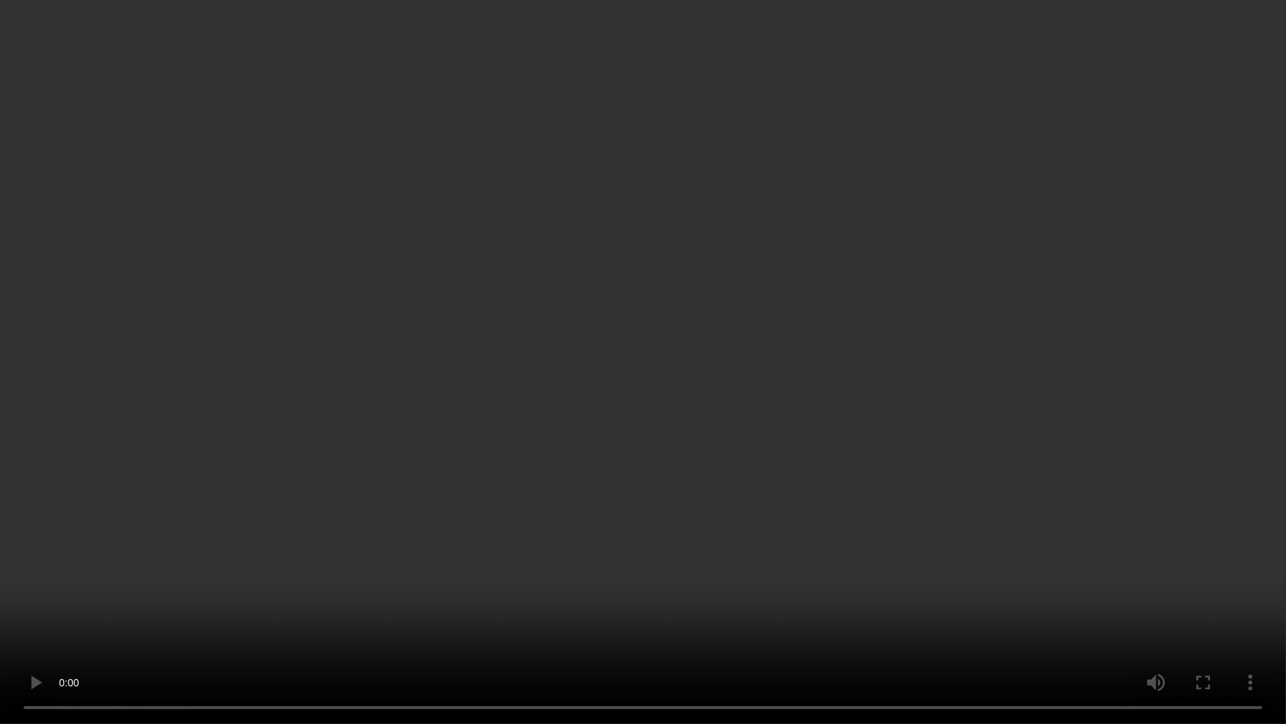
click at [934, 583] on video at bounding box center [643, 362] width 1286 height 724
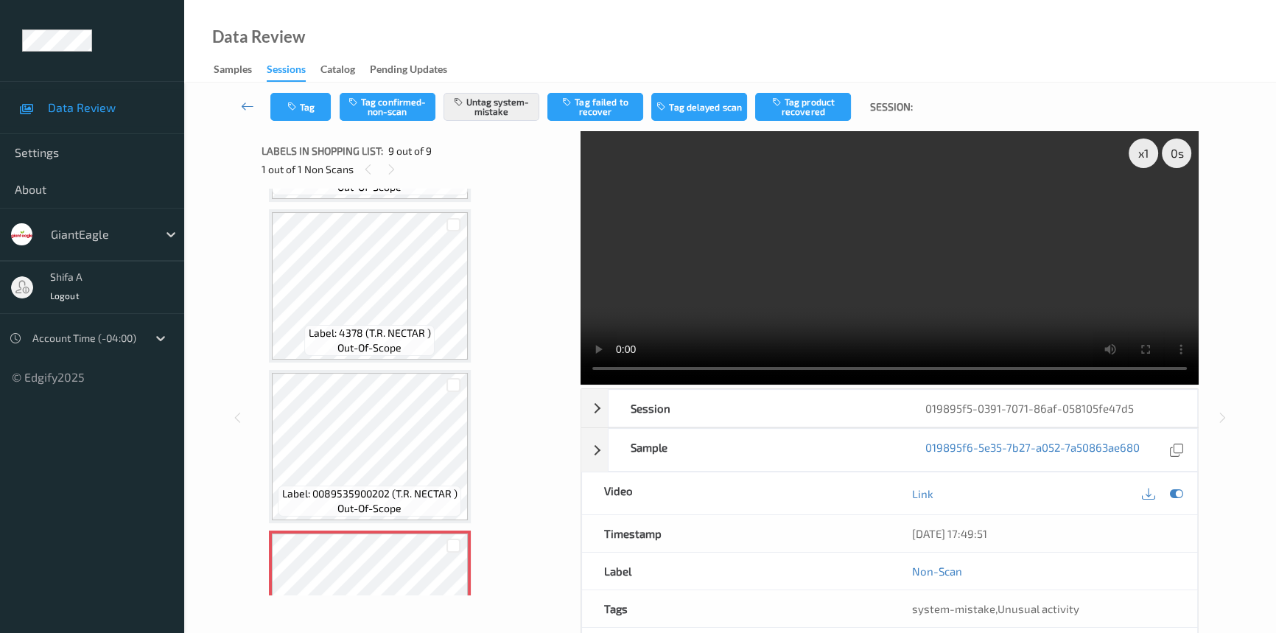
click at [749, 240] on video at bounding box center [890, 257] width 618 height 253
click at [925, 217] on video at bounding box center [890, 257] width 618 height 253
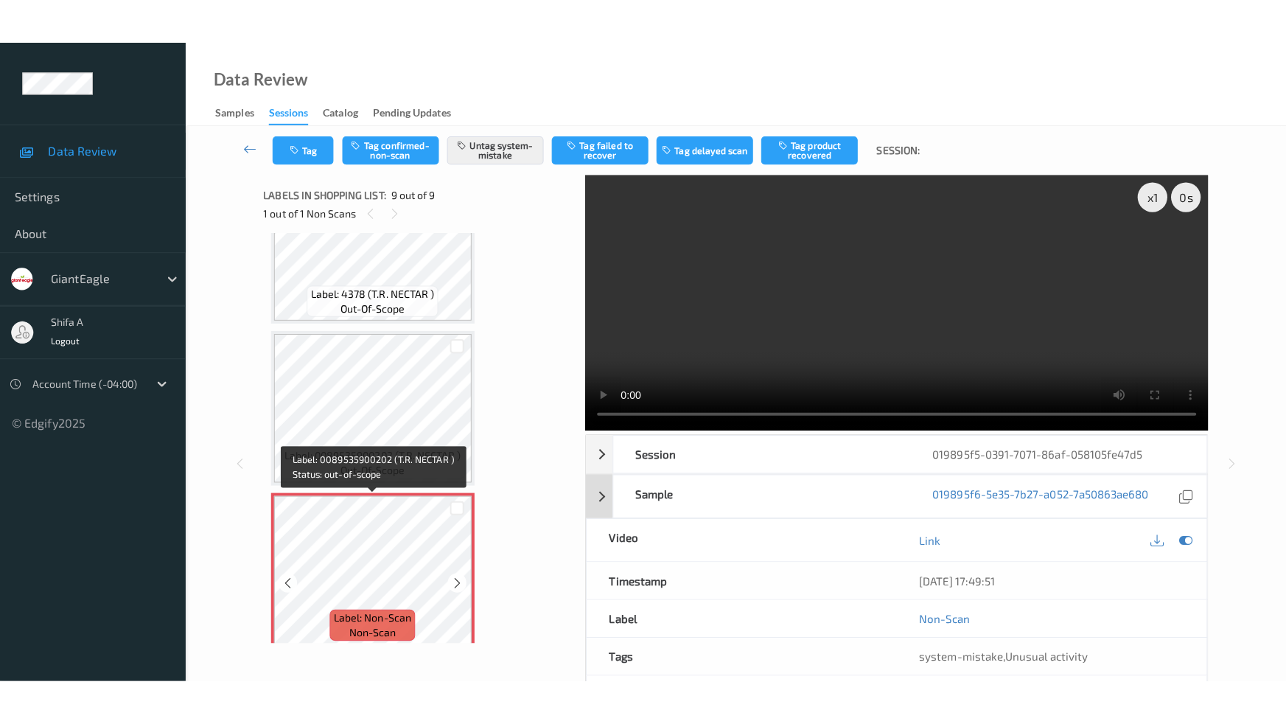
scroll to position [1041, 0]
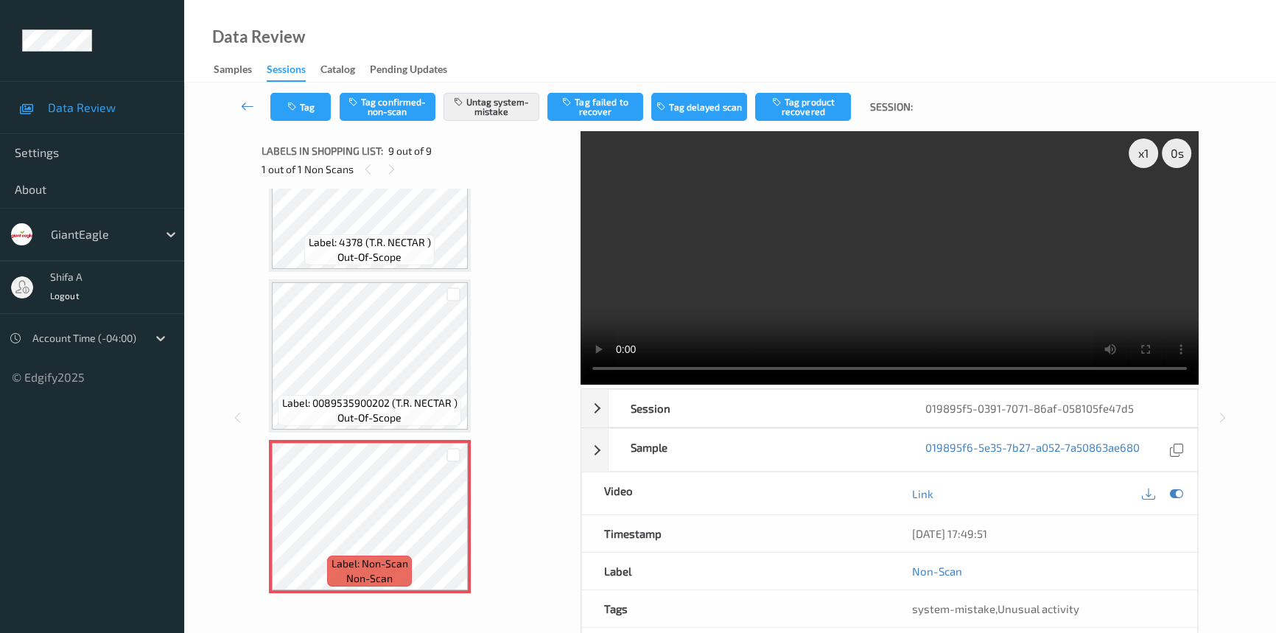
click at [964, 280] on video at bounding box center [890, 257] width 618 height 253
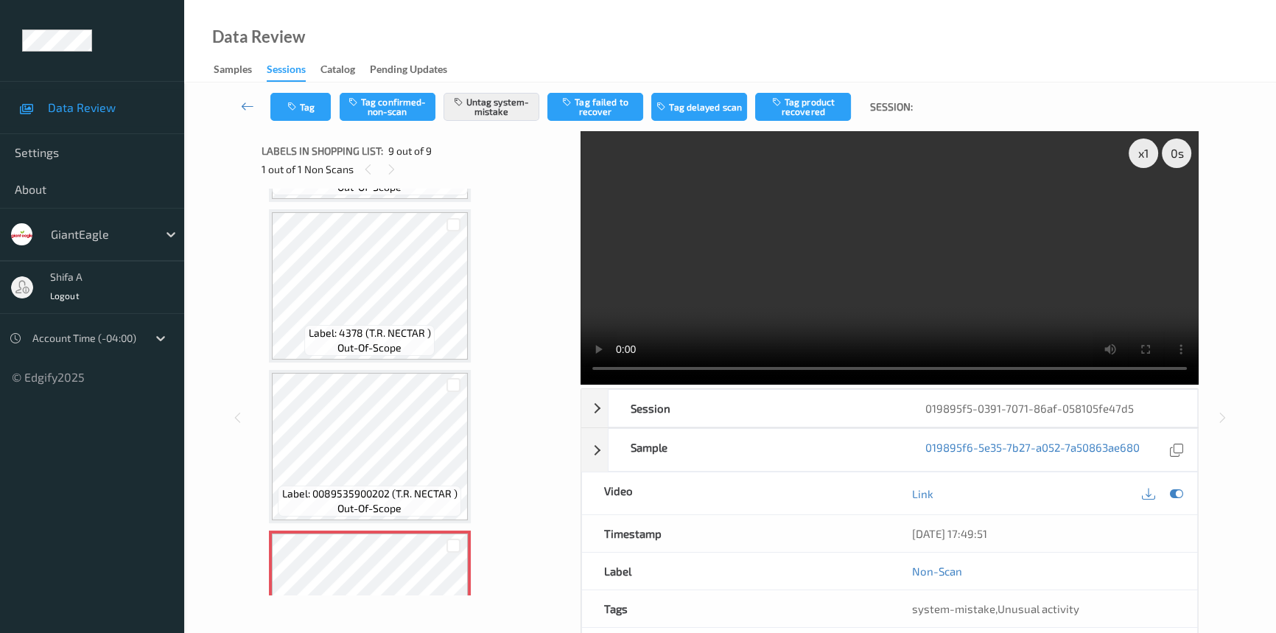
click at [980, 316] on video at bounding box center [890, 257] width 618 height 253
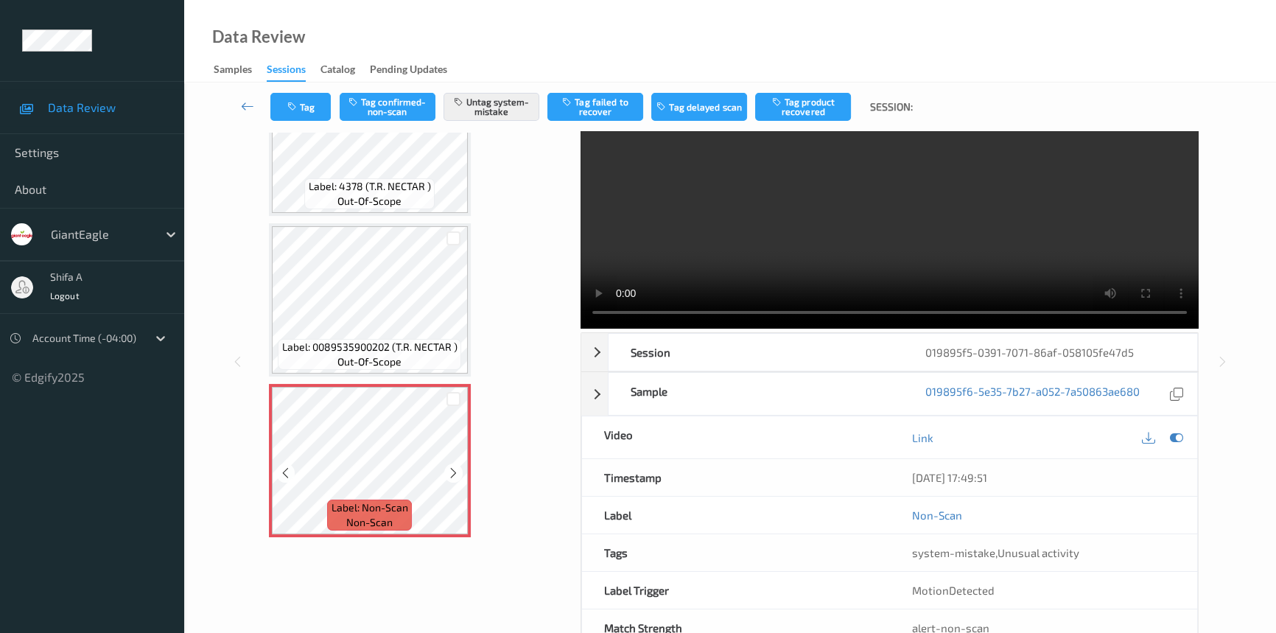
scroll to position [99, 0]
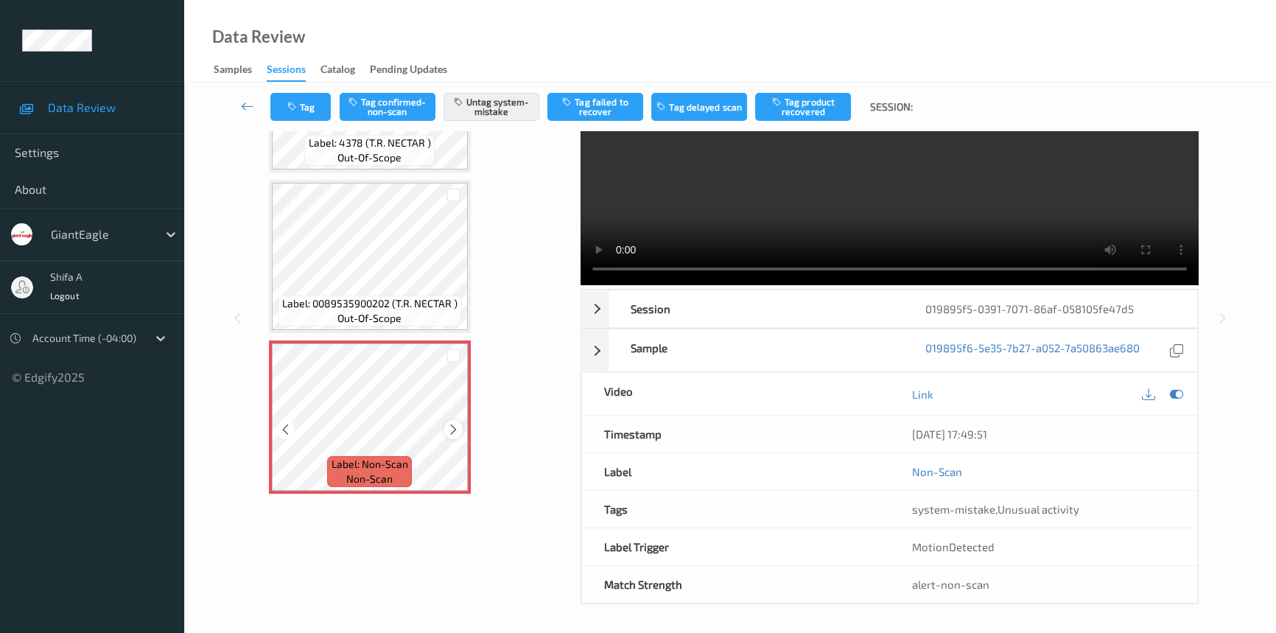
click at [451, 423] on icon at bounding box center [453, 429] width 13 height 13
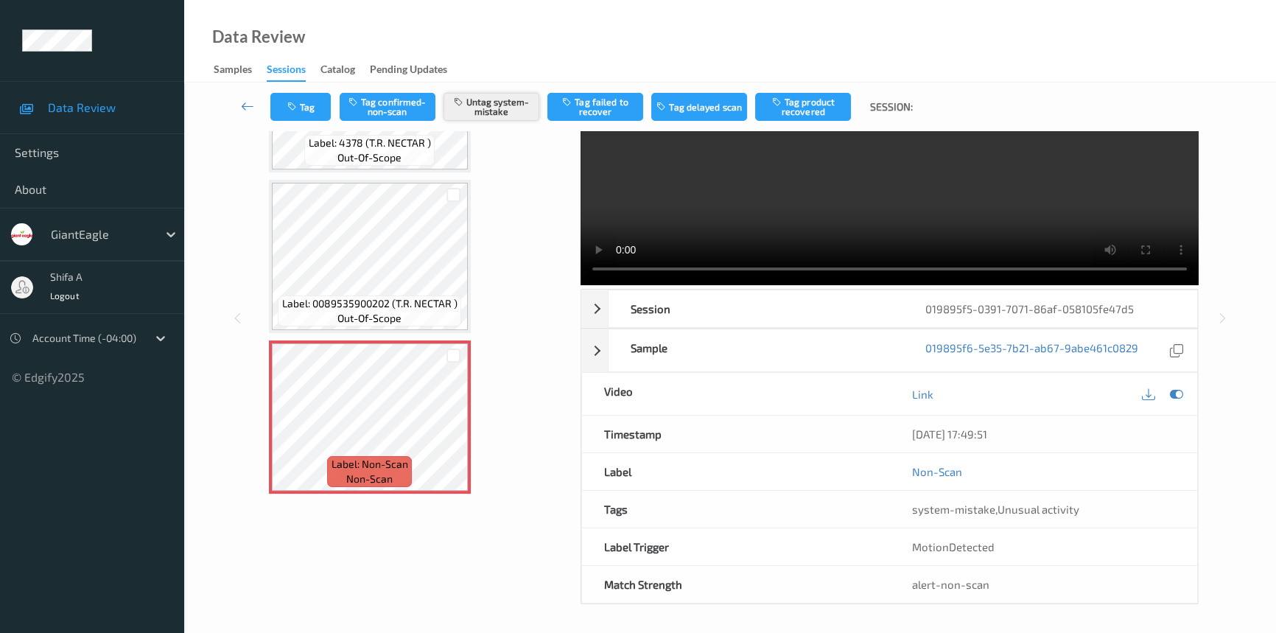
click at [493, 111] on button "Untag system-mistake" at bounding box center [492, 107] width 96 height 28
click at [304, 110] on button "Tag" at bounding box center [300, 107] width 60 height 28
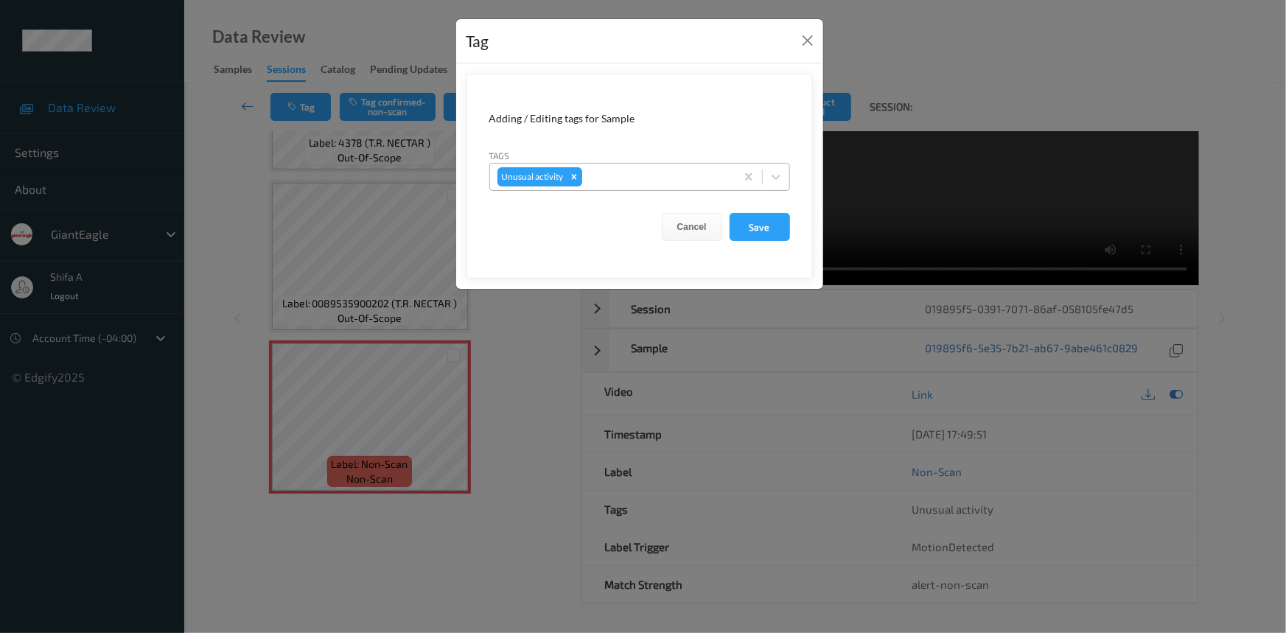
click at [567, 175] on div "Remove Unusual activity" at bounding box center [574, 176] width 16 height 19
click at [766, 230] on button "Save" at bounding box center [759, 227] width 60 height 28
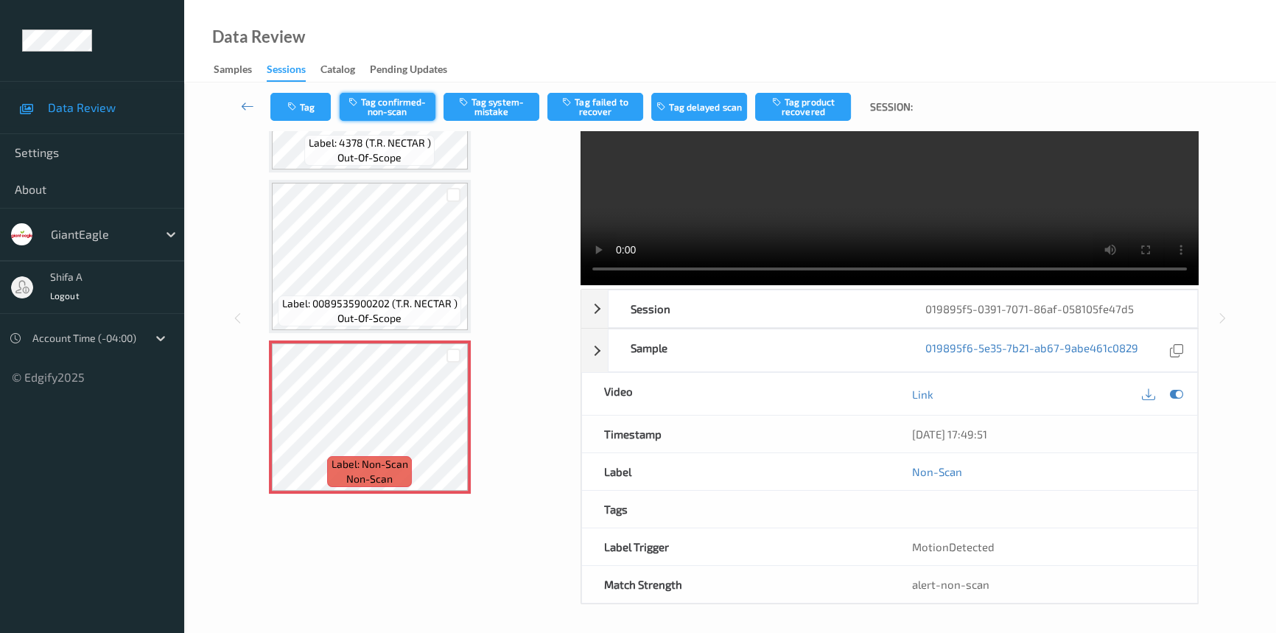
click at [410, 101] on button "Tag confirmed-non-scan" at bounding box center [388, 107] width 96 height 28
click at [605, 106] on button "Tag failed to recover" at bounding box center [595, 107] width 96 height 28
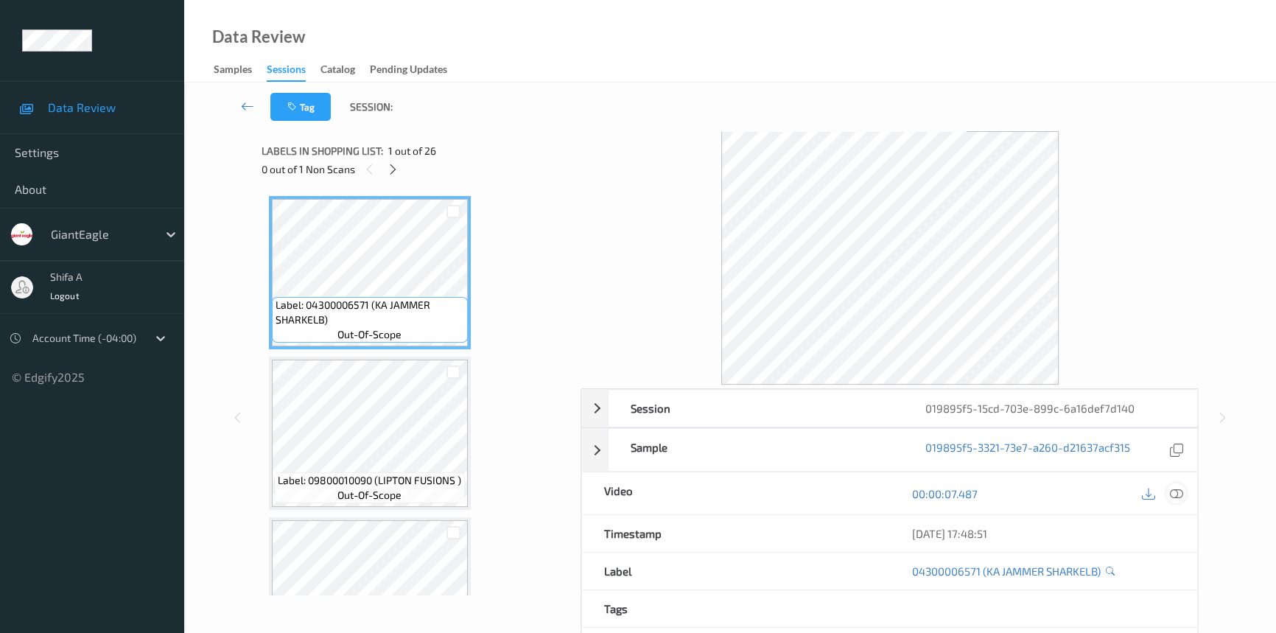
click at [1178, 491] on icon at bounding box center [1176, 493] width 13 height 13
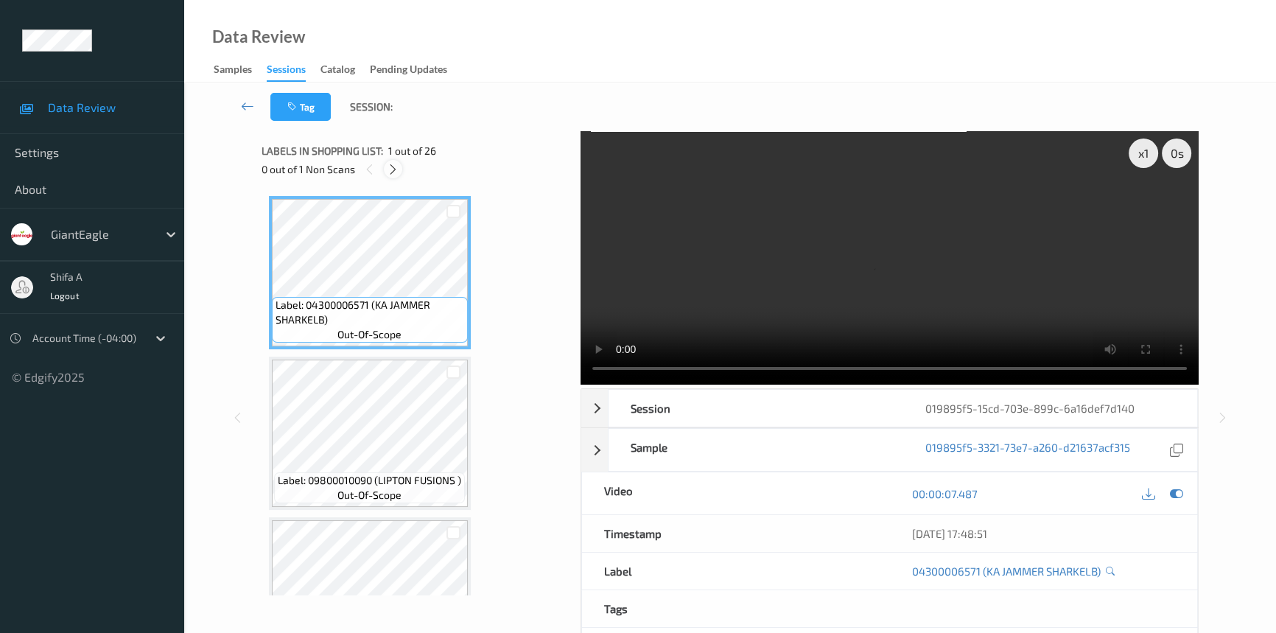
click at [395, 167] on icon at bounding box center [393, 169] width 13 height 13
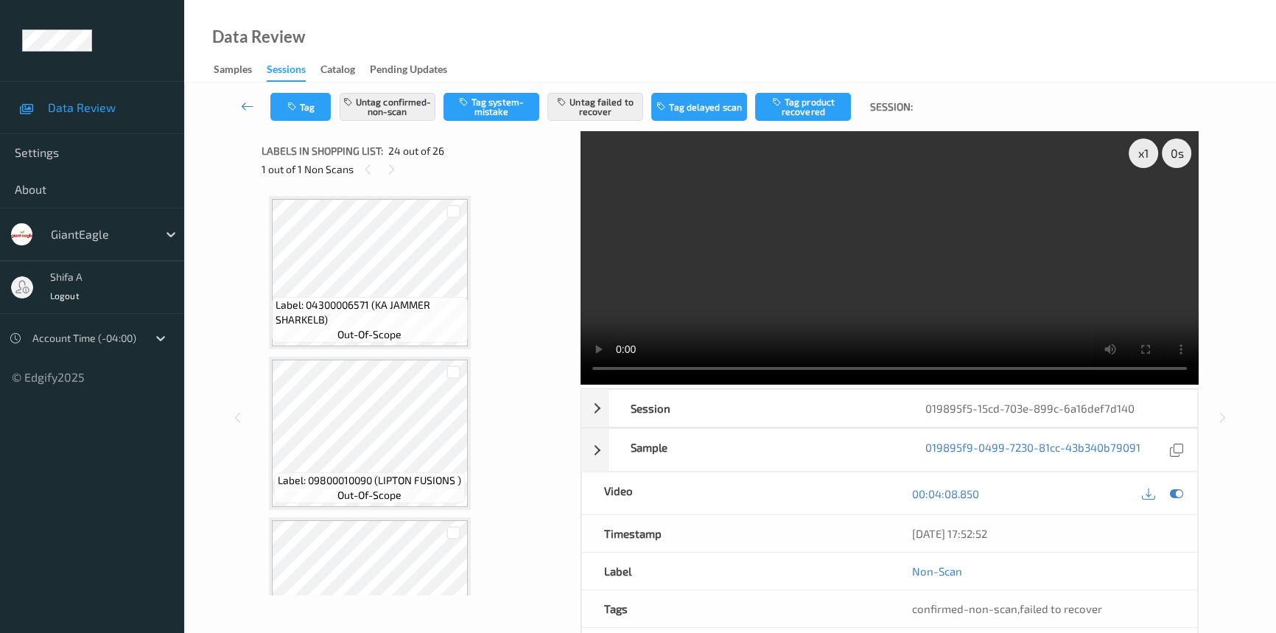
scroll to position [3529, 0]
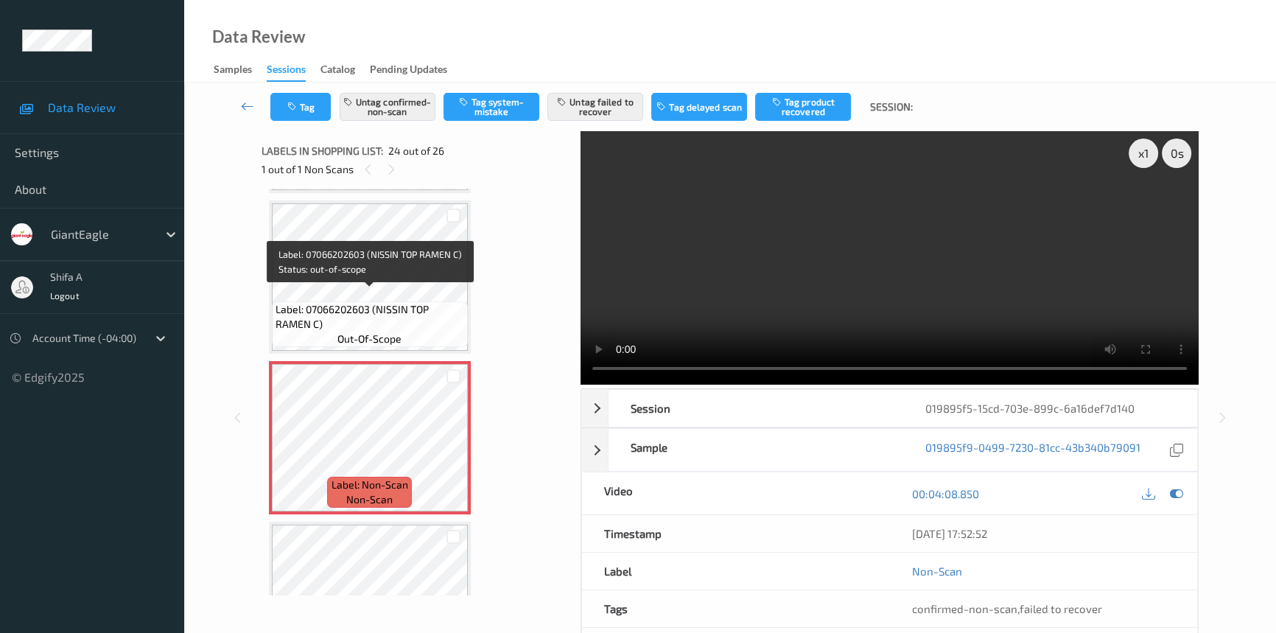
click at [399, 302] on span "Label: 07066202603 (NISSIN TOP RAMEN C)" at bounding box center [370, 316] width 189 height 29
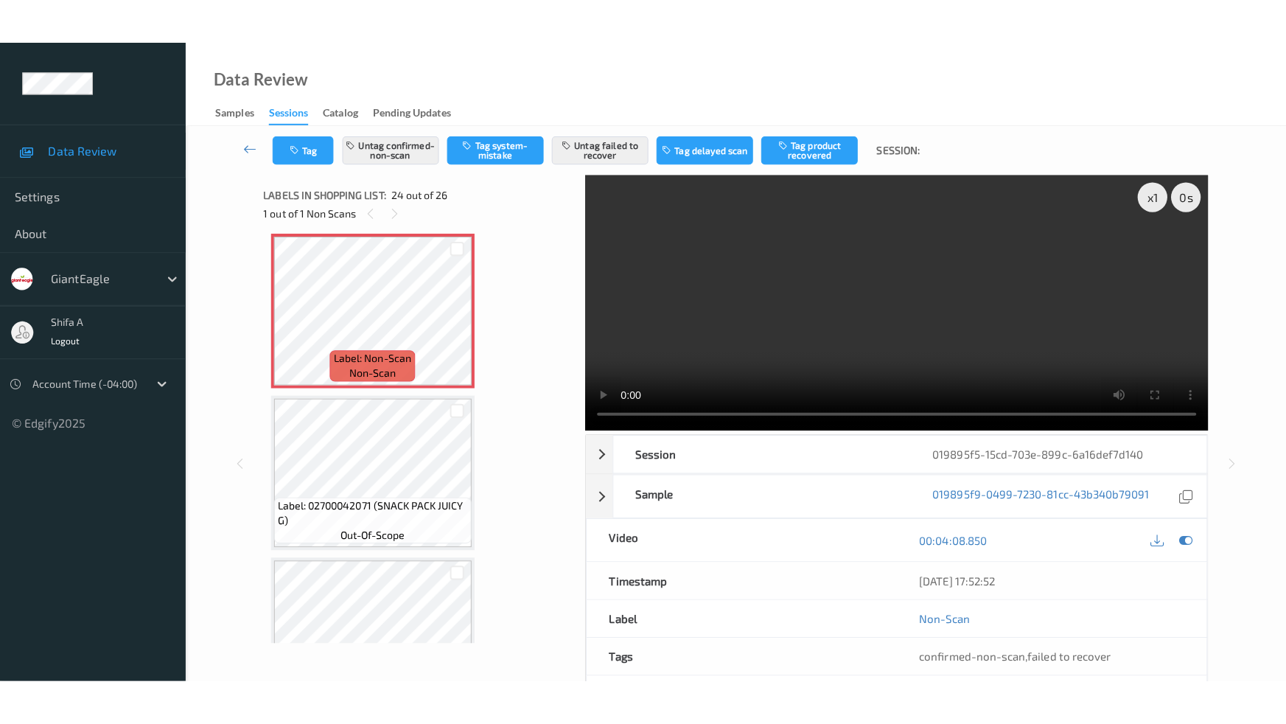
scroll to position [3730, 0]
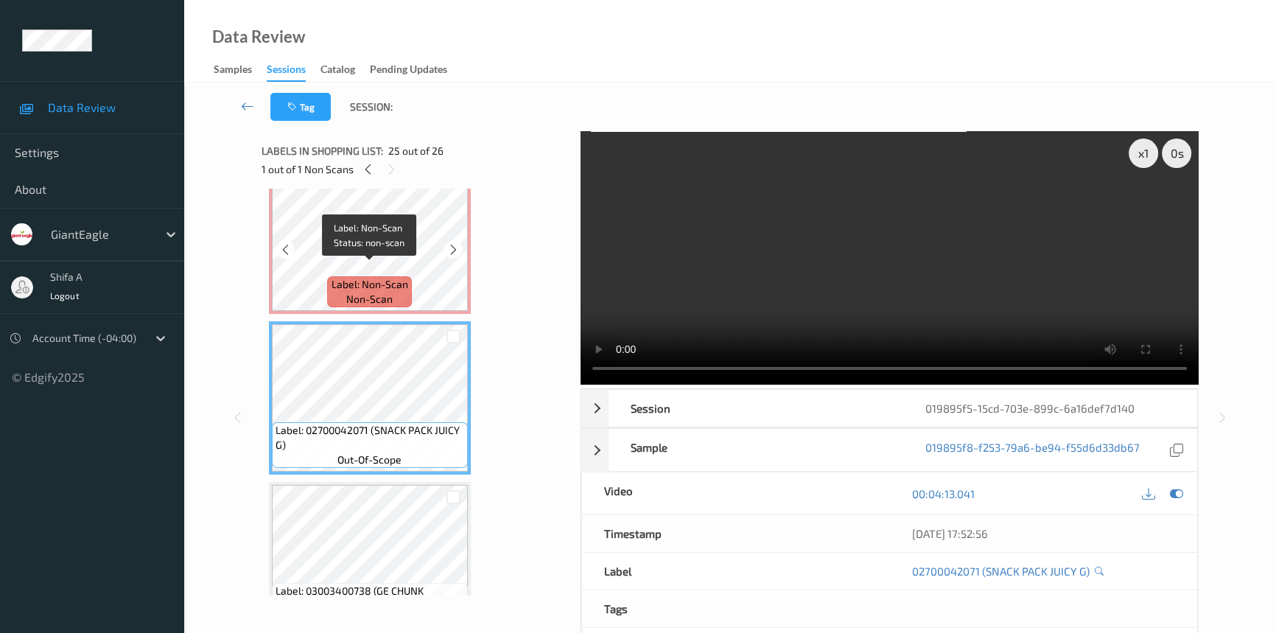
click at [366, 277] on span "Label: Non-Scan" at bounding box center [370, 284] width 77 height 15
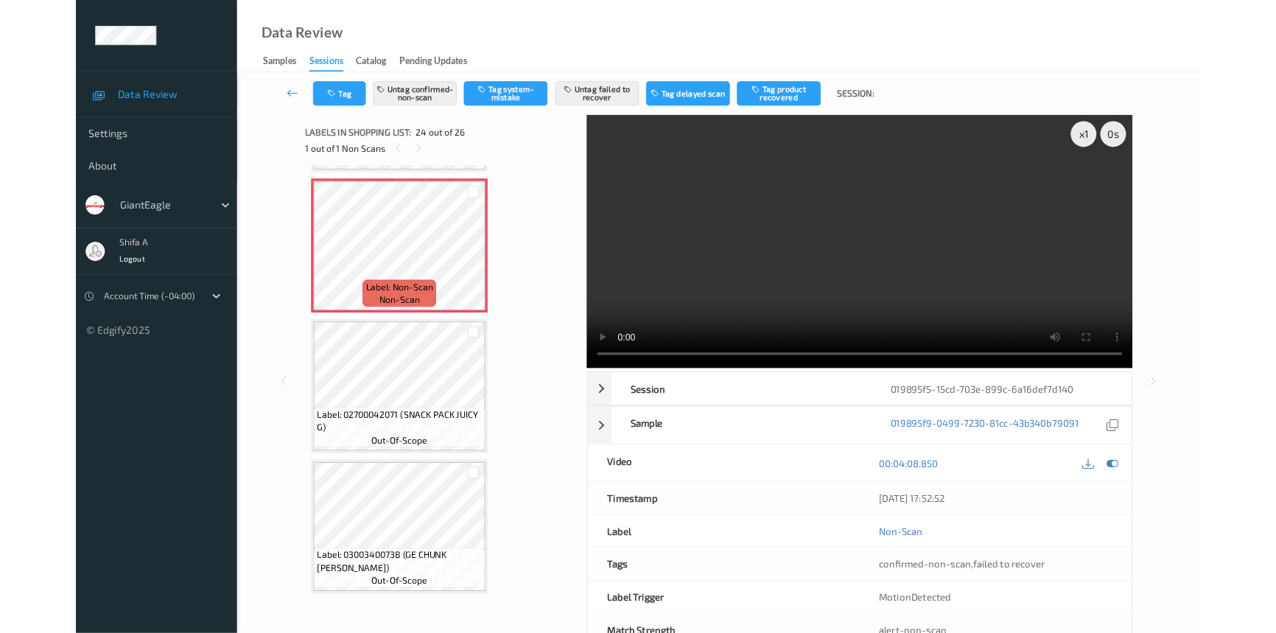
scroll to position [3672, 0]
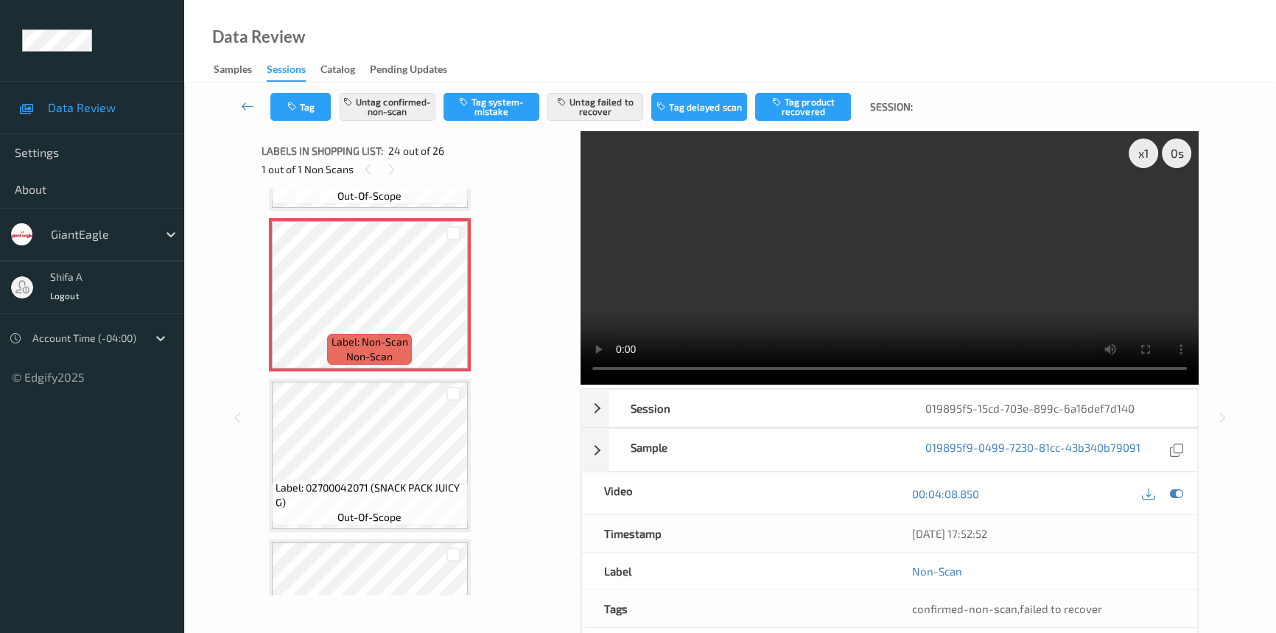
click at [939, 287] on video at bounding box center [890, 257] width 618 height 253
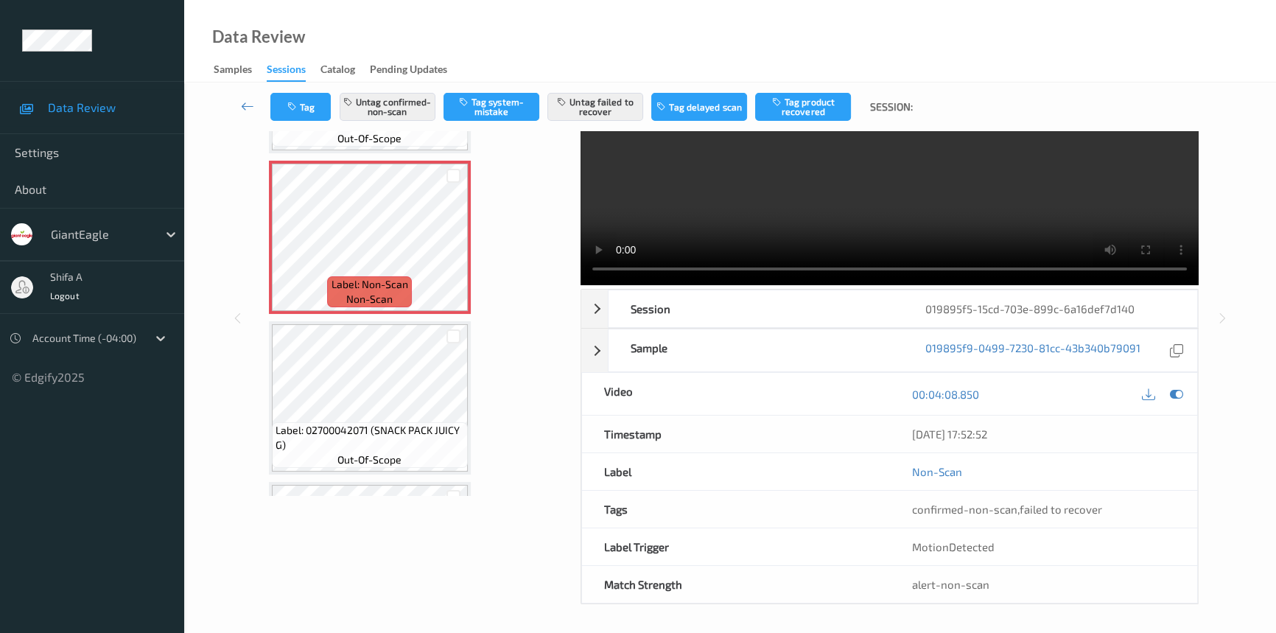
scroll to position [3494, 0]
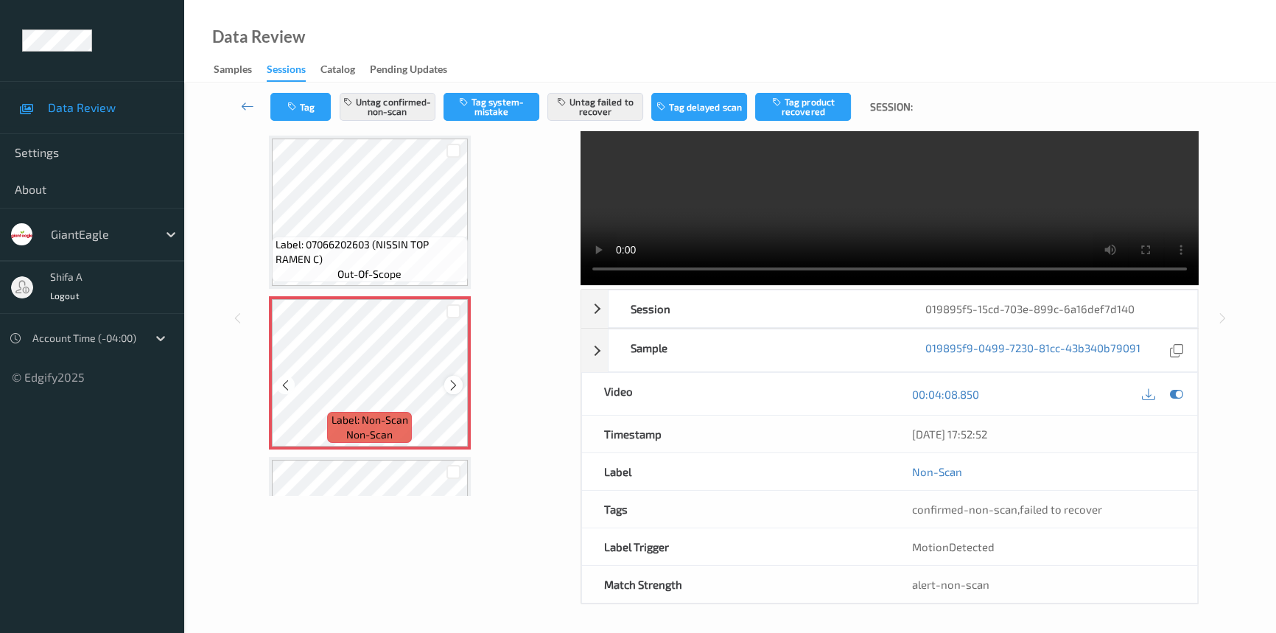
click at [455, 379] on icon at bounding box center [453, 385] width 13 height 13
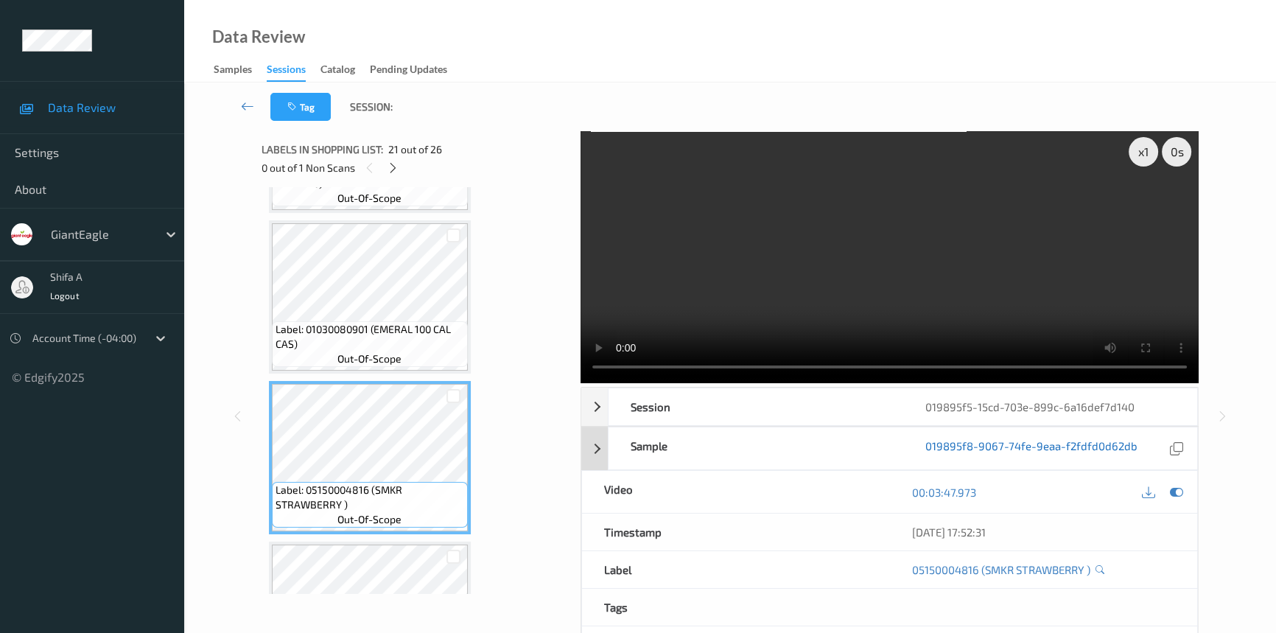
scroll to position [0, 0]
click at [965, 262] on video at bounding box center [890, 257] width 618 height 253
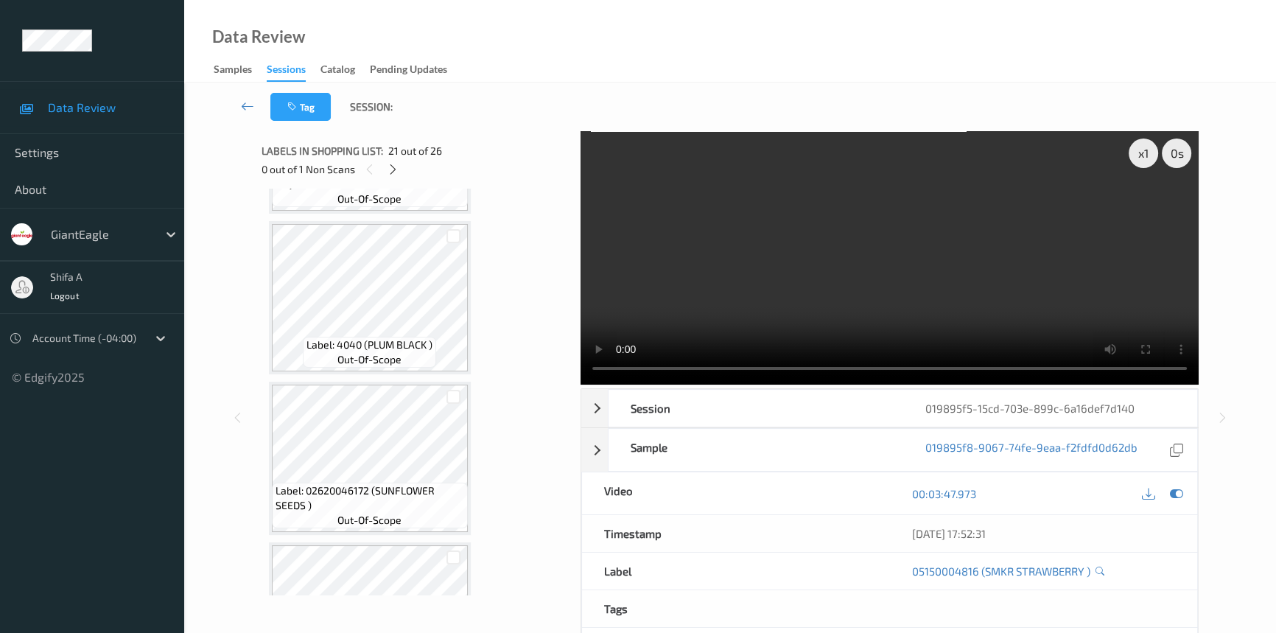
scroll to position [2222, 0]
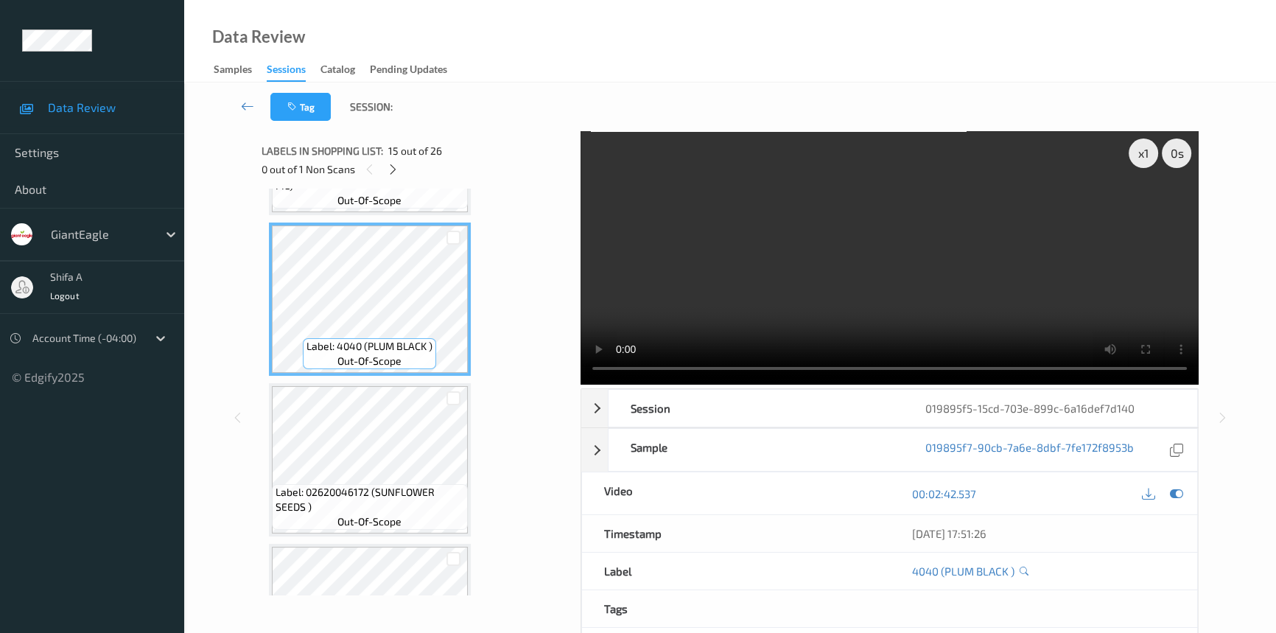
click at [1001, 289] on video at bounding box center [890, 257] width 618 height 253
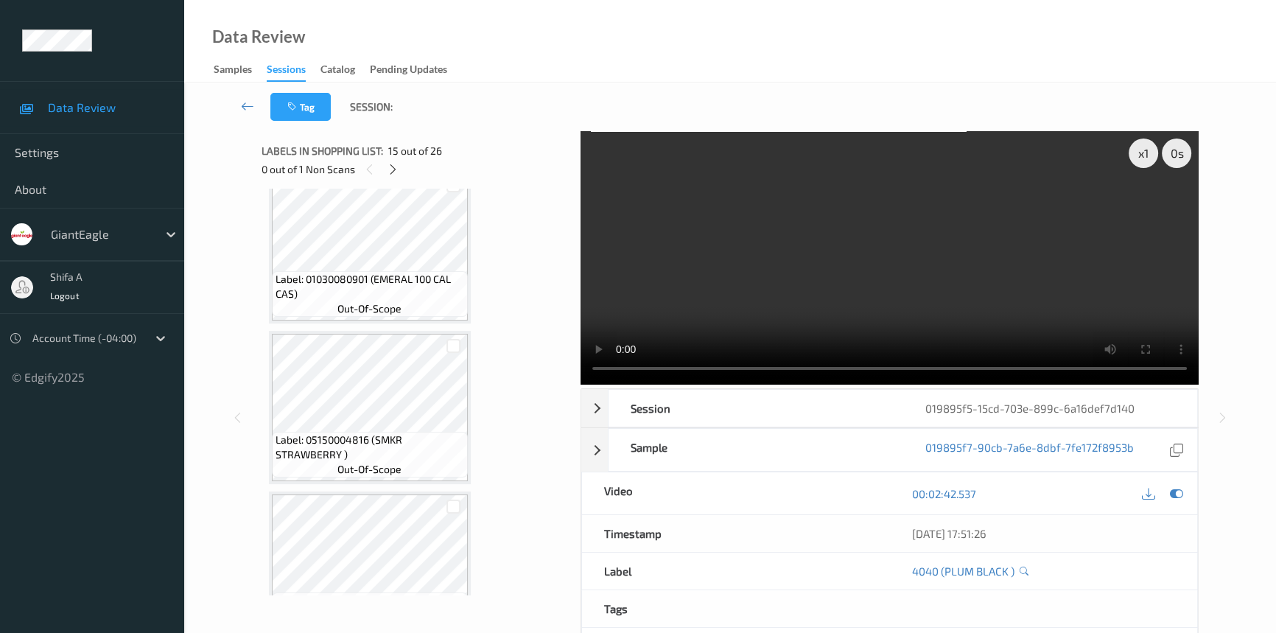
scroll to position [3093, 0]
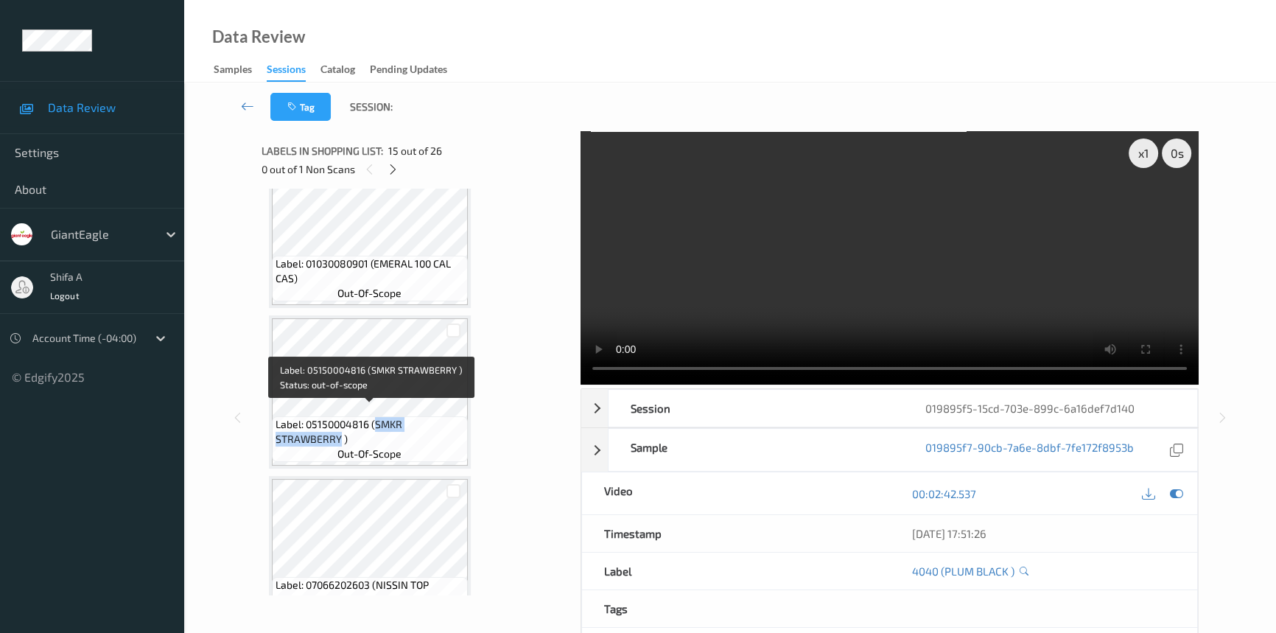
drag, startPoint x: 374, startPoint y: 413, endPoint x: 339, endPoint y: 430, distance: 38.6
click at [339, 430] on span "Label: 05150004816 (SMKR STRAWBERRY )" at bounding box center [370, 431] width 189 height 29
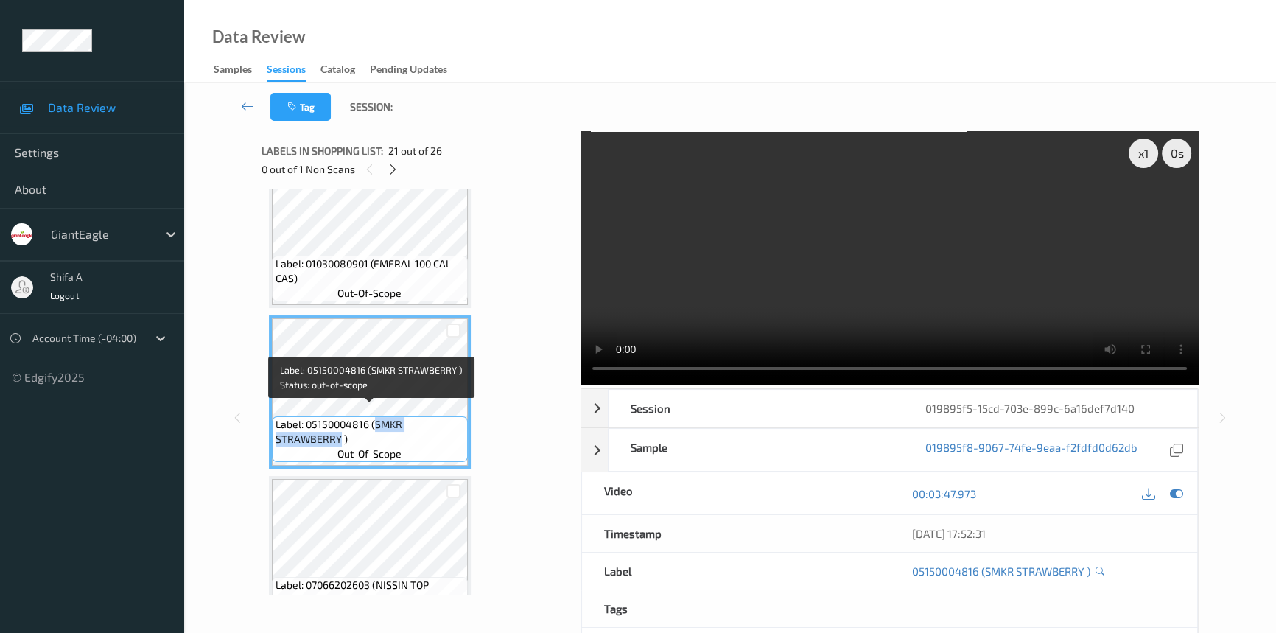
copy span "SMKR STRAWBERRY"
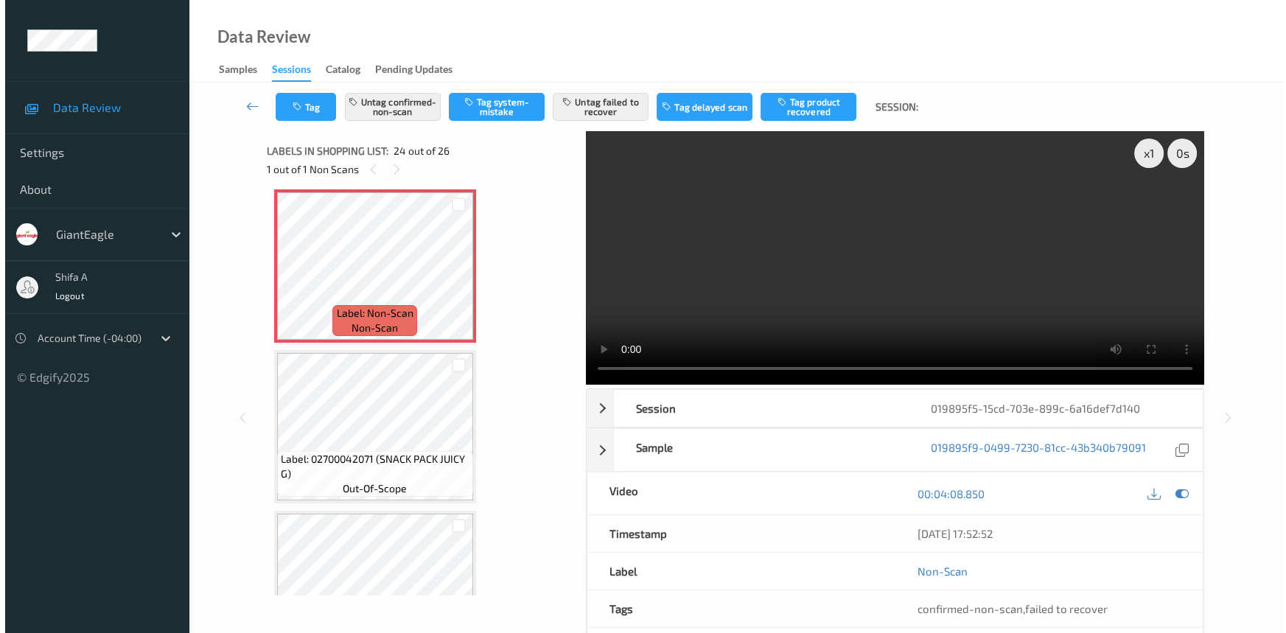
scroll to position [3629, 0]
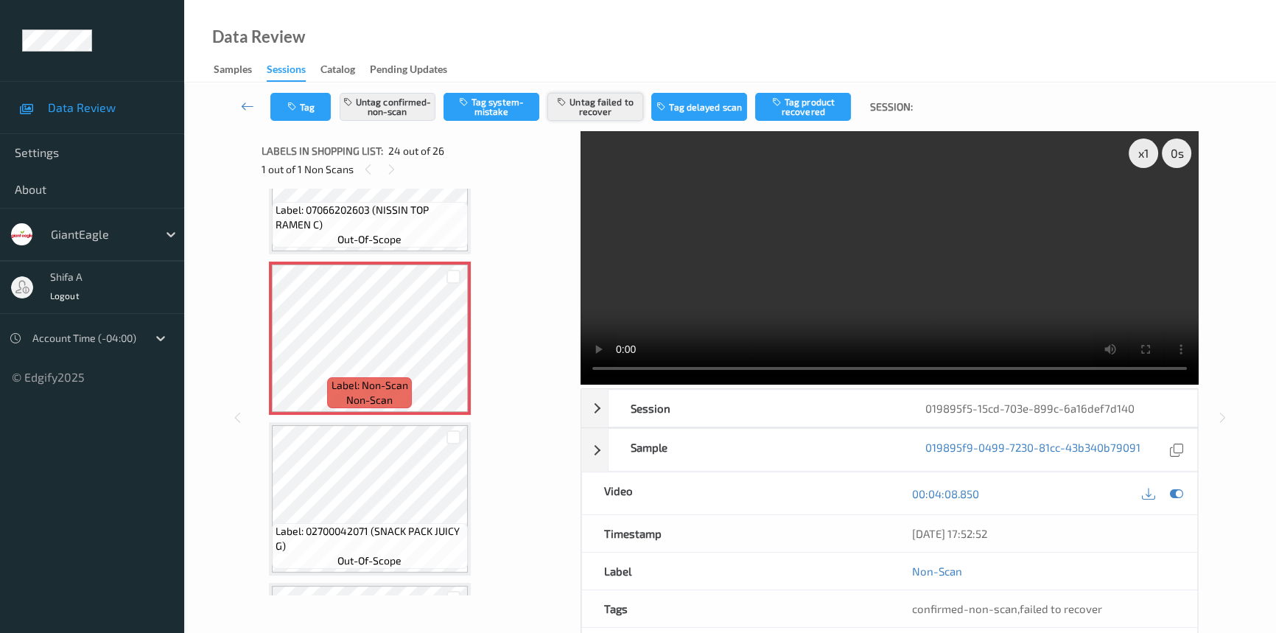
click at [621, 109] on button "Untag failed to recover" at bounding box center [595, 107] width 96 height 28
click at [374, 101] on button "Untag confirmed-non-scan" at bounding box center [388, 107] width 96 height 28
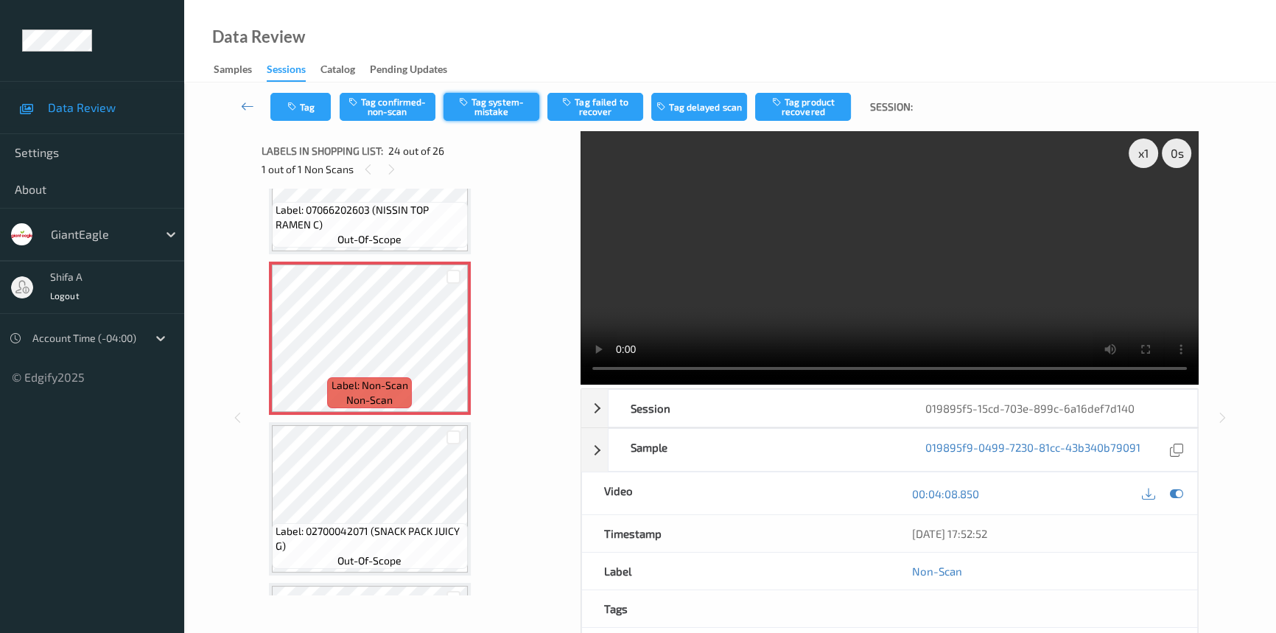
click at [514, 113] on button "Tag system-mistake" at bounding box center [492, 107] width 96 height 28
click at [313, 104] on button "Tag" at bounding box center [300, 107] width 60 height 28
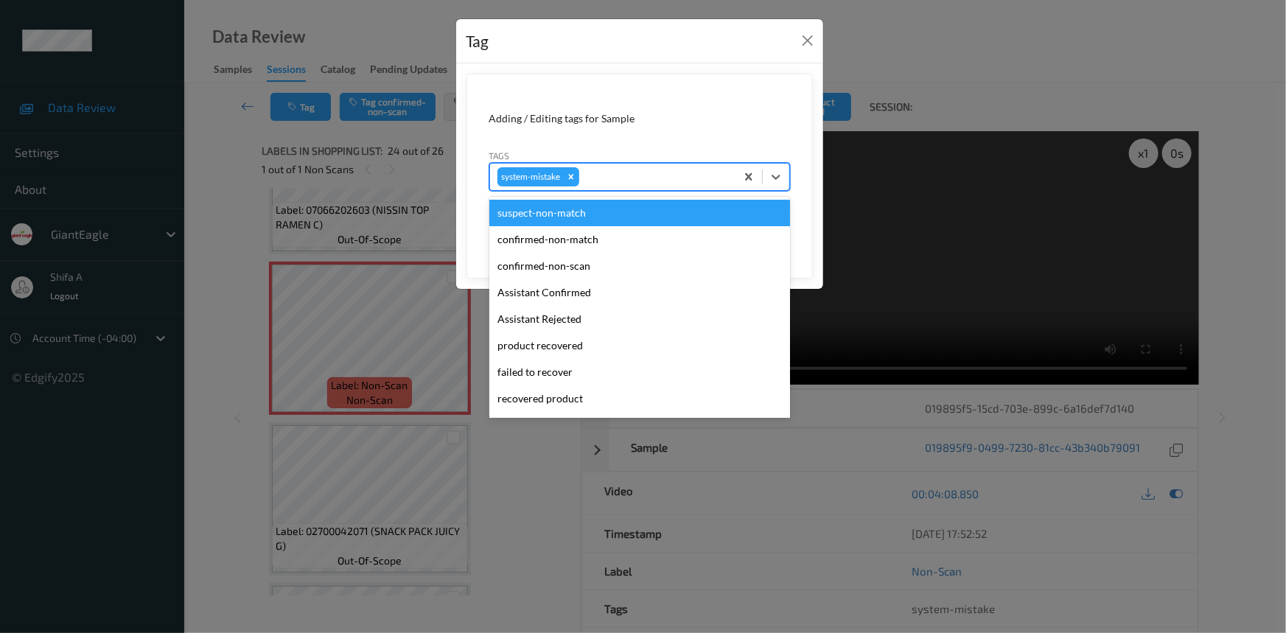
click at [682, 178] on div at bounding box center [655, 177] width 146 height 18
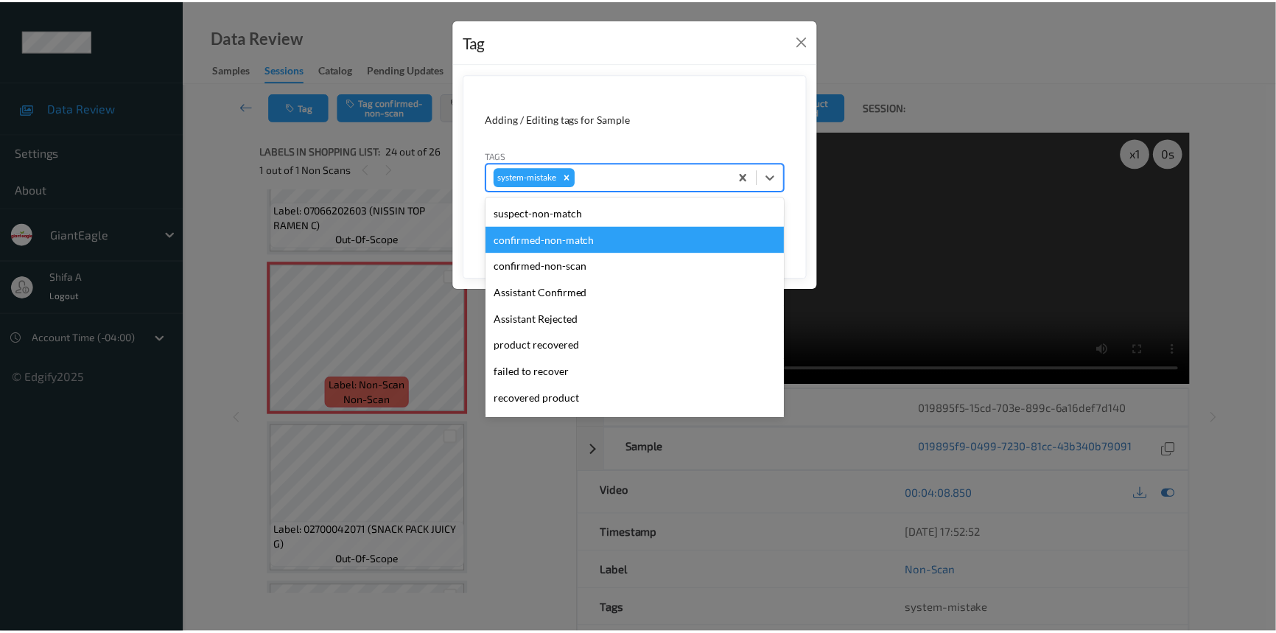
scroll to position [155, 0]
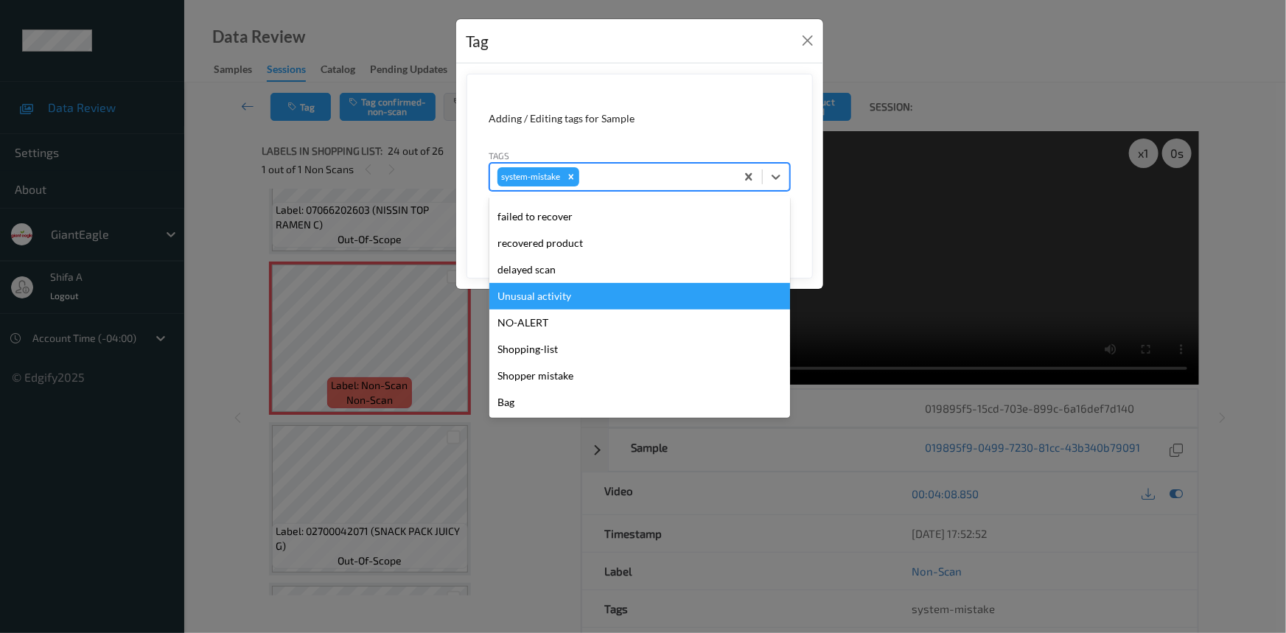
click at [573, 299] on div "Unusual activity" at bounding box center [639, 296] width 301 height 27
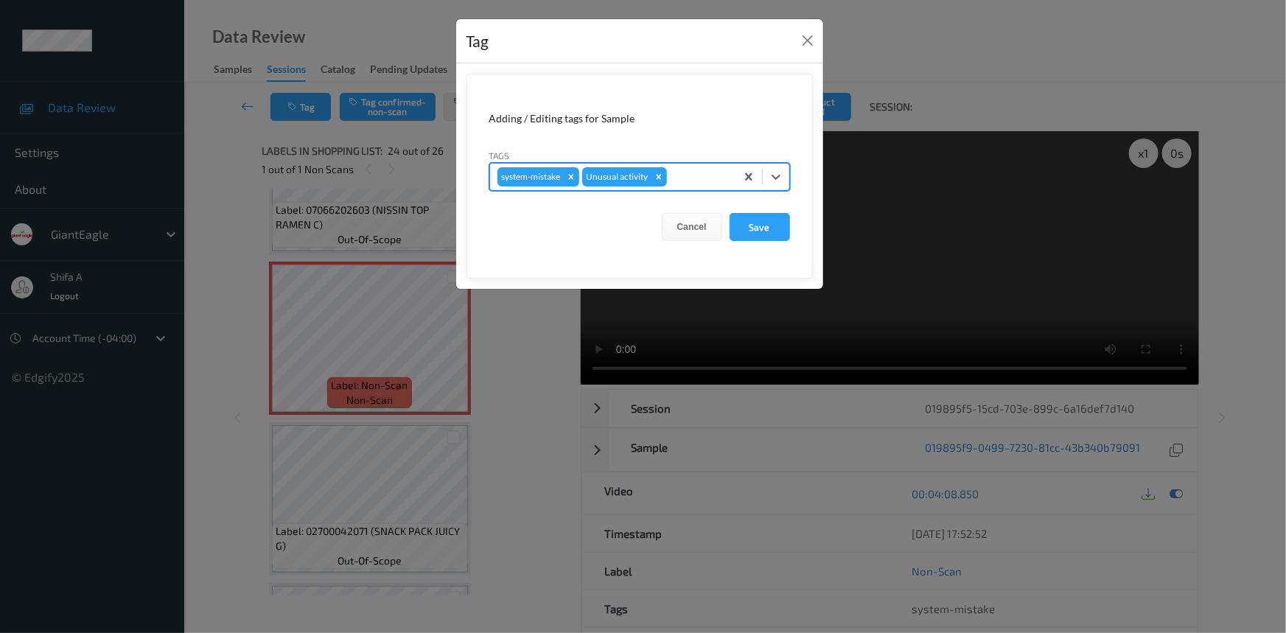
click at [754, 243] on form "Adding / Editing tags for Sample Tags option Unusual activity, selected. Select…" at bounding box center [639, 176] width 346 height 205
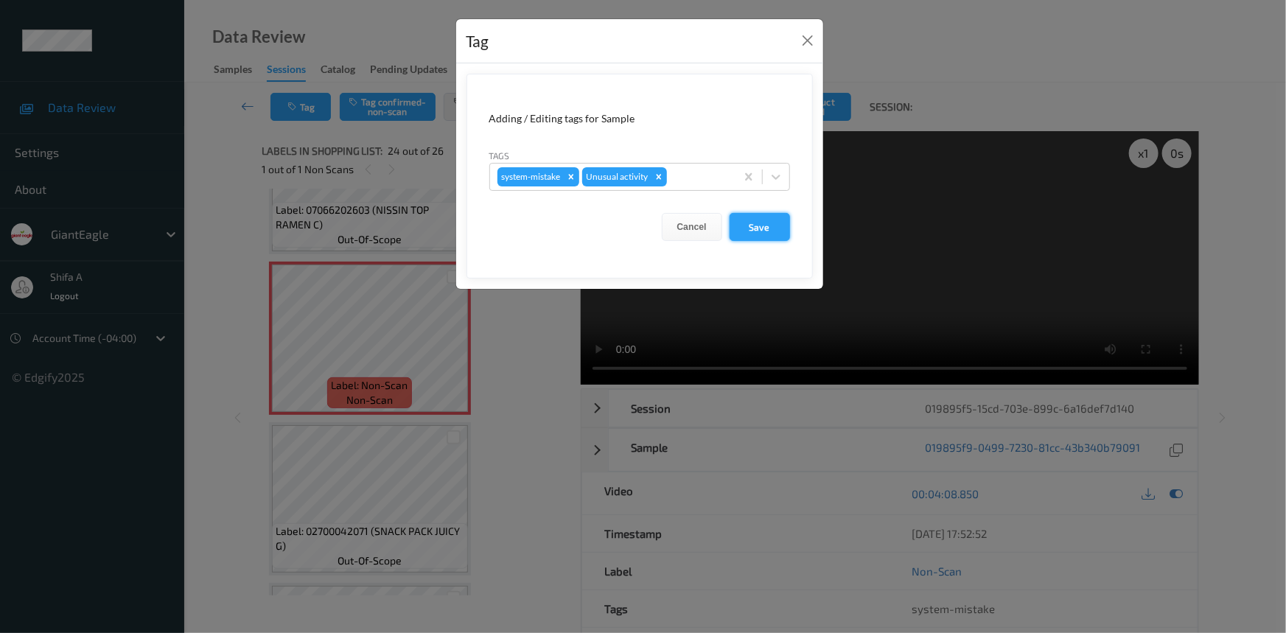
click at [766, 231] on button "Save" at bounding box center [759, 227] width 60 height 28
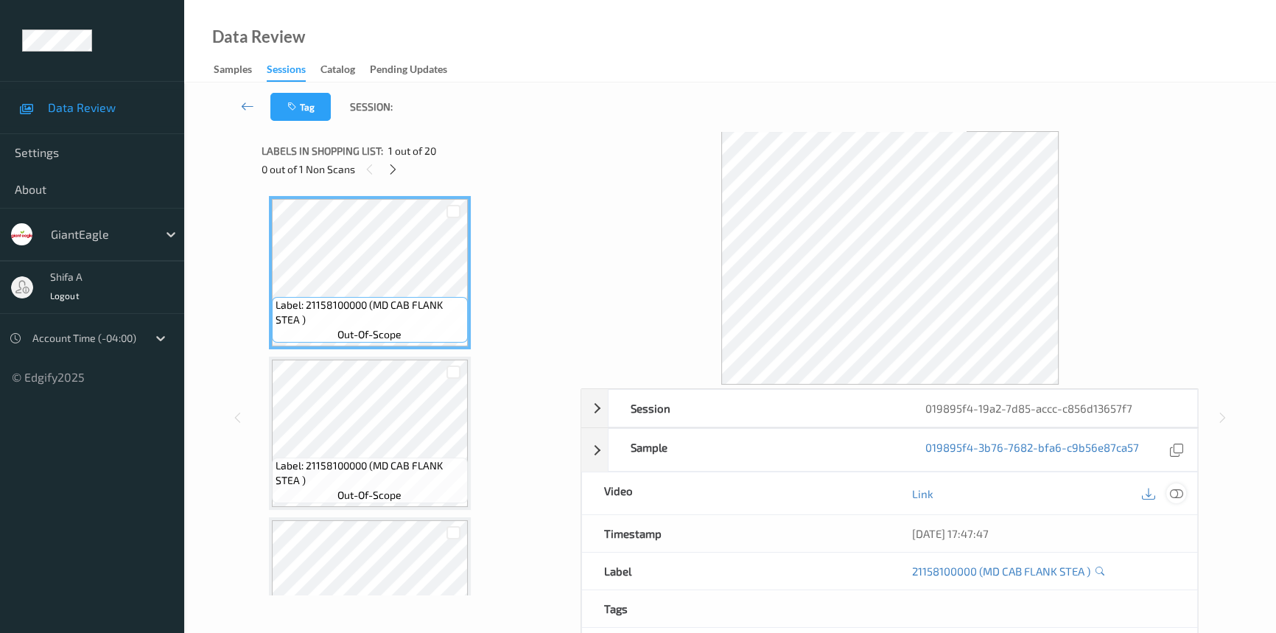
click at [1179, 499] on icon at bounding box center [1176, 493] width 13 height 13
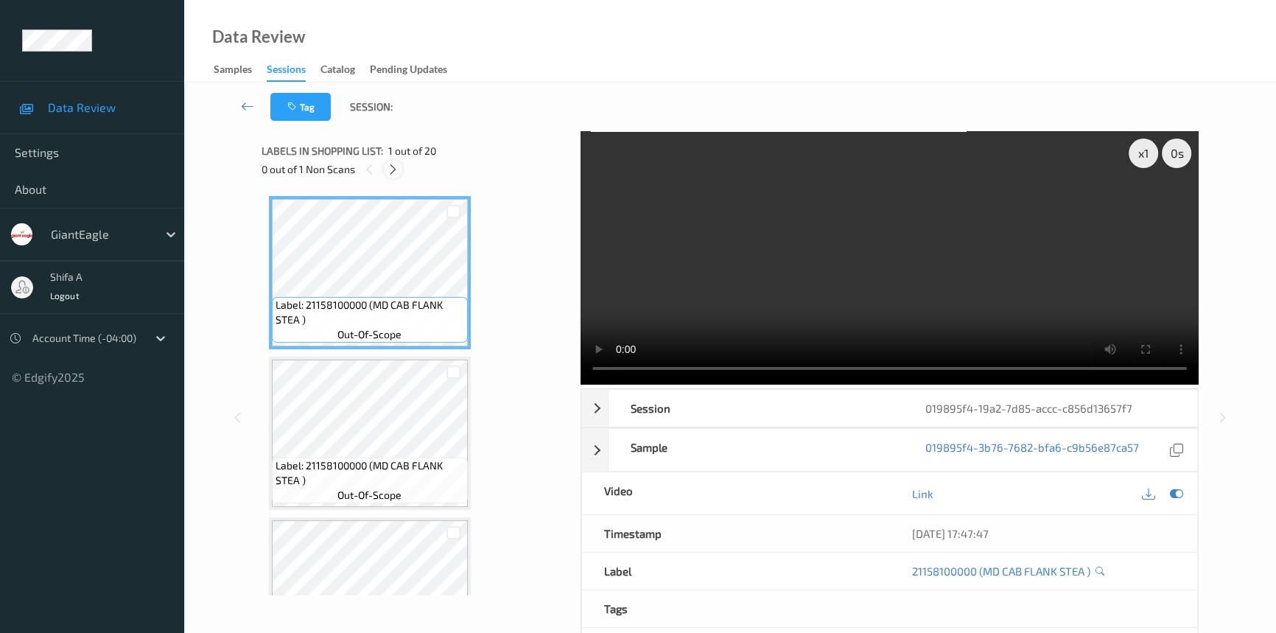
click at [392, 178] on div at bounding box center [393, 169] width 18 height 18
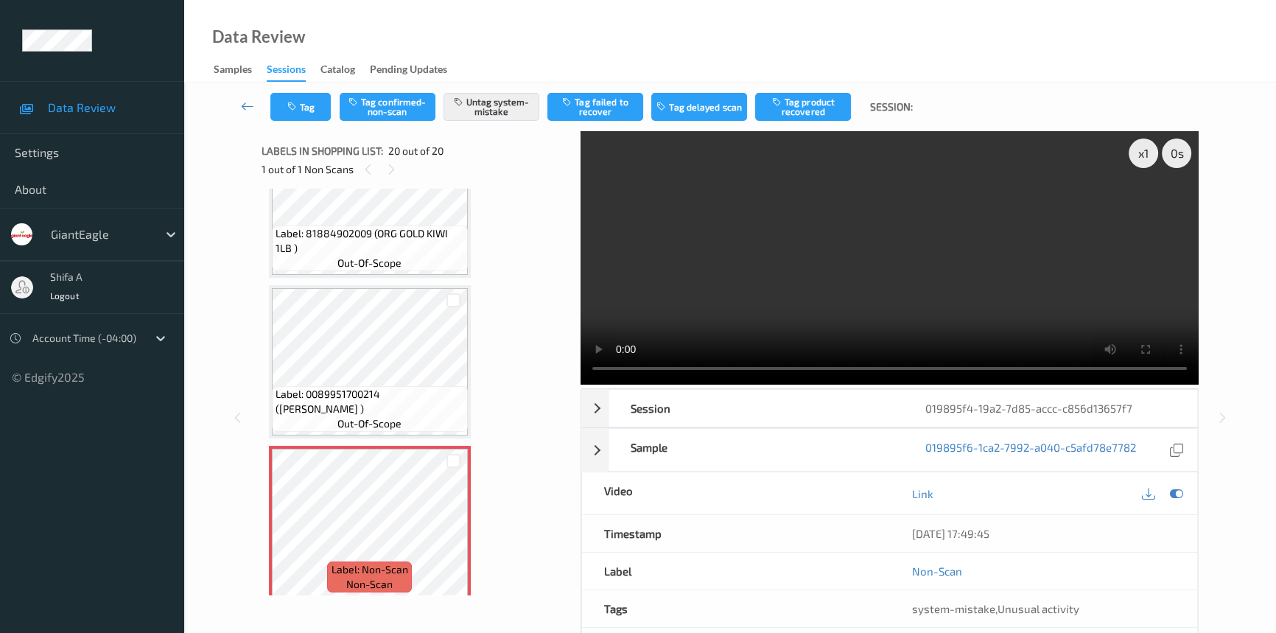
scroll to position [2711, 0]
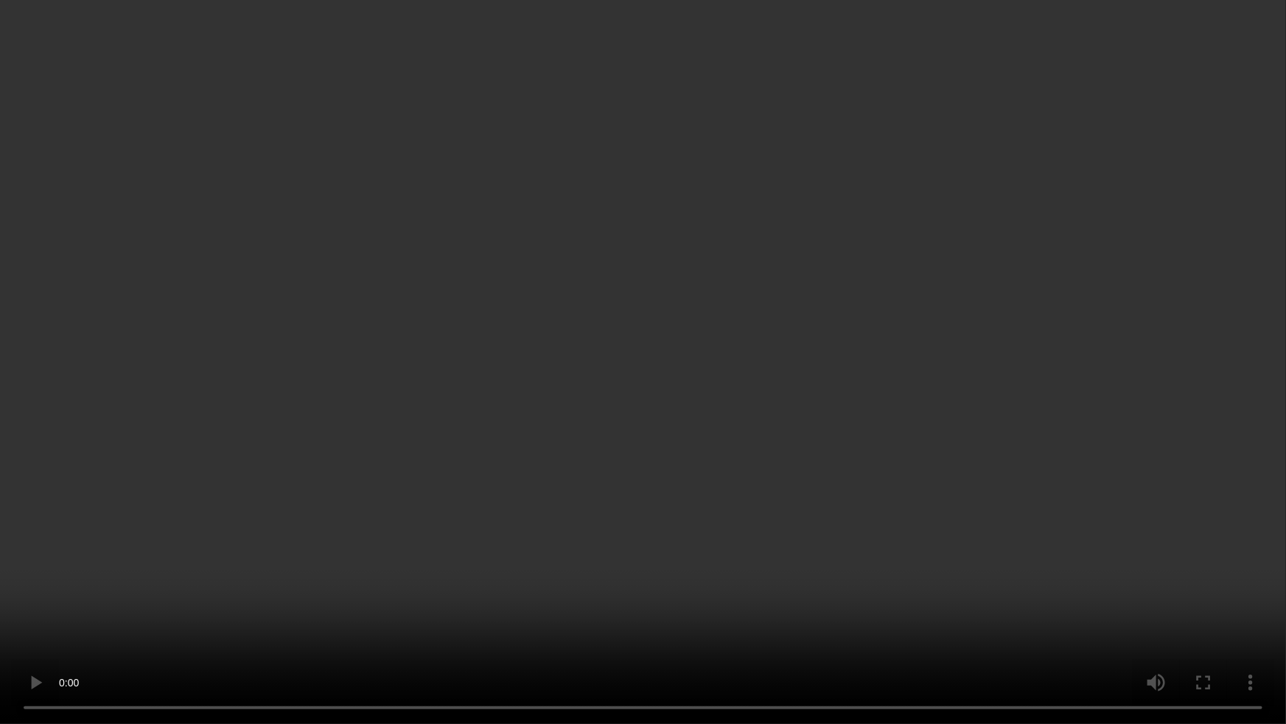
click at [883, 435] on video at bounding box center [643, 362] width 1286 height 724
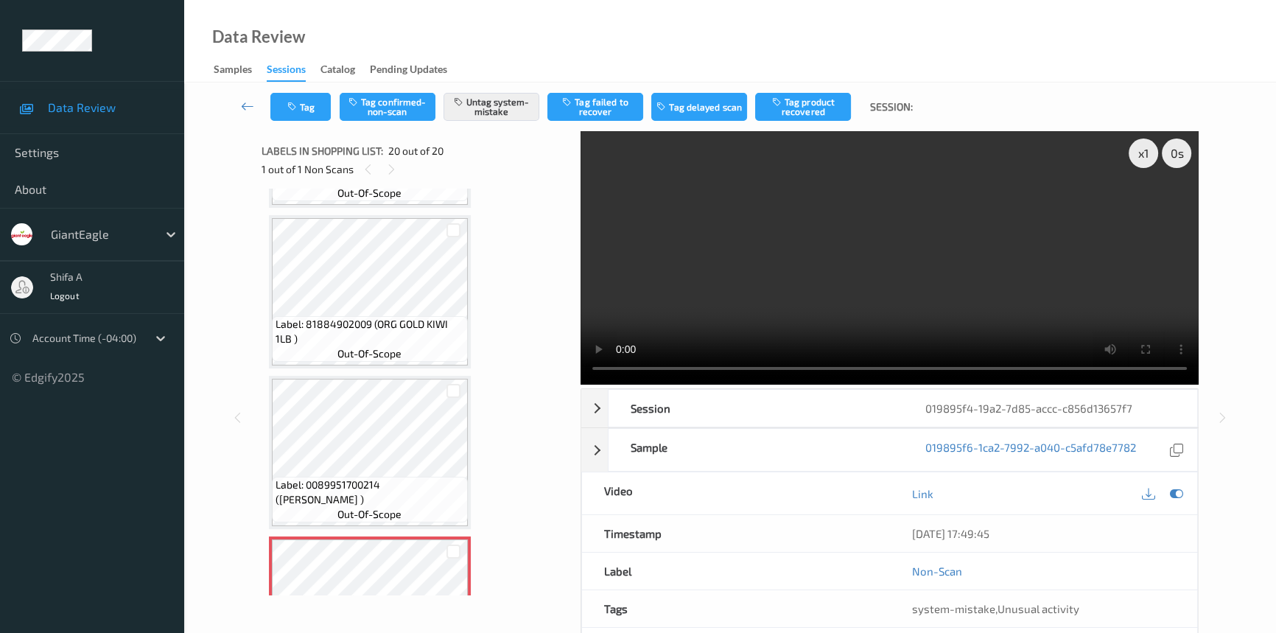
drag, startPoint x: 959, startPoint y: 245, endPoint x: 946, endPoint y: 251, distance: 13.5
click at [958, 245] on video at bounding box center [890, 257] width 618 height 253
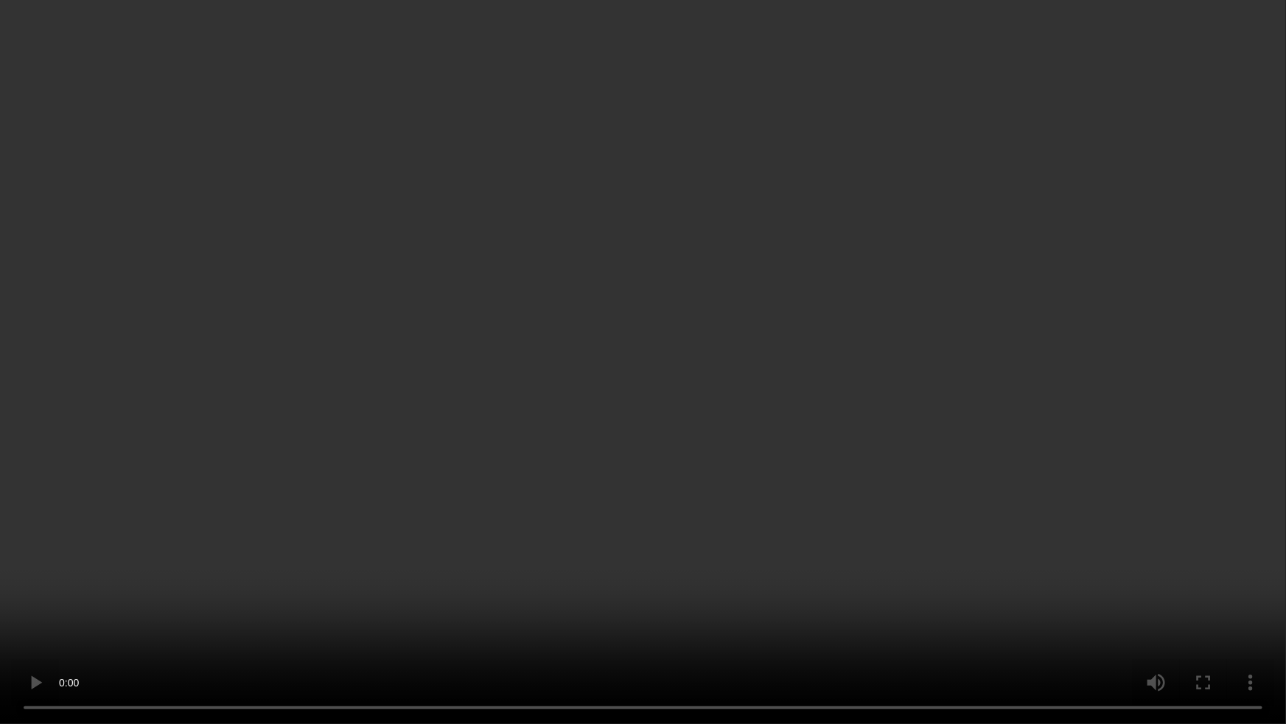
click at [1087, 399] on video at bounding box center [643, 362] width 1286 height 724
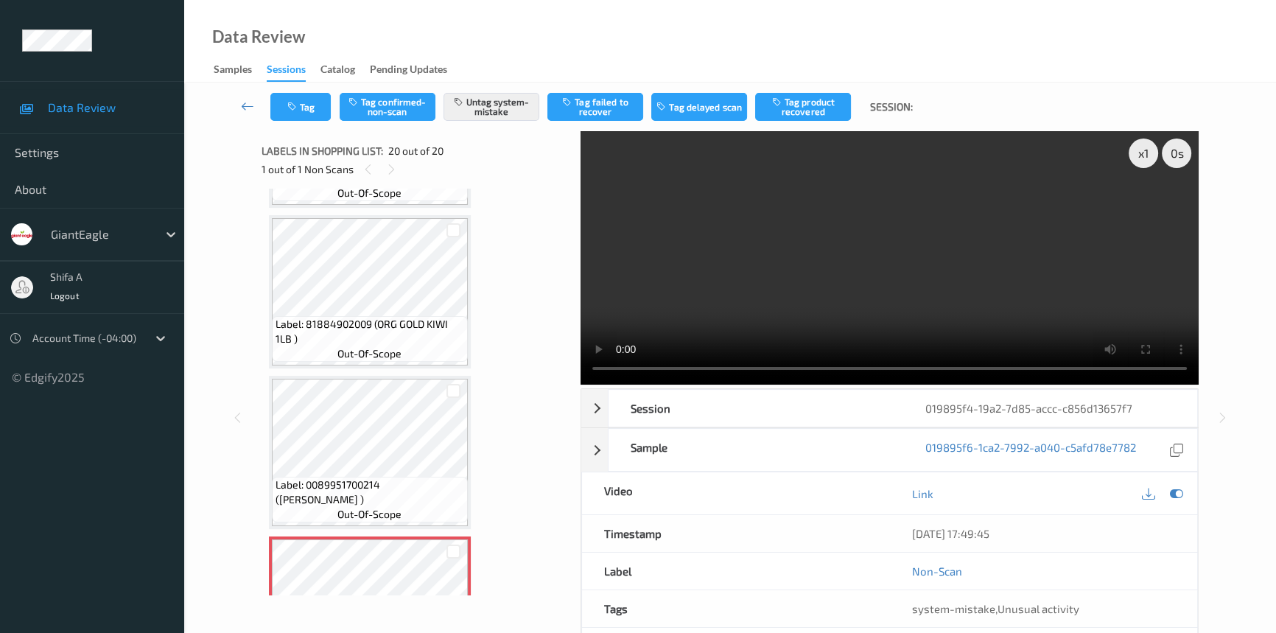
click at [863, 278] on video at bounding box center [890, 257] width 618 height 253
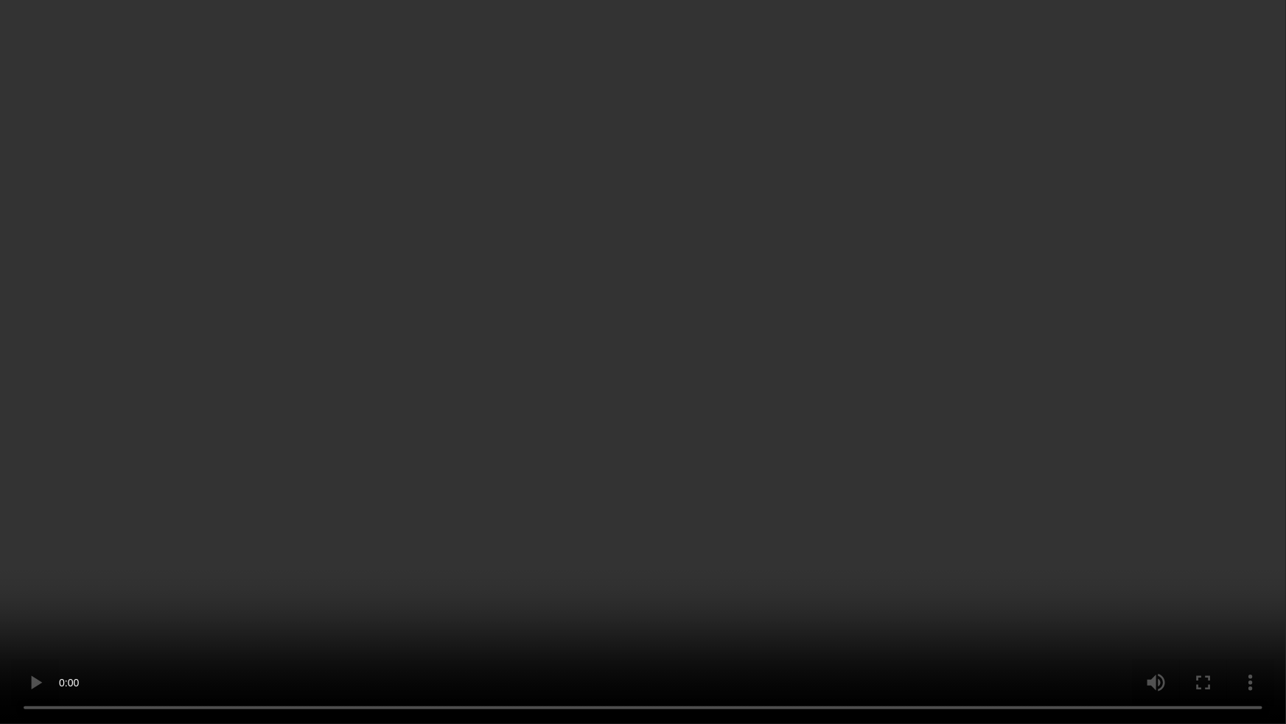
click at [644, 623] on video at bounding box center [643, 362] width 1286 height 724
click at [1045, 421] on video at bounding box center [643, 362] width 1286 height 724
click at [1139, 582] on video at bounding box center [643, 362] width 1286 height 724
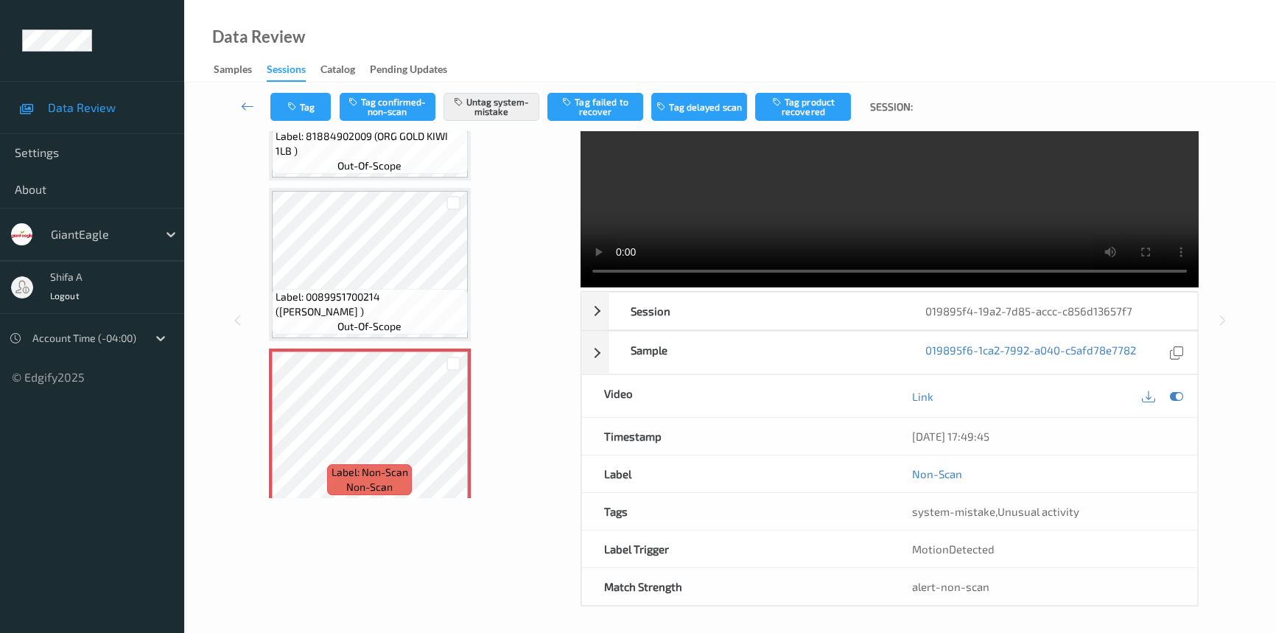
scroll to position [99, 0]
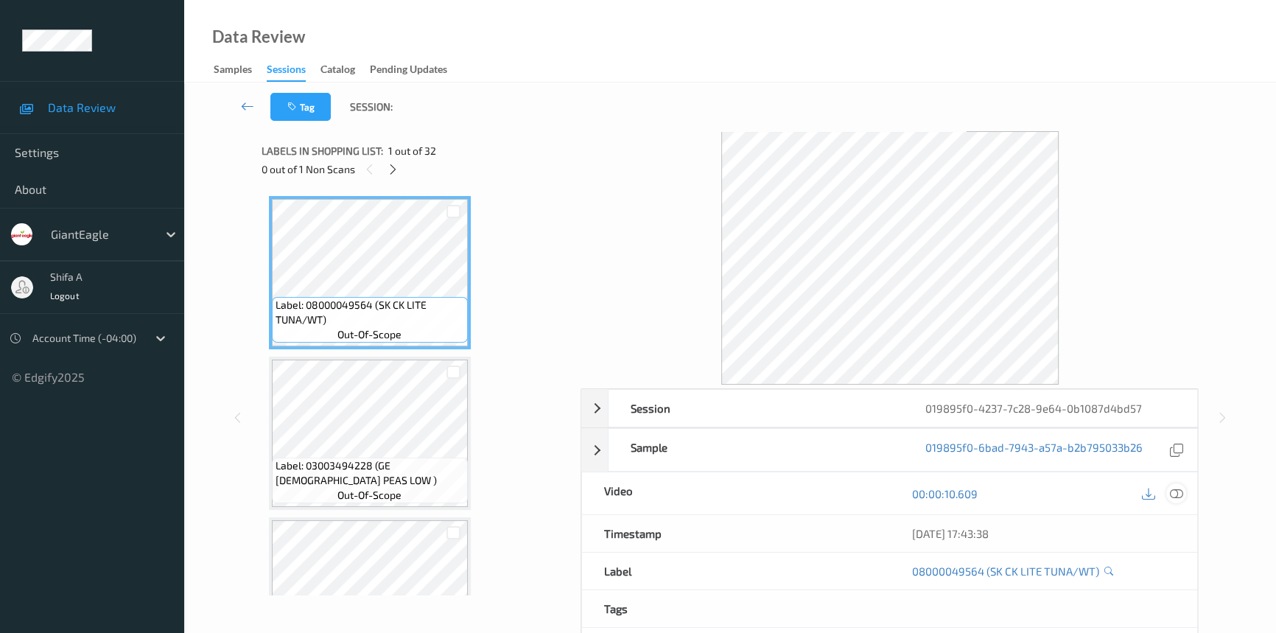
click at [1176, 488] on icon at bounding box center [1176, 493] width 13 height 13
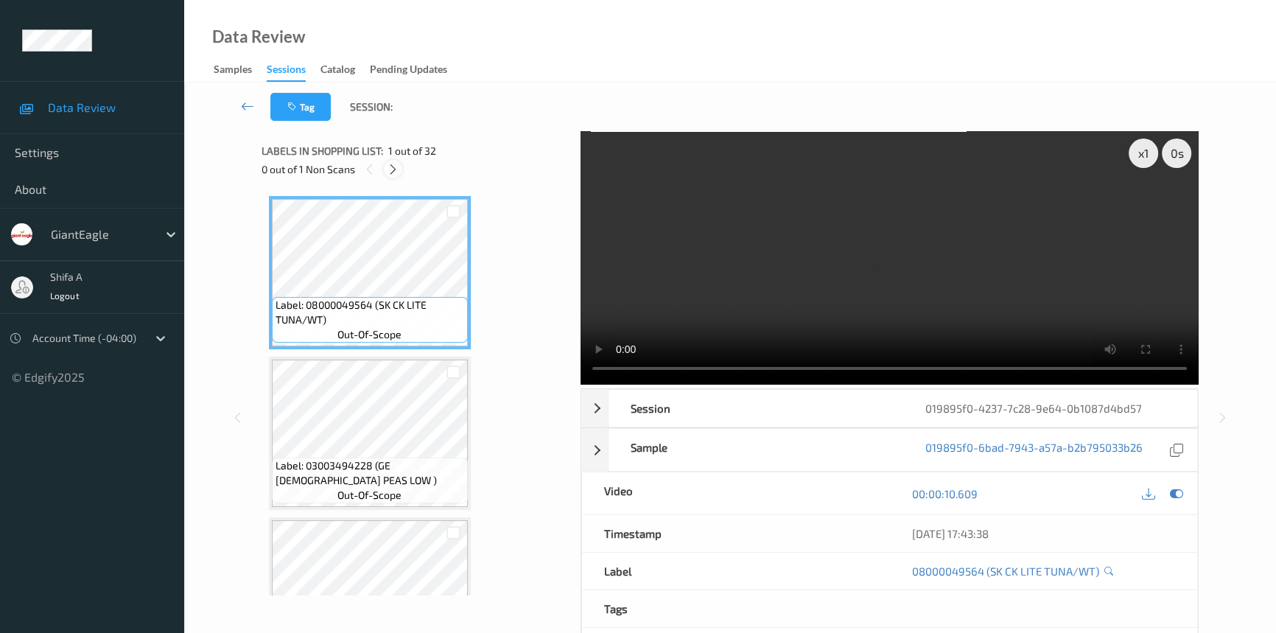
click at [398, 163] on icon at bounding box center [393, 169] width 13 height 13
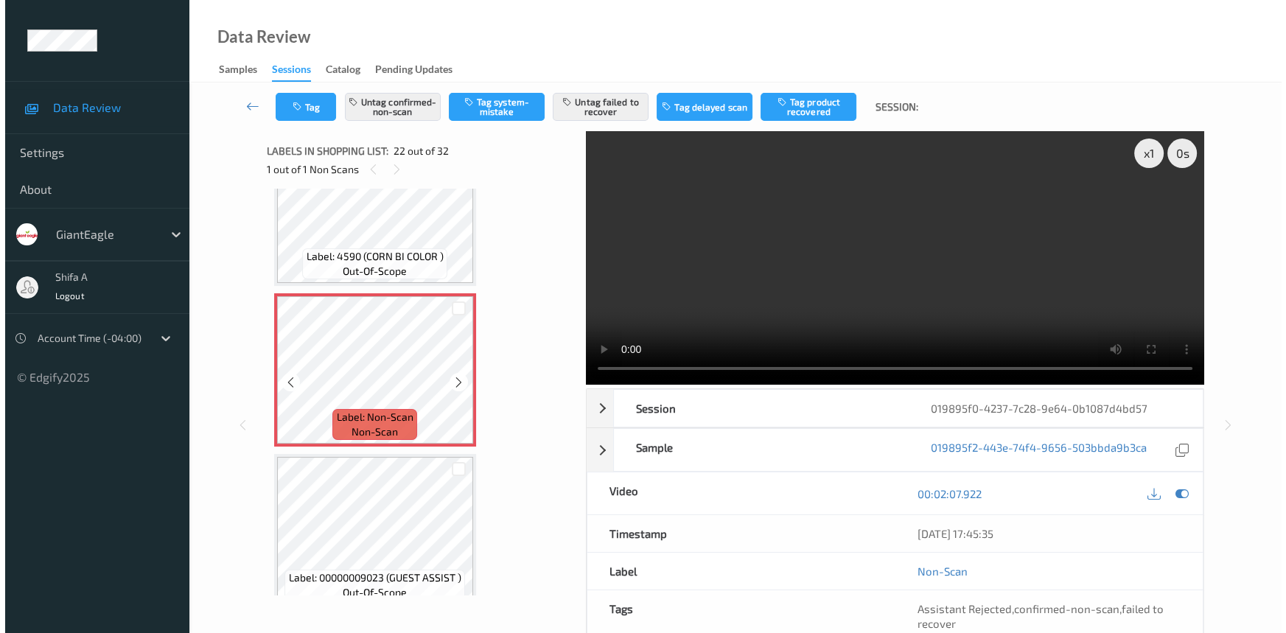
scroll to position [3209, 0]
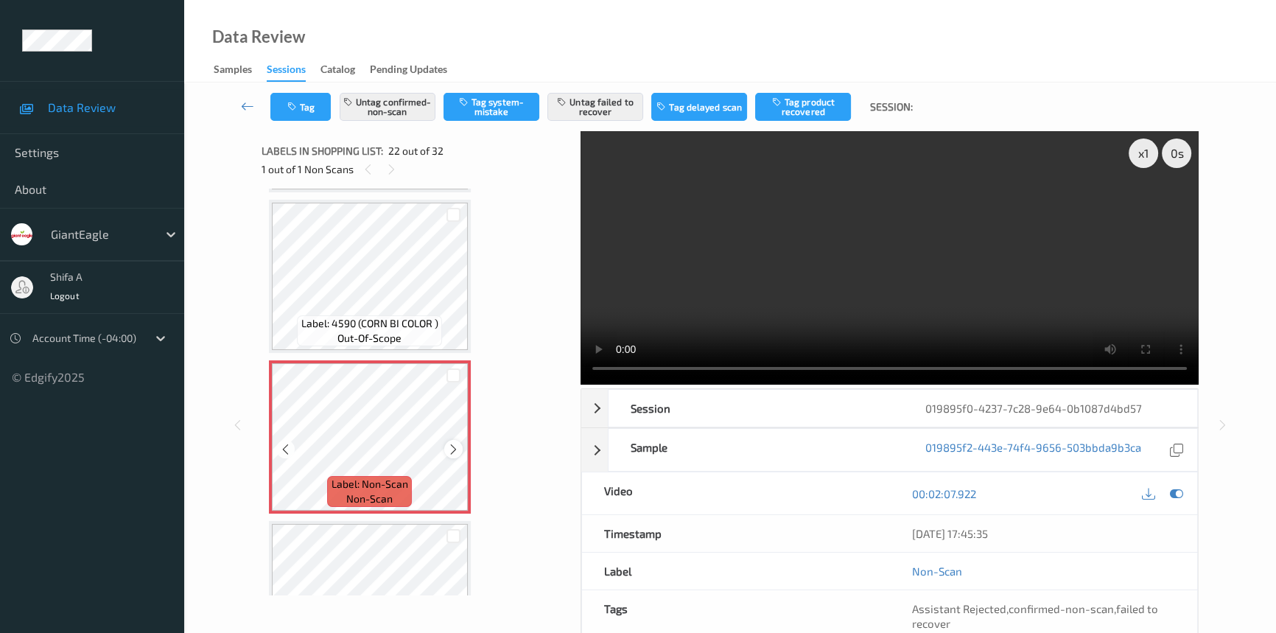
click at [450, 443] on icon at bounding box center [453, 449] width 13 height 13
click at [450, 435] on div "Label: Non-Scan non-scan" at bounding box center [370, 436] width 202 height 153
click at [450, 443] on icon at bounding box center [453, 449] width 13 height 13
click at [611, 108] on button "Untag failed to recover" at bounding box center [595, 107] width 96 height 28
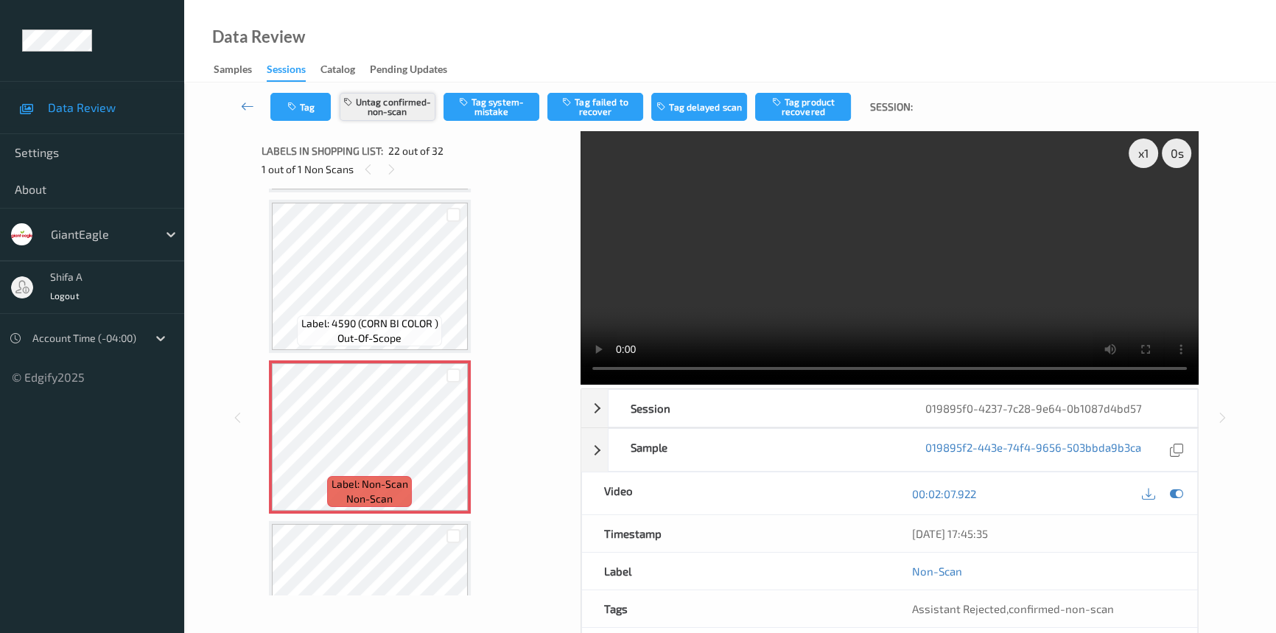
click at [425, 109] on button "Untag confirmed-non-scan" at bounding box center [388, 107] width 96 height 28
click at [486, 104] on button "Tag system-mistake" at bounding box center [492, 107] width 96 height 28
click at [316, 109] on button "Tag" at bounding box center [300, 107] width 60 height 28
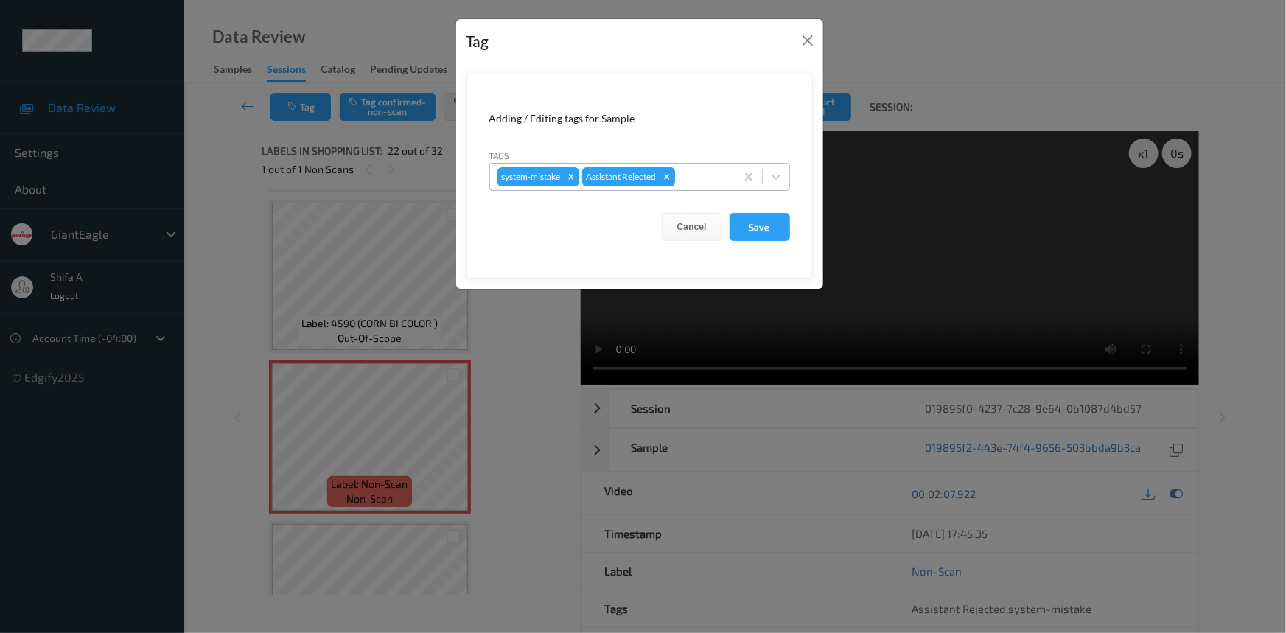
click at [670, 173] on icon "Remove Assistant Rejected" at bounding box center [667, 177] width 10 height 10
click at [805, 38] on button "Close" at bounding box center [807, 40] width 21 height 21
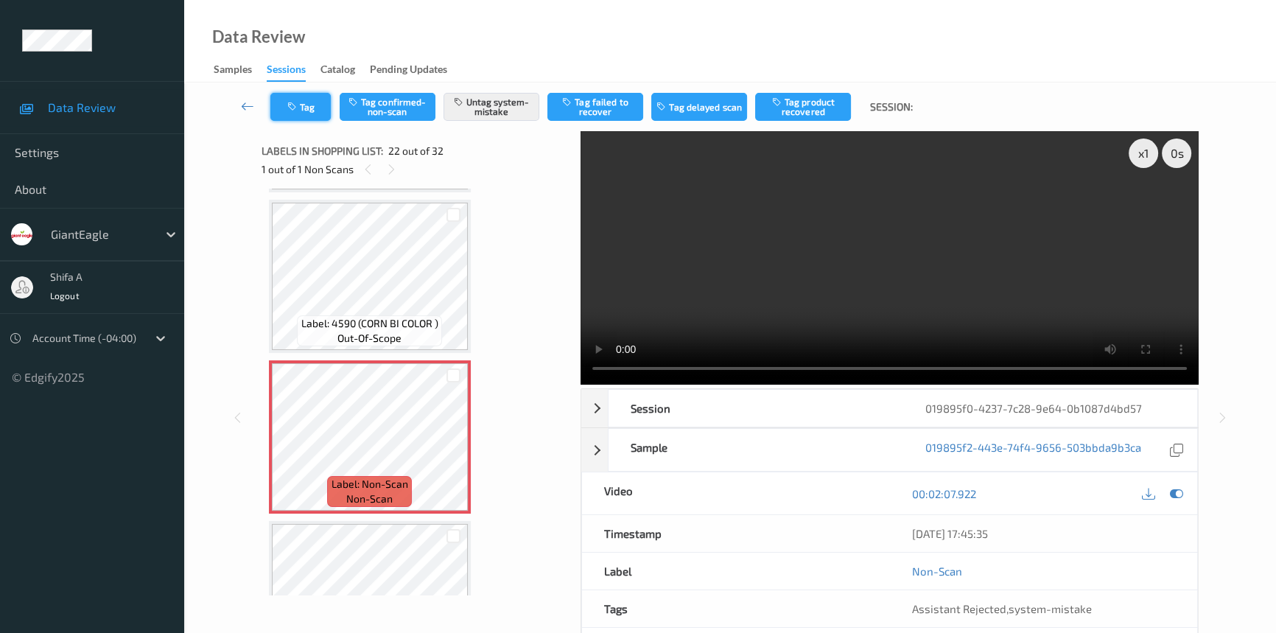
click at [294, 99] on button "Tag" at bounding box center [300, 107] width 60 height 28
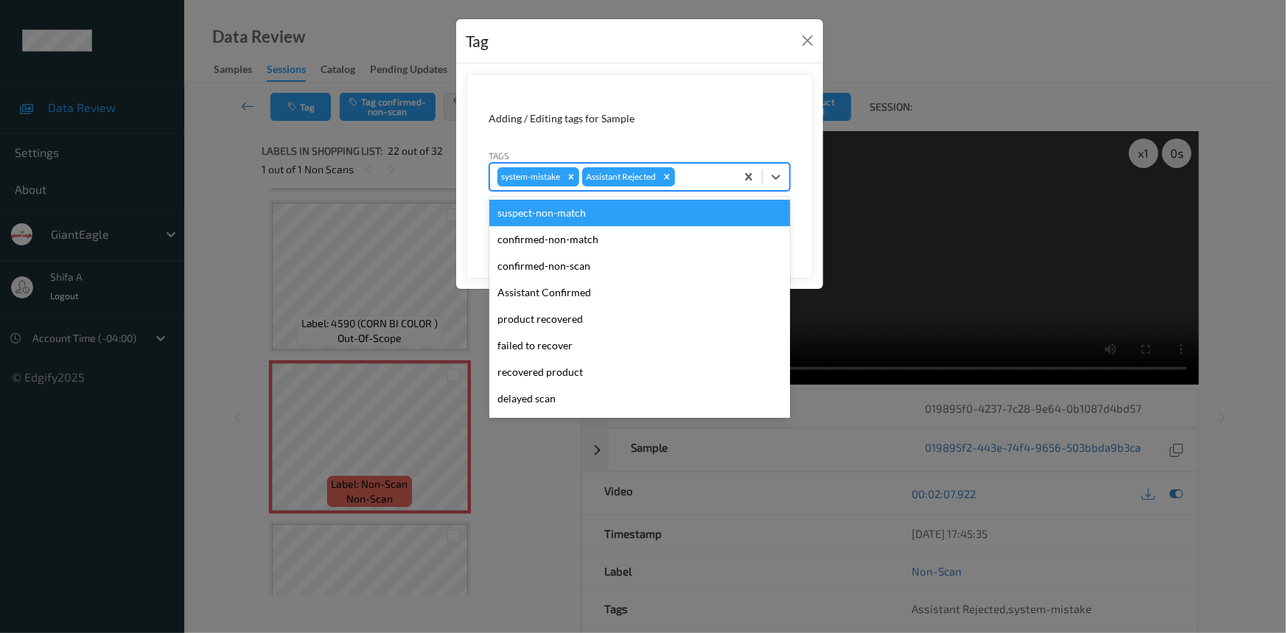
click at [716, 167] on div "system-mistake Assistant Rejected" at bounding box center [612, 176] width 245 height 25
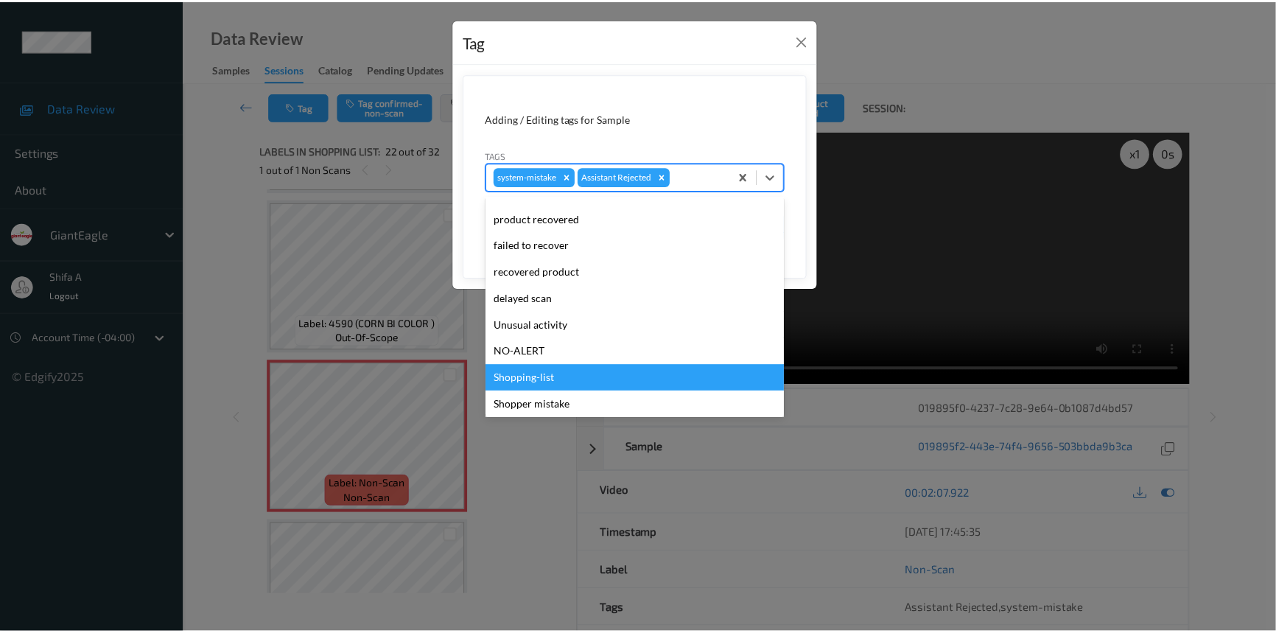
scroll to position [130, 0]
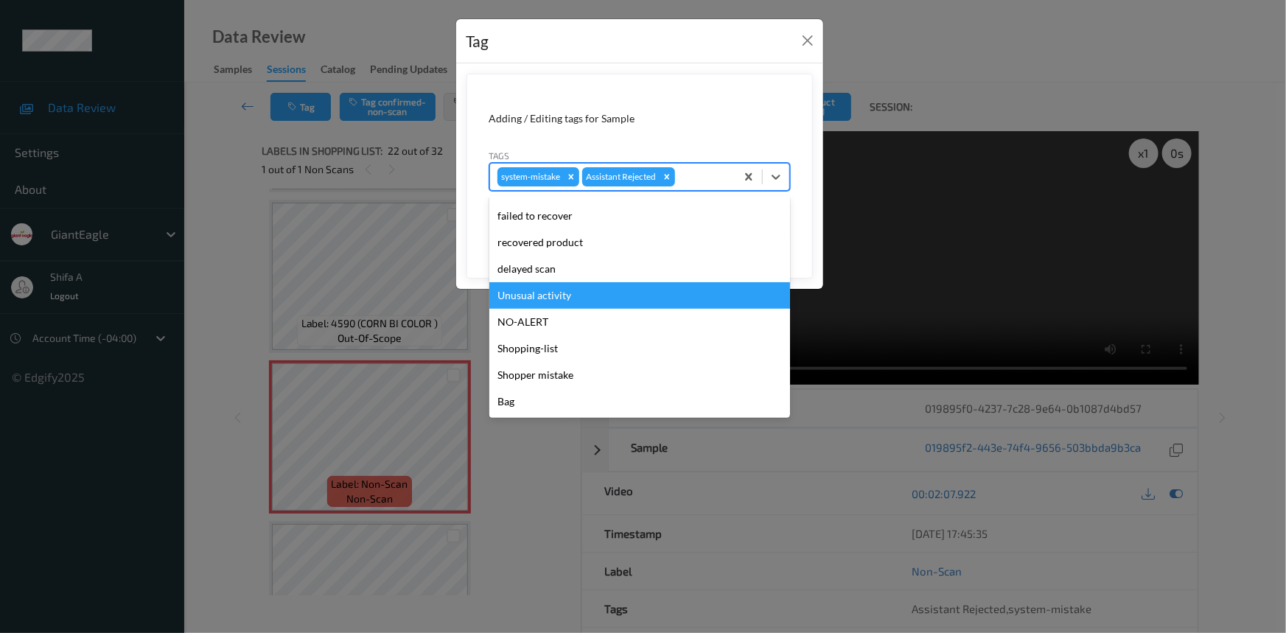
click at [561, 300] on div "Unusual activity" at bounding box center [639, 295] width 301 height 27
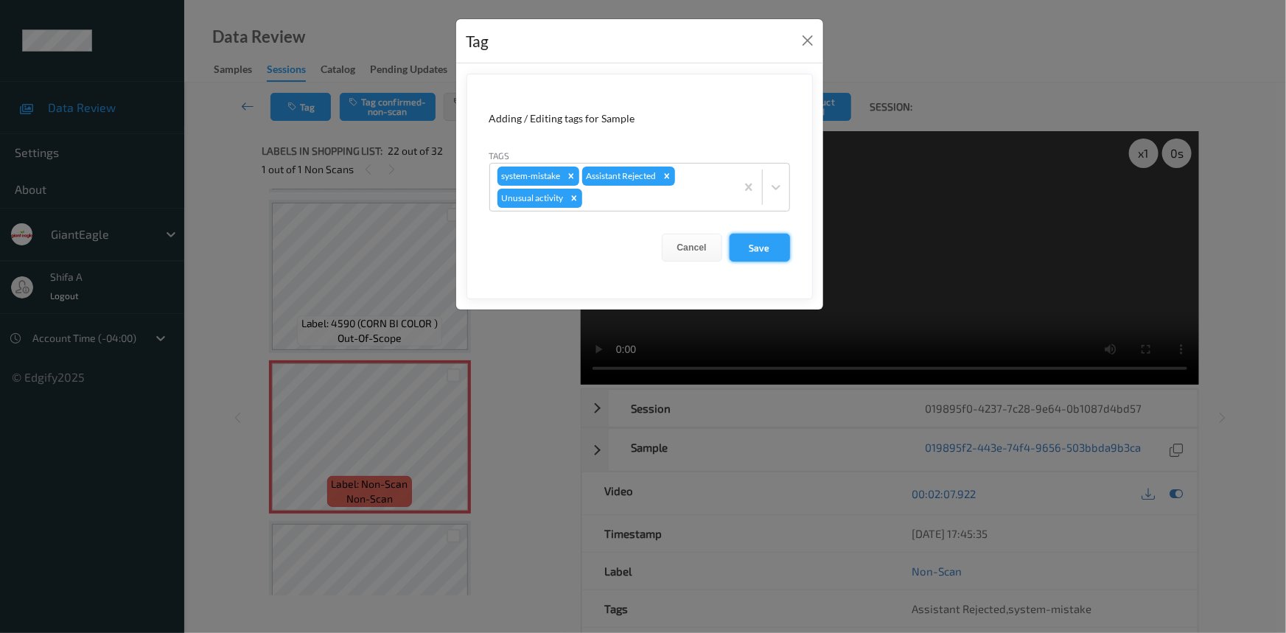
click at [758, 242] on button "Save" at bounding box center [759, 248] width 60 height 28
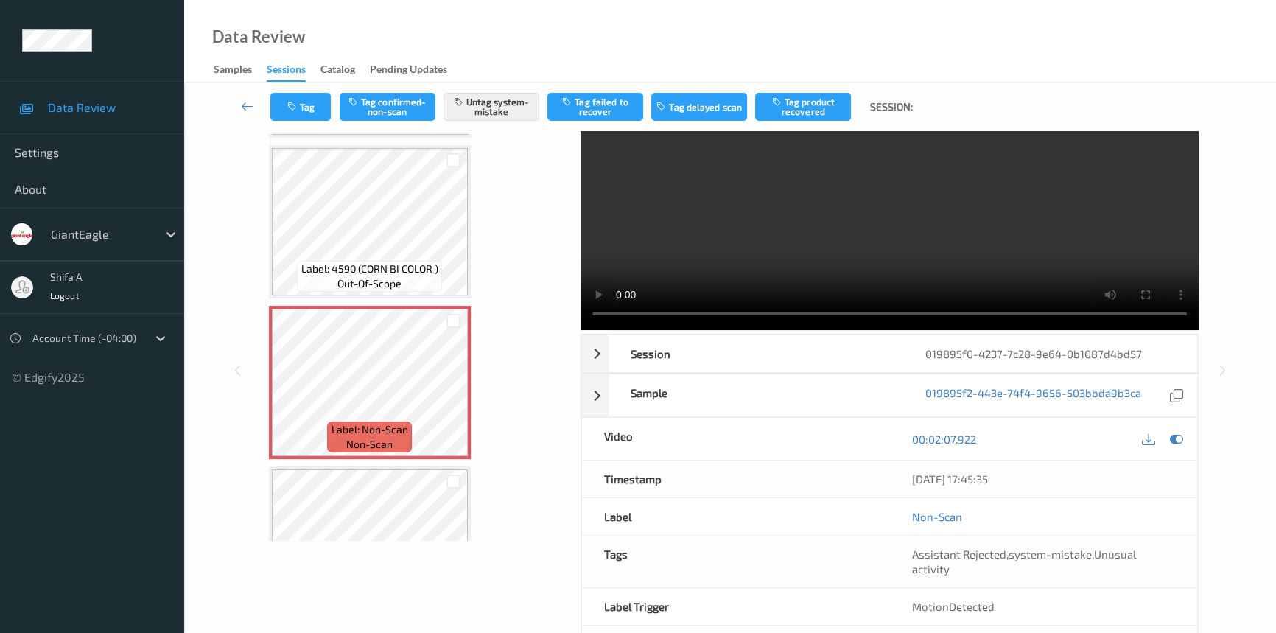
scroll to position [0, 0]
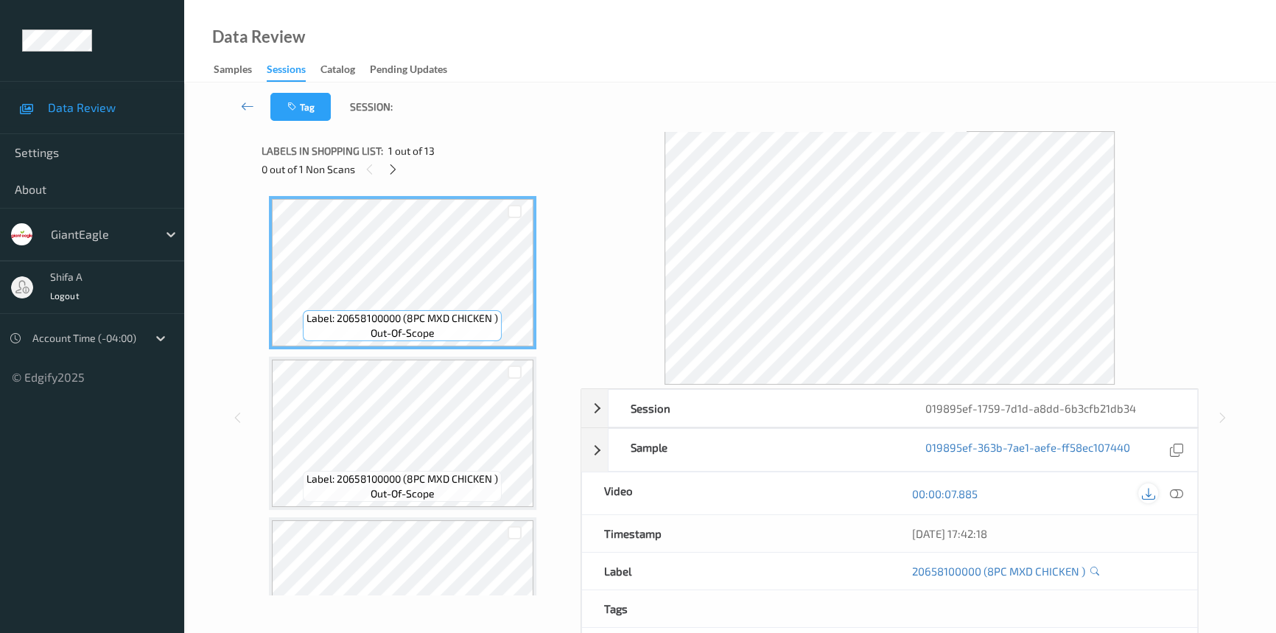
drag, startPoint x: 1176, startPoint y: 491, endPoint x: 1141, endPoint y: 498, distance: 36.0
click at [1175, 491] on icon at bounding box center [1176, 493] width 13 height 13
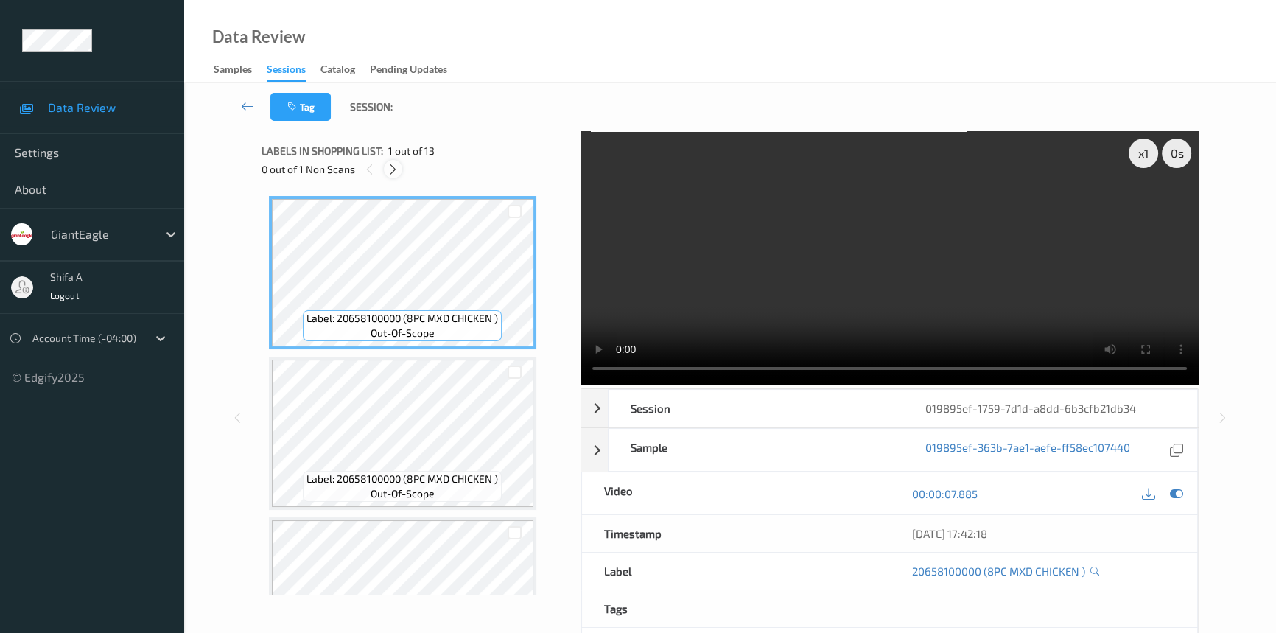
click at [393, 169] on icon at bounding box center [393, 169] width 13 height 13
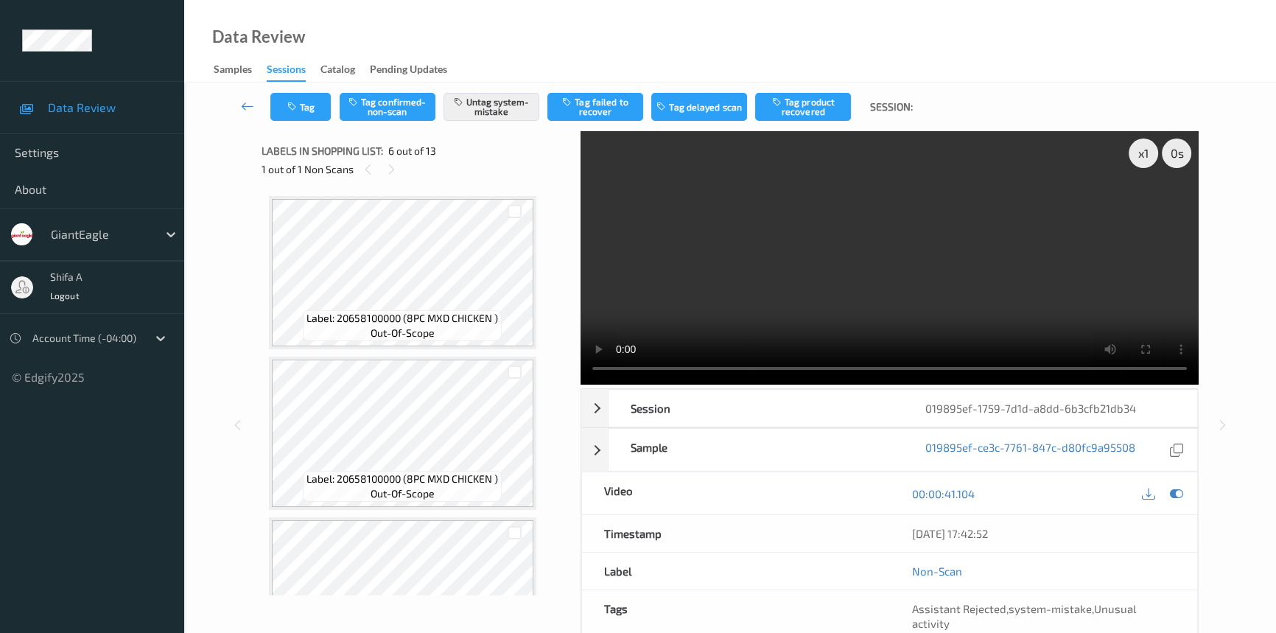
scroll to position [648, 0]
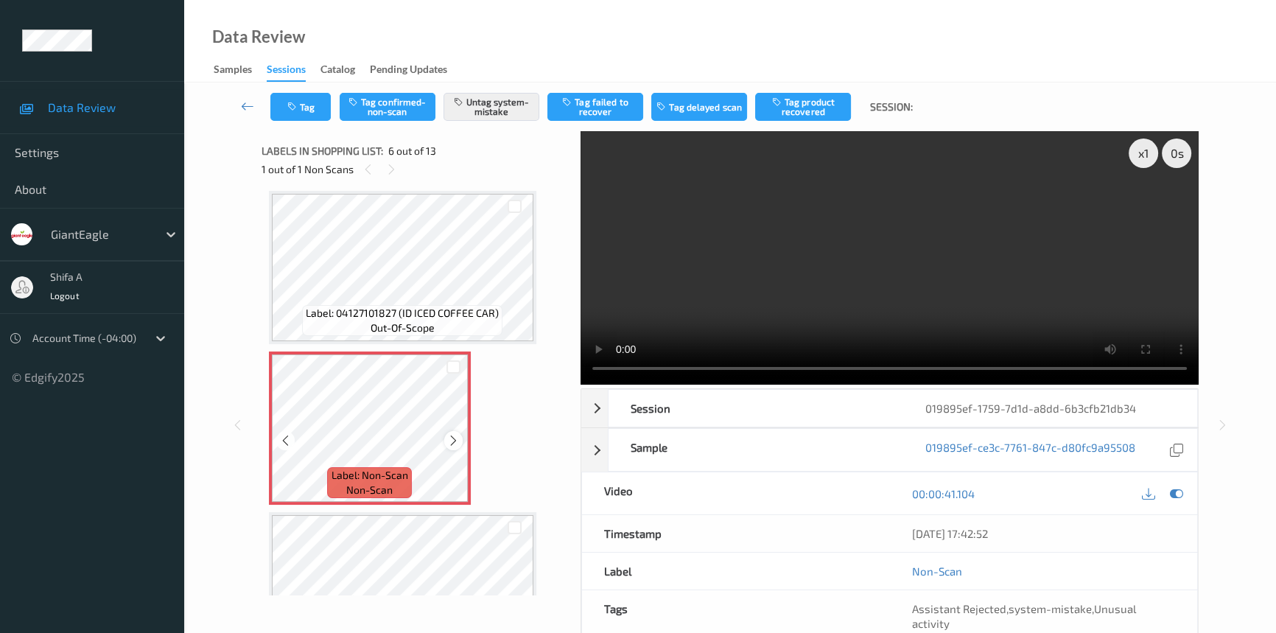
click at [458, 441] on icon at bounding box center [453, 440] width 13 height 13
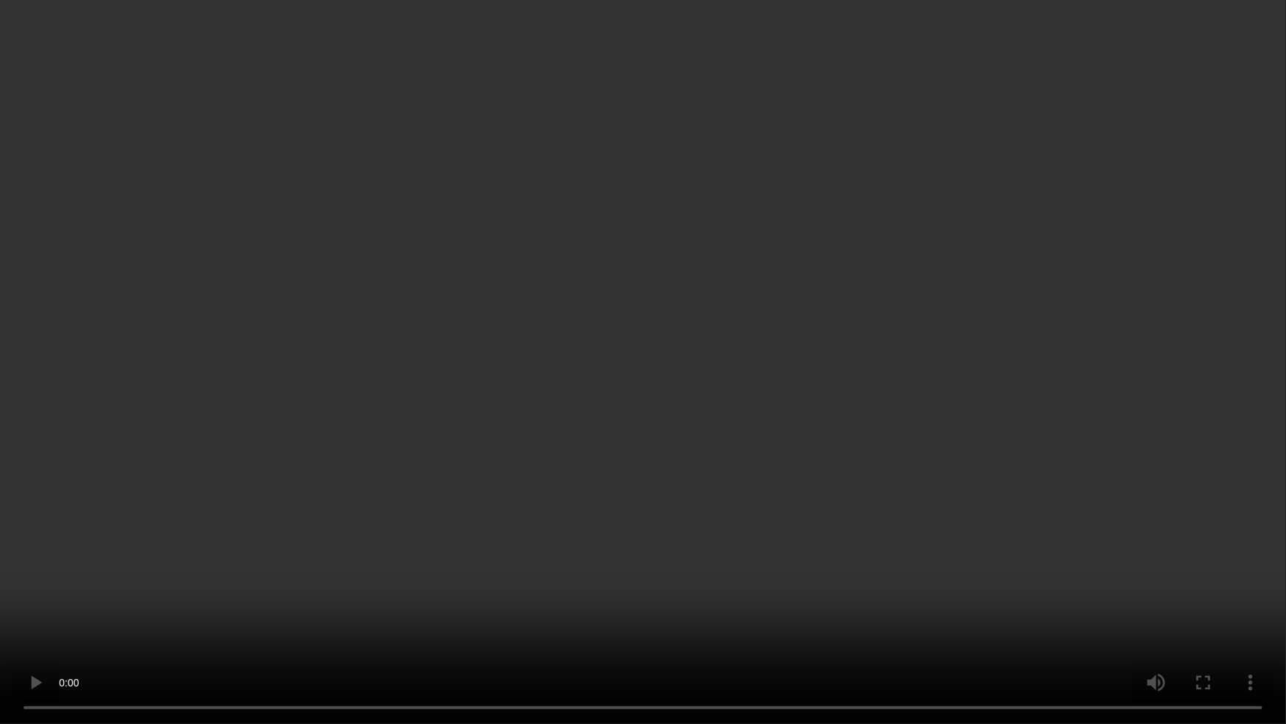
click at [914, 393] on video at bounding box center [643, 362] width 1286 height 724
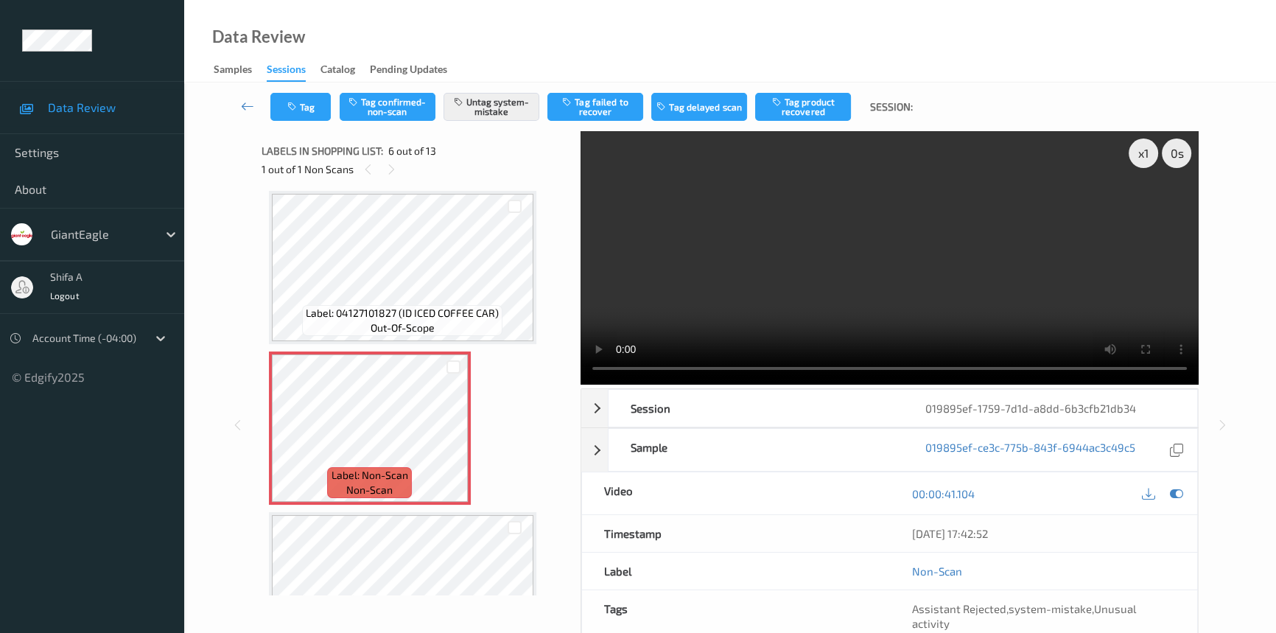
click at [931, 265] on video at bounding box center [890, 257] width 618 height 253
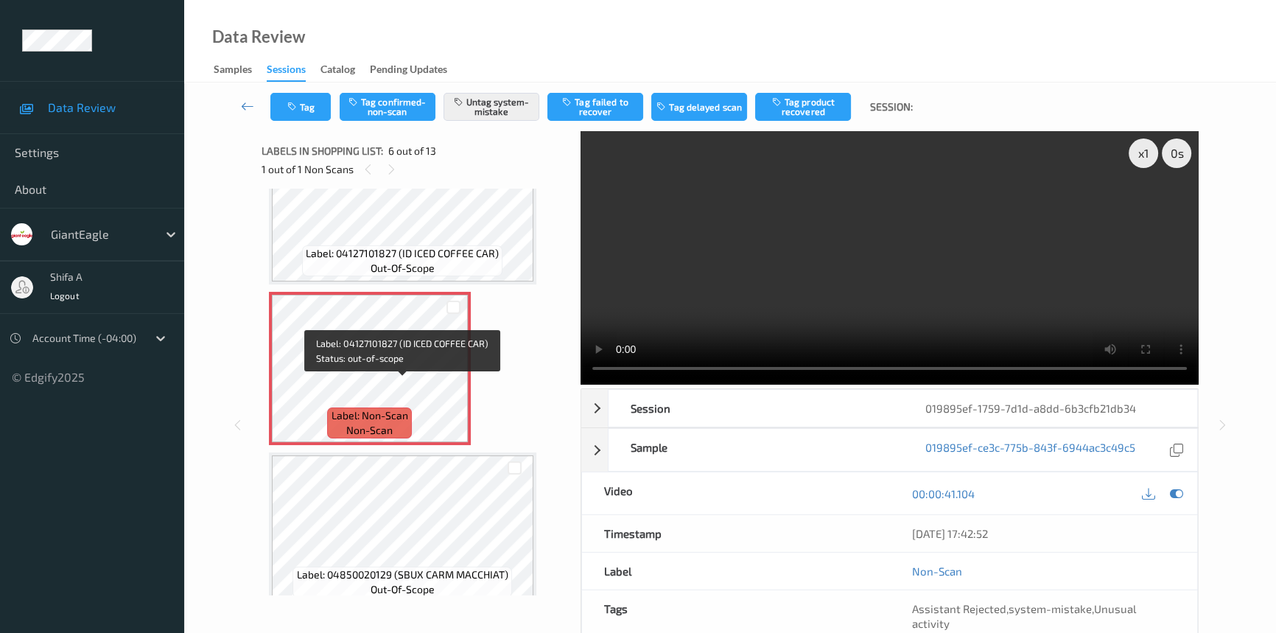
scroll to position [715, 0]
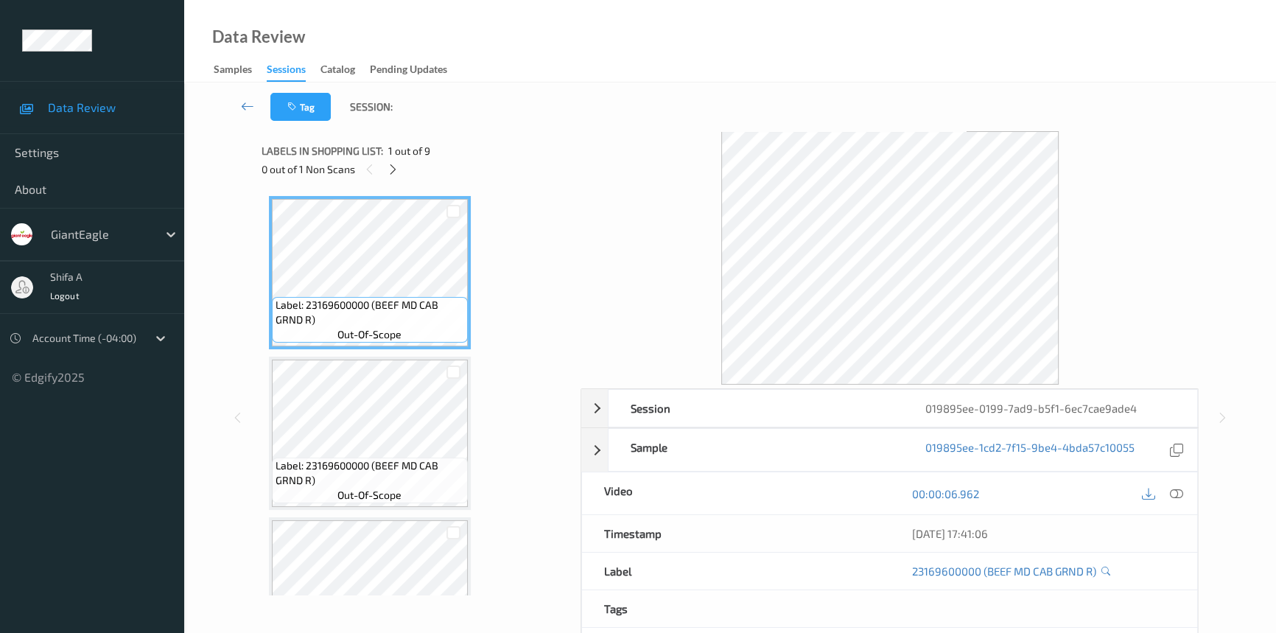
click at [1177, 488] on icon at bounding box center [1176, 493] width 13 height 13
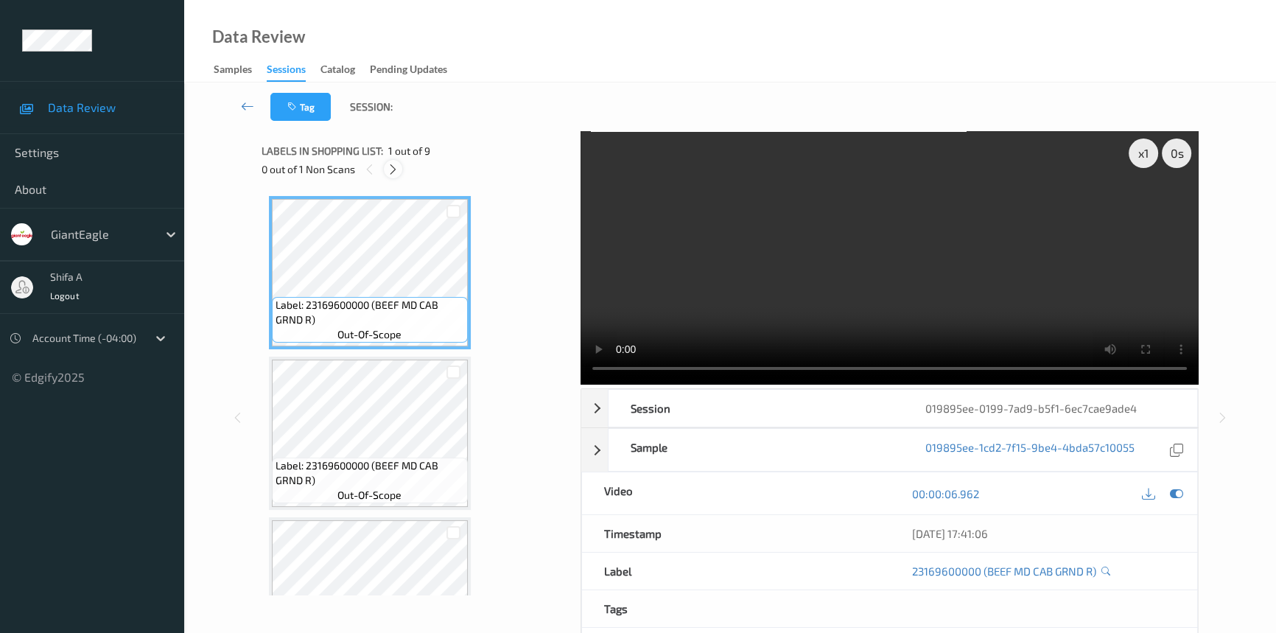
click at [393, 167] on icon at bounding box center [393, 169] width 13 height 13
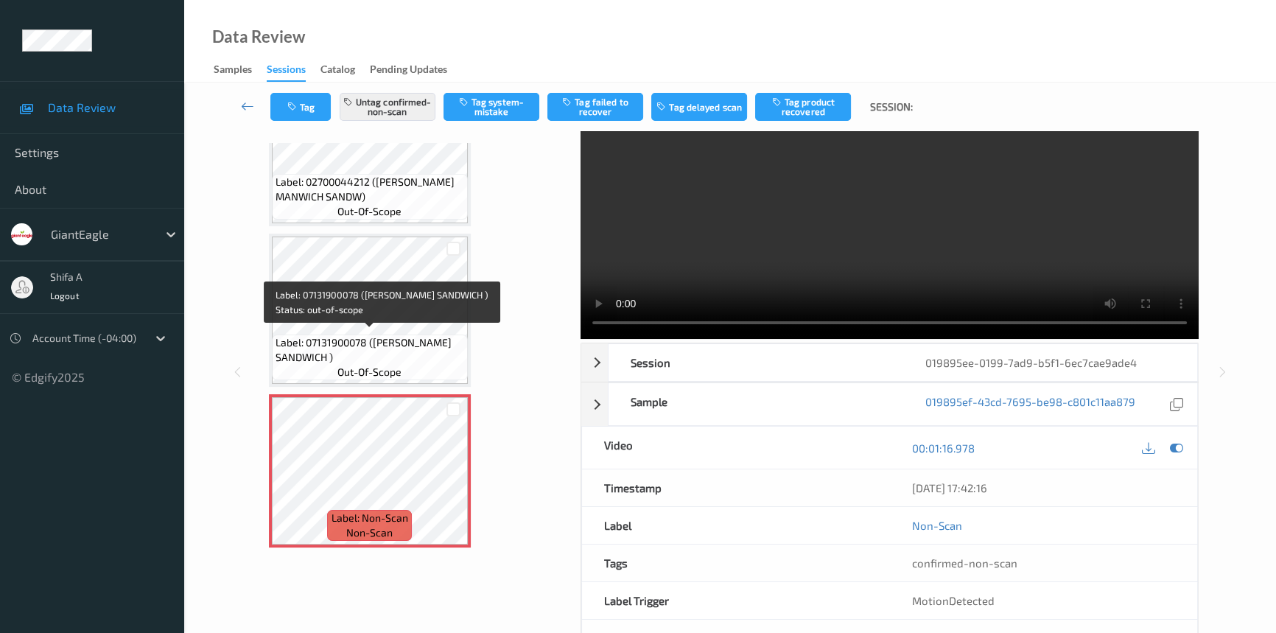
scroll to position [99, 0]
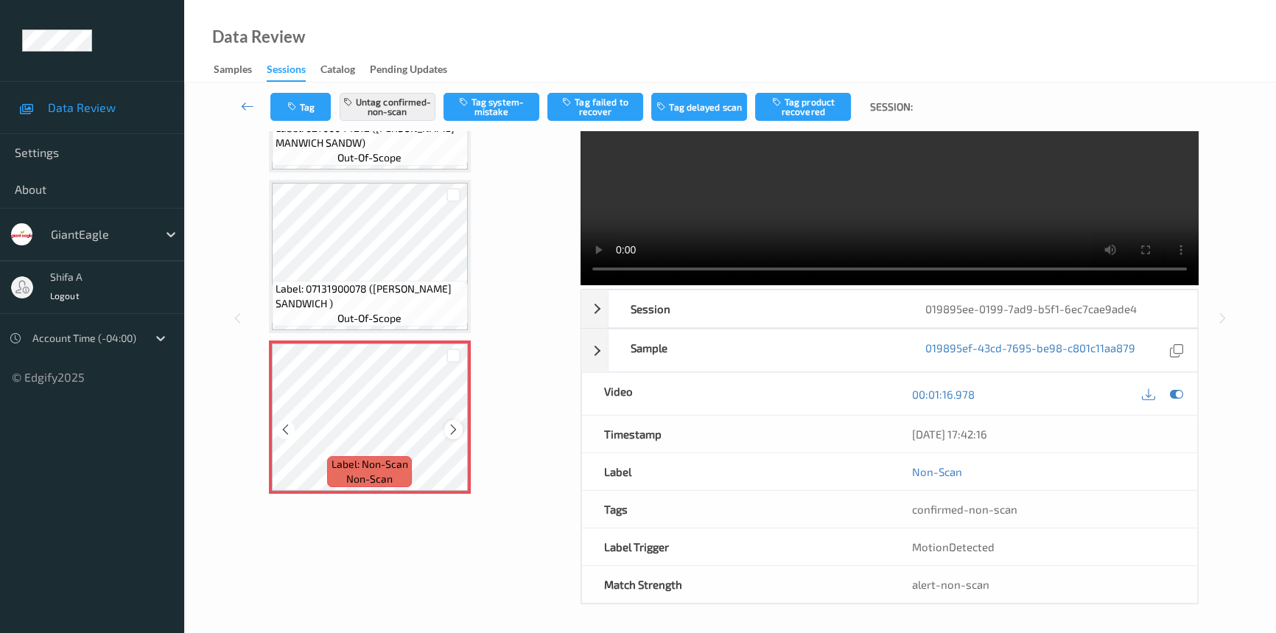
click at [452, 424] on icon at bounding box center [453, 429] width 13 height 13
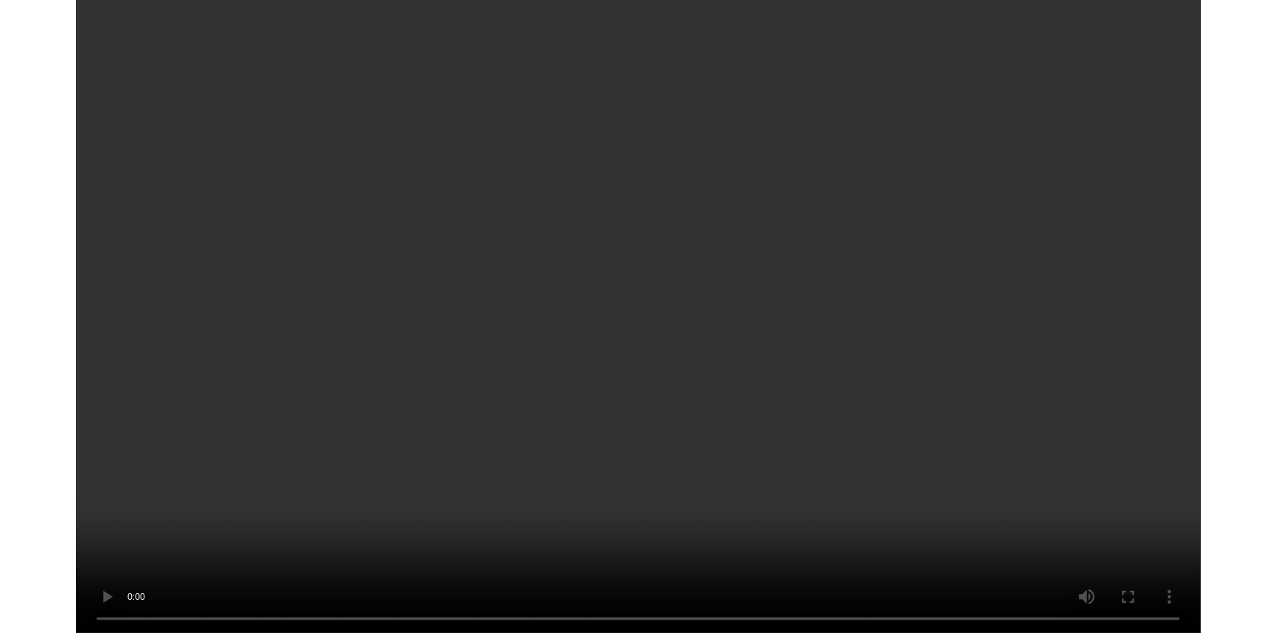
scroll to position [950, 0]
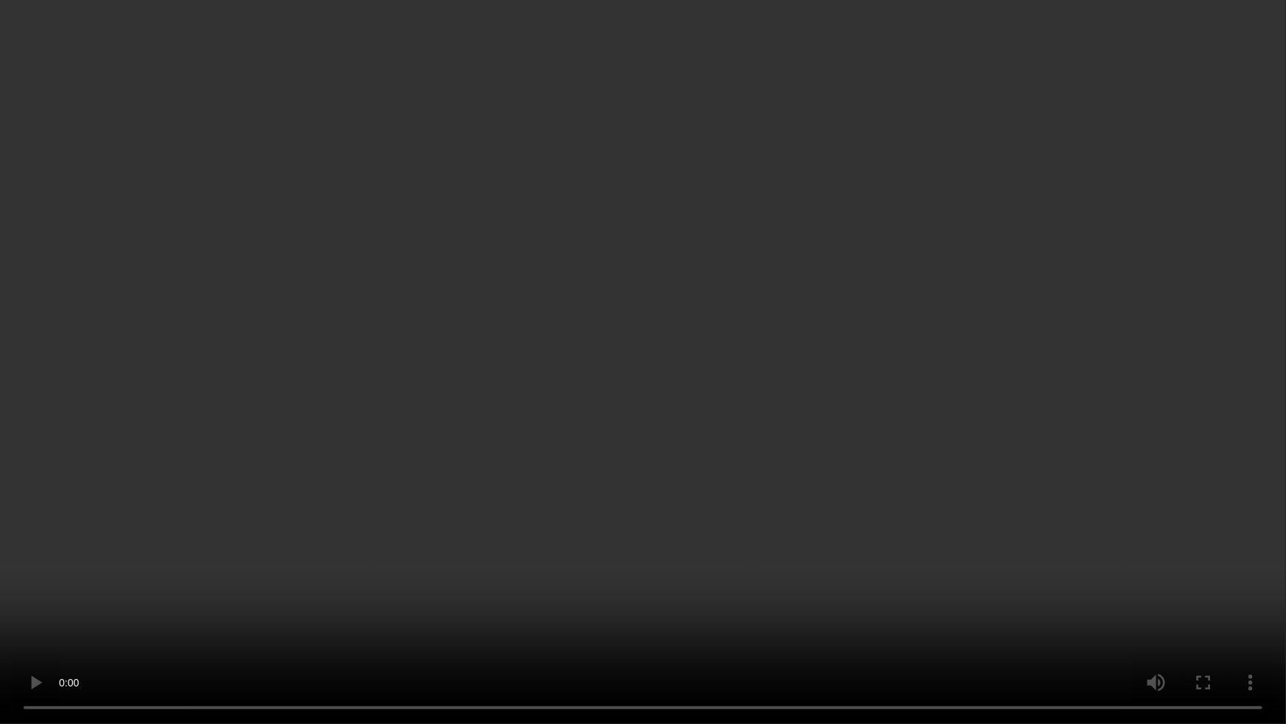
click at [999, 354] on video at bounding box center [643, 362] width 1286 height 724
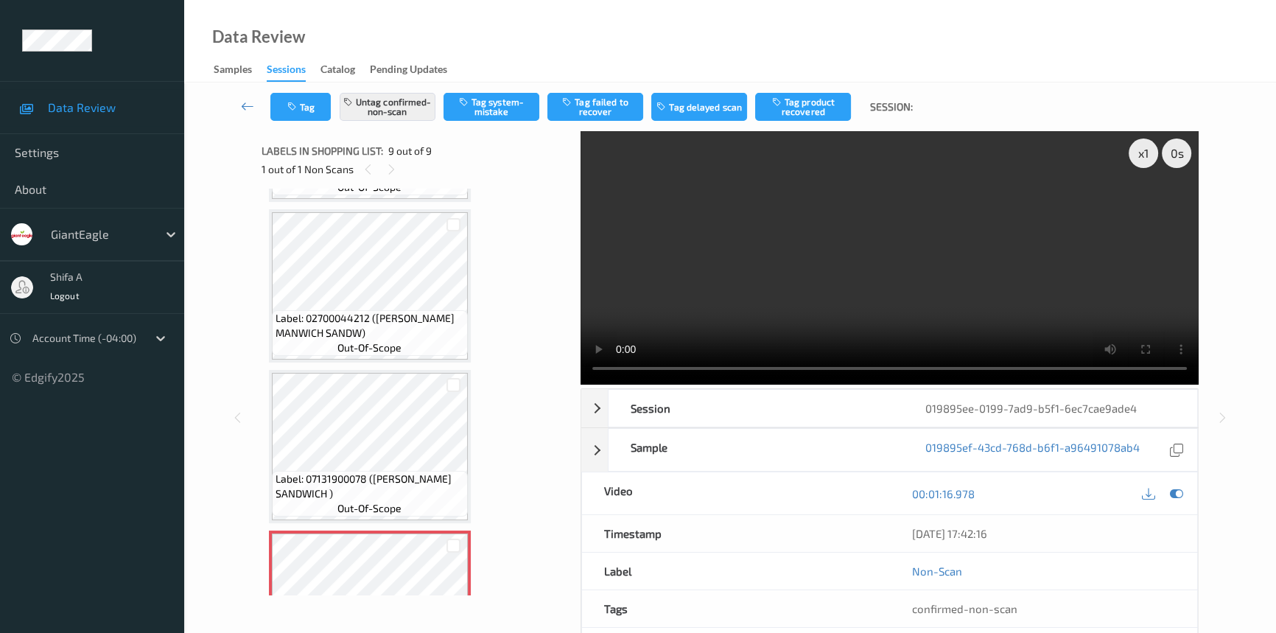
click at [1017, 260] on video at bounding box center [890, 257] width 618 height 253
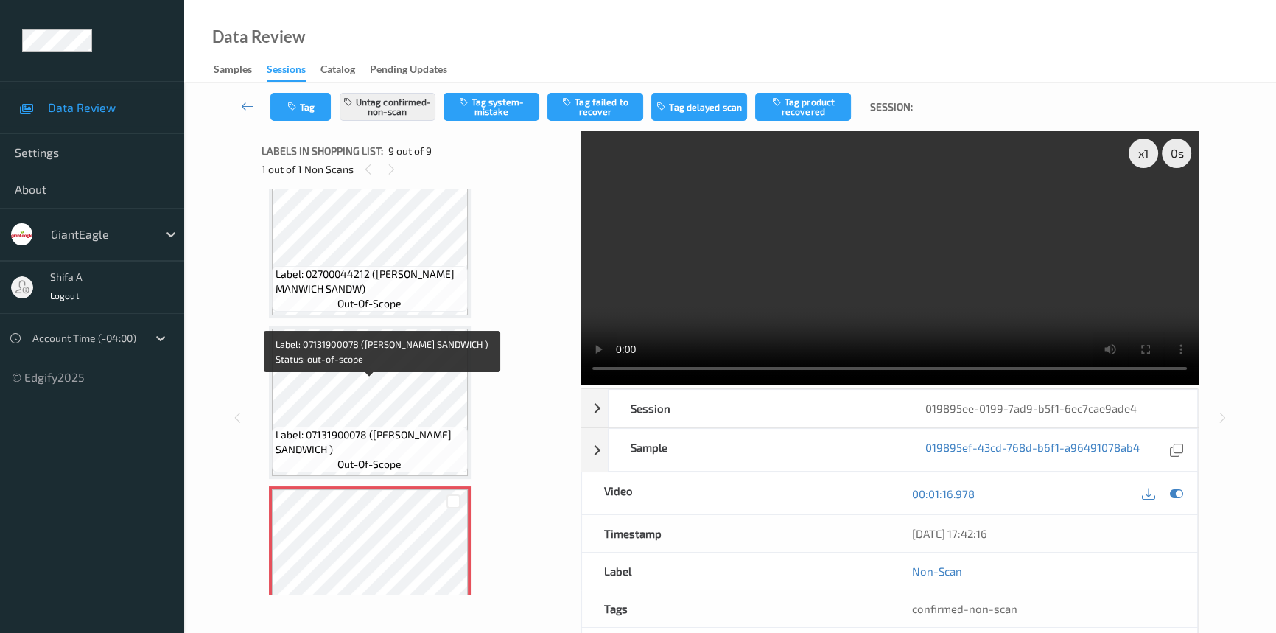
scroll to position [1041, 0]
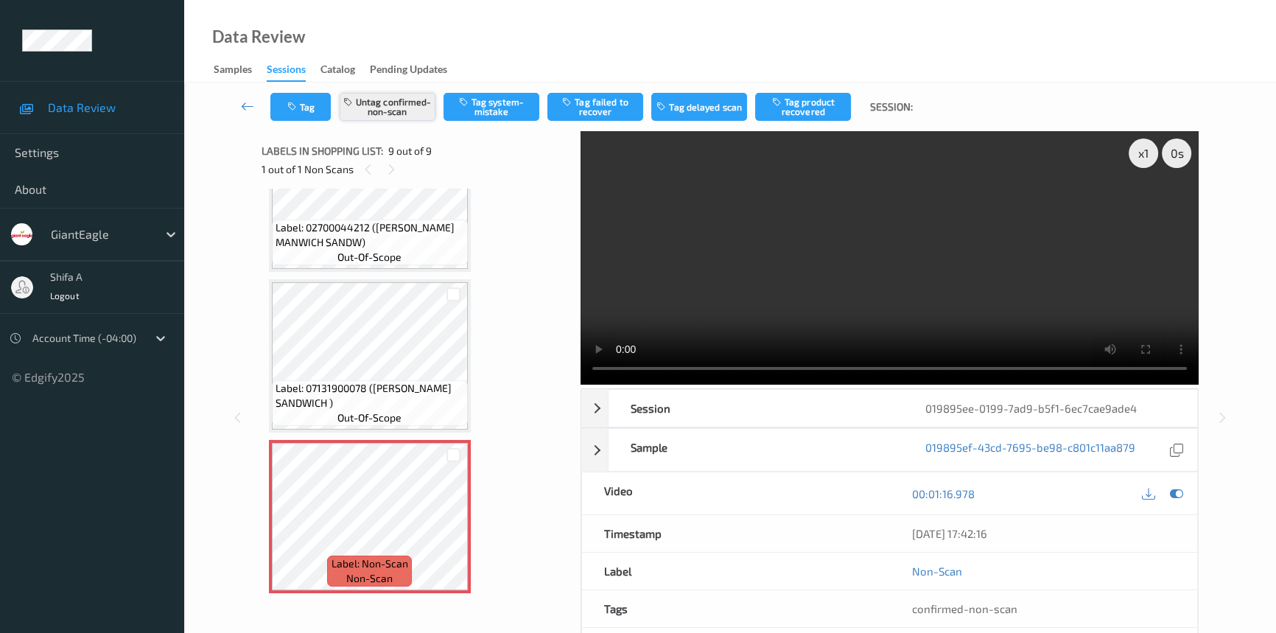
click at [417, 105] on button "Untag confirmed-non-scan" at bounding box center [388, 107] width 96 height 28
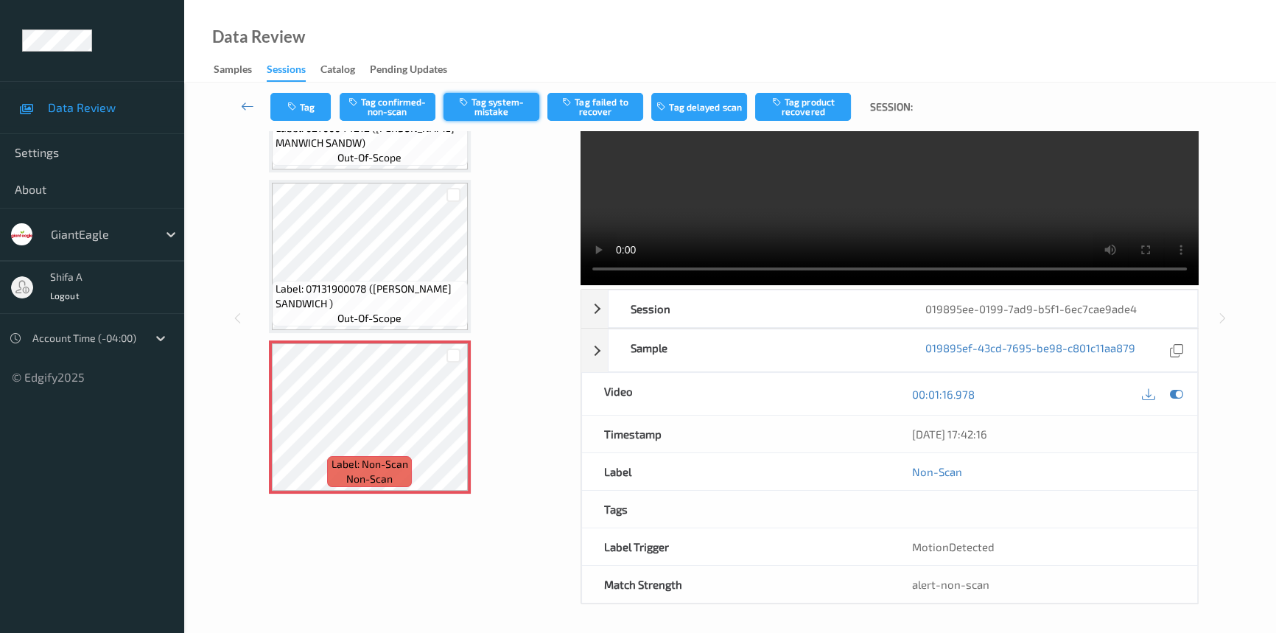
click at [486, 101] on button "Tag system-mistake" at bounding box center [492, 107] width 96 height 28
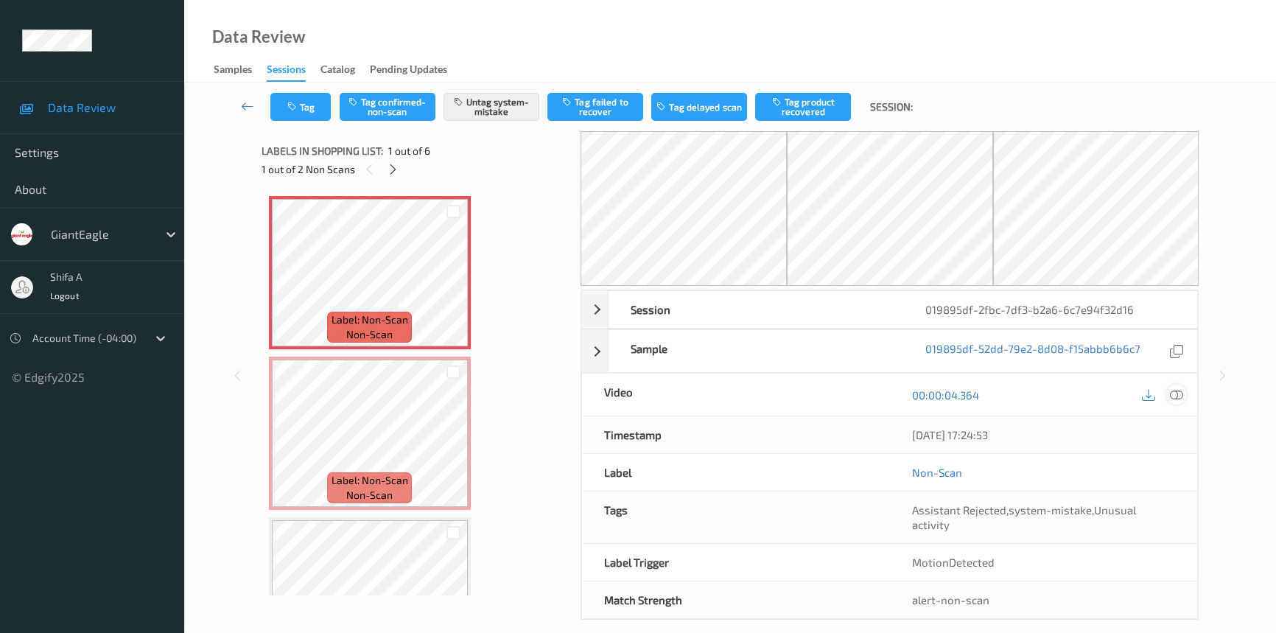
click at [1173, 391] on icon at bounding box center [1176, 394] width 13 height 13
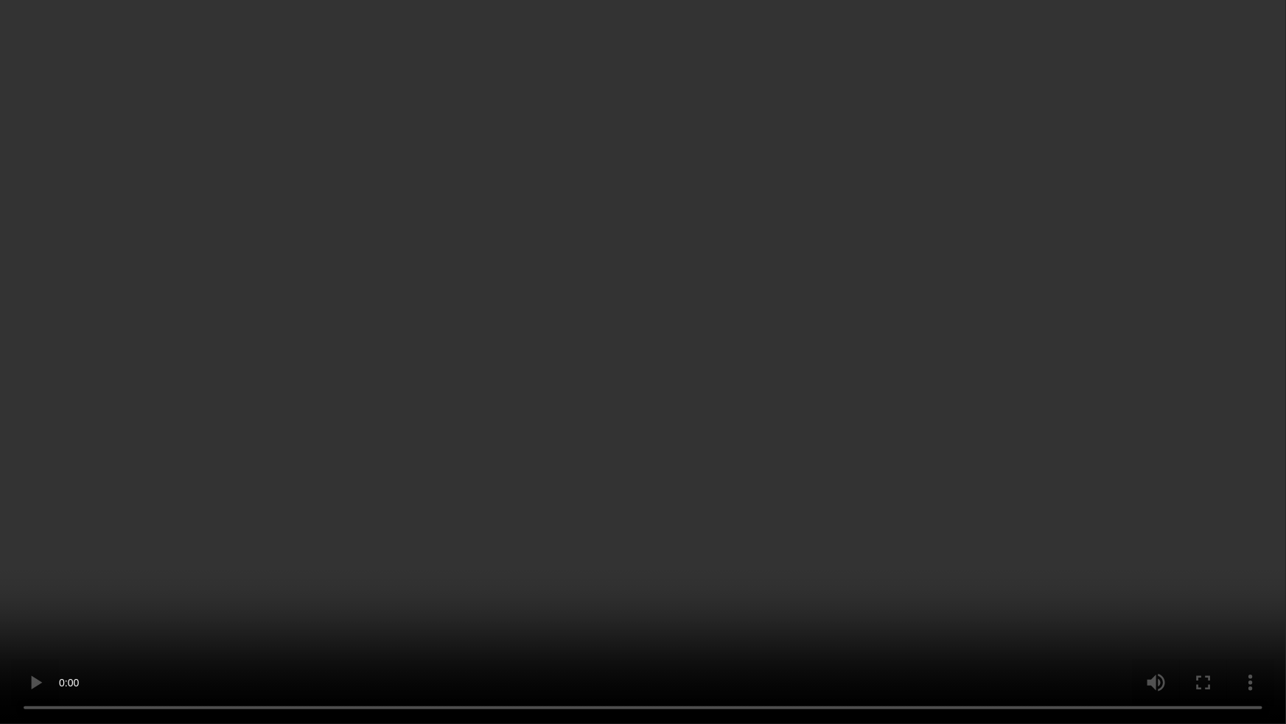
click at [1052, 393] on video at bounding box center [643, 362] width 1286 height 724
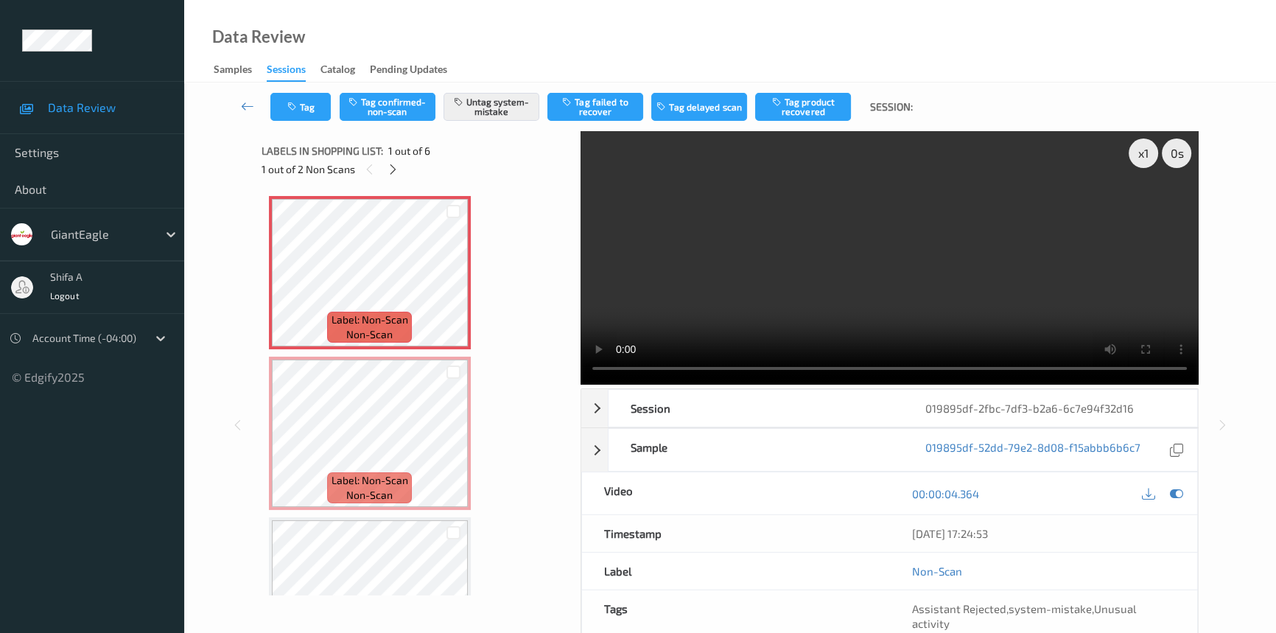
click at [1060, 309] on video at bounding box center [890, 257] width 618 height 253
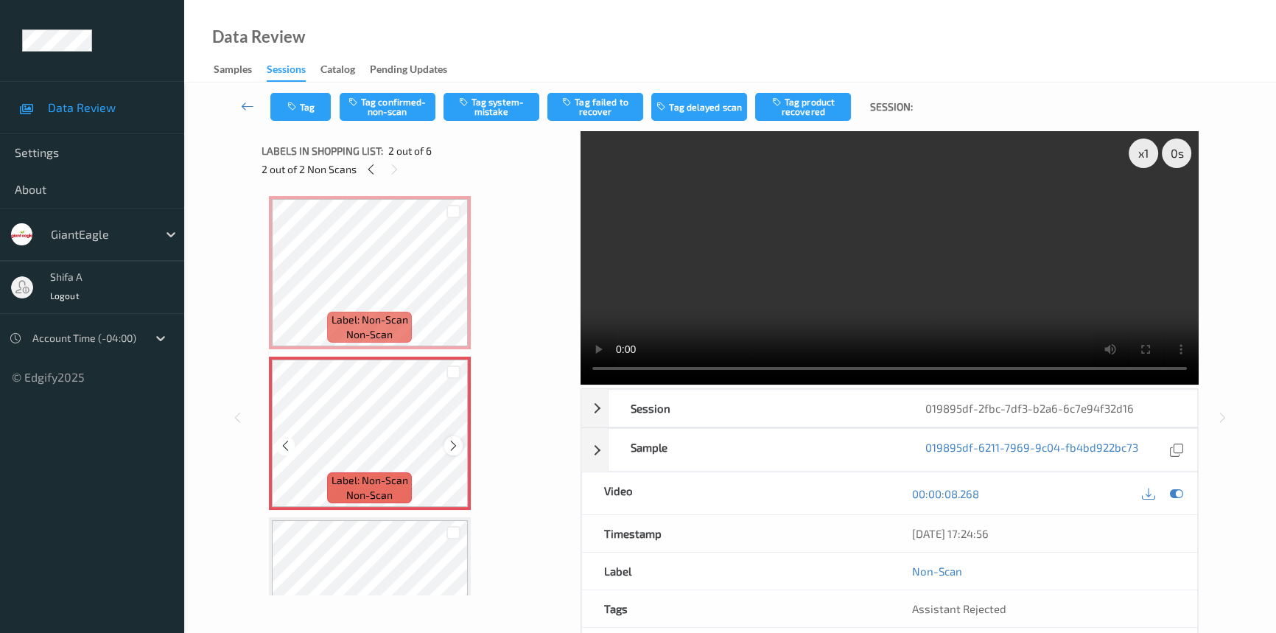
click at [448, 441] on icon at bounding box center [453, 445] width 13 height 13
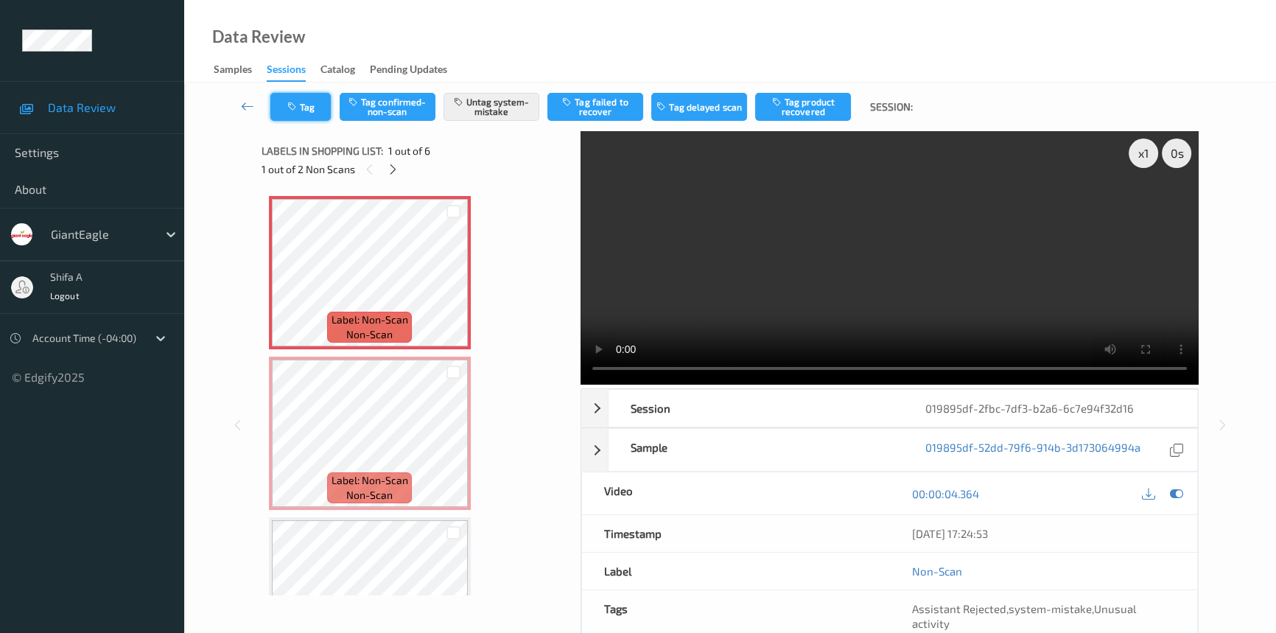
click at [302, 112] on button "Tag" at bounding box center [300, 107] width 60 height 28
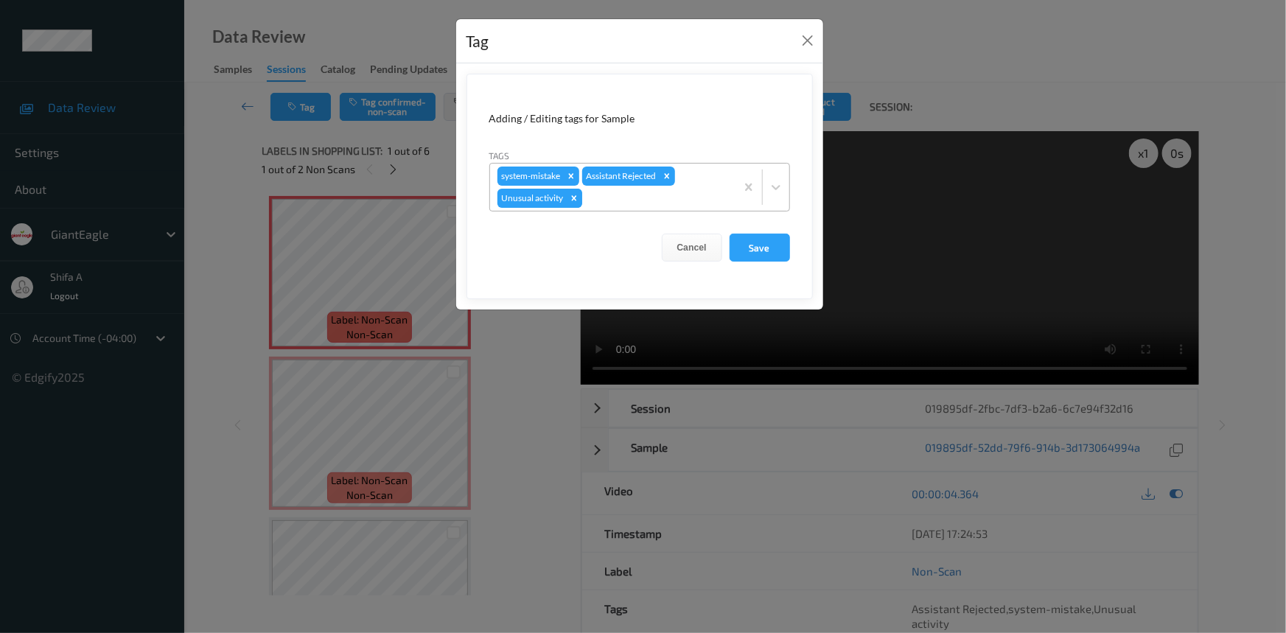
click at [572, 201] on icon "Remove Unusual activity" at bounding box center [574, 198] width 10 height 10
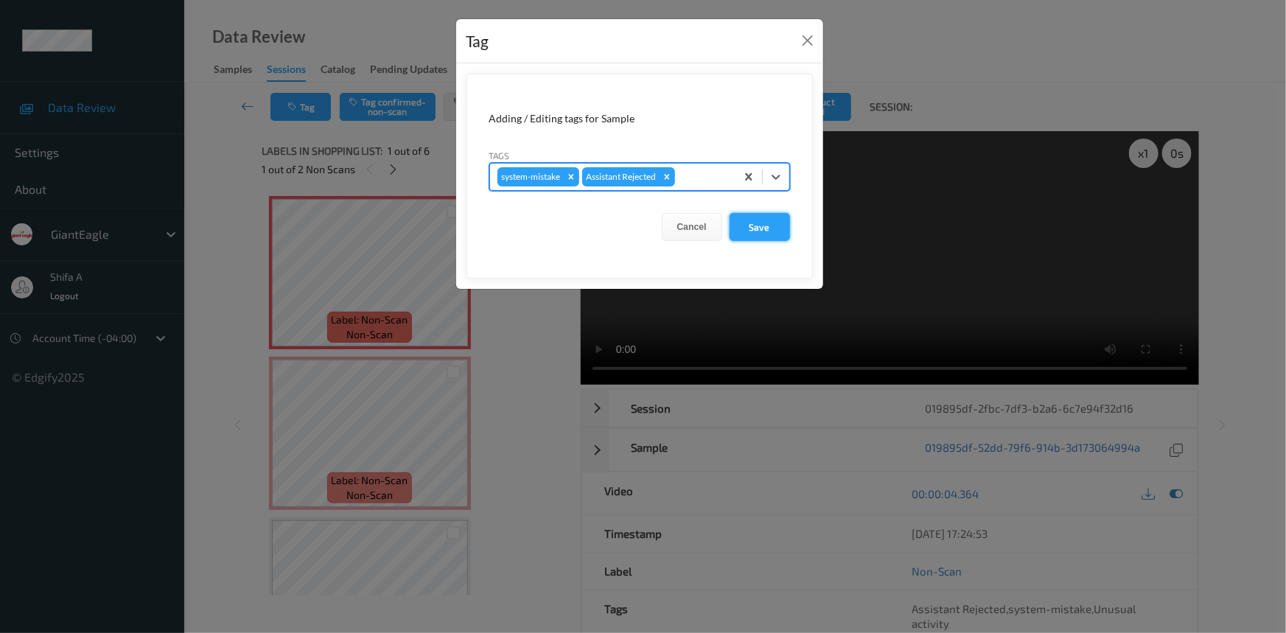
click at [781, 228] on button "Save" at bounding box center [759, 227] width 60 height 28
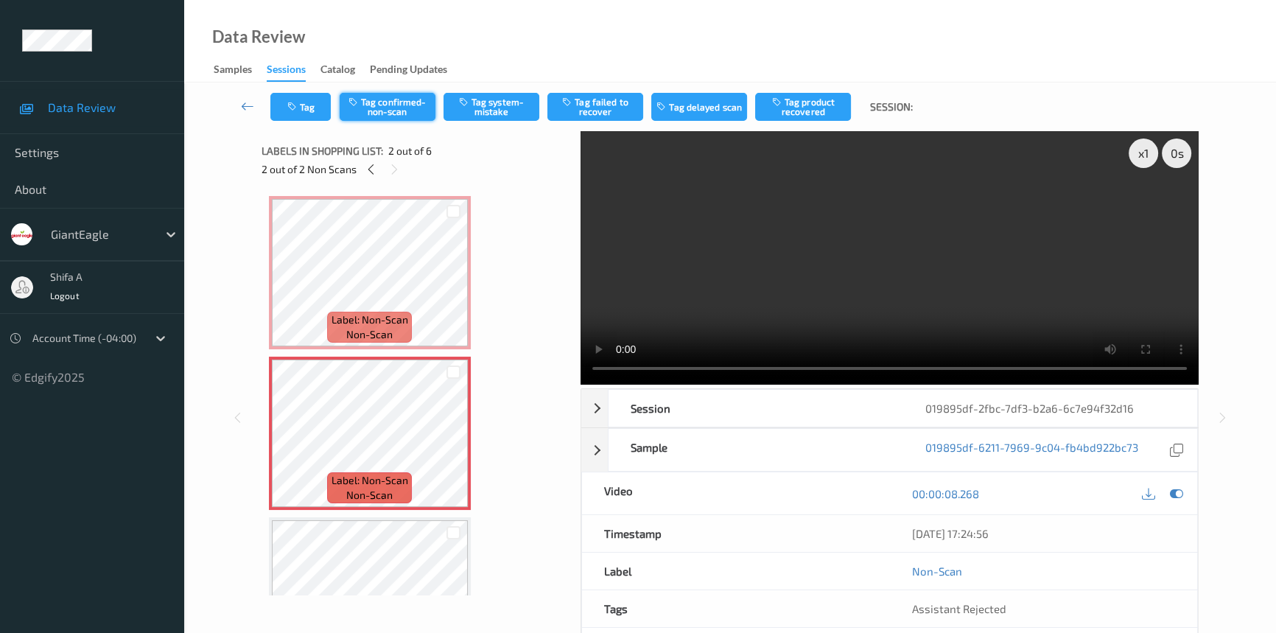
click at [385, 113] on button "Tag confirmed-non-scan" at bounding box center [388, 107] width 96 height 28
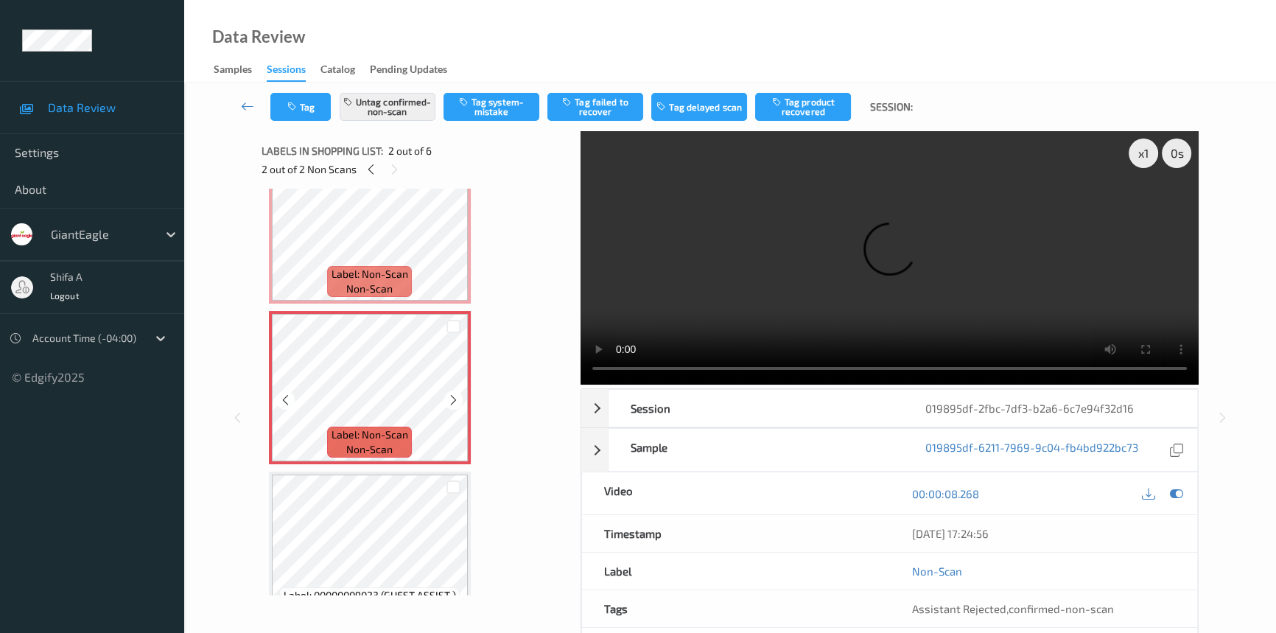
scroll to position [133, 0]
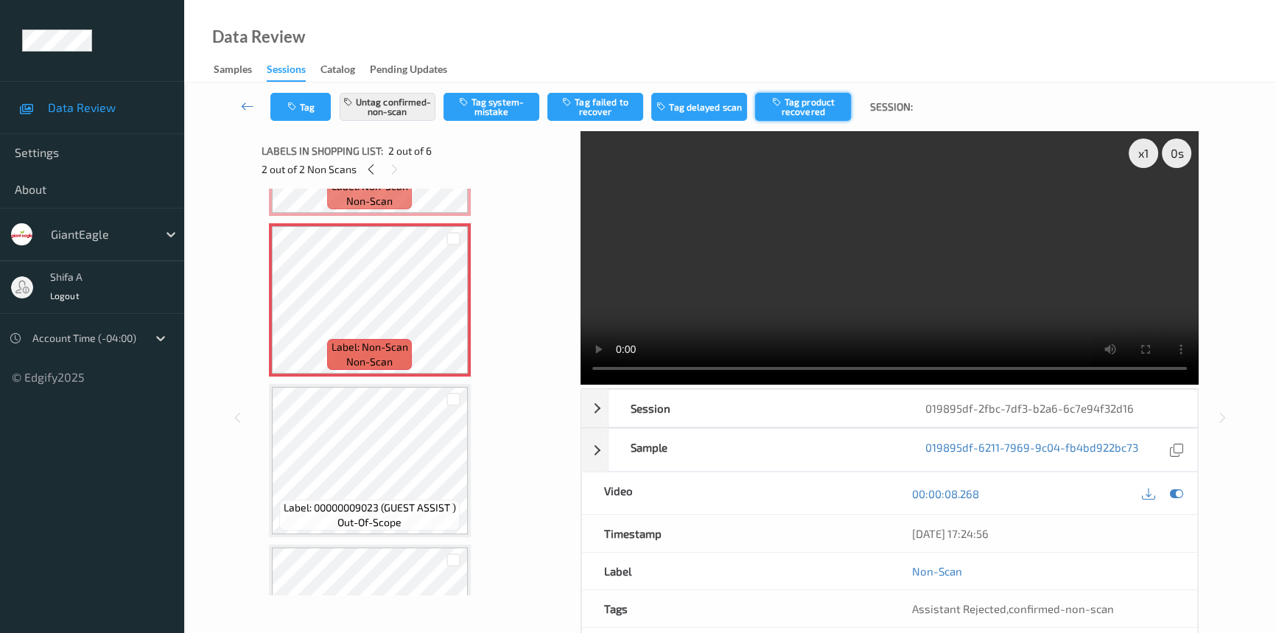
click at [811, 106] on button "Tag product recovered" at bounding box center [803, 107] width 96 height 28
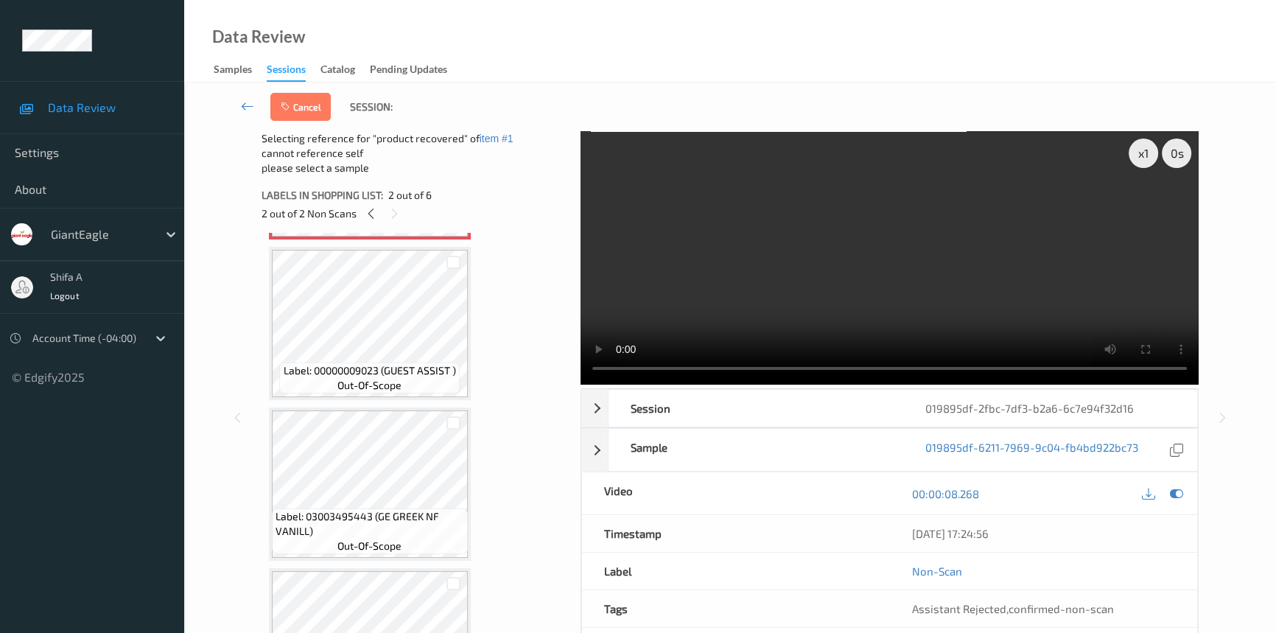
scroll to position [334, 0]
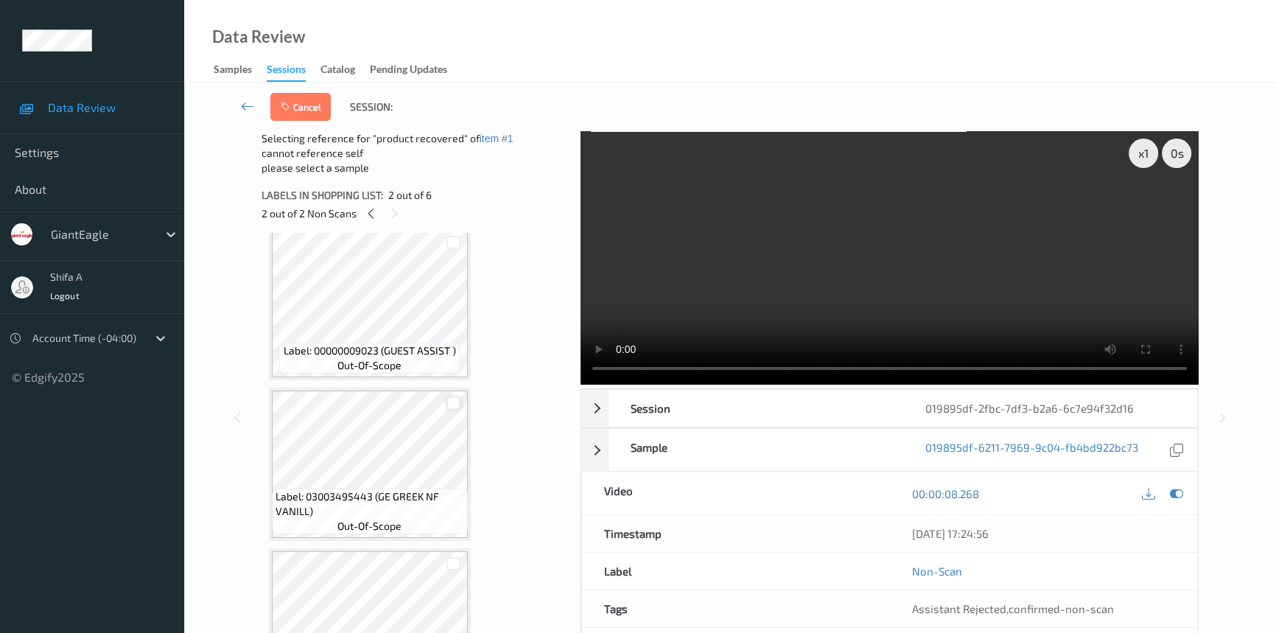
click at [449, 401] on div at bounding box center [453, 403] width 14 height 14
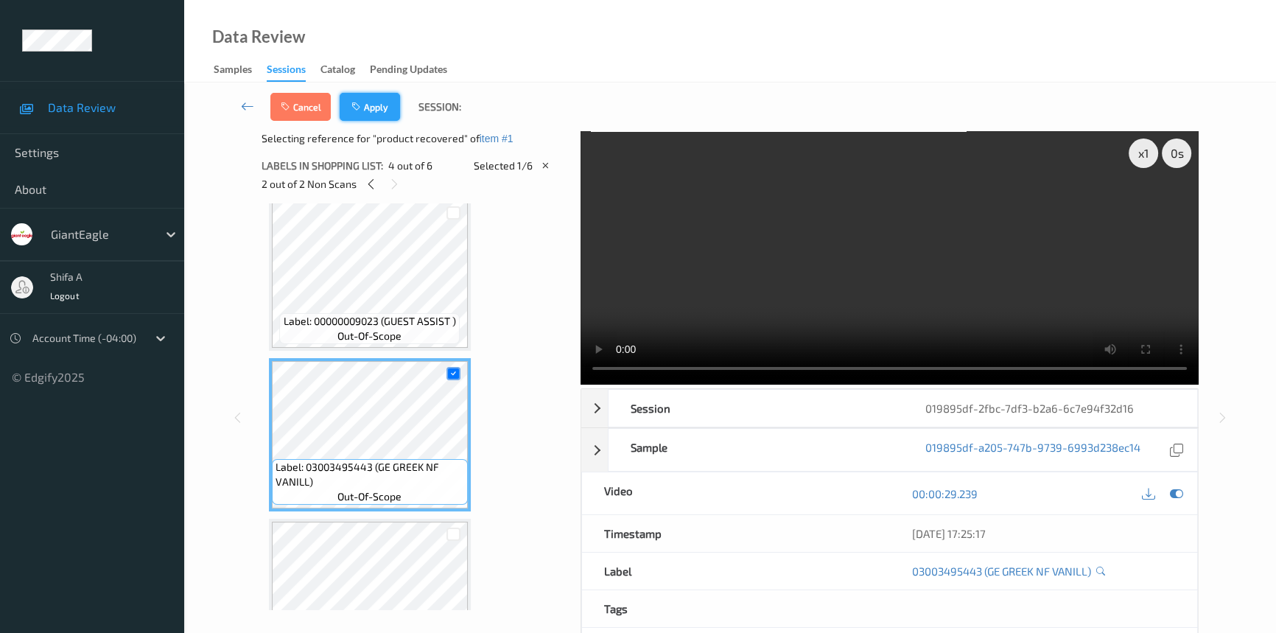
click at [378, 113] on button "Apply" at bounding box center [370, 107] width 60 height 28
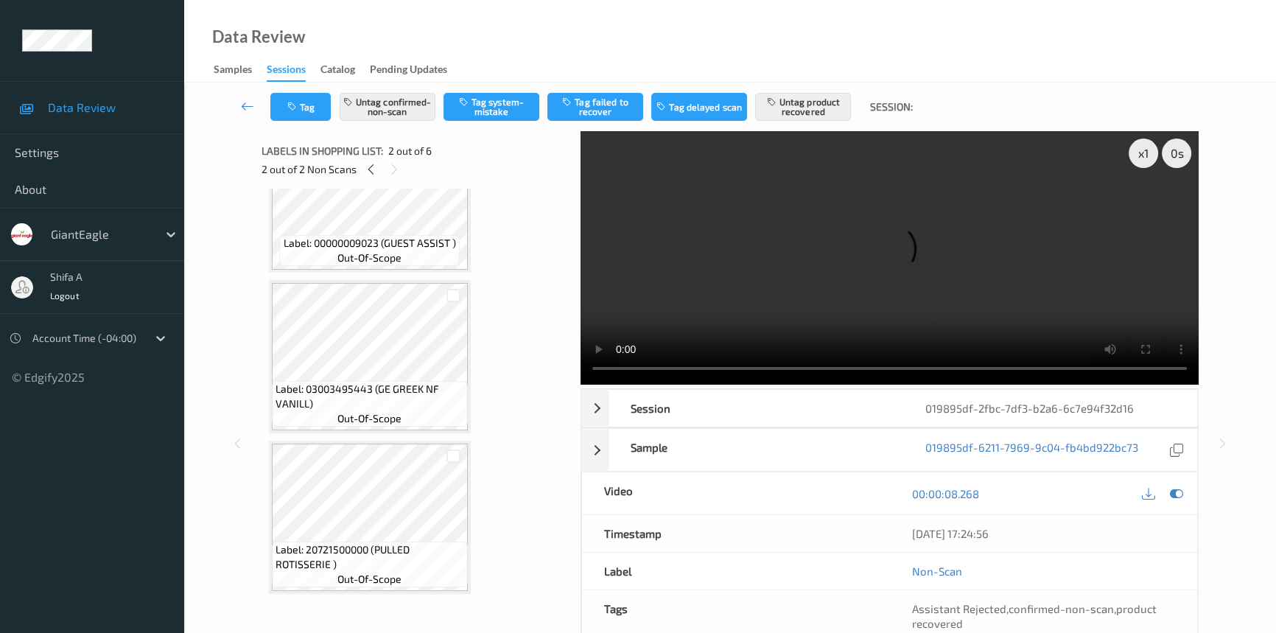
scroll to position [409, 0]
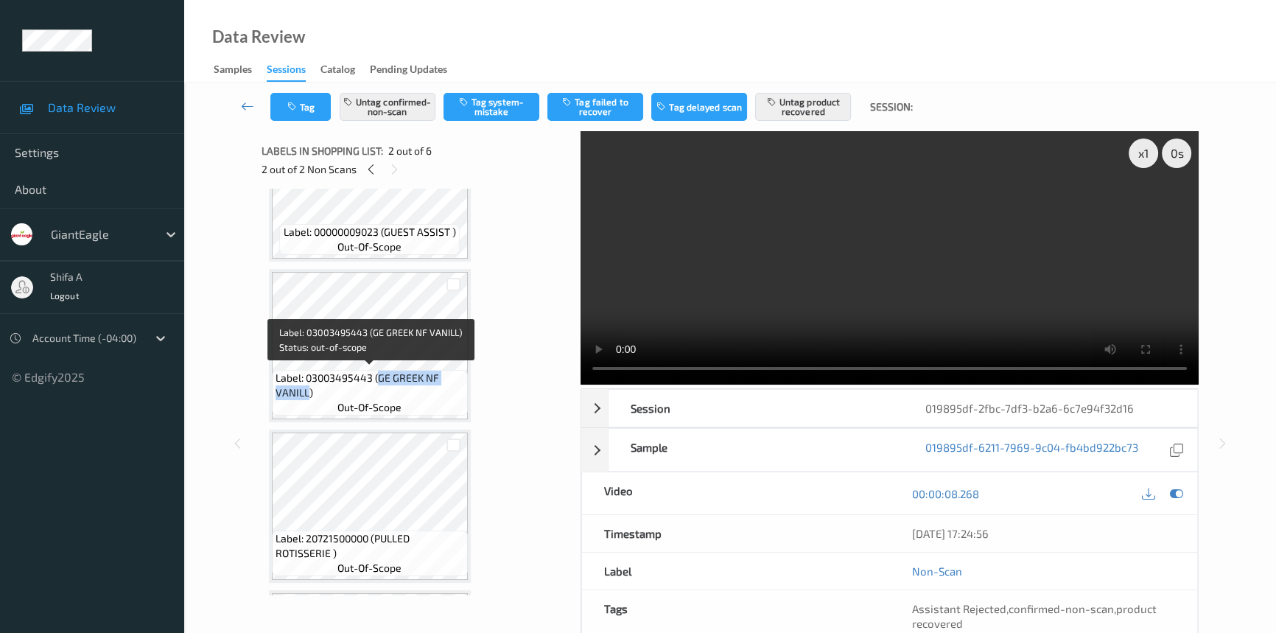
drag, startPoint x: 378, startPoint y: 374, endPoint x: 306, endPoint y: 390, distance: 73.3
click at [306, 390] on span "Label: 03003495443 (GE GREEK NF VANILL)" at bounding box center [370, 385] width 189 height 29
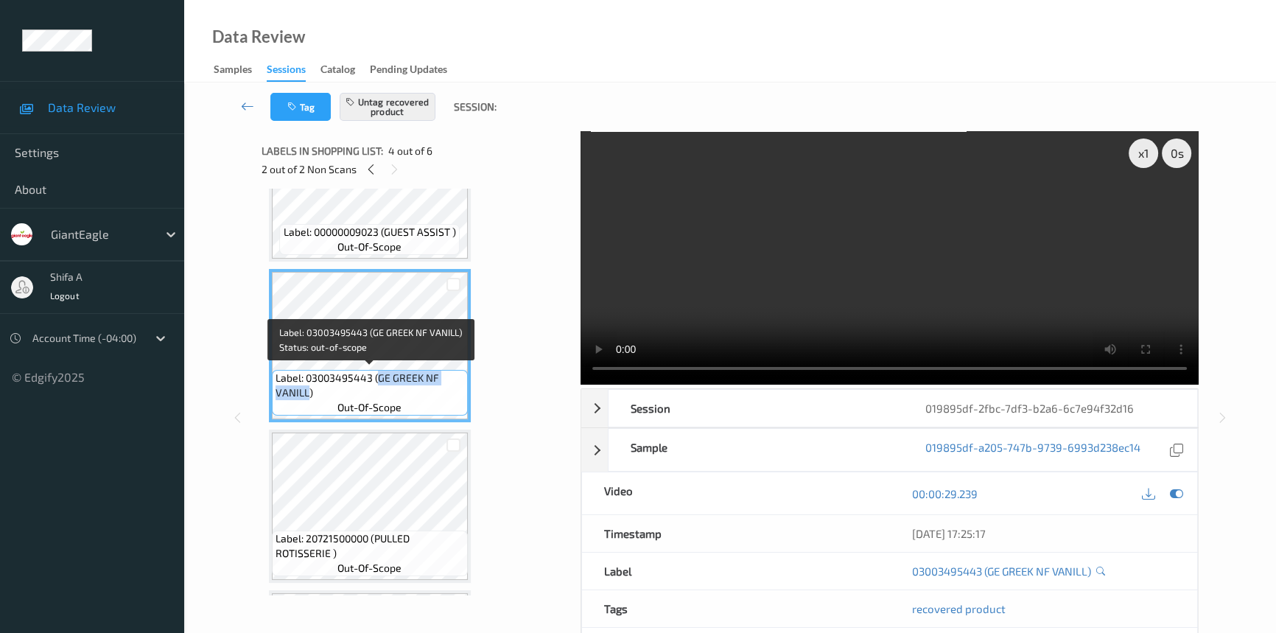
copy span "GE GREEK NF VANILL"
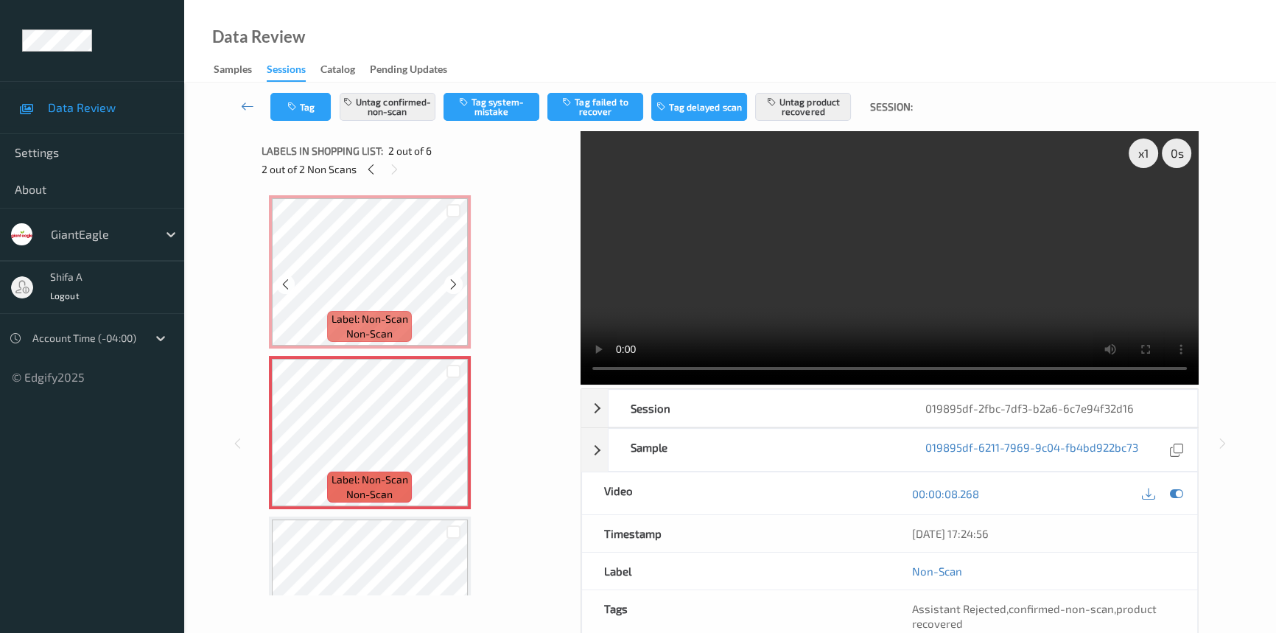
scroll to position [0, 0]
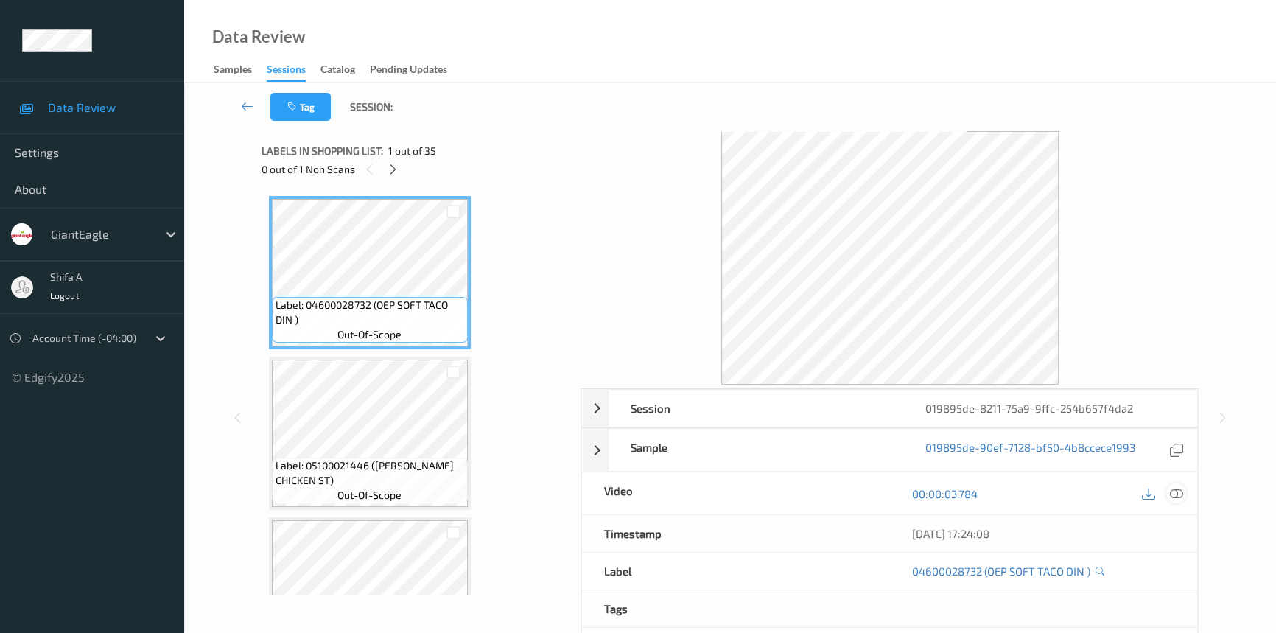
click at [1171, 494] on icon at bounding box center [1176, 493] width 13 height 13
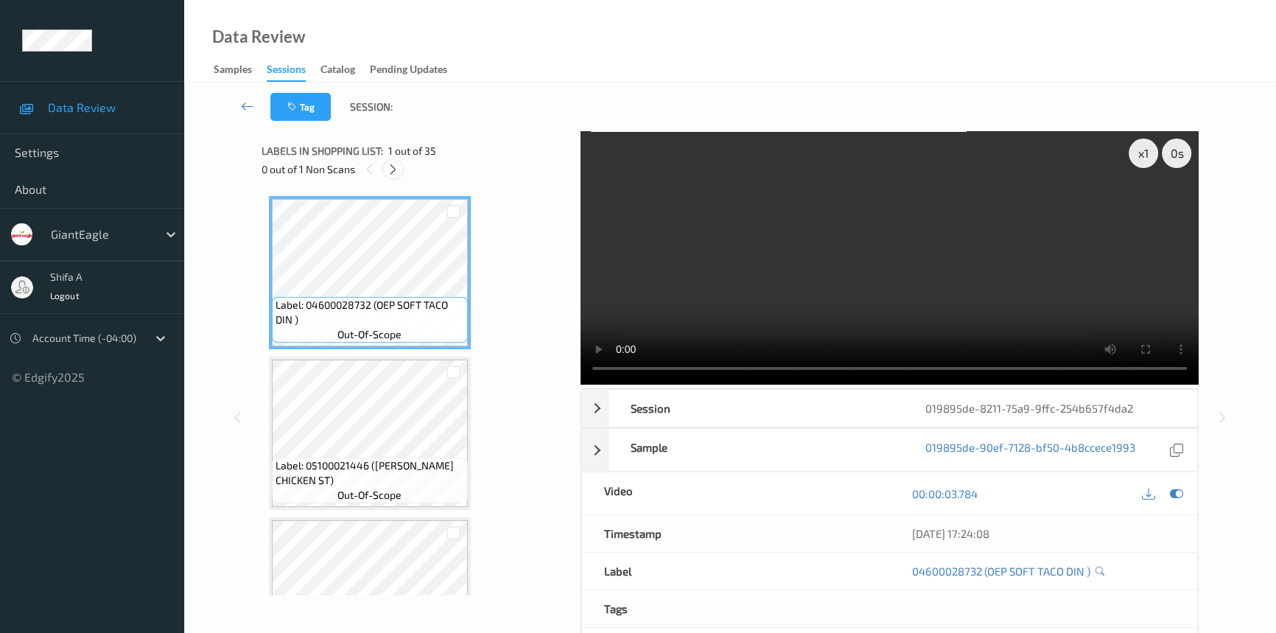
click at [391, 164] on icon at bounding box center [393, 169] width 13 height 13
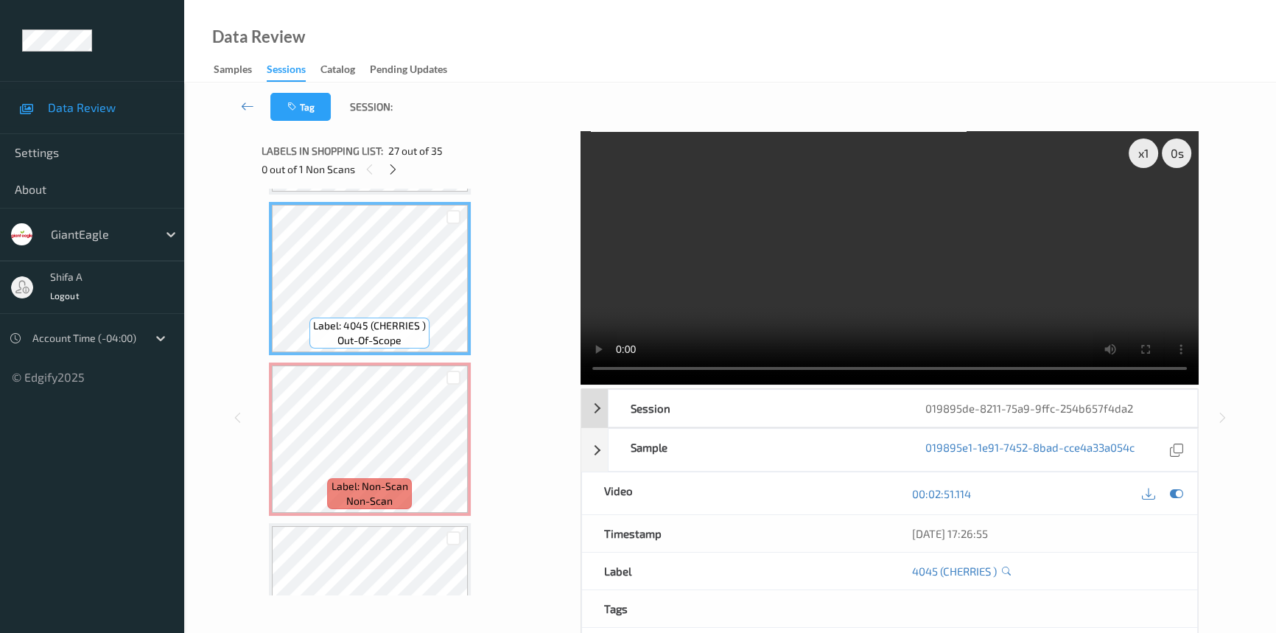
scroll to position [4169, 0]
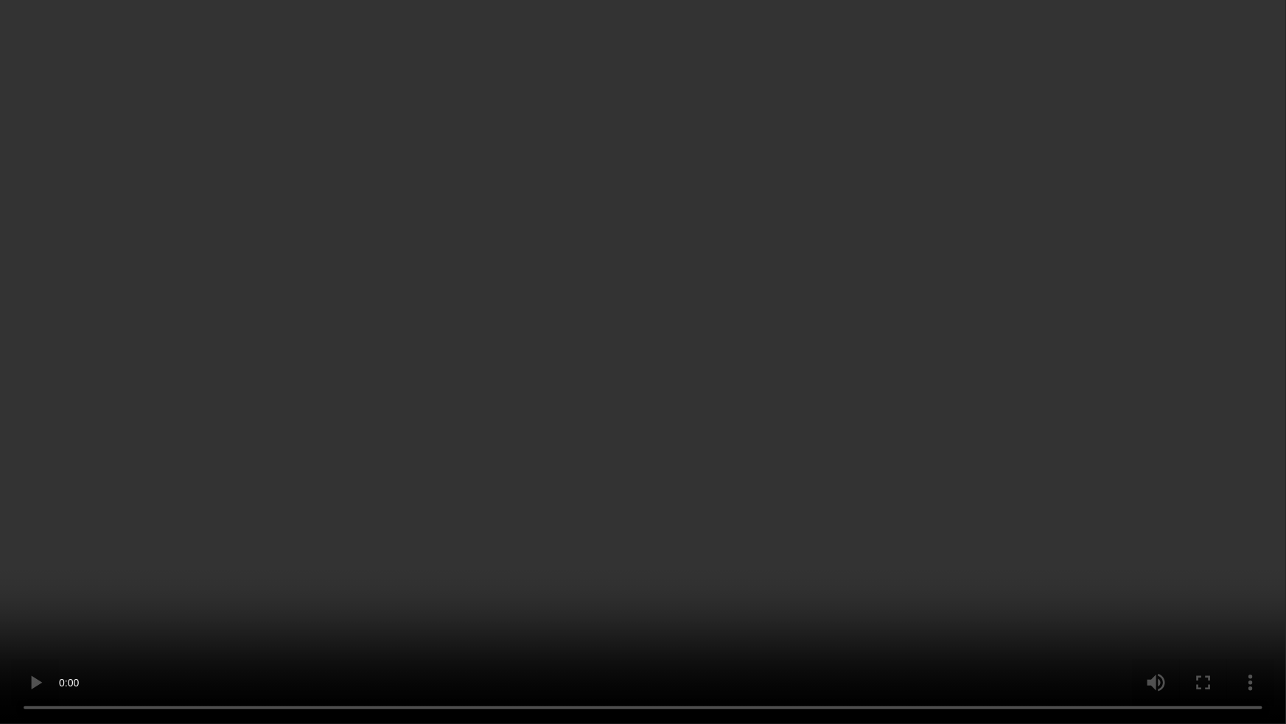
click at [964, 457] on video at bounding box center [643, 362] width 1286 height 724
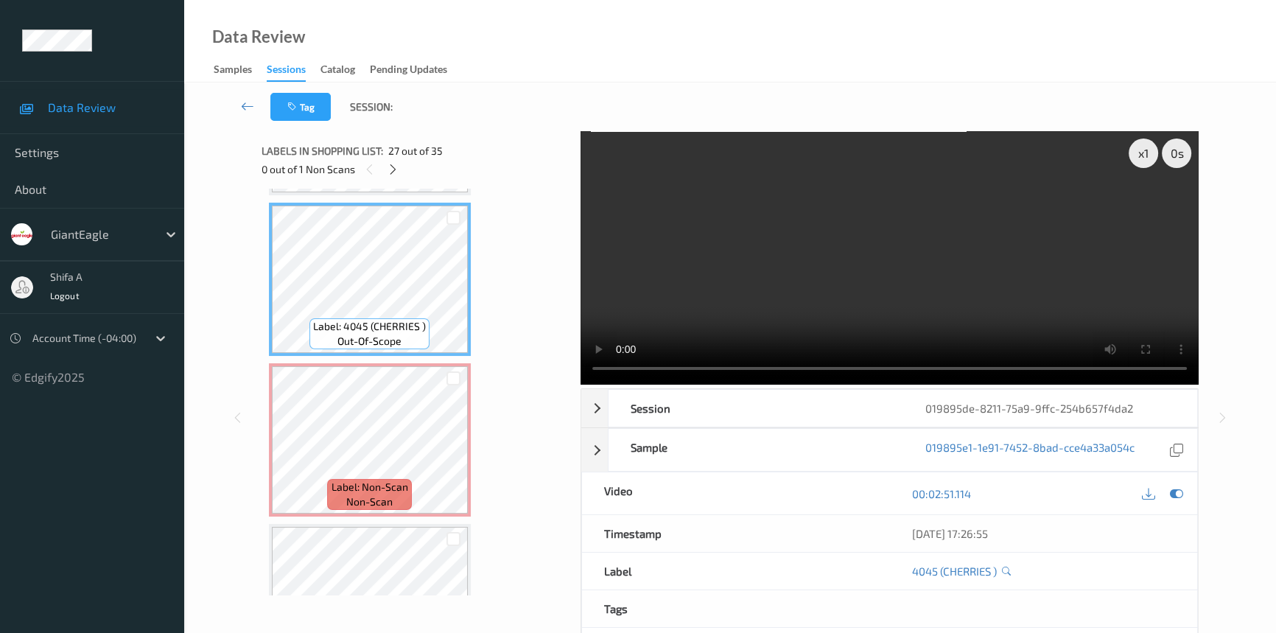
click at [905, 212] on video at bounding box center [890, 257] width 618 height 253
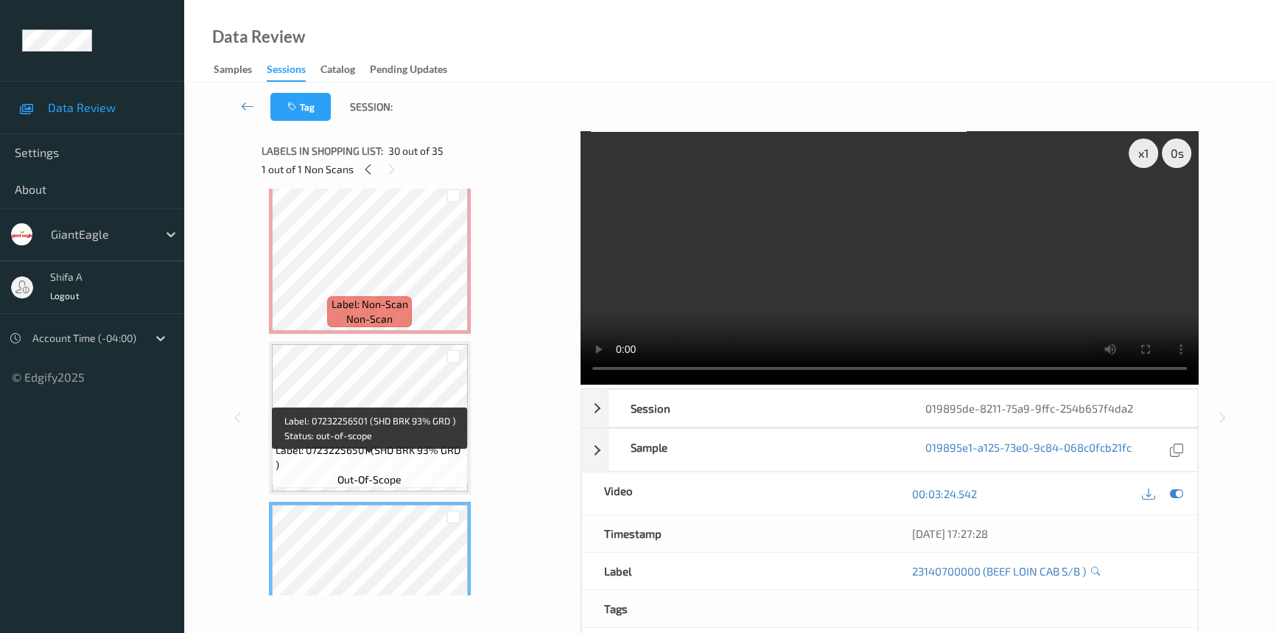
scroll to position [4236, 0]
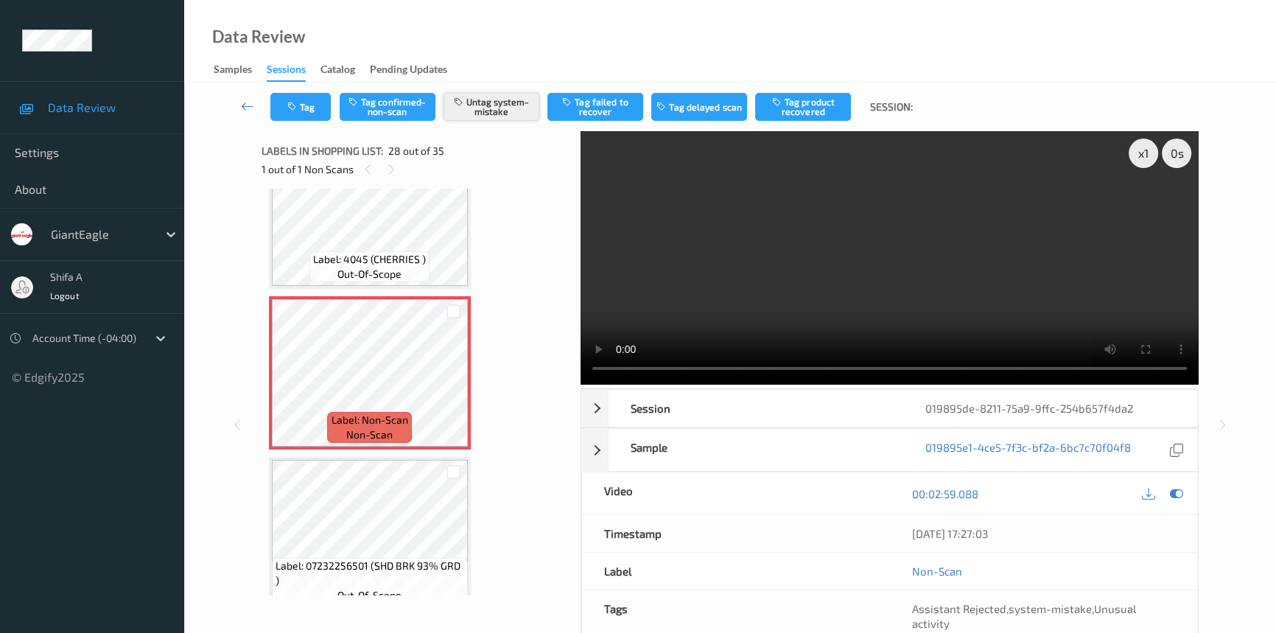
click at [483, 113] on button "Untag system-mistake" at bounding box center [492, 107] width 96 height 28
click at [309, 107] on button "Tag" at bounding box center [300, 107] width 60 height 28
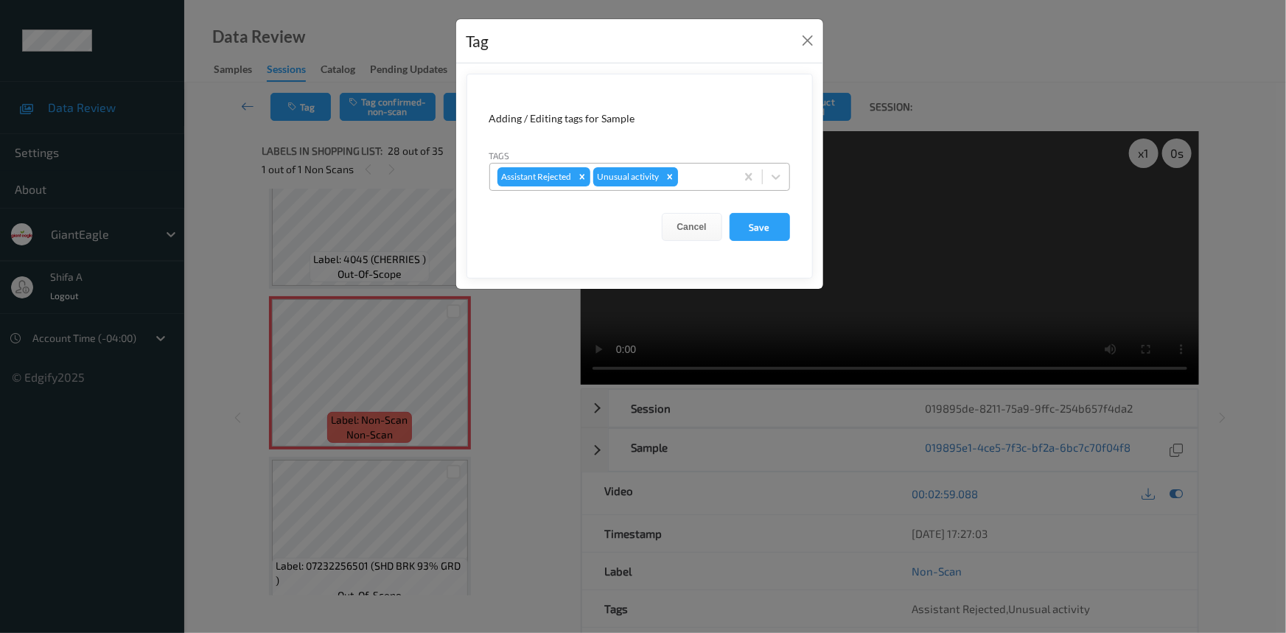
click at [668, 178] on icon "Remove Unusual activity" at bounding box center [670, 177] width 10 height 10
click at [760, 229] on button "Save" at bounding box center [759, 227] width 60 height 28
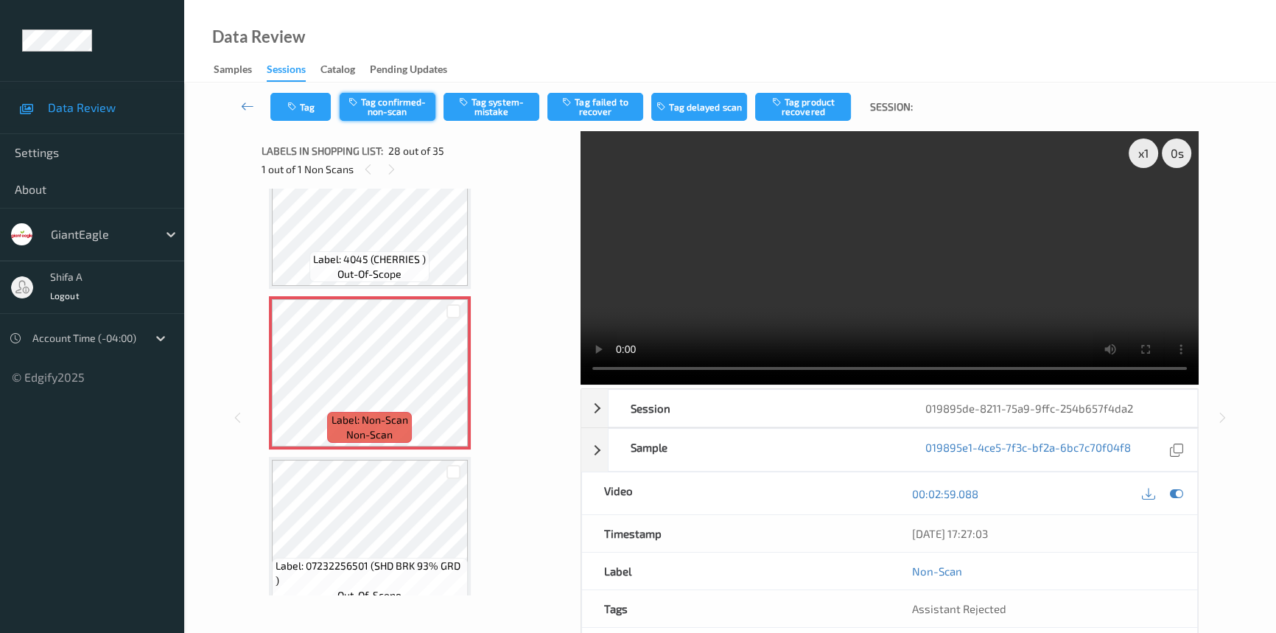
click at [400, 116] on button "Tag confirmed-non-scan" at bounding box center [388, 107] width 96 height 28
click at [815, 111] on button "Tag product recovered" at bounding box center [803, 107] width 96 height 28
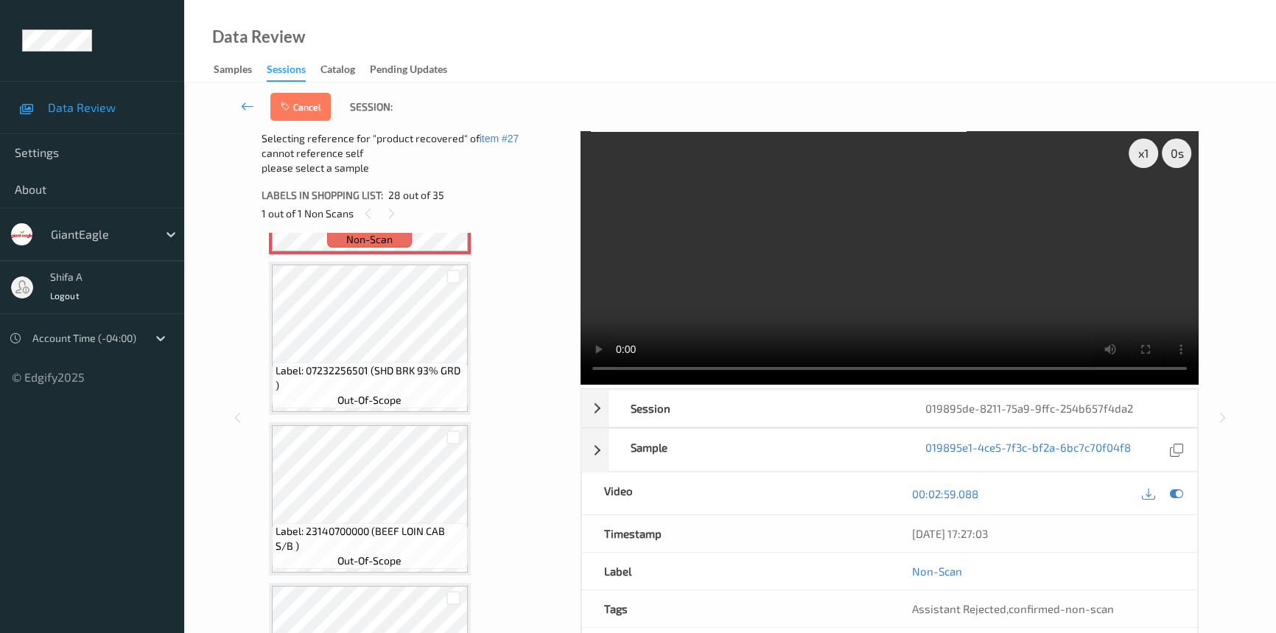
scroll to position [4504, 0]
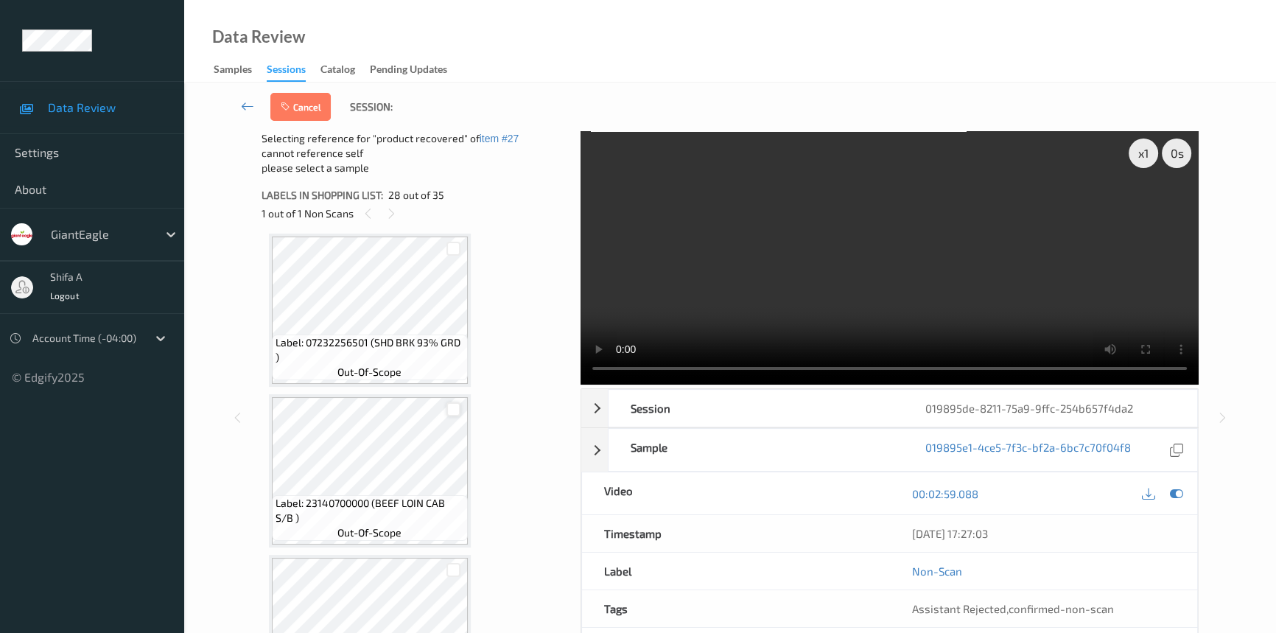
click at [452, 402] on div at bounding box center [453, 409] width 14 height 14
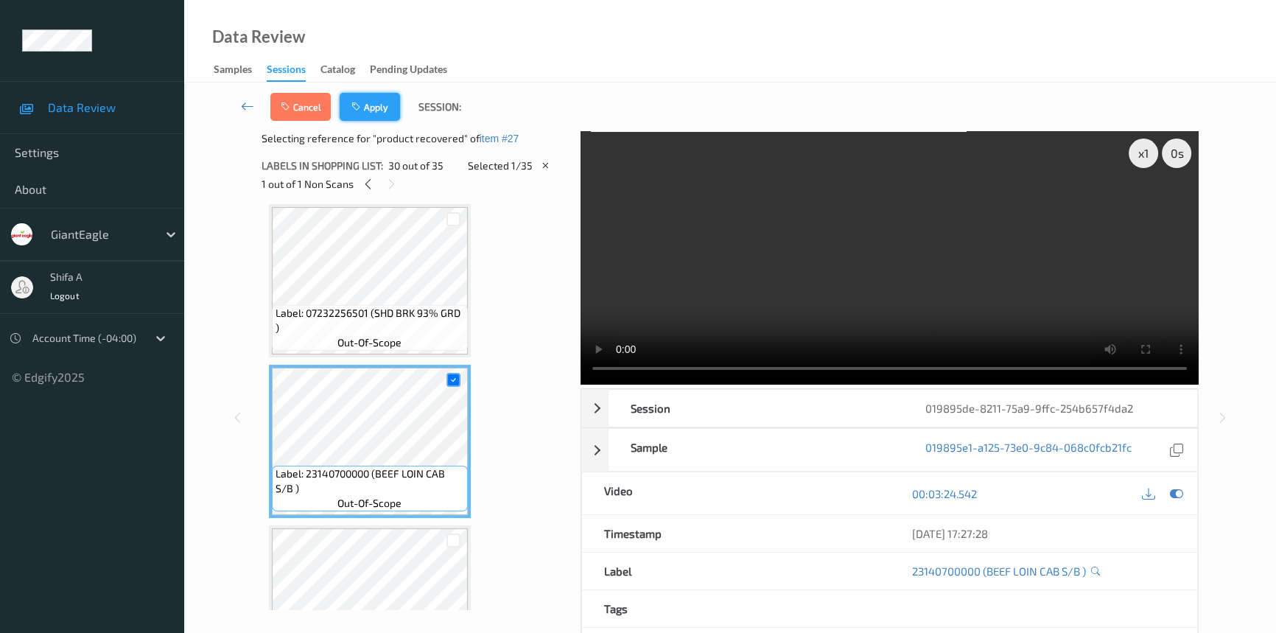
click at [388, 116] on button "Apply" at bounding box center [370, 107] width 60 height 28
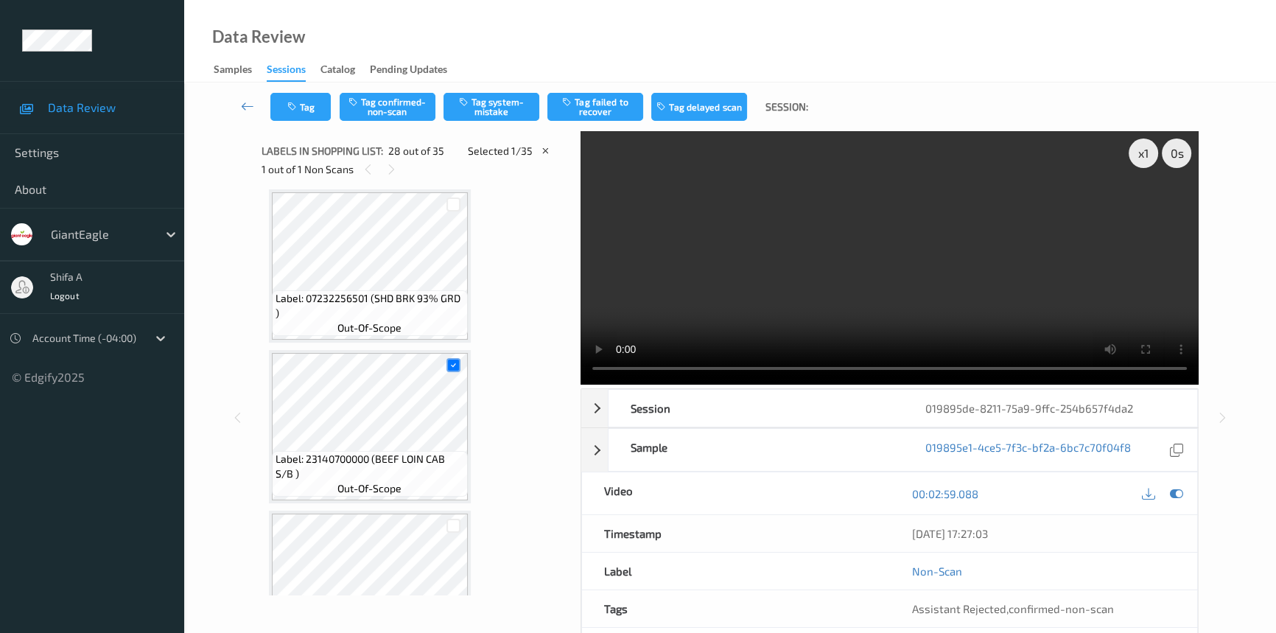
scroll to position [4169, 0]
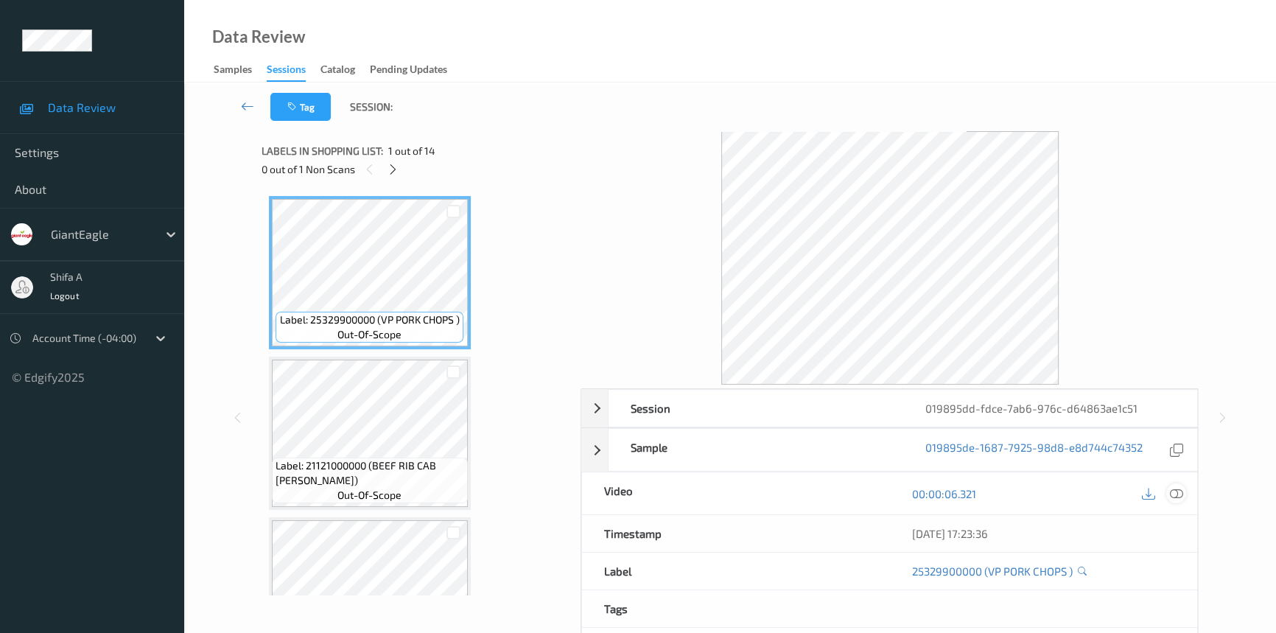
click at [1176, 494] on icon at bounding box center [1176, 493] width 13 height 13
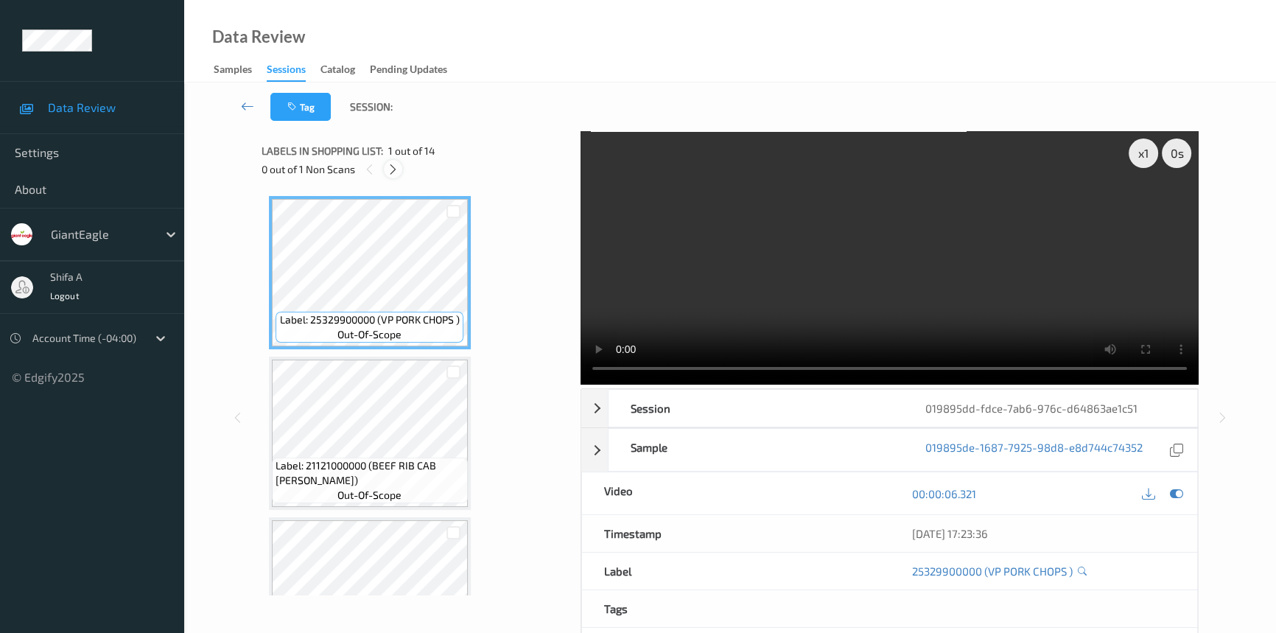
click at [390, 172] on icon at bounding box center [393, 169] width 13 height 13
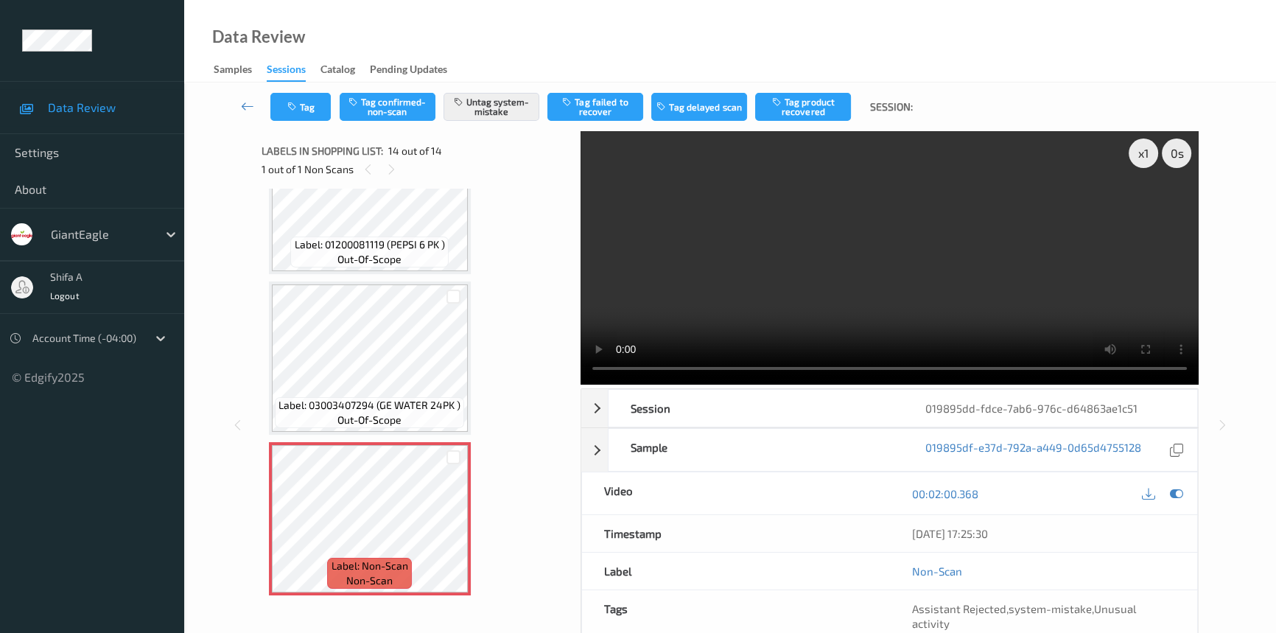
scroll to position [1751, 0]
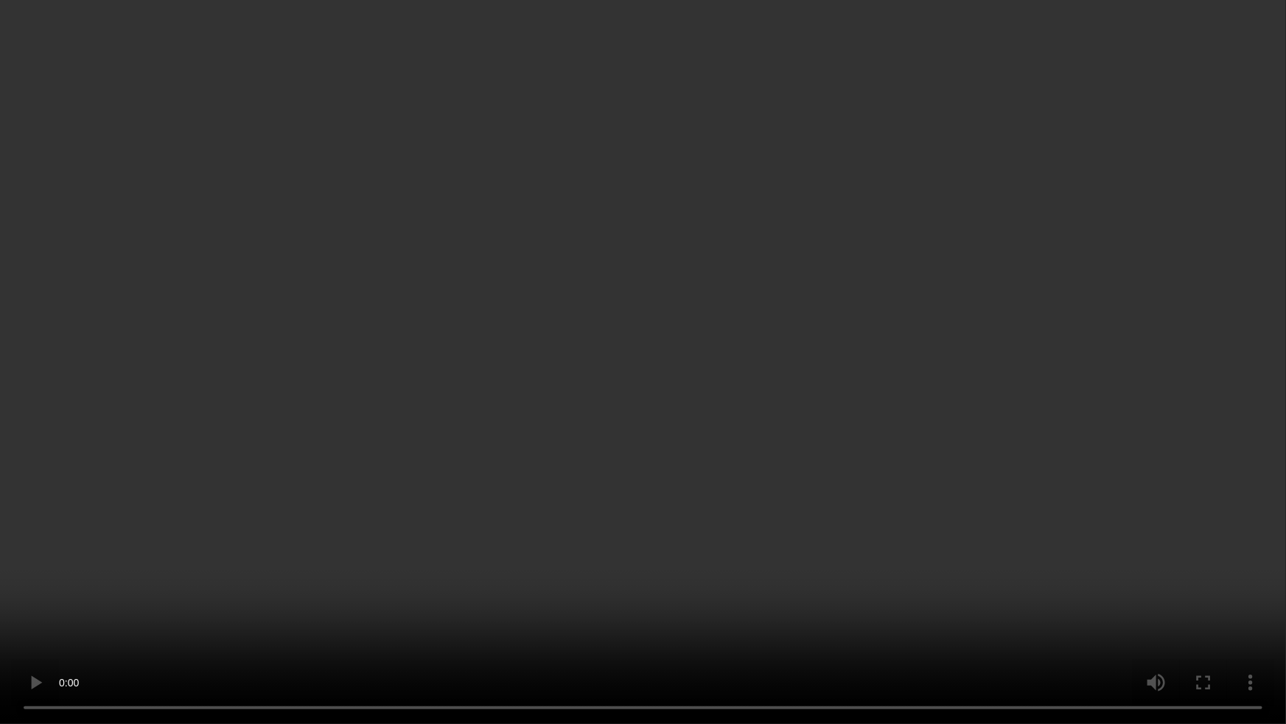
click at [770, 443] on video at bounding box center [643, 362] width 1286 height 724
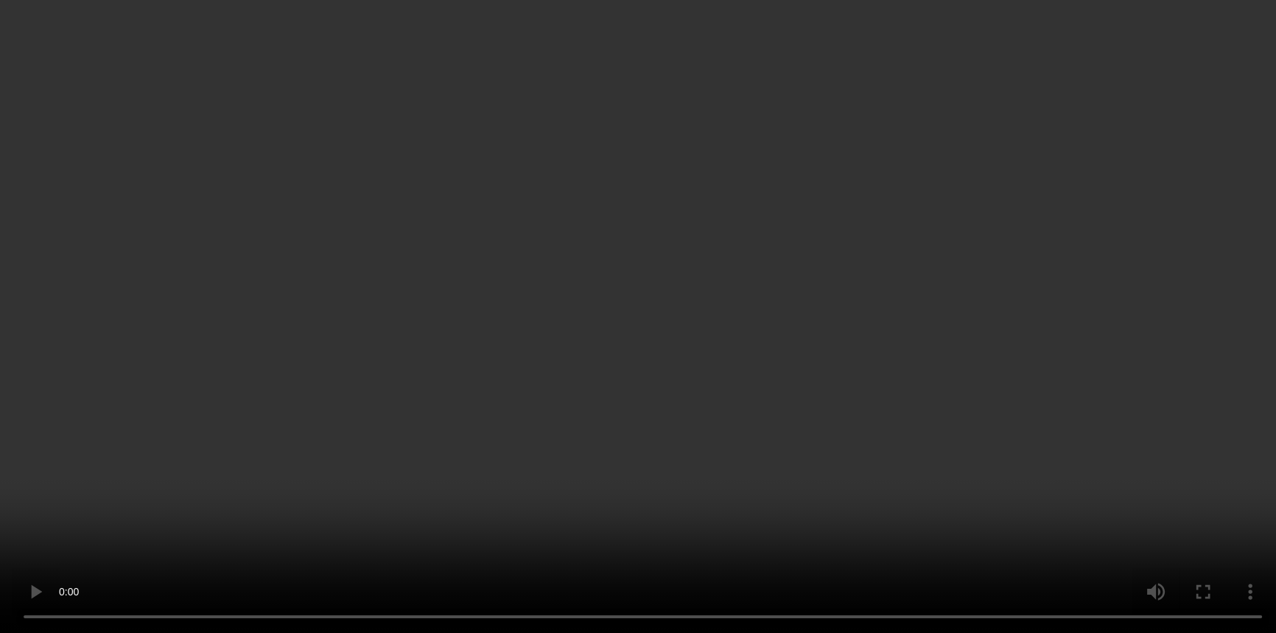
scroll to position [1842, 0]
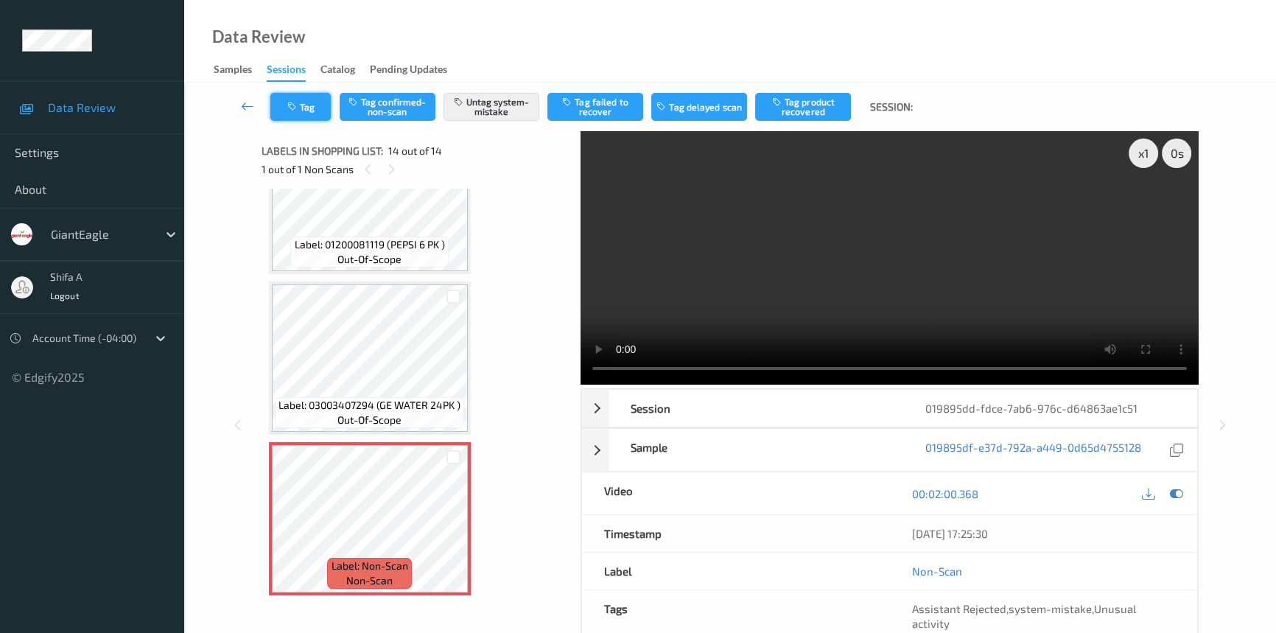
click at [309, 102] on button "Tag" at bounding box center [300, 107] width 60 height 28
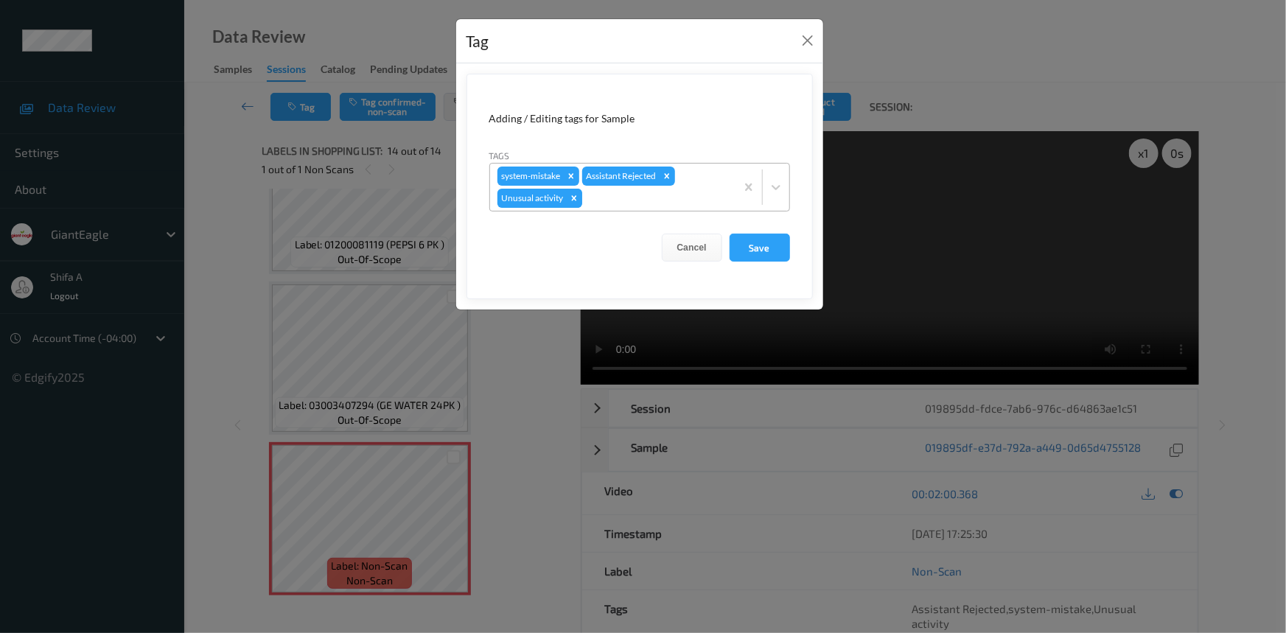
click at [575, 198] on icon "Remove Unusual activity" at bounding box center [574, 198] width 10 height 10
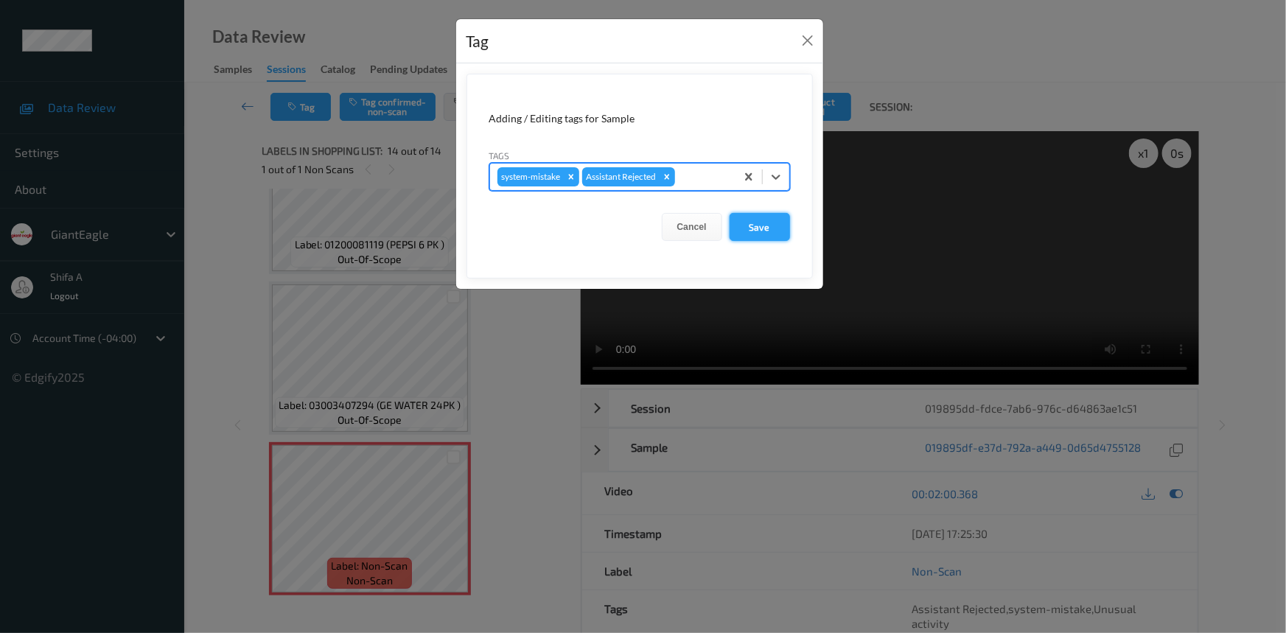
click at [758, 220] on button "Save" at bounding box center [759, 227] width 60 height 28
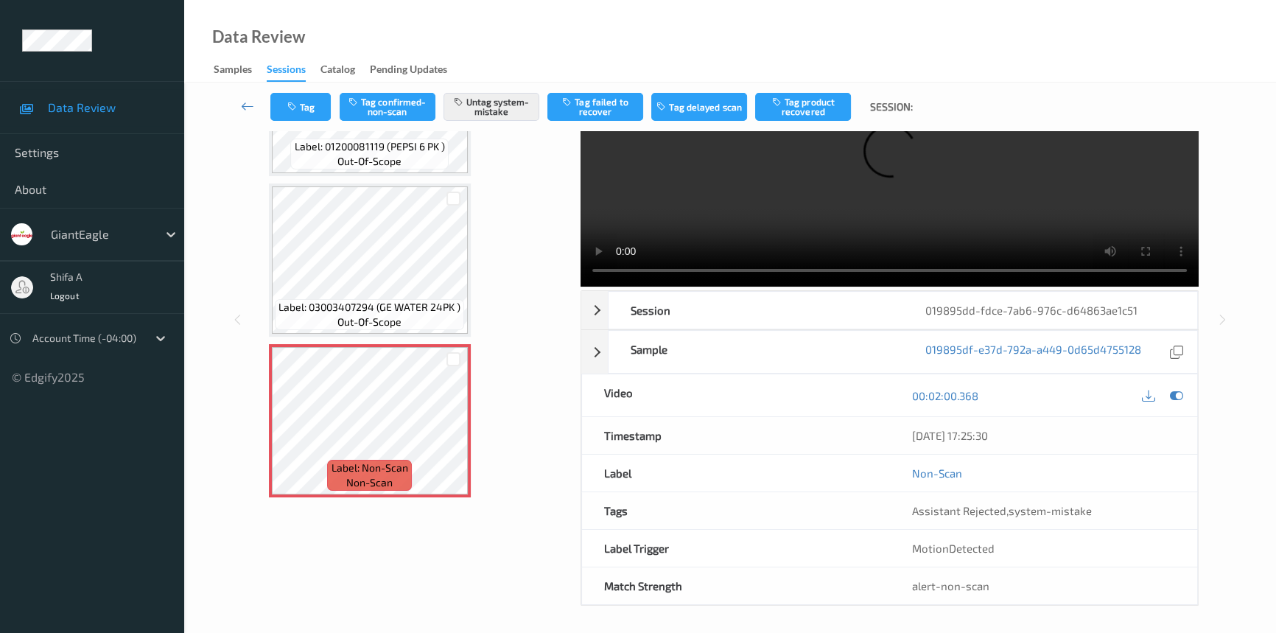
scroll to position [99, 0]
